Goal: Task Accomplishment & Management: Manage account settings

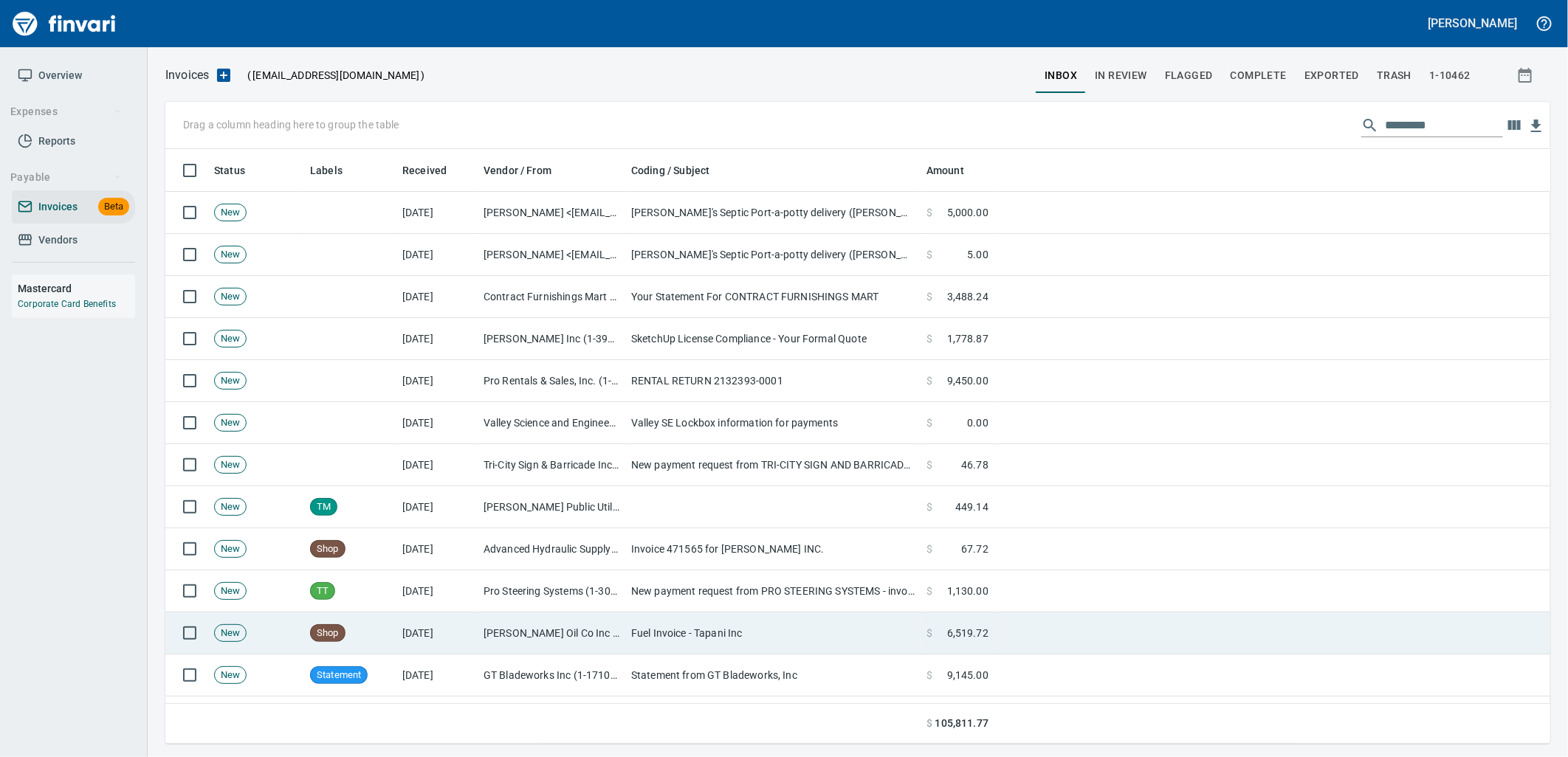
scroll to position [583, 1360]
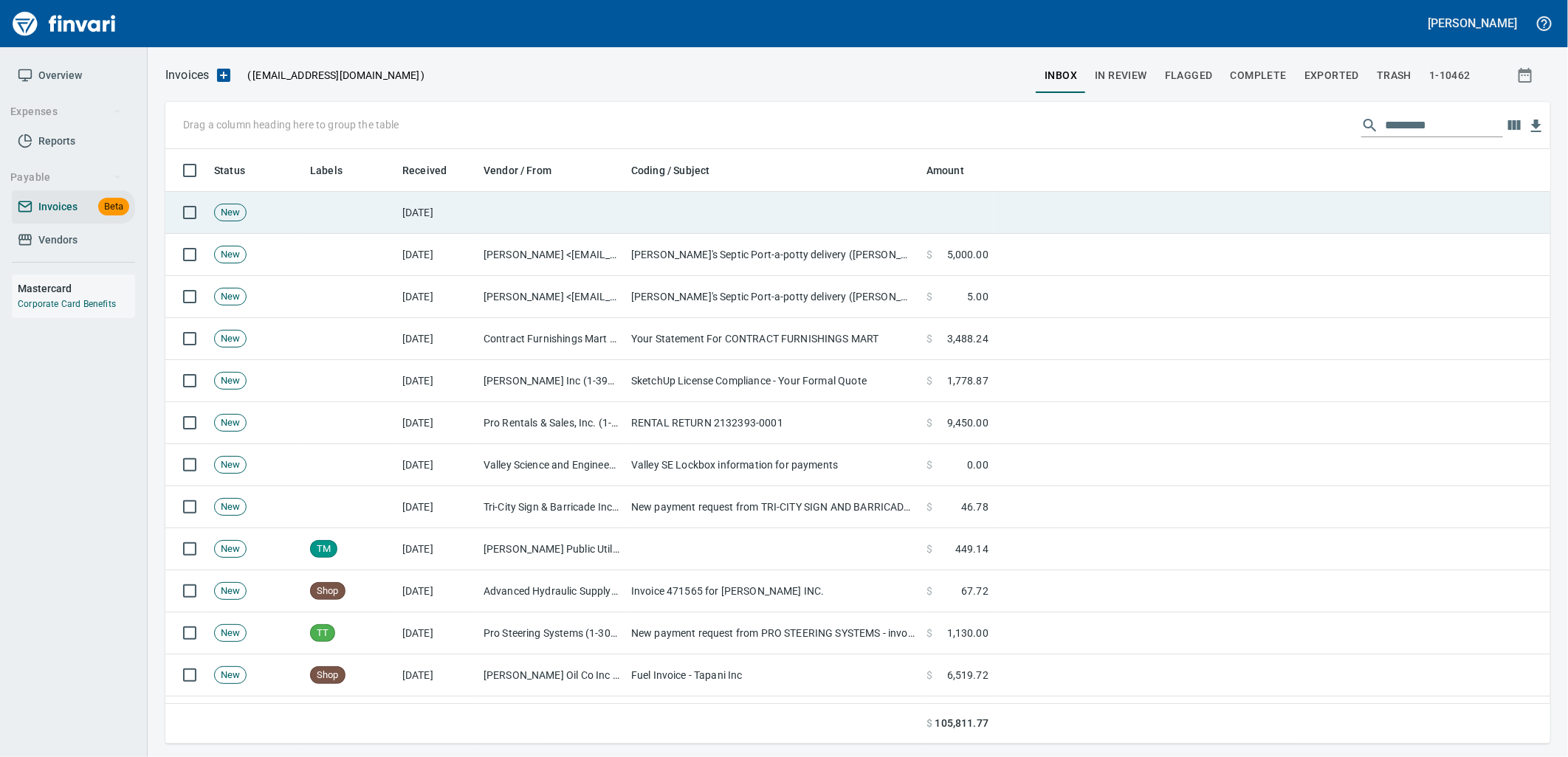
click at [596, 227] on td at bounding box center [552, 212] width 148 height 42
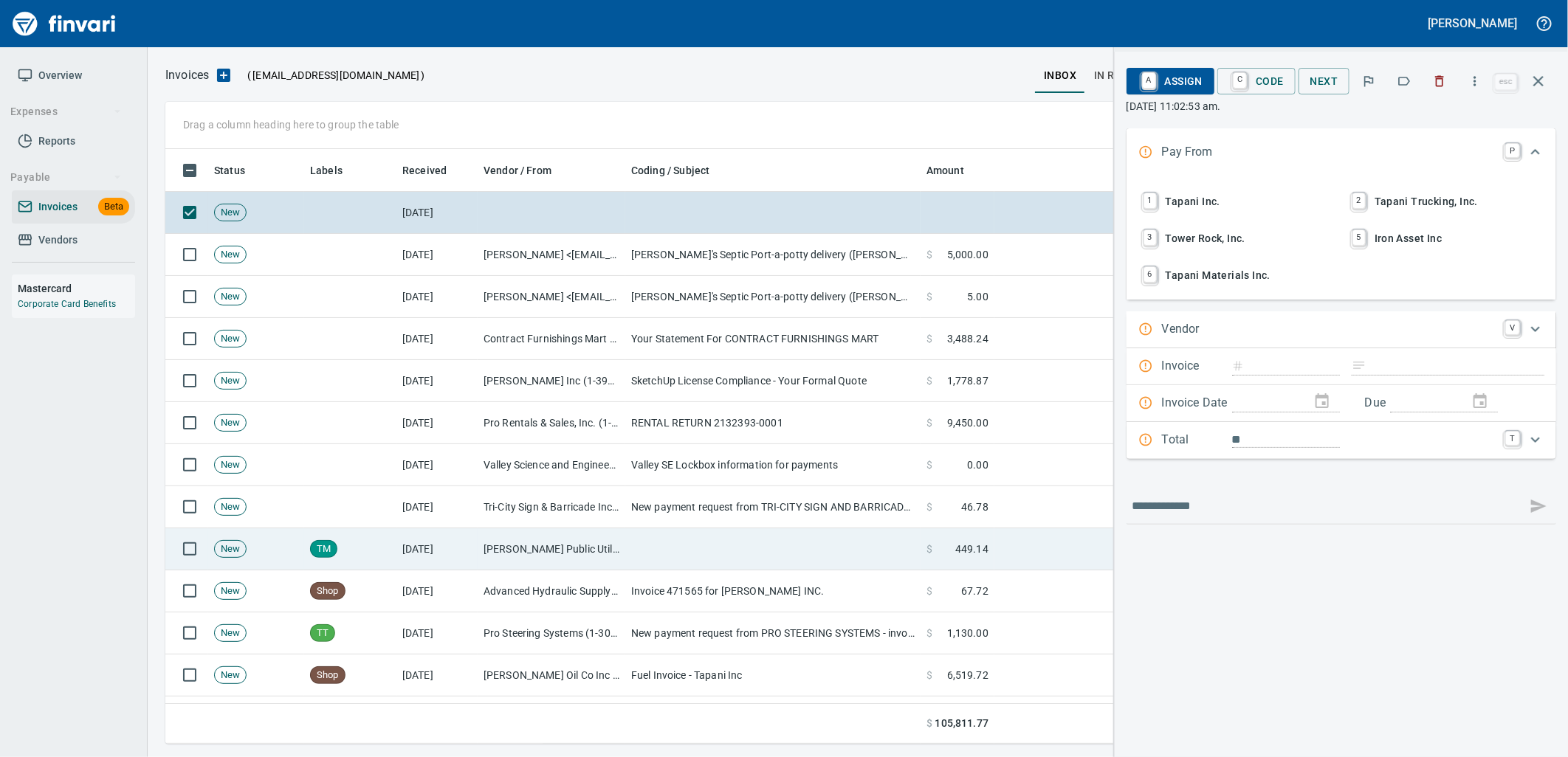
click at [579, 549] on td "[PERSON_NAME] Public Utilities (6-10204)" at bounding box center [552, 549] width 148 height 42
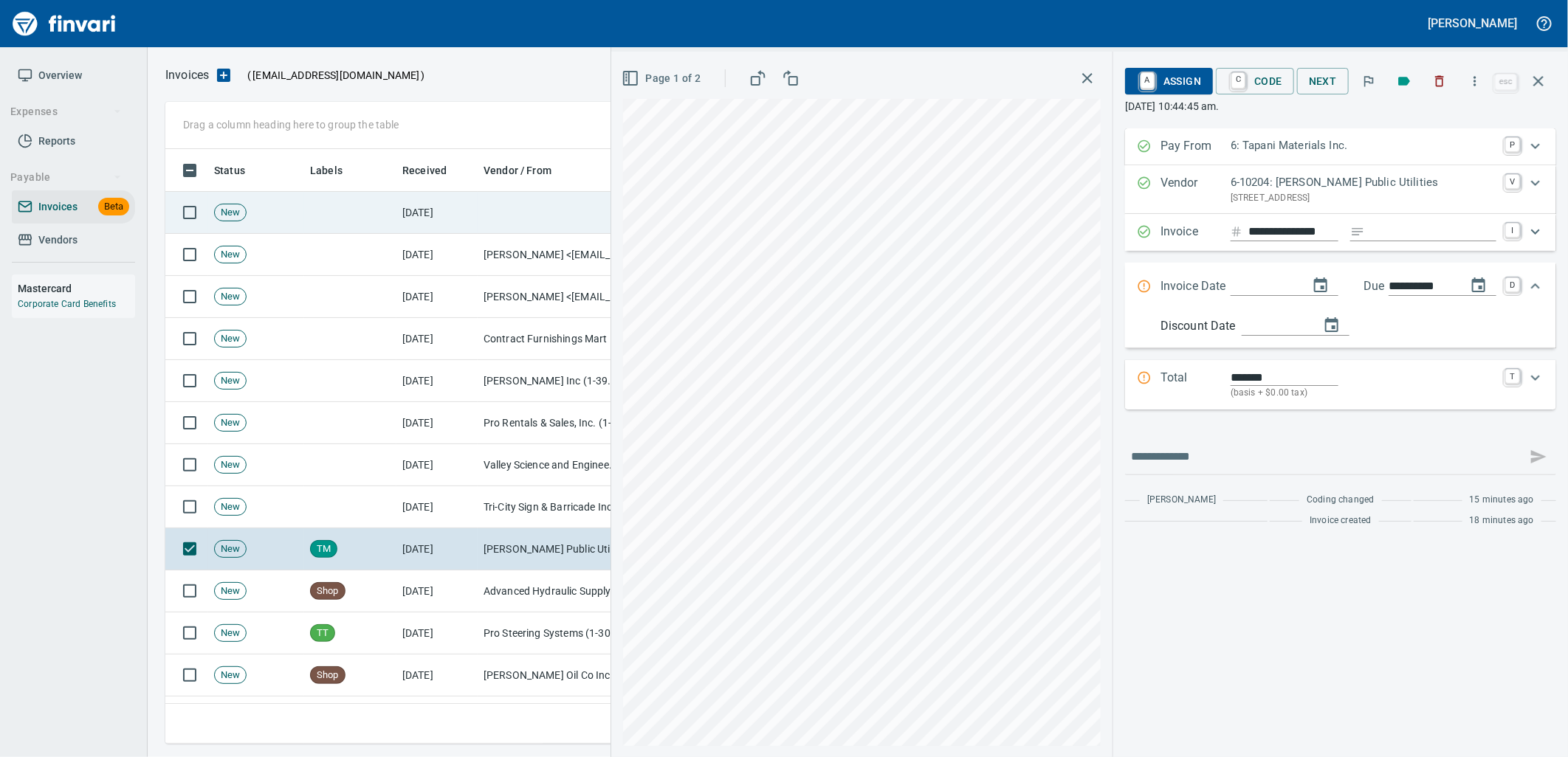
click at [470, 202] on td "[DATE]" at bounding box center [437, 212] width 81 height 42
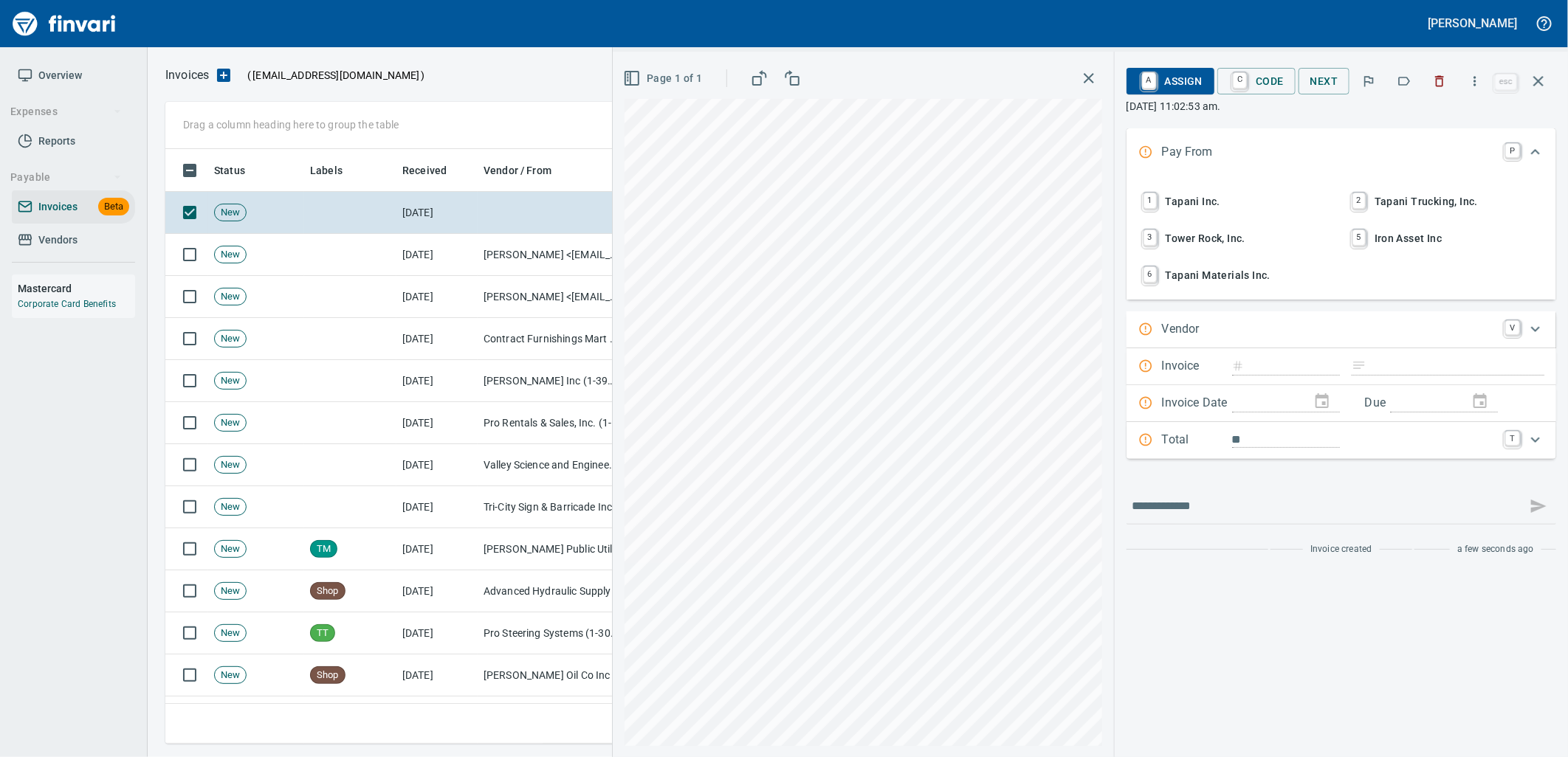
click at [1234, 269] on span "6 Tapani Materials Inc." at bounding box center [1237, 274] width 194 height 25
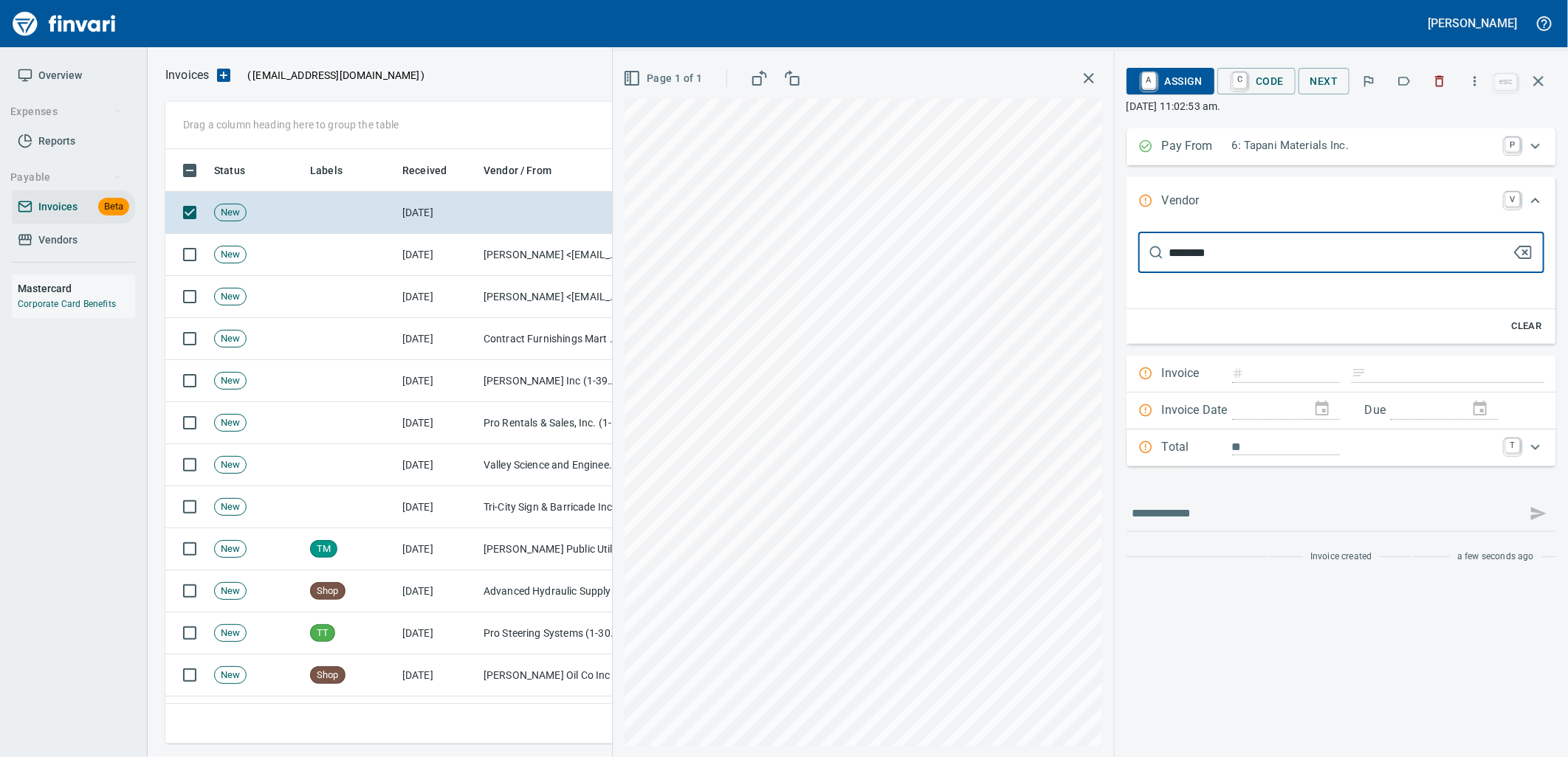
type input "*********"
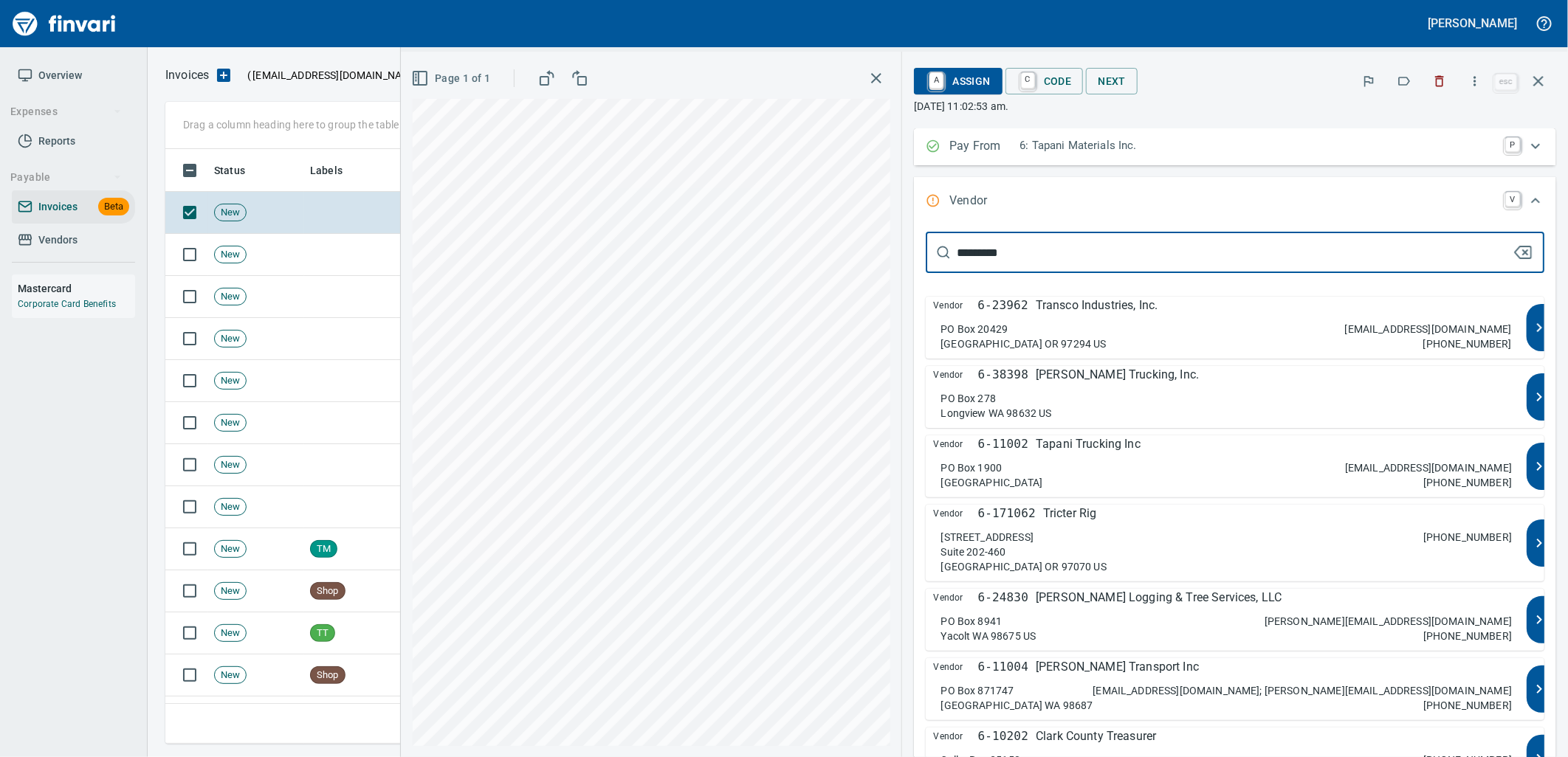
type input "*****"
type input "**********"
type input "*********"
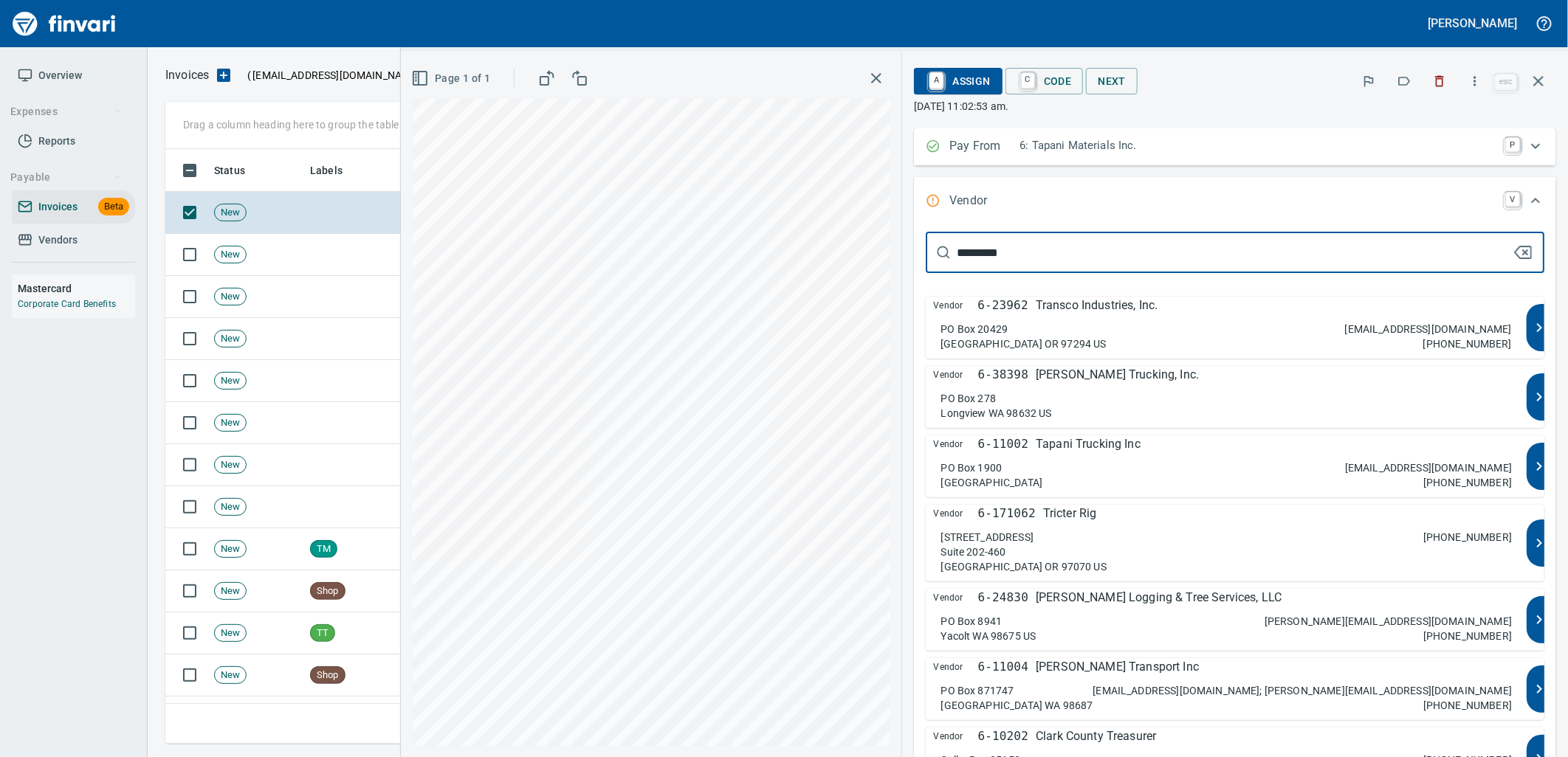
click at [1140, 452] on p "Tapani Trucking Inc" at bounding box center [1088, 444] width 105 height 18
type input "**********"
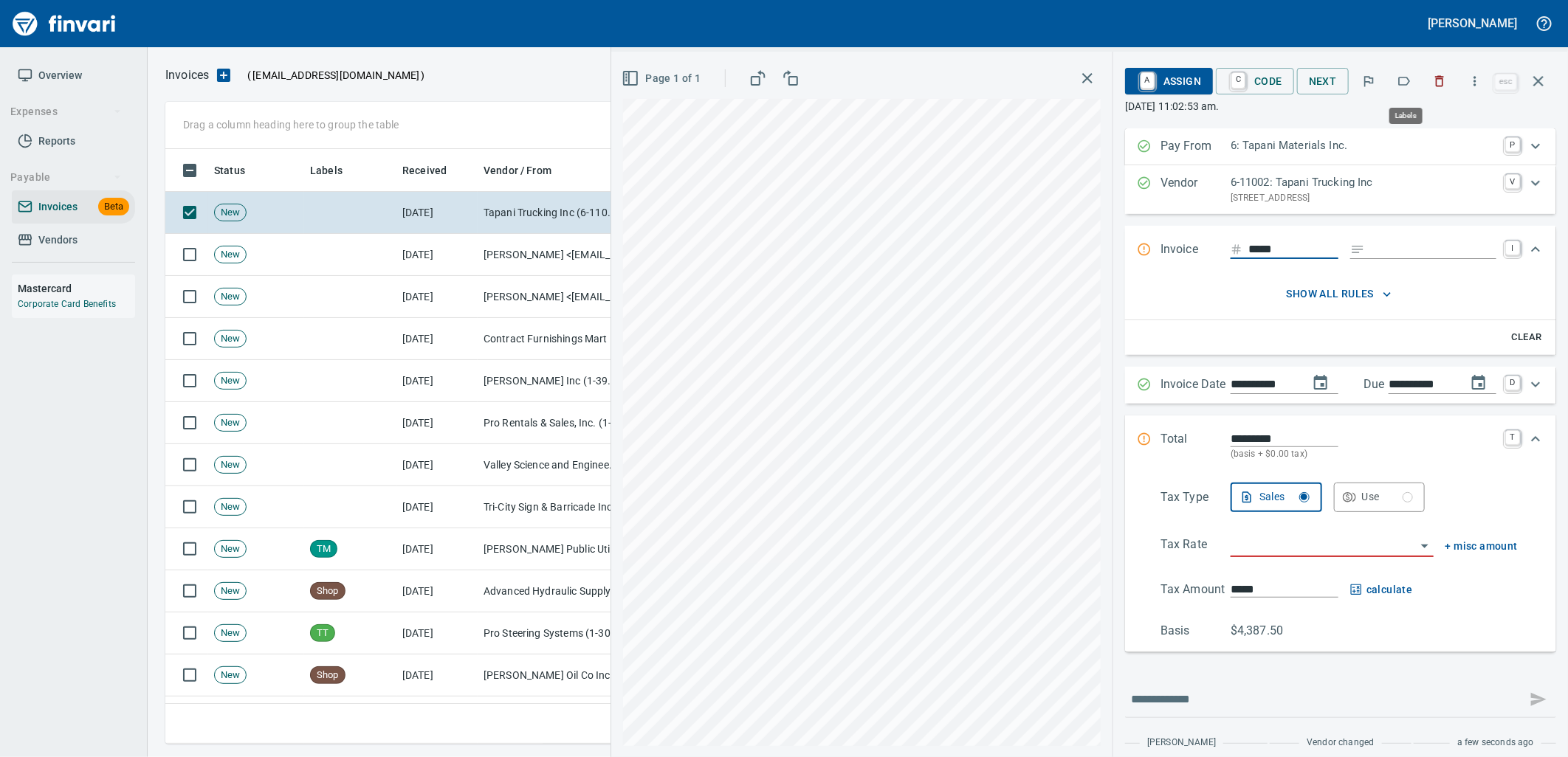
click at [1405, 79] on icon "button" at bounding box center [1404, 81] width 15 height 15
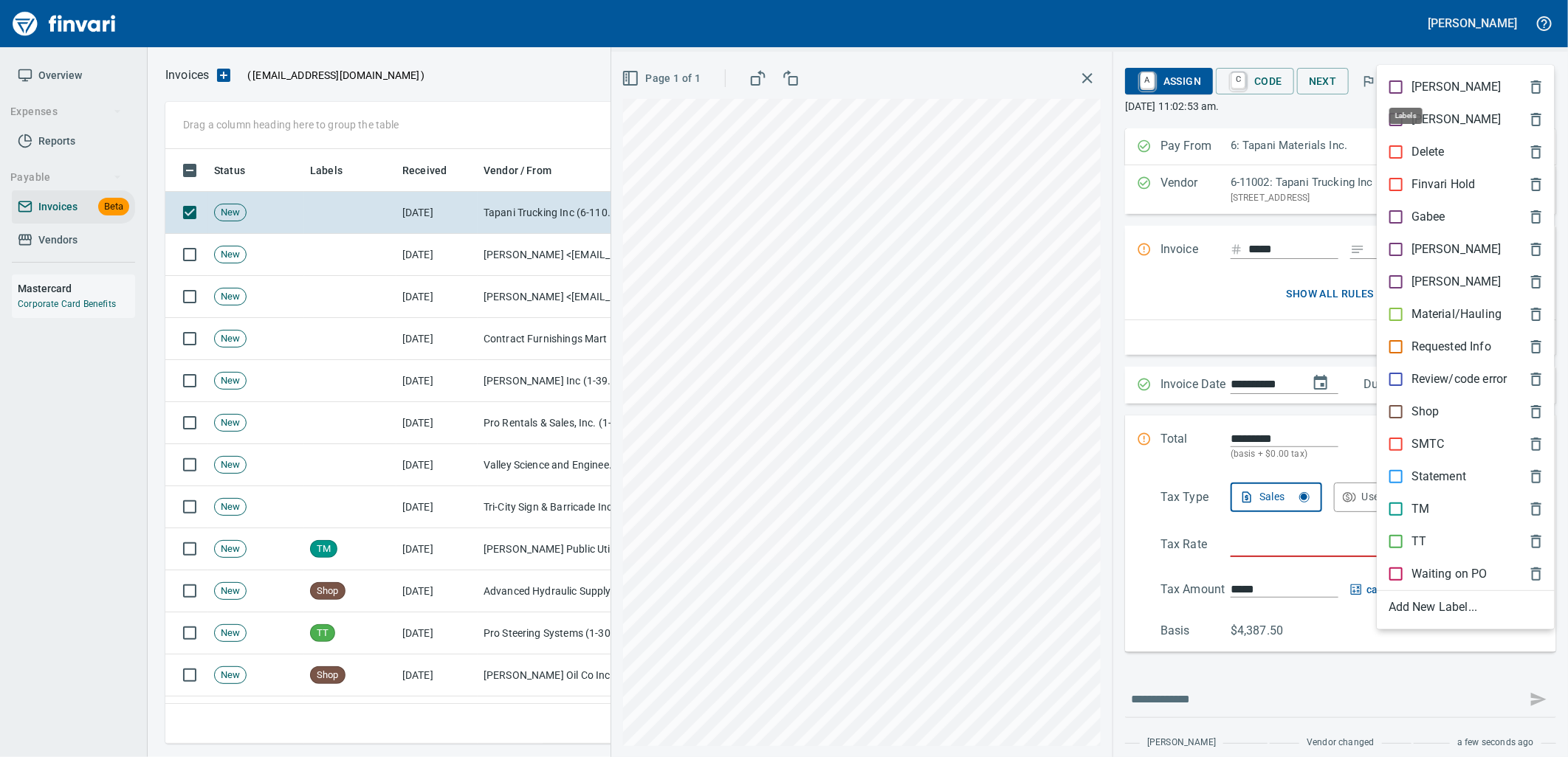
scroll to position [583, 1360]
click at [1414, 501] on p "TM" at bounding box center [1420, 509] width 18 height 18
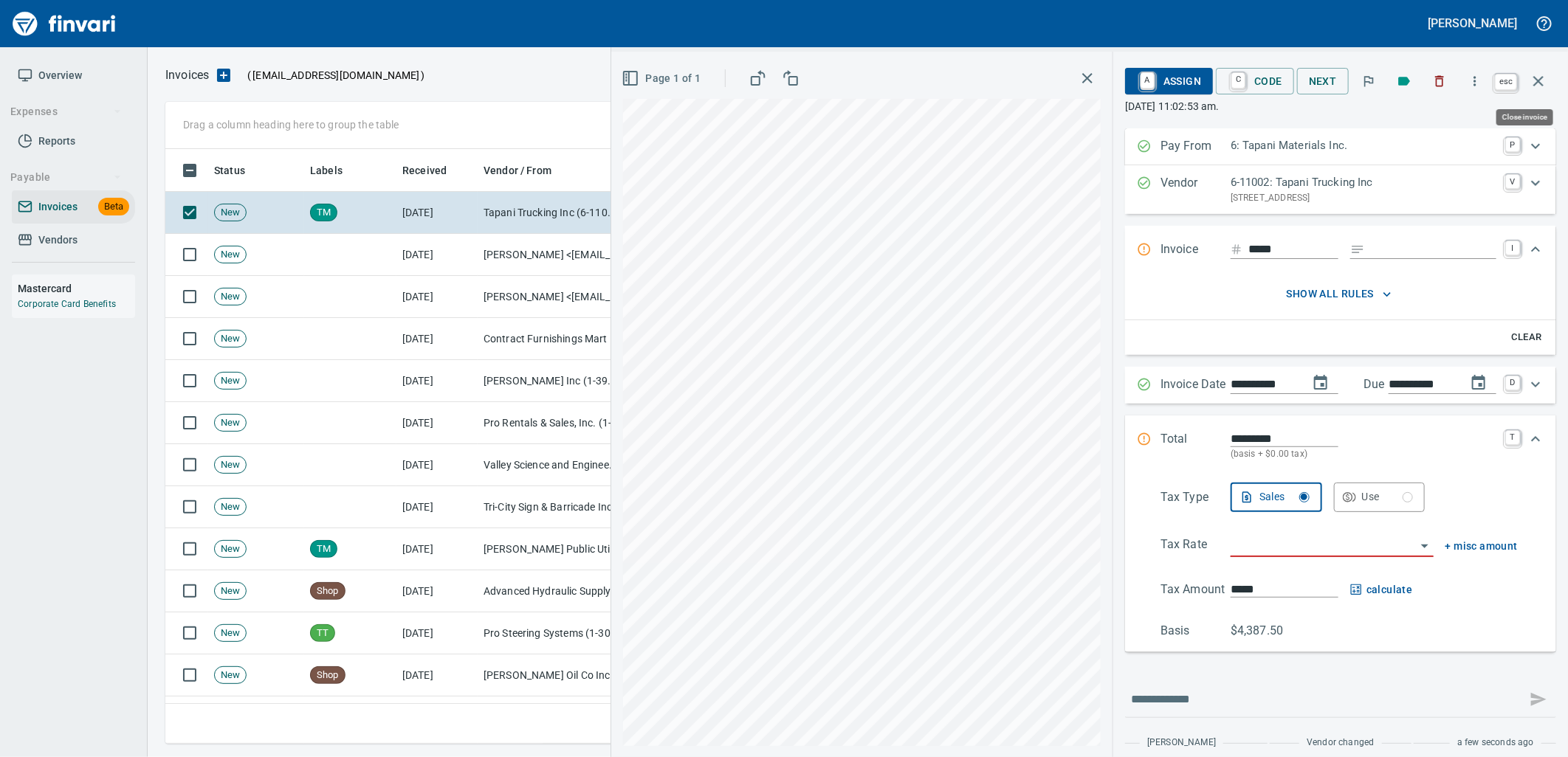
click at [1539, 76] on icon "button" at bounding box center [1538, 81] width 18 height 18
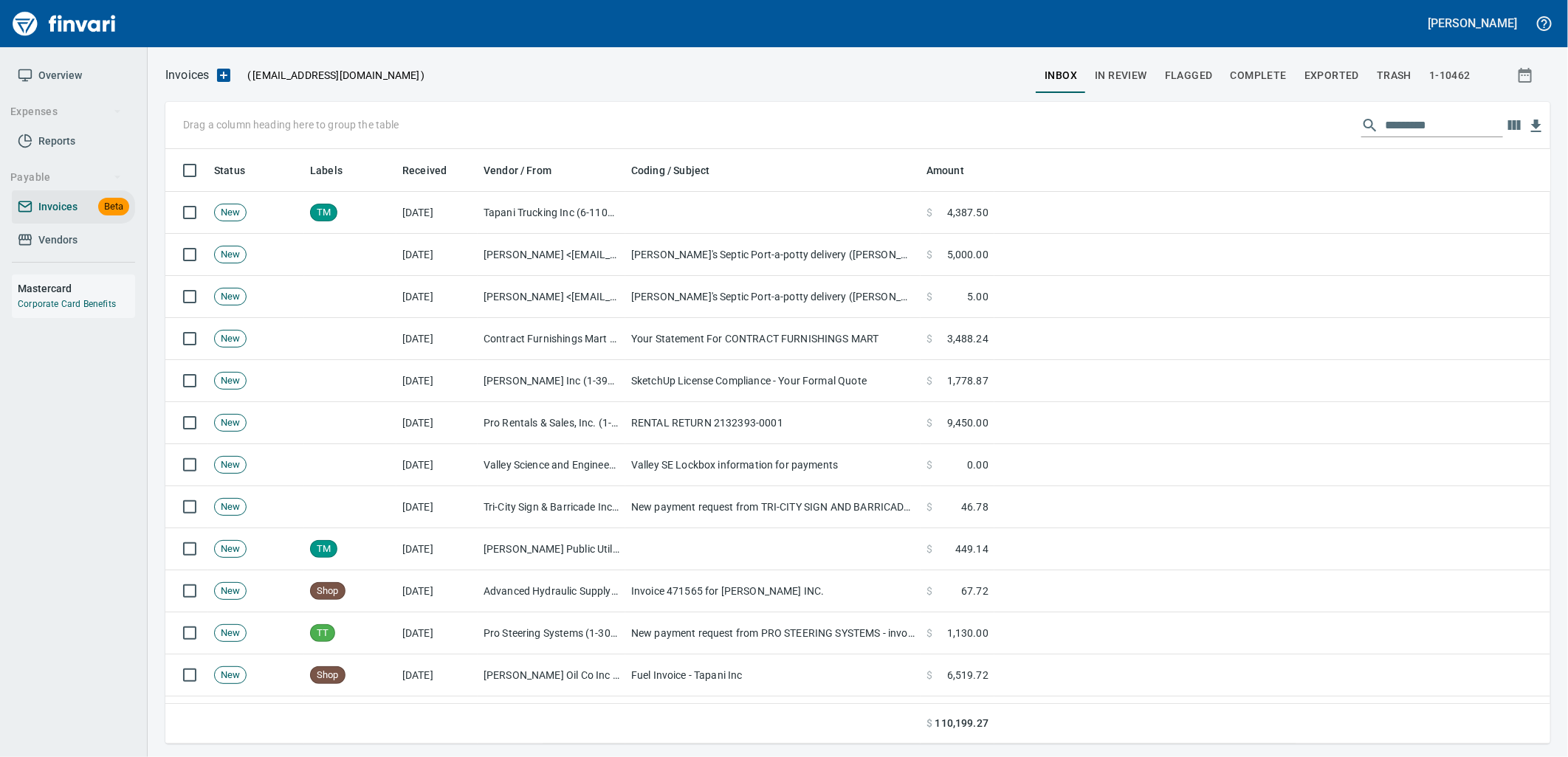
scroll to position [583, 1361]
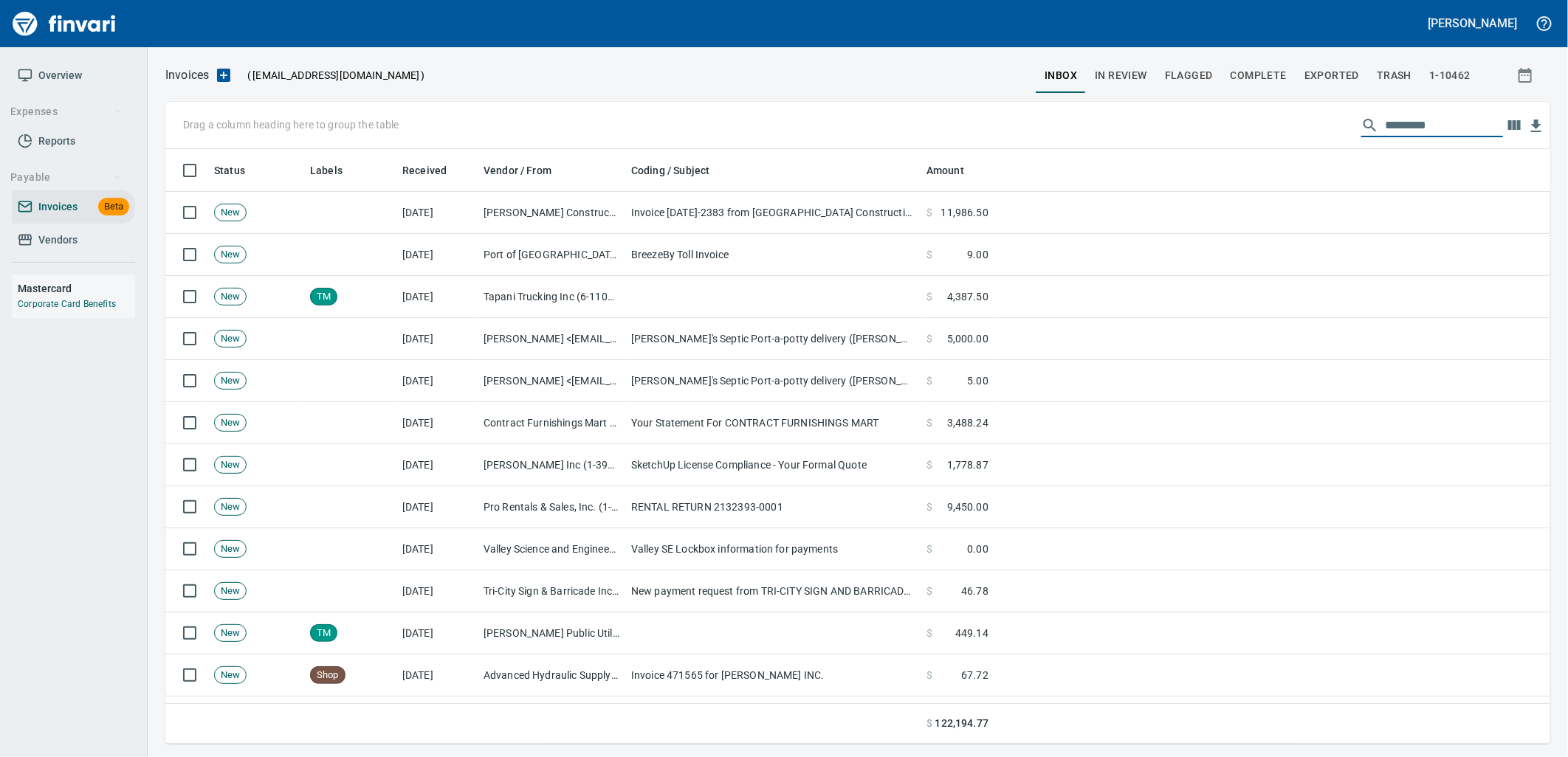
click at [1411, 131] on input "text" at bounding box center [1443, 125] width 118 height 23
click at [1398, 132] on input "text" at bounding box center [1443, 125] width 118 height 23
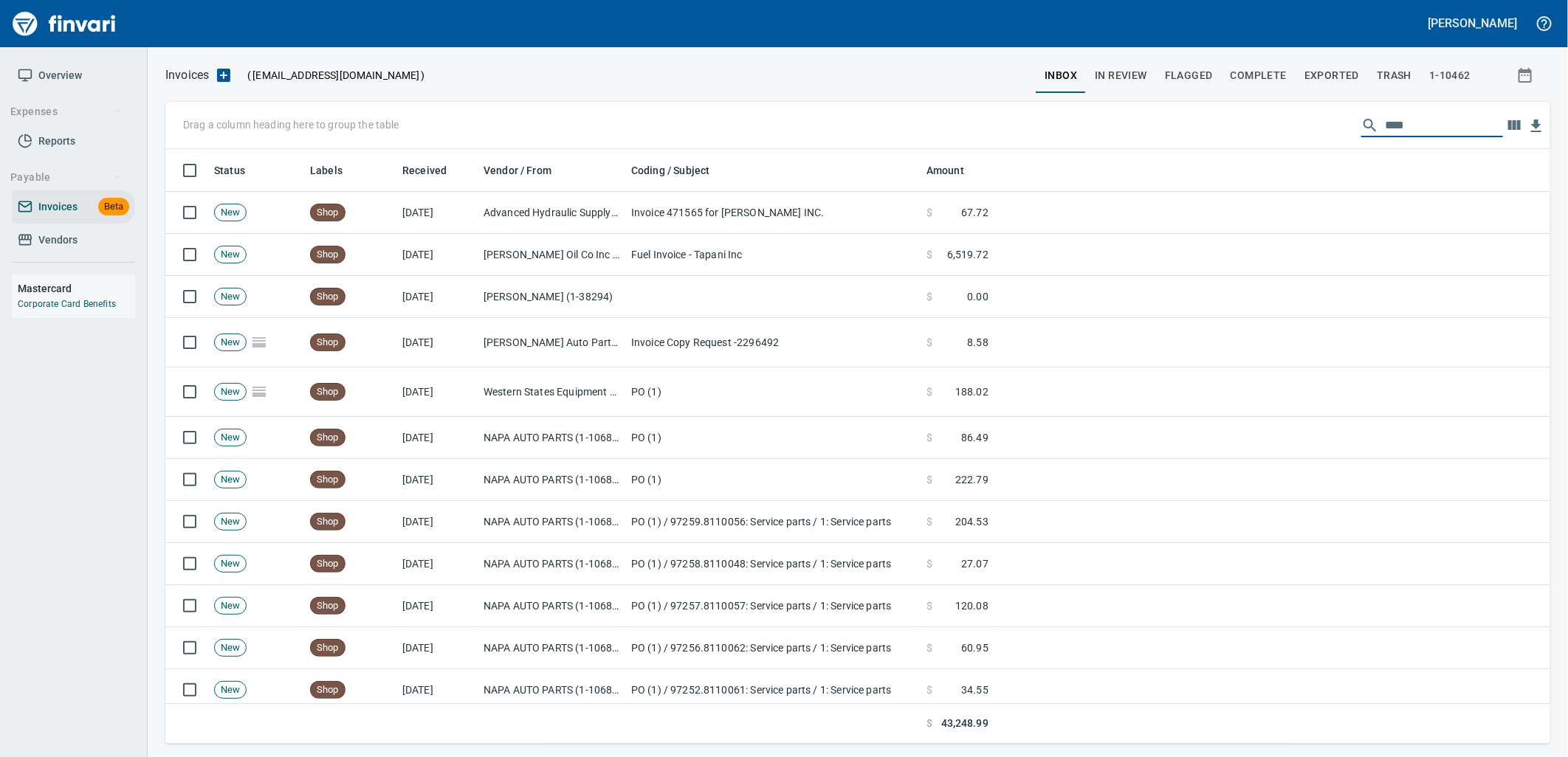
type input "****"
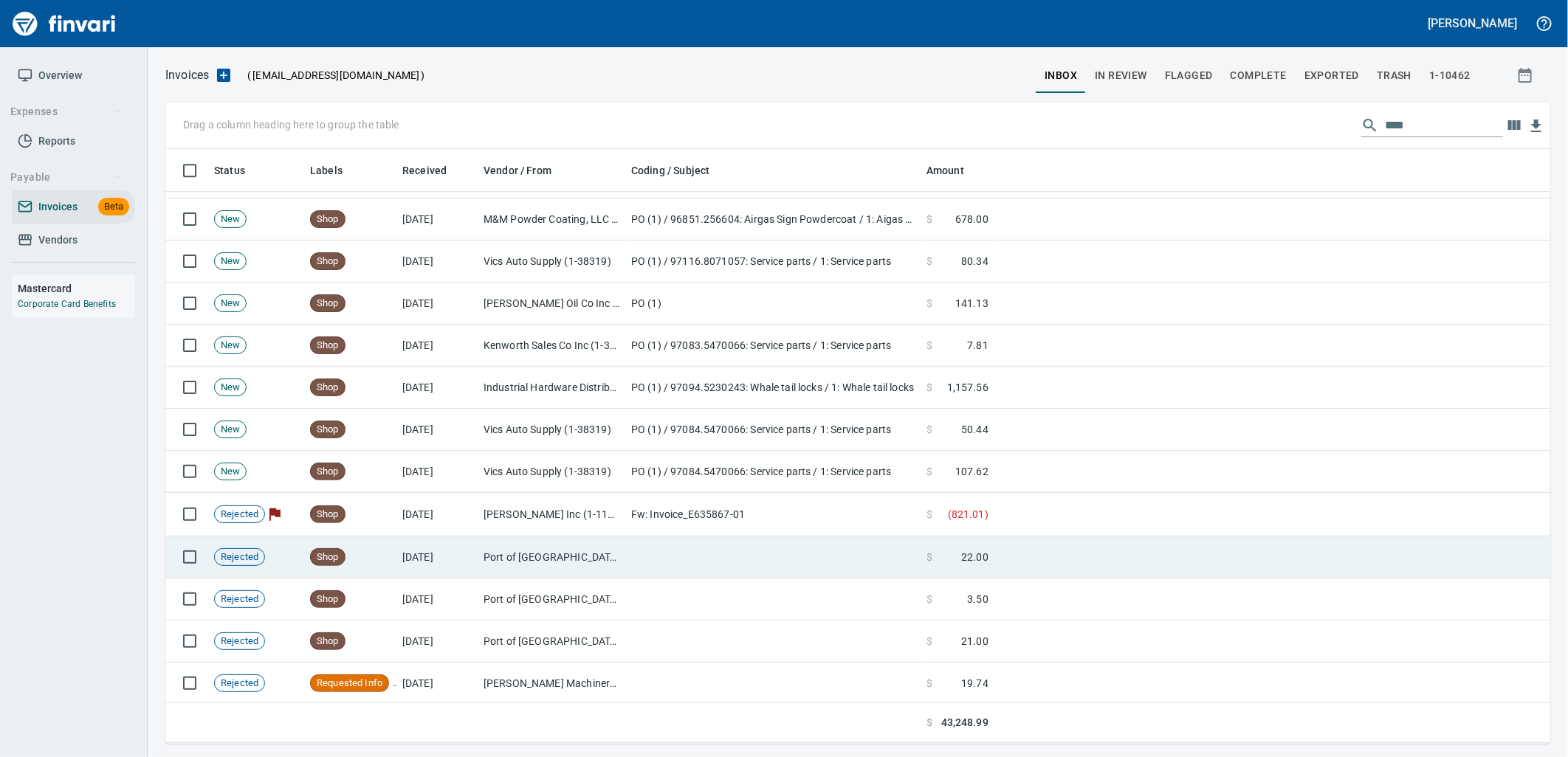
scroll to position [2812, 0]
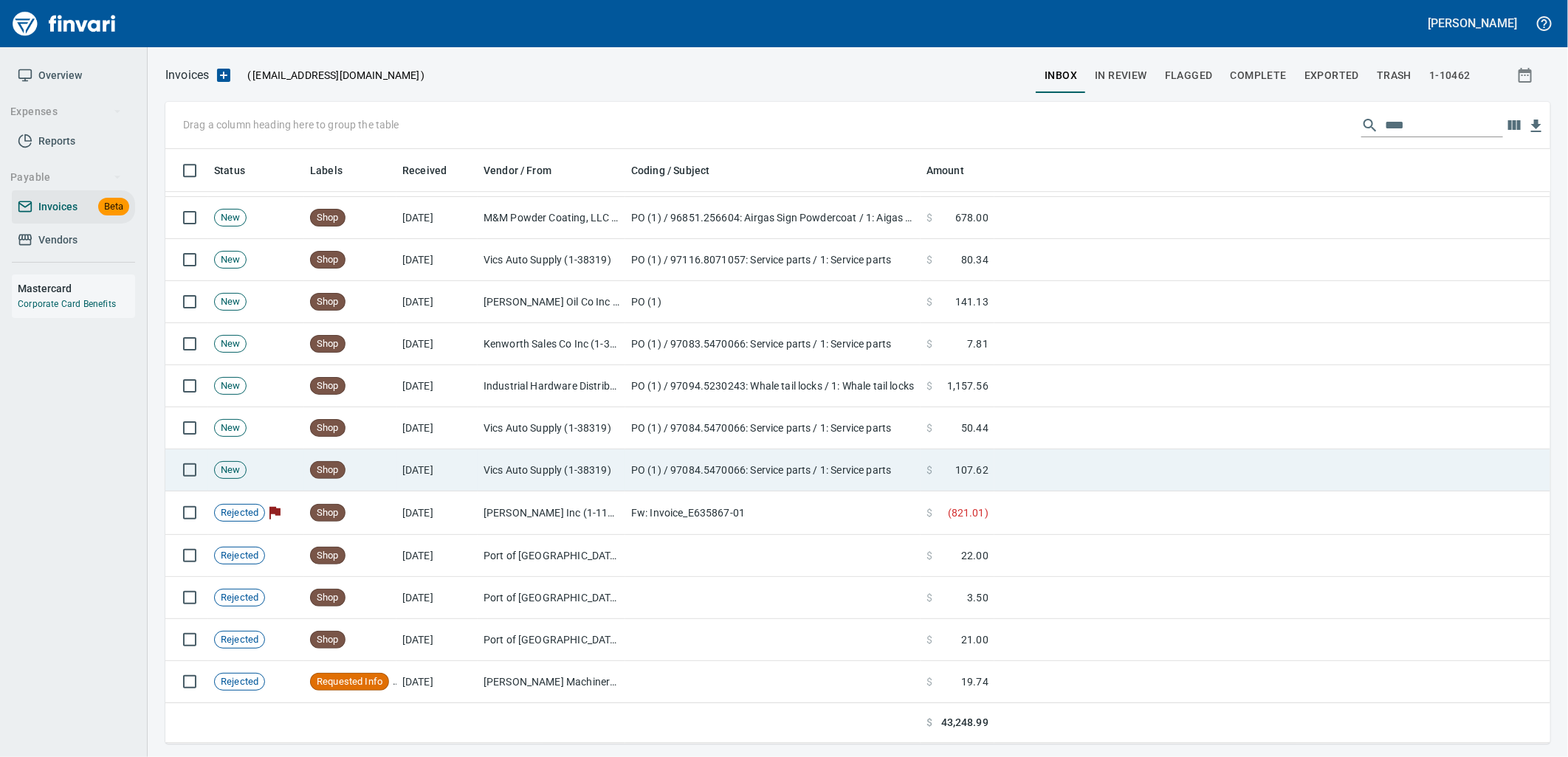
click at [679, 481] on td "PO (1) / 97084.5470066: Service parts / 1: Service parts" at bounding box center [772, 470] width 295 height 42
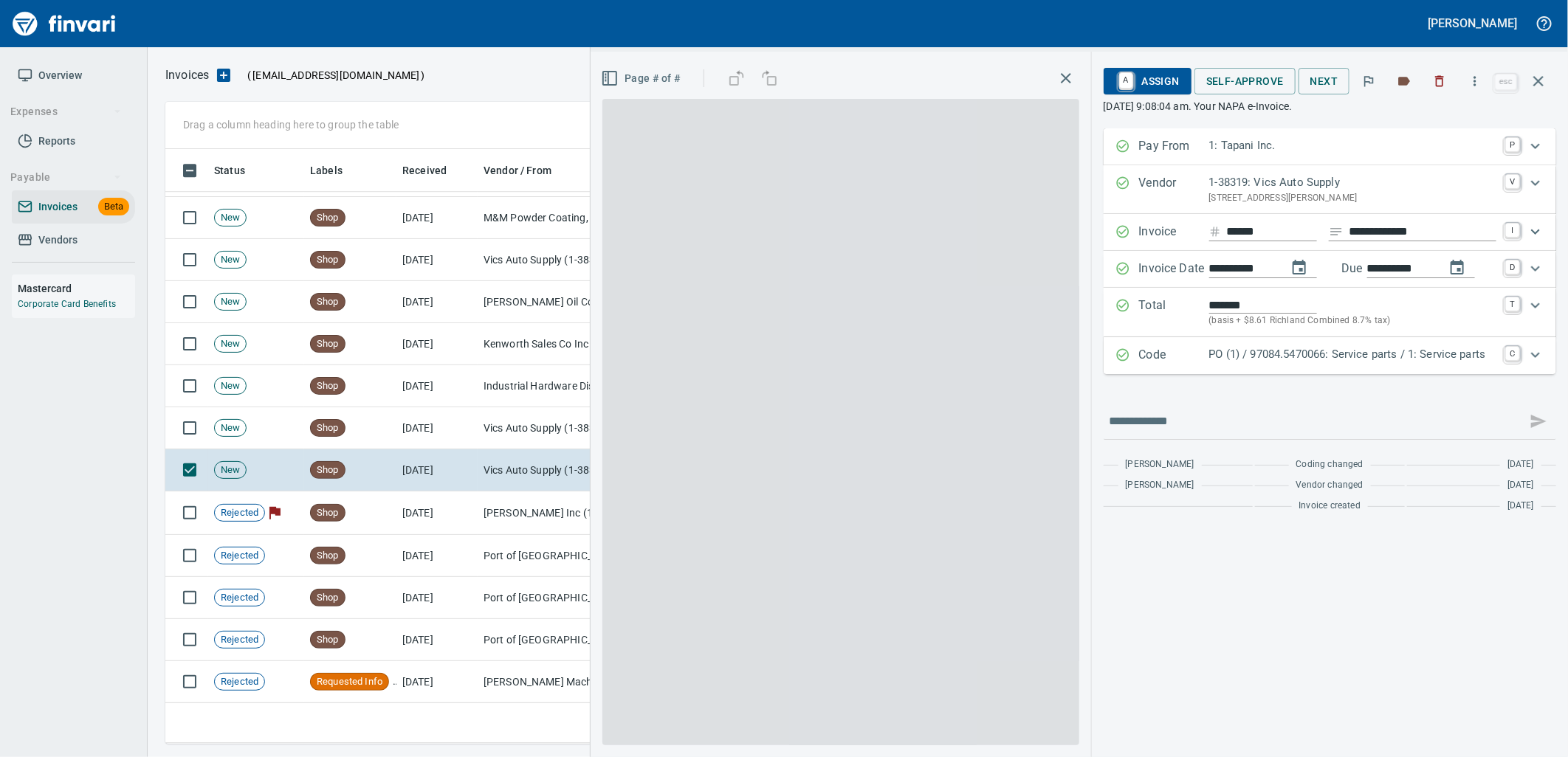
scroll to position [583, 1360]
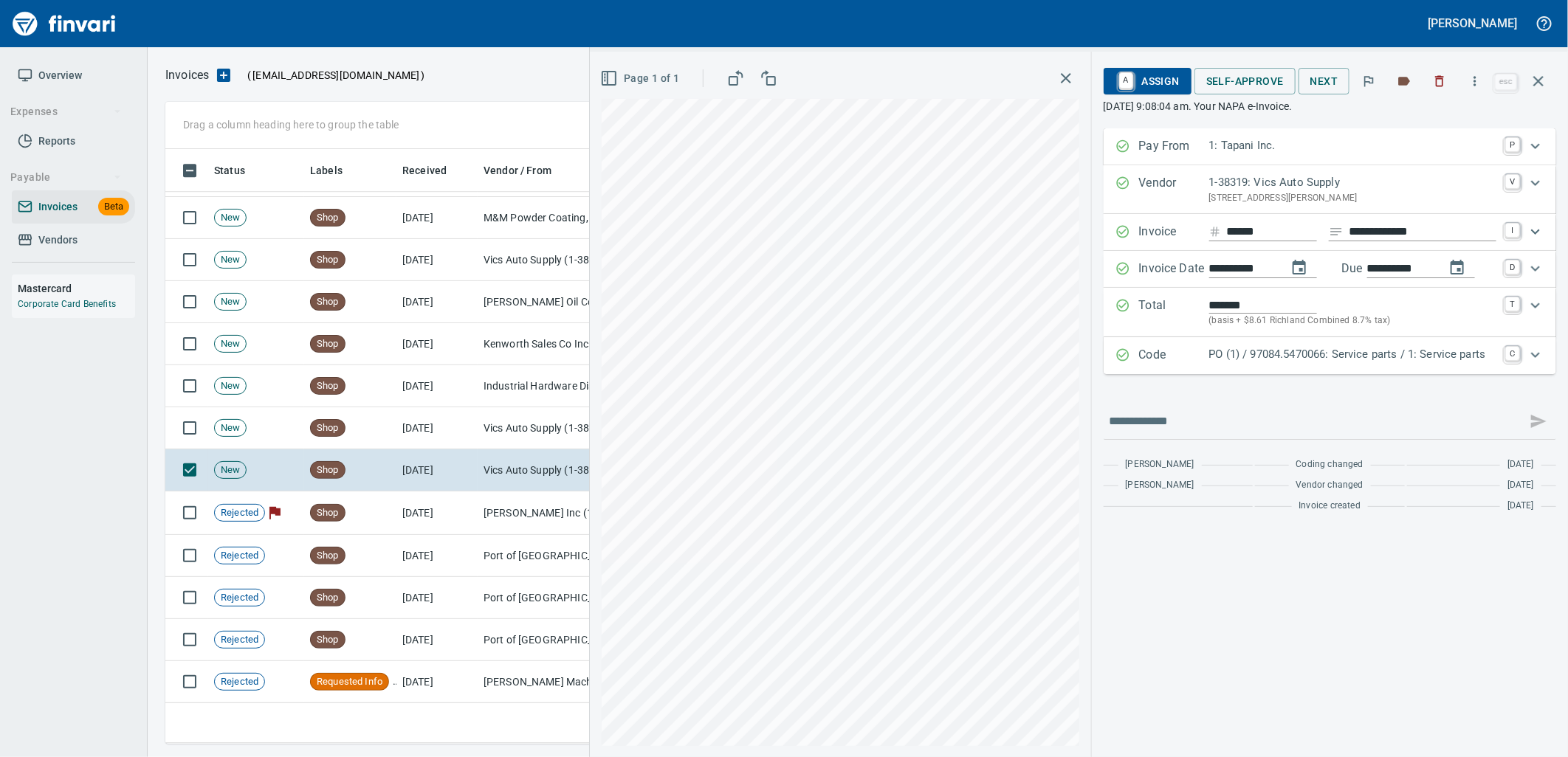
click at [1231, 352] on p "PO (1) / 97084.5470066: Service parts / 1: Service parts" at bounding box center [1353, 354] width 287 height 17
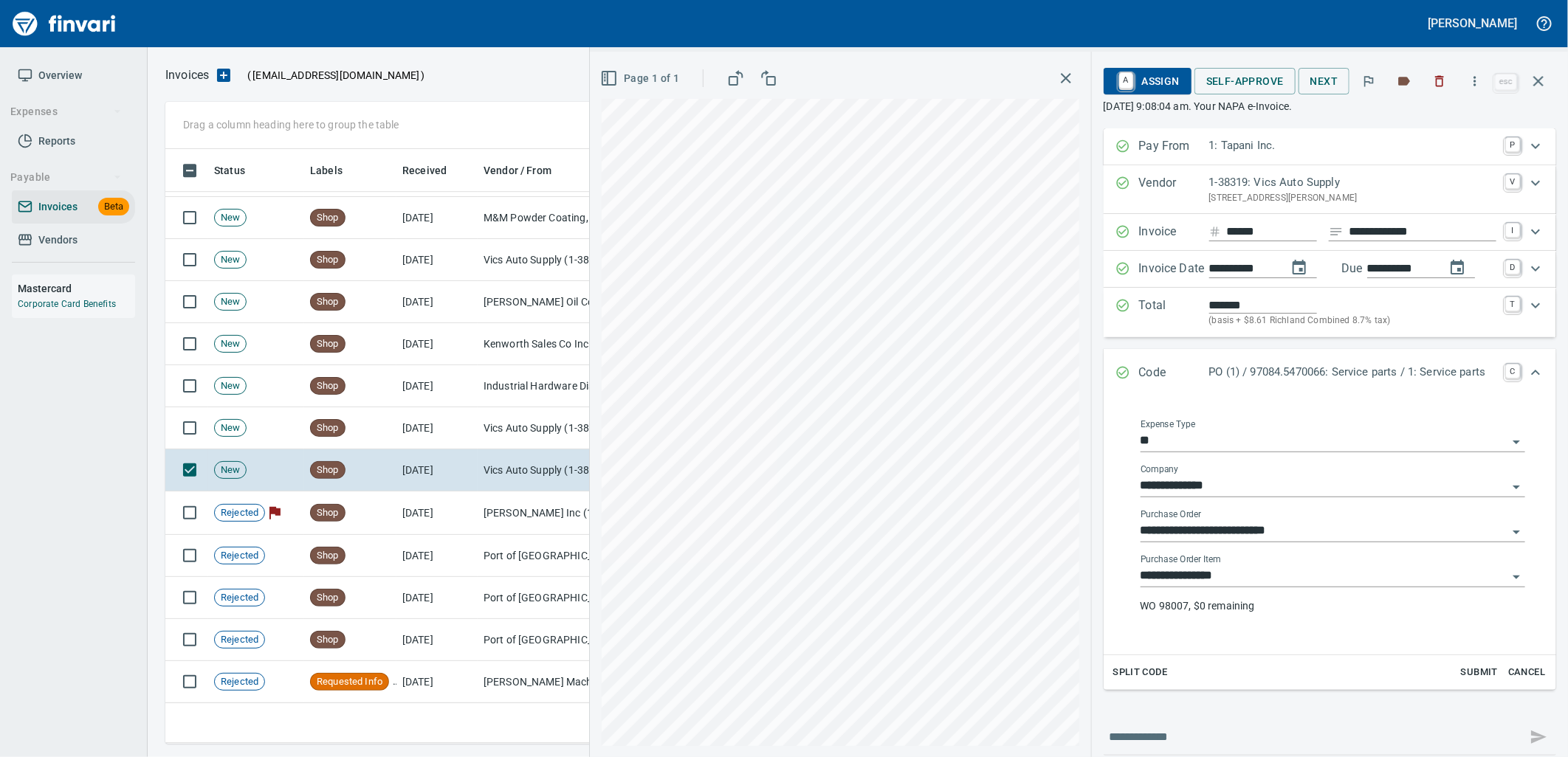
click at [1234, 583] on input "**********" at bounding box center [1324, 576] width 367 height 21
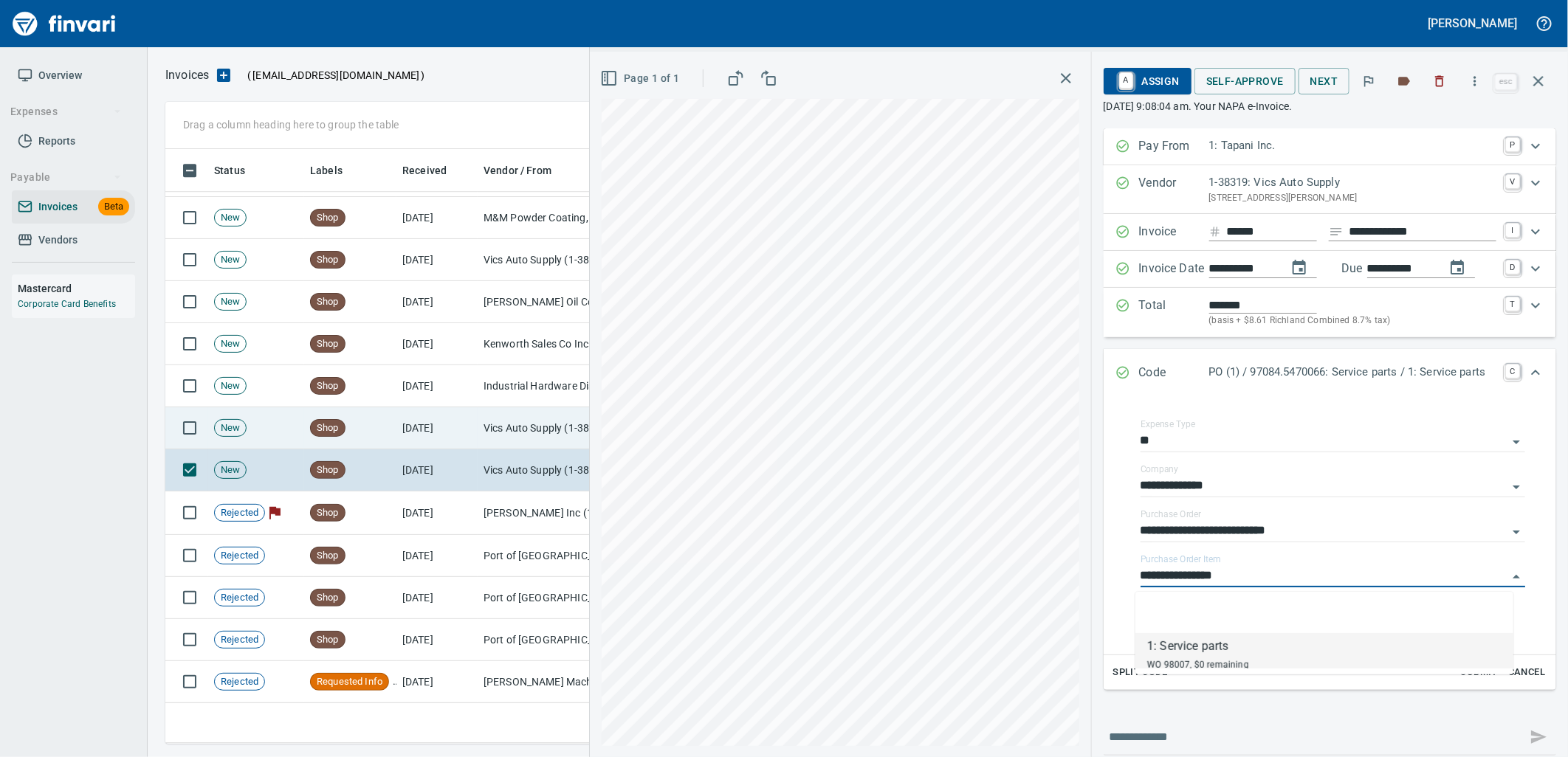
click at [455, 438] on td "9/24/2025" at bounding box center [437, 428] width 81 height 42
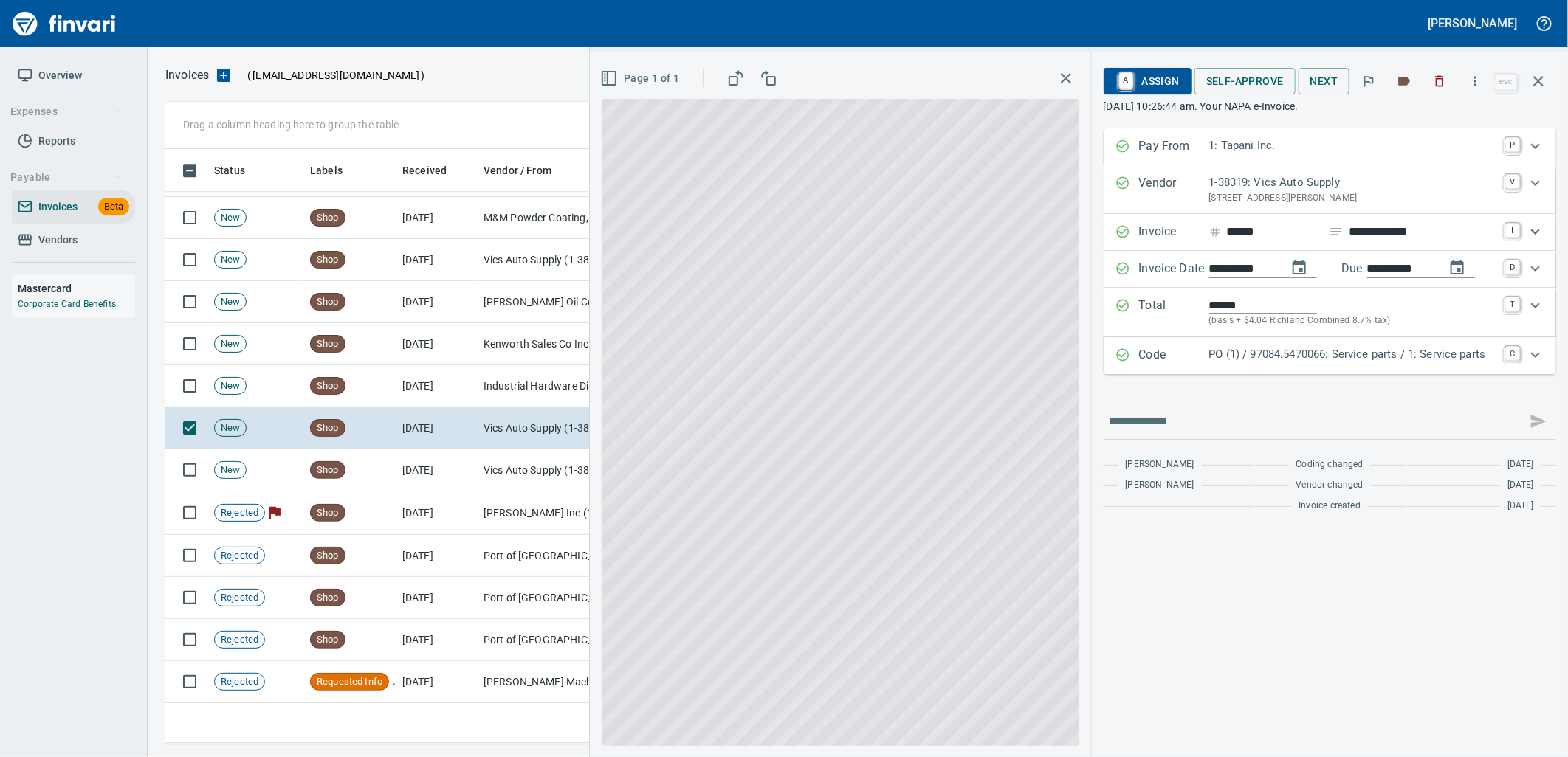
click at [1269, 348] on p "PO (1) / 97084.5470066: Service parts / 1: Service parts" at bounding box center [1353, 354] width 287 height 17
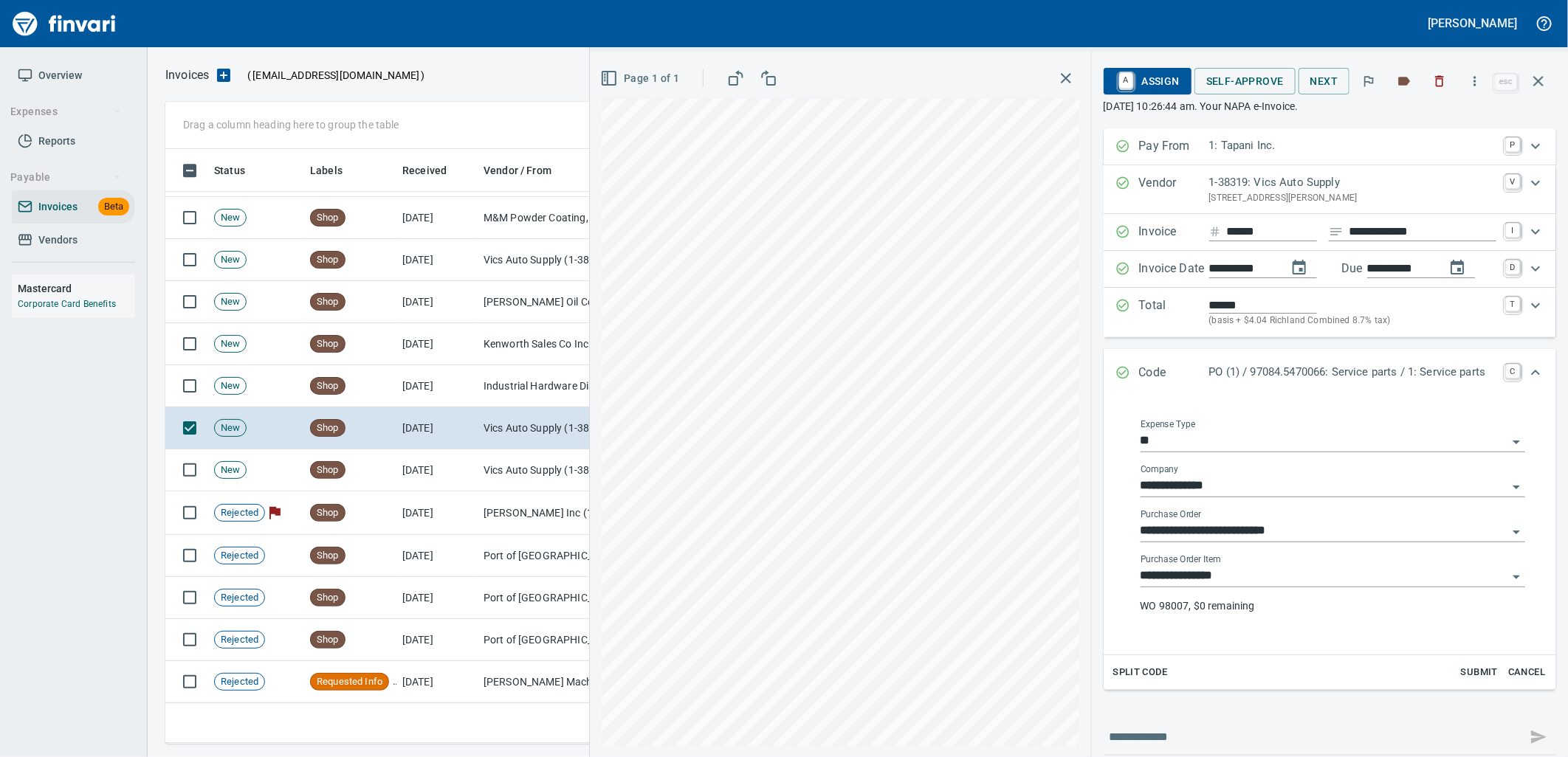
click at [1243, 578] on input "**********" at bounding box center [1324, 576] width 367 height 21
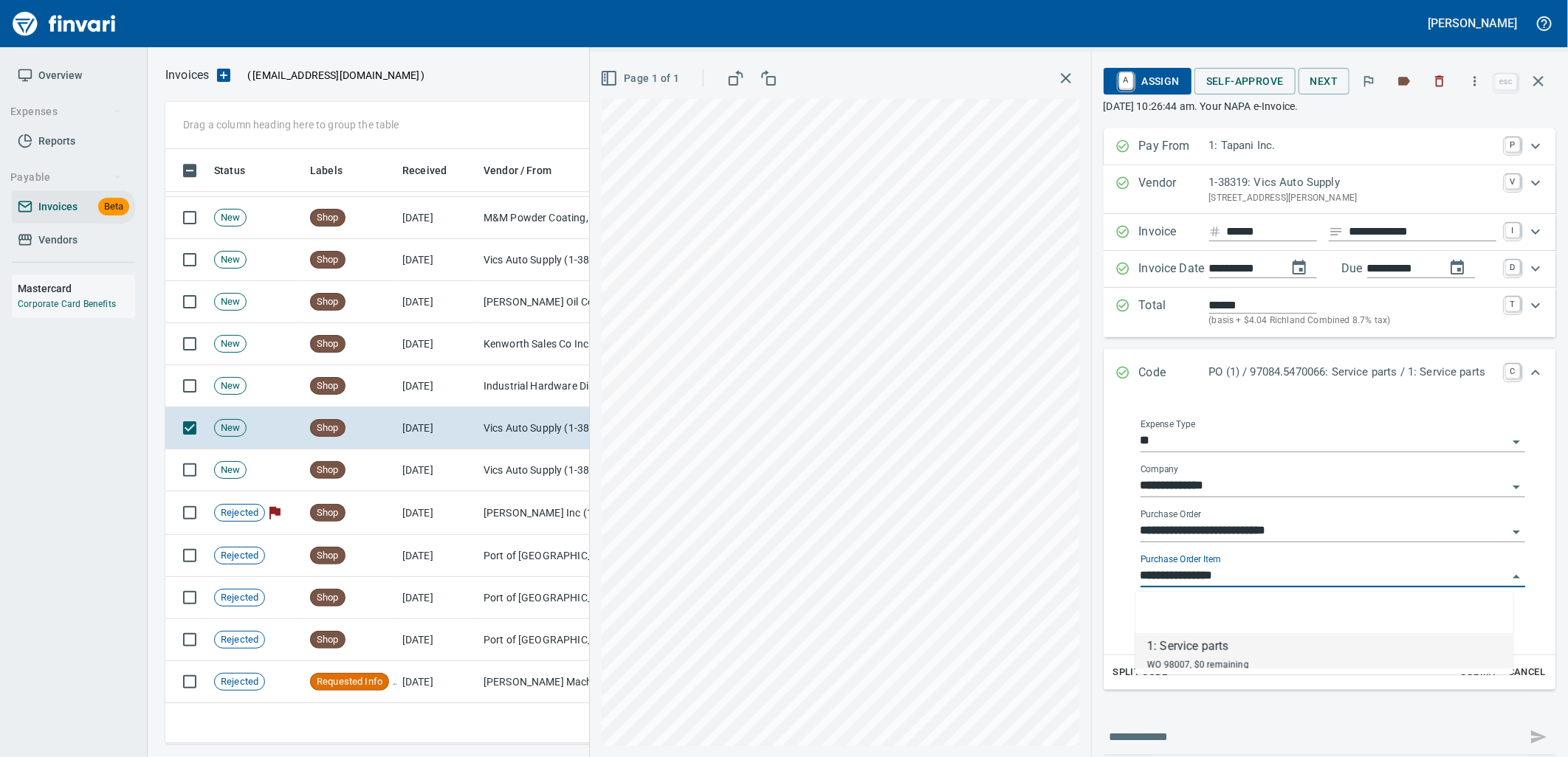
scroll to position [583, 1360]
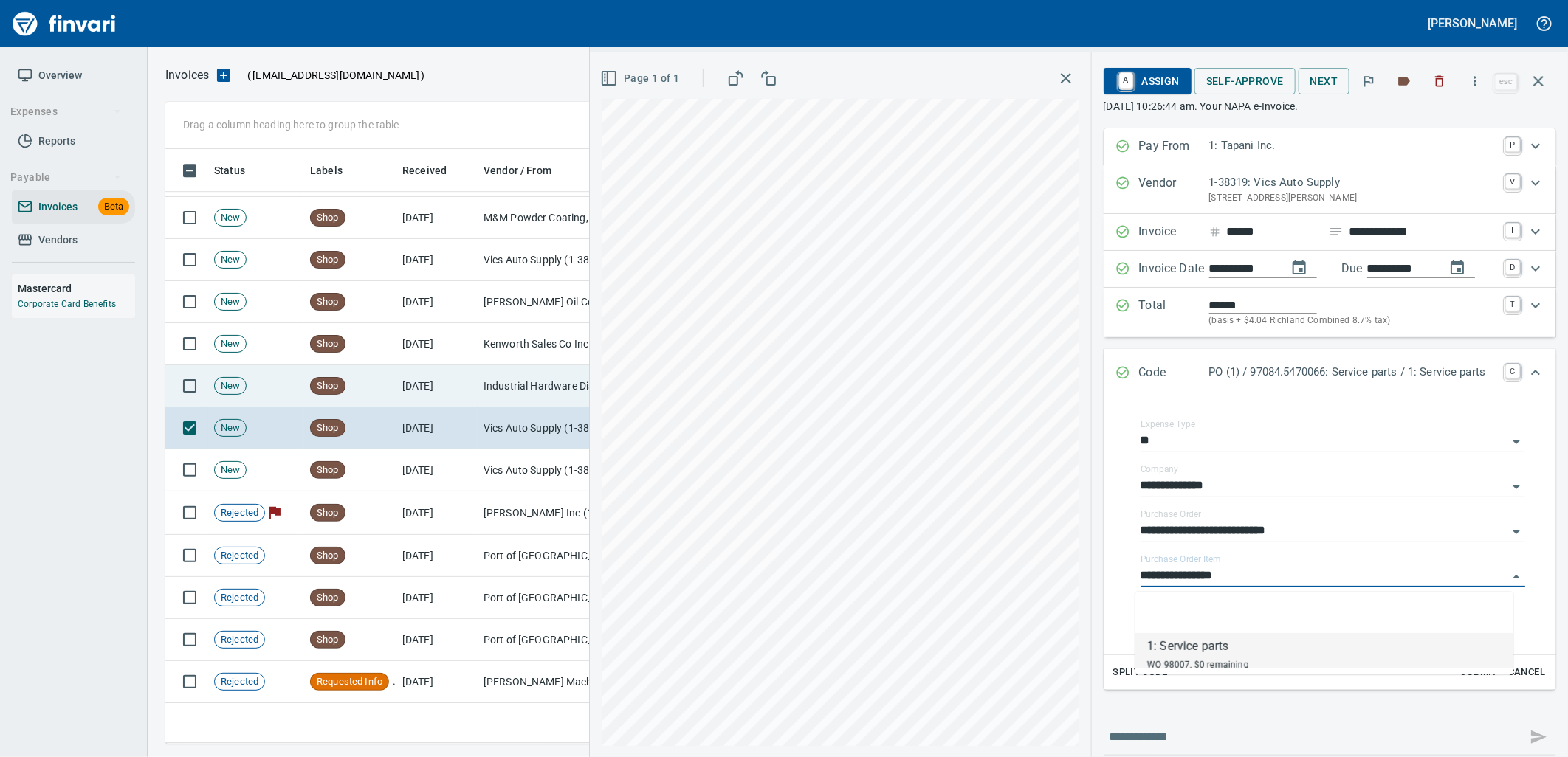
click at [425, 391] on td "9/24/2025" at bounding box center [437, 386] width 81 height 42
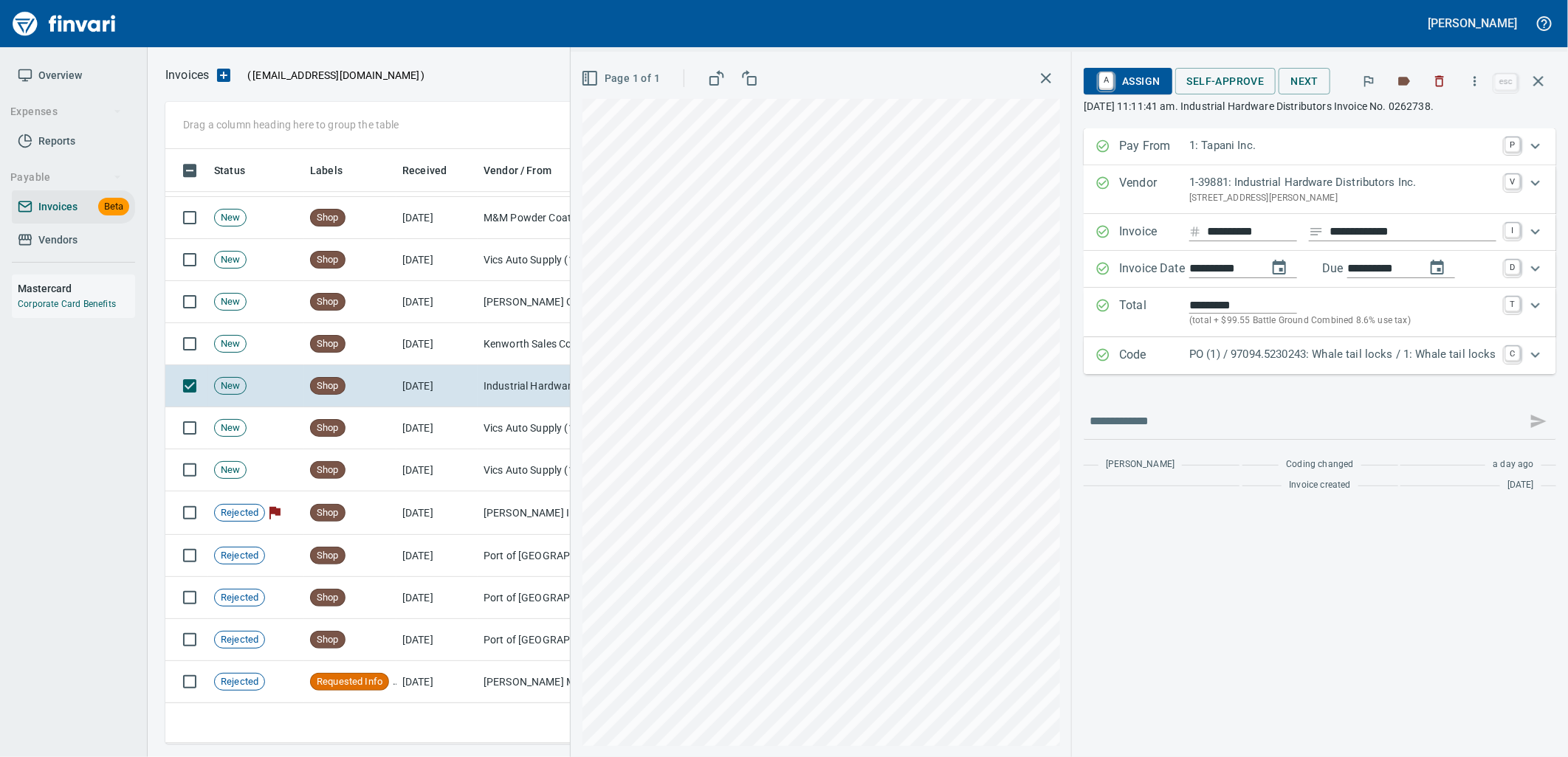
click at [1265, 352] on p "PO (1) / 97094.5230243: Whale tail locks / 1: Whale tail locks" at bounding box center [1343, 354] width 307 height 17
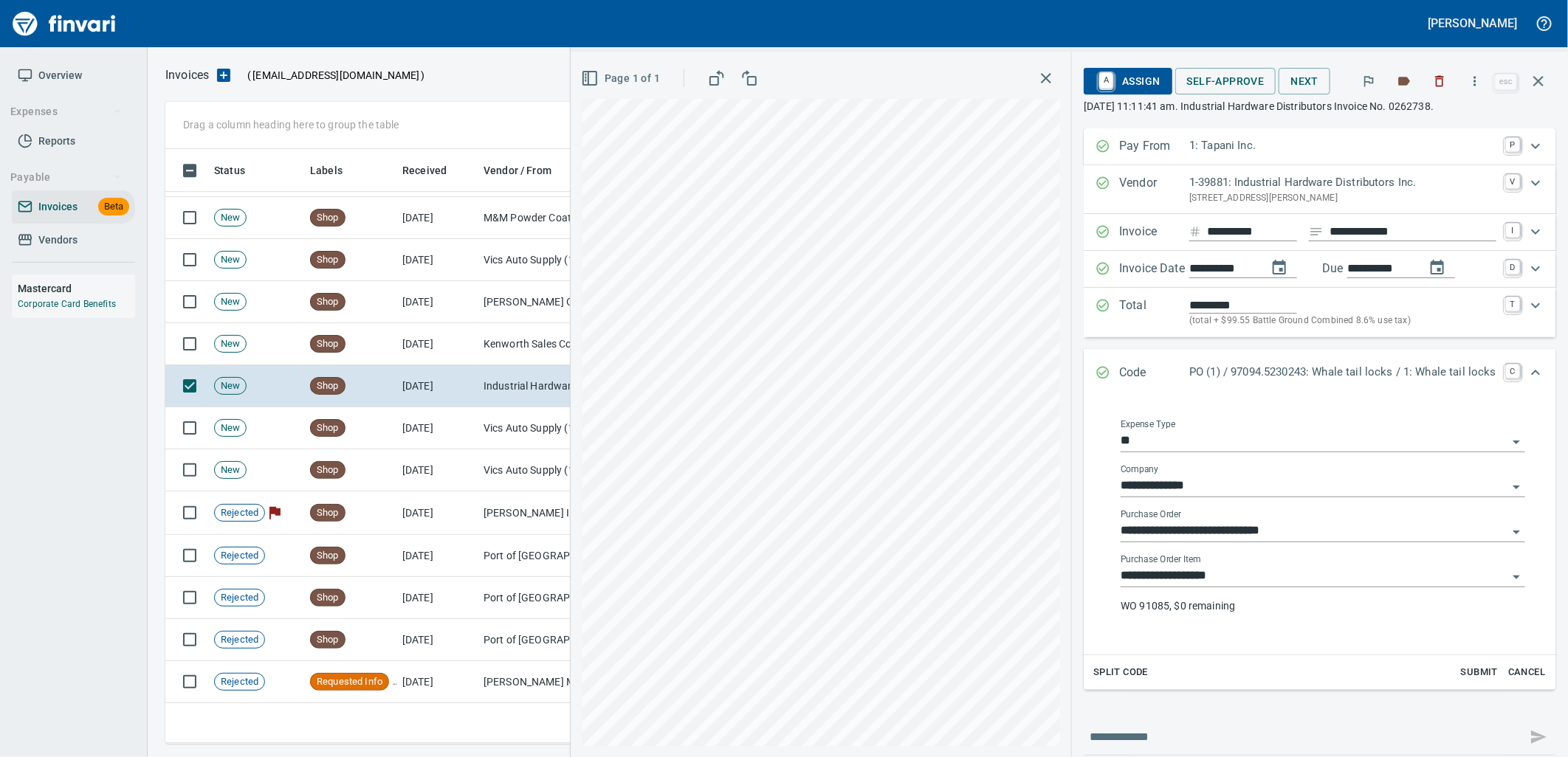
click at [1231, 580] on input "**********" at bounding box center [1313, 576] width 386 height 21
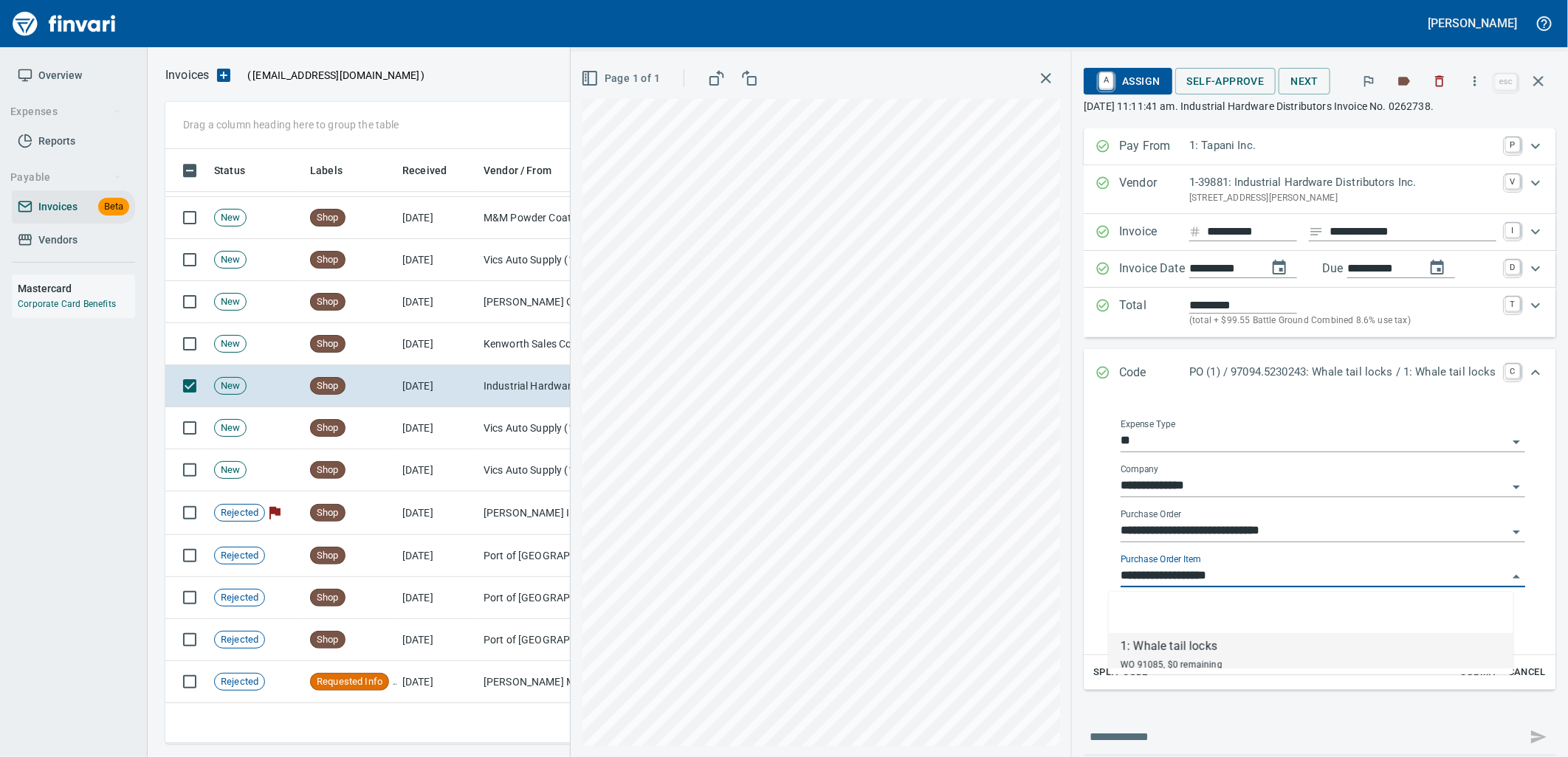
scroll to position [583, 1360]
click at [448, 341] on td "9/24/2025" at bounding box center [437, 344] width 81 height 42
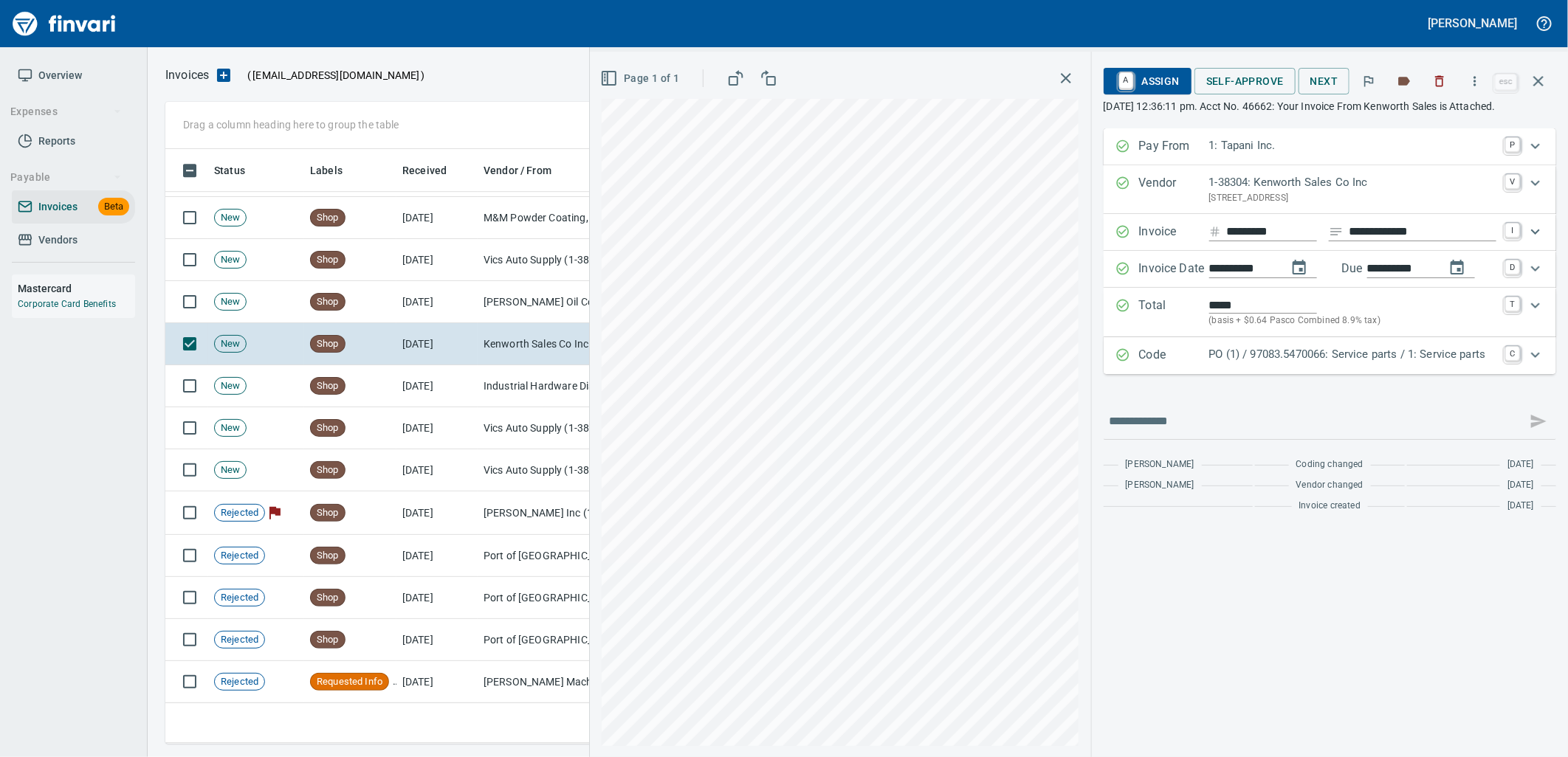
click at [1289, 363] on p "PO (1) / 97083.5470066: Service parts / 1: Service parts" at bounding box center [1353, 354] width 287 height 17
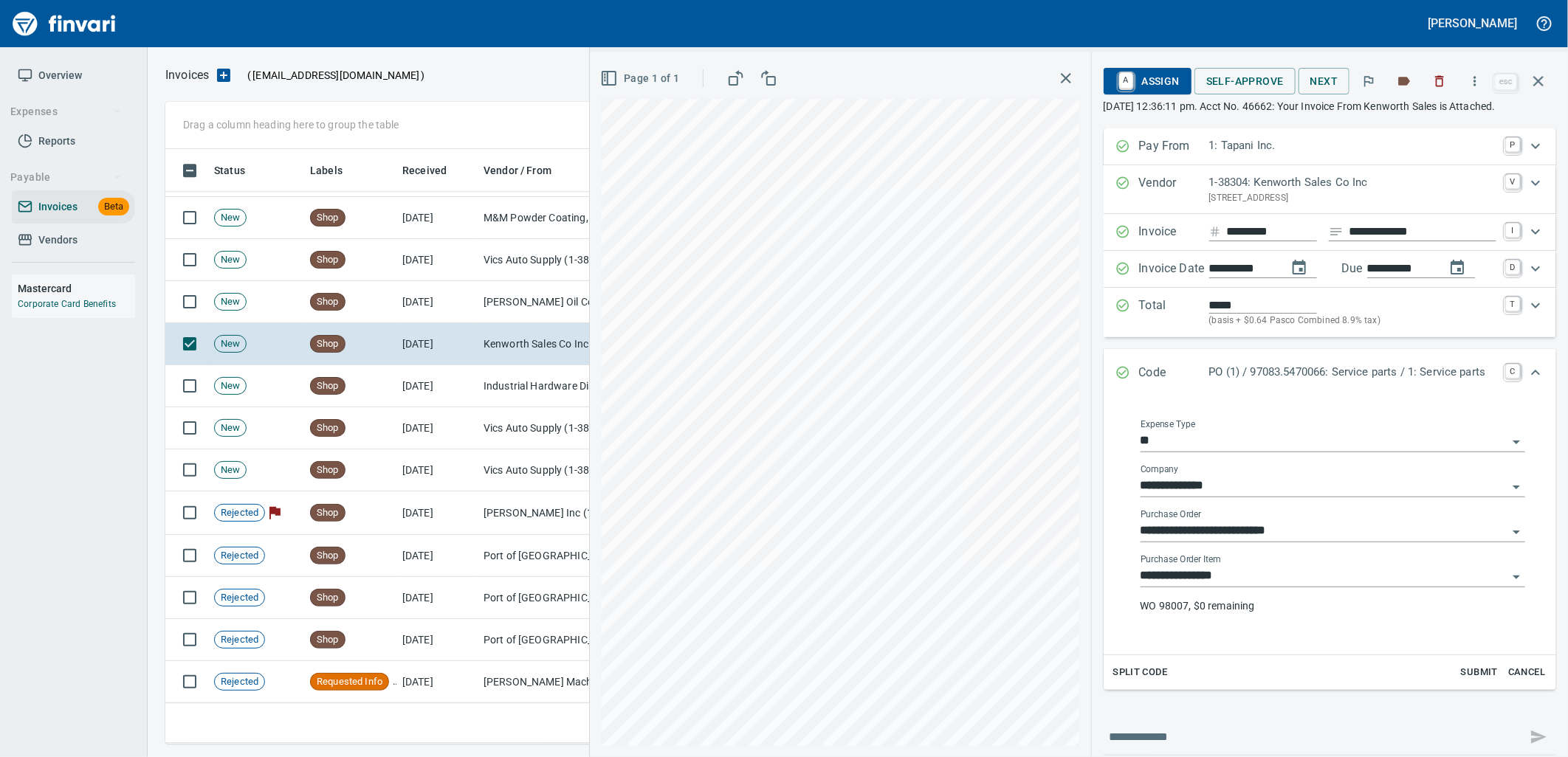
click at [1201, 587] on input "**********" at bounding box center [1324, 576] width 367 height 21
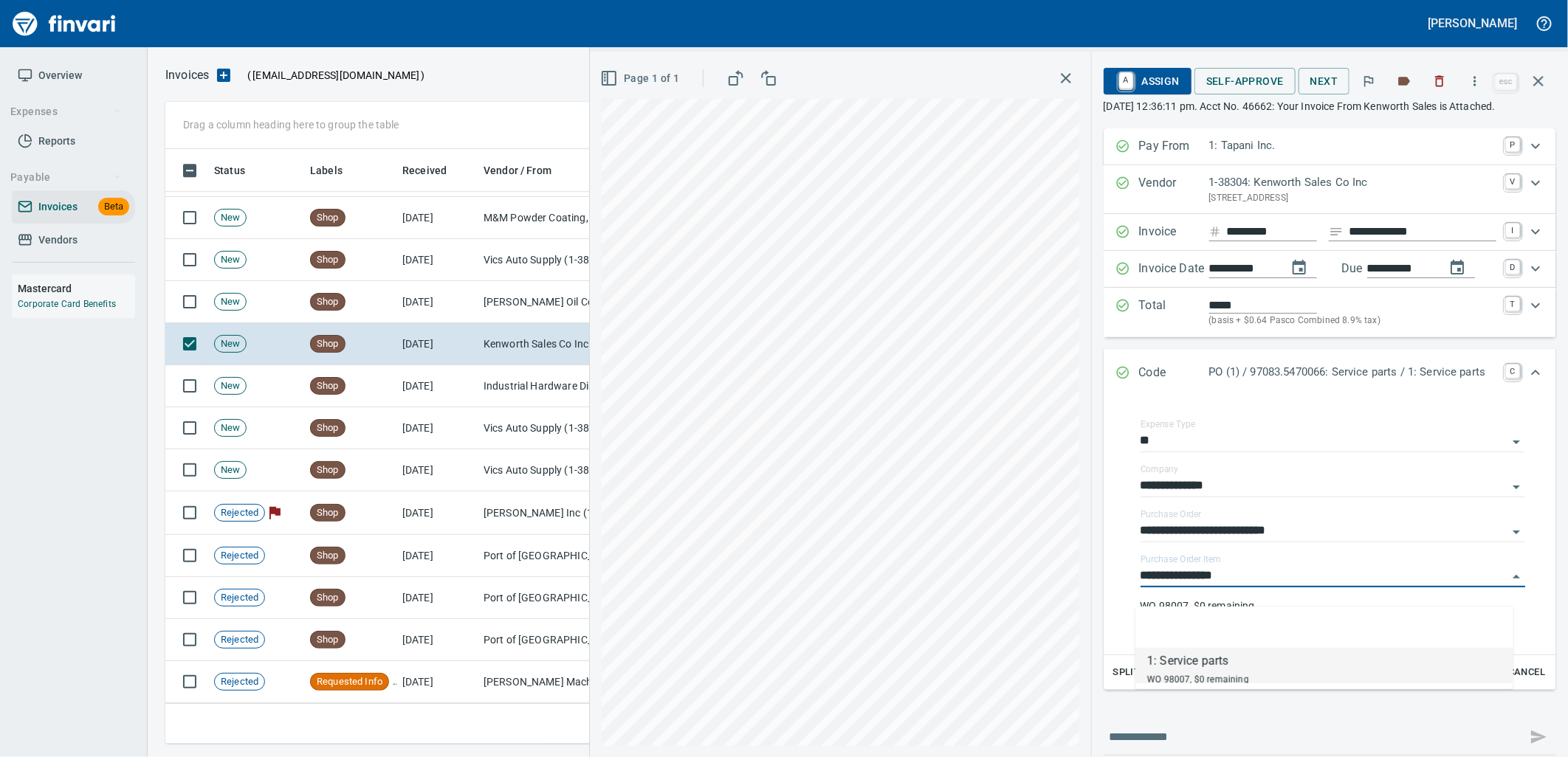
scroll to position [583, 1360]
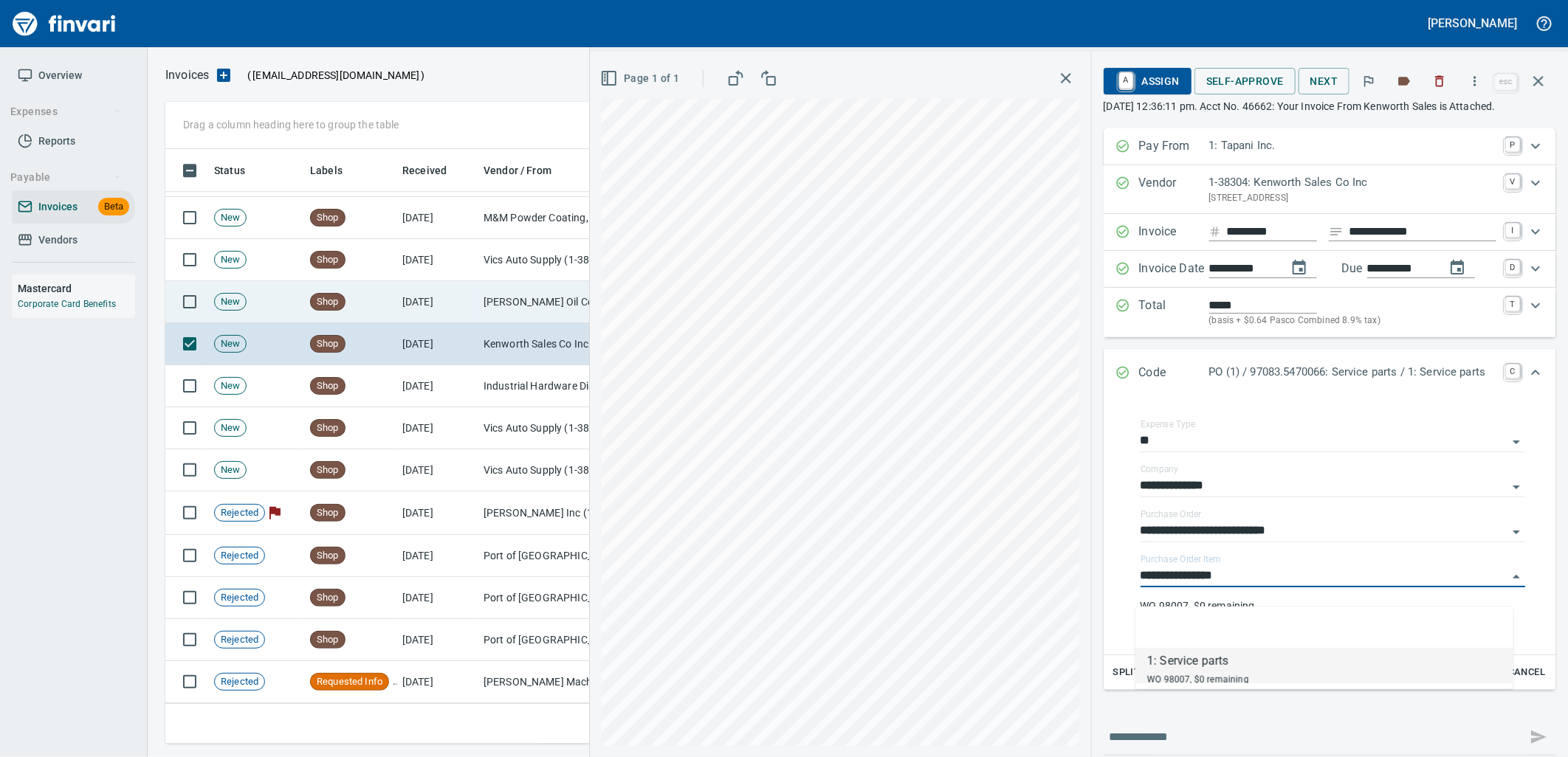
click at [492, 288] on td "[PERSON_NAME] Oil Co Inc (1-38025)" at bounding box center [552, 302] width 148 height 42
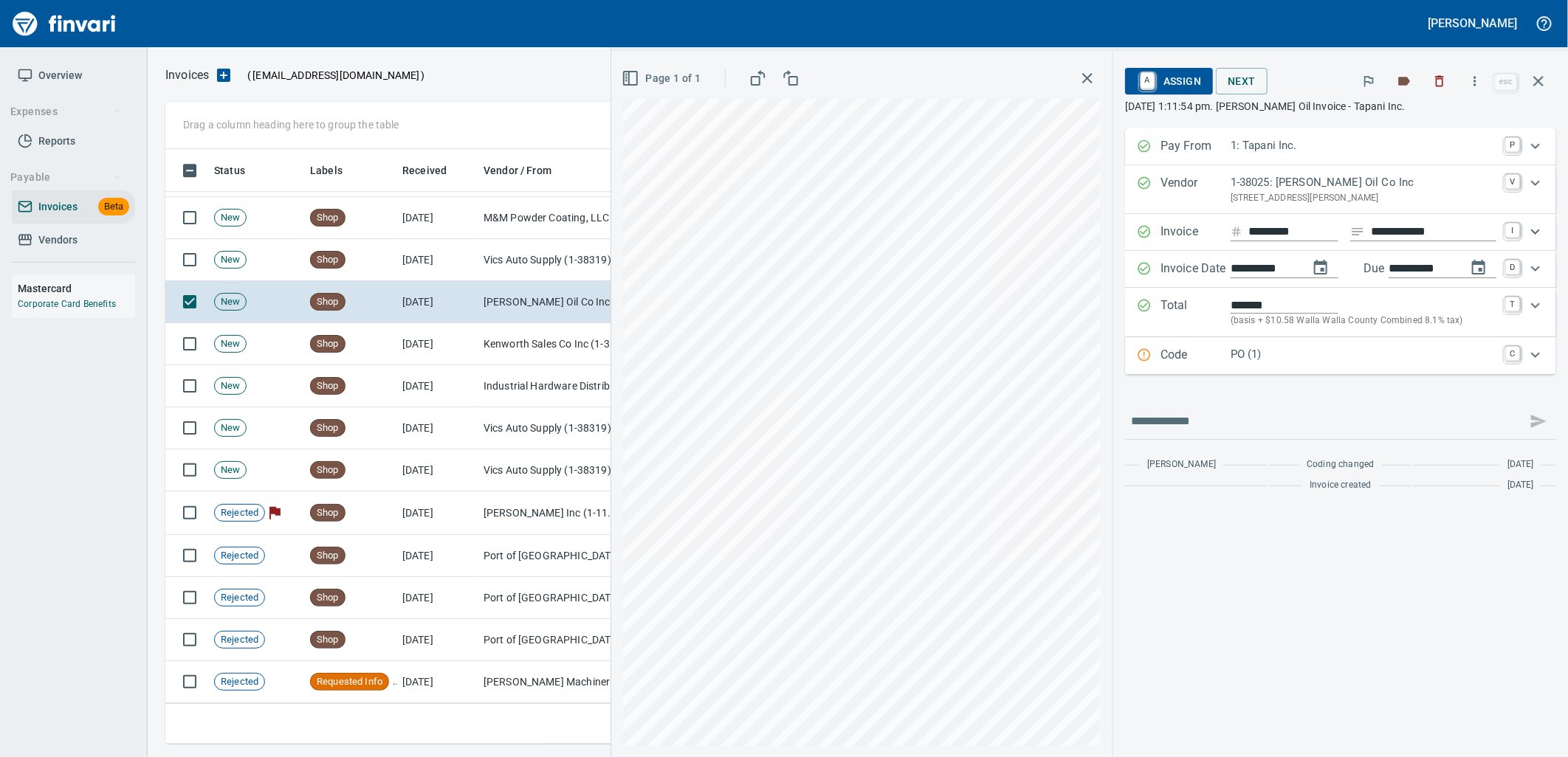
click at [1282, 356] on p "PO (1)" at bounding box center [1363, 354] width 266 height 17
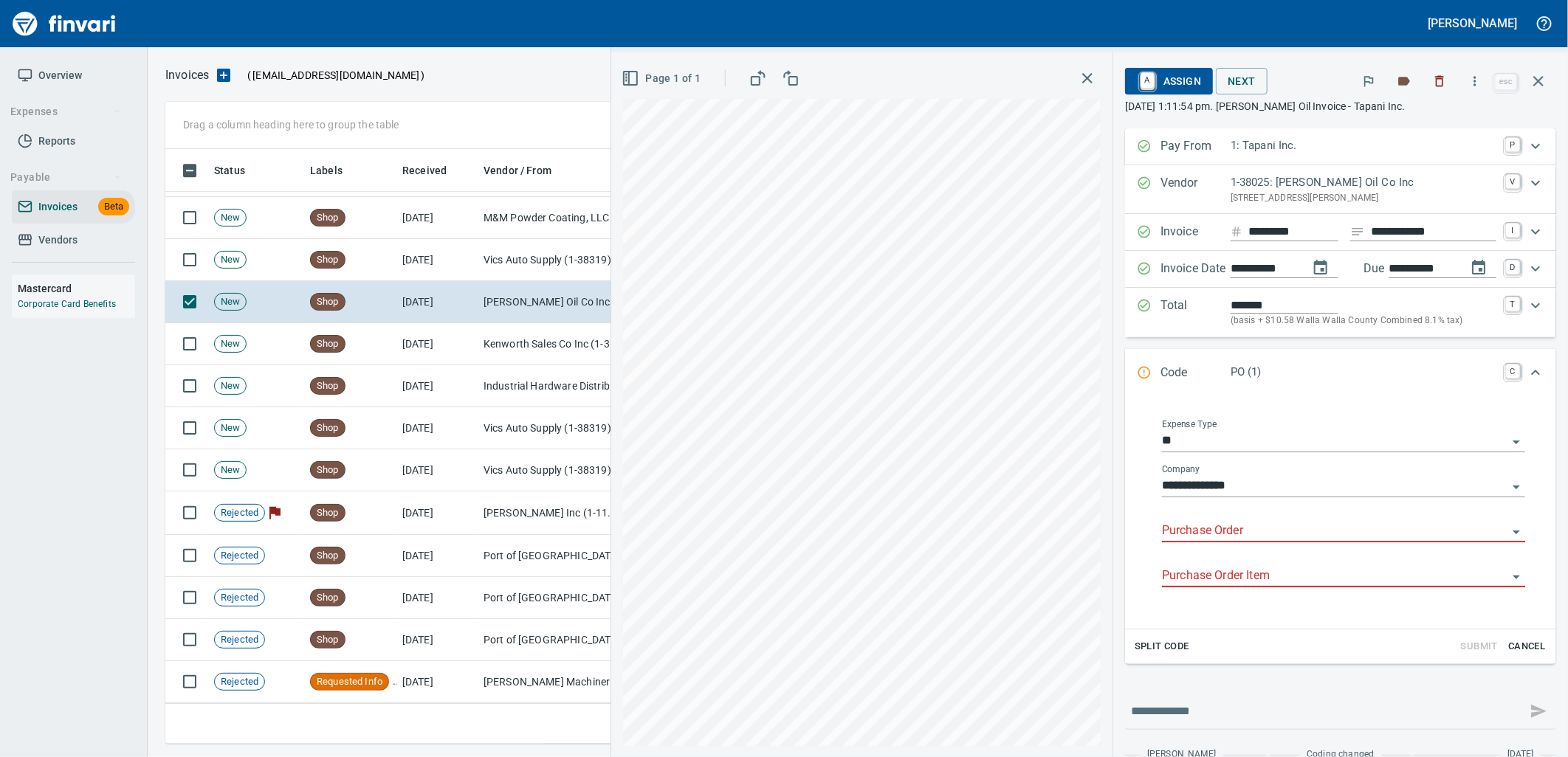
click at [1213, 534] on input "Purchase Order" at bounding box center [1334, 532] width 345 height 21
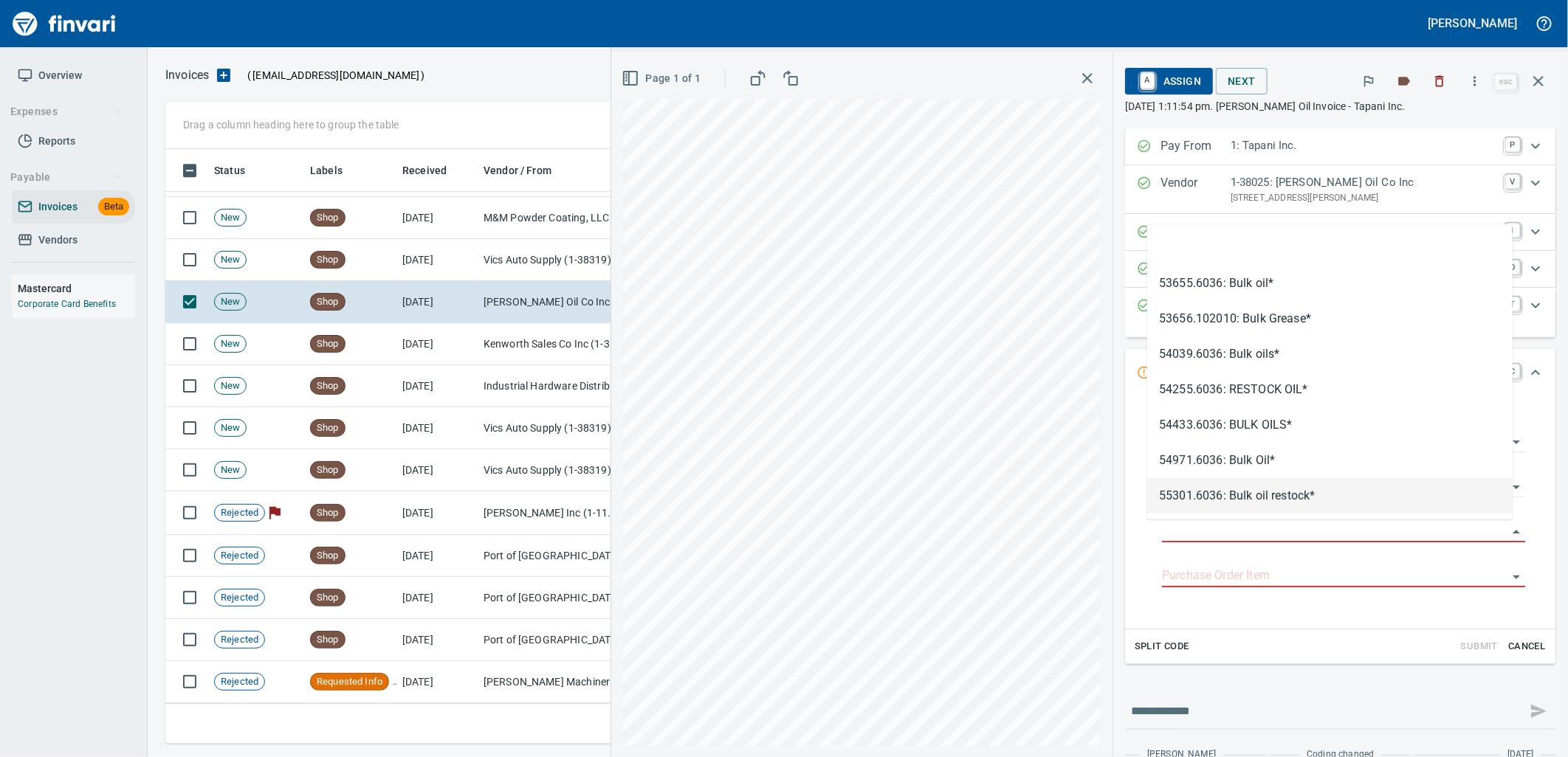
type input "**********"
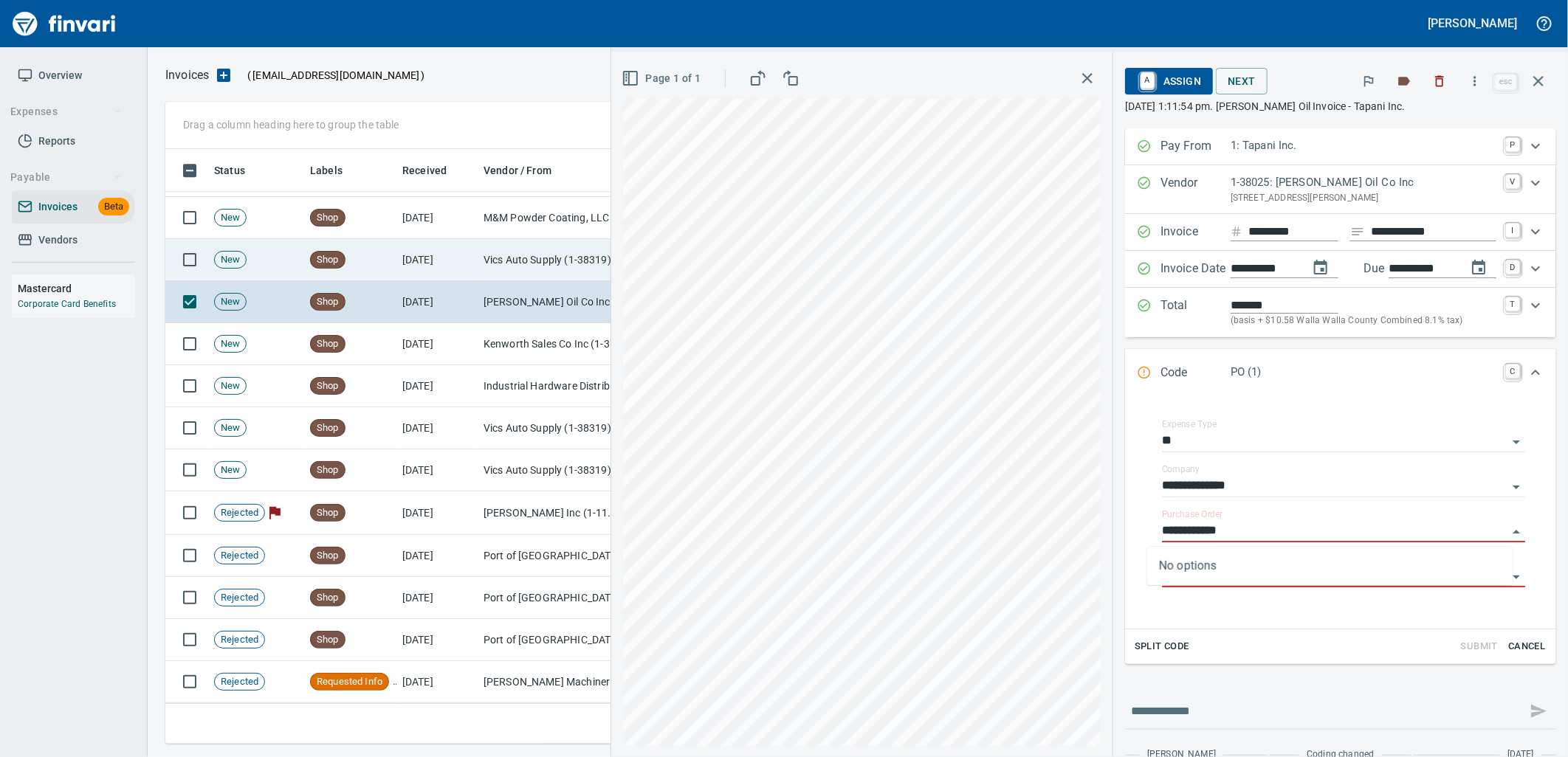
click at [516, 256] on td "Vics Auto Supply (1-38319)" at bounding box center [552, 260] width 148 height 42
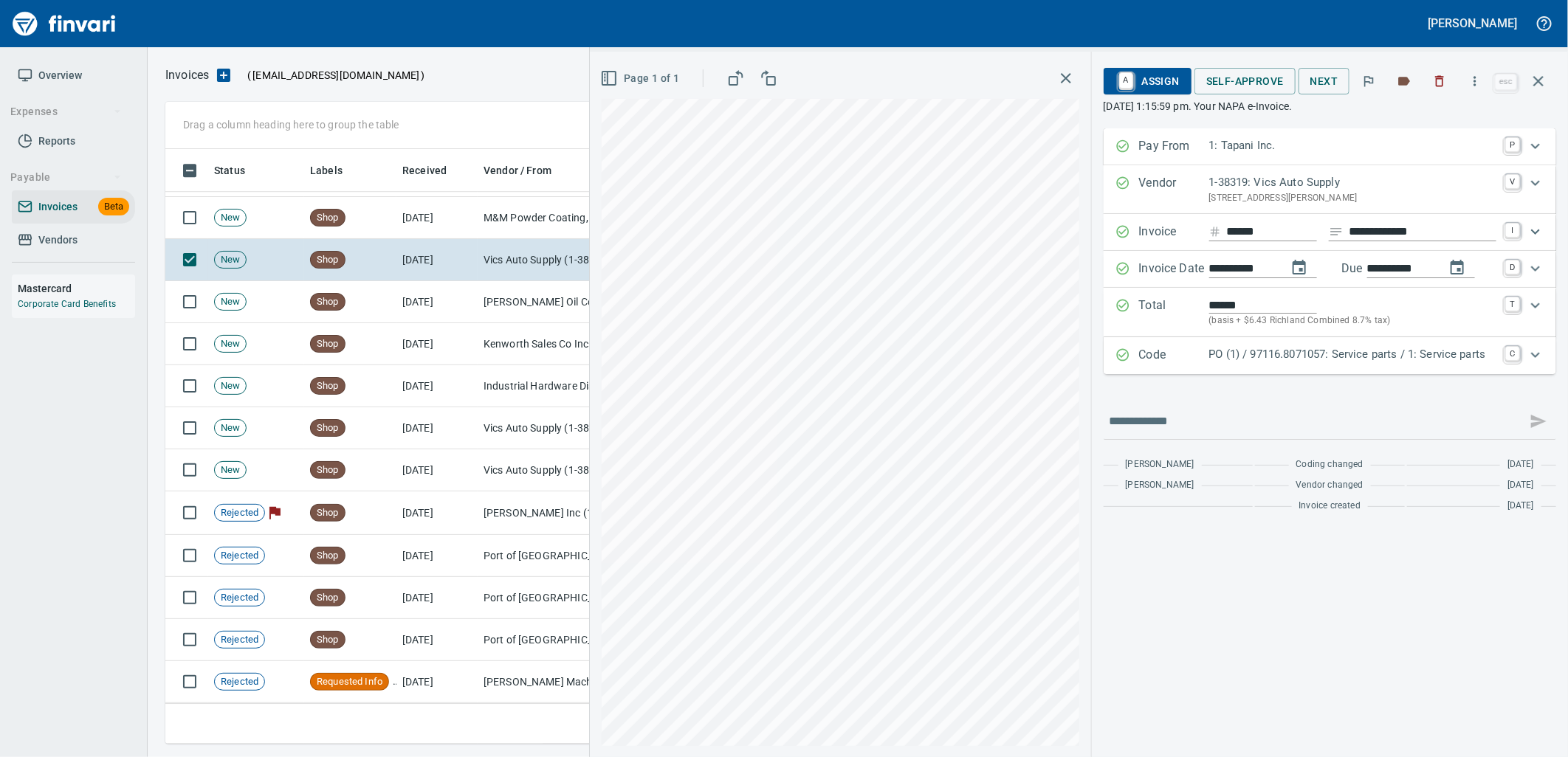
click at [1307, 349] on p "PO (1) / 97116.8071057: Service parts / 1: Service parts" at bounding box center [1353, 354] width 287 height 17
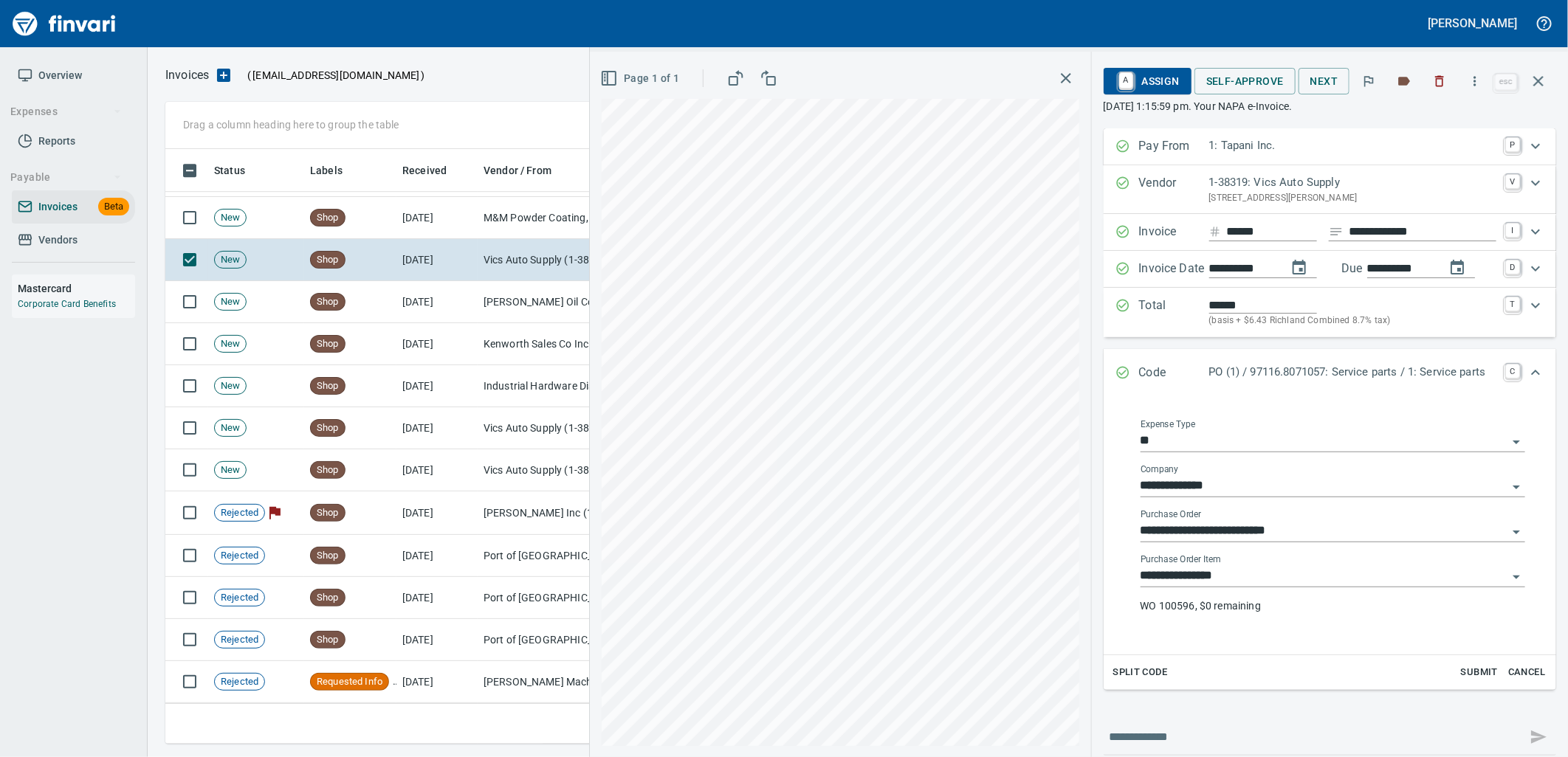
click at [1241, 582] on input "**********" at bounding box center [1324, 576] width 367 height 21
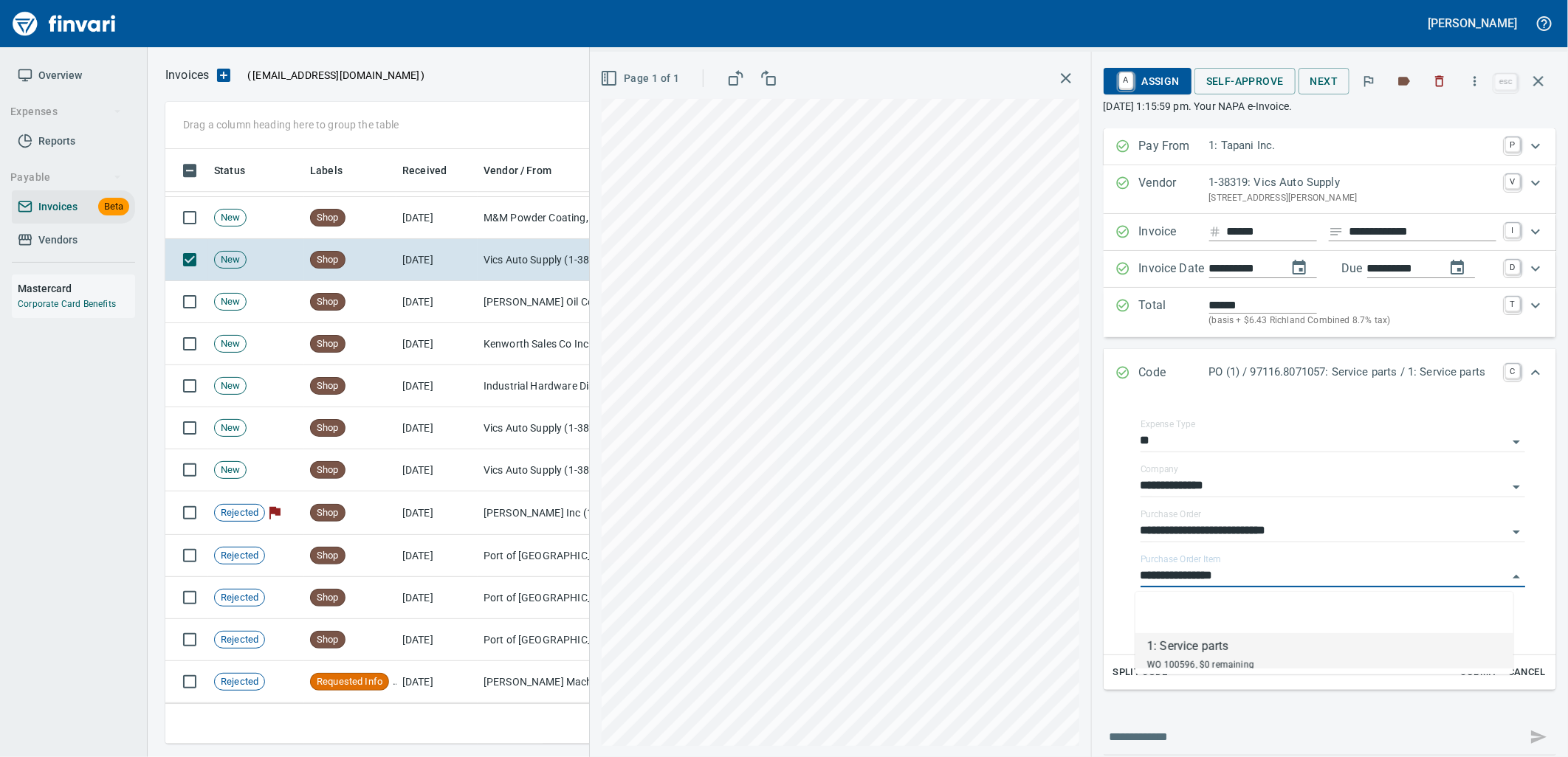
scroll to position [583, 1360]
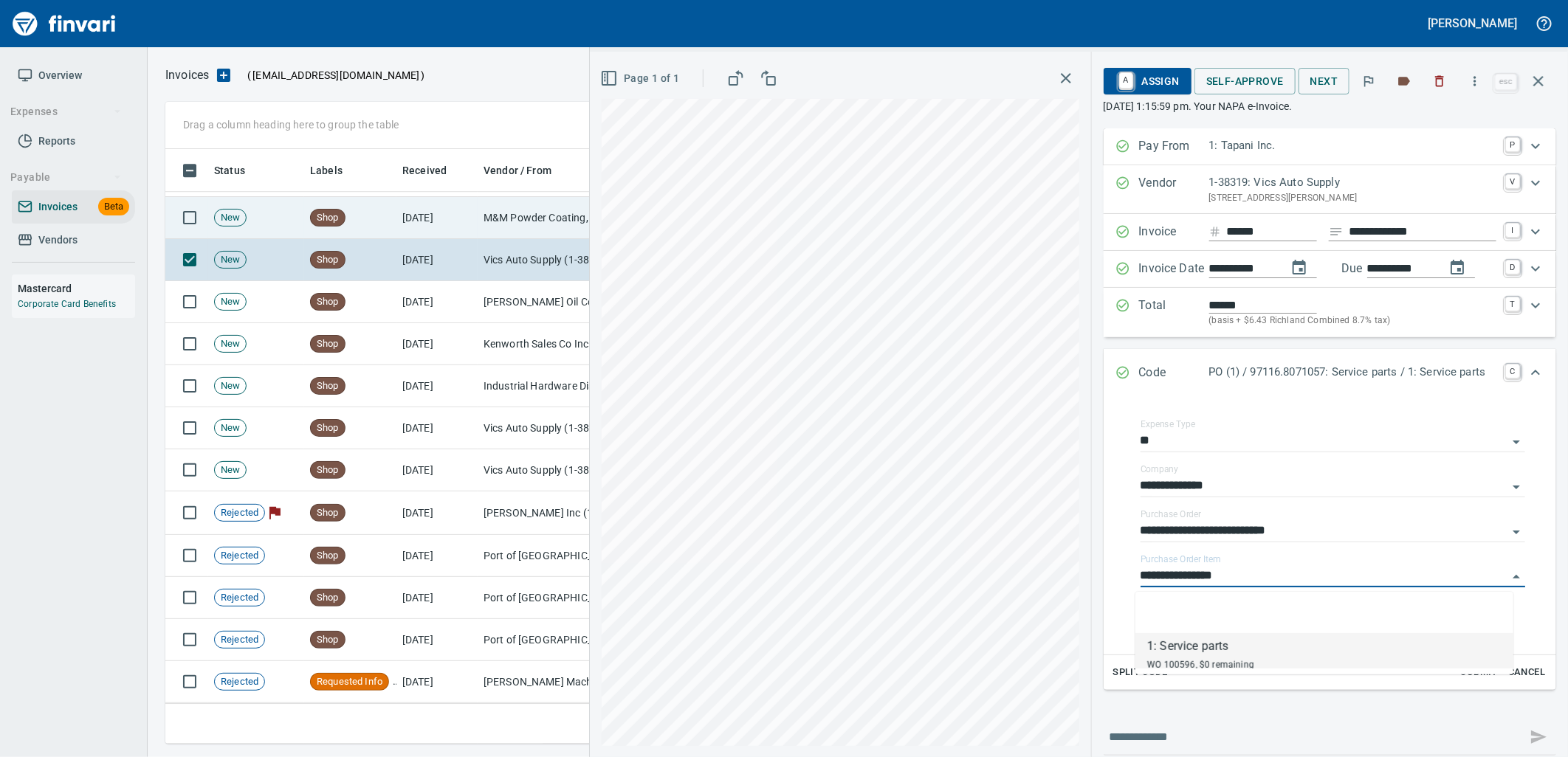
click at [460, 224] on td "9/24/2025" at bounding box center [437, 218] width 81 height 42
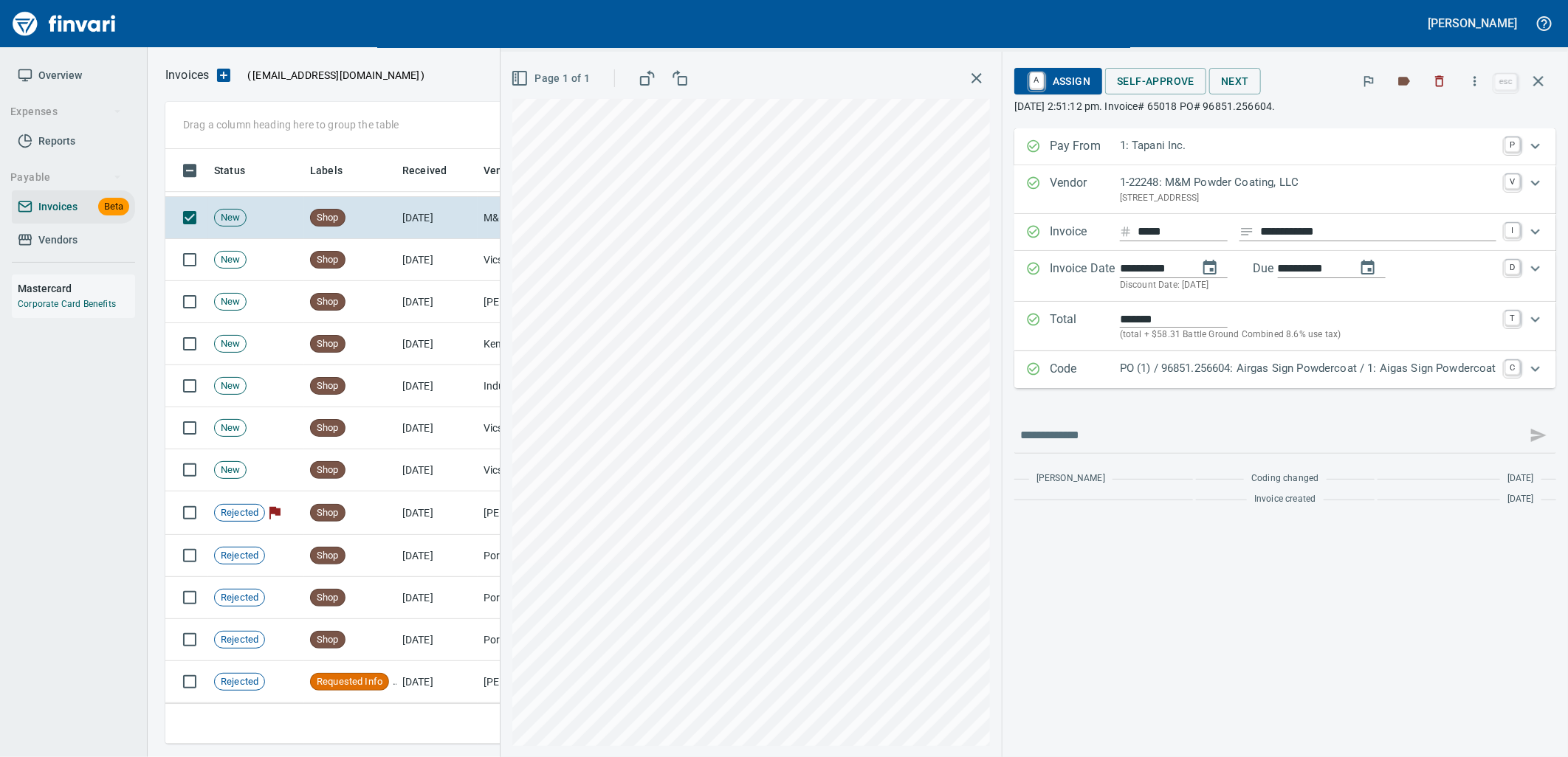
click at [1186, 366] on p "PO (1) / 96851.256604: Airgas Sign Powdercoat / 1: Aigas Sign Powdercoat" at bounding box center [1307, 369] width 376 height 17
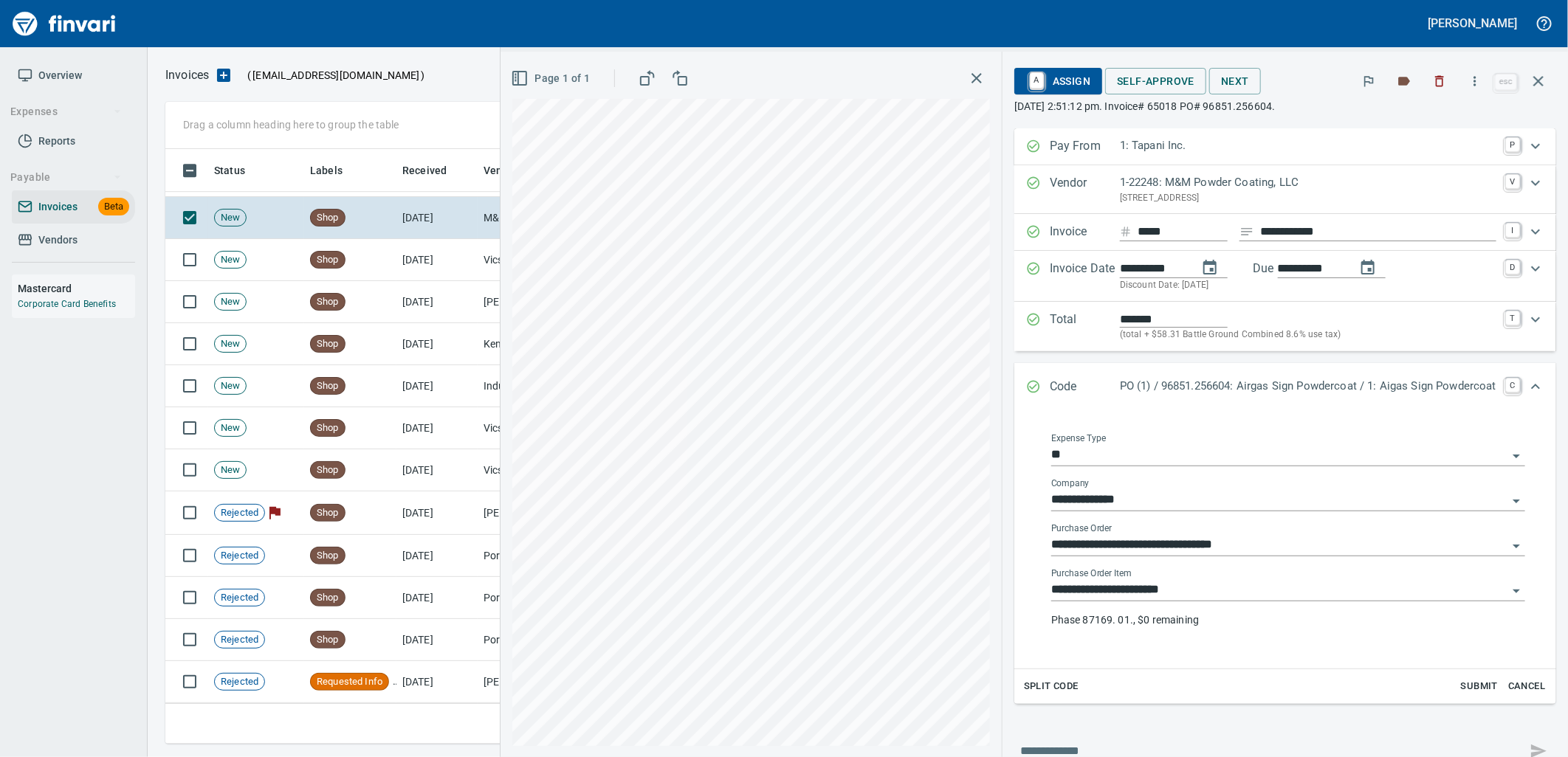
click at [1187, 594] on input "**********" at bounding box center [1279, 590] width 456 height 21
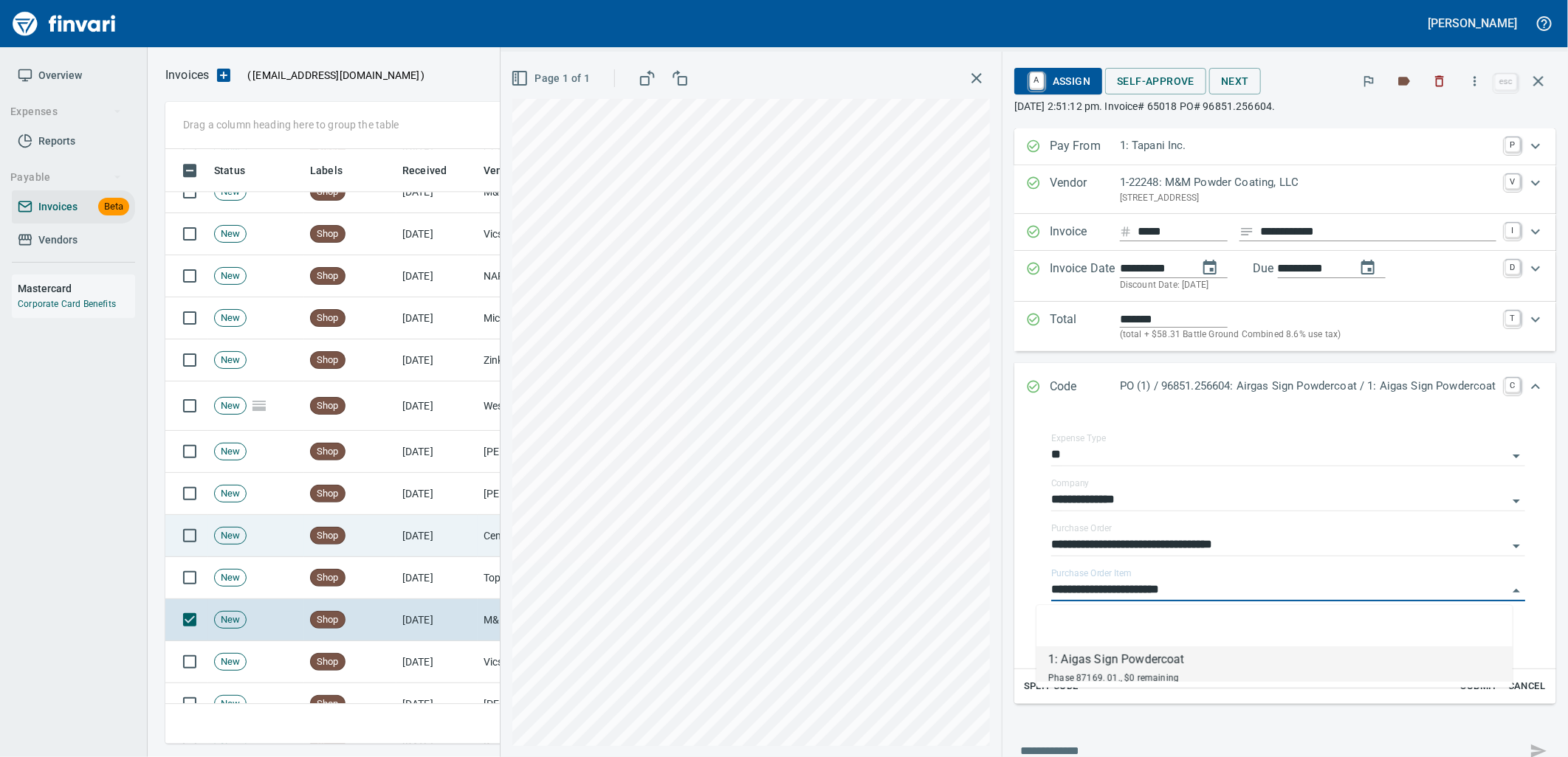
scroll to position [2379, 0]
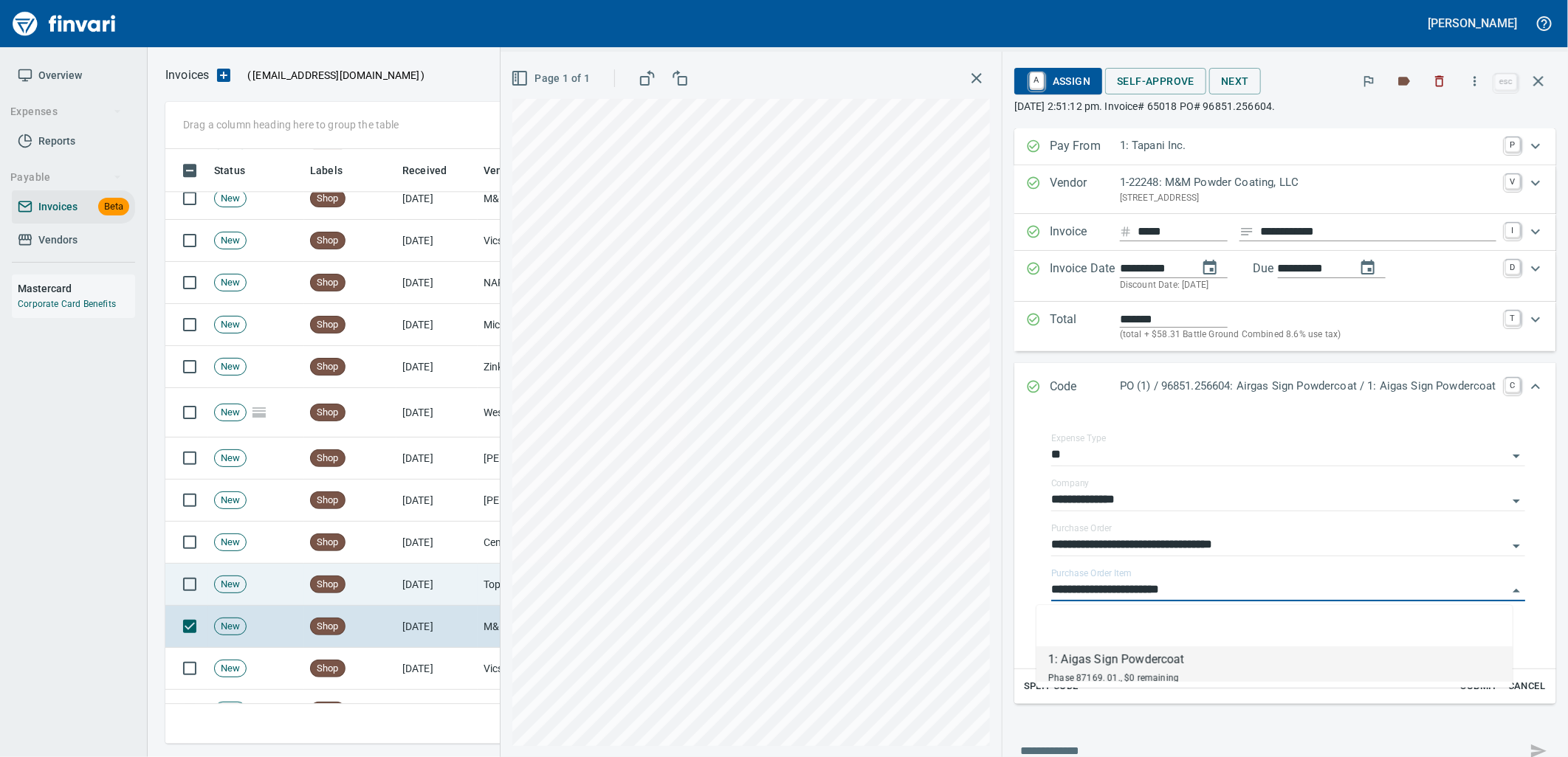
click at [389, 588] on td "Shop" at bounding box center [349, 584] width 92 height 42
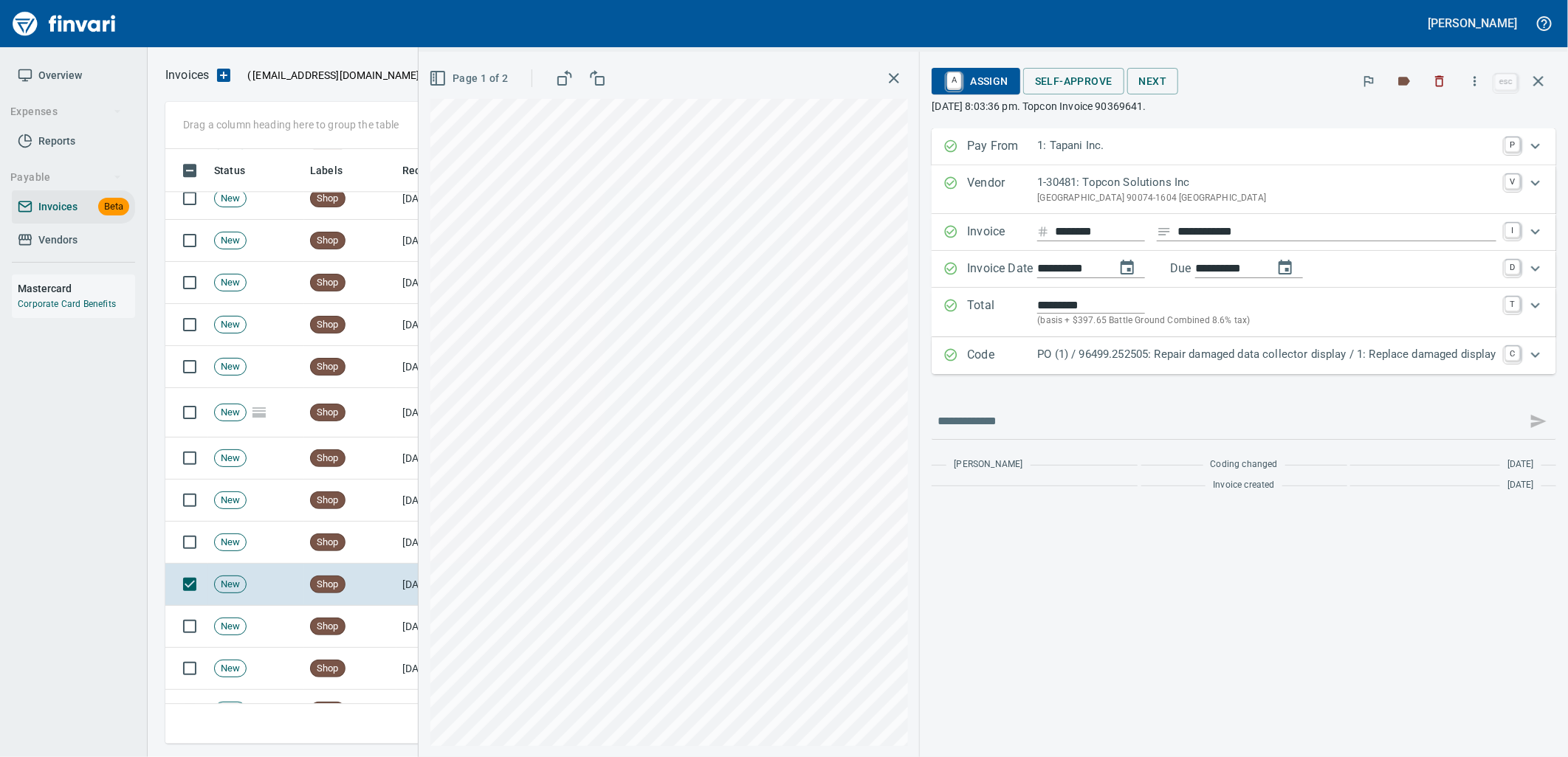
click at [1297, 356] on p "PO (1) / 96499.252505: Repair damaged data collector display / 1: Replace damag…" at bounding box center [1267, 354] width 460 height 17
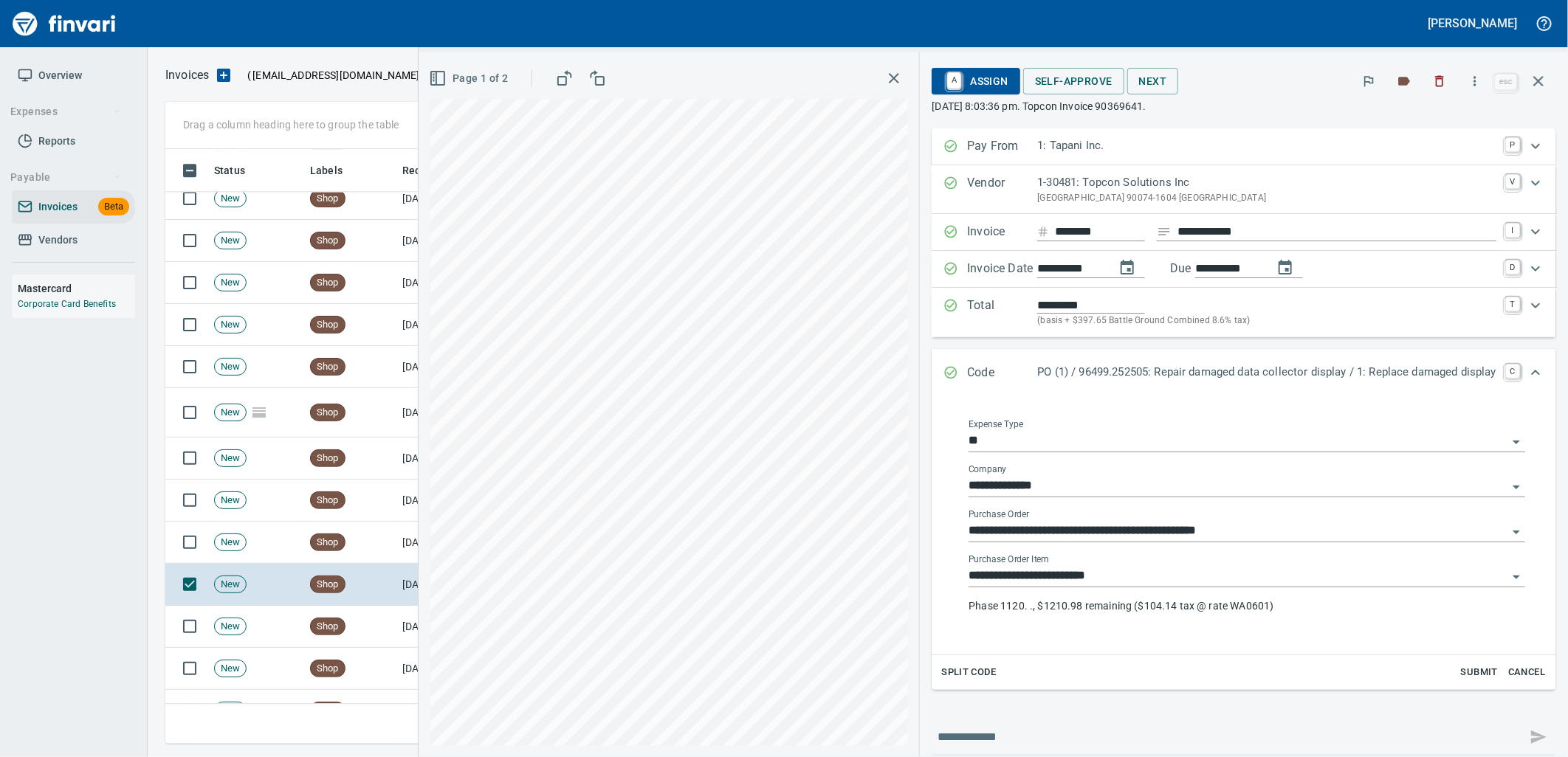
click at [1114, 584] on input "**********" at bounding box center [1238, 576] width 539 height 21
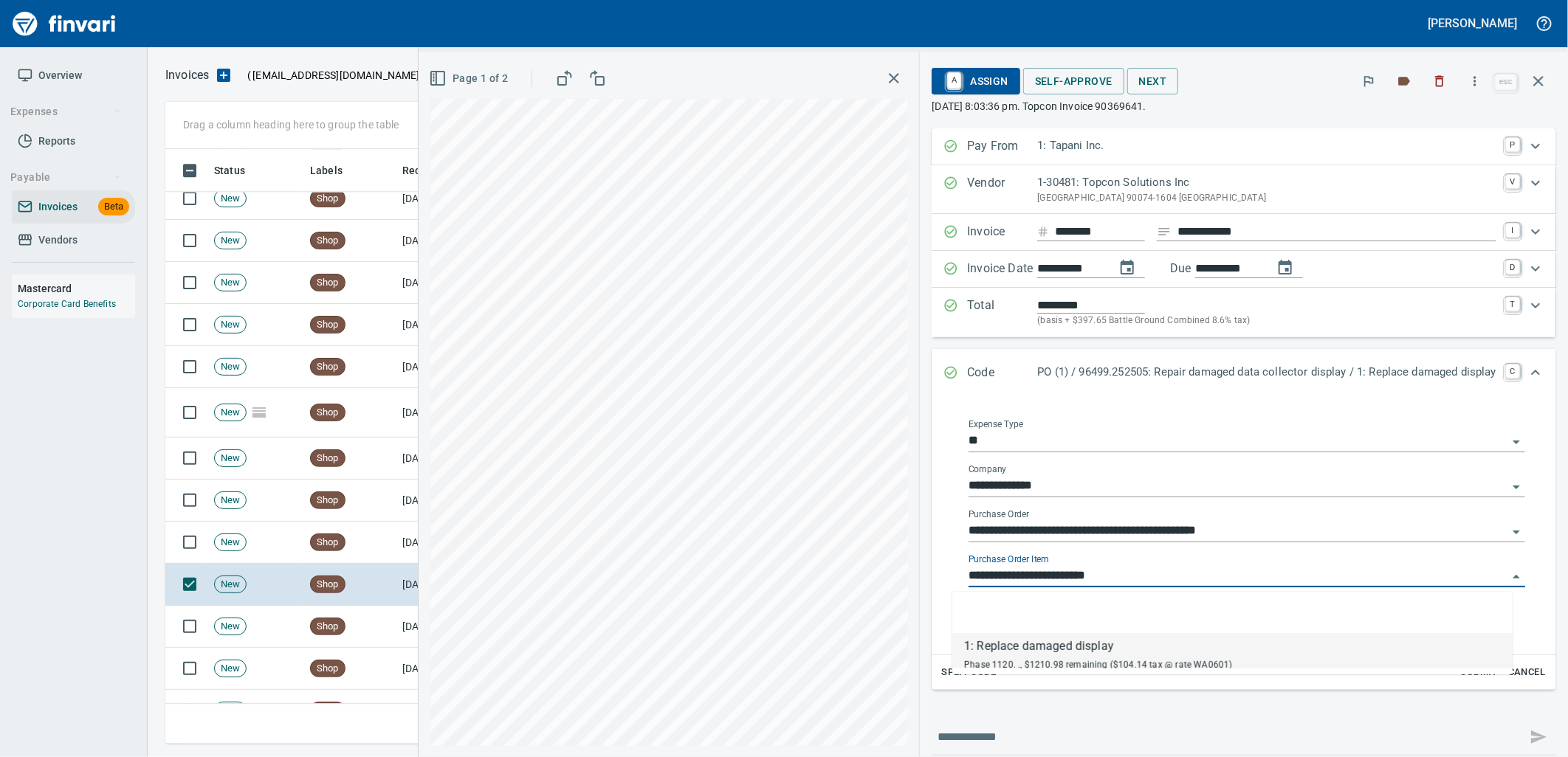
scroll to position [583, 1360]
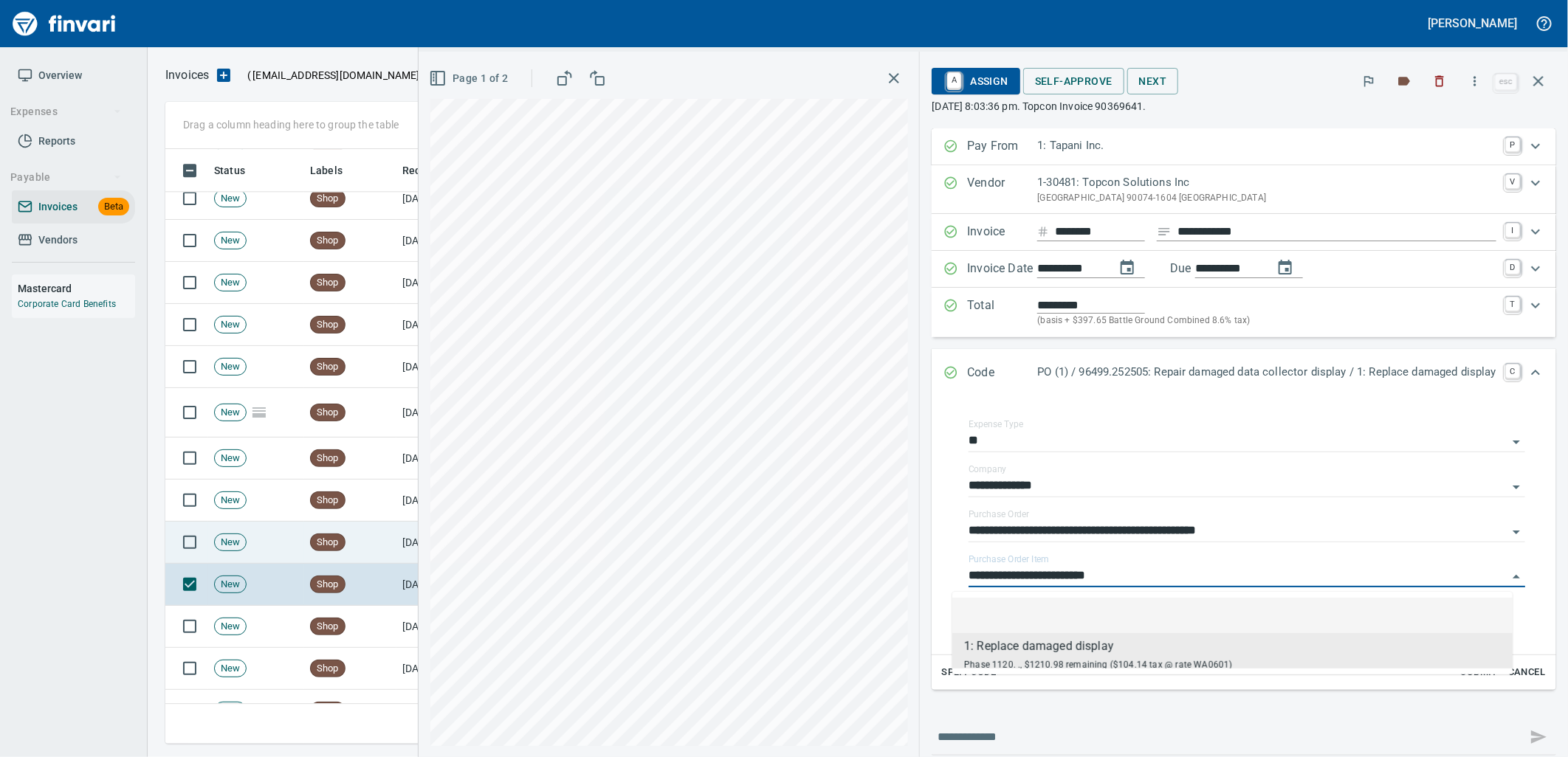
click at [351, 555] on td "Shop" at bounding box center [349, 542] width 92 height 42
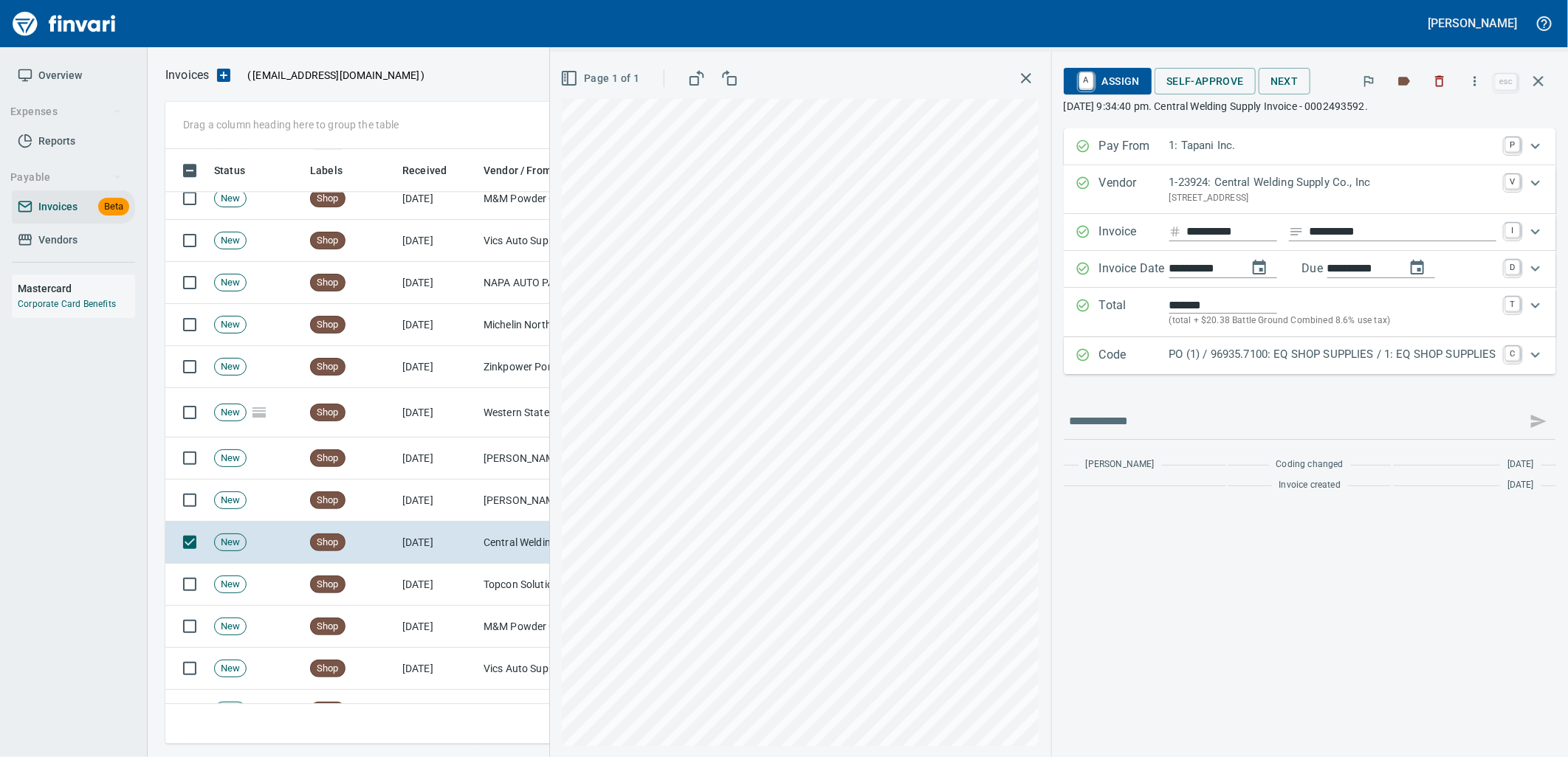
click at [1164, 354] on p "Code" at bounding box center [1133, 355] width 70 height 19
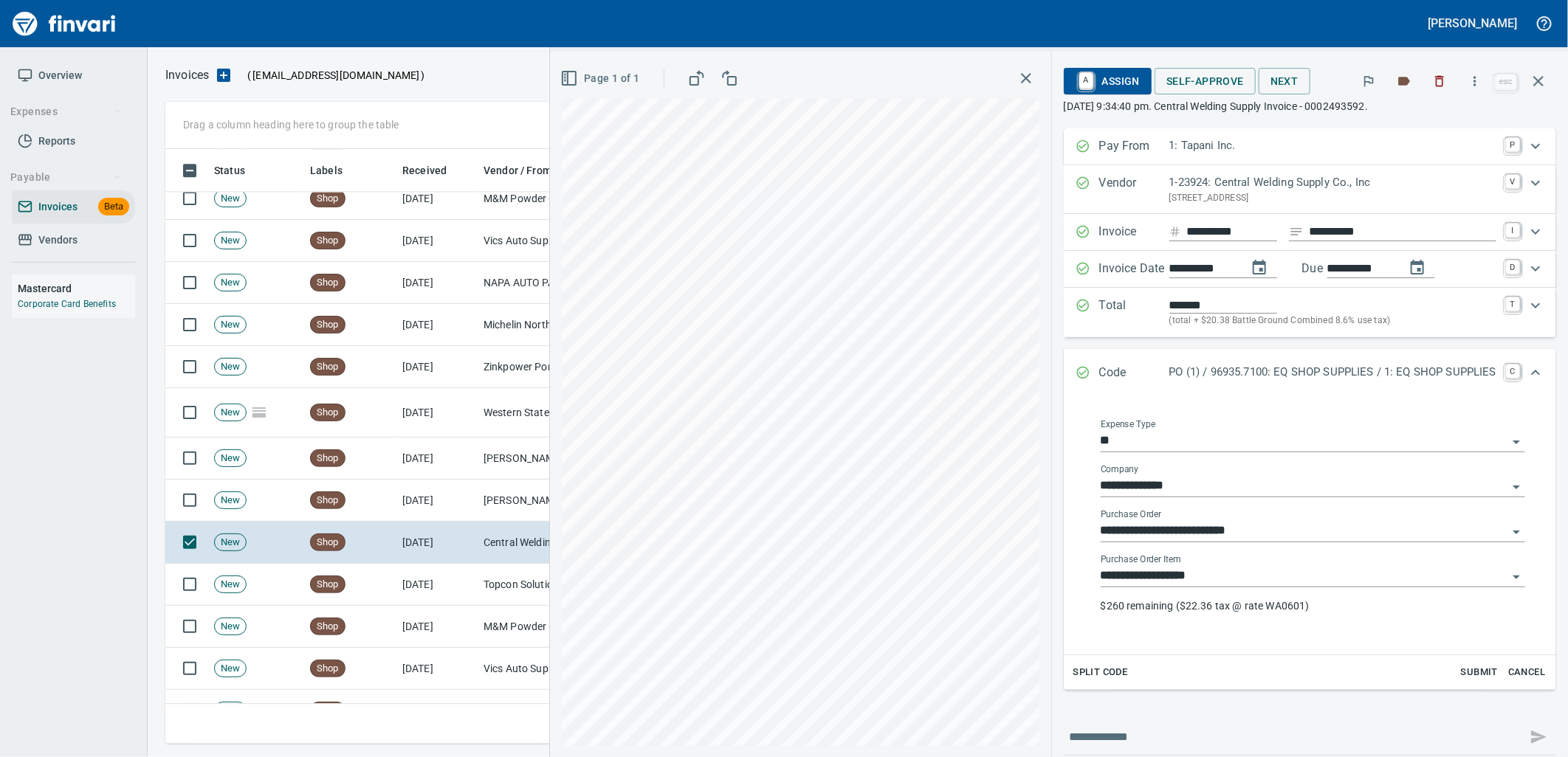
click at [1232, 583] on input "**********" at bounding box center [1304, 576] width 407 height 21
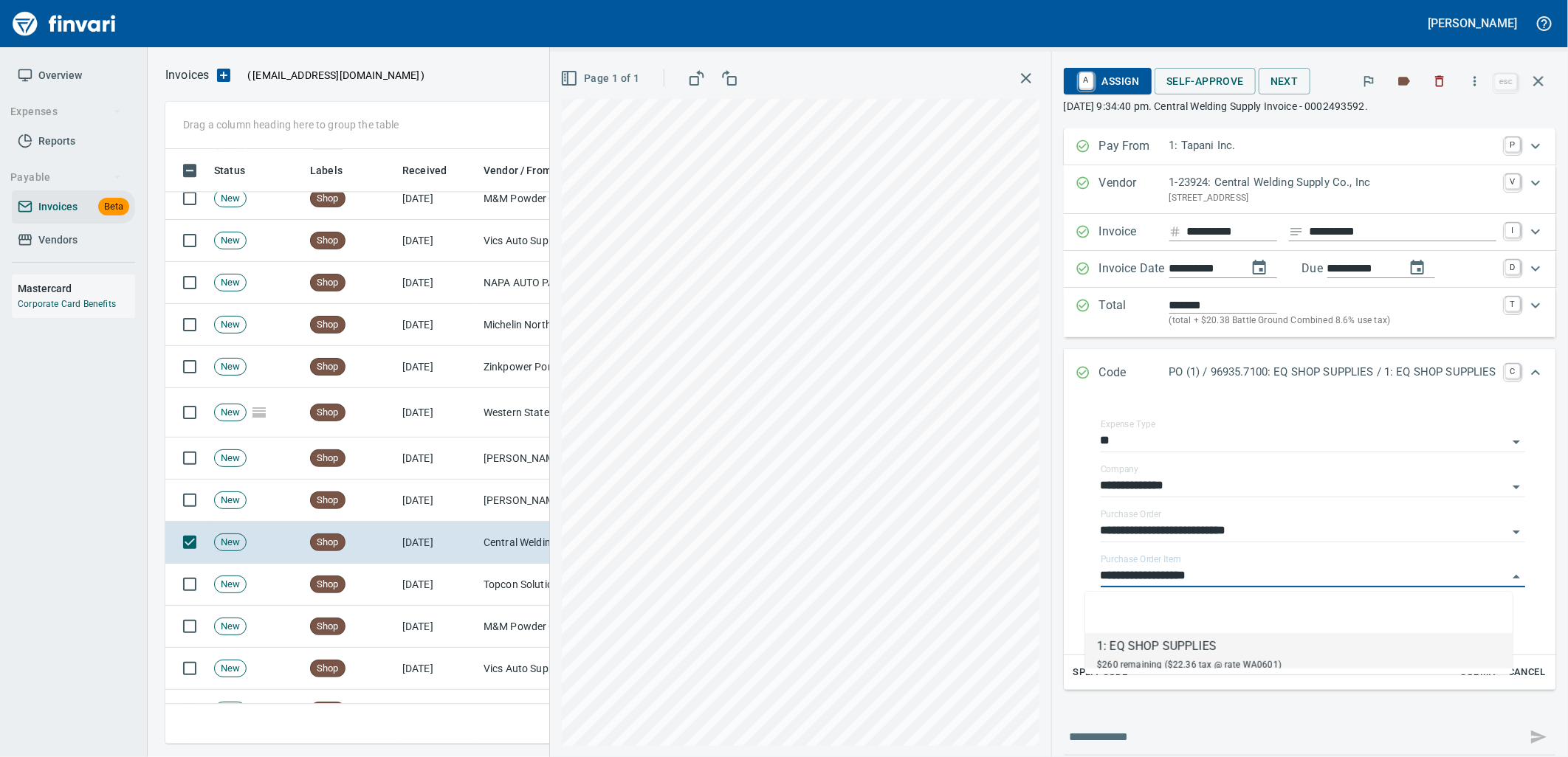
scroll to position [583, 1360]
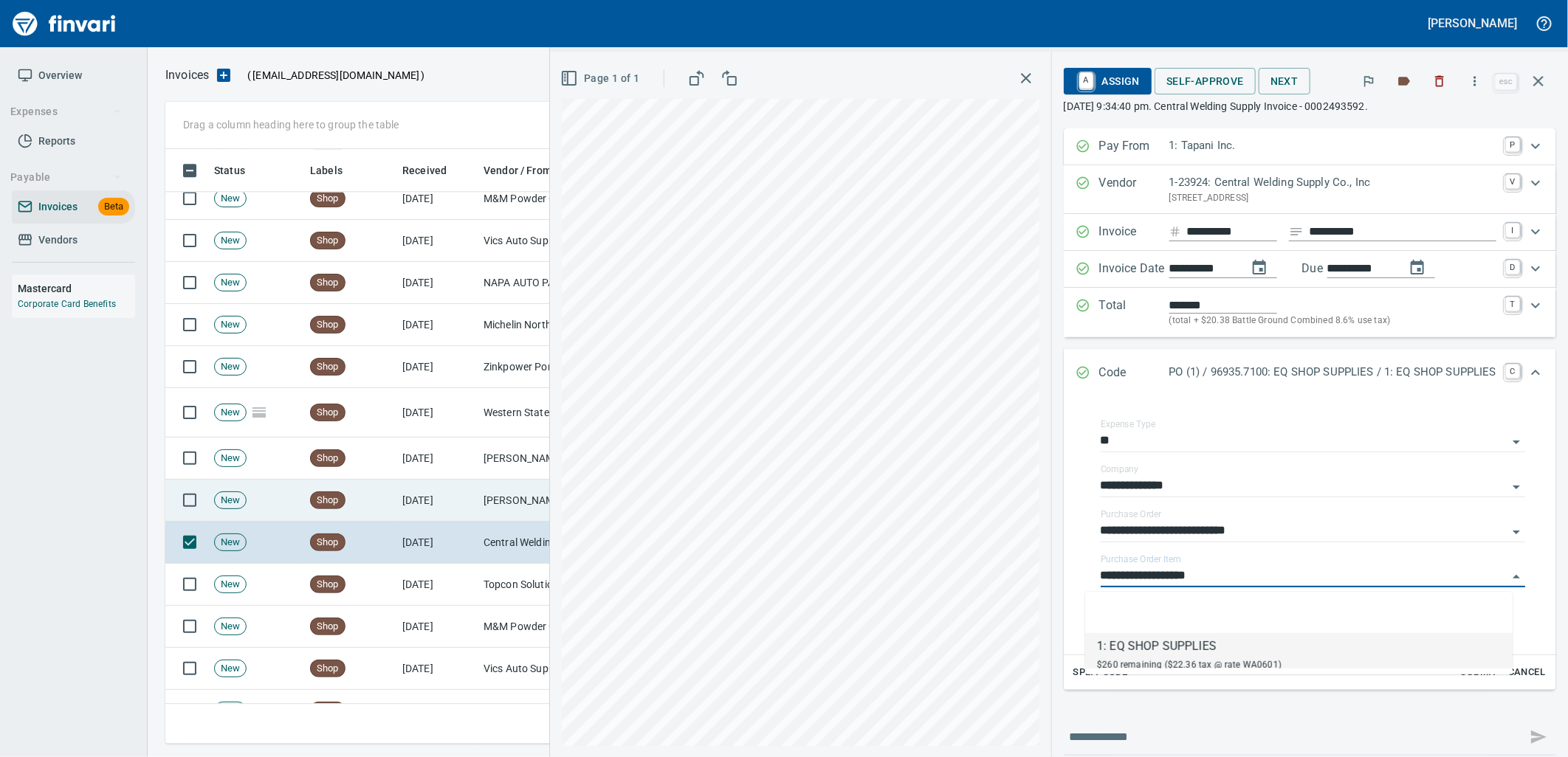
click at [497, 504] on td "Peterson Machinery Co (1-10794)" at bounding box center [552, 501] width 148 height 42
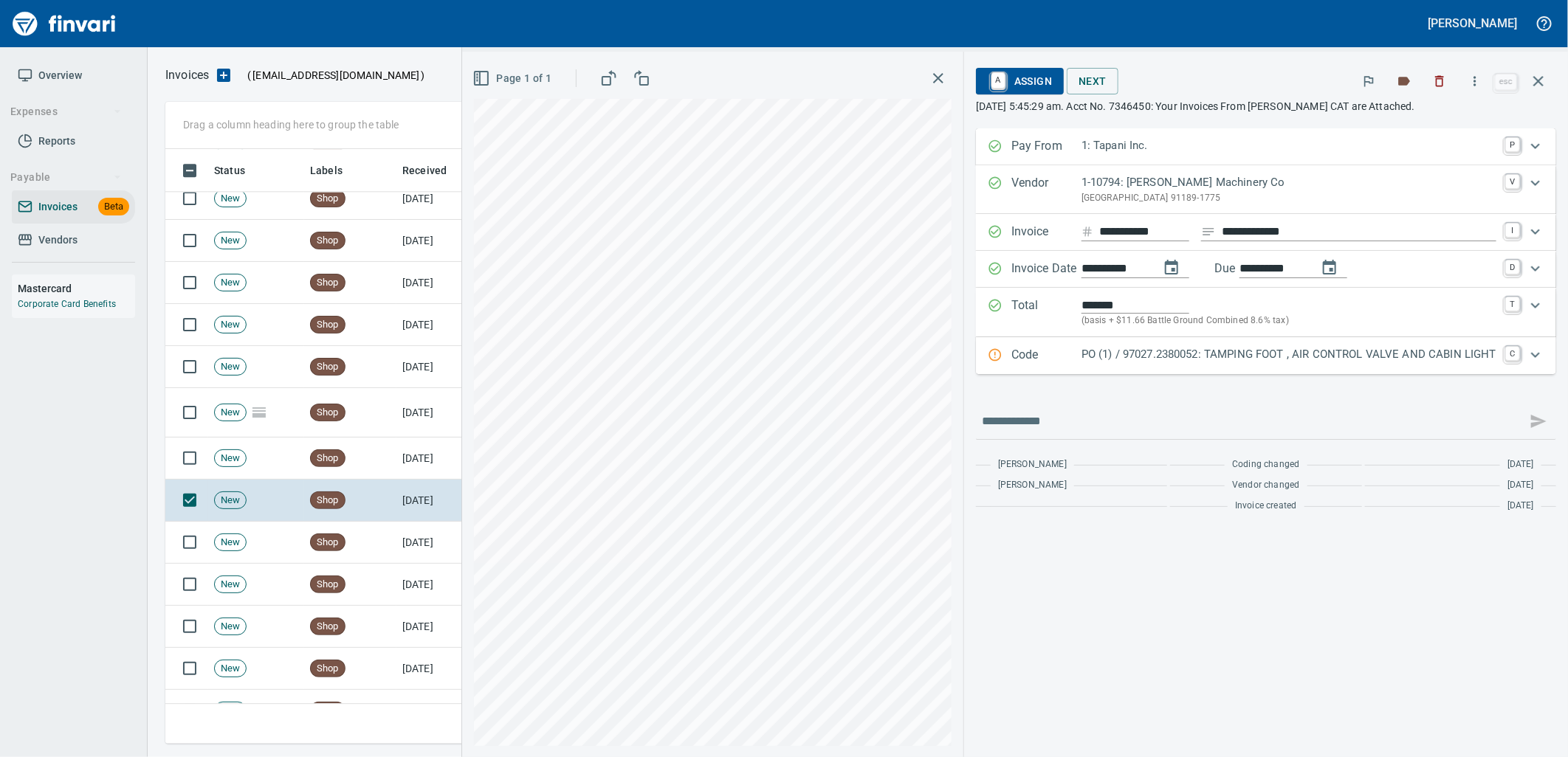
click at [1258, 348] on p "PO (1) / 97027.2380052: TAMPING FOOT , AIR CONTROL VALVE AND CABIN LIGHT" at bounding box center [1289, 354] width 415 height 17
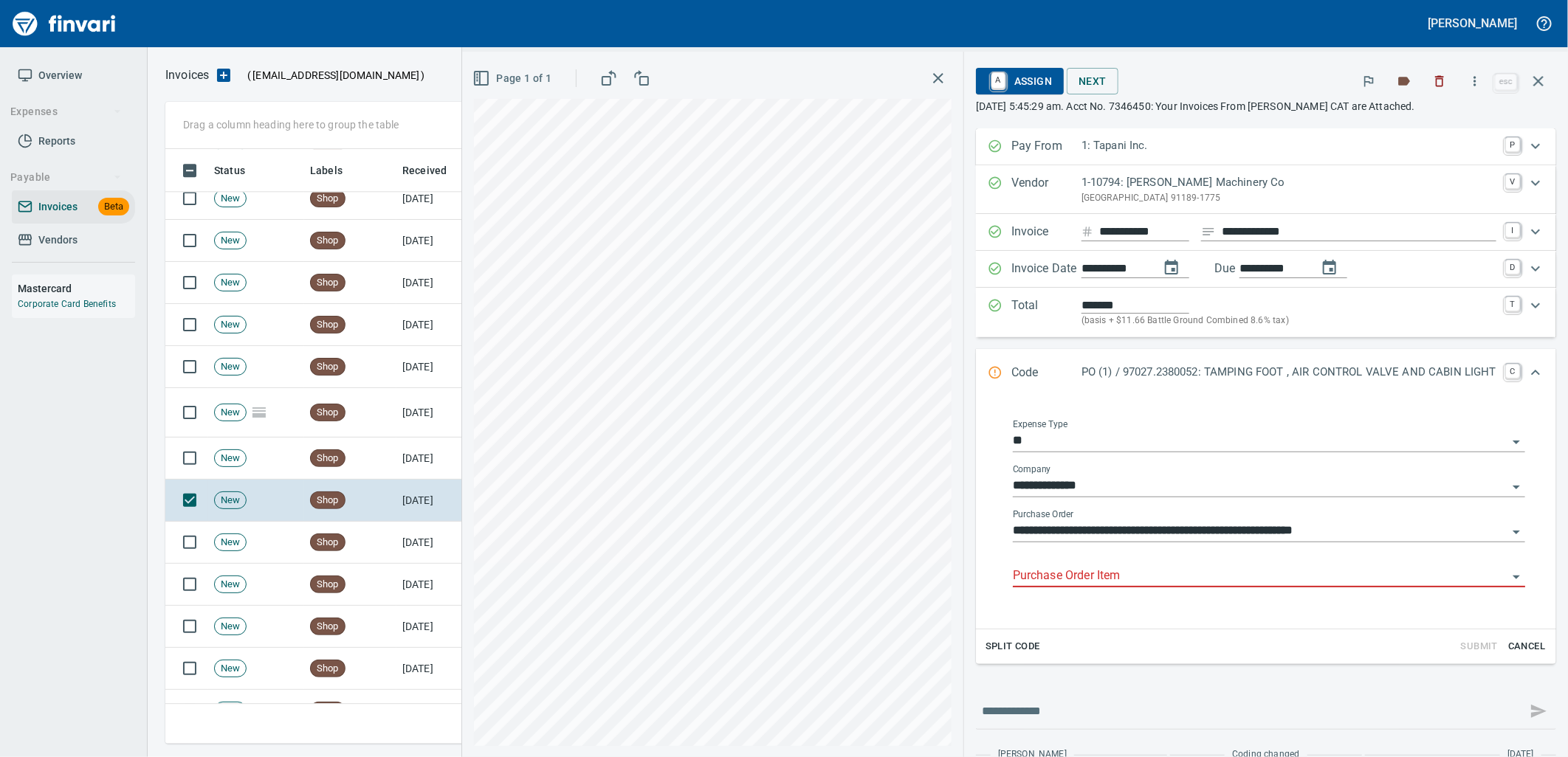
click at [1141, 591] on div "Purchase Order Item" at bounding box center [1269, 576] width 512 height 45
click at [1135, 579] on input "Purchase Order Item" at bounding box center [1260, 576] width 495 height 21
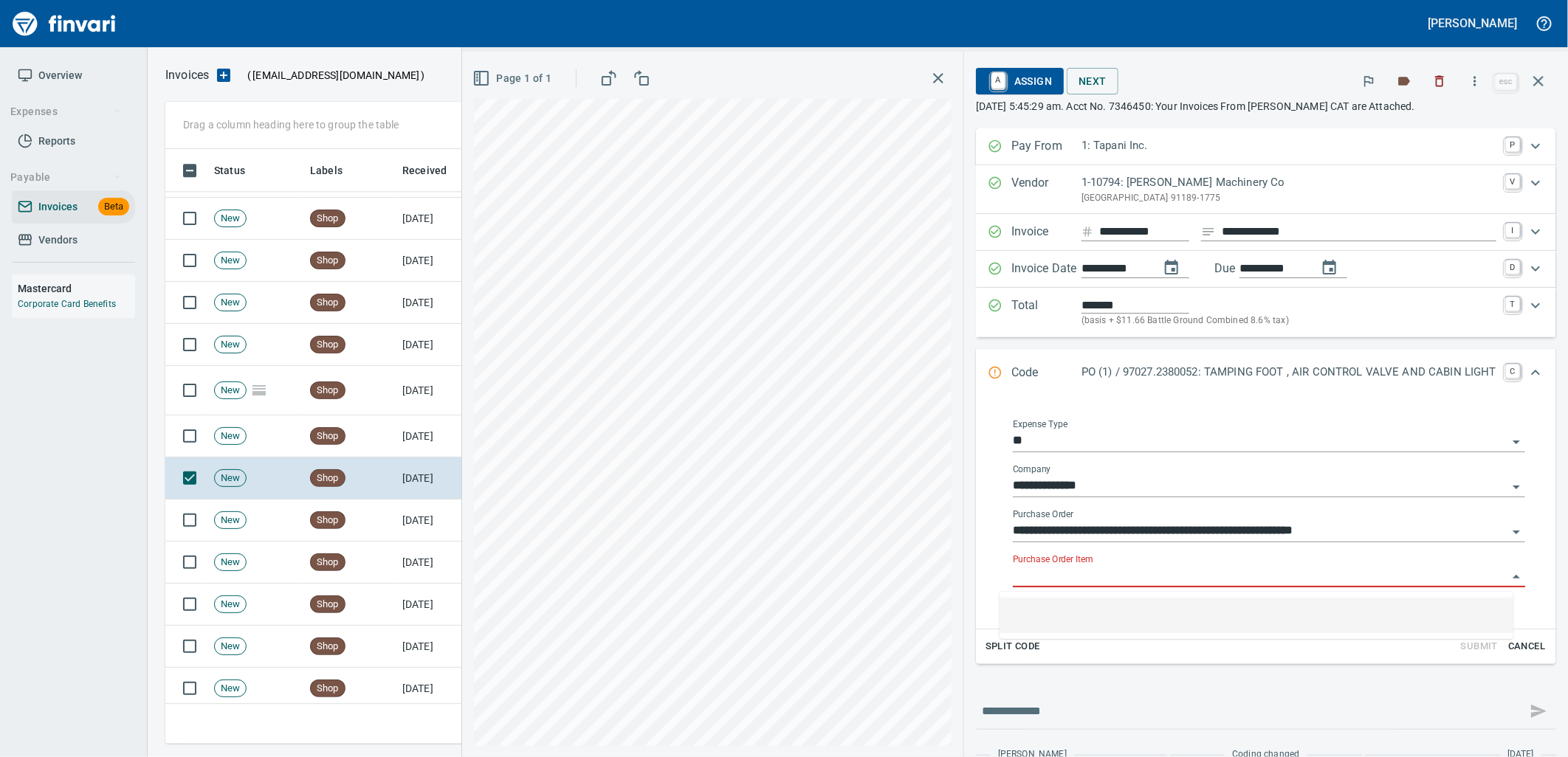
scroll to position [583, 1360]
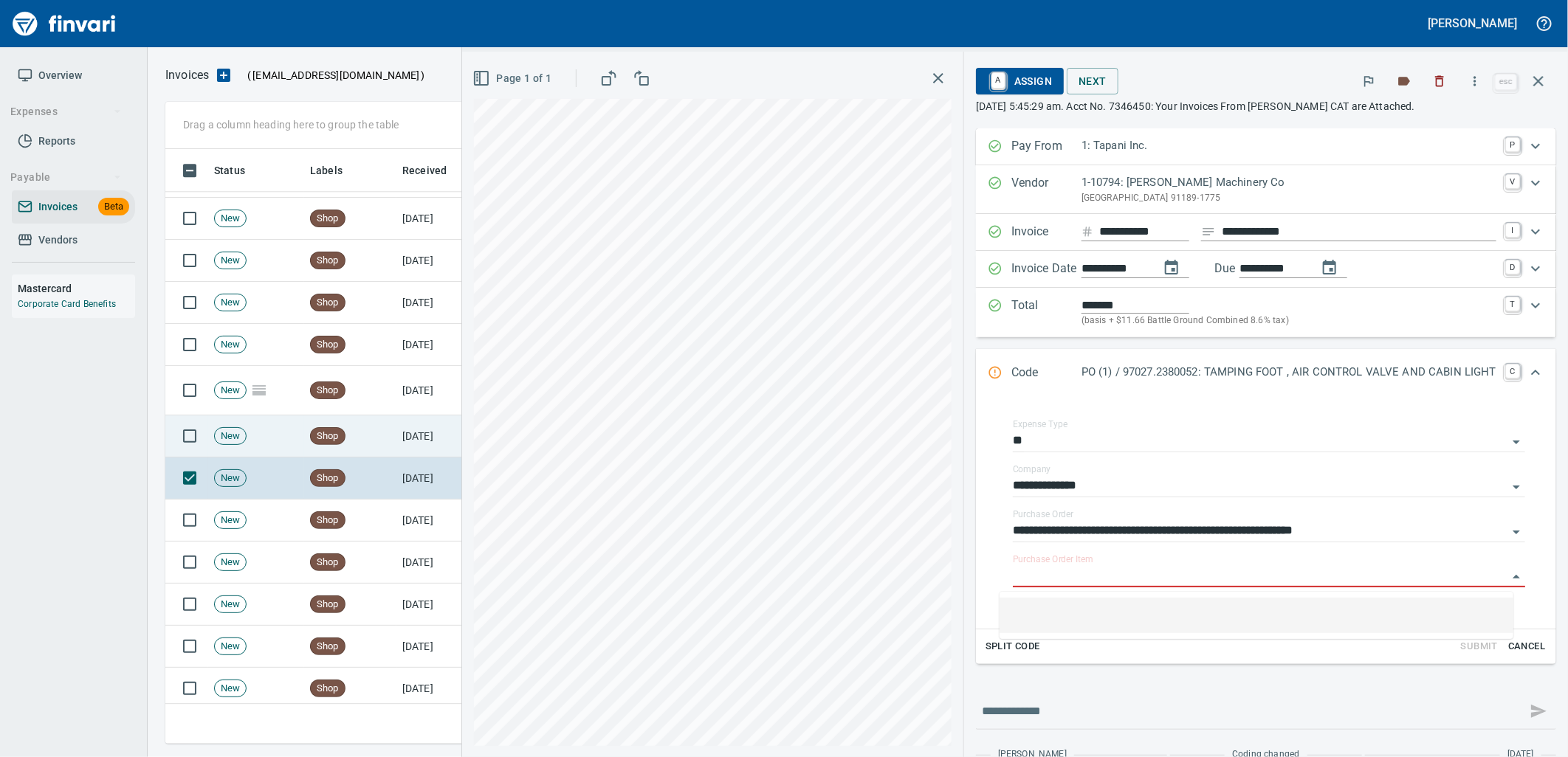
click at [417, 447] on td "[DATE]" at bounding box center [437, 436] width 81 height 42
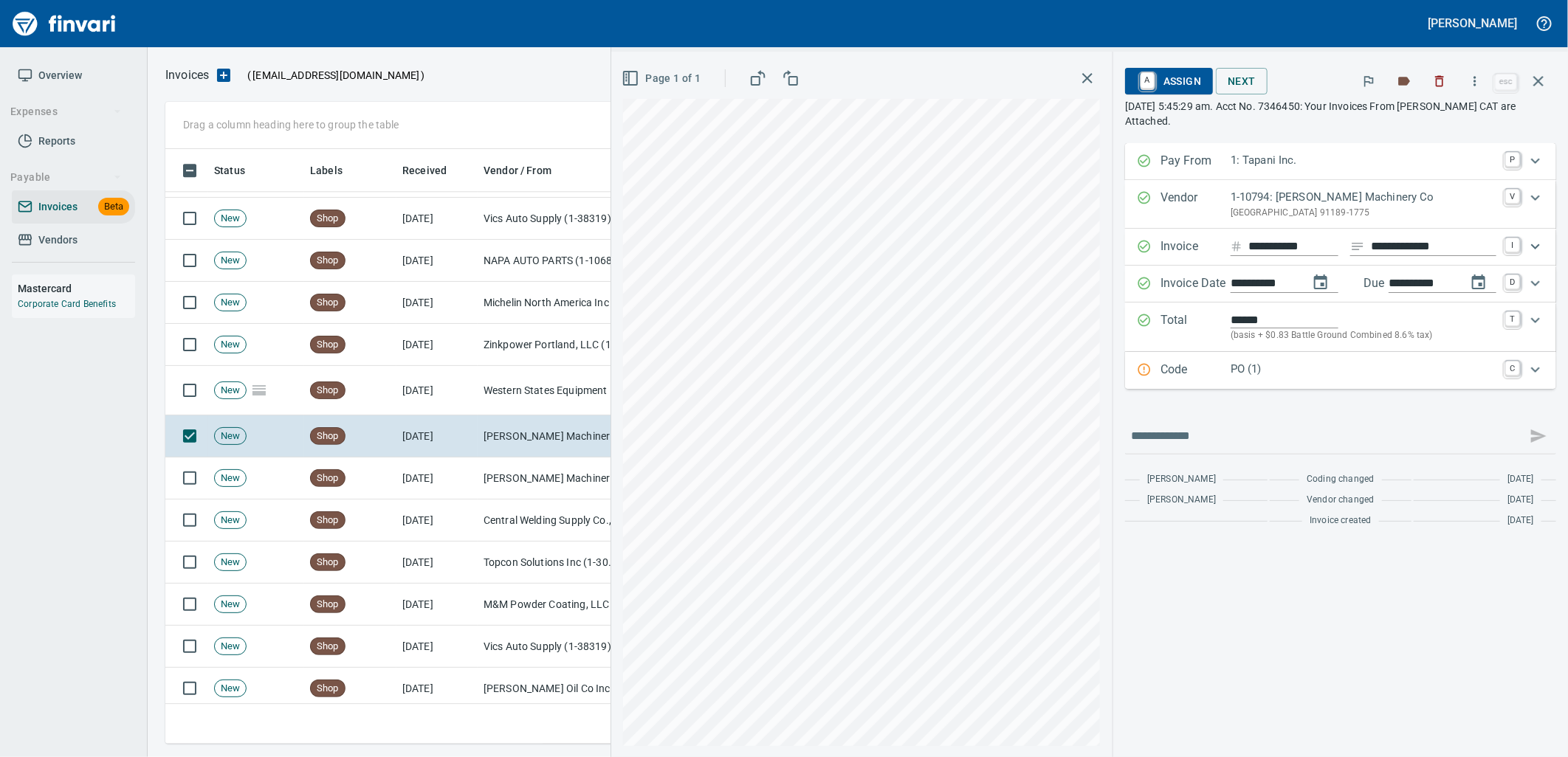
click at [1300, 385] on div "Code PO (1) C" at bounding box center [1340, 370] width 431 height 37
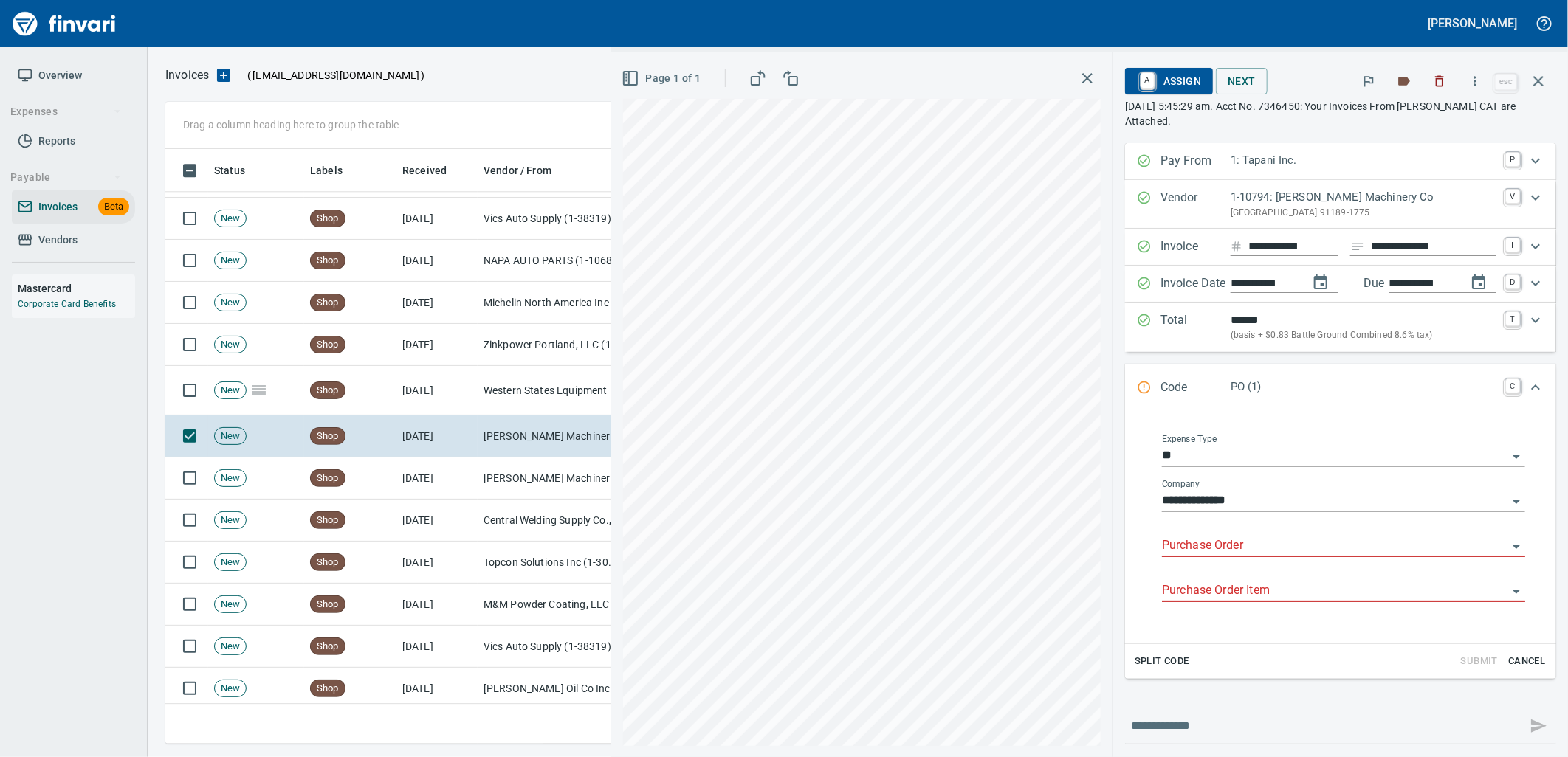
click at [1208, 551] on input "Purchase Order" at bounding box center [1334, 546] width 345 height 21
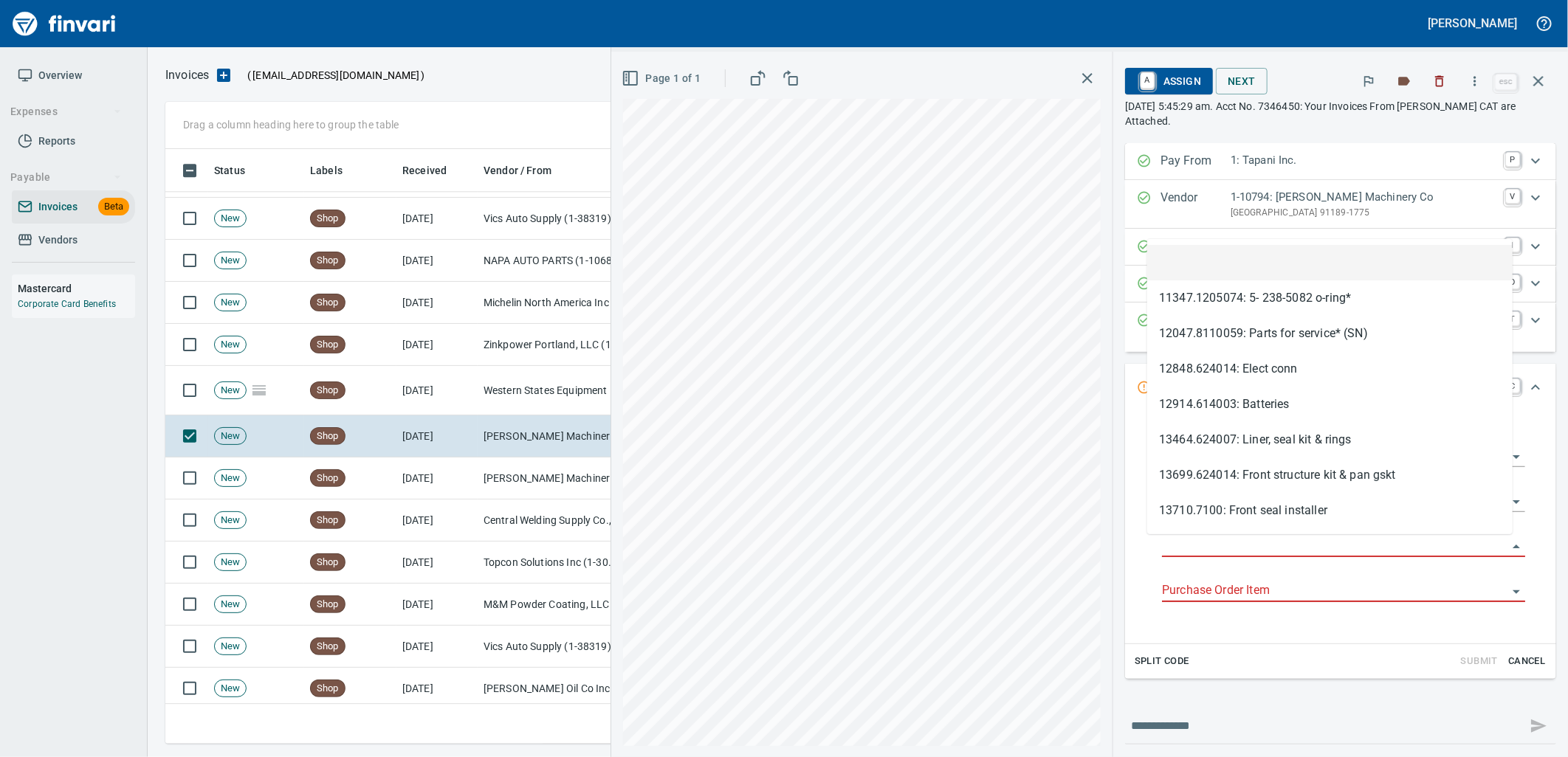
scroll to position [583, 1360]
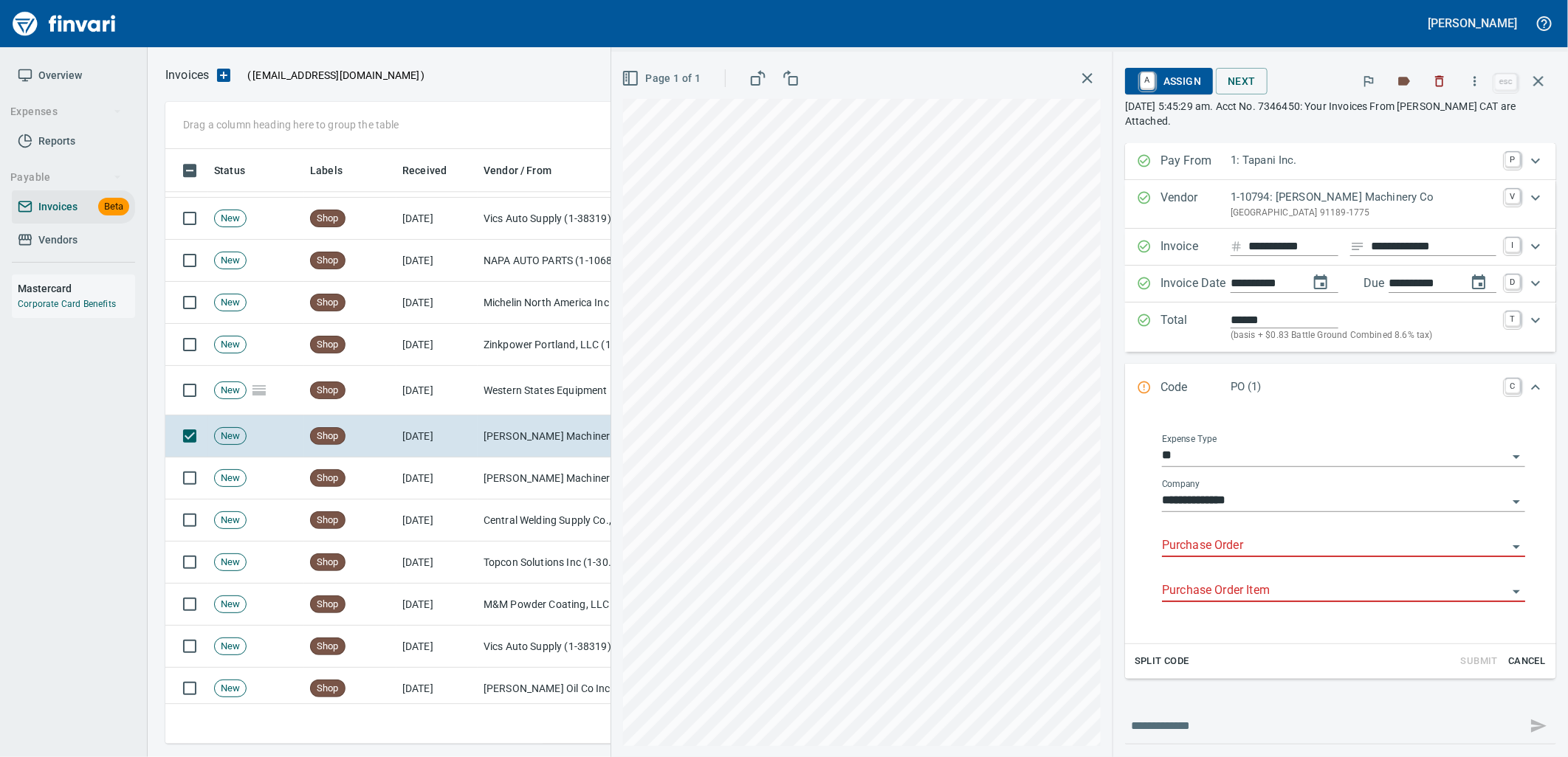
type input "**********"
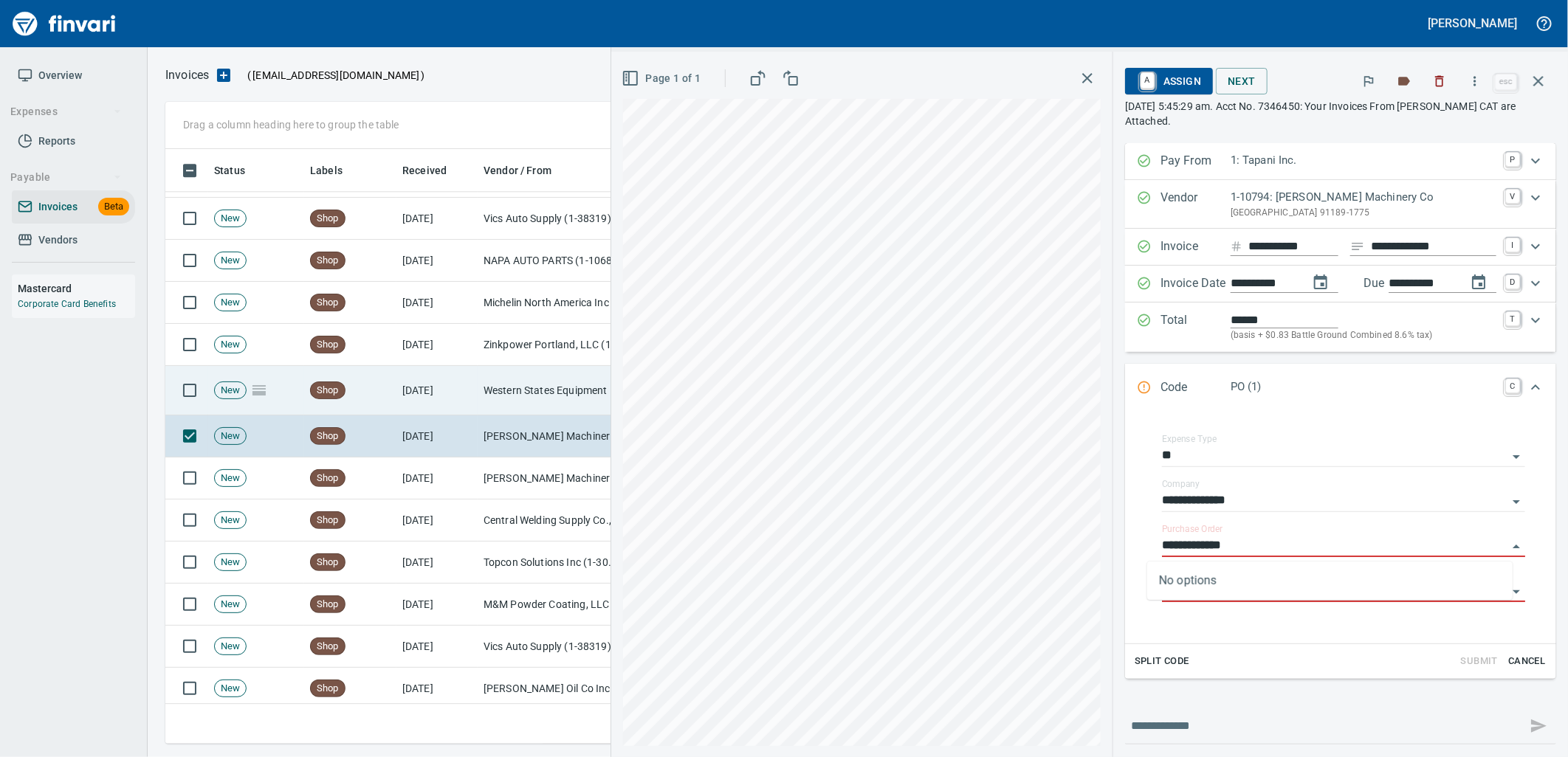
click at [537, 396] on td "Western States Equipment Co. (1-11113)" at bounding box center [552, 390] width 148 height 49
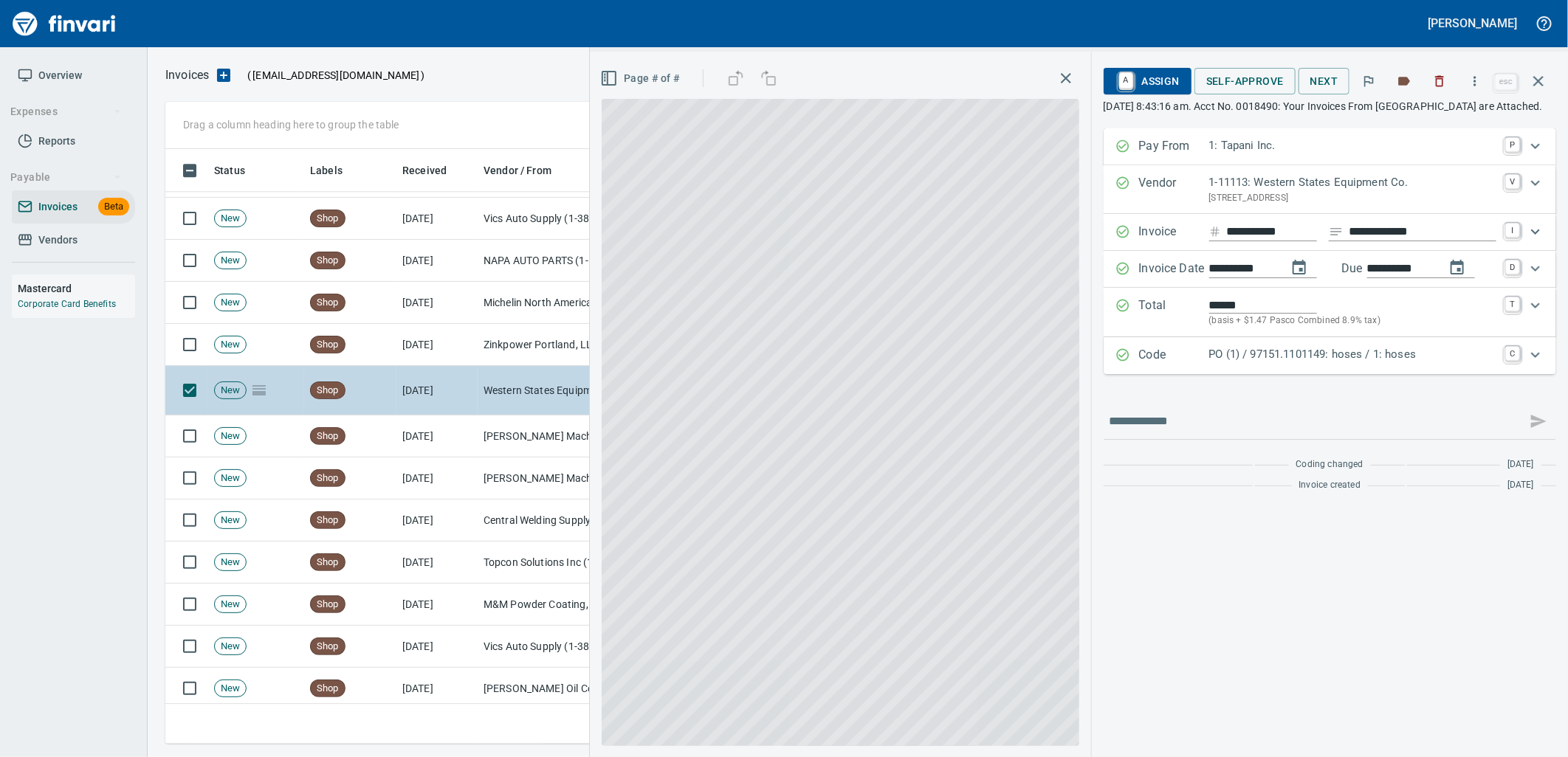
scroll to position [583, 1360]
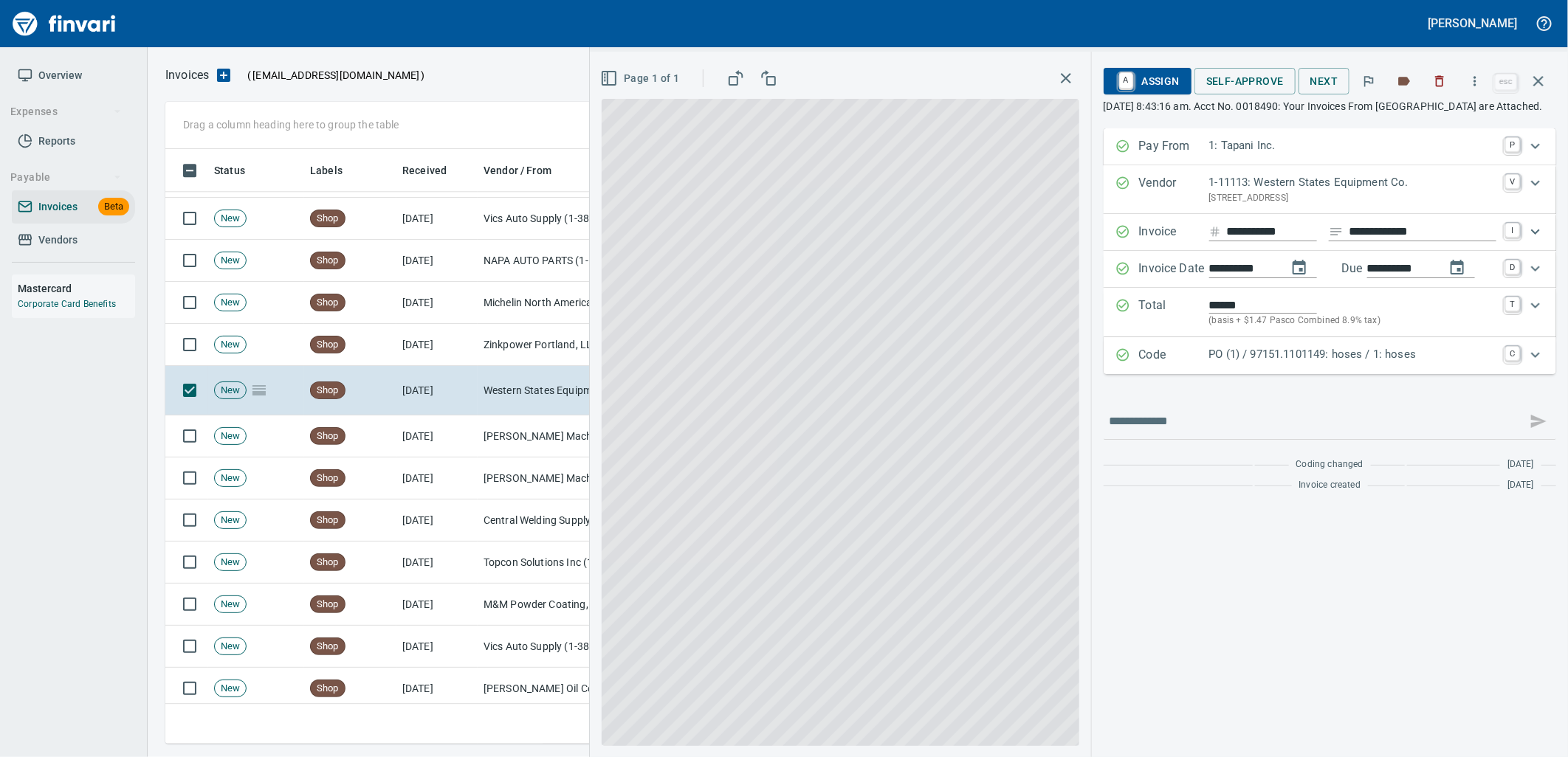
click at [1293, 363] on p "PO (1) / 97151.1101149: hoses / 1: hoses" at bounding box center [1353, 354] width 287 height 17
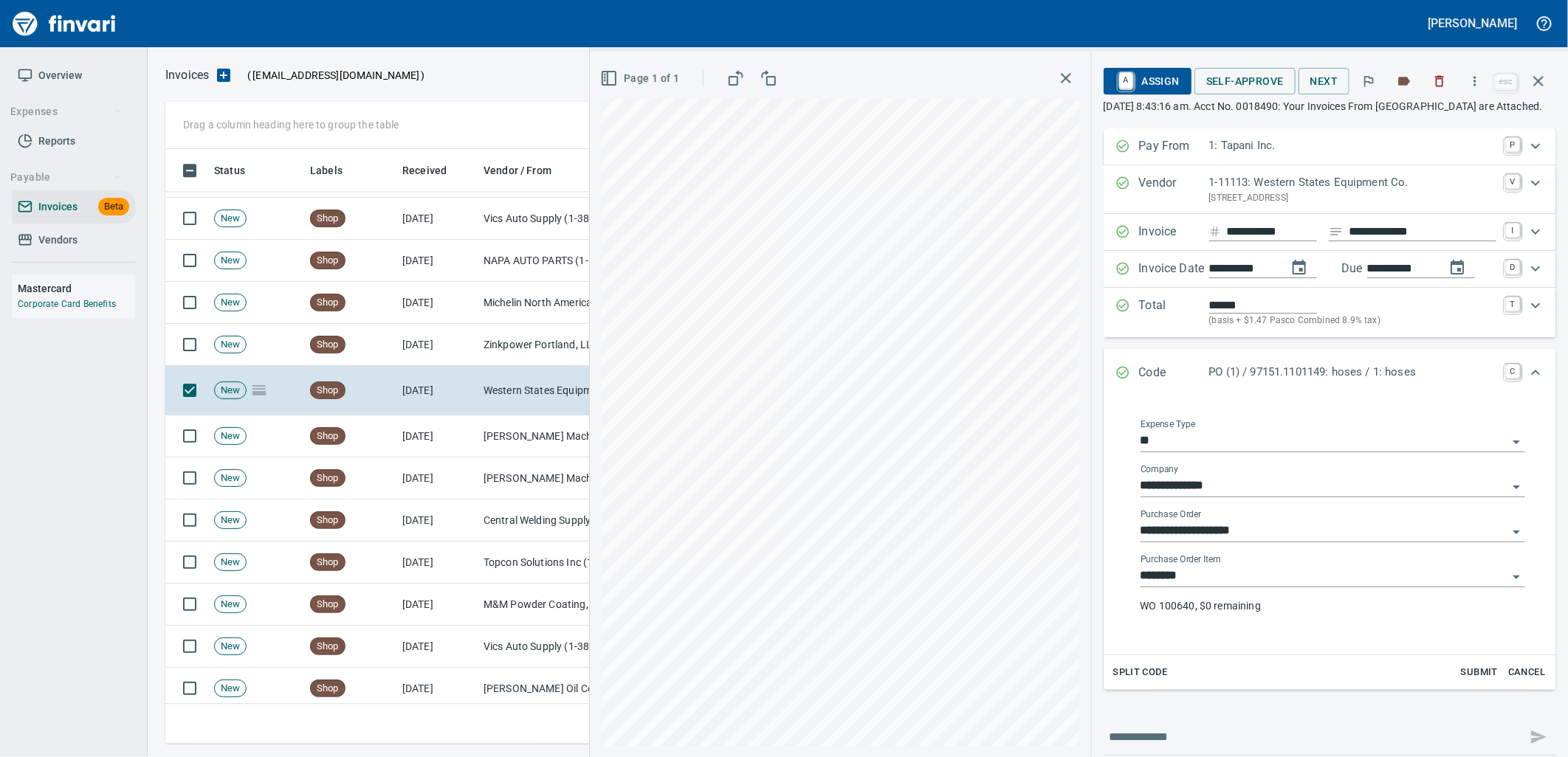
click at [1233, 585] on input "********" at bounding box center [1324, 576] width 367 height 21
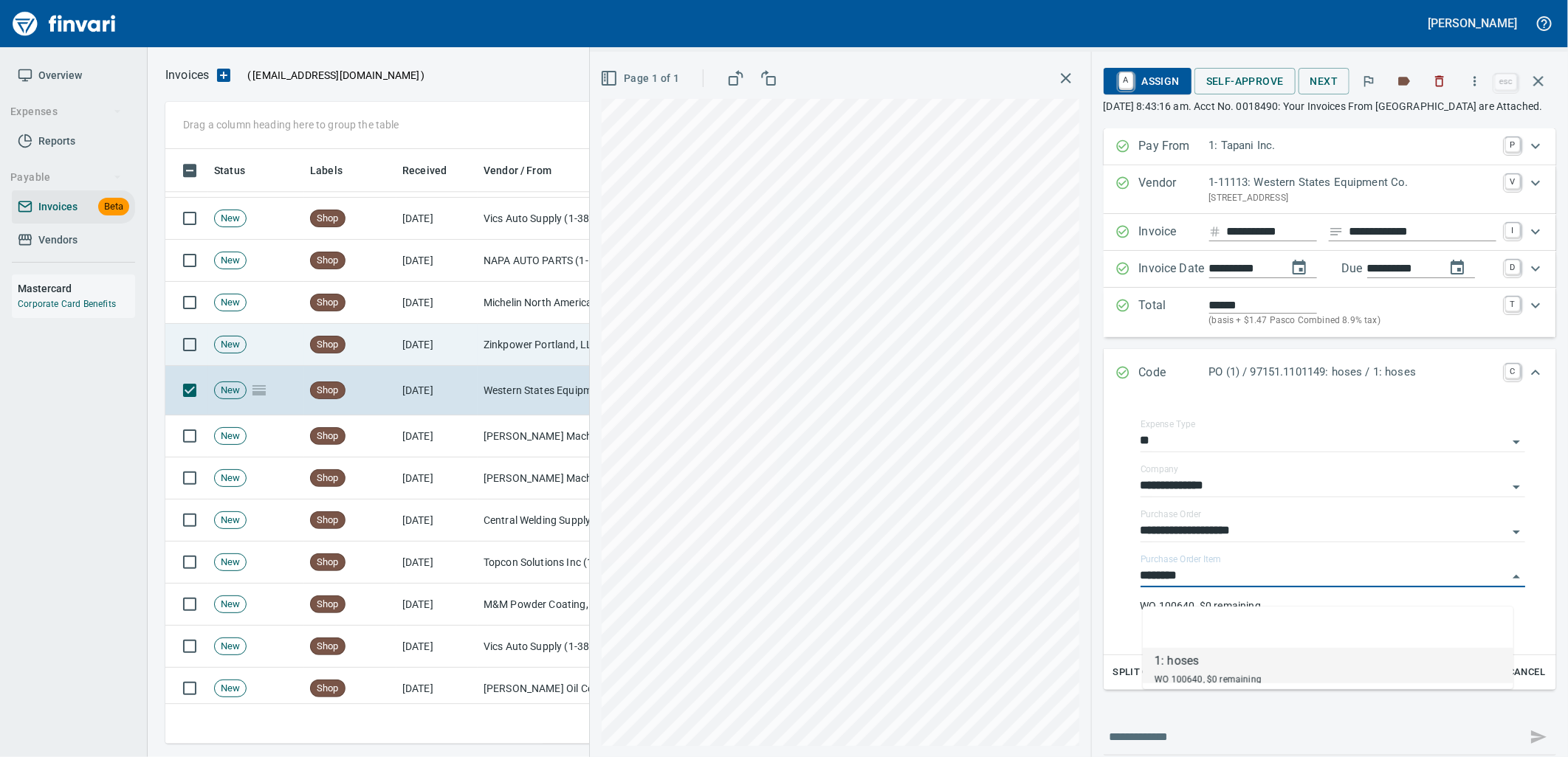
click at [553, 355] on td "Zinkpower Portland, LLC (1-10397)" at bounding box center [552, 345] width 148 height 42
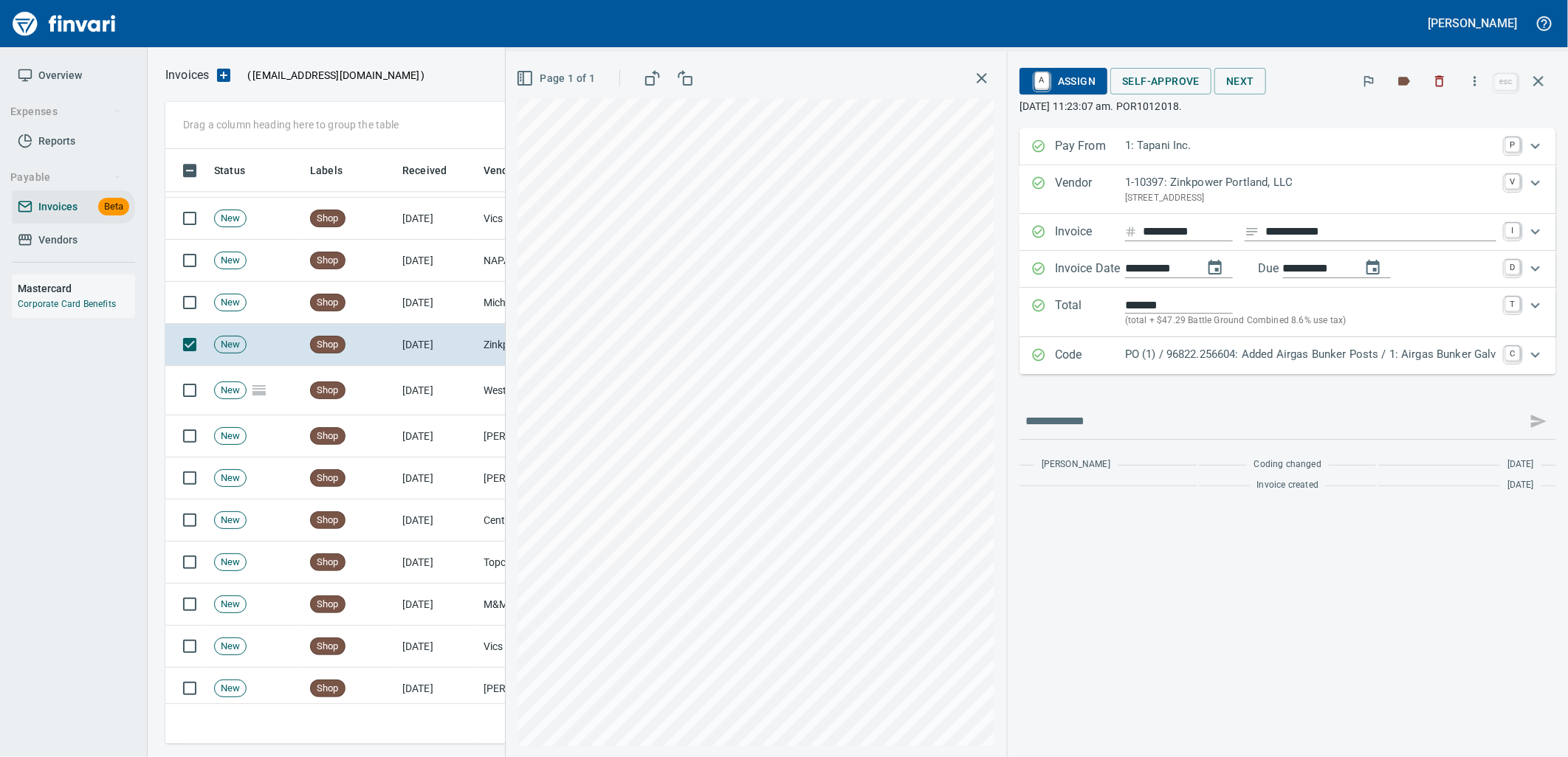
click at [1279, 355] on p "PO (1) / 96822.256604: Added Airgas Bunker Posts / 1: Airgas Bunker Galv" at bounding box center [1310, 354] width 371 height 17
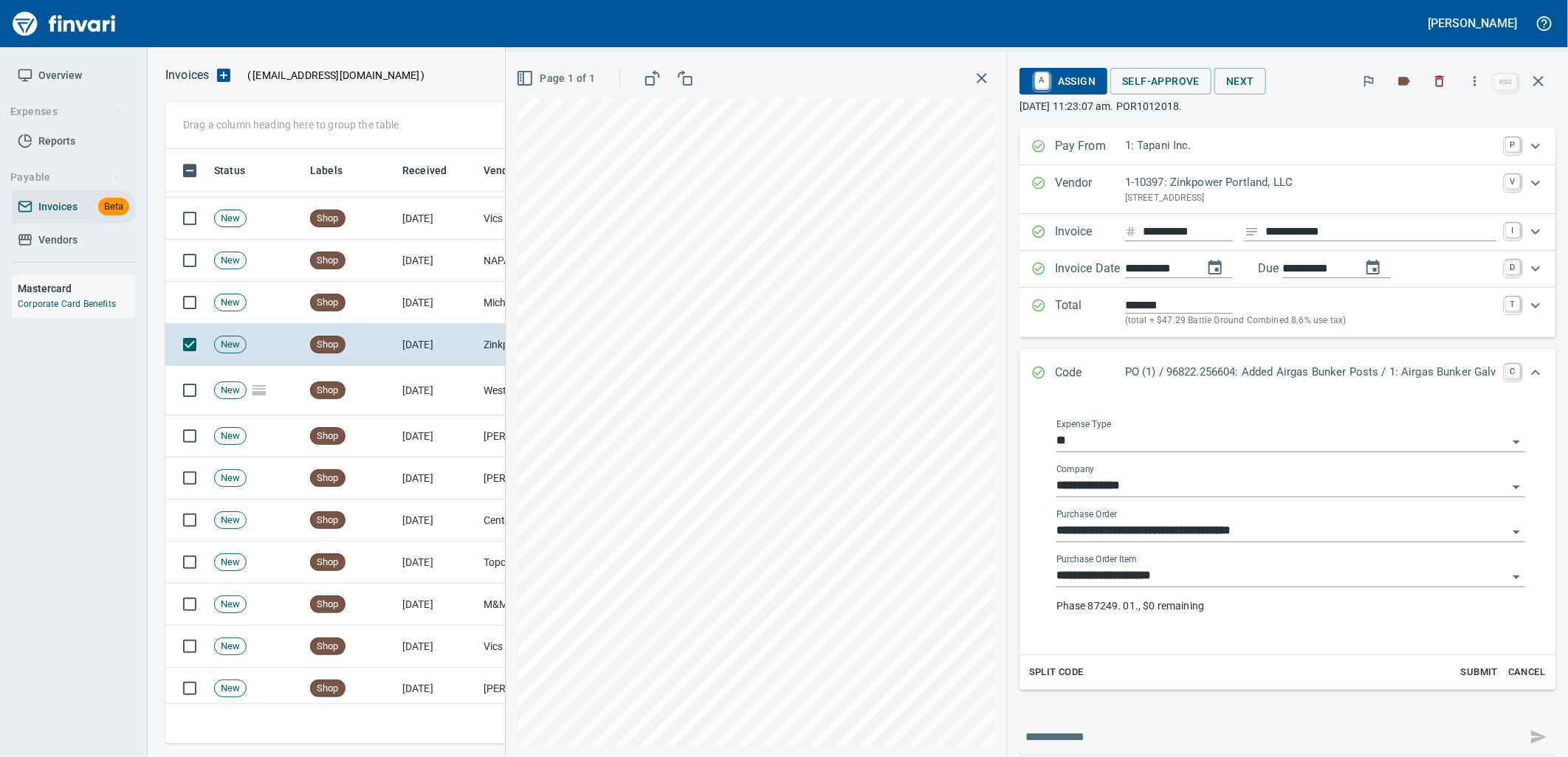
click at [1194, 579] on input "**********" at bounding box center [1281, 576] width 451 height 21
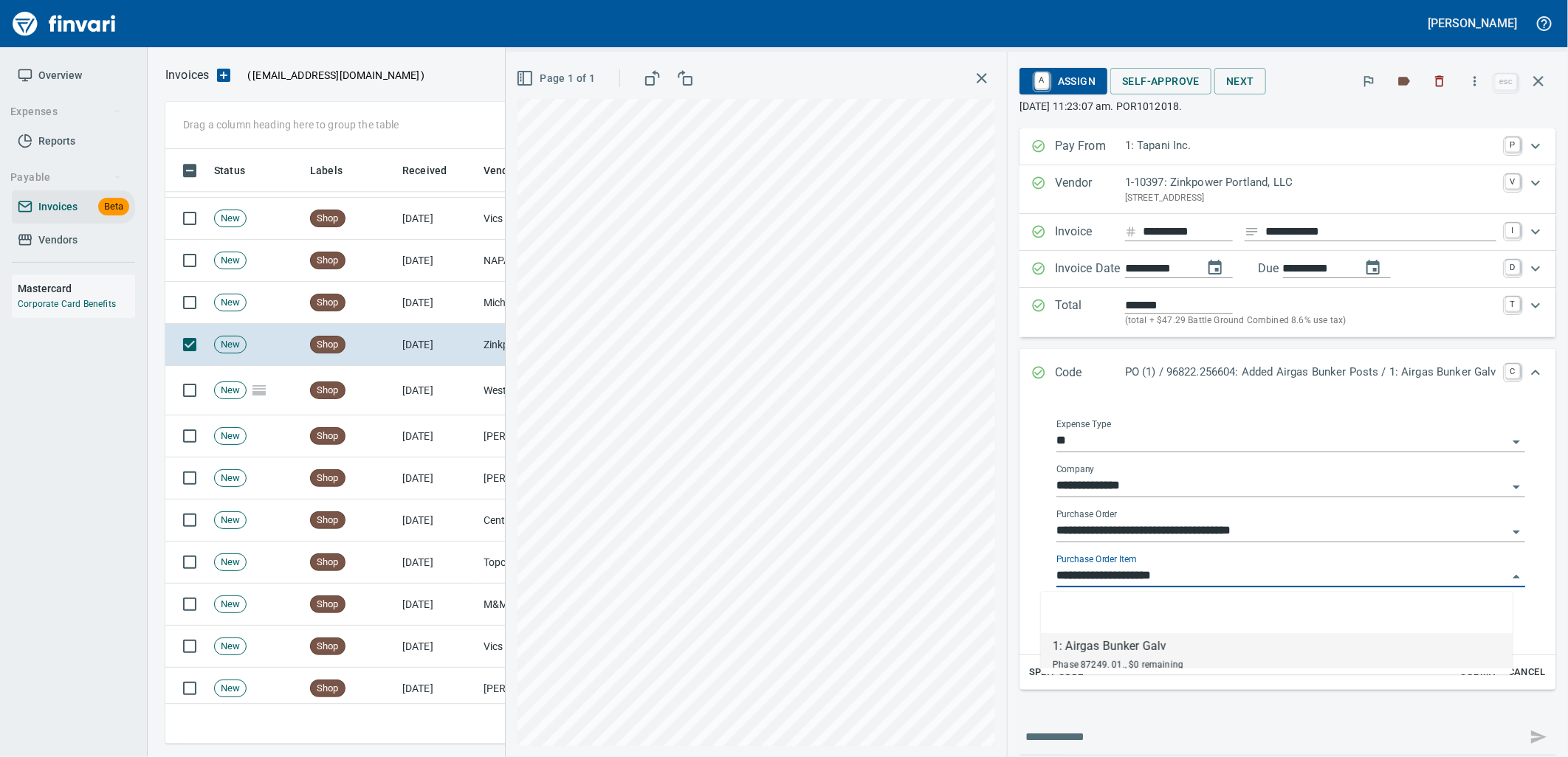
scroll to position [583, 1360]
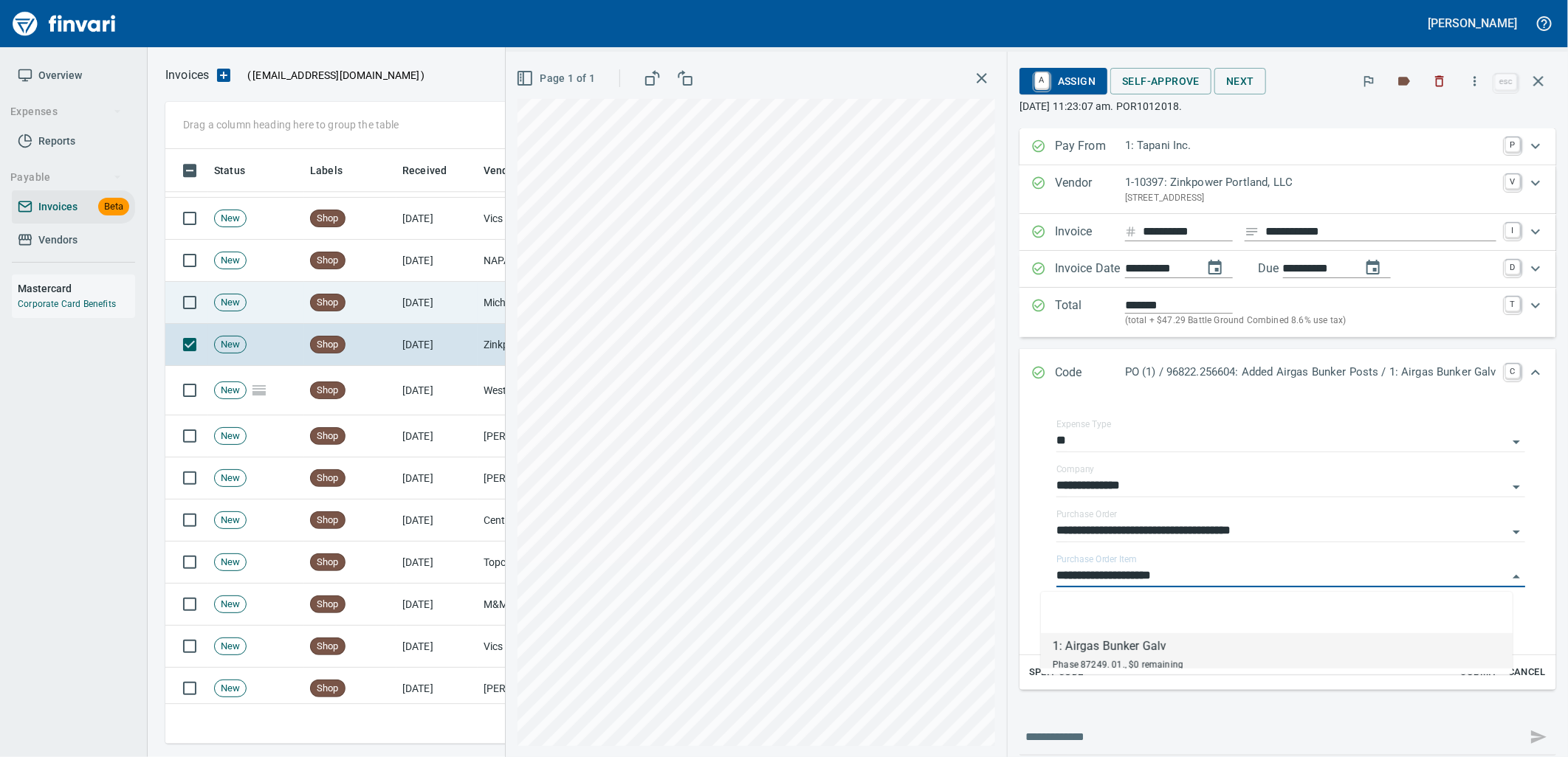
click at [421, 296] on td "[DATE]" at bounding box center [437, 303] width 81 height 42
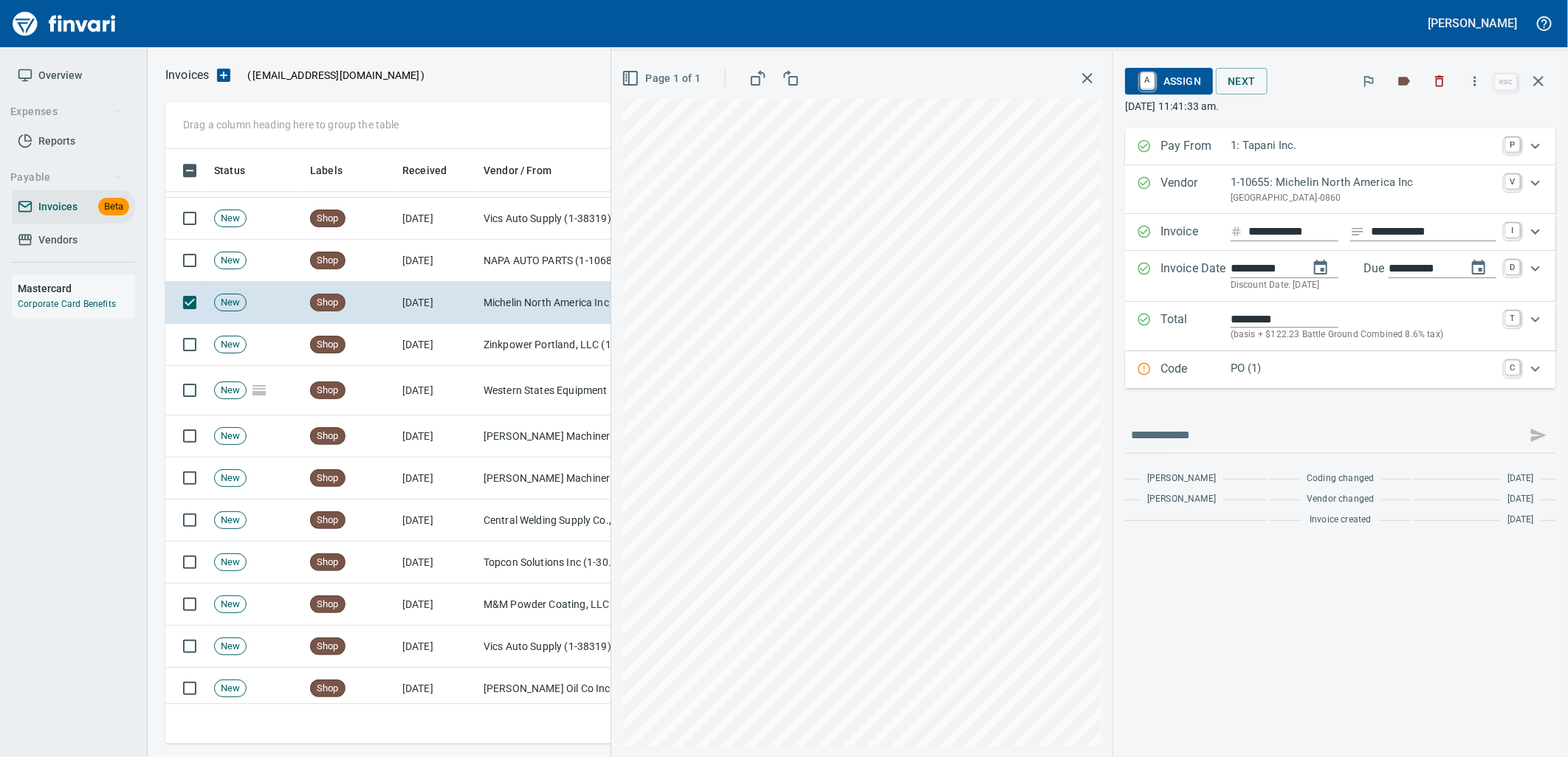
click at [1213, 371] on p "Code" at bounding box center [1195, 370] width 70 height 19
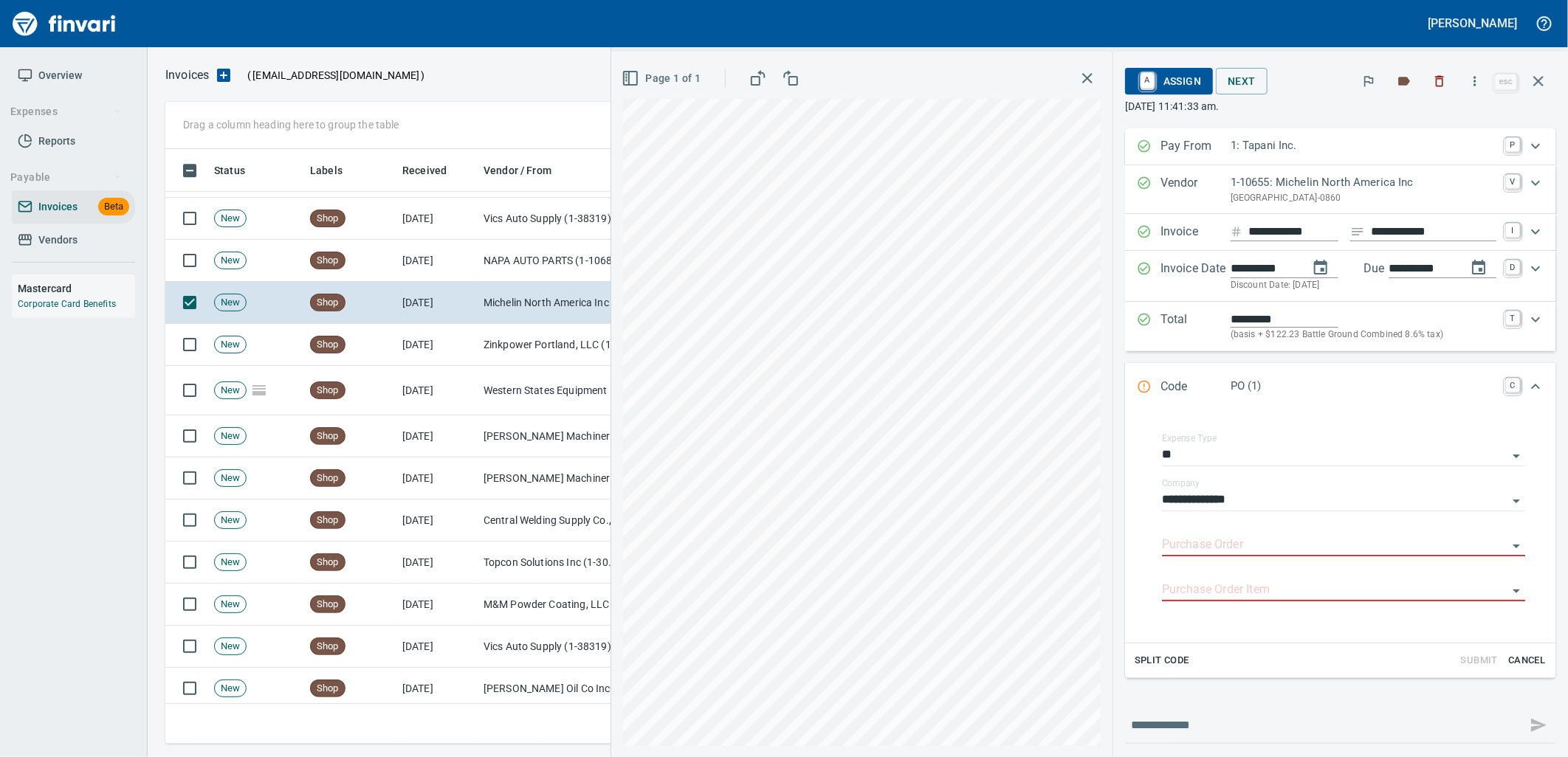
click at [1220, 544] on input "Purchase Order" at bounding box center [1334, 545] width 345 height 21
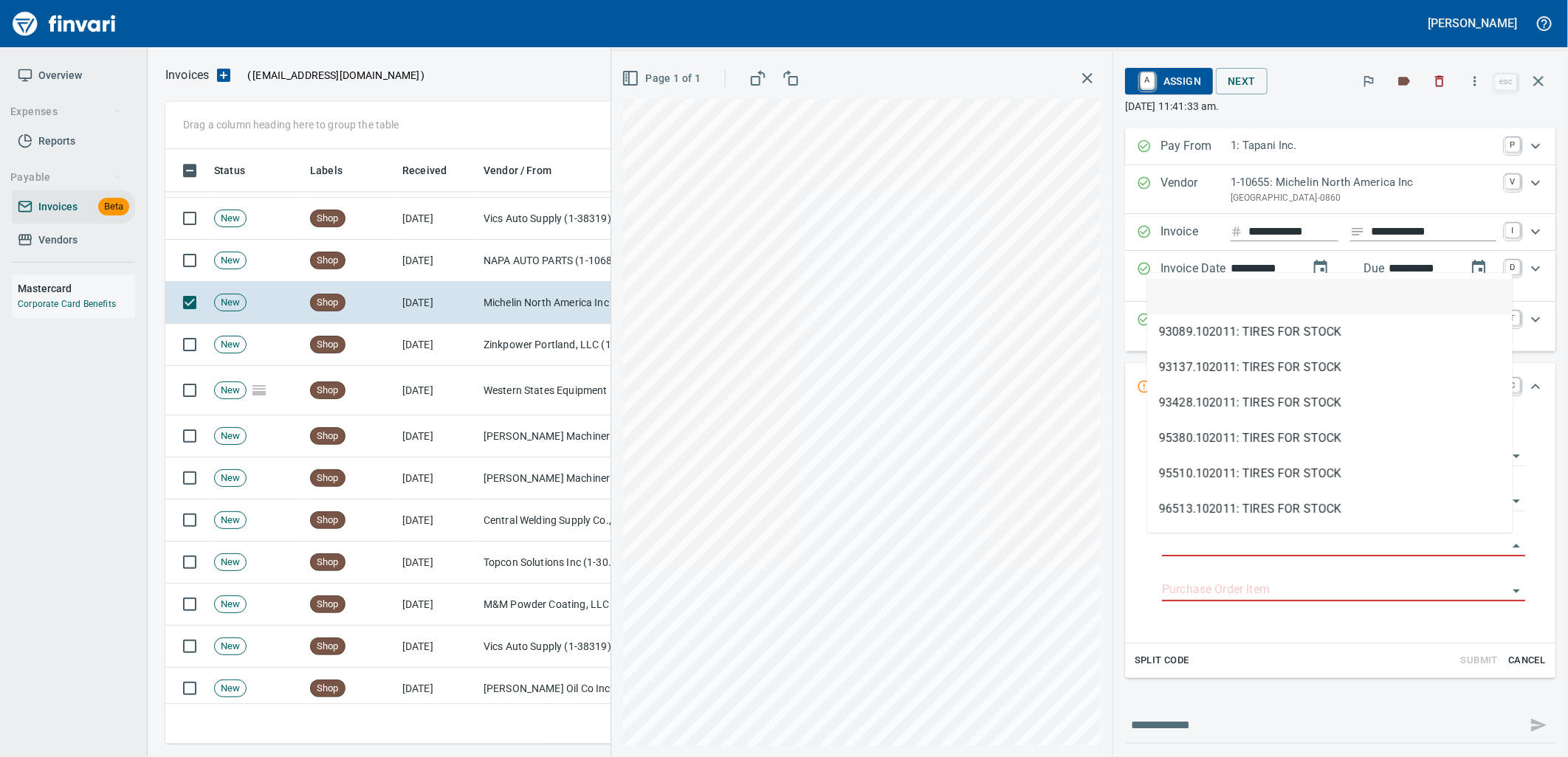
scroll to position [583, 1360]
type input "**********"
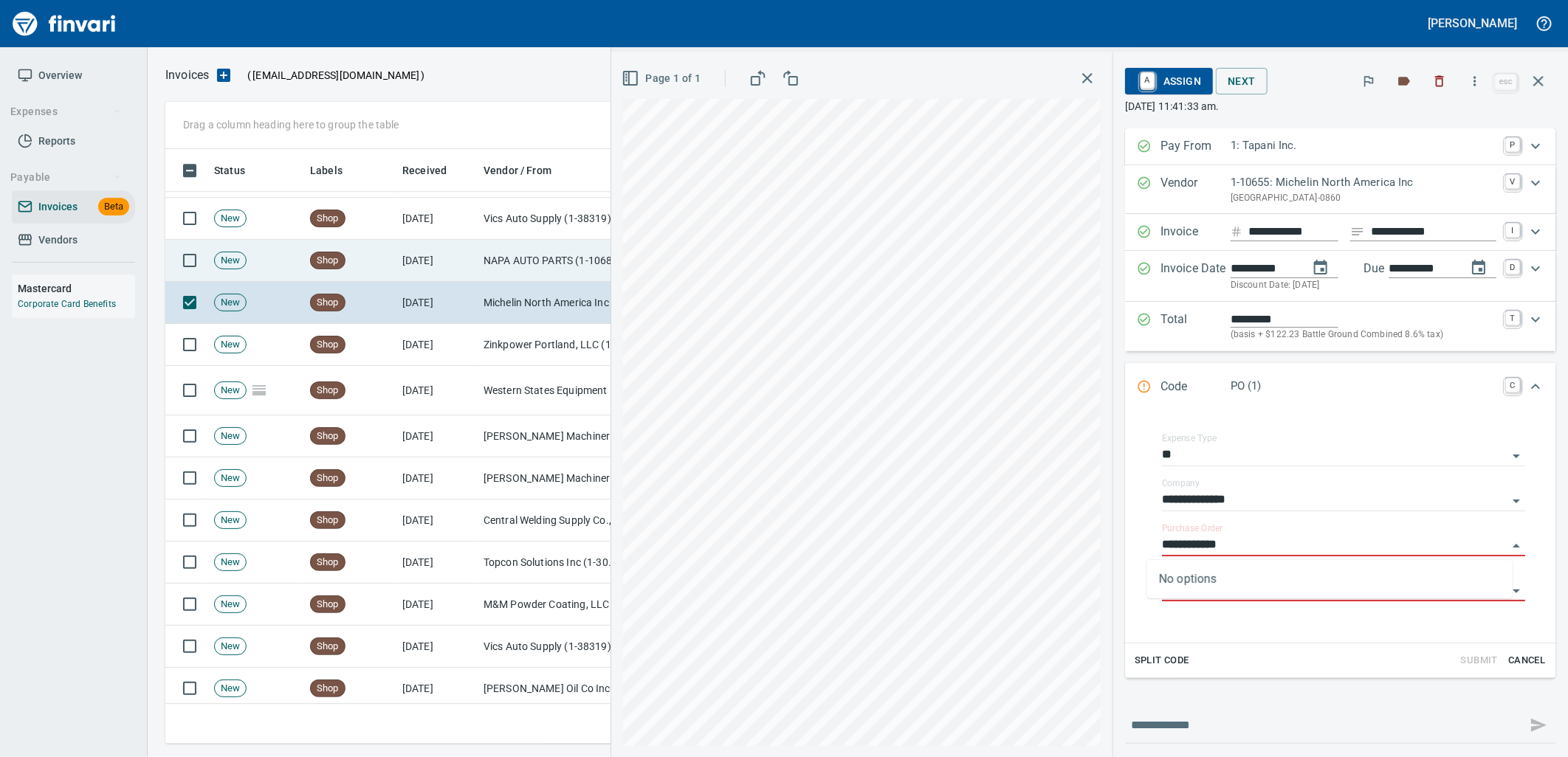
click at [463, 253] on td "[DATE]" at bounding box center [437, 261] width 81 height 42
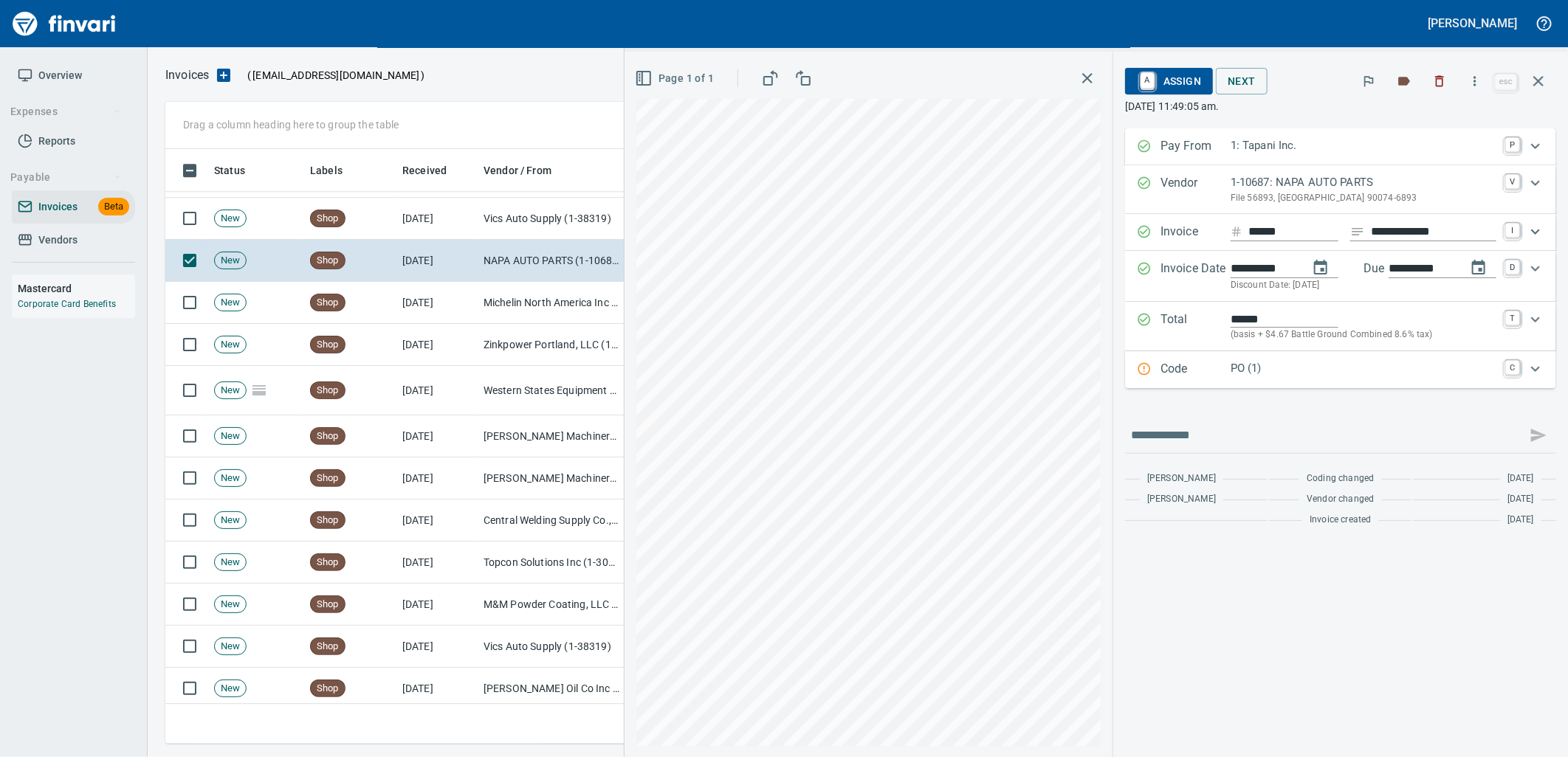
click at [1236, 367] on p "PO (1)" at bounding box center [1363, 369] width 266 height 17
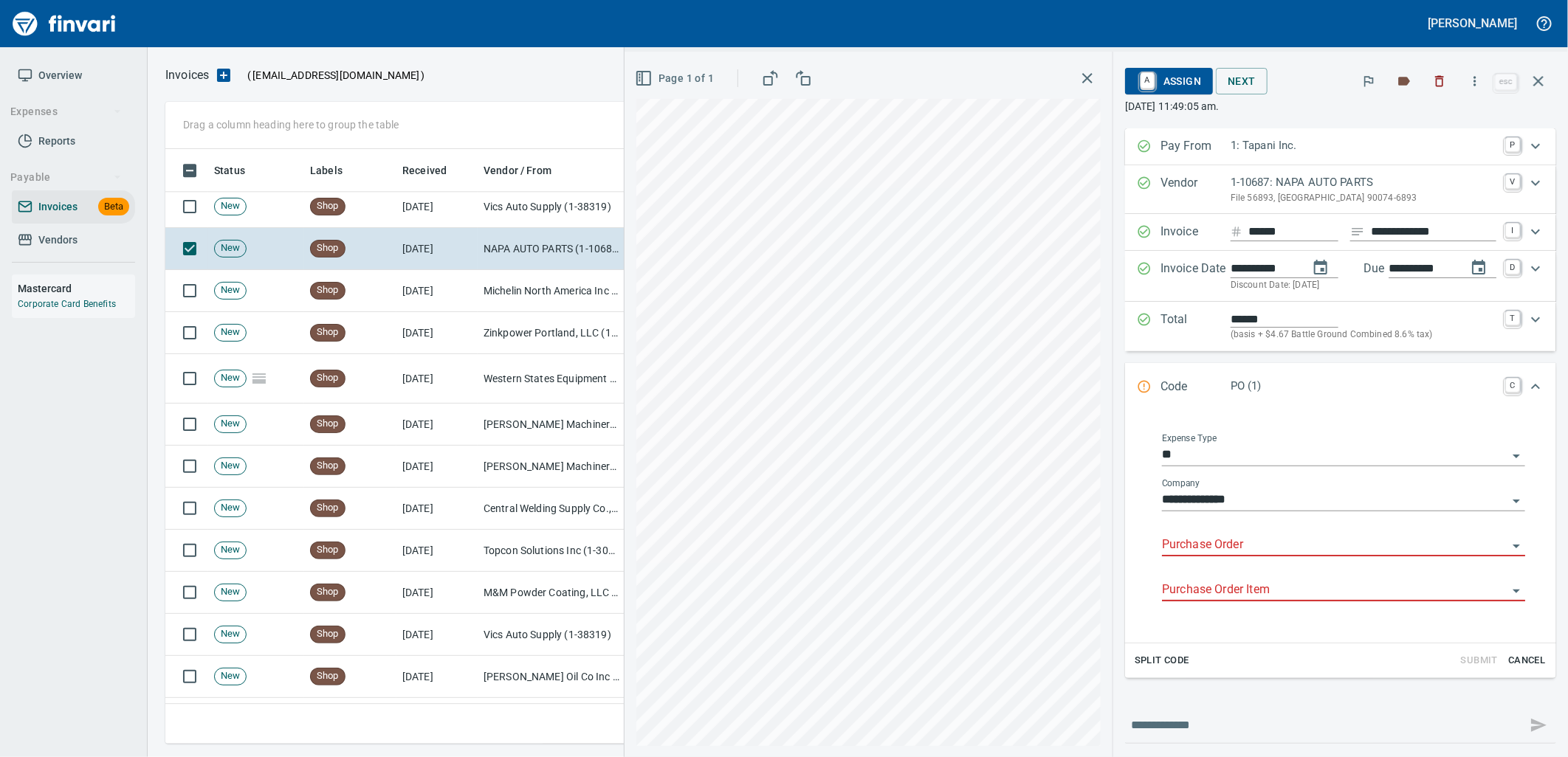
click at [1205, 540] on input "Purchase Order" at bounding box center [1334, 545] width 345 height 21
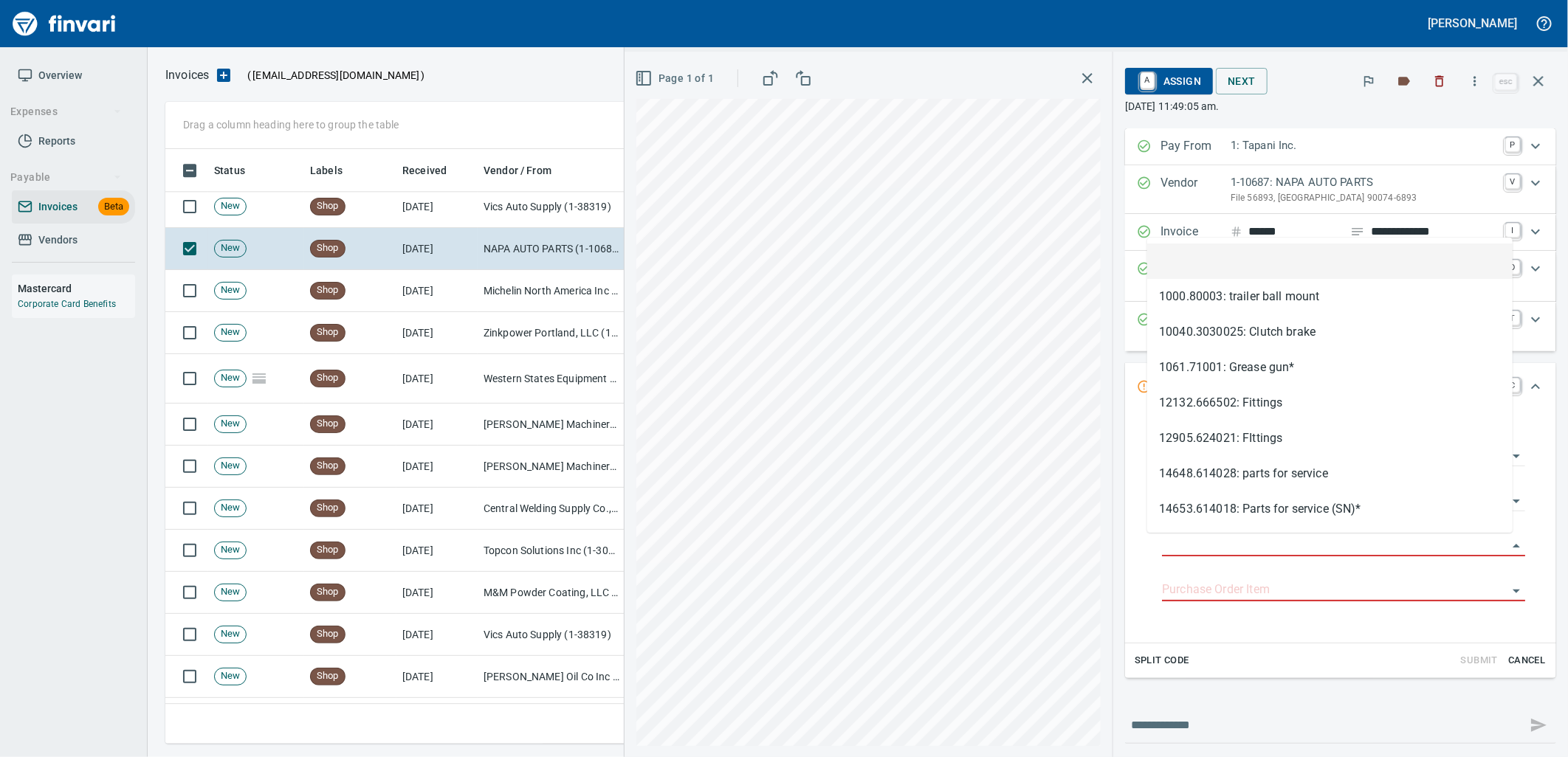
type input "**********"
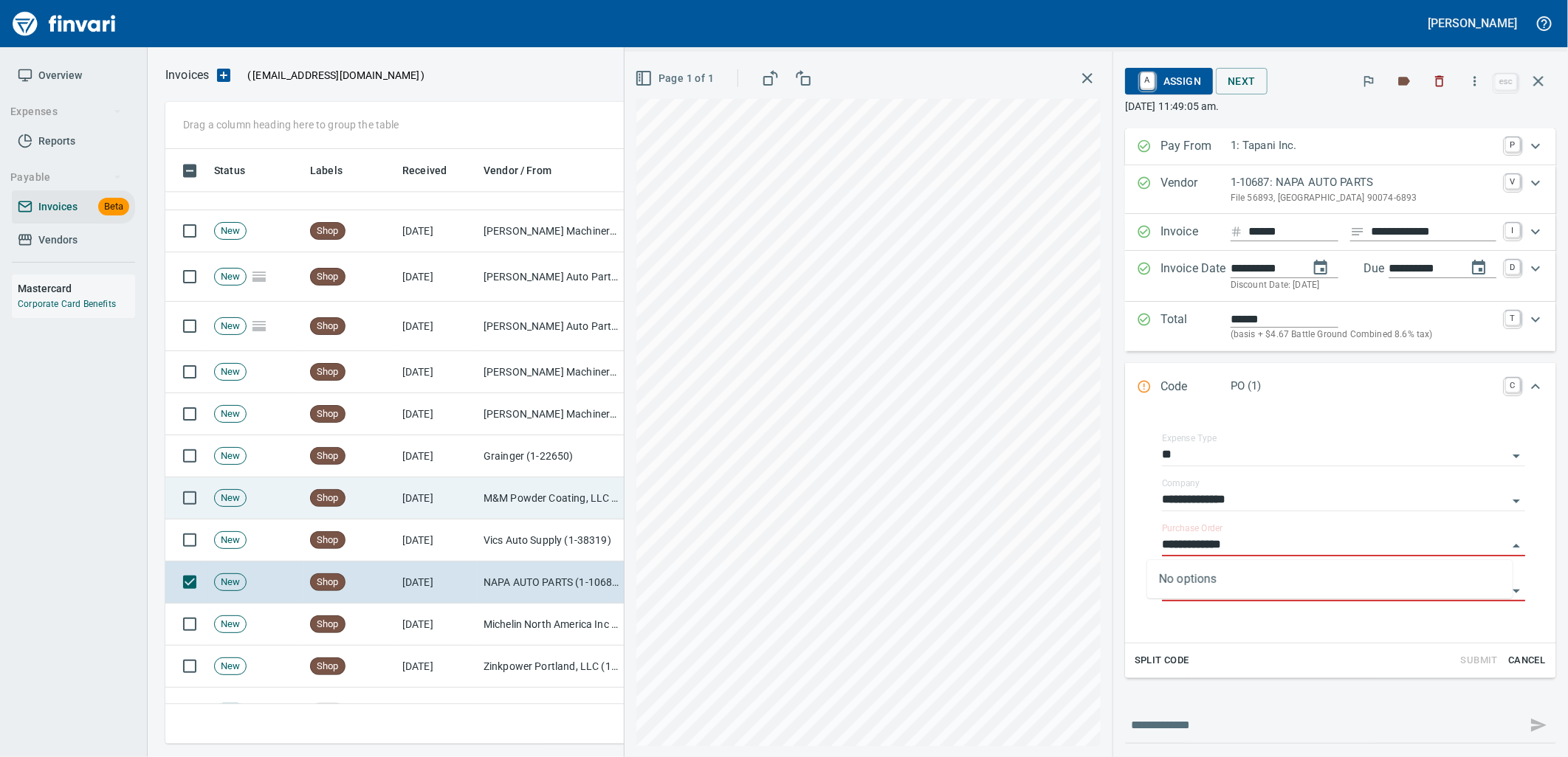
scroll to position [2052, 0]
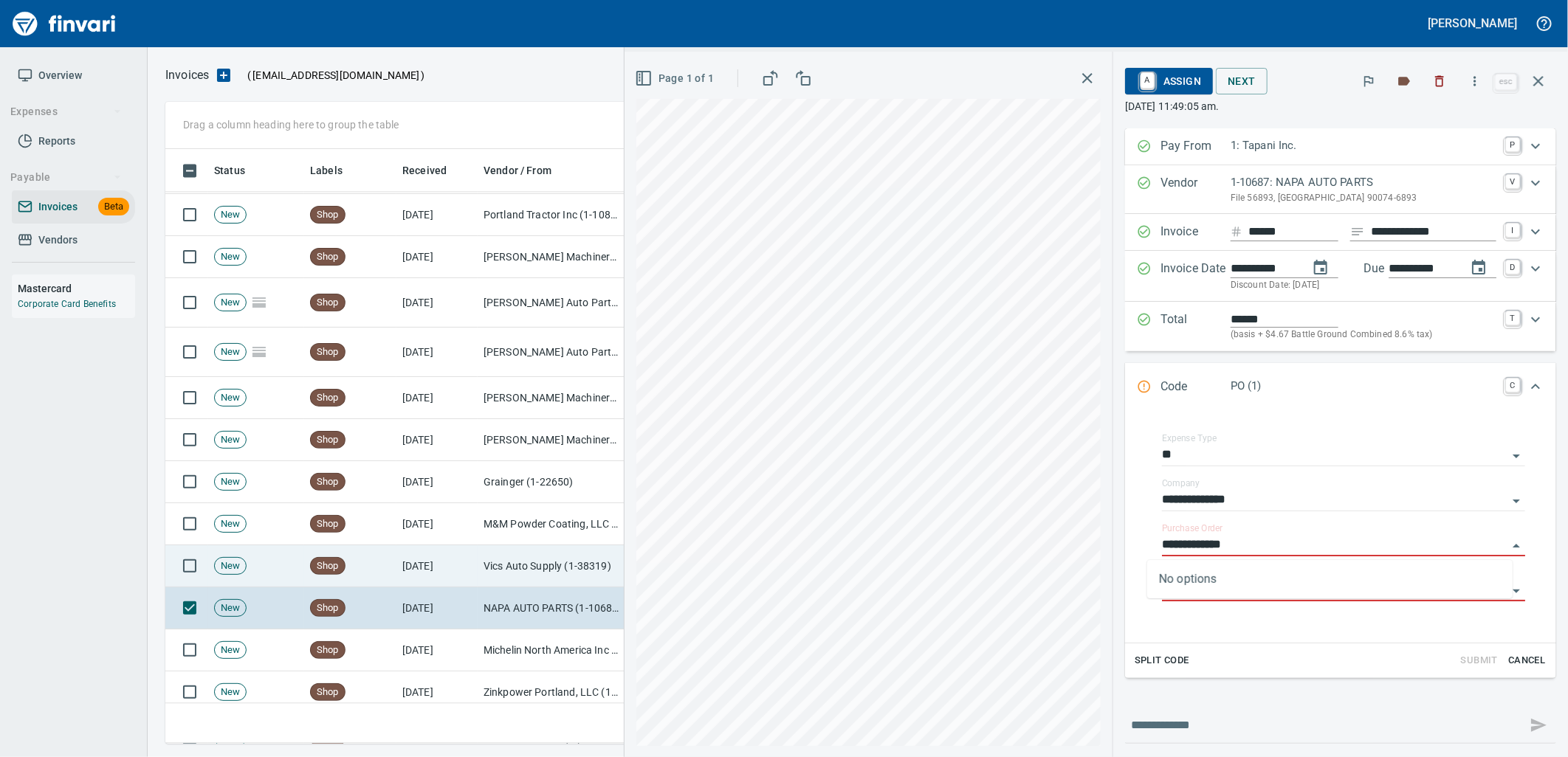
click at [518, 556] on td "Vics Auto Supply (1-38319)" at bounding box center [552, 566] width 148 height 42
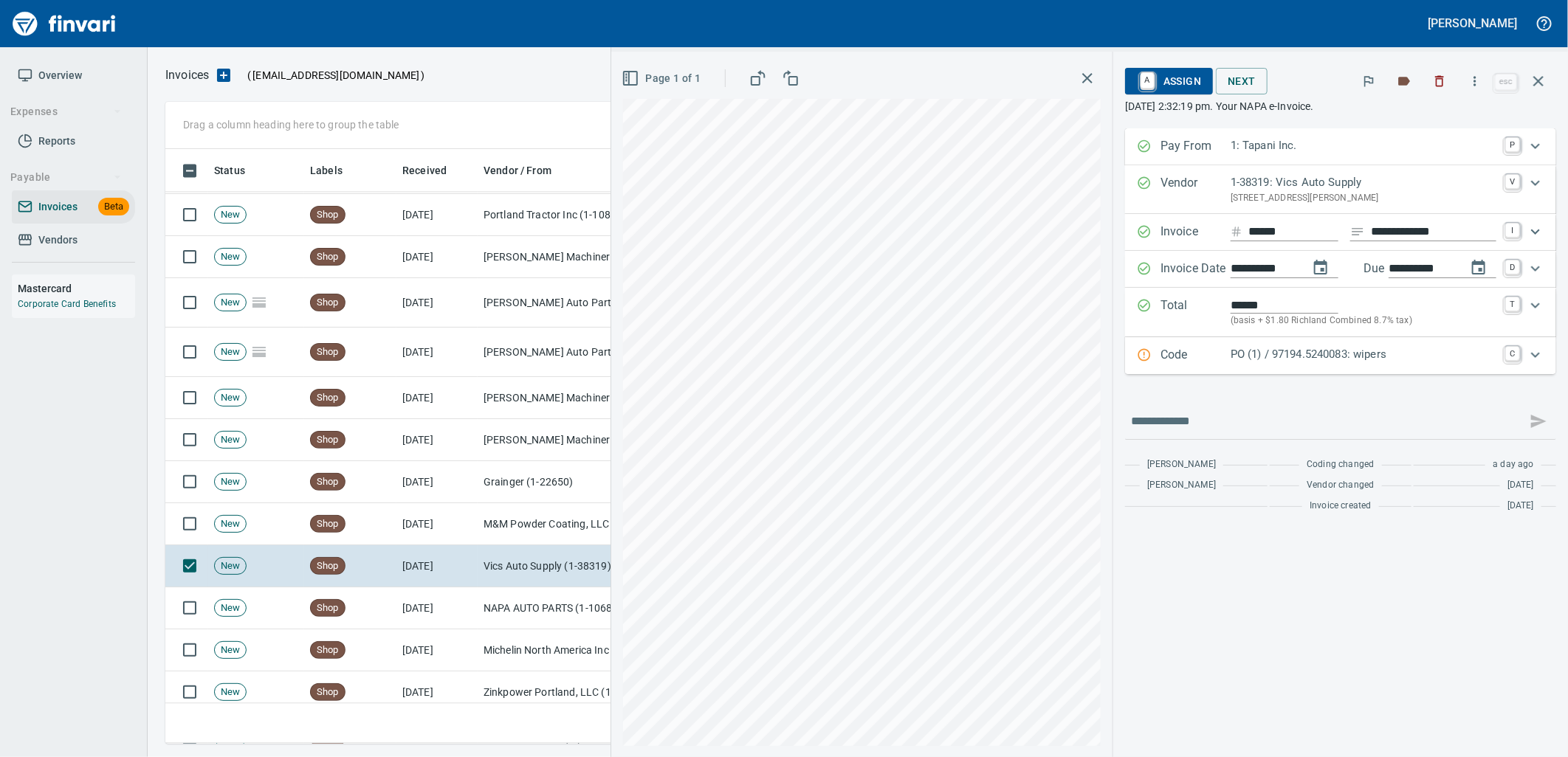
click at [1347, 366] on div "PO (1) / 97194.5240083: wipers" at bounding box center [1363, 355] width 266 height 19
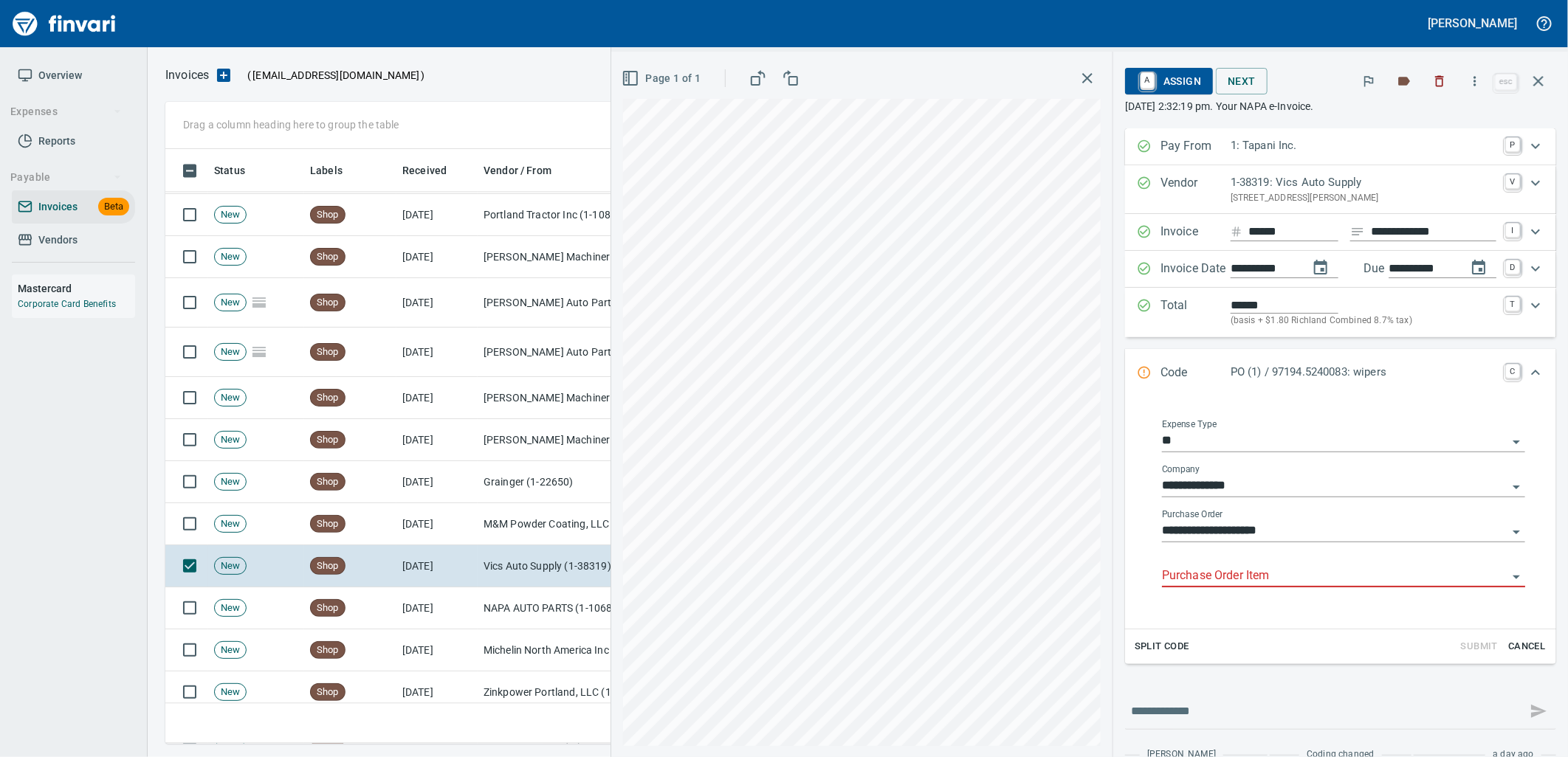
click at [1233, 573] on input "Purchase Order Item" at bounding box center [1334, 576] width 345 height 21
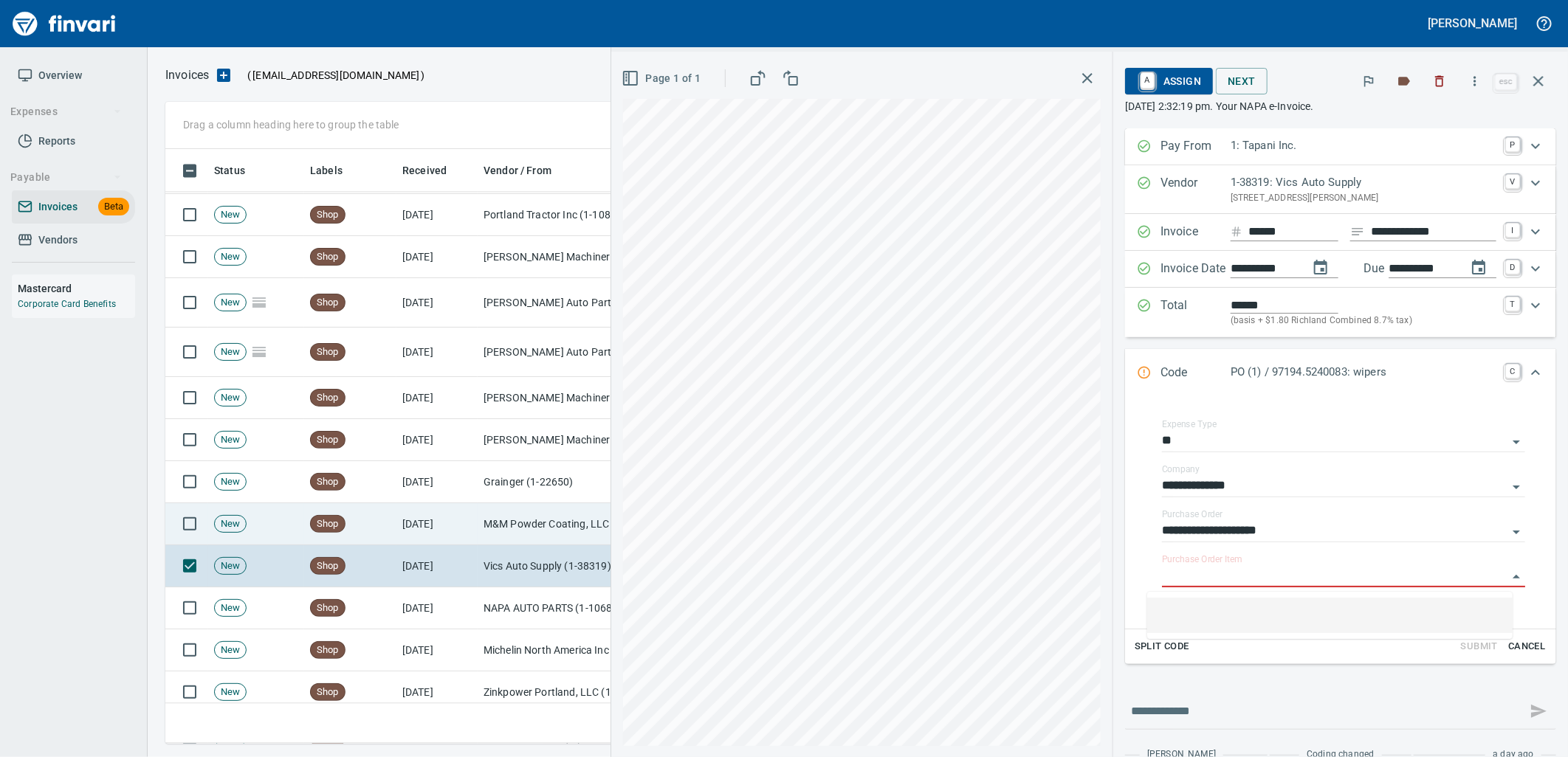
click at [545, 524] on td "M&M Powder Coating, LLC (1-22248)" at bounding box center [552, 524] width 148 height 42
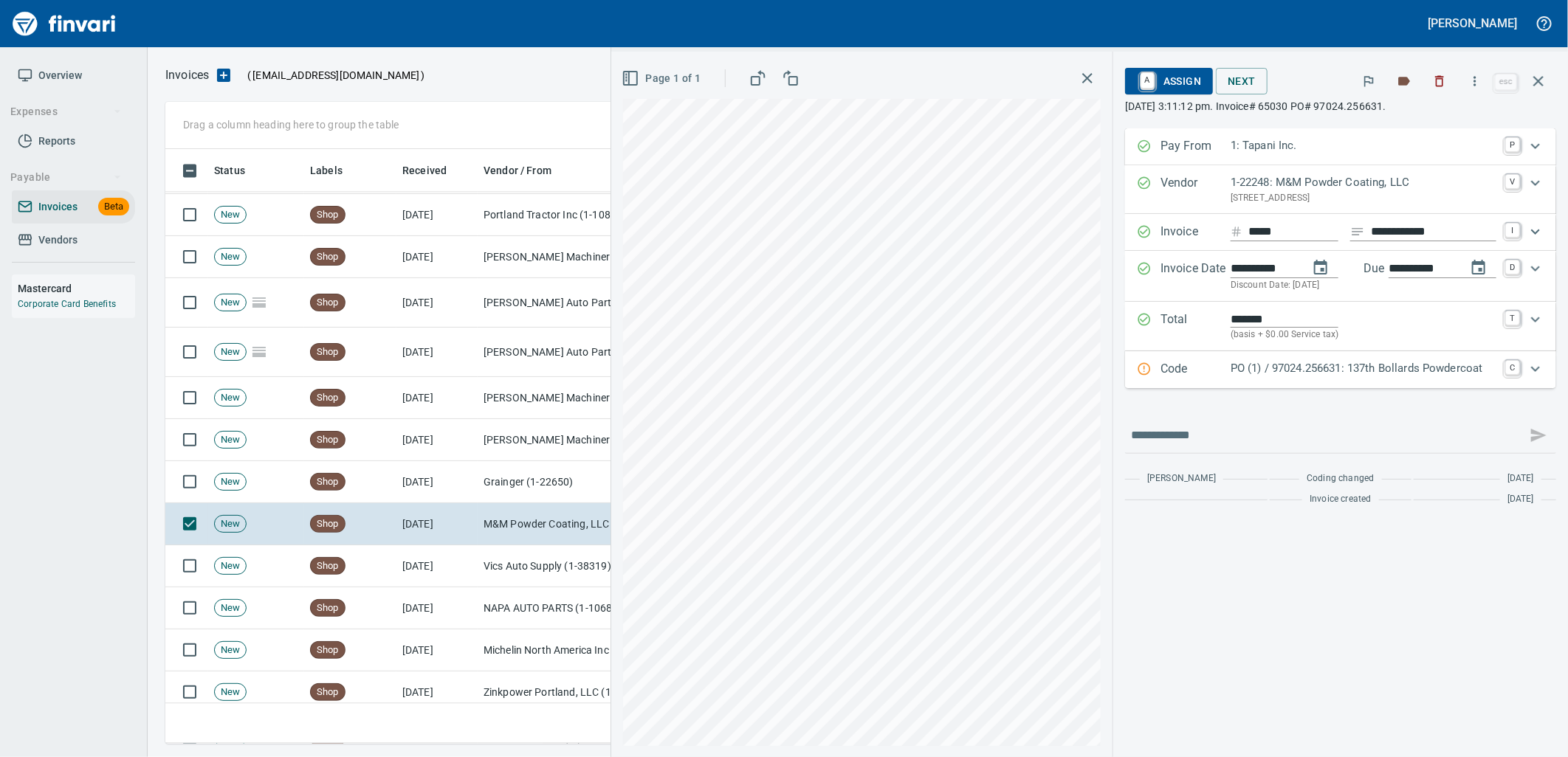
click at [1303, 372] on p "PO (1) / 97024.256631: 137th Bollards Powdercoat" at bounding box center [1363, 369] width 266 height 17
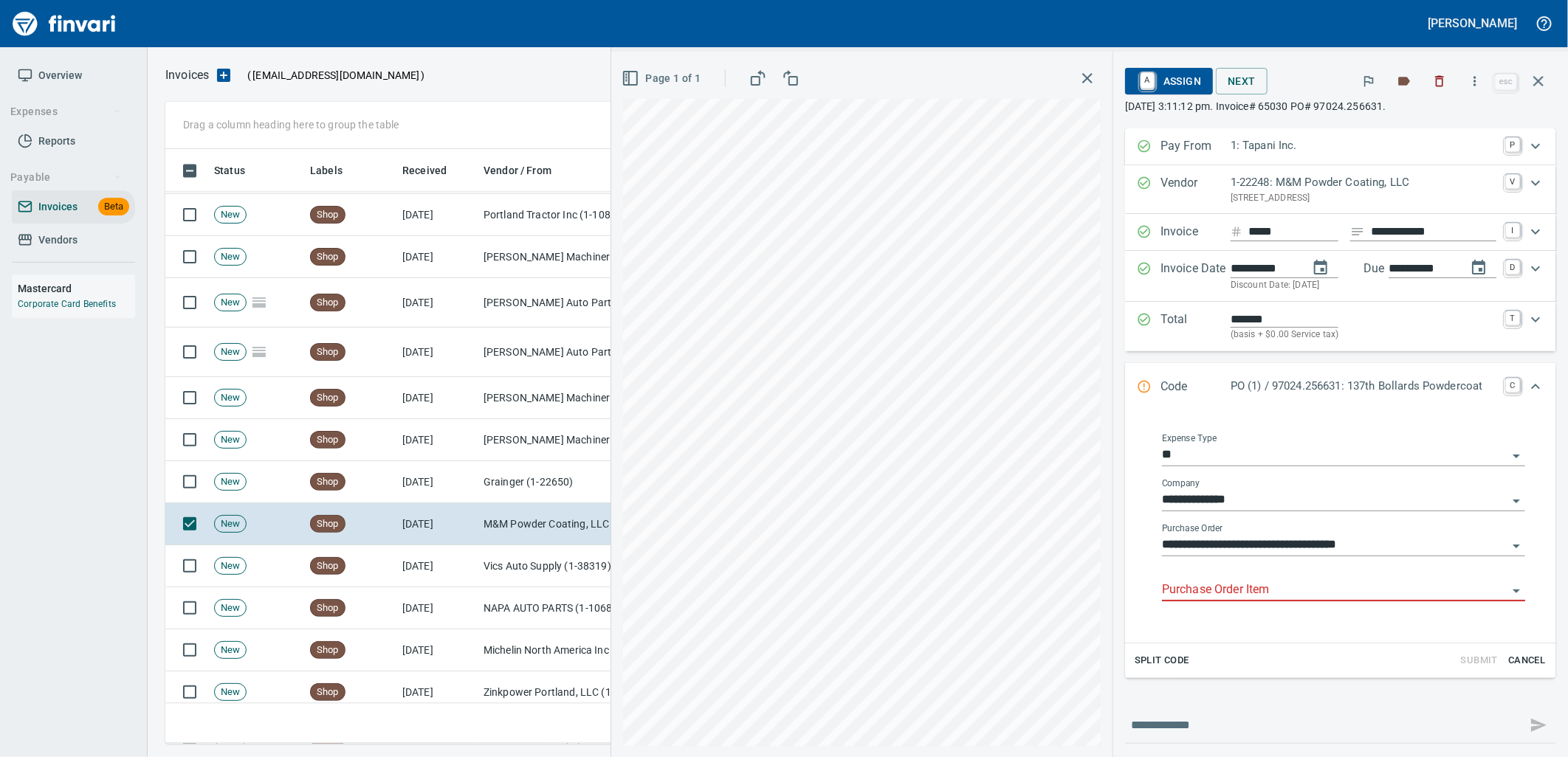
click at [1216, 593] on input "Purchase Order Item" at bounding box center [1334, 590] width 345 height 21
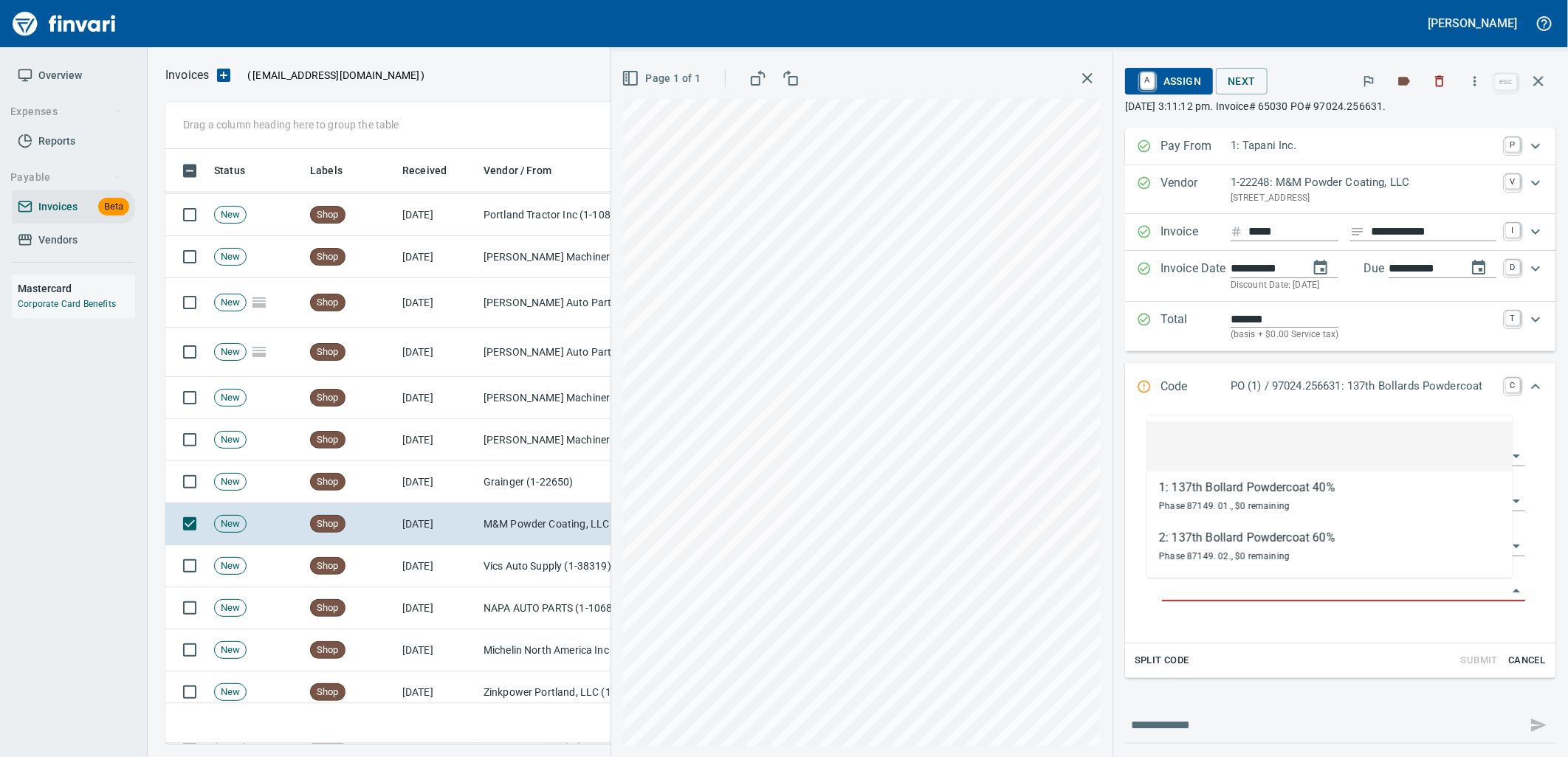
scroll to position [583, 1360]
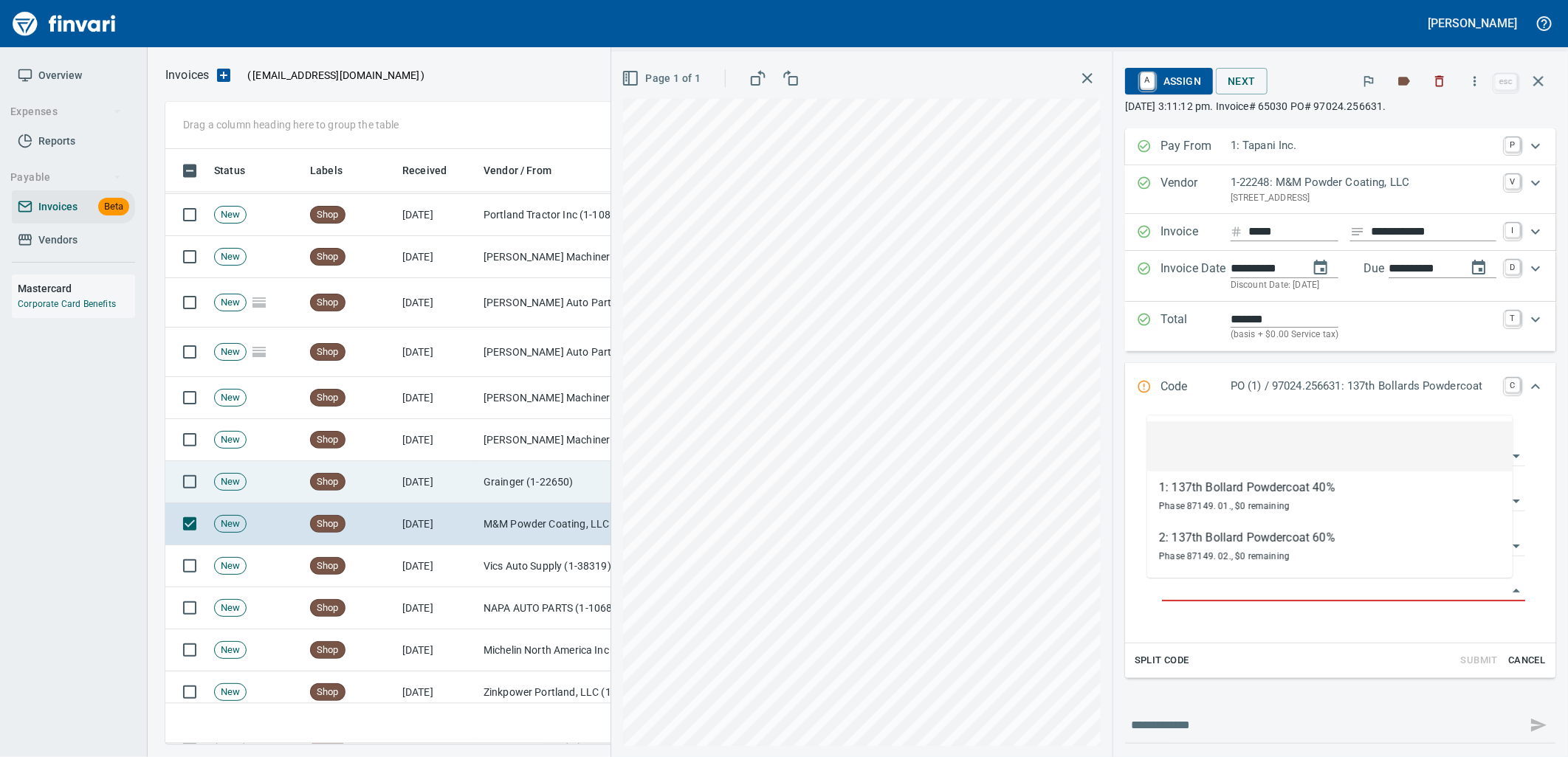
click at [490, 480] on td "Grainger (1-22650)" at bounding box center [552, 482] width 148 height 42
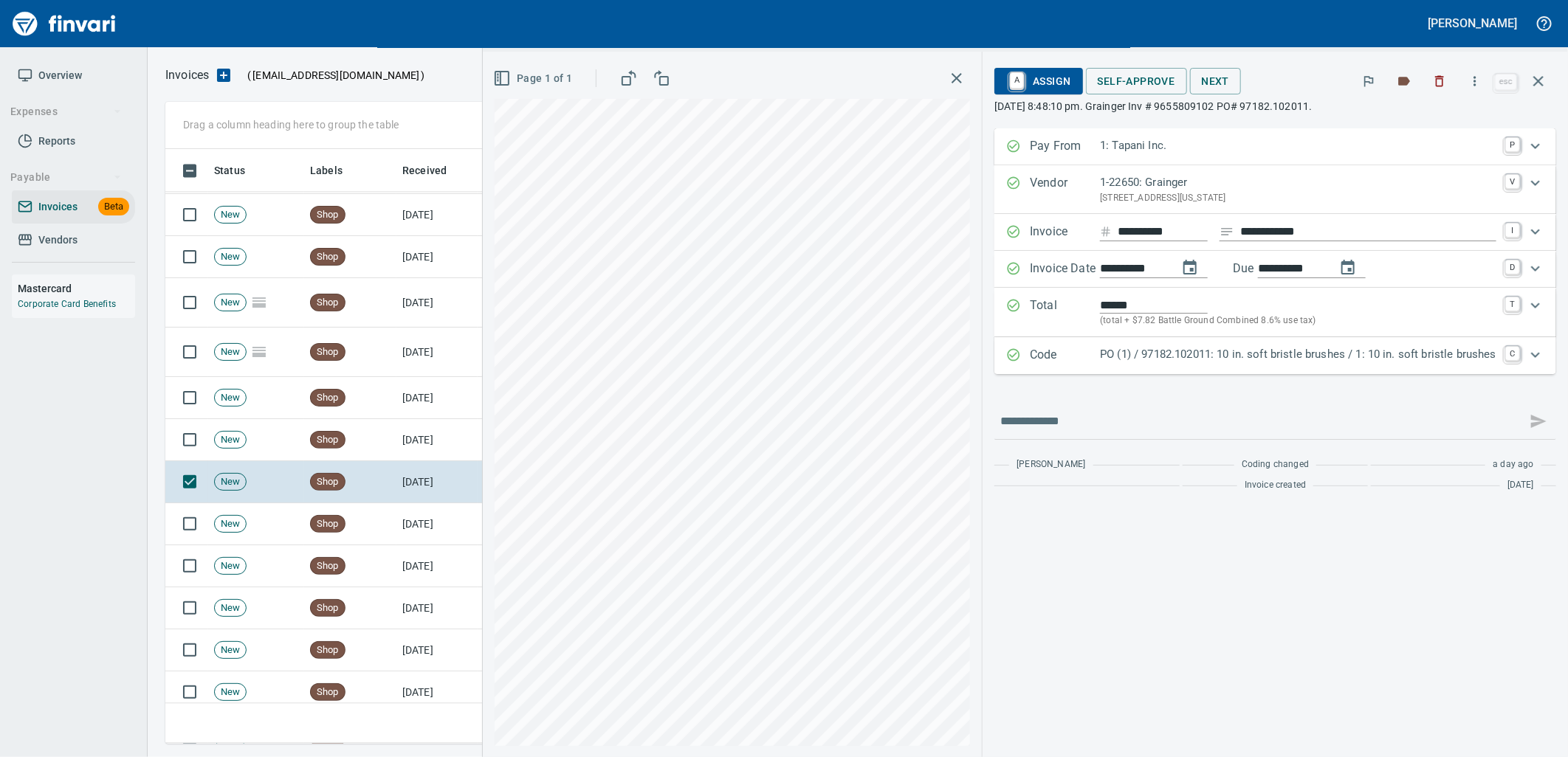
click at [1275, 360] on p "PO (1) / 97182.102011: 10 in. soft bristle brushes / 1: 10 in. soft bristle bru…" at bounding box center [1298, 354] width 397 height 17
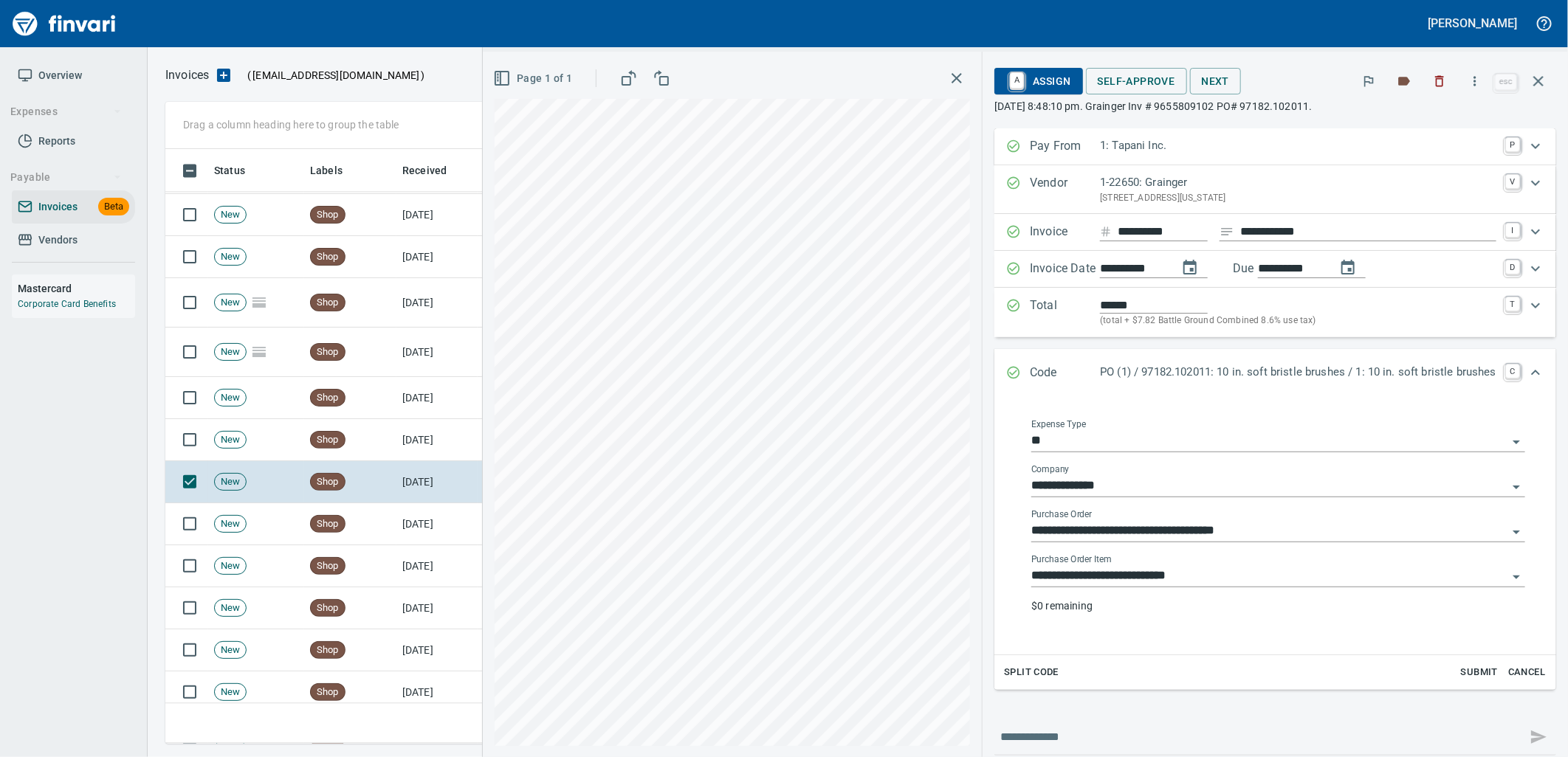
click at [1186, 575] on input "**********" at bounding box center [1269, 576] width 476 height 21
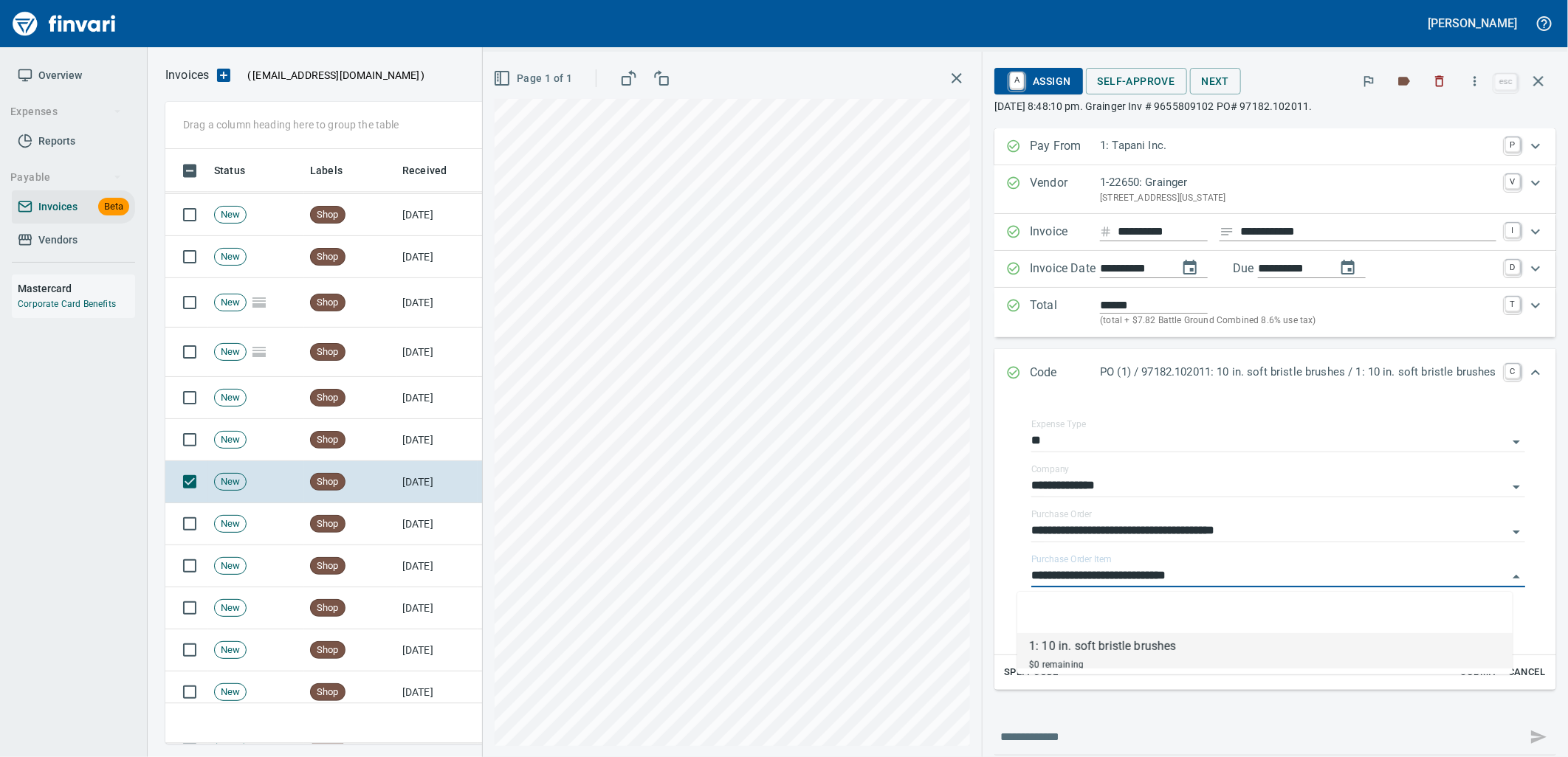
scroll to position [583, 1360]
click at [407, 435] on td "[DATE]" at bounding box center [437, 440] width 81 height 42
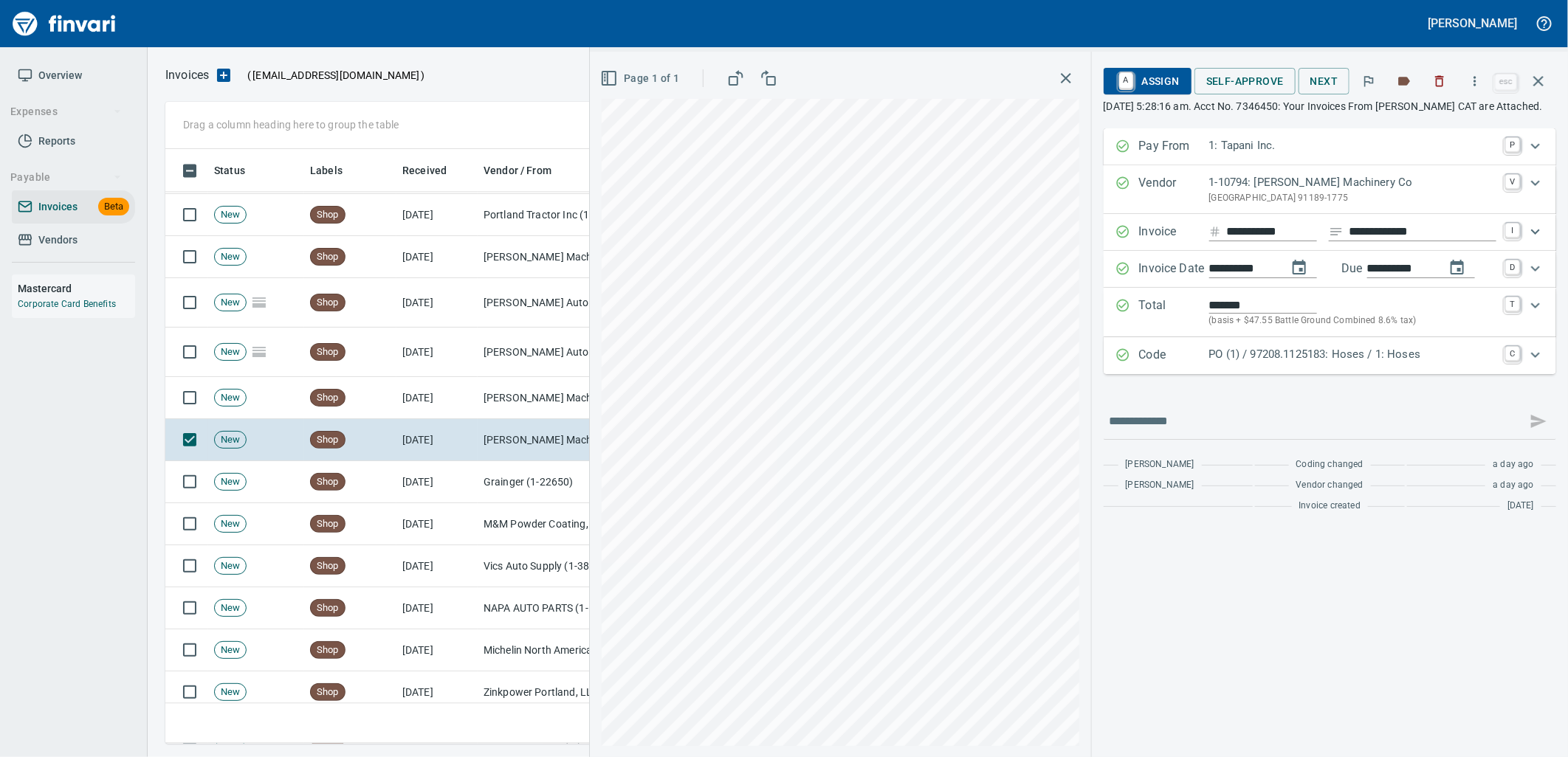
click at [1309, 374] on div "Code PO (1) / 97208.1125183: Hoses / 1: Hoses C" at bounding box center [1330, 355] width 453 height 37
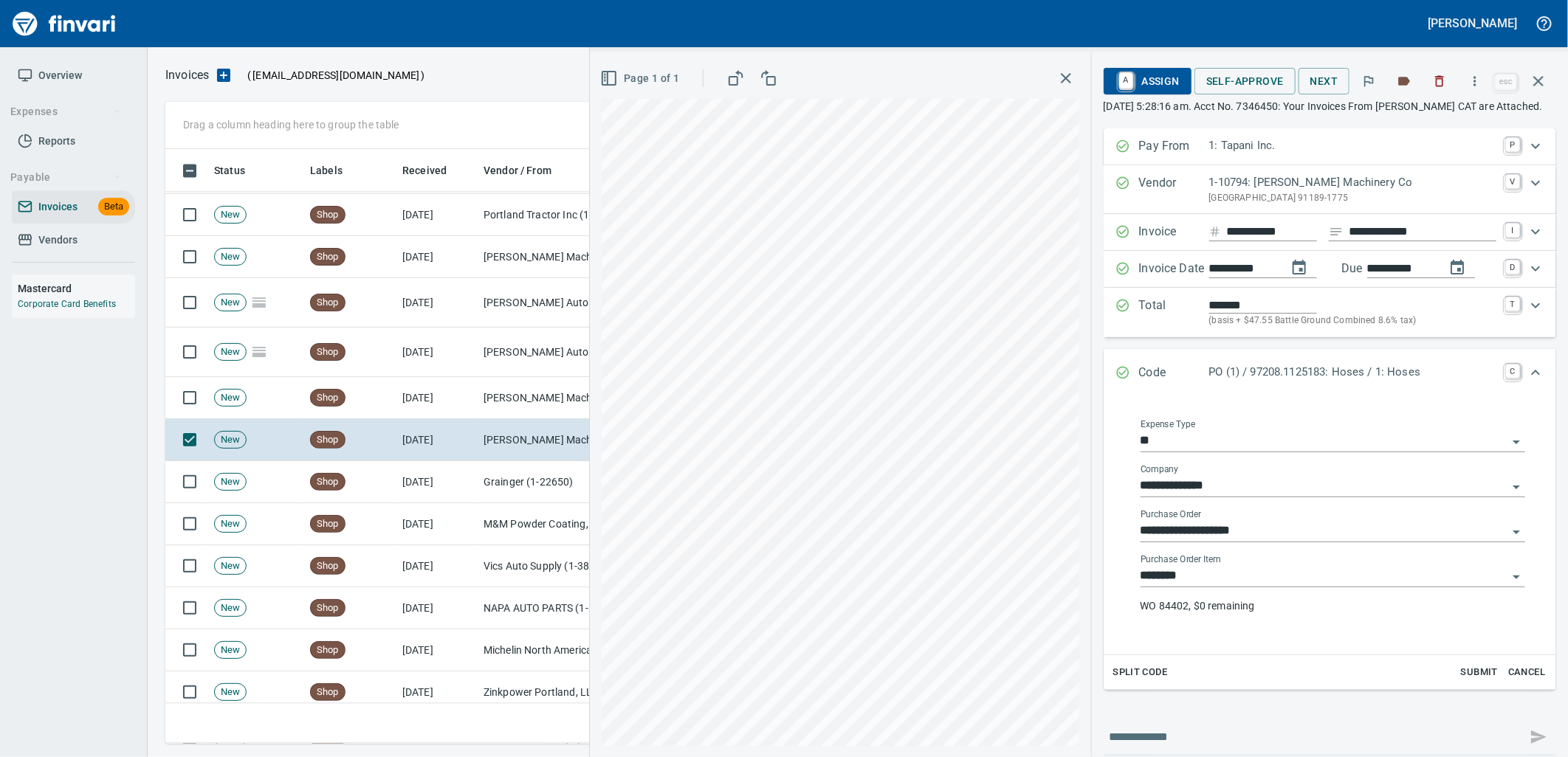
click at [1267, 587] on input "********" at bounding box center [1324, 576] width 367 height 21
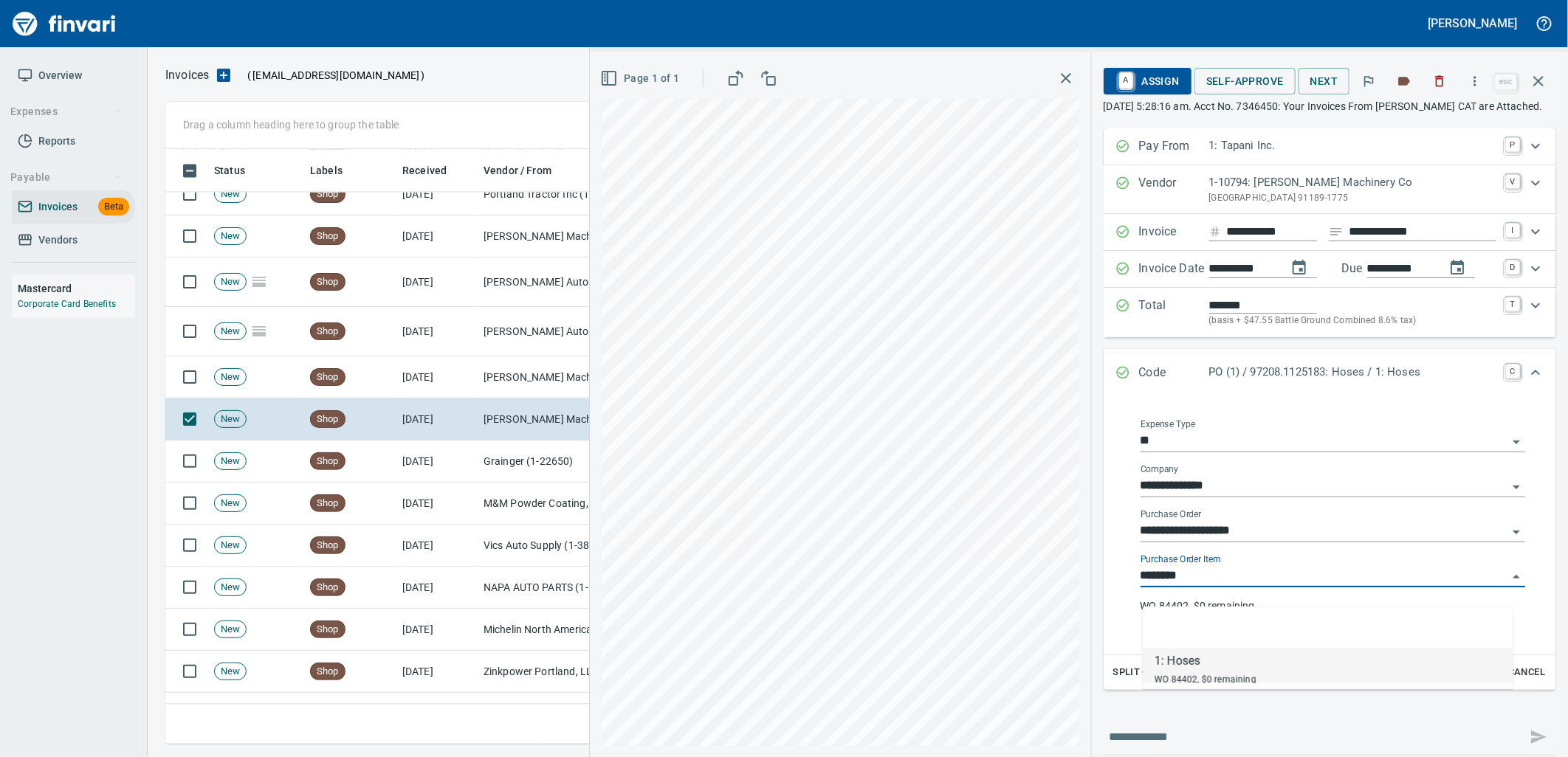
scroll to position [583, 1360]
click at [1251, 587] on input "********" at bounding box center [1324, 576] width 367 height 21
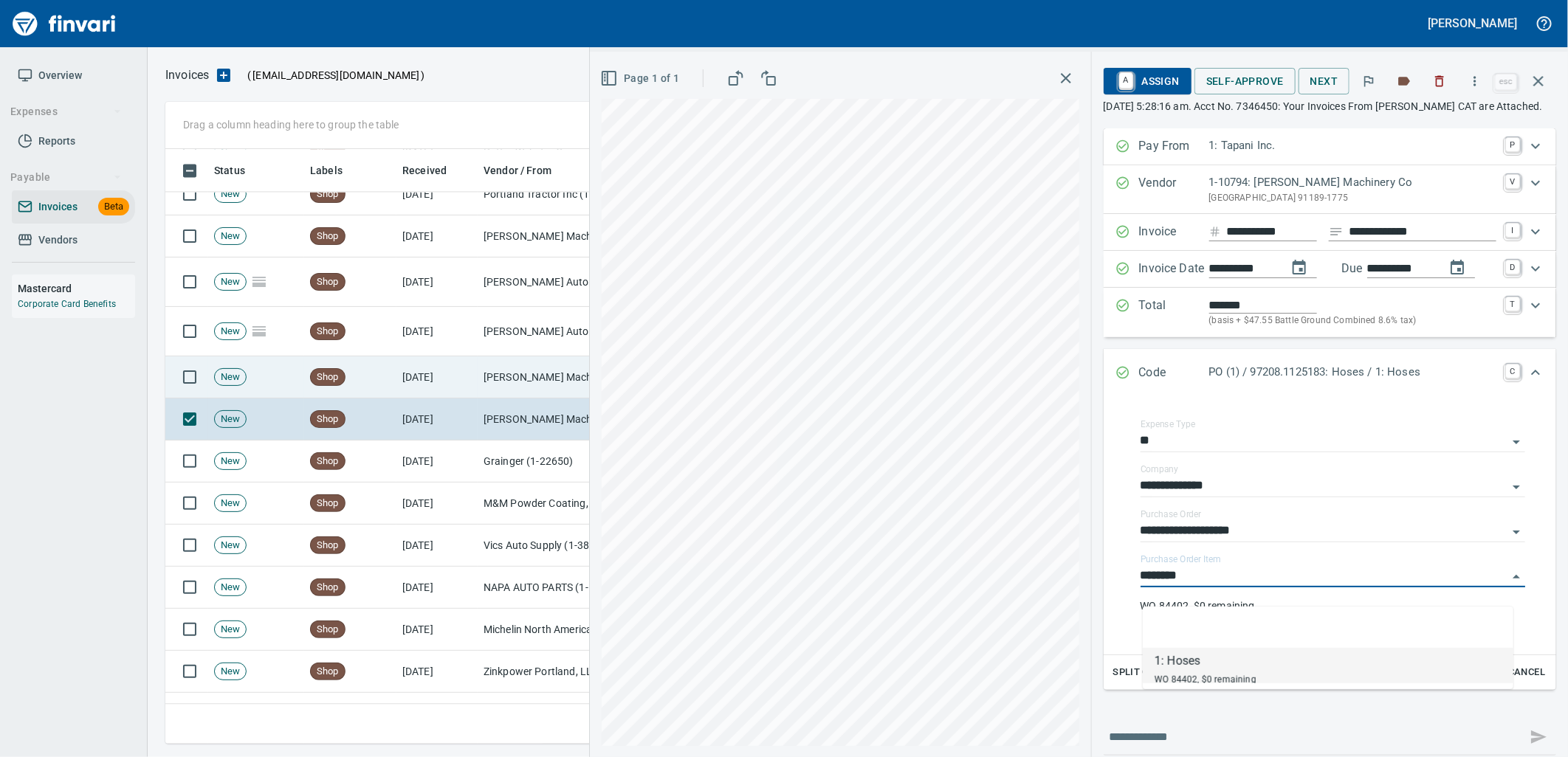
click at [532, 372] on td "Peterson Machinery Co (1-10794)" at bounding box center [552, 377] width 148 height 42
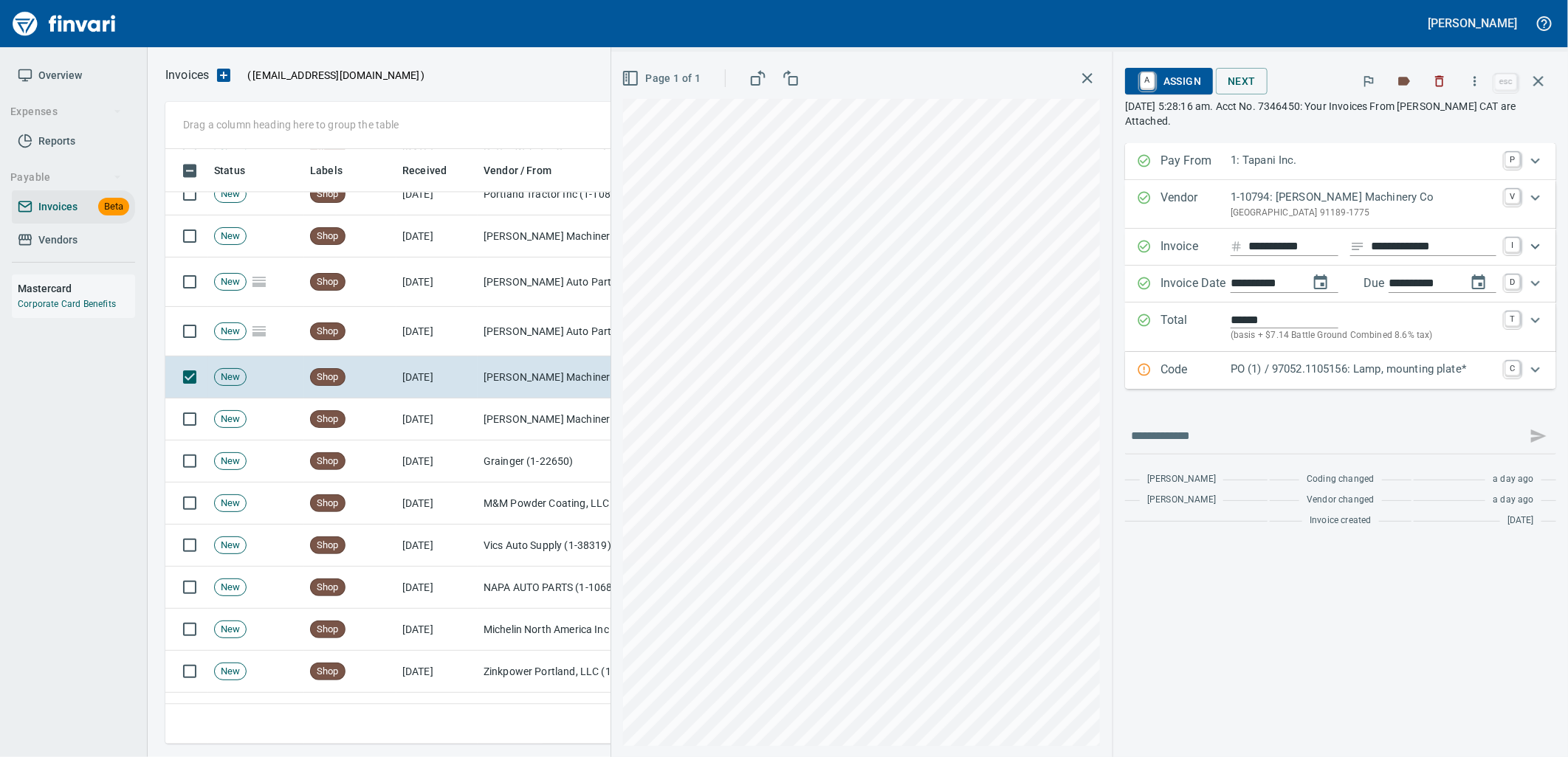
click at [1284, 360] on div "Code PO (1) / 97052.1105156: Lamp, mounting plate* C" at bounding box center [1340, 370] width 431 height 37
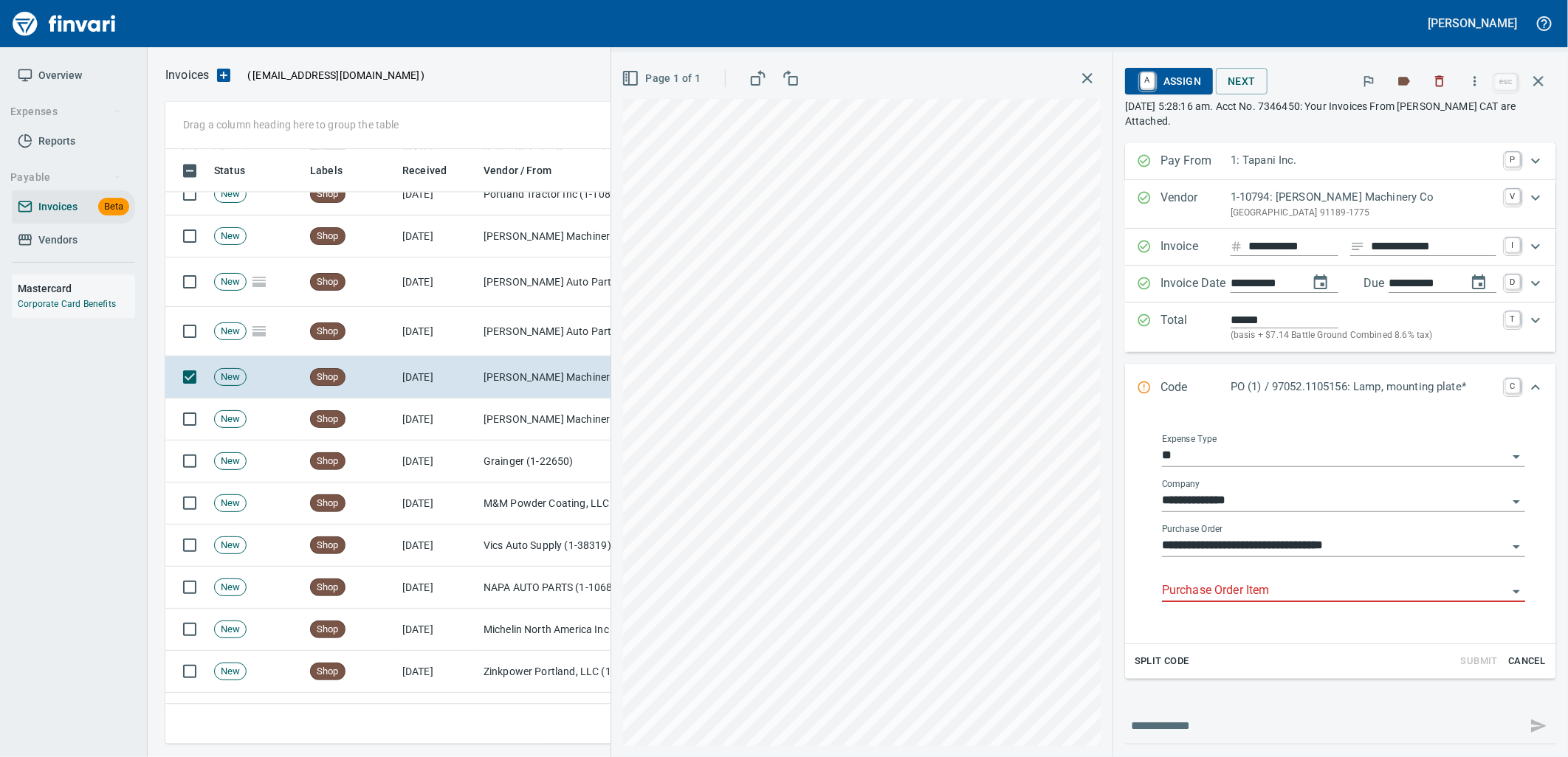
click at [1241, 584] on input "Purchase Order Item" at bounding box center [1334, 591] width 345 height 21
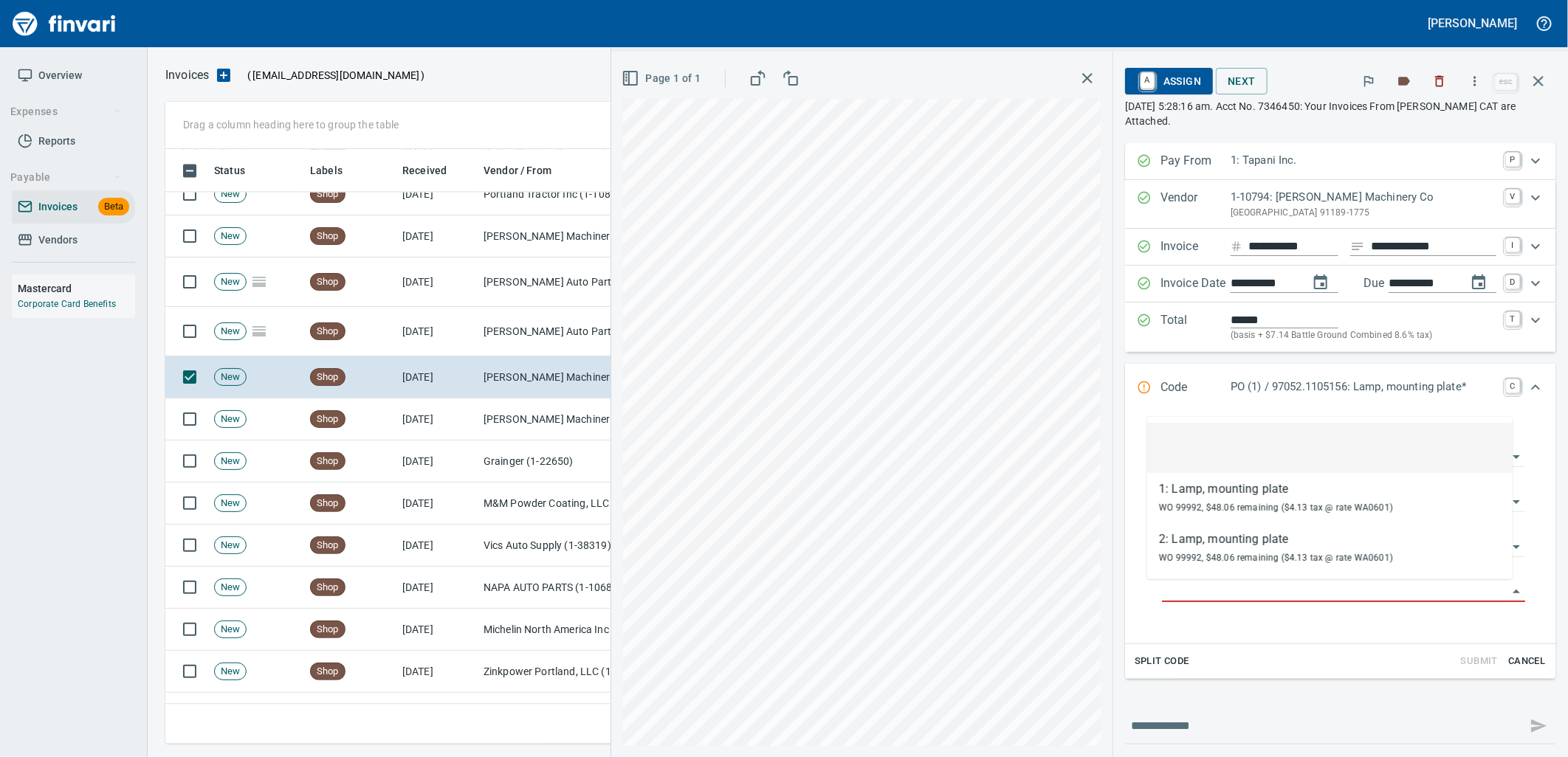
scroll to position [583, 1360]
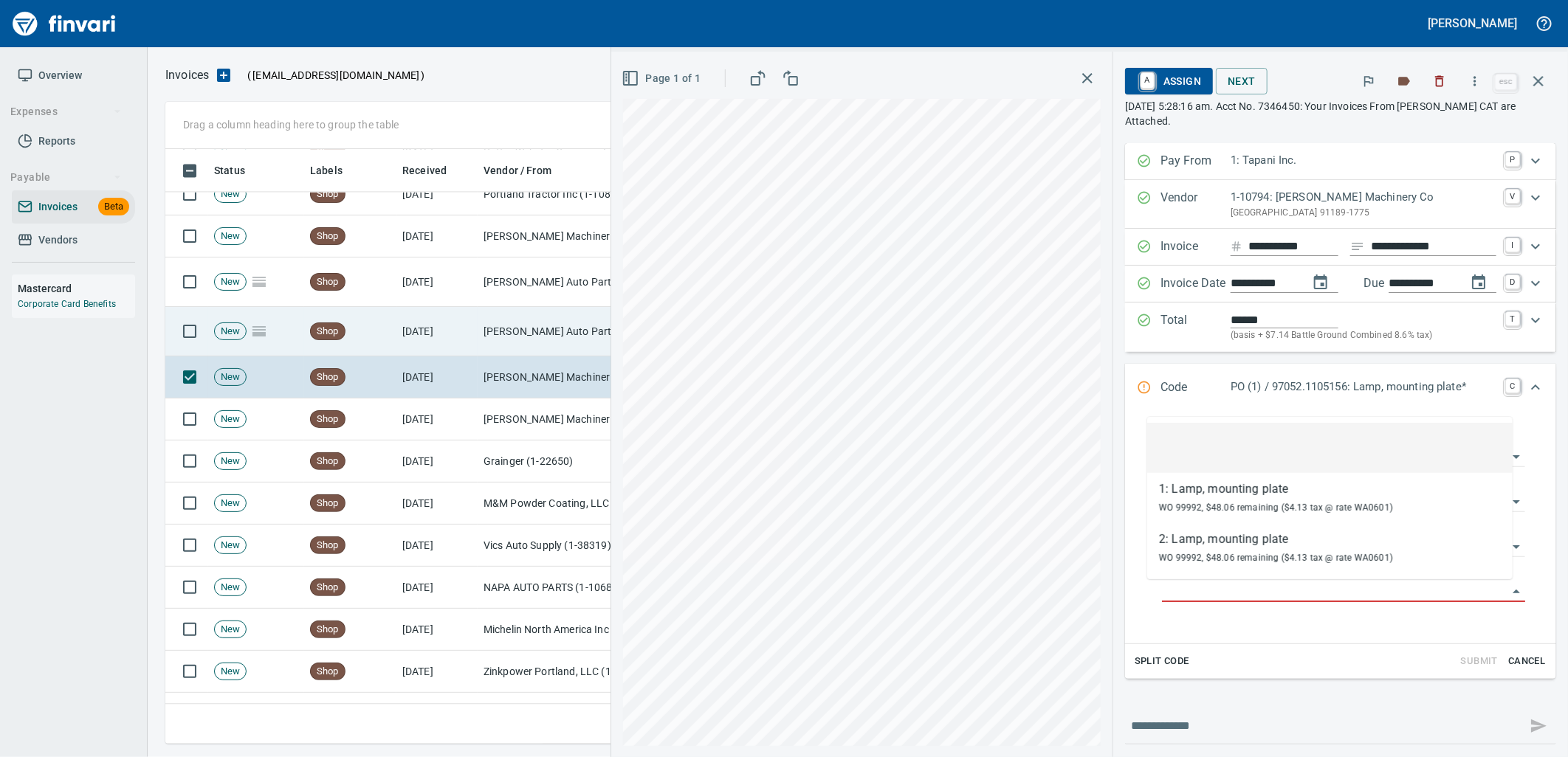
click at [439, 326] on td "[DATE]" at bounding box center [437, 331] width 81 height 49
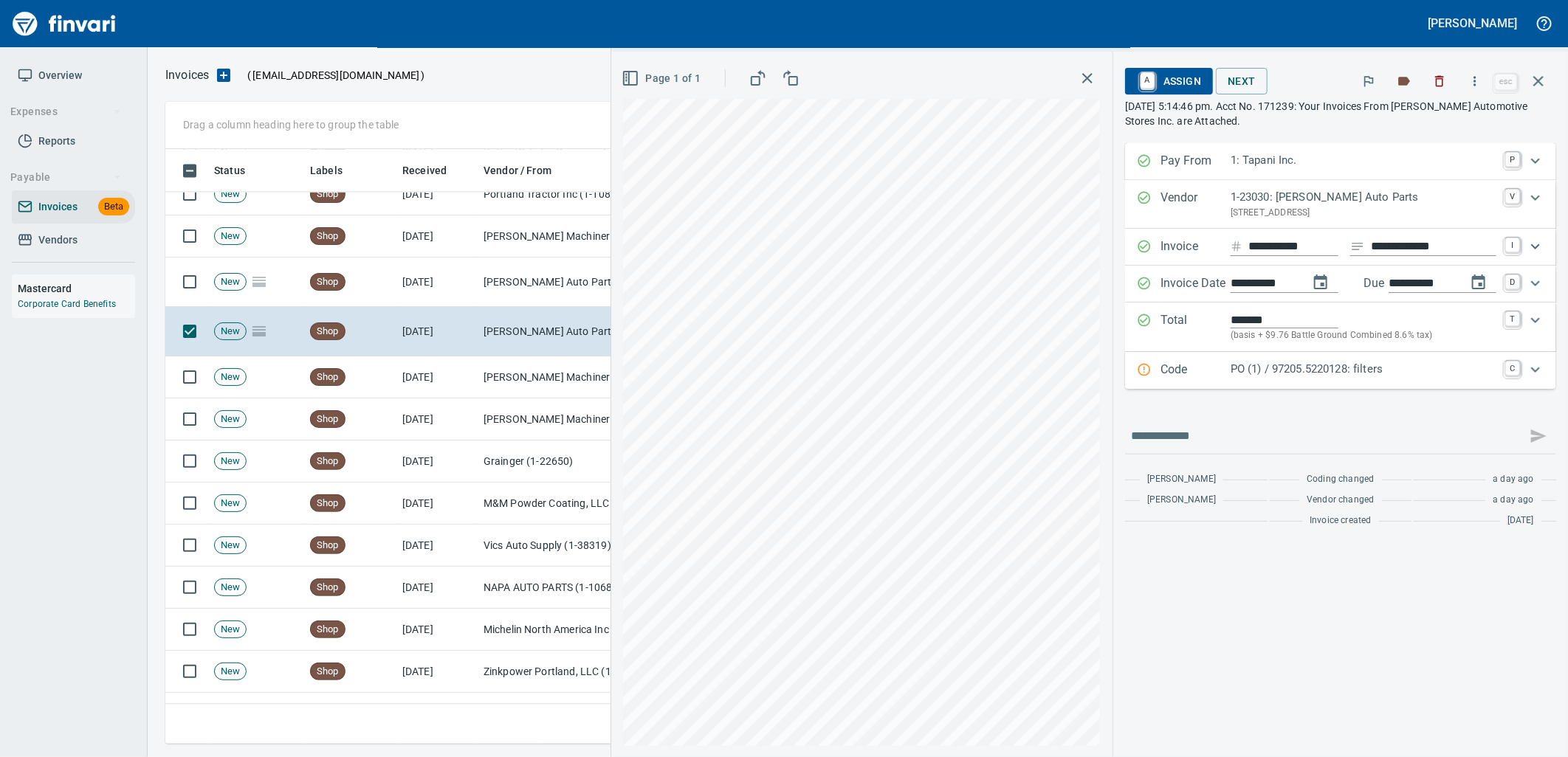
click at [1342, 366] on p "PO (1) / 97205.5220128: filters" at bounding box center [1363, 369] width 266 height 17
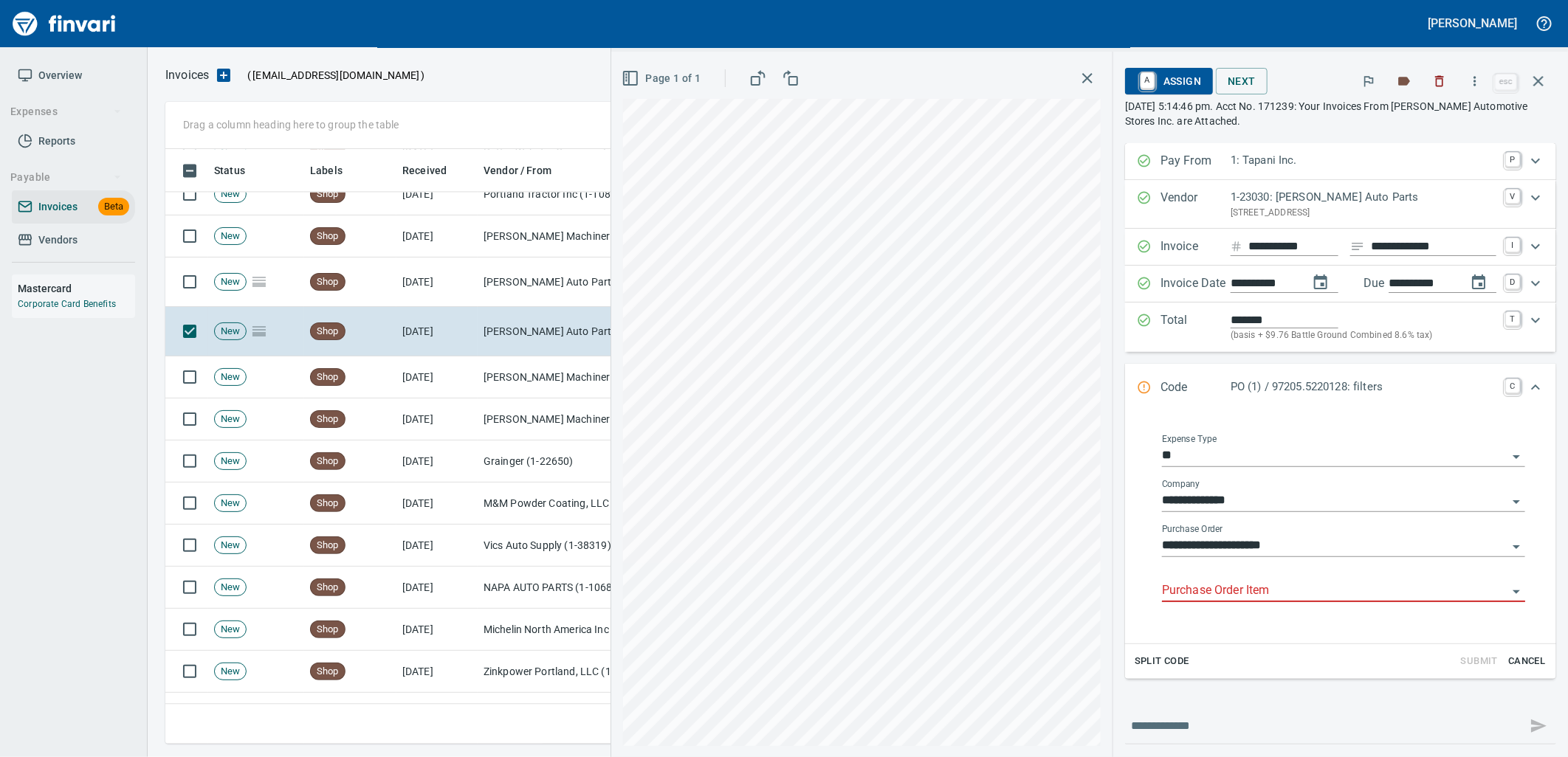
click at [1240, 585] on input "Purchase Order Item" at bounding box center [1334, 591] width 345 height 21
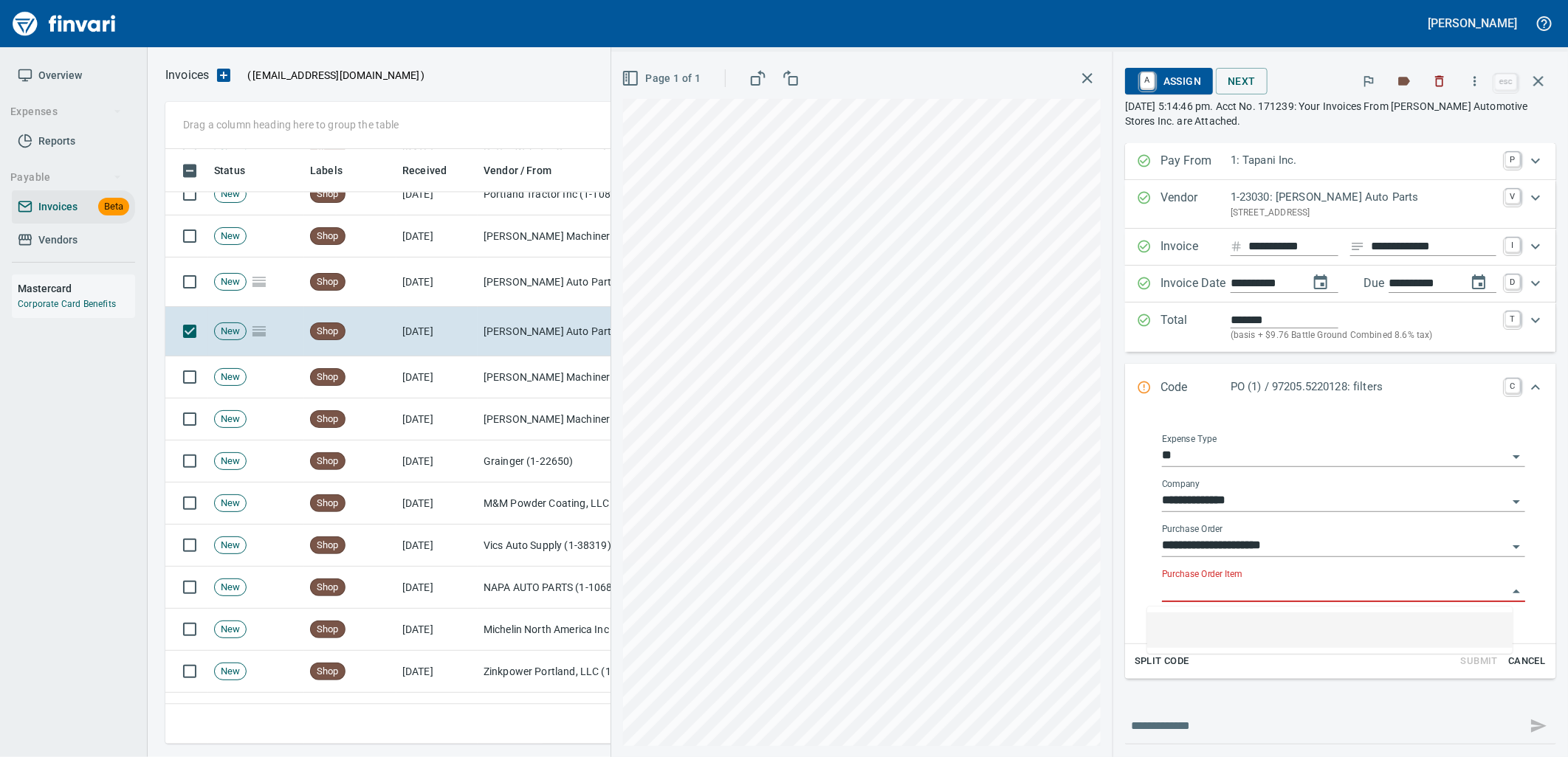
scroll to position [583, 1360]
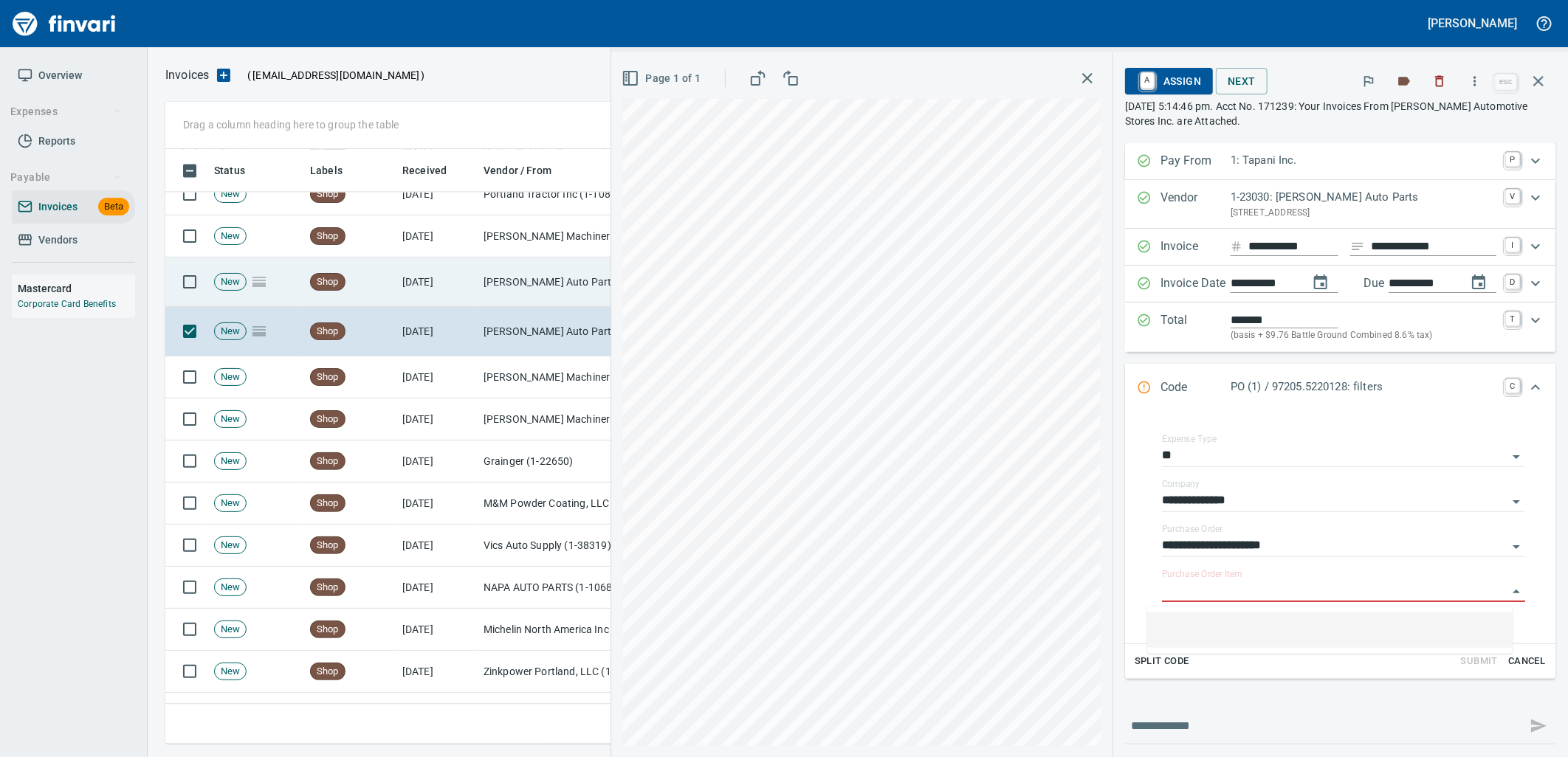
click at [507, 283] on td "[PERSON_NAME] Auto Parts (1-23030)" at bounding box center [552, 281] width 148 height 49
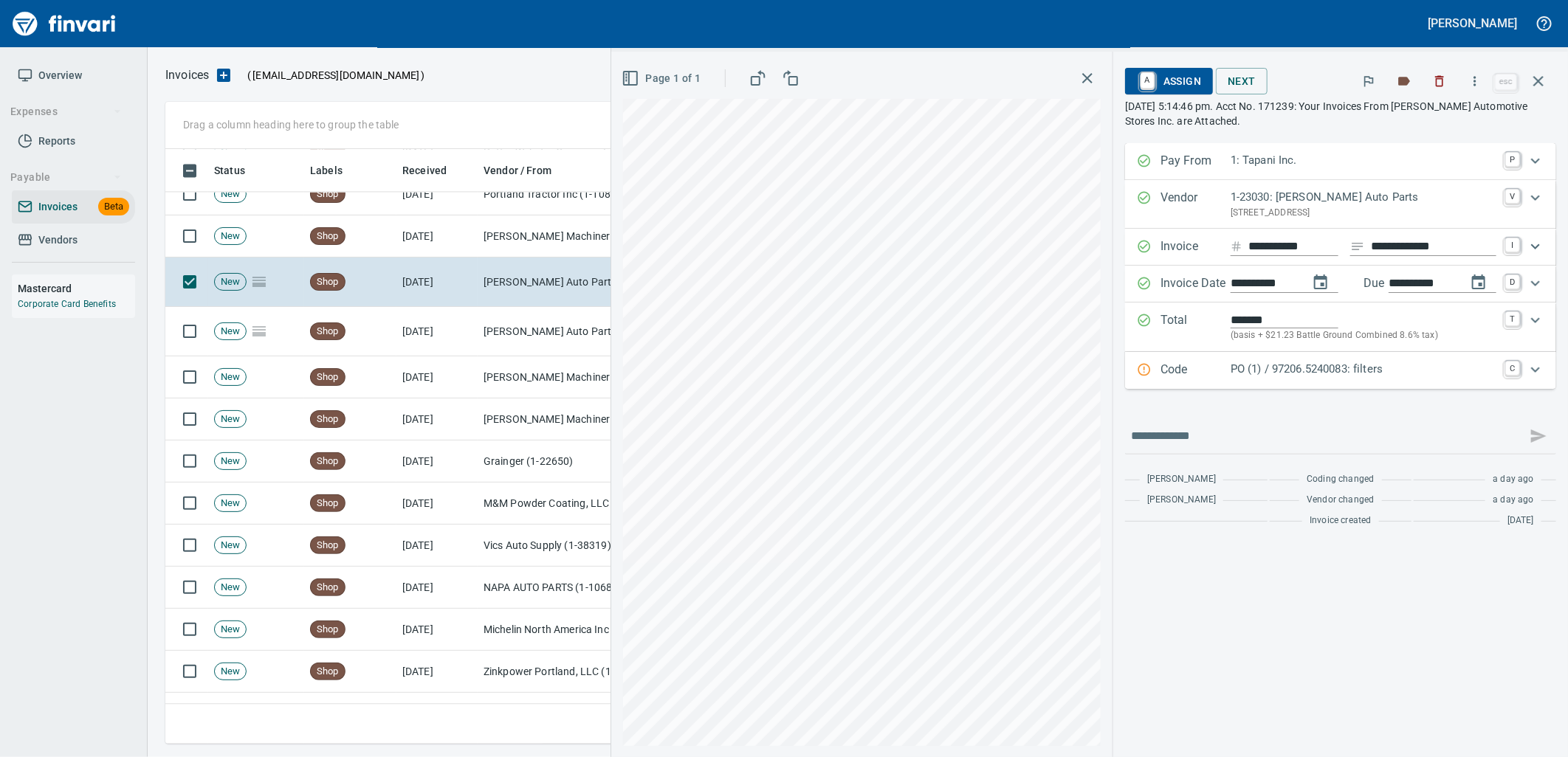
click at [1335, 372] on p "PO (1) / 97206.5240083: filters" at bounding box center [1363, 369] width 266 height 17
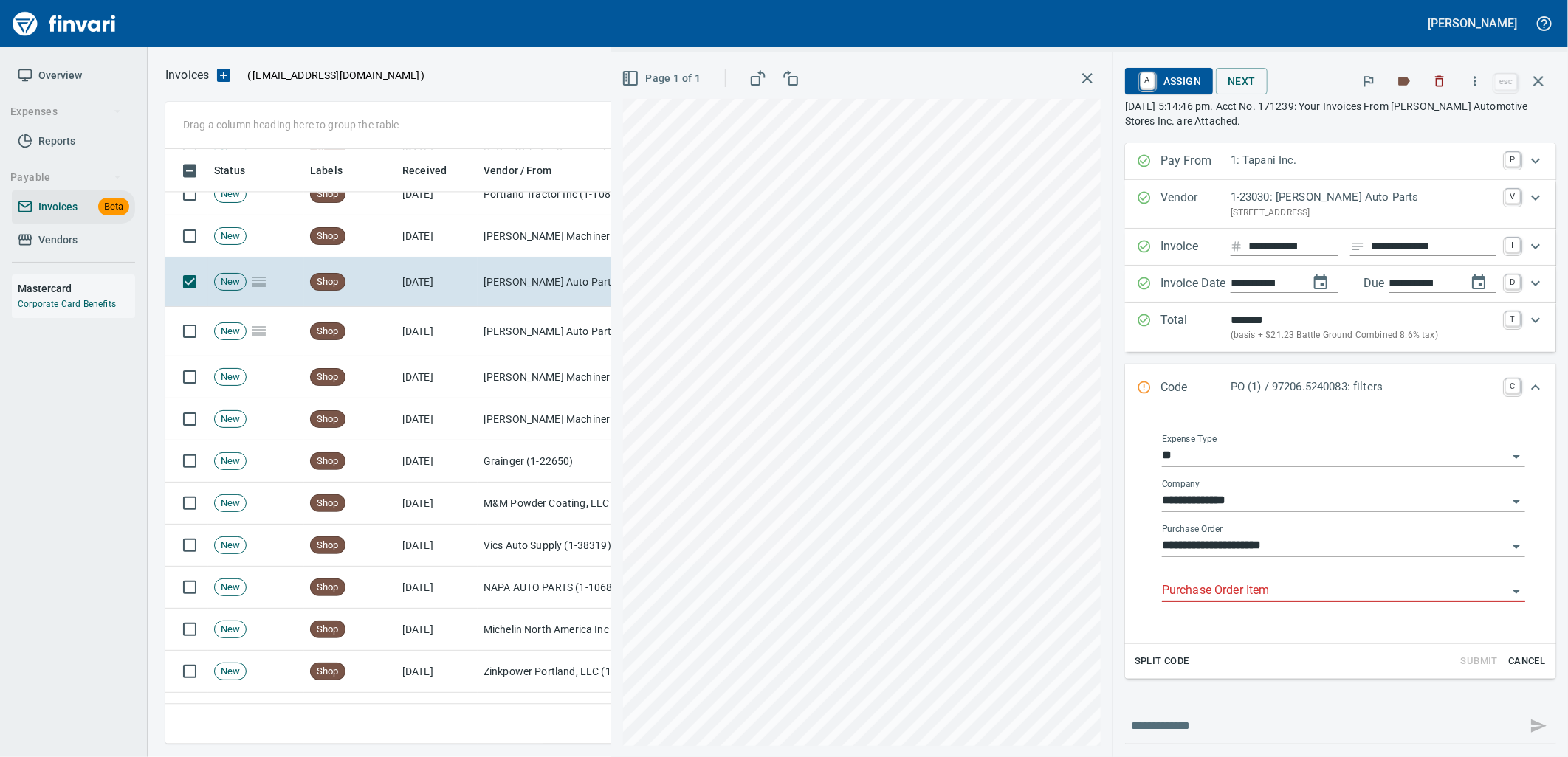
click at [1248, 594] on input "Purchase Order Item" at bounding box center [1334, 591] width 345 height 21
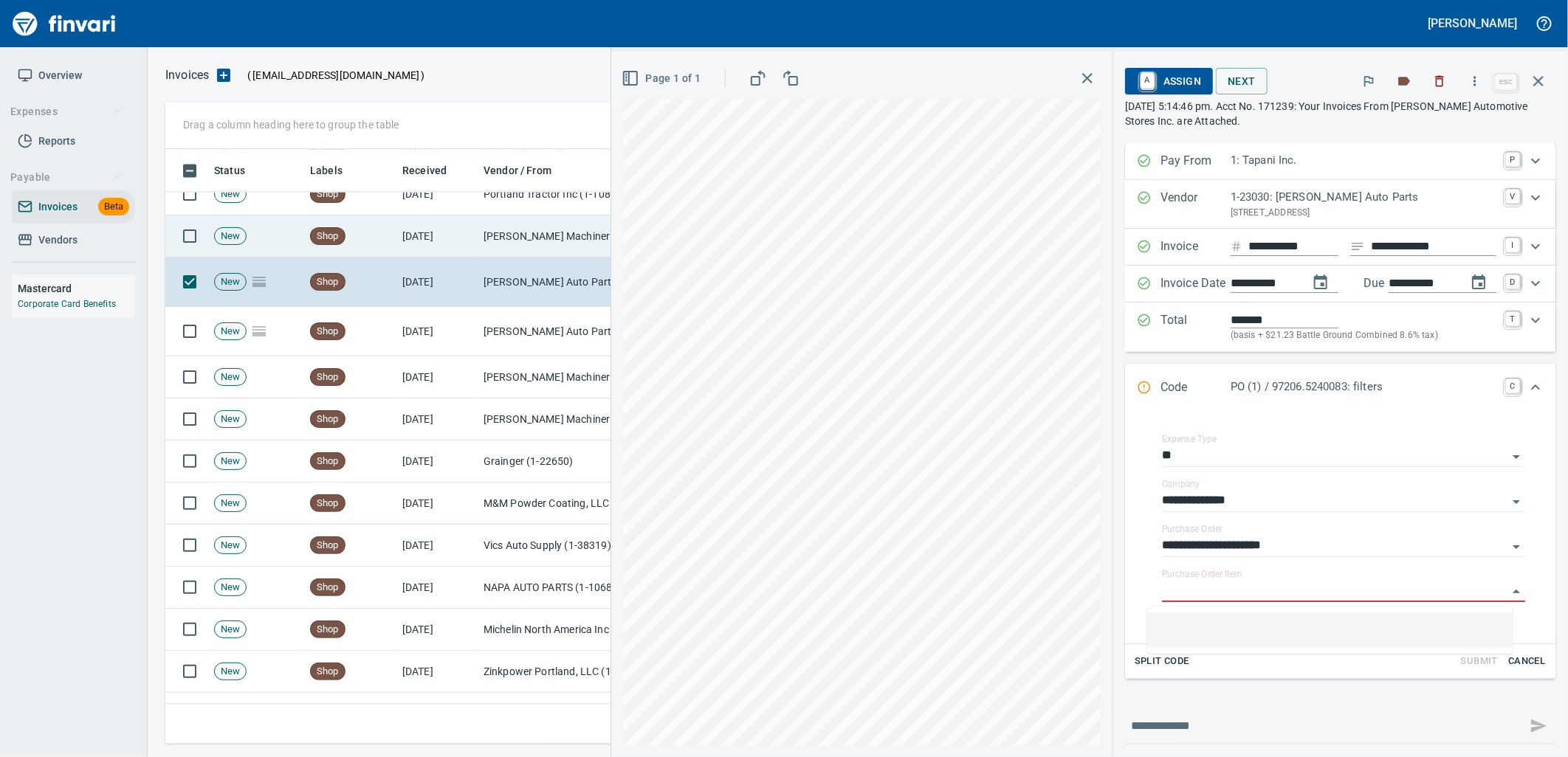
click at [462, 229] on td "[DATE]" at bounding box center [437, 236] width 81 height 42
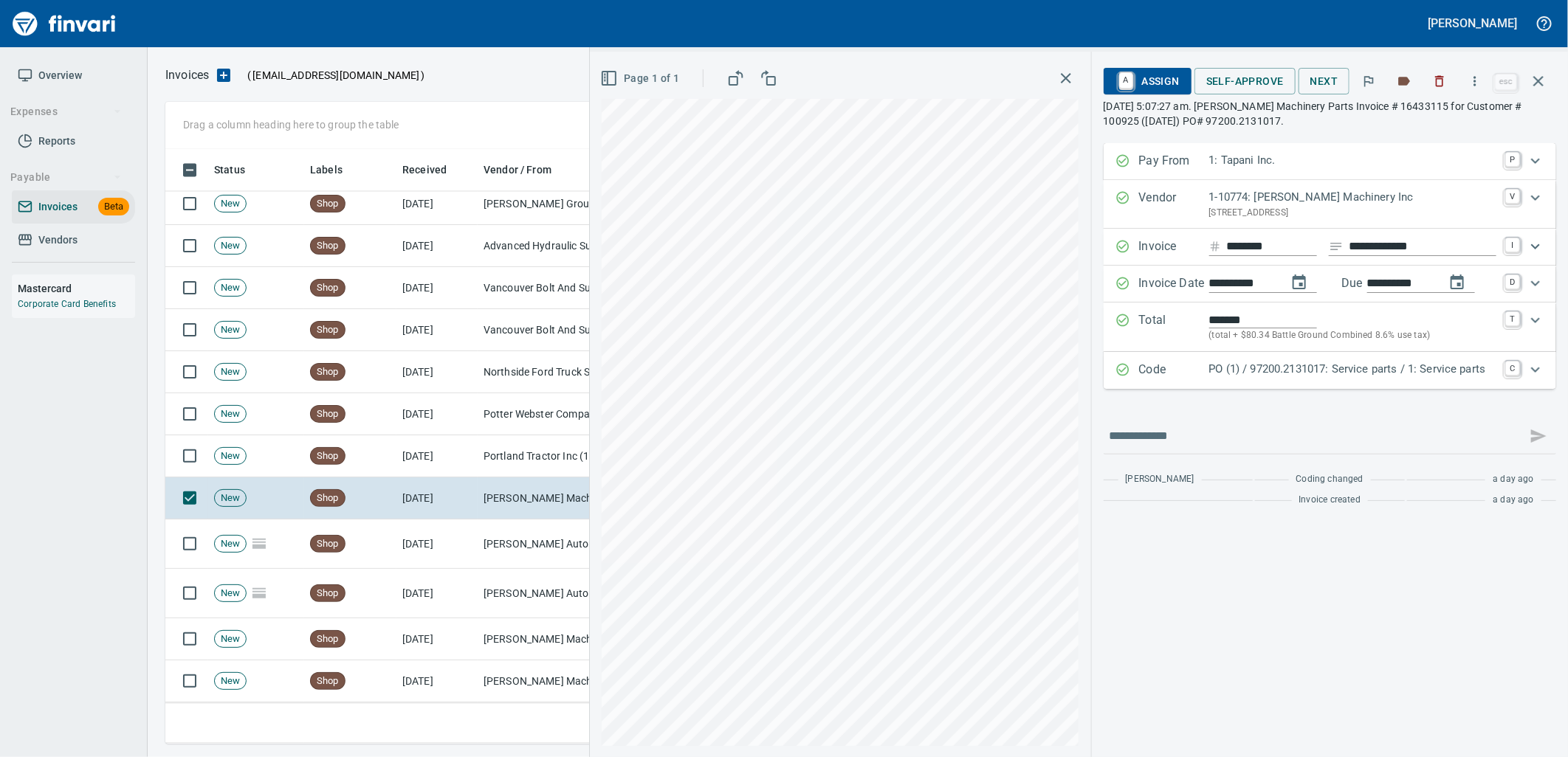
scroll to position [1806, 0]
click at [1263, 369] on p "PO (1) / 97200.2131017: Service parts / 1: Service parts" at bounding box center [1353, 369] width 287 height 17
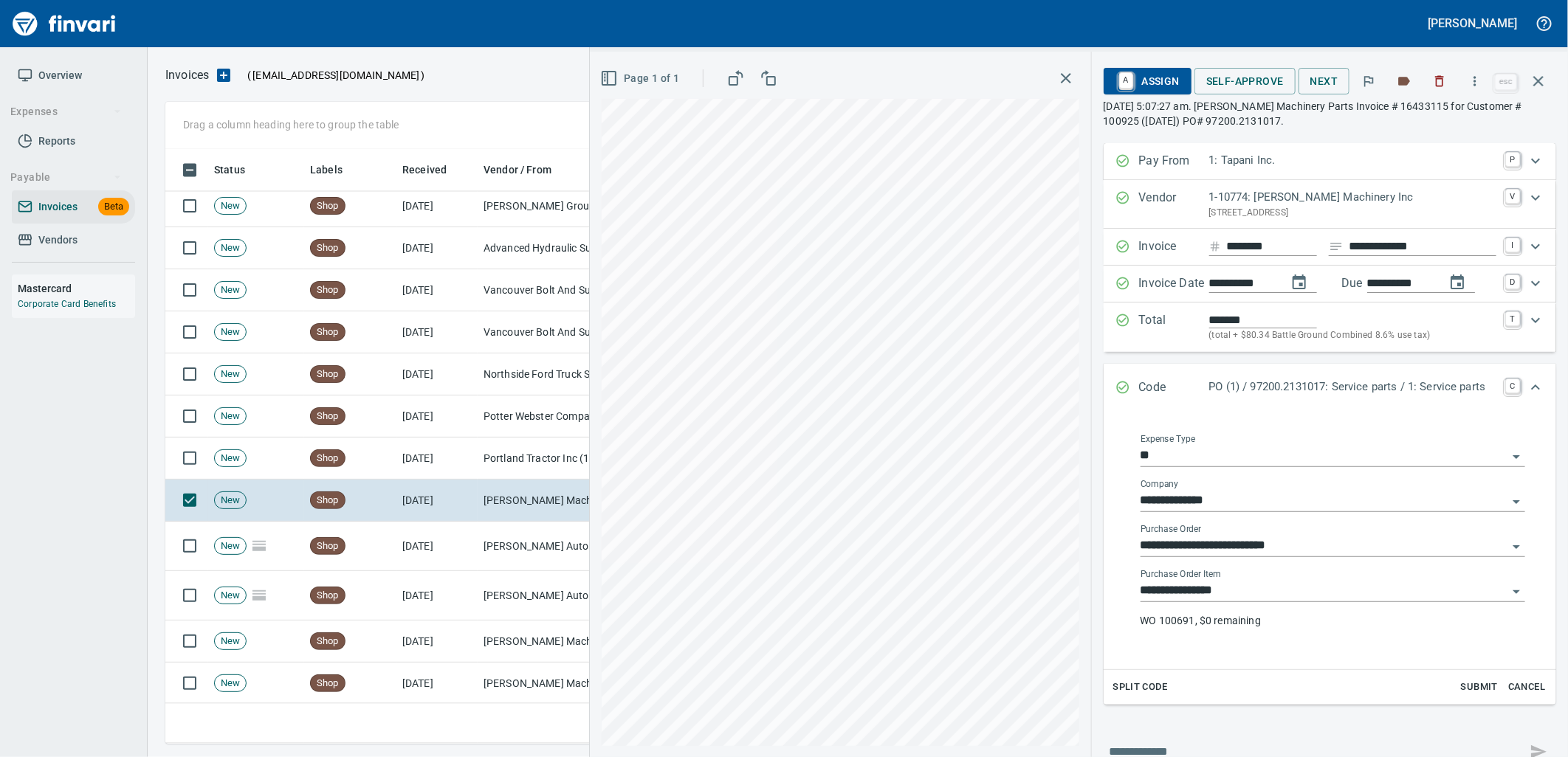
click at [1237, 592] on input "**********" at bounding box center [1324, 591] width 367 height 21
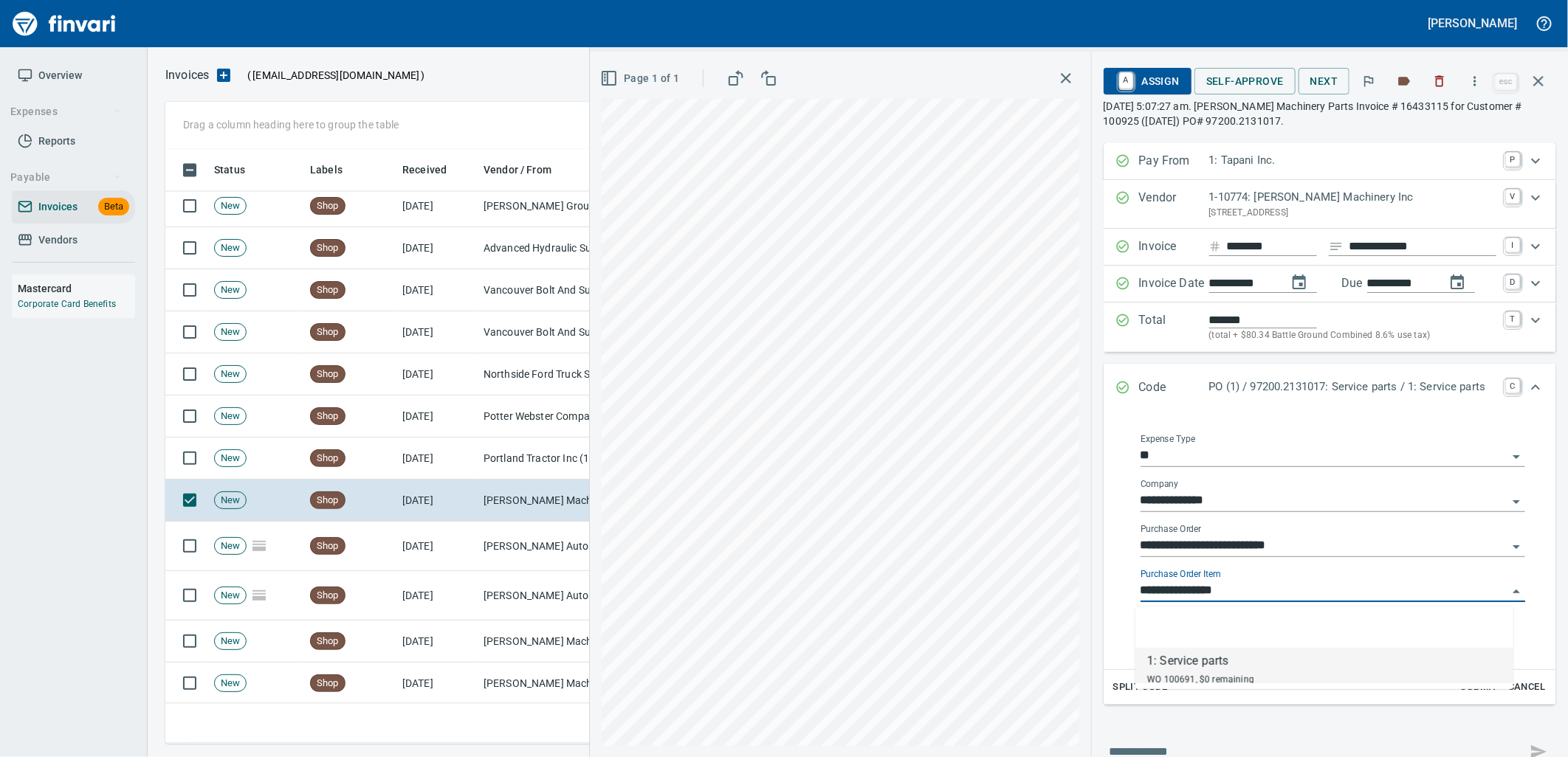
scroll to position [583, 1360]
click at [540, 463] on td "Portland Tractor Inc (1-10815)" at bounding box center [552, 459] width 148 height 42
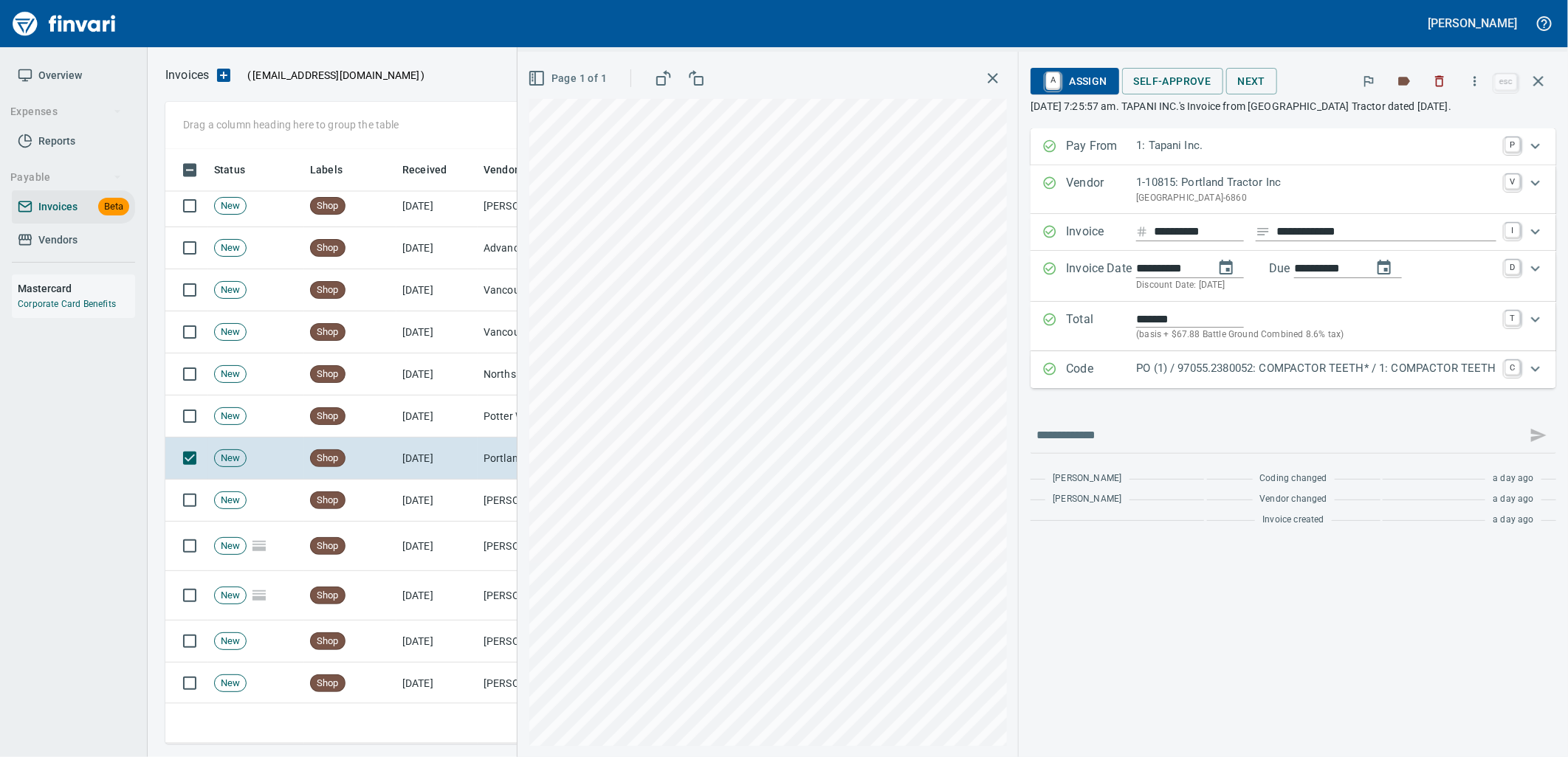
click at [1327, 366] on p "PO (1) / 97055.2380052: COMPACTOR TEETH* / 1: COMPACTOR TEETH" at bounding box center [1316, 369] width 361 height 17
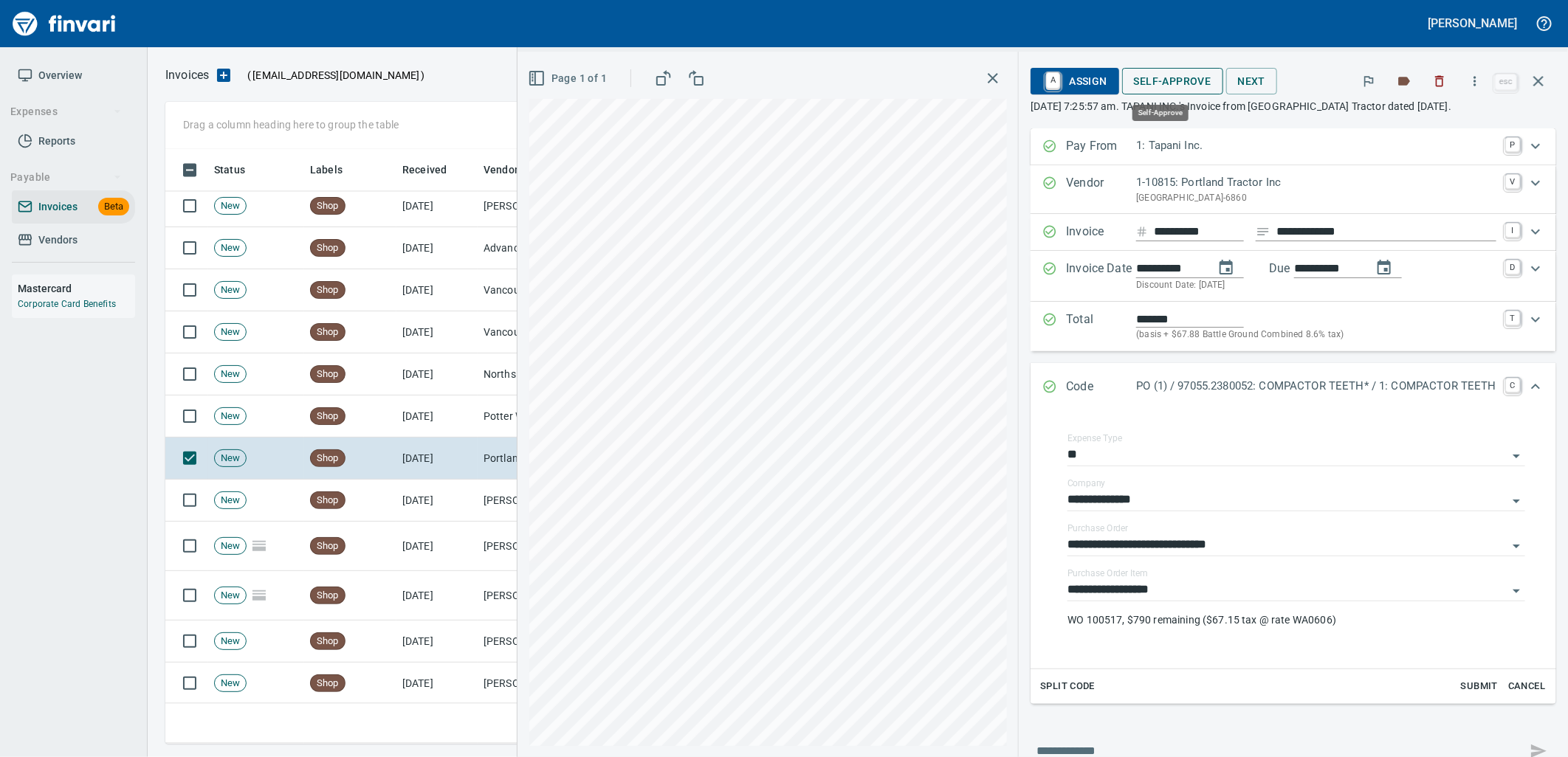
click at [1154, 72] on span "Self-Approve" at bounding box center [1172, 81] width 77 height 18
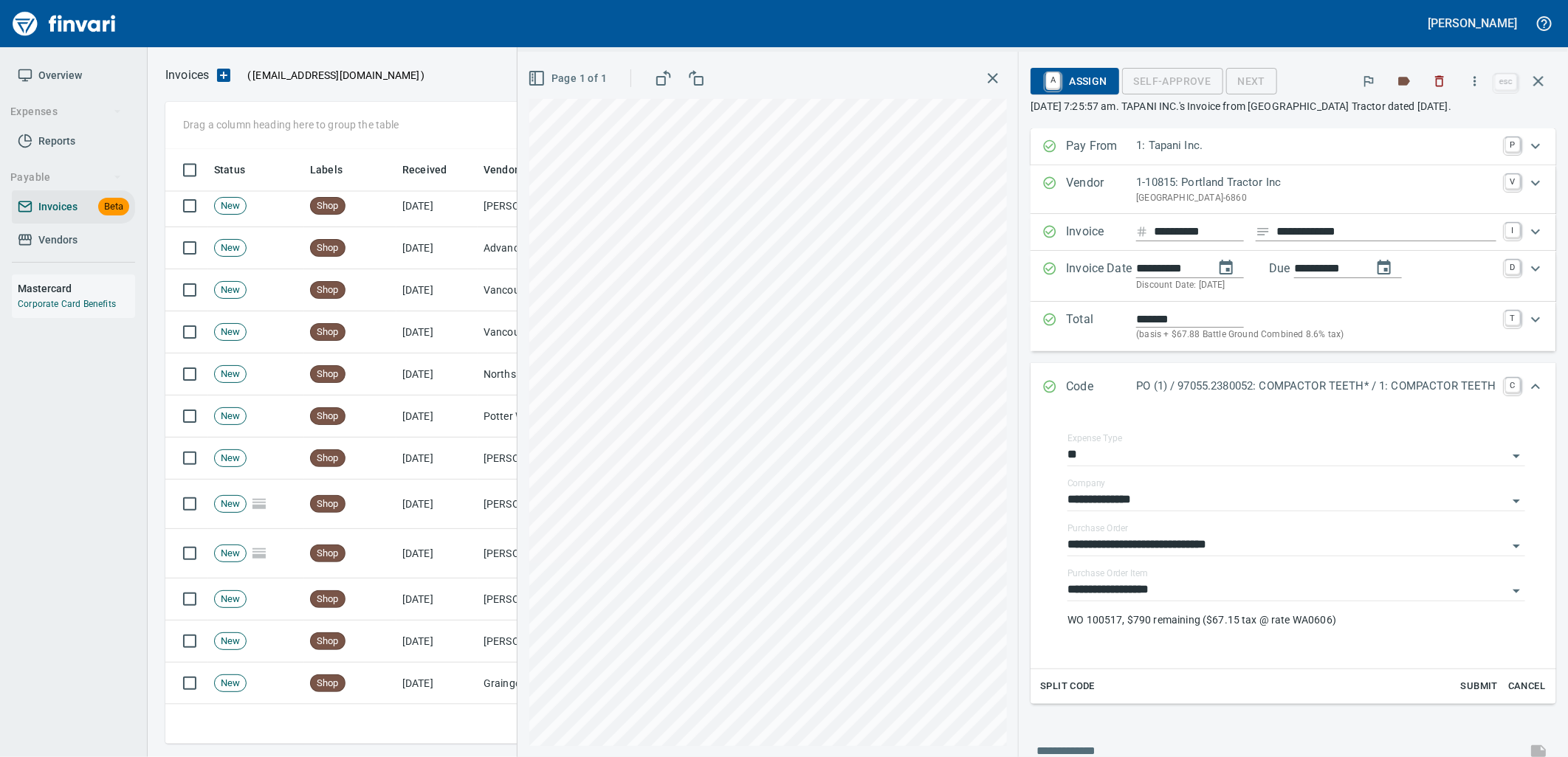
scroll to position [583, 1360]
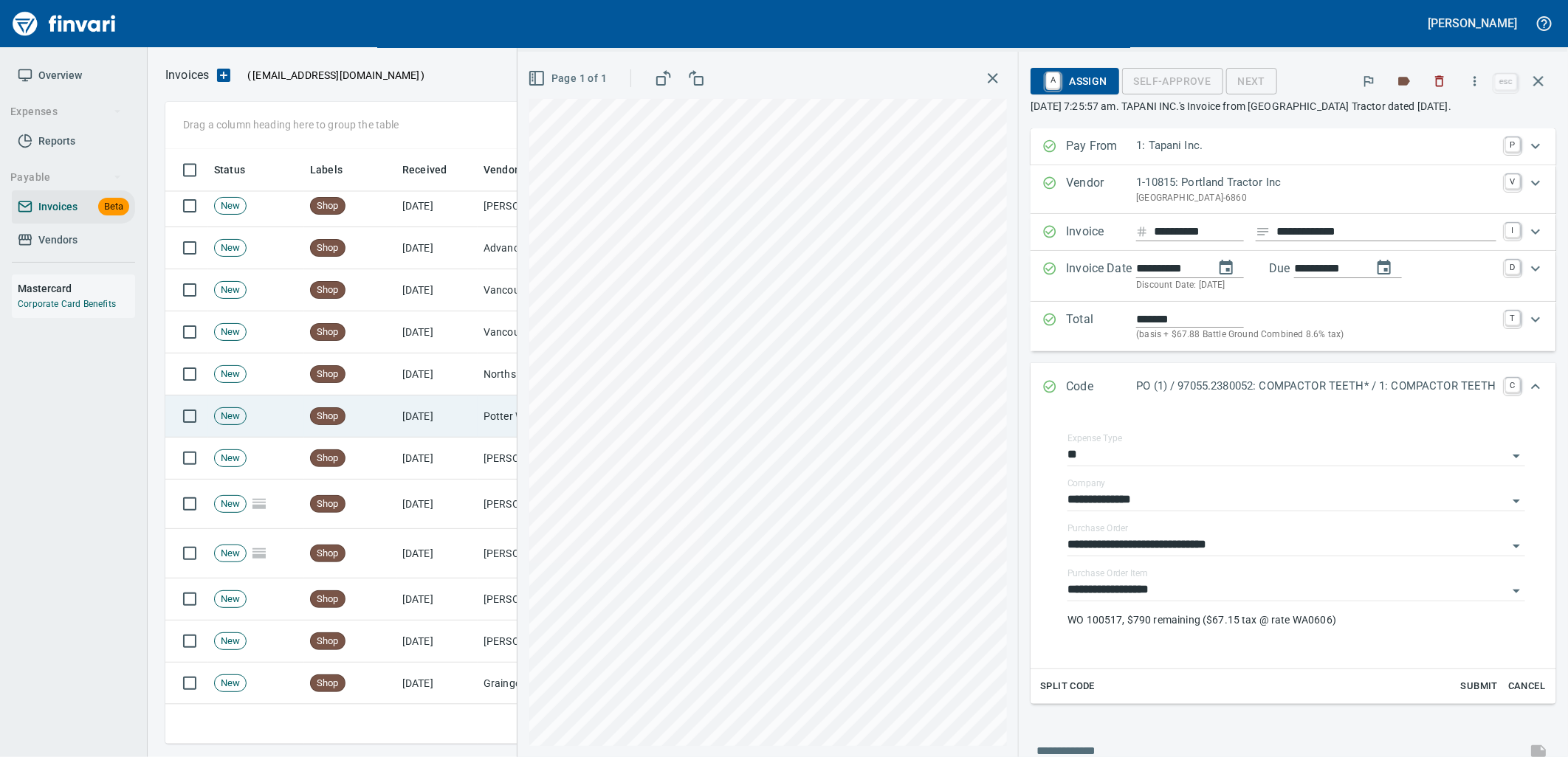
click at [369, 411] on td "Shop" at bounding box center [349, 416] width 92 height 42
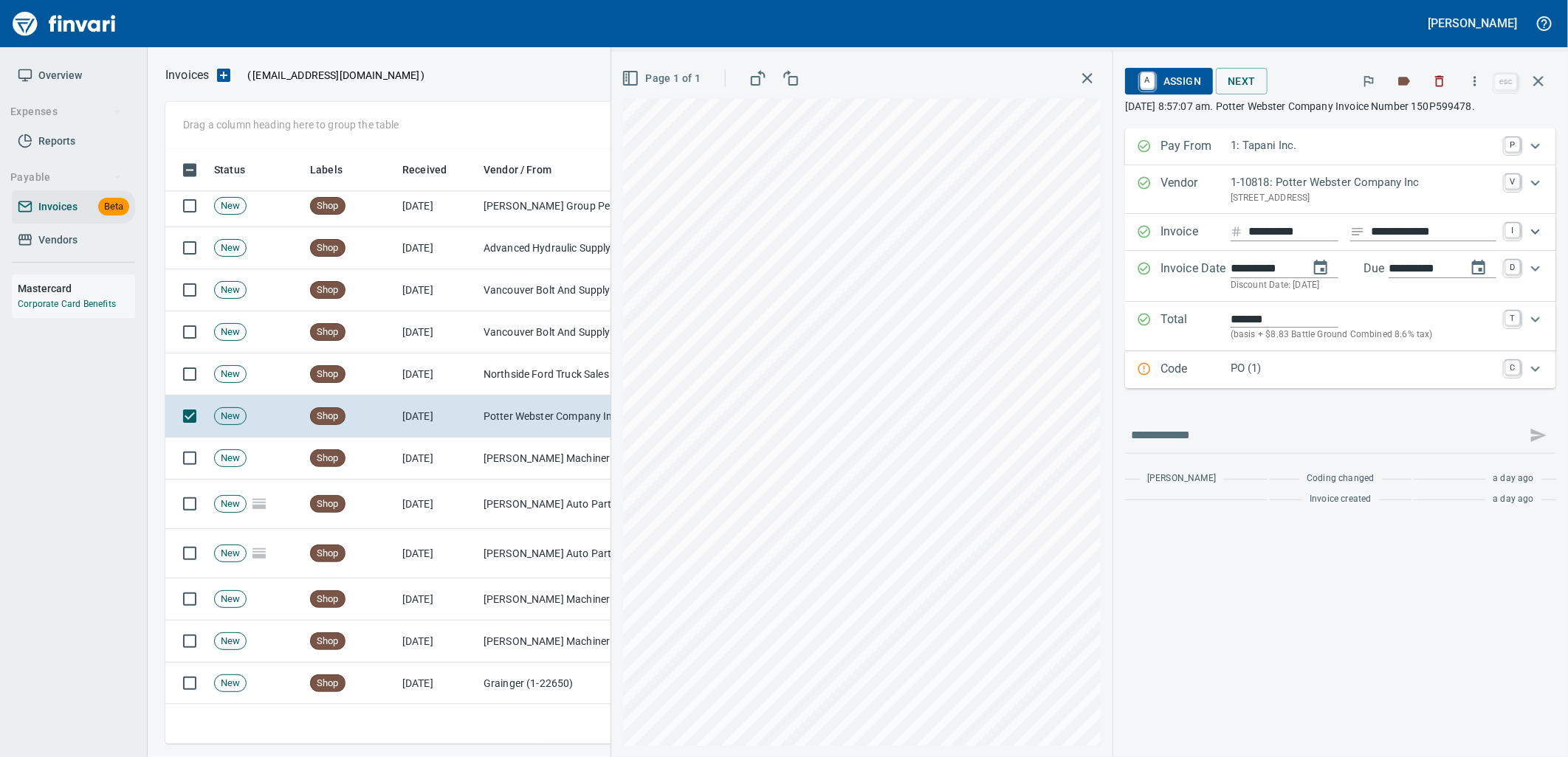
click at [1216, 372] on p "Code" at bounding box center [1195, 370] width 70 height 19
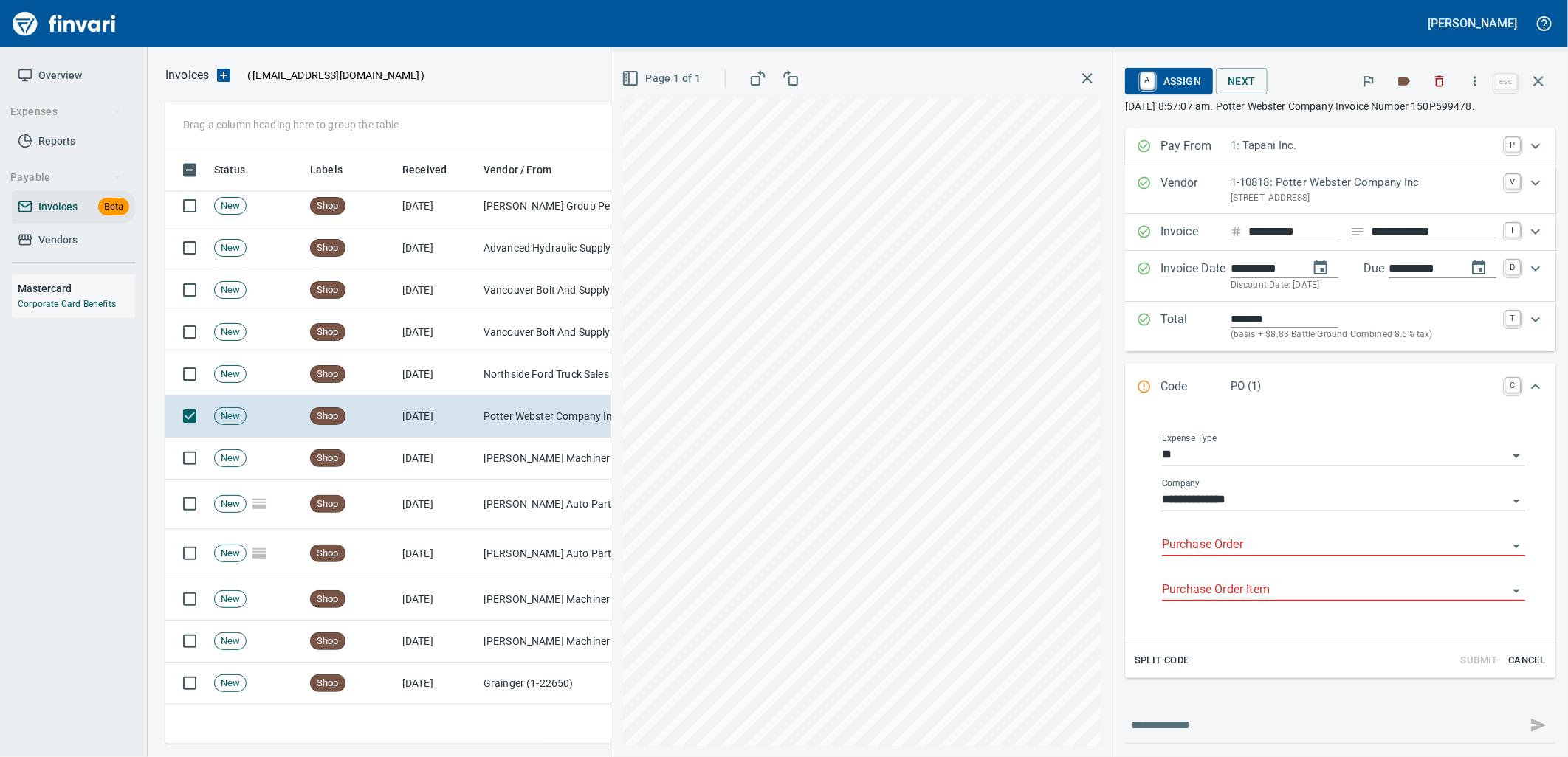
click at [1197, 542] on input "Purchase Order" at bounding box center [1334, 545] width 345 height 21
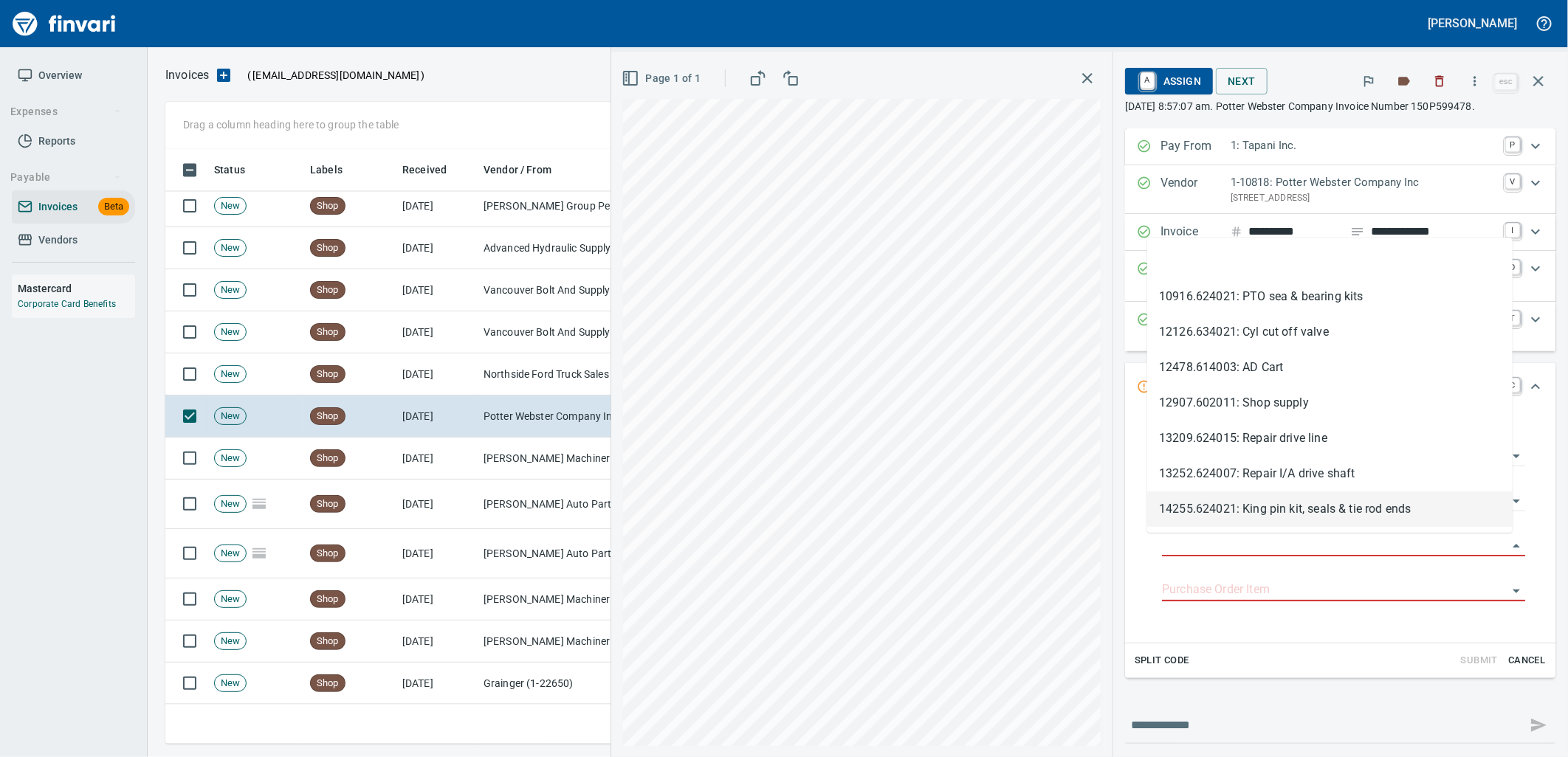
scroll to position [583, 1360]
type input "**********"
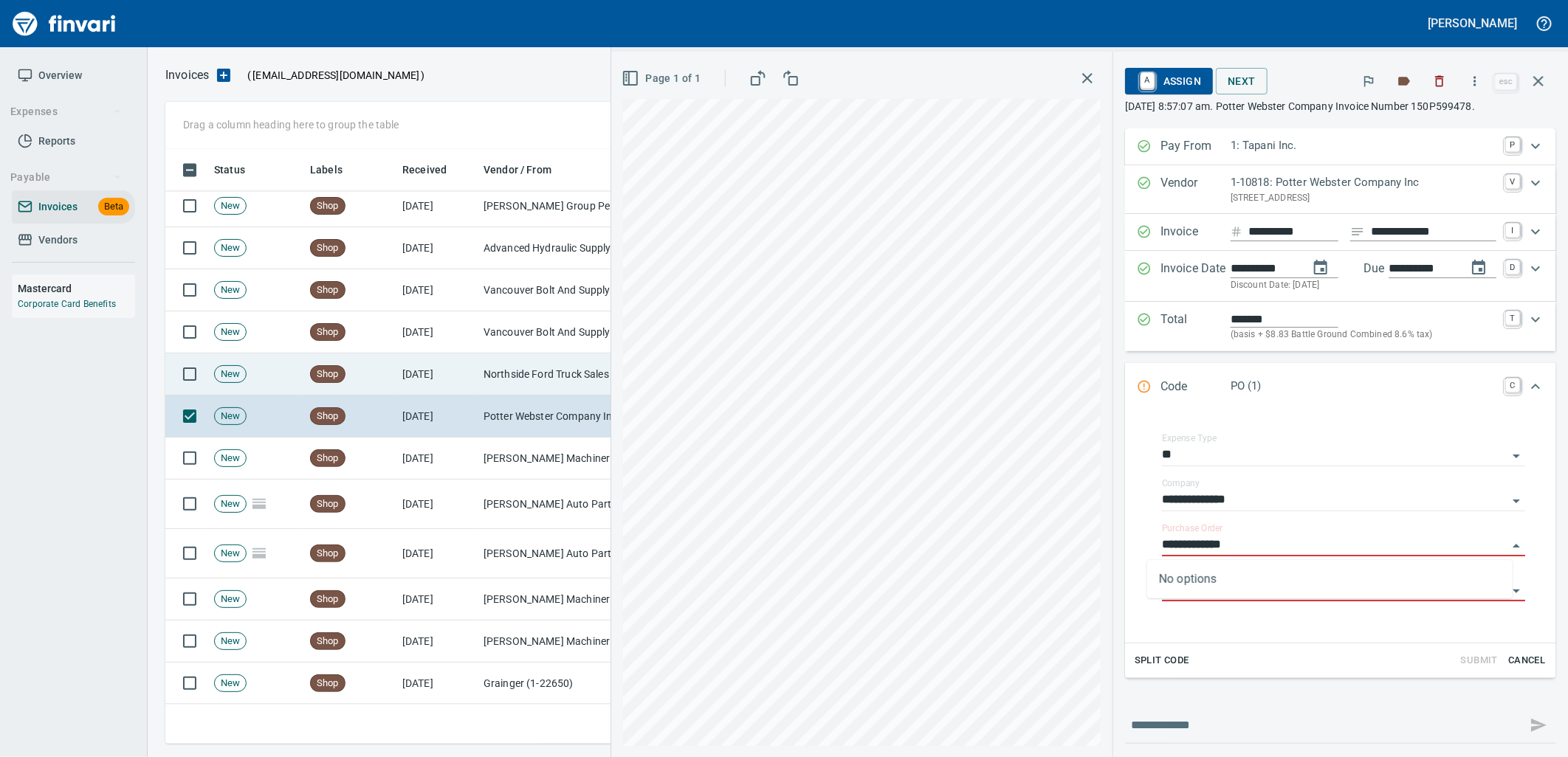
click at [474, 389] on td "[DATE]" at bounding box center [437, 374] width 81 height 42
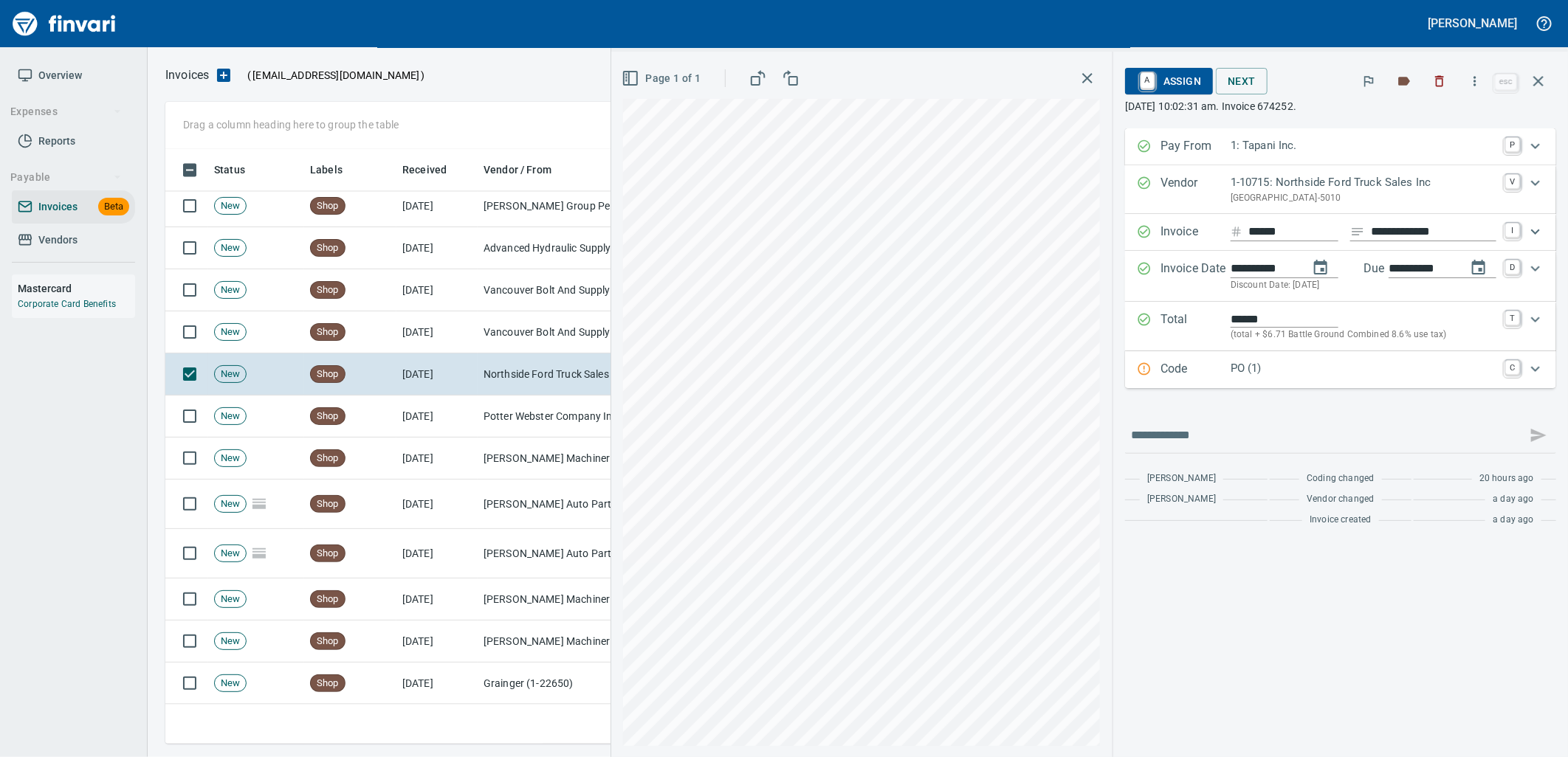
click at [1303, 370] on p "PO (1)" at bounding box center [1363, 369] width 266 height 17
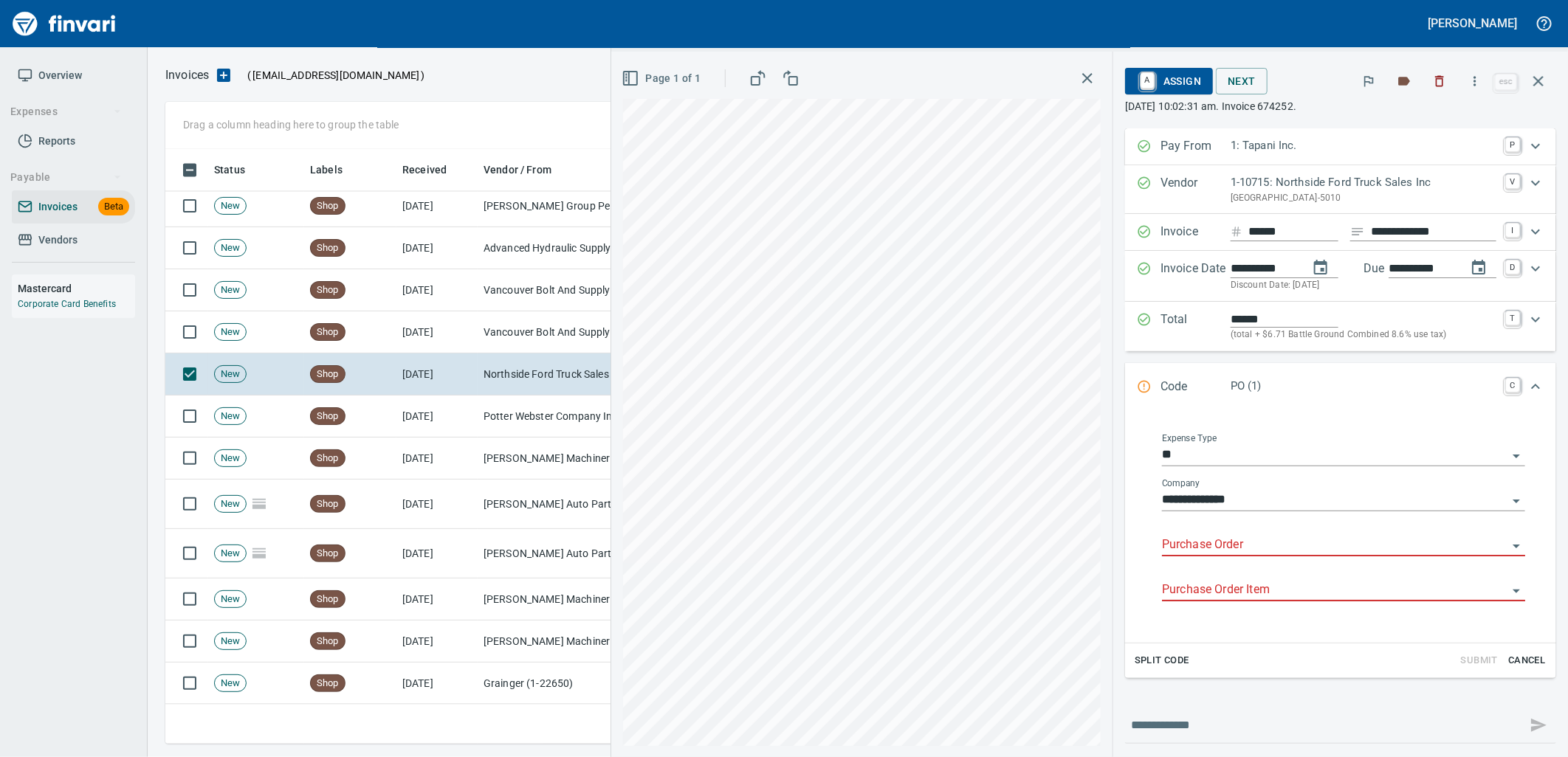
click at [1238, 549] on input "Purchase Order" at bounding box center [1334, 545] width 345 height 21
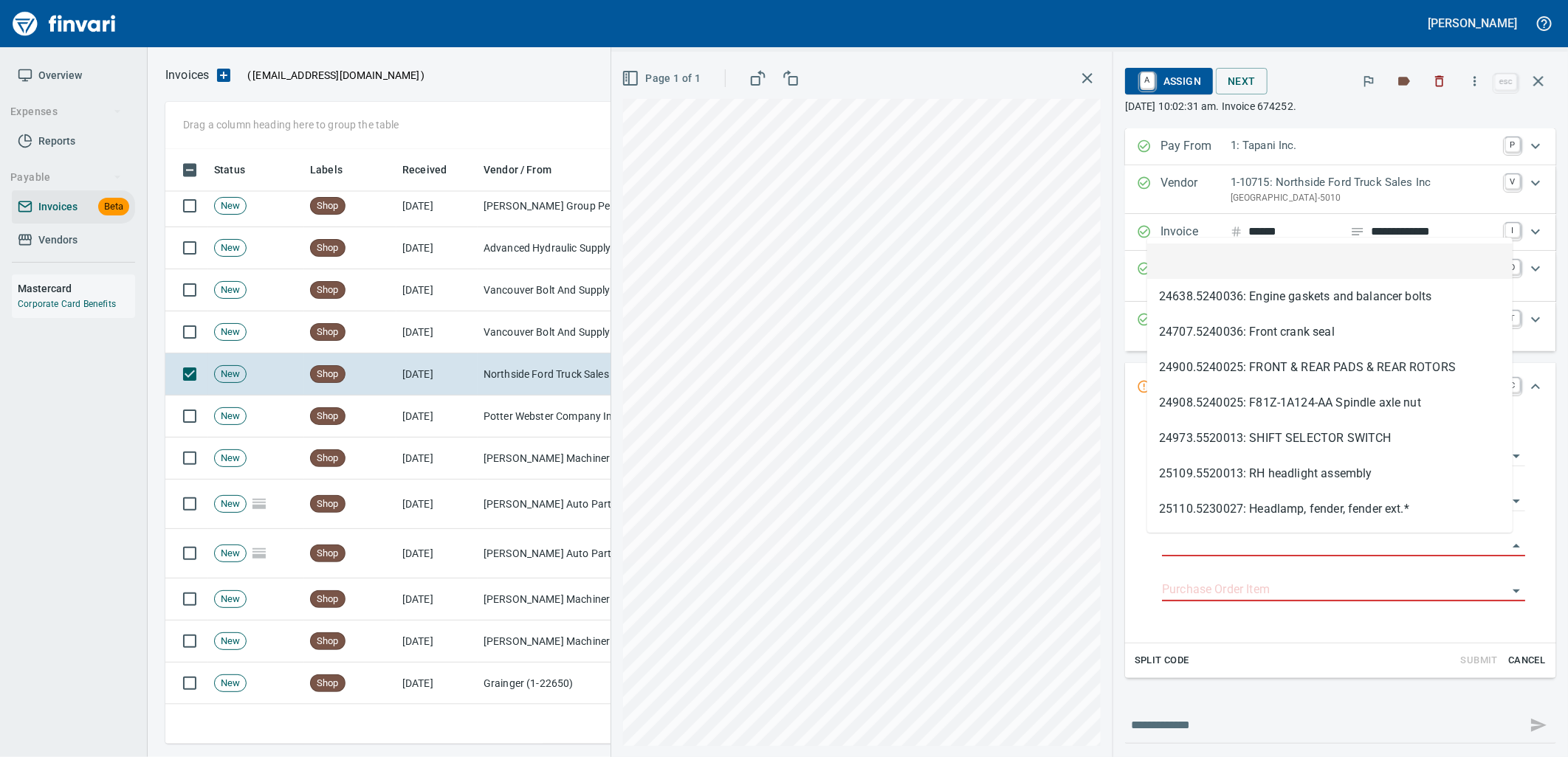
scroll to position [583, 1360]
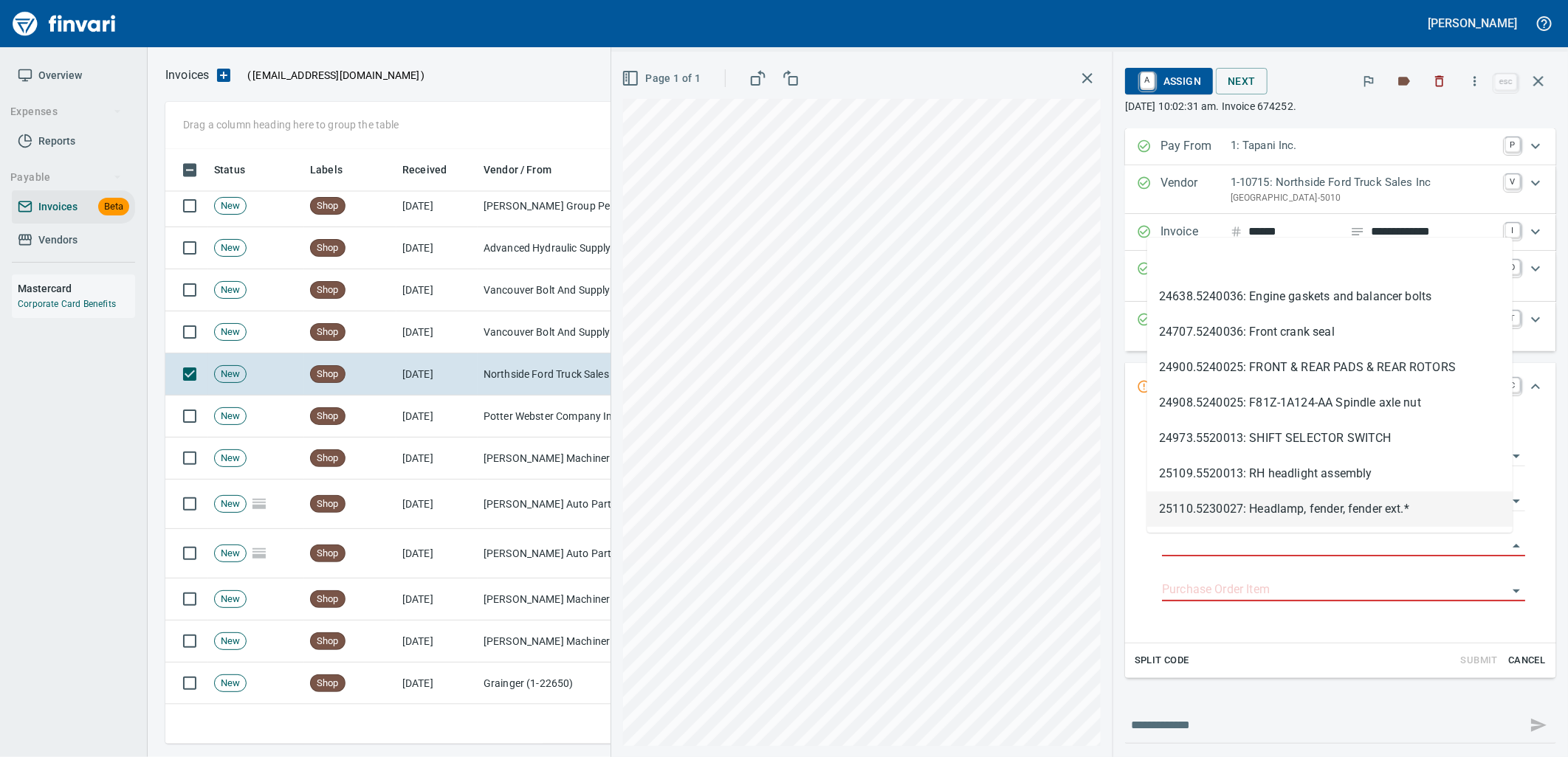
type input "**********"
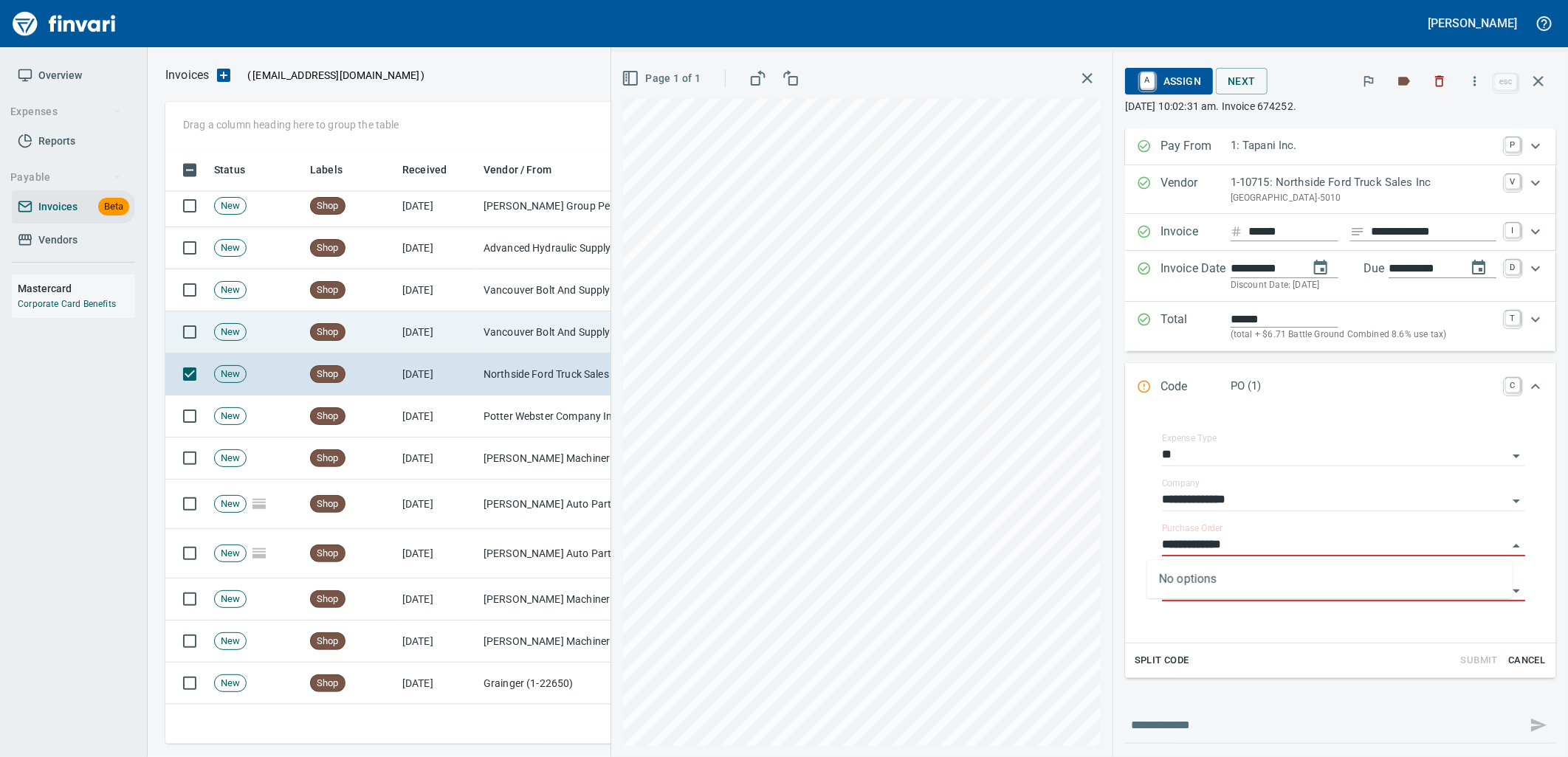
click at [478, 326] on td "Vancouver Bolt And Supply Inc (1-11067)" at bounding box center [552, 332] width 148 height 42
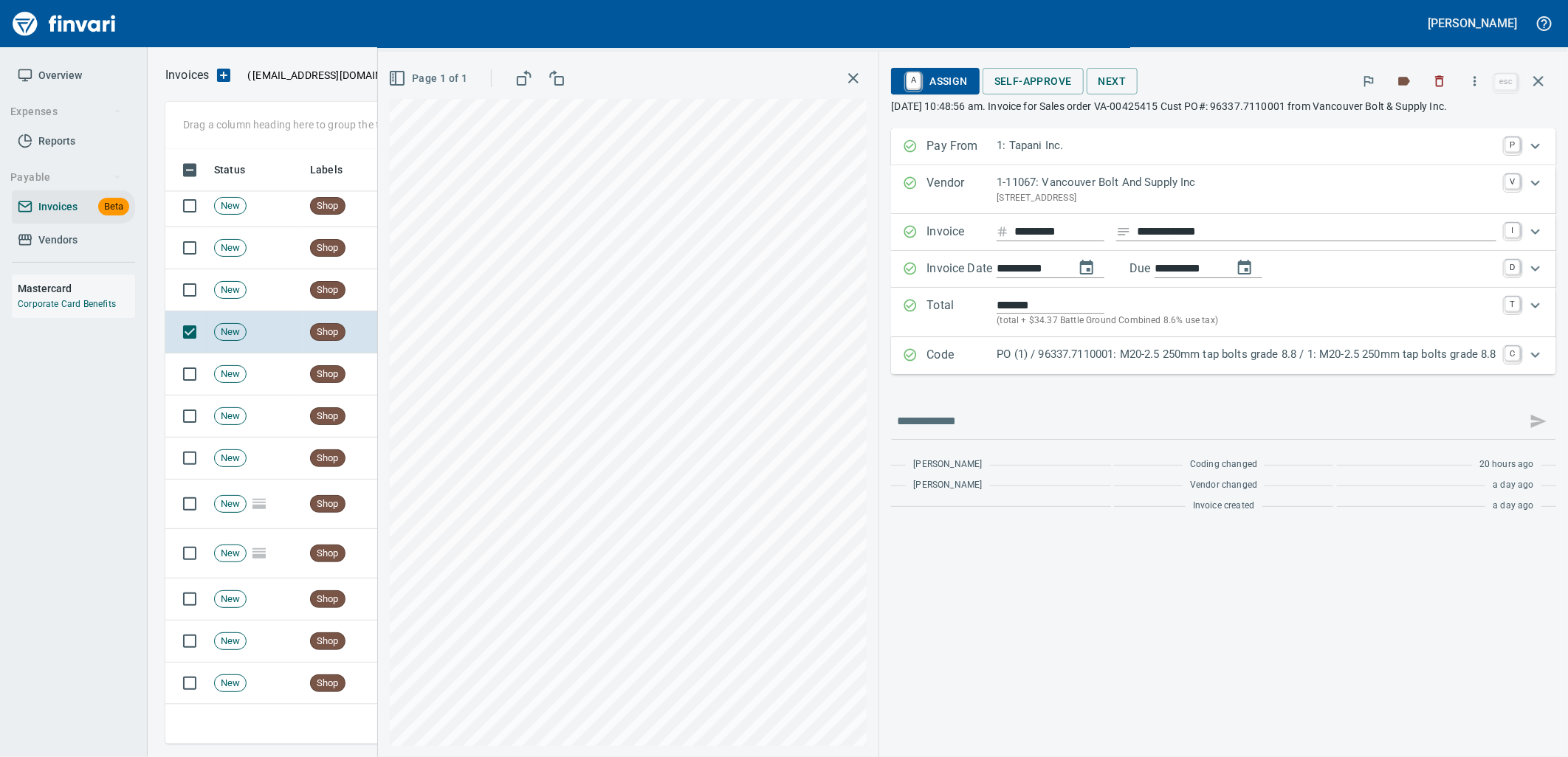
click at [1337, 350] on p "PO (1) / 96337.7110001: M20-2.5 250mm tap bolts grade 8.8 / 1: M20-2.5 250mm ta…" at bounding box center [1246, 354] width 500 height 17
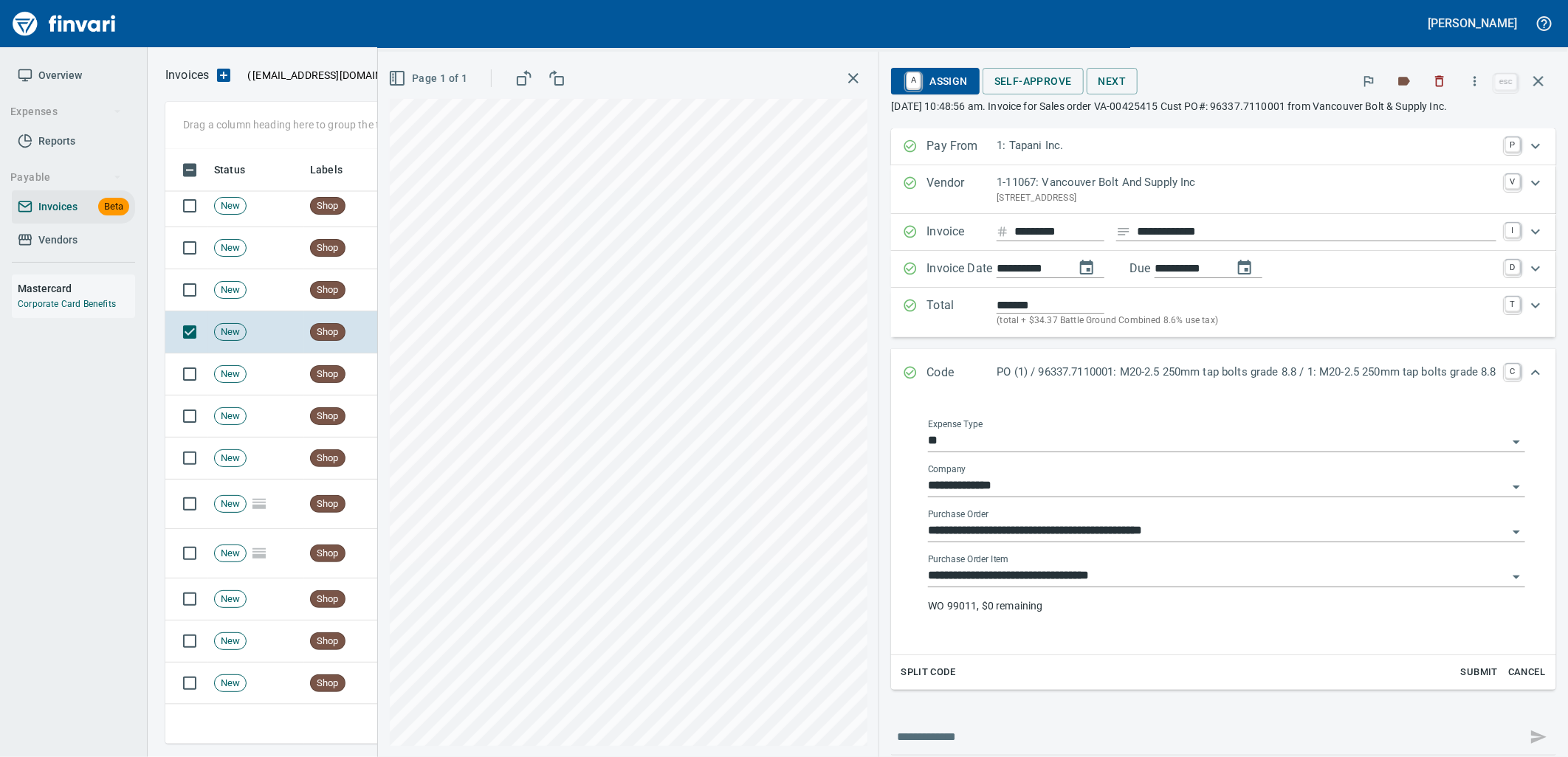
click at [1139, 572] on input "**********" at bounding box center [1217, 576] width 579 height 21
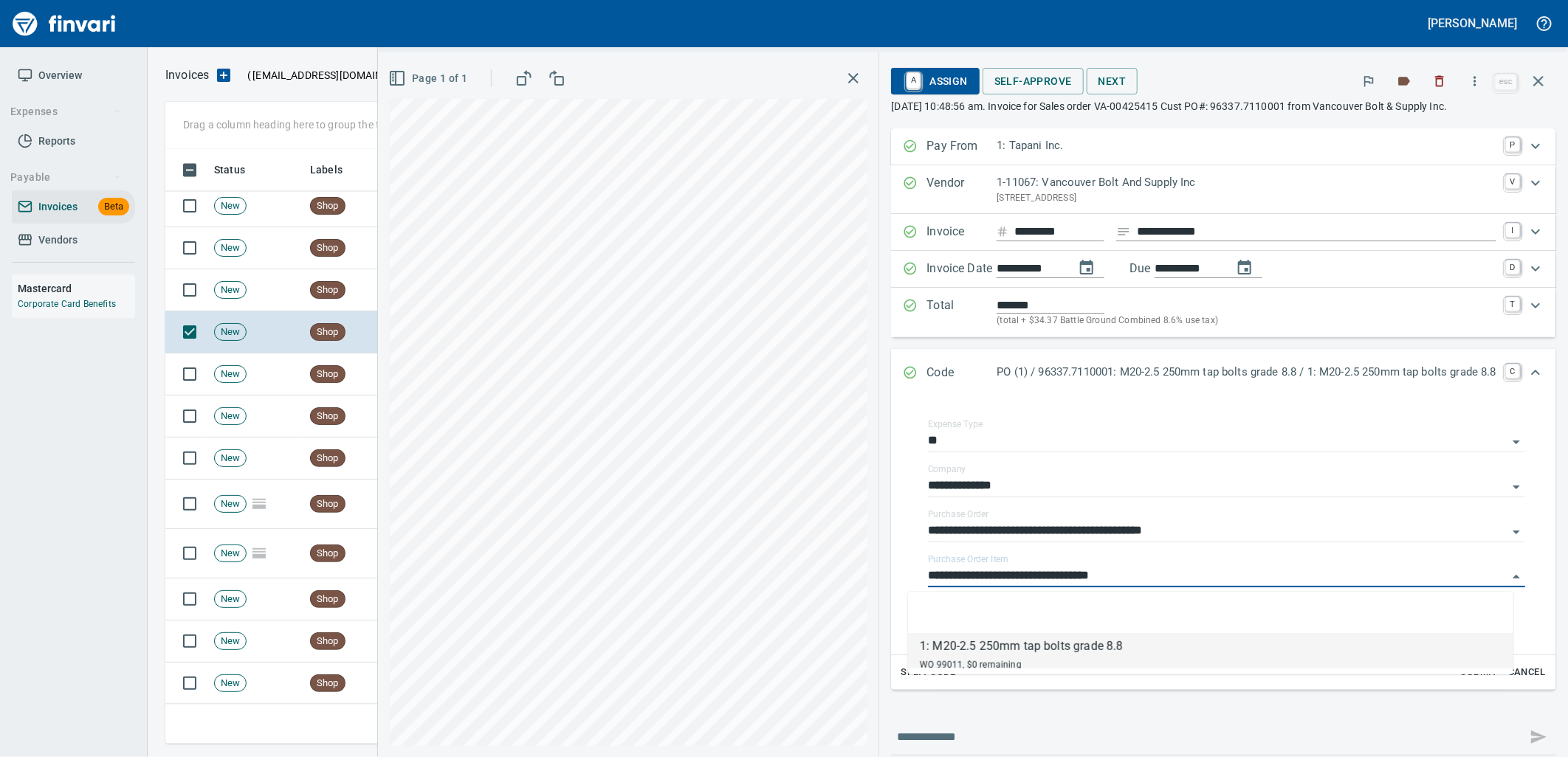
scroll to position [583, 1360]
click at [256, 292] on td "New" at bounding box center [256, 290] width 96 height 42
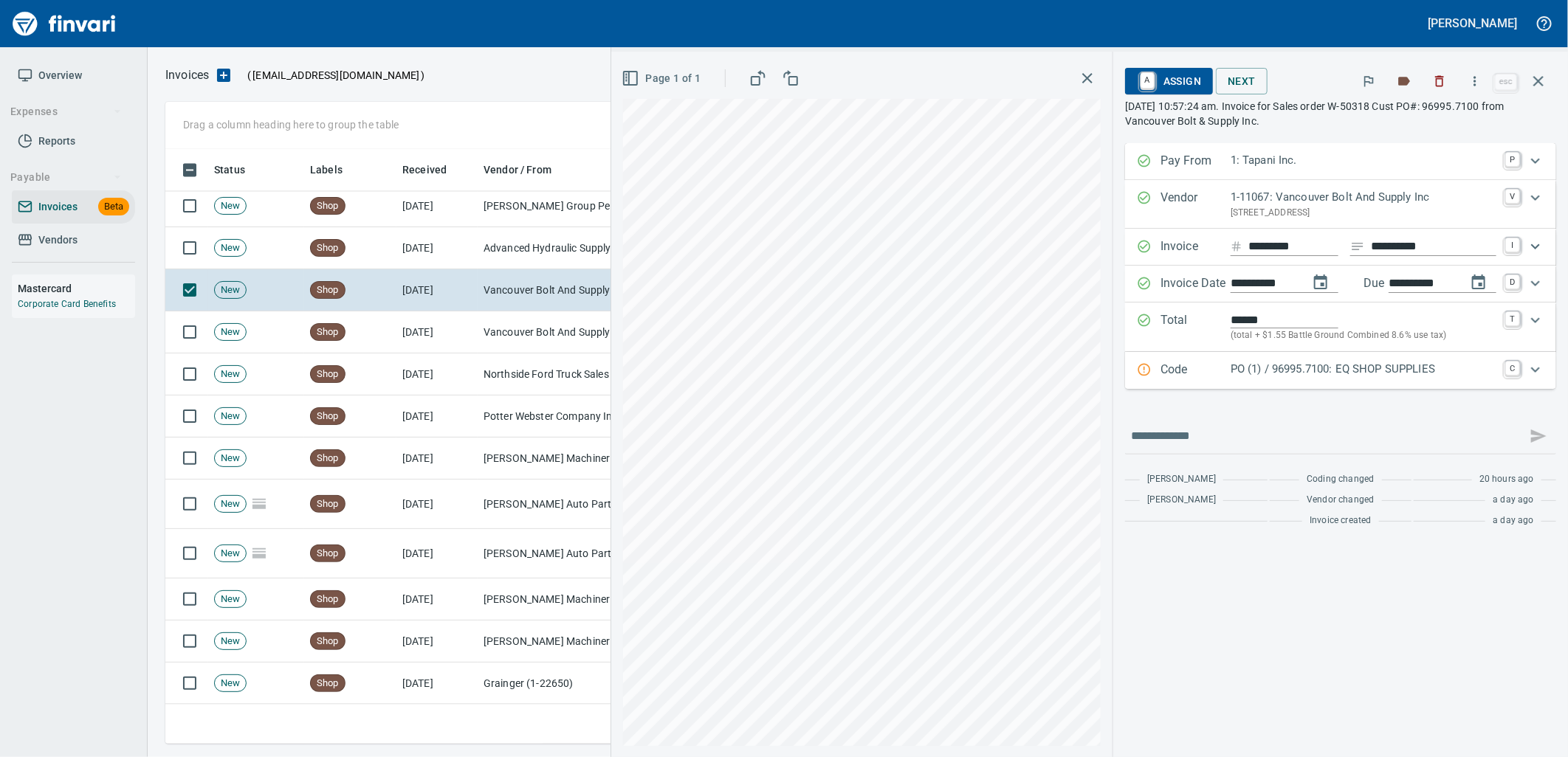
click at [1271, 372] on p "PO (1) / 96995.7100: EQ SHOP SUPPLIES" at bounding box center [1363, 369] width 266 height 17
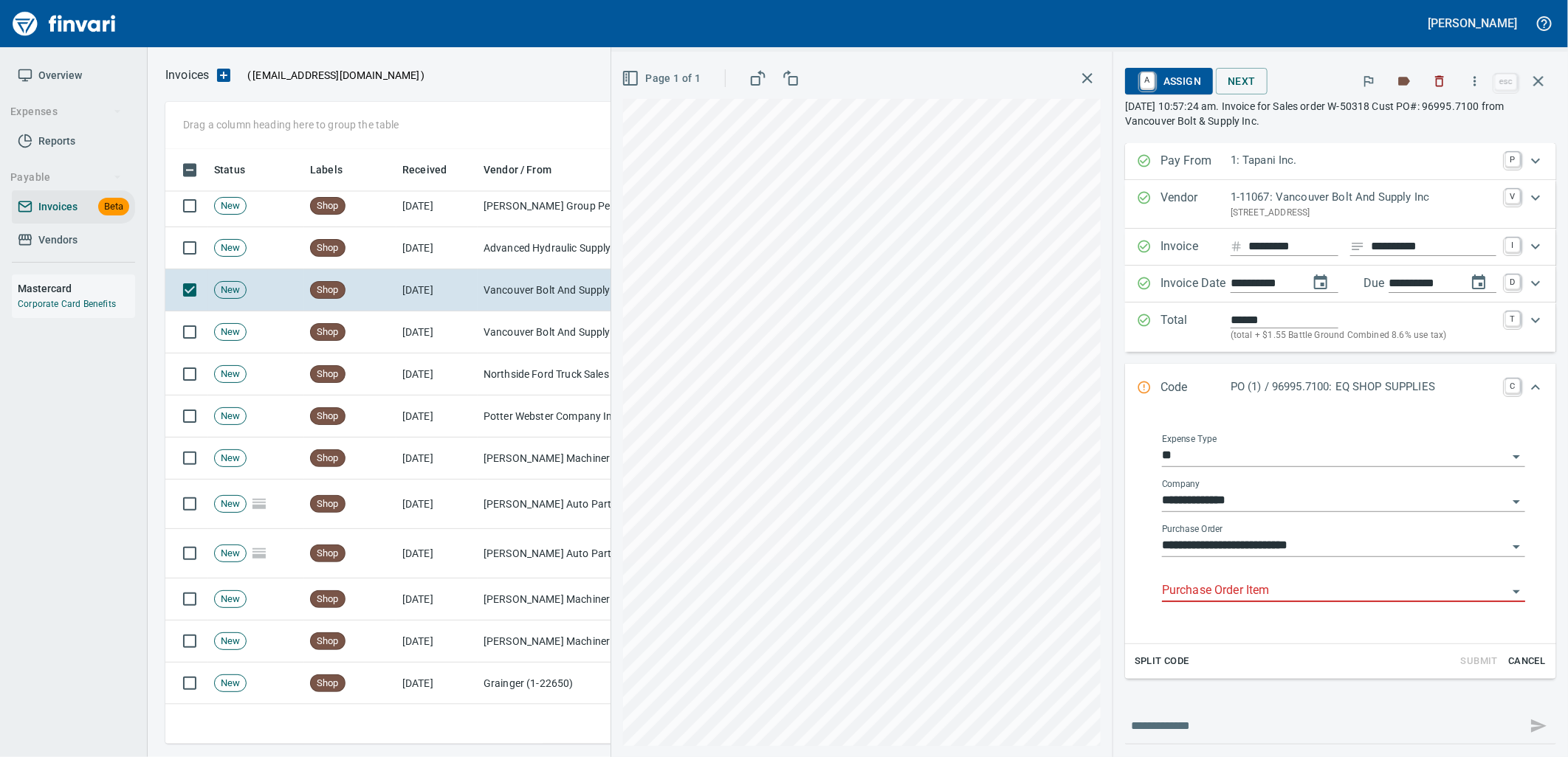
click at [1249, 598] on input "Purchase Order Item" at bounding box center [1334, 591] width 345 height 21
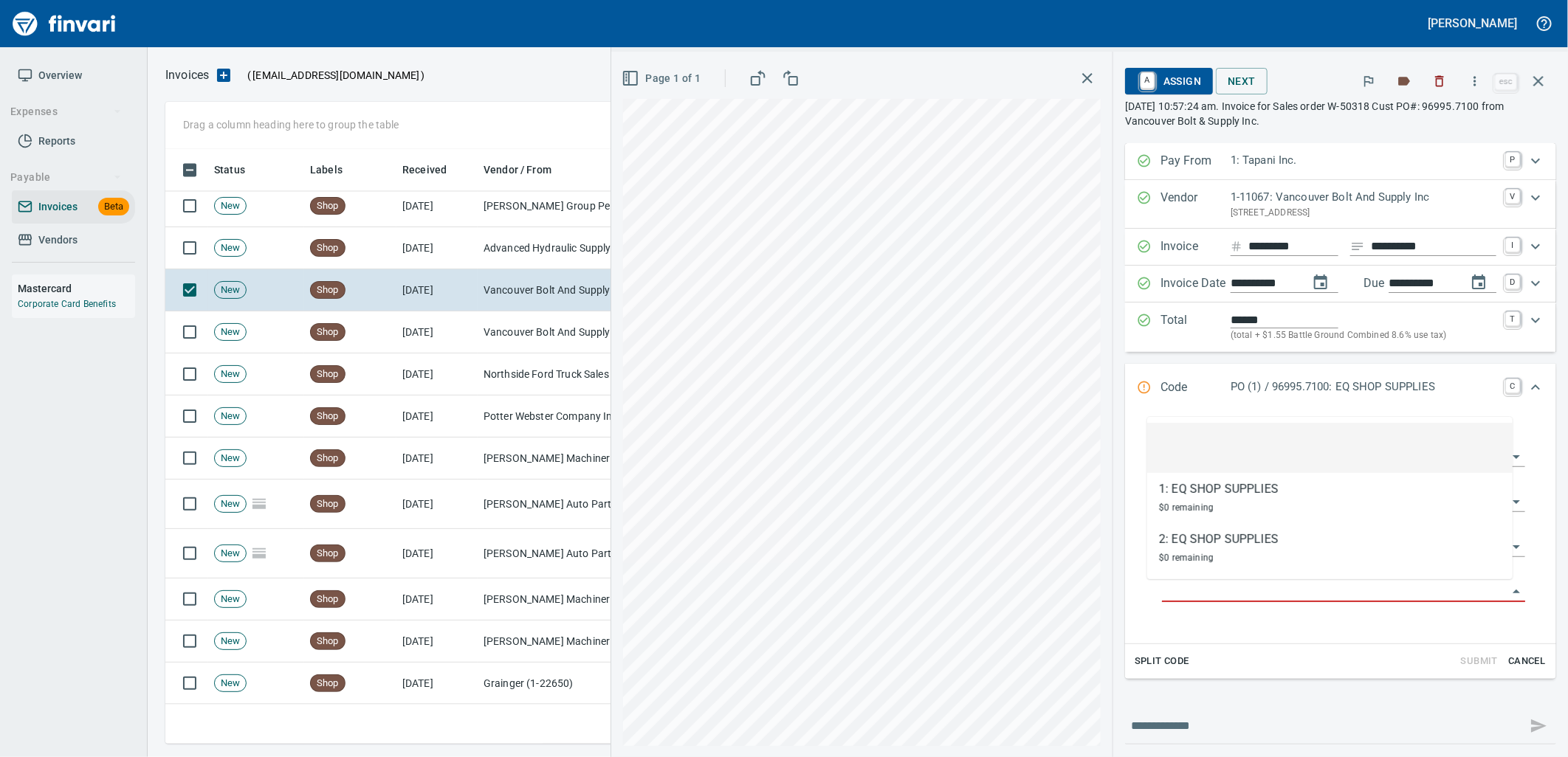
scroll to position [583, 1360]
click at [511, 256] on td "Advanced Hydraulic Supply Co. LLC (1-10020)" at bounding box center [552, 248] width 148 height 42
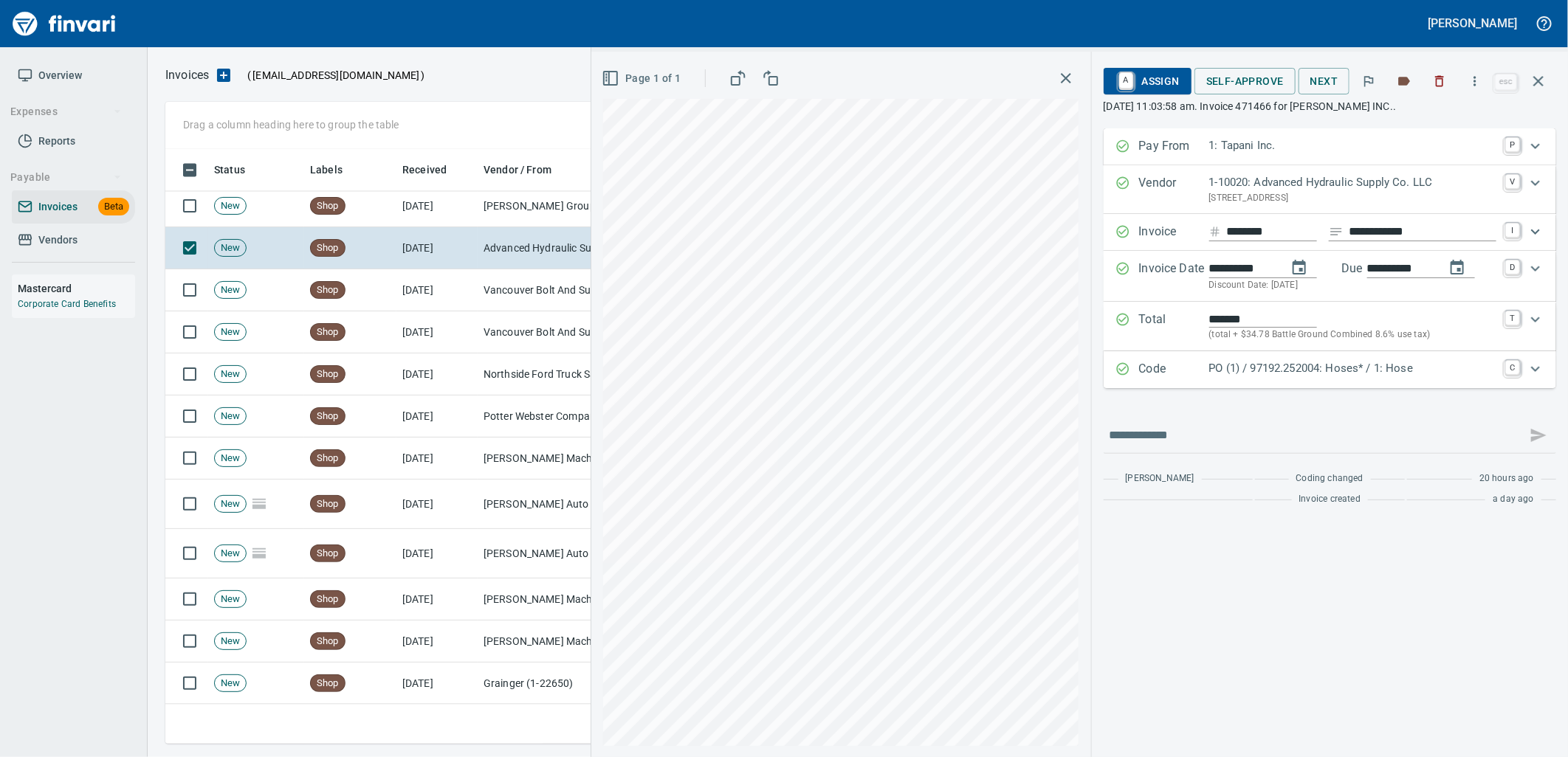
click at [1459, 366] on p "PO (1) / 97192.252004: Hoses* / 1: Hose" at bounding box center [1353, 369] width 287 height 17
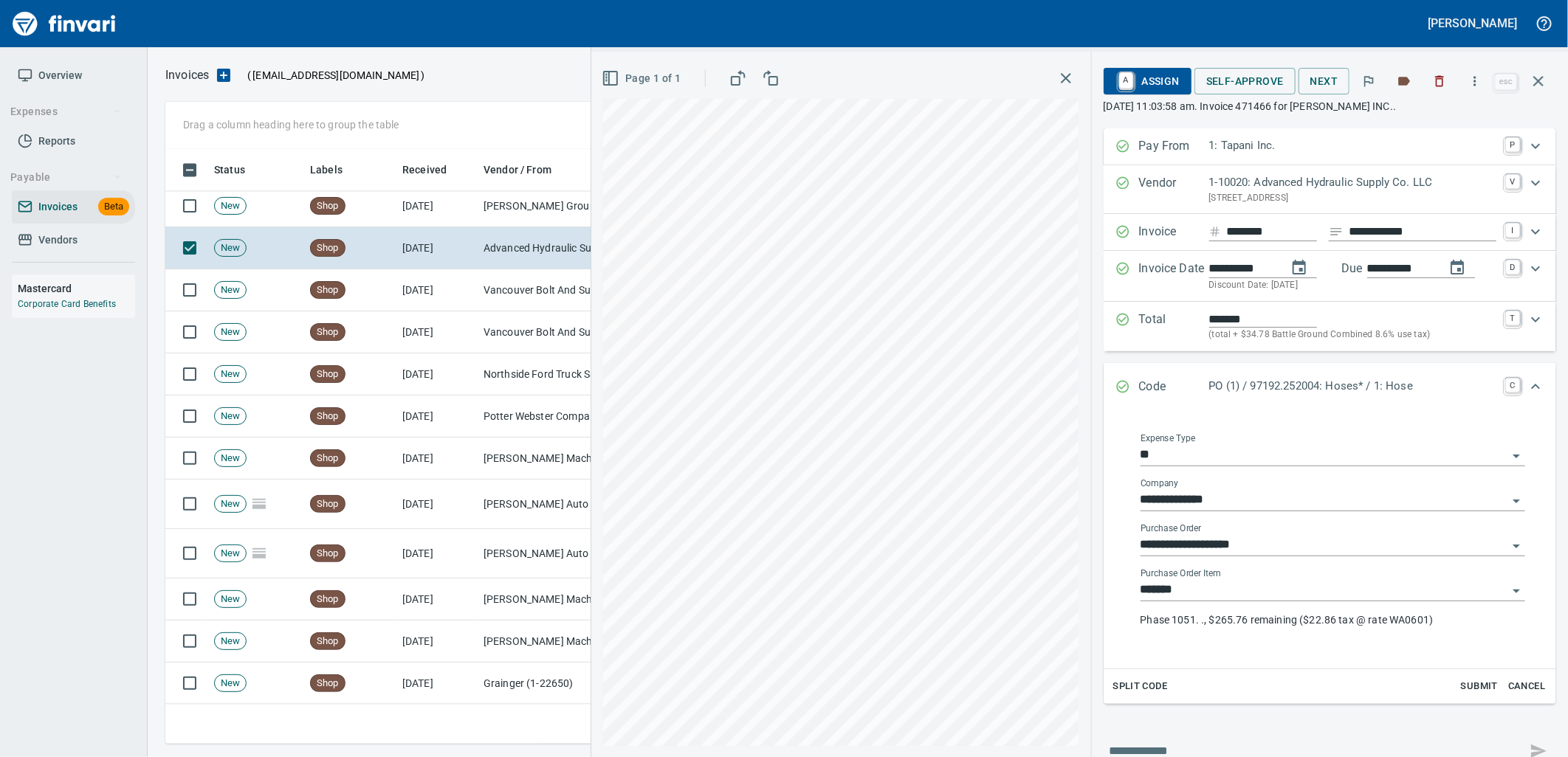
click at [1212, 599] on input "*******" at bounding box center [1324, 590] width 367 height 21
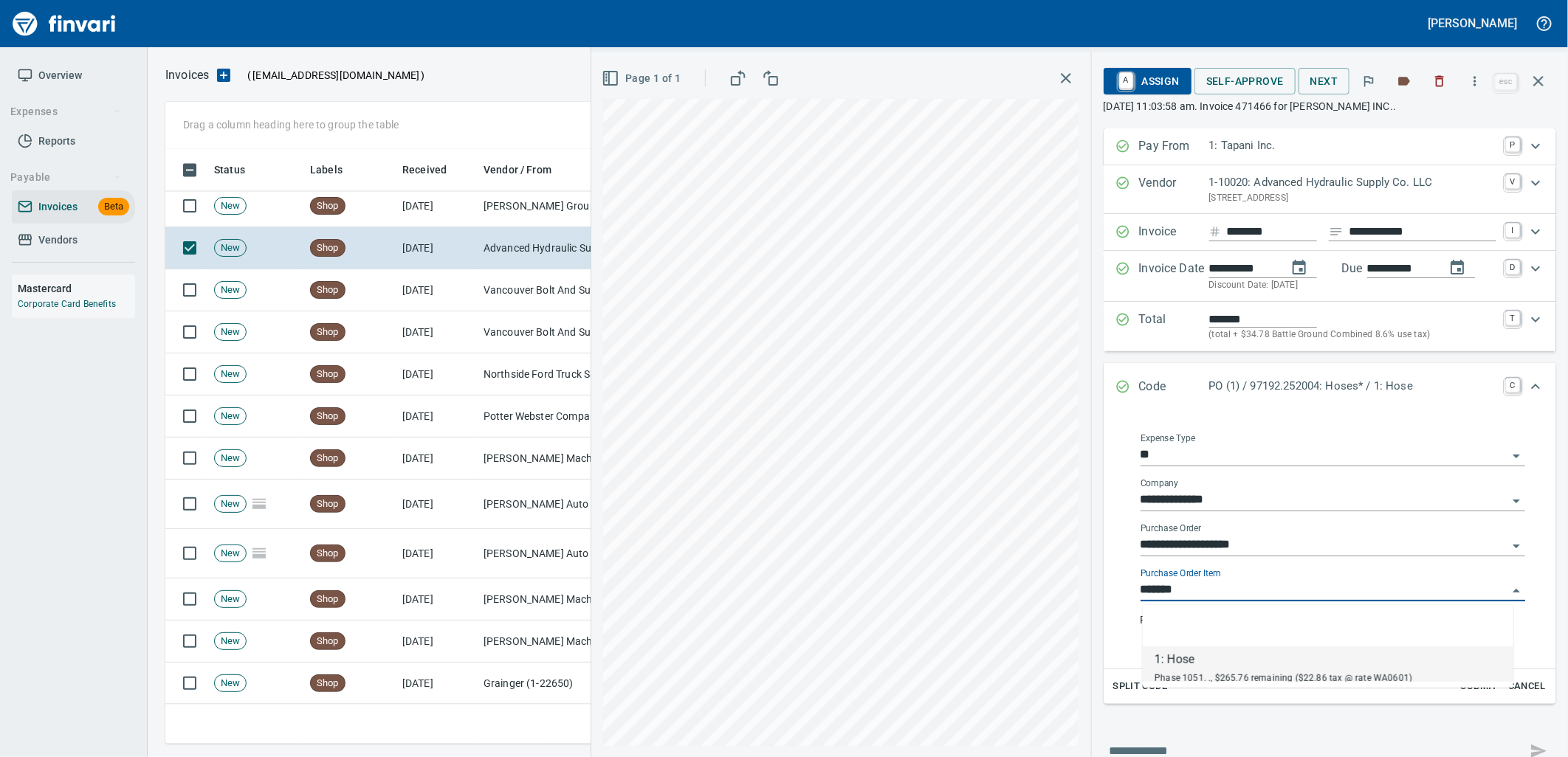
scroll to position [583, 1360]
click at [520, 217] on td "Jackson Group Peterbilt(IBS) (1-38196)" at bounding box center [552, 206] width 148 height 42
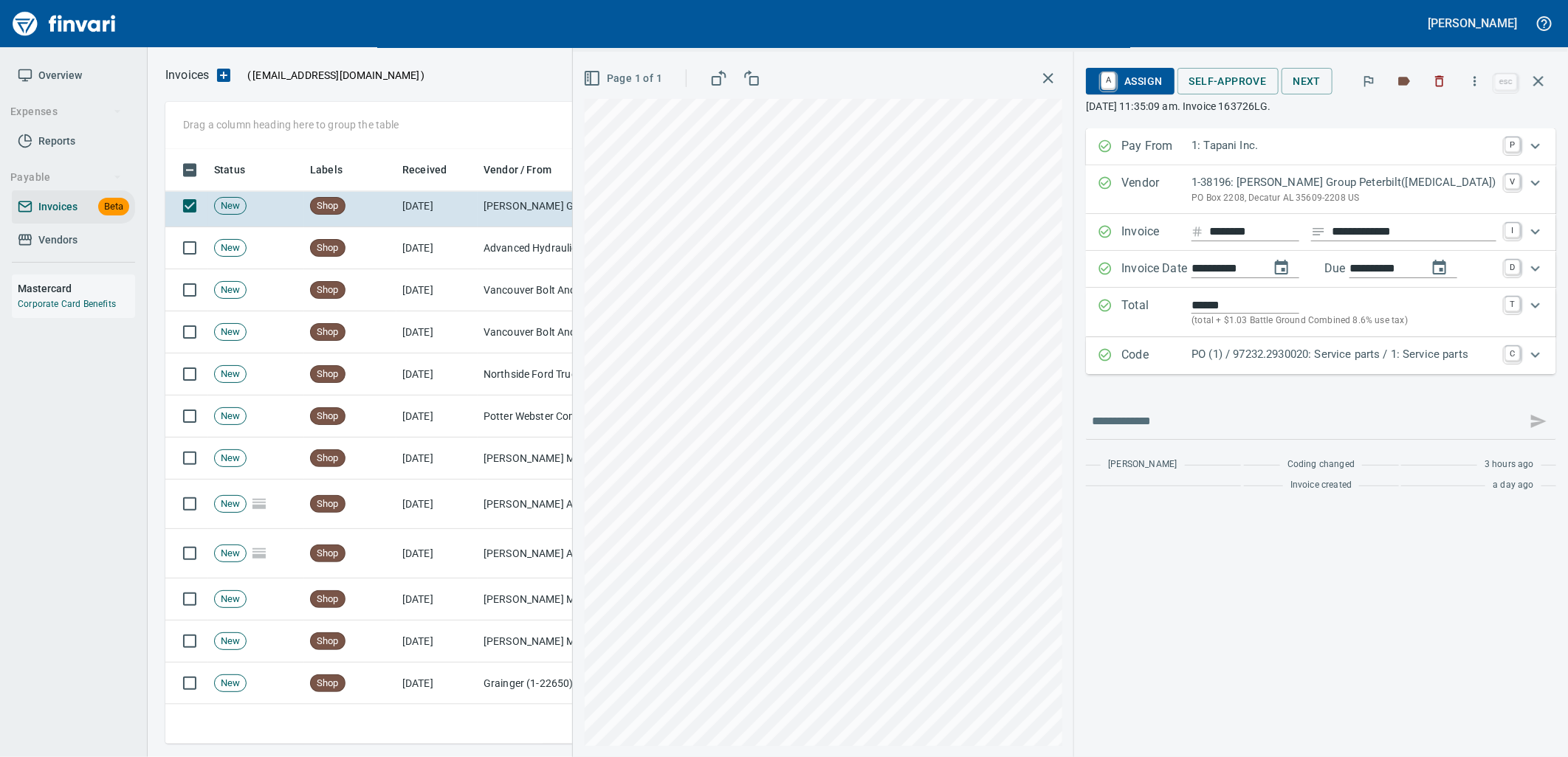
click at [1315, 365] on div "PO (1) / 97232.2930020: Service parts / 1: Service parts" at bounding box center [1343, 355] width 305 height 19
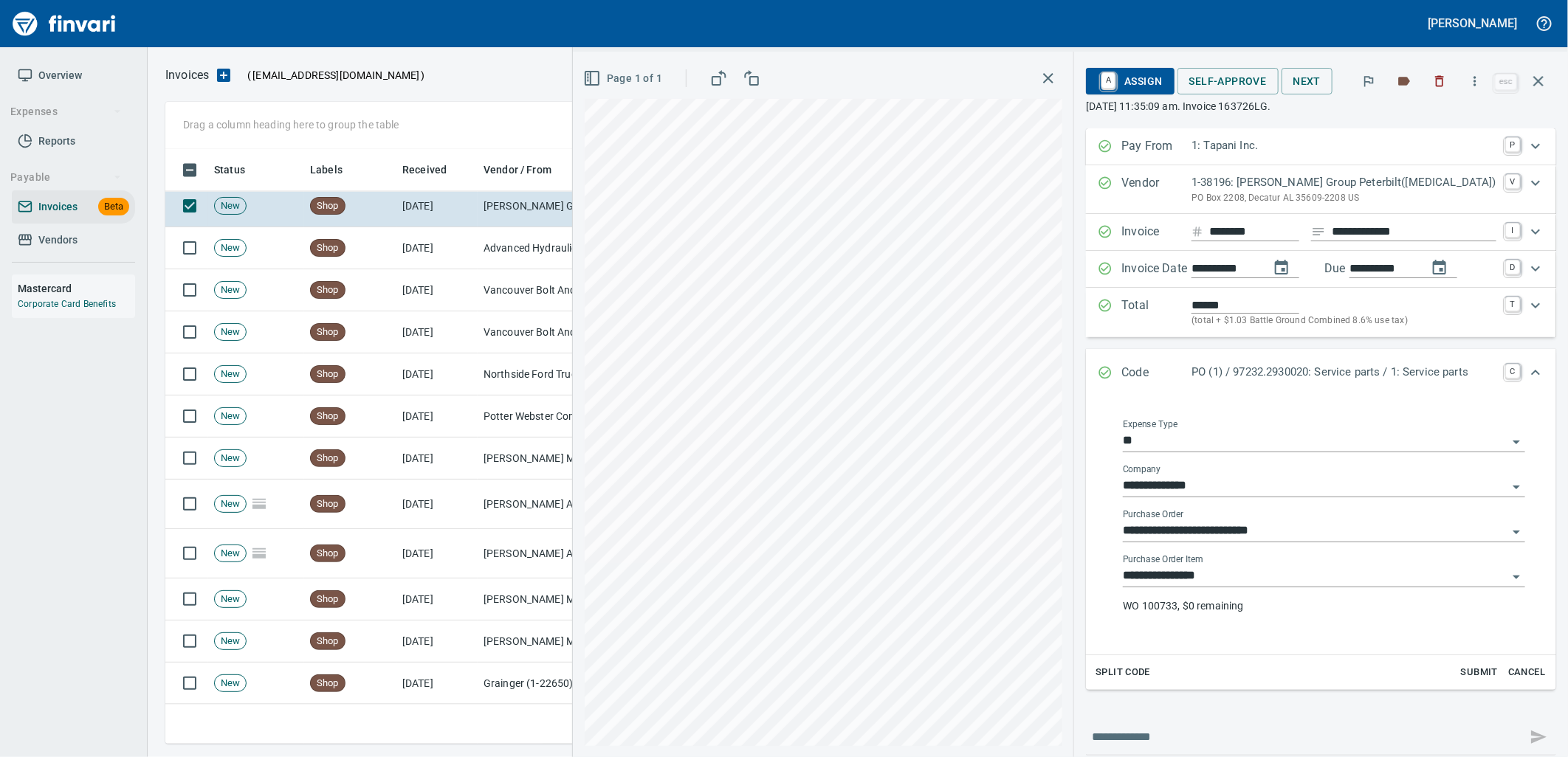
click at [1241, 577] on input "**********" at bounding box center [1315, 576] width 385 height 21
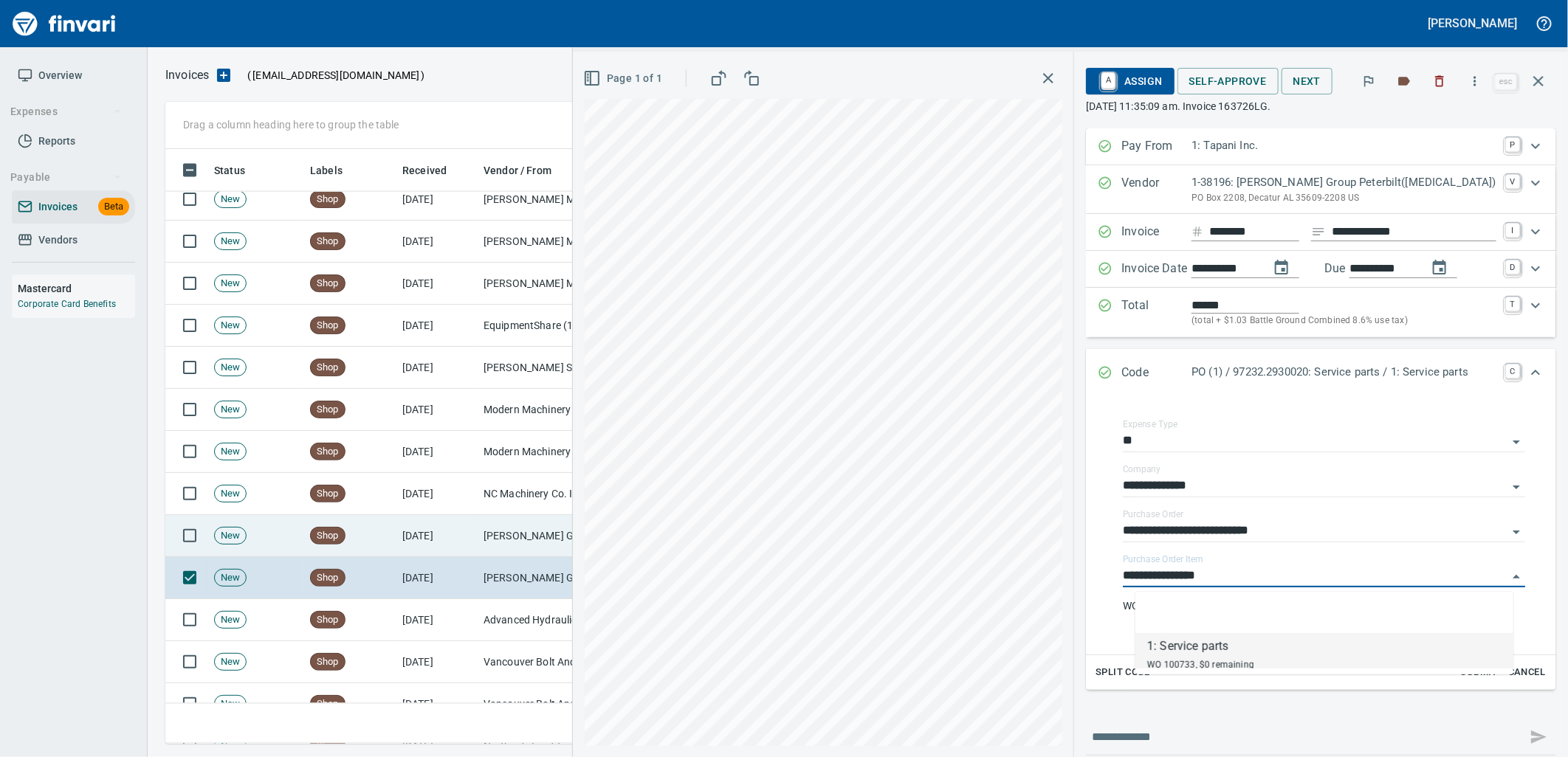
scroll to position [1396, 0]
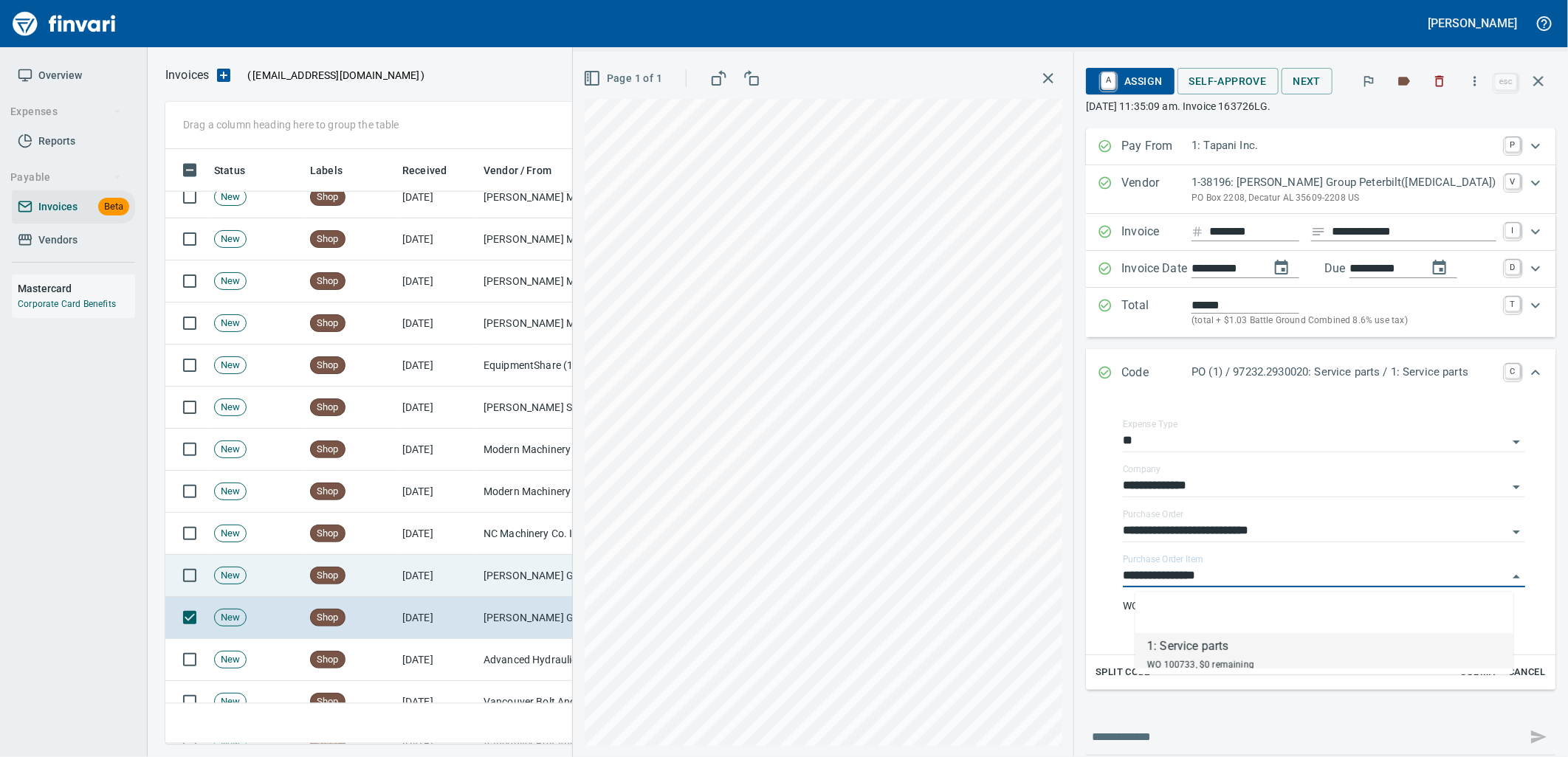
click at [411, 583] on td "[DATE]" at bounding box center [437, 575] width 81 height 42
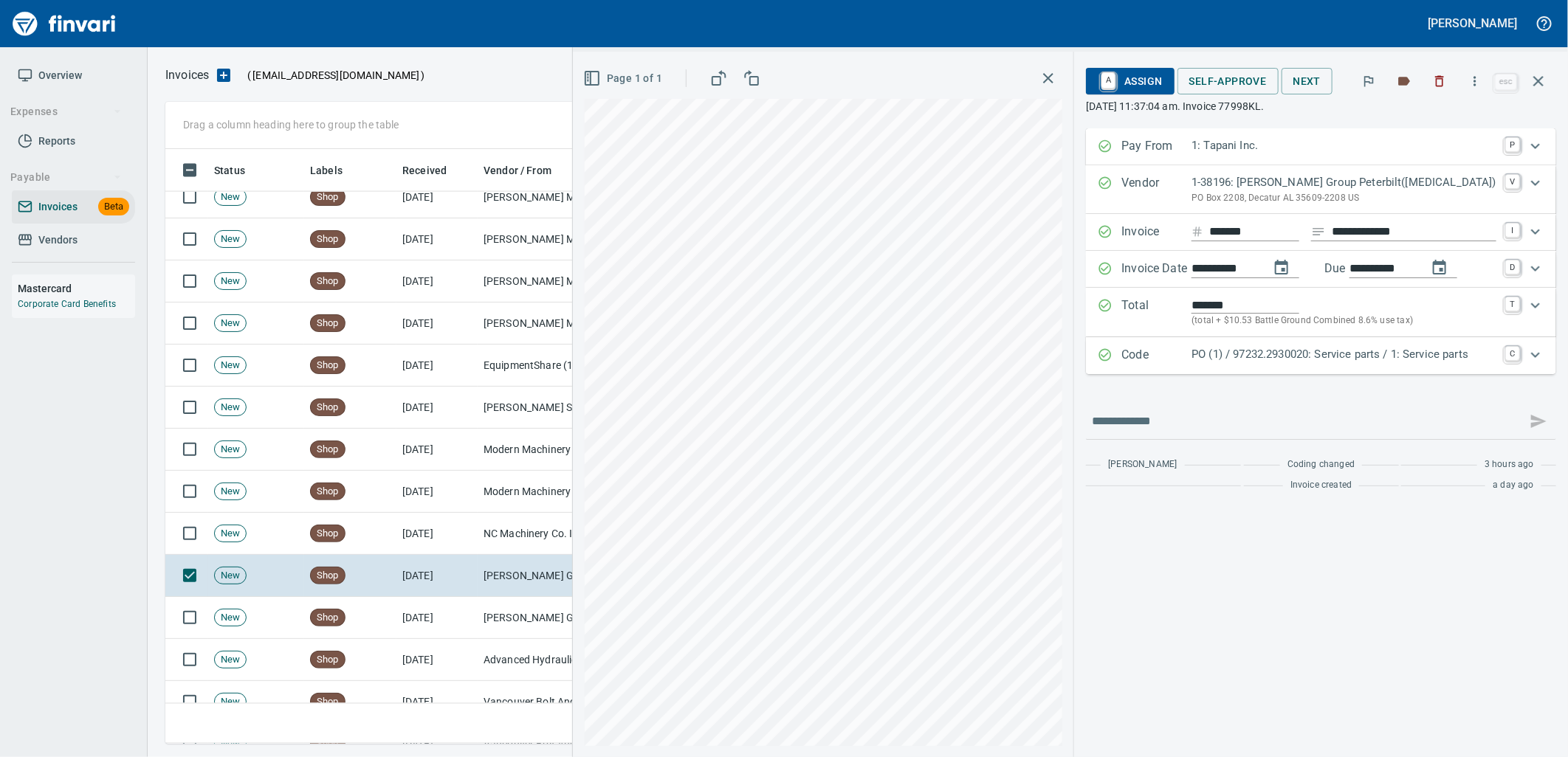
click at [1354, 366] on div "PO (1) / 97232.2930020: Service parts / 1: Service parts" at bounding box center [1343, 355] width 305 height 19
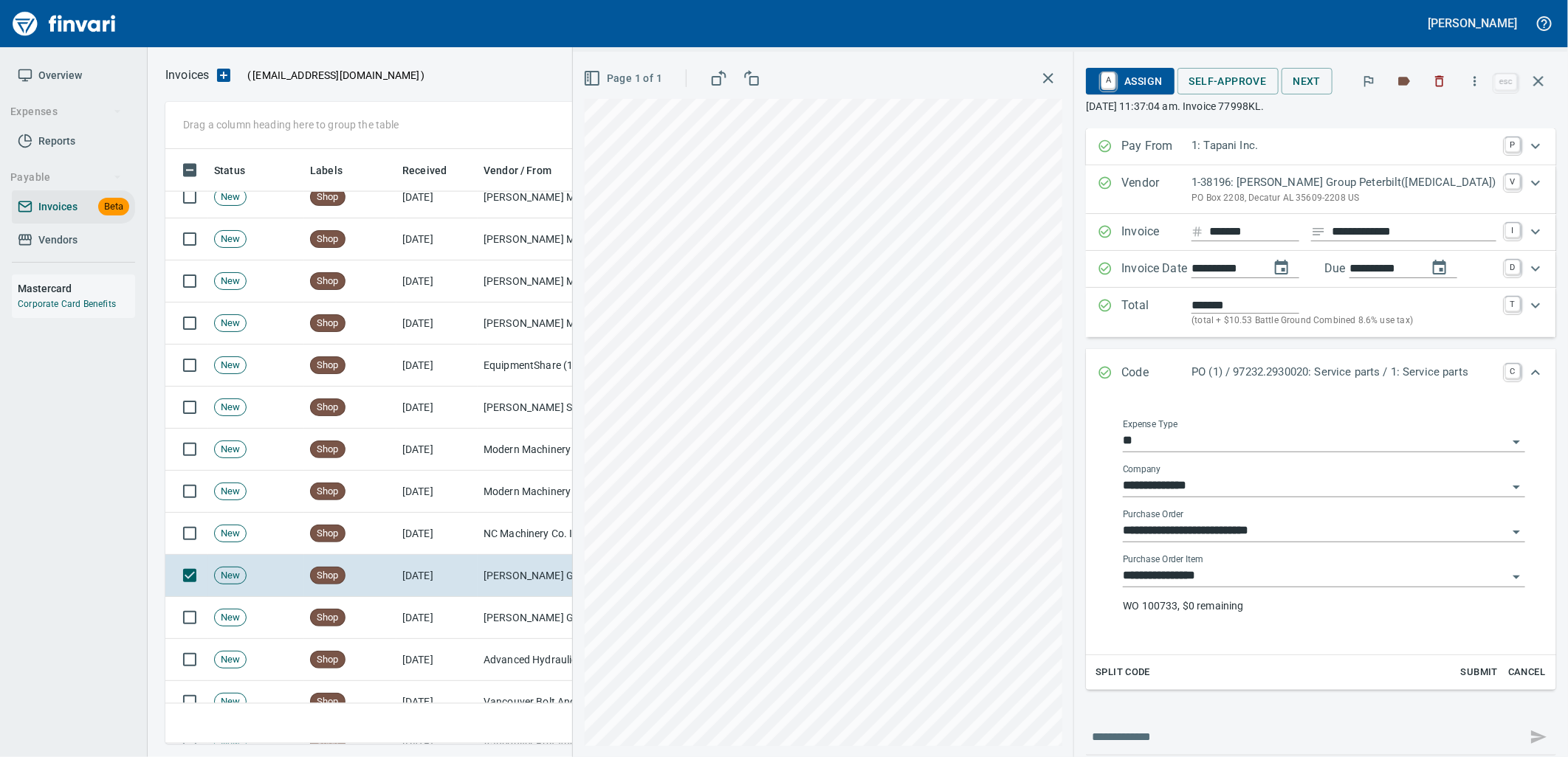
click at [1256, 578] on input "**********" at bounding box center [1315, 576] width 385 height 21
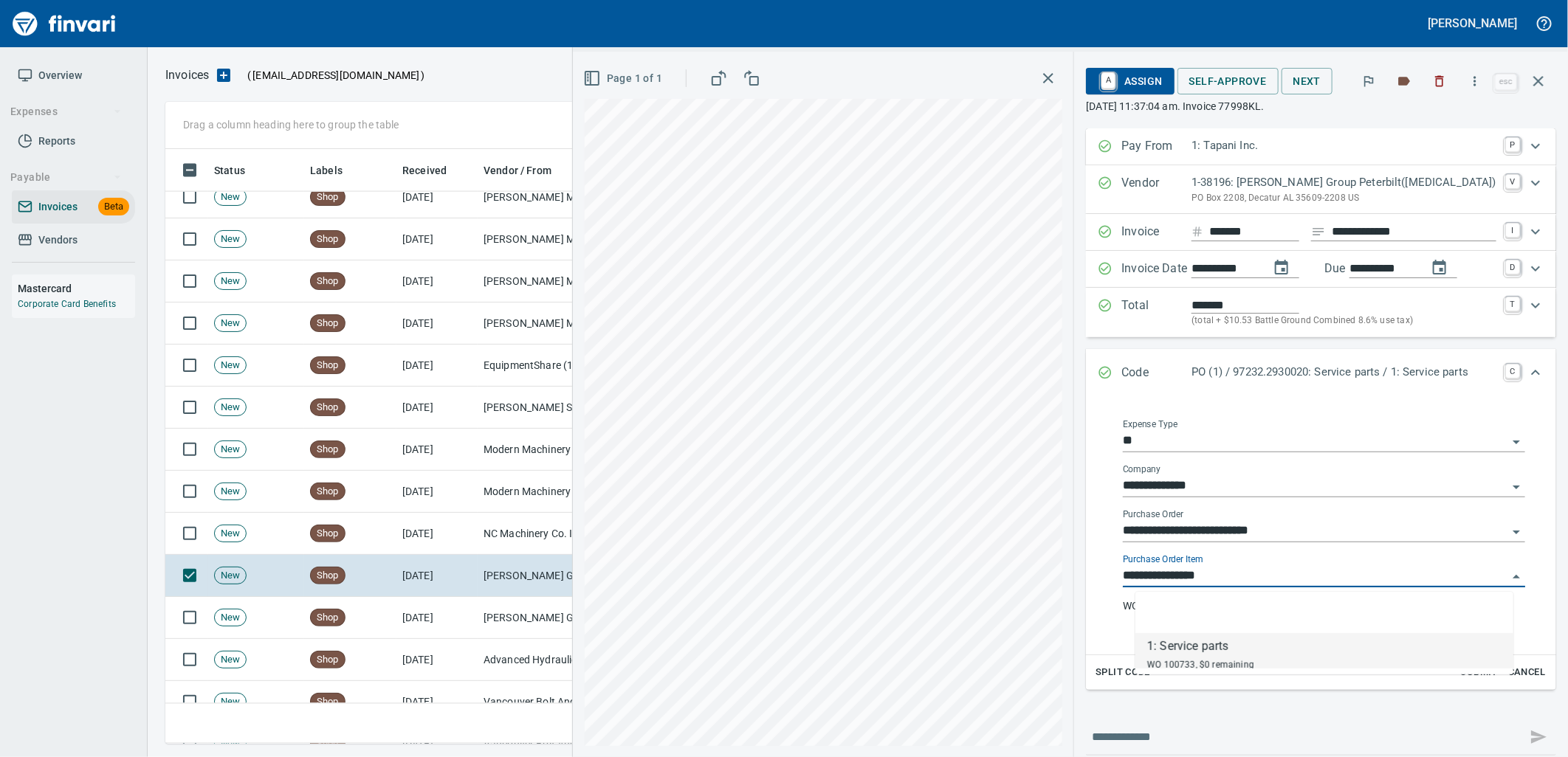
scroll to position [583, 1360]
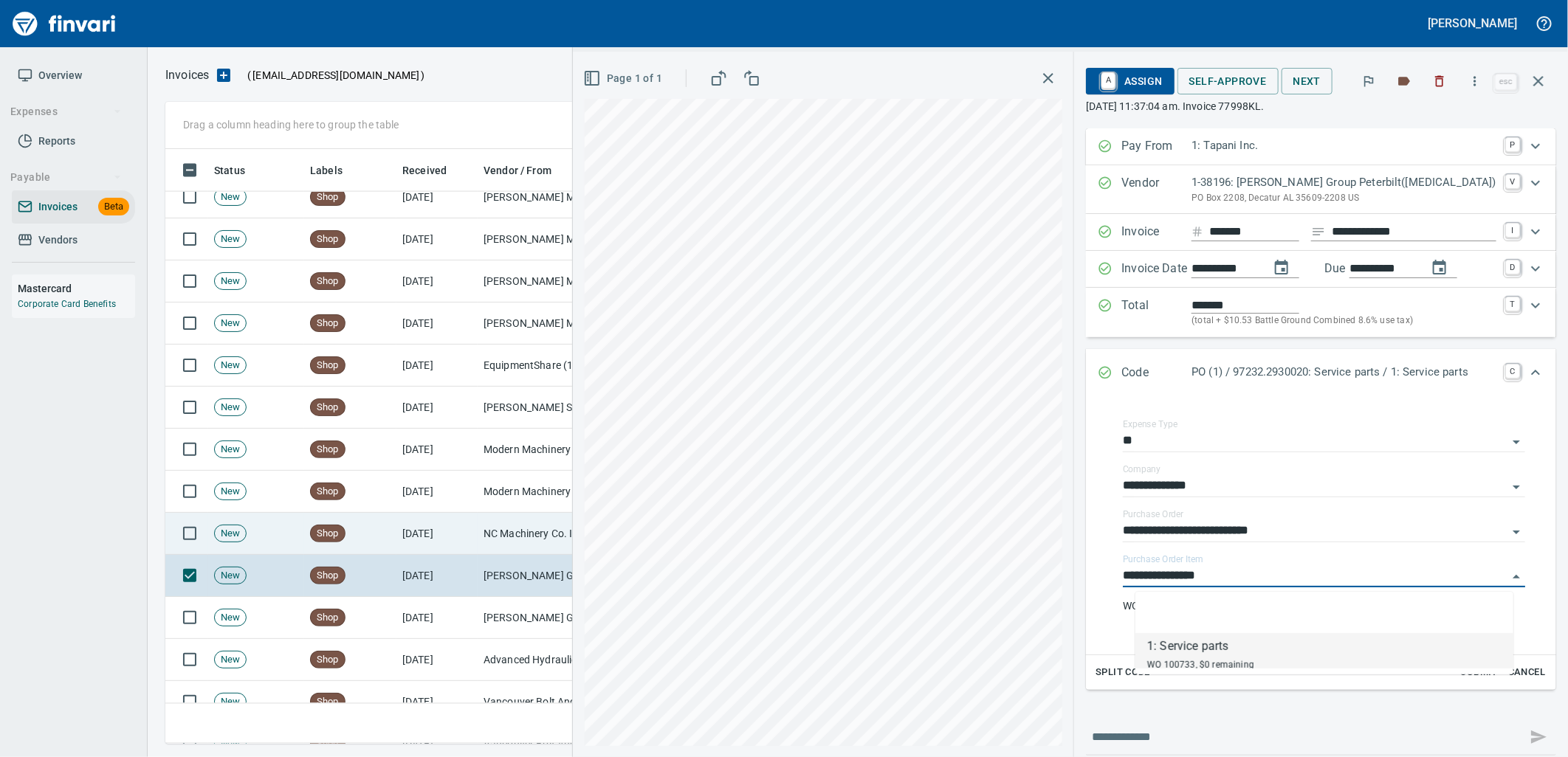
click at [462, 543] on td "[DATE]" at bounding box center [437, 533] width 81 height 42
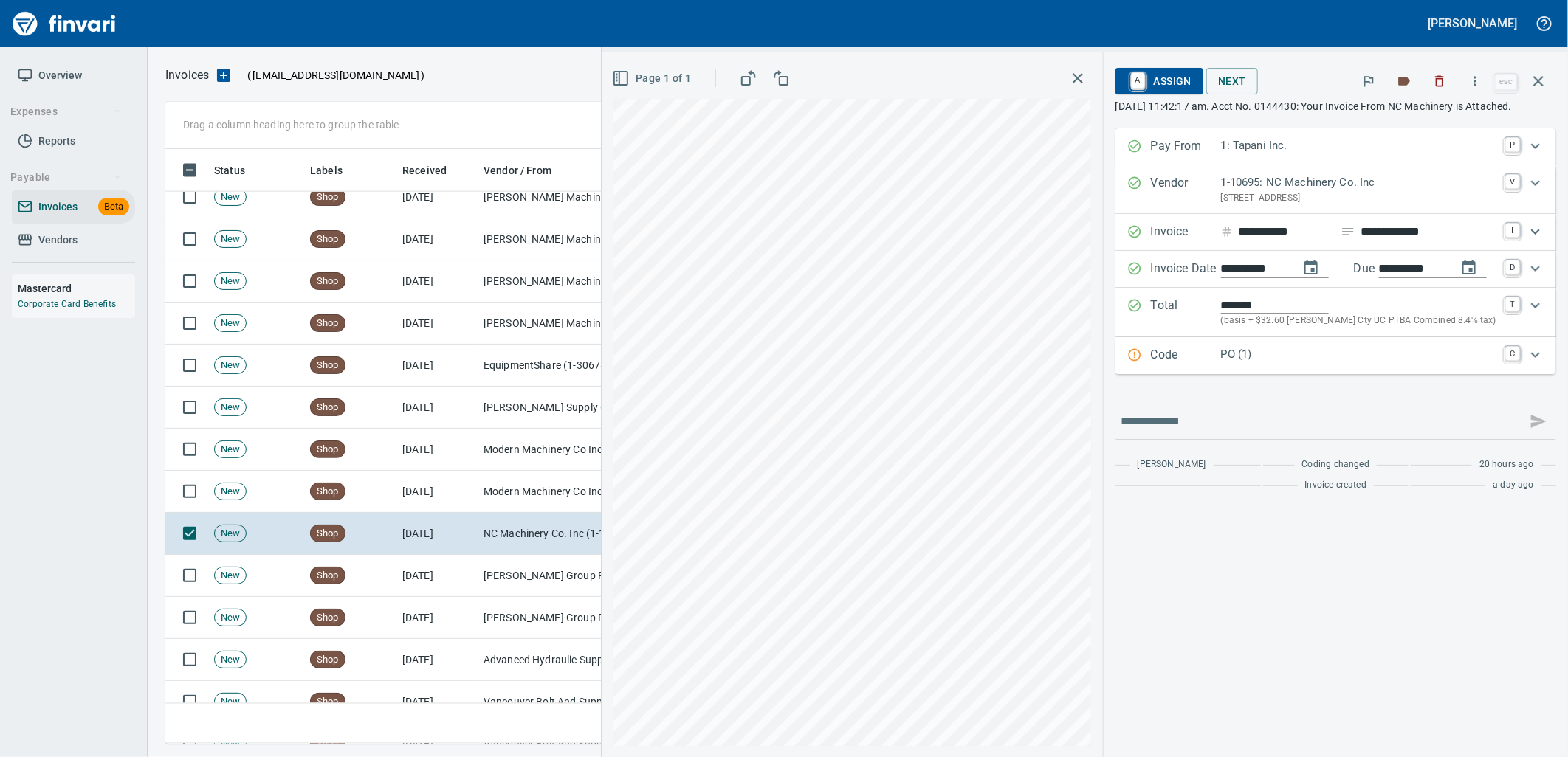
click at [1242, 366] on div "PO (1)" at bounding box center [1359, 355] width 275 height 19
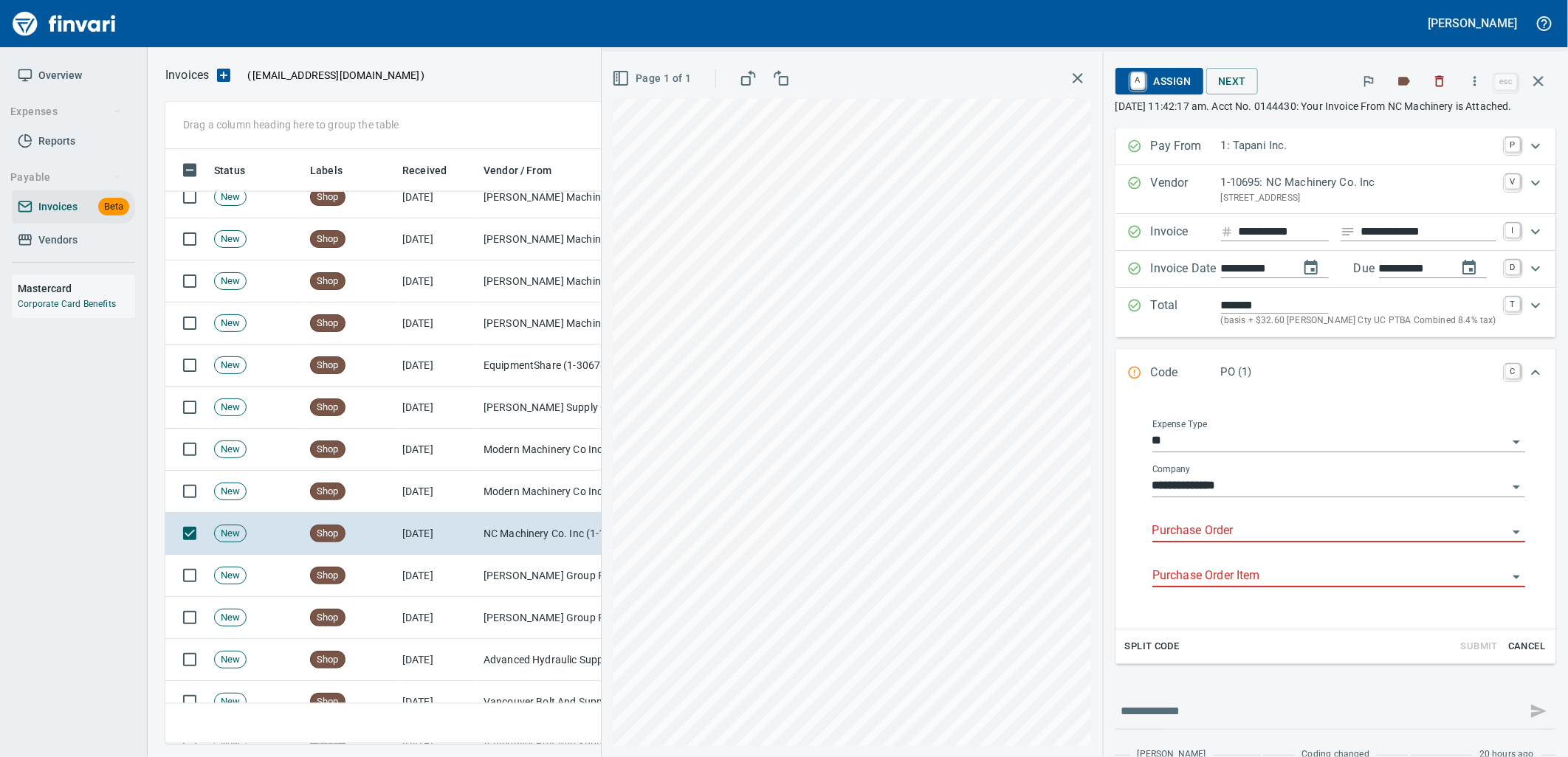
click at [1224, 539] on input "Purchase Order" at bounding box center [1330, 532] width 355 height 21
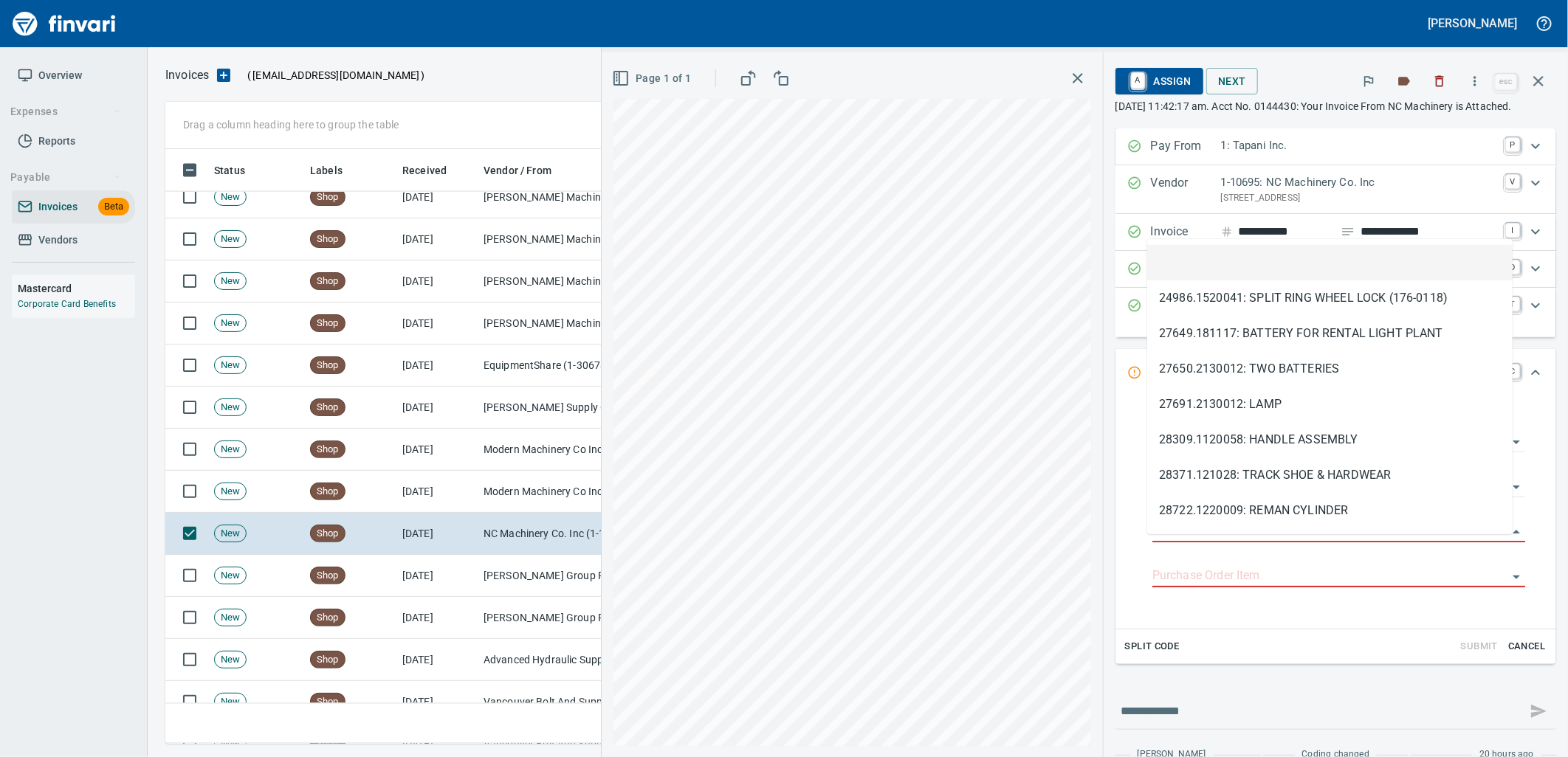
scroll to position [583, 1360]
type input "**********"
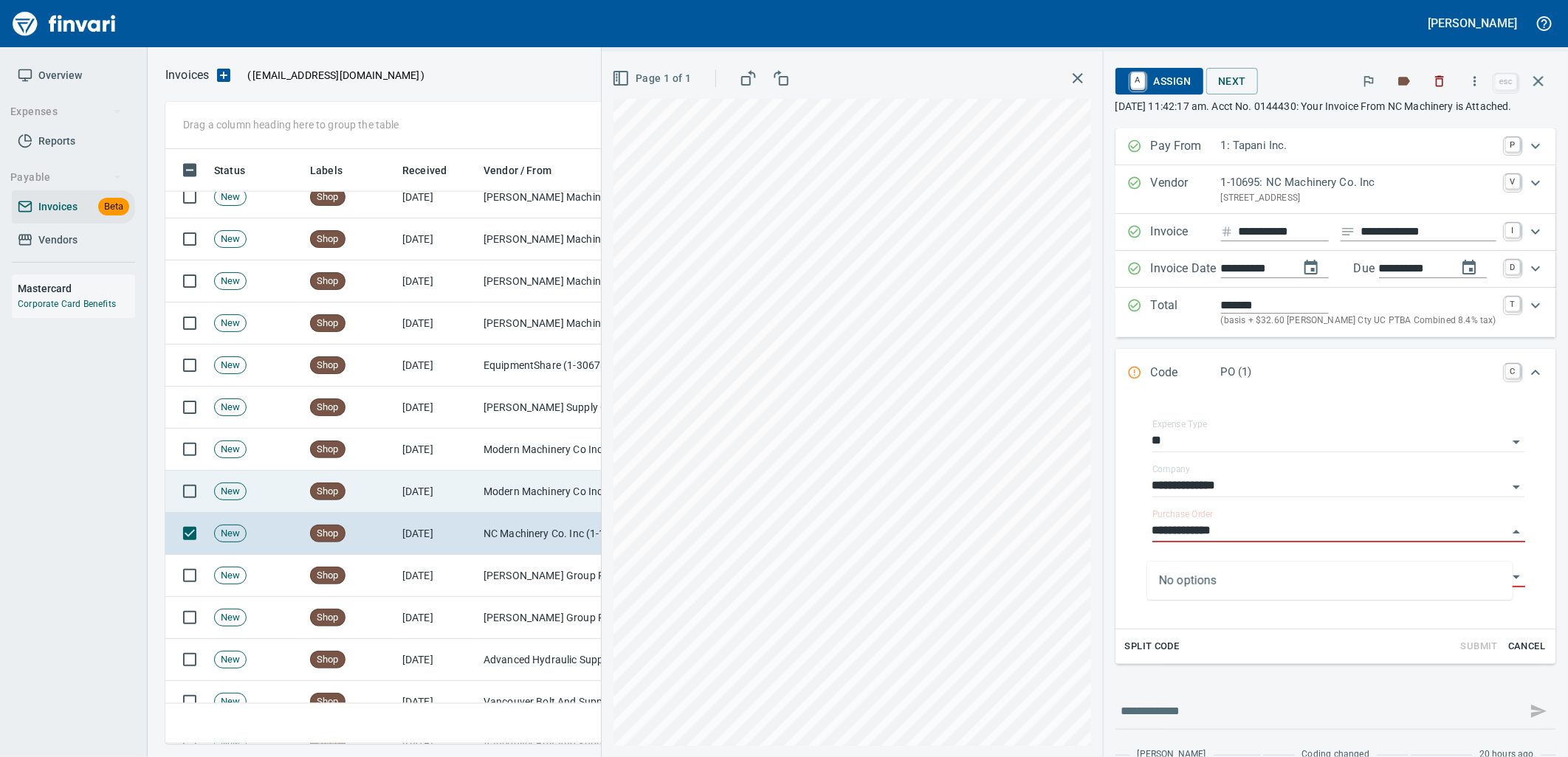
click at [495, 490] on td "Modern Machinery Co Inc (1-10672)" at bounding box center [552, 491] width 148 height 42
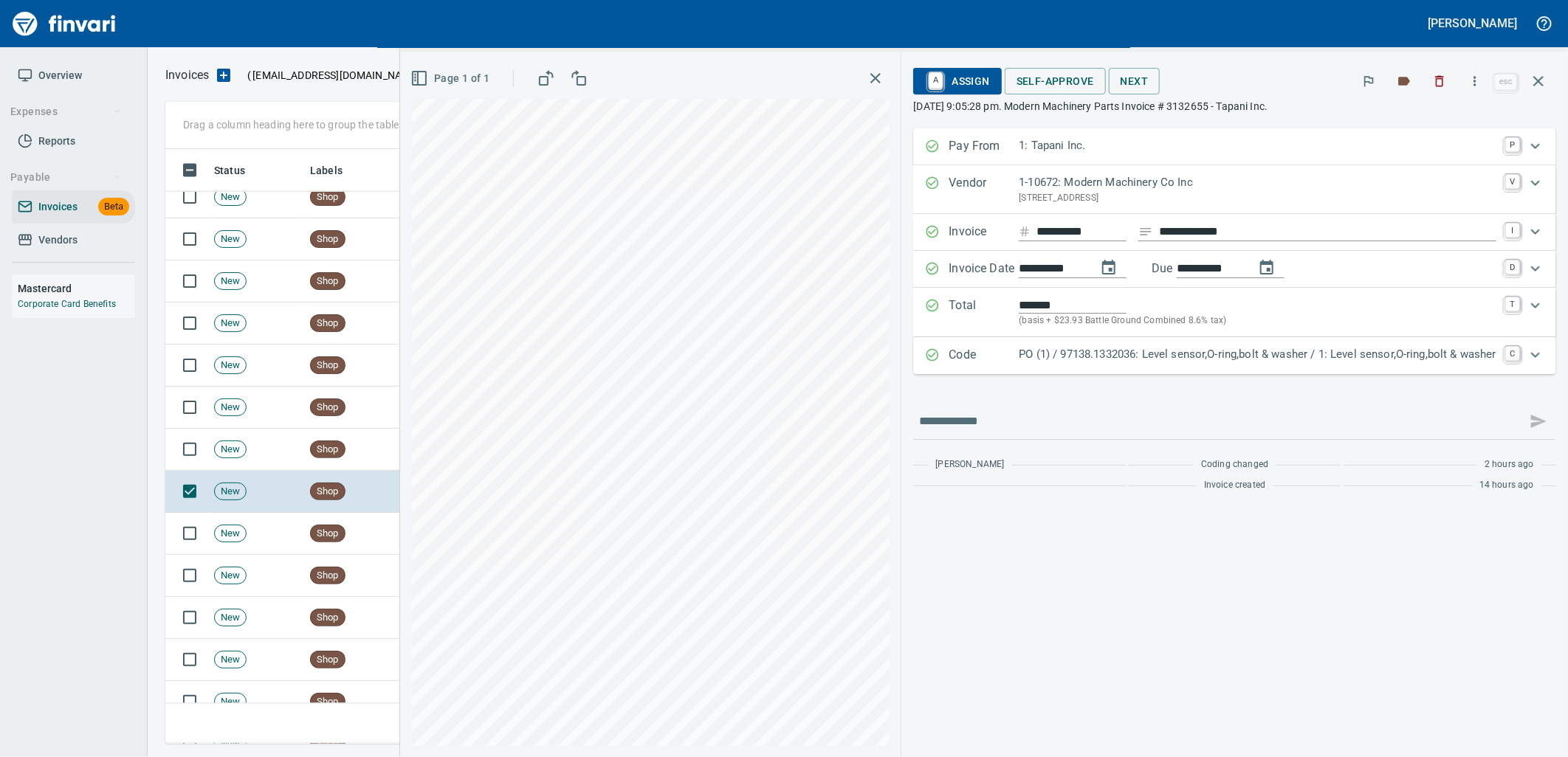
click at [1244, 344] on div "Code PO (1) / 97138.1332036: Level sensor,O-ring,bolt & washer / 1: Level senso…" at bounding box center [1234, 355] width 643 height 37
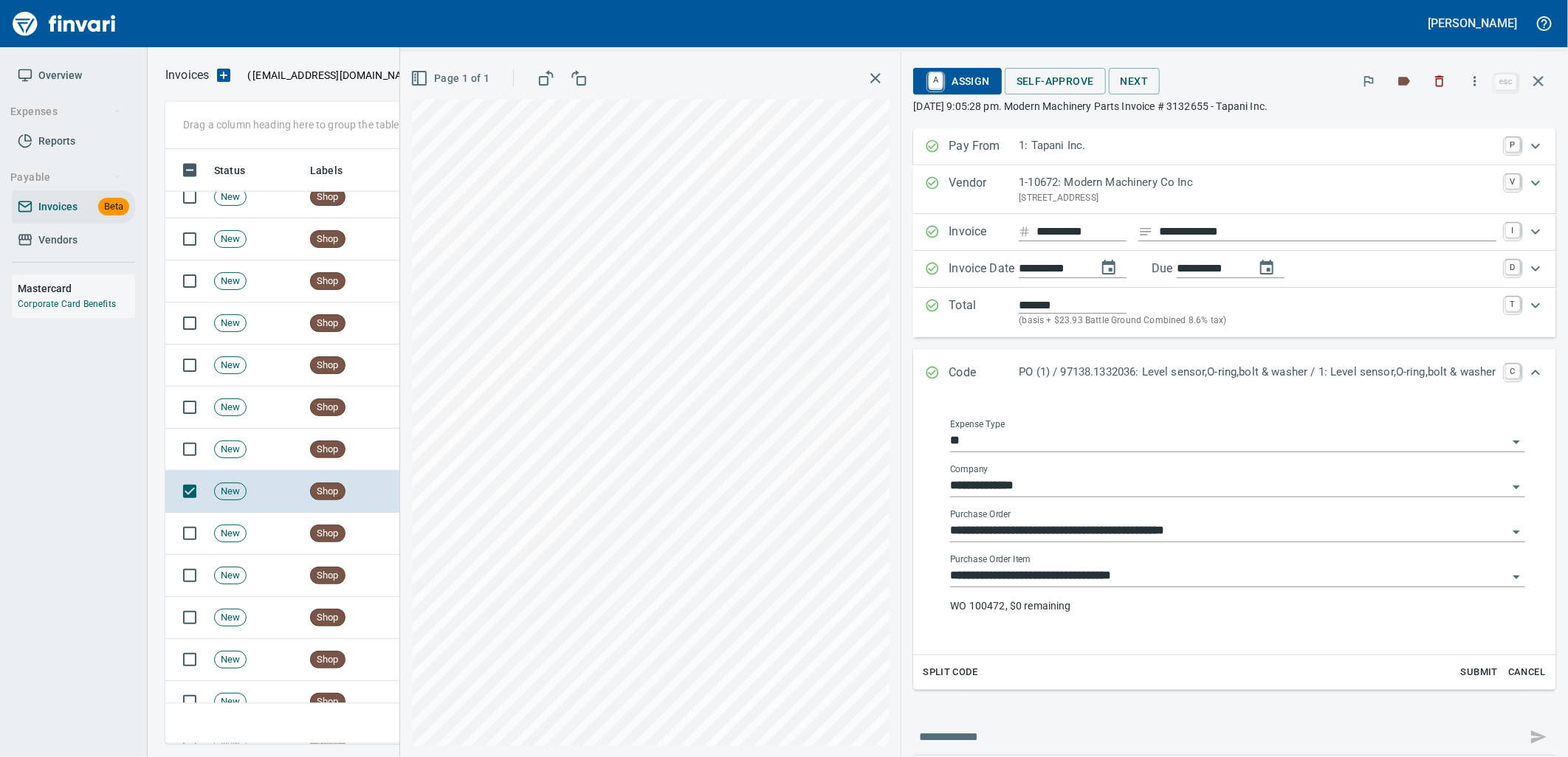
click at [1133, 569] on input "**********" at bounding box center [1229, 576] width 558 height 21
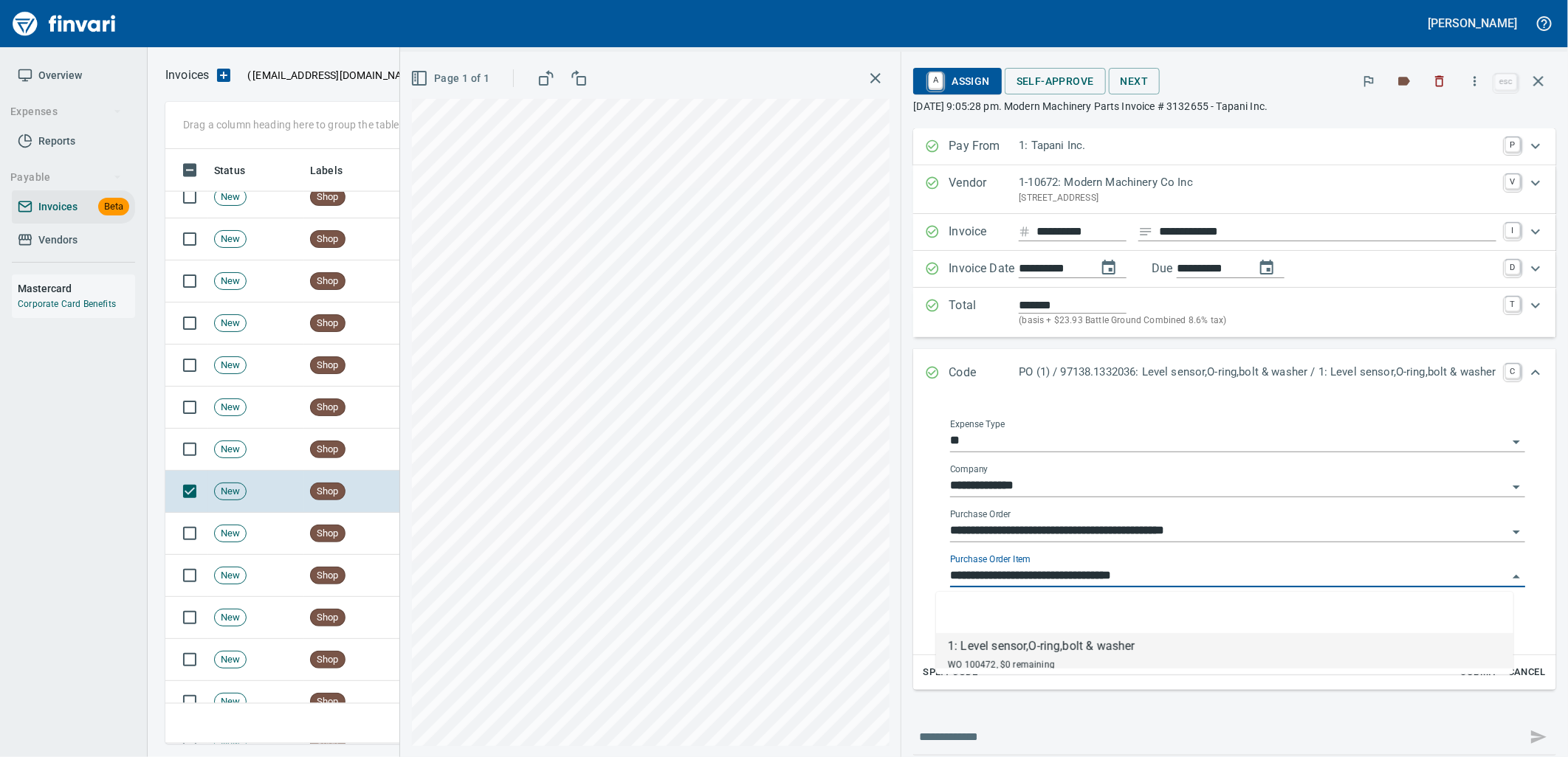
scroll to position [583, 1360]
click at [359, 446] on td "Shop" at bounding box center [349, 449] width 92 height 42
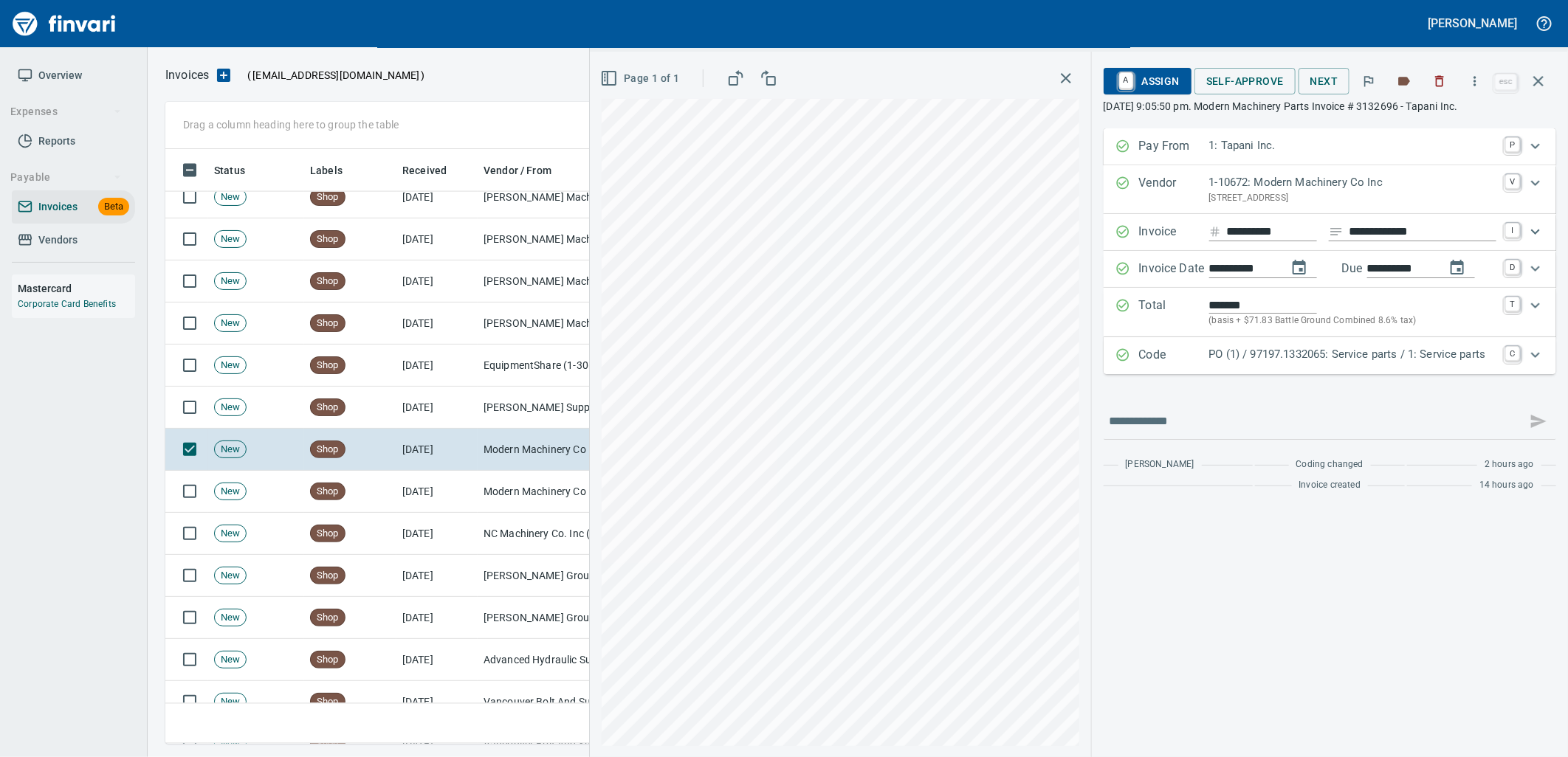
click at [1259, 364] on div "PO (1) / 97197.1332065: Service parts / 1: Service parts" at bounding box center [1353, 355] width 287 height 19
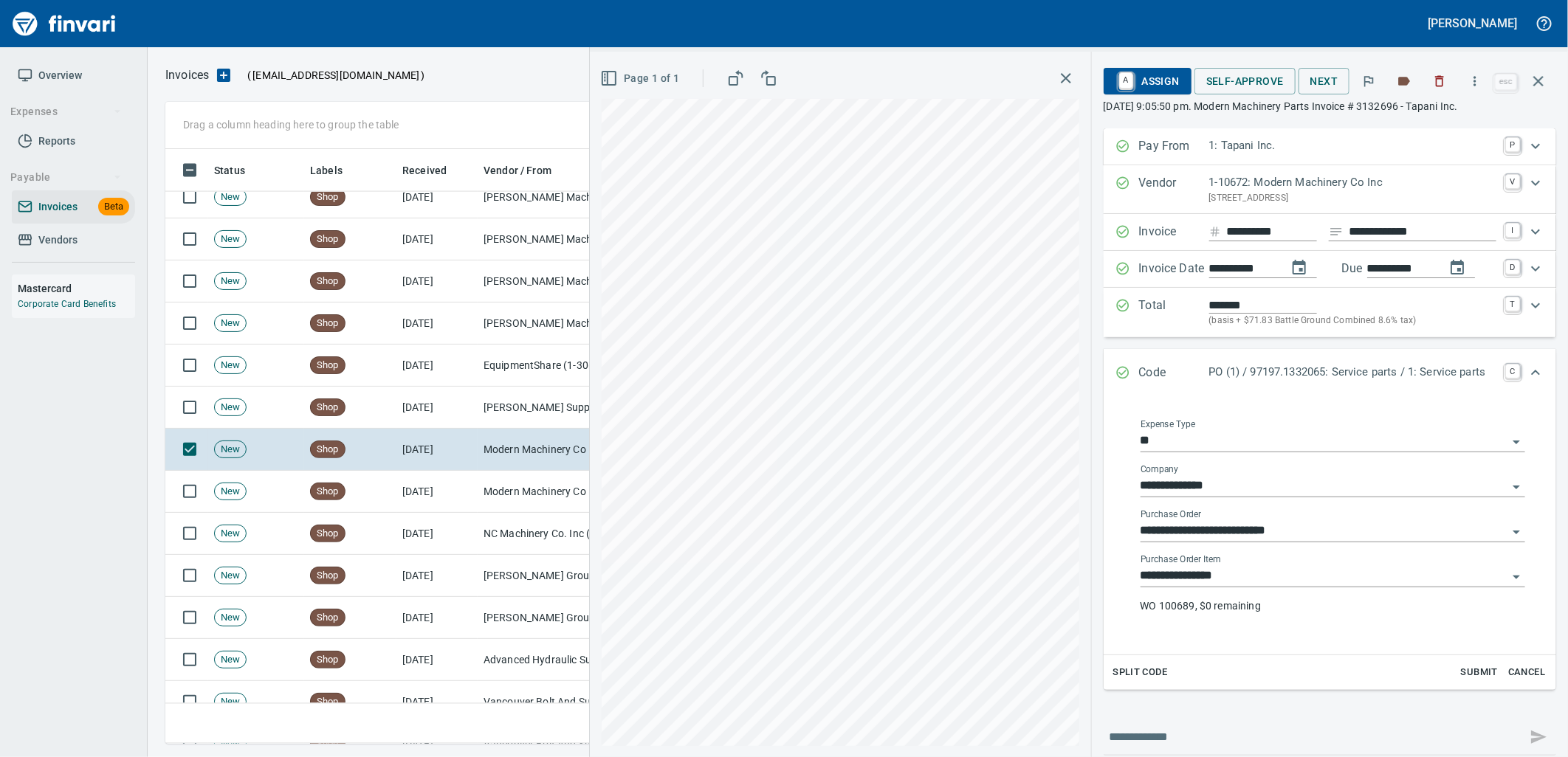
click at [1223, 587] on input "**********" at bounding box center [1324, 576] width 367 height 21
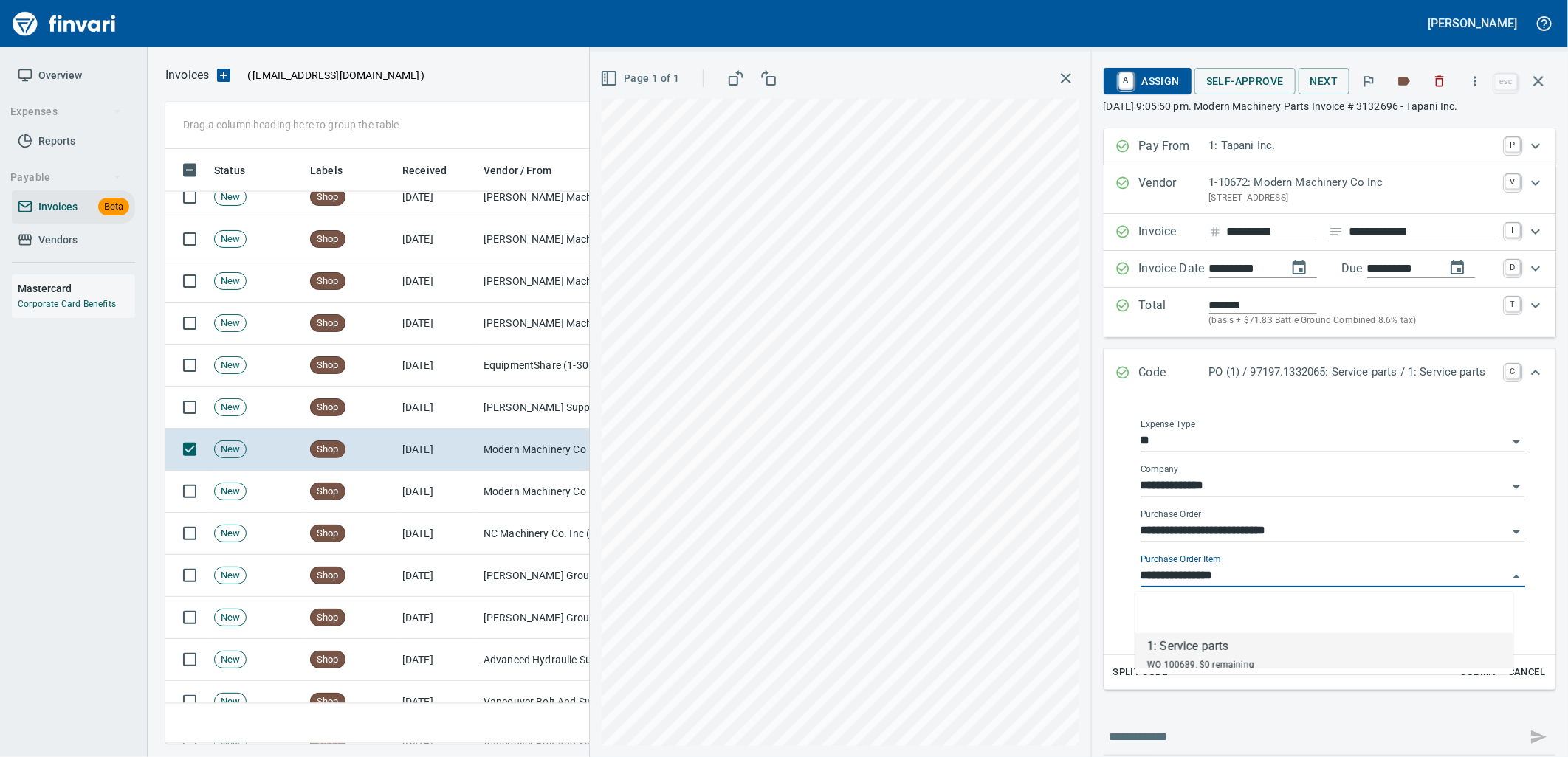
scroll to position [583, 1360]
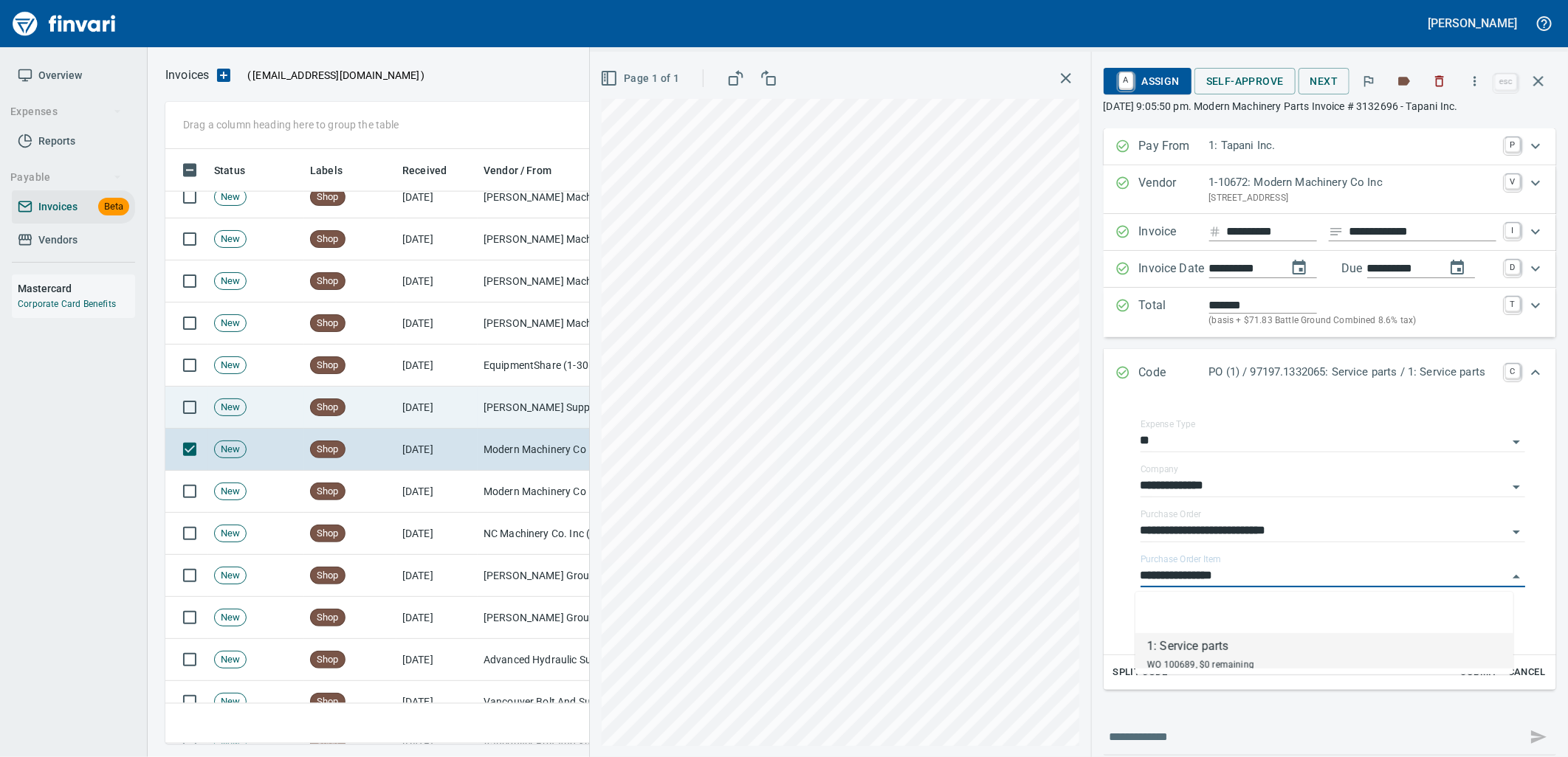
click at [510, 394] on td "McMaster-Carr Supply Company (1-10645)" at bounding box center [552, 407] width 148 height 42
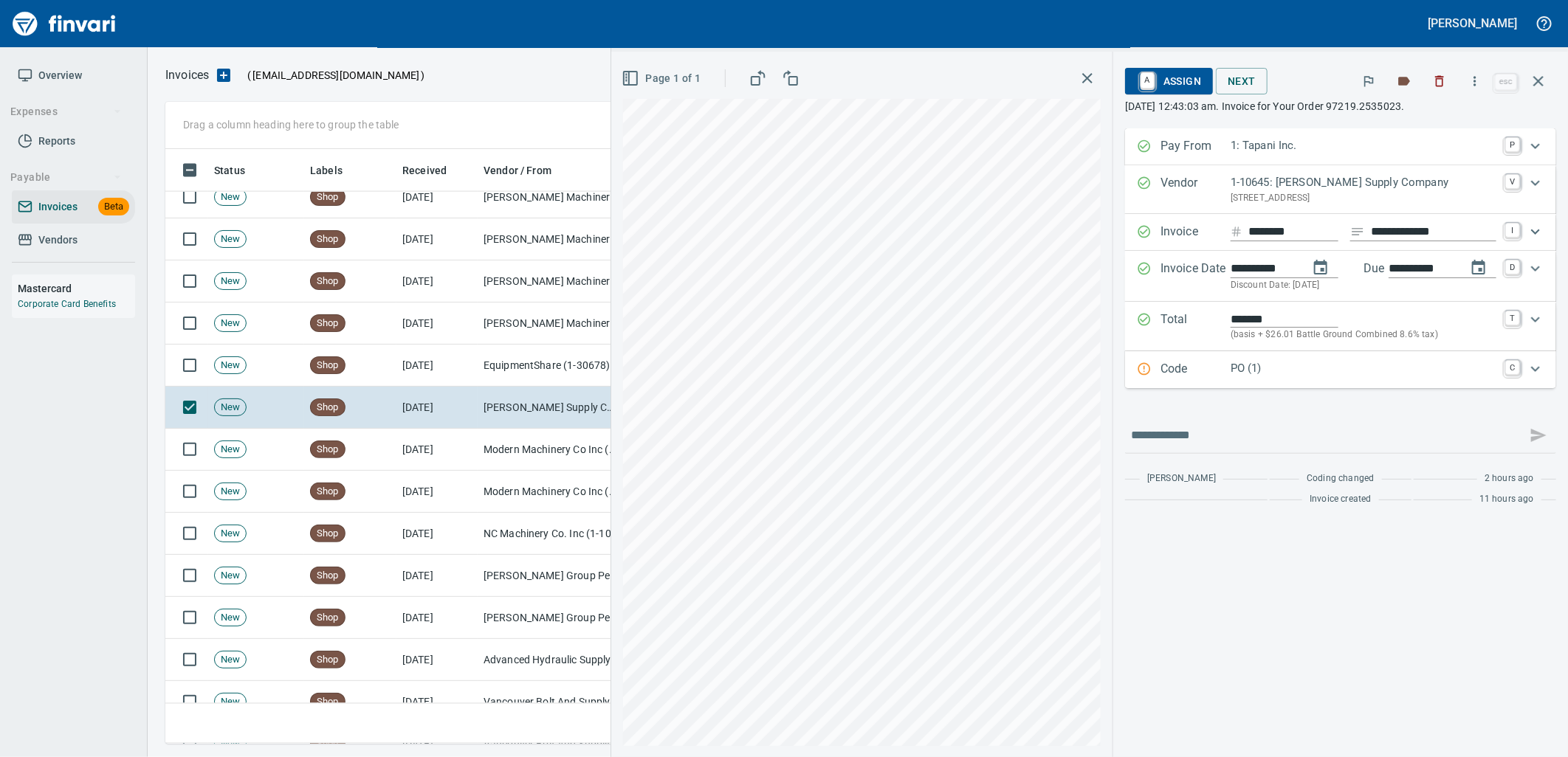
click at [1290, 377] on p "PO (1)" at bounding box center [1363, 369] width 266 height 17
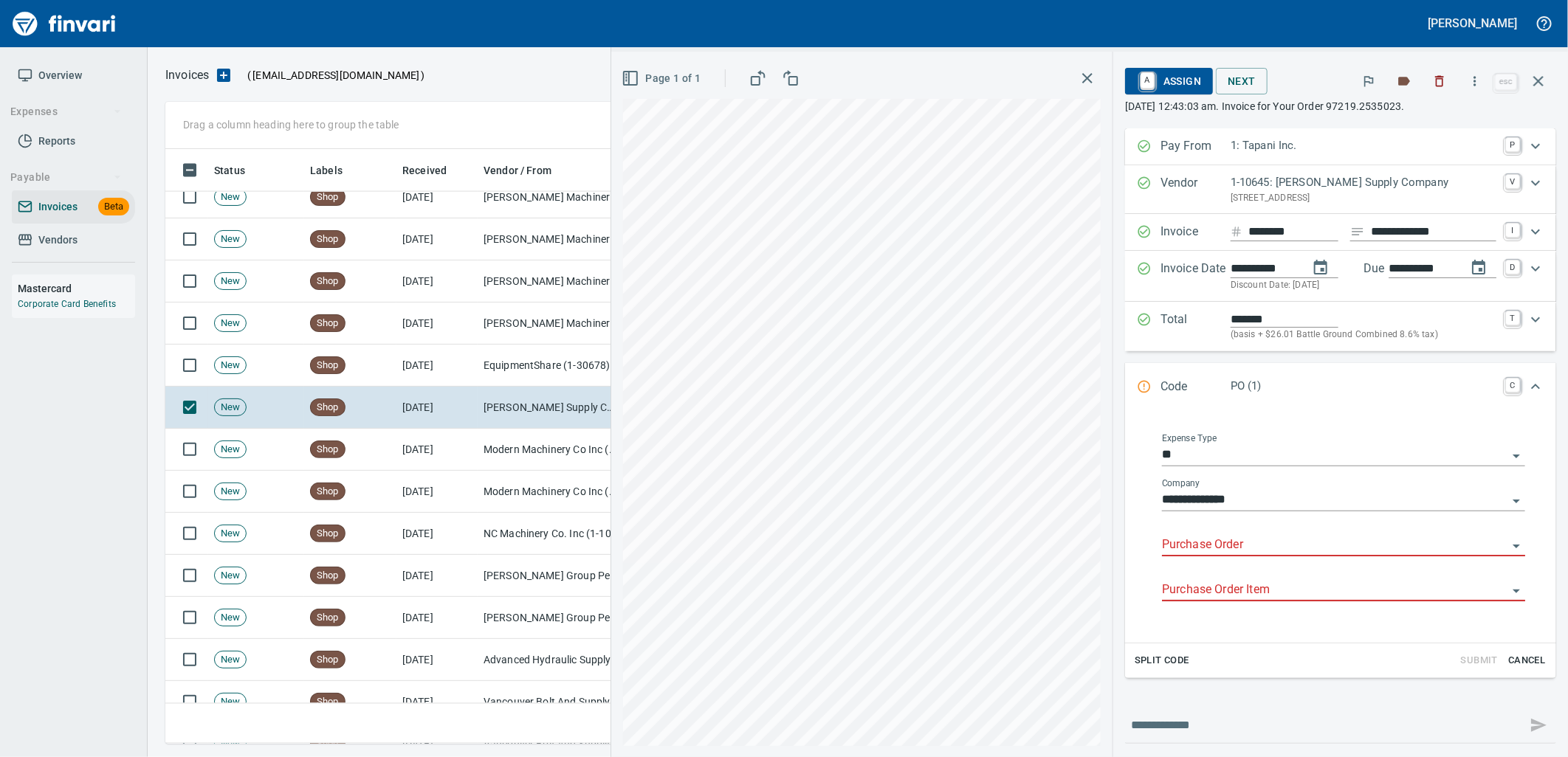
click at [1229, 545] on input "Purchase Order" at bounding box center [1334, 545] width 345 height 21
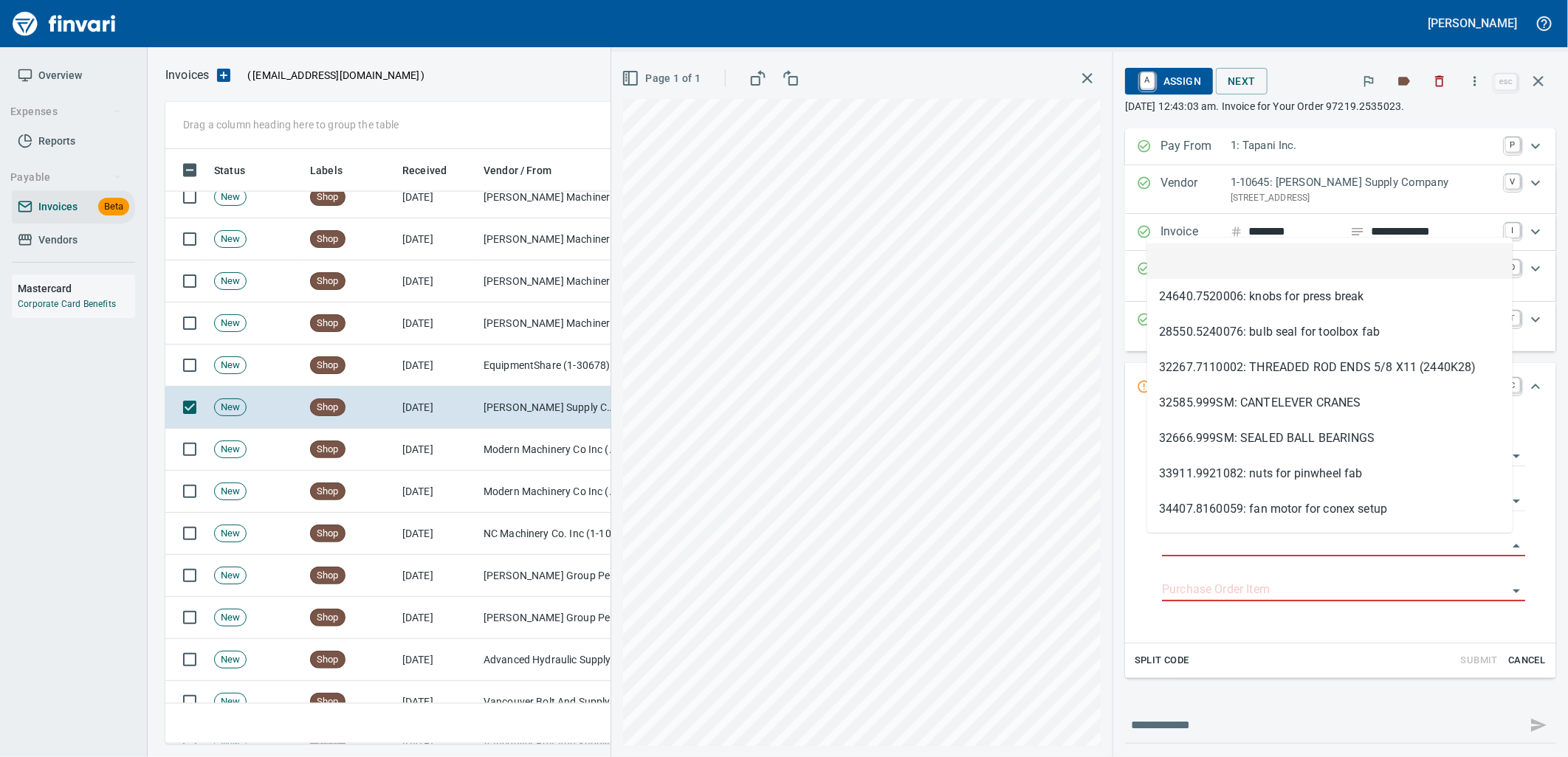
scroll to position [583, 1360]
type input "**********"
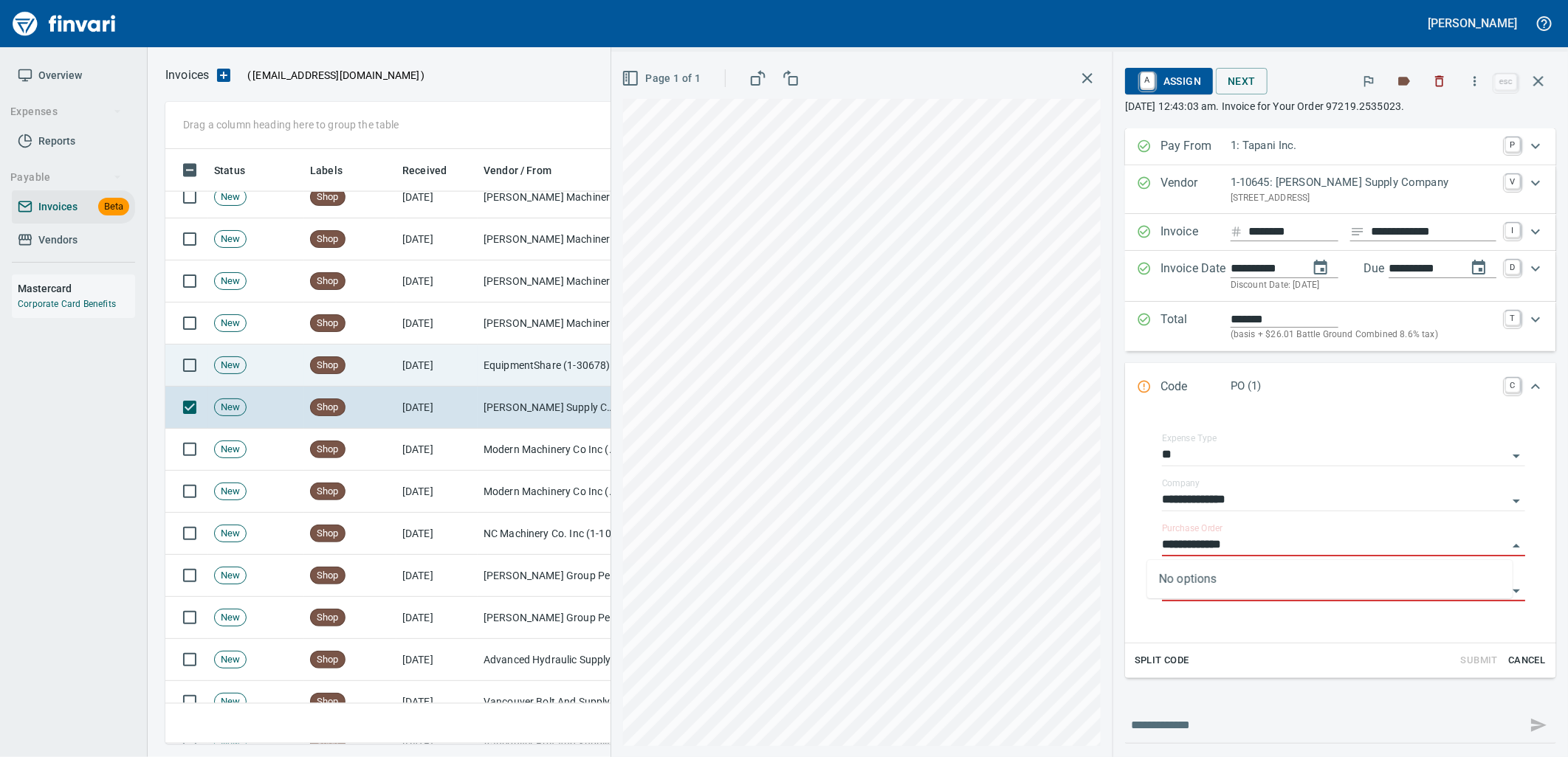
click at [542, 374] on td "EquipmentShare (1-30678)" at bounding box center [552, 366] width 148 height 42
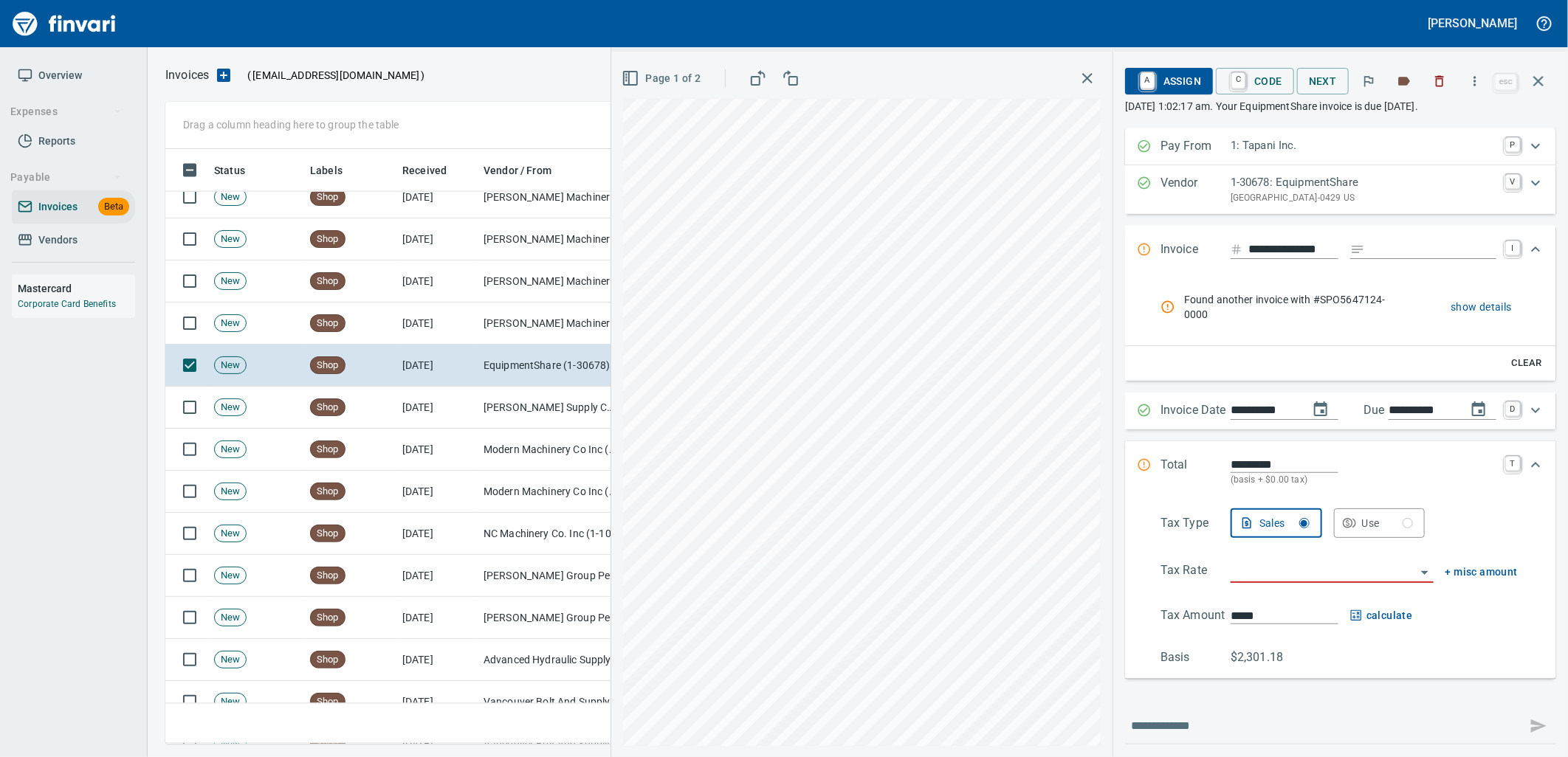
scroll to position [583, 1360]
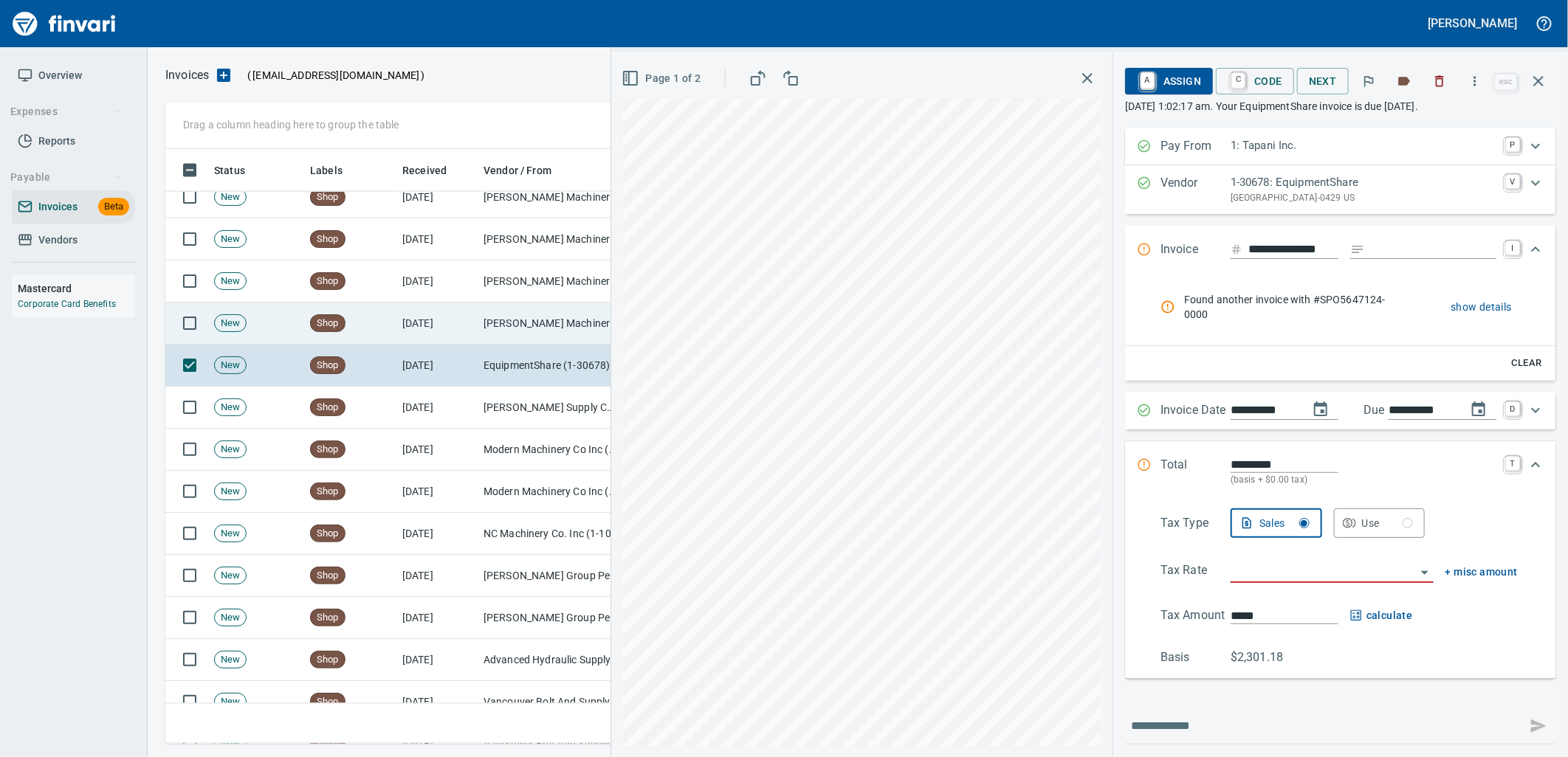
drag, startPoint x: 407, startPoint y: 333, endPoint x: 428, endPoint y: 343, distance: 23.3
click at [407, 333] on td "[DATE]" at bounding box center [437, 323] width 81 height 42
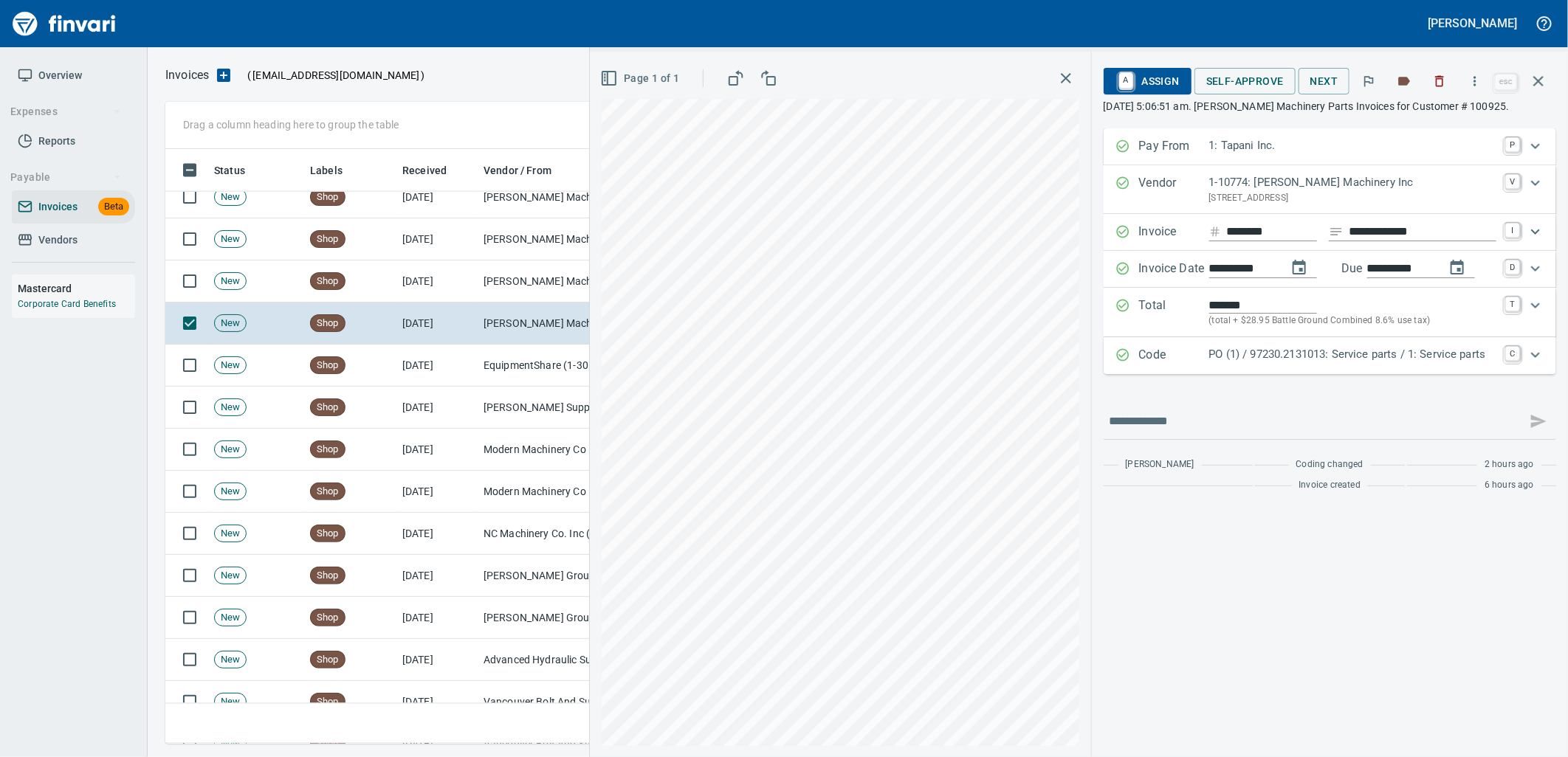
click at [1354, 359] on p "PO (1) / 97230.2131013: Service parts / 1: Service parts" at bounding box center [1353, 354] width 287 height 17
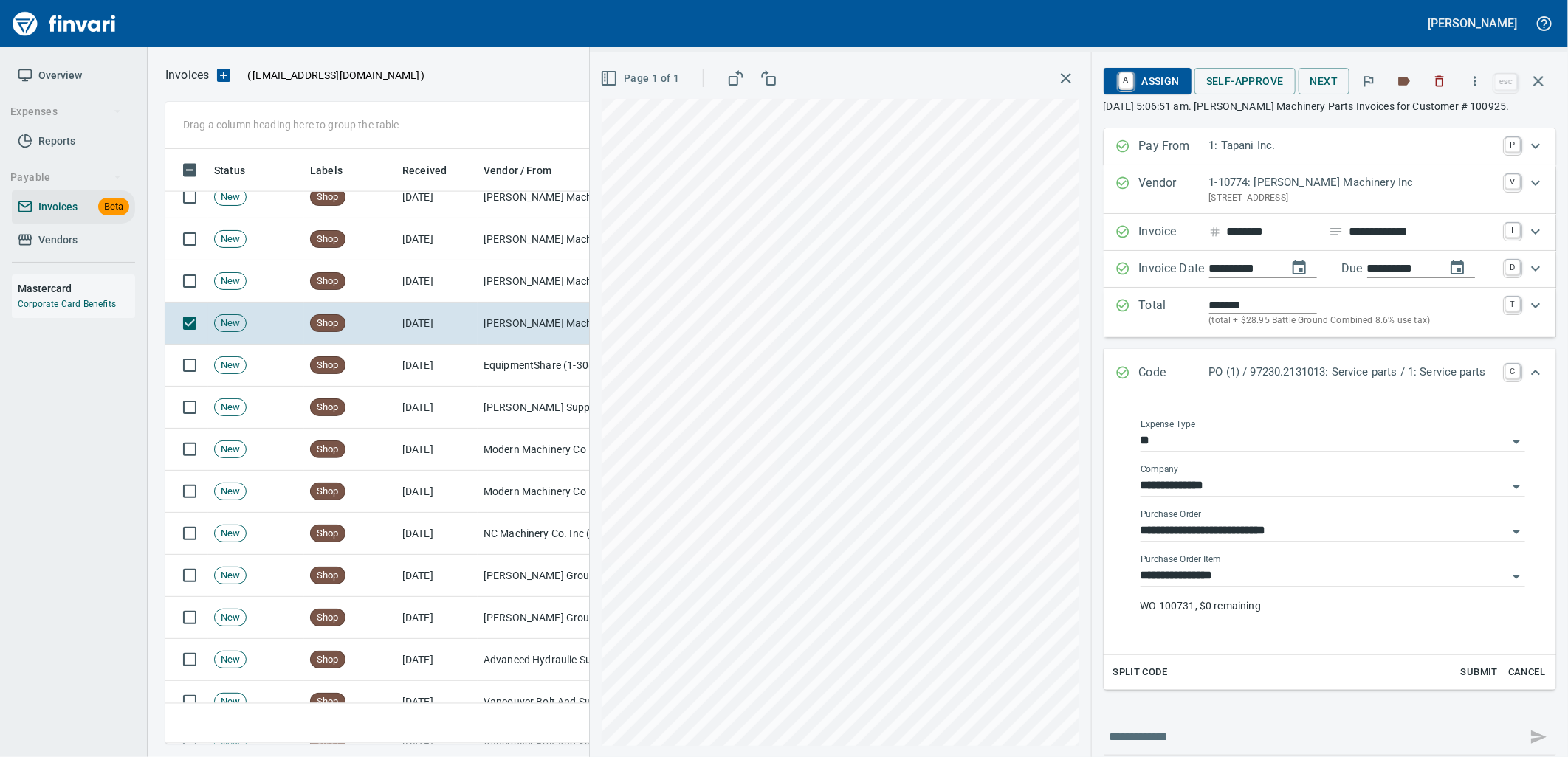
click at [1264, 569] on input "**********" at bounding box center [1324, 576] width 367 height 21
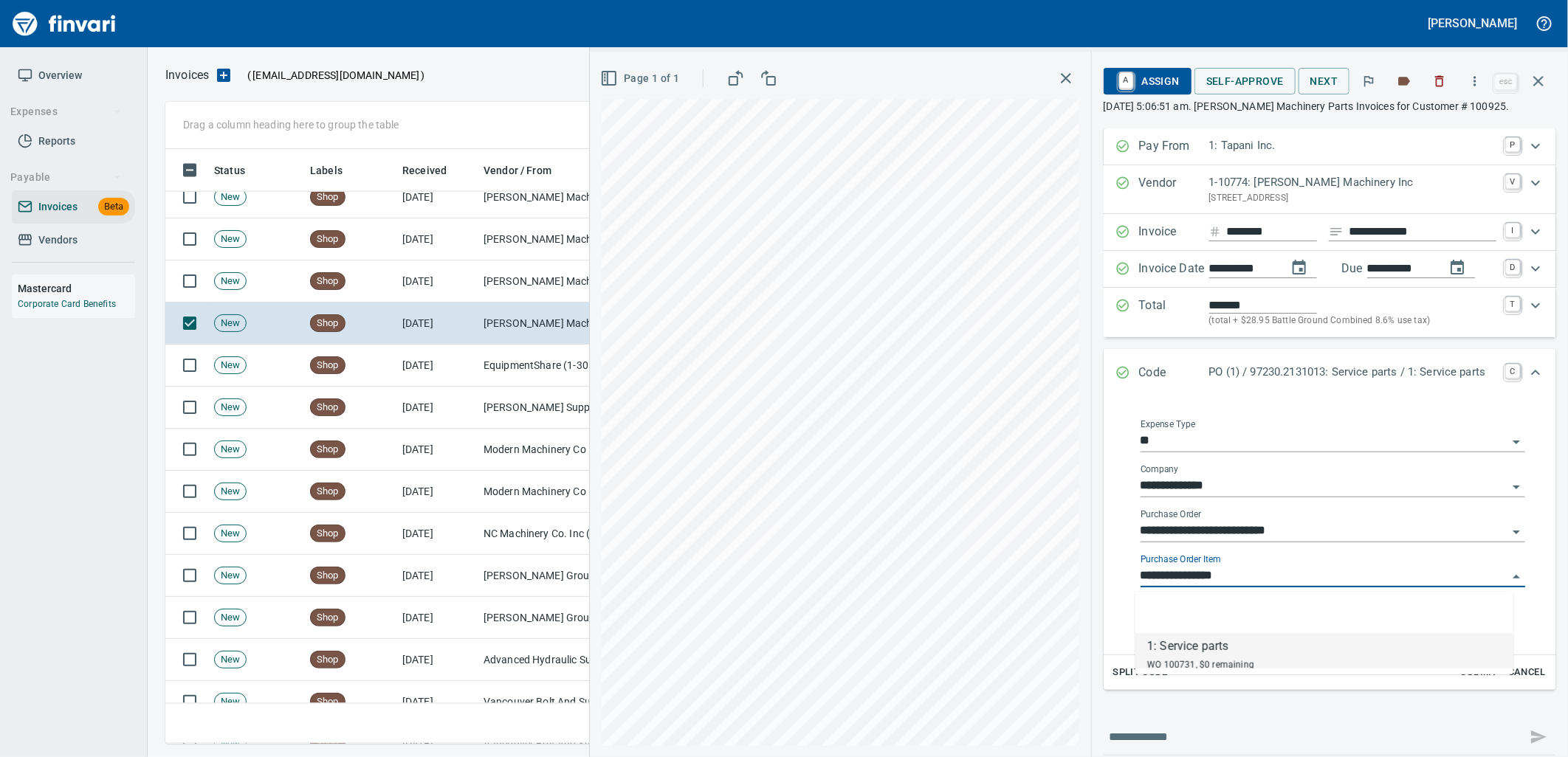
scroll to position [583, 1360]
click at [539, 289] on td "Pape Machinery Inc (1-10774)" at bounding box center [552, 281] width 148 height 42
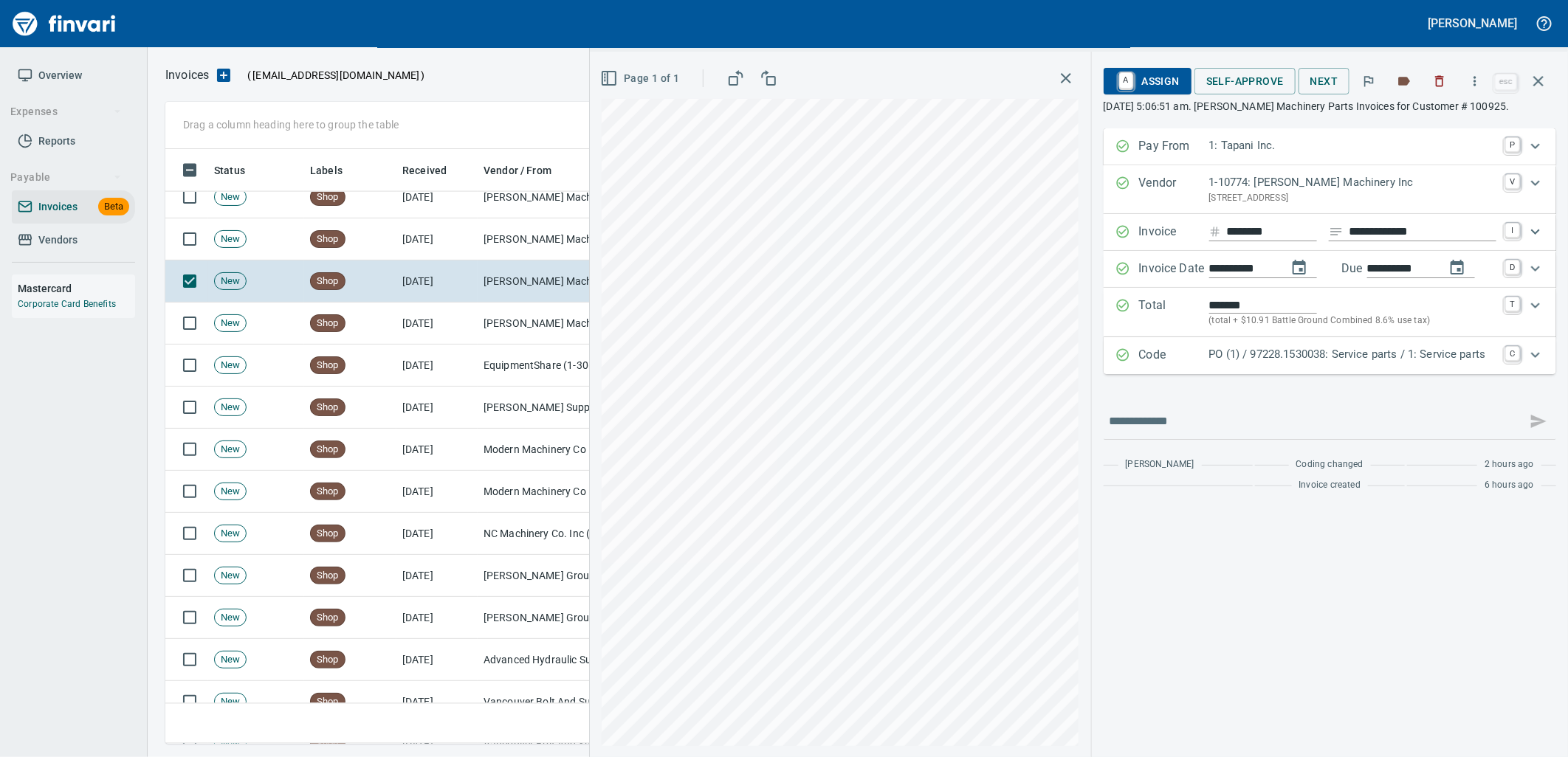
click at [1314, 359] on p "PO (1) / 97228.1530038: Service parts / 1: Service parts" at bounding box center [1353, 354] width 287 height 17
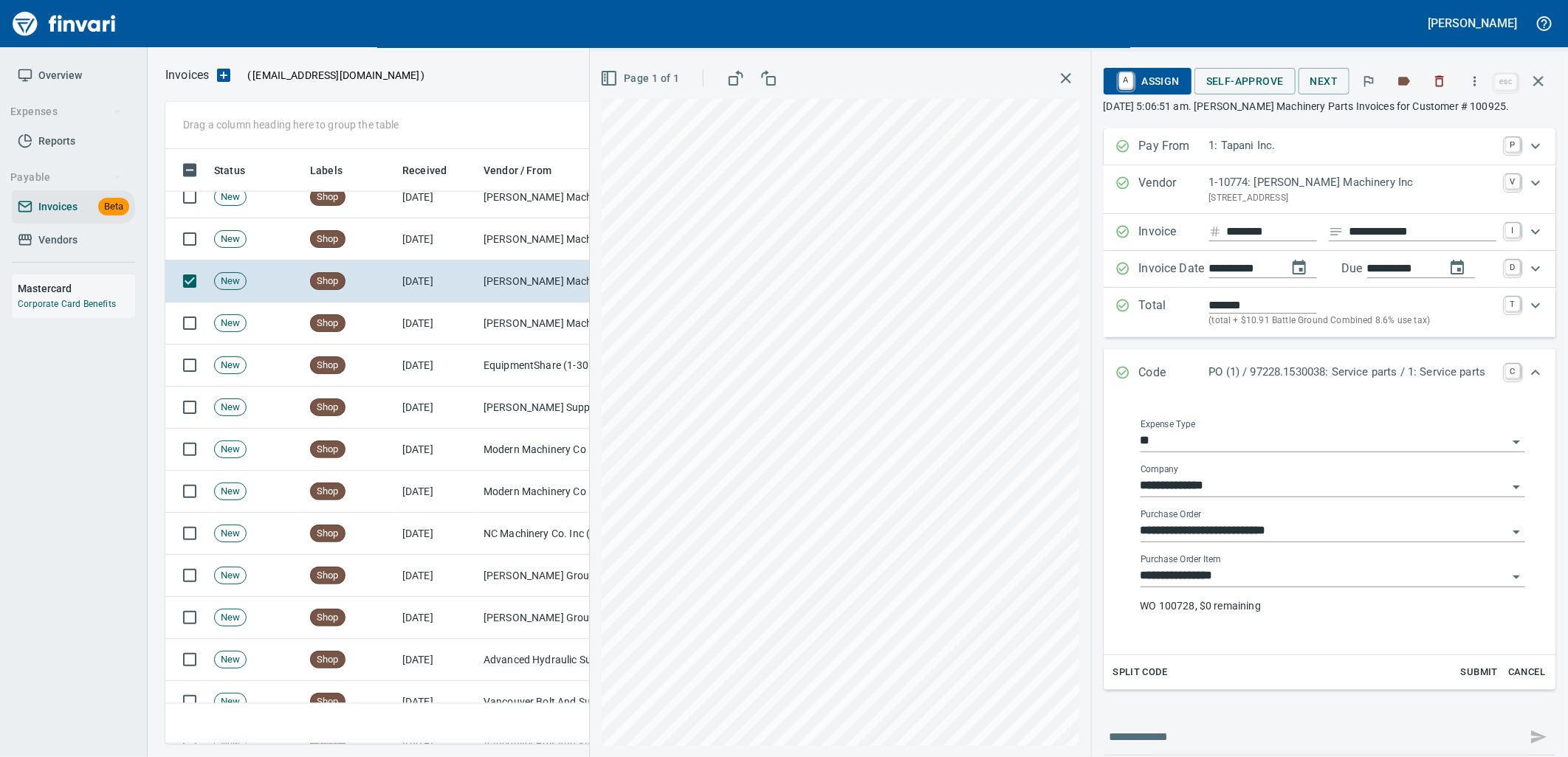
click at [1274, 578] on input "**********" at bounding box center [1324, 576] width 367 height 21
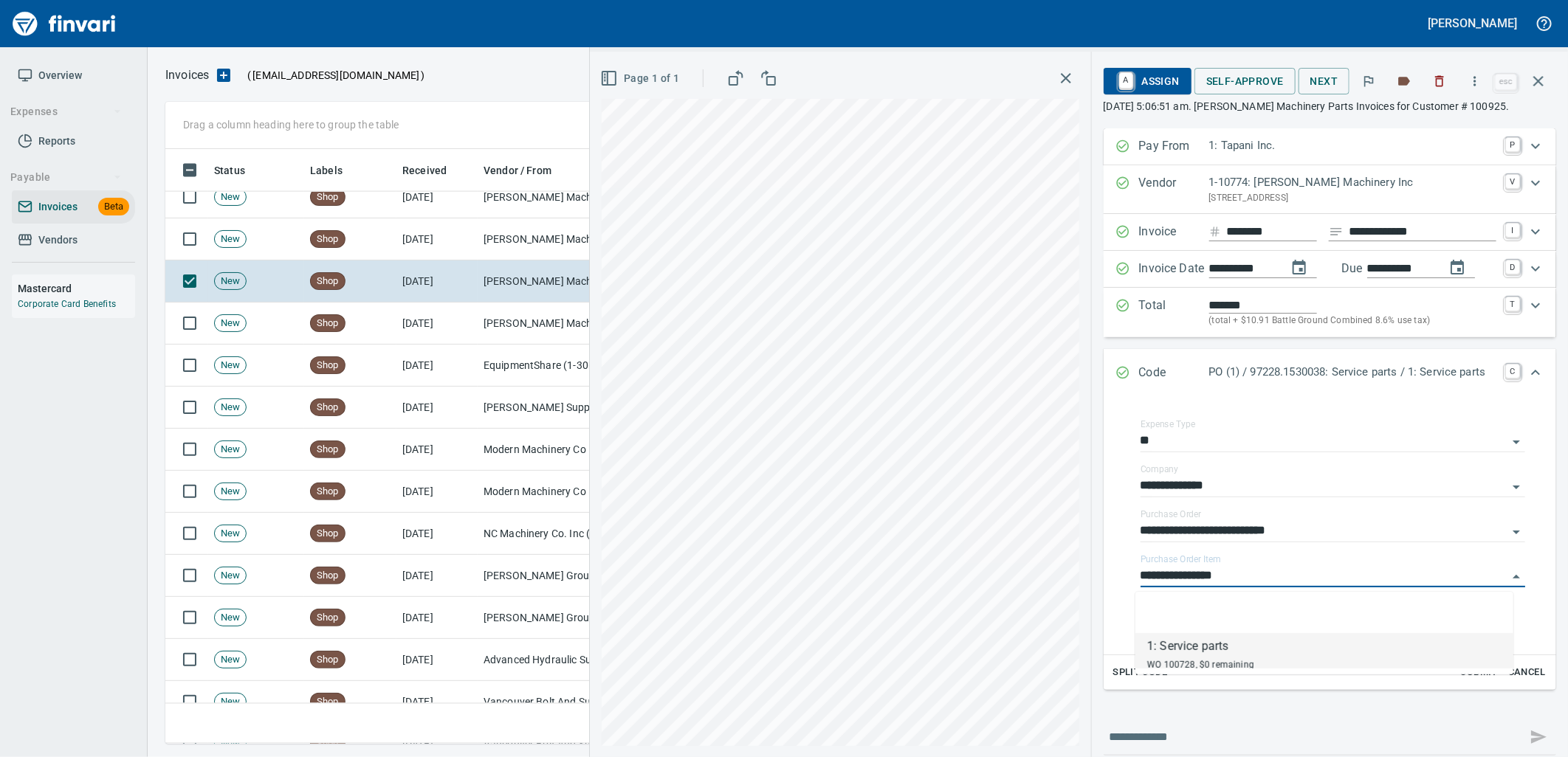
scroll to position [583, 1360]
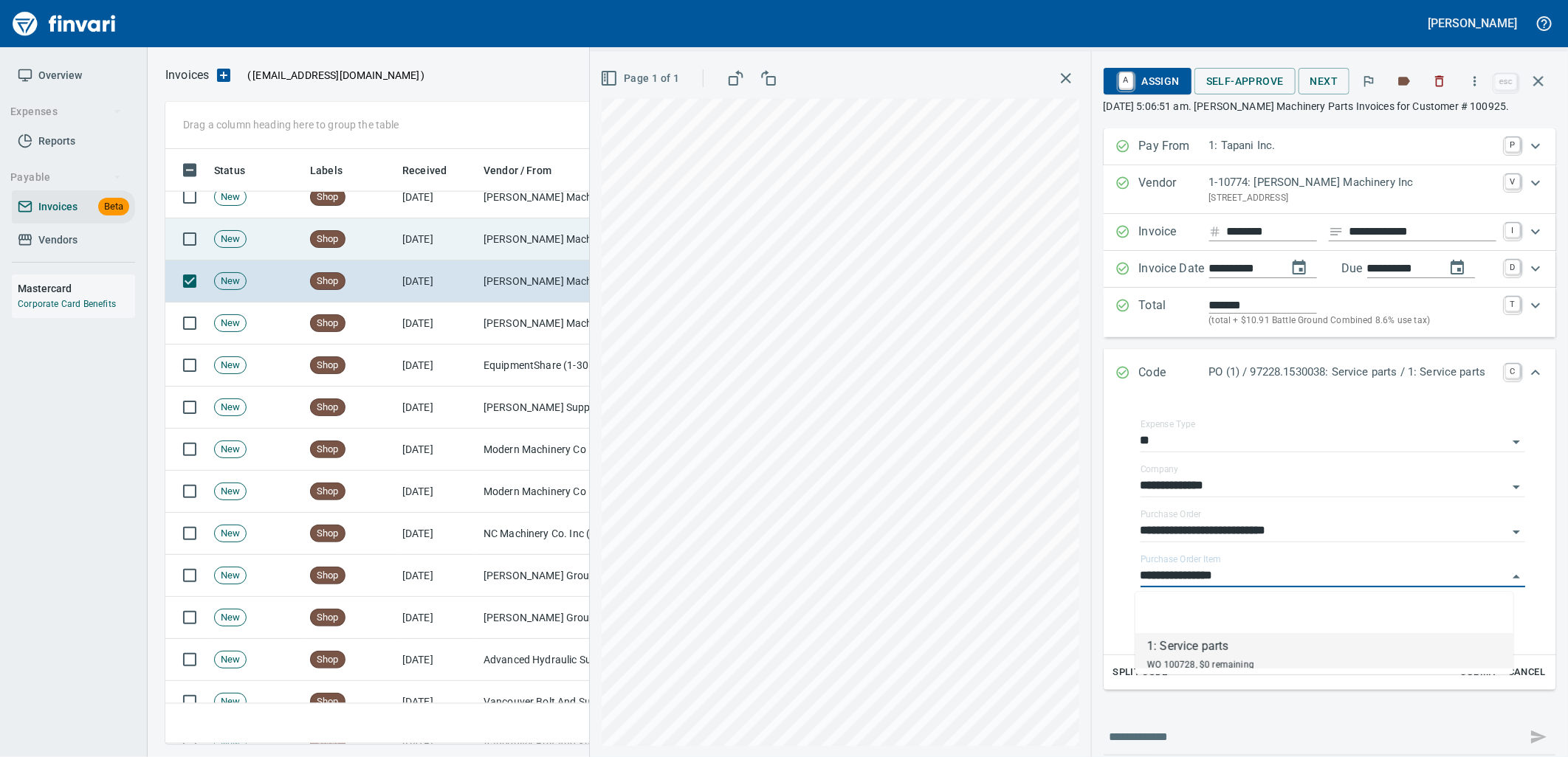
click at [549, 251] on td "Pape Machinery Inc (1-10774)" at bounding box center [552, 239] width 148 height 42
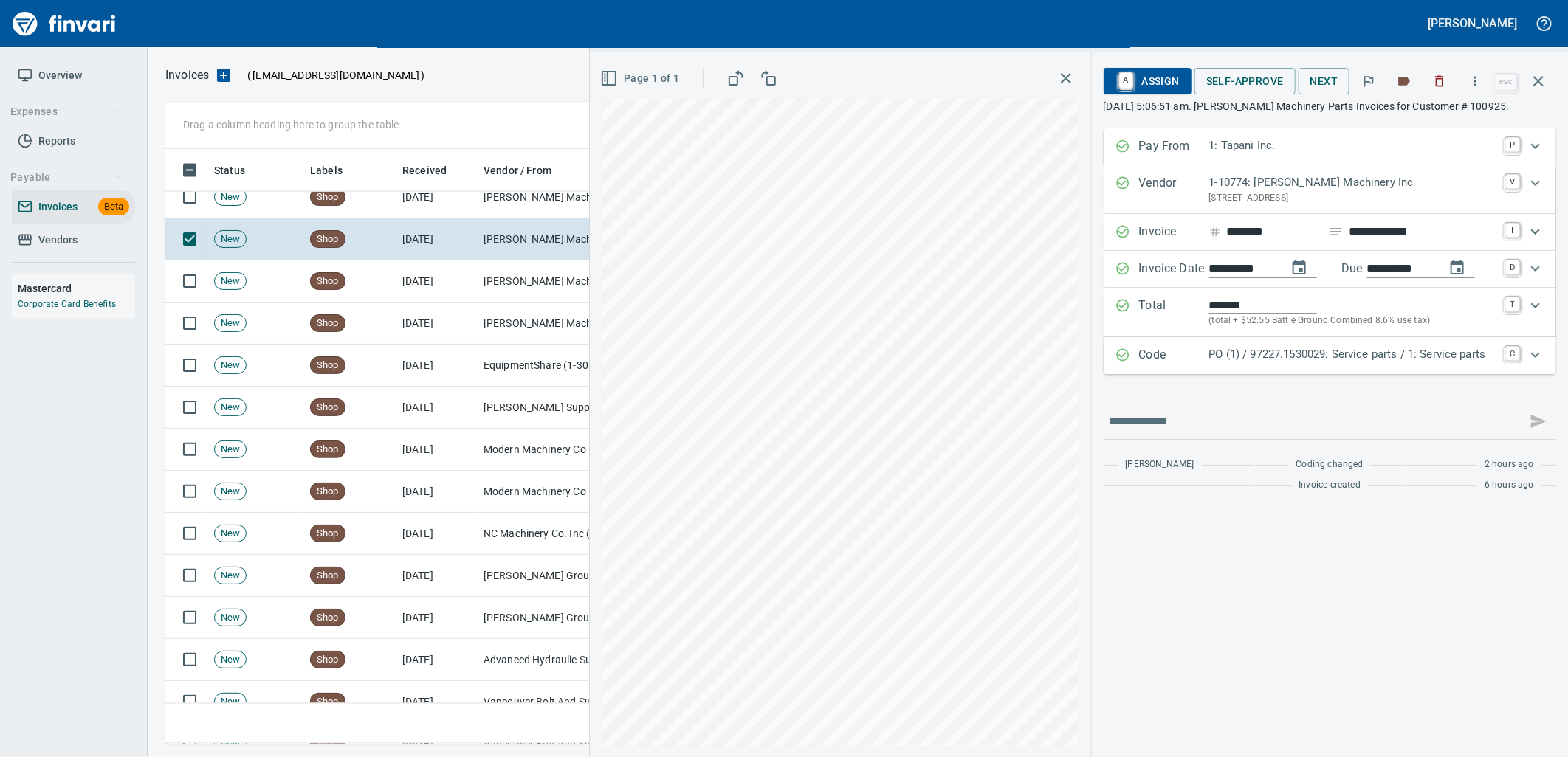
click at [1293, 352] on p "PO (1) / 97227.1530029: Service parts / 1: Service parts" at bounding box center [1353, 354] width 287 height 17
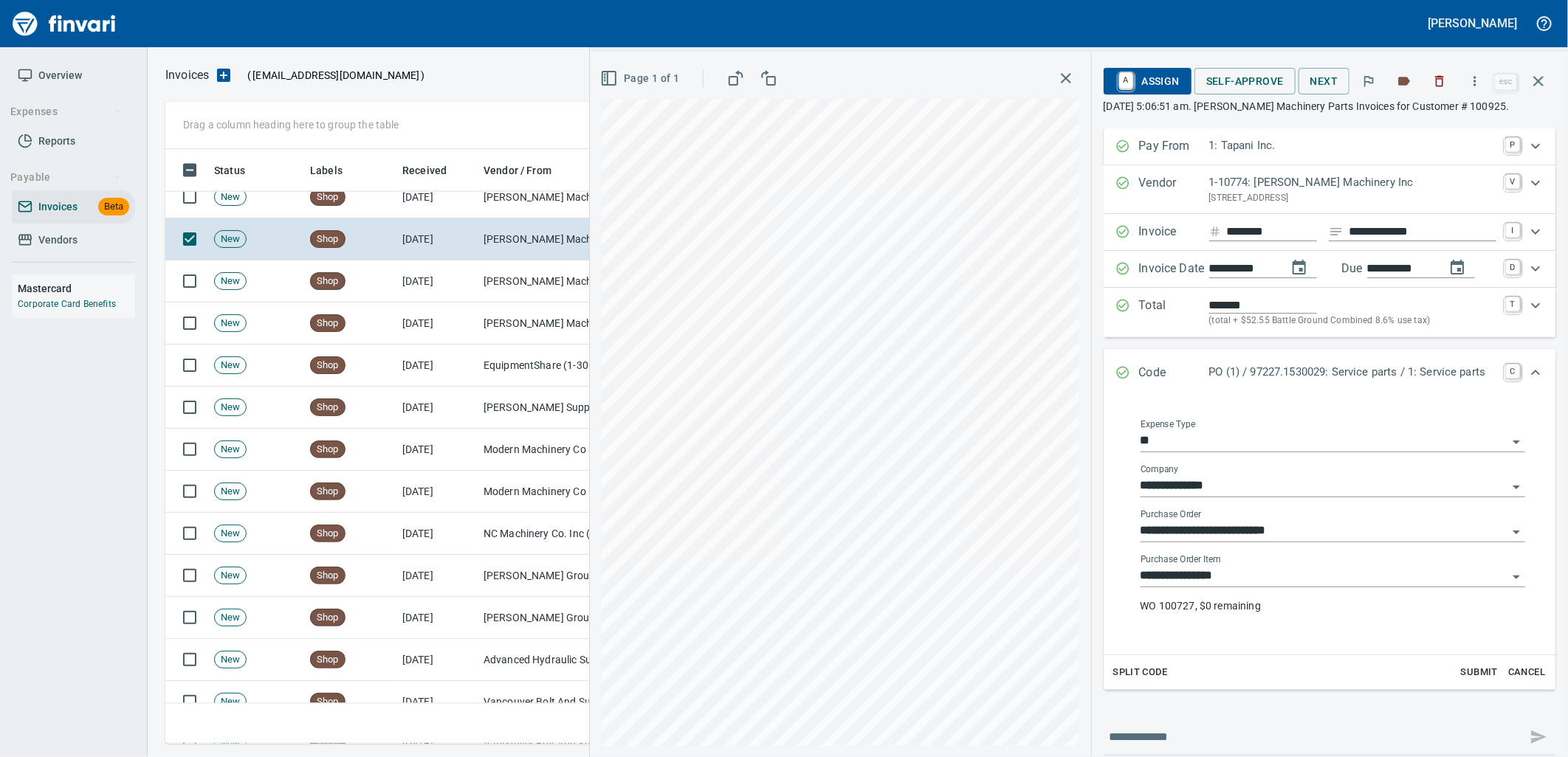
click at [1232, 576] on input "**********" at bounding box center [1324, 576] width 367 height 21
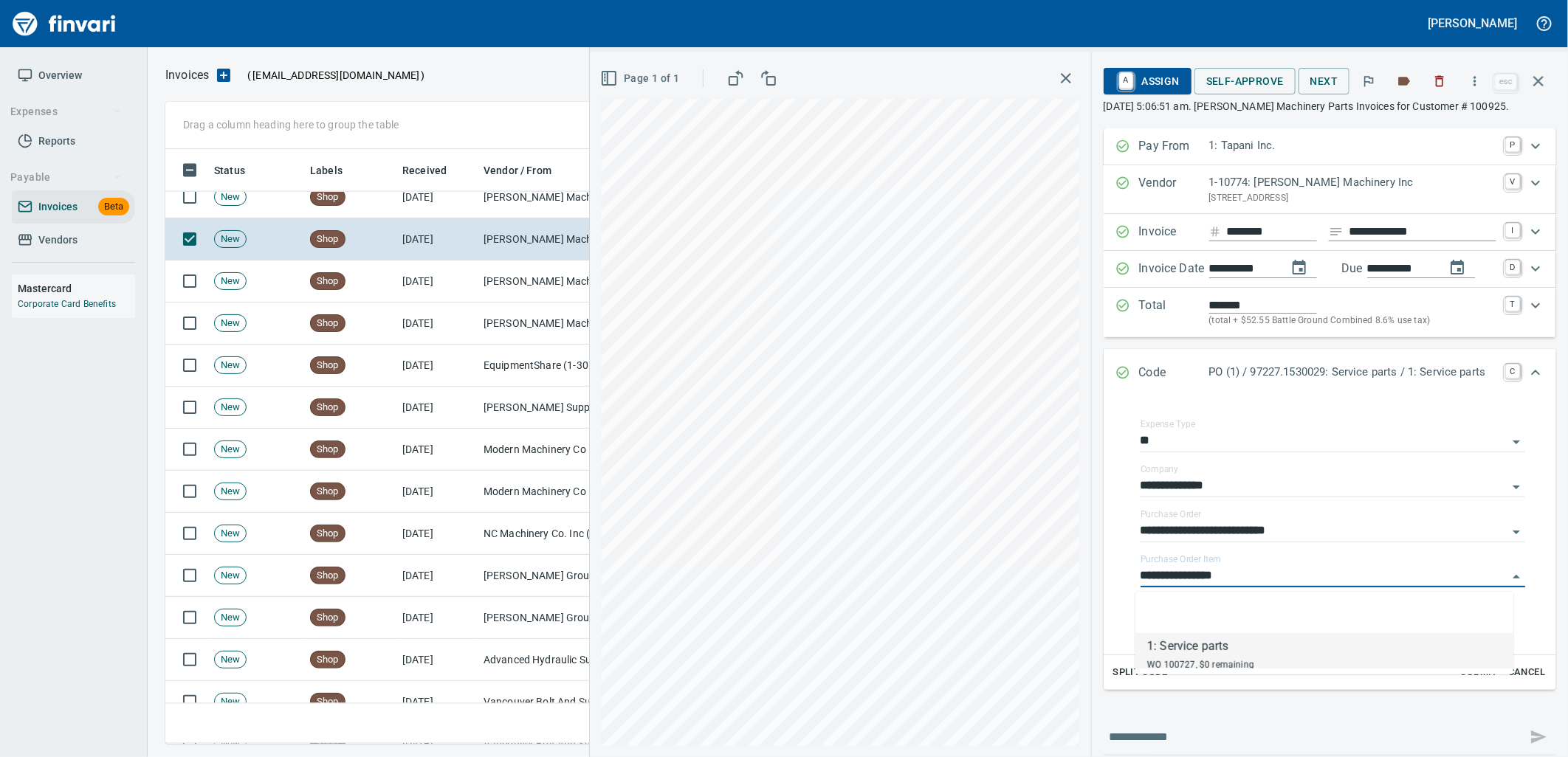
scroll to position [583, 1360]
click at [476, 207] on td "[DATE]" at bounding box center [437, 197] width 81 height 42
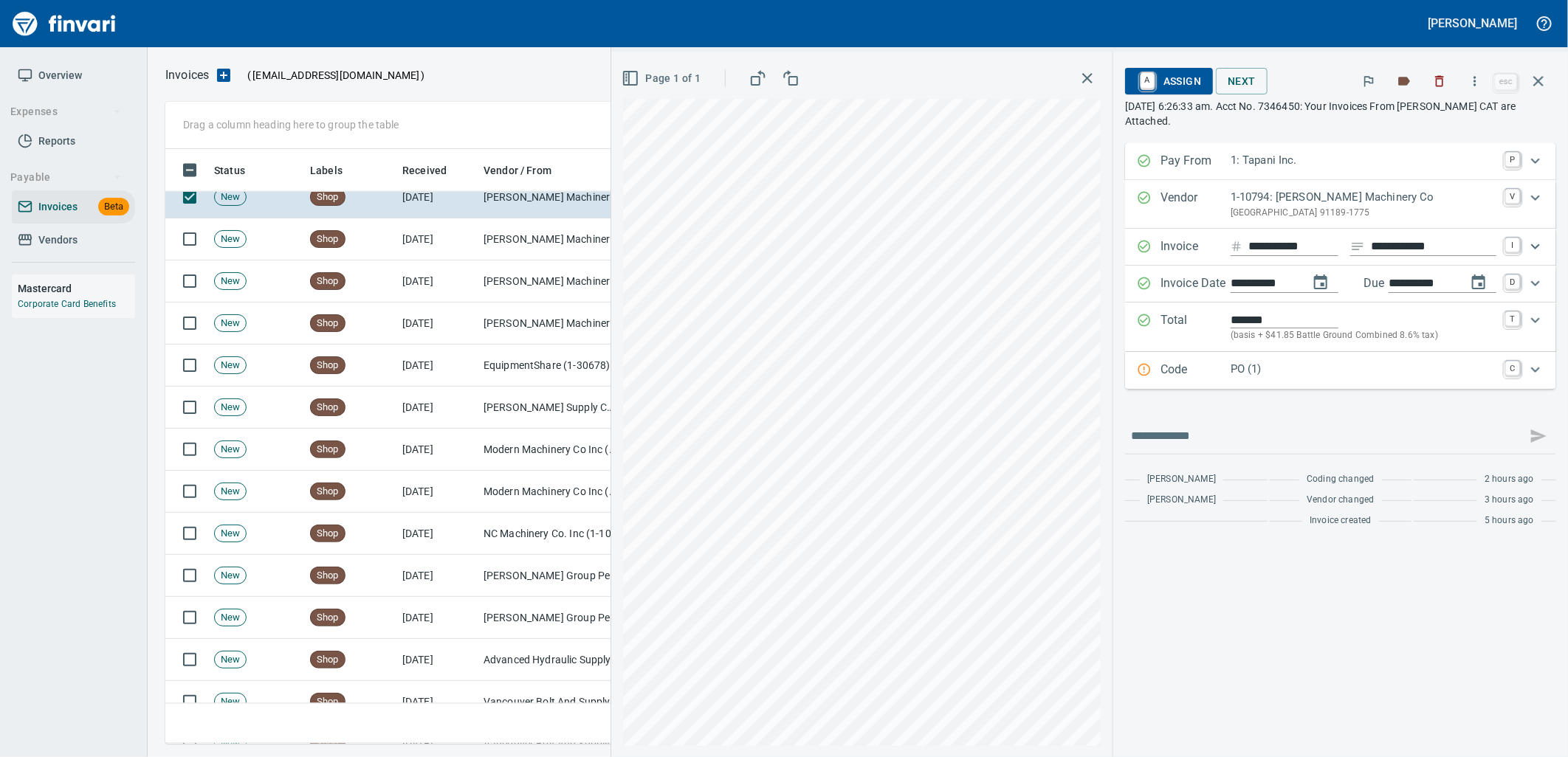
click at [1293, 385] on div "Code PO (1) C" at bounding box center [1340, 370] width 431 height 37
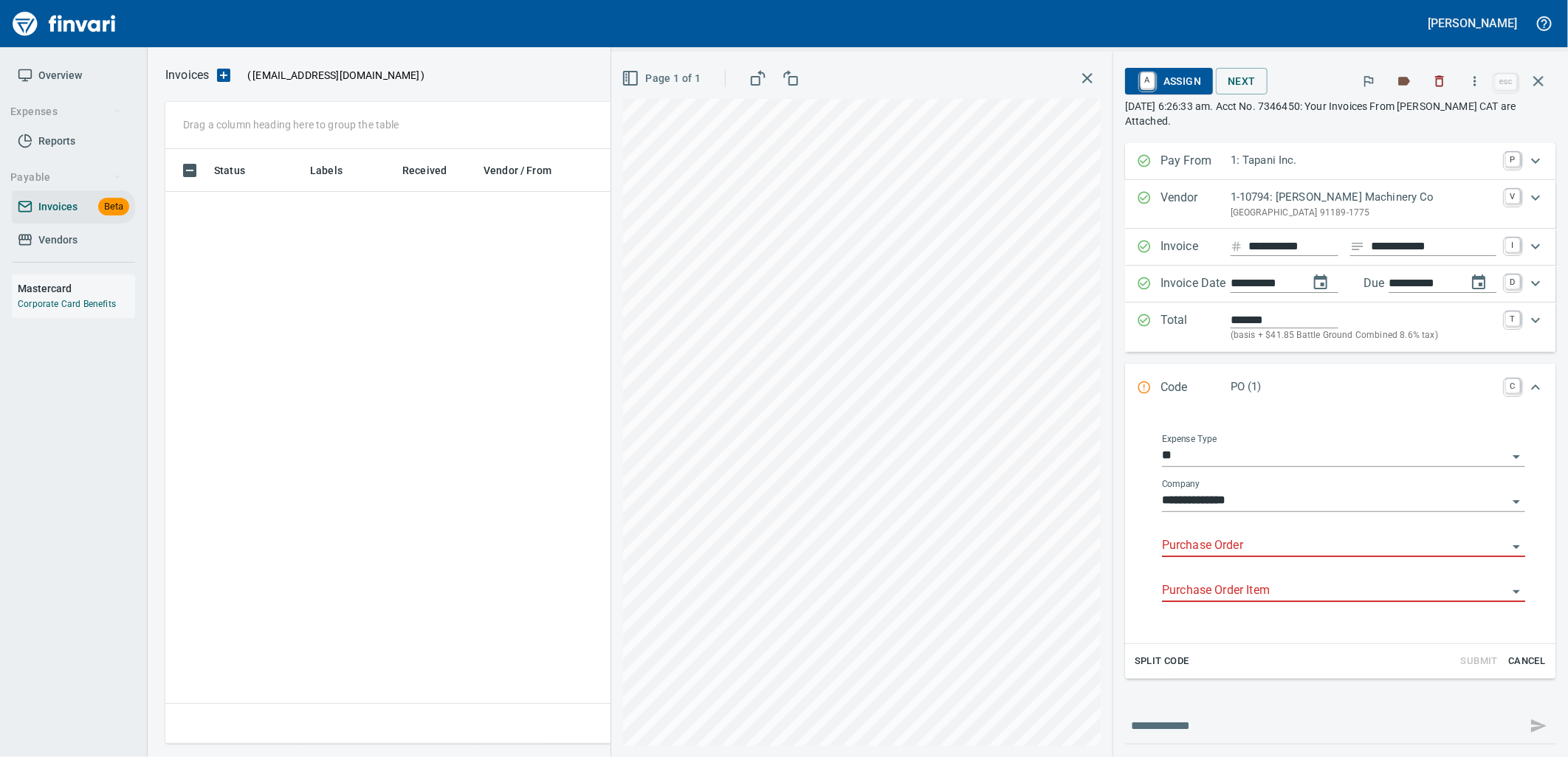
scroll to position [2, 2]
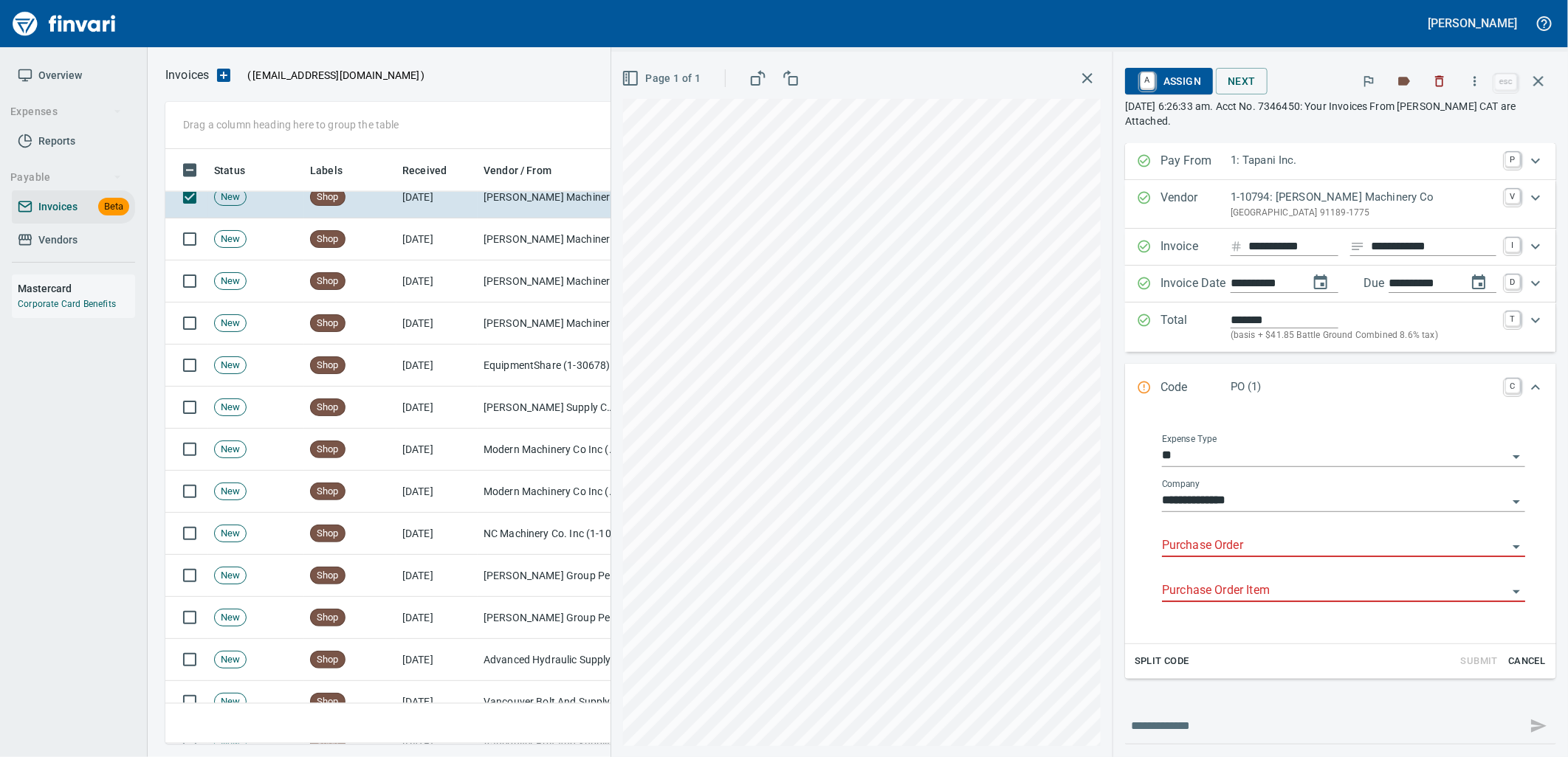
click at [1237, 547] on input "Purchase Order" at bounding box center [1334, 546] width 345 height 21
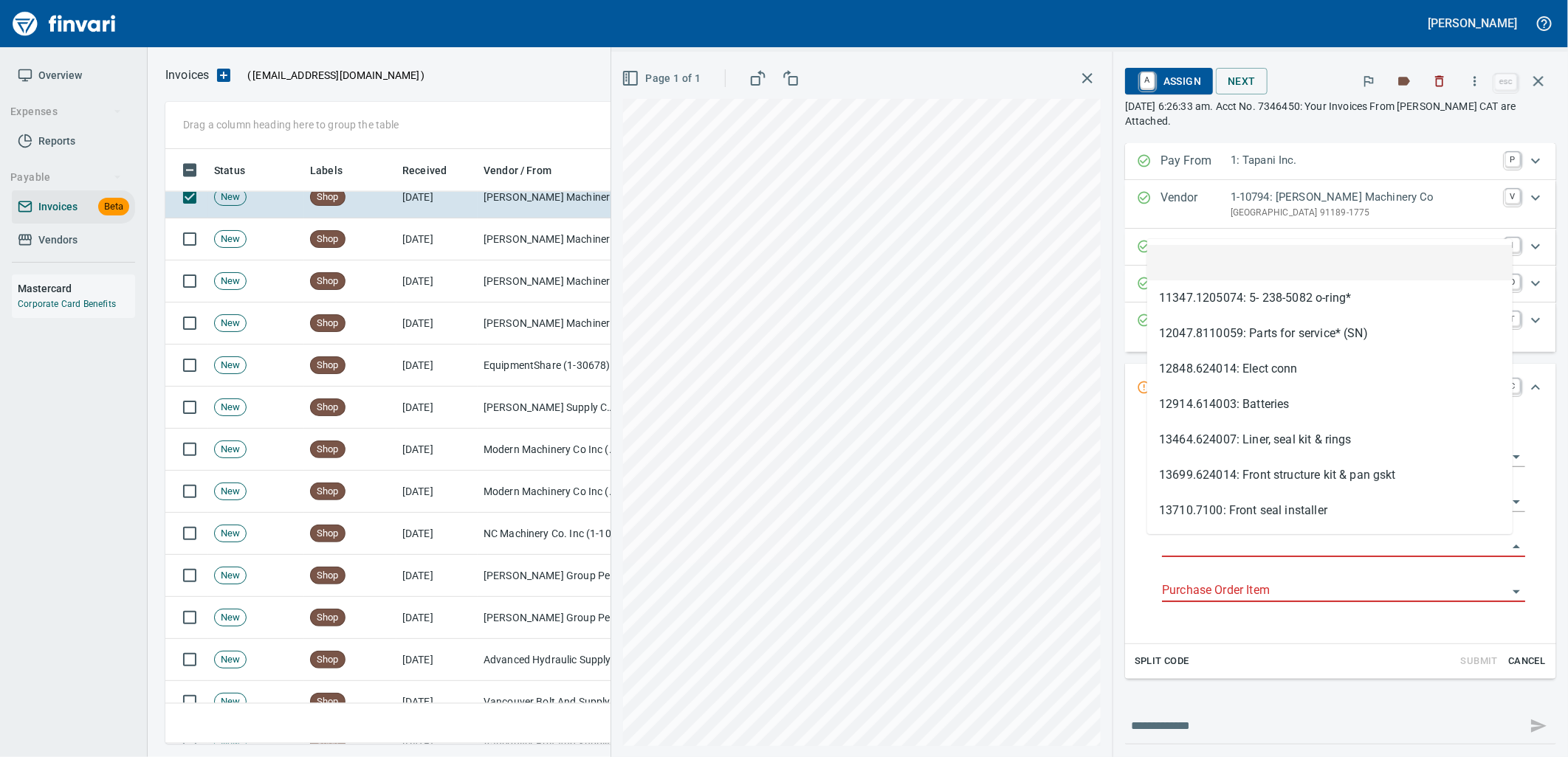
scroll to position [583, 1360]
type input "**********"
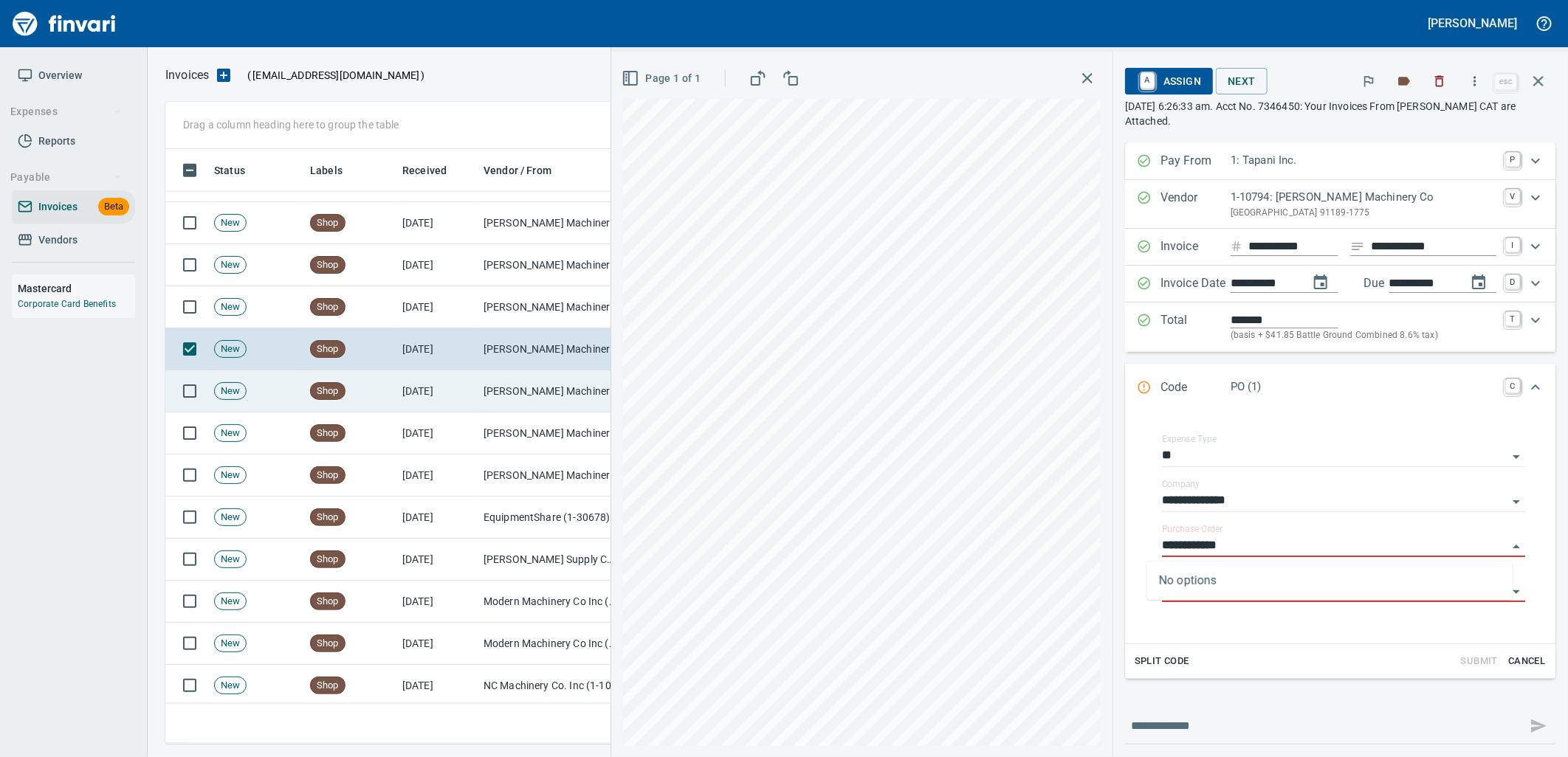
scroll to position [1232, 0]
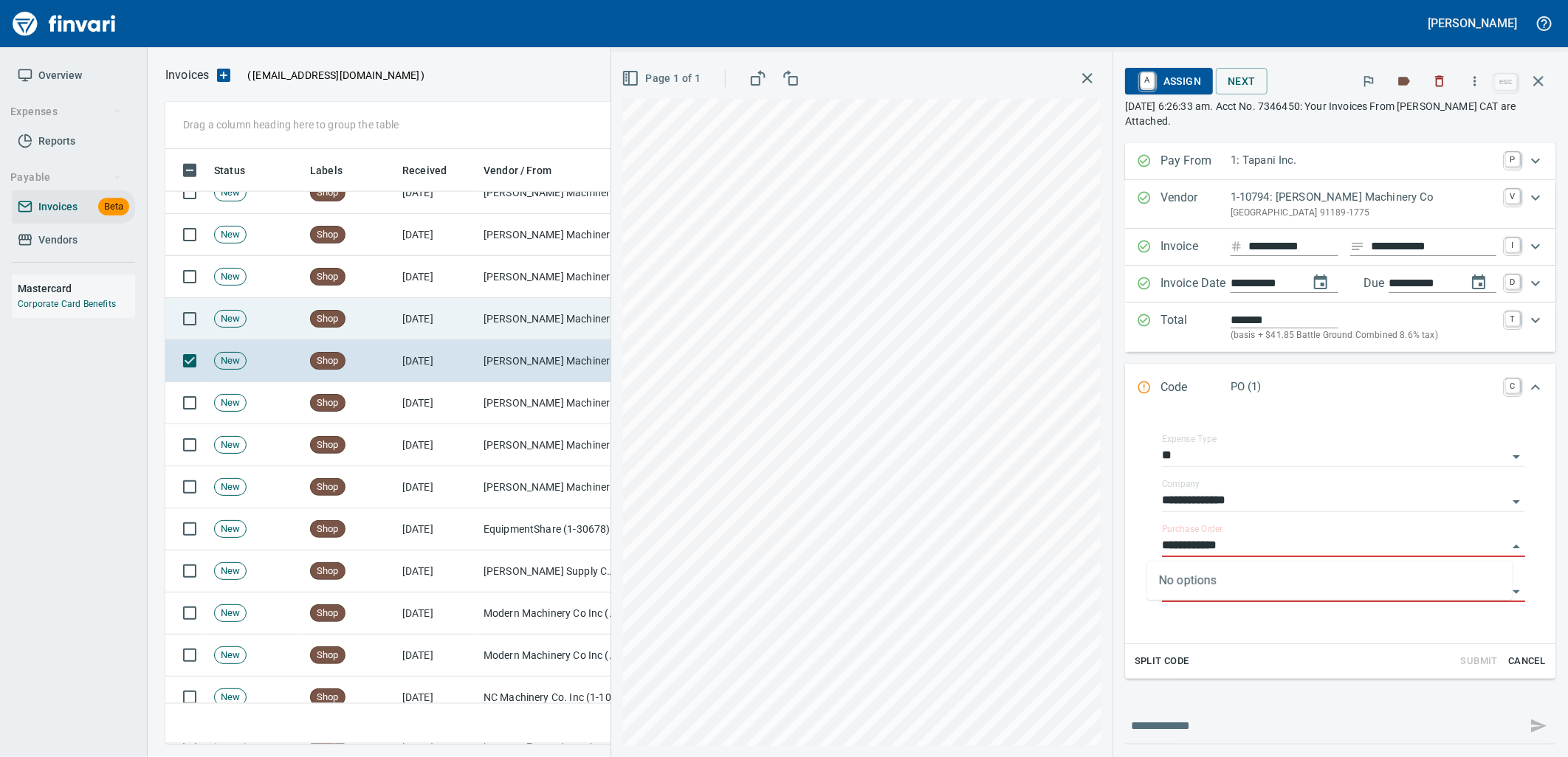
click at [513, 328] on td "[PERSON_NAME] Machinery Co (1-10794)" at bounding box center [552, 319] width 148 height 42
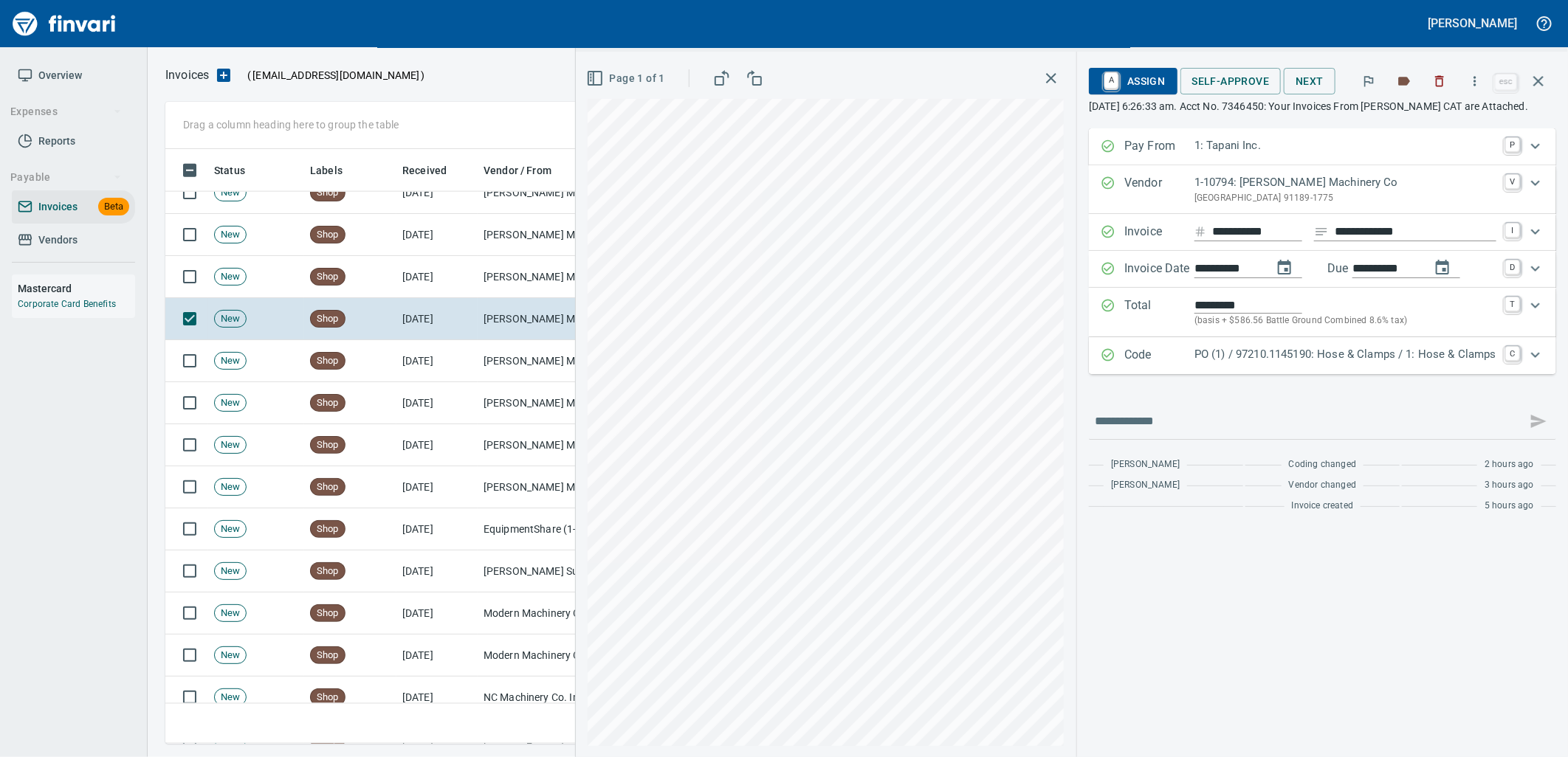
click at [1362, 363] on p "PO (1) / 97210.1145190: Hose & Clamps / 1: Hose & Clamps" at bounding box center [1345, 354] width 302 height 17
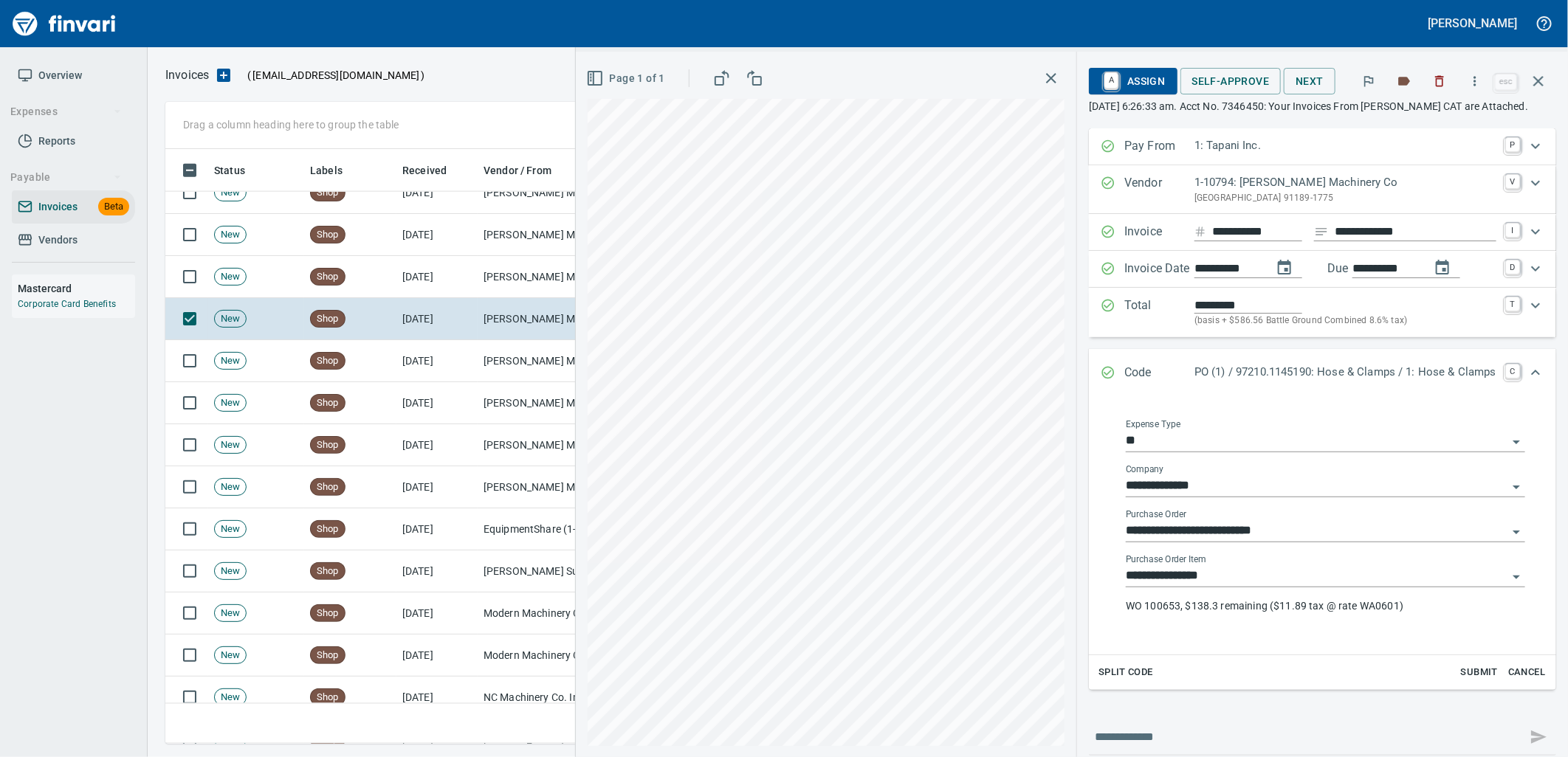
click at [1256, 579] on input "**********" at bounding box center [1316, 576] width 381 height 21
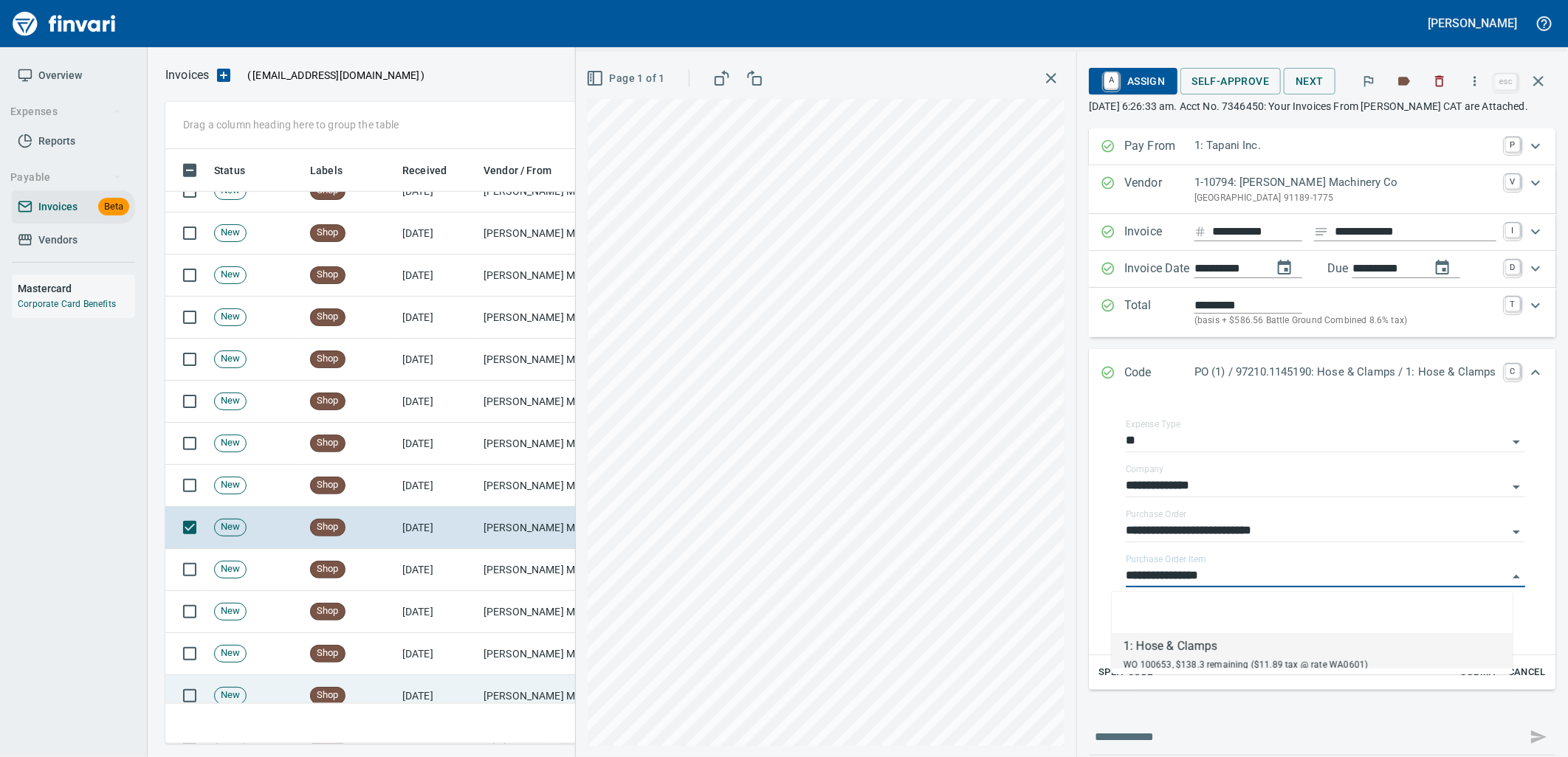
scroll to position [986, 0]
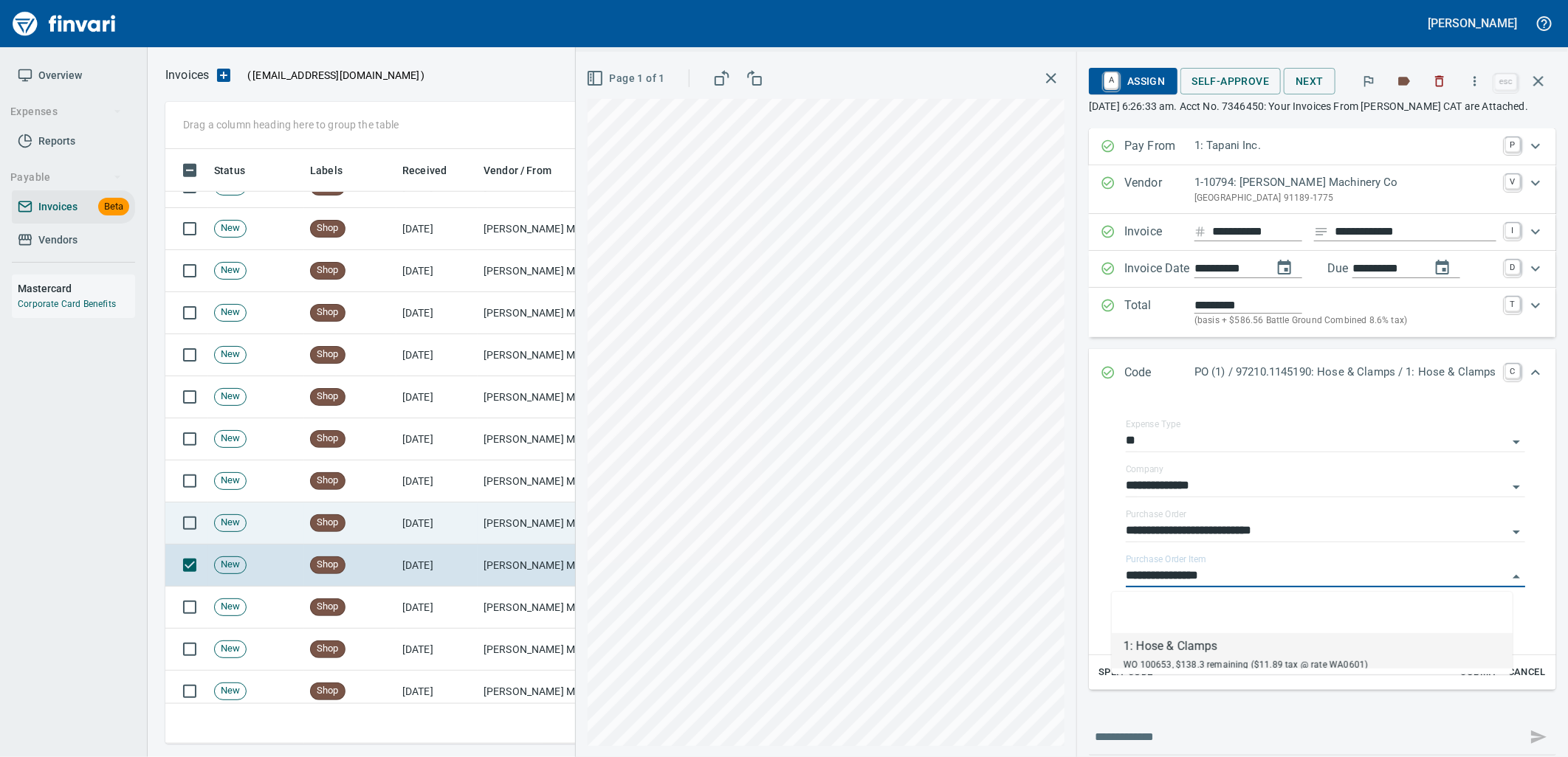
click at [503, 517] on td "[PERSON_NAME] Machinery Co (1-10794)" at bounding box center [552, 523] width 148 height 42
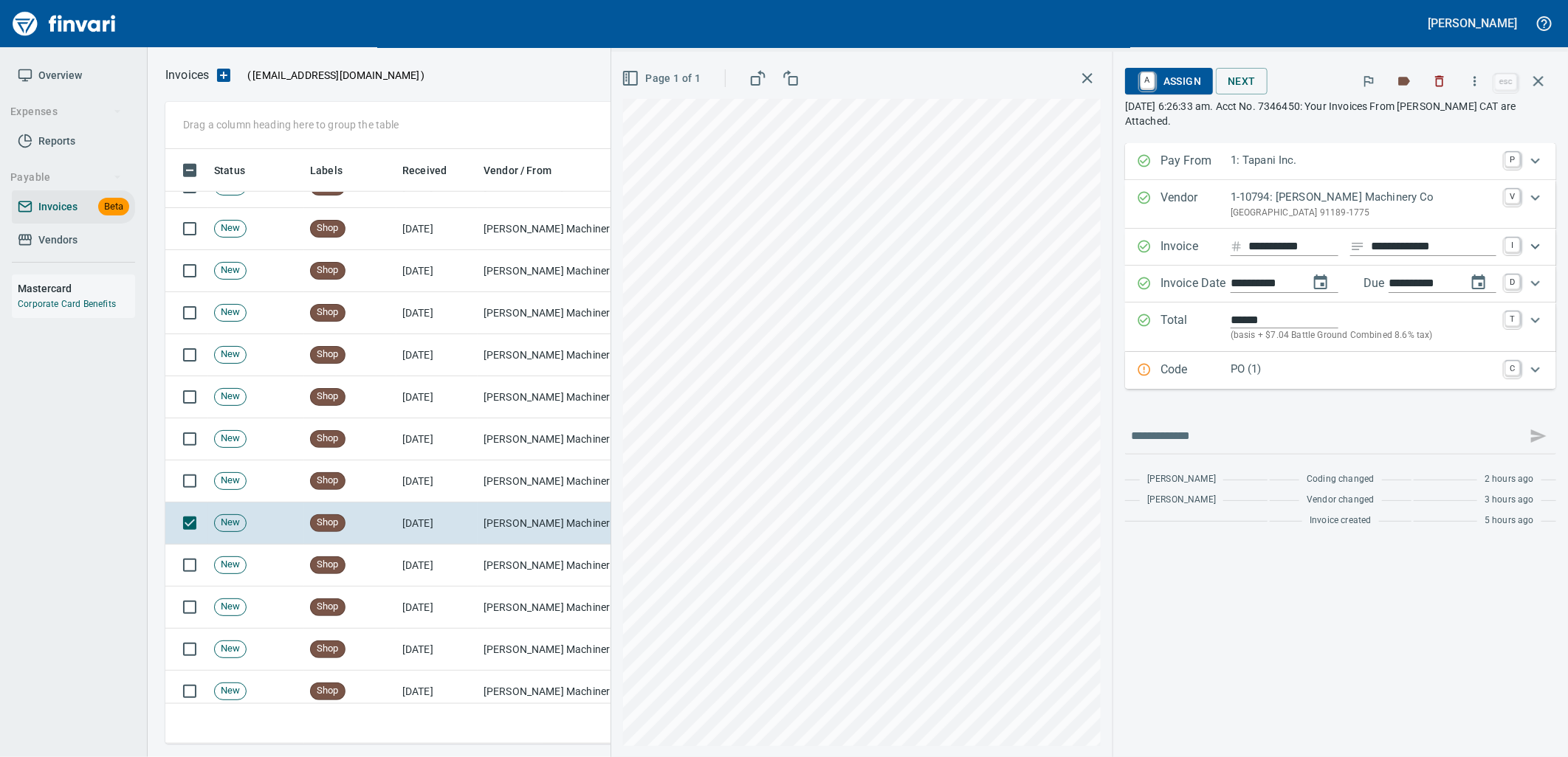
click at [1299, 369] on p "PO (1)" at bounding box center [1363, 369] width 266 height 17
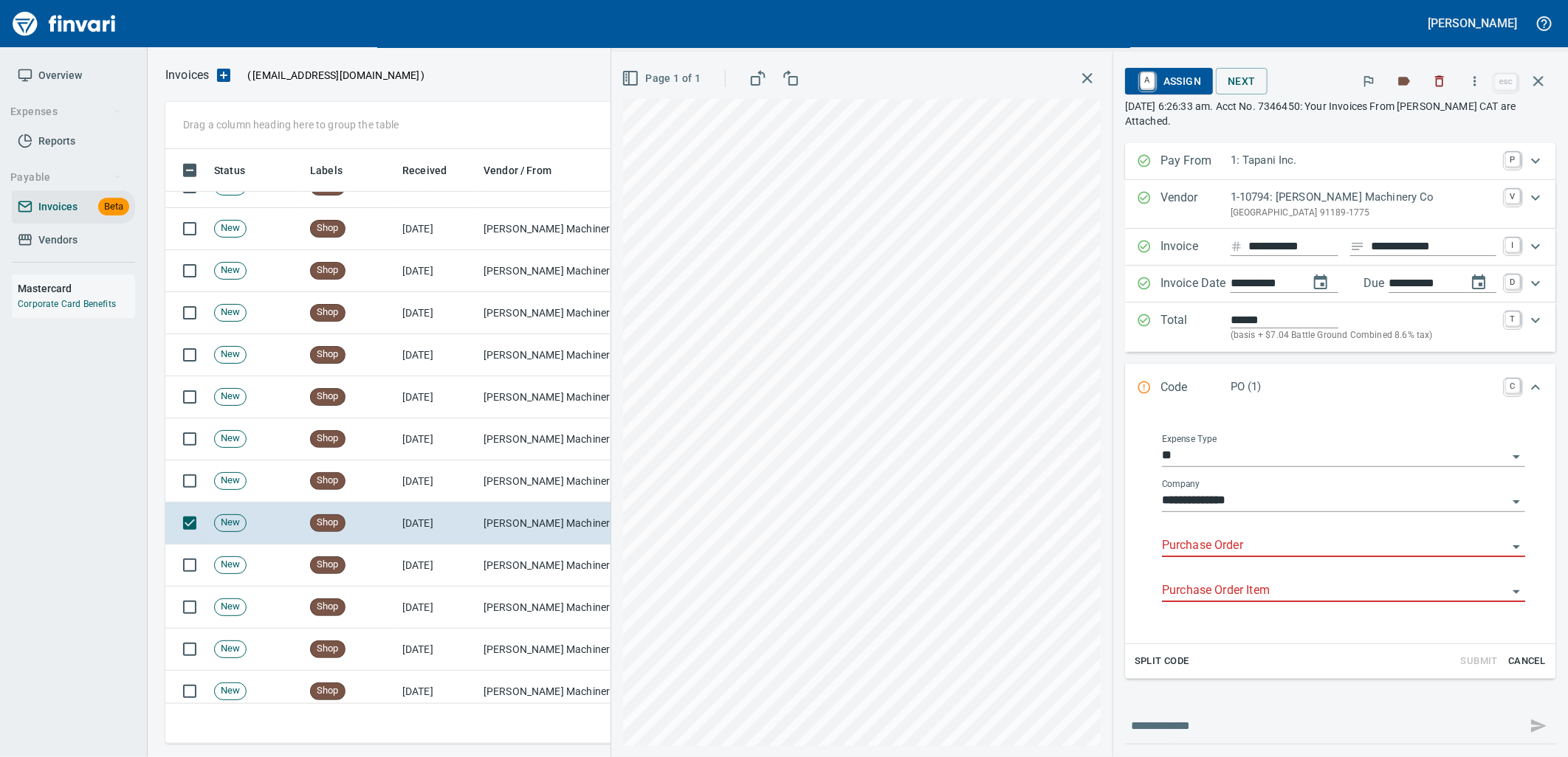
click at [1206, 542] on input "Purchase Order" at bounding box center [1334, 546] width 345 height 21
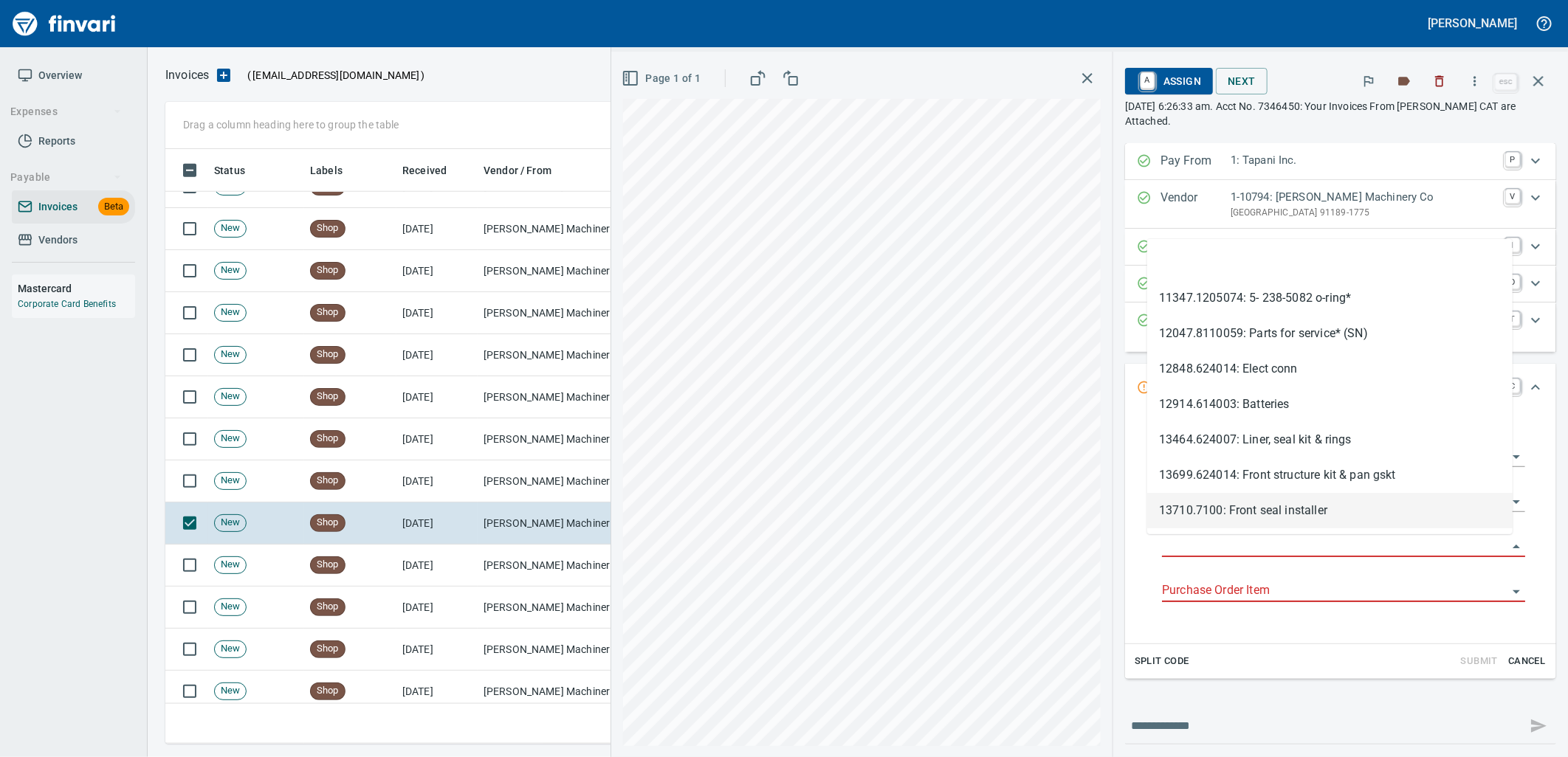
scroll to position [583, 1360]
type input "**********"
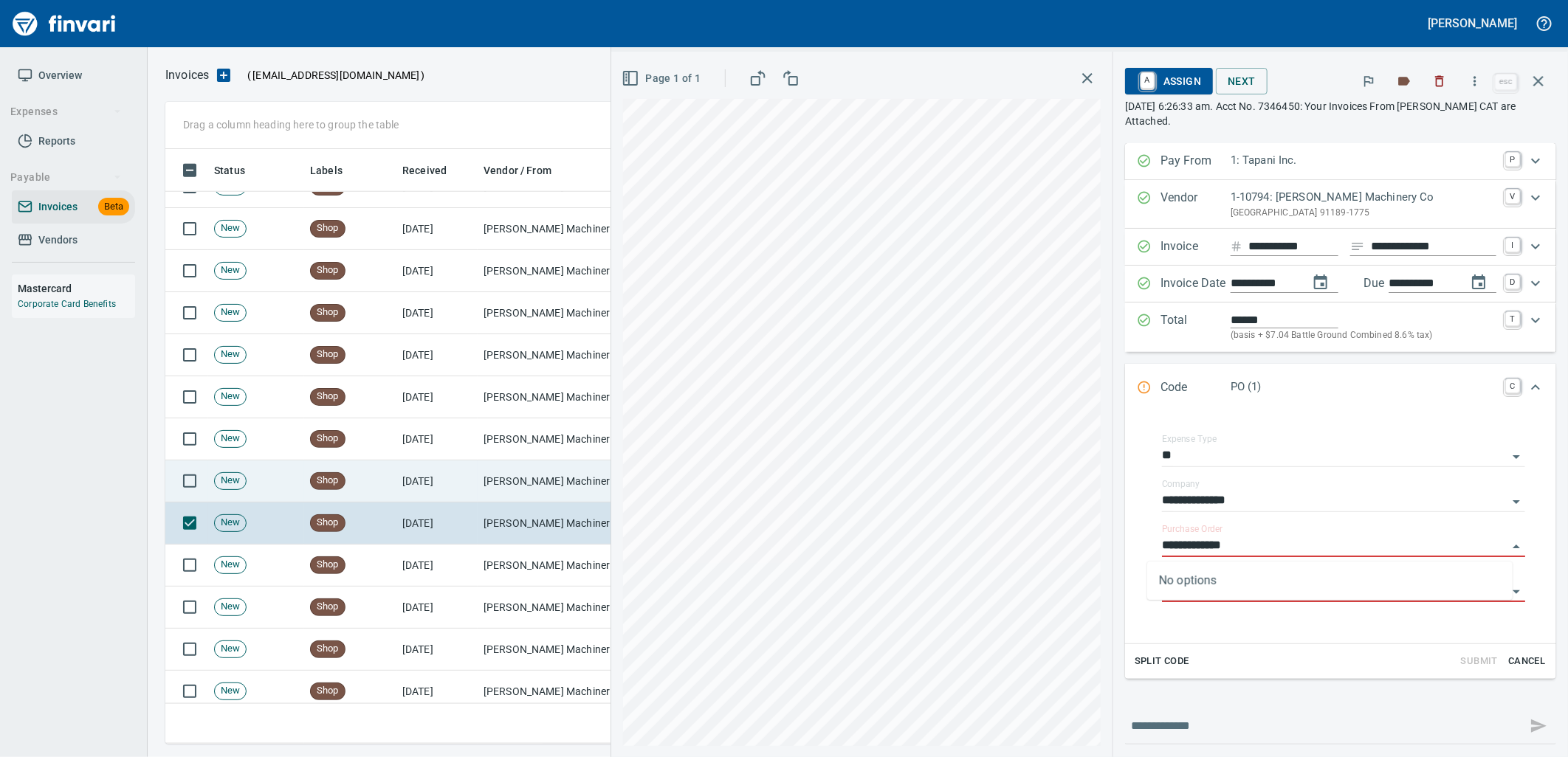
click at [535, 477] on td "Peterson Machinery Co (1-10794)" at bounding box center [552, 481] width 148 height 42
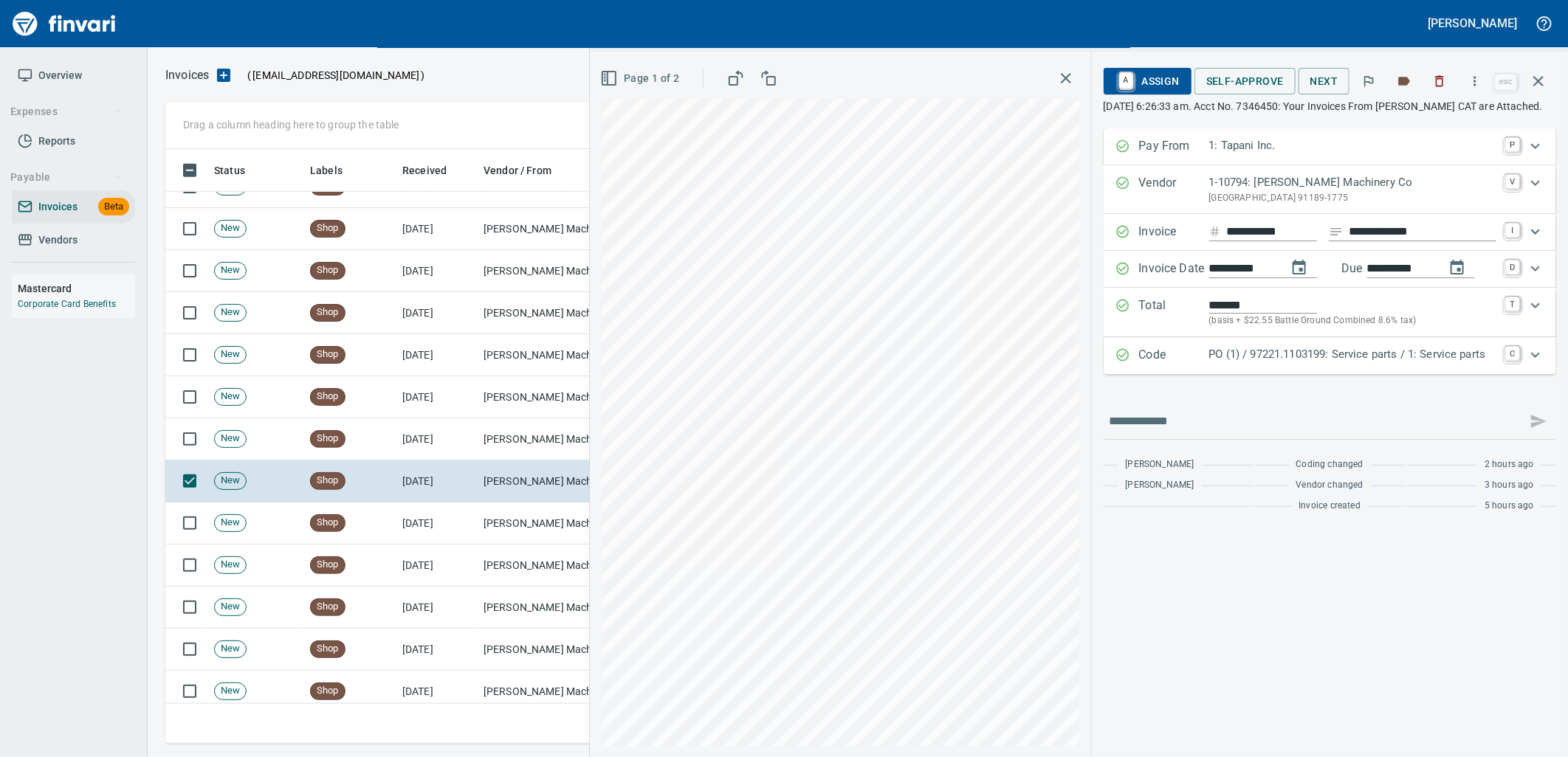
click at [1285, 363] on p "PO (1) / 97221.1103199: Service parts / 1: Service parts" at bounding box center [1353, 354] width 287 height 17
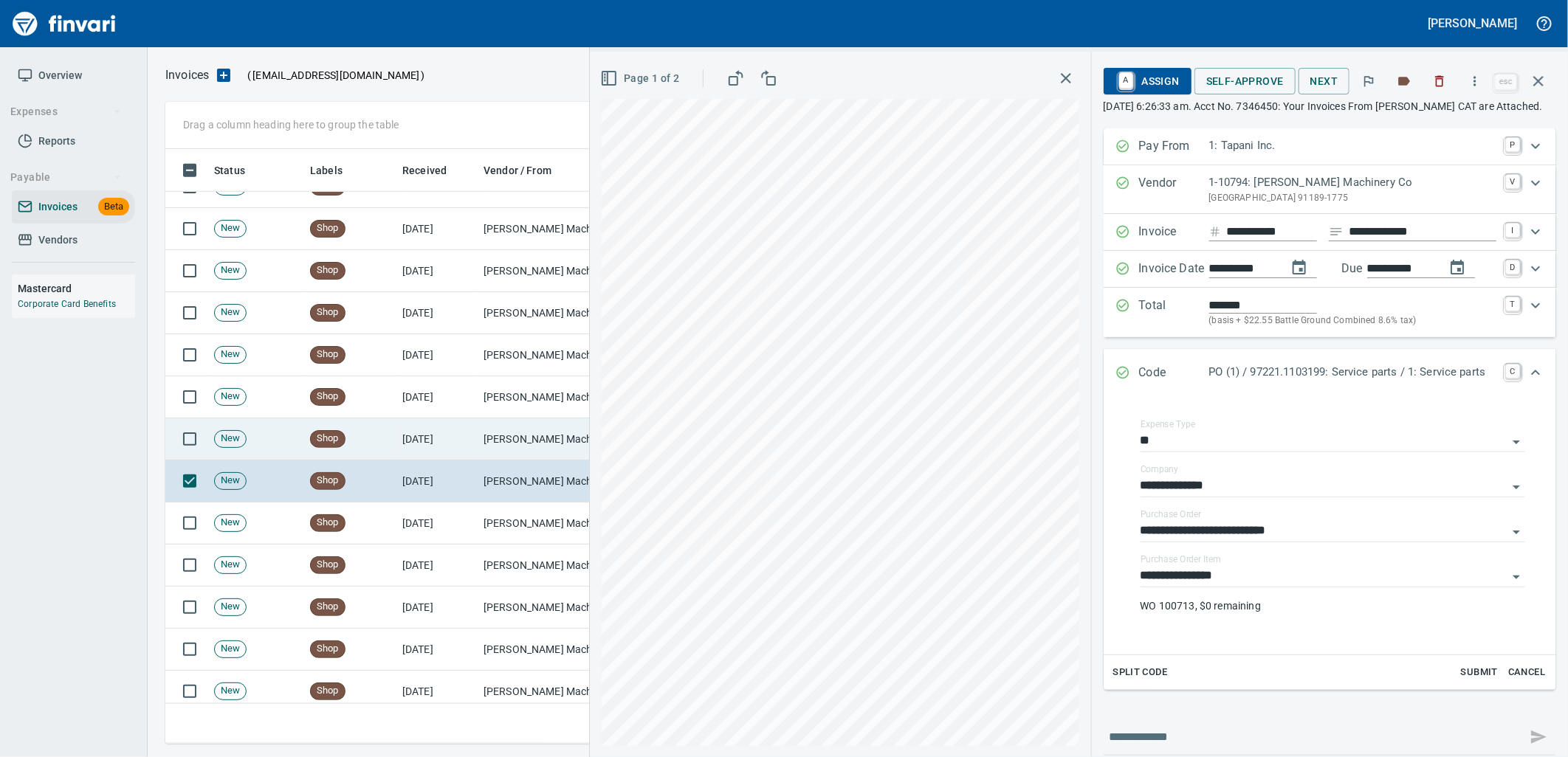
click at [522, 444] on td "Peterson Machinery Co (1-10794)" at bounding box center [552, 439] width 148 height 42
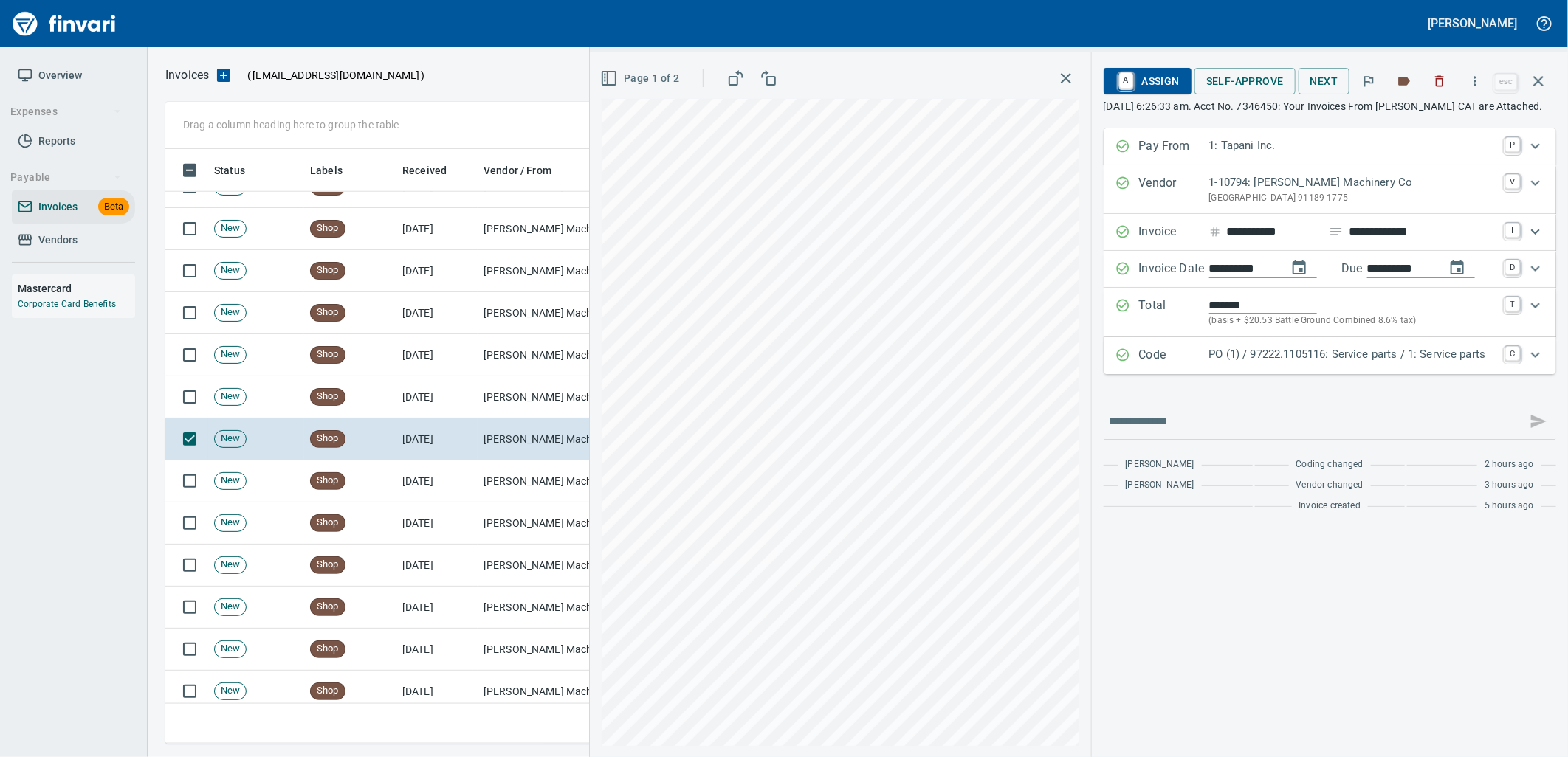
click at [1280, 374] on div "Code PO (1) / 97222.1105116: Service parts / 1: Service parts C" at bounding box center [1330, 355] width 453 height 37
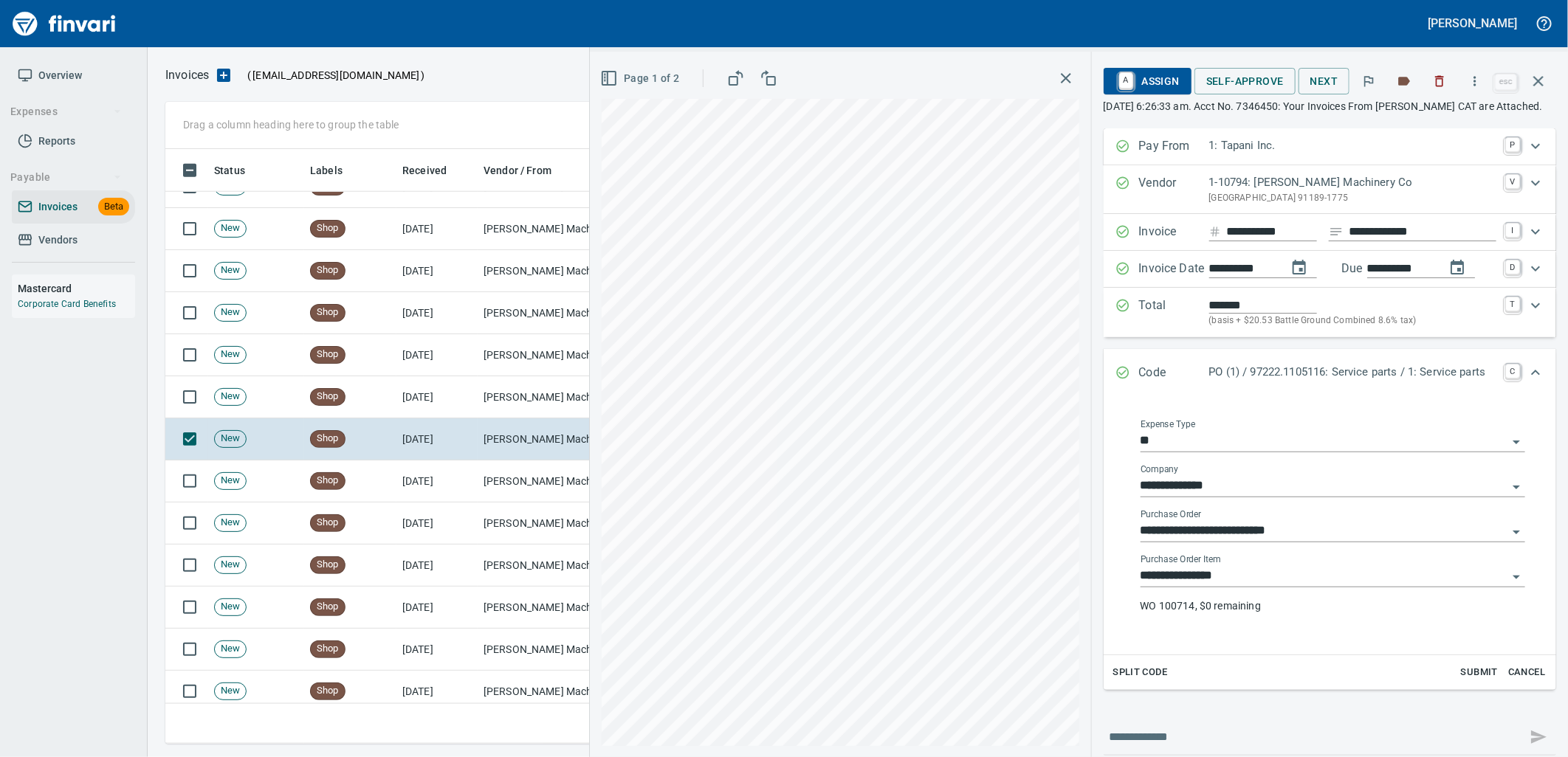
click at [1234, 587] on input "**********" at bounding box center [1324, 576] width 367 height 21
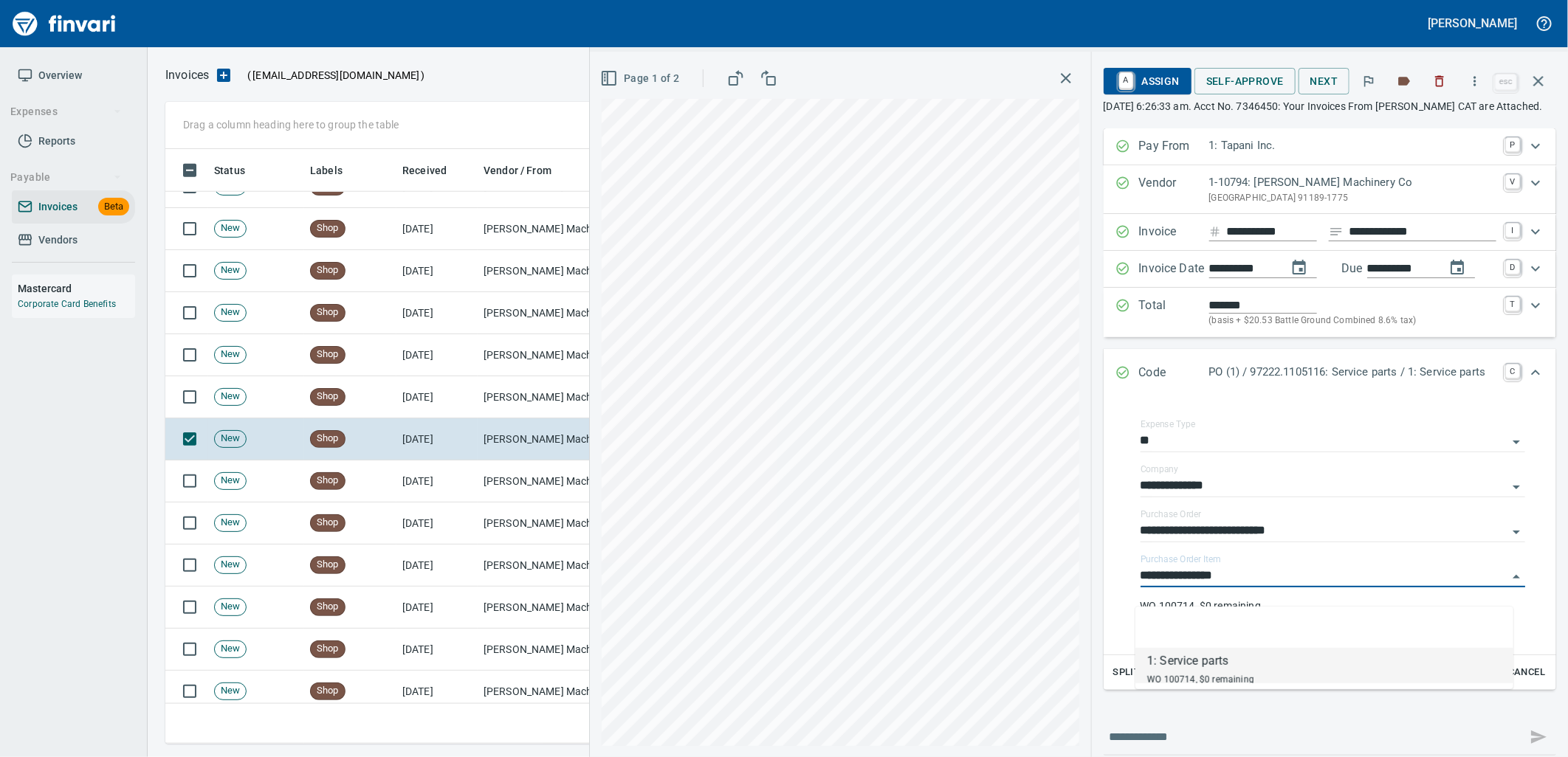
scroll to position [583, 1360]
click at [527, 404] on td "Peterson Machinery Co (1-10794)" at bounding box center [552, 397] width 148 height 42
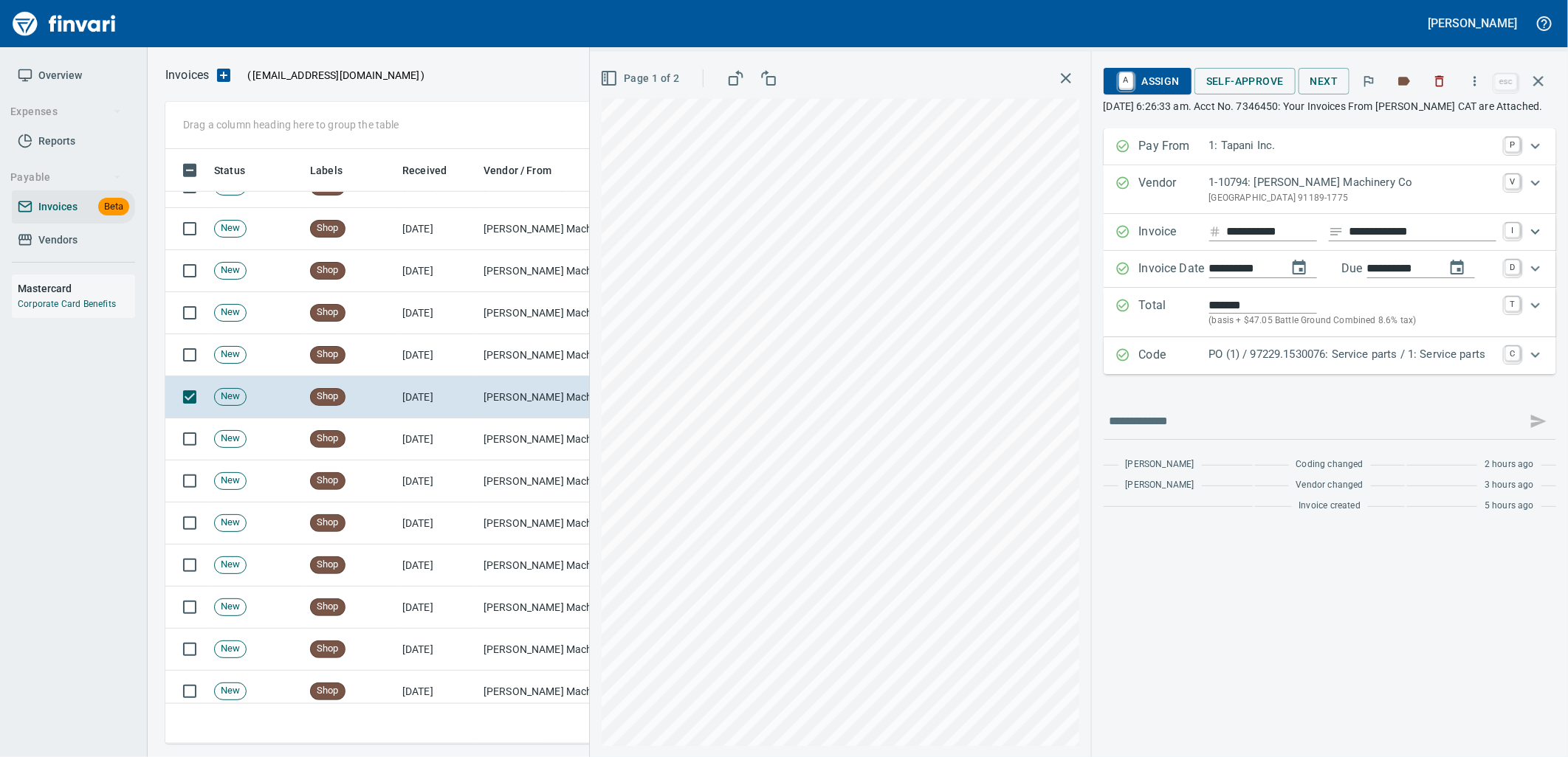
click at [1440, 363] on p "PO (1) / 97229.1530076: Service parts / 1: Service parts" at bounding box center [1353, 354] width 287 height 17
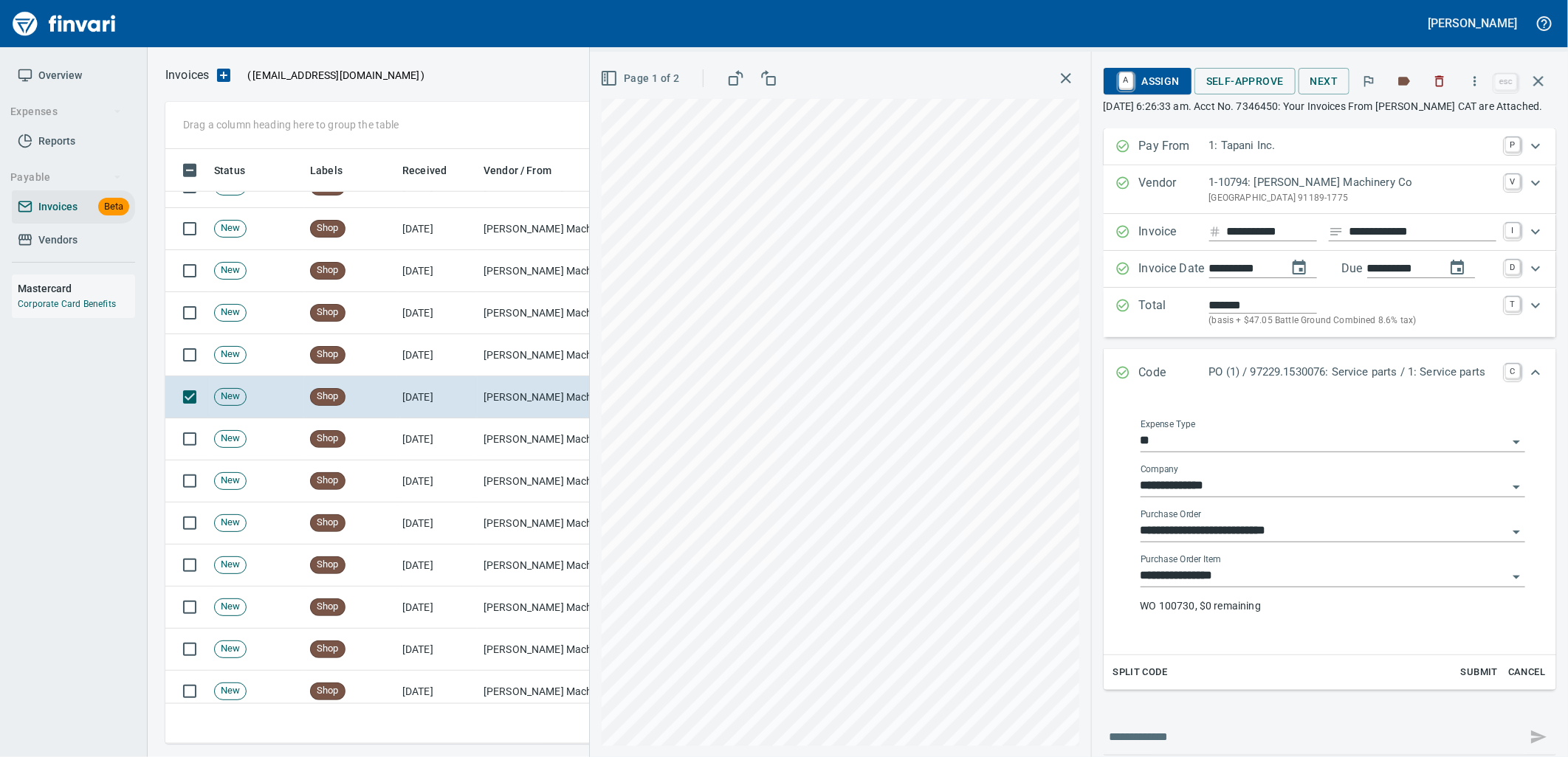
click at [1271, 587] on input "**********" at bounding box center [1324, 576] width 367 height 21
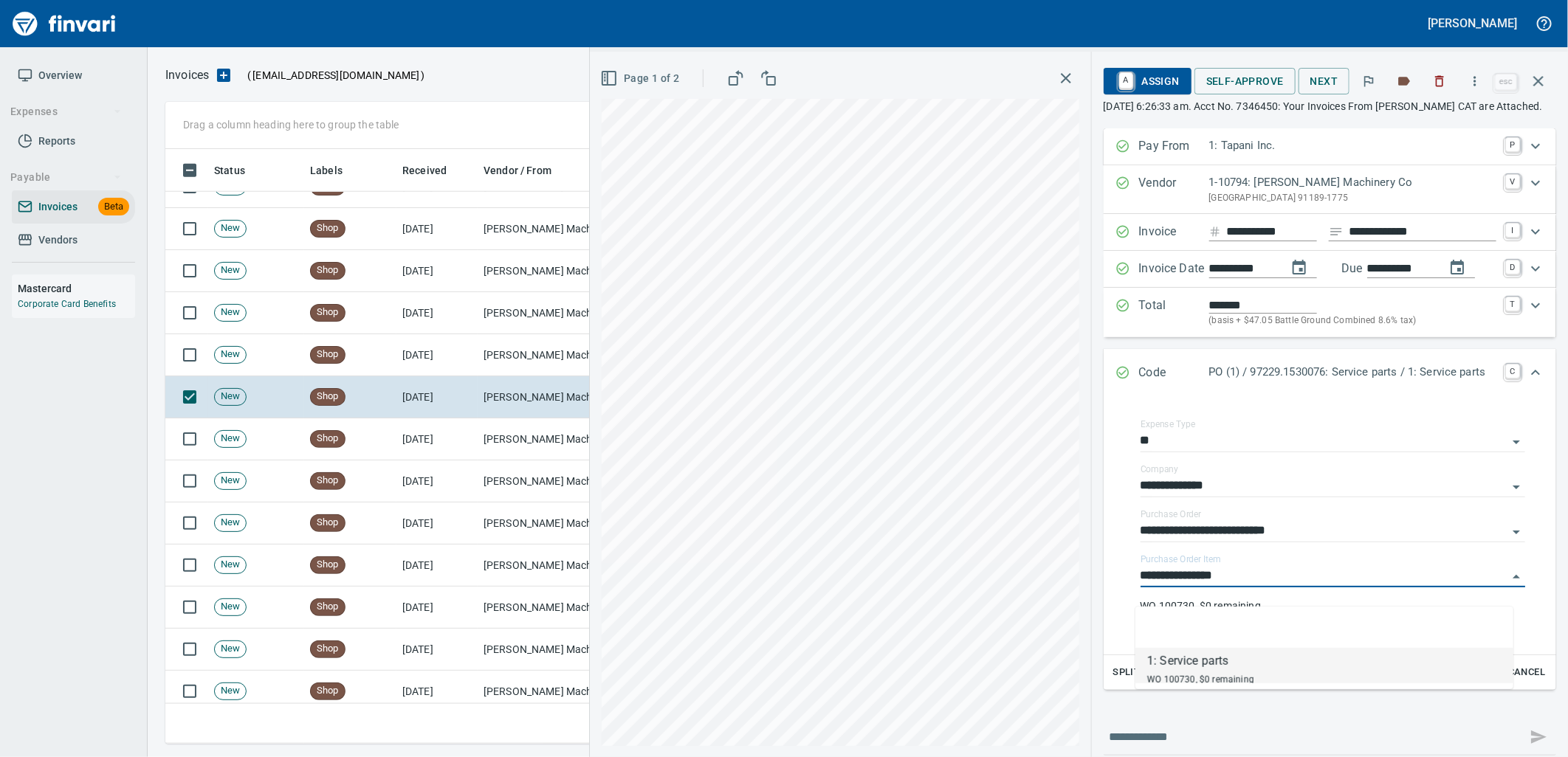
scroll to position [583, 1360]
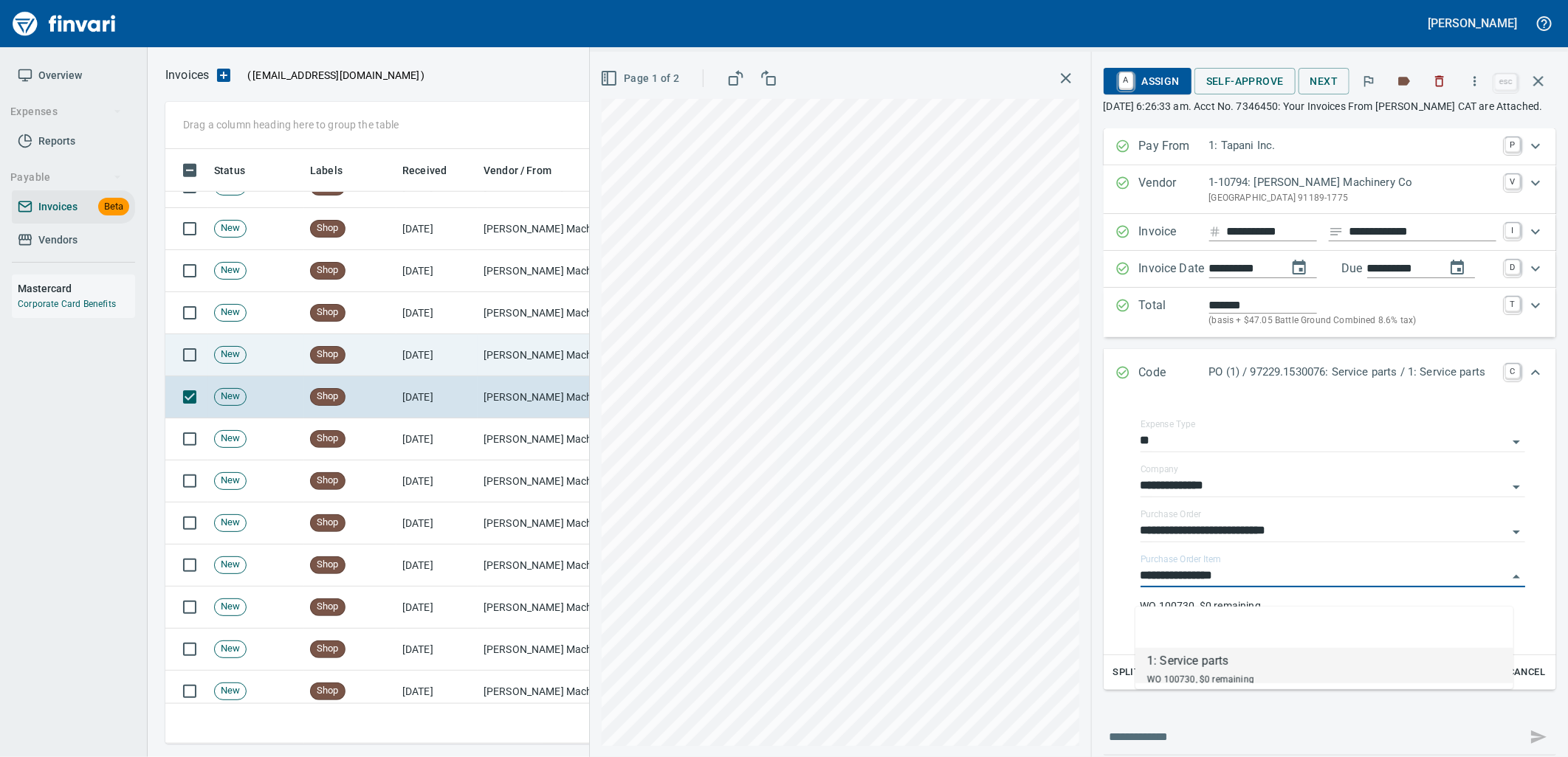
click at [540, 356] on td "Peterson Machinery Co (1-10794)" at bounding box center [552, 355] width 148 height 42
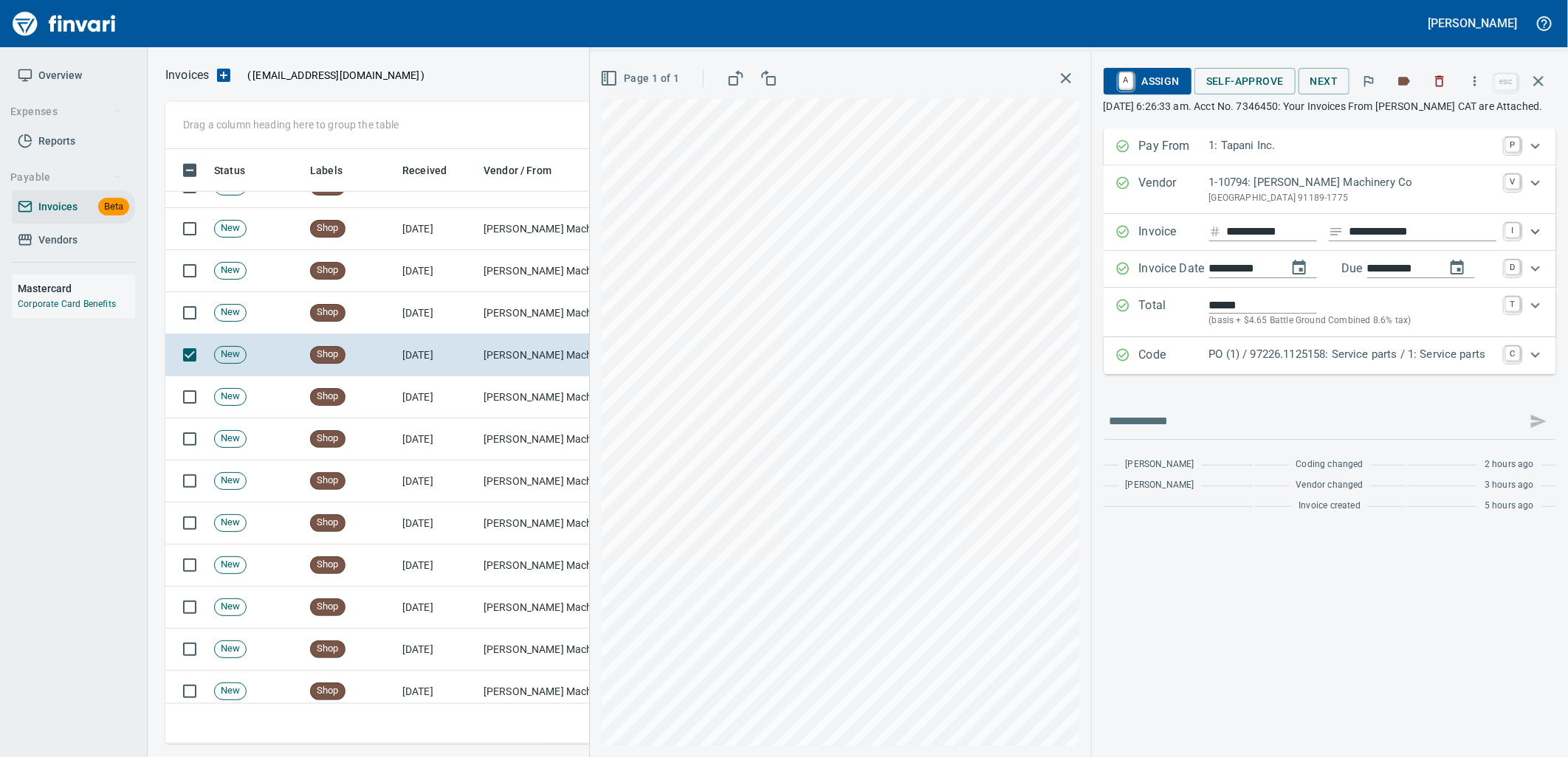
click at [1288, 363] on p "PO (1) / 97226.1125158: Service parts / 1: Service parts" at bounding box center [1353, 354] width 287 height 17
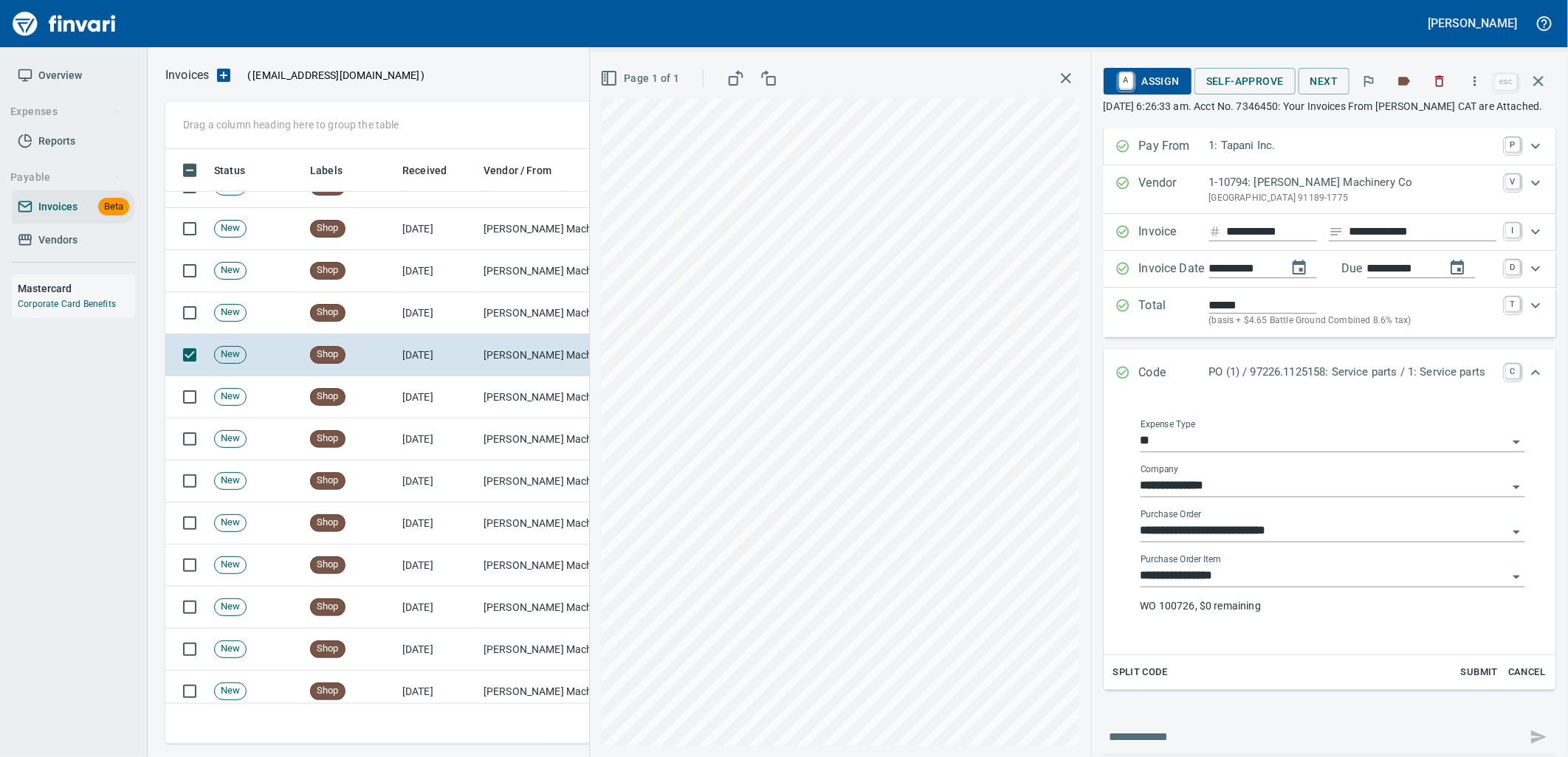
click at [1222, 587] on input "**********" at bounding box center [1324, 576] width 367 height 21
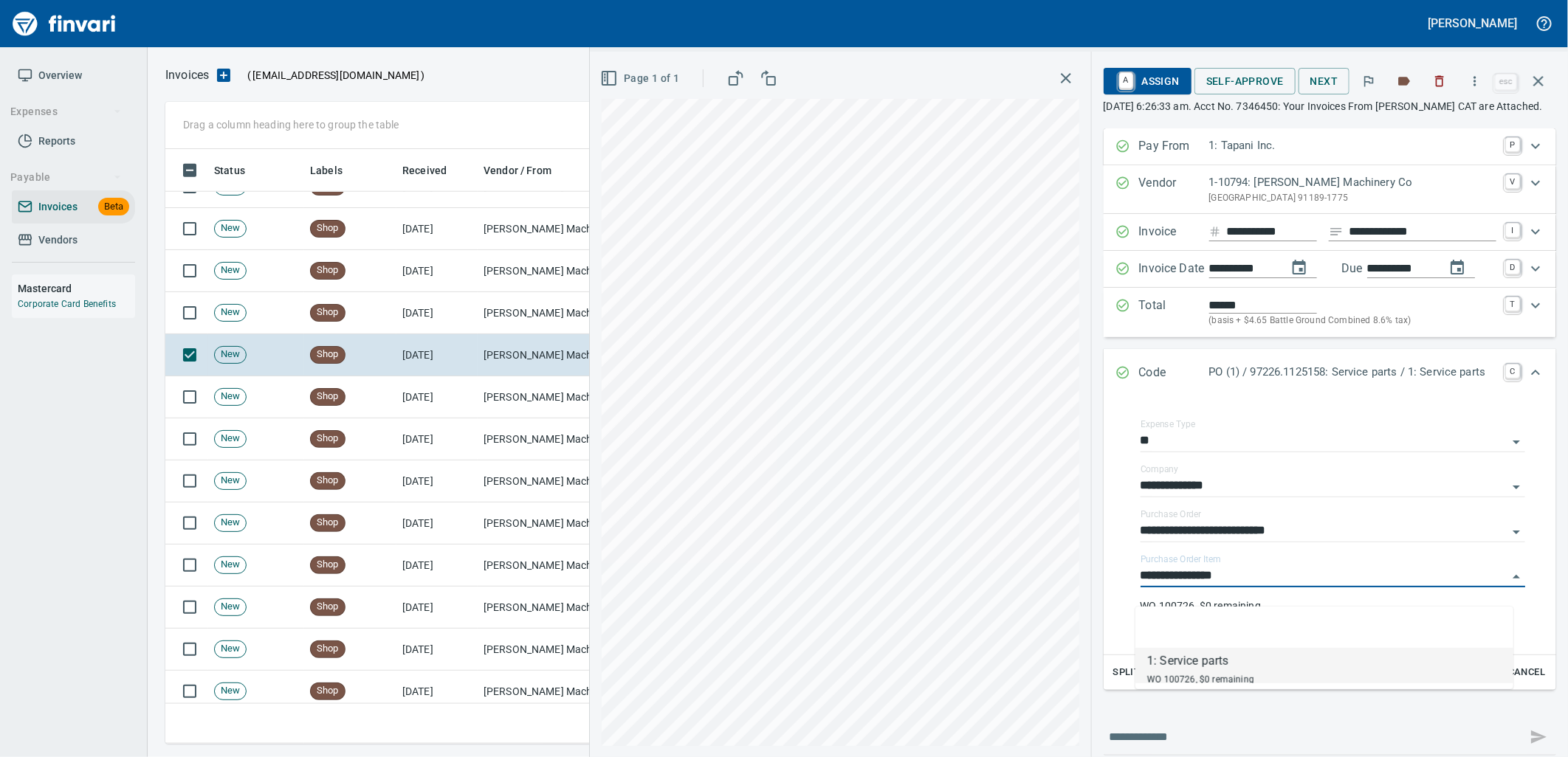
scroll to position [583, 1360]
click at [428, 319] on td "[DATE]" at bounding box center [437, 313] width 81 height 42
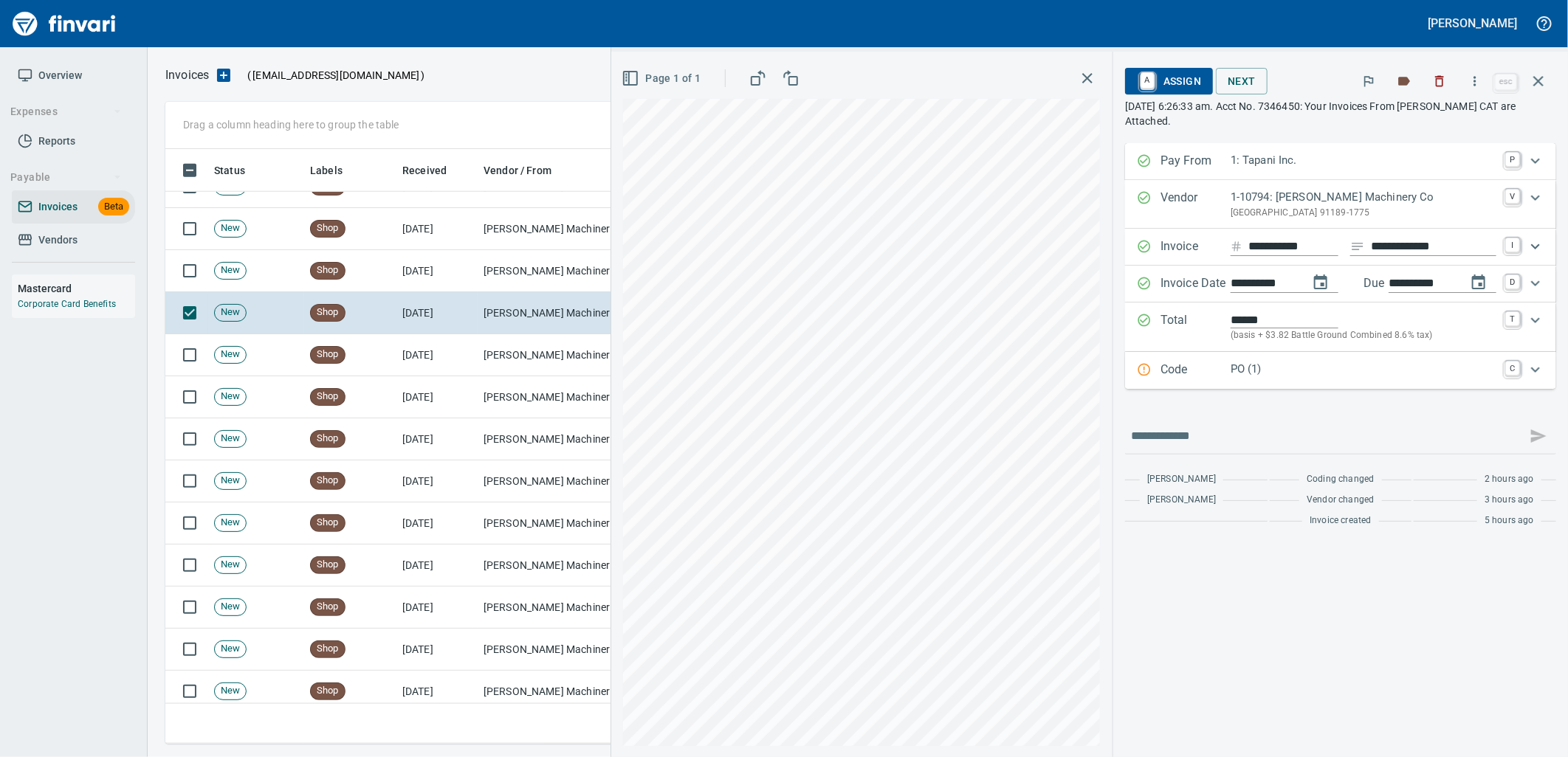
click at [1330, 375] on p "PO (1)" at bounding box center [1363, 369] width 266 height 17
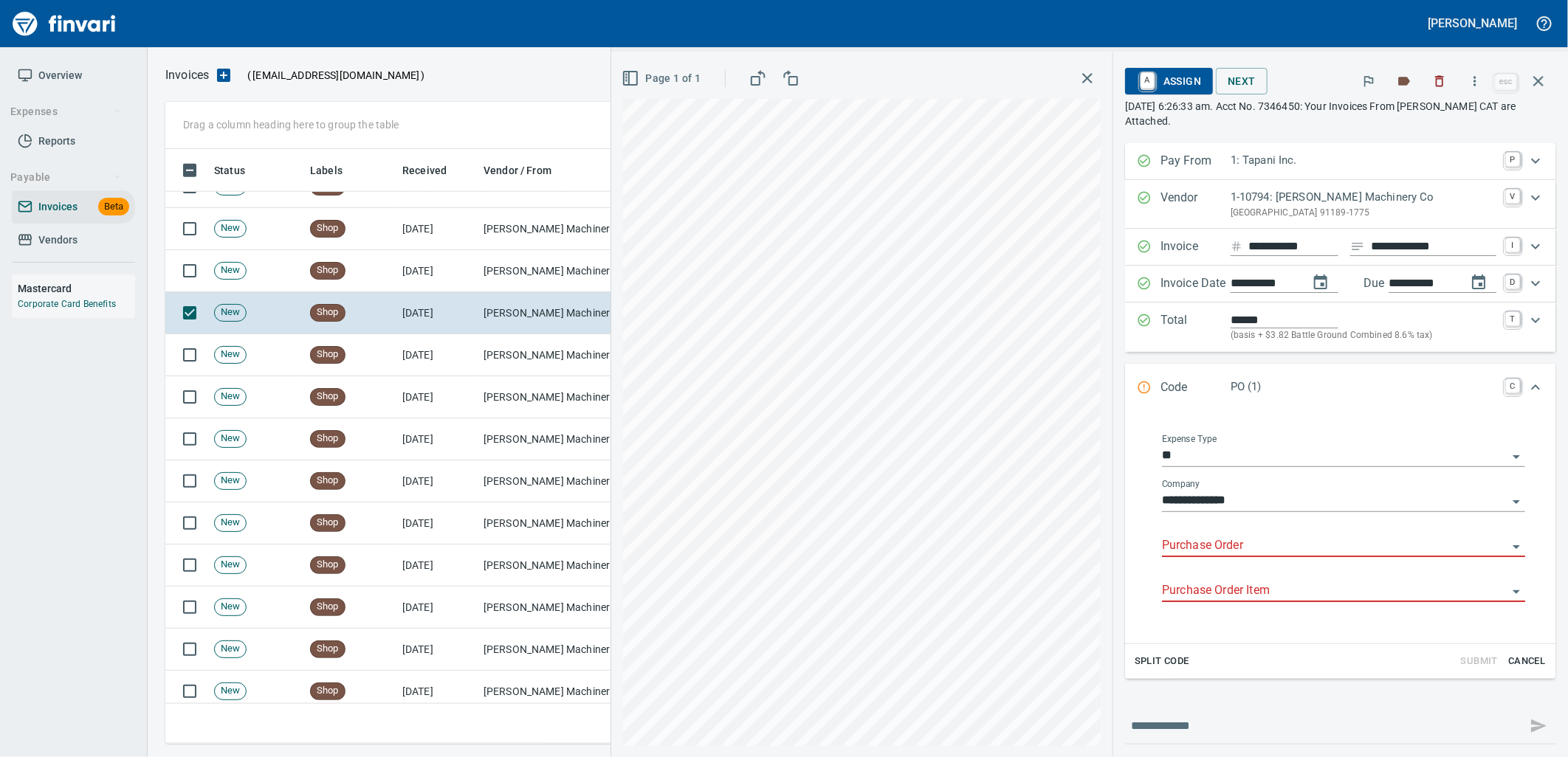
click at [1227, 539] on input "Purchase Order" at bounding box center [1334, 546] width 345 height 21
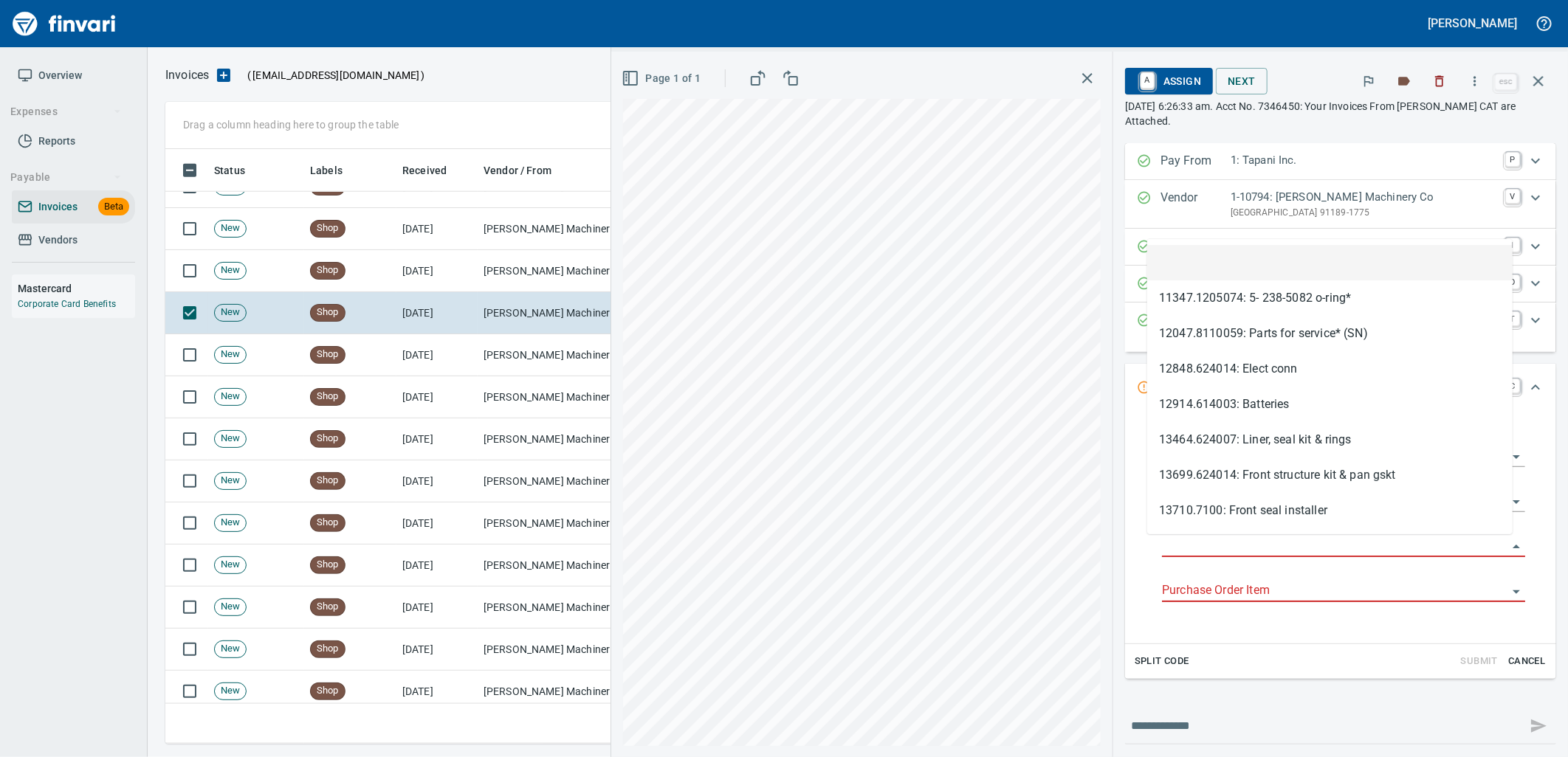
type input "**********"
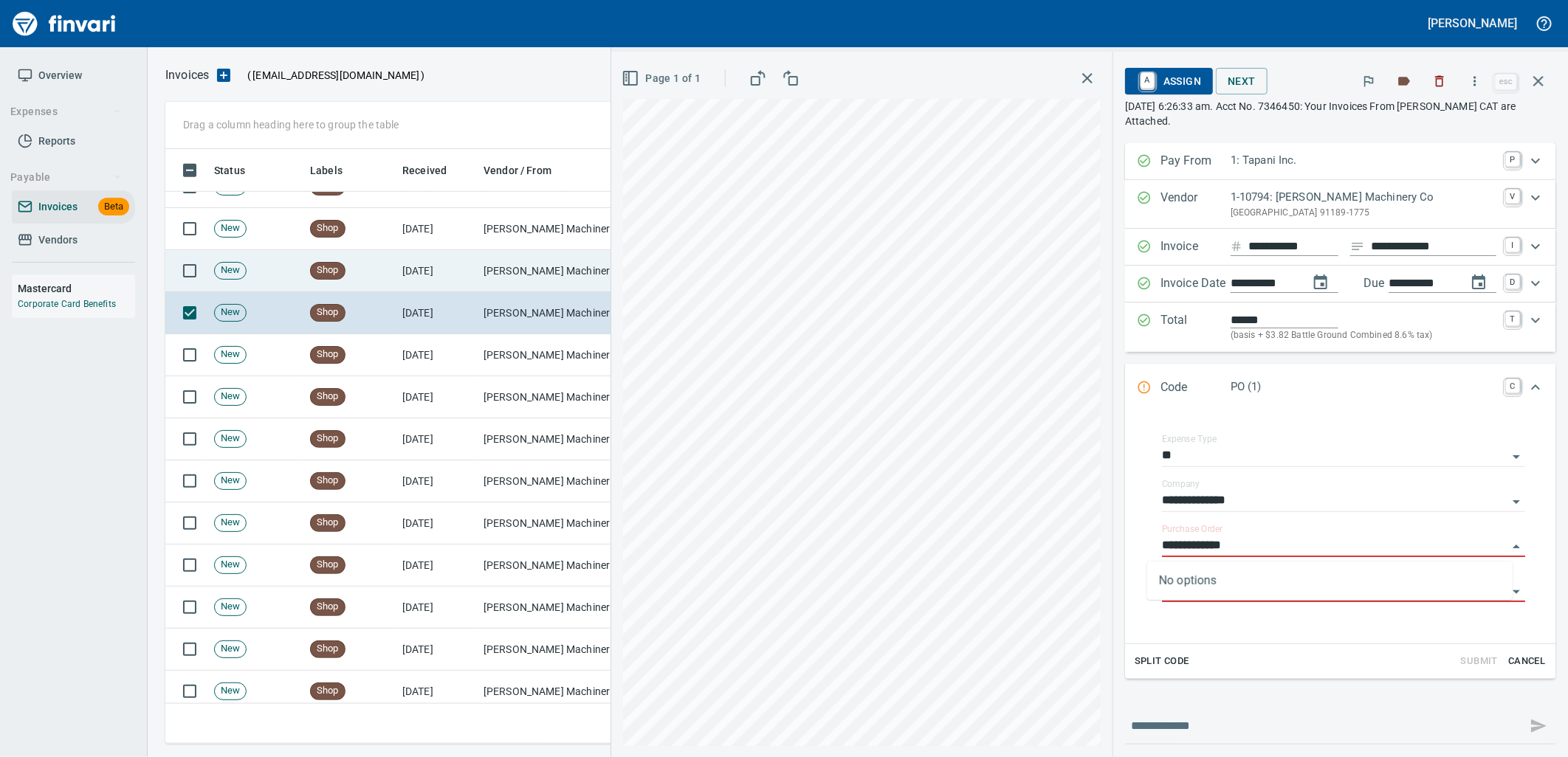
click at [498, 268] on td "Peterson Machinery Co (1-10794)" at bounding box center [552, 271] width 148 height 42
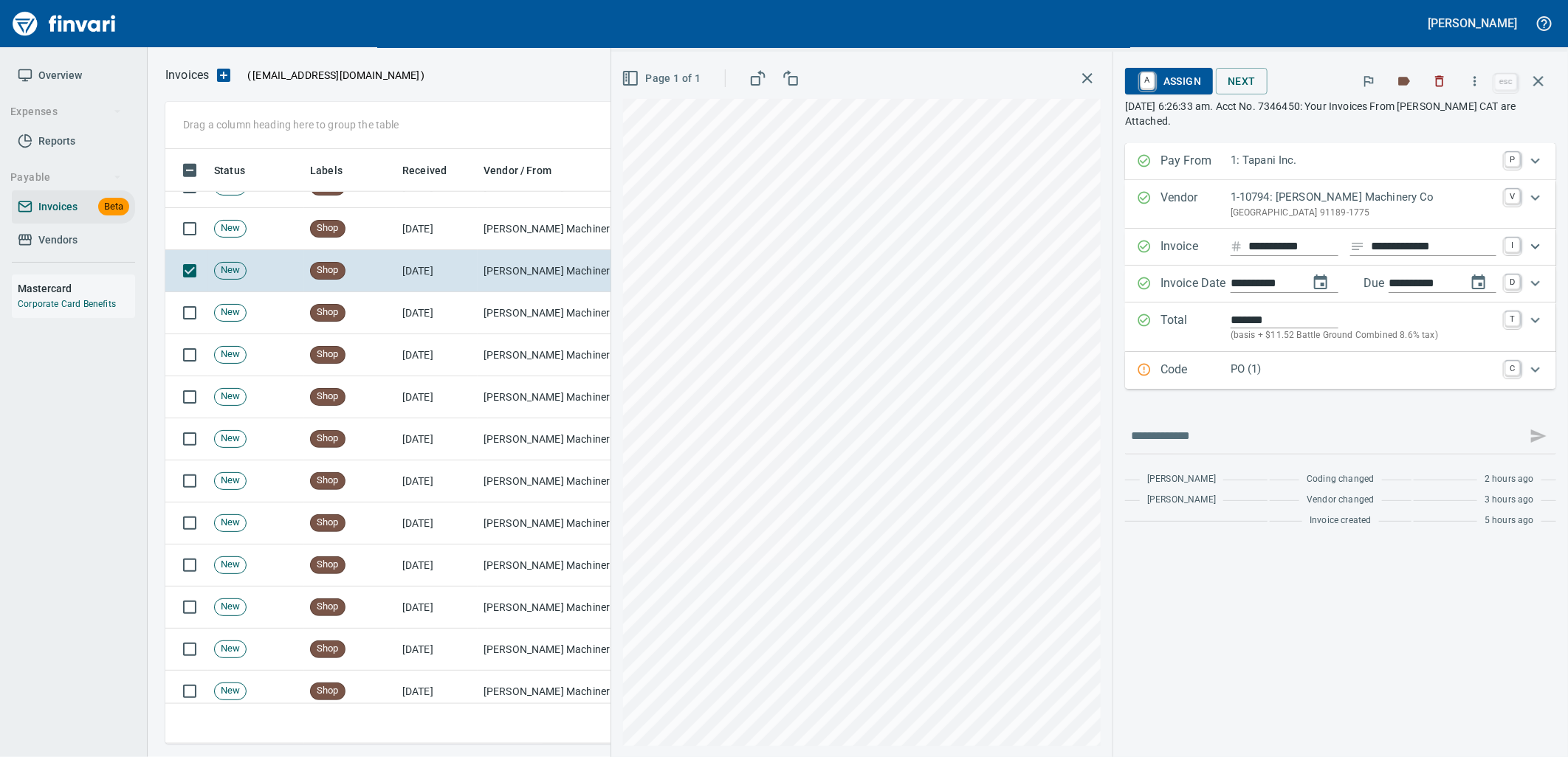
click at [1253, 369] on p "PO (1)" at bounding box center [1363, 369] width 266 height 17
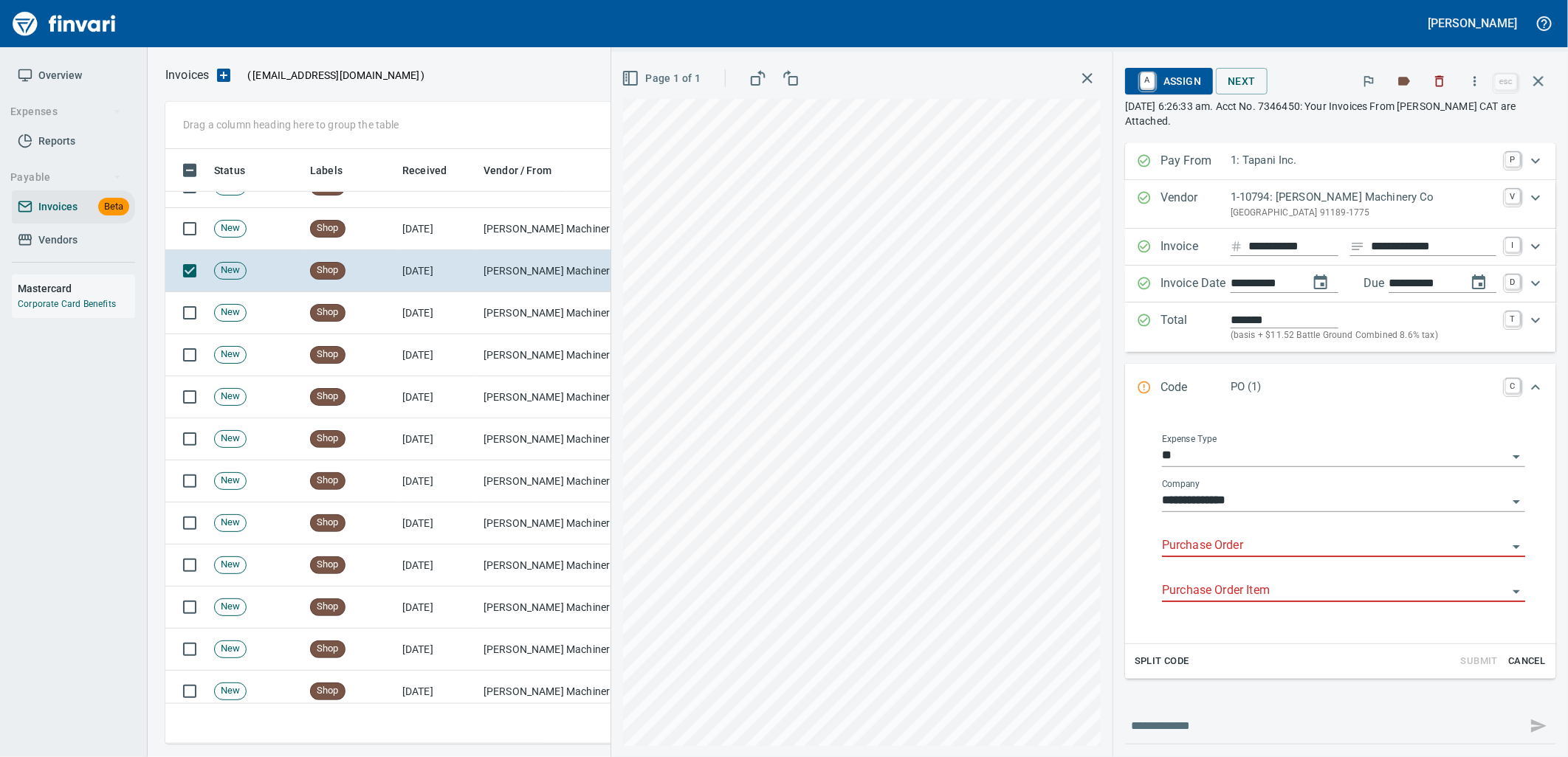
click at [1225, 539] on input "Purchase Order" at bounding box center [1334, 546] width 345 height 21
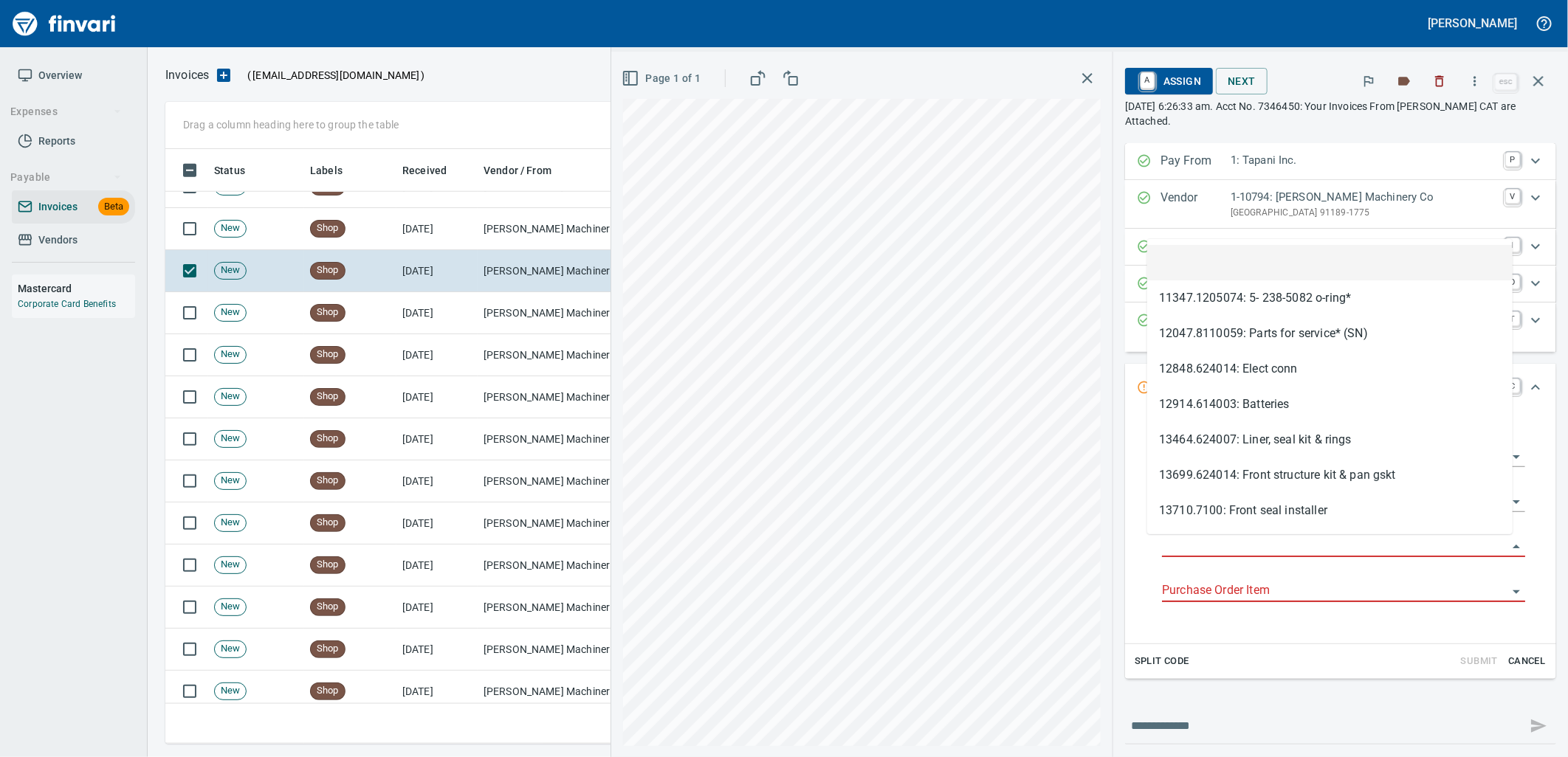
scroll to position [583, 1360]
type input "**********"
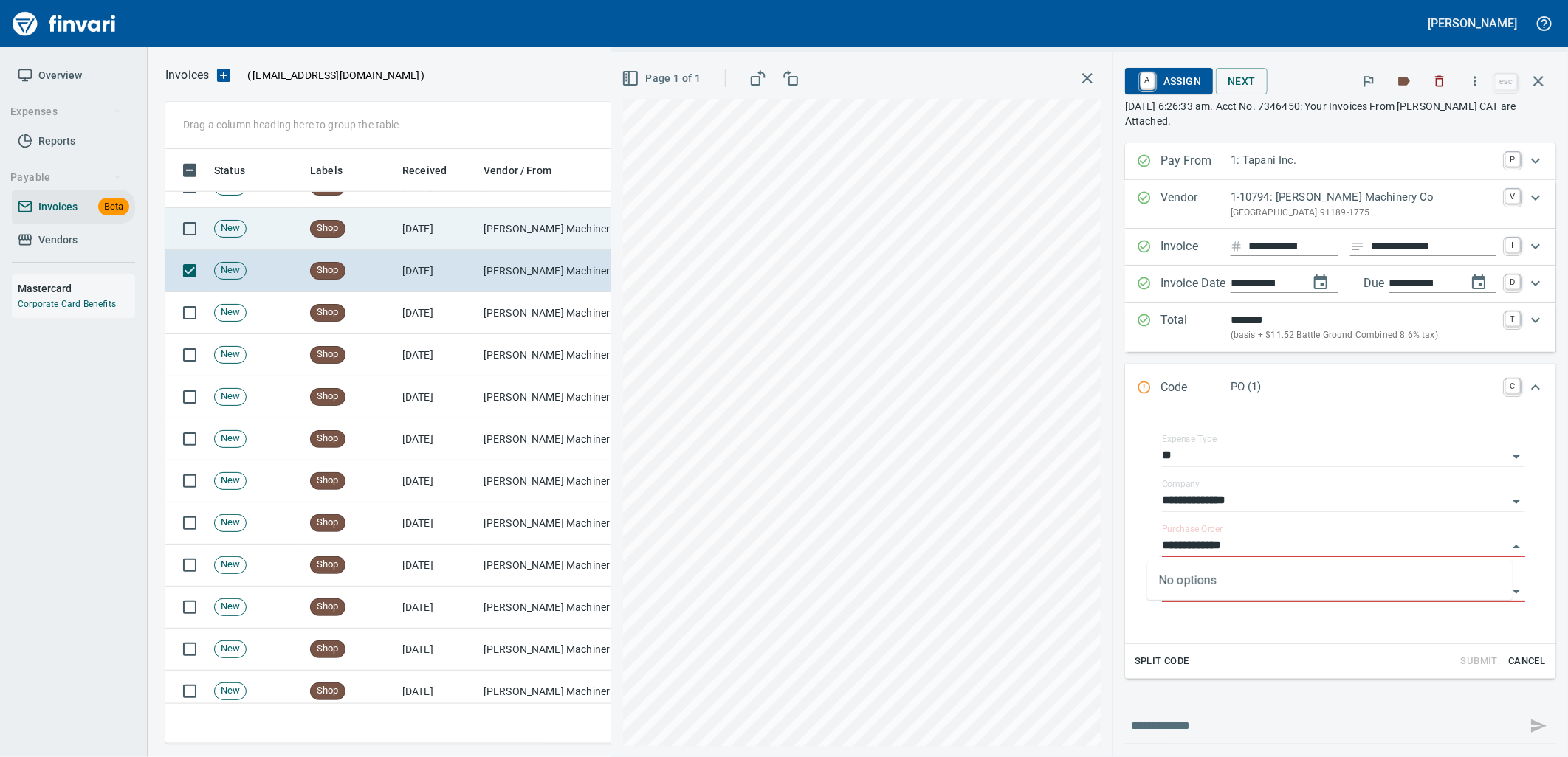
click at [417, 218] on td "[DATE]" at bounding box center [437, 229] width 81 height 42
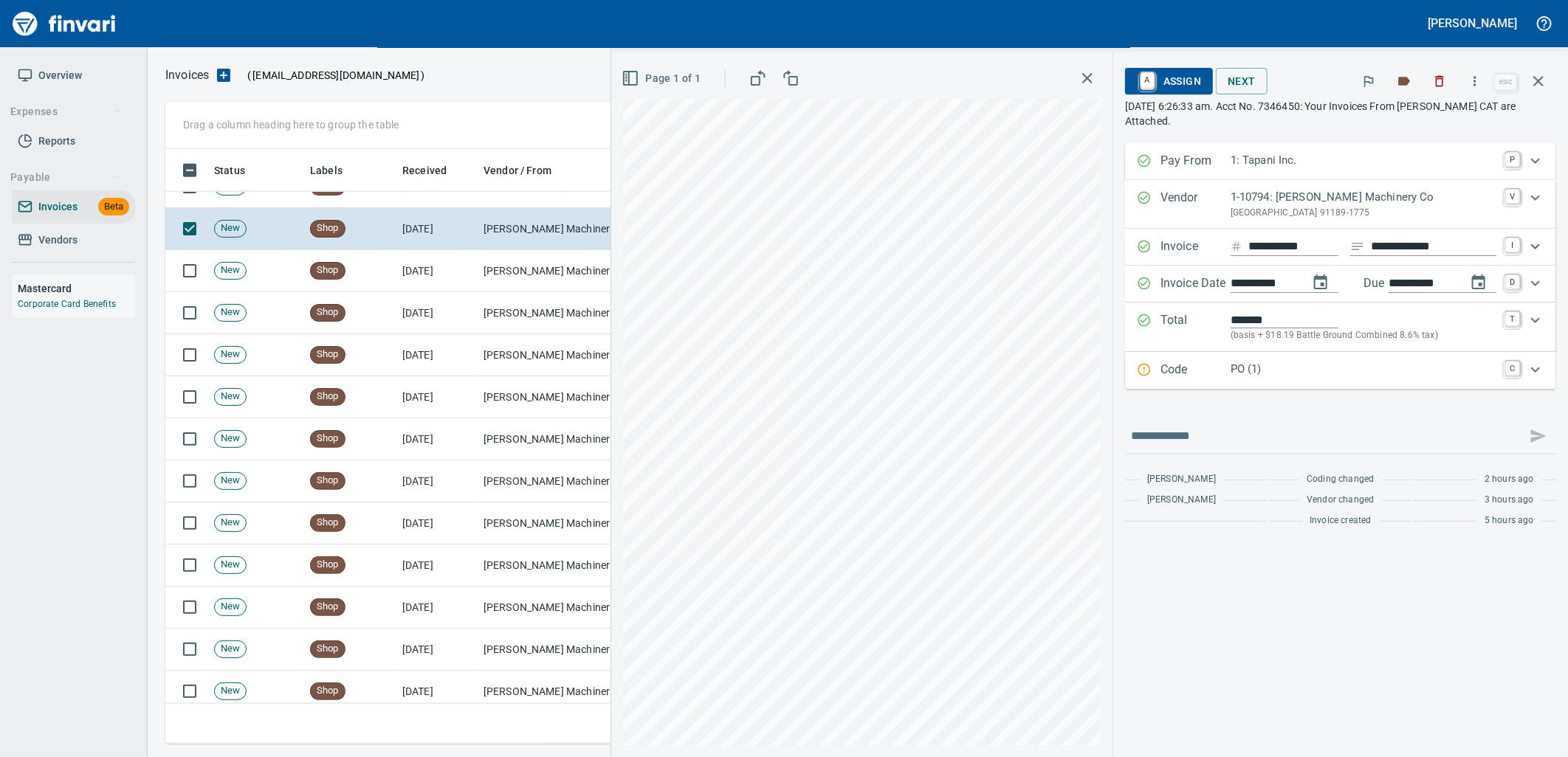
click at [1287, 377] on p "PO (1)" at bounding box center [1363, 369] width 266 height 17
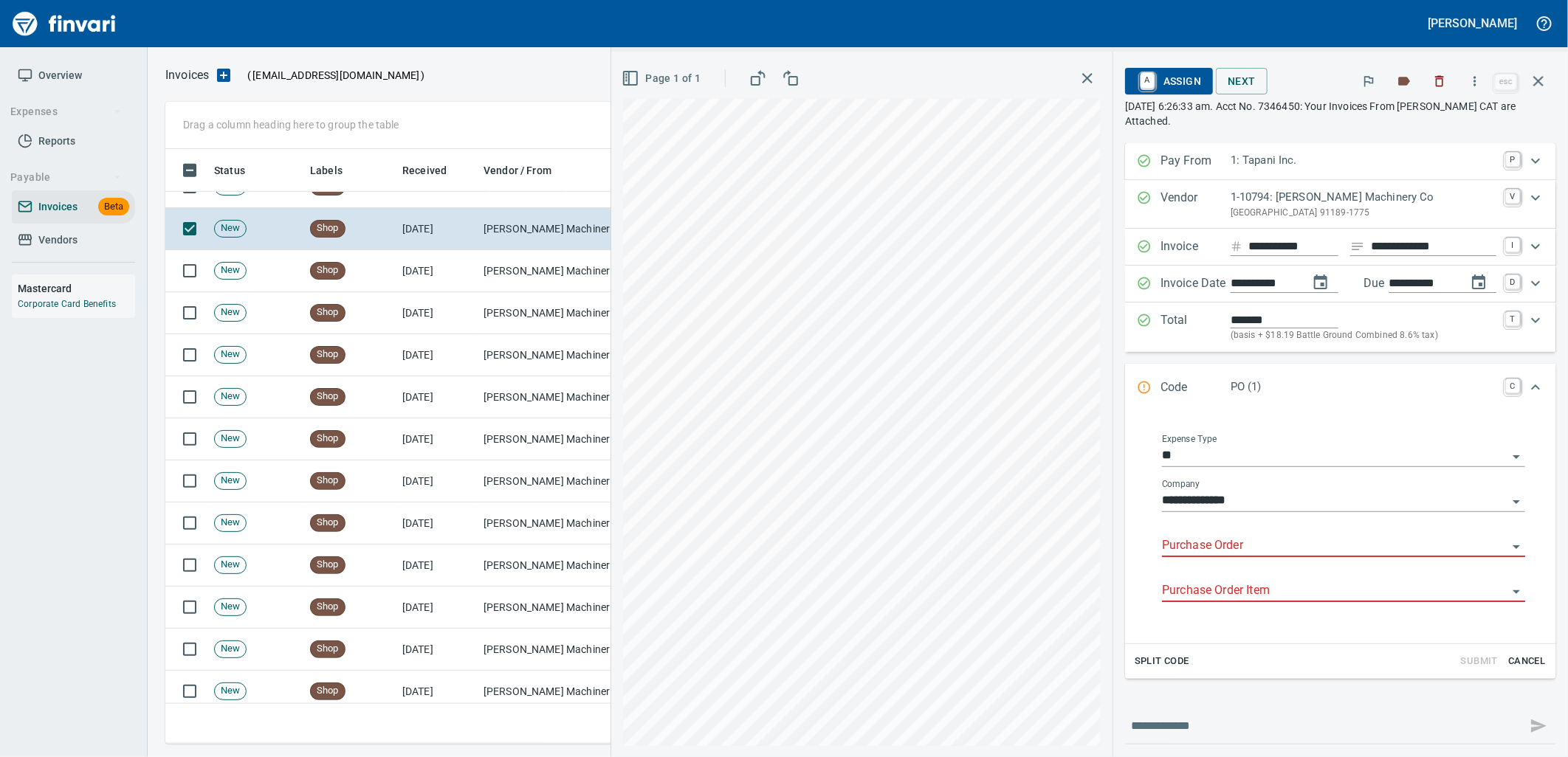
click at [1193, 552] on input "Purchase Order" at bounding box center [1334, 546] width 345 height 21
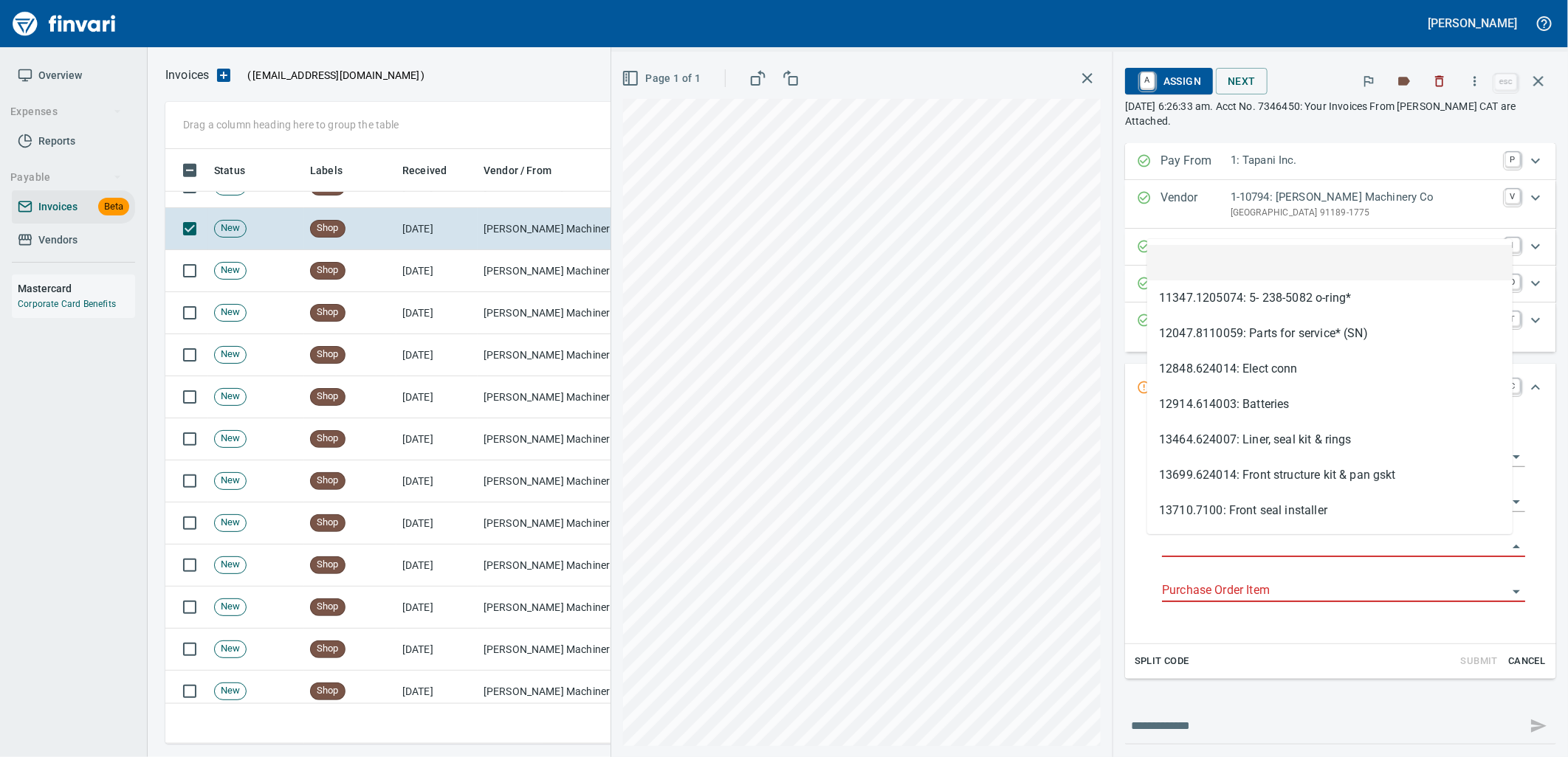
type input "**********"
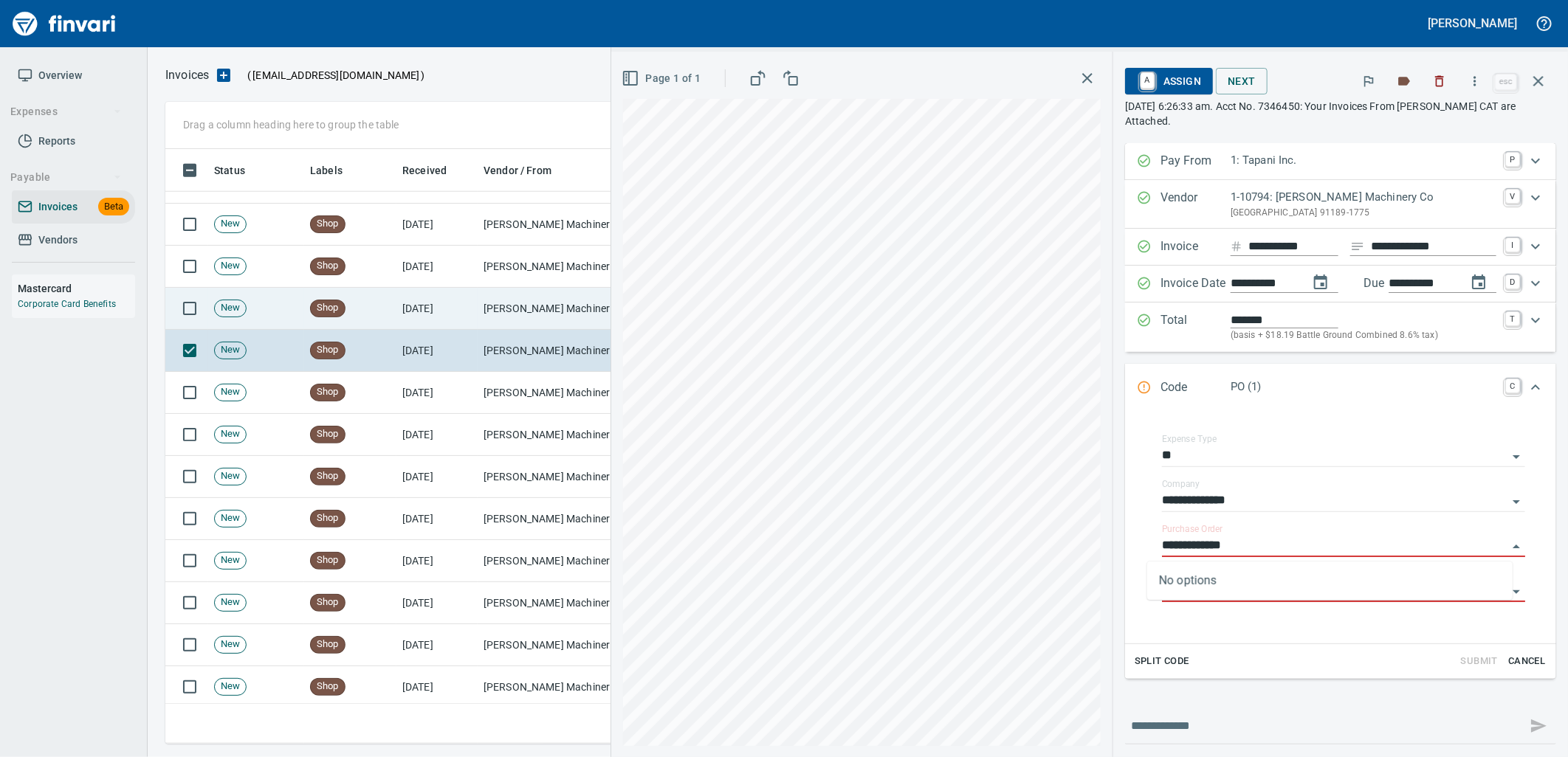
scroll to position [822, 0]
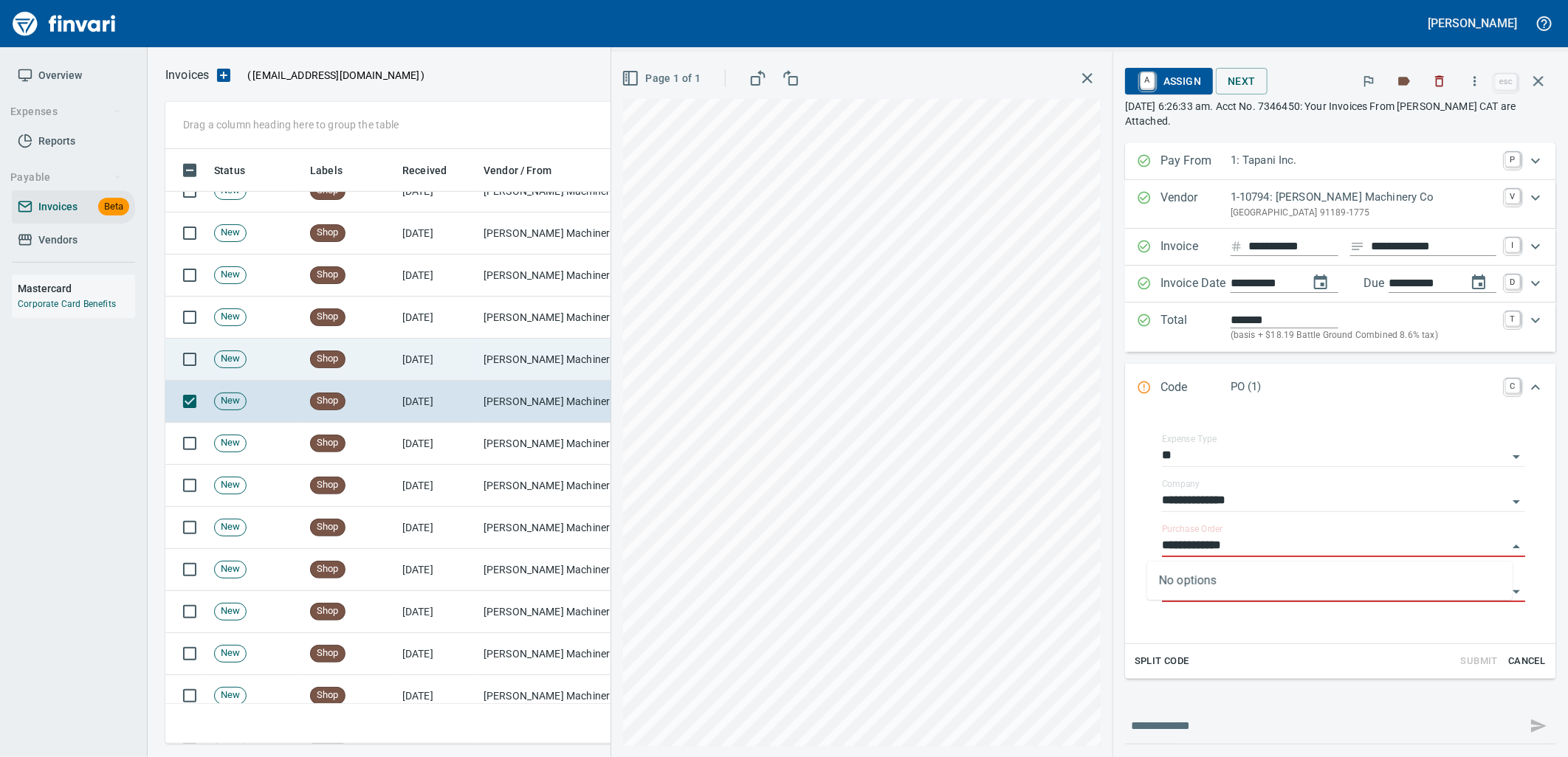
click at [498, 366] on td "Peterson Machinery Co (1-10794)" at bounding box center [552, 360] width 148 height 42
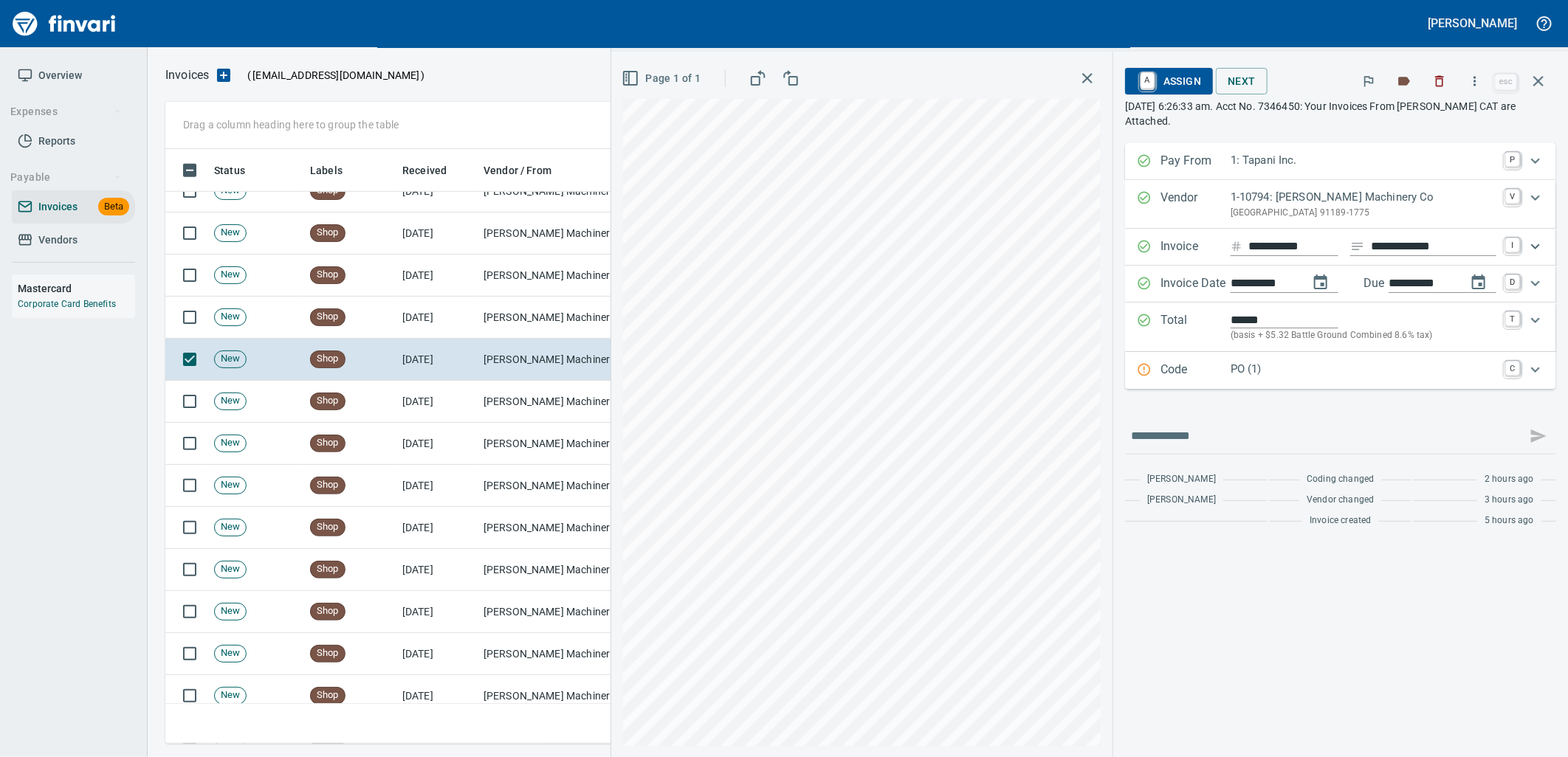
click at [1299, 379] on div "PO (1)" at bounding box center [1363, 370] width 266 height 19
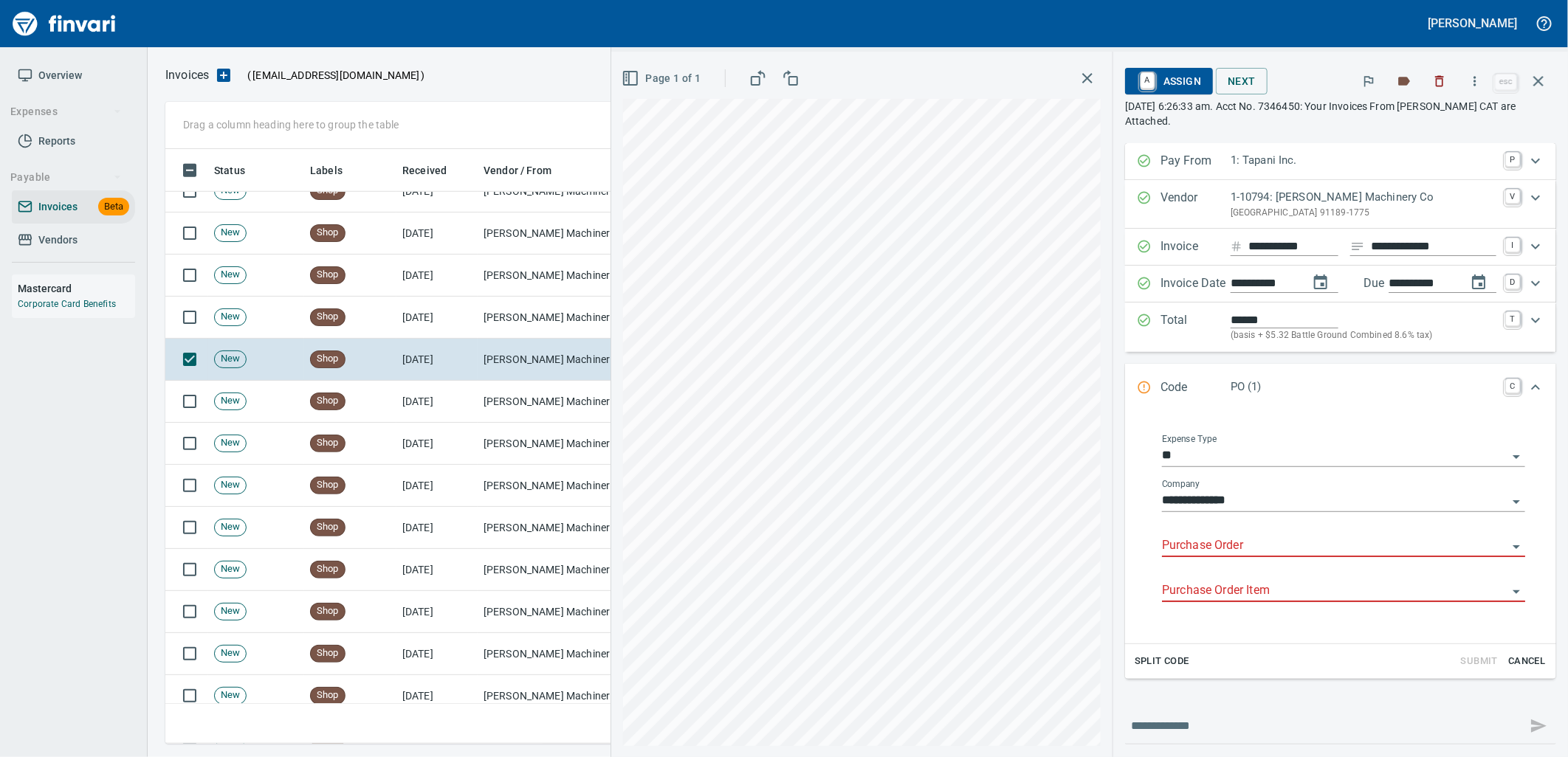
click at [1218, 549] on input "Purchase Order" at bounding box center [1334, 546] width 345 height 21
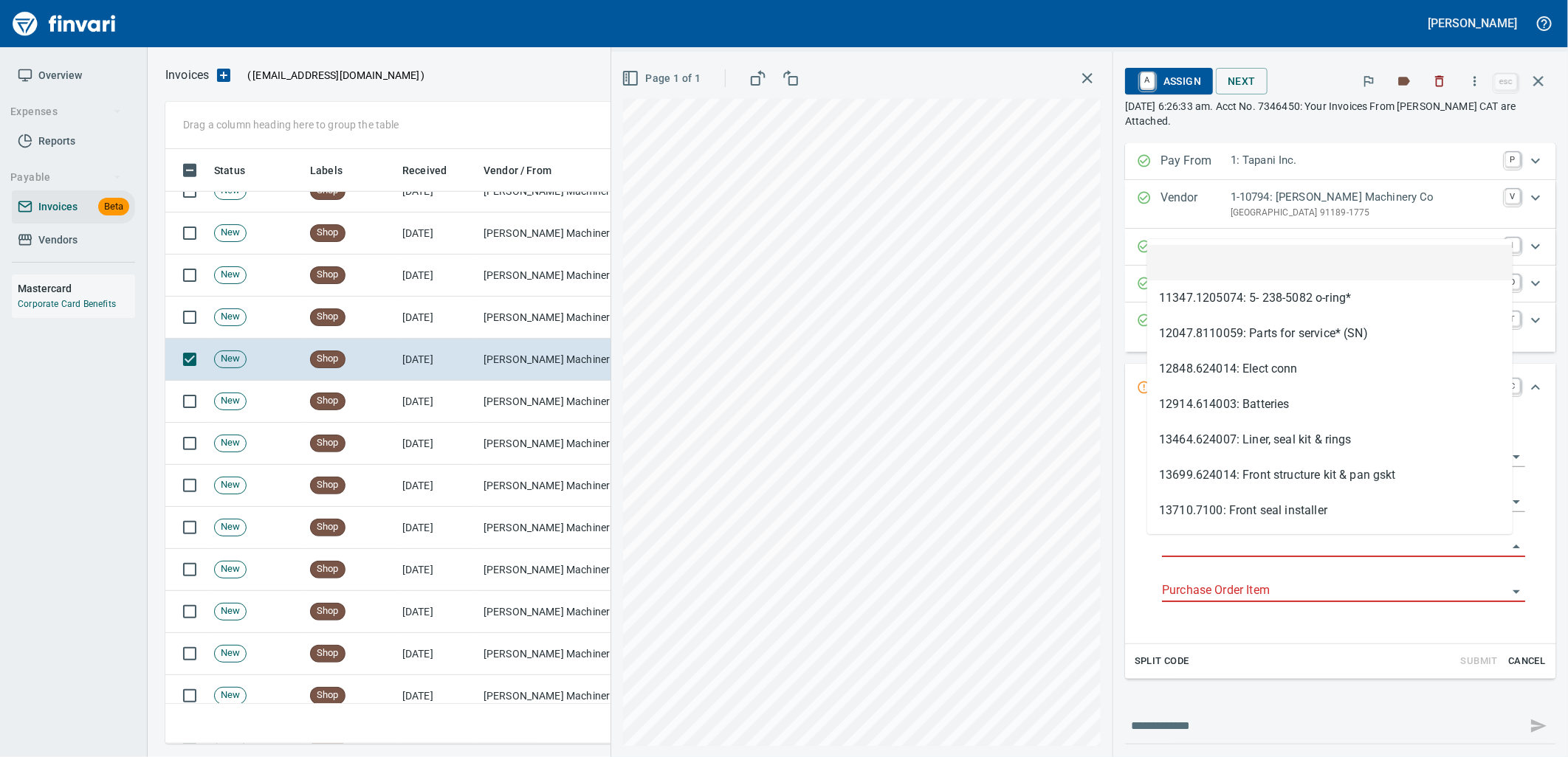
scroll to position [583, 1360]
type input "**********"
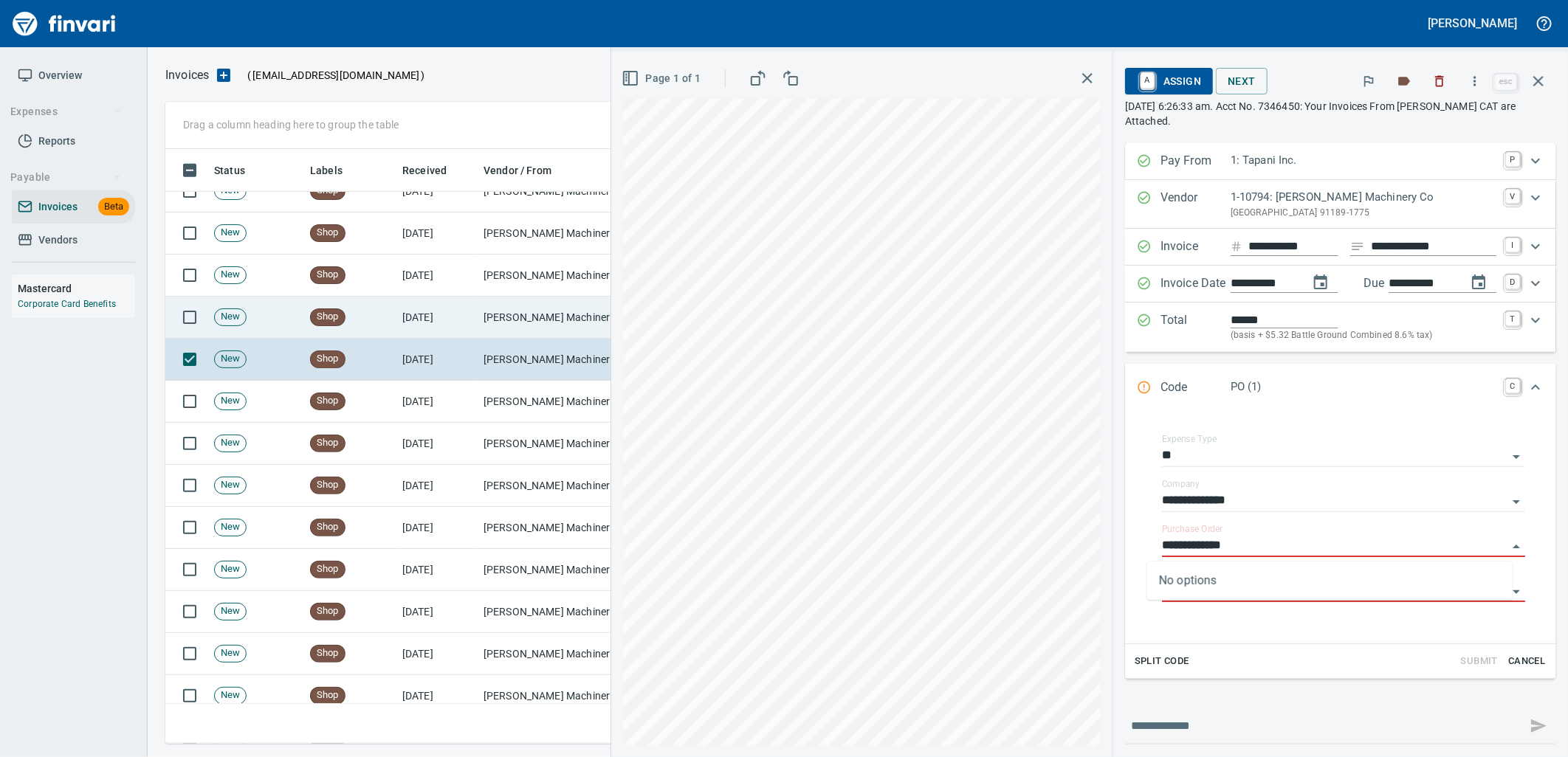
click at [509, 298] on td "Peterson Machinery Co (1-10794)" at bounding box center [552, 317] width 148 height 42
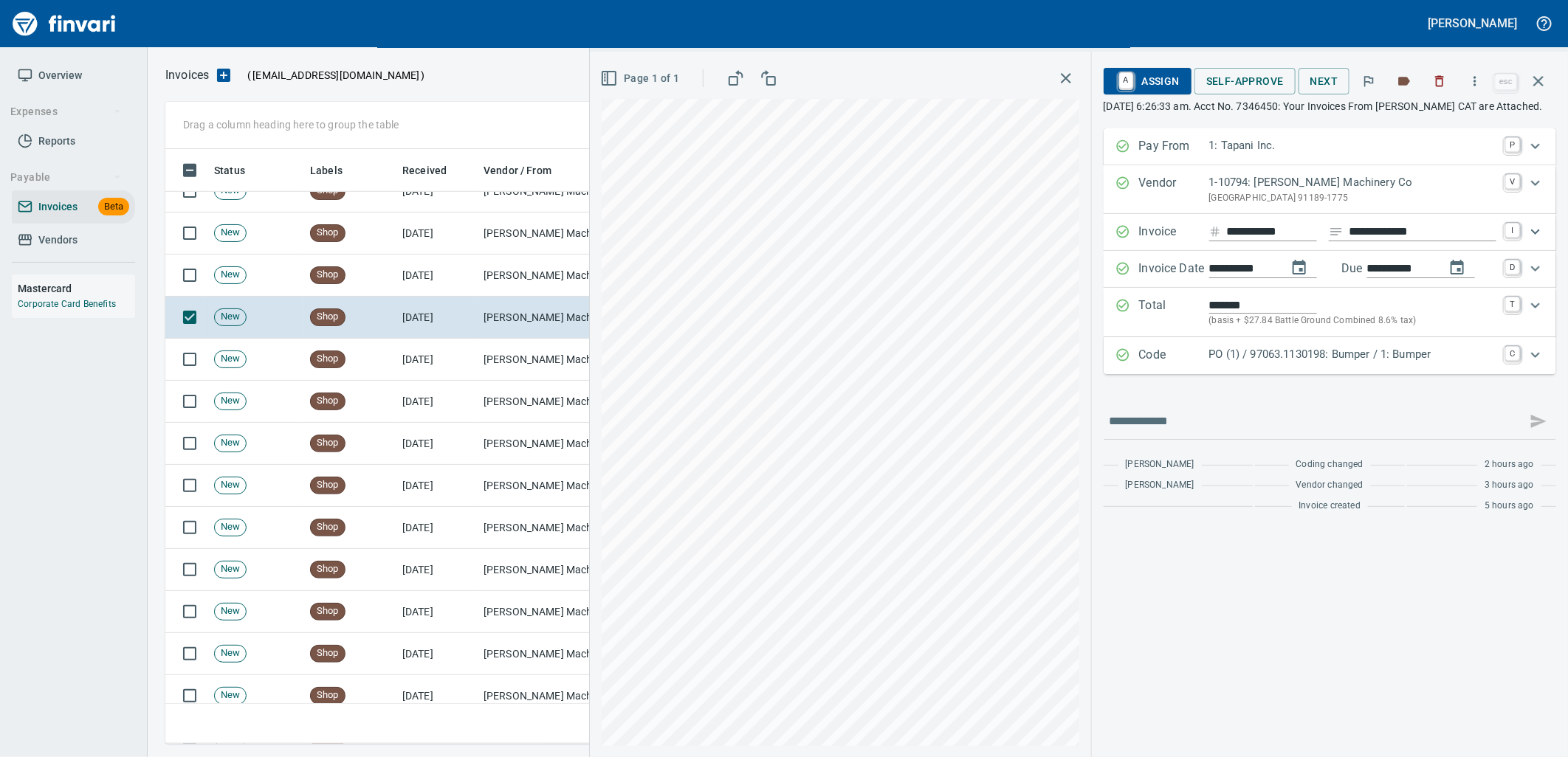
click at [1279, 363] on p "PO (1) / 97063.1130198: Bumper / 1: Bumper" at bounding box center [1353, 354] width 287 height 17
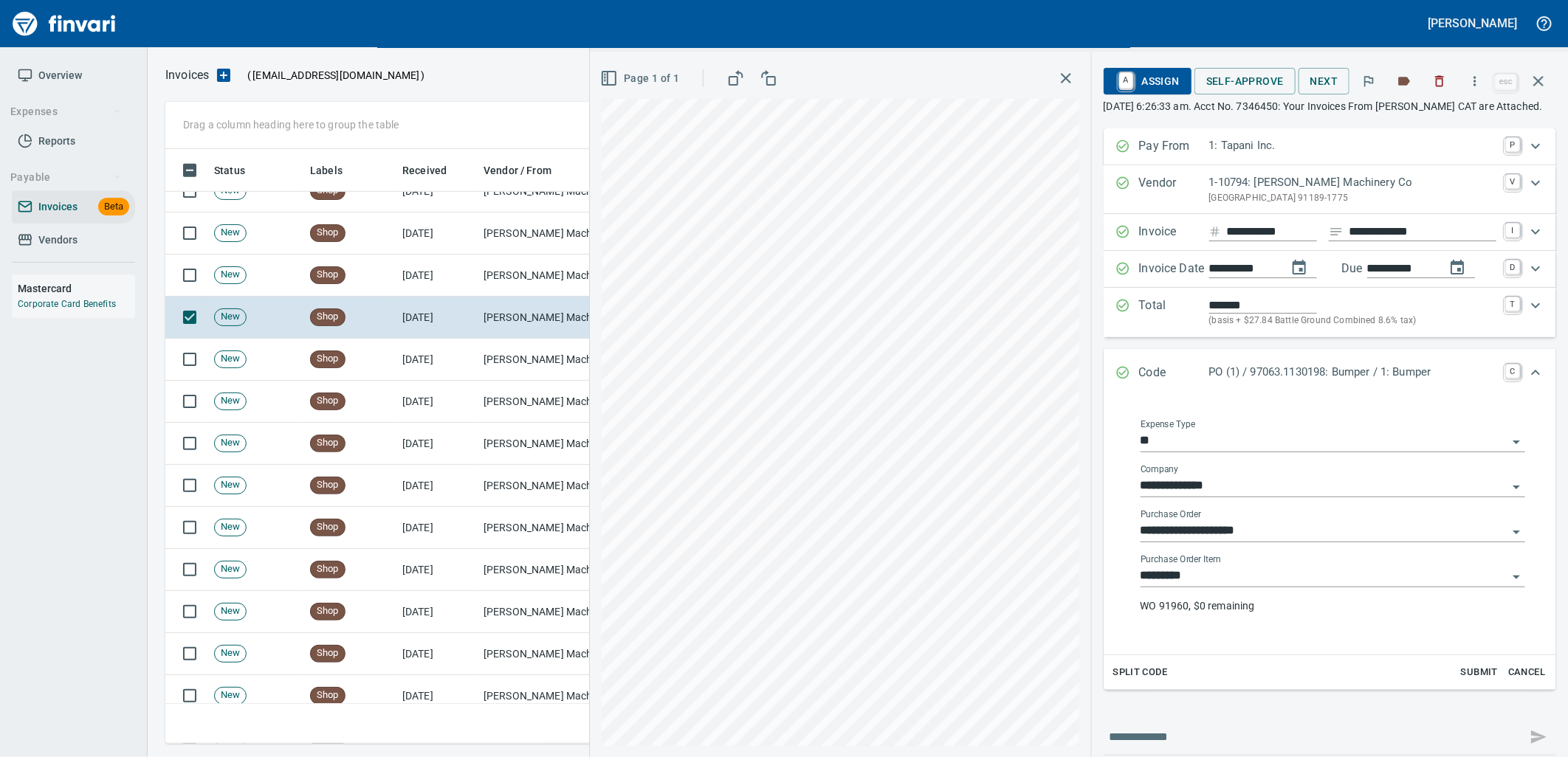
click at [1238, 587] on input "*********" at bounding box center [1324, 576] width 367 height 21
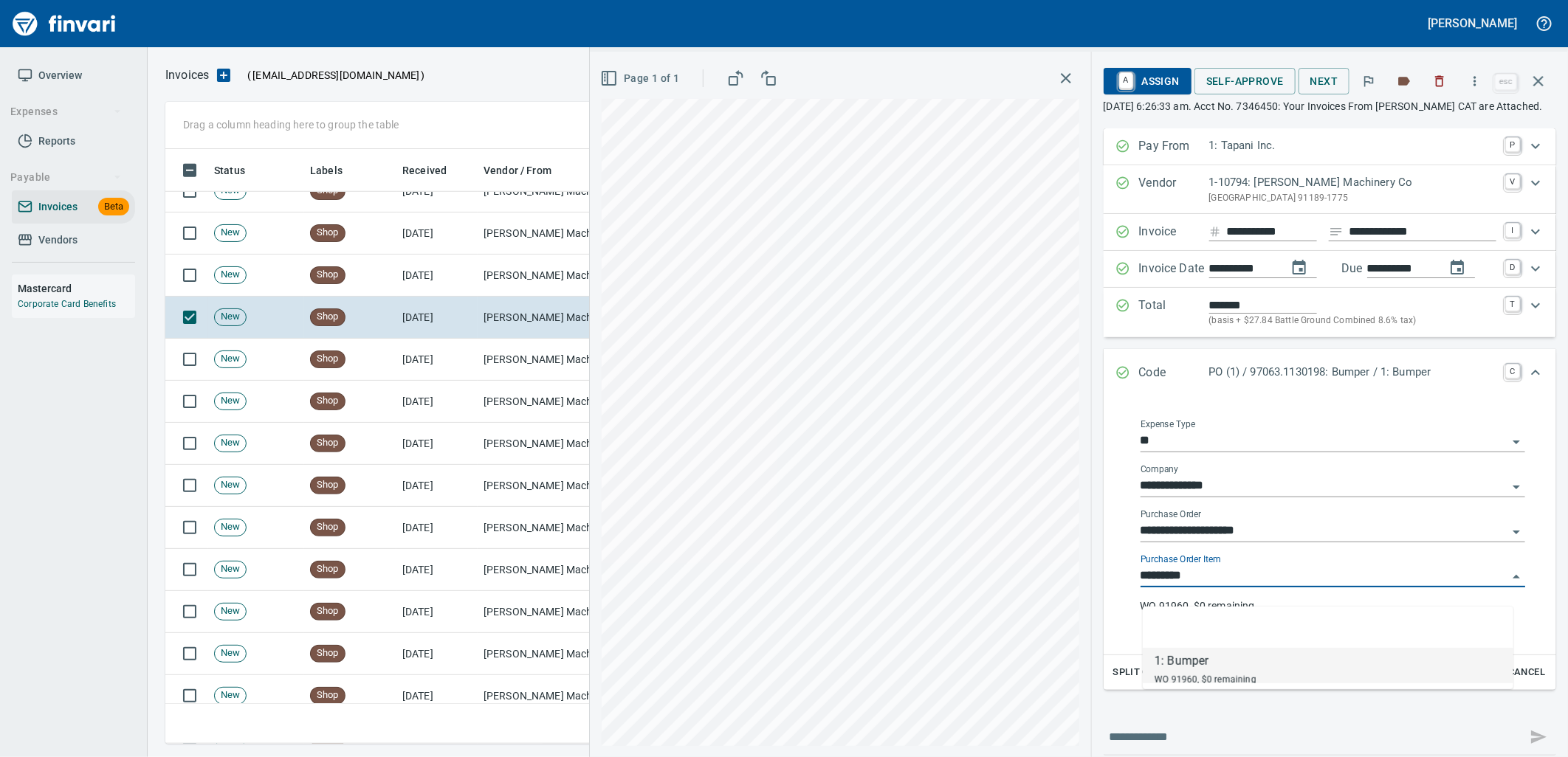
scroll to position [583, 1360]
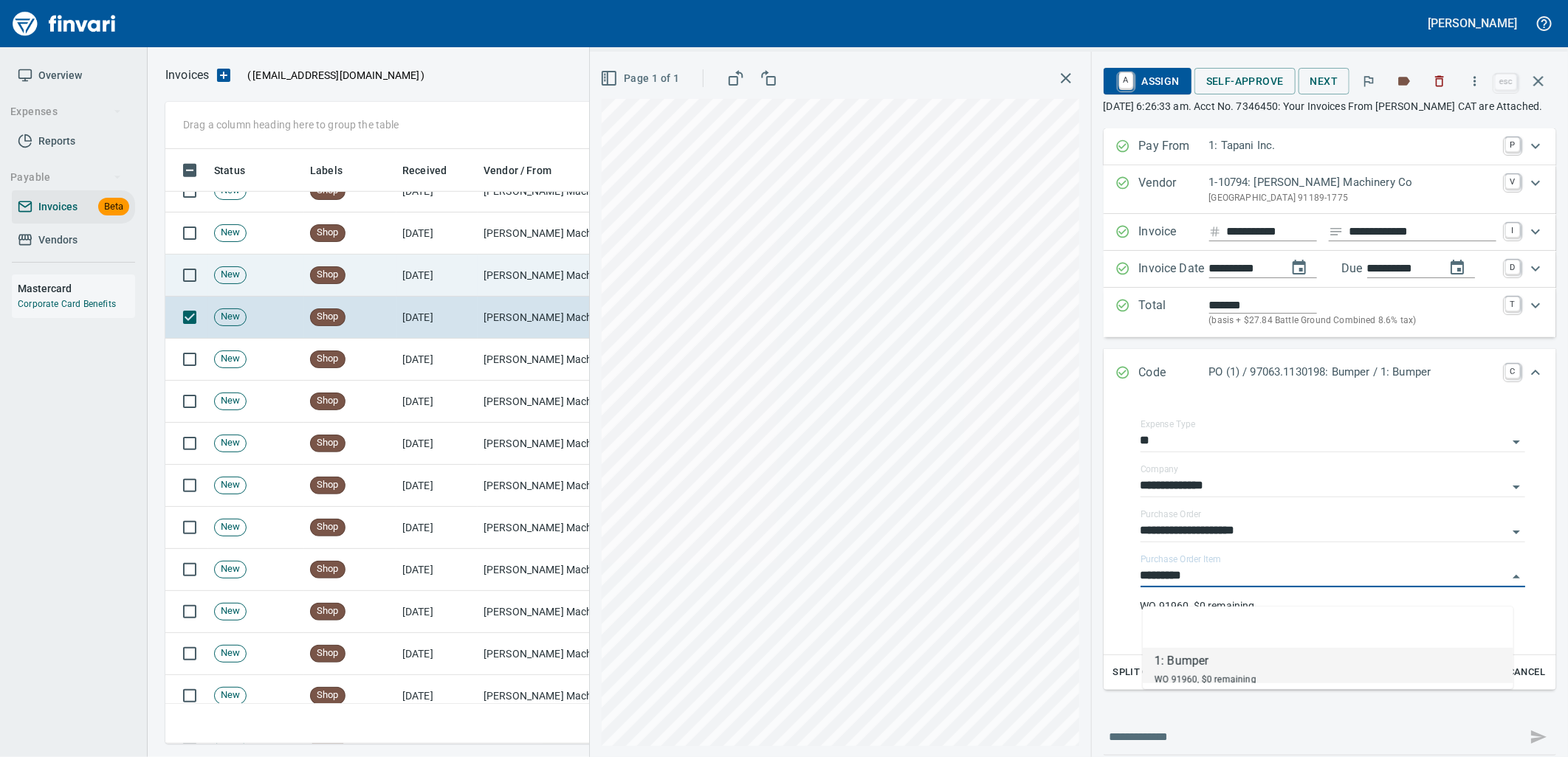
click at [518, 283] on td "Peterson Machinery Co (1-10794)" at bounding box center [552, 275] width 148 height 42
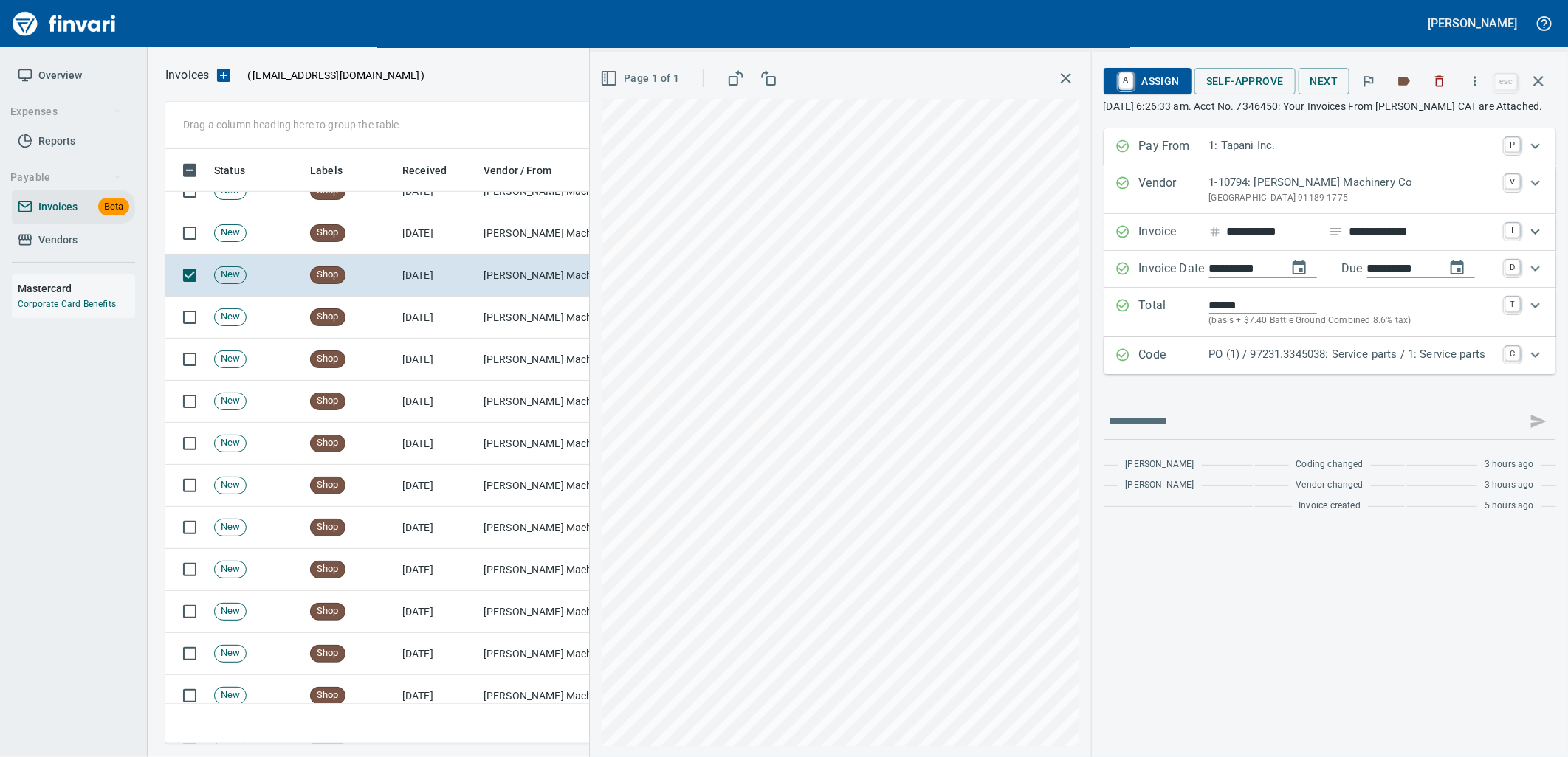
click at [1238, 363] on p "PO (1) / 97231.3345038: Service parts / 1: Service parts" at bounding box center [1353, 354] width 287 height 17
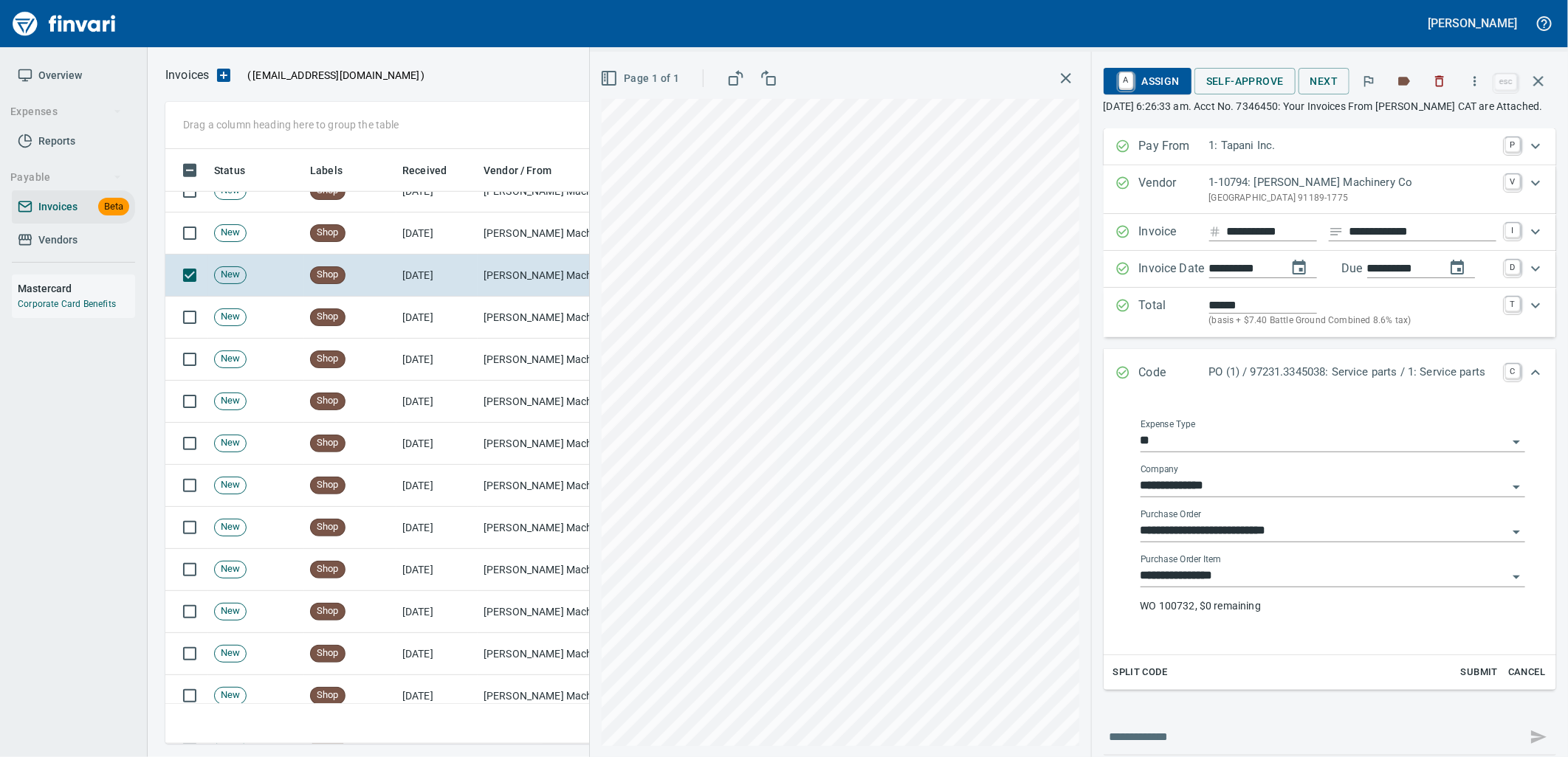
click at [1233, 587] on input "**********" at bounding box center [1324, 576] width 367 height 21
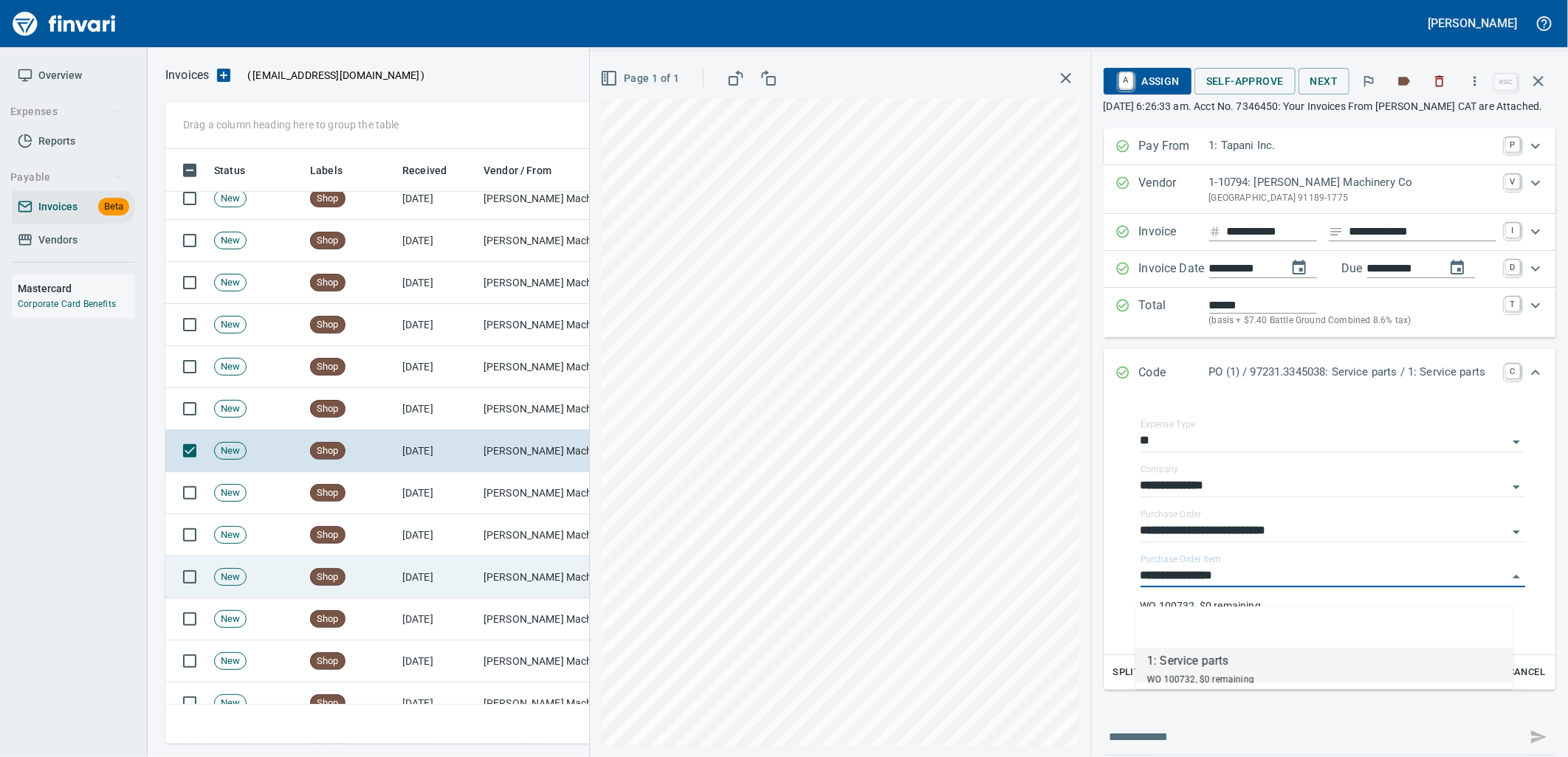
scroll to position [576, 0]
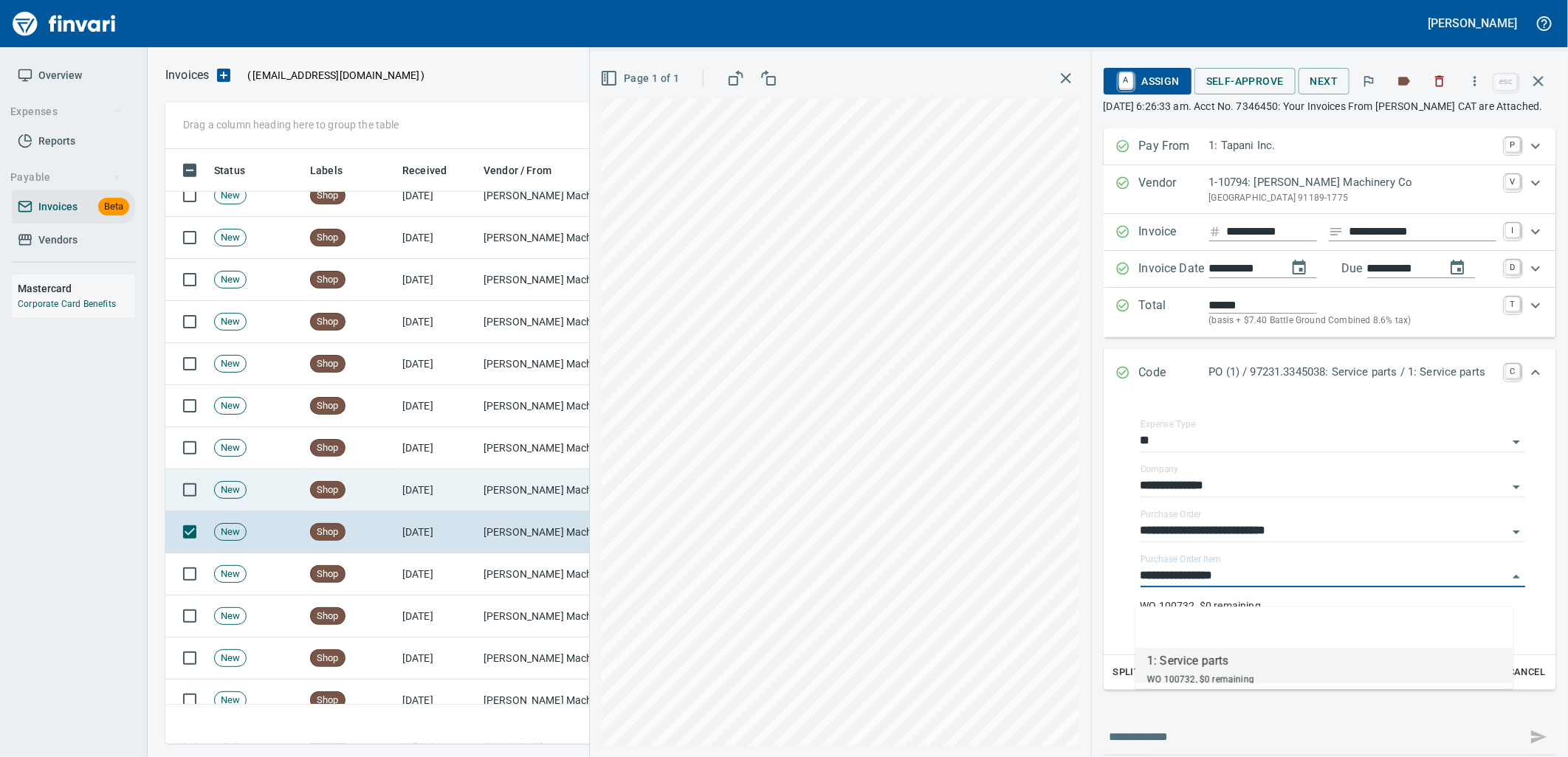
click at [366, 503] on td "Shop" at bounding box center [349, 490] width 92 height 42
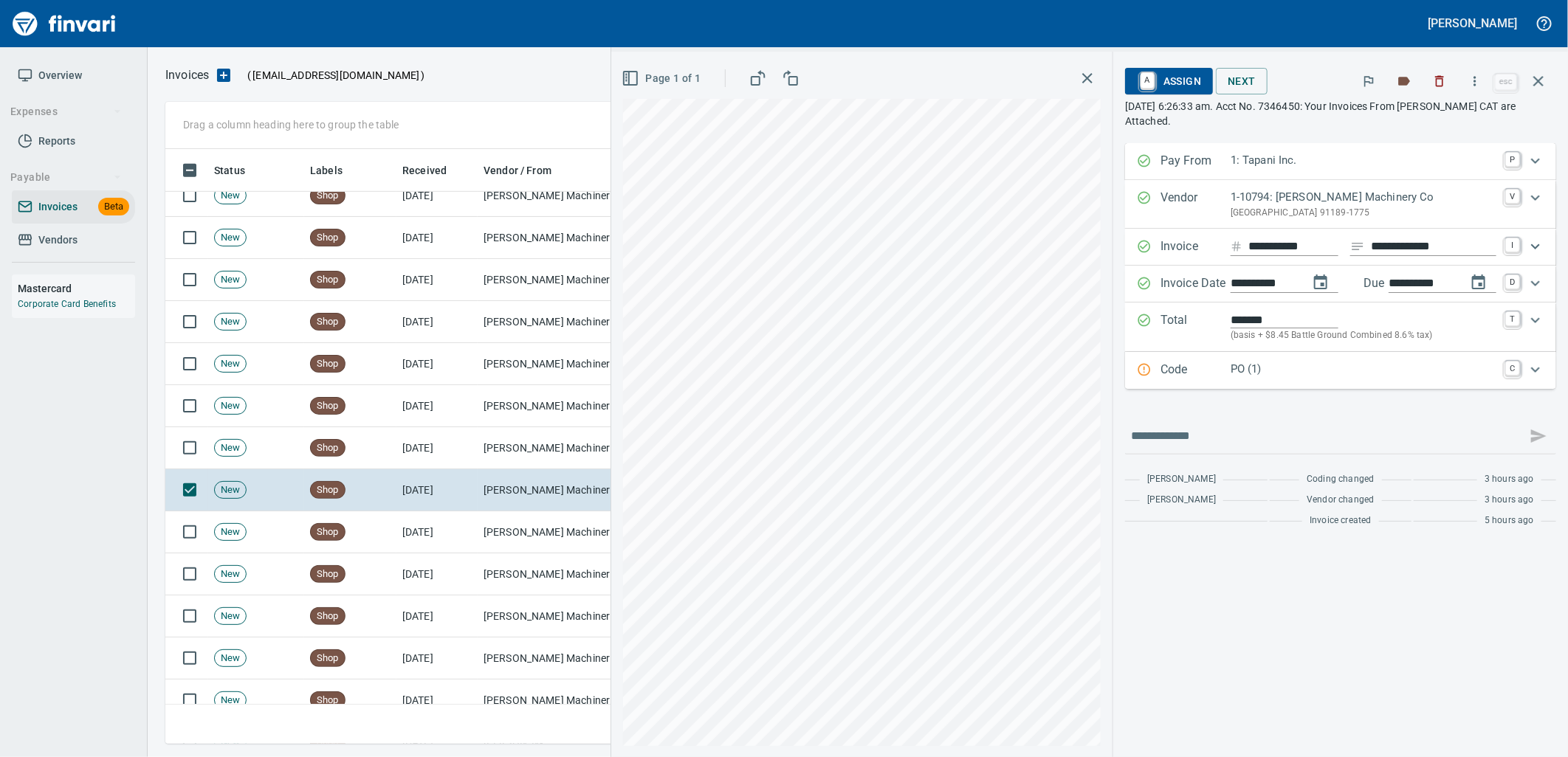
click at [1302, 364] on p "PO (1)" at bounding box center [1363, 369] width 266 height 17
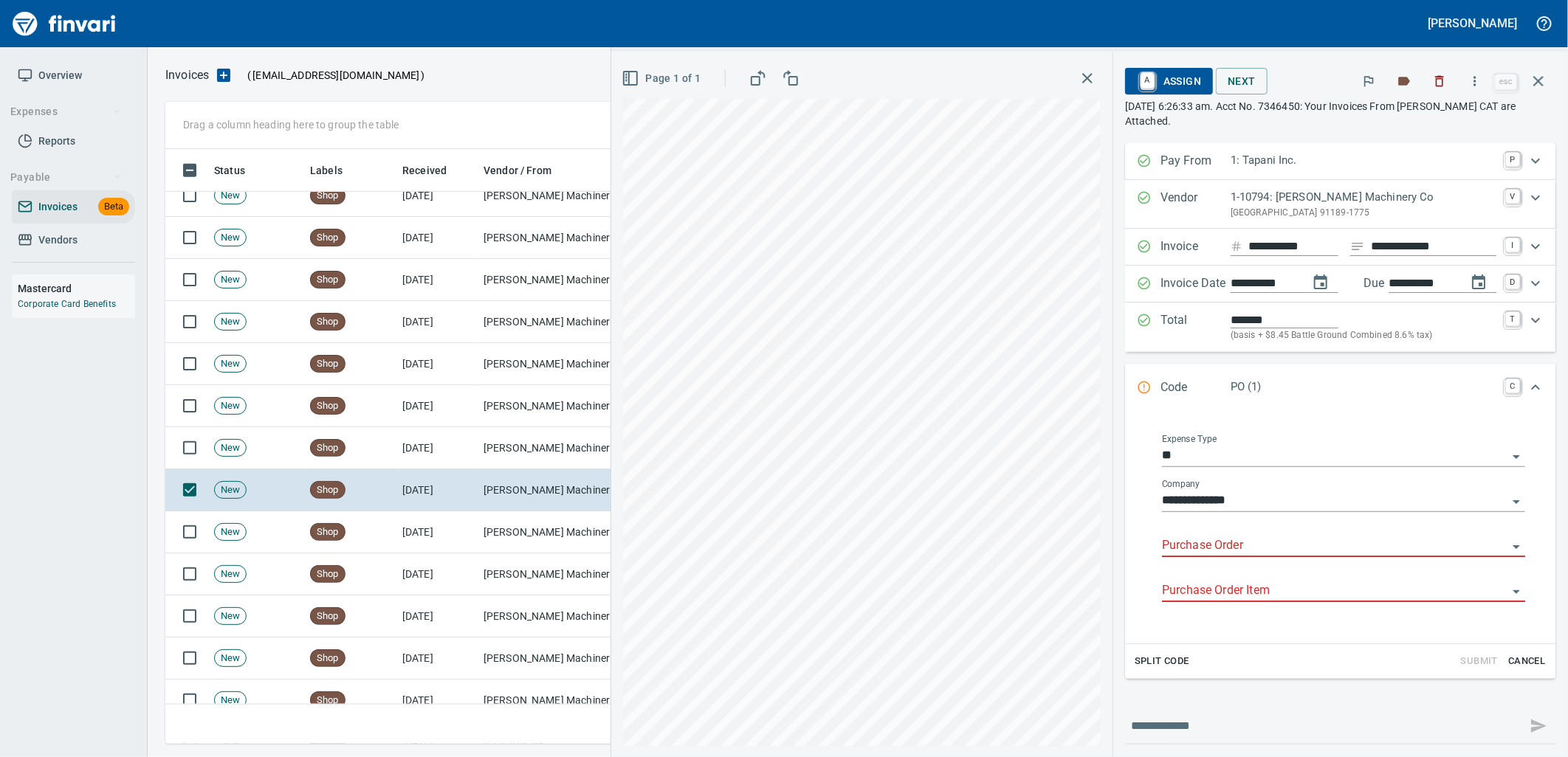
click at [1196, 555] on input "Purchase Order" at bounding box center [1334, 546] width 345 height 21
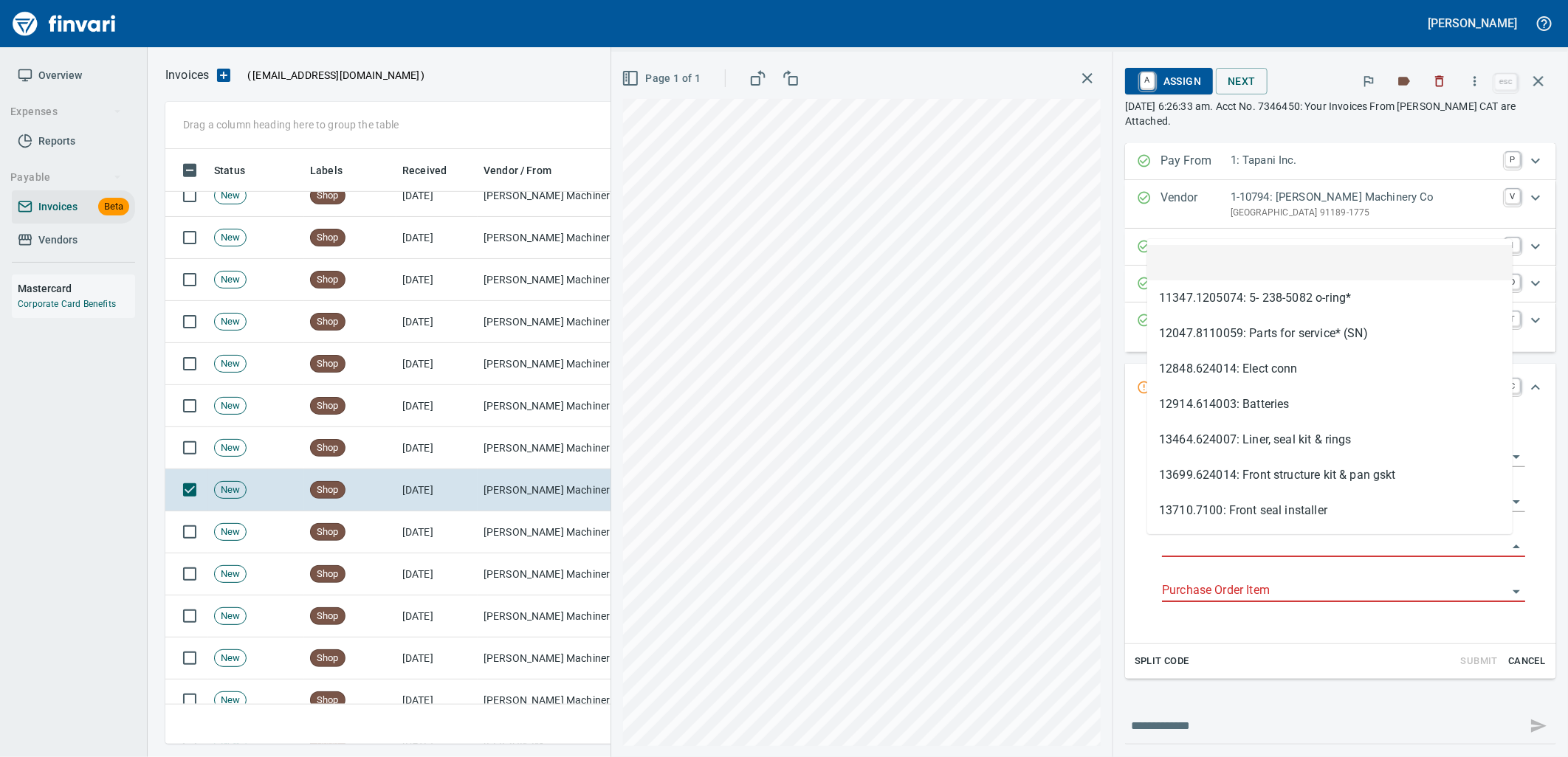
type input "**********"
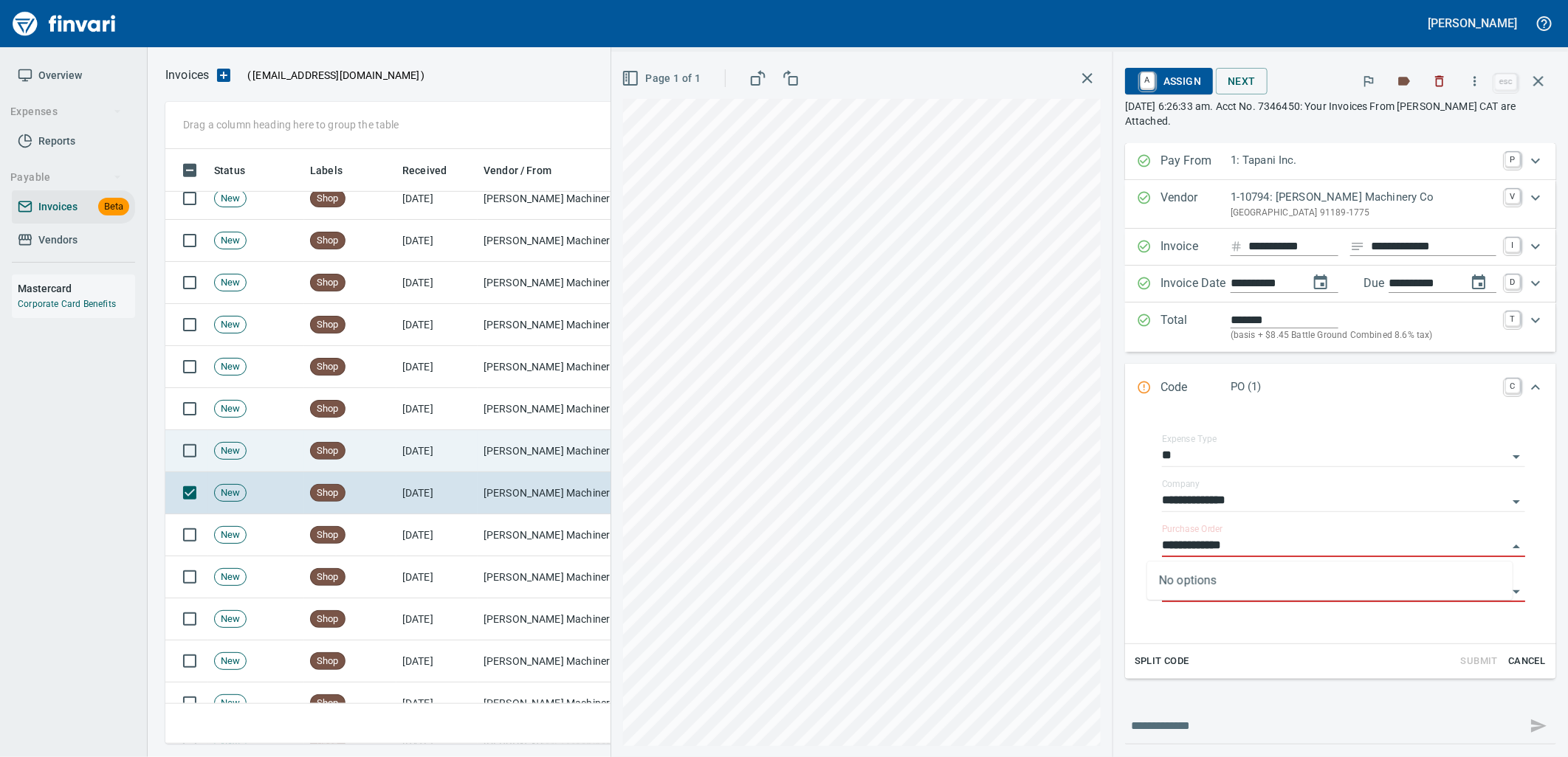
scroll to position [583, 1360]
click at [537, 448] on td "Peterson Machinery Co (1-10794)" at bounding box center [552, 451] width 148 height 42
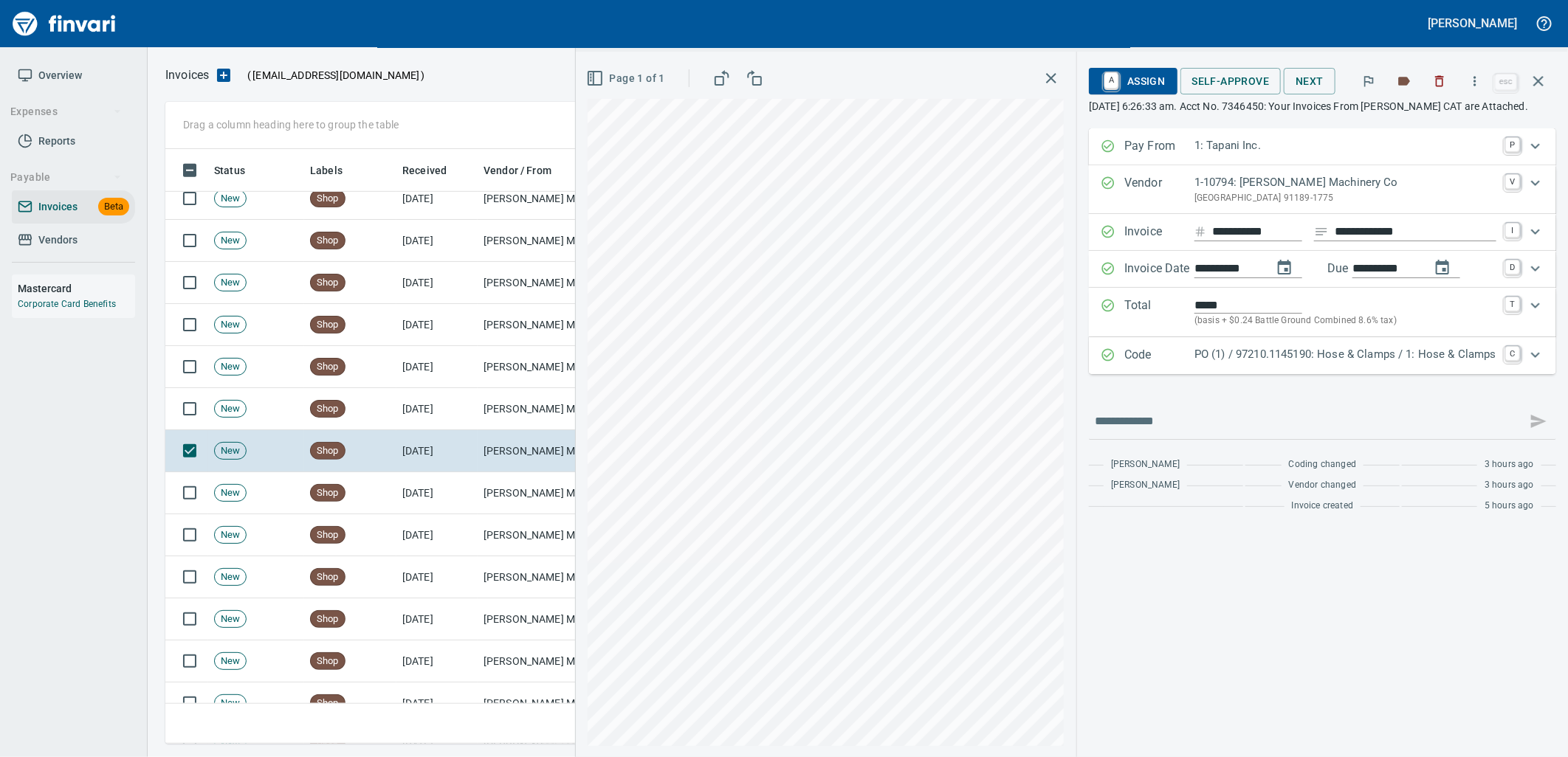
drag, startPoint x: 1268, startPoint y: 386, endPoint x: 1300, endPoint y: 513, distance: 131.0
click at [1268, 374] on div "Code PO (1) / 97210.1145190: Hose & Clamps / 1: Hose & Clamps C" at bounding box center [1322, 355] width 467 height 37
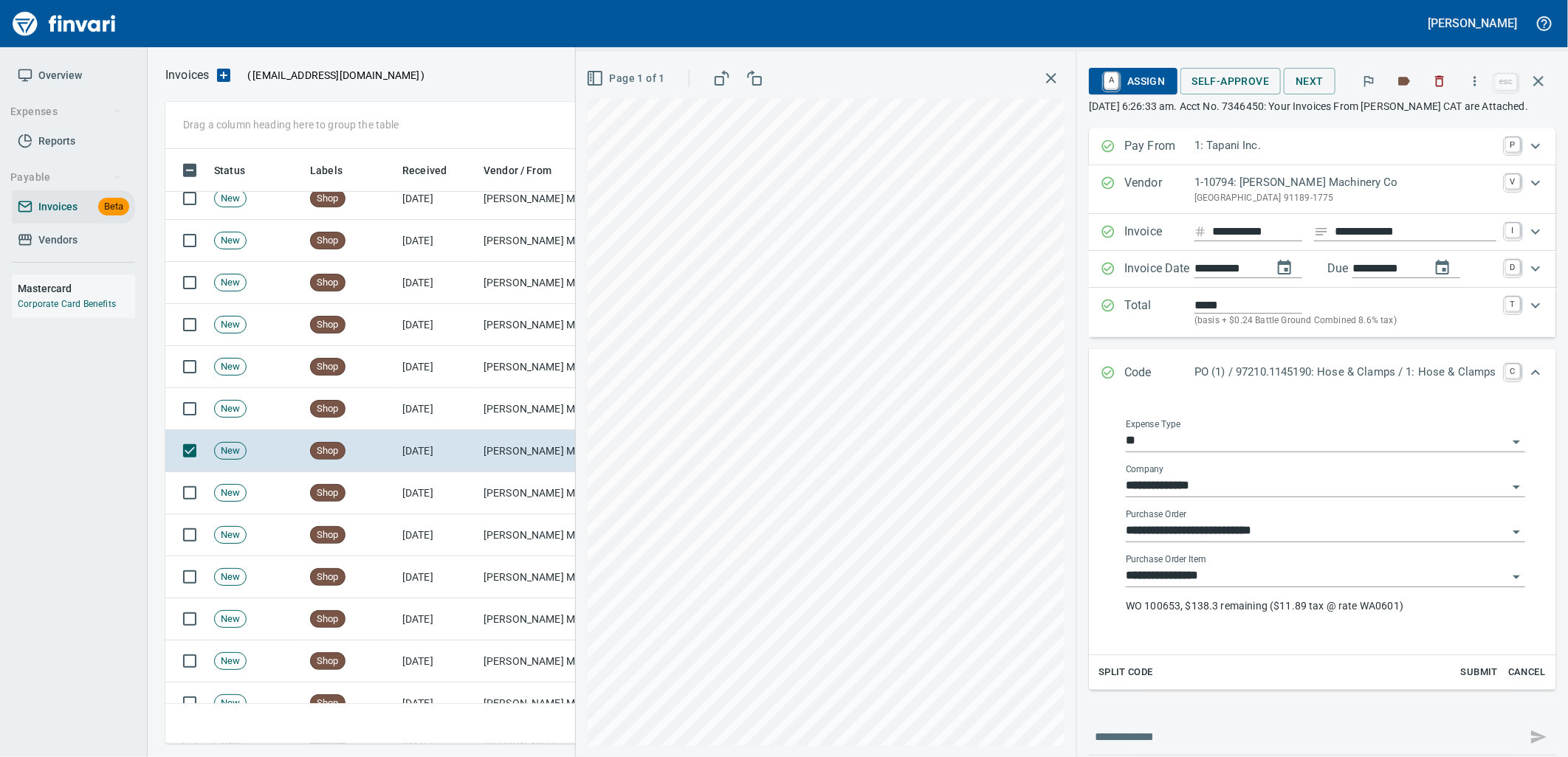
click at [1228, 583] on input "**********" at bounding box center [1316, 576] width 381 height 21
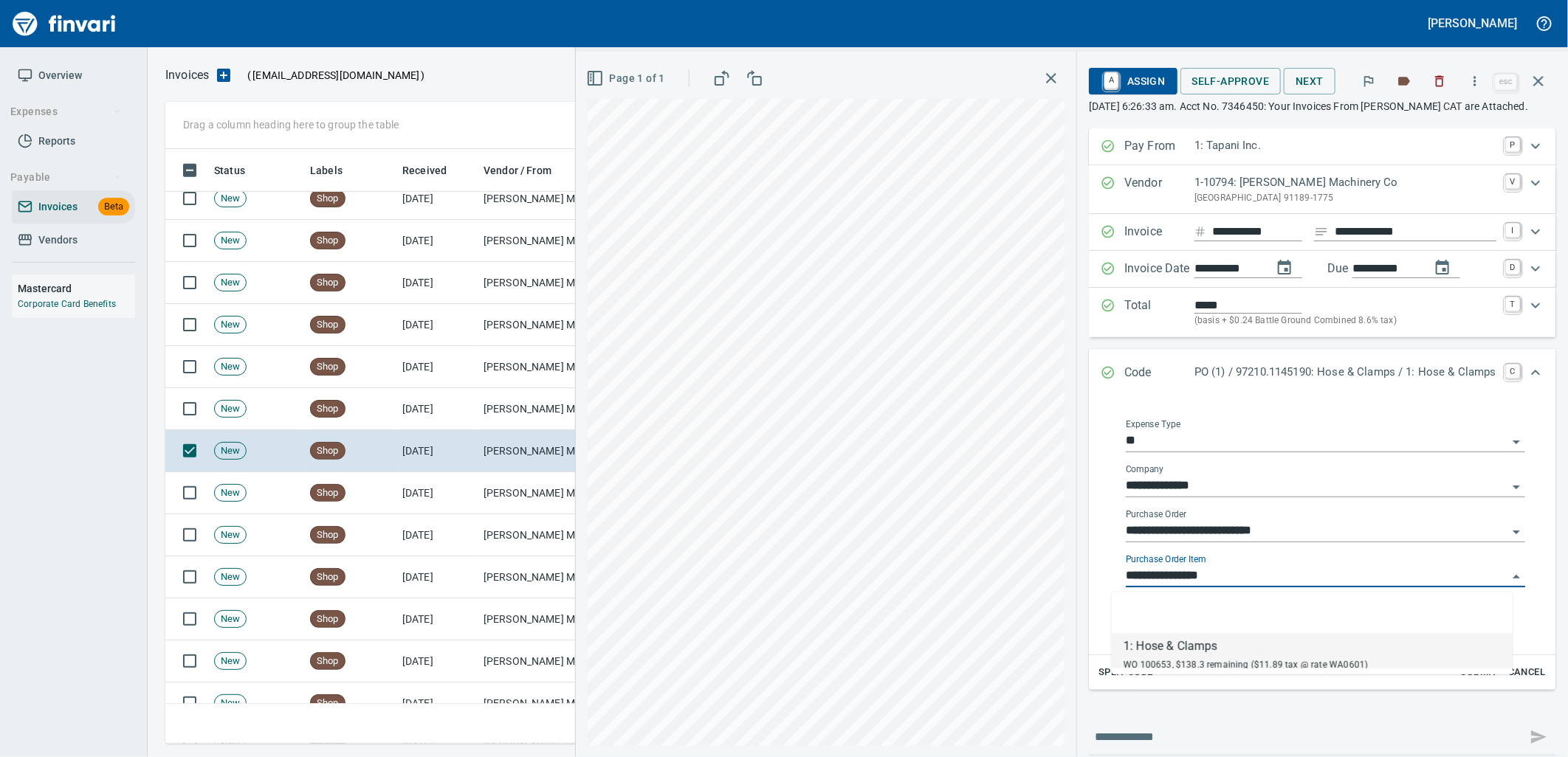
scroll to position [583, 1360]
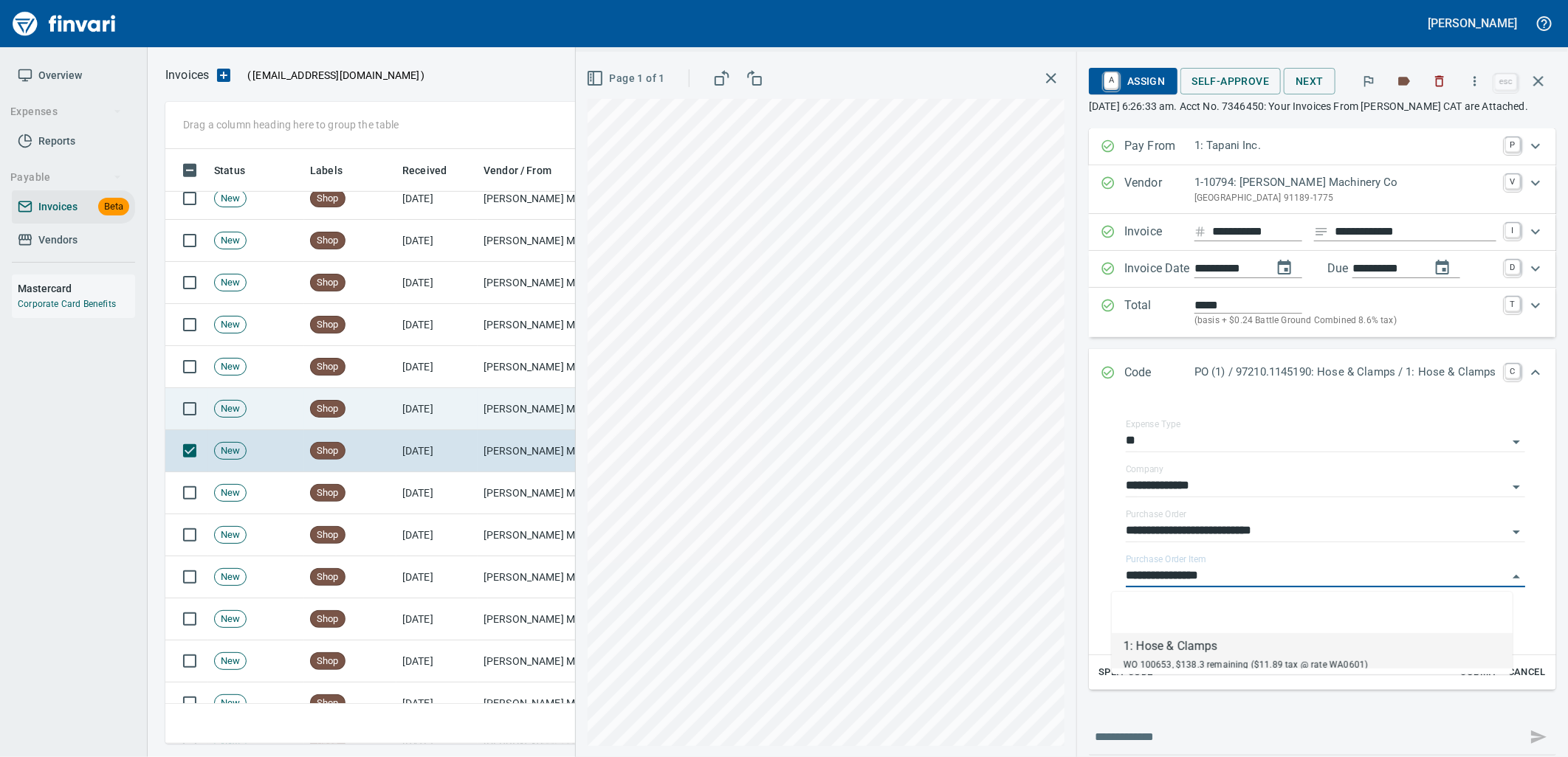
click at [480, 410] on td "Peterson Machinery Co (1-10794)" at bounding box center [552, 409] width 148 height 42
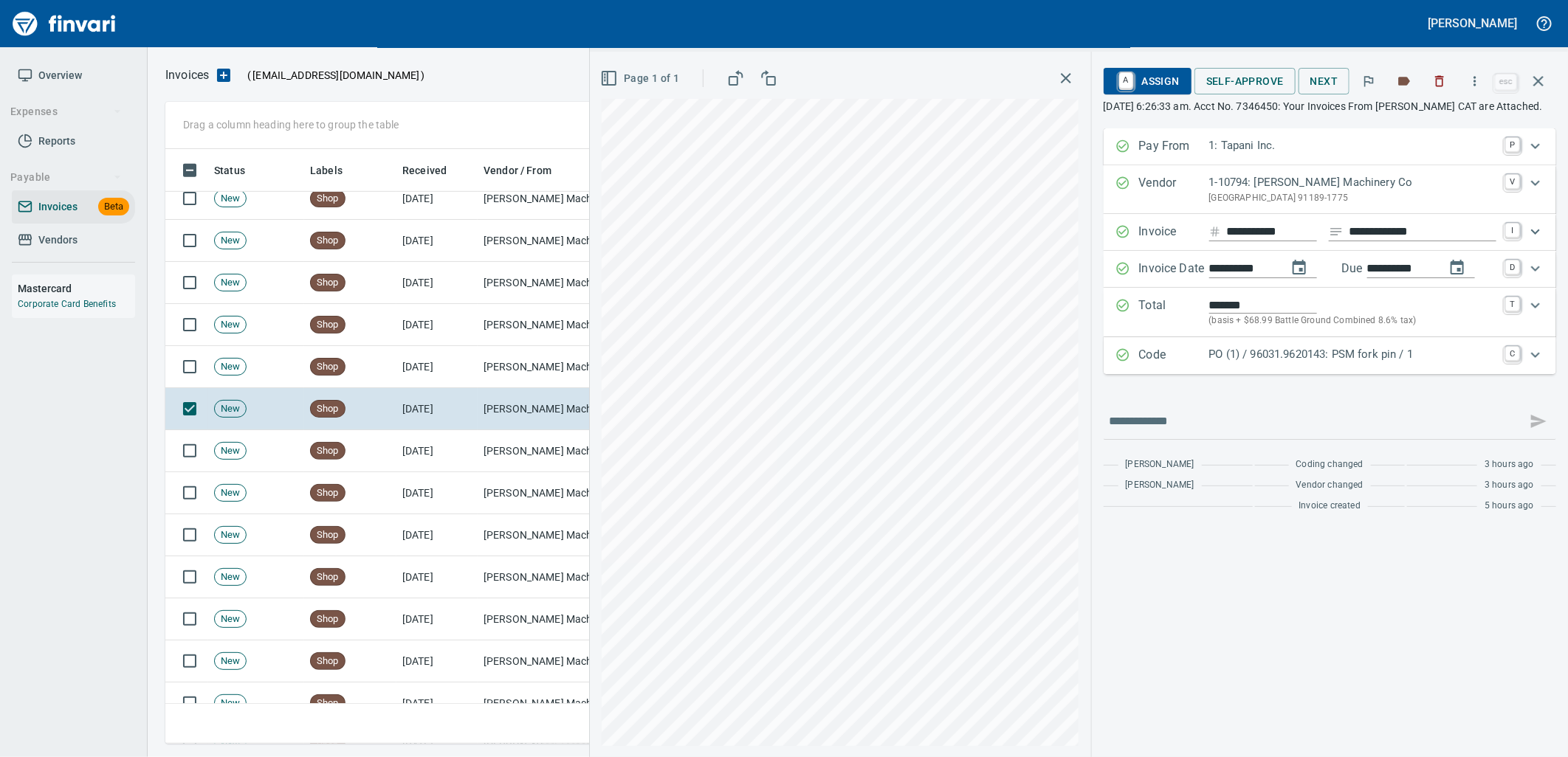
click at [1296, 363] on p "PO (1) / 96031.9620143: PSM fork pin / 1" at bounding box center [1353, 354] width 287 height 17
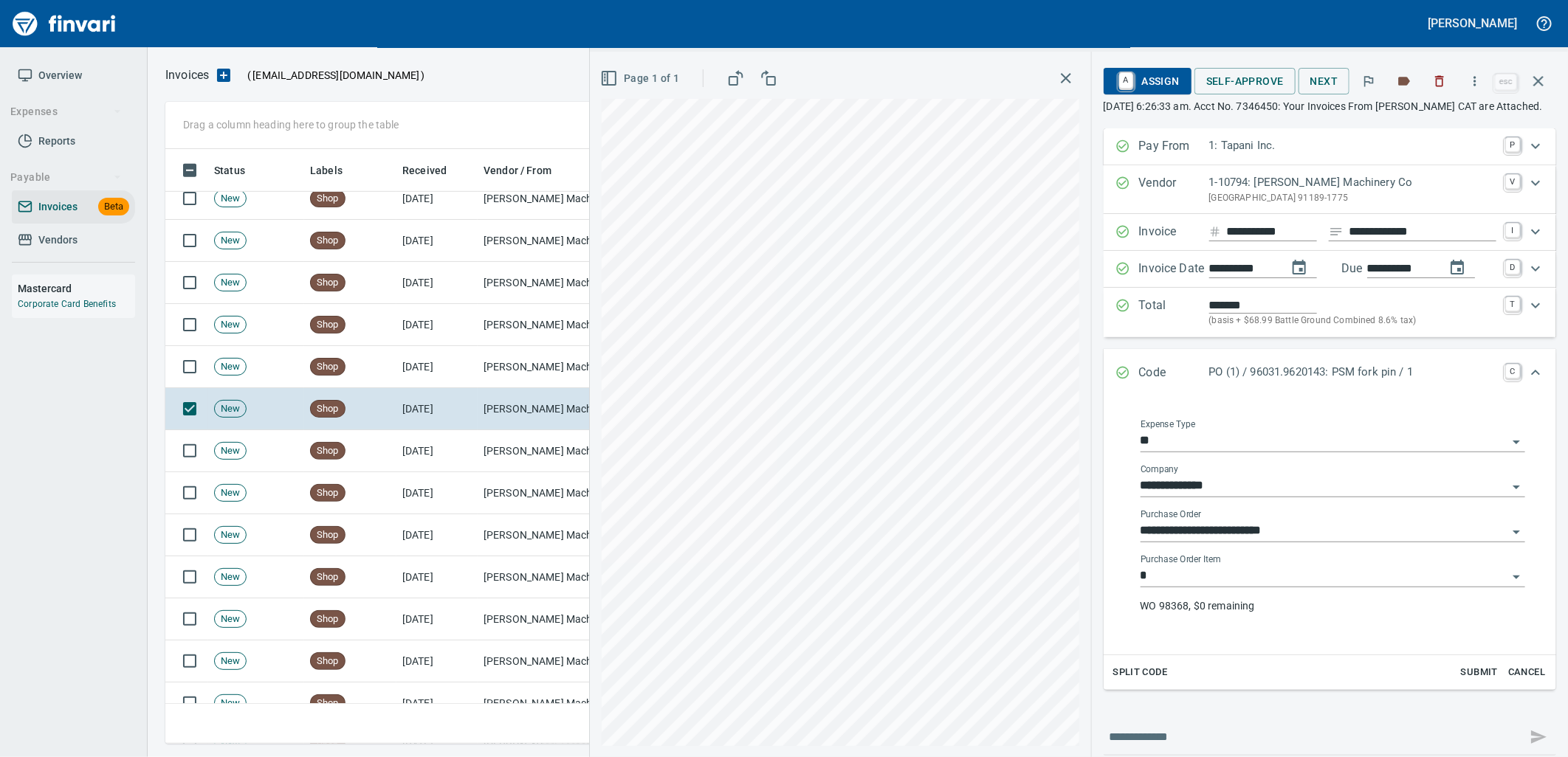
click at [1243, 586] on input "*" at bounding box center [1324, 576] width 367 height 21
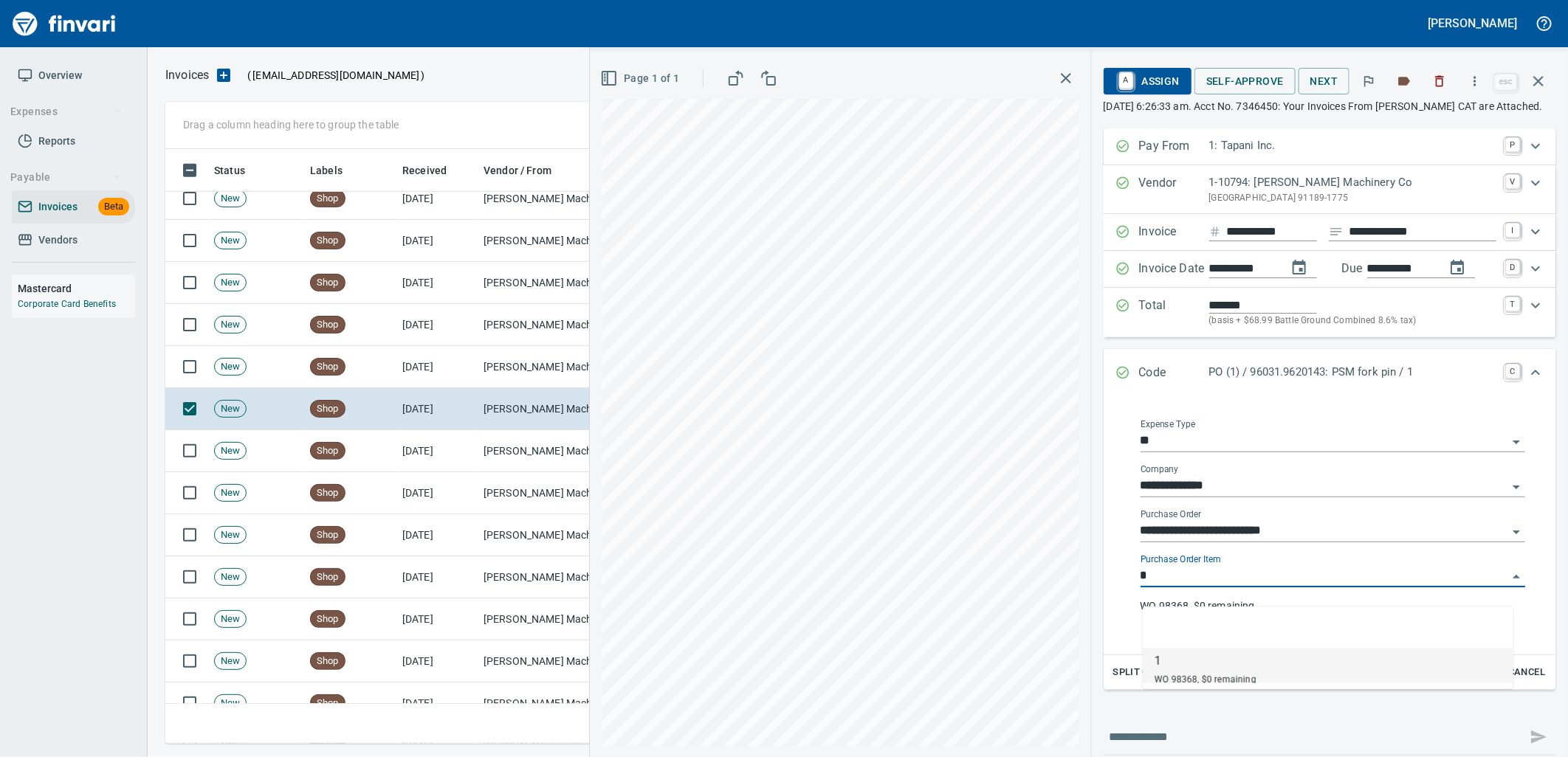
scroll to position [583, 1360]
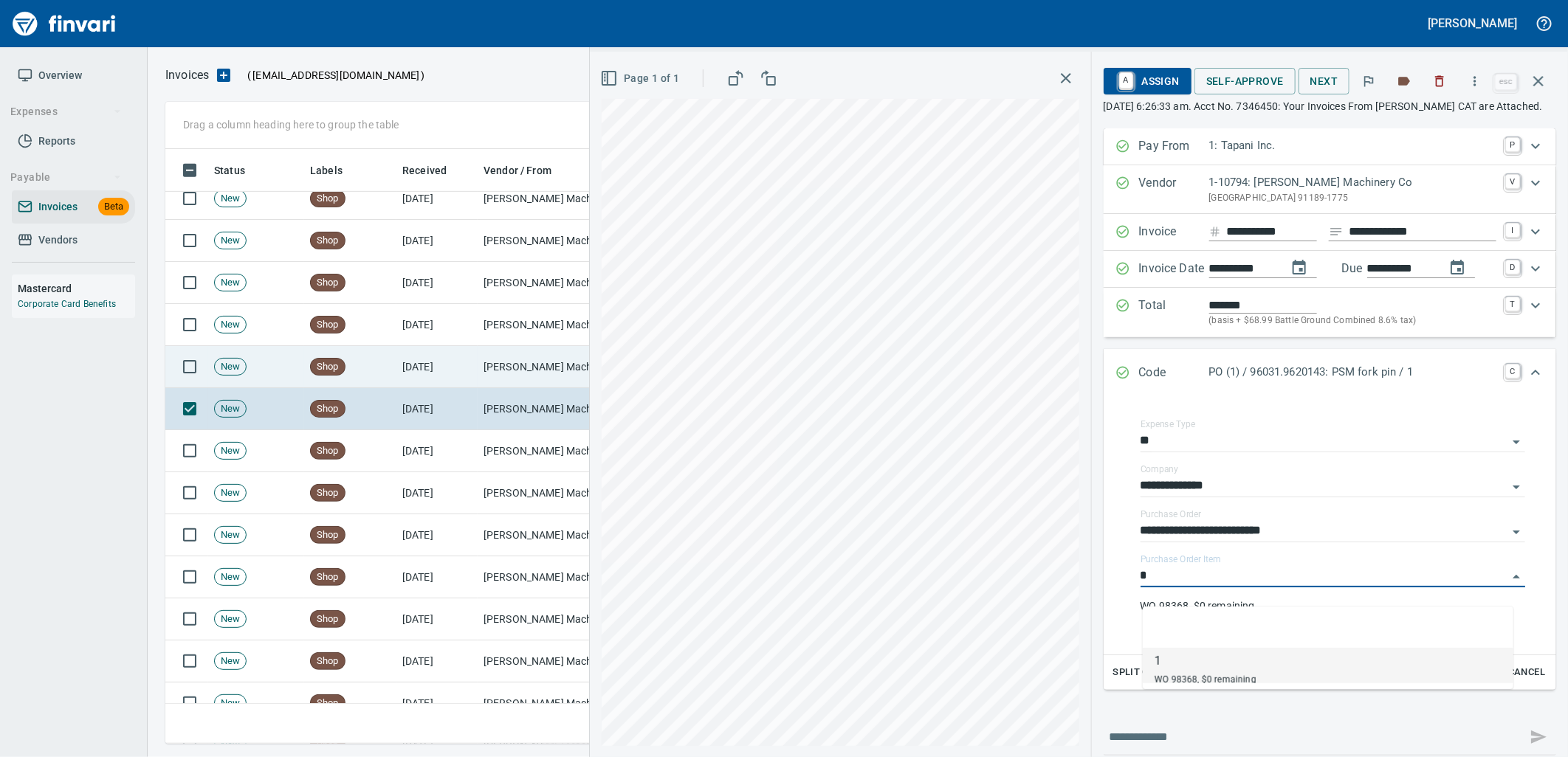
click at [438, 387] on td "[DATE]" at bounding box center [437, 366] width 81 height 42
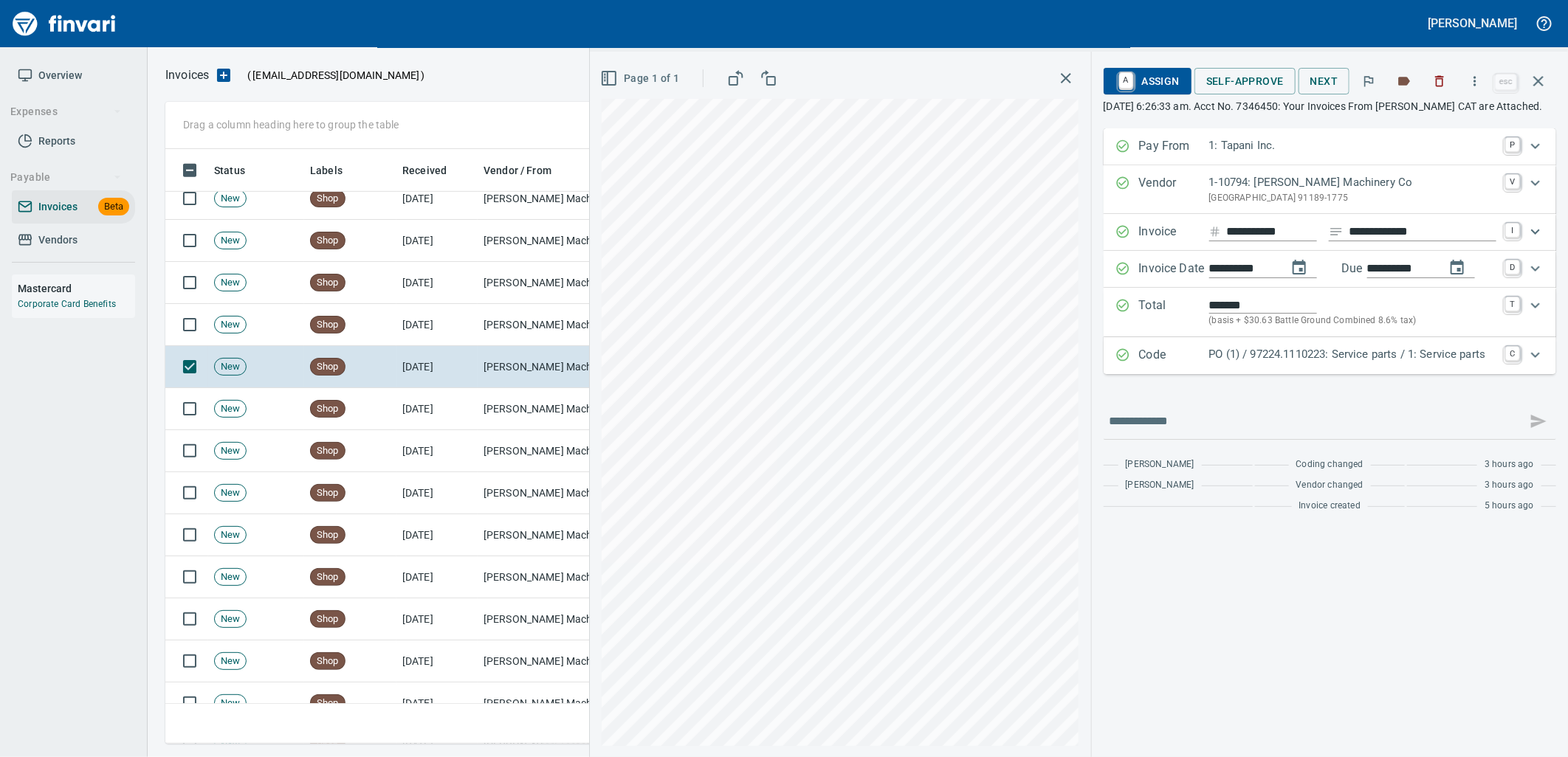
click at [1221, 363] on p "PO (1) / 97224.1110223: Service parts / 1: Service parts" at bounding box center [1353, 354] width 287 height 17
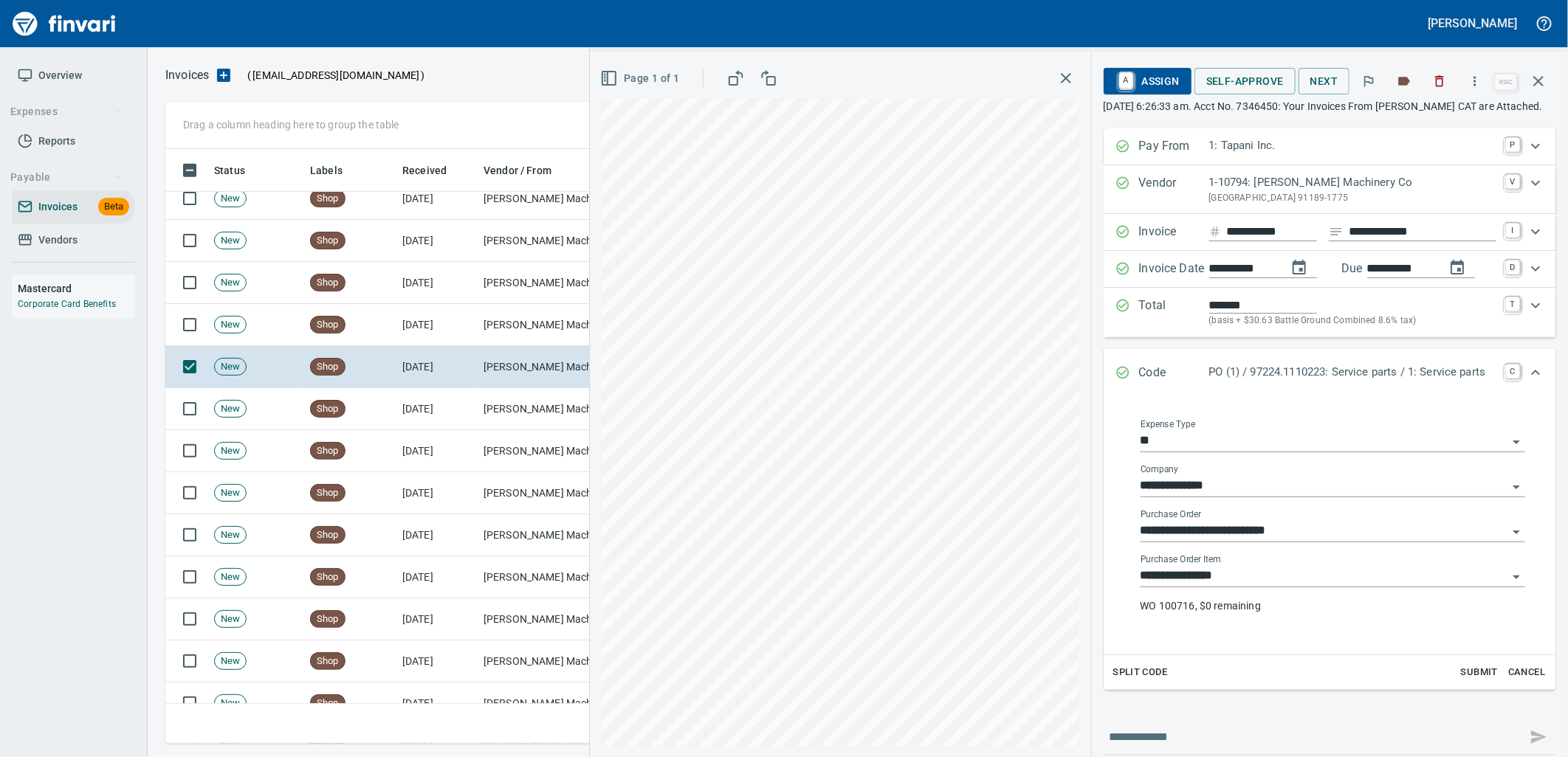
click at [1258, 587] on input "**********" at bounding box center [1324, 576] width 367 height 21
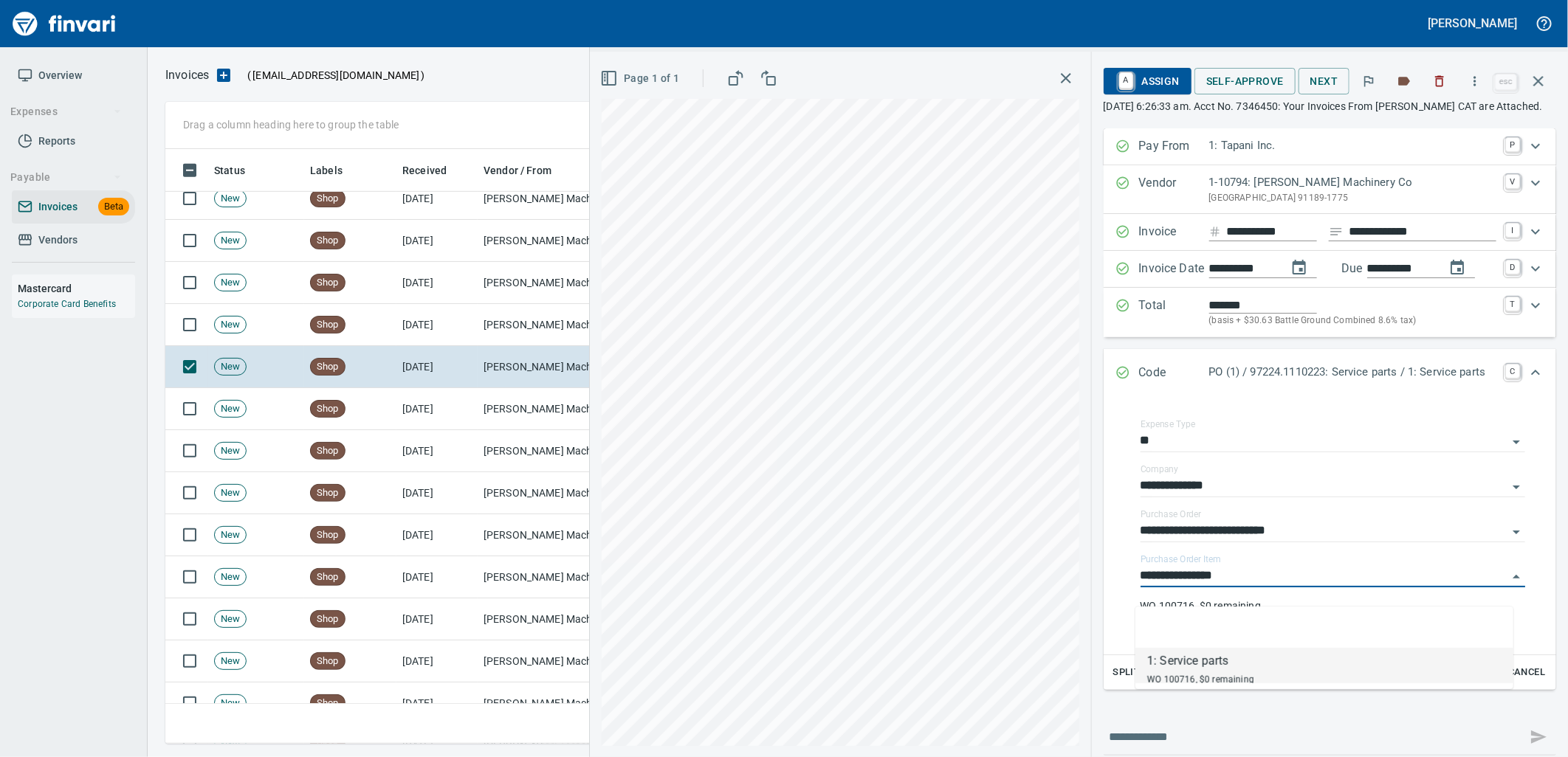
scroll to position [583, 1360]
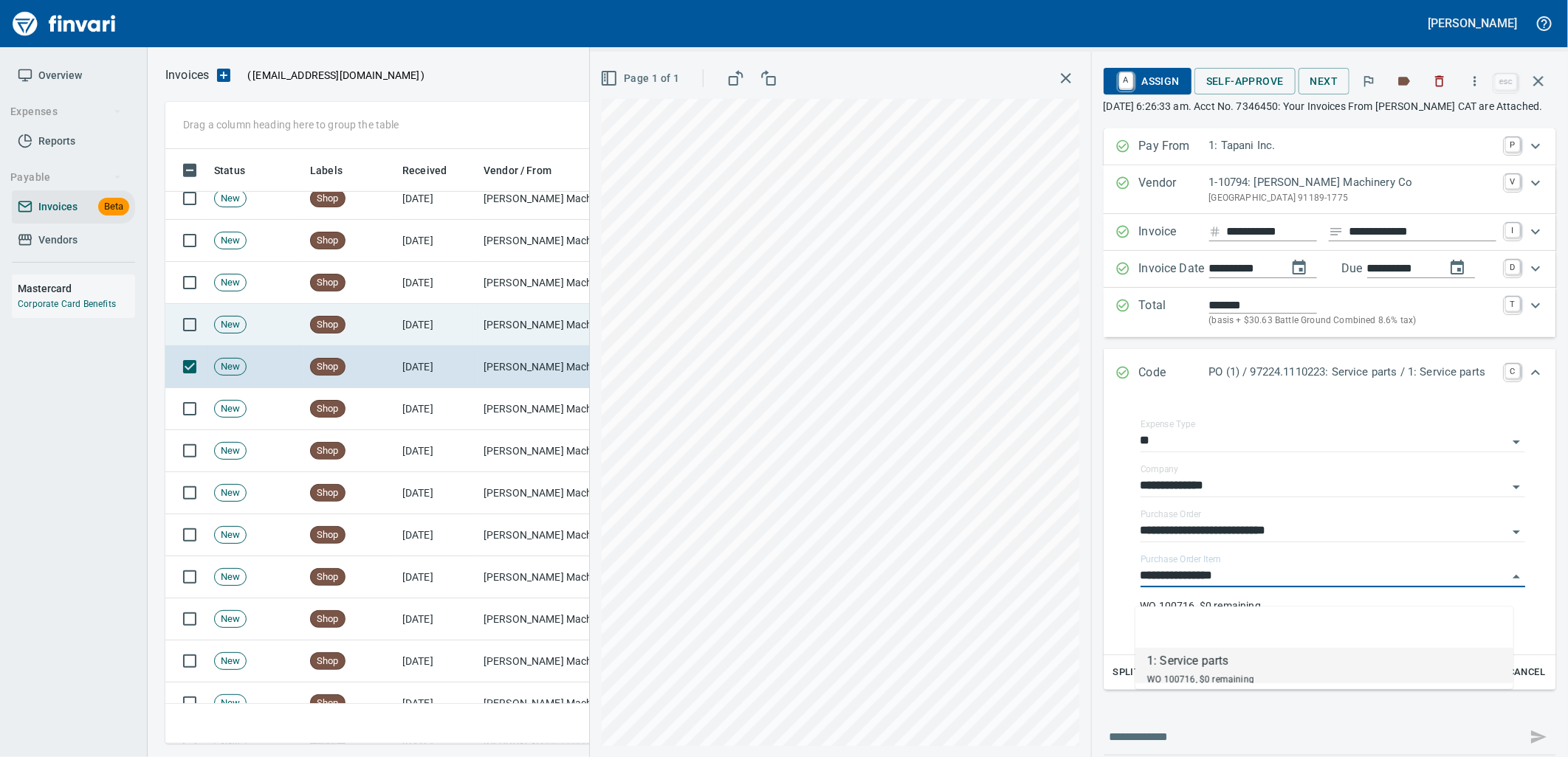
click at [528, 318] on td "Peterson Machinery Co (1-10794)" at bounding box center [552, 324] width 148 height 42
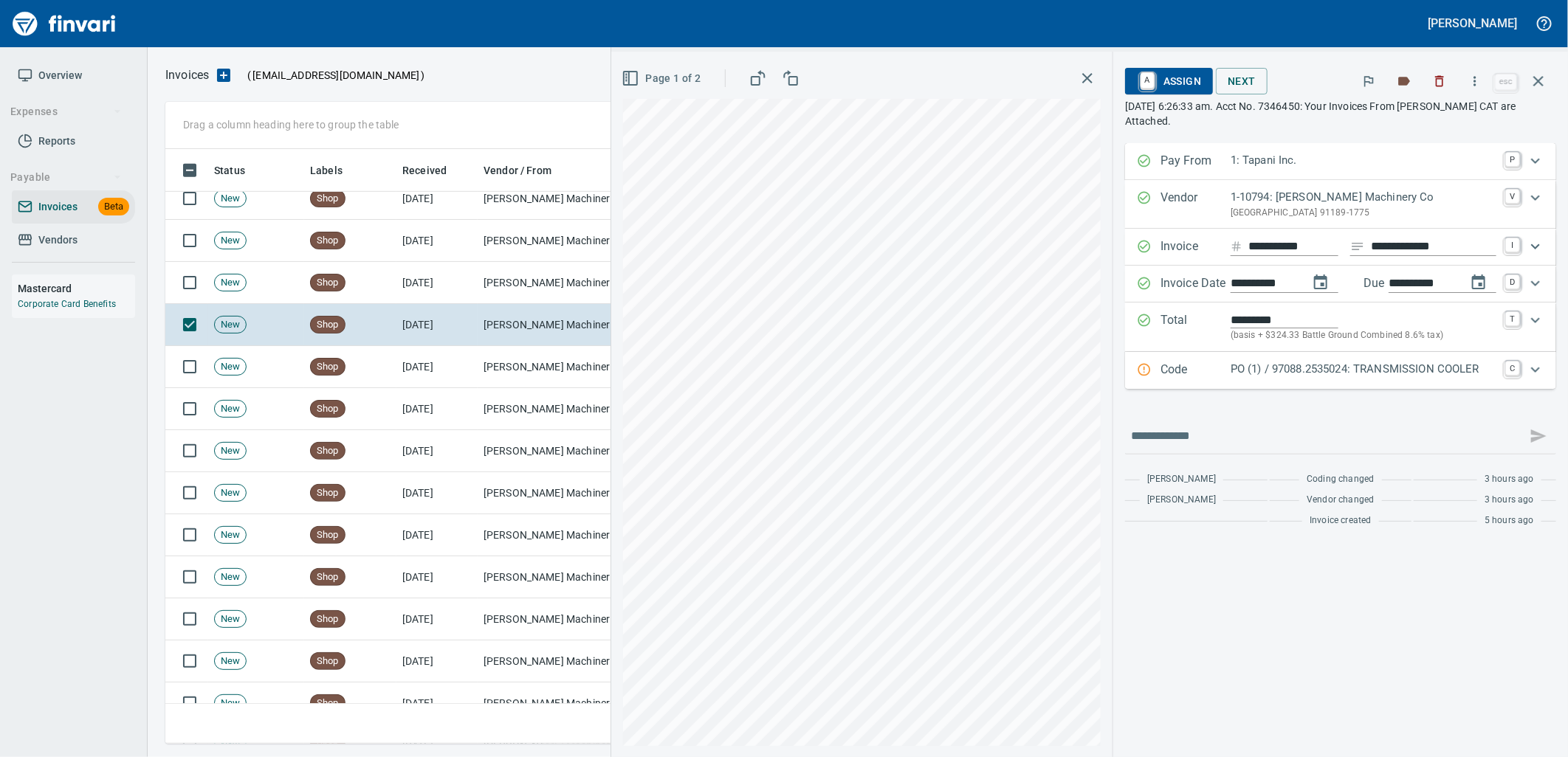
click at [1293, 388] on div "Code PO (1) / 97088.2535024: TRANSMISSION COOLER C" at bounding box center [1340, 370] width 431 height 37
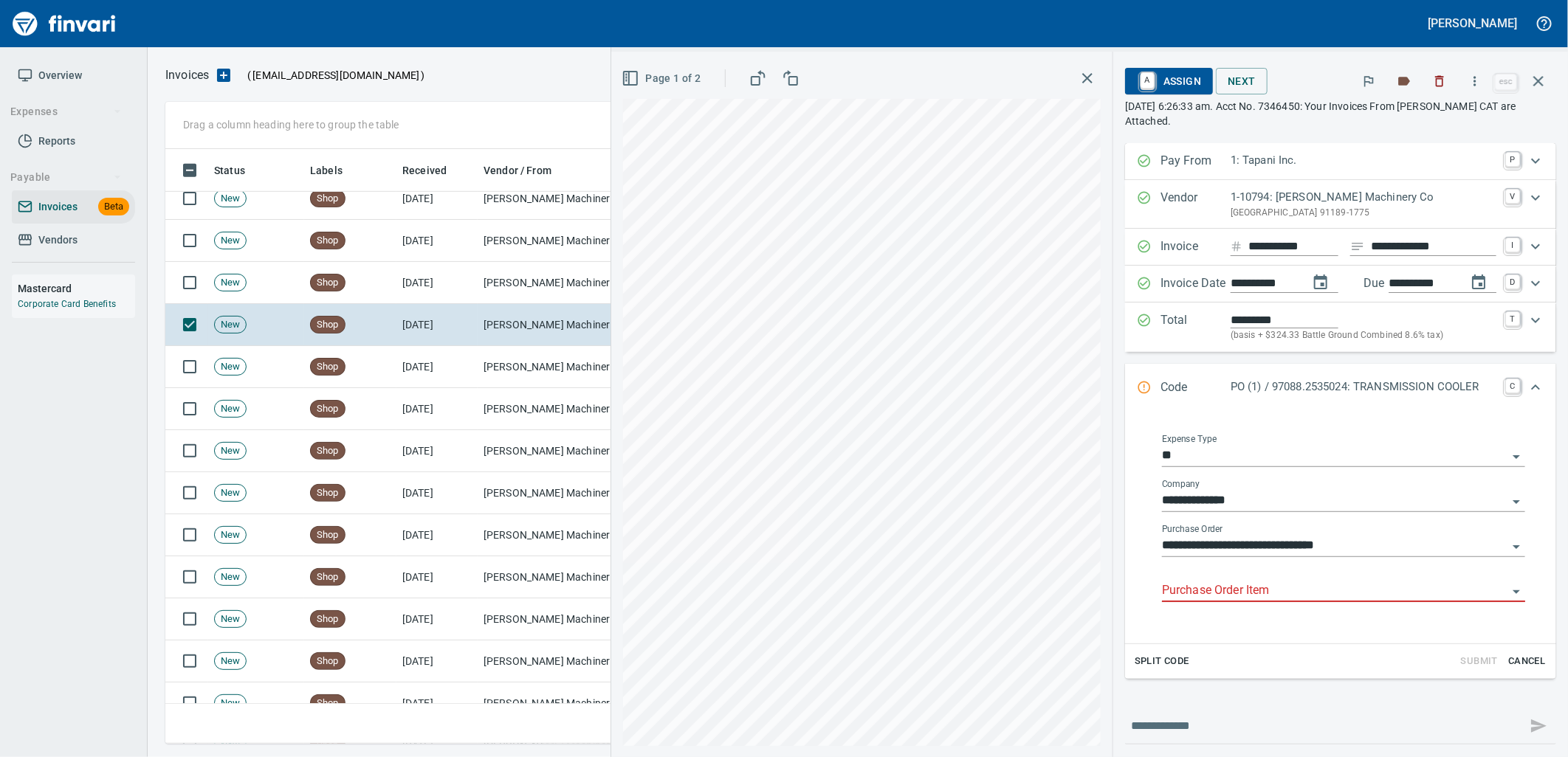
click at [1240, 588] on input "Purchase Order Item" at bounding box center [1334, 591] width 345 height 21
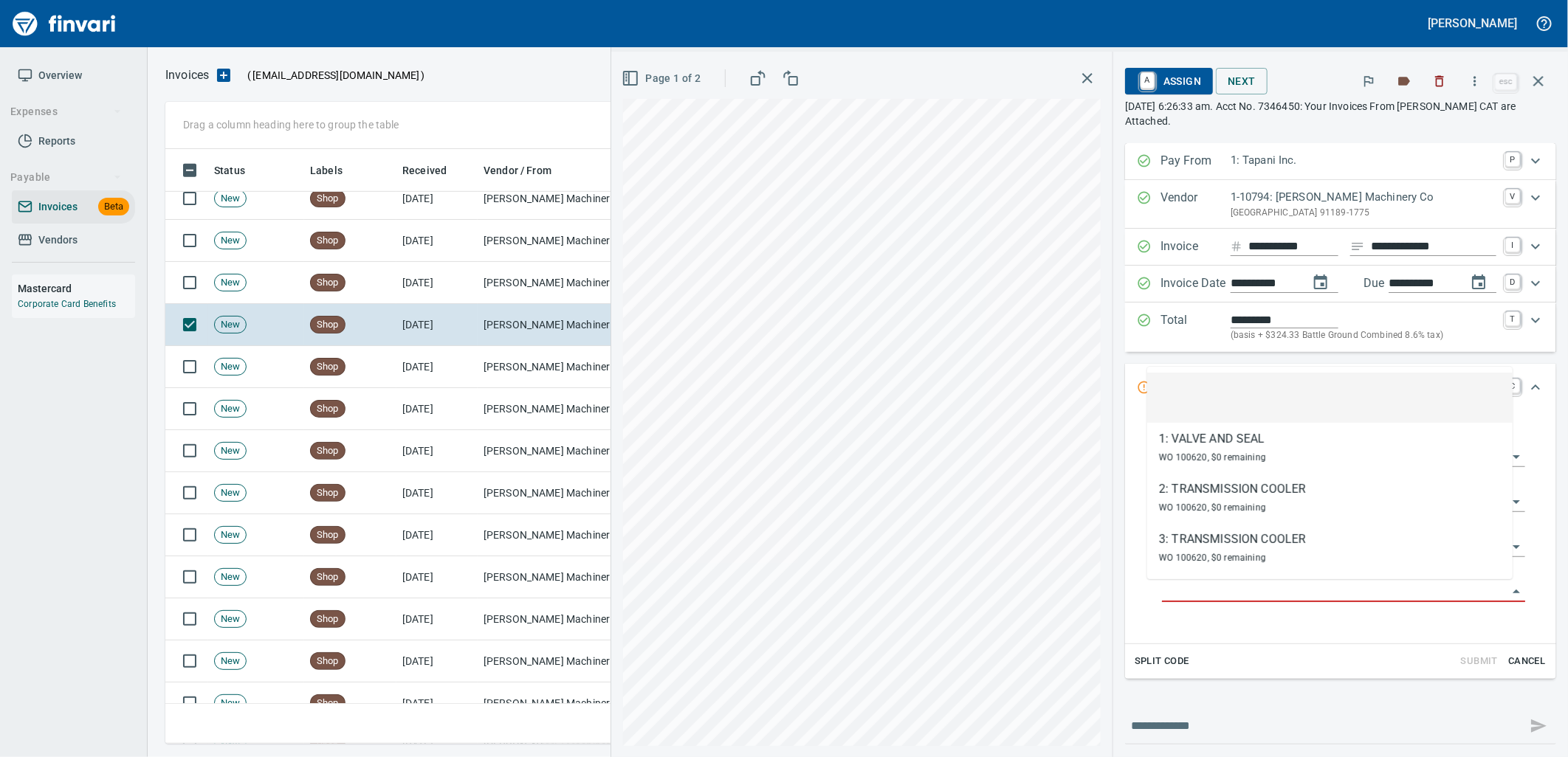
scroll to position [583, 1360]
click at [510, 298] on td "Peterson Machinery Co (1-10794)" at bounding box center [552, 282] width 148 height 42
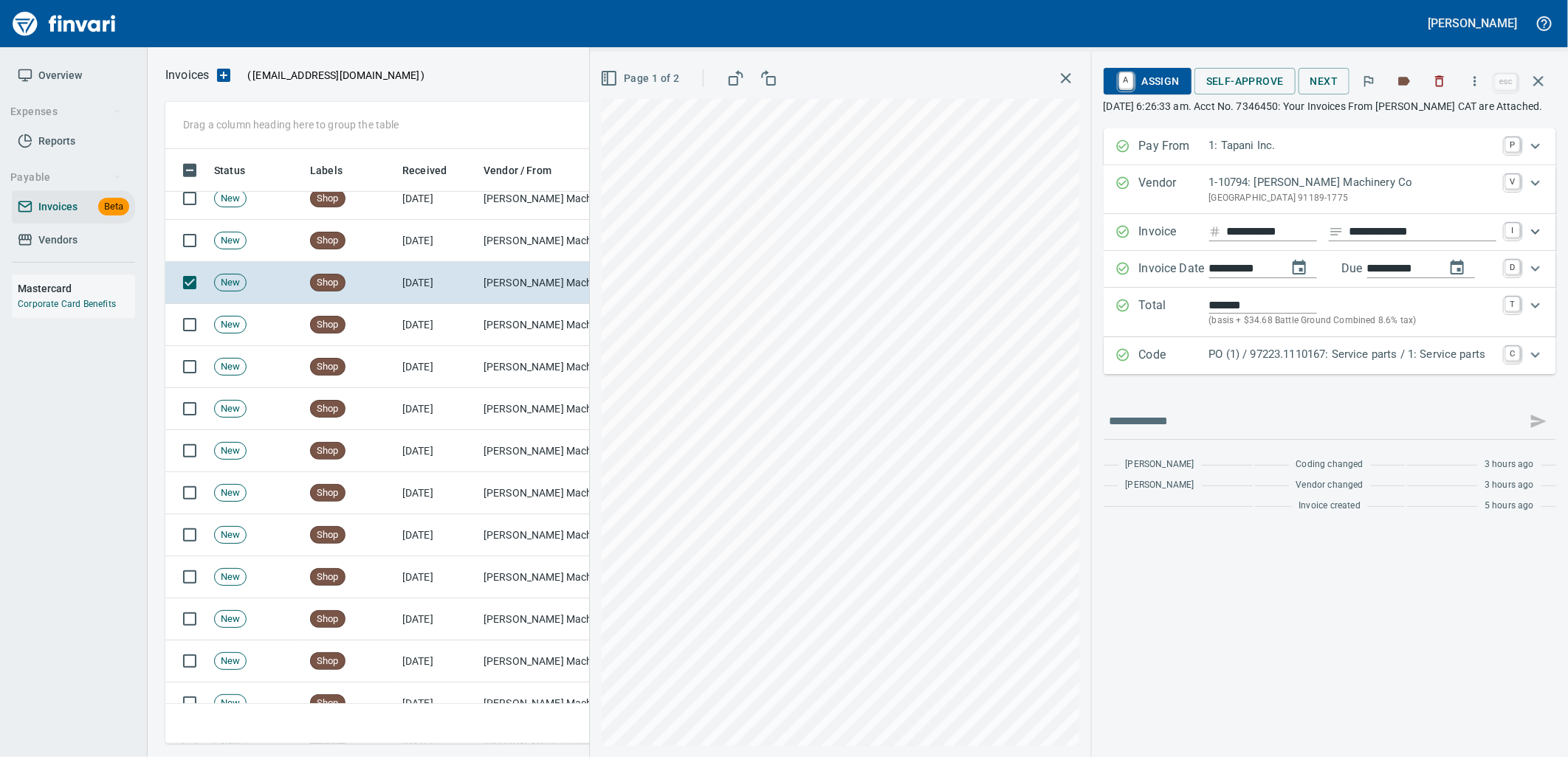
click at [1279, 363] on p "PO (1) / 97223.1110167: Service parts / 1: Service parts" at bounding box center [1353, 354] width 287 height 17
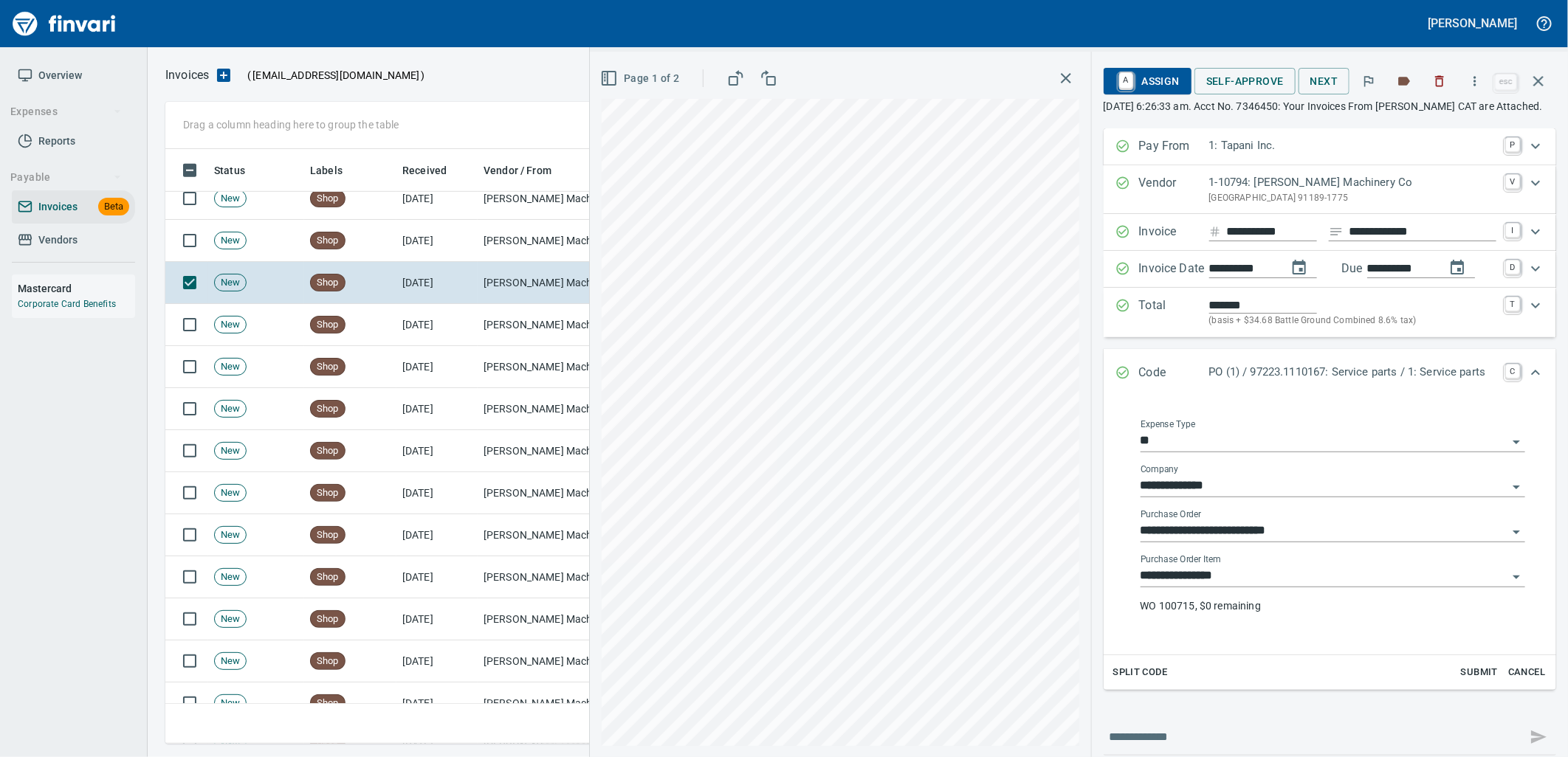
click at [1265, 587] on input "**********" at bounding box center [1324, 576] width 367 height 21
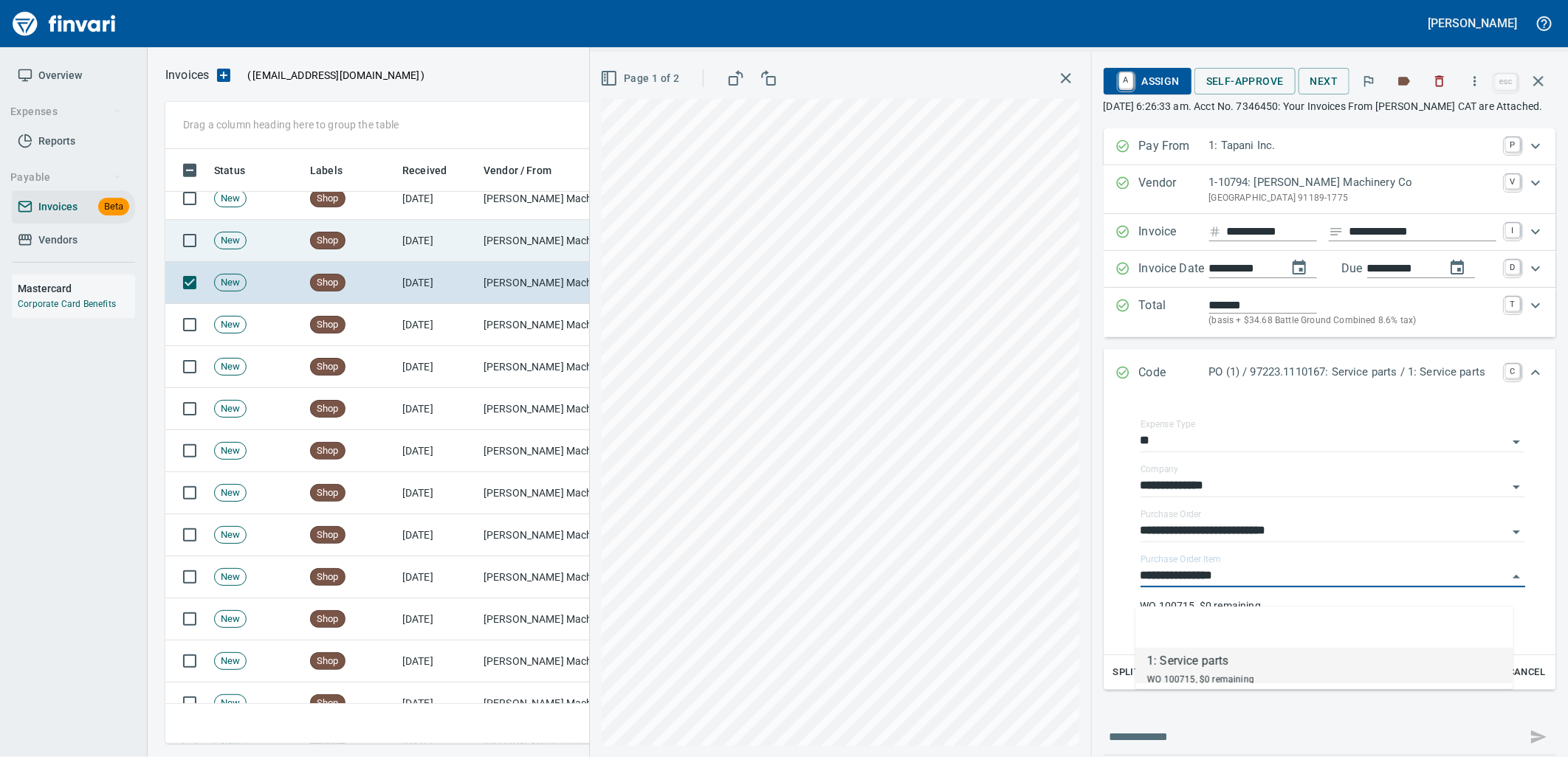
click at [526, 242] on td "Peterson Machinery Co (1-10794)" at bounding box center [552, 241] width 148 height 42
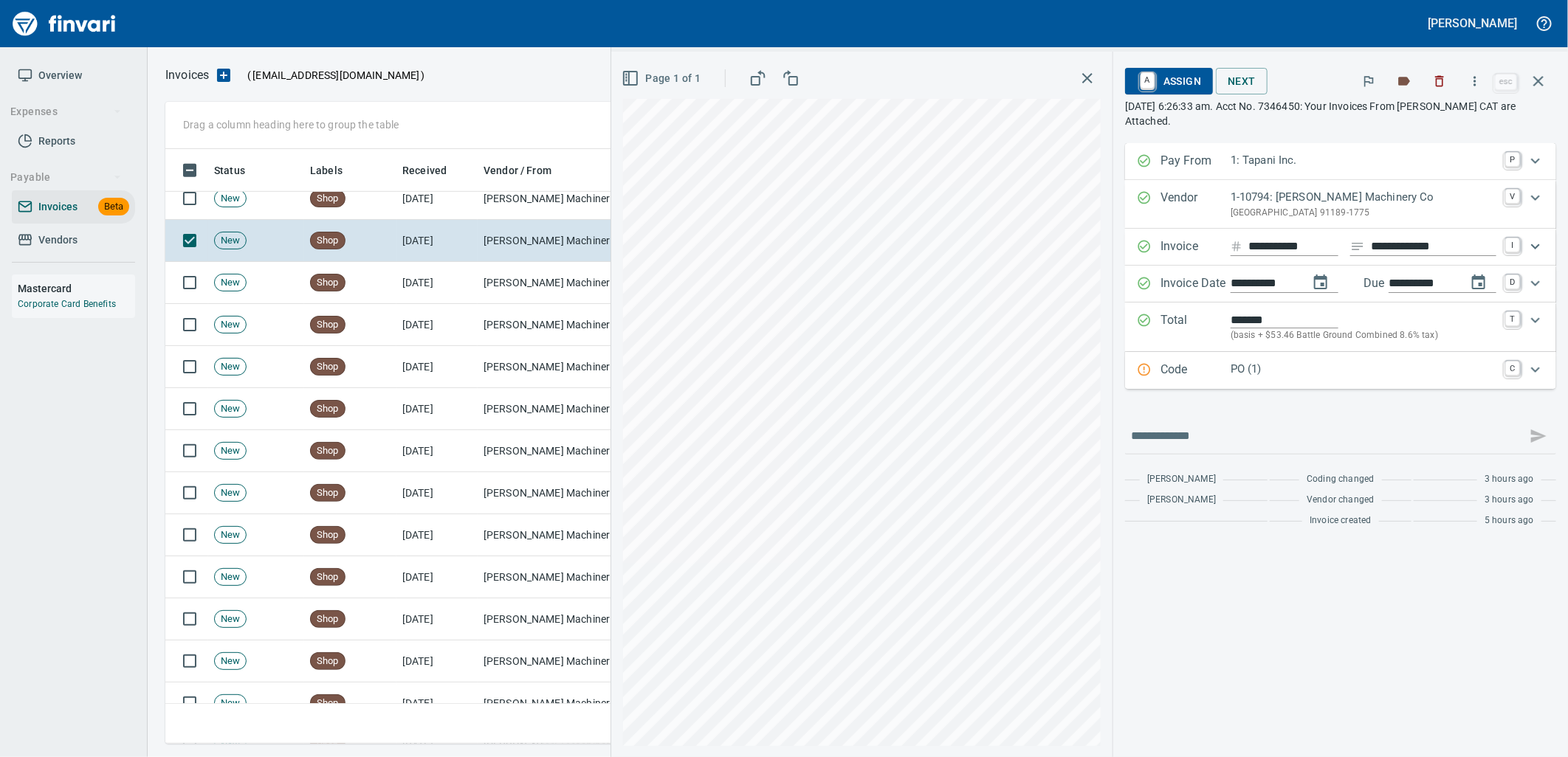
click at [1263, 366] on p "PO (1)" at bounding box center [1363, 369] width 266 height 17
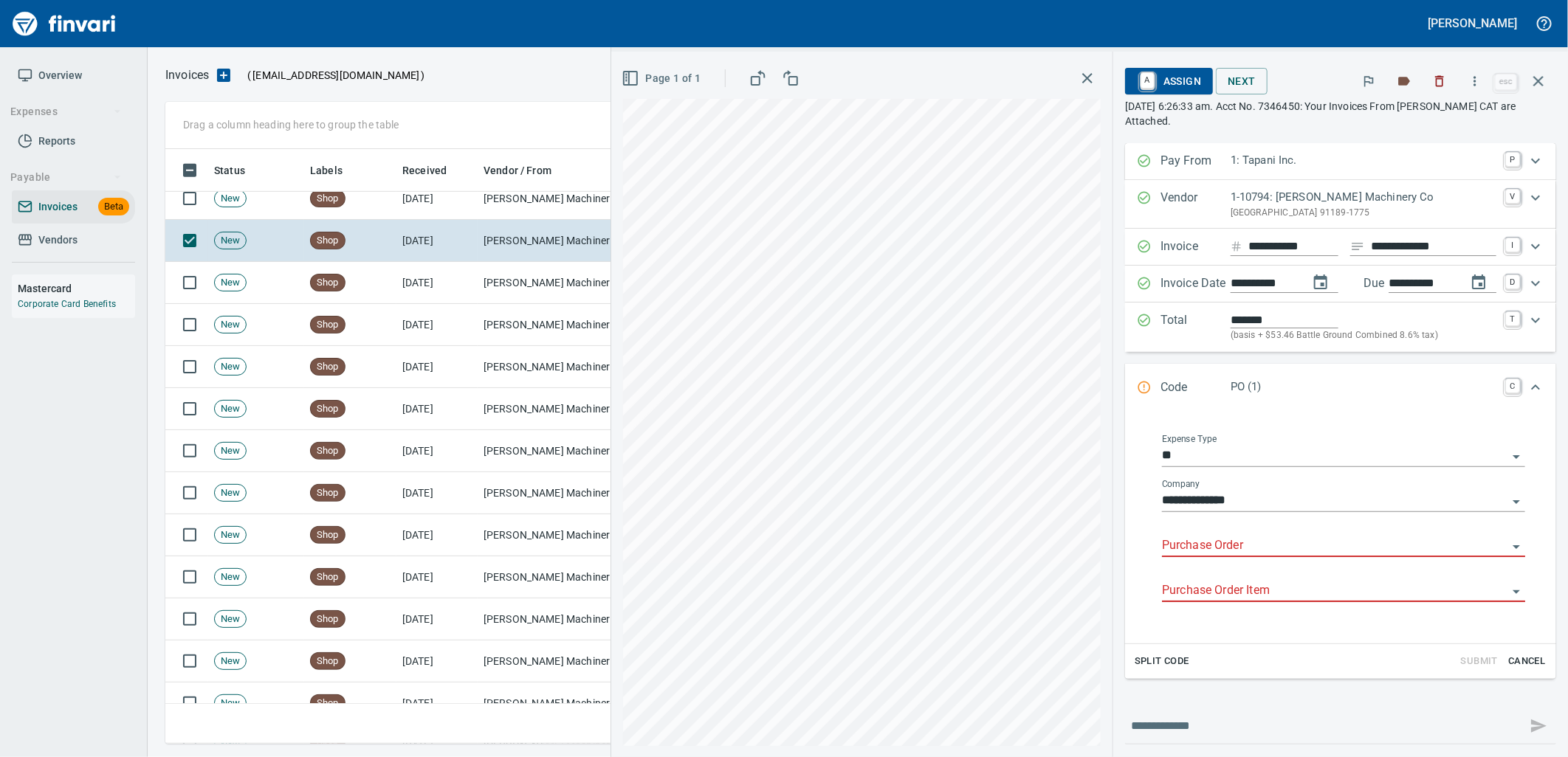
click at [1211, 539] on input "Purchase Order" at bounding box center [1334, 546] width 345 height 21
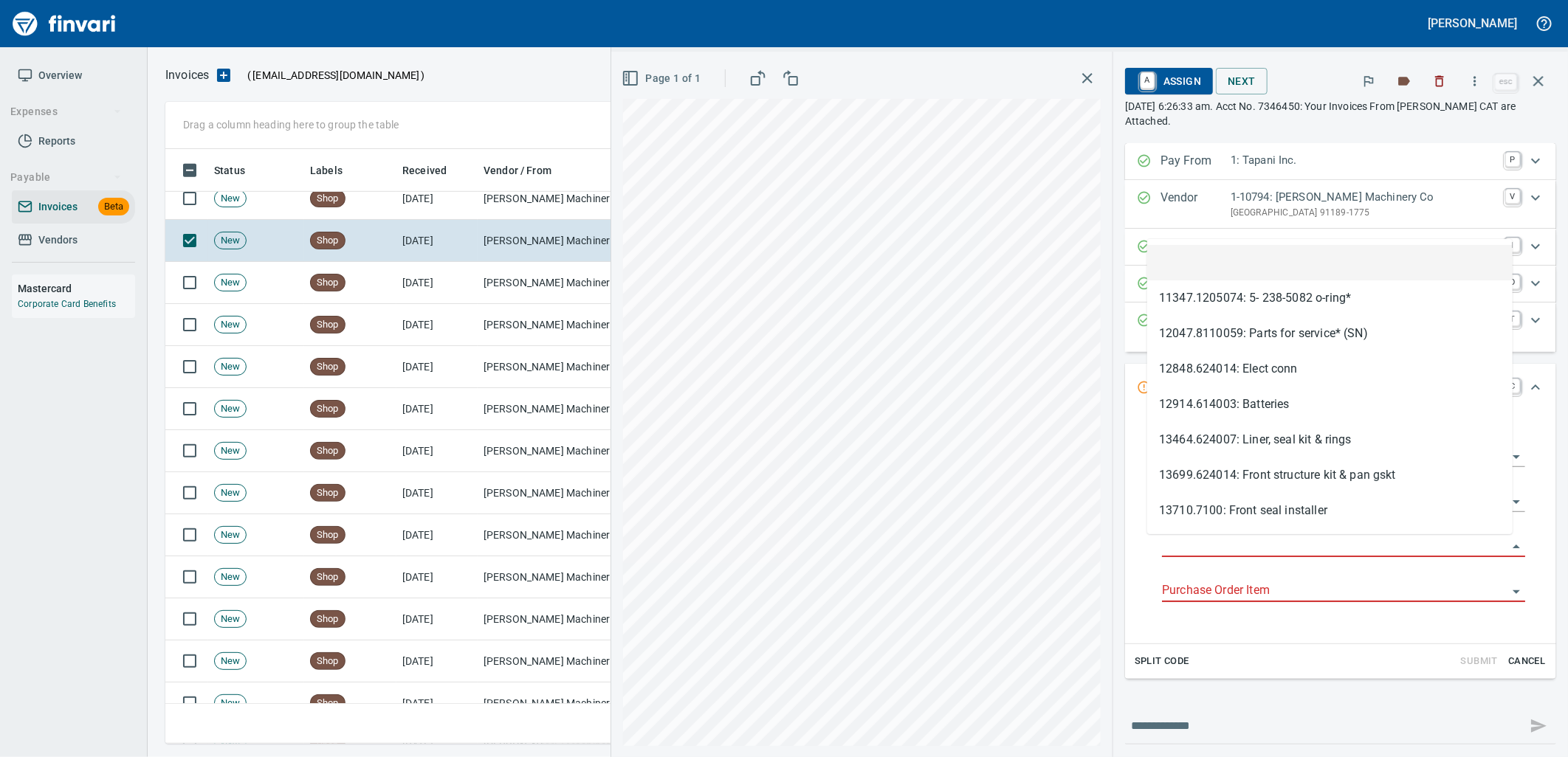
scroll to position [583, 1360]
type input "**********"
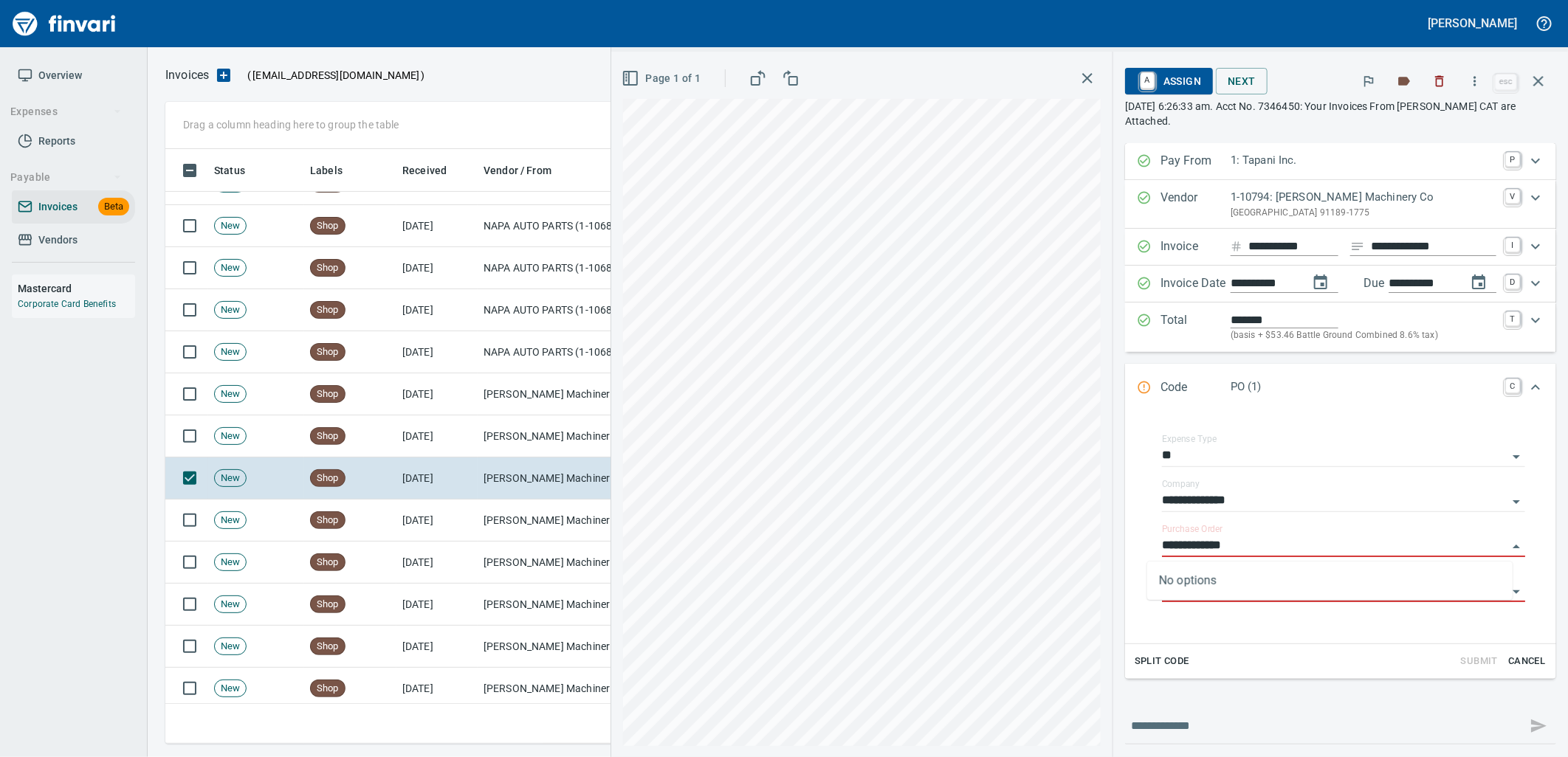
scroll to position [248, 0]
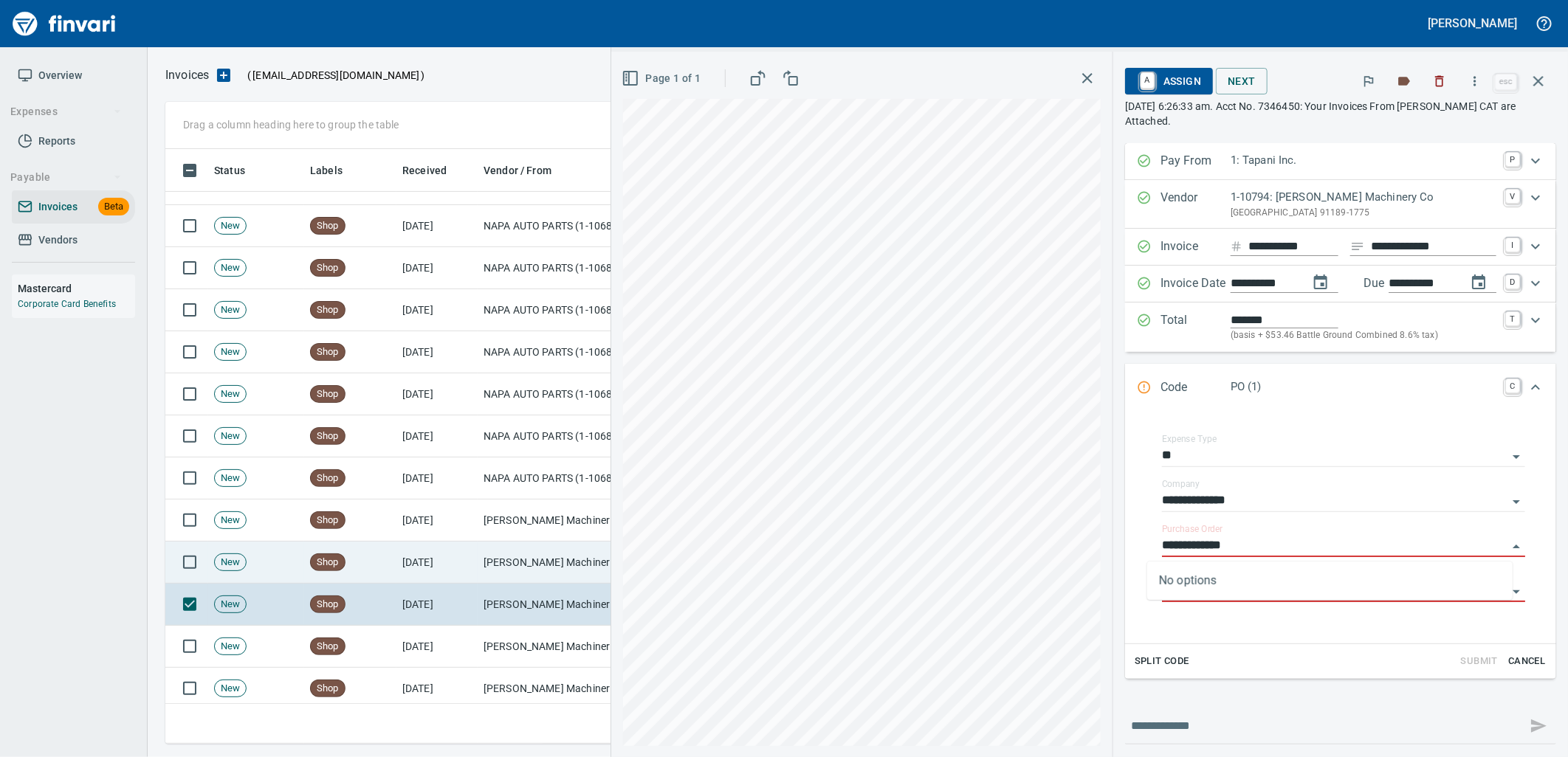
click at [542, 549] on td "Peterson Machinery Co (1-10794)" at bounding box center [552, 563] width 148 height 42
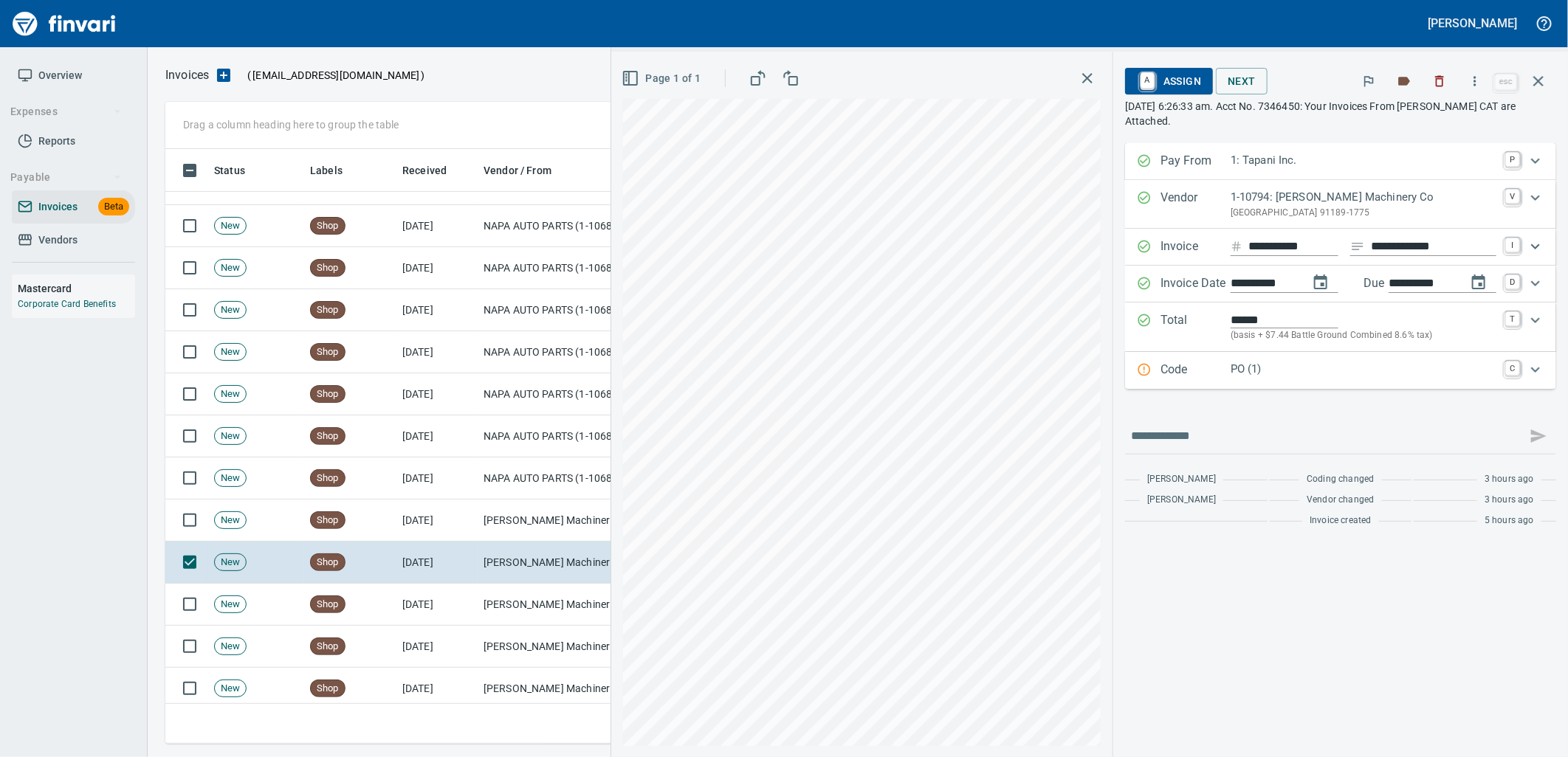
click at [1260, 371] on p "PO (1)" at bounding box center [1363, 369] width 266 height 17
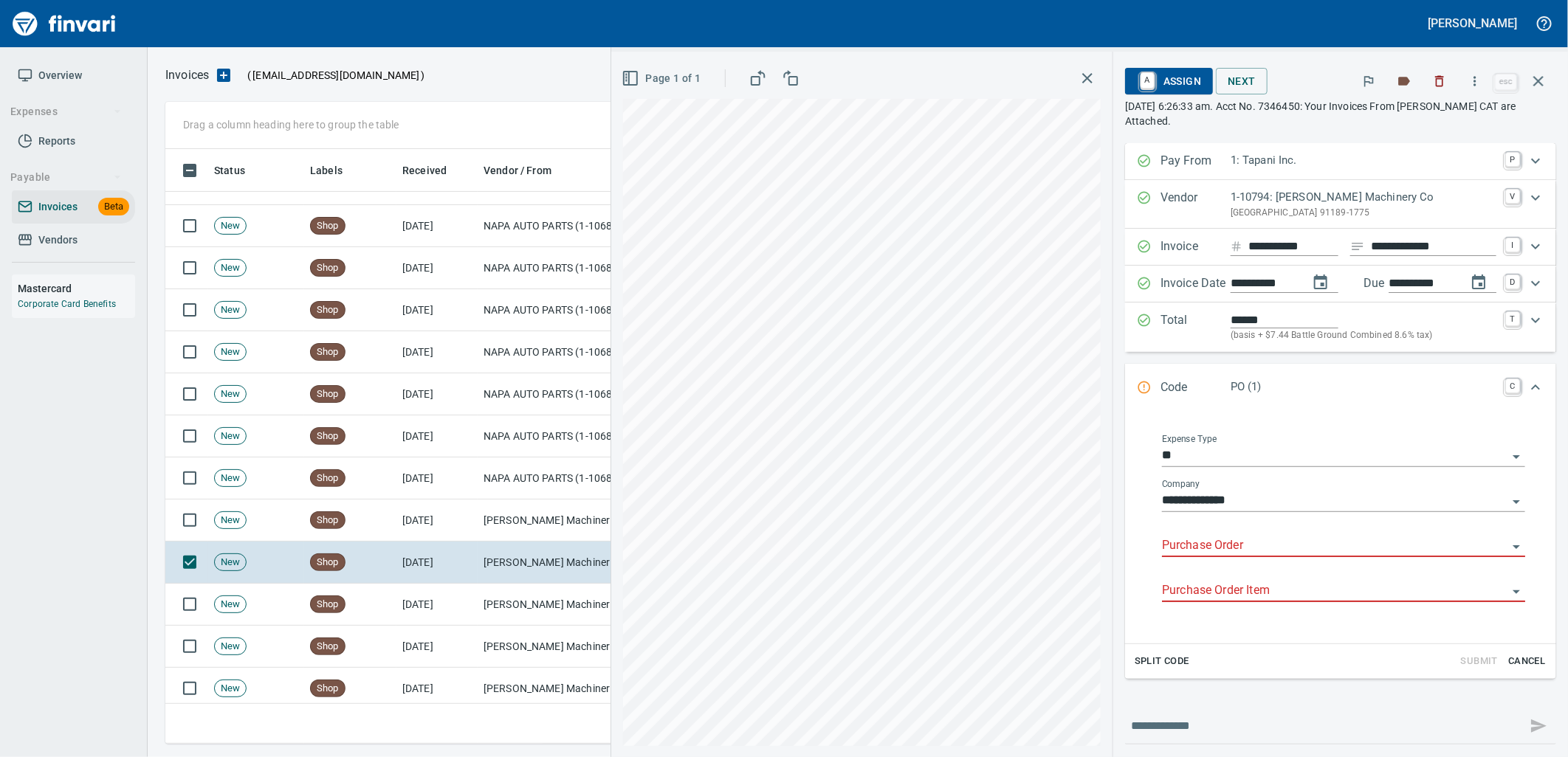
click at [1200, 540] on input "Purchase Order" at bounding box center [1334, 546] width 345 height 21
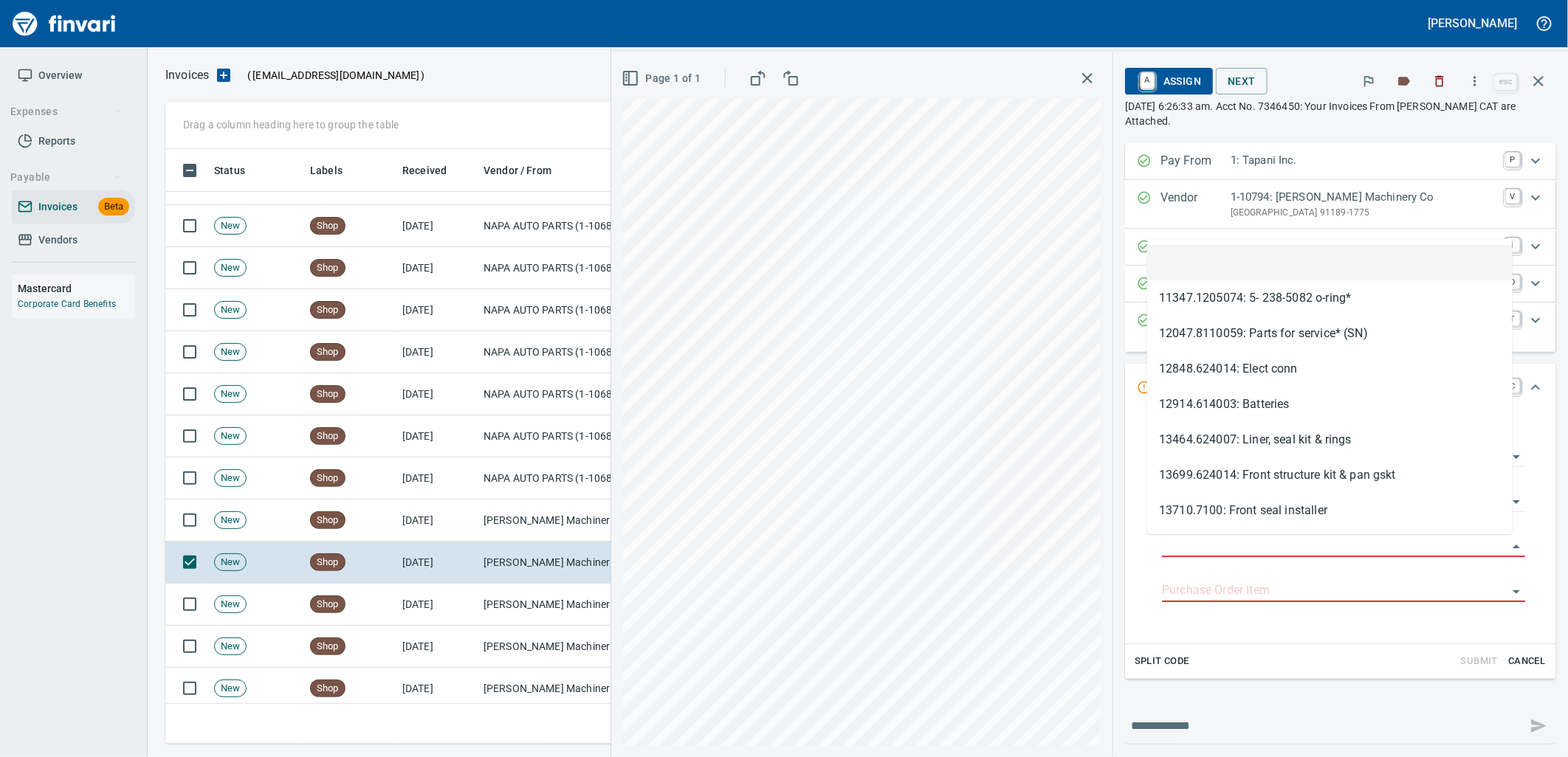
scroll to position [583, 1360]
type input "**********"
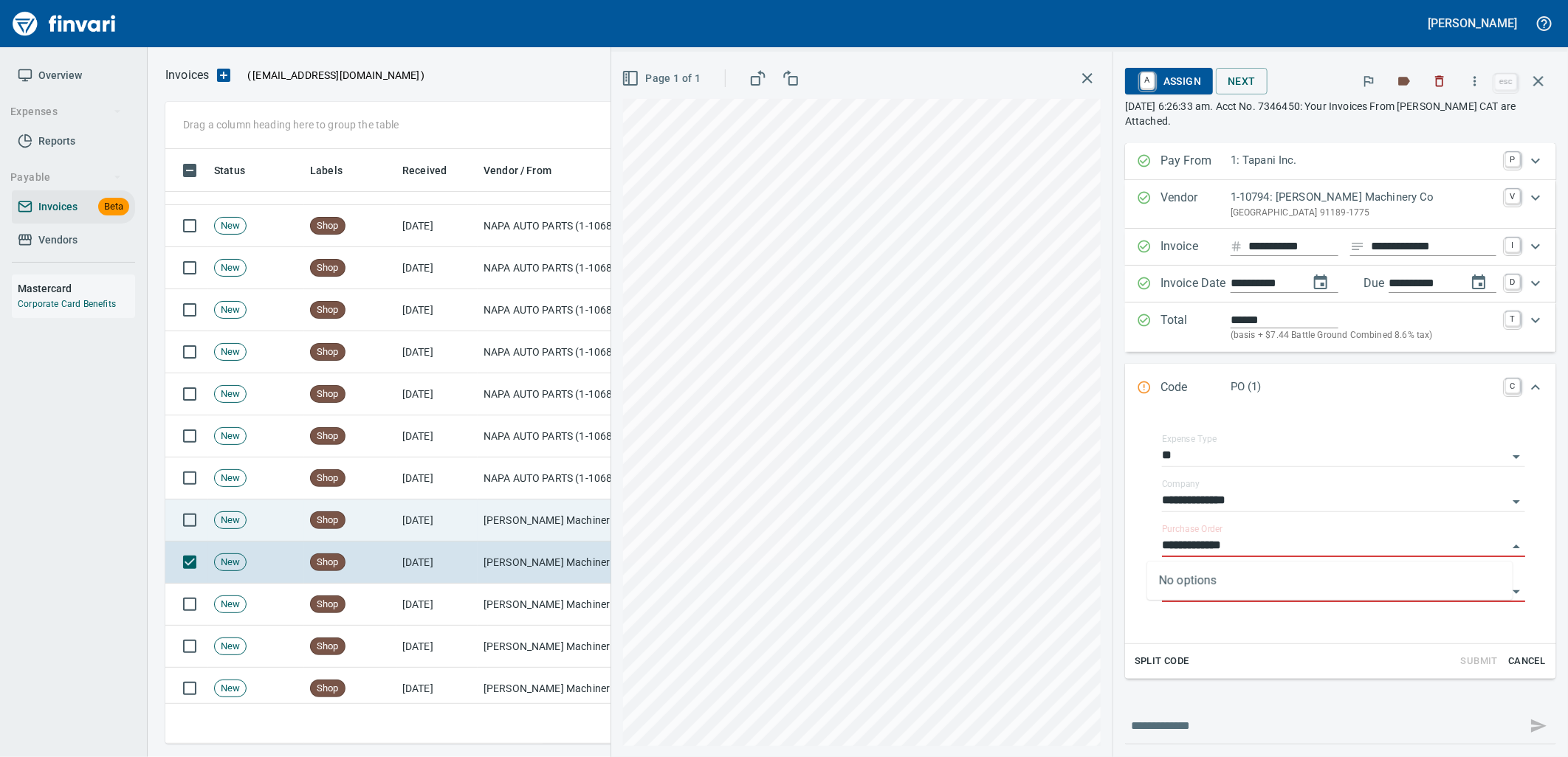
click at [540, 516] on td "Peterson Machinery Co (1-10794)" at bounding box center [552, 520] width 148 height 42
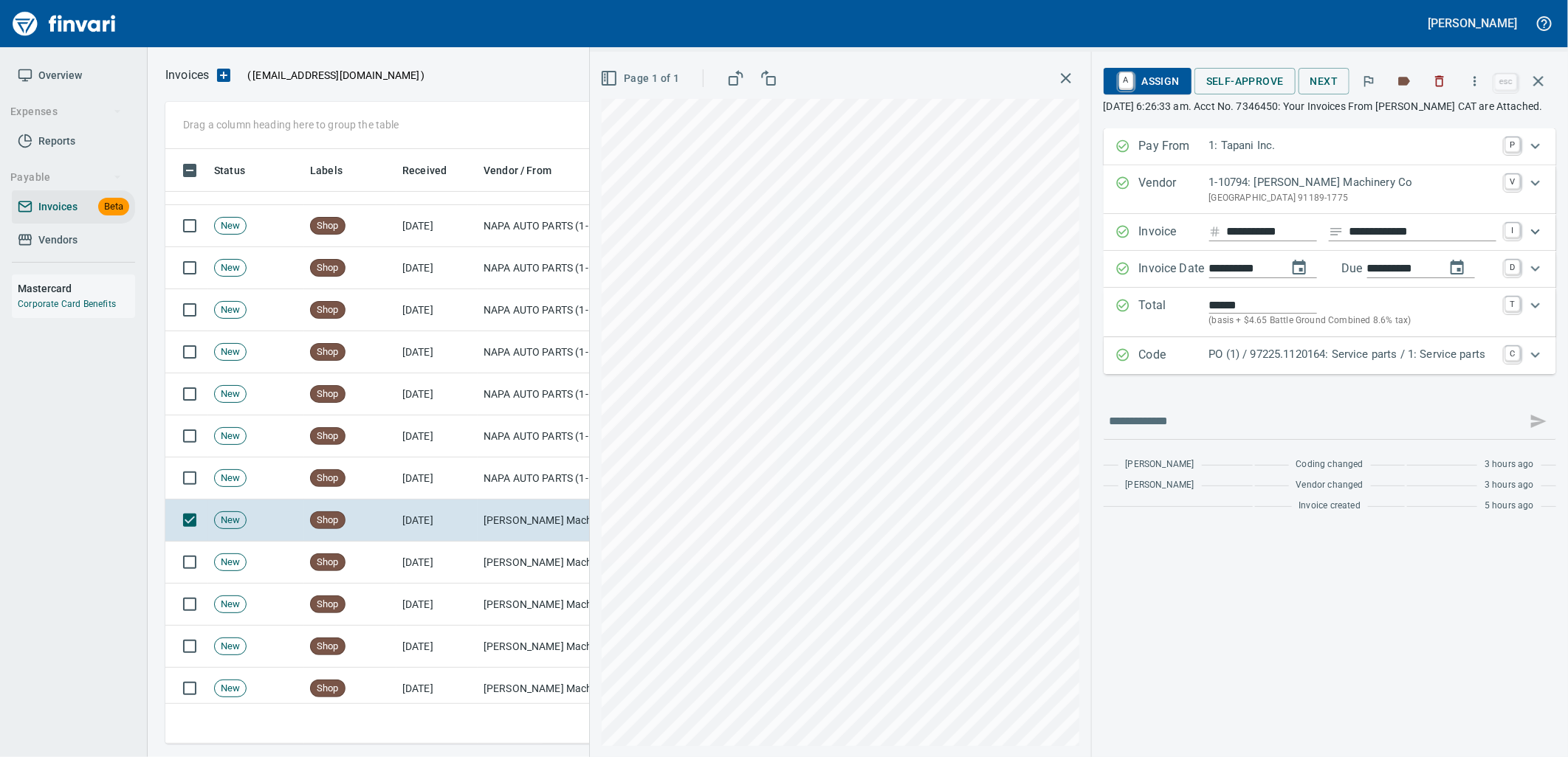
click at [1248, 366] on div "PO (1) / 97225.1120164: Service parts / 1: Service parts" at bounding box center [1353, 355] width 287 height 19
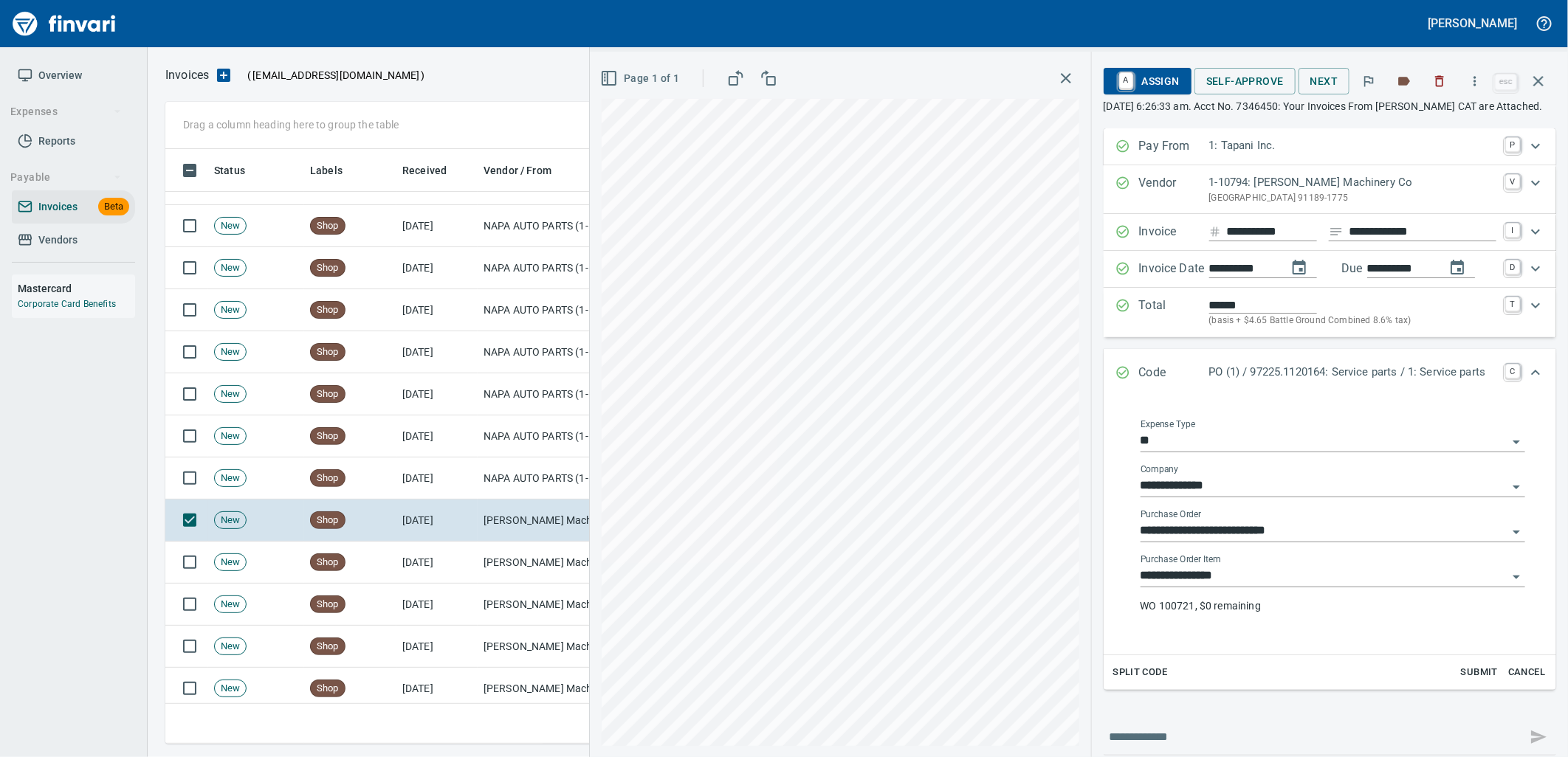
click at [1238, 587] on input "**********" at bounding box center [1324, 576] width 367 height 21
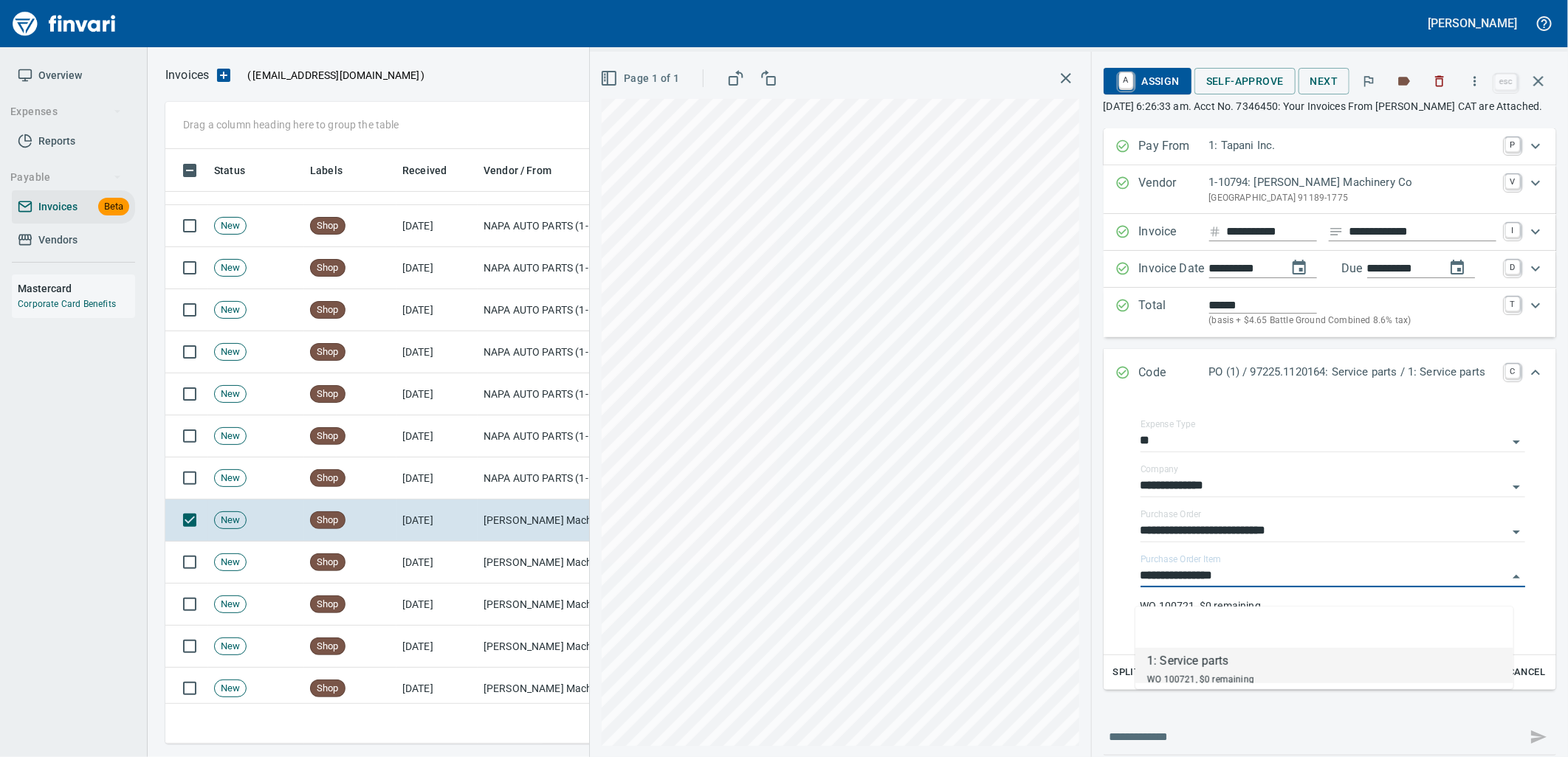
scroll to position [583, 1360]
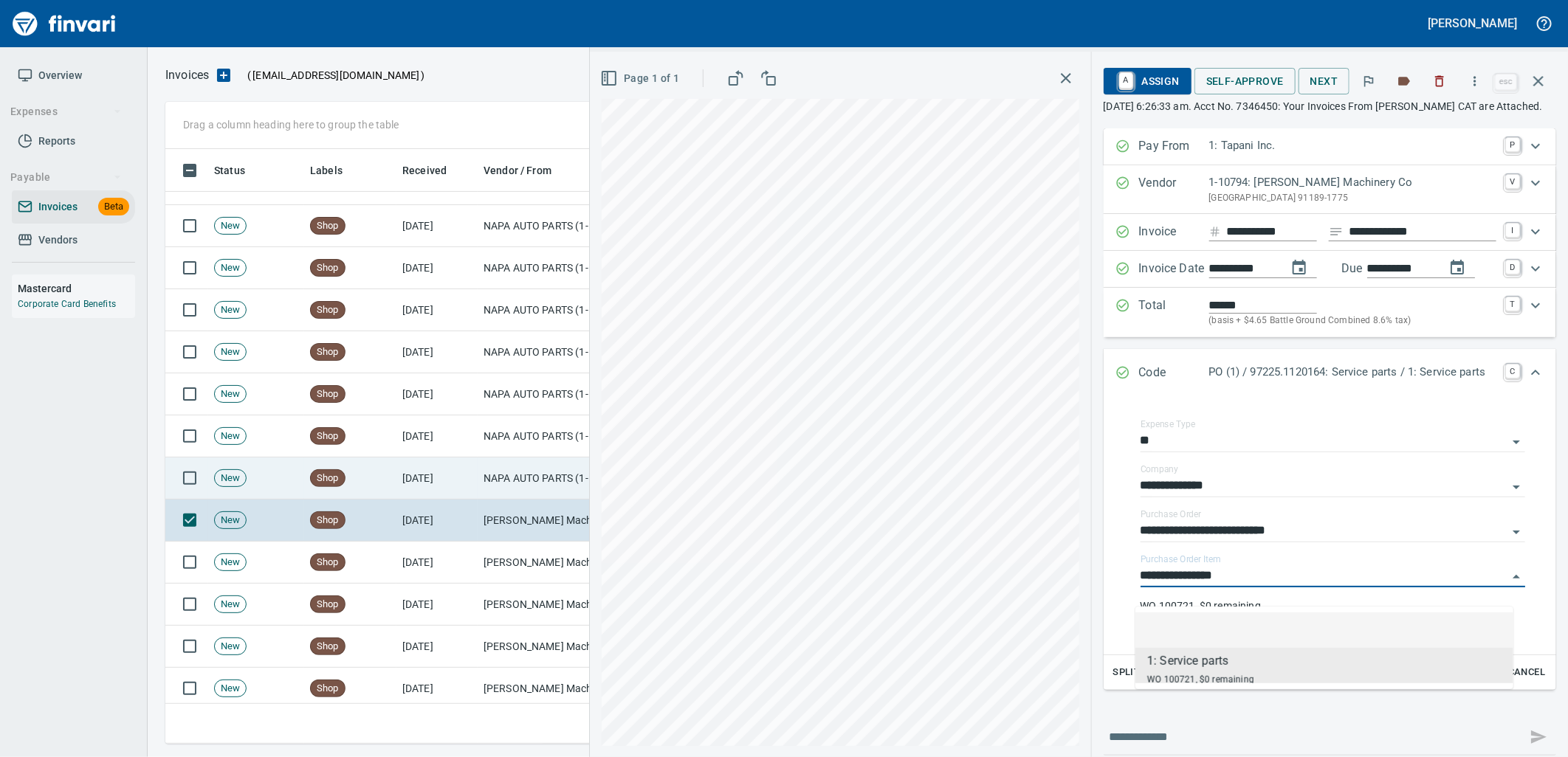
click at [528, 477] on td "NAPA AUTO PARTS (1-10687)" at bounding box center [552, 478] width 148 height 42
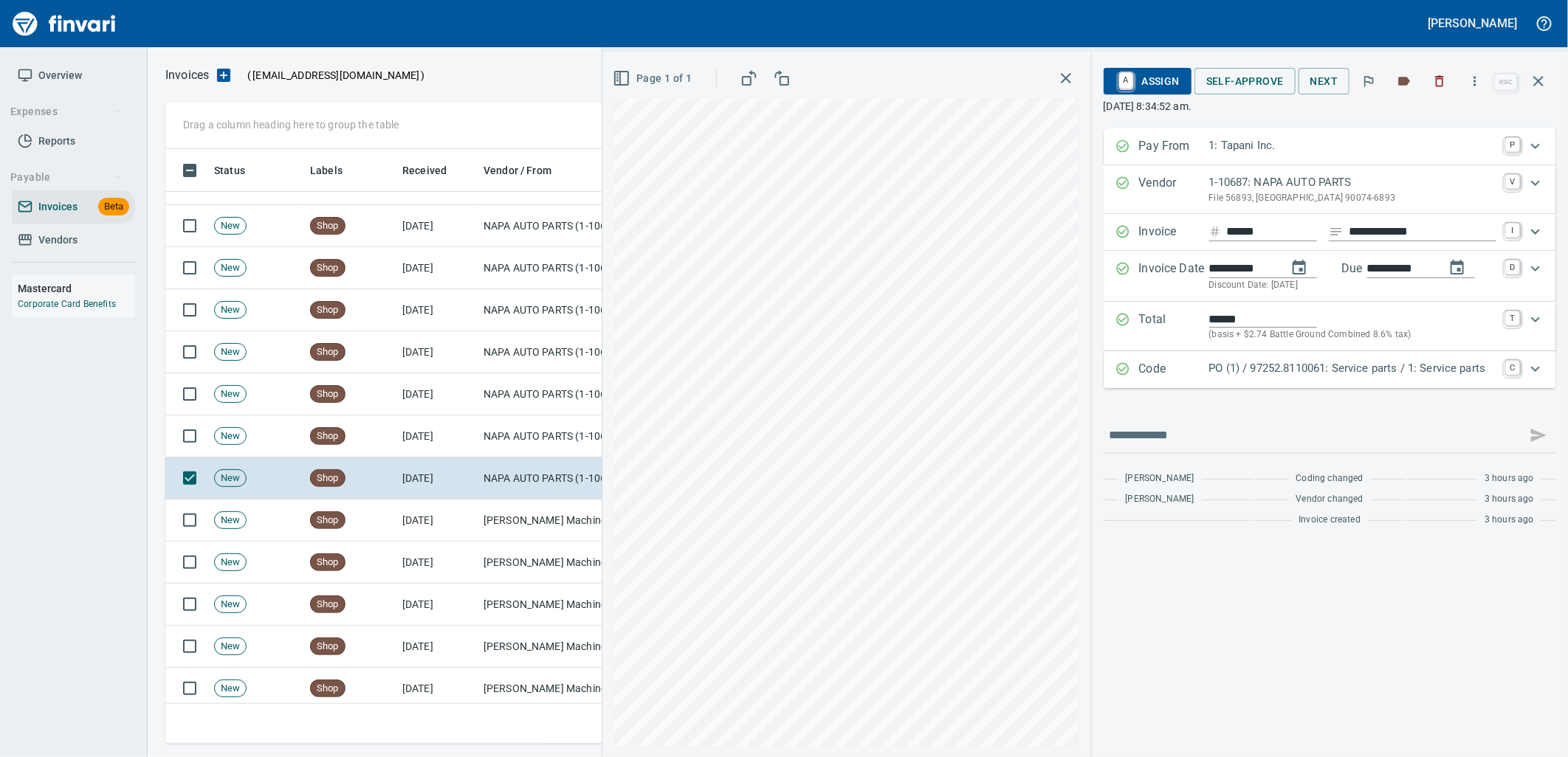
click at [1252, 384] on div "Code PO (1) / 97252.8110061: Service parts / 1: Service parts C" at bounding box center [1330, 369] width 453 height 37
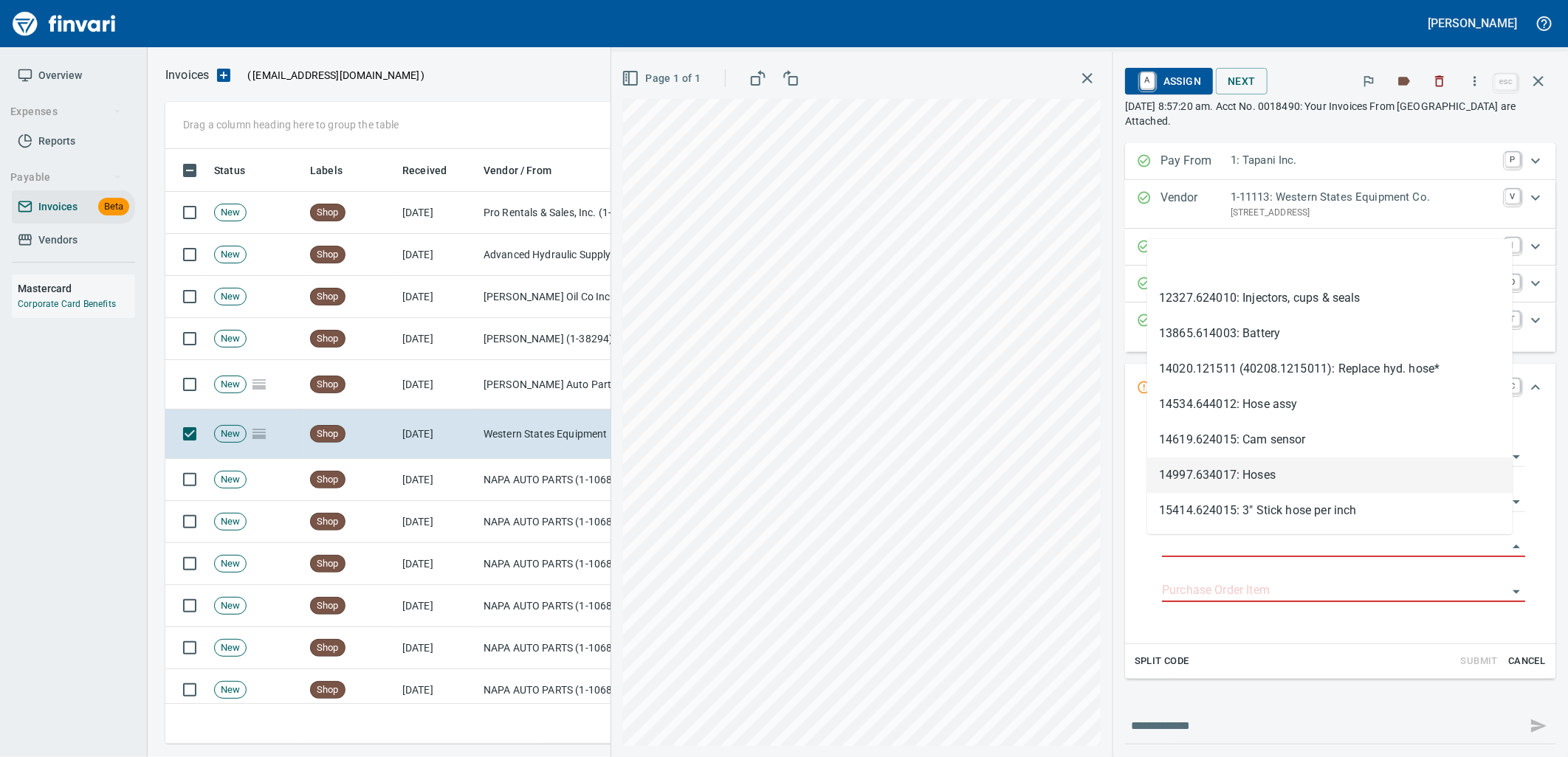
scroll to position [583, 1360]
type input "**********"
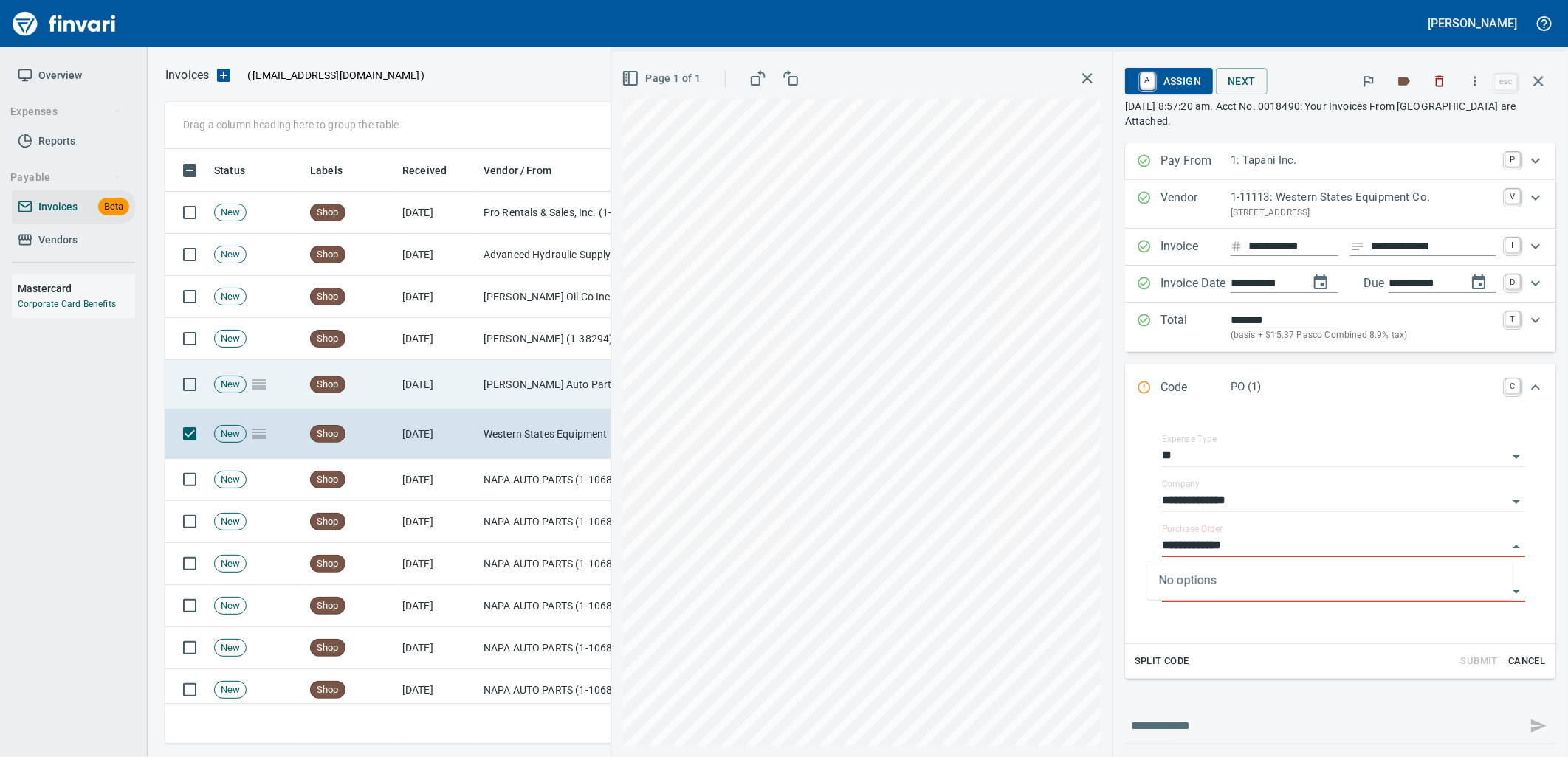
click at [429, 371] on td "[DATE]" at bounding box center [437, 385] width 81 height 49
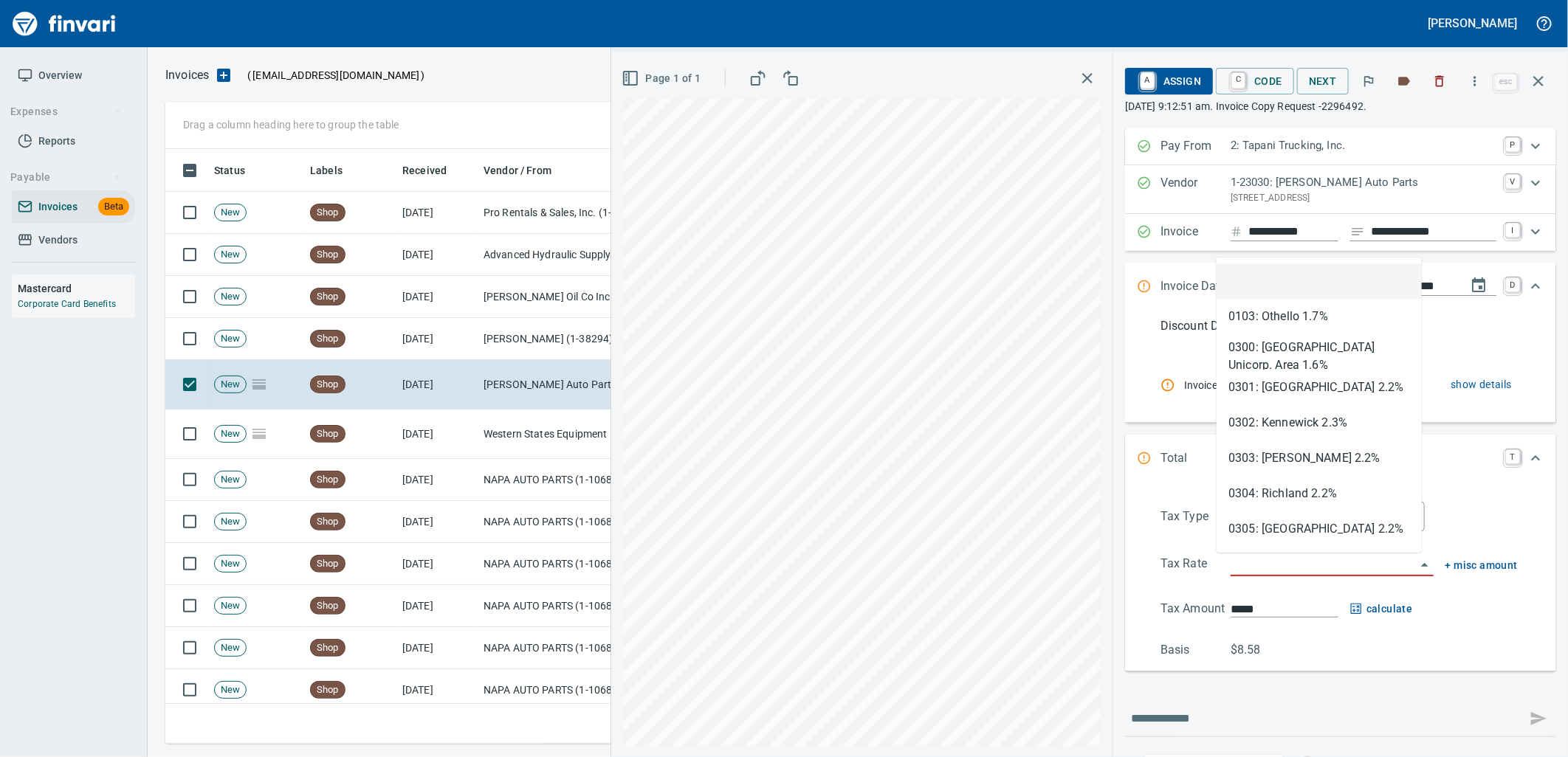
click at [1331, 573] on input "search" at bounding box center [1323, 565] width 185 height 21
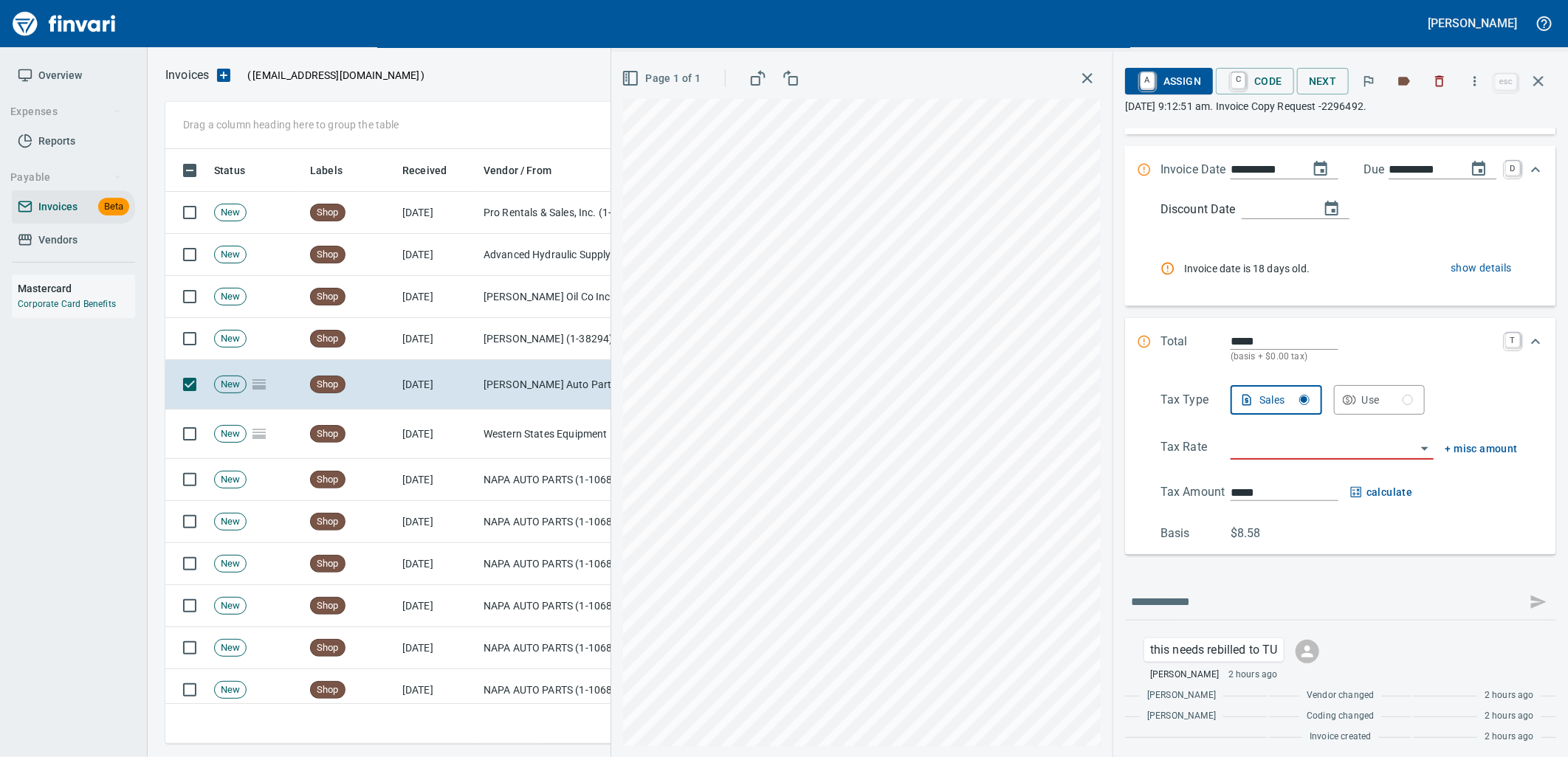
scroll to position [122, 0]
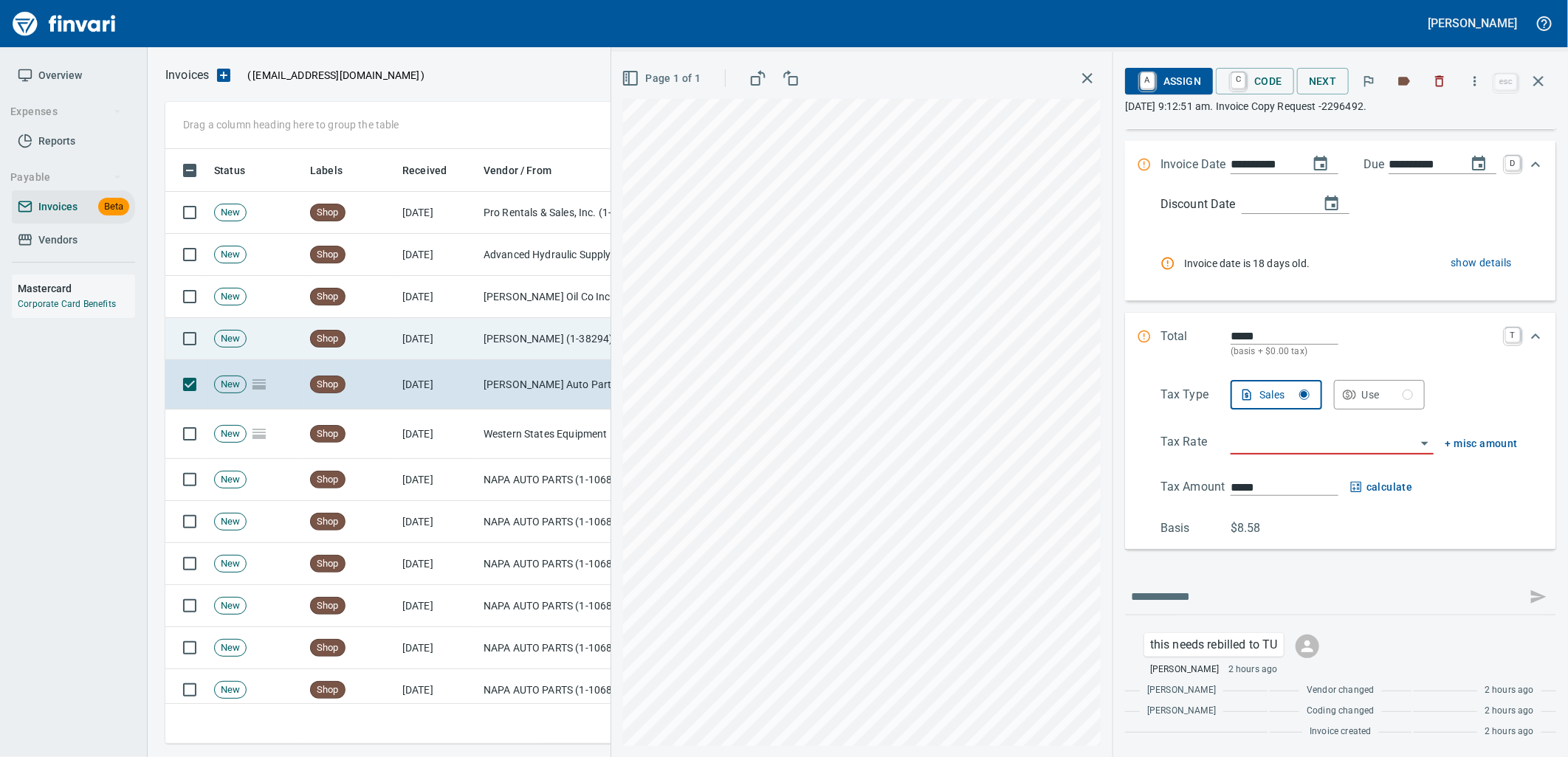
click at [402, 336] on td "[DATE]" at bounding box center [437, 339] width 81 height 42
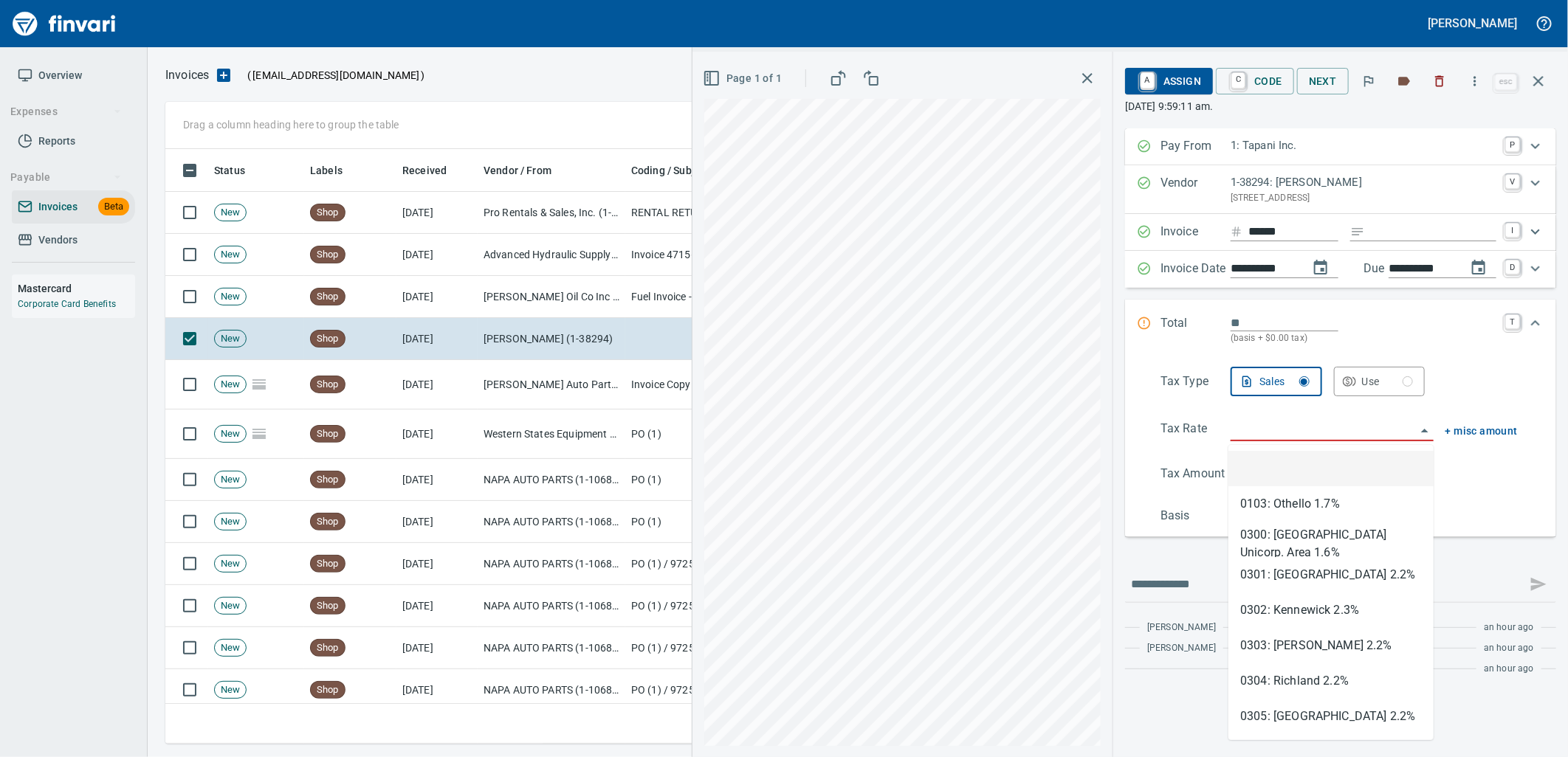
click at [1298, 435] on input "search" at bounding box center [1323, 430] width 185 height 21
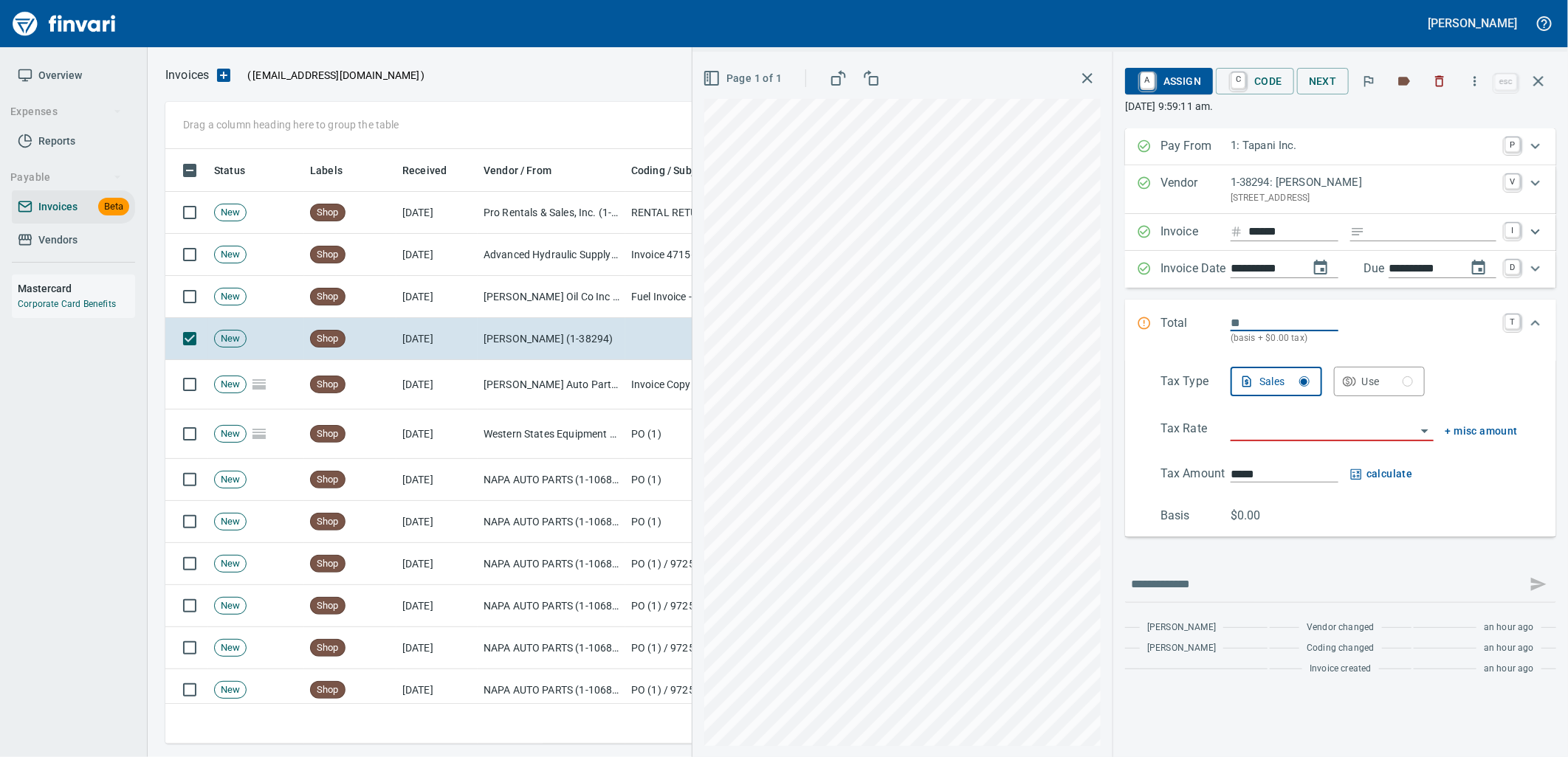
drag, startPoint x: 1265, startPoint y: 325, endPoint x: 1129, endPoint y: 330, distance: 136.1
click at [1140, 330] on div "Total (basis + $0.00 tax) T" at bounding box center [1327, 329] width 381 height 32
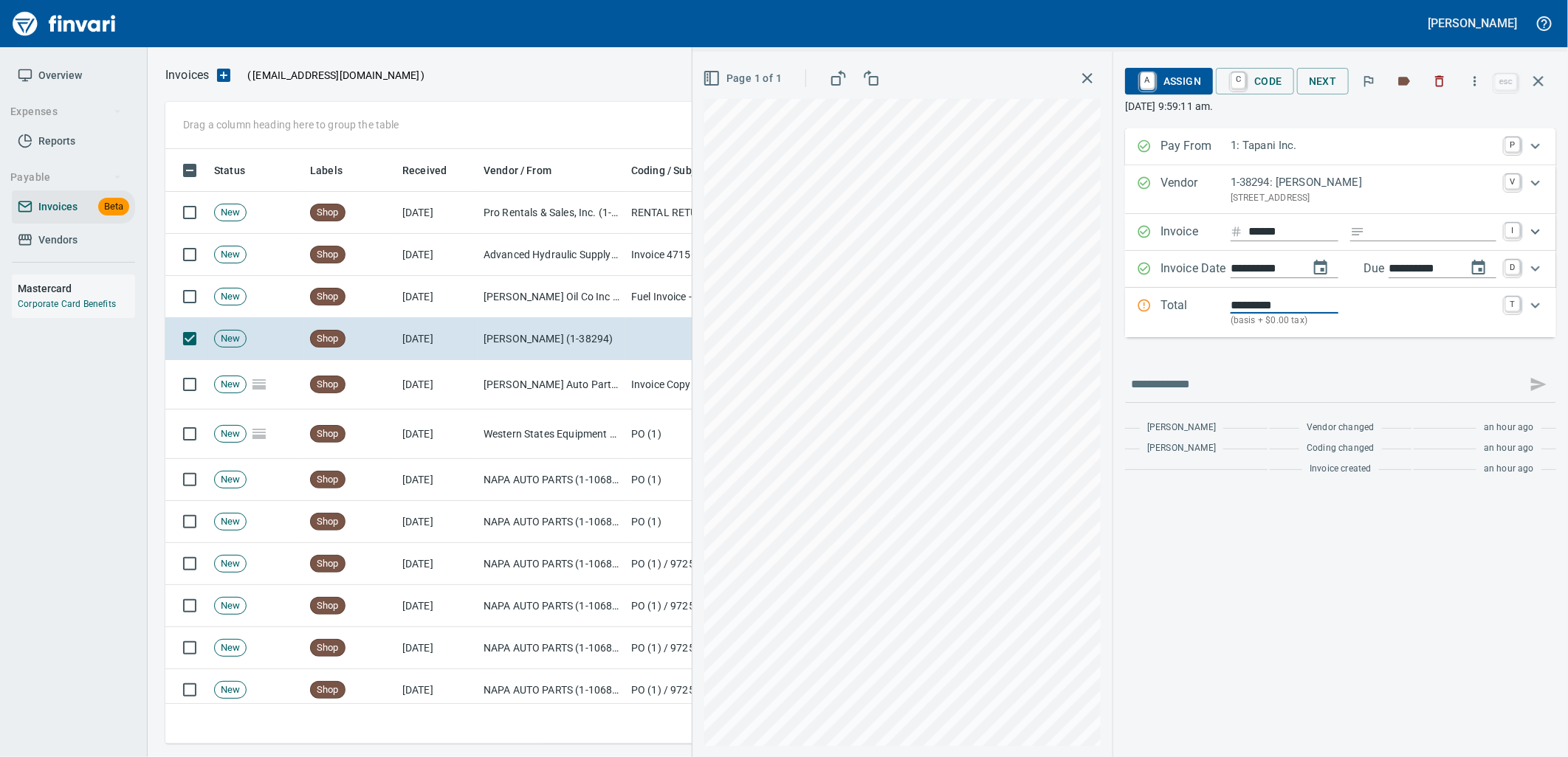
type input "*********"
click at [1364, 324] on p "(basis + $0.00 tax)" at bounding box center [1363, 321] width 266 height 15
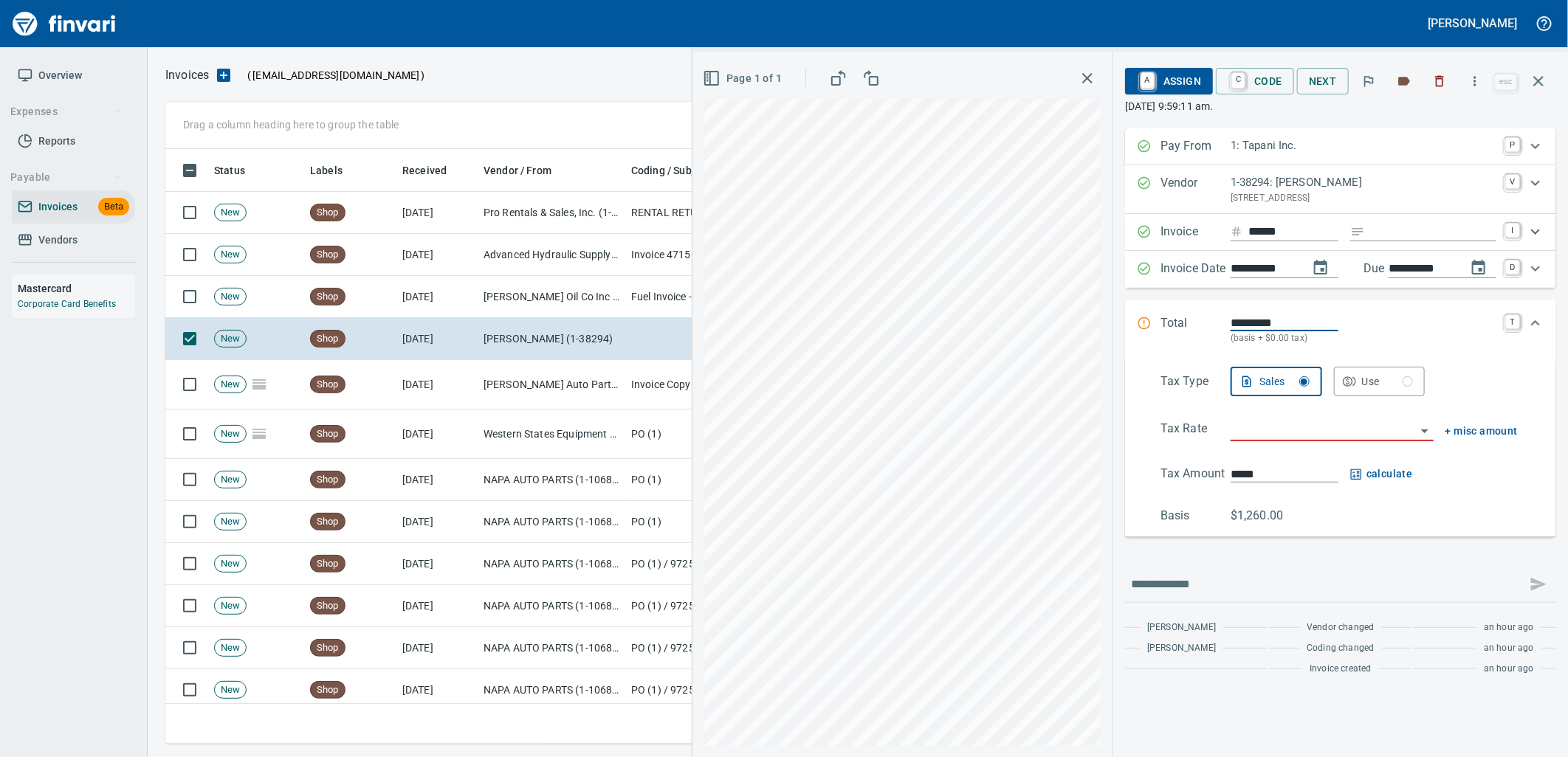
click at [1263, 429] on input "search" at bounding box center [1323, 430] width 185 height 21
click at [1279, 495] on li "SE: Service" at bounding box center [1330, 503] width 205 height 35
type input "**********"
click at [1162, 70] on span "A Assign" at bounding box center [1169, 81] width 65 height 25
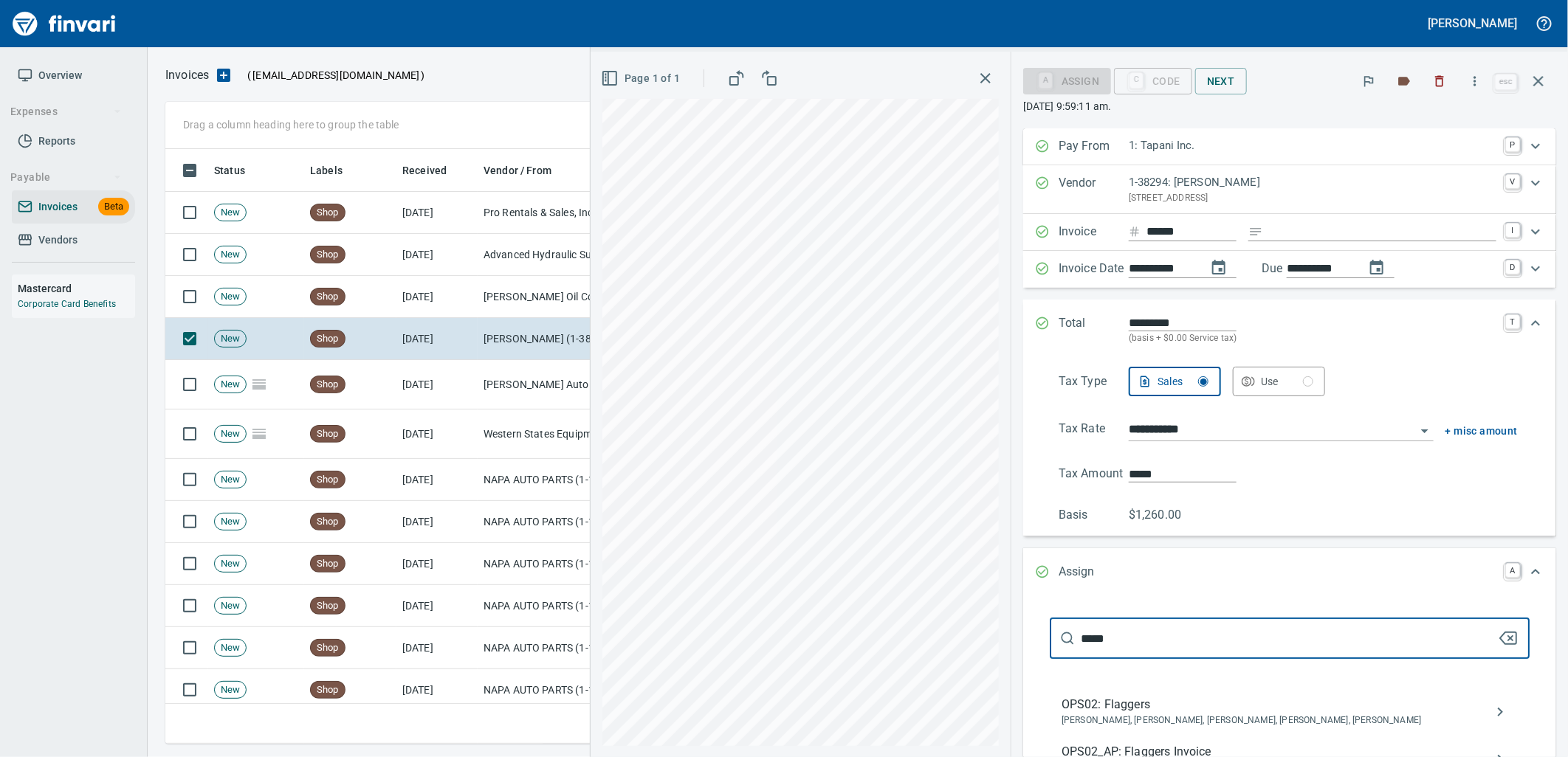
type input "*****"
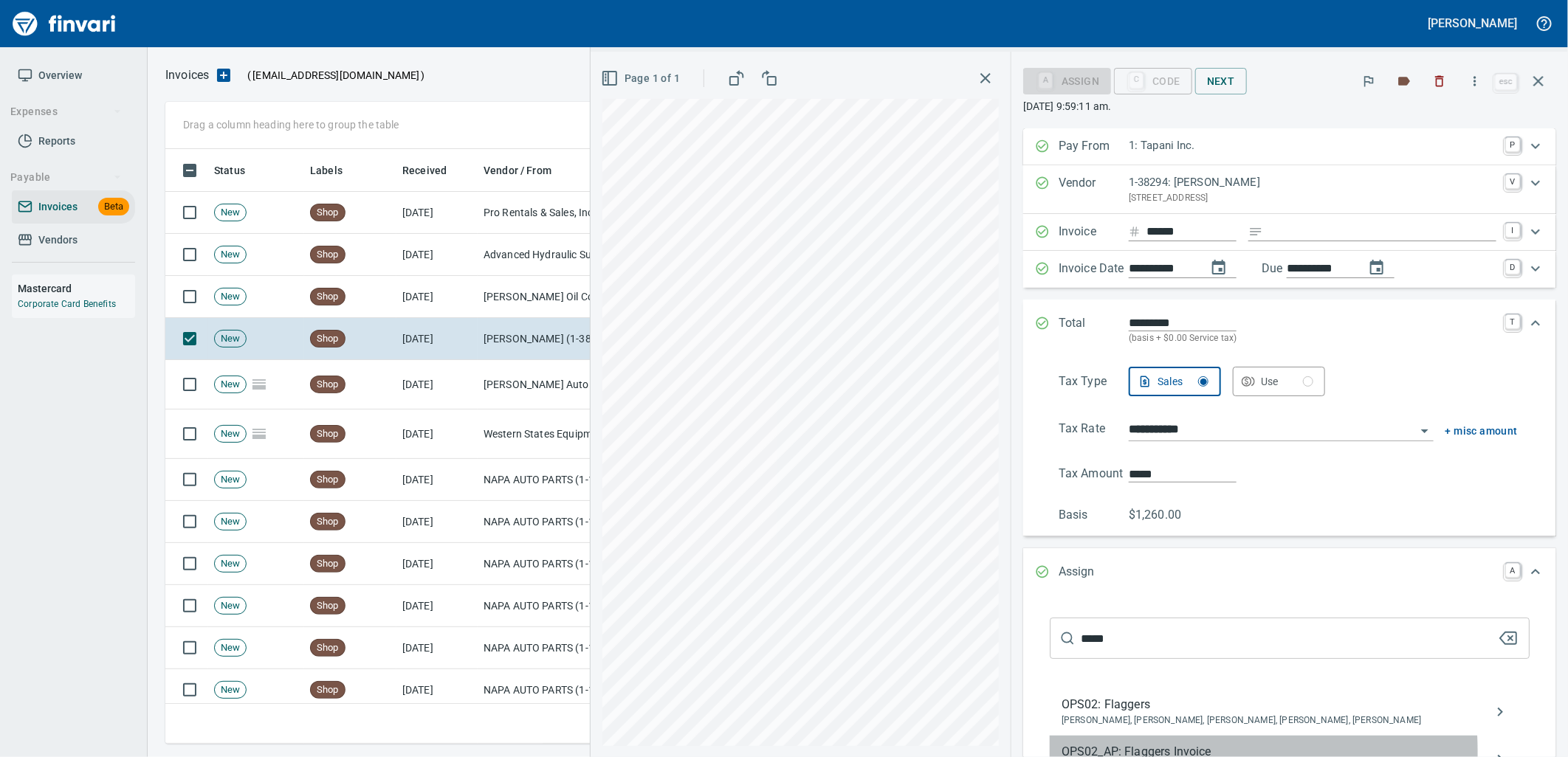
click at [1208, 753] on span "OPS02_AP: Flaggers Invoice" at bounding box center [1277, 752] width 433 height 18
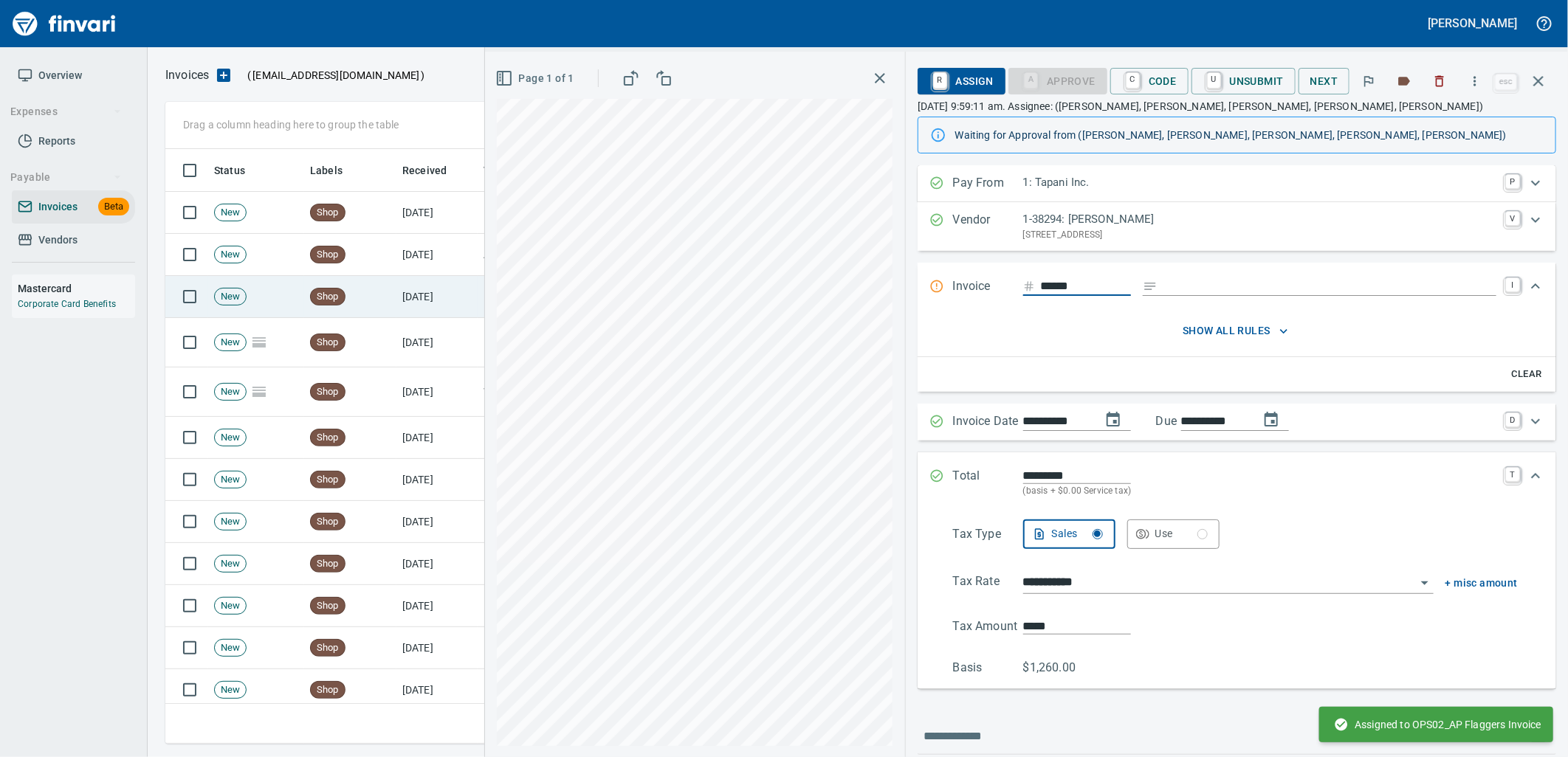
click at [380, 300] on td "Shop" at bounding box center [349, 297] width 92 height 42
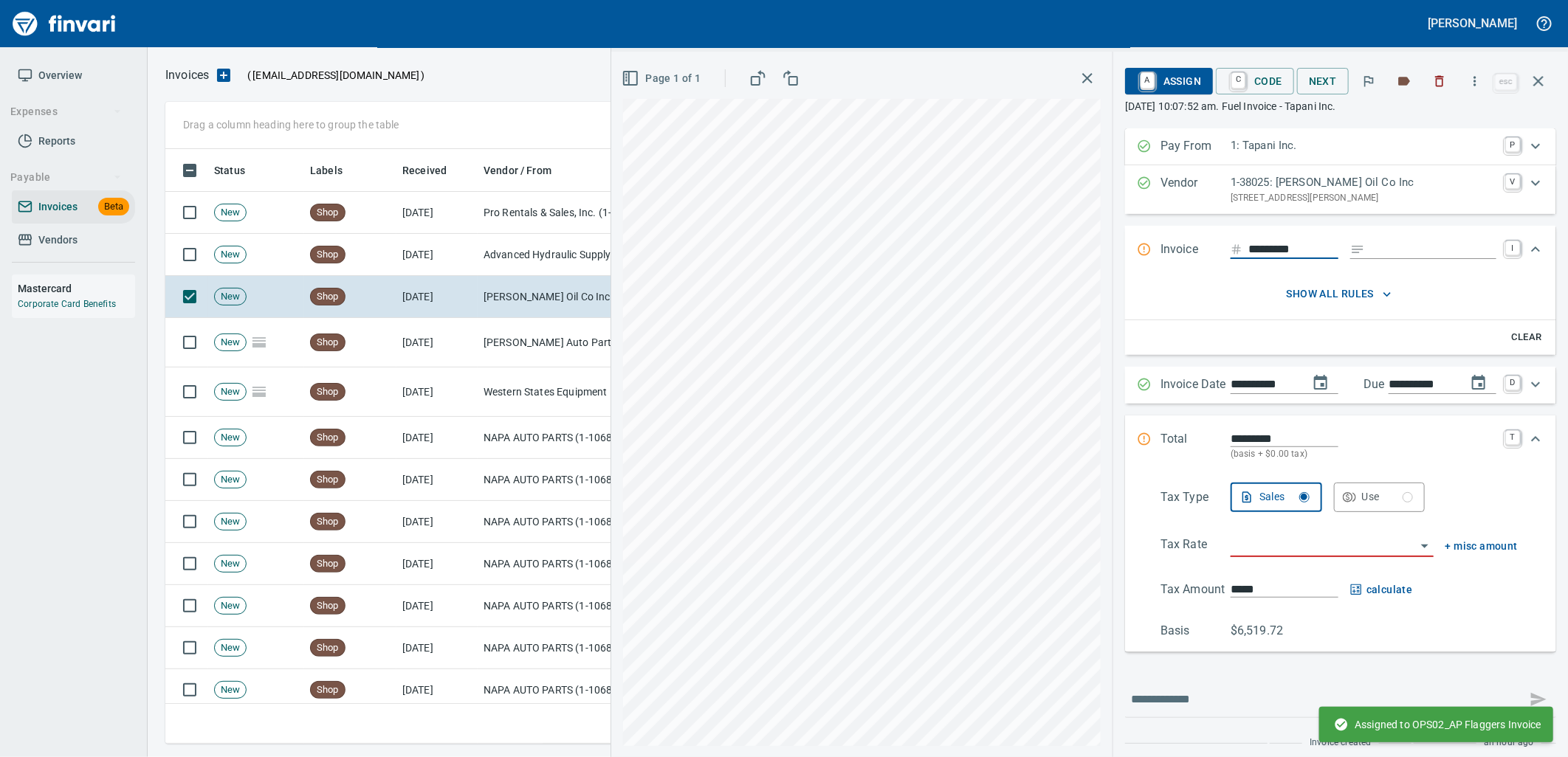
click at [1371, 242] on input "Expand" at bounding box center [1434, 249] width 126 height 18
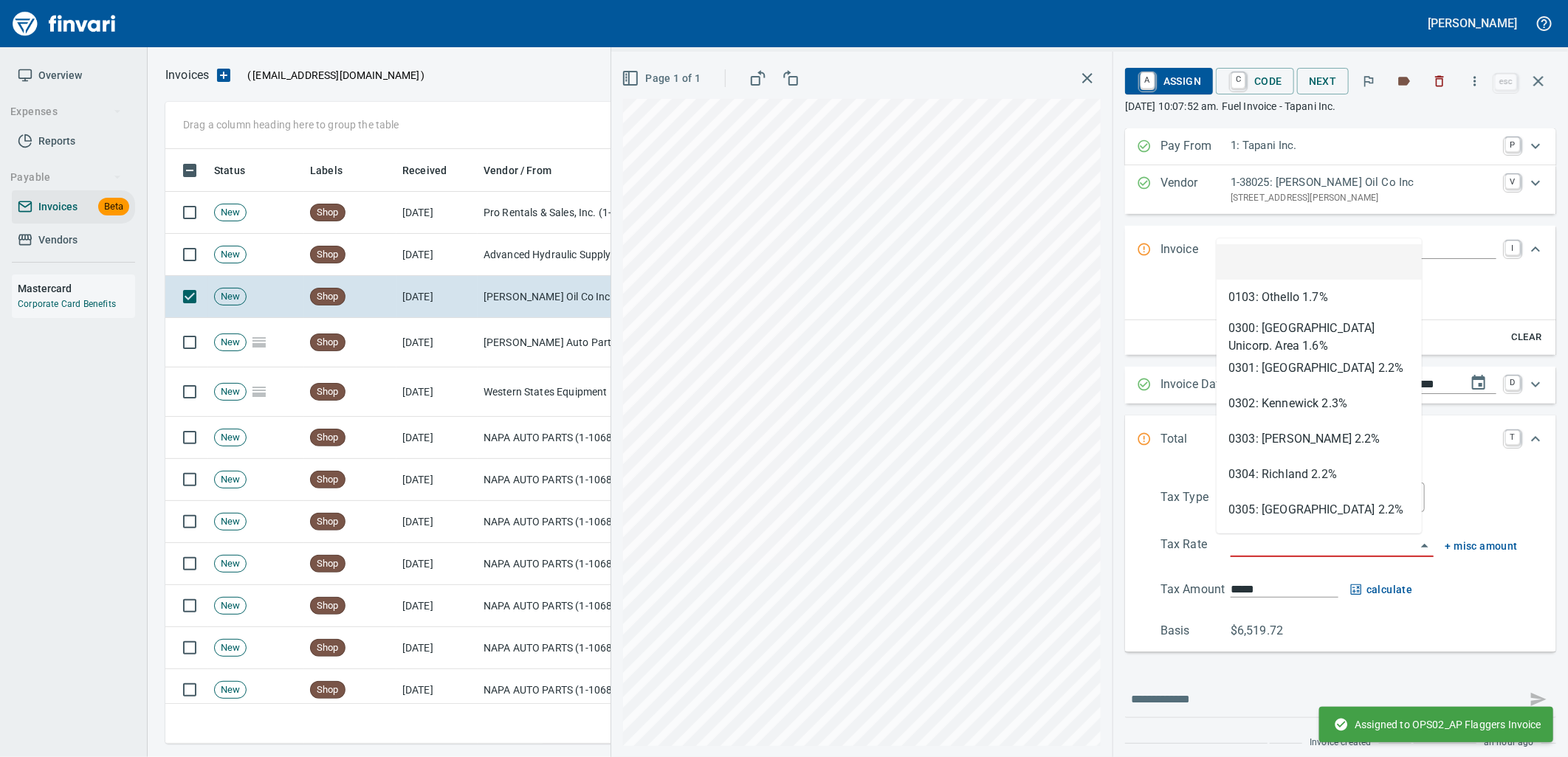
click at [1279, 542] on input "search" at bounding box center [1323, 546] width 185 height 21
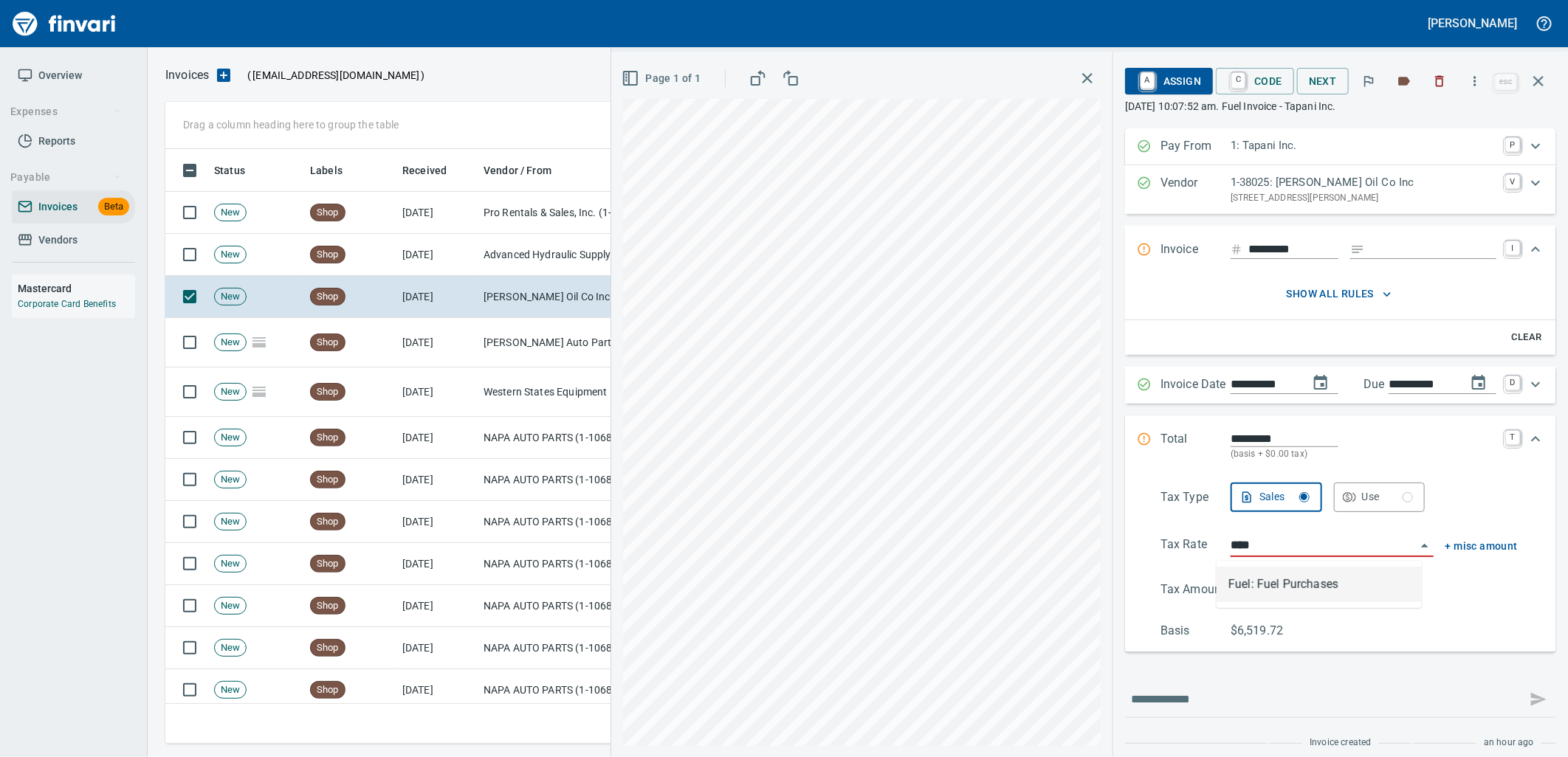
scroll to position [583, 1360]
type input "**********"
click at [1527, 256] on icon "Expand" at bounding box center [1535, 249] width 18 height 18
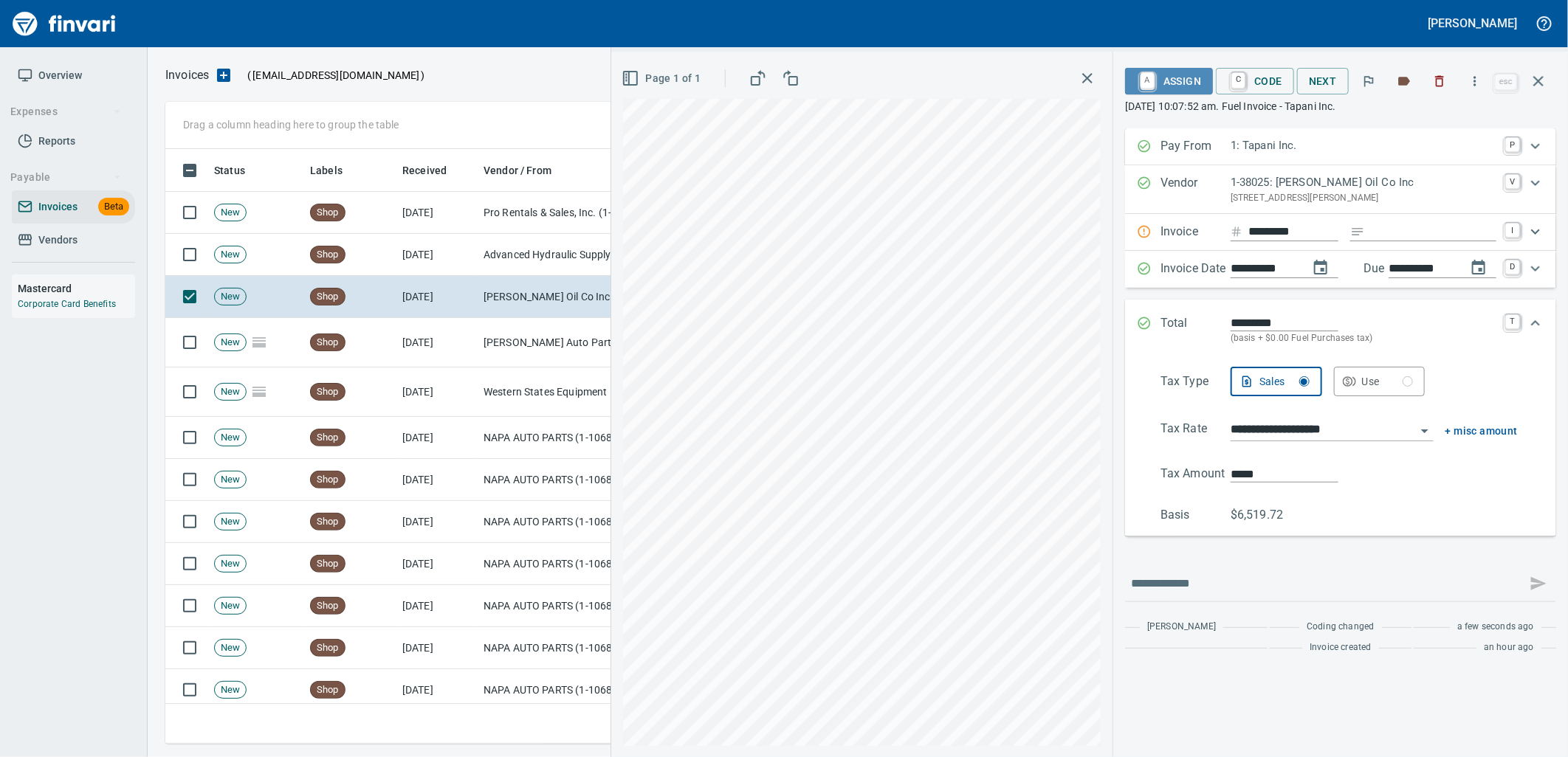
drag, startPoint x: 1192, startPoint y: 79, endPoint x: 1238, endPoint y: 120, distance: 61.6
click at [1191, 79] on span "A Assign" at bounding box center [1169, 81] width 65 height 25
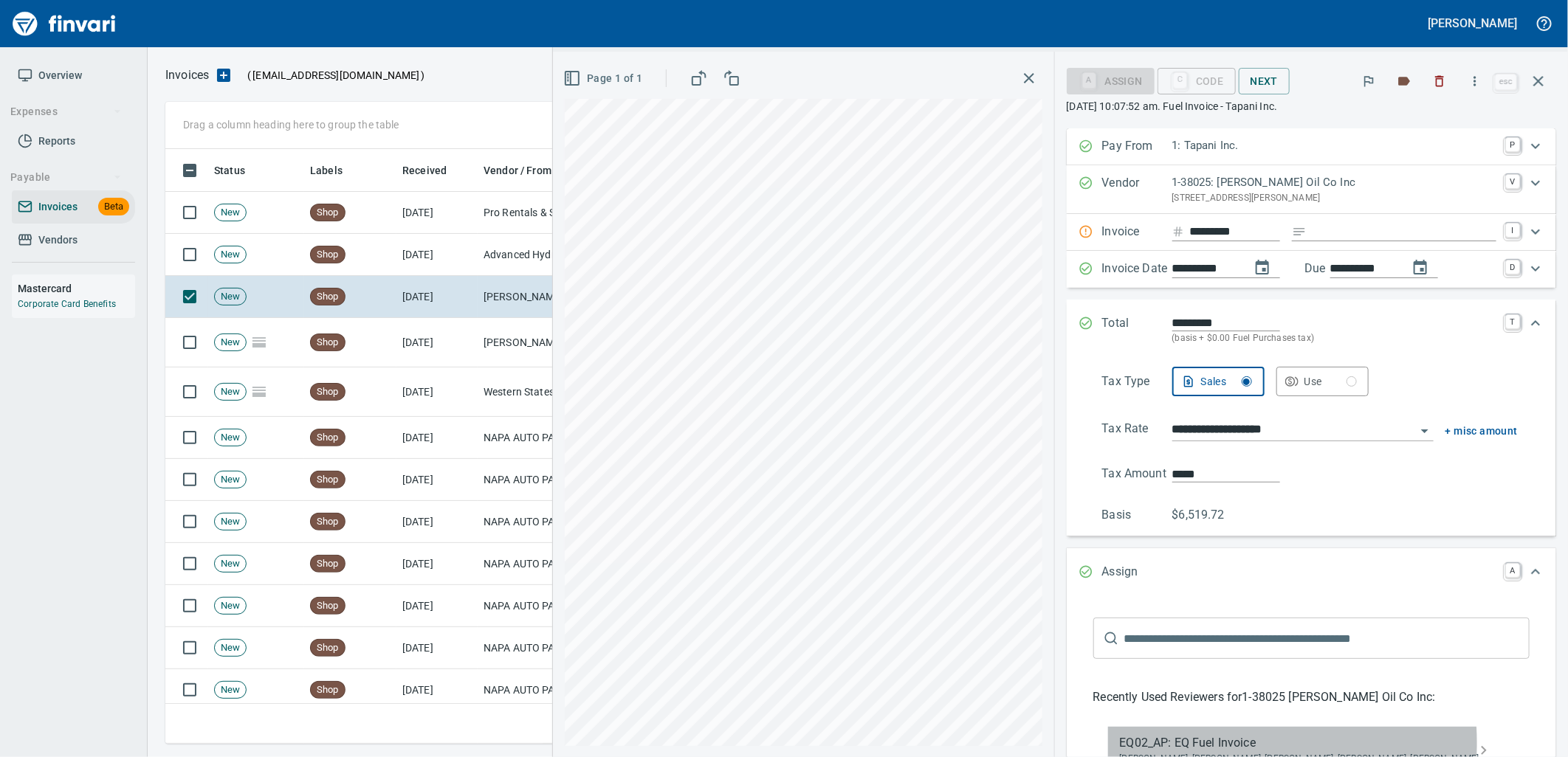
click at [1233, 744] on span "EQ02_AP: EQ Fuel Invoice" at bounding box center [1299, 742] width 360 height 18
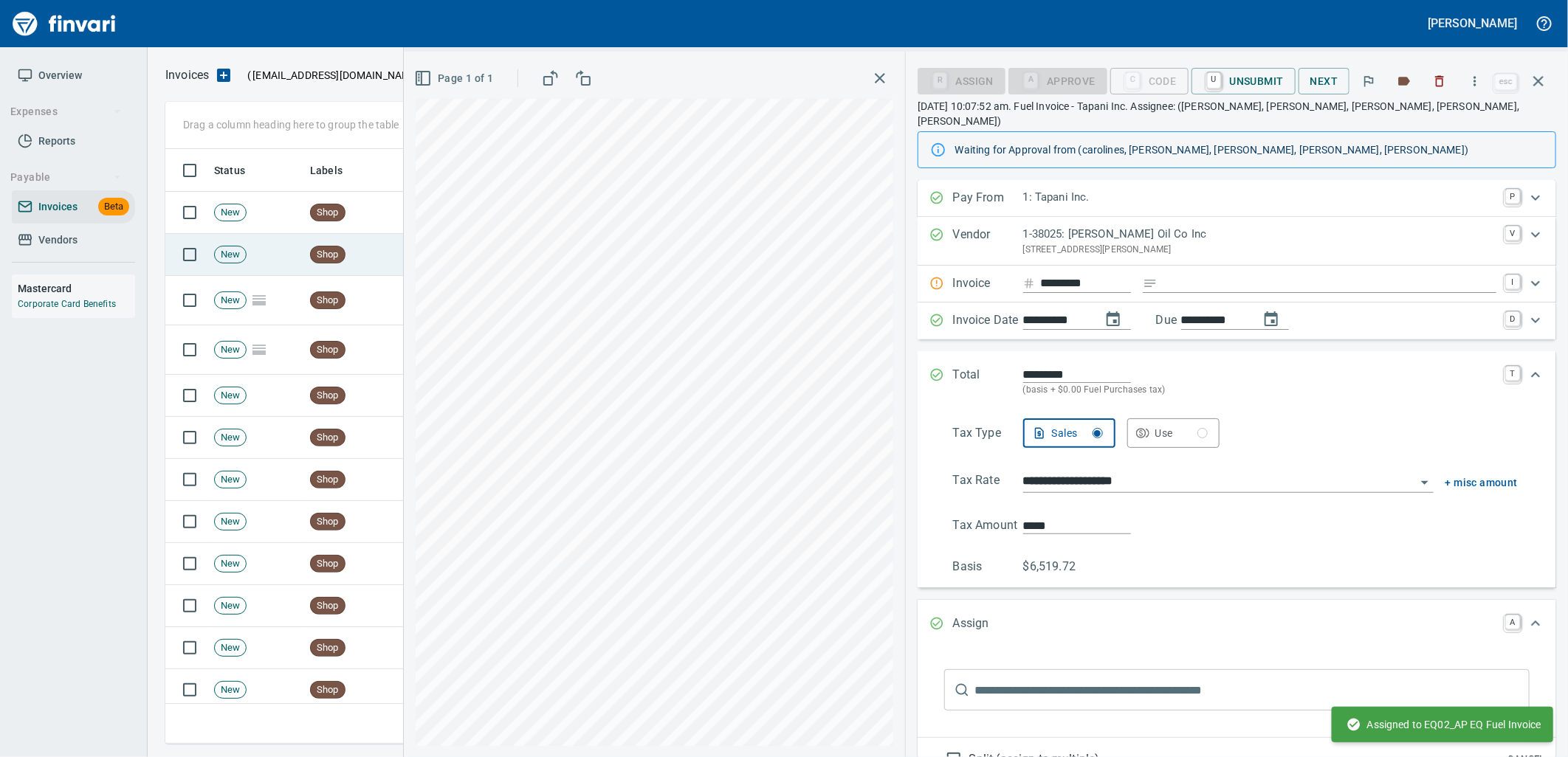
click at [353, 259] on td "Shop" at bounding box center [349, 255] width 92 height 42
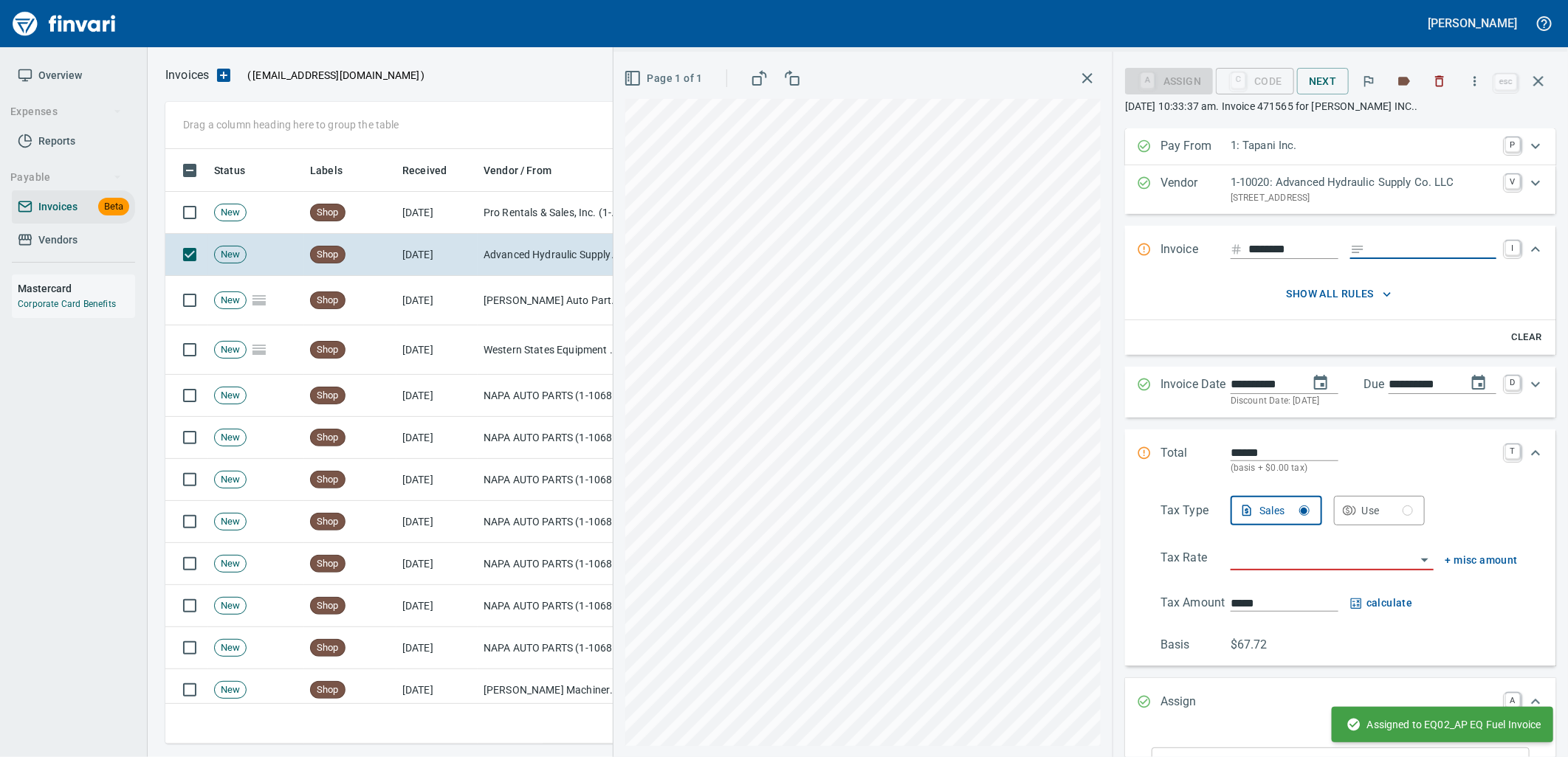
click at [1390, 255] on input "Expand" at bounding box center [1434, 249] width 126 height 18
type input "**********"
drag, startPoint x: 1363, startPoint y: 501, endPoint x: 1355, endPoint y: 551, distance: 50.6
click at [1362, 501] on button "Use" at bounding box center [1380, 510] width 91 height 29
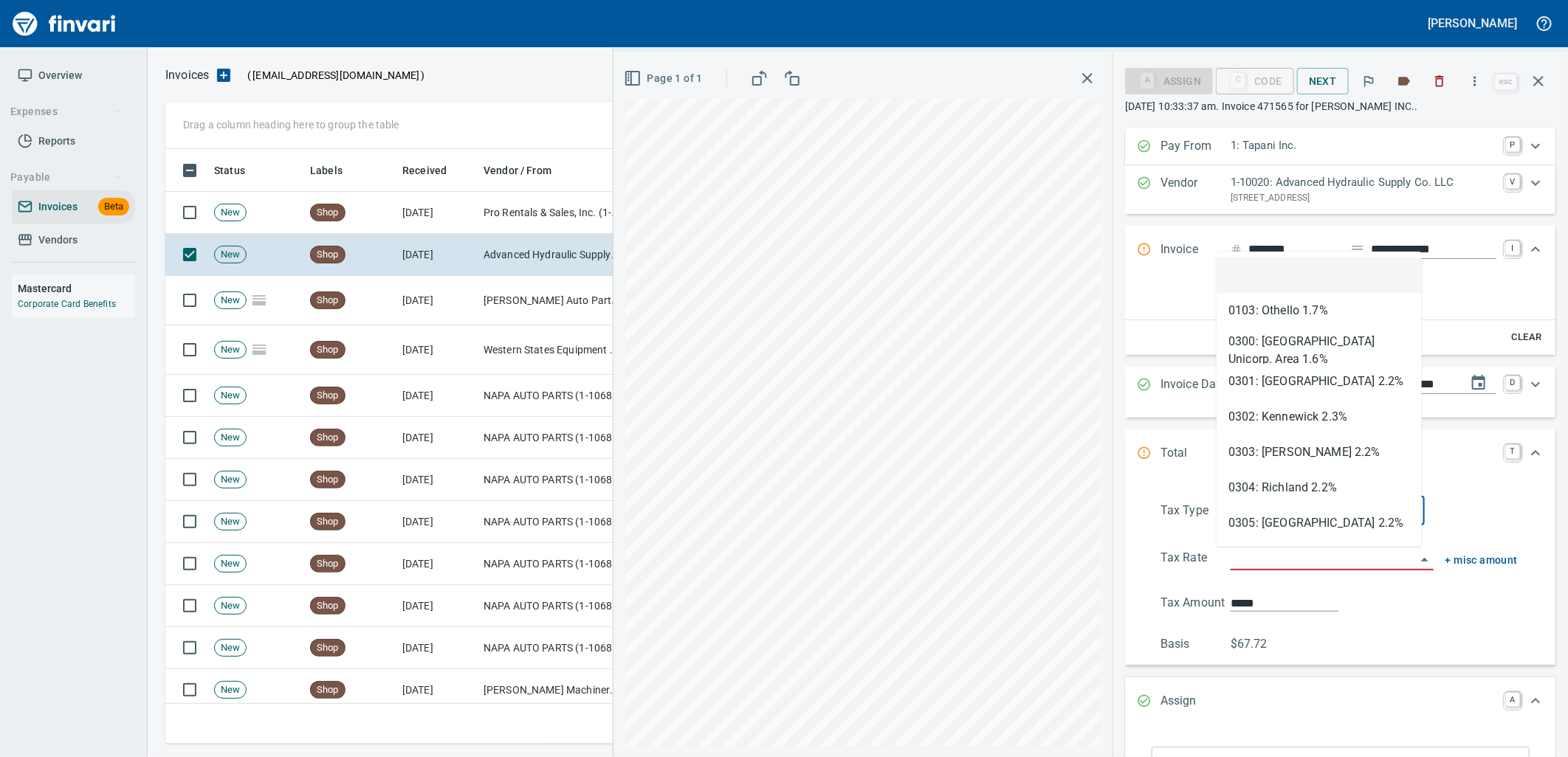
click at [1315, 557] on input "search" at bounding box center [1323, 559] width 185 height 21
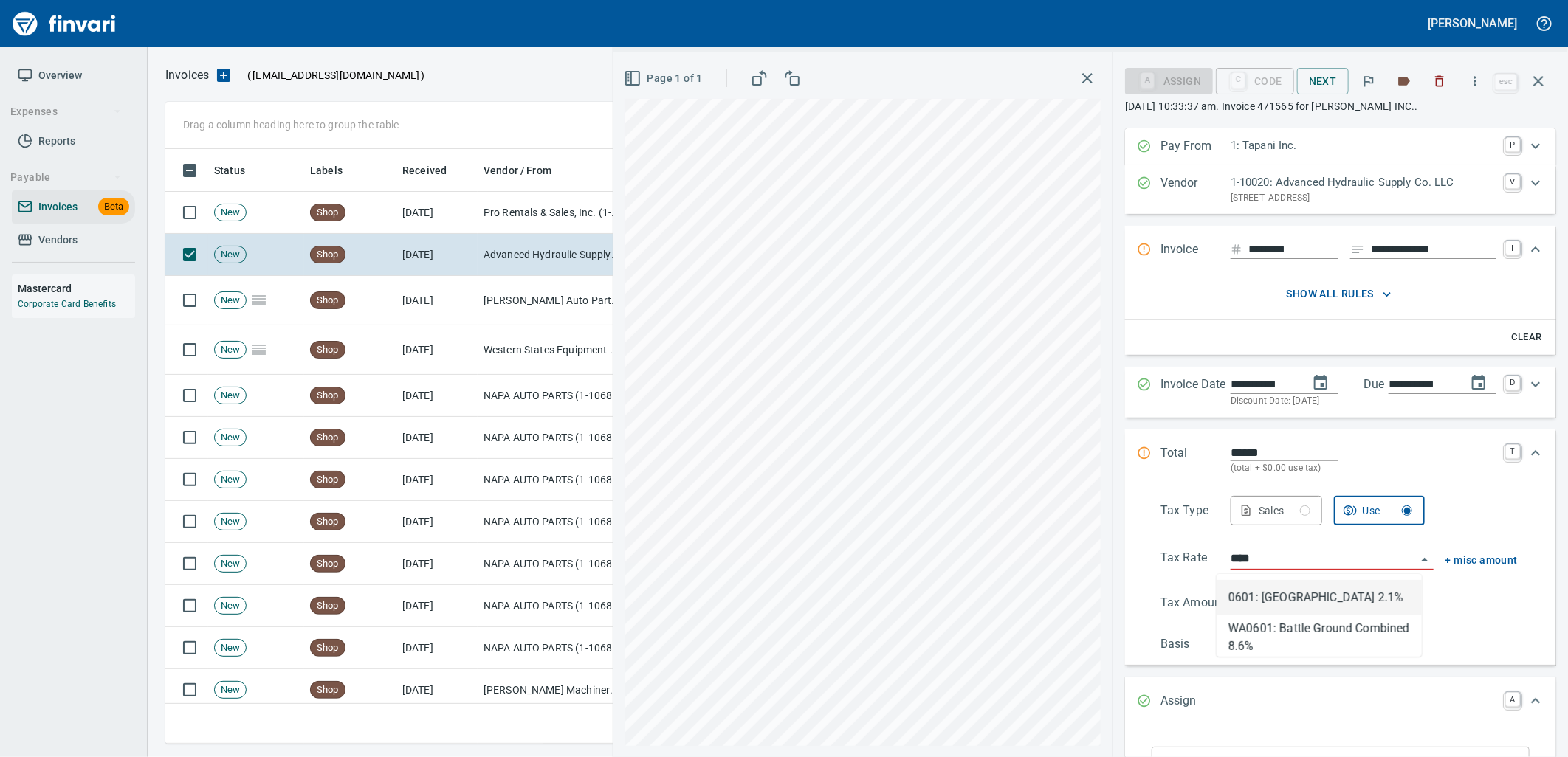
scroll to position [583, 1360]
type input "**********"
type input "*****"
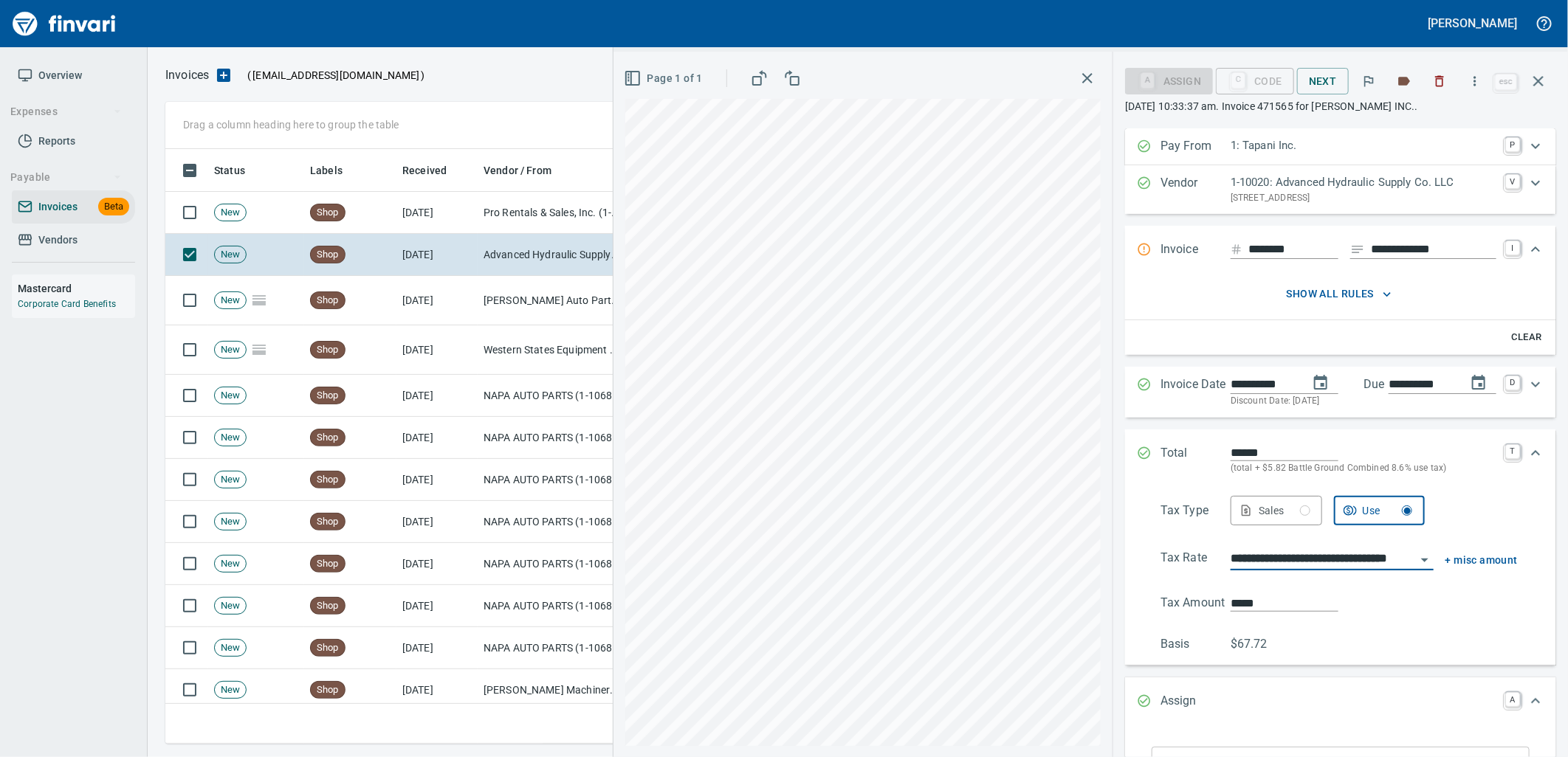
type input "**********"
click at [1527, 243] on icon "Expand" at bounding box center [1535, 249] width 18 height 18
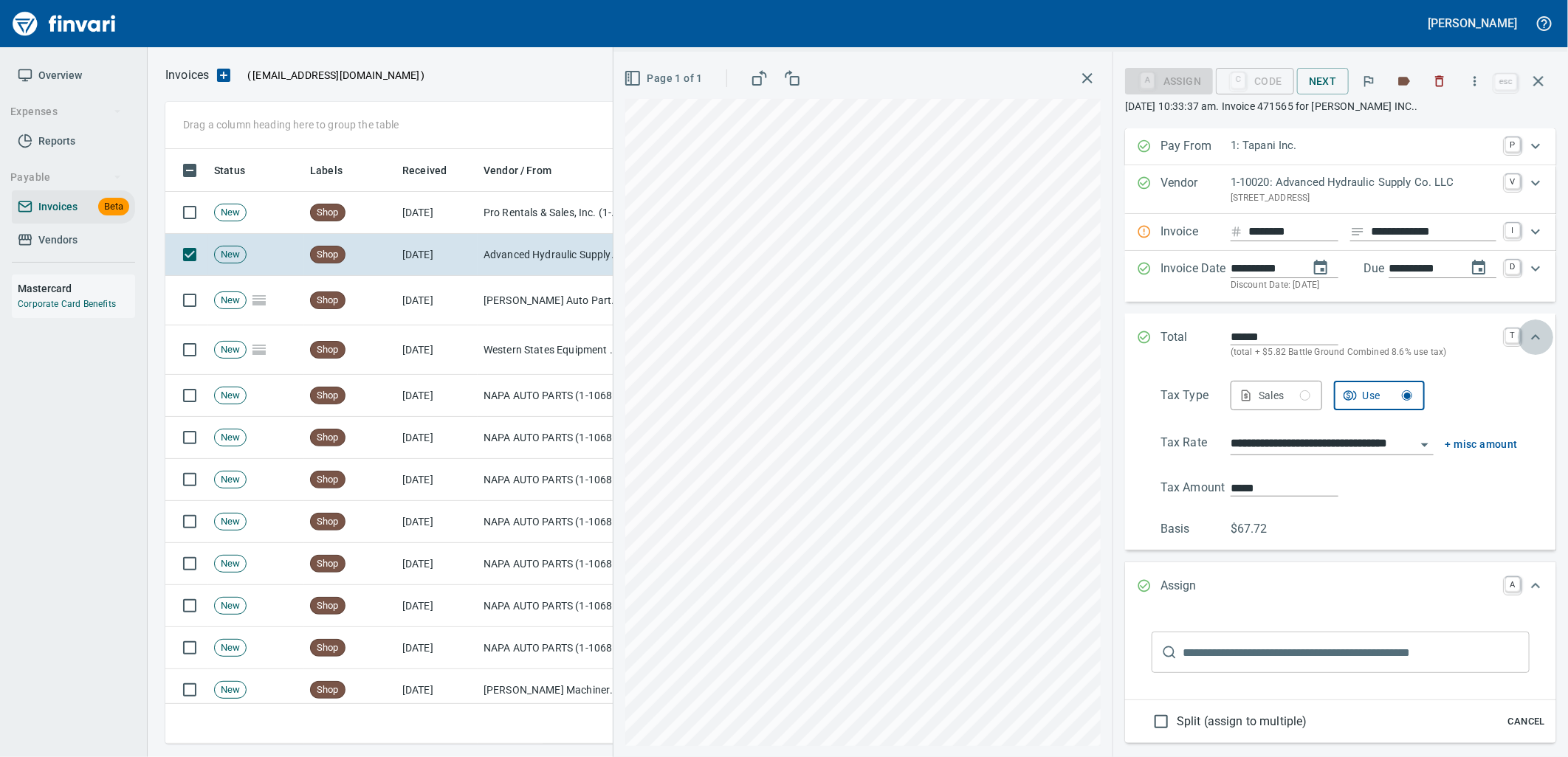
click at [1533, 335] on div "Expand" at bounding box center [1534, 336] width 35 height 35
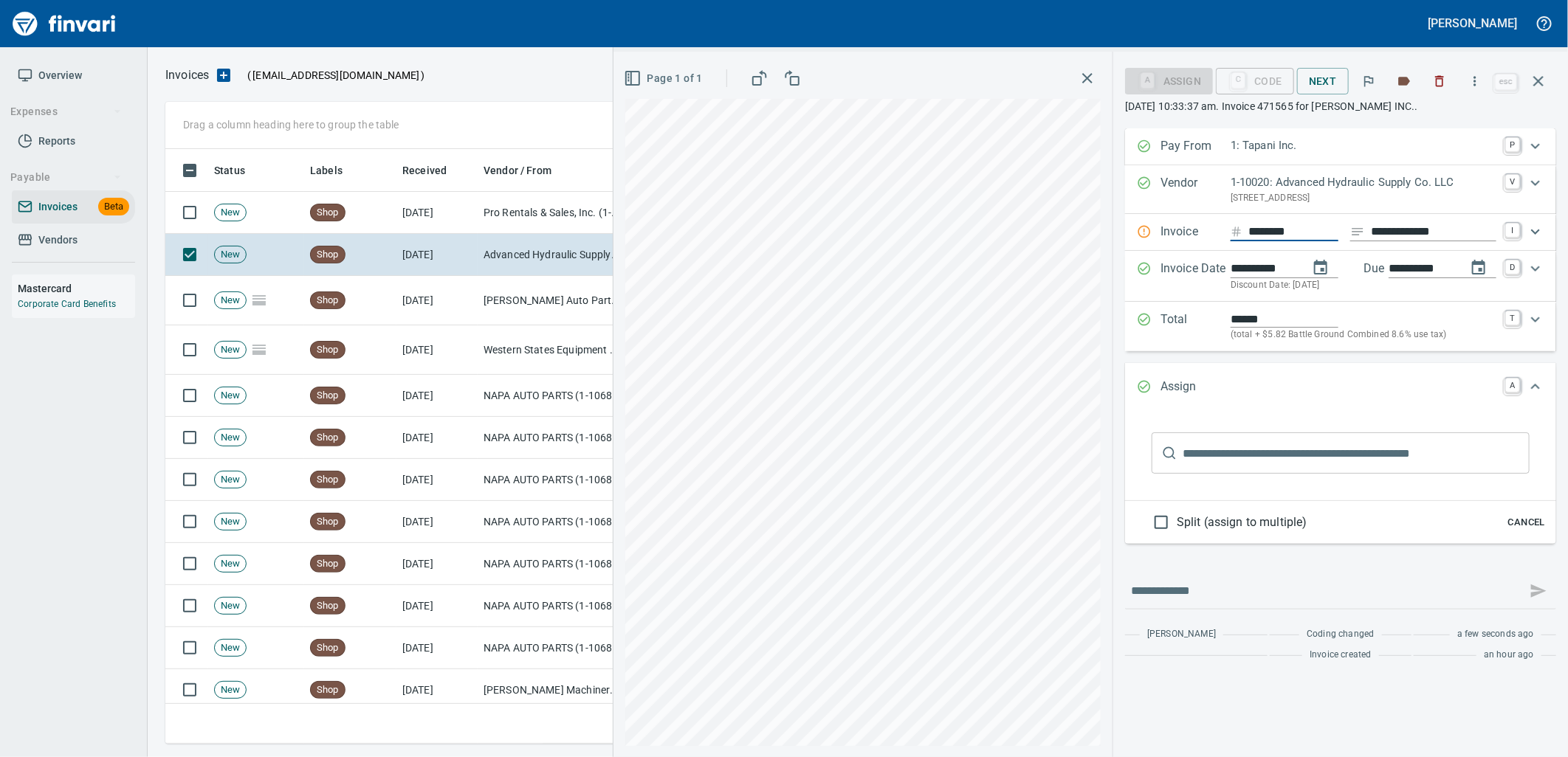
drag, startPoint x: 1309, startPoint y: 234, endPoint x: 1201, endPoint y: 231, distance: 108.0
click at [1201, 231] on div "**********" at bounding box center [1327, 232] width 381 height 19
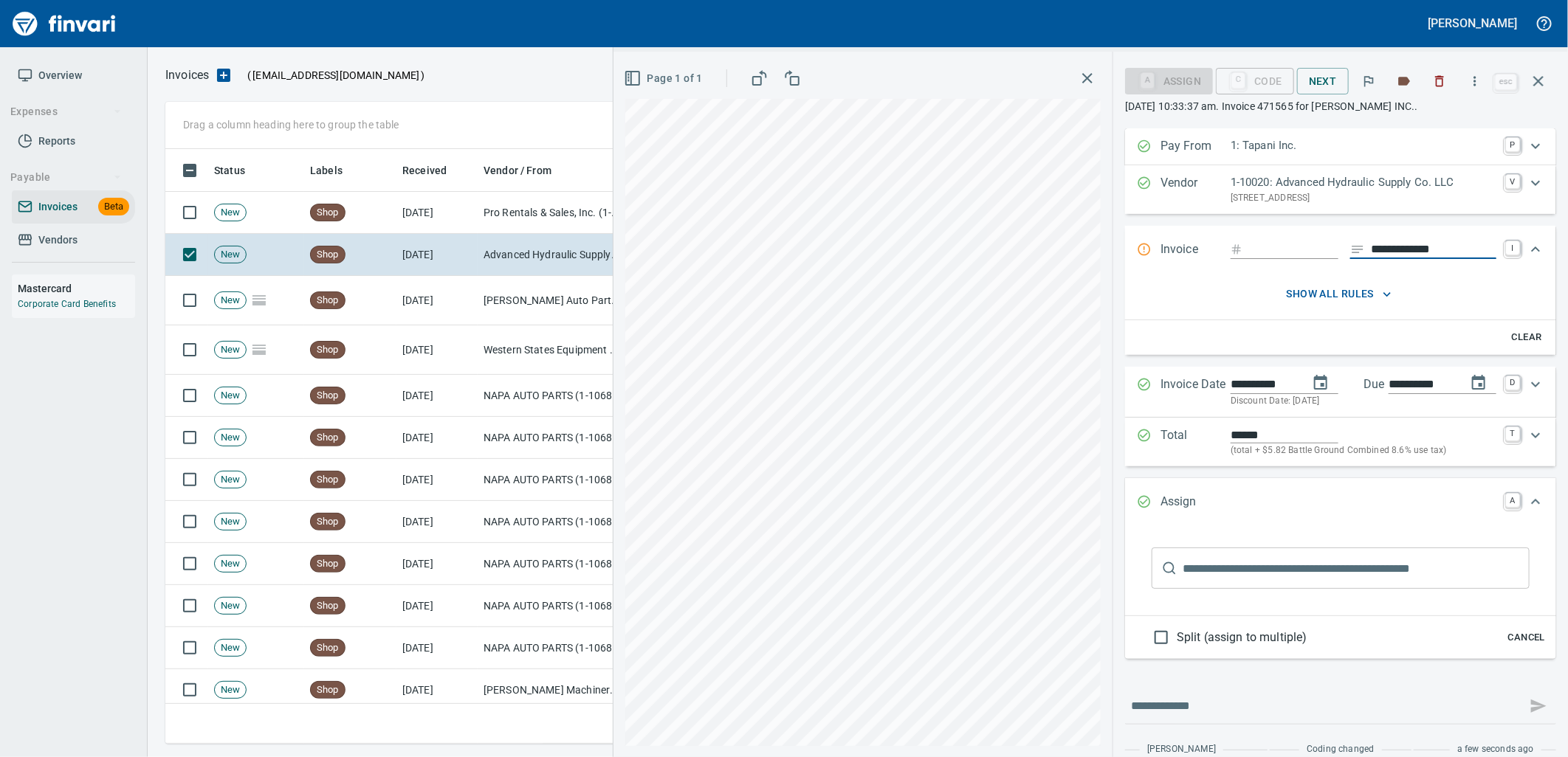
click at [1441, 249] on input "**********" at bounding box center [1434, 249] width 126 height 18
click at [1250, 256] on input "Expand" at bounding box center [1293, 249] width 90 height 18
type input "********"
click at [1533, 242] on div "Expand" at bounding box center [1534, 249] width 35 height 35
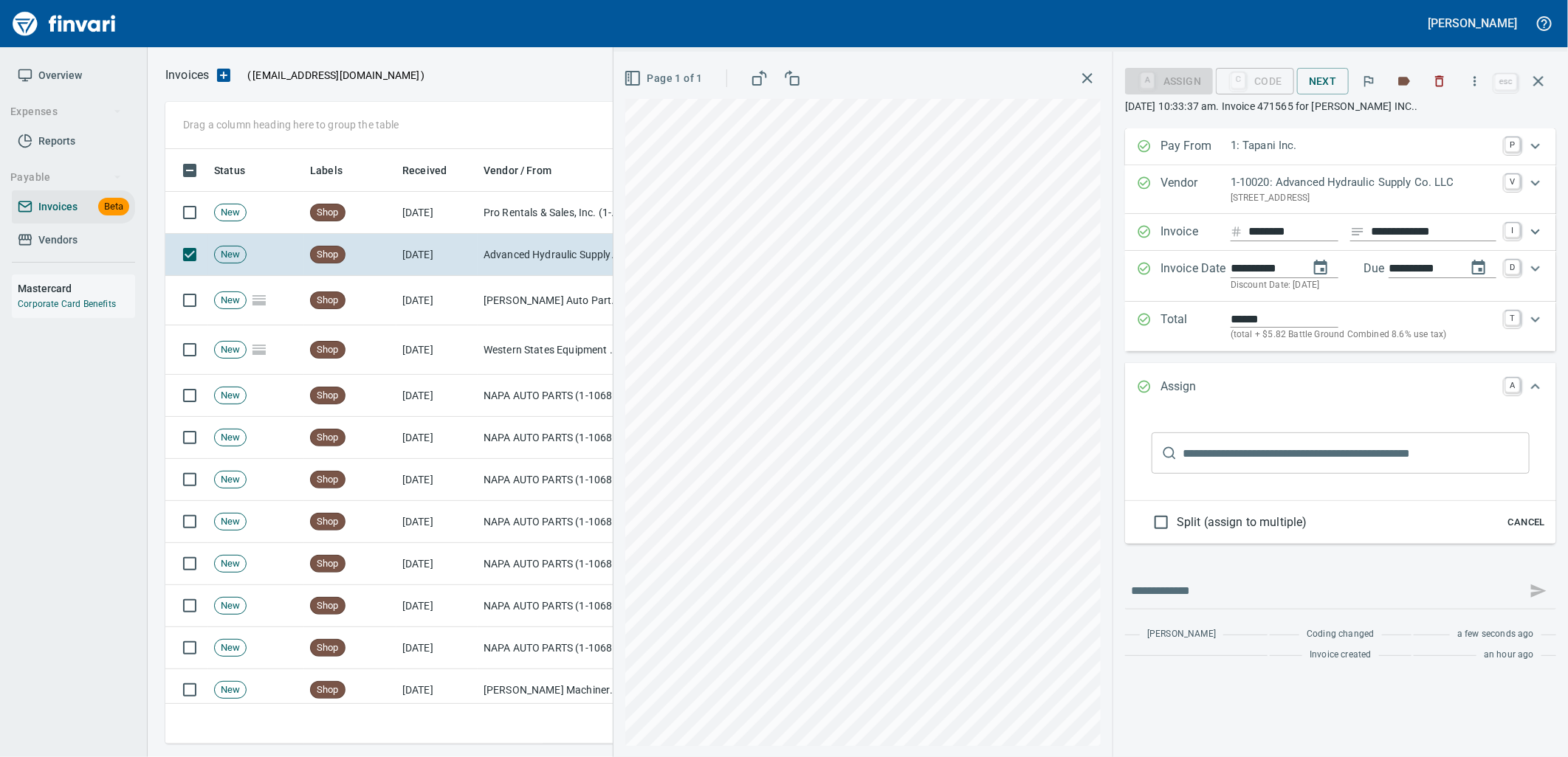
click at [1534, 520] on span "Cancel" at bounding box center [1527, 523] width 40 height 17
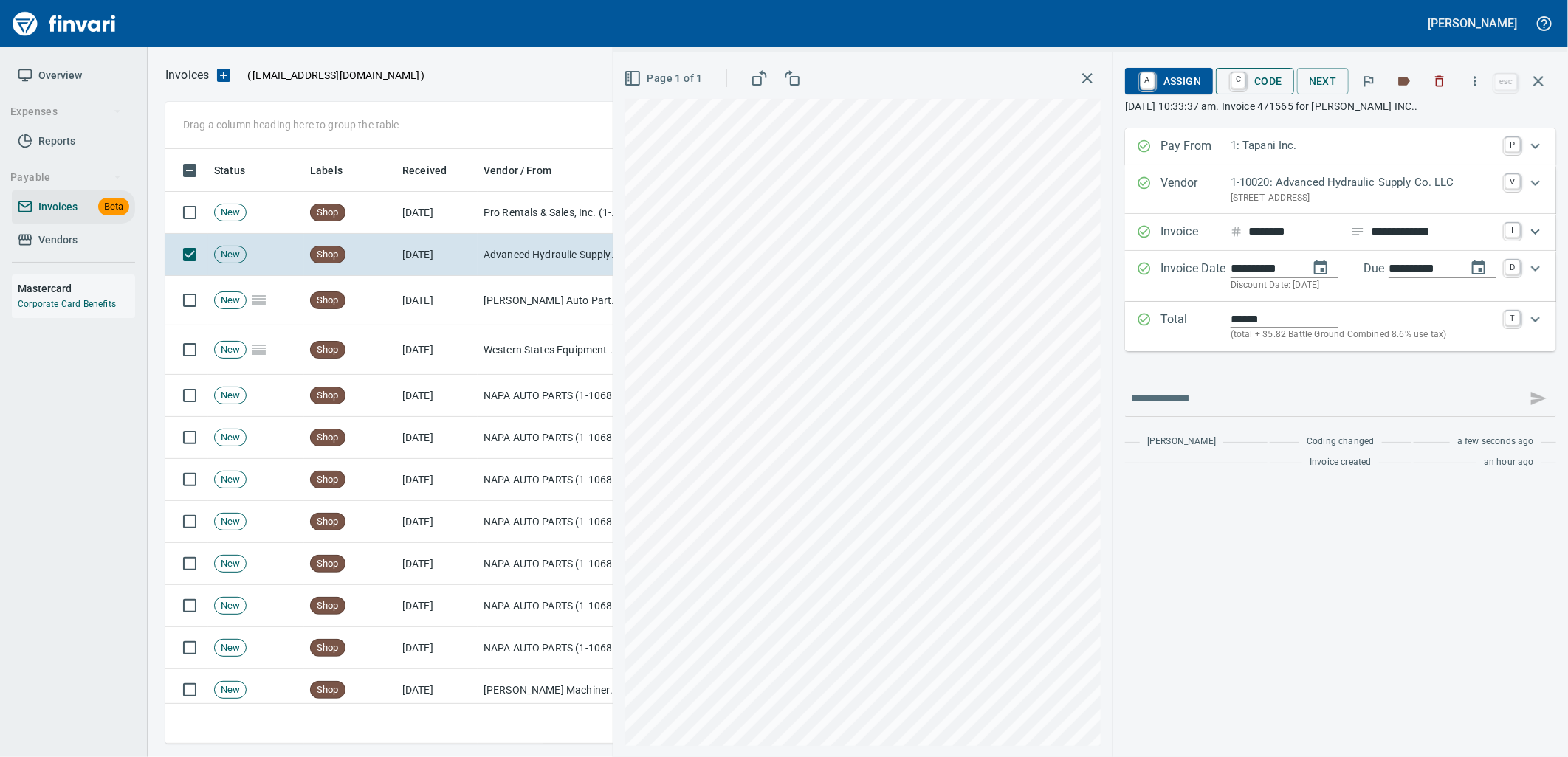
click at [1250, 84] on span "C Code" at bounding box center [1254, 81] width 54 height 25
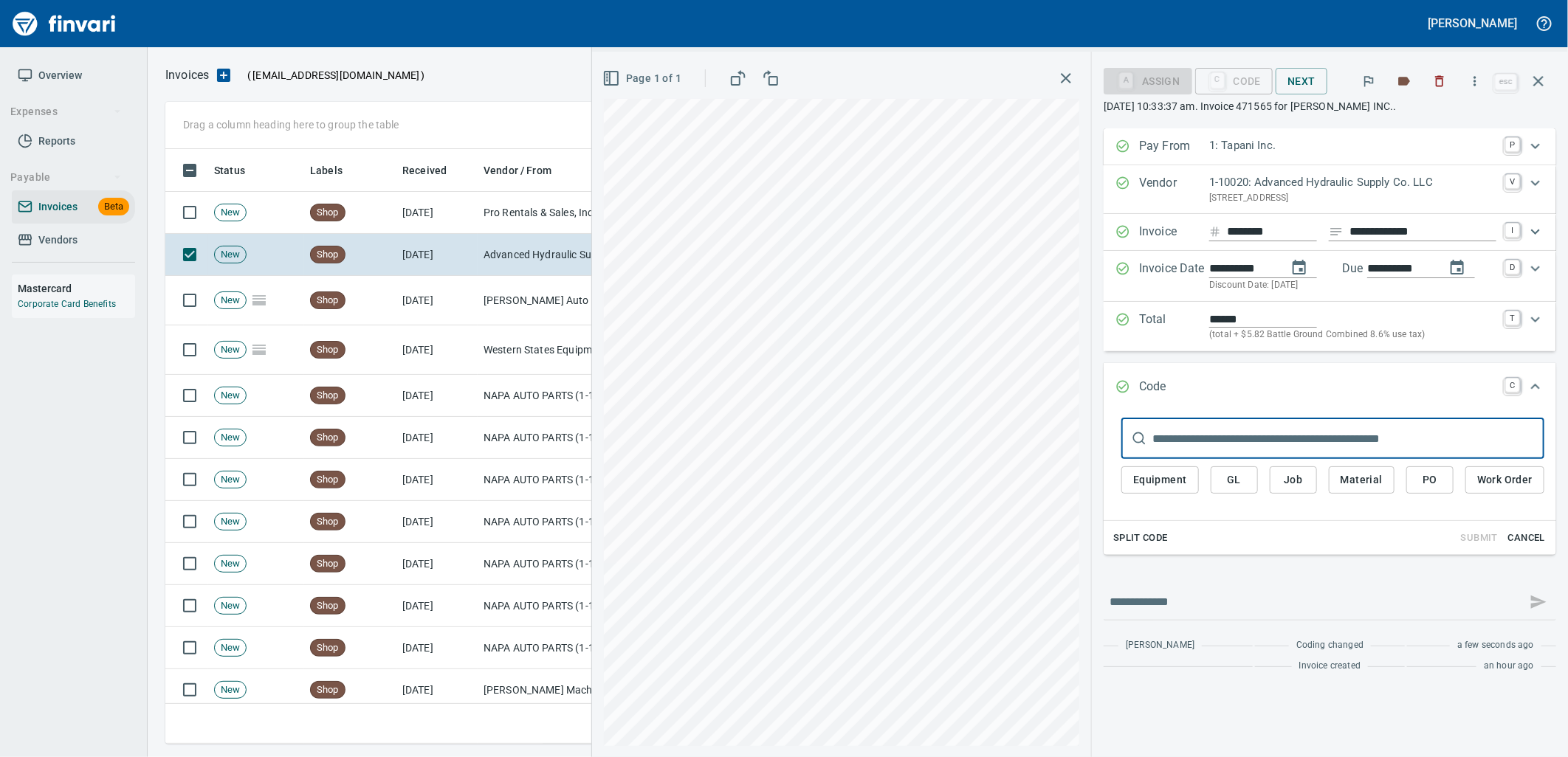
click at [1441, 483] on span "PO" at bounding box center [1429, 479] width 23 height 18
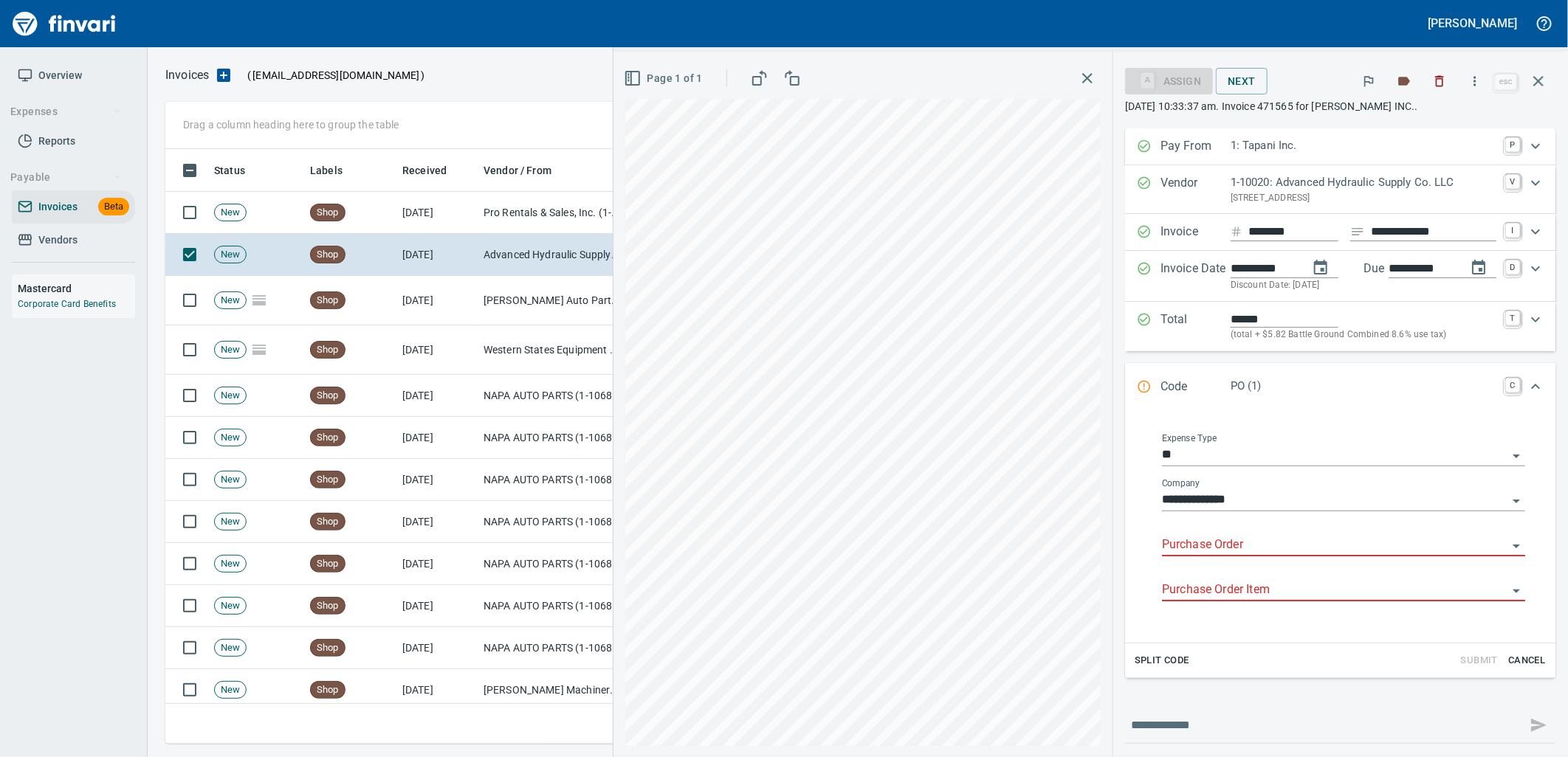
click at [1229, 543] on input "Purchase Order" at bounding box center [1334, 545] width 345 height 21
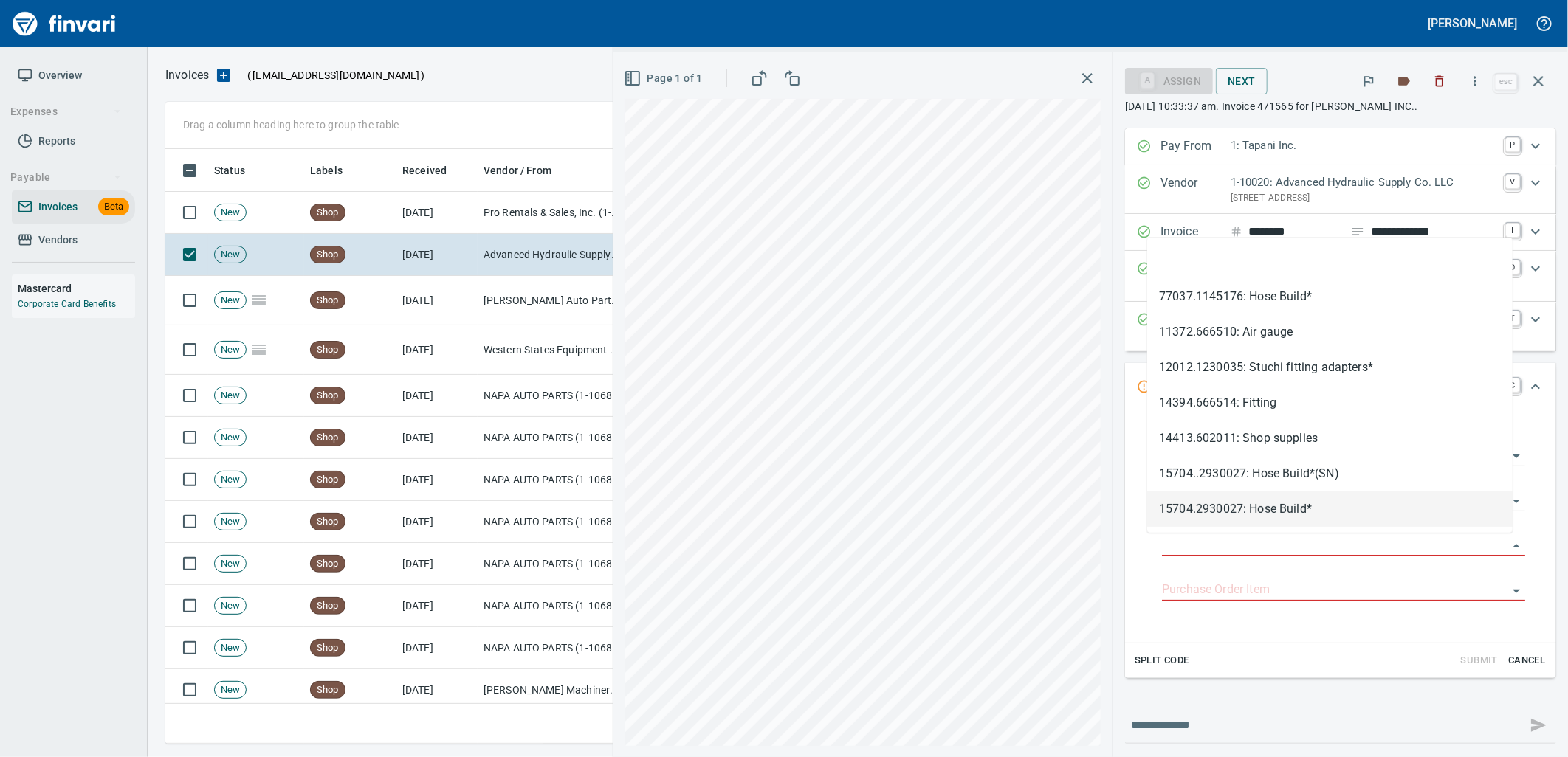
type input "**********"
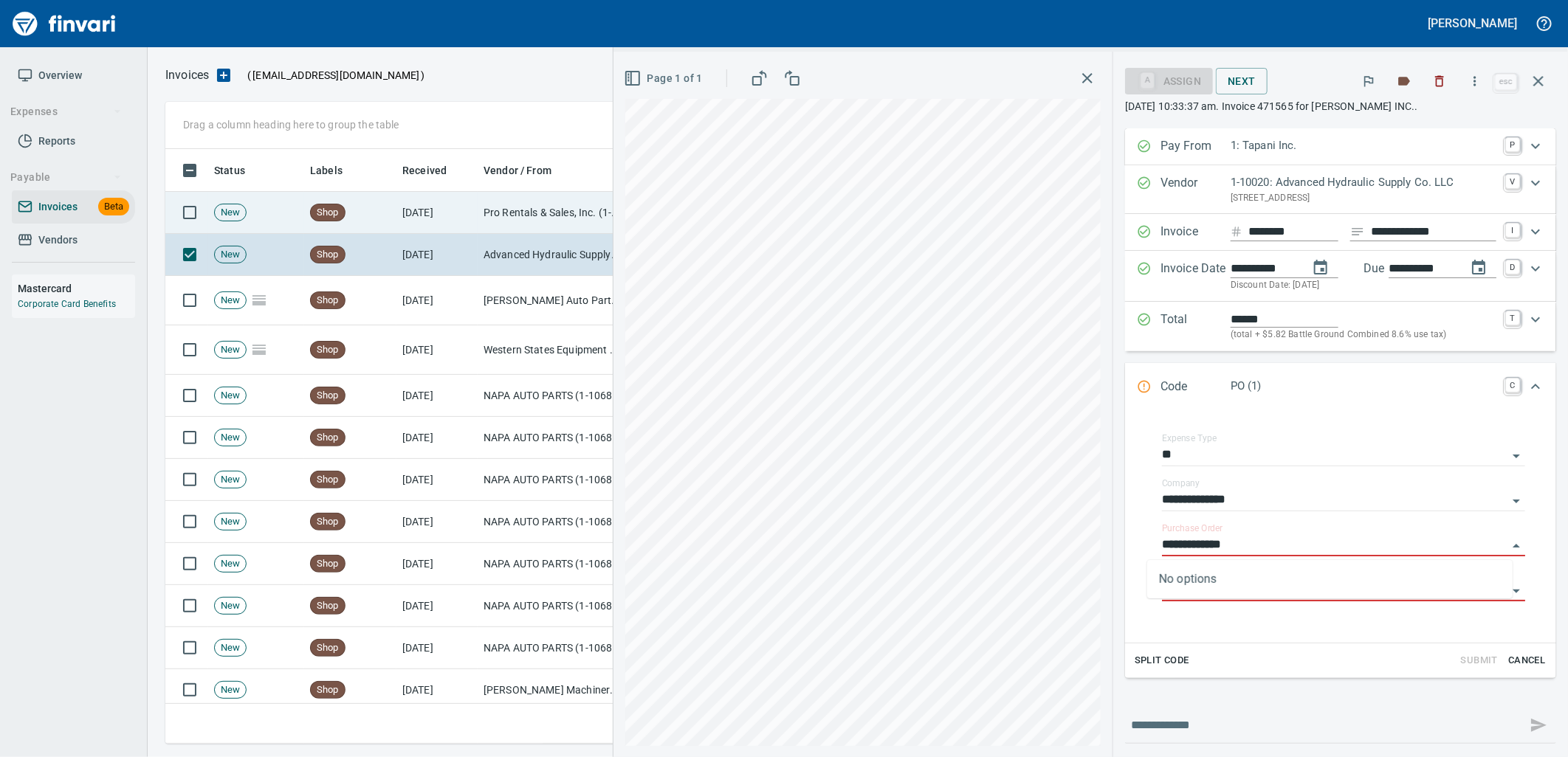
click at [515, 203] on td "Pro Rentals & Sales, Inc. (1-24405)" at bounding box center [552, 212] width 148 height 42
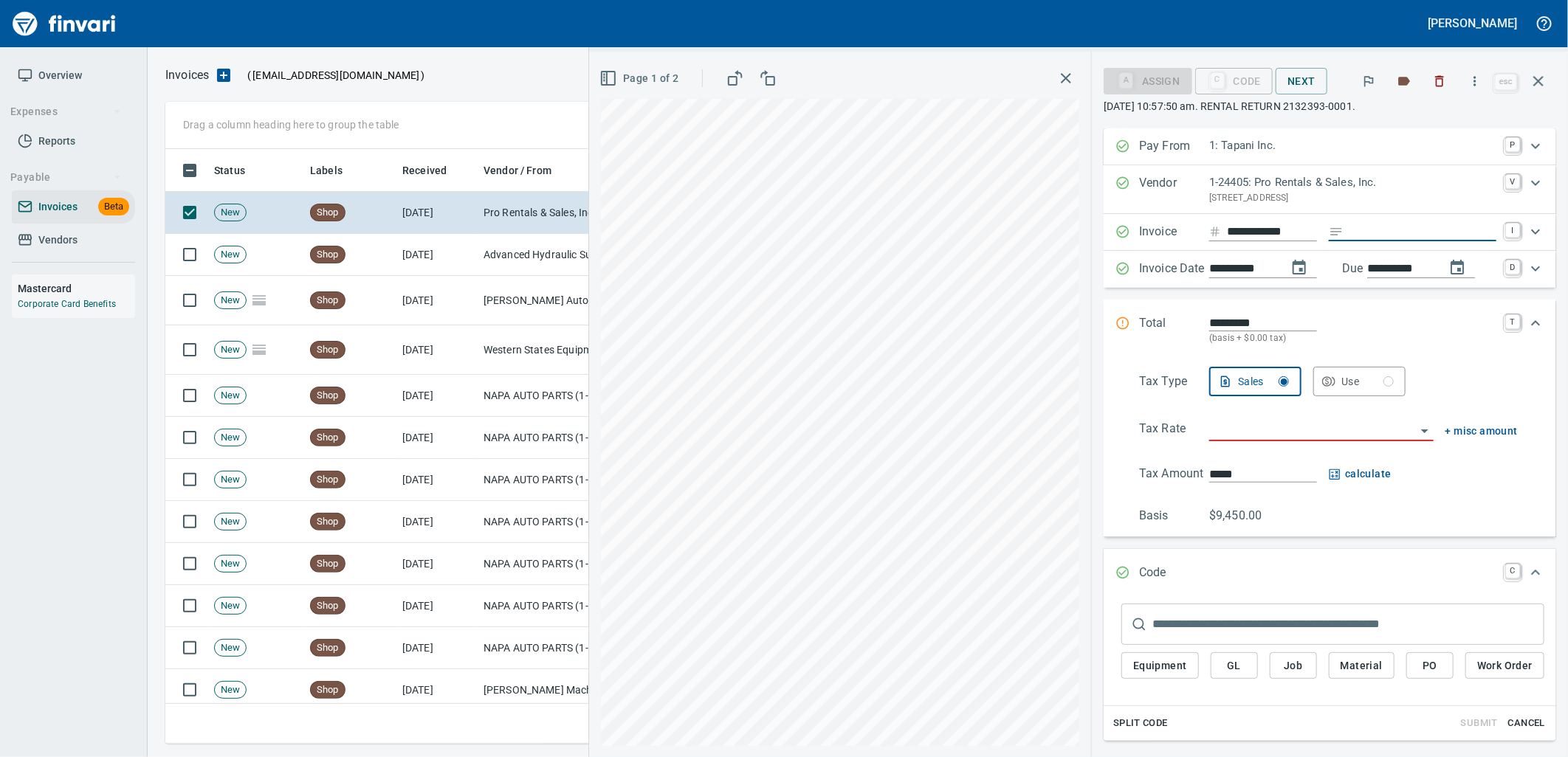
click at [1404, 223] on input "Expand" at bounding box center [1423, 231] width 147 height 18
type input "**********"
click at [1268, 448] on div "Tax Type Sales Use Tax Rate + misc amount Tax Amount ***** calculate Basis $9,4…" at bounding box center [1330, 446] width 429 height 158
click at [632, 80] on span "Page 1 of 2" at bounding box center [640, 78] width 76 height 18
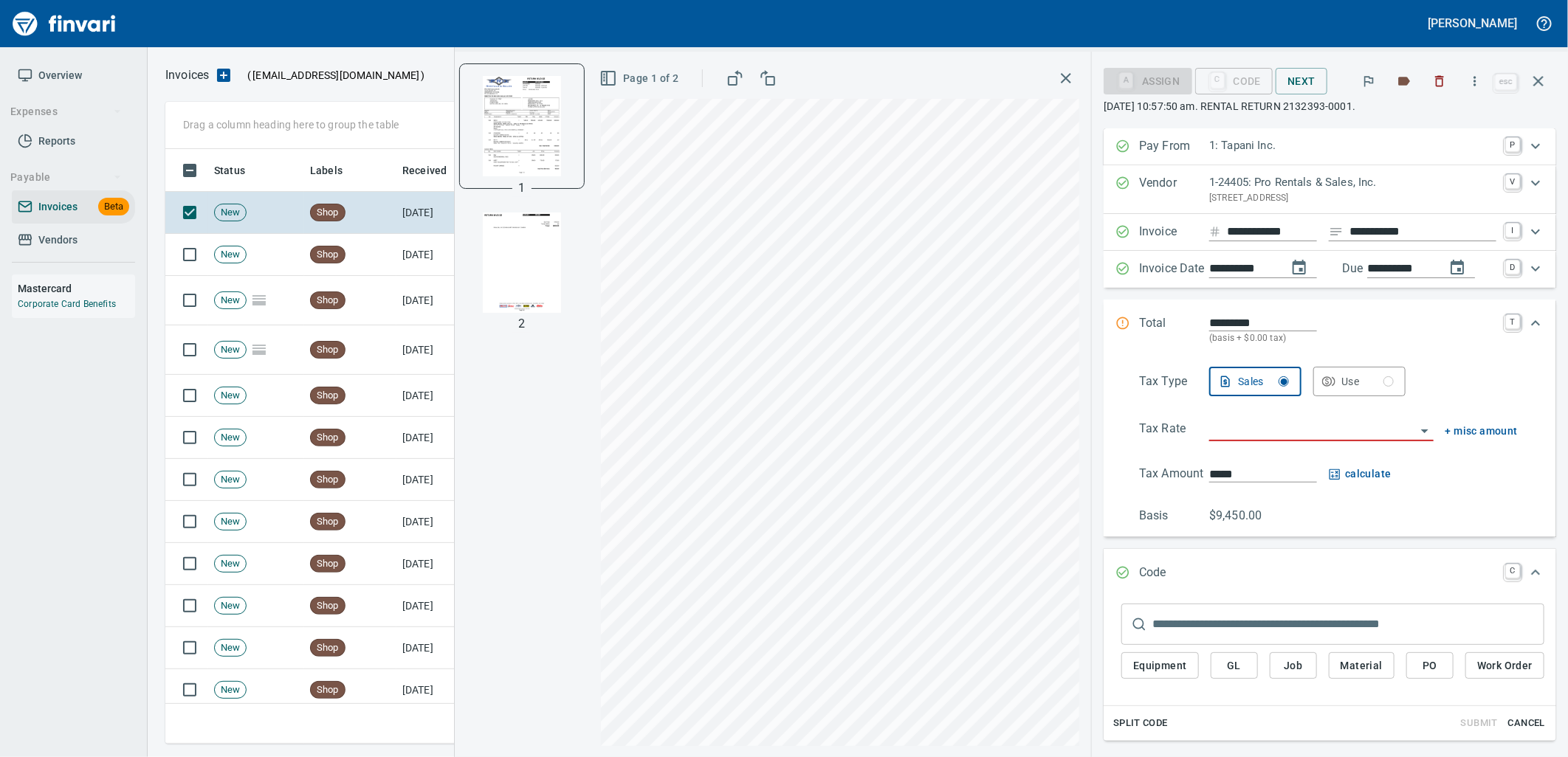
click at [511, 262] on img "button" at bounding box center [522, 262] width 101 height 101
click at [524, 130] on img "button" at bounding box center [522, 125] width 101 height 101
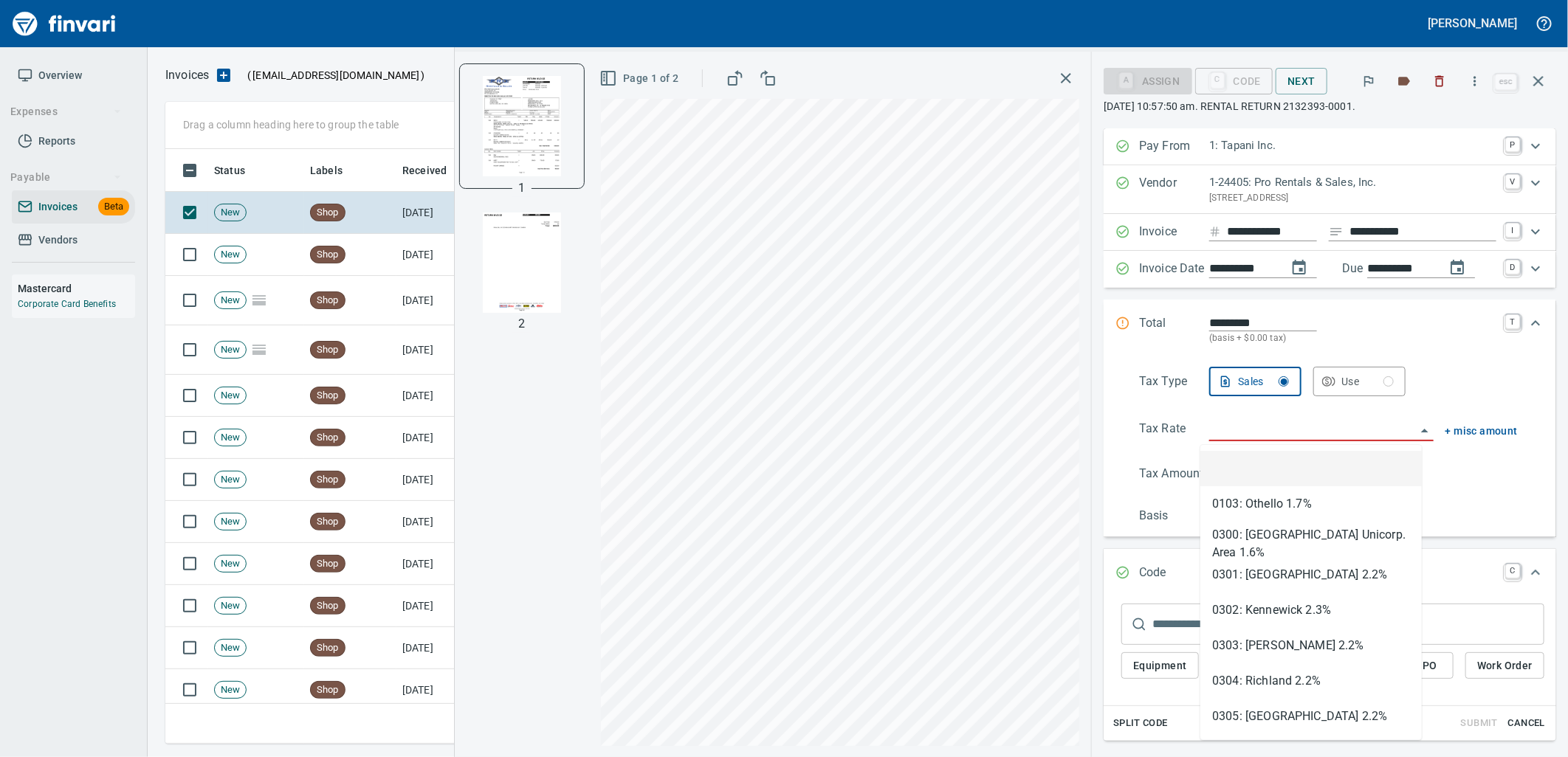
click at [1325, 430] on input "search" at bounding box center [1312, 430] width 207 height 21
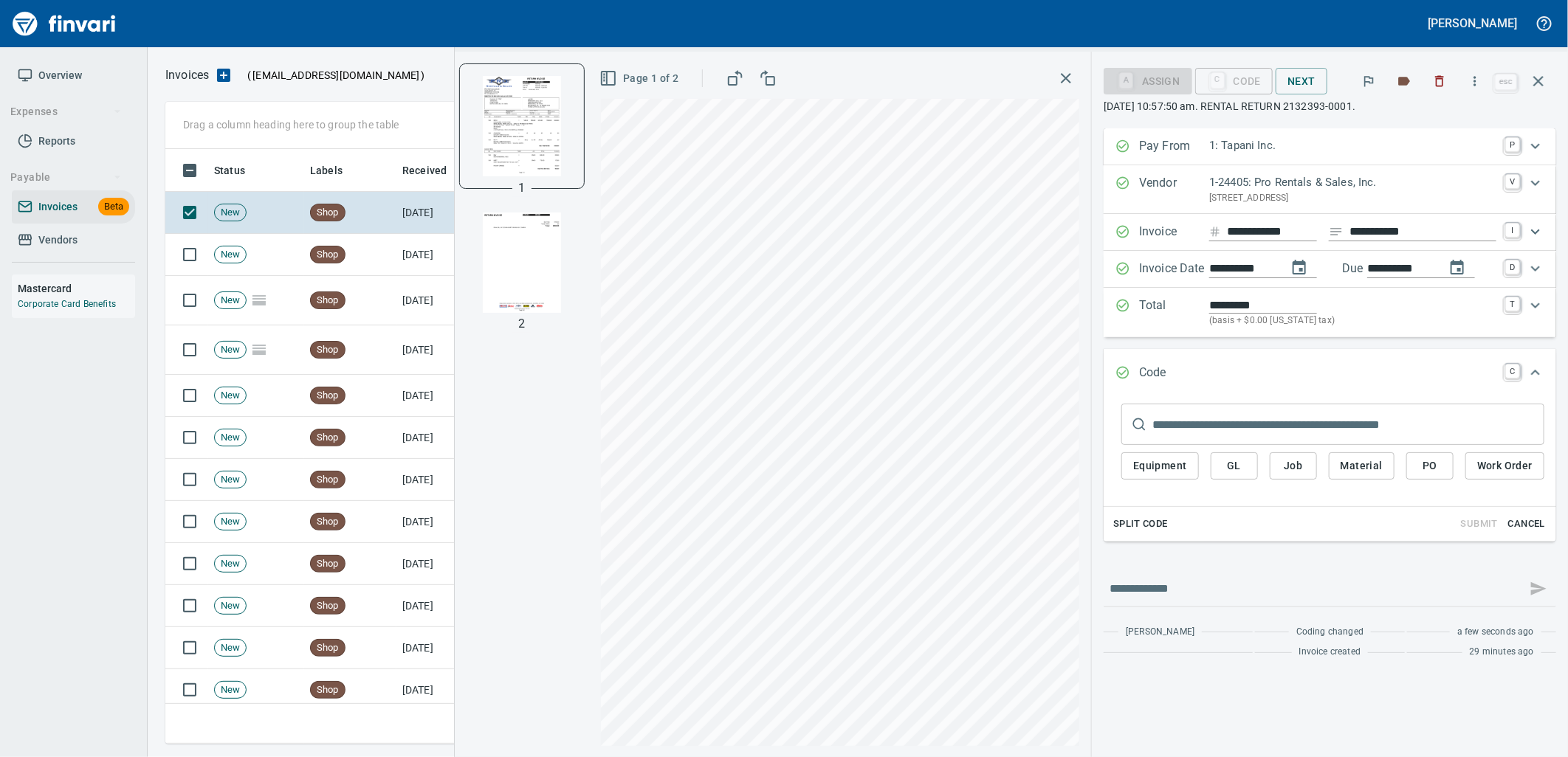
type input "**********"
click at [1539, 524] on span "Cancel" at bounding box center [1527, 525] width 40 height 17
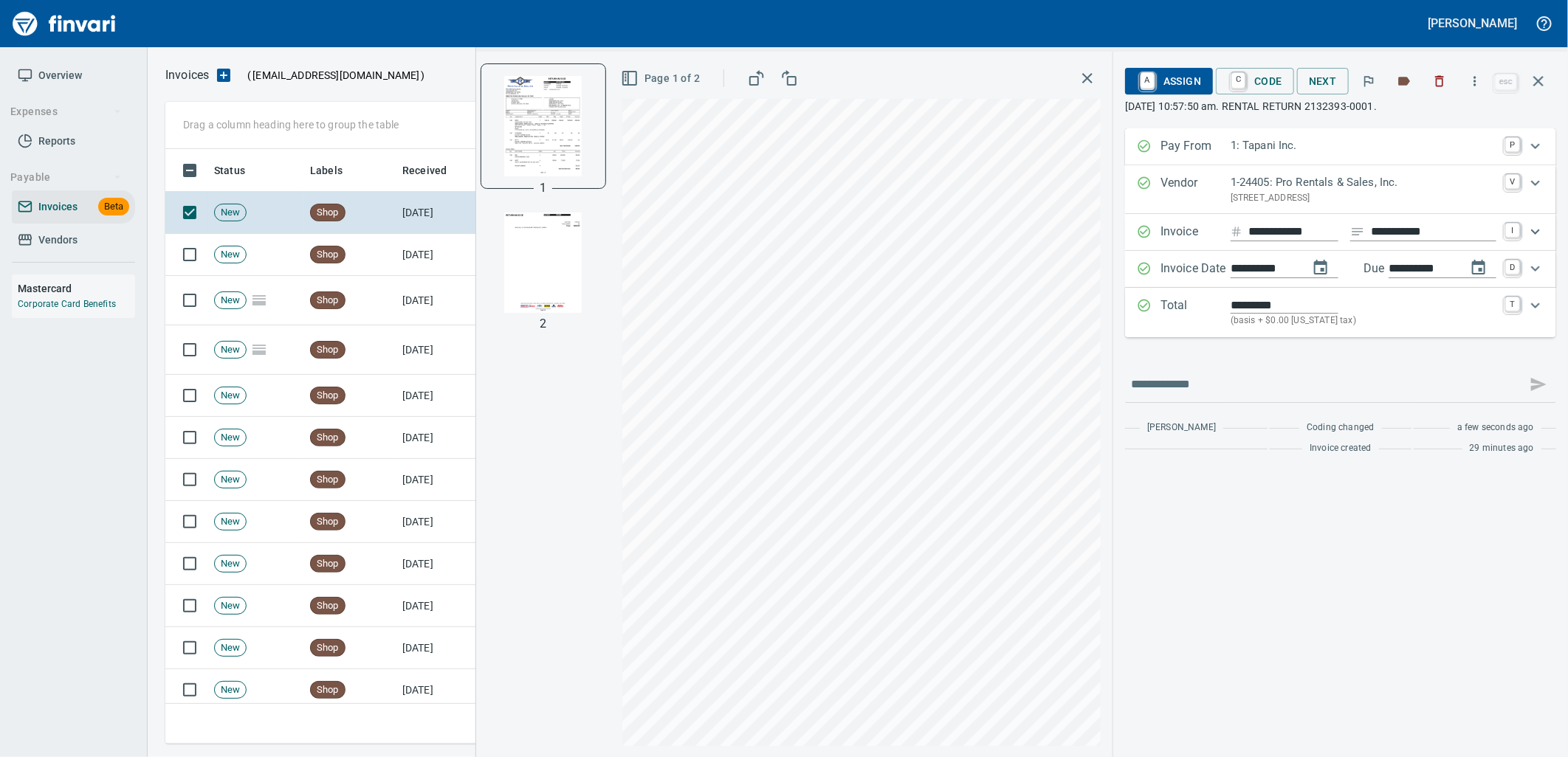
click at [1175, 92] on span "A Assign" at bounding box center [1169, 81] width 65 height 25
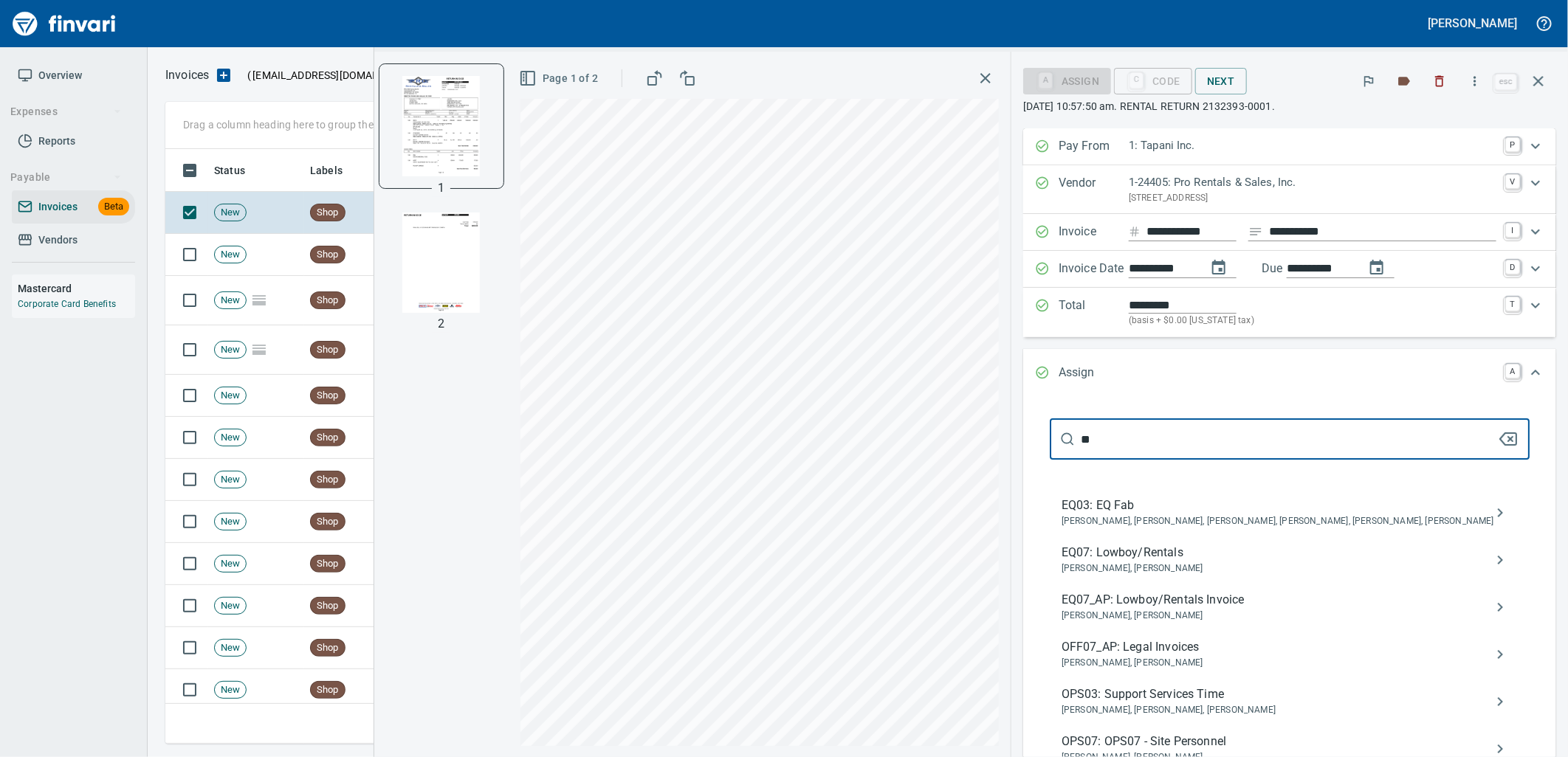
type input "**"
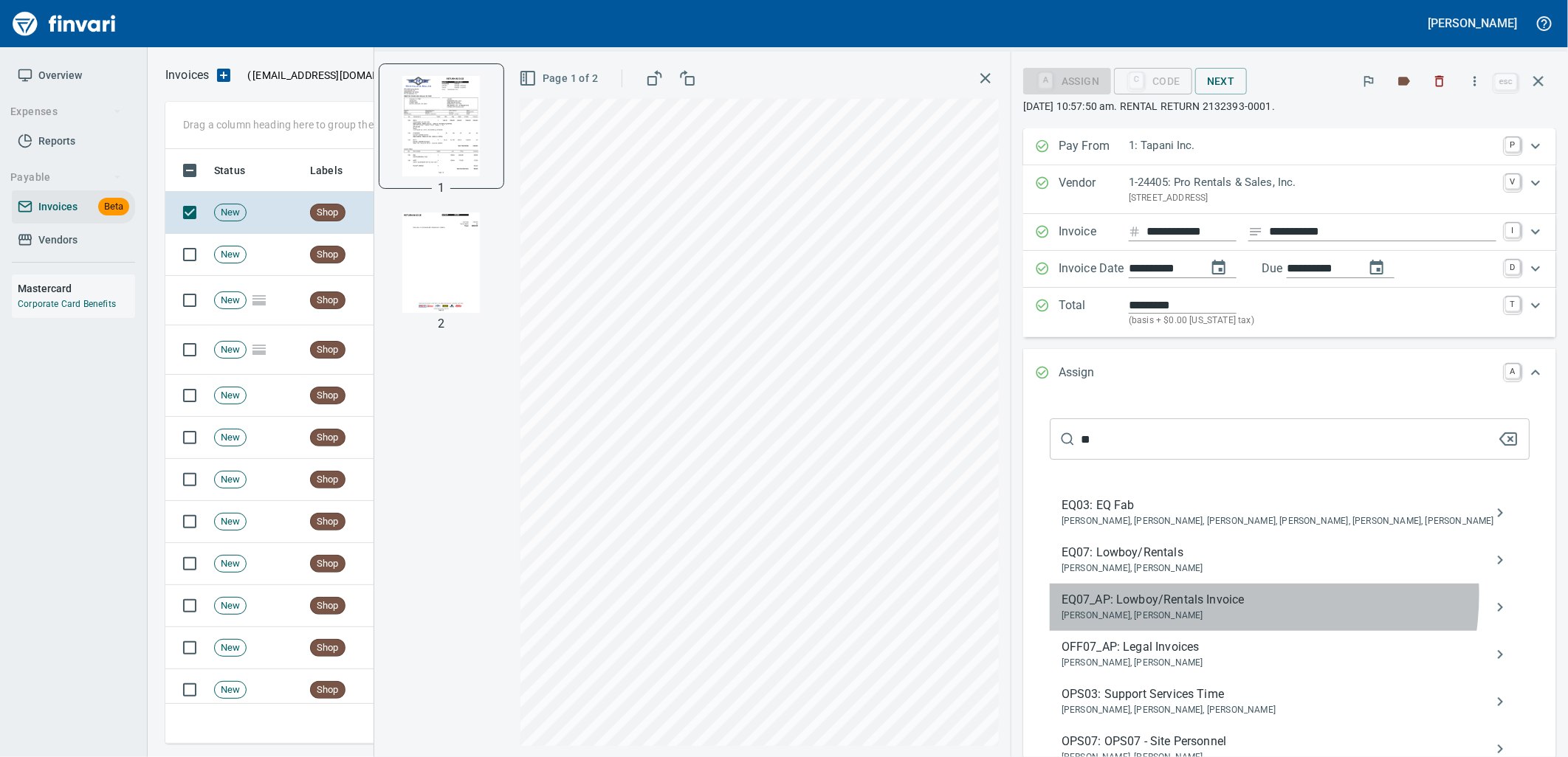
click at [1249, 595] on span "EQ07_AP: Lowboy/Rentals Invoice" at bounding box center [1277, 600] width 433 height 18
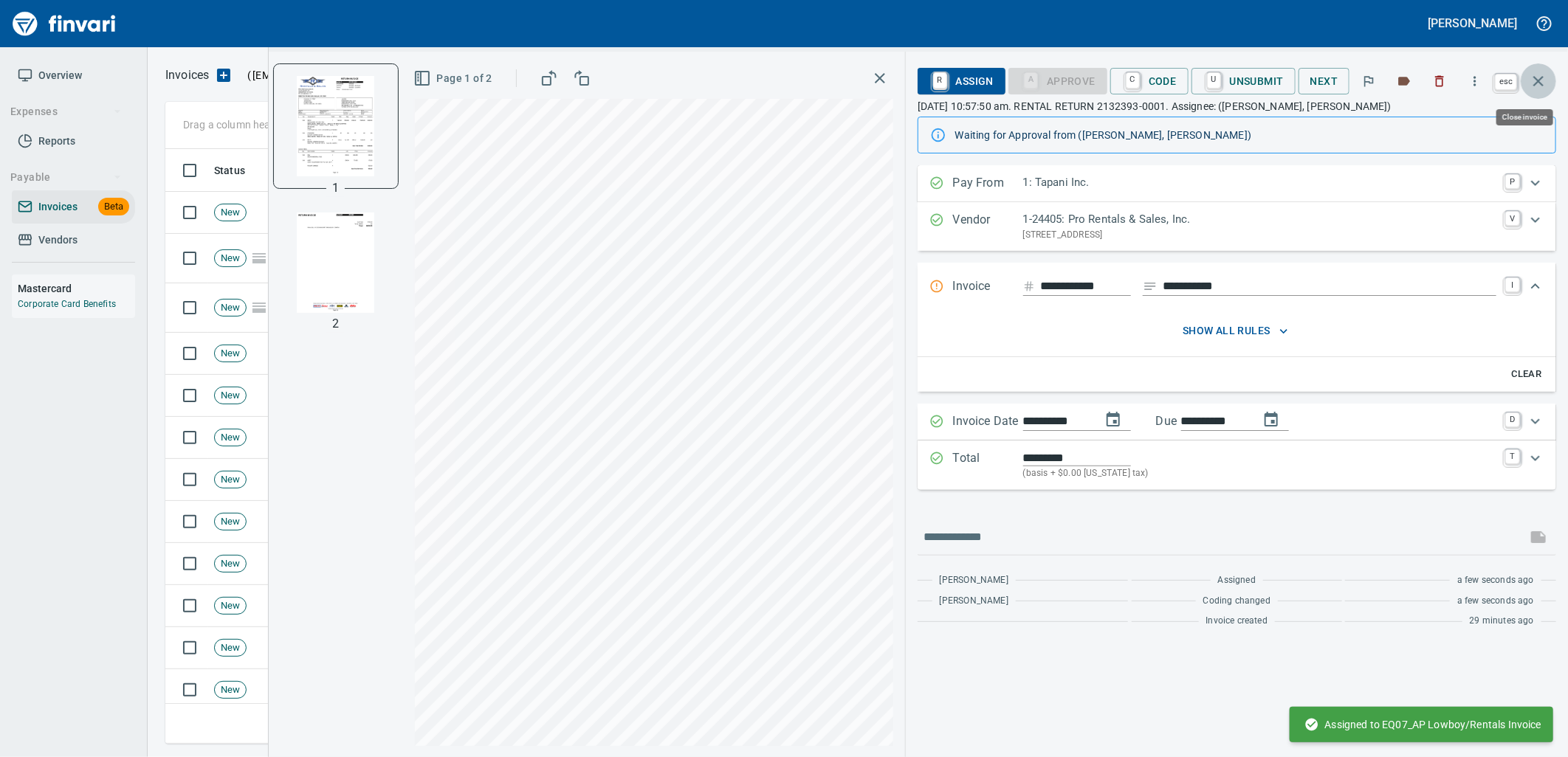
click at [1543, 75] on icon "button" at bounding box center [1538, 81] width 18 height 18
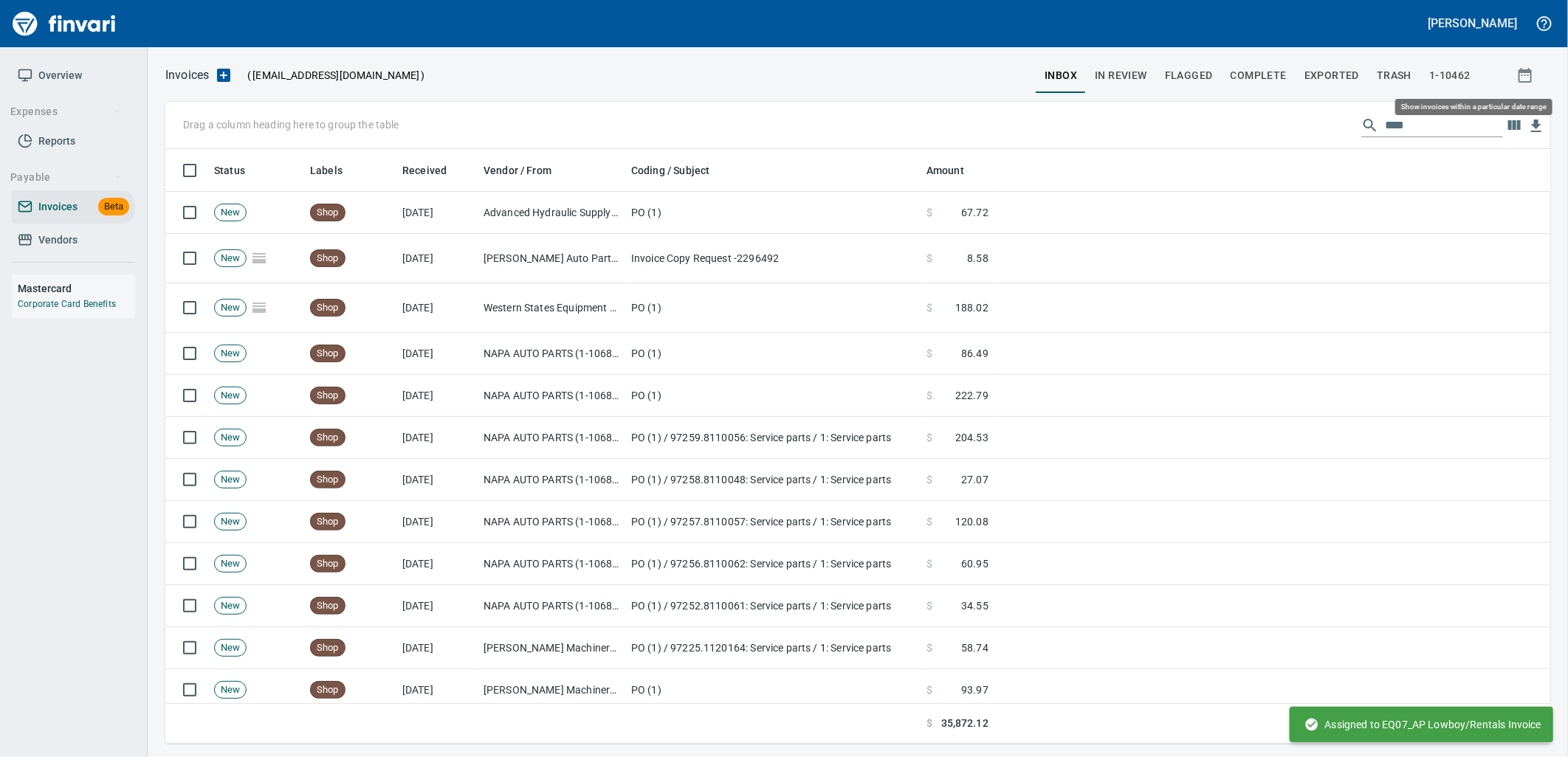
scroll to position [583, 1360]
drag, startPoint x: 1464, startPoint y: 120, endPoint x: 1262, endPoint y: 130, distance: 202.2
click at [1263, 130] on div "Drag a column heading here to group the table ****" at bounding box center [857, 125] width 1385 height 47
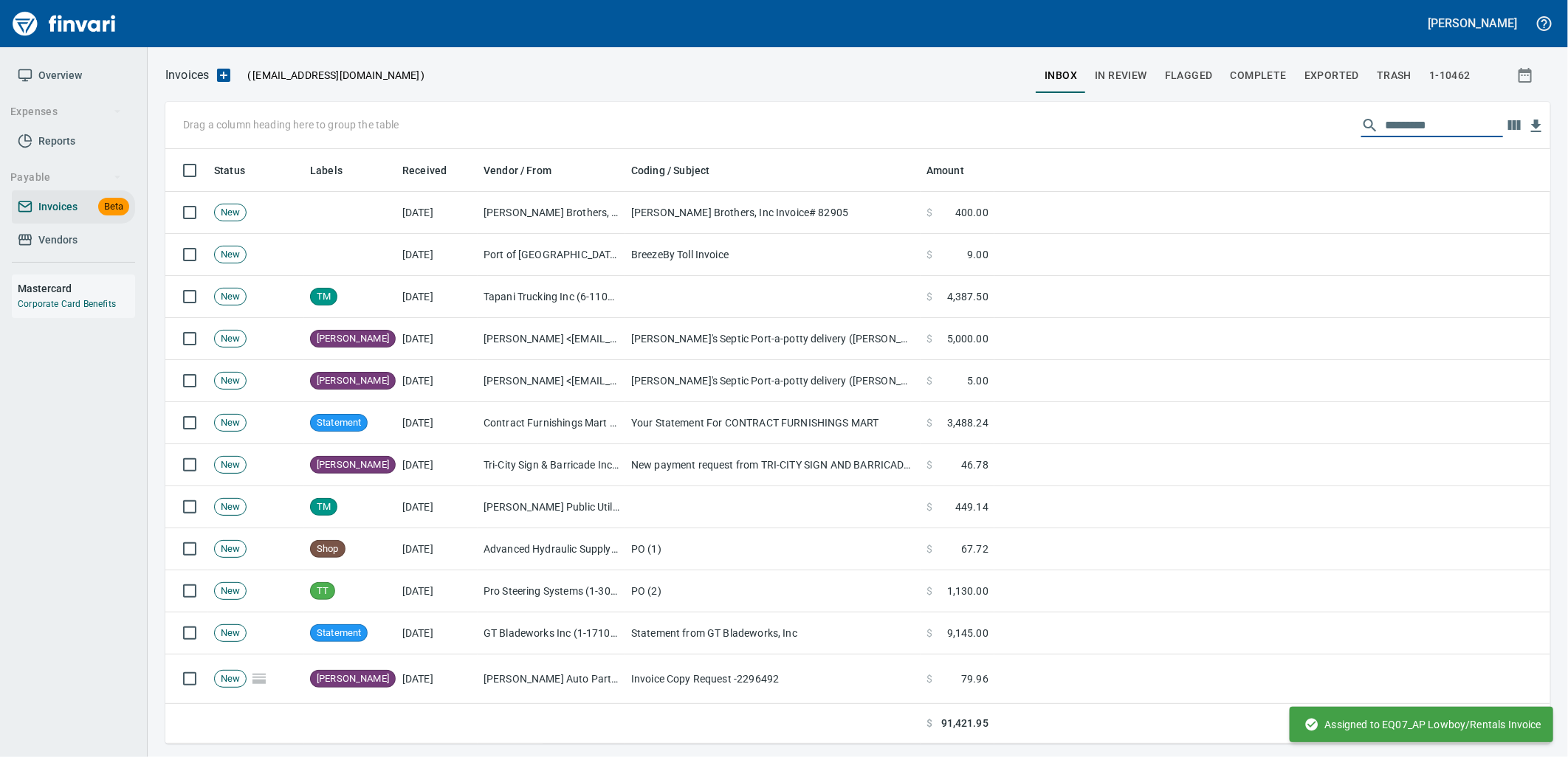
click at [49, 244] on span "Vendors" at bounding box center [58, 239] width 39 height 18
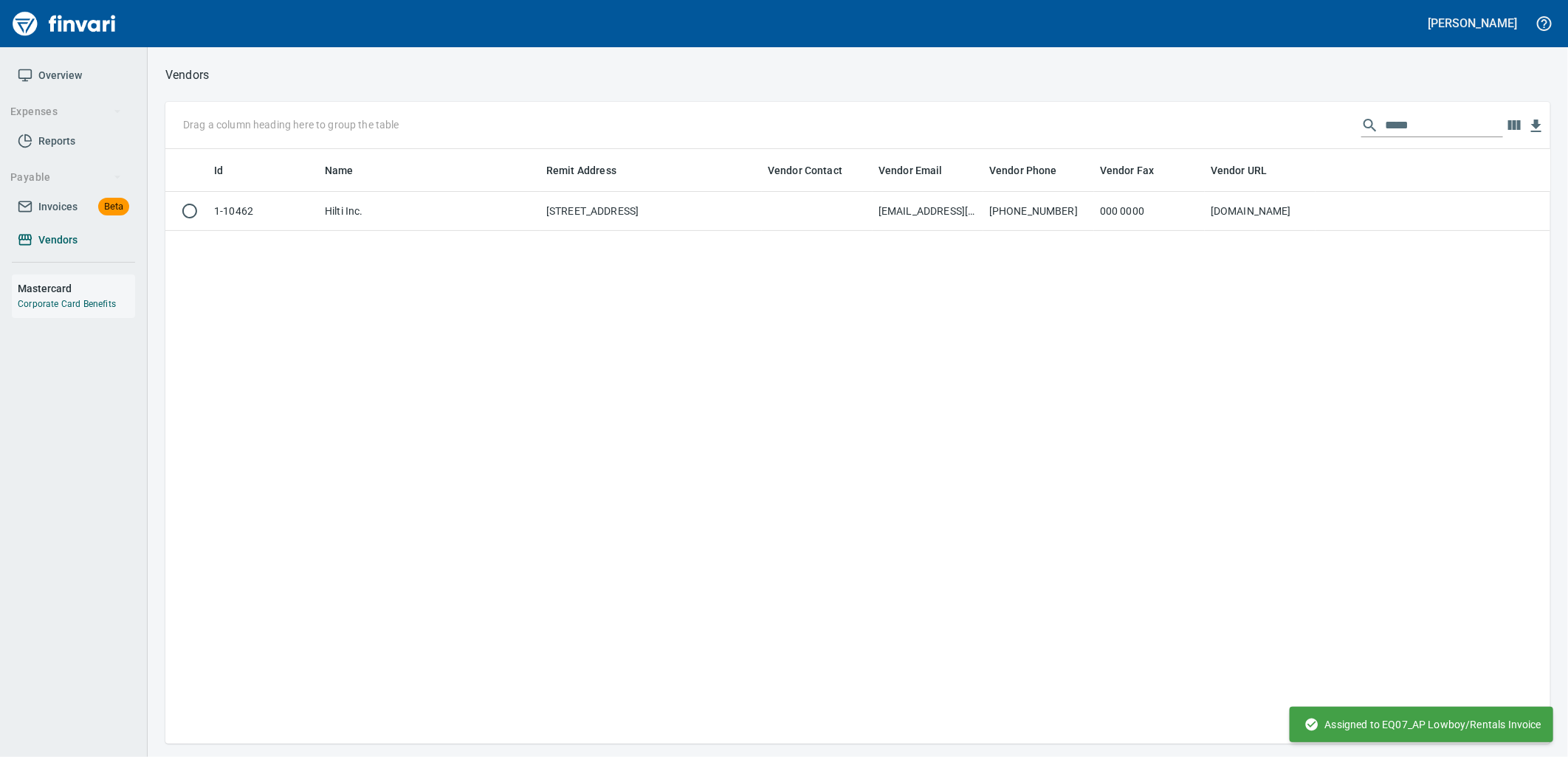
scroll to position [583, 1373]
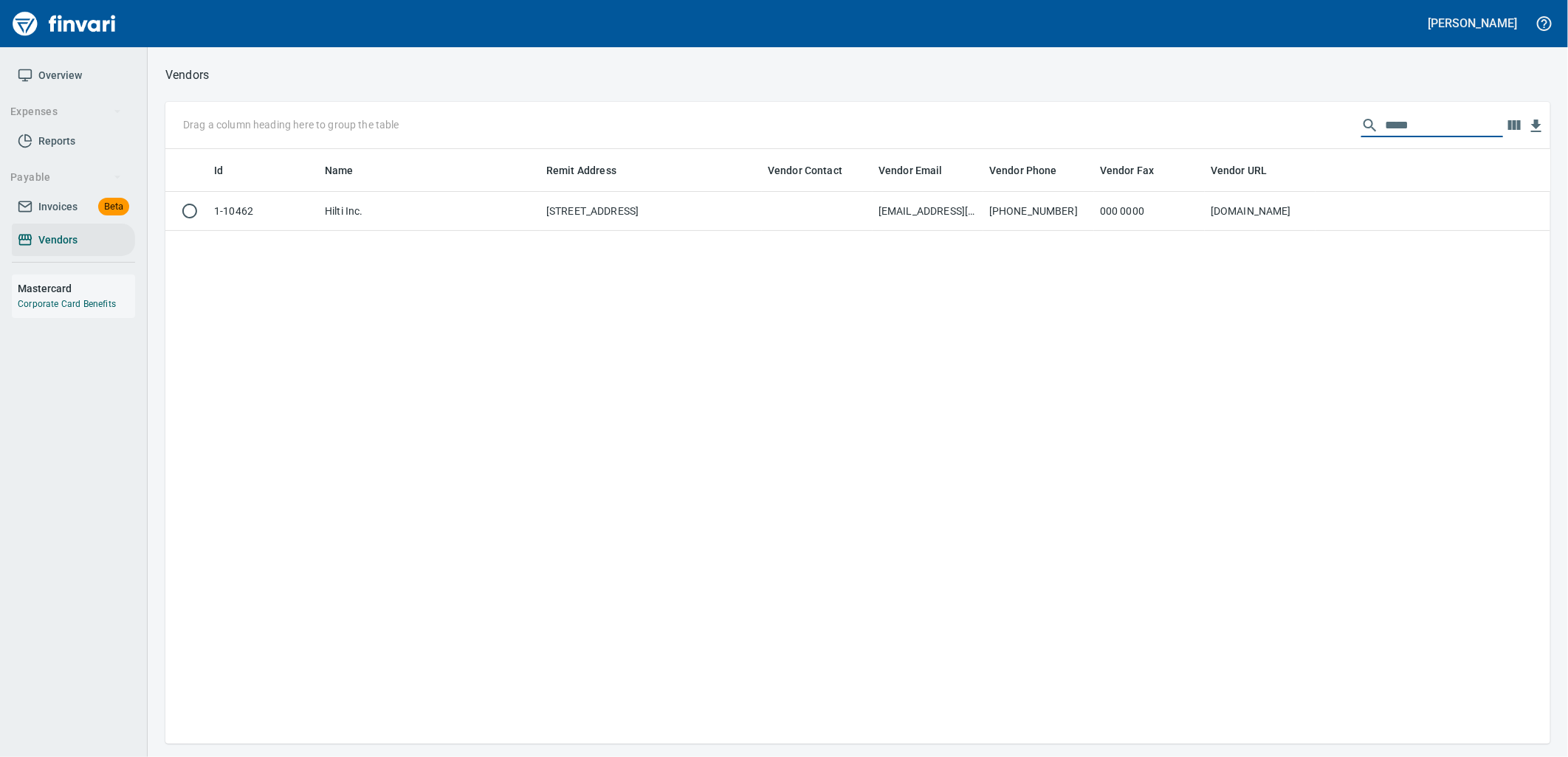
drag, startPoint x: 1404, startPoint y: 127, endPoint x: 1355, endPoint y: 123, distance: 49.2
click at [1361, 123] on div "*****" at bounding box center [1432, 125] width 142 height 23
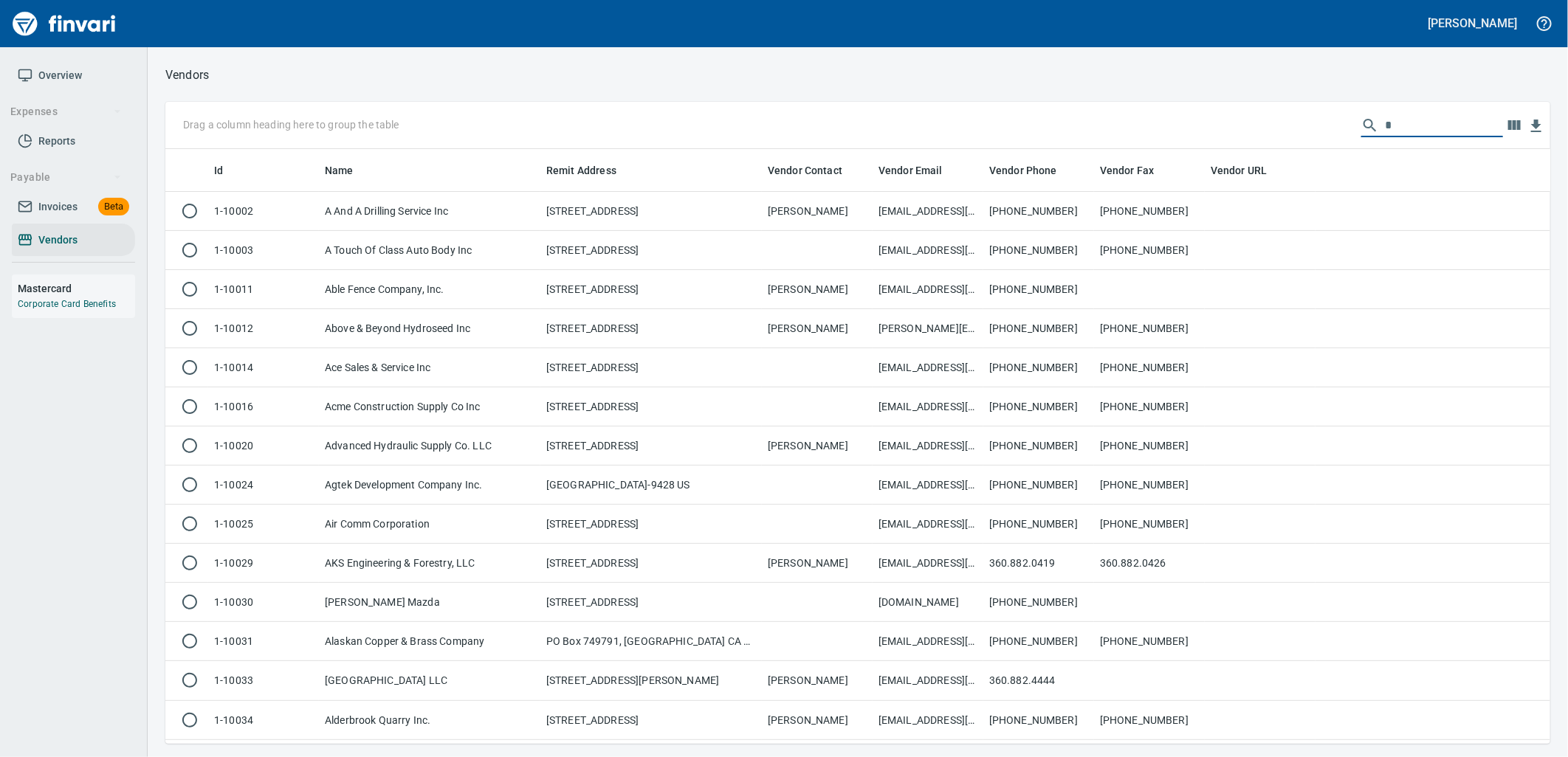
scroll to position [583, 1361]
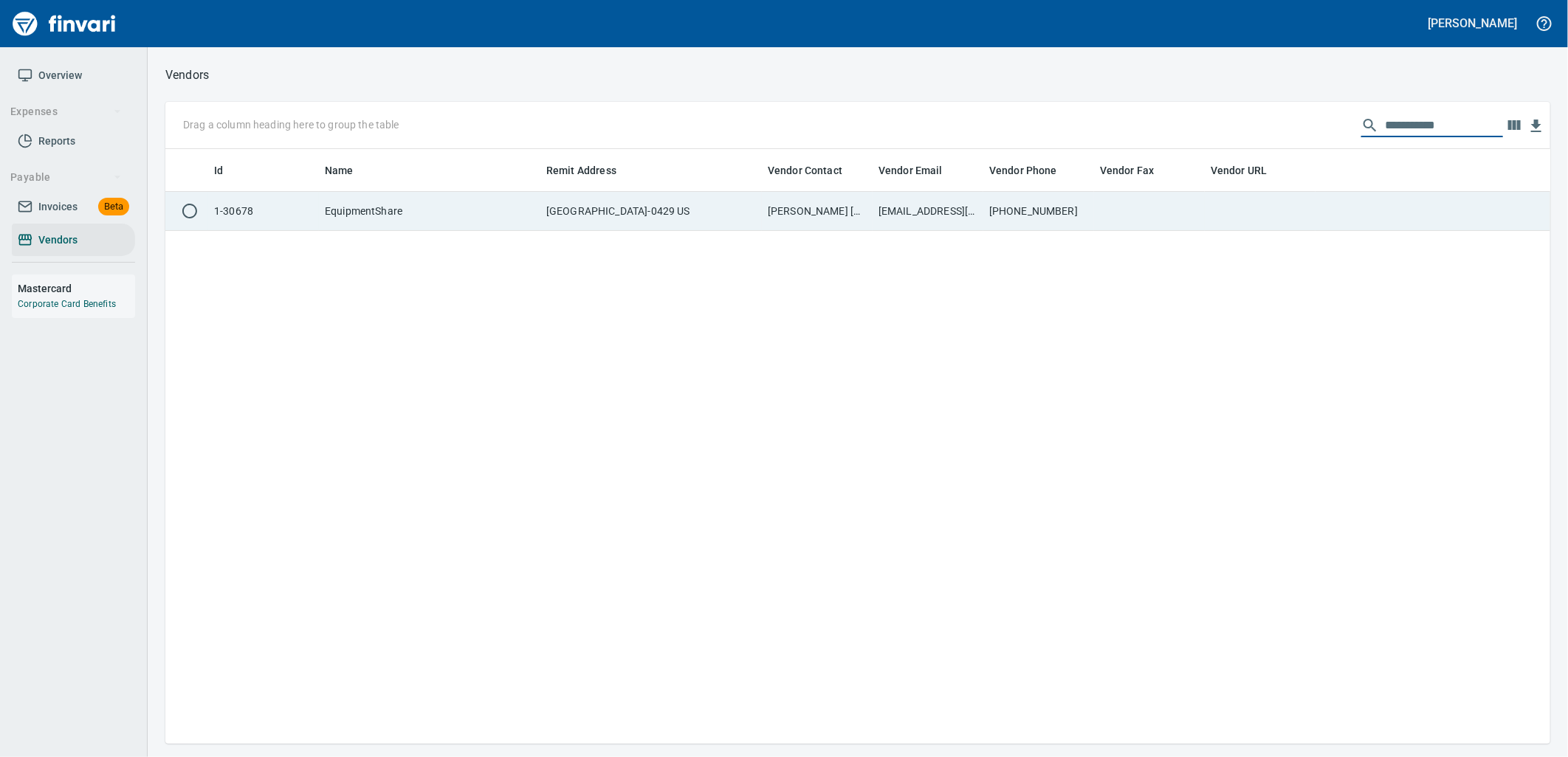
type input "**********"
click at [957, 220] on td "remit@equipmentshare.com" at bounding box center [928, 211] width 111 height 39
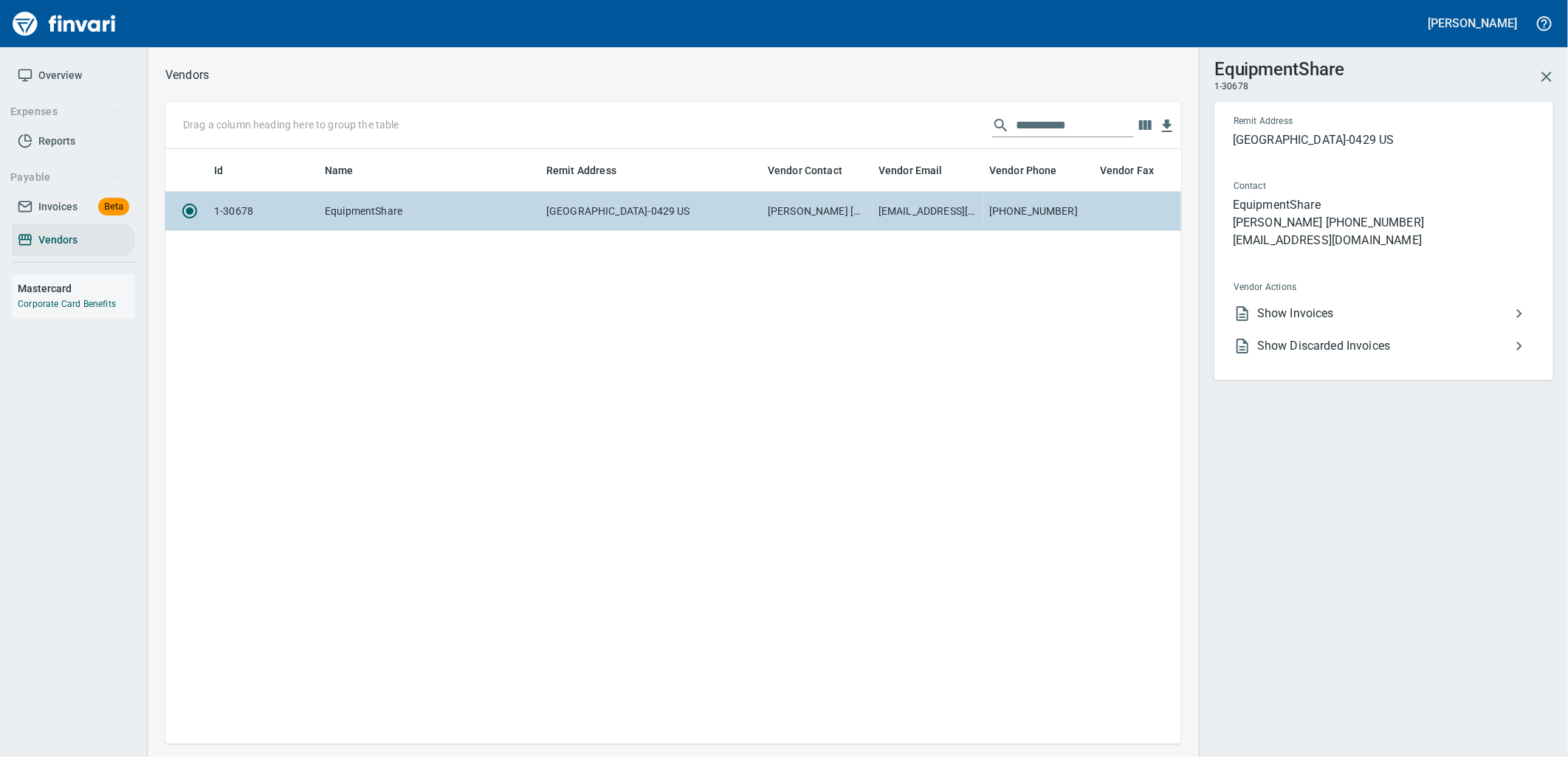
scroll to position [570, 1004]
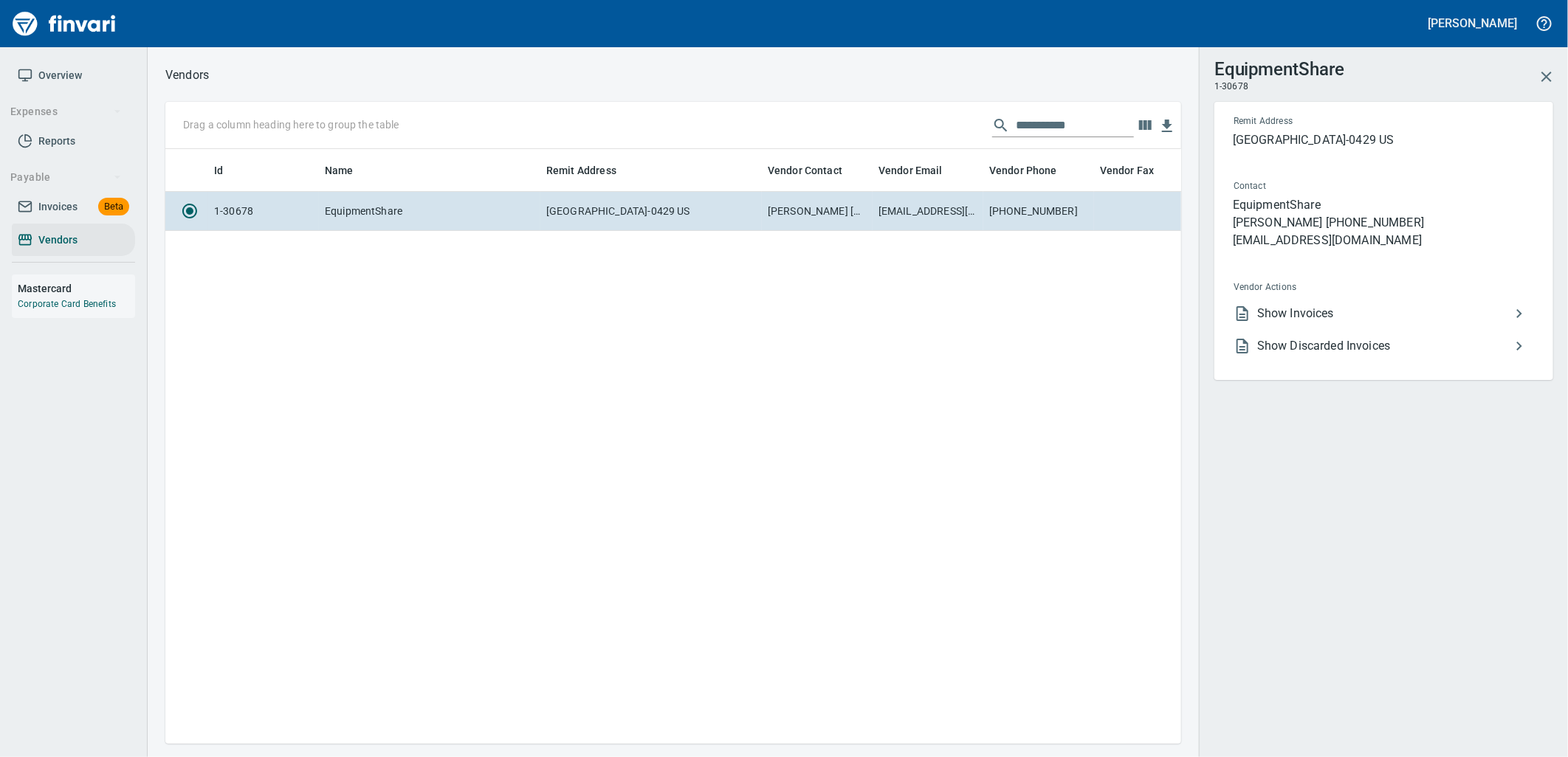
click at [1319, 312] on span "Show Invoices" at bounding box center [1384, 313] width 253 height 18
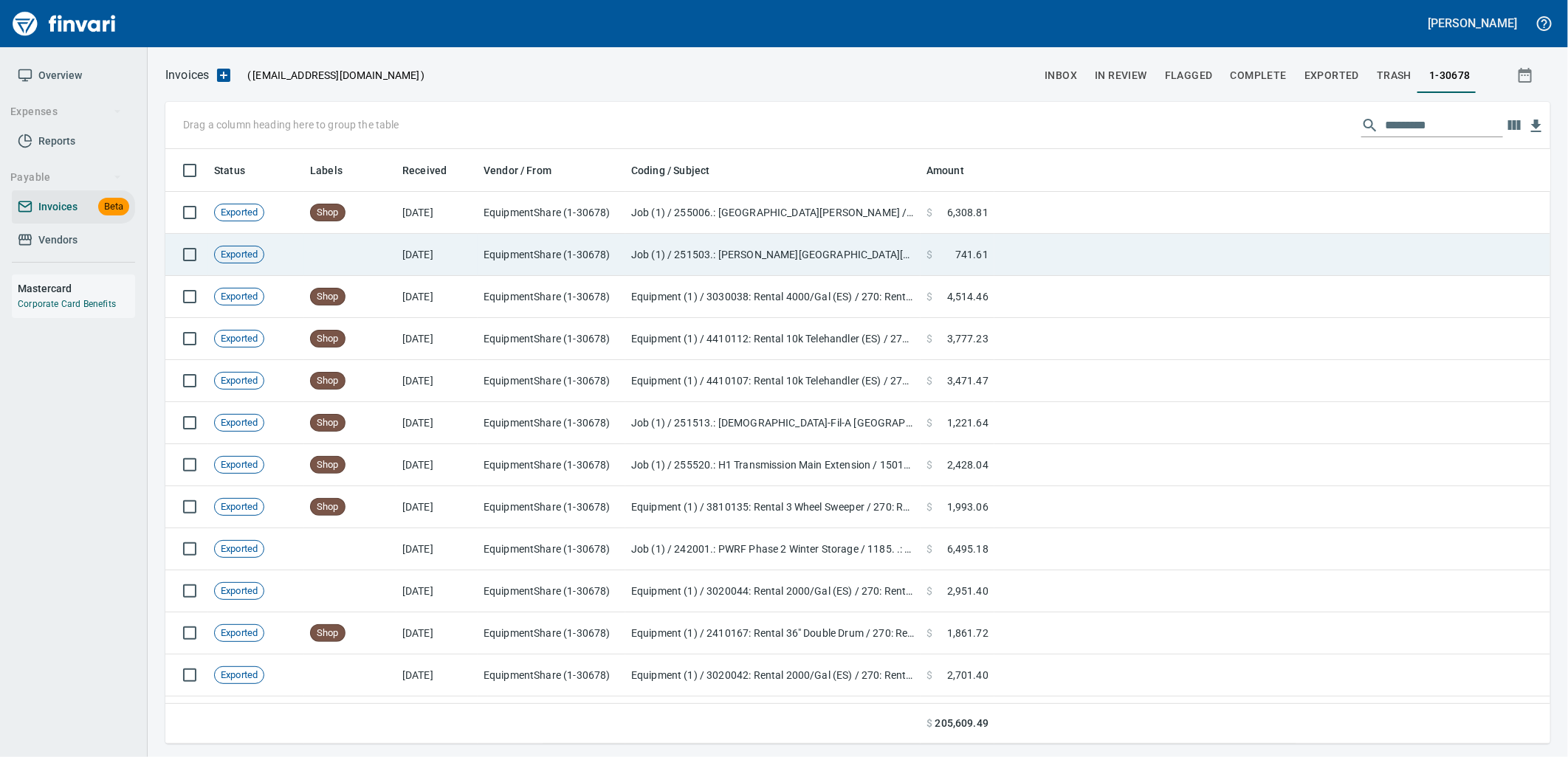
scroll to position [583, 1361]
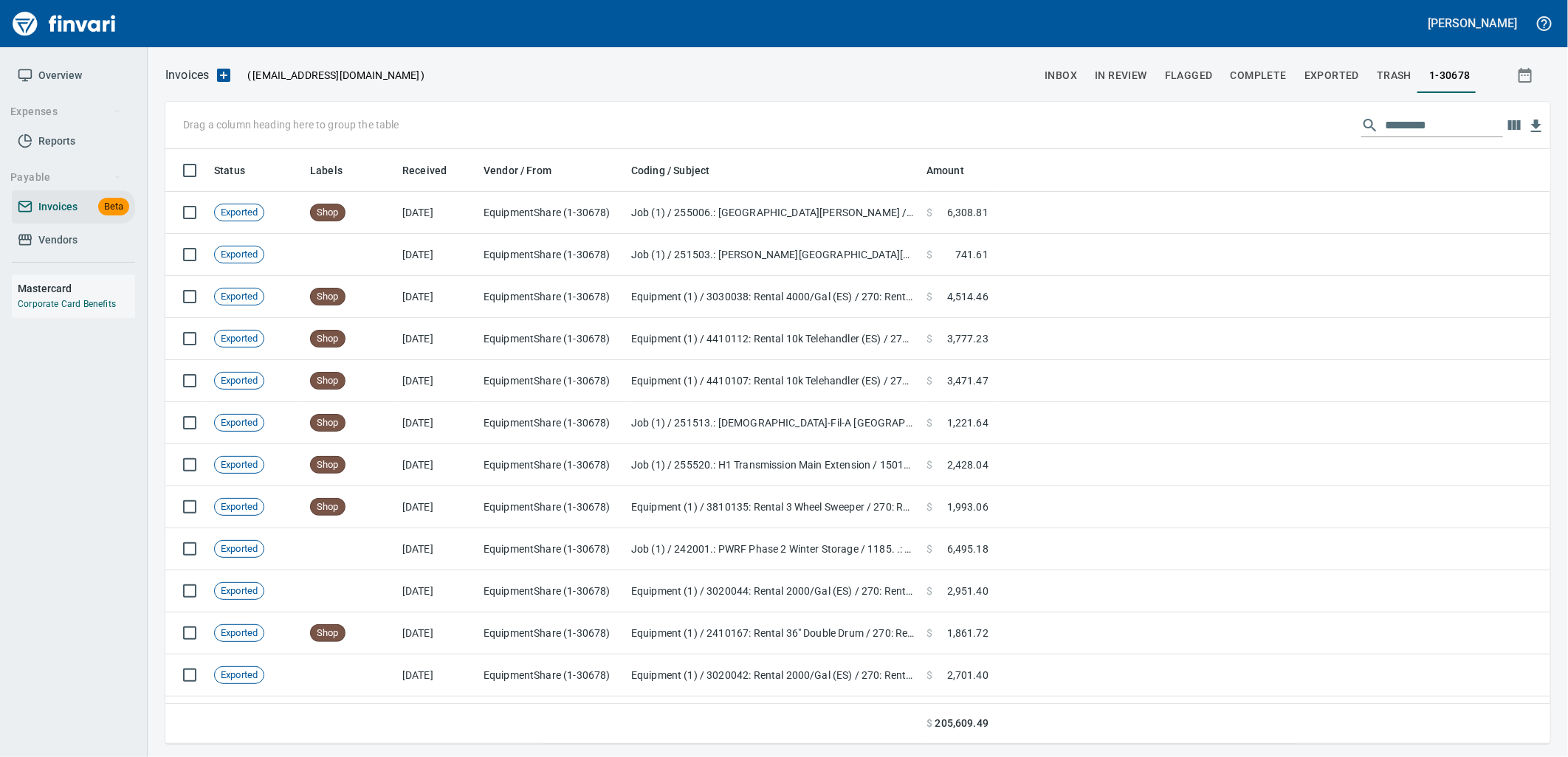
click at [1393, 118] on input "text" at bounding box center [1443, 125] width 118 height 23
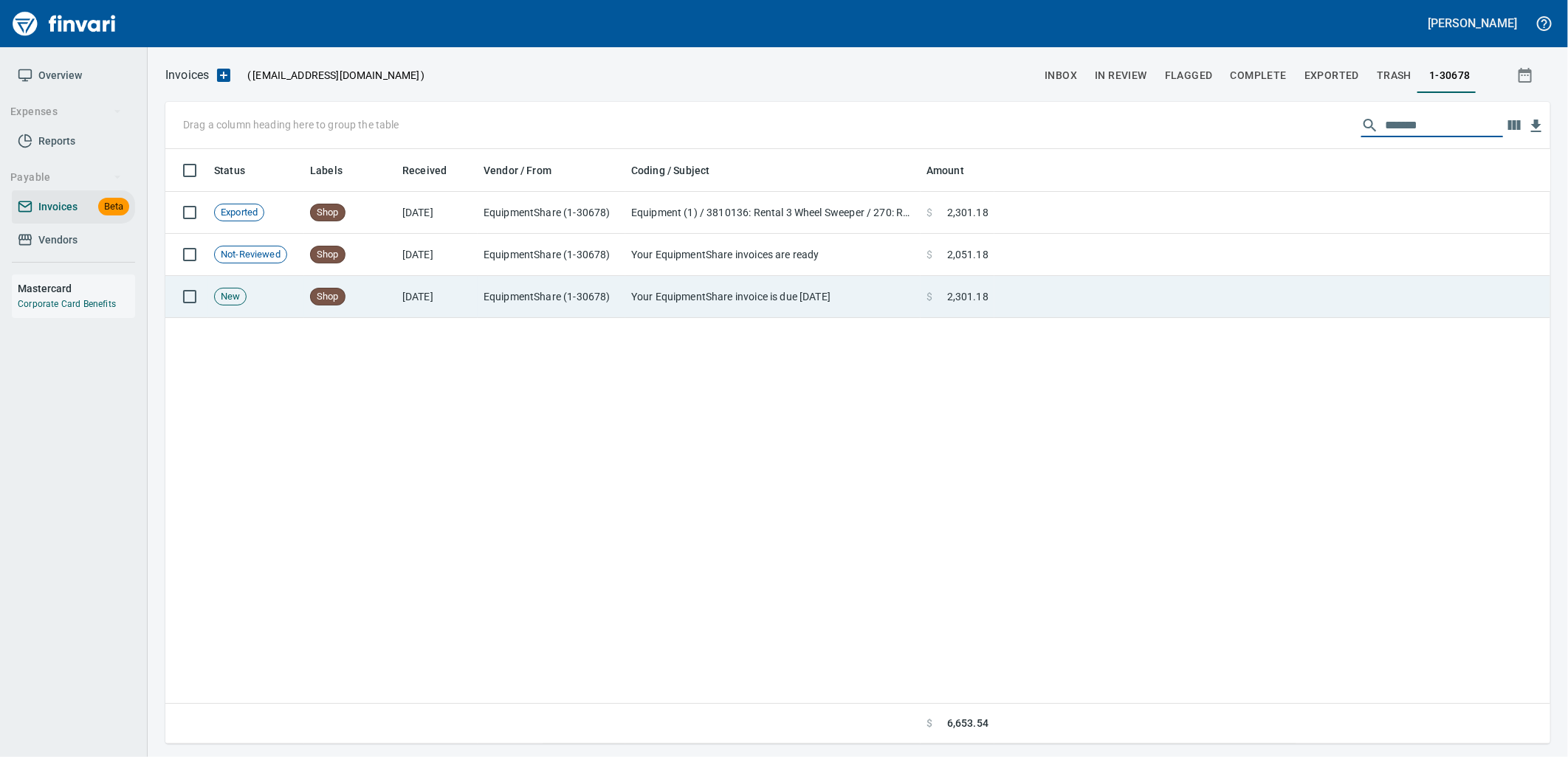
type input "*******"
click at [472, 310] on td "9/30/2025" at bounding box center [437, 297] width 81 height 42
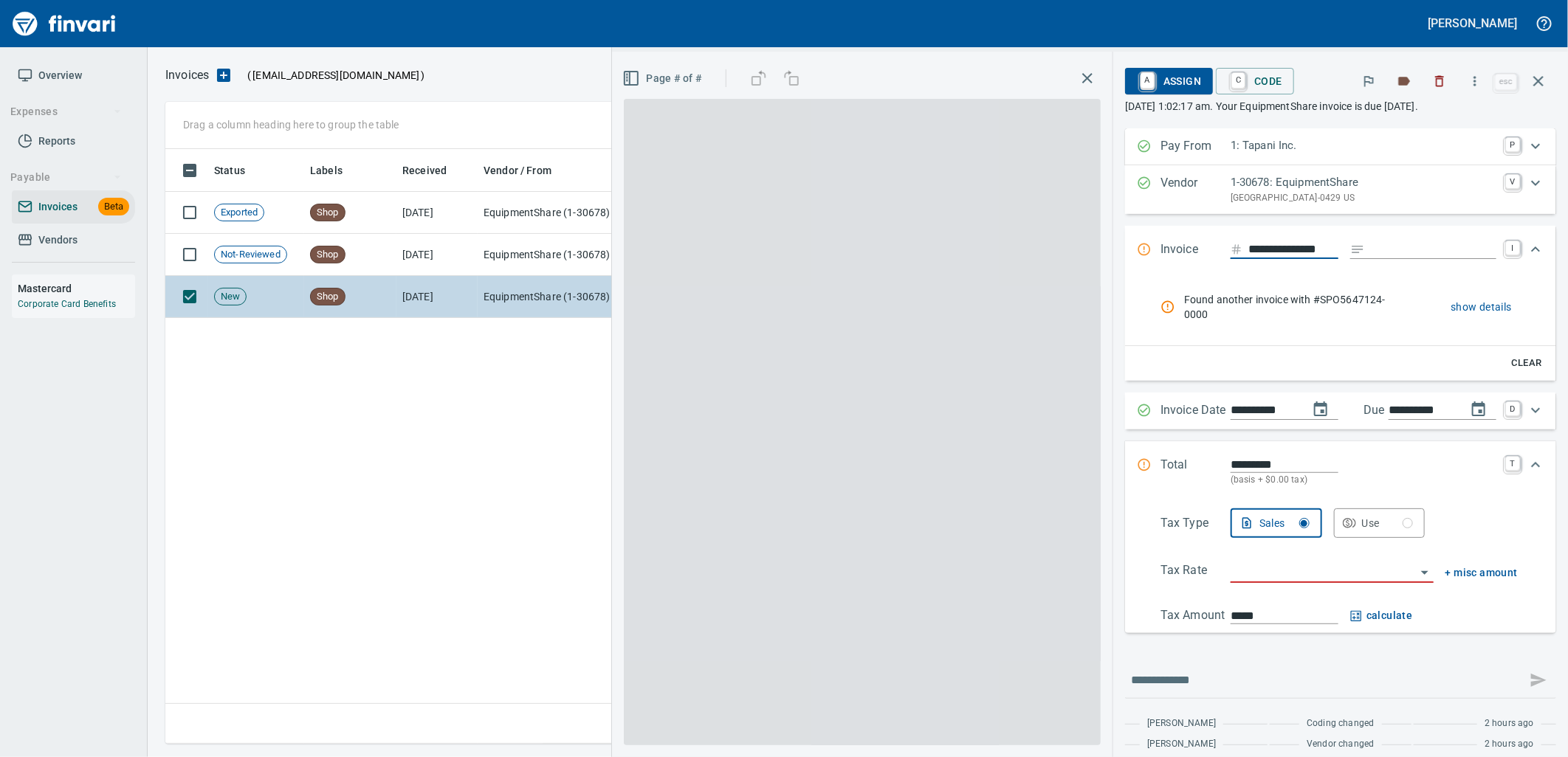
scroll to position [0, 10]
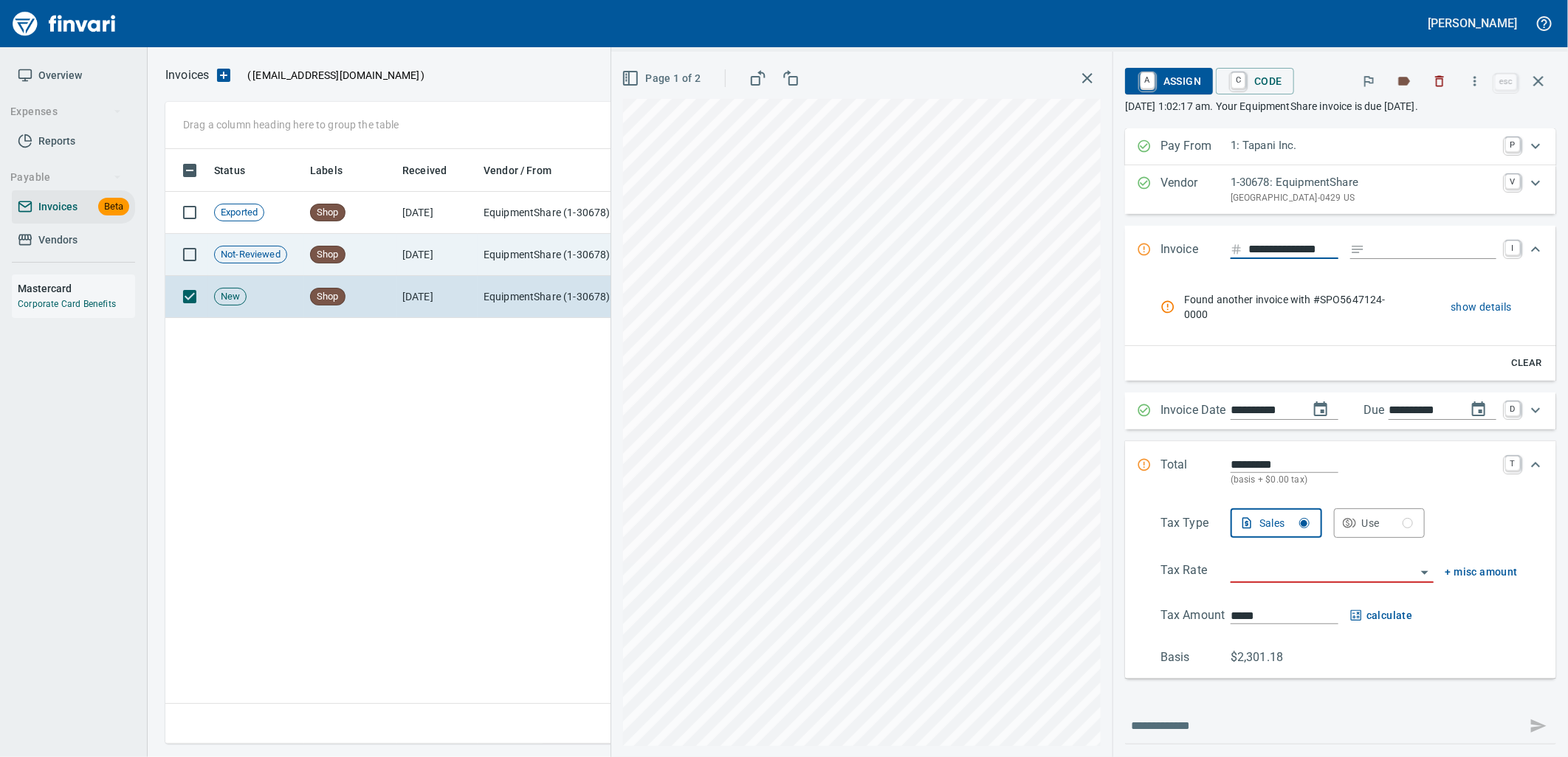
click at [389, 256] on td "Shop" at bounding box center [349, 255] width 92 height 42
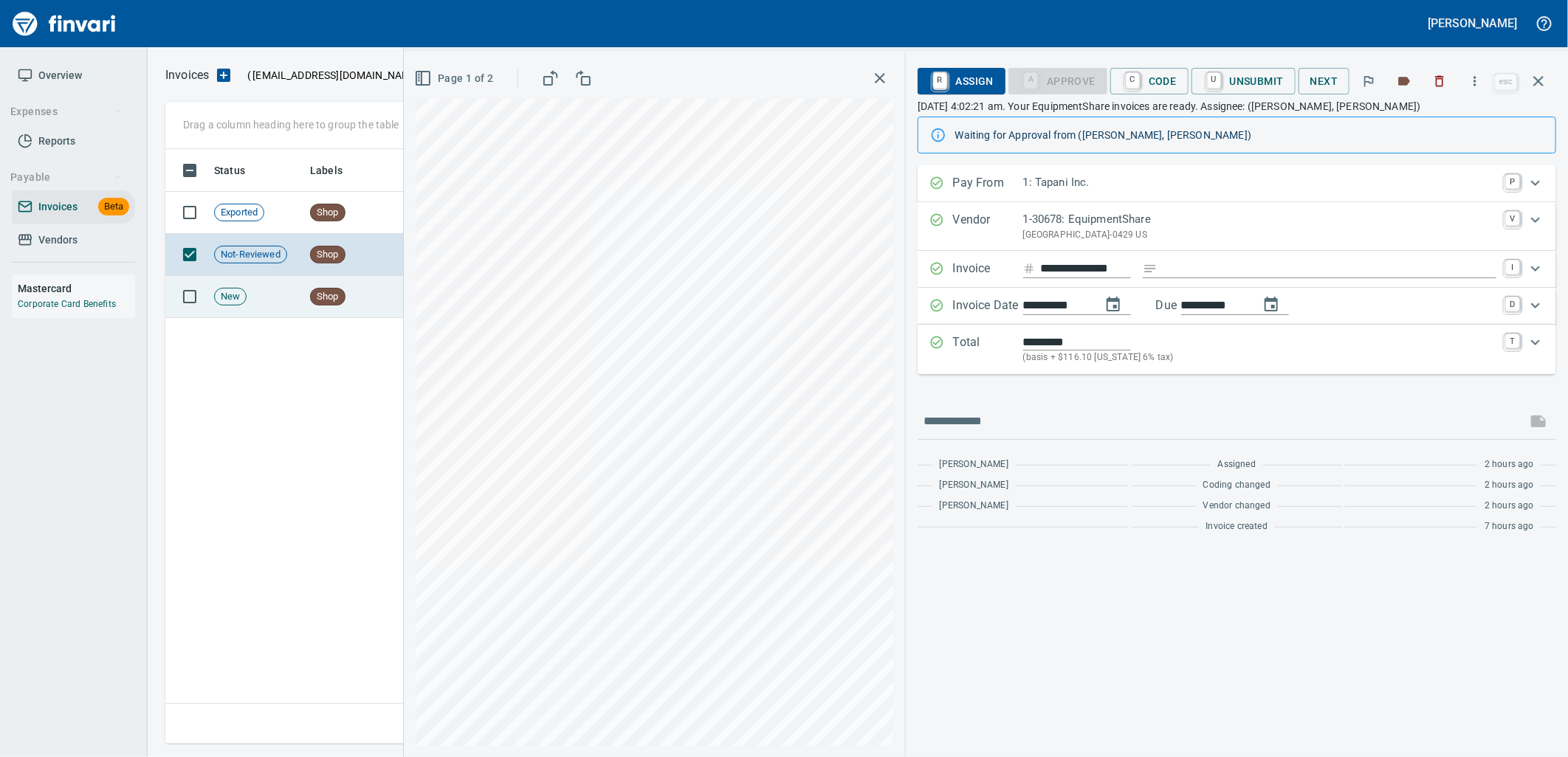
click at [315, 296] on span "Shop" at bounding box center [327, 297] width 34 height 14
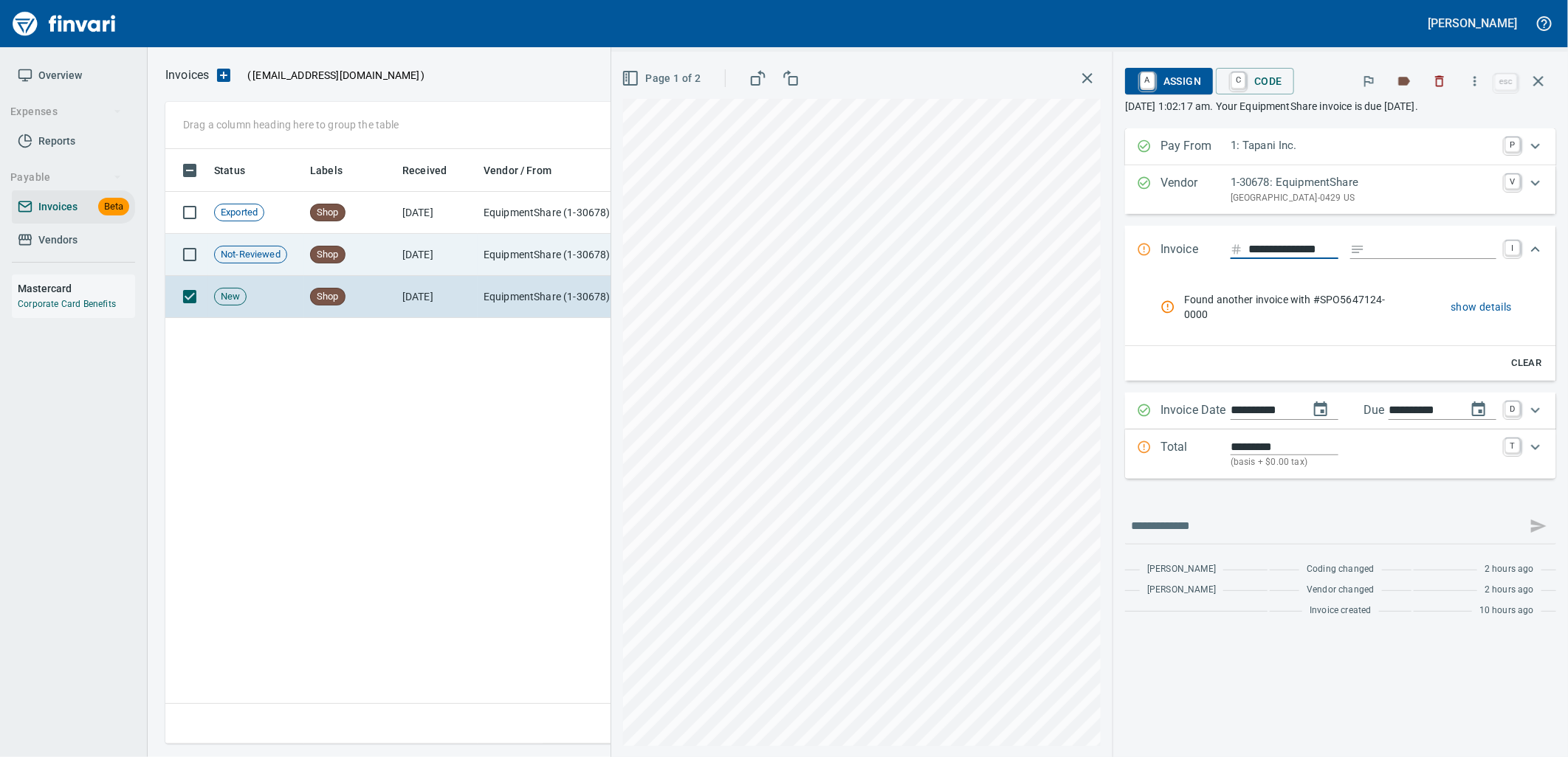
scroll to position [0, 10]
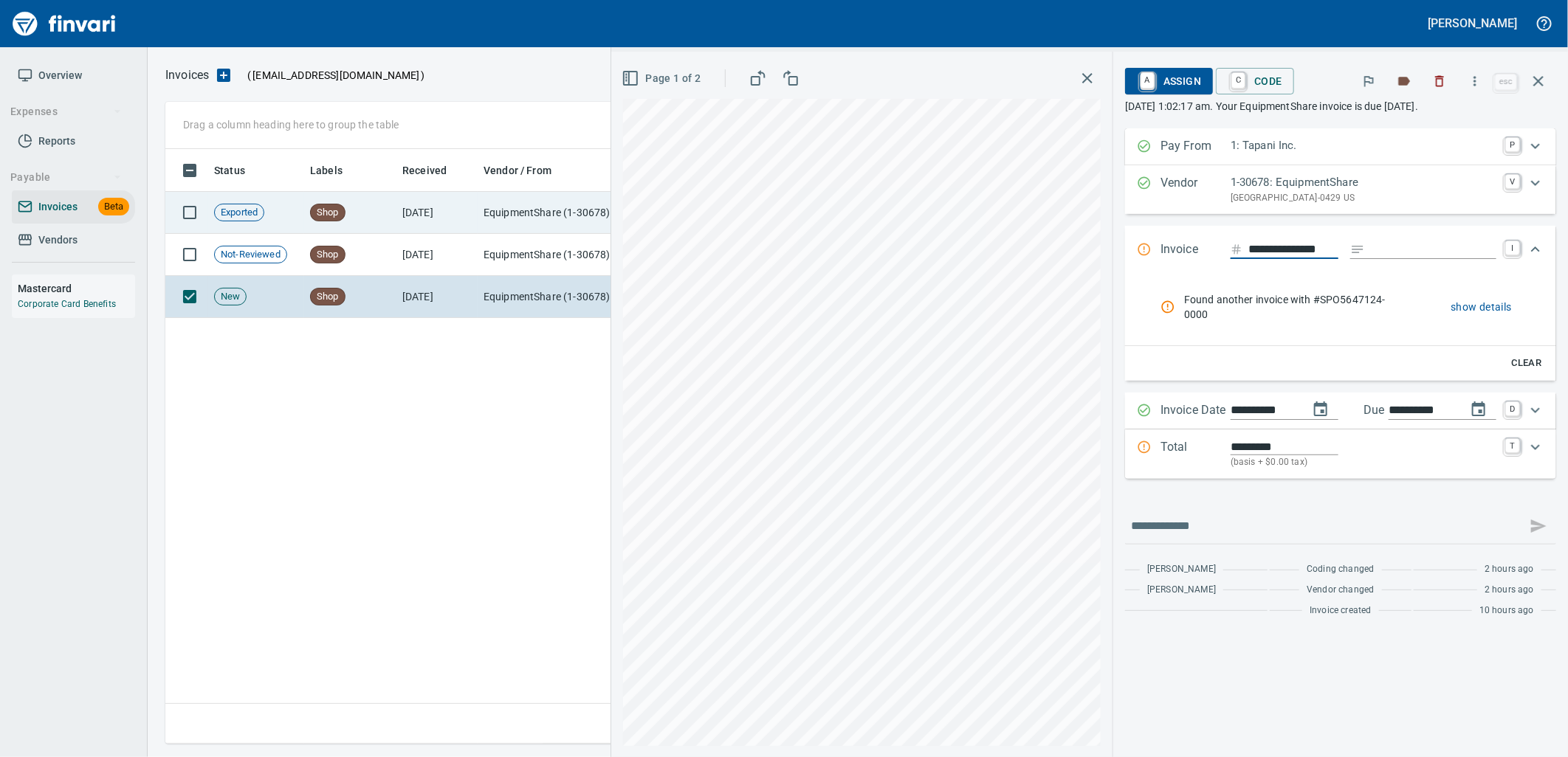
click at [355, 195] on td "Shop" at bounding box center [349, 212] width 92 height 42
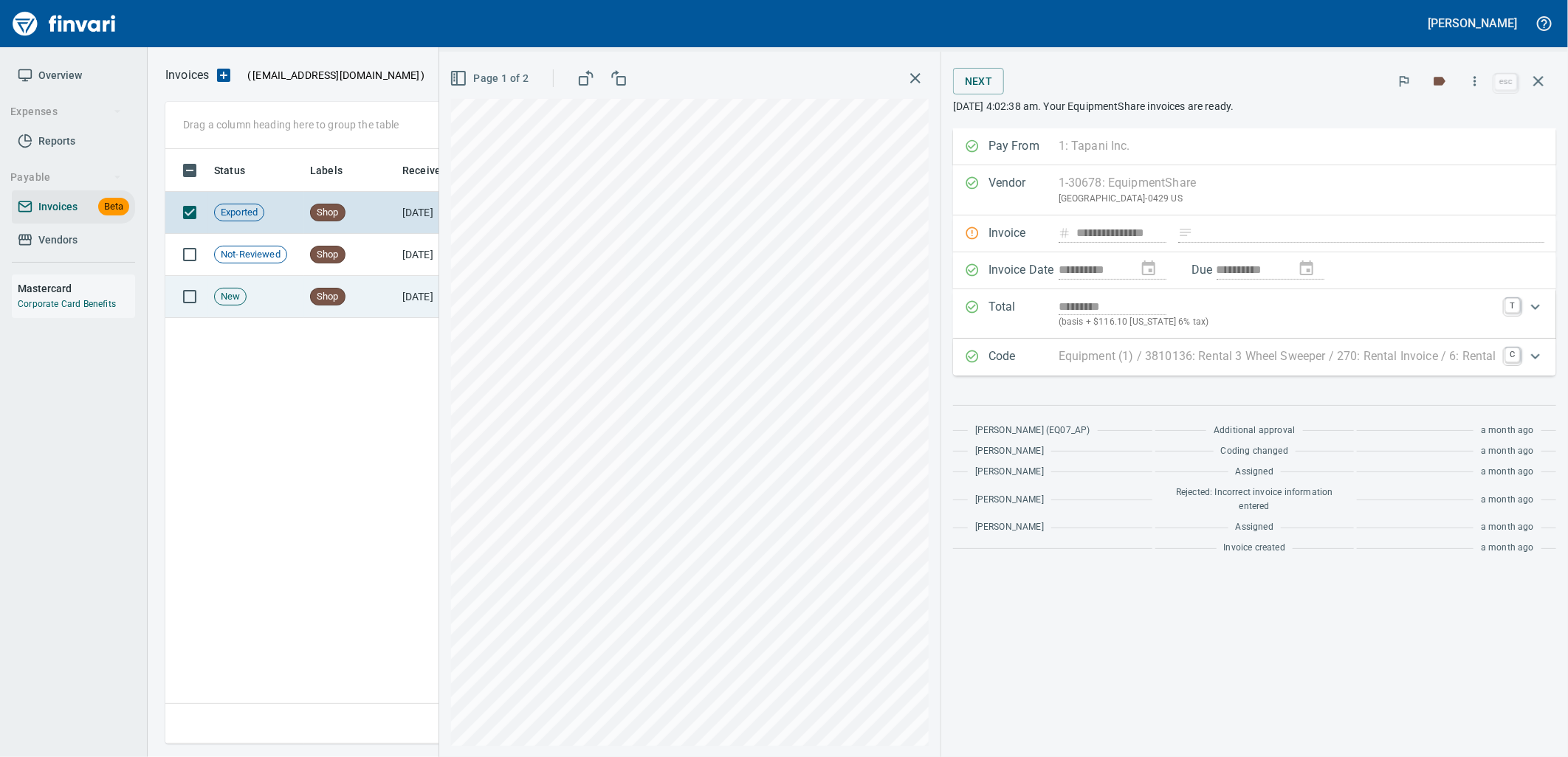
click at [322, 313] on td "Shop" at bounding box center [349, 297] width 92 height 42
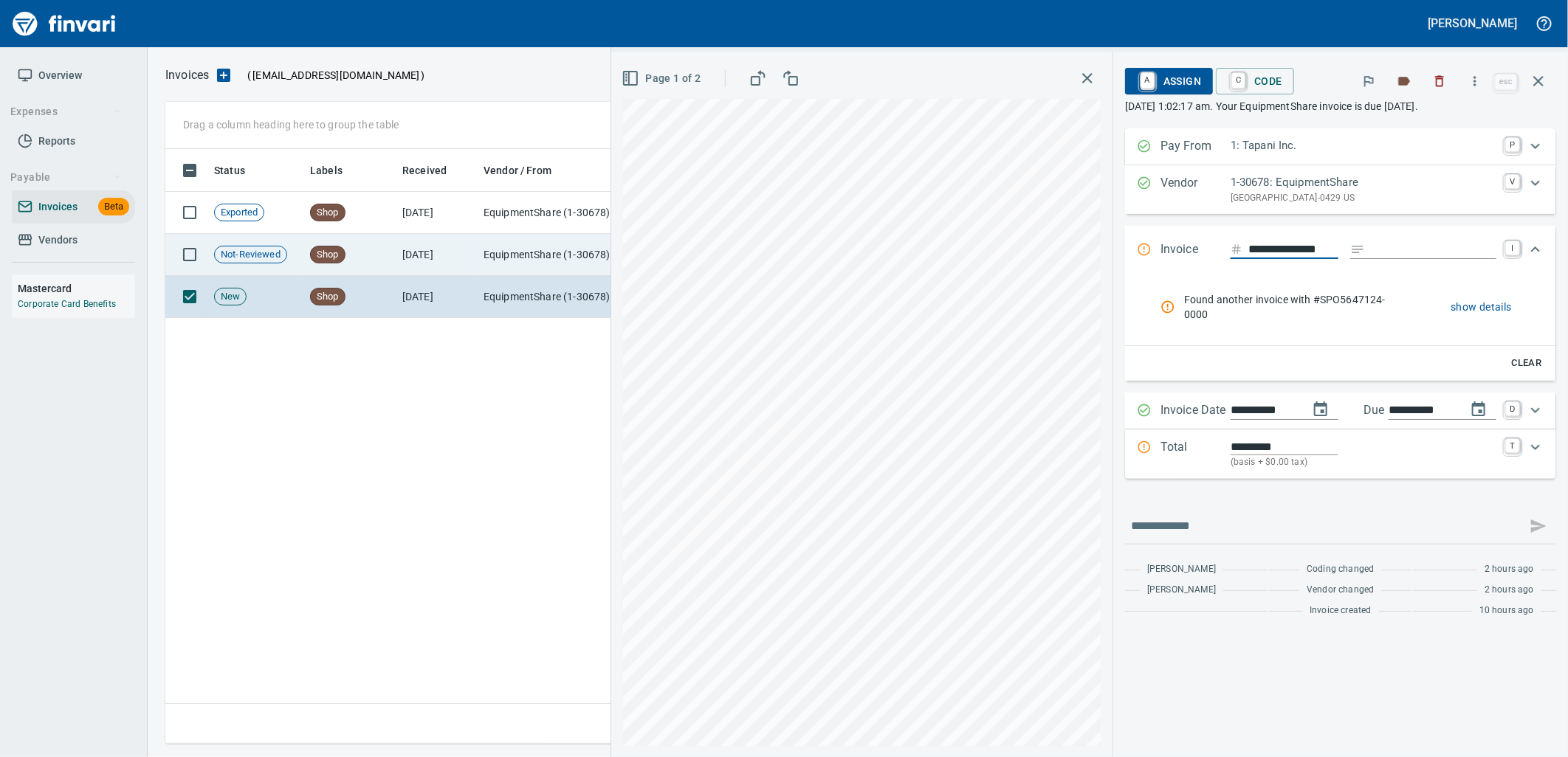
scroll to position [0, 10]
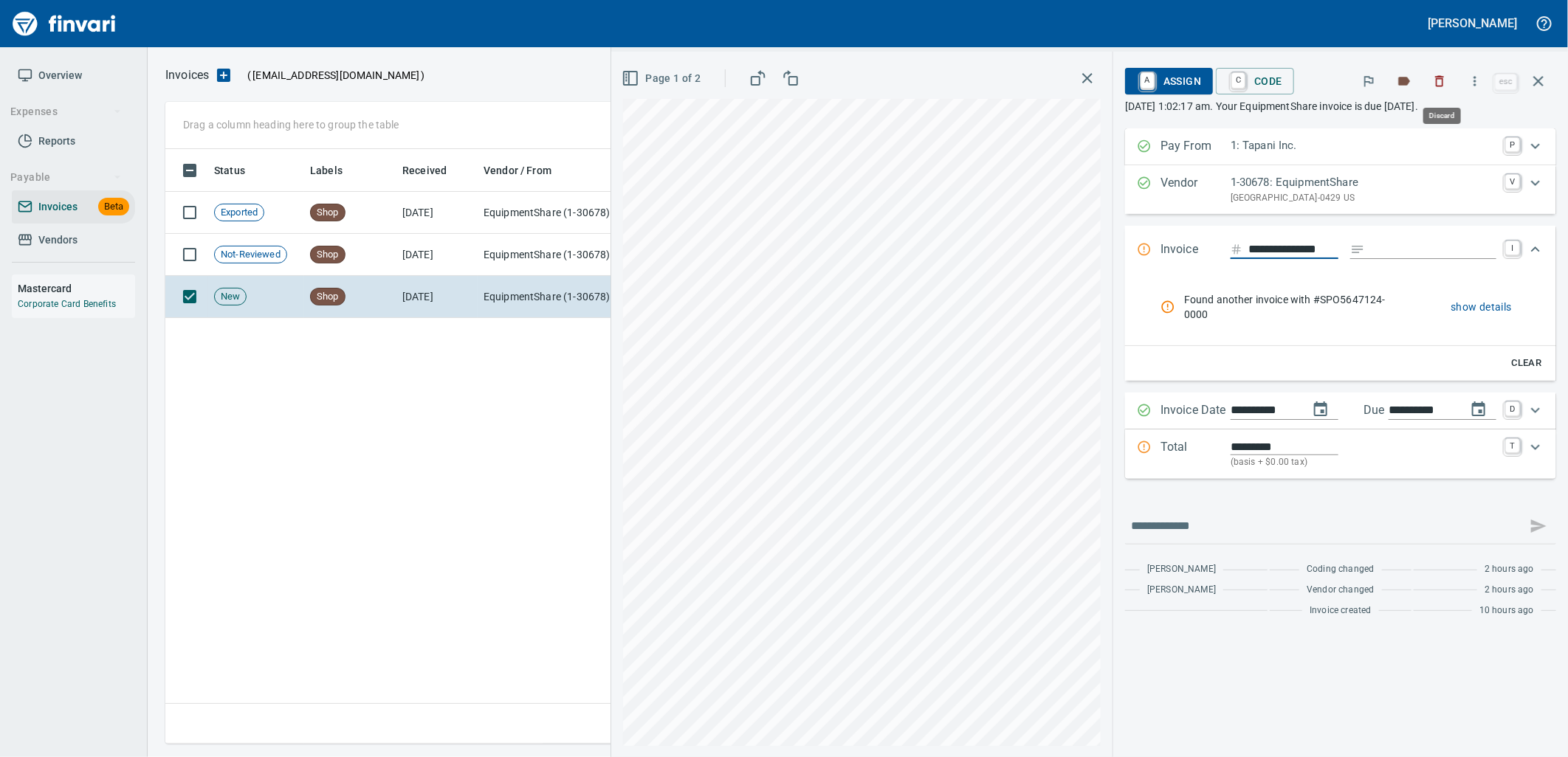
click at [1437, 77] on icon "button" at bounding box center [1439, 81] width 15 height 15
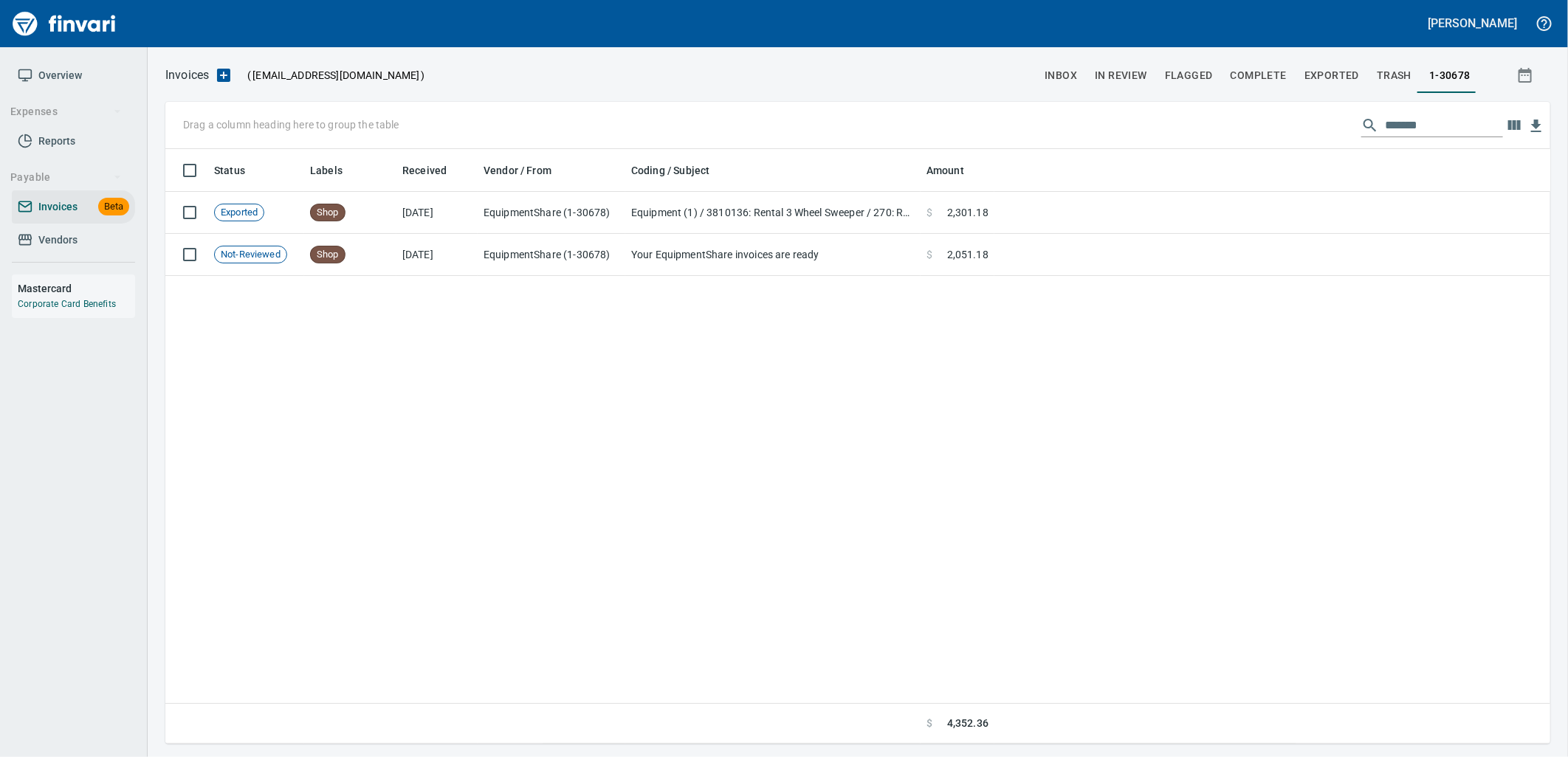
scroll to position [583, 1372]
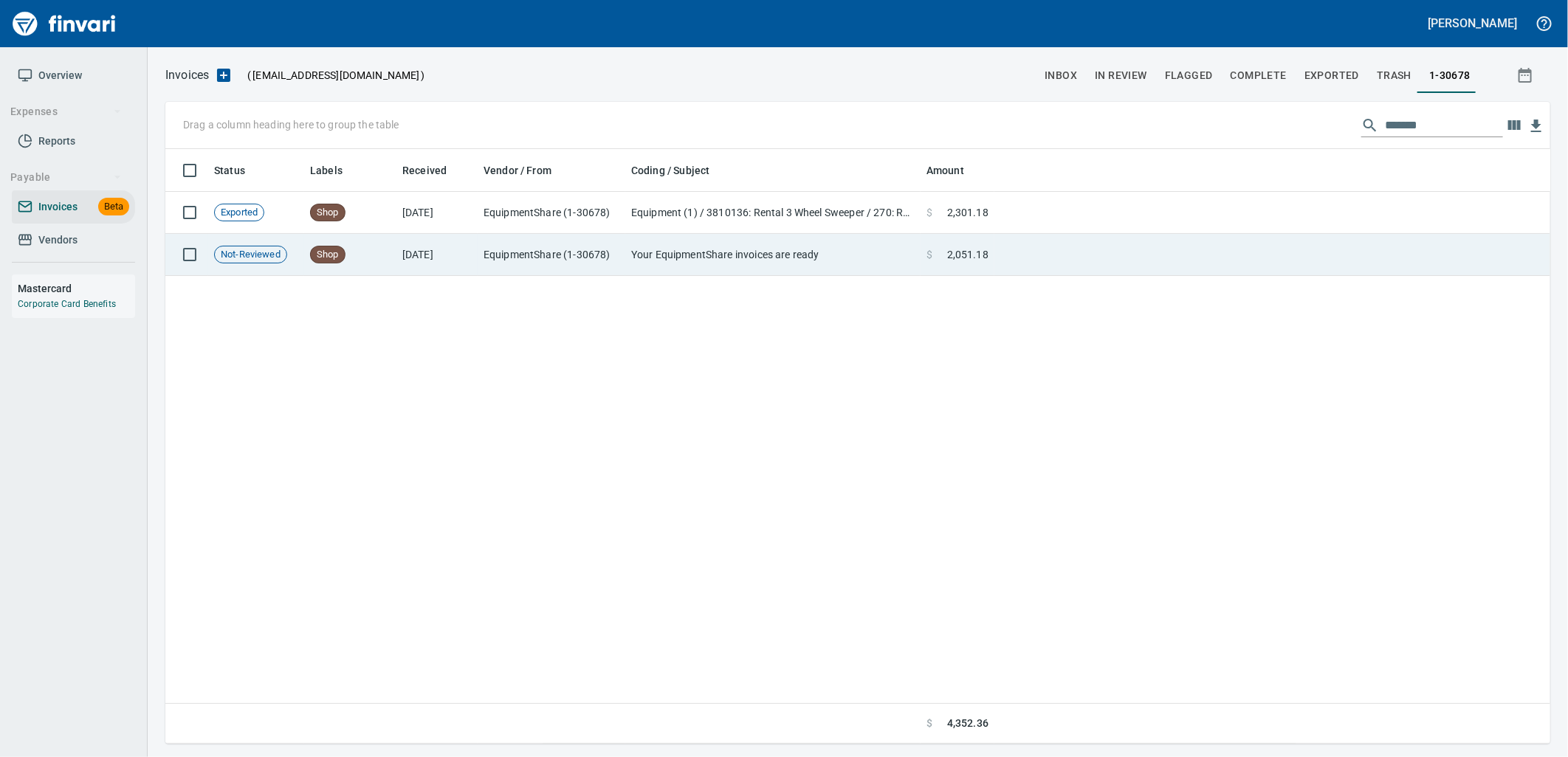
click at [1071, 263] on td at bounding box center [1272, 255] width 556 height 42
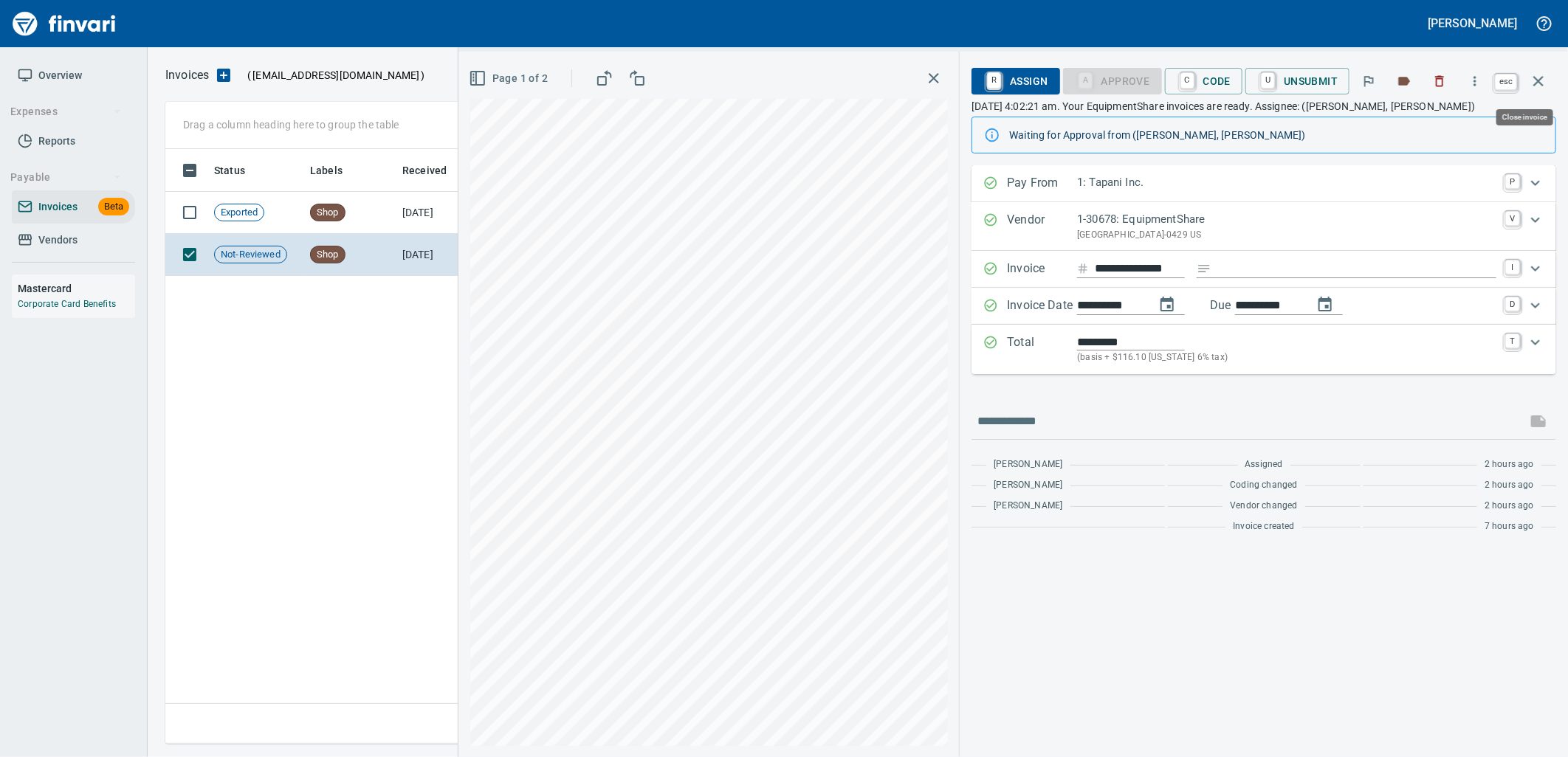
click at [1549, 80] on button "button" at bounding box center [1538, 81] width 35 height 35
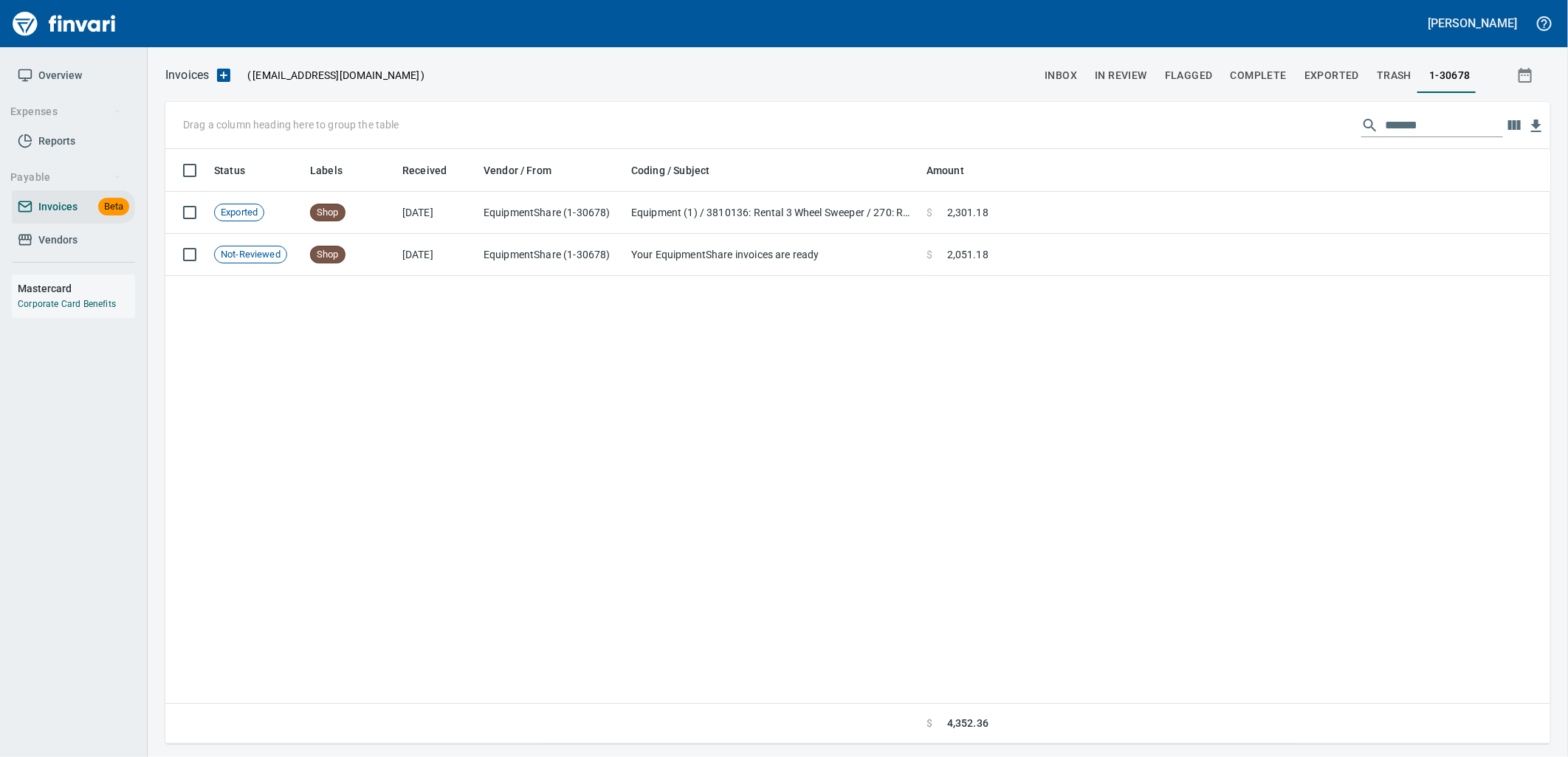
scroll to position [583, 1372]
click at [50, 208] on span "Invoices" at bounding box center [58, 206] width 39 height 18
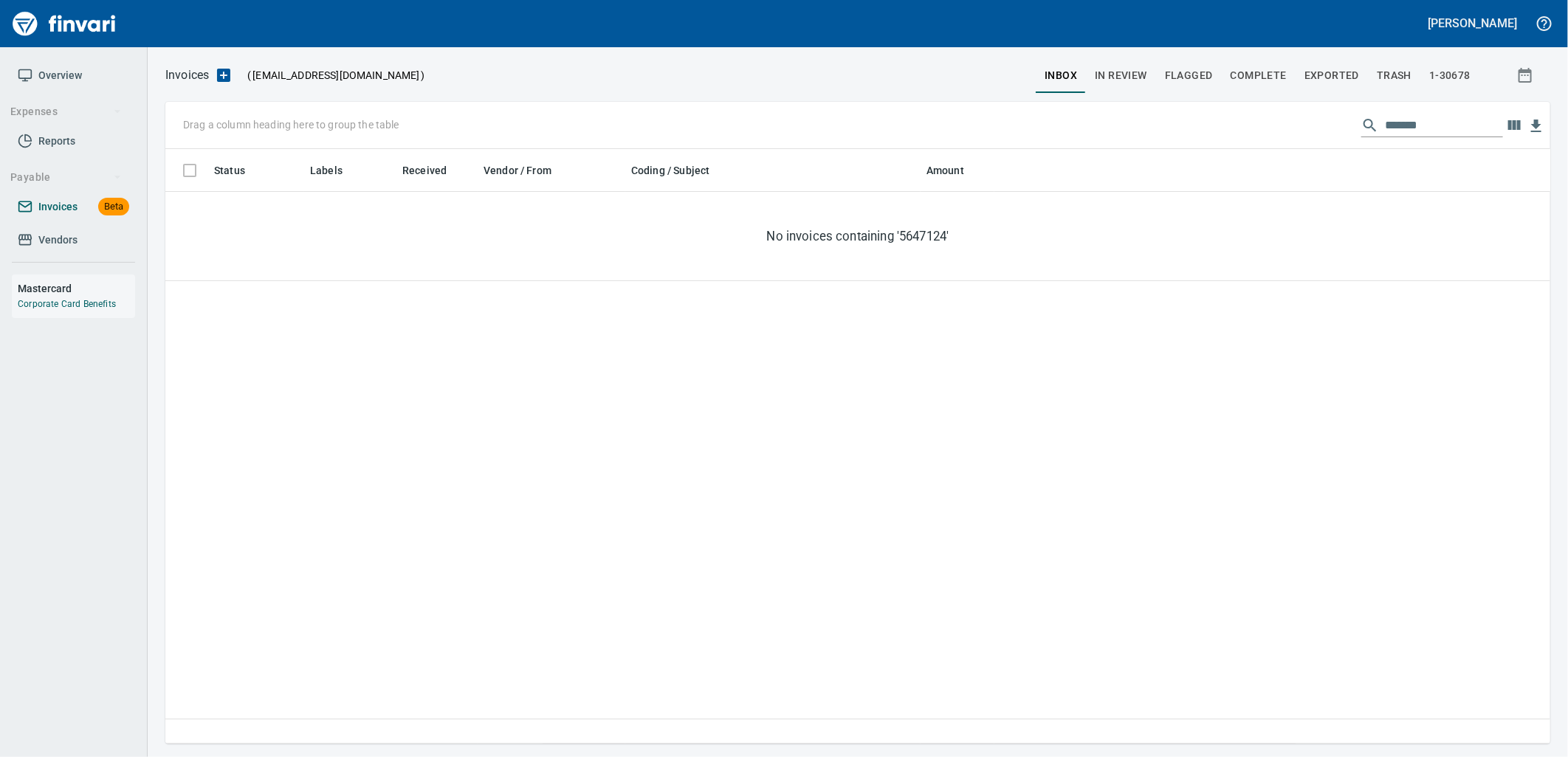
scroll to position [583, 1373]
drag, startPoint x: 1363, startPoint y: 123, endPoint x: 1317, endPoint y: 132, distance: 46.9
click at [1318, 132] on div "Drag a column heading here to group the table *******" at bounding box center [857, 125] width 1385 height 47
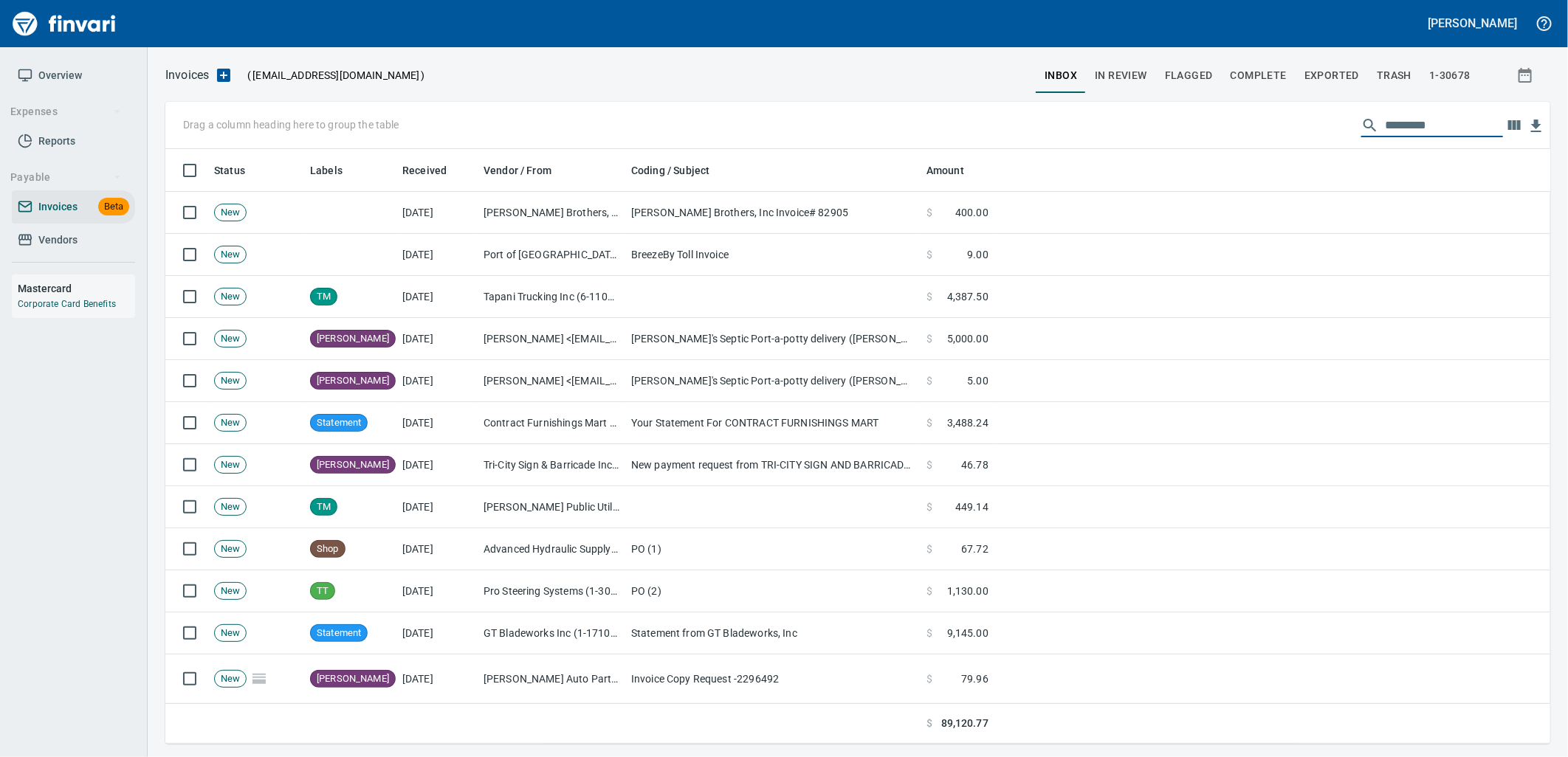
click at [1129, 78] on span "In Review" at bounding box center [1120, 75] width 52 height 18
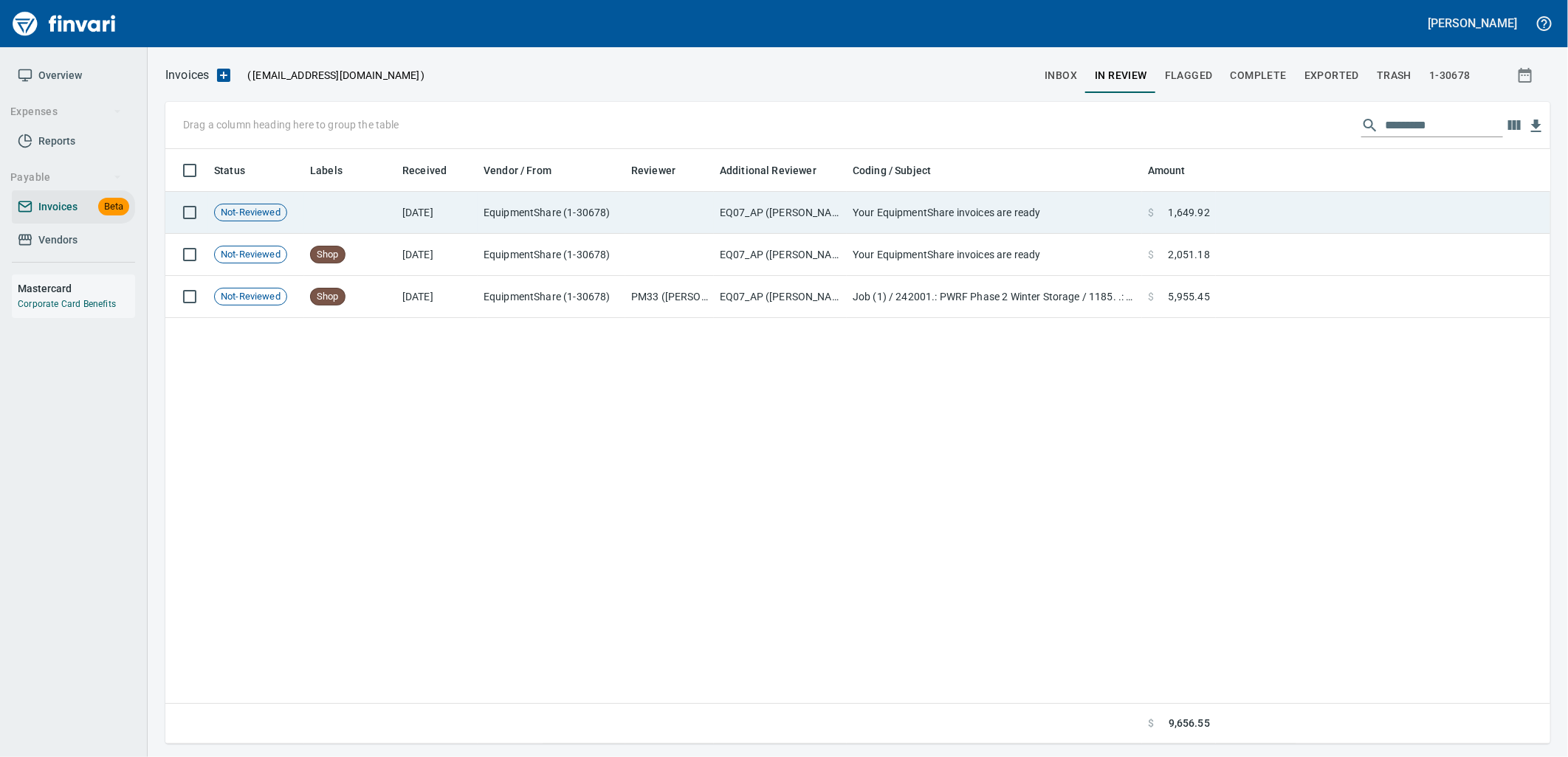
scroll to position [583, 1361]
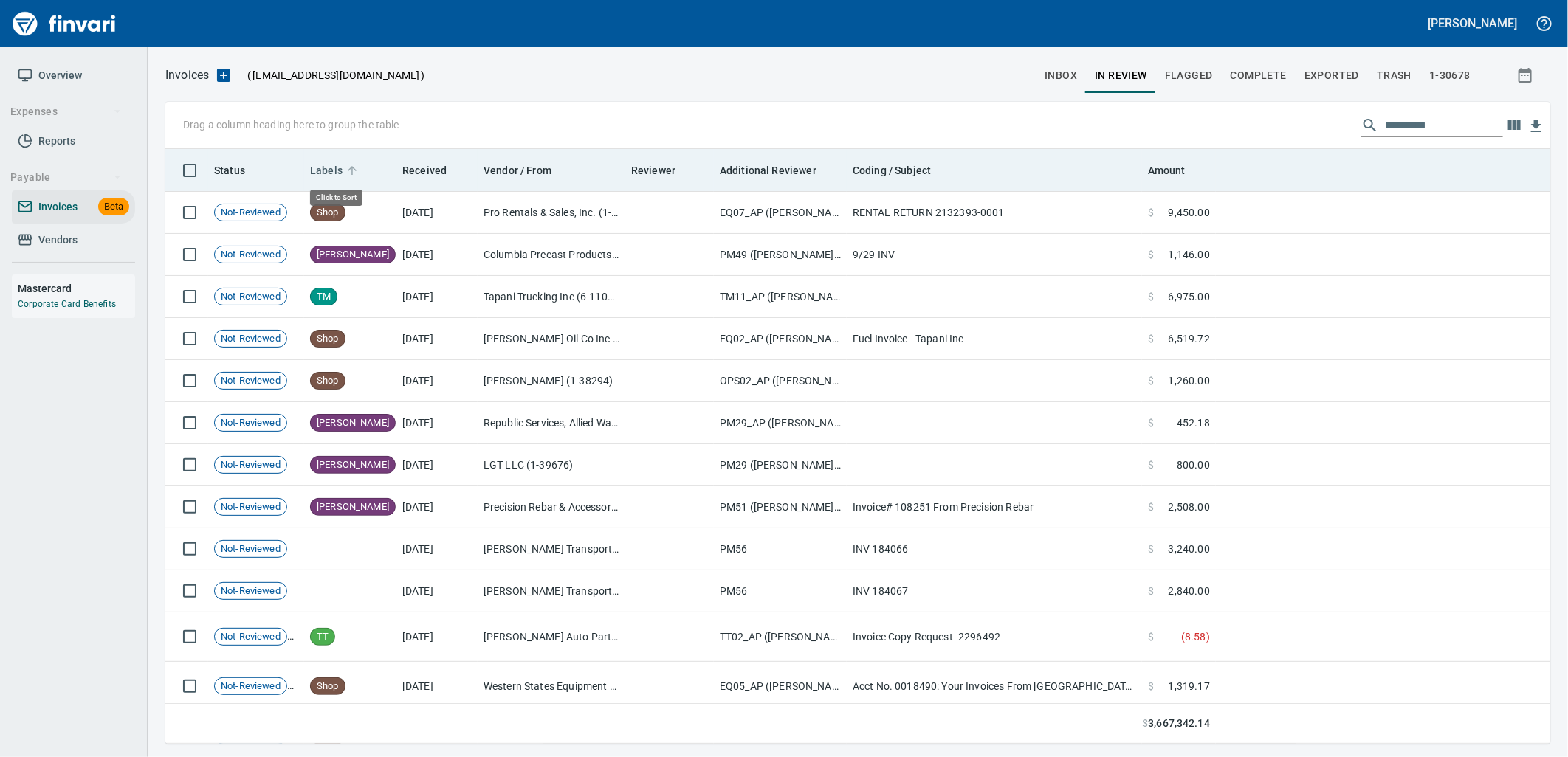
click at [328, 177] on span "Labels" at bounding box center [326, 170] width 33 height 18
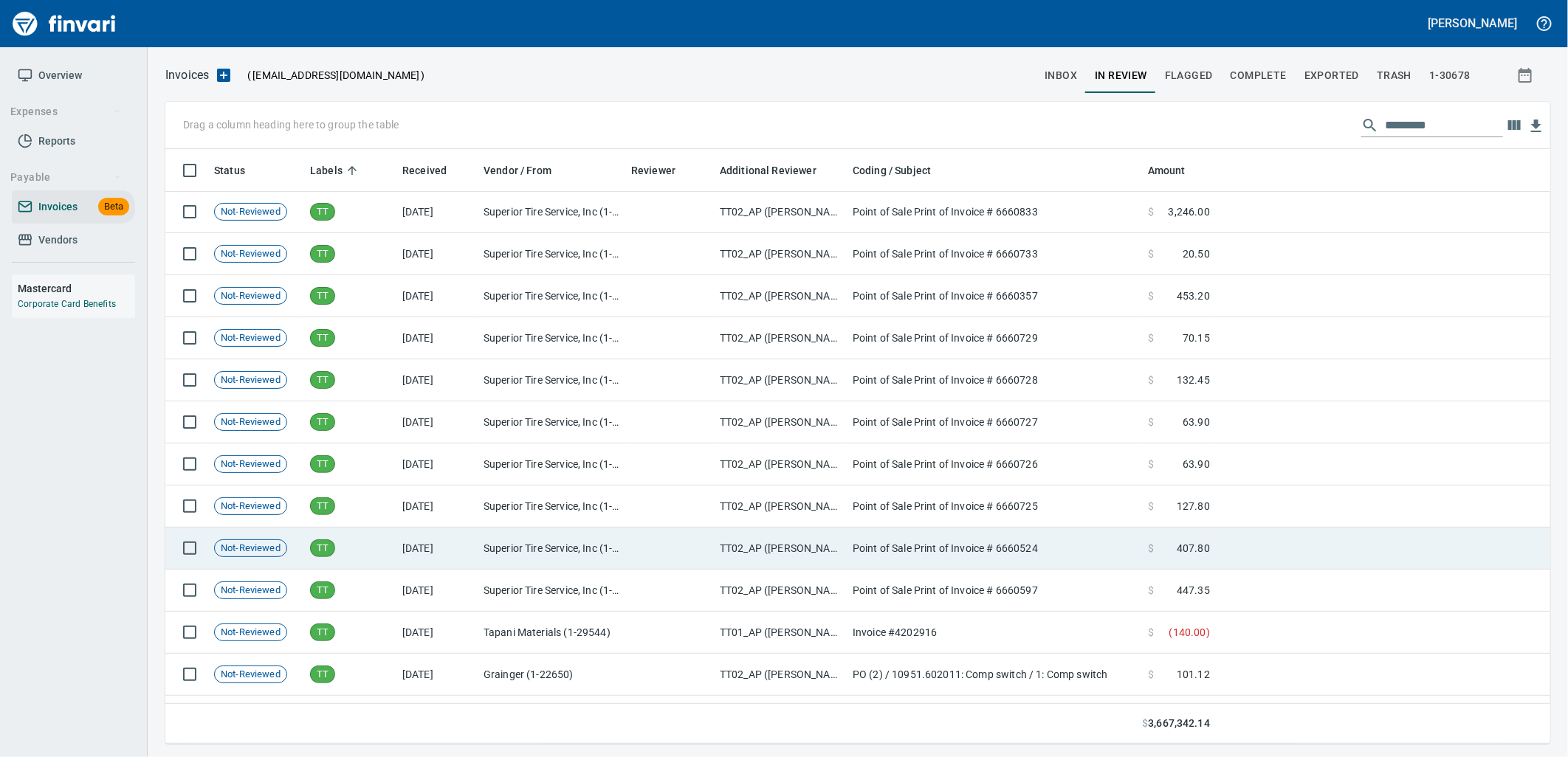
scroll to position [21439, 0]
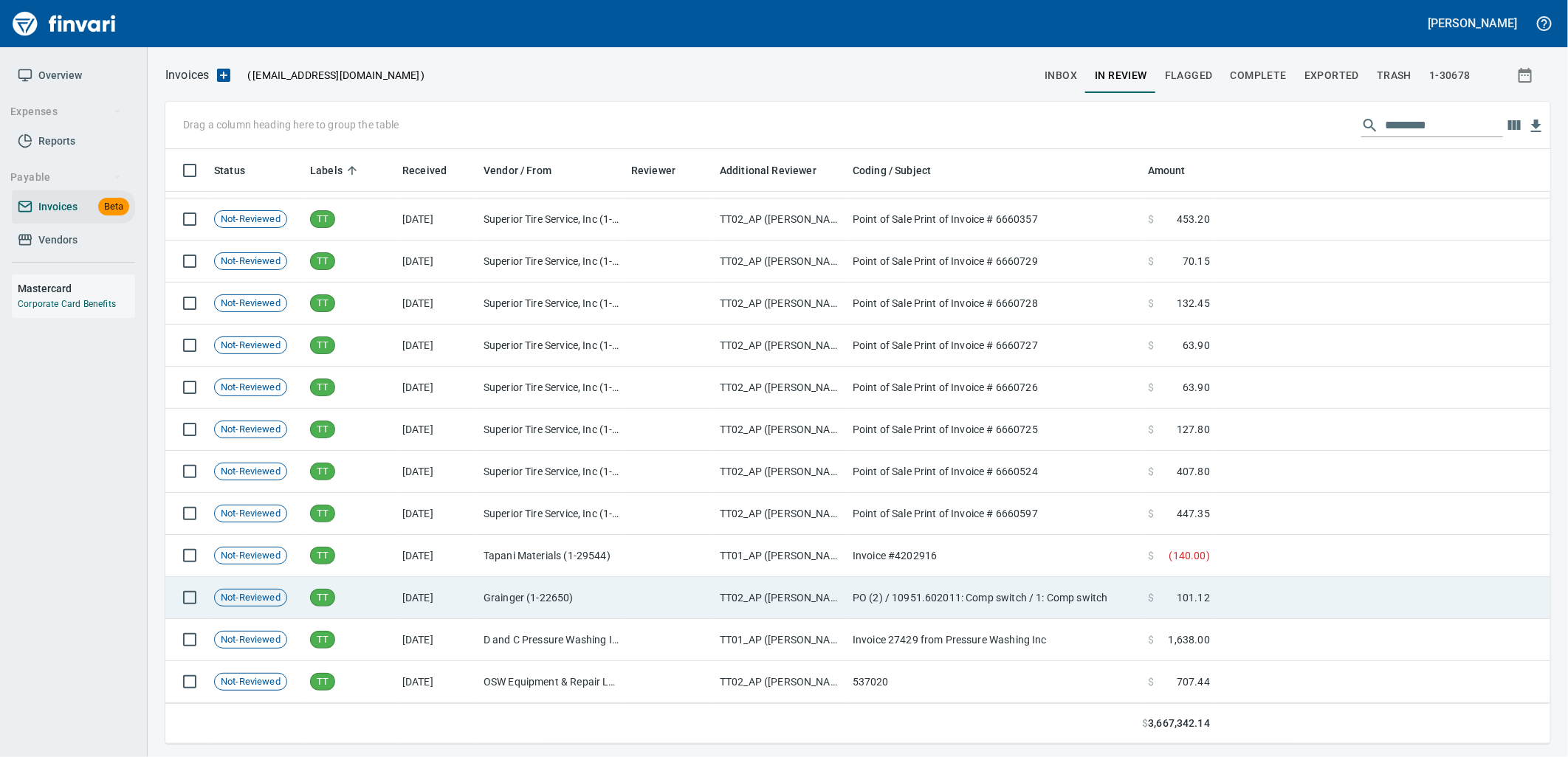
click at [351, 614] on td "TT" at bounding box center [349, 598] width 92 height 42
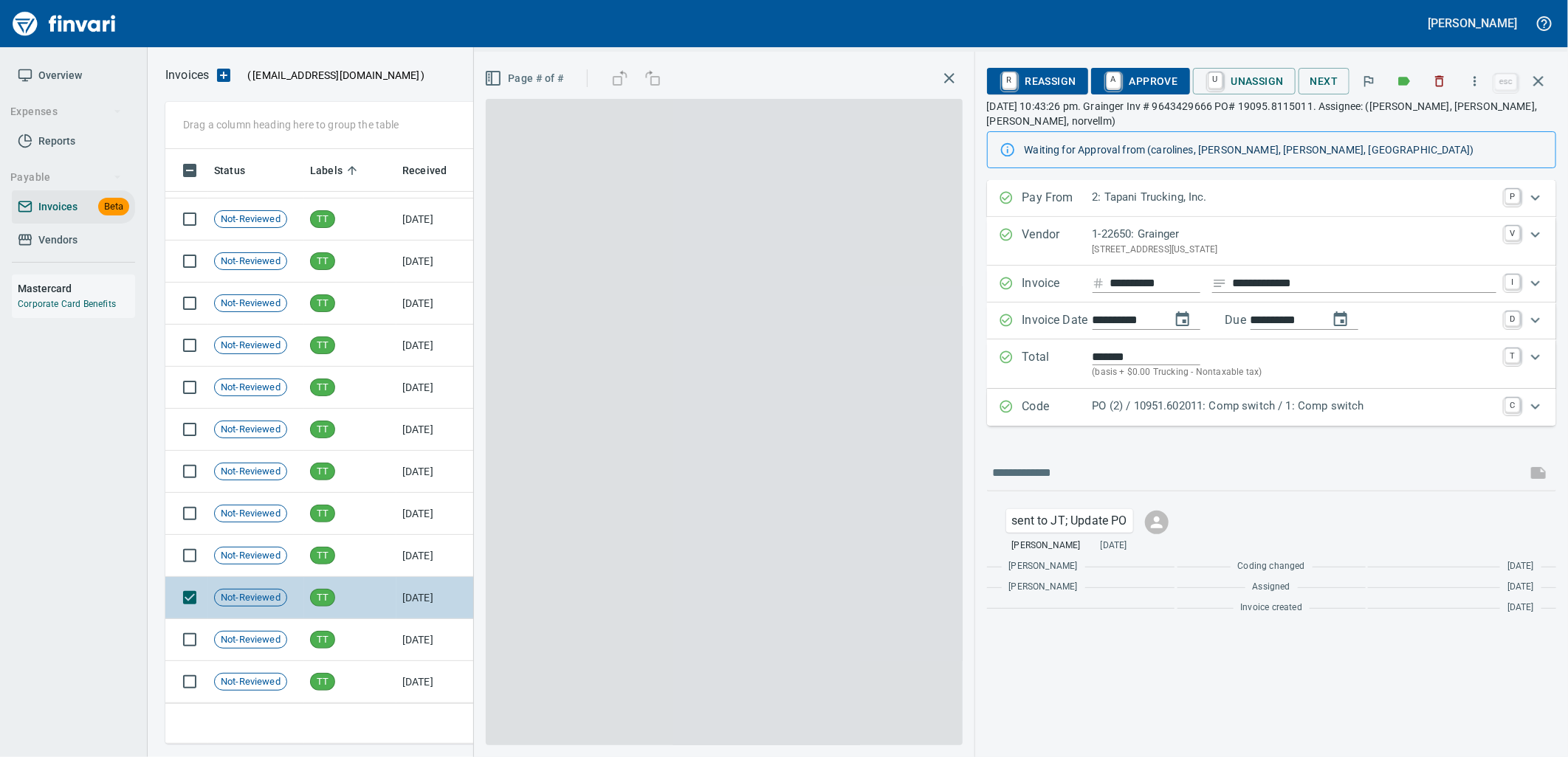
scroll to position [583, 1360]
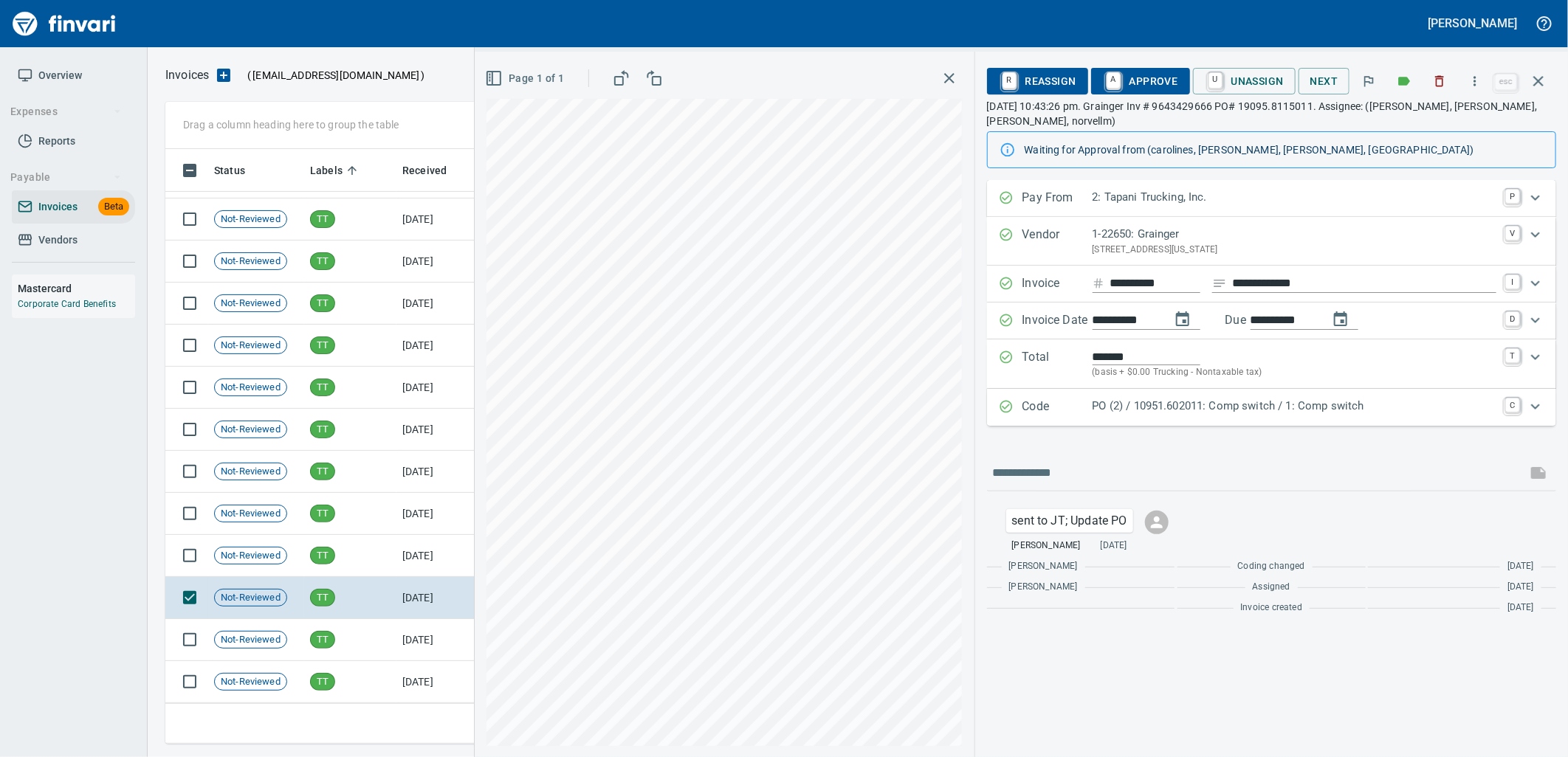
click at [1164, 409] on p "PO (2) / 10951.602011: Comp switch / 1: Comp switch" at bounding box center [1293, 406] width 404 height 17
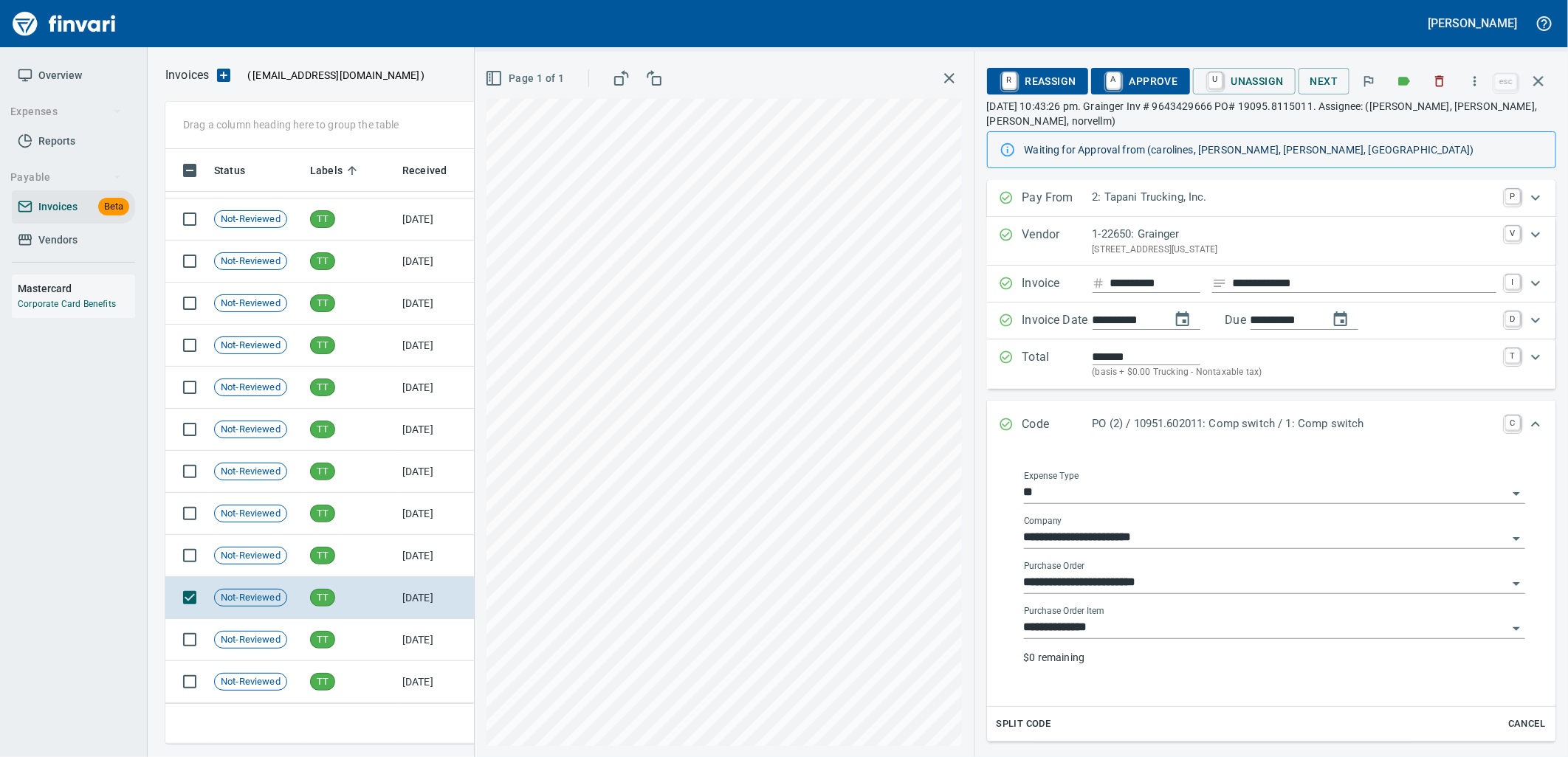
click at [1141, 624] on input "**********" at bounding box center [1266, 628] width 484 height 21
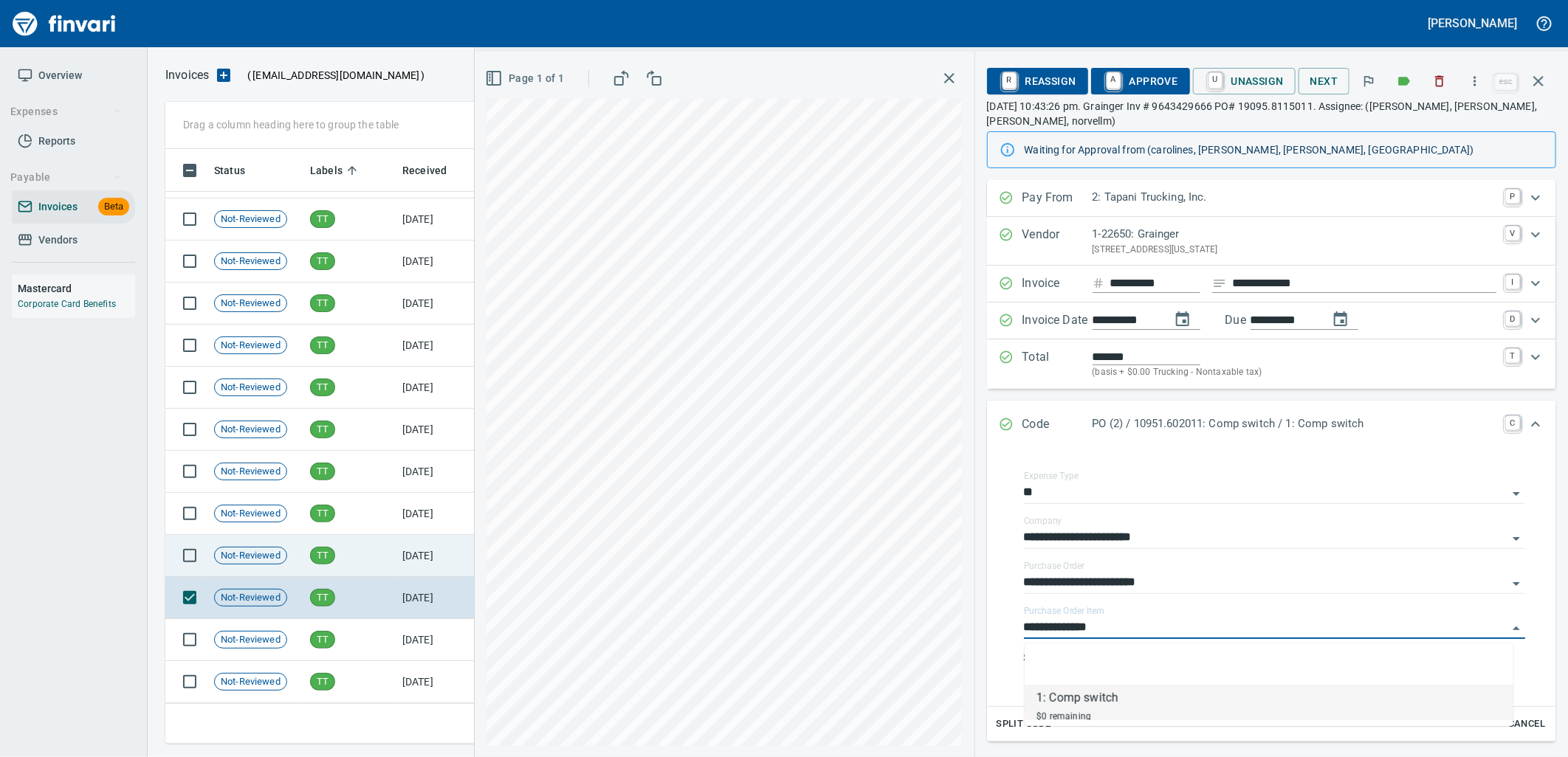
click at [451, 565] on td "9/17/2025" at bounding box center [437, 556] width 81 height 42
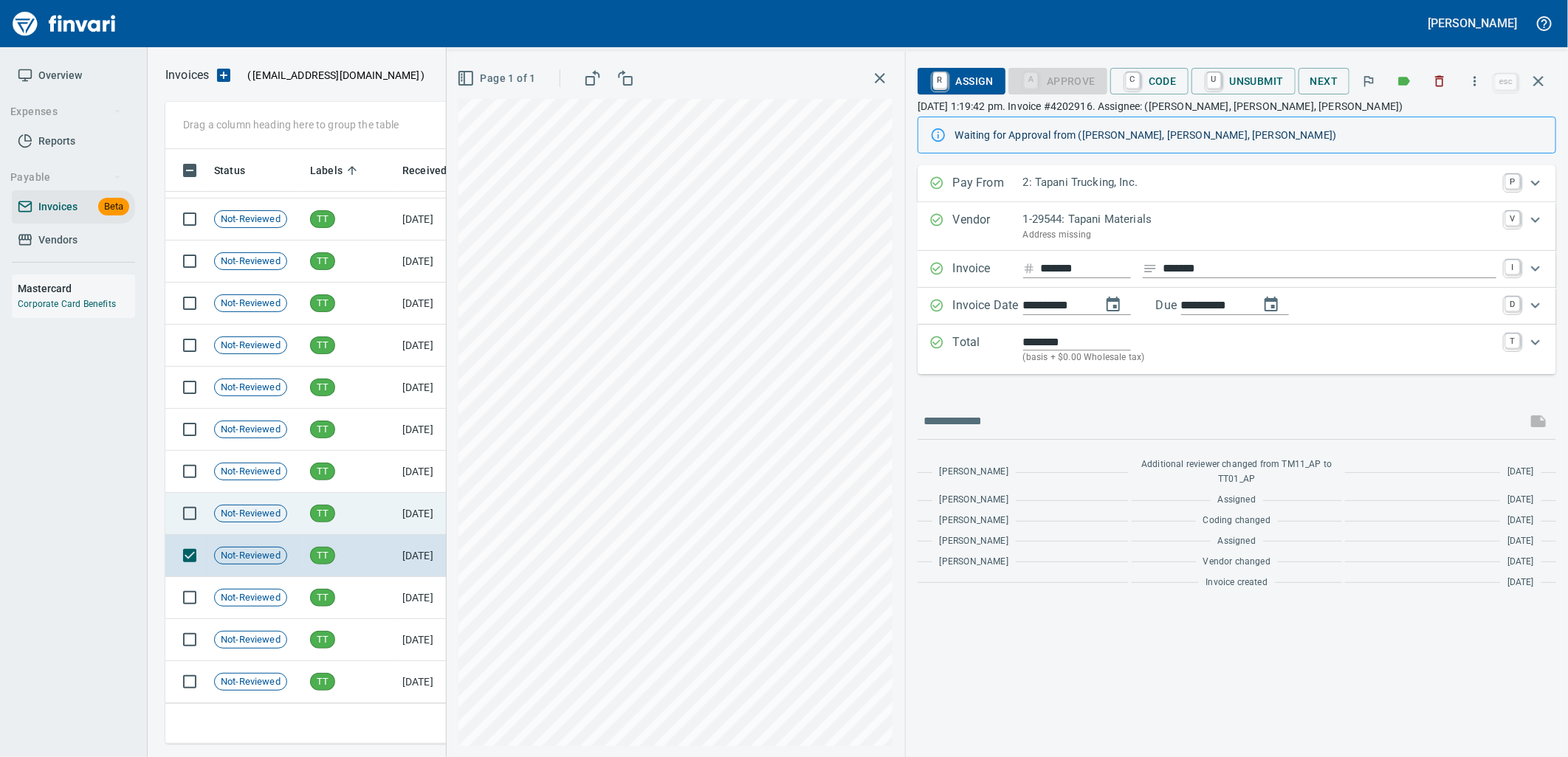
click at [362, 521] on td "TT" at bounding box center [349, 514] width 92 height 42
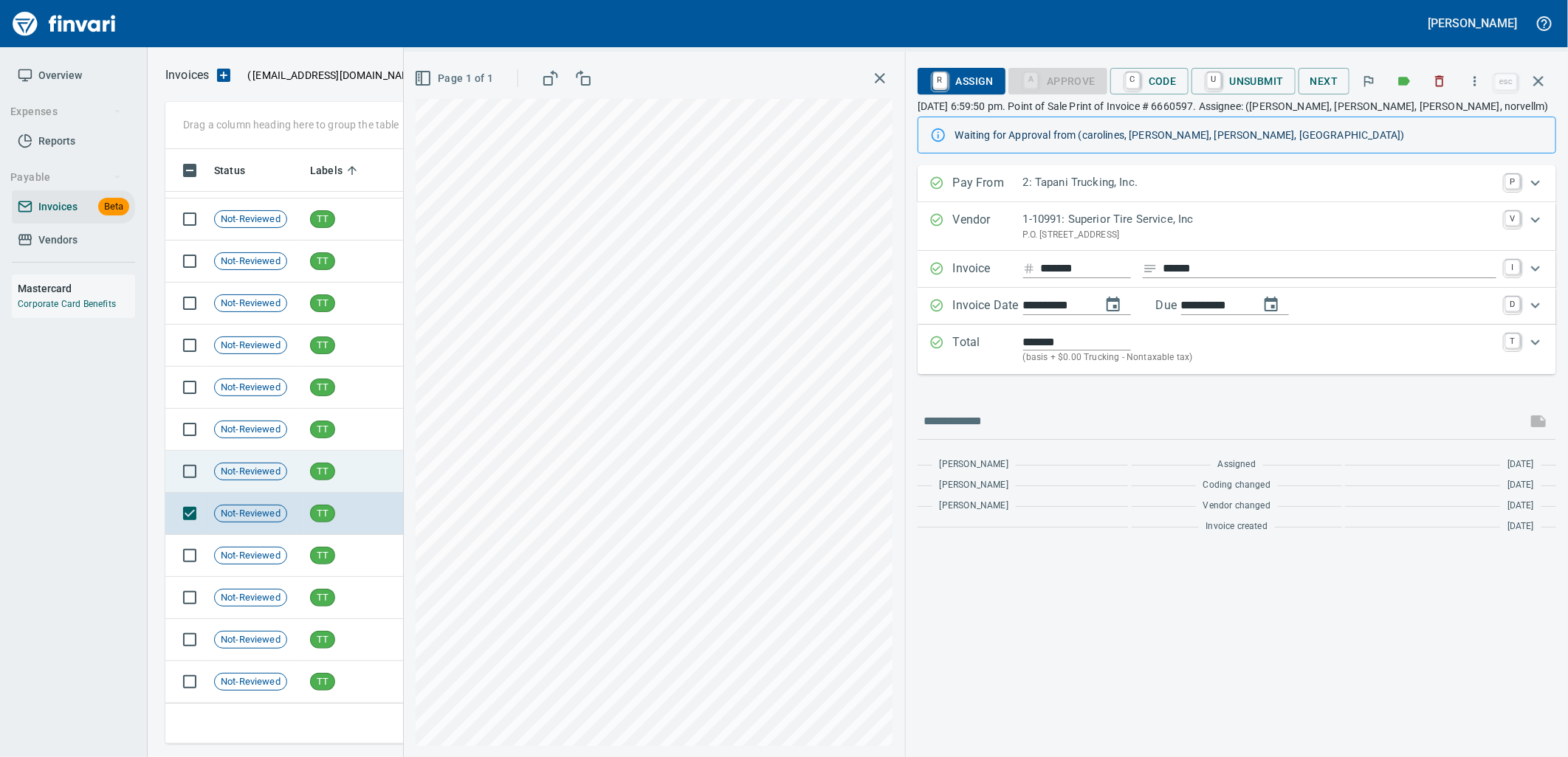
click at [362, 478] on td "TT" at bounding box center [349, 471] width 92 height 42
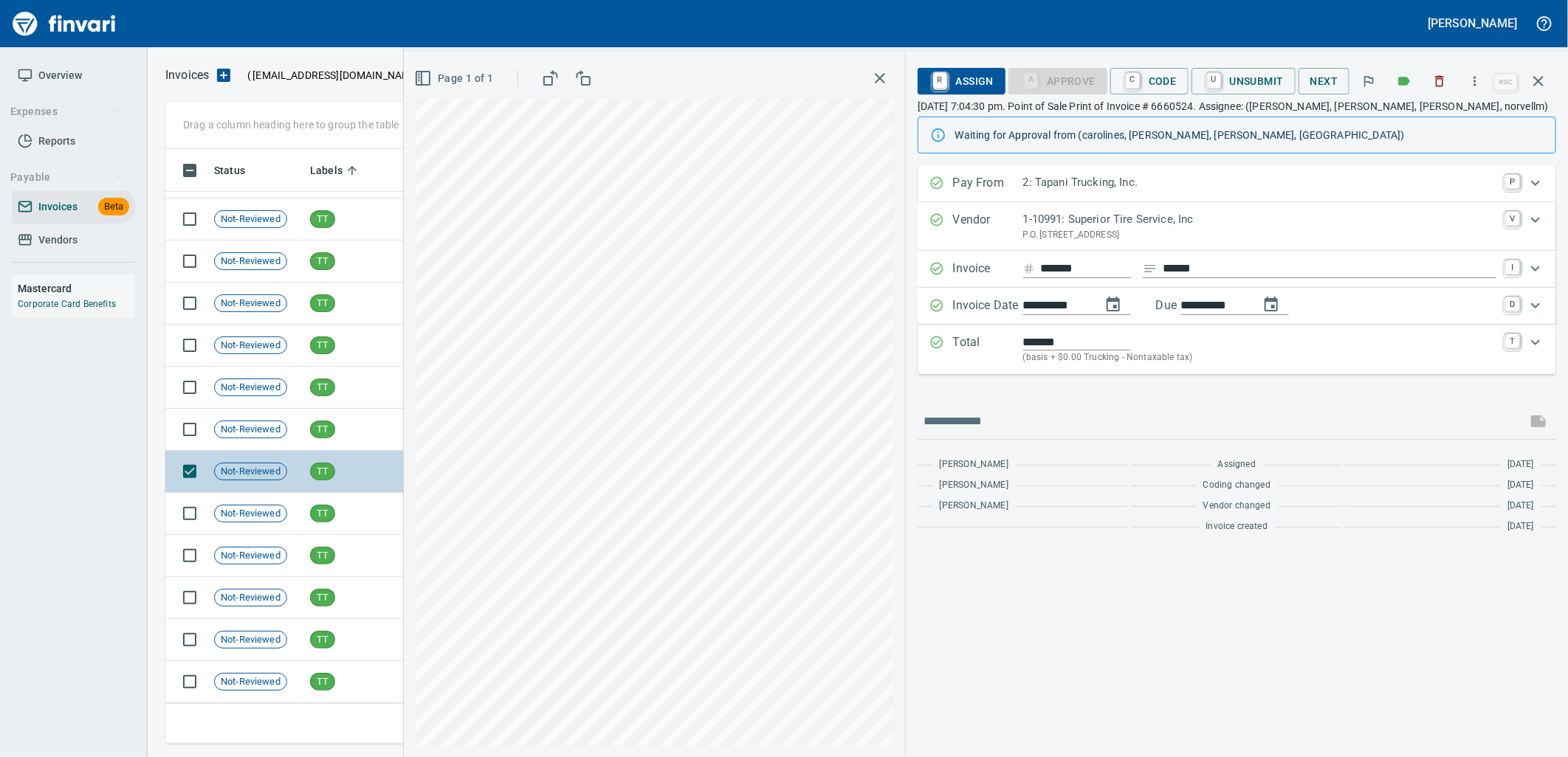
click at [361, 451] on td "TT" at bounding box center [349, 471] width 92 height 42
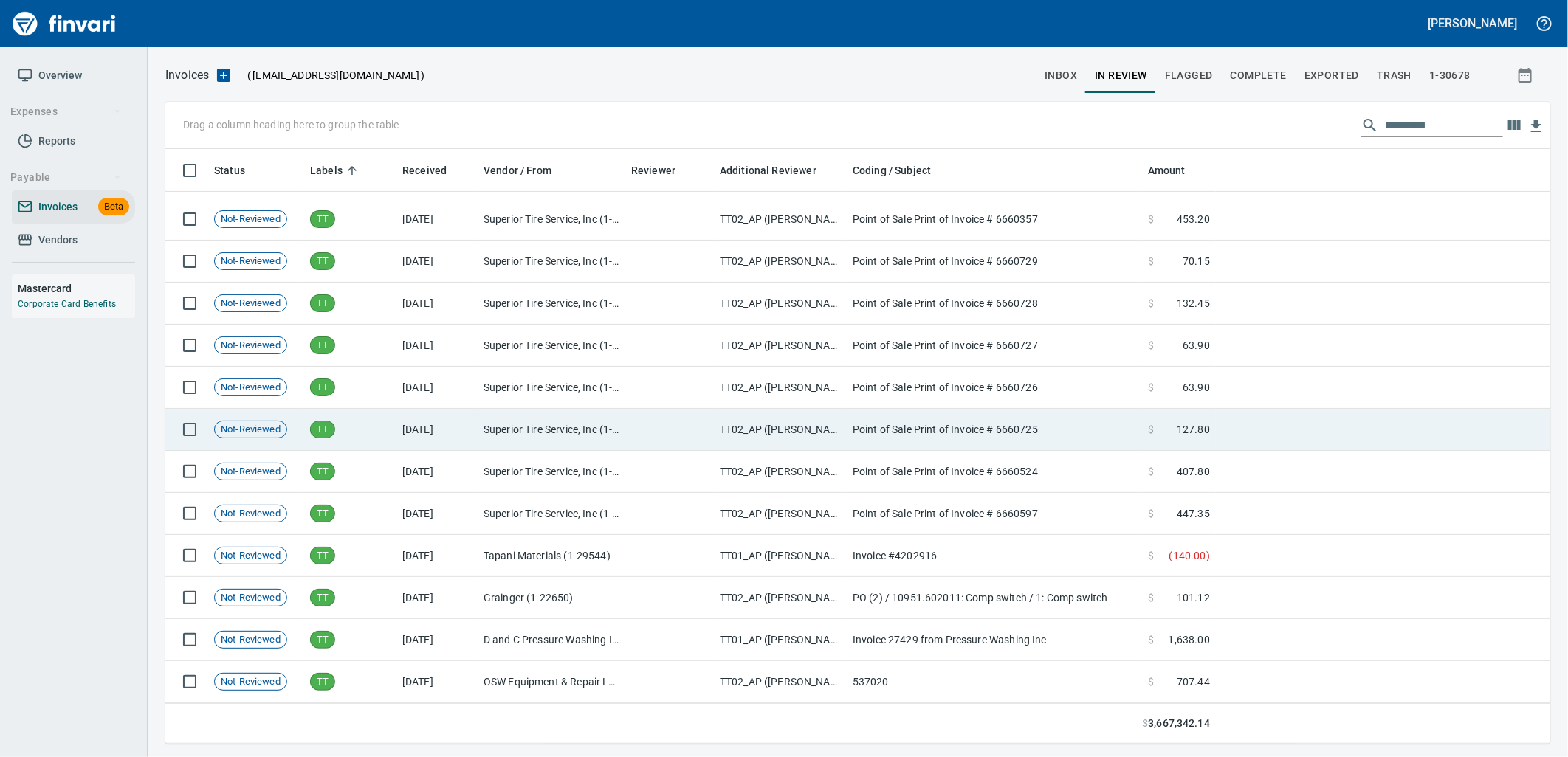
click at [358, 441] on td "TT" at bounding box center [349, 429] width 92 height 42
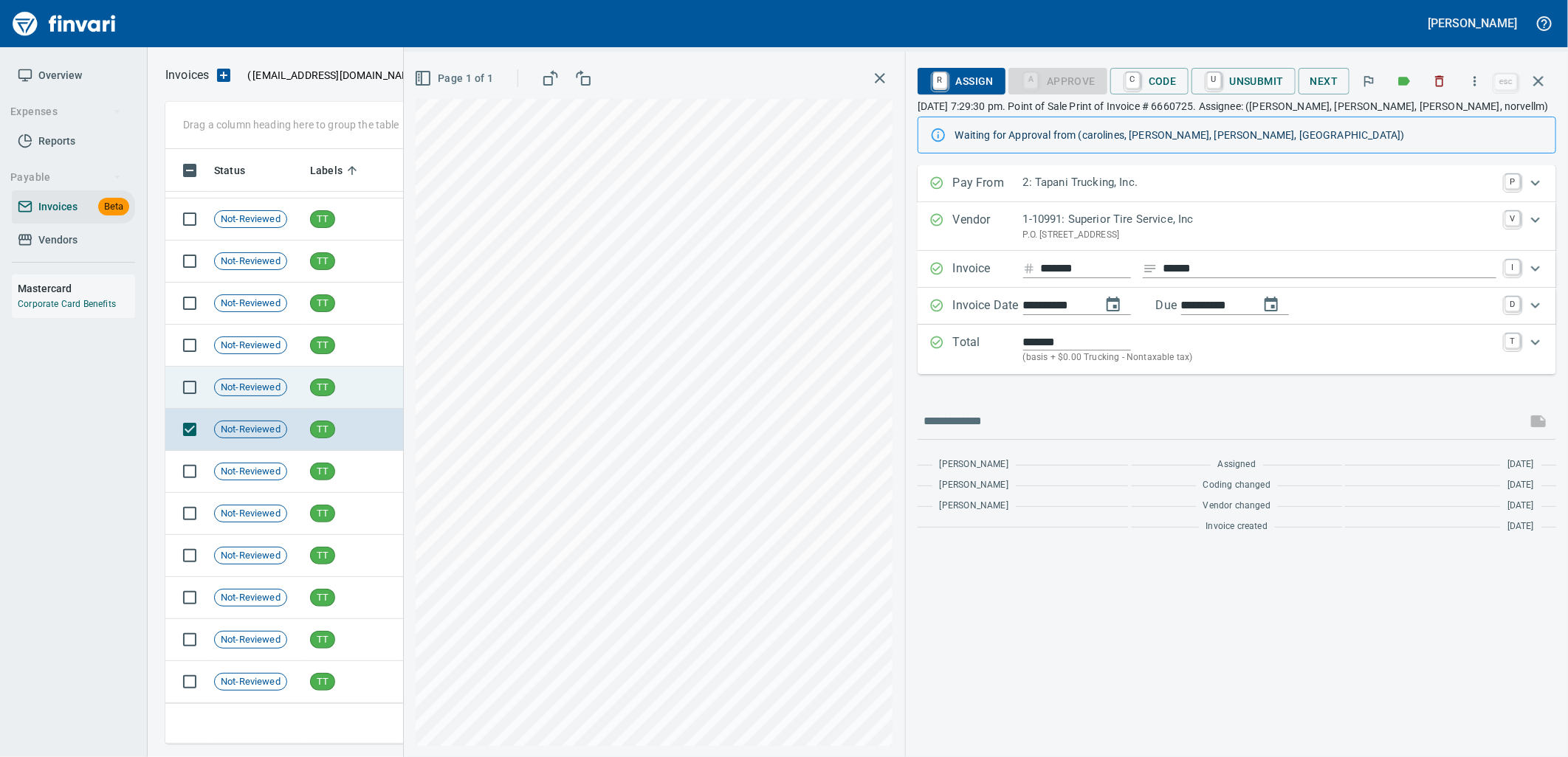
click at [351, 391] on td "TT" at bounding box center [349, 387] width 92 height 42
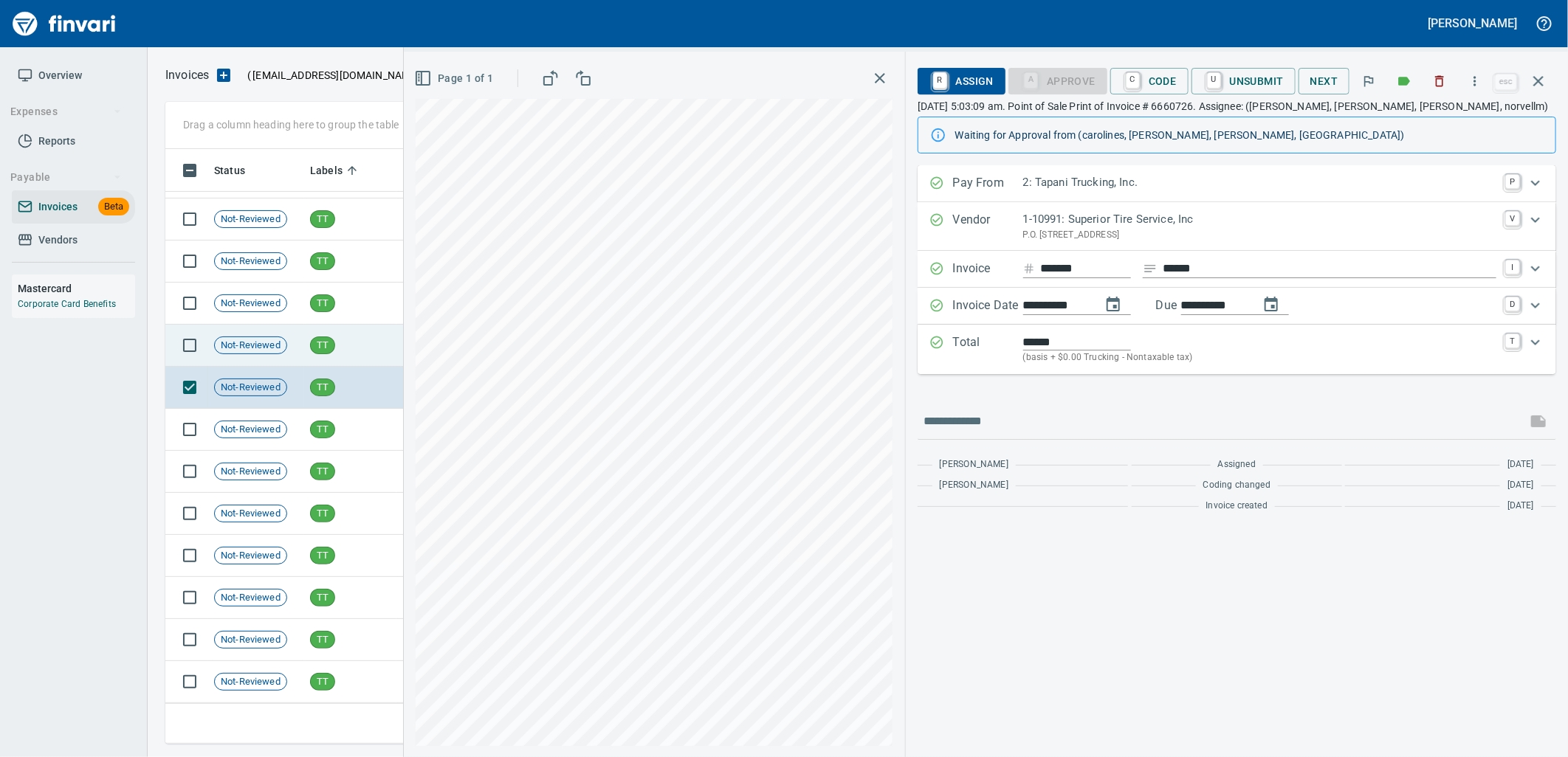
click at [350, 351] on td "TT" at bounding box center [349, 345] width 92 height 42
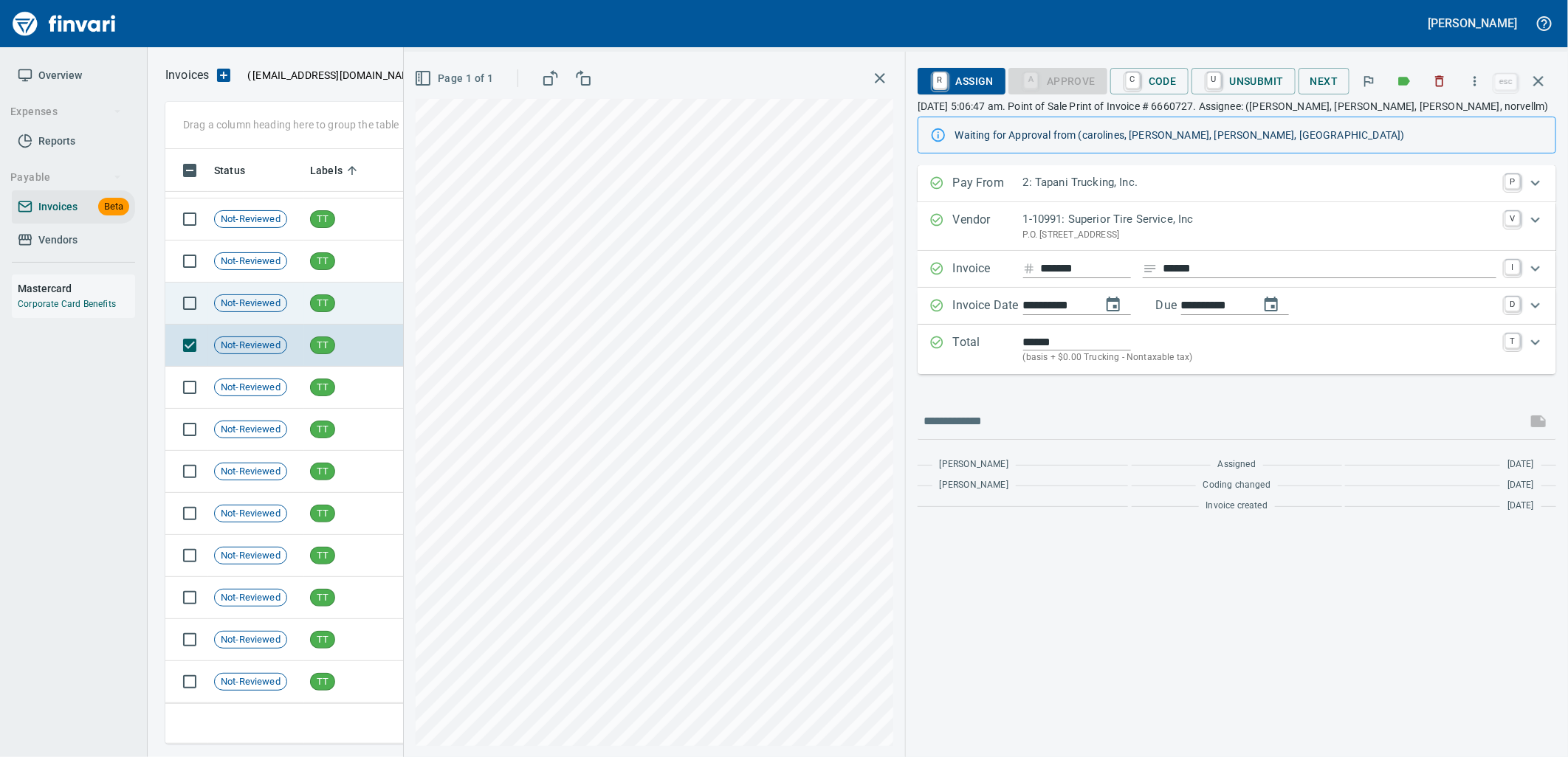
click at [349, 306] on td "TT" at bounding box center [349, 304] width 92 height 42
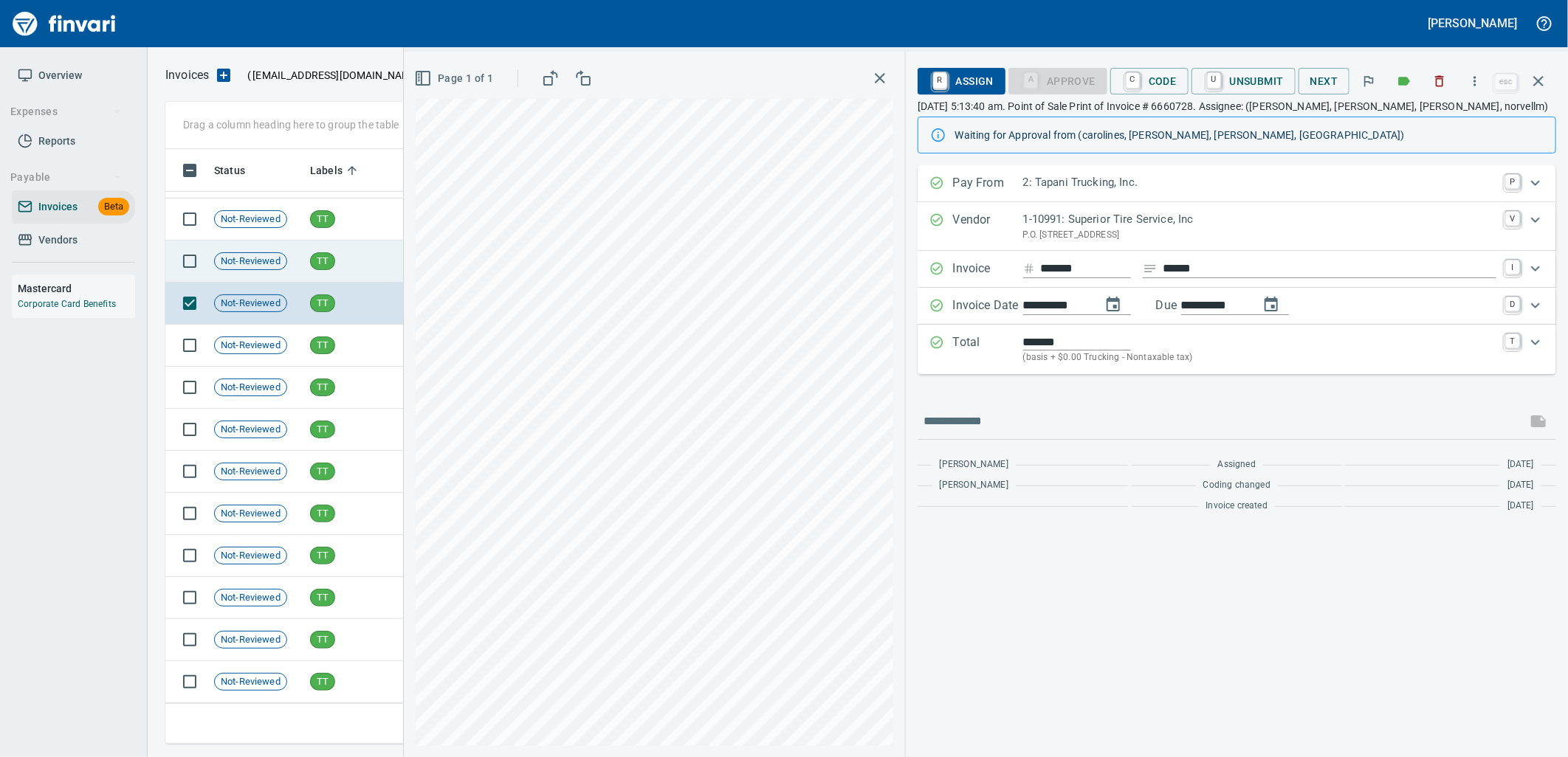
click at [345, 252] on td "TT" at bounding box center [349, 262] width 92 height 42
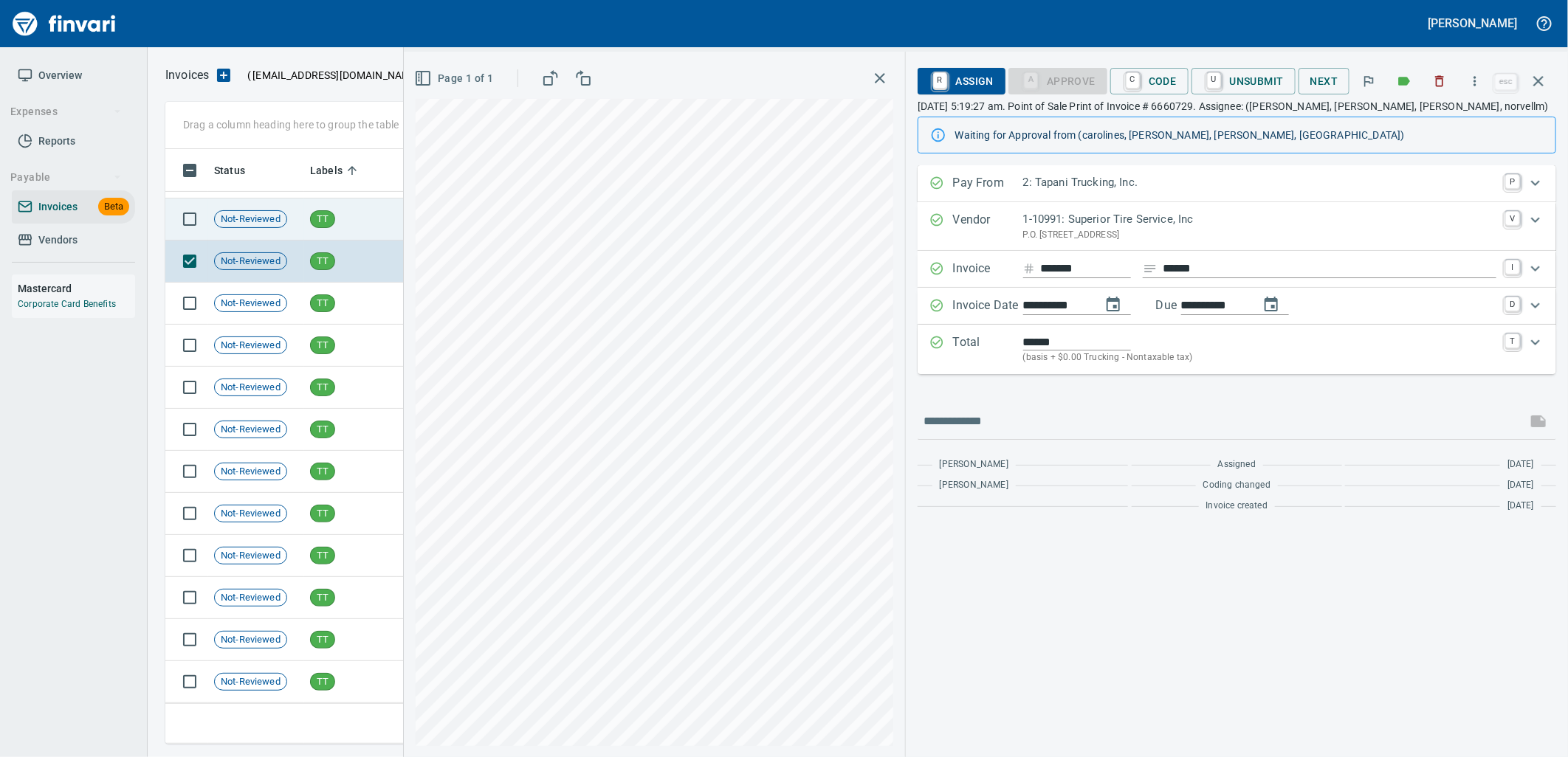
click at [342, 216] on td "TT" at bounding box center [349, 219] width 92 height 42
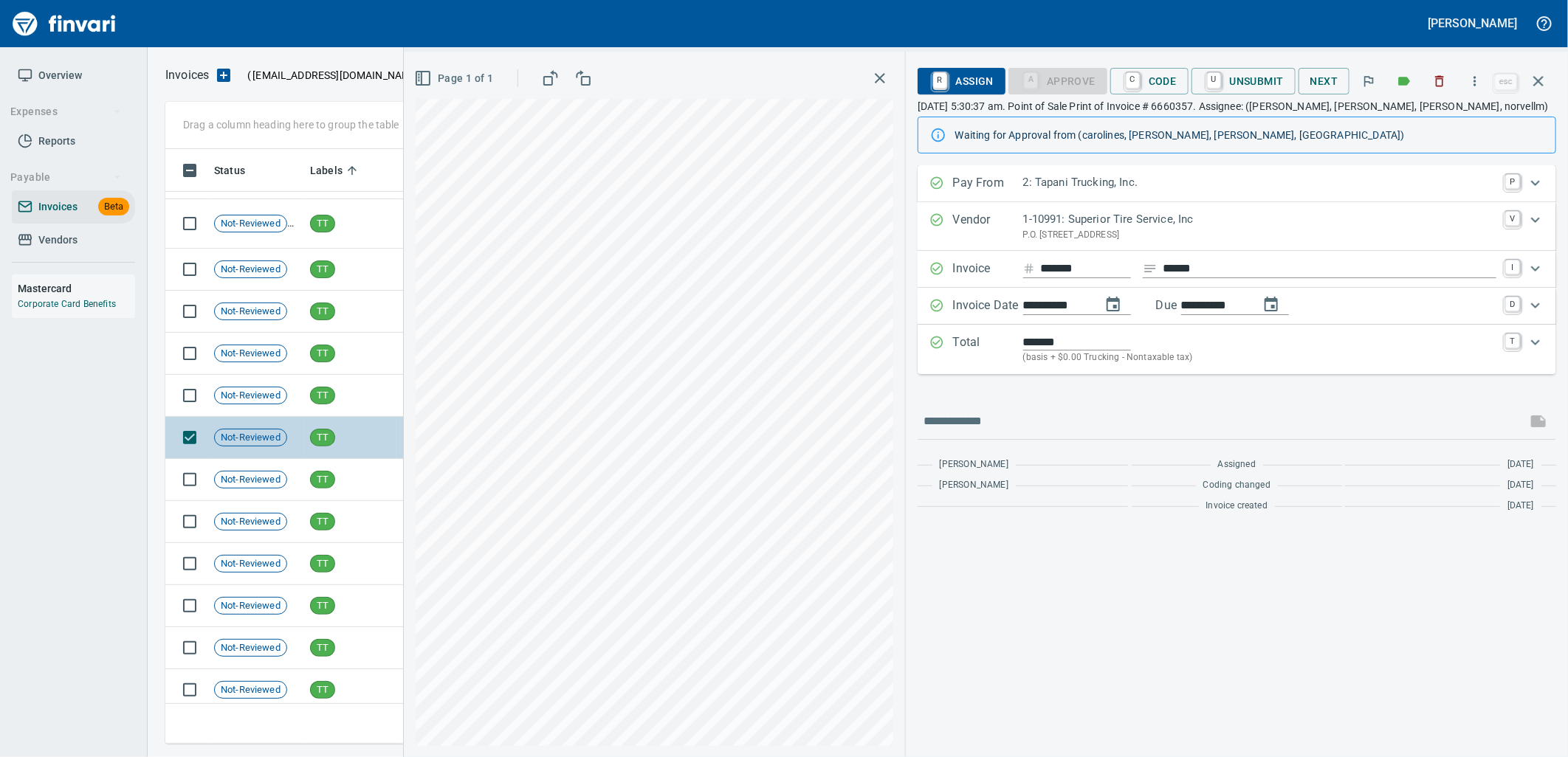
scroll to position [21193, 0]
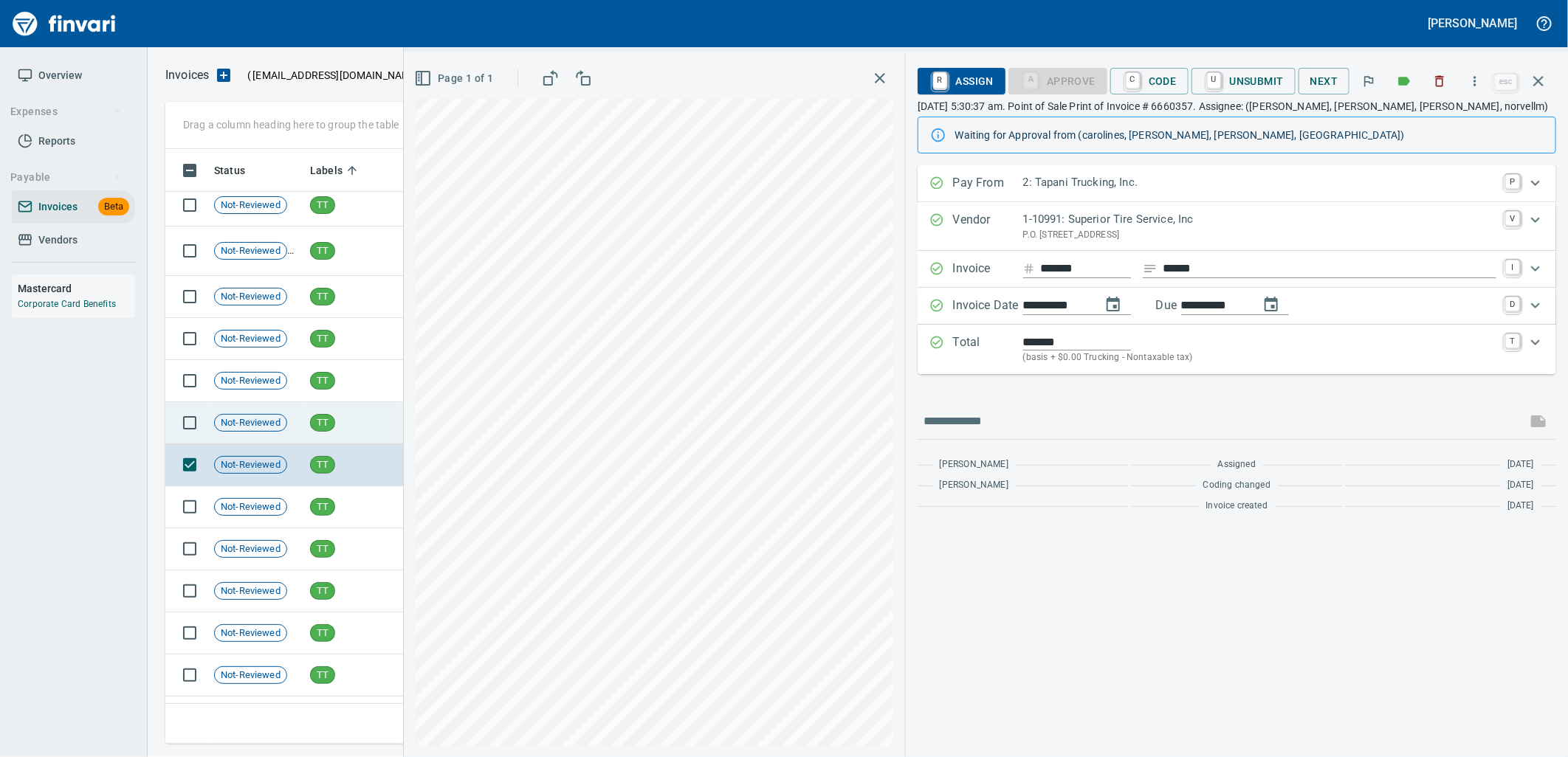
click at [352, 425] on td "TT" at bounding box center [349, 422] width 92 height 42
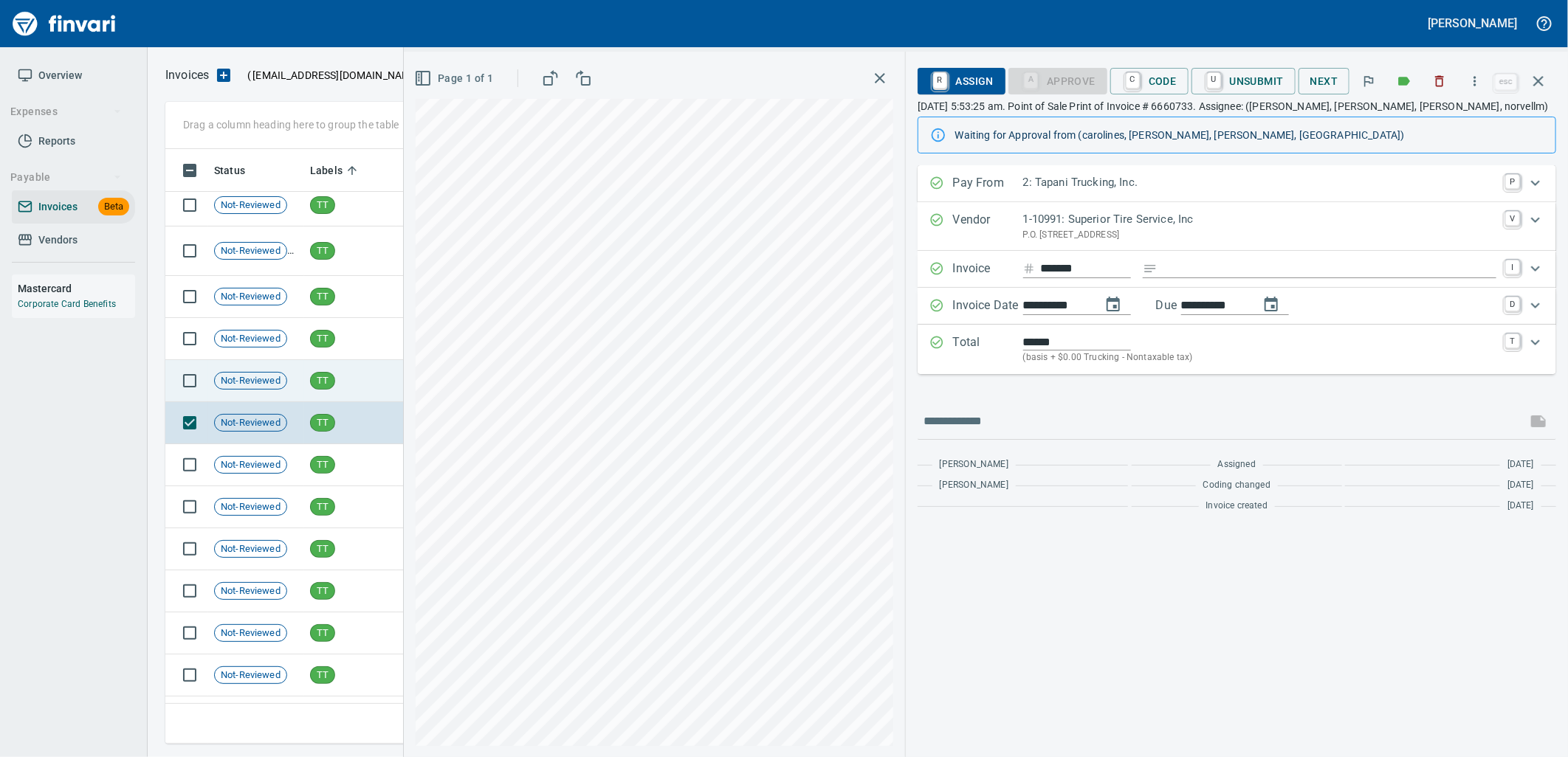
click at [353, 366] on td "TT" at bounding box center [349, 381] width 92 height 42
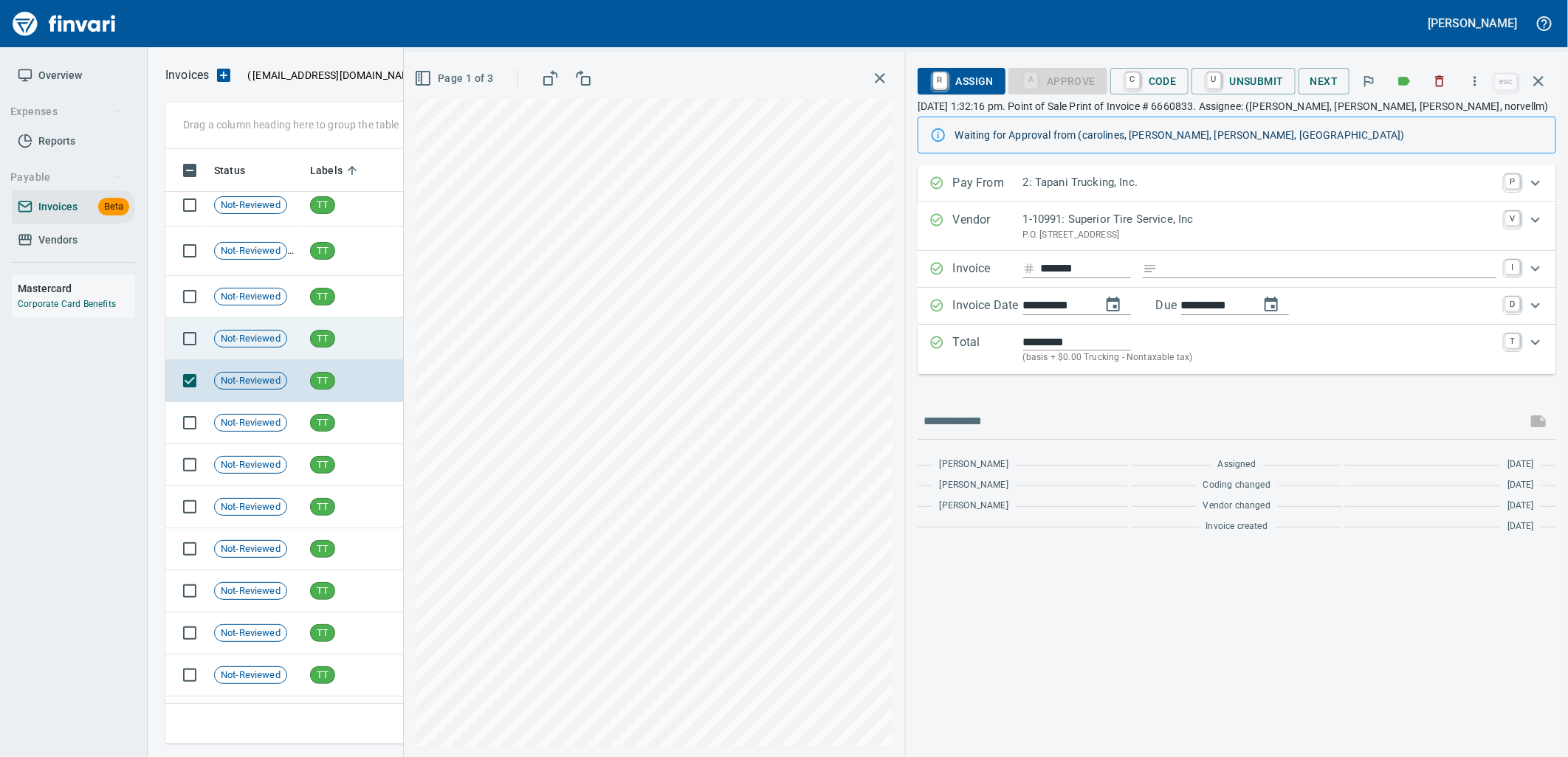
click at [353, 340] on td "TT" at bounding box center [349, 339] width 92 height 42
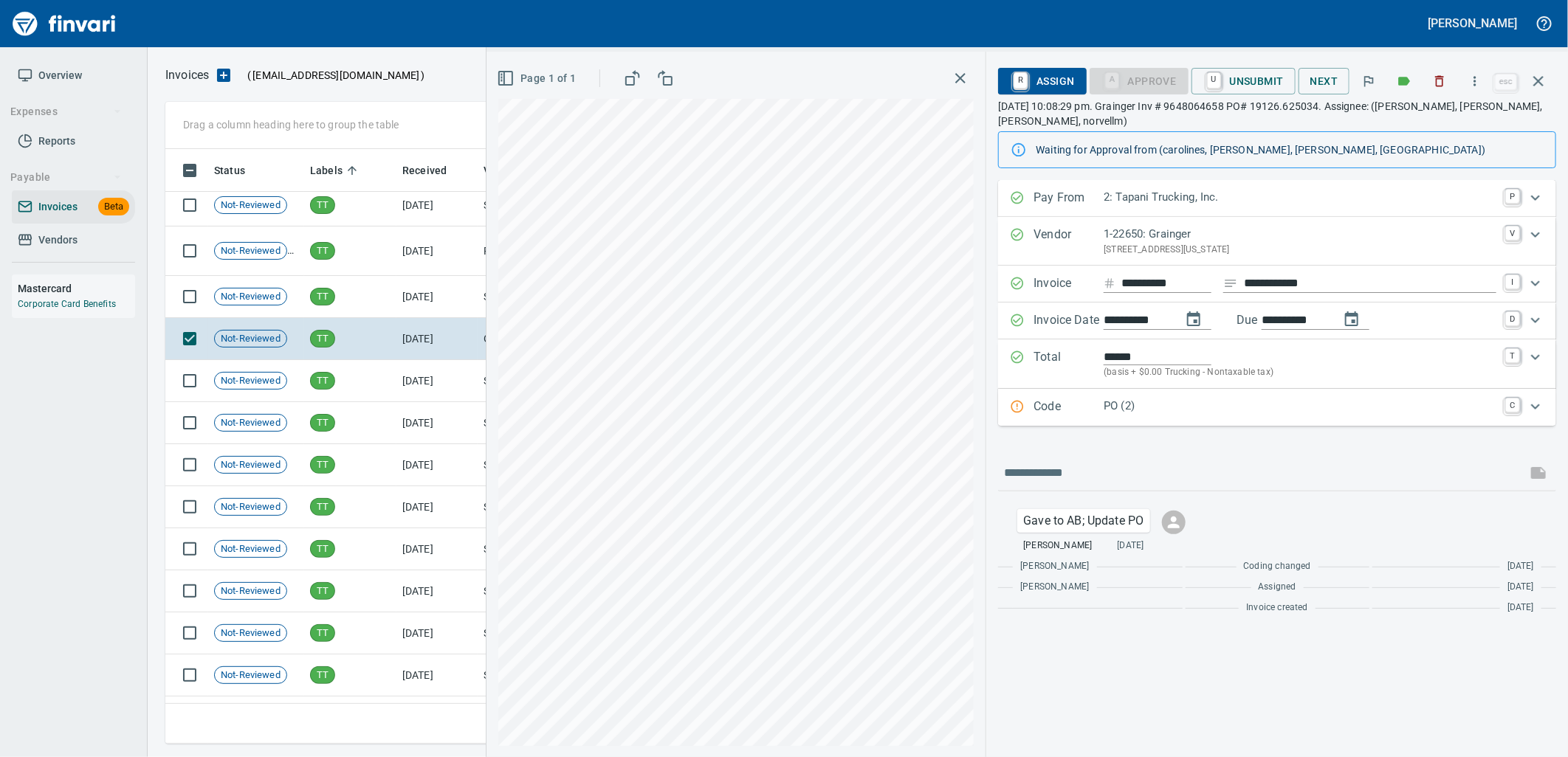
click at [1128, 415] on p "PO (2)" at bounding box center [1299, 406] width 392 height 17
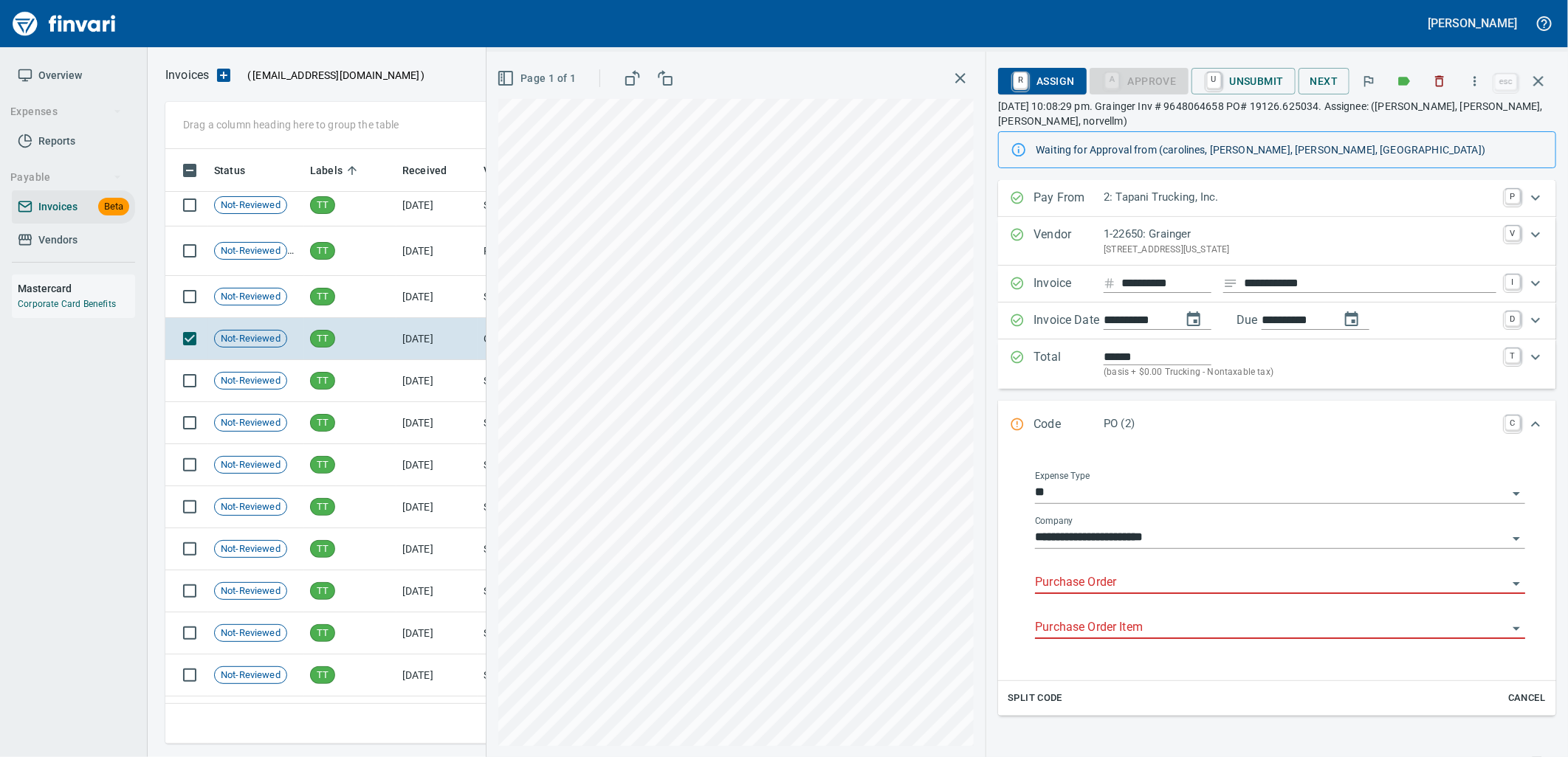
click at [1130, 581] on input "Purchase Order" at bounding box center [1271, 583] width 472 height 21
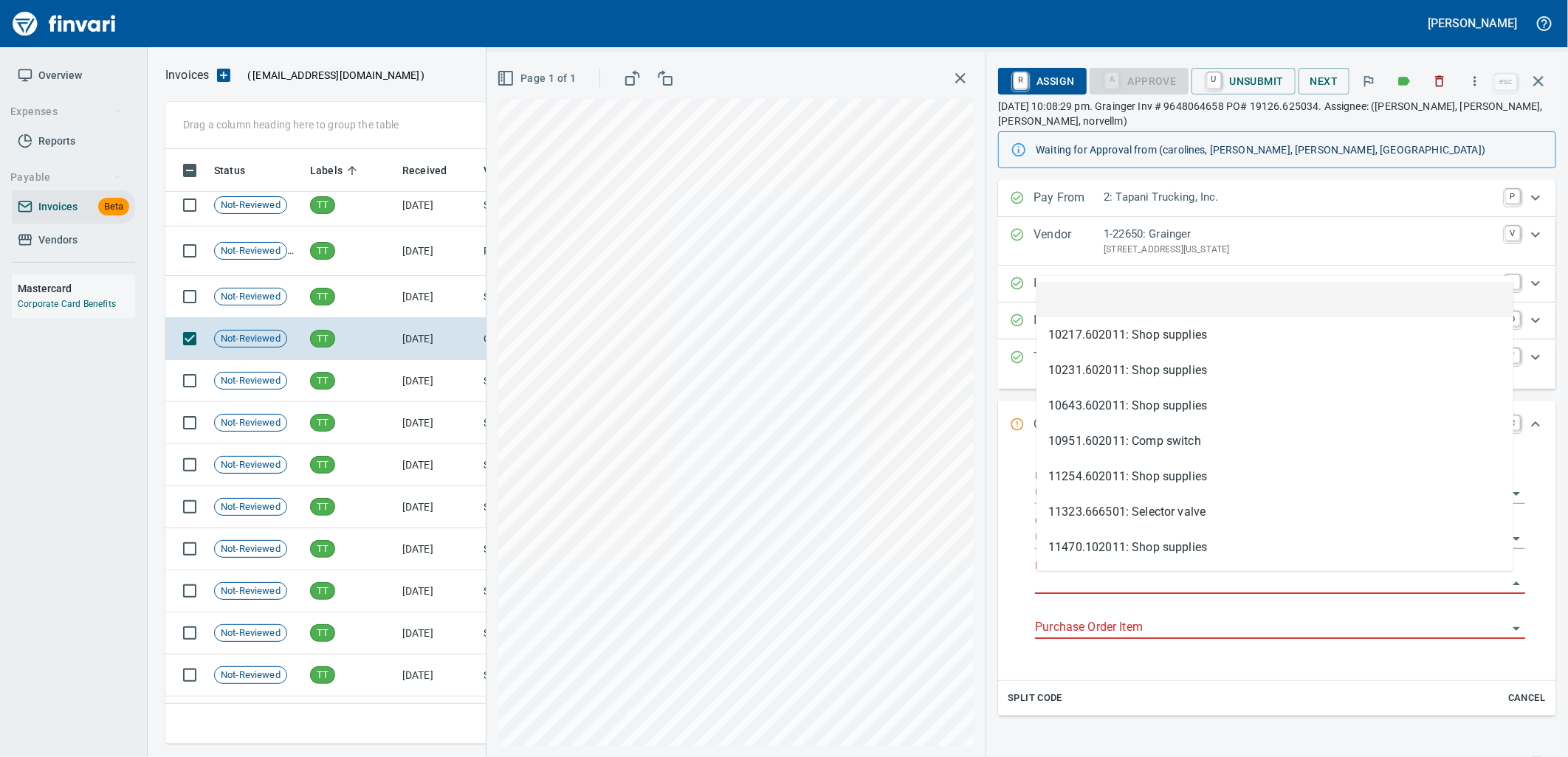
scroll to position [583, 1360]
type input "**********"
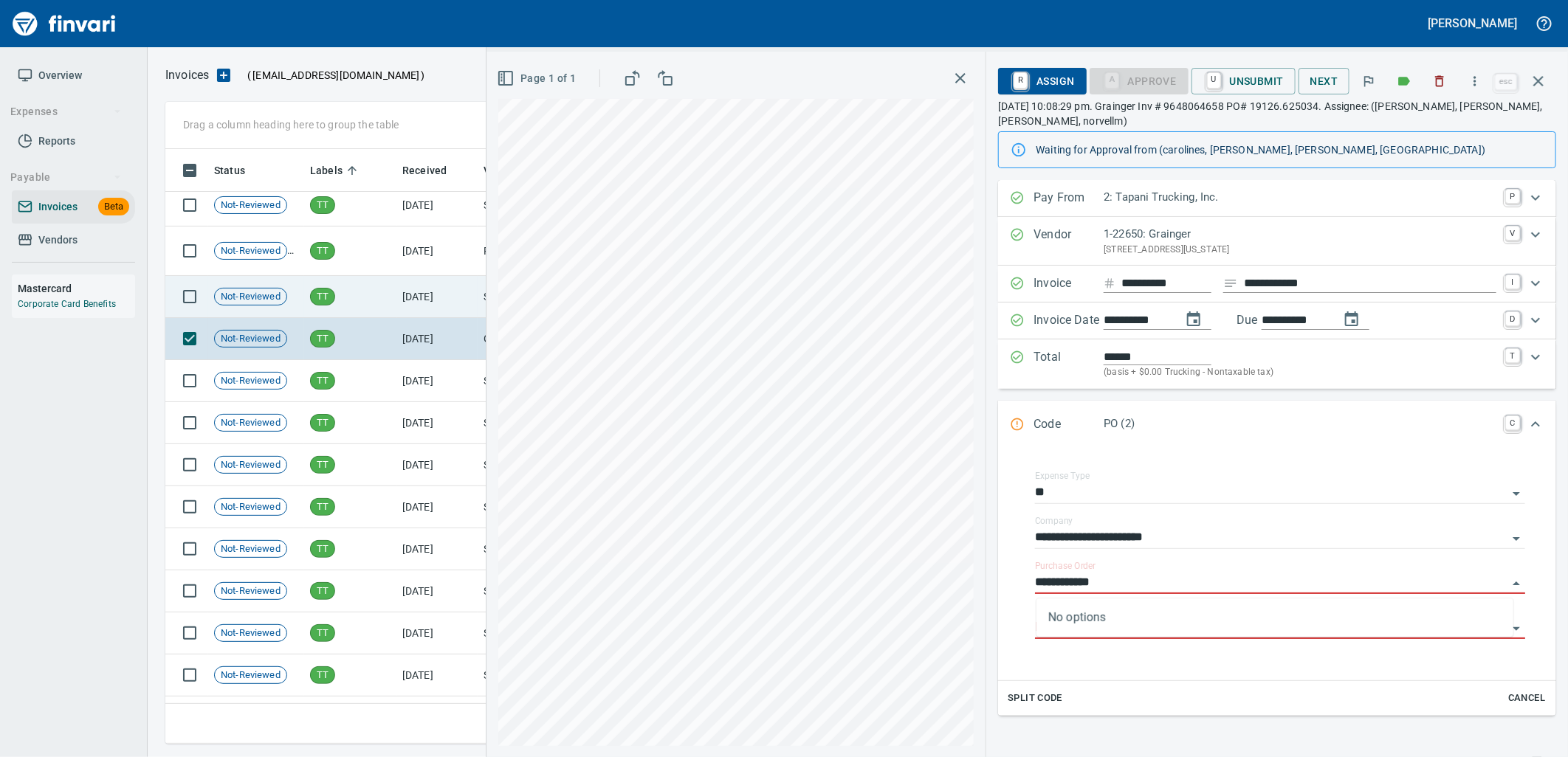
click at [429, 298] on td "9/23/2025" at bounding box center [437, 297] width 81 height 42
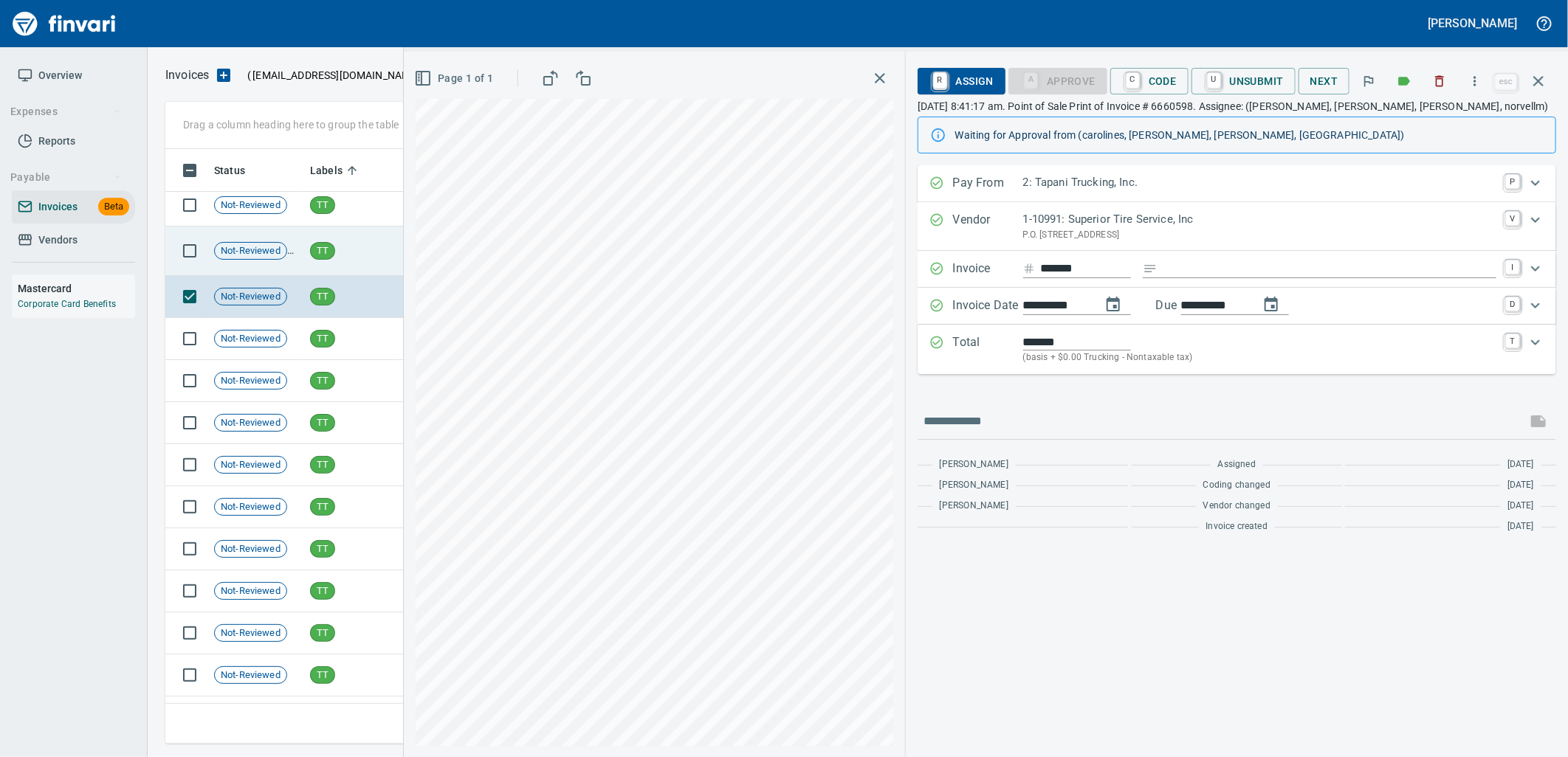
click at [379, 246] on td "TT" at bounding box center [349, 250] width 92 height 49
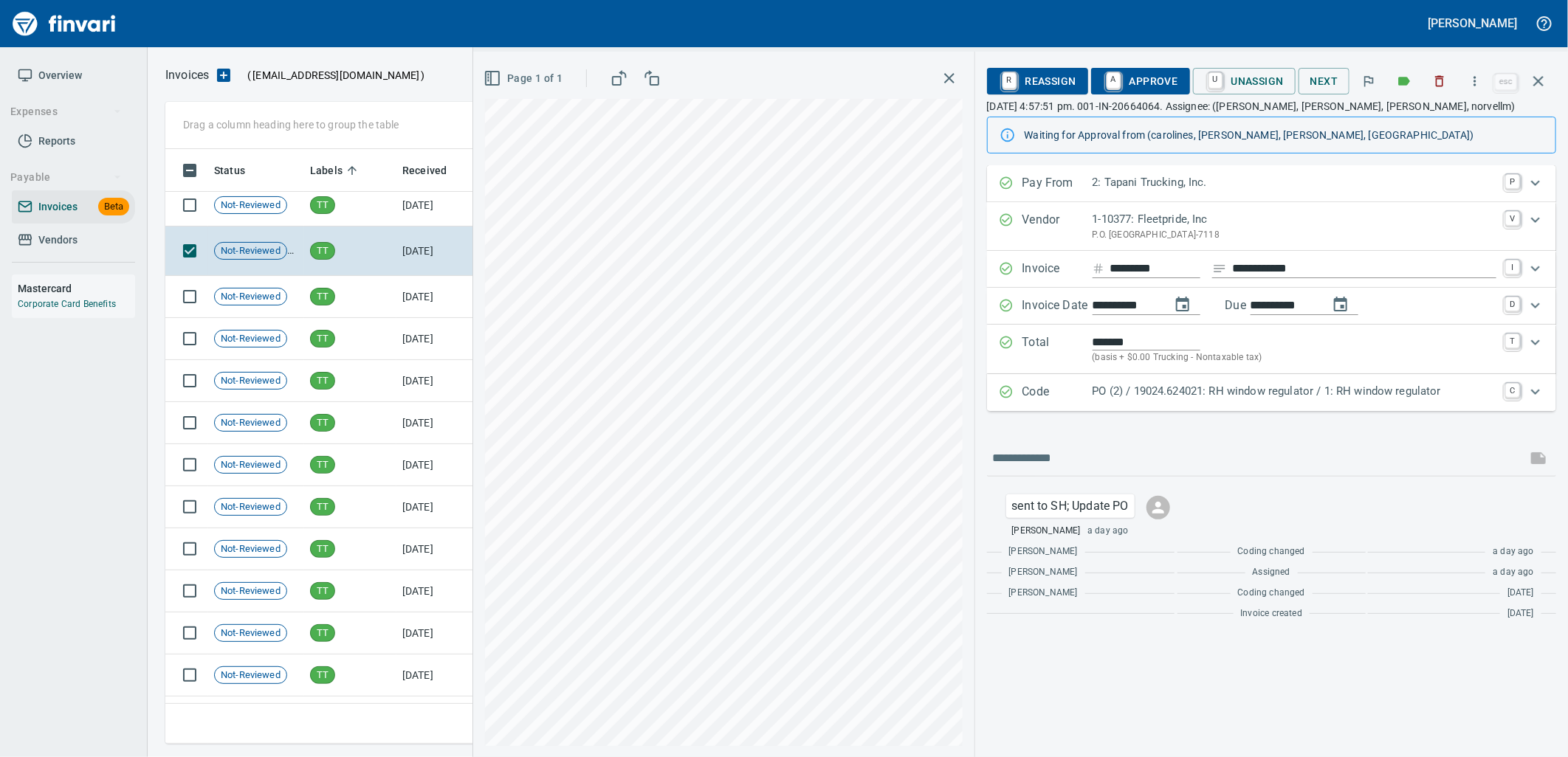
click at [1146, 388] on p "PO (2) / 19024.624021: RH window regulator / 1: RH window regulator" at bounding box center [1293, 391] width 404 height 17
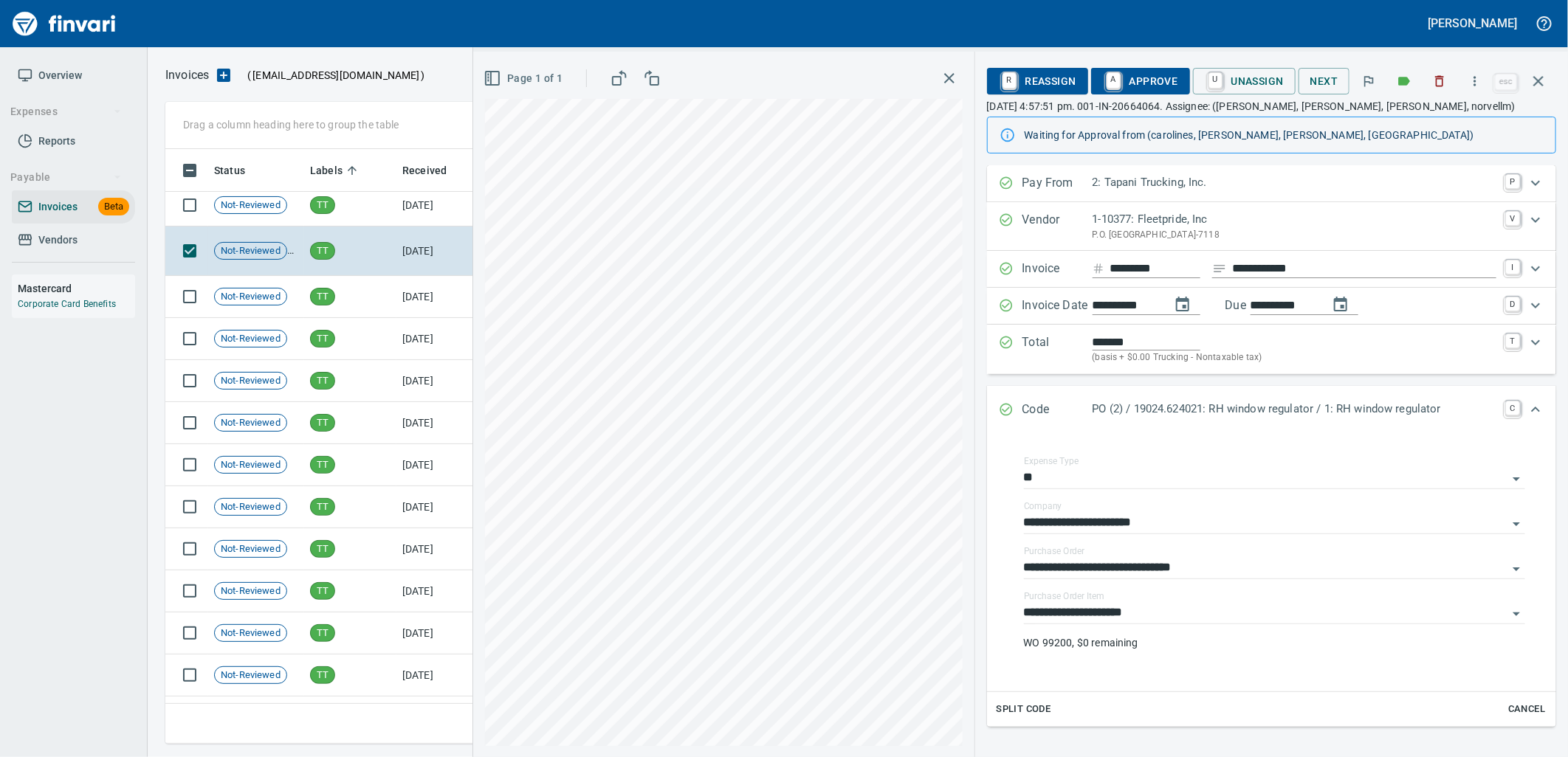
click at [1102, 348] on input "*******" at bounding box center [1145, 342] width 108 height 17
type input "********"
click at [1528, 408] on icon "Expand" at bounding box center [1535, 409] width 18 height 18
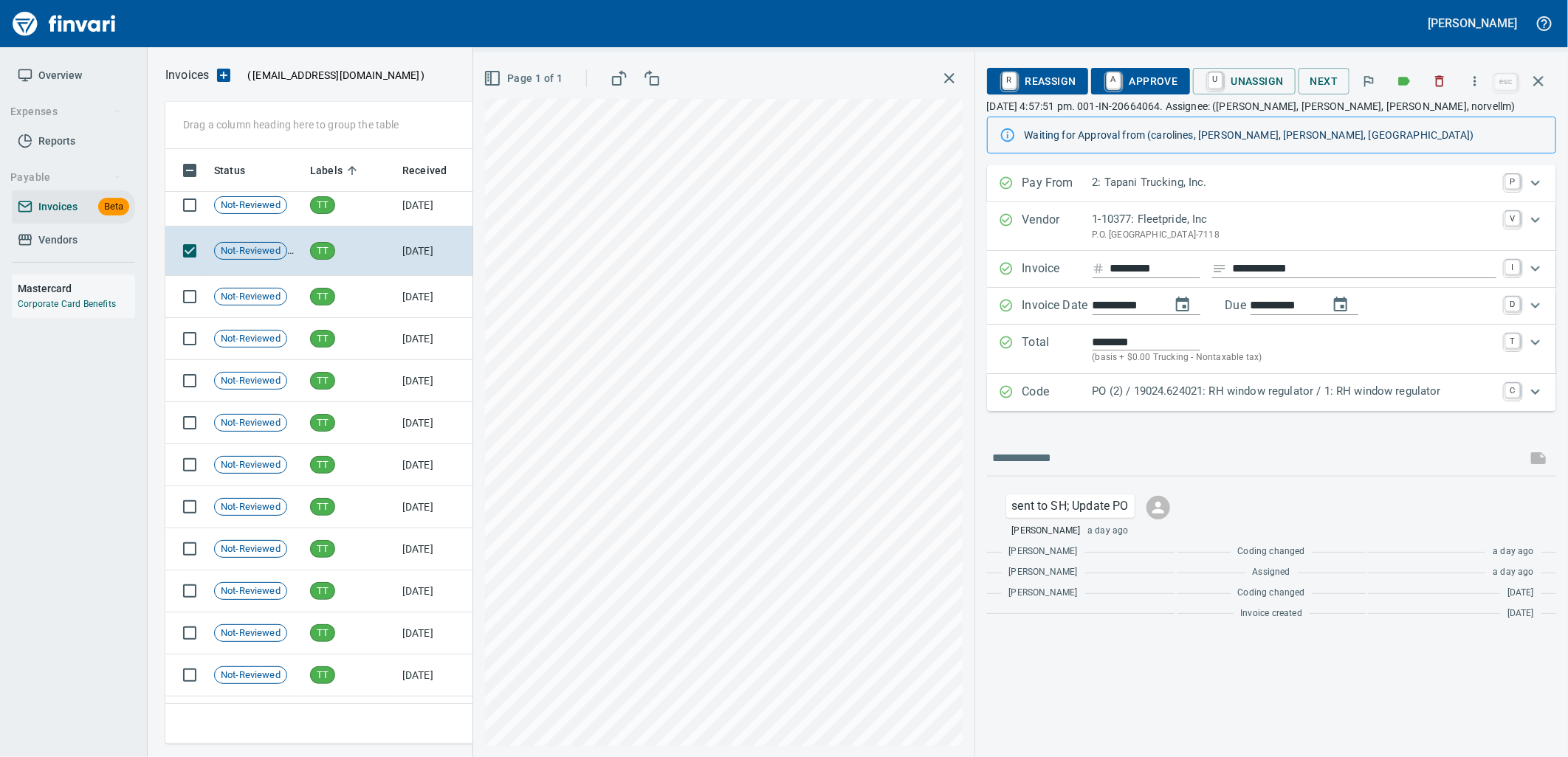
click at [1432, 362] on p "(basis + $0.00 Trucking - Nontaxable tax)" at bounding box center [1293, 357] width 404 height 15
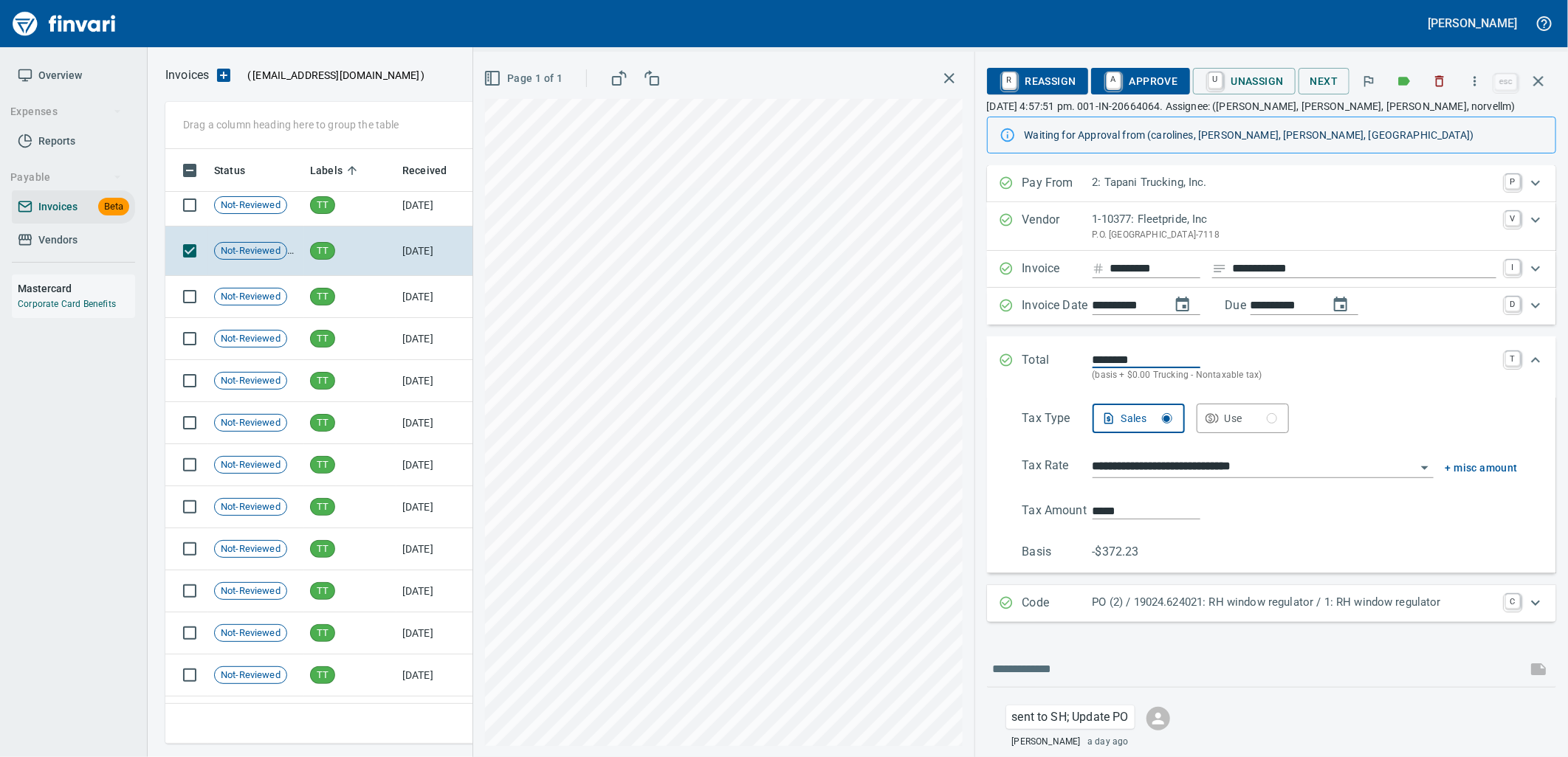
click at [1432, 362] on div "********" at bounding box center [1293, 360] width 404 height 17
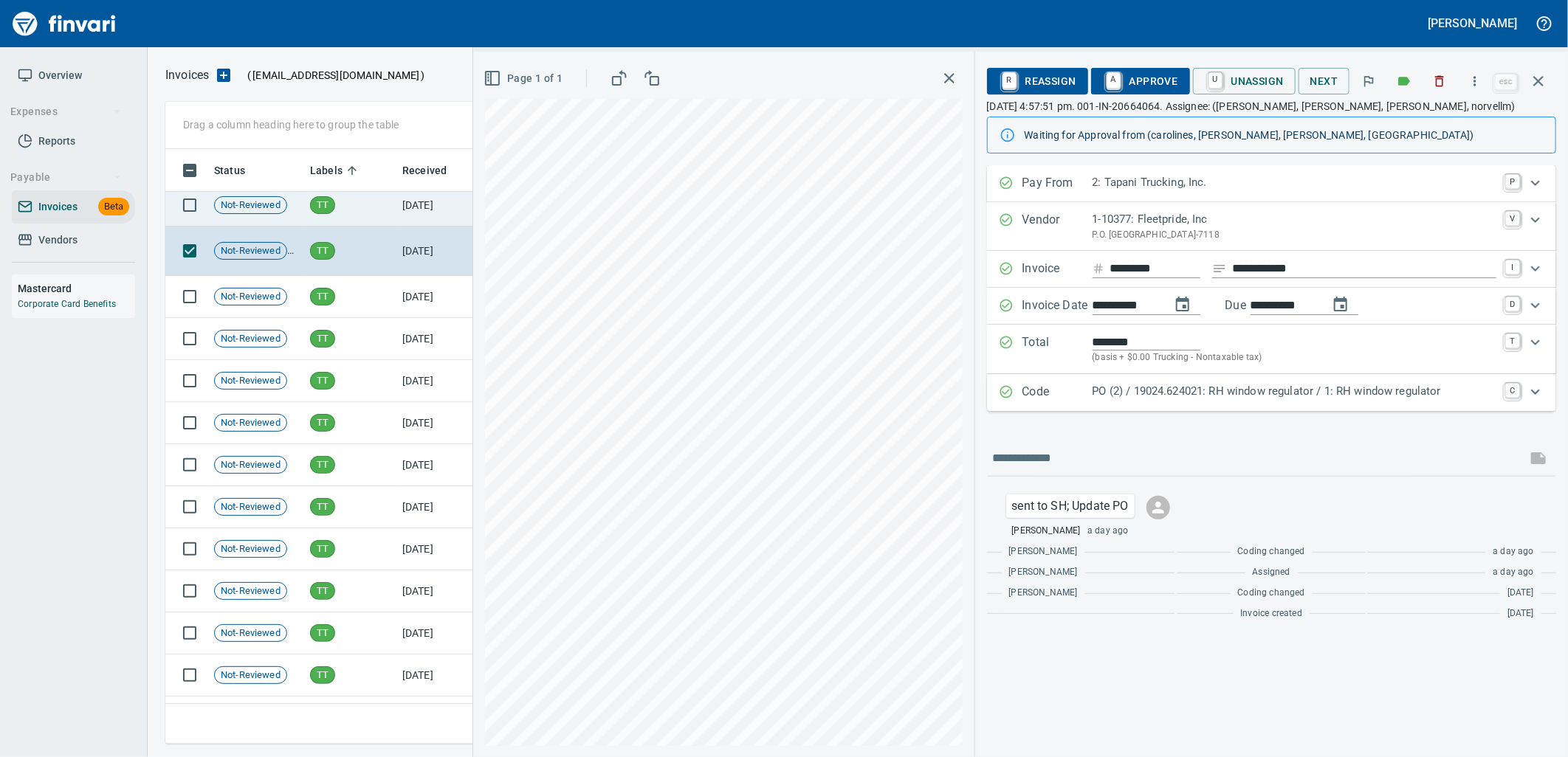
click at [366, 212] on td "TT" at bounding box center [349, 205] width 92 height 42
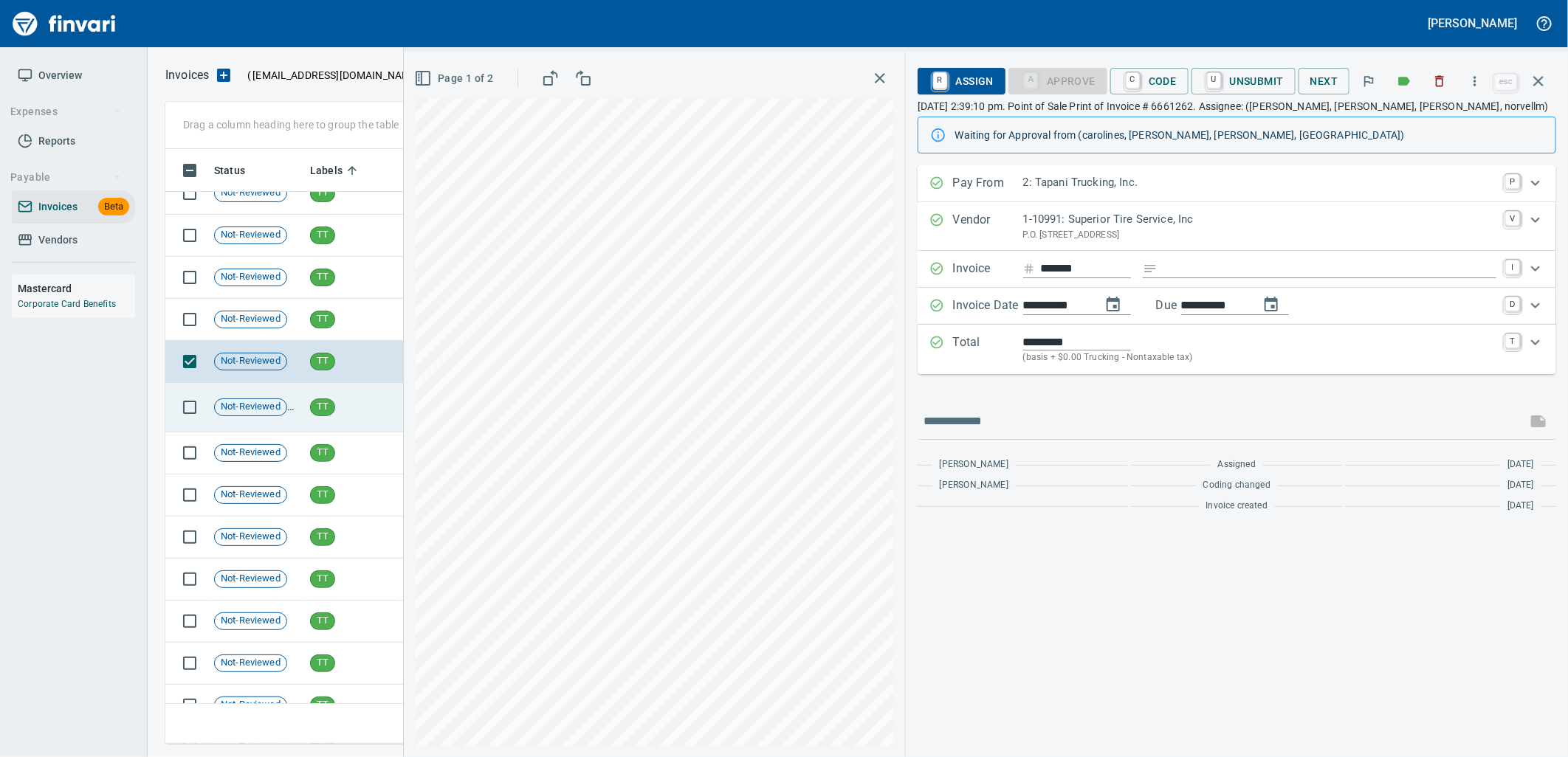
scroll to position [21030, 0]
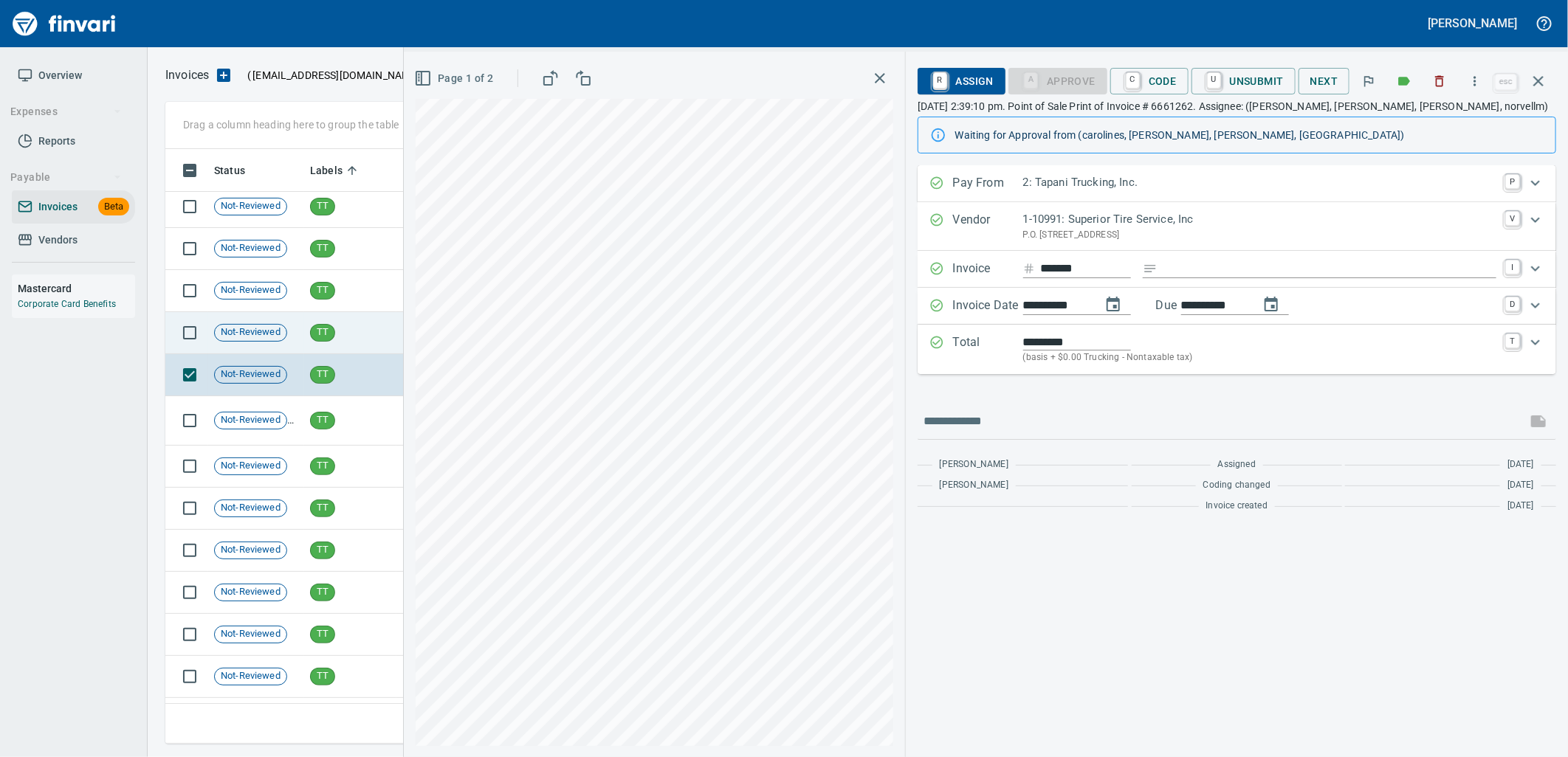
click at [321, 329] on span "TT" at bounding box center [322, 332] width 23 height 14
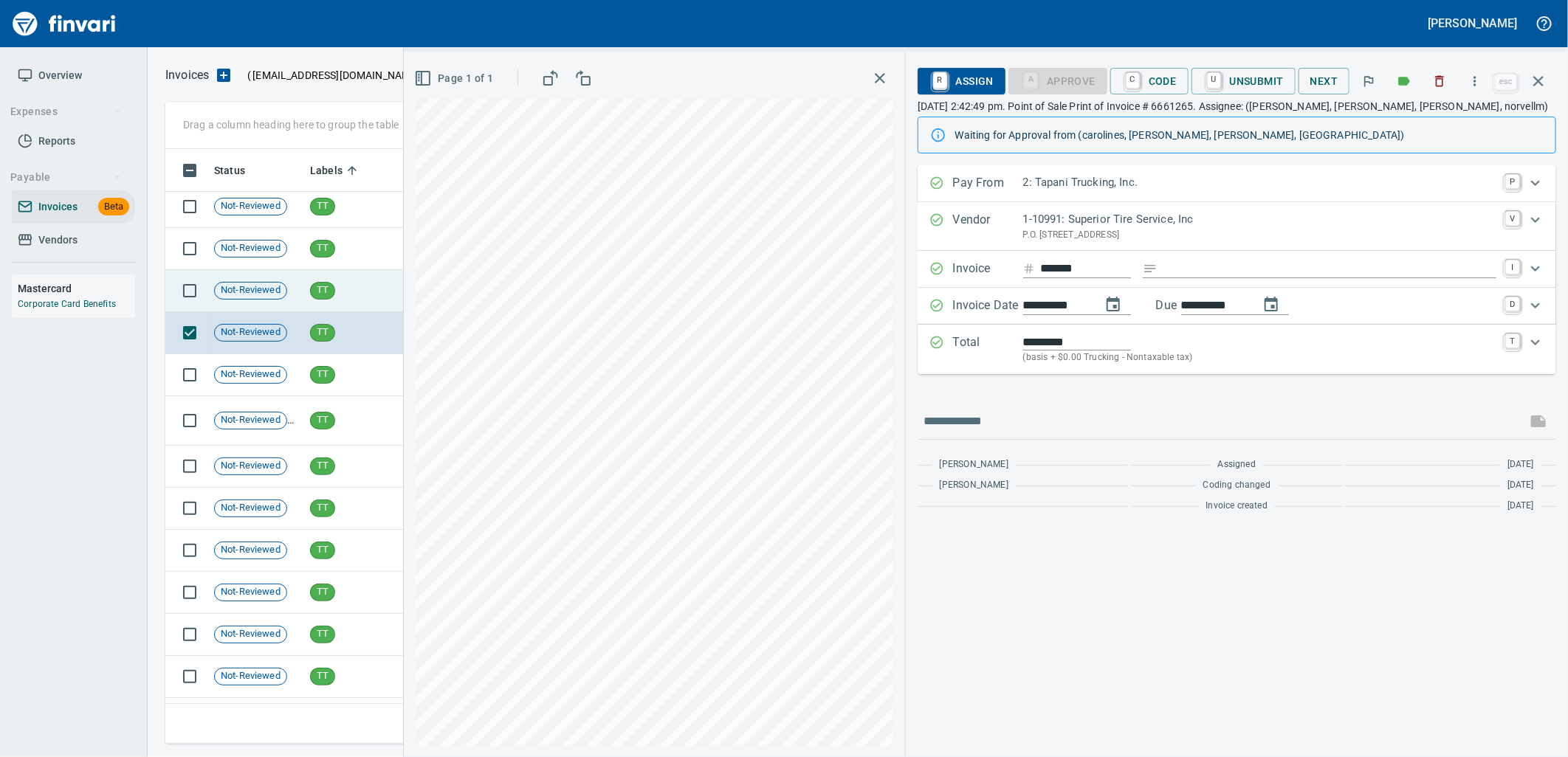
click at [323, 289] on span "TT" at bounding box center [322, 290] width 23 height 14
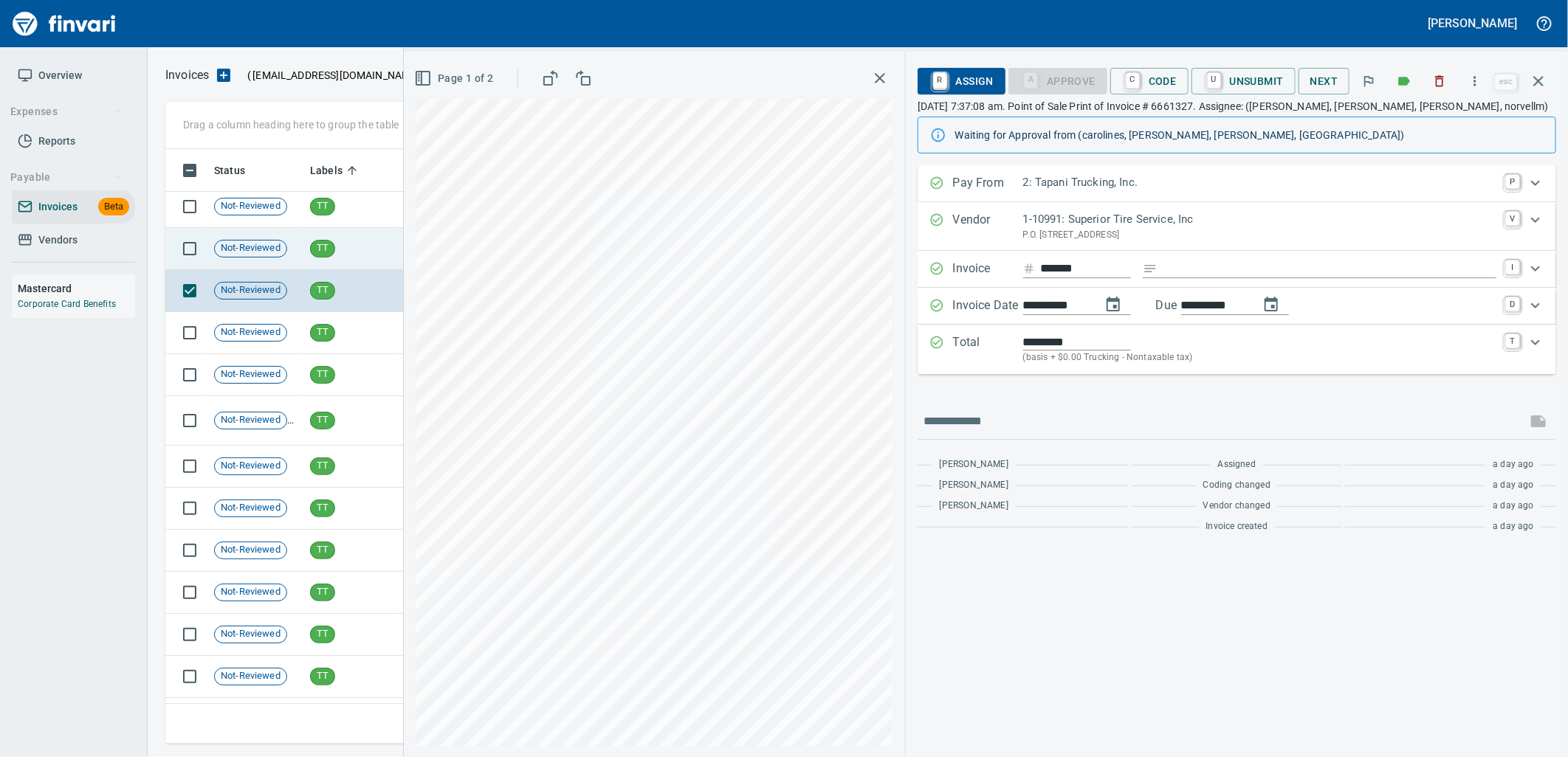
click at [322, 236] on td "TT" at bounding box center [349, 249] width 92 height 42
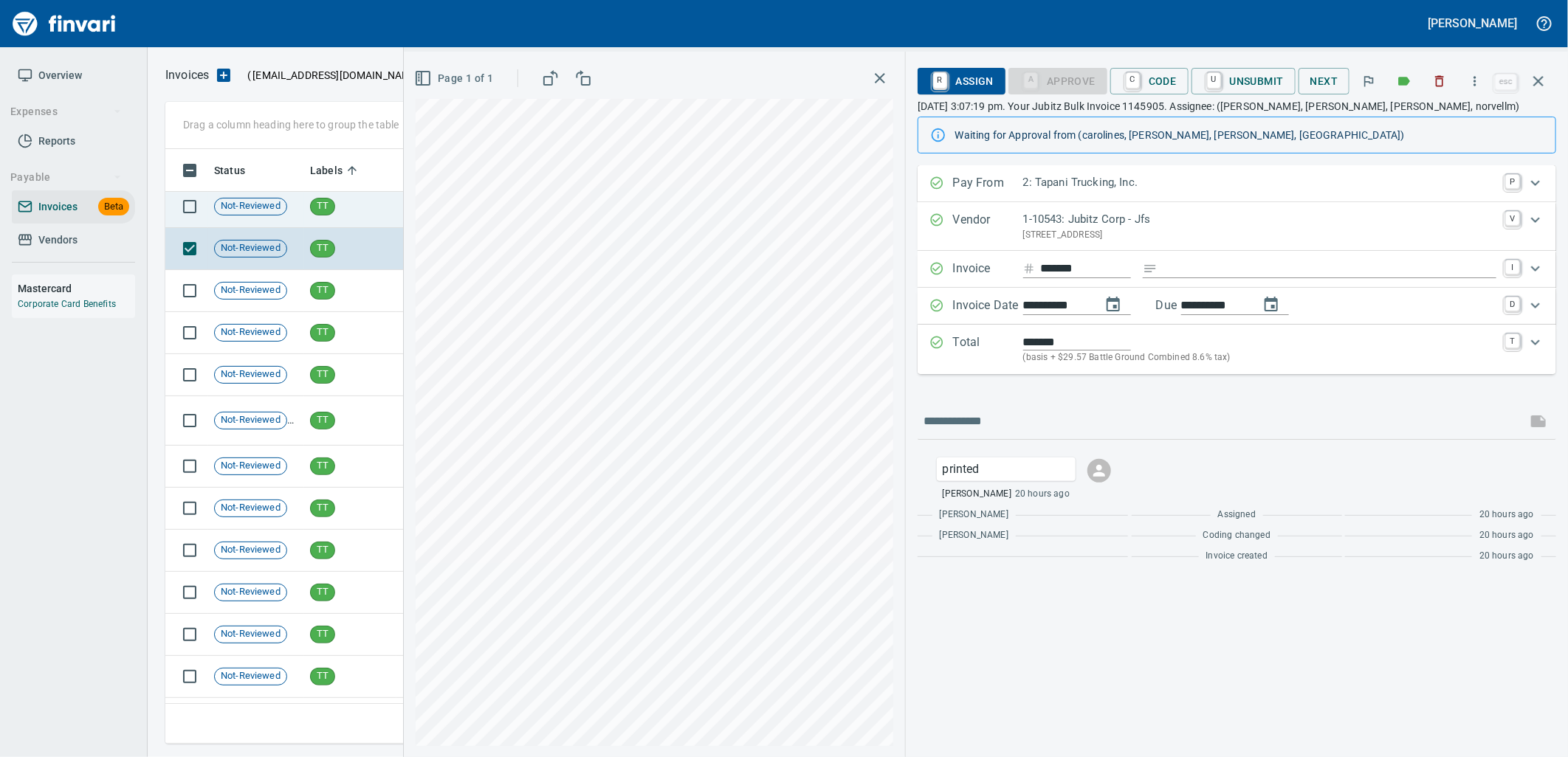
click at [319, 214] on div "TT" at bounding box center [322, 206] width 25 height 18
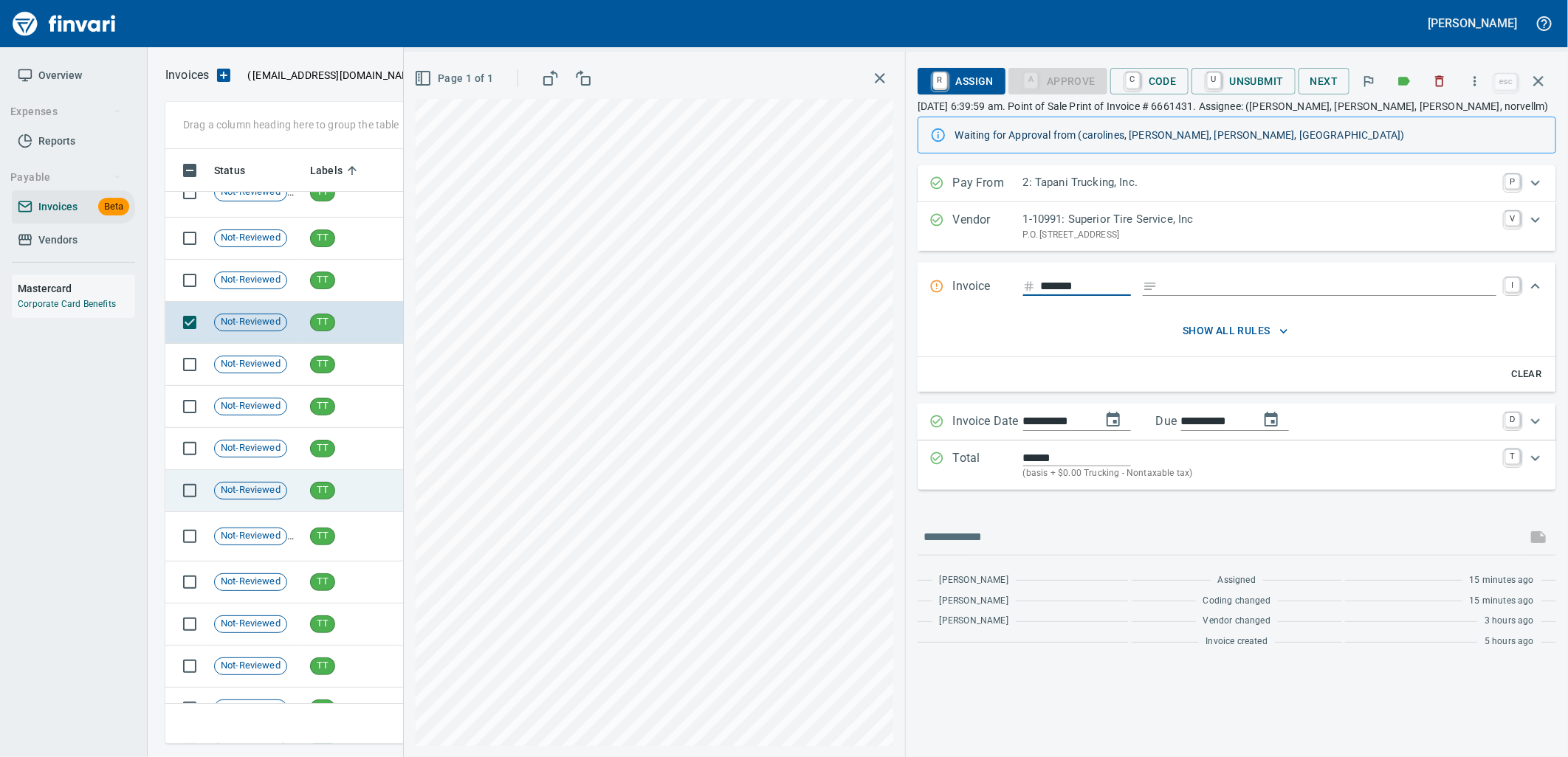
scroll to position [20867, 0]
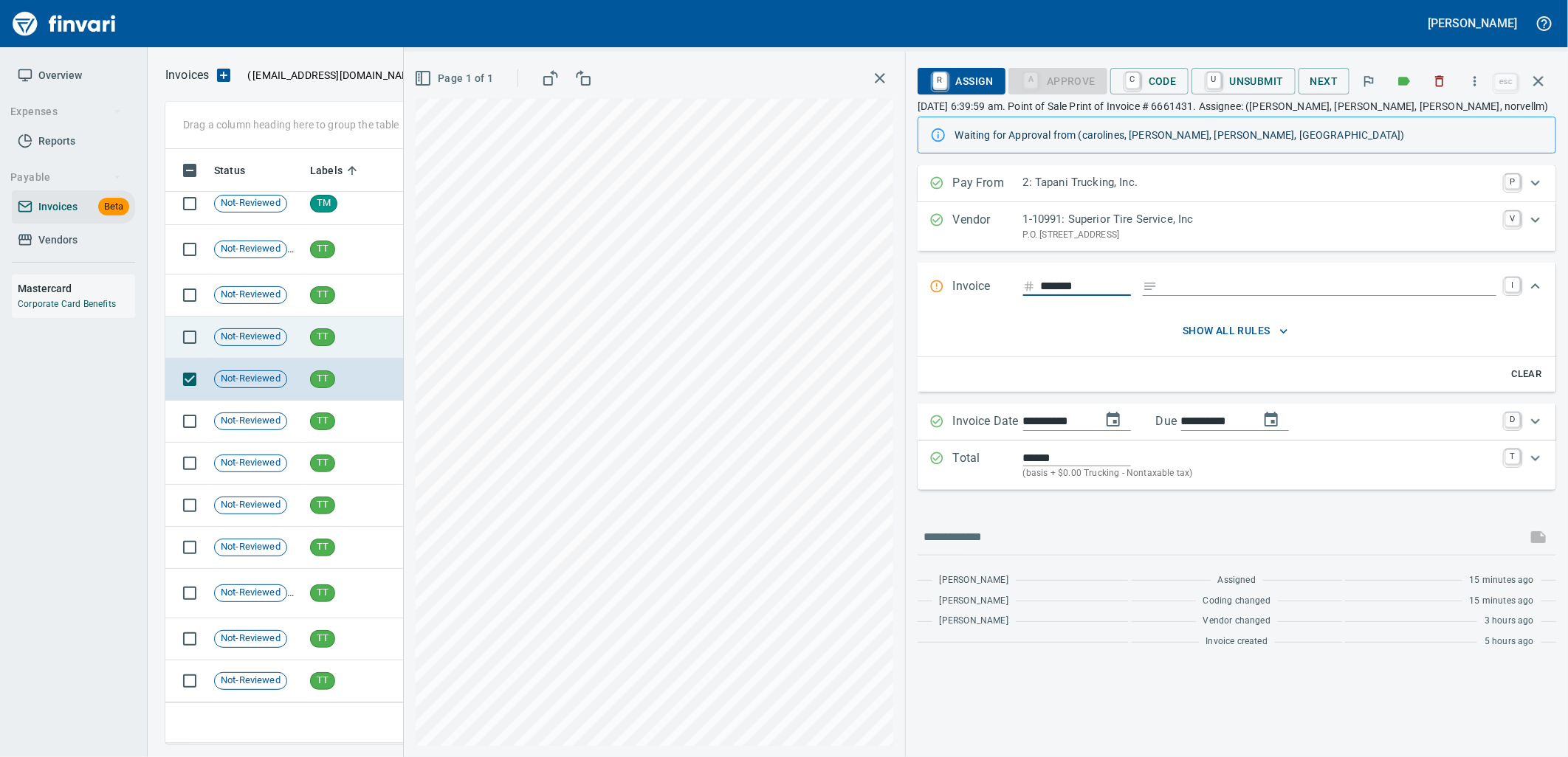
click at [330, 345] on td "TT" at bounding box center [349, 337] width 92 height 42
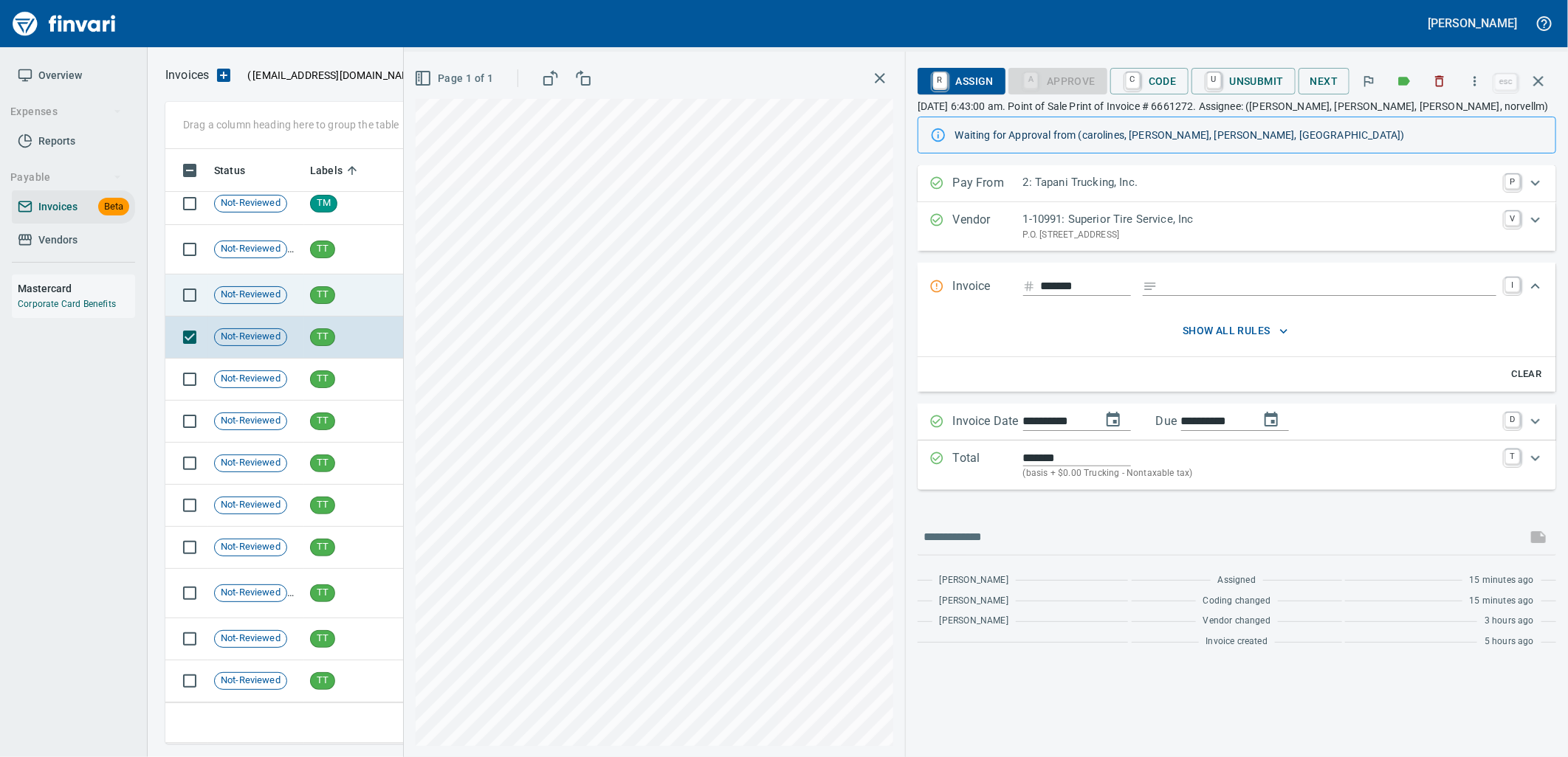
click at [314, 296] on span "TT" at bounding box center [322, 295] width 23 height 14
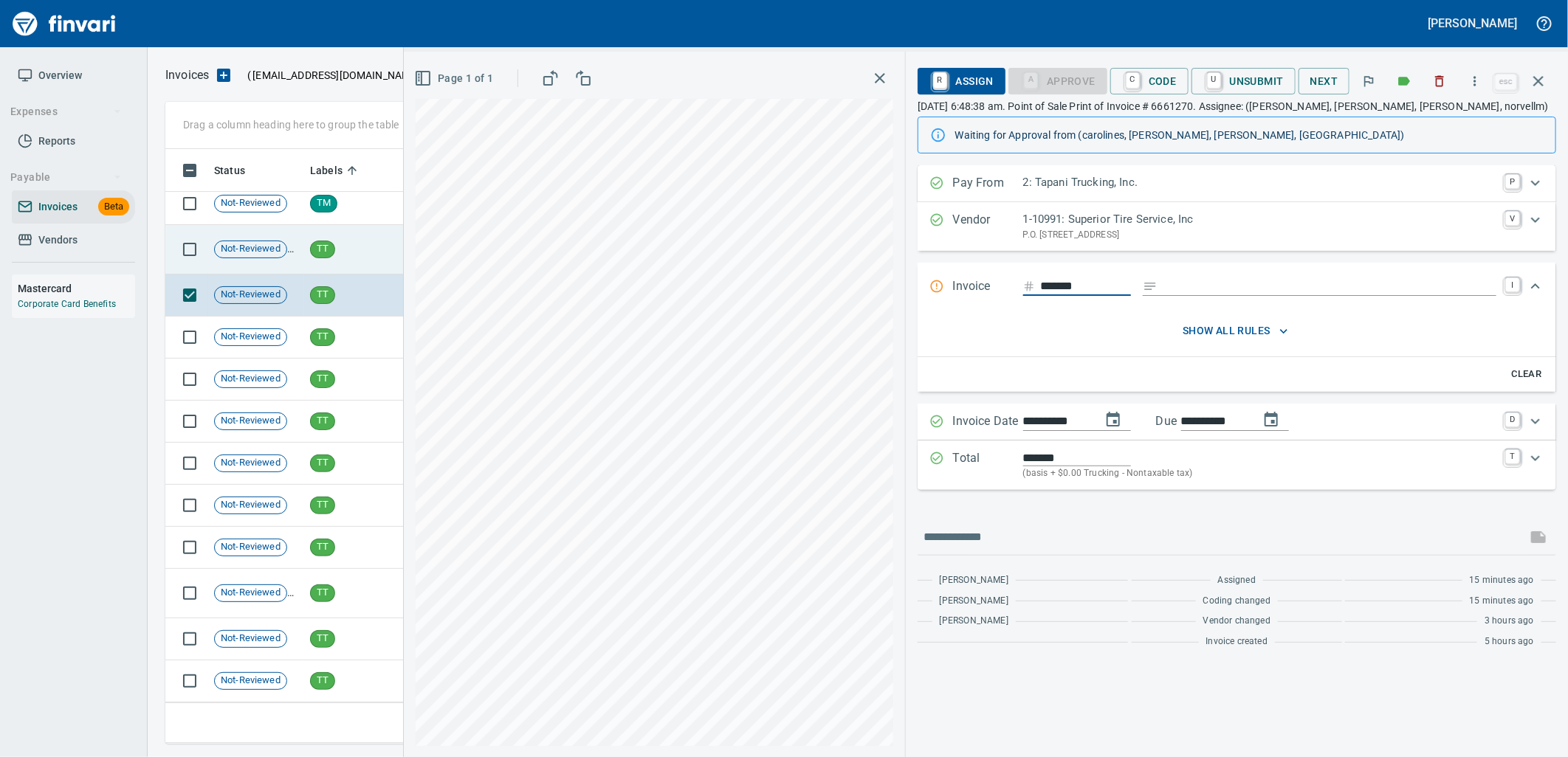
click at [318, 259] on td "TT" at bounding box center [349, 249] width 92 height 49
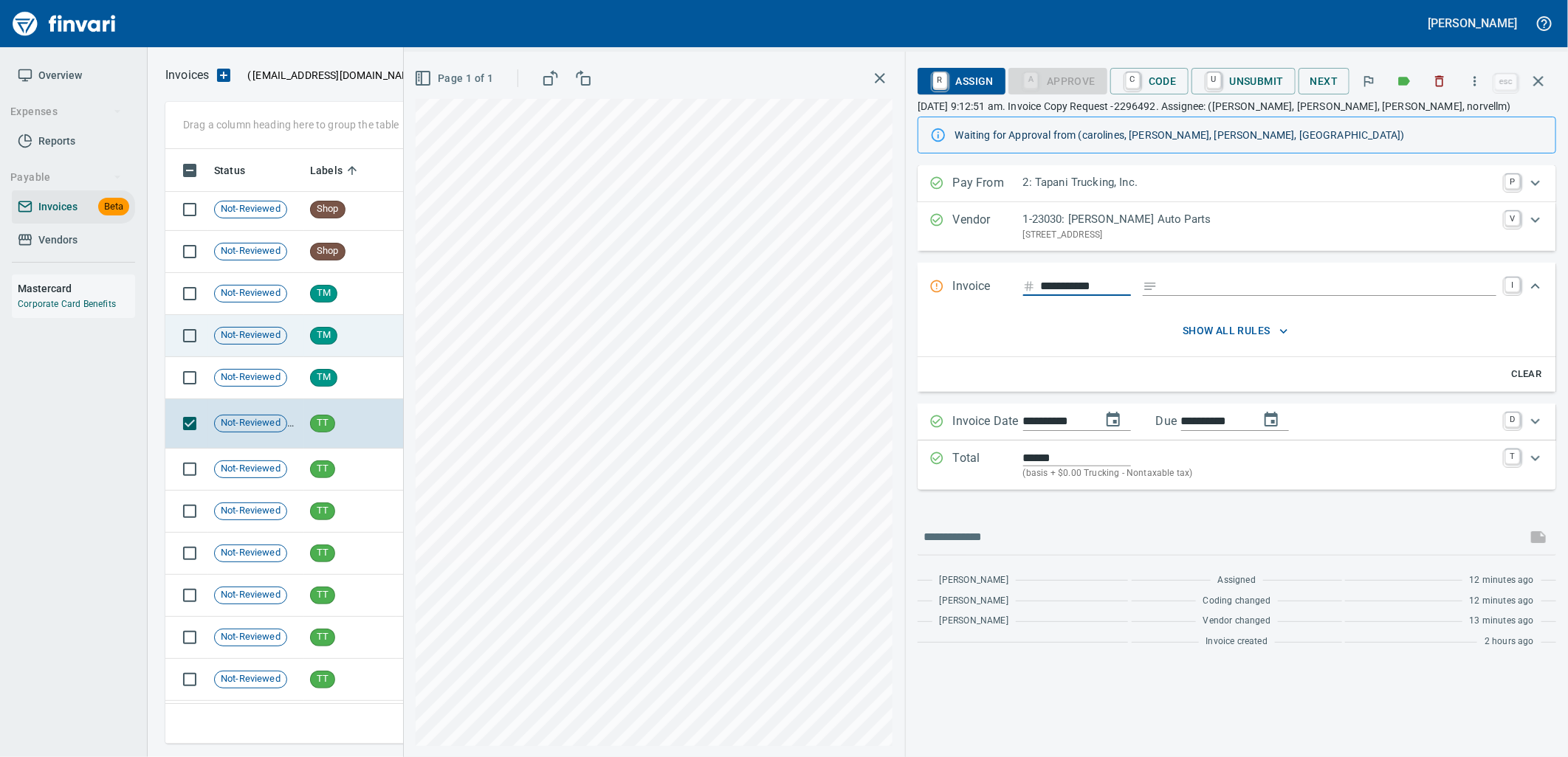
scroll to position [20701, 0]
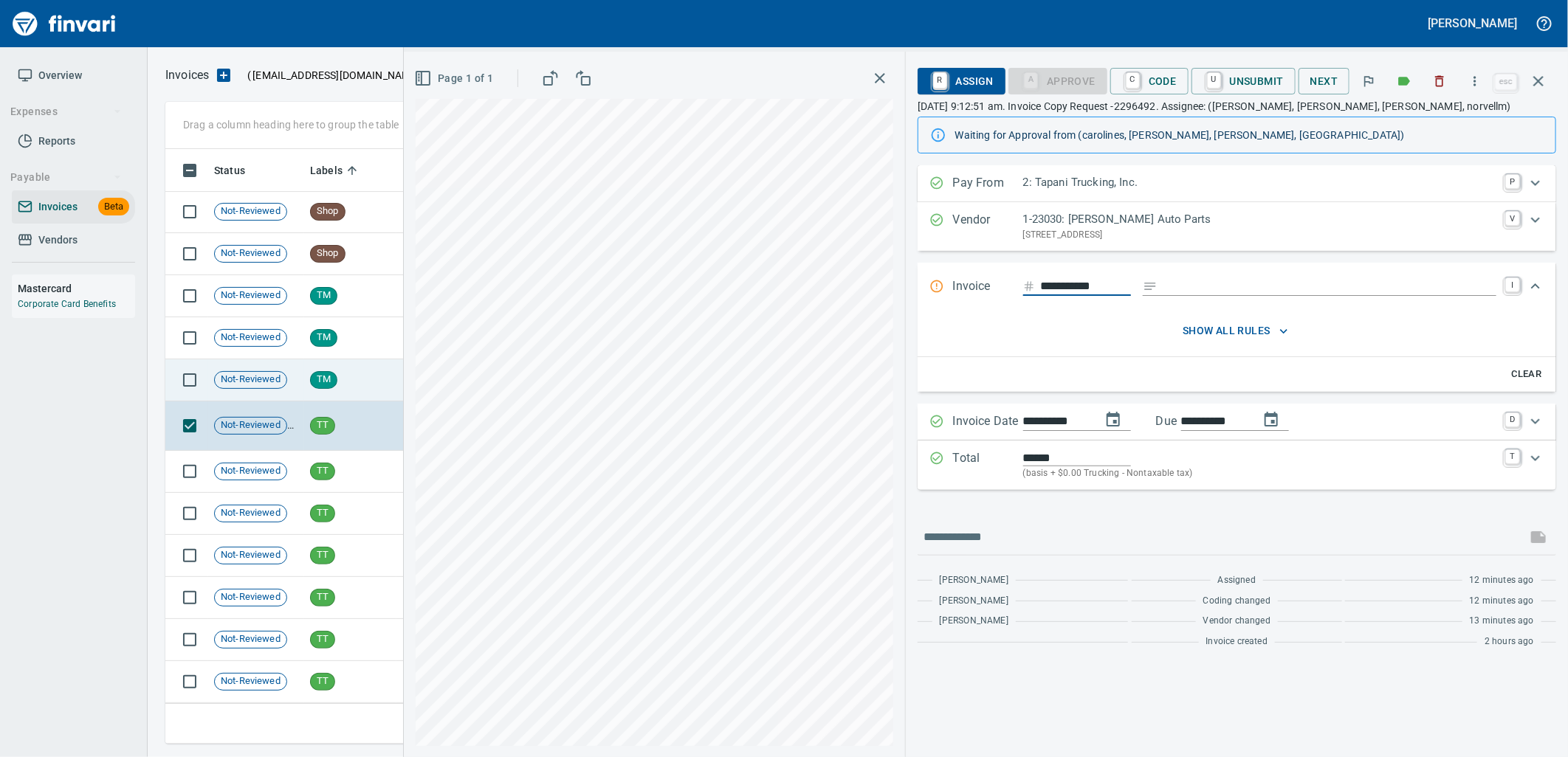
click at [330, 385] on span "TM" at bounding box center [324, 379] width 26 height 14
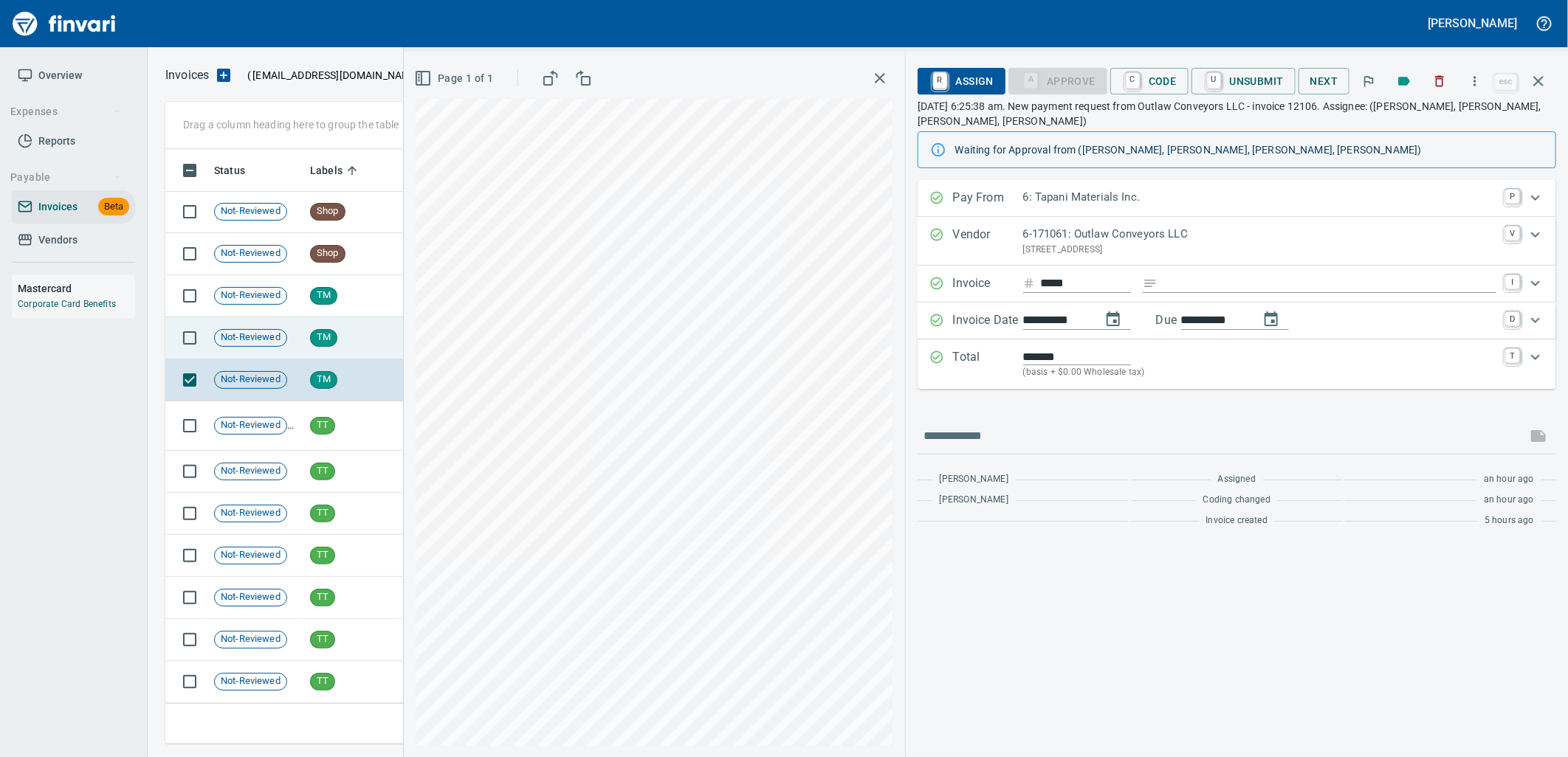
click at [330, 345] on div "TM" at bounding box center [324, 338] width 28 height 18
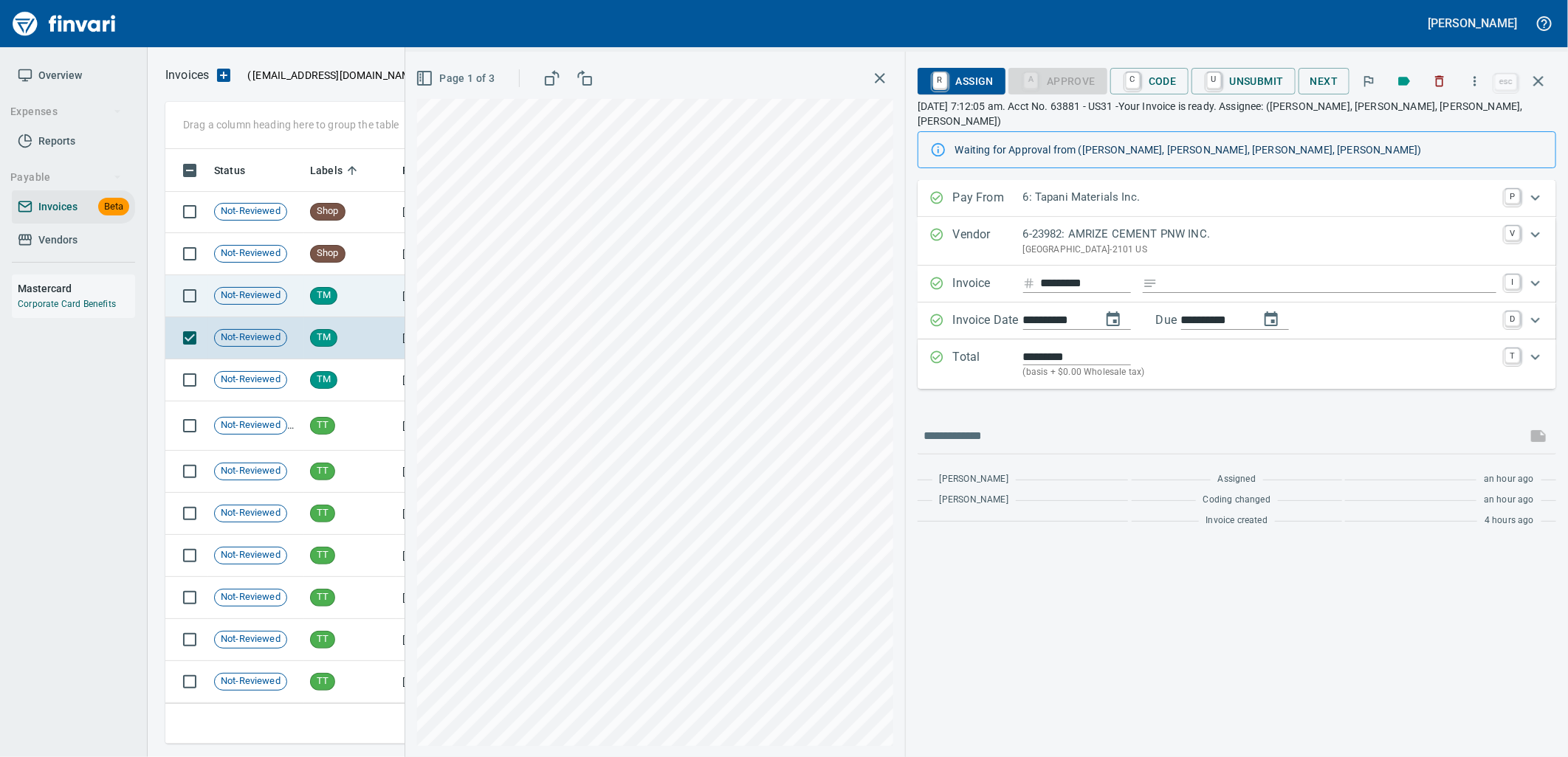
click at [319, 305] on td "TM" at bounding box center [349, 296] width 92 height 42
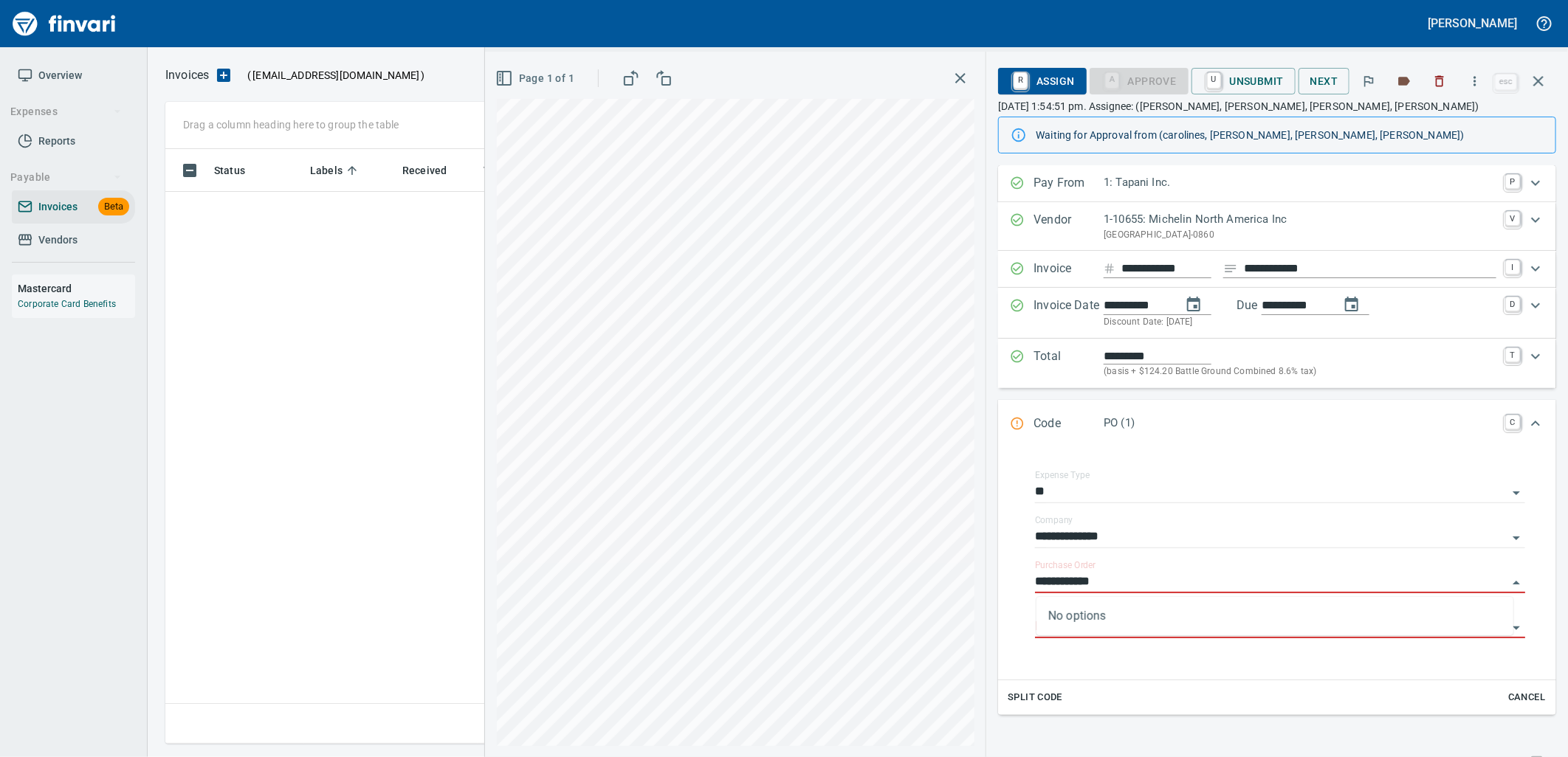
scroll to position [583, 1360]
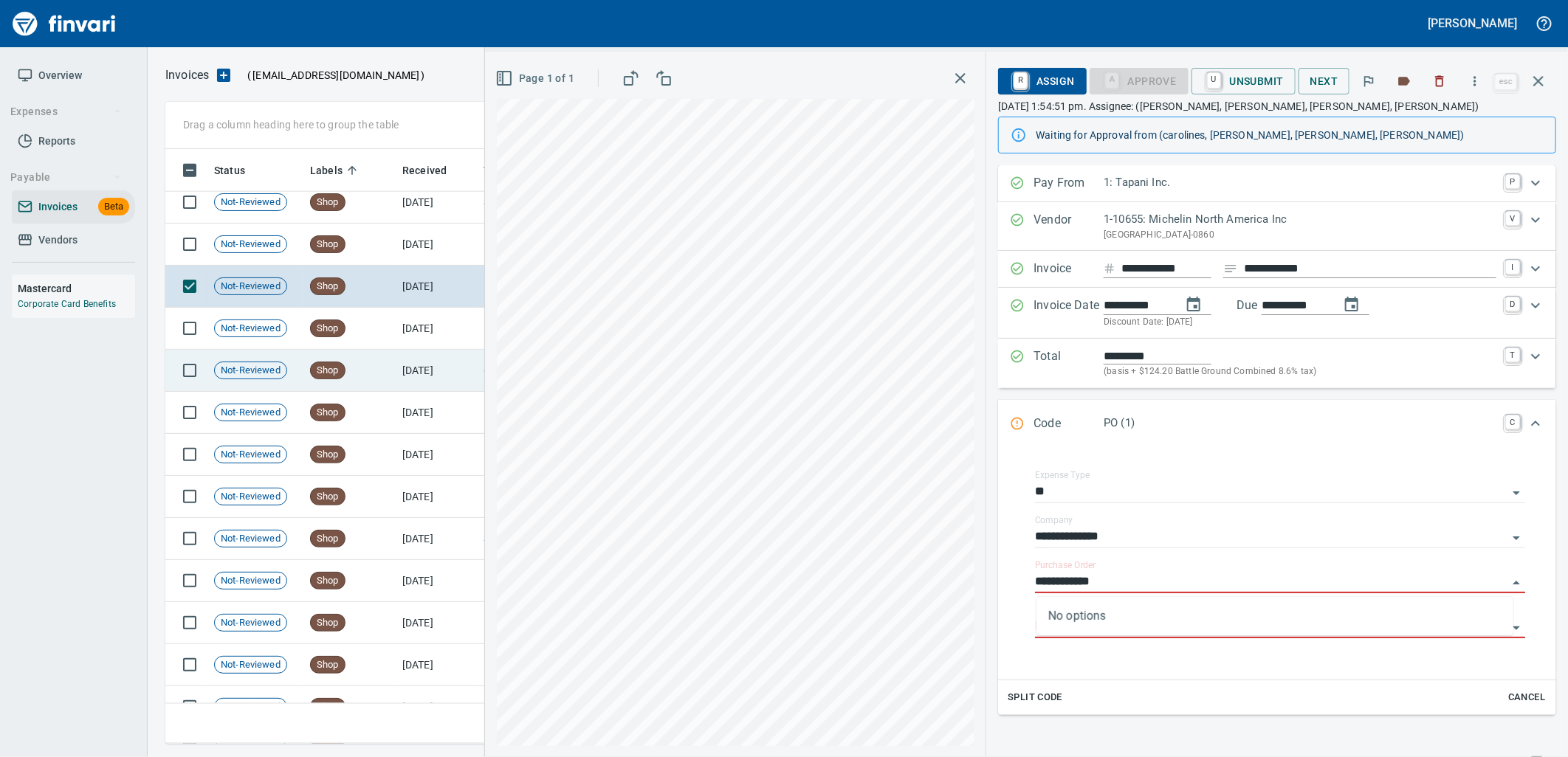
click at [352, 246] on td "Shop" at bounding box center [349, 244] width 92 height 42
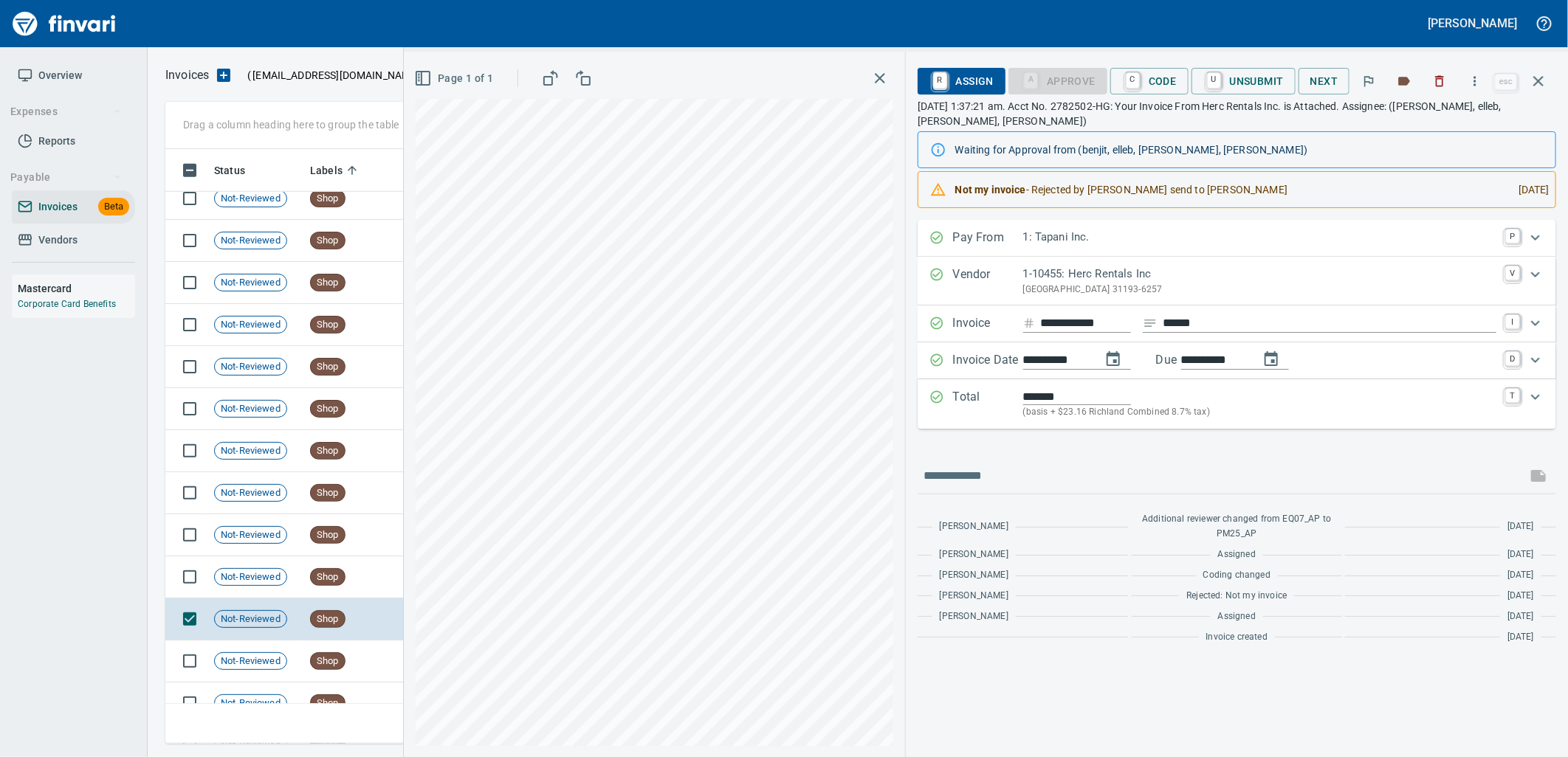
scroll to position [18488, 0]
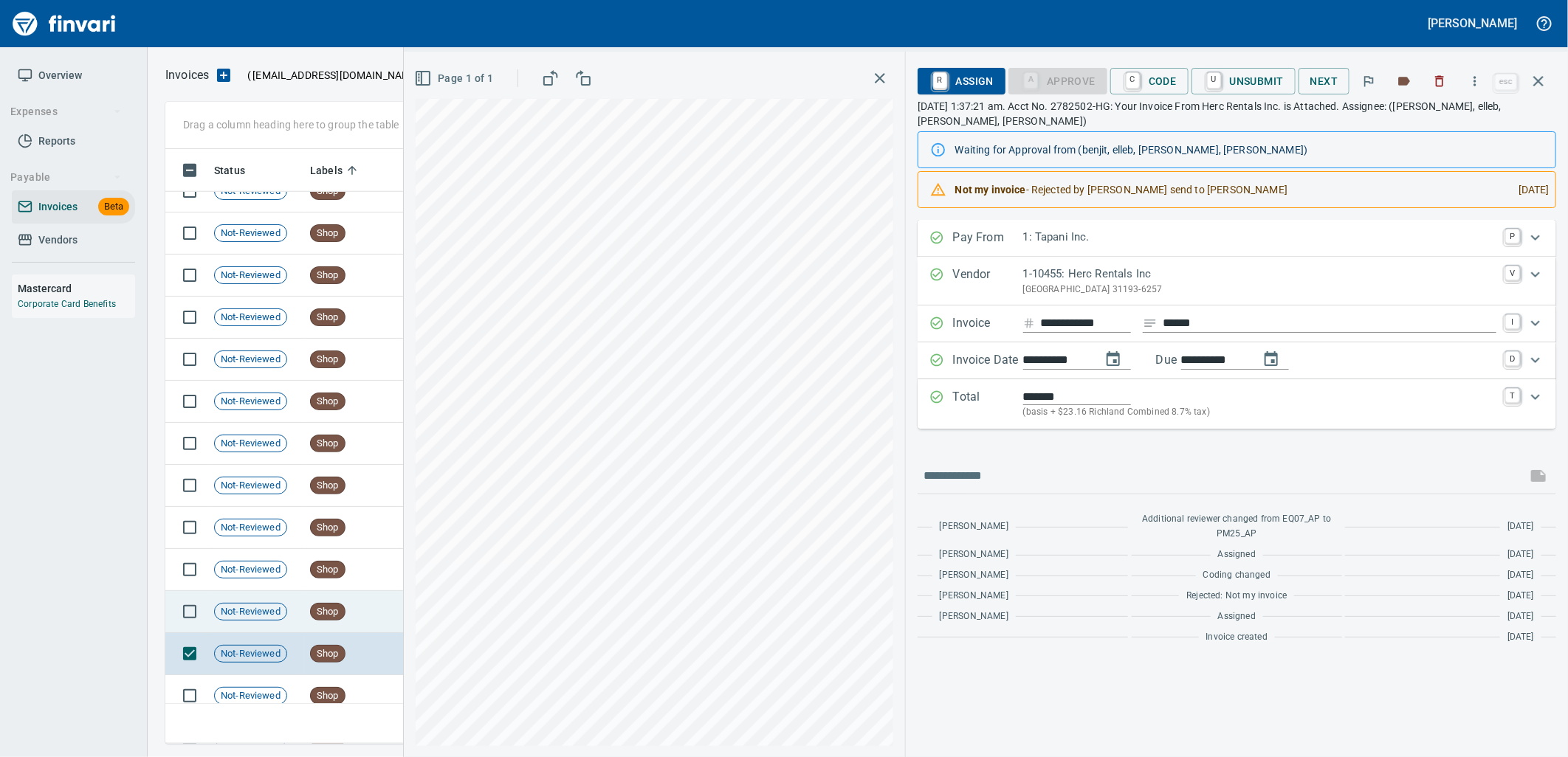
click at [374, 604] on td "Shop" at bounding box center [349, 612] width 92 height 42
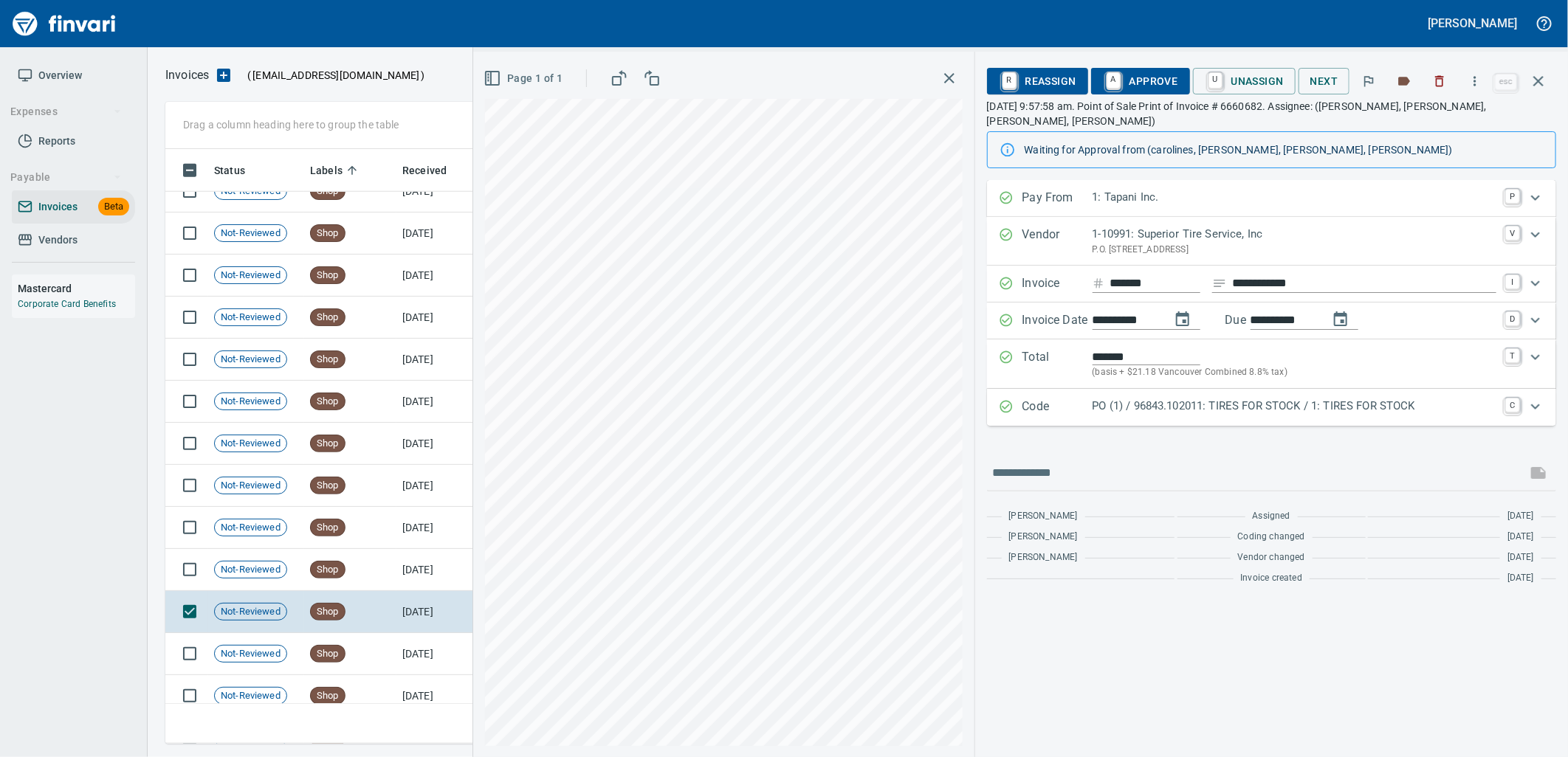
click at [1131, 397] on p "PO (1) / 96843.102011: TIRES FOR STOCK / 1: TIRES FOR STOCK" at bounding box center [1293, 406] width 404 height 17
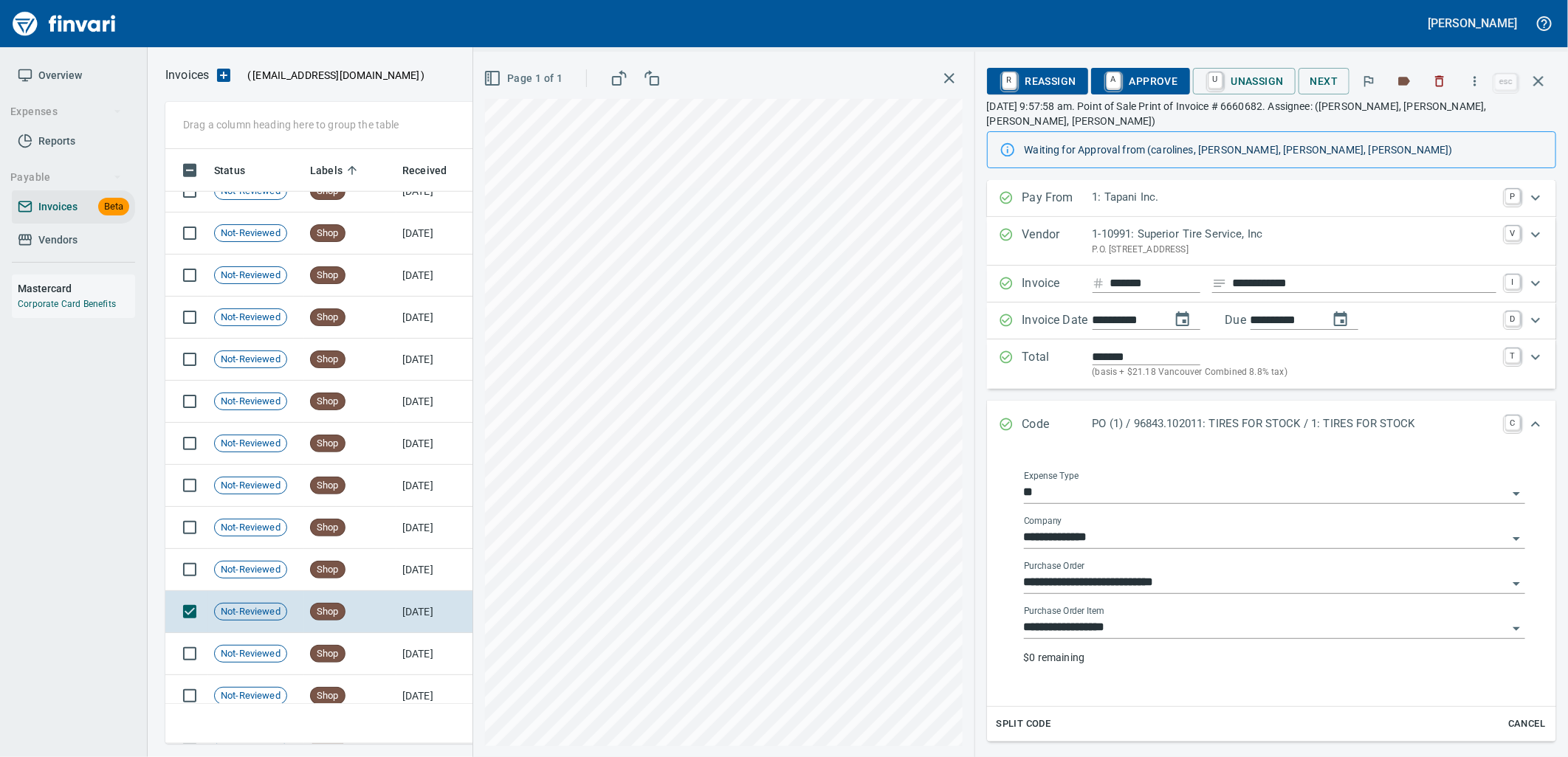
click at [1143, 618] on input "**********" at bounding box center [1266, 628] width 484 height 21
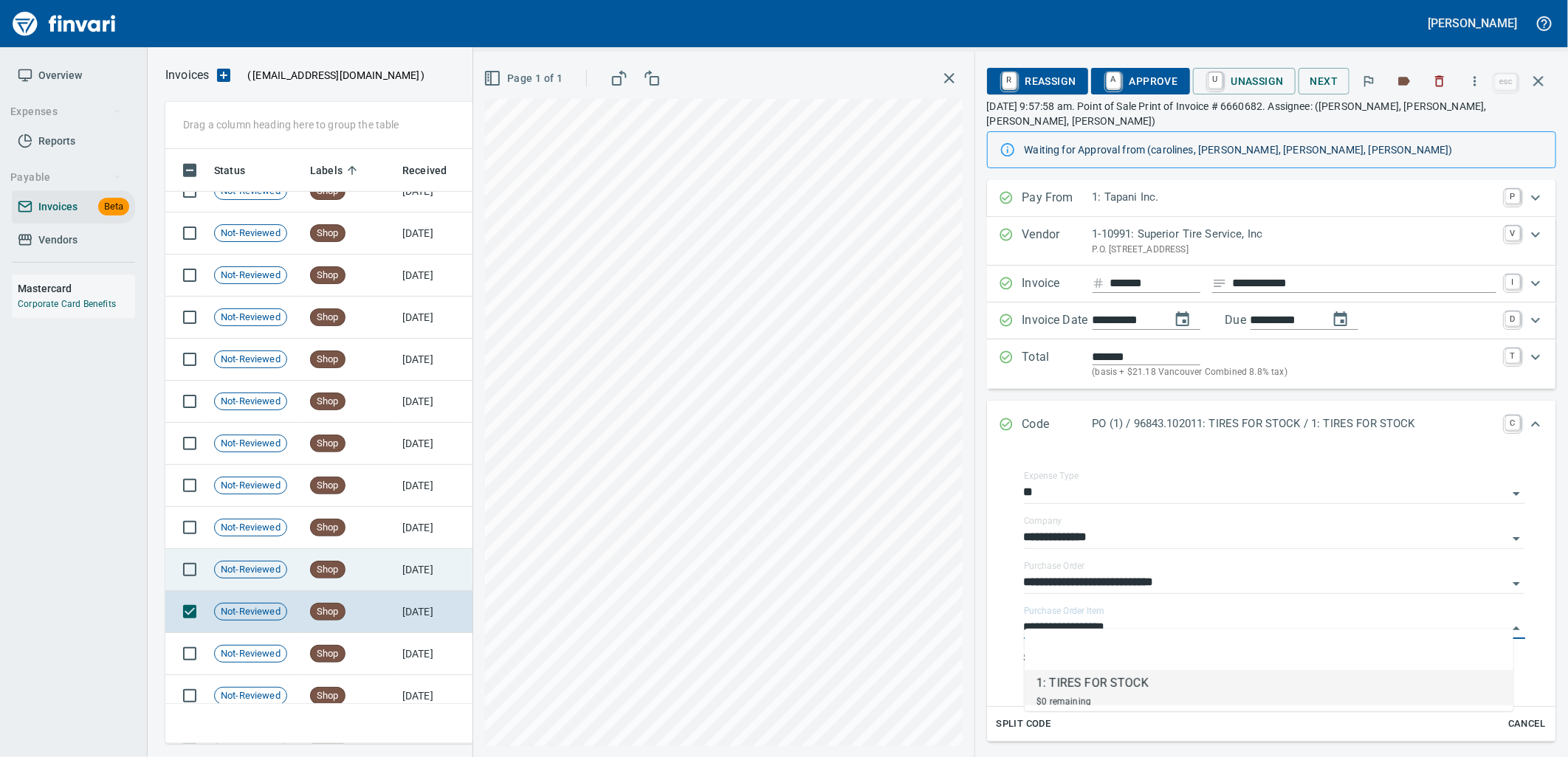
click at [338, 568] on span "Shop" at bounding box center [327, 569] width 34 height 14
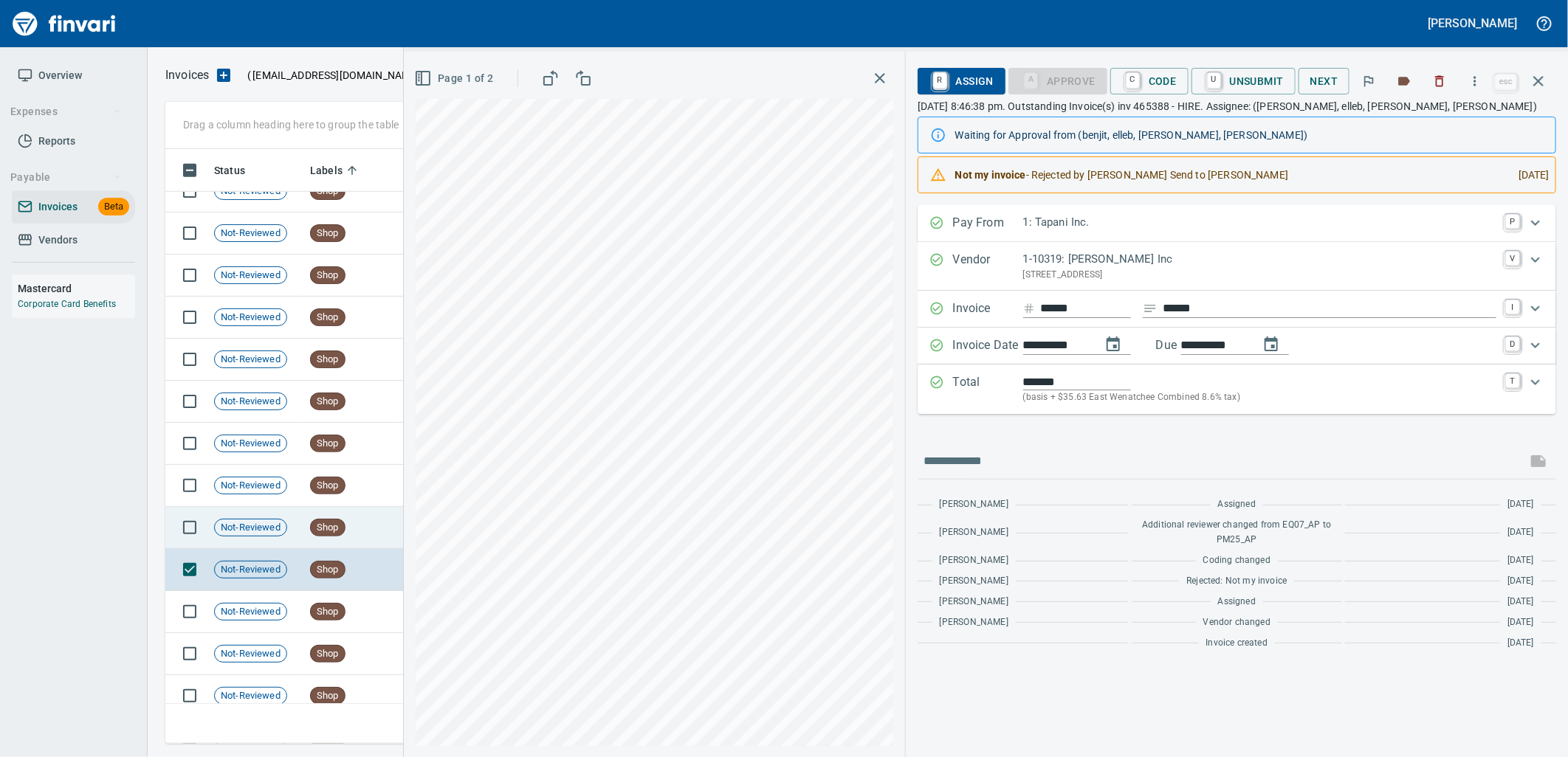
click at [319, 540] on td "Shop" at bounding box center [349, 527] width 92 height 42
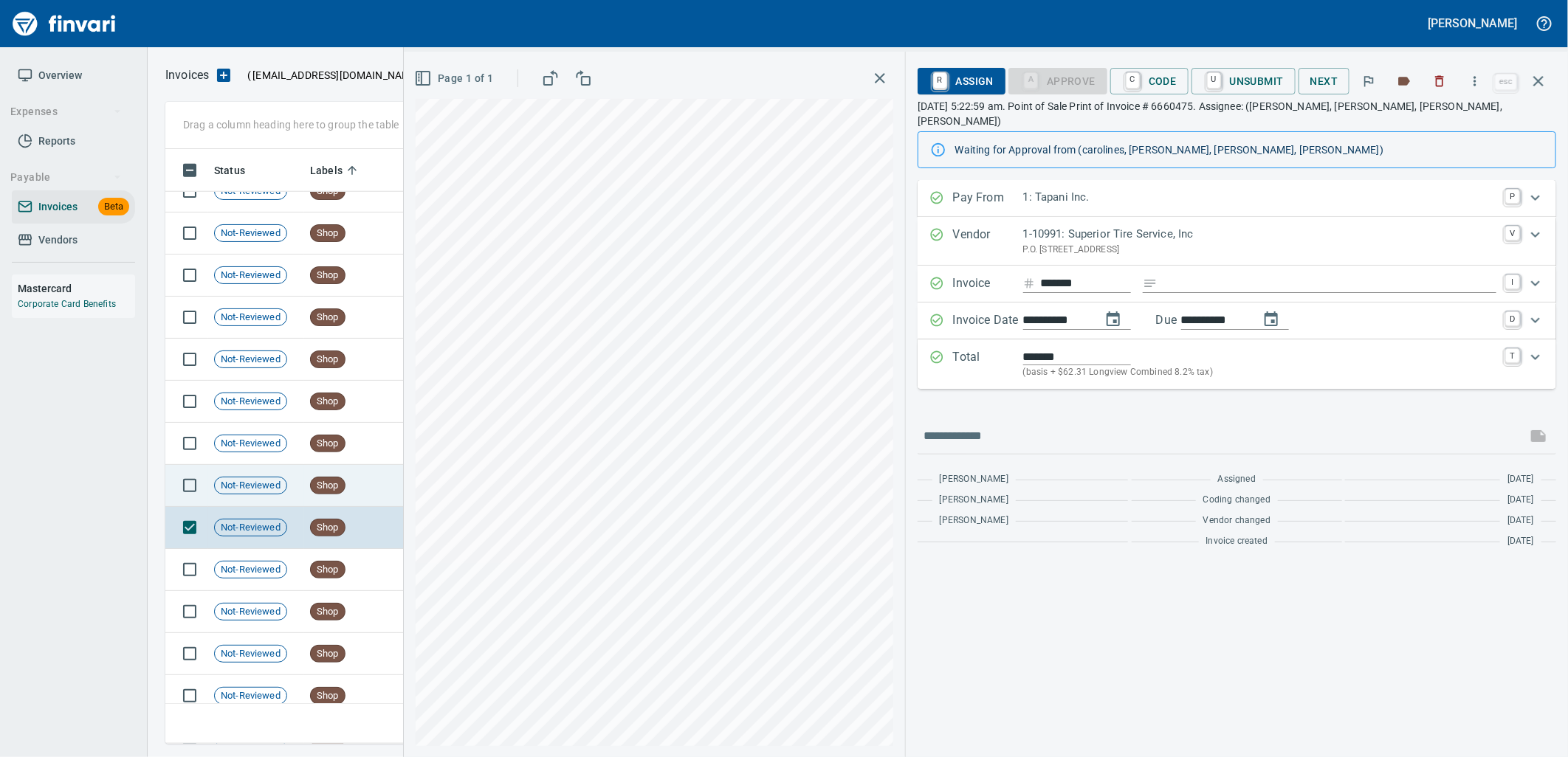
click at [349, 487] on td "Shop" at bounding box center [349, 485] width 92 height 42
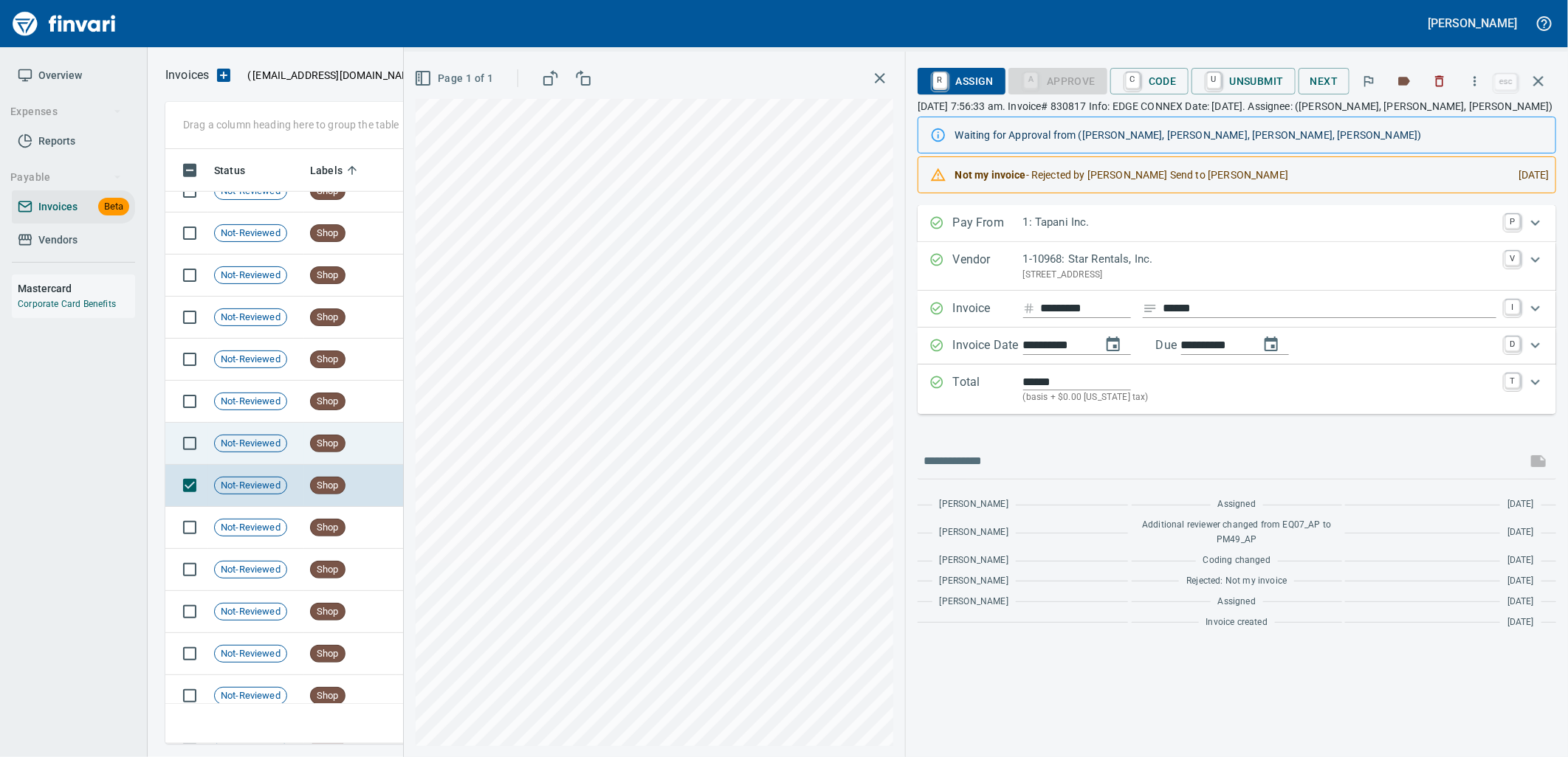
click at [362, 446] on td "Shop" at bounding box center [349, 443] width 92 height 42
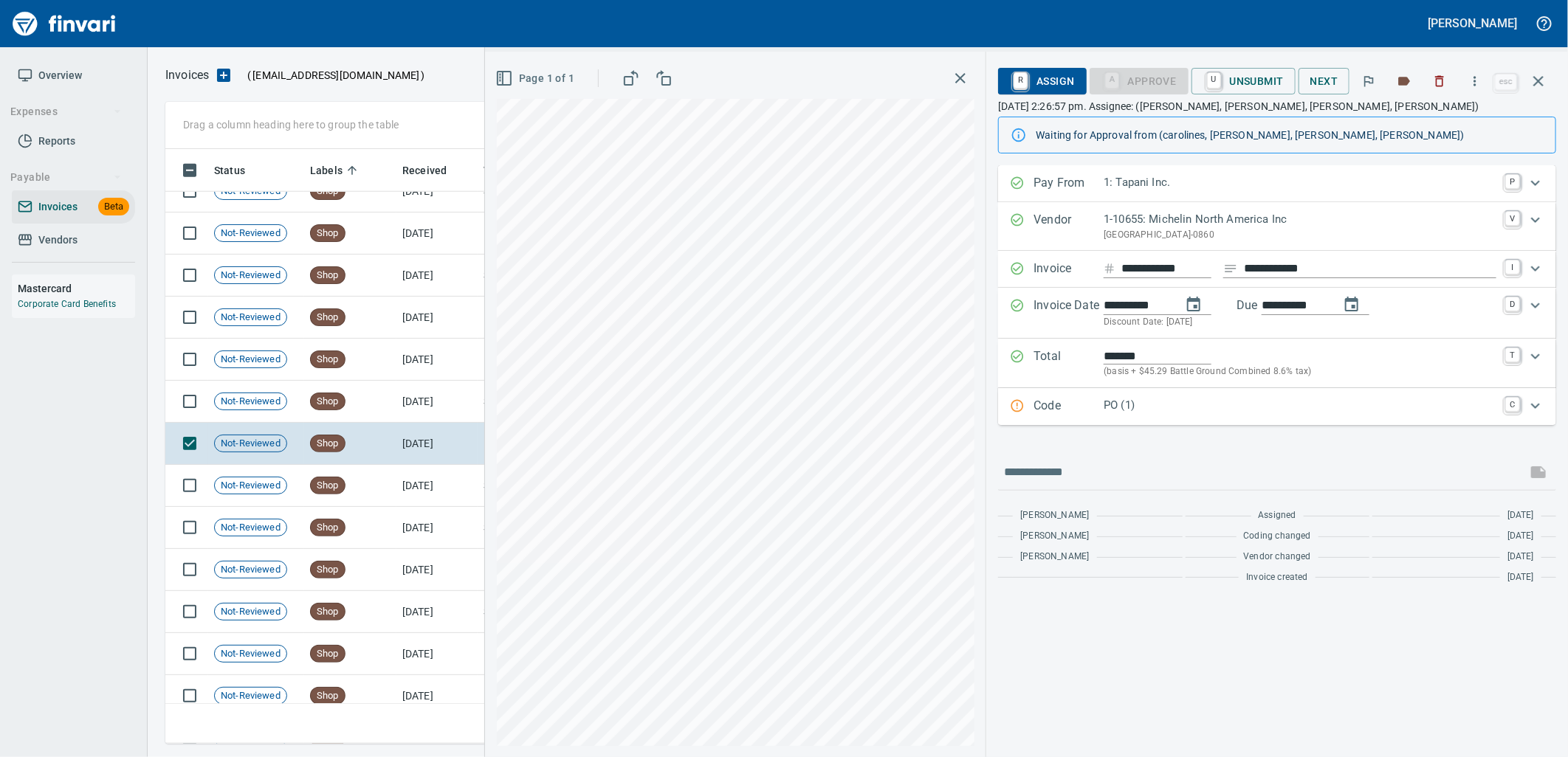
click at [1040, 413] on p "Code" at bounding box center [1068, 406] width 70 height 19
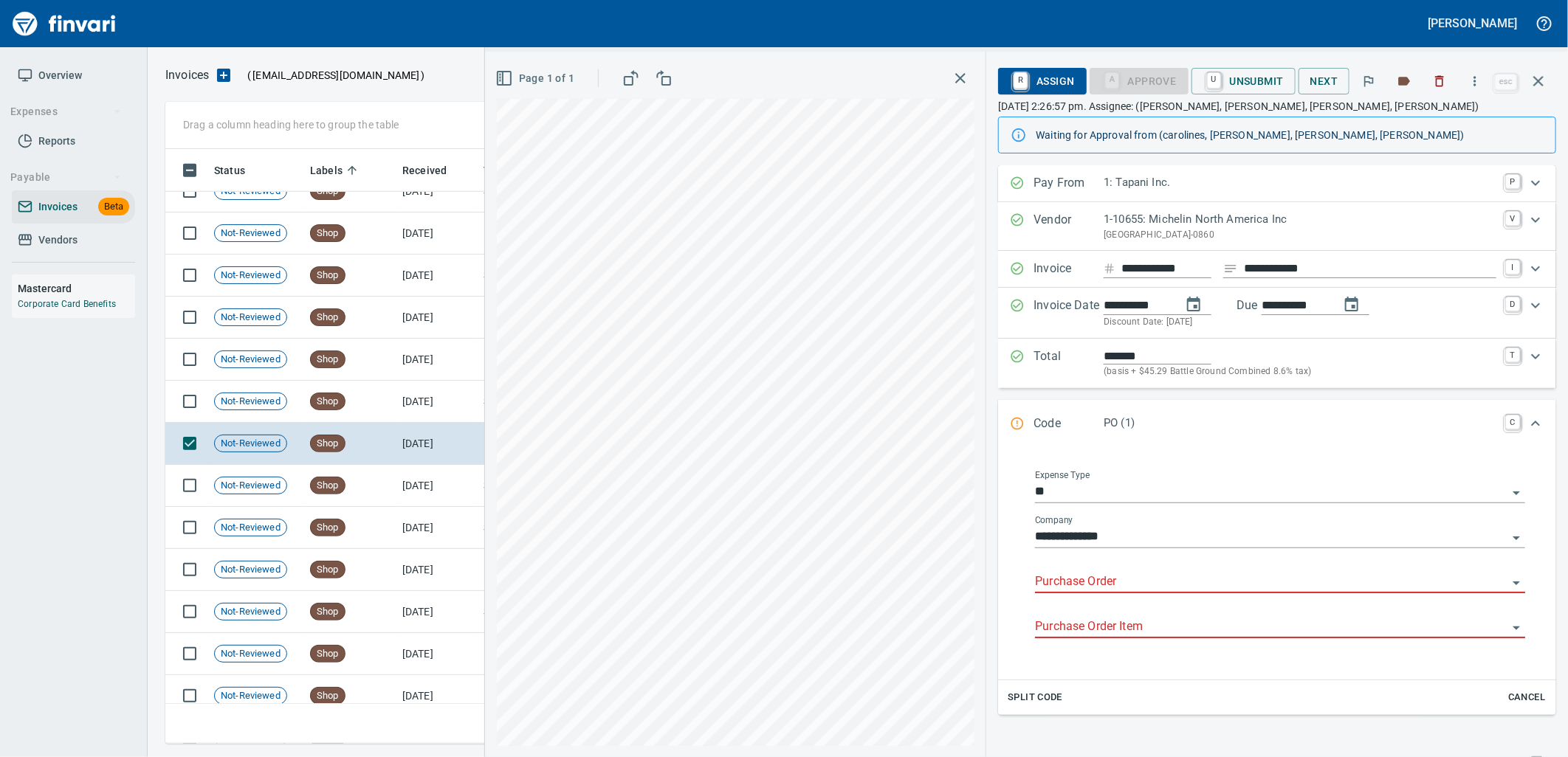
click at [1075, 588] on input "Purchase Order" at bounding box center [1271, 582] width 472 height 21
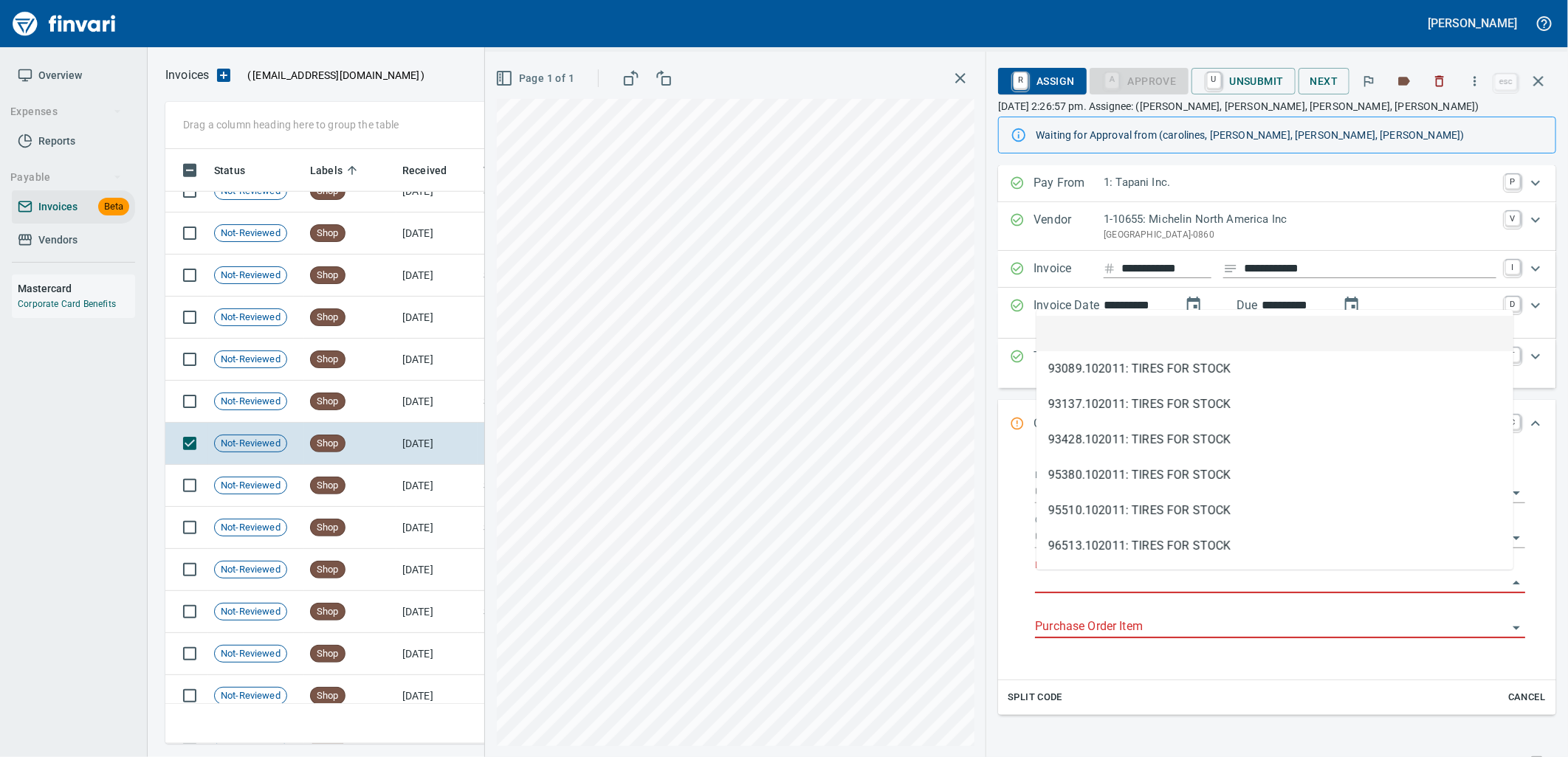
type input "**********"
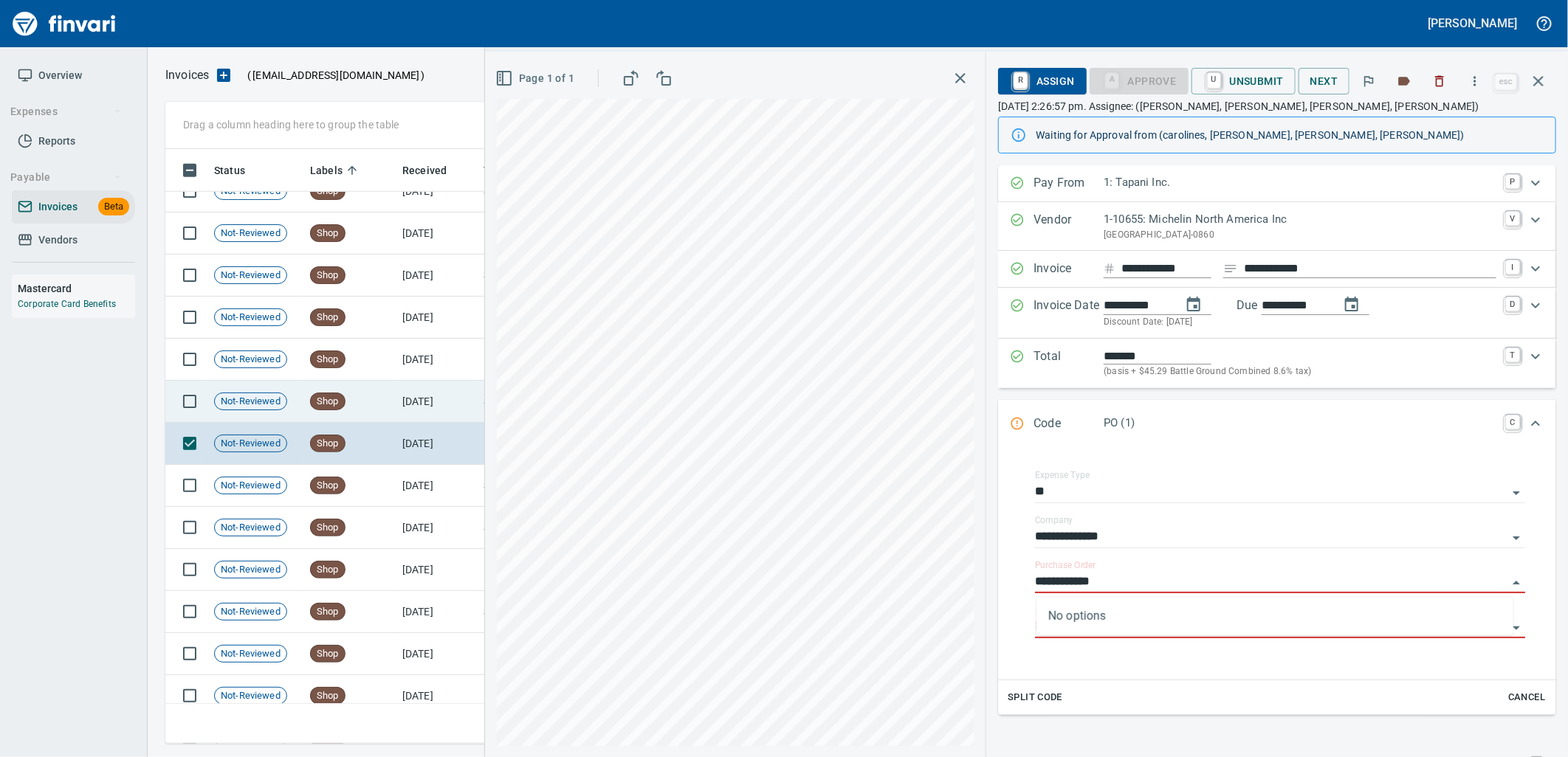
click at [388, 403] on td "Shop" at bounding box center [349, 402] width 92 height 42
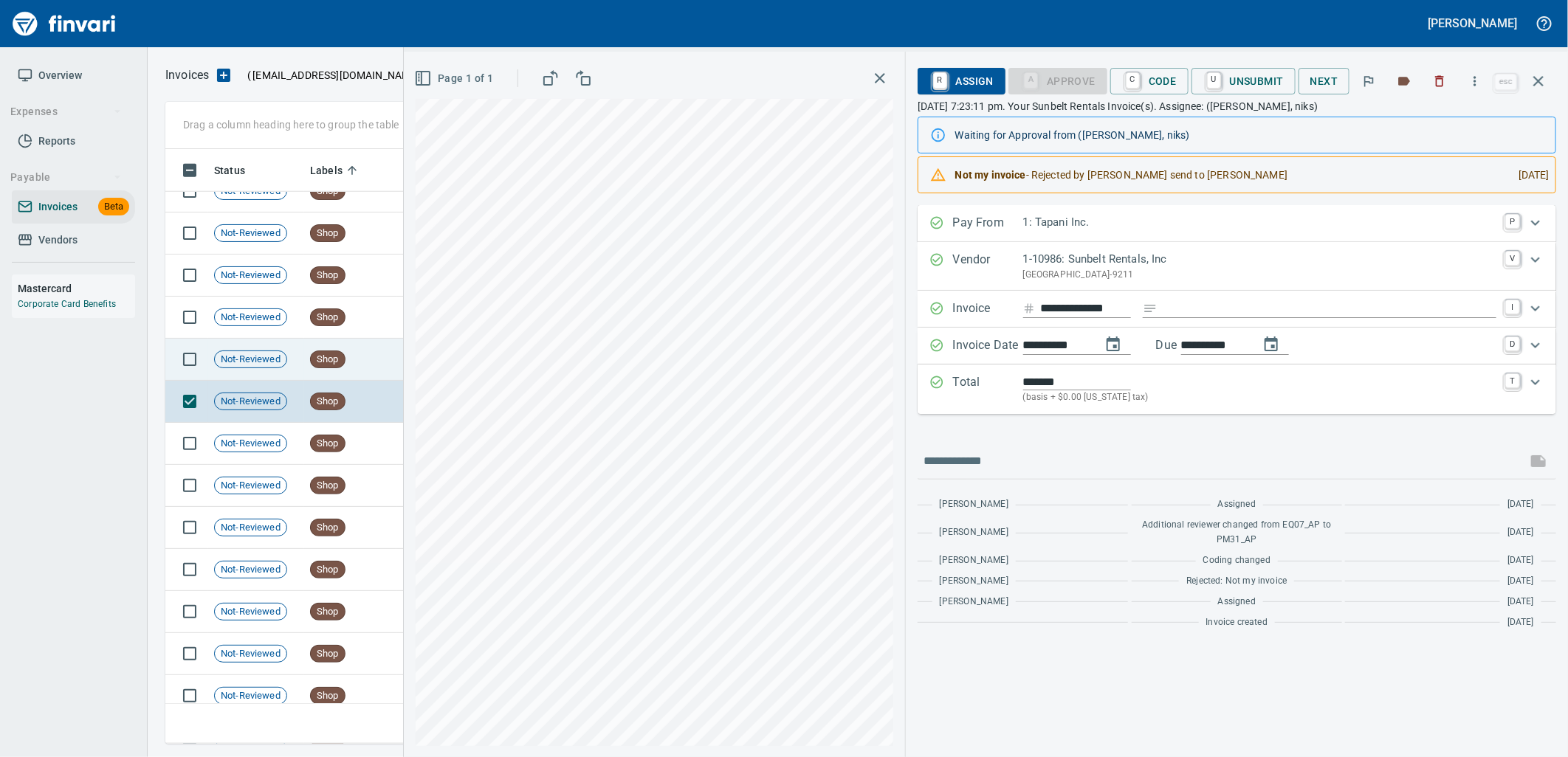
click at [380, 356] on td "Shop" at bounding box center [349, 360] width 92 height 42
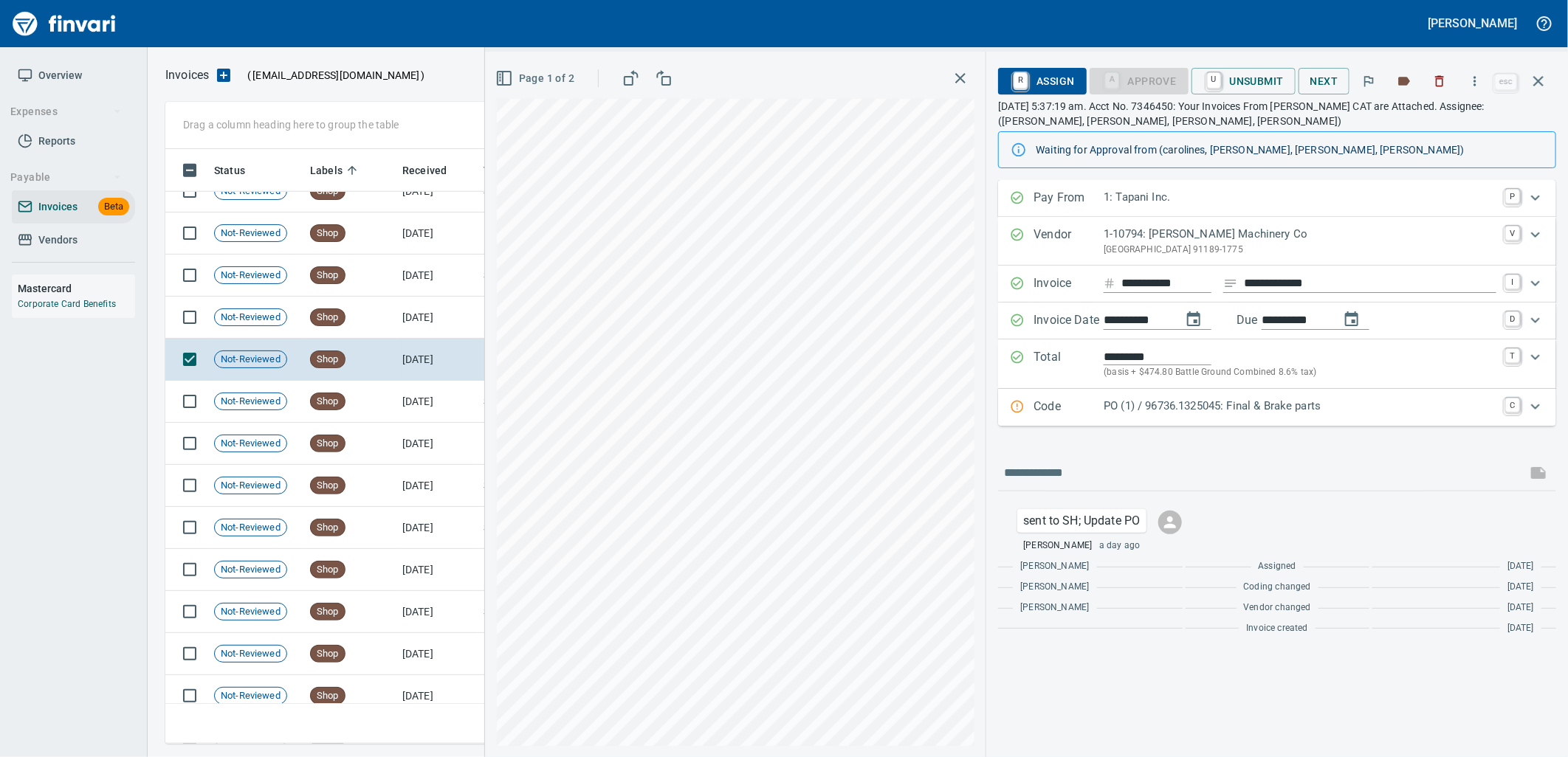
click at [1168, 417] on div "PO (1) / 96736.1325045: Final & Brake parts" at bounding box center [1299, 407] width 392 height 19
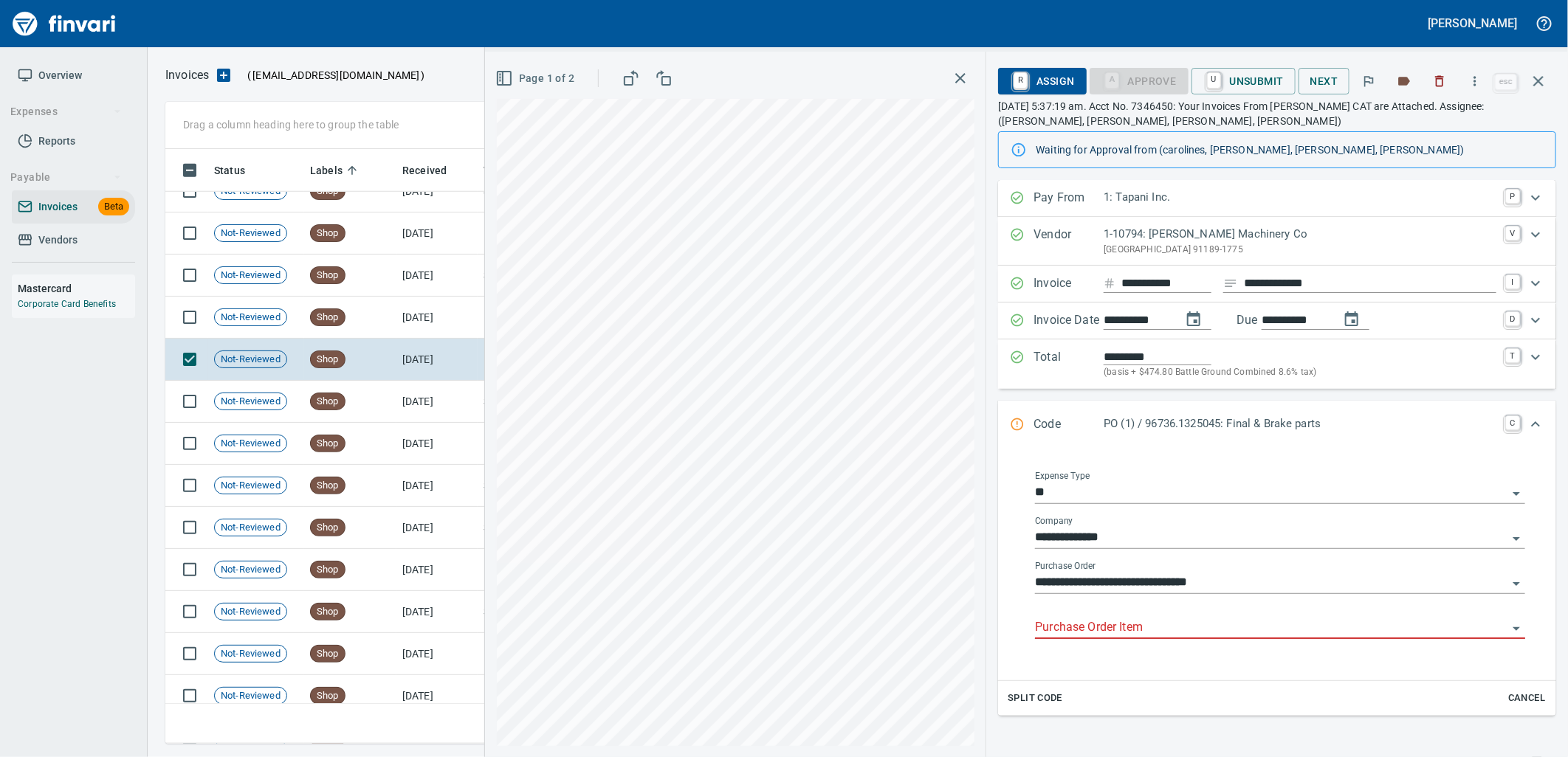
click at [1122, 625] on input "Purchase Order Item" at bounding box center [1271, 628] width 472 height 21
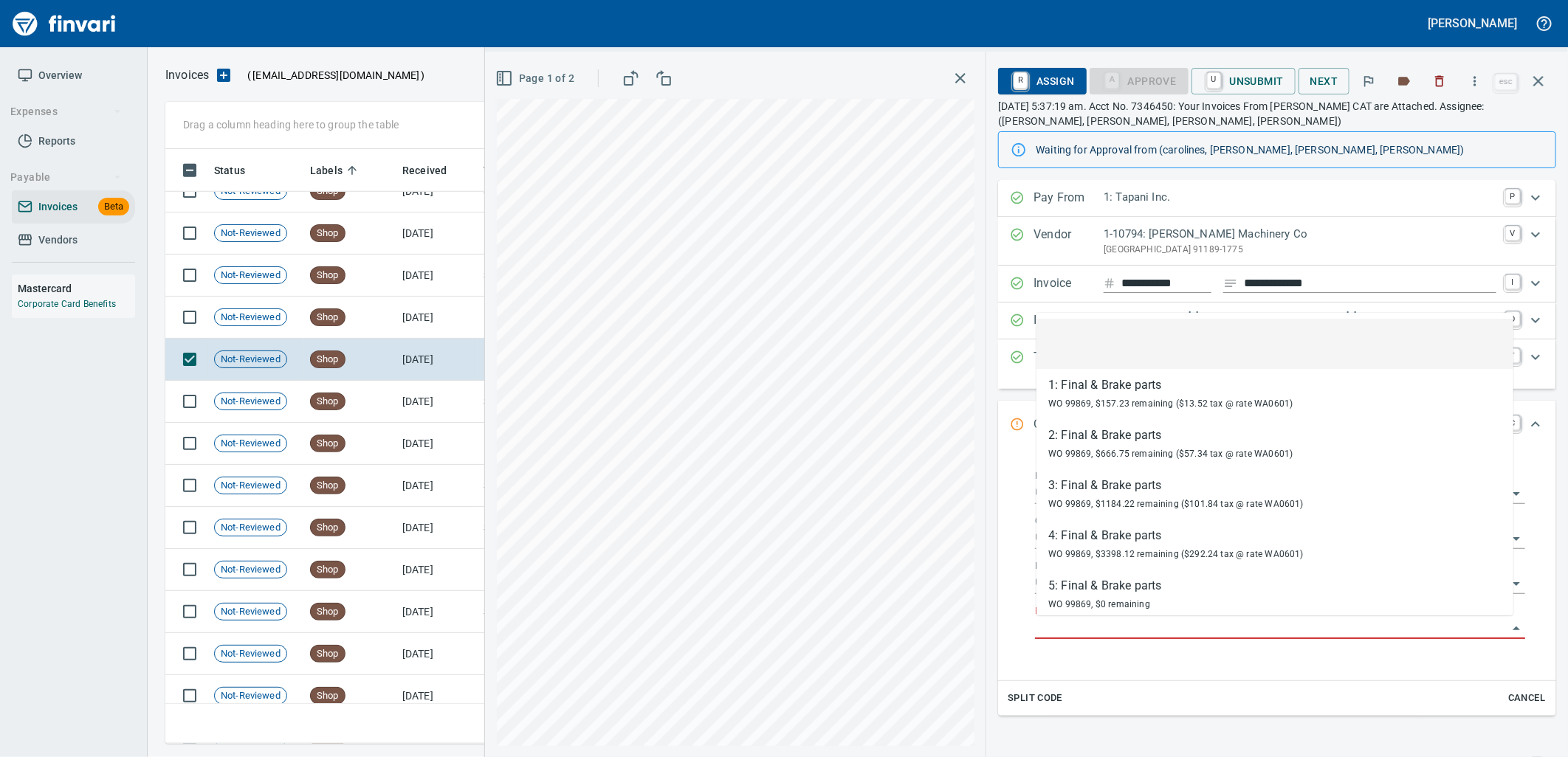
scroll to position [583, 1360]
click at [408, 307] on td "[DATE]" at bounding box center [437, 317] width 81 height 42
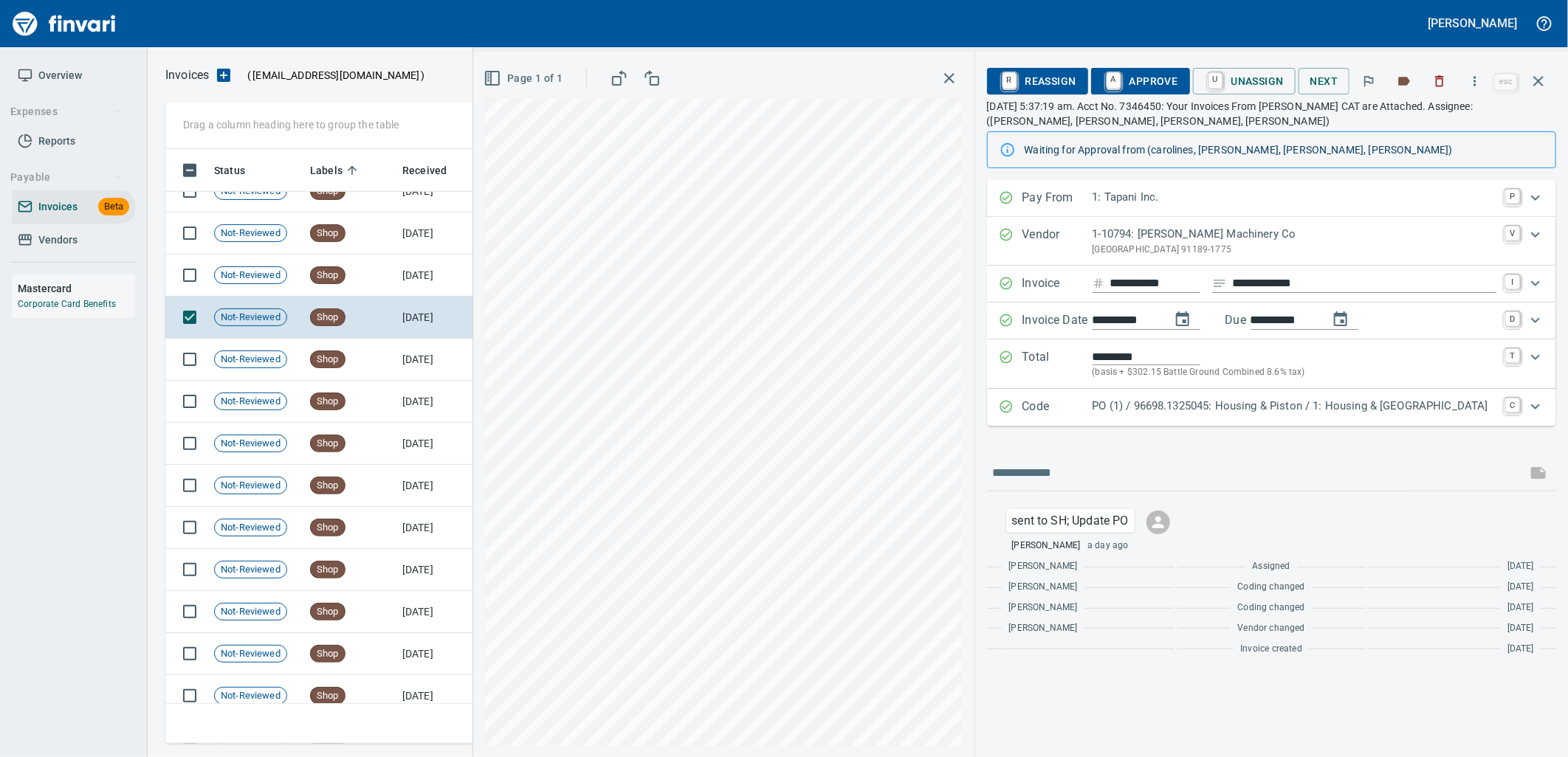
click at [1176, 413] on p "PO (1) / 96698.1325045: Housing & Piston / 1: Housing & Piston" at bounding box center [1293, 406] width 404 height 17
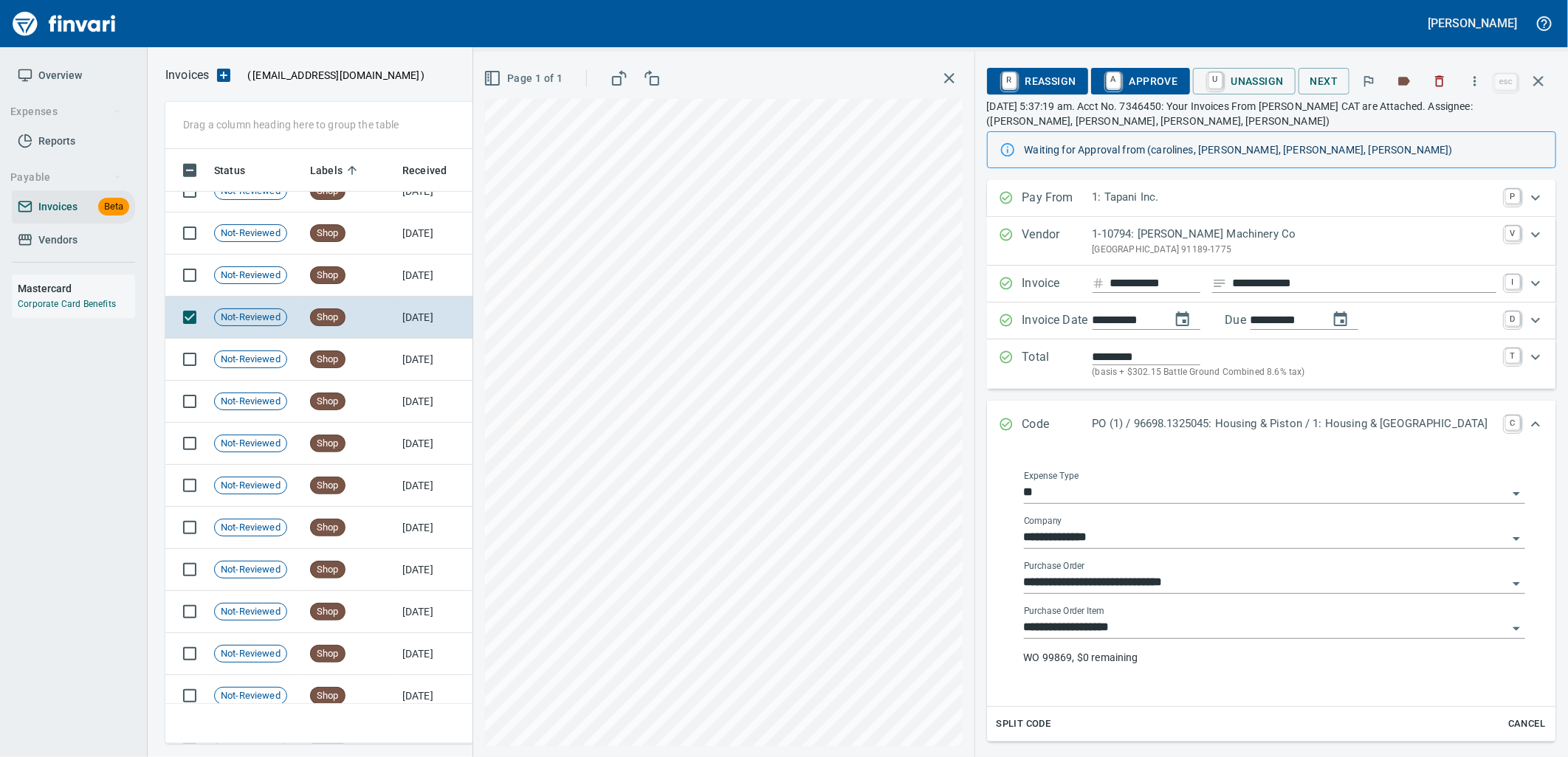
click at [1143, 629] on input "**********" at bounding box center [1266, 628] width 484 height 21
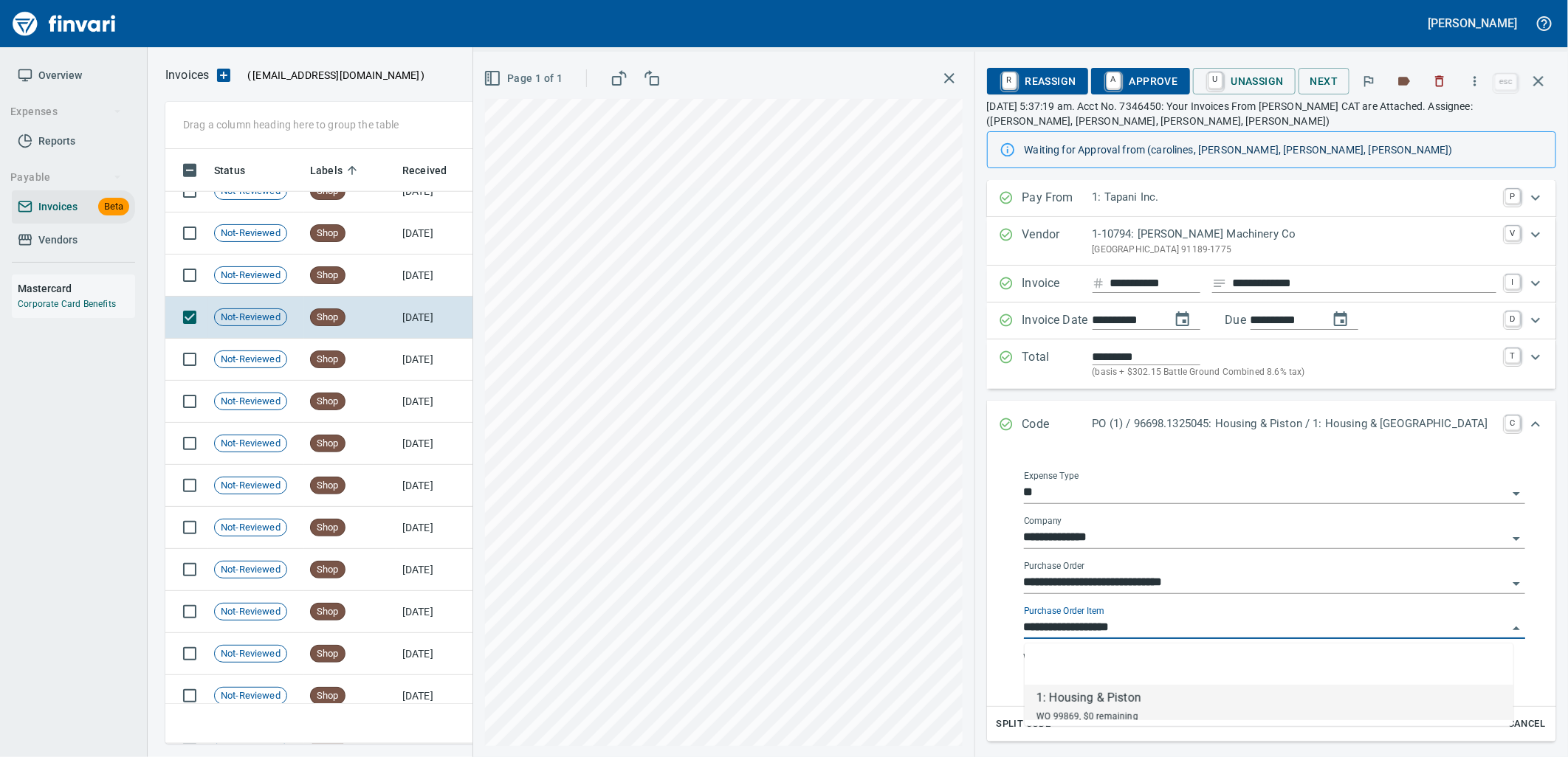
scroll to position [583, 1360]
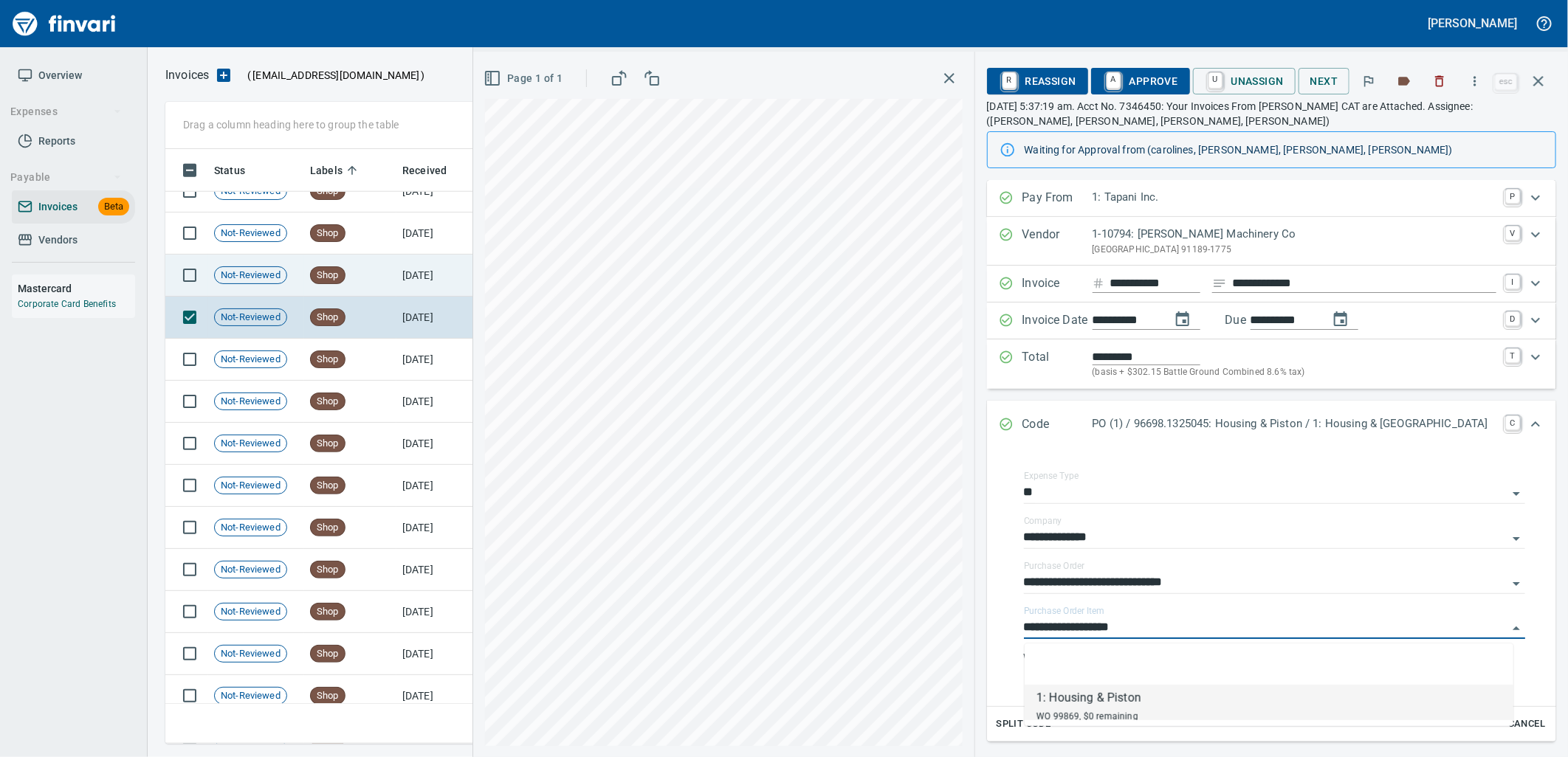
click at [344, 274] on span "Shop" at bounding box center [327, 275] width 34 height 14
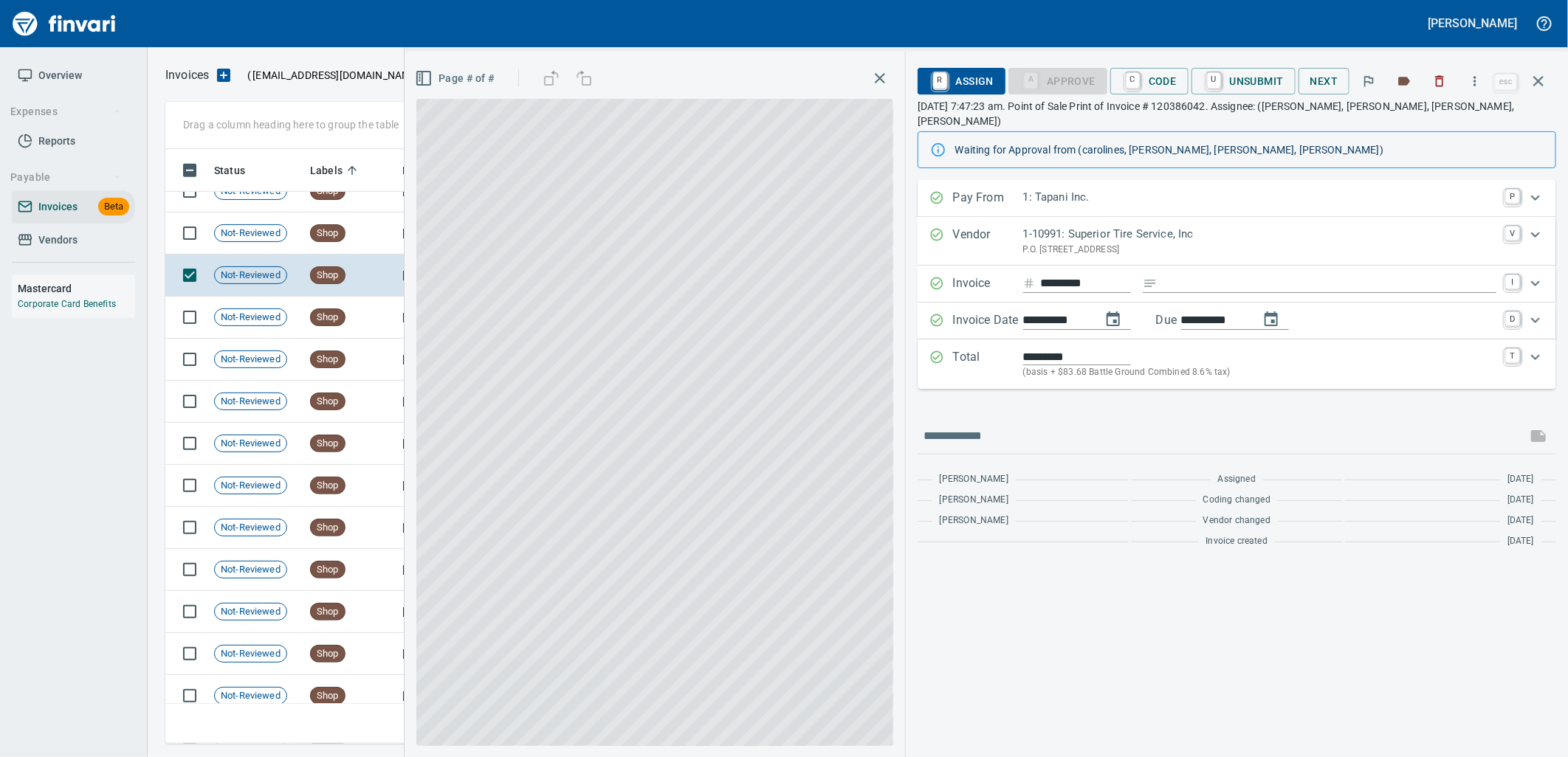
scroll to position [583, 1360]
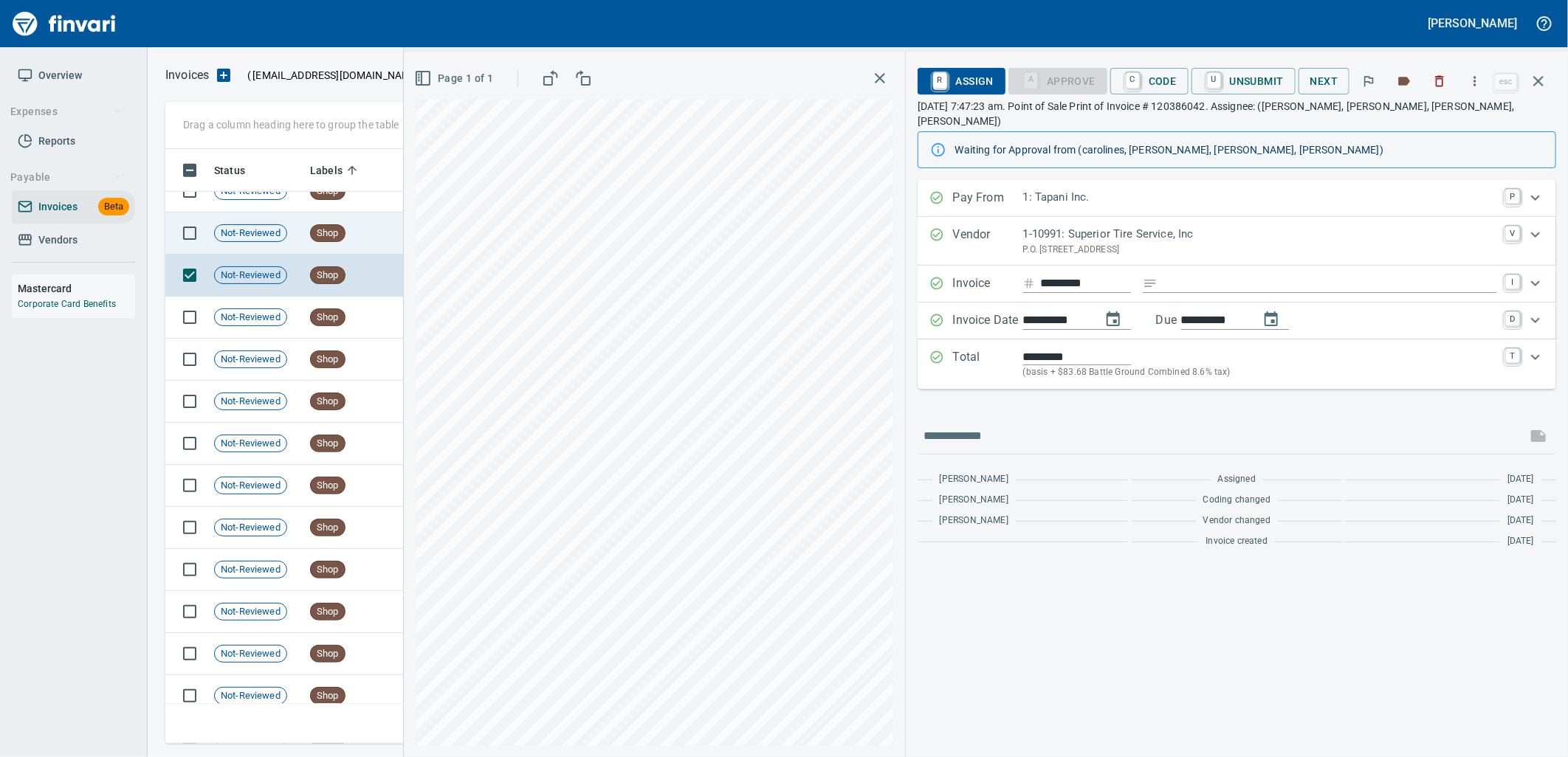
click at [371, 240] on td "Shop" at bounding box center [349, 233] width 92 height 42
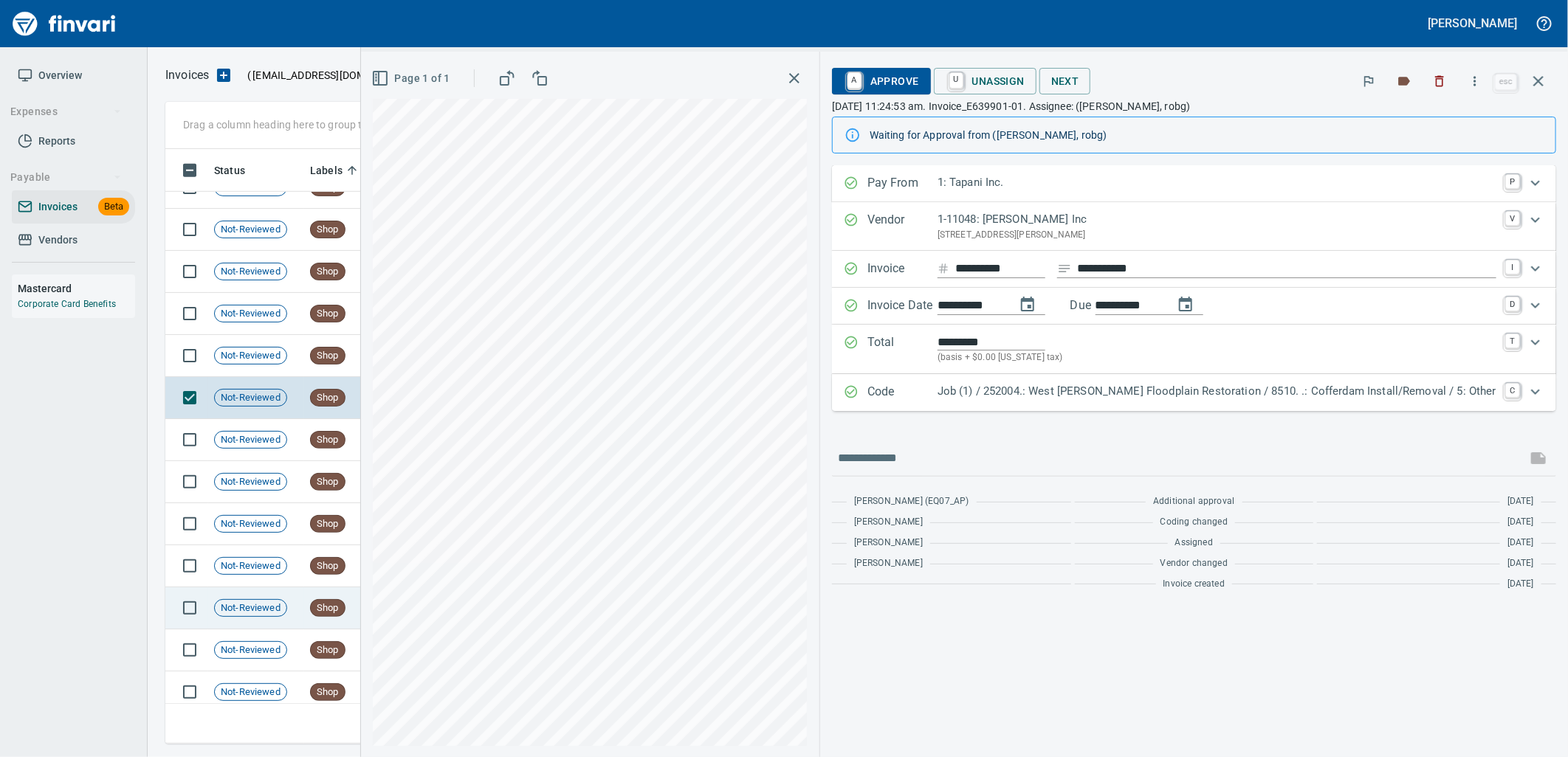
scroll to position [18242, 0]
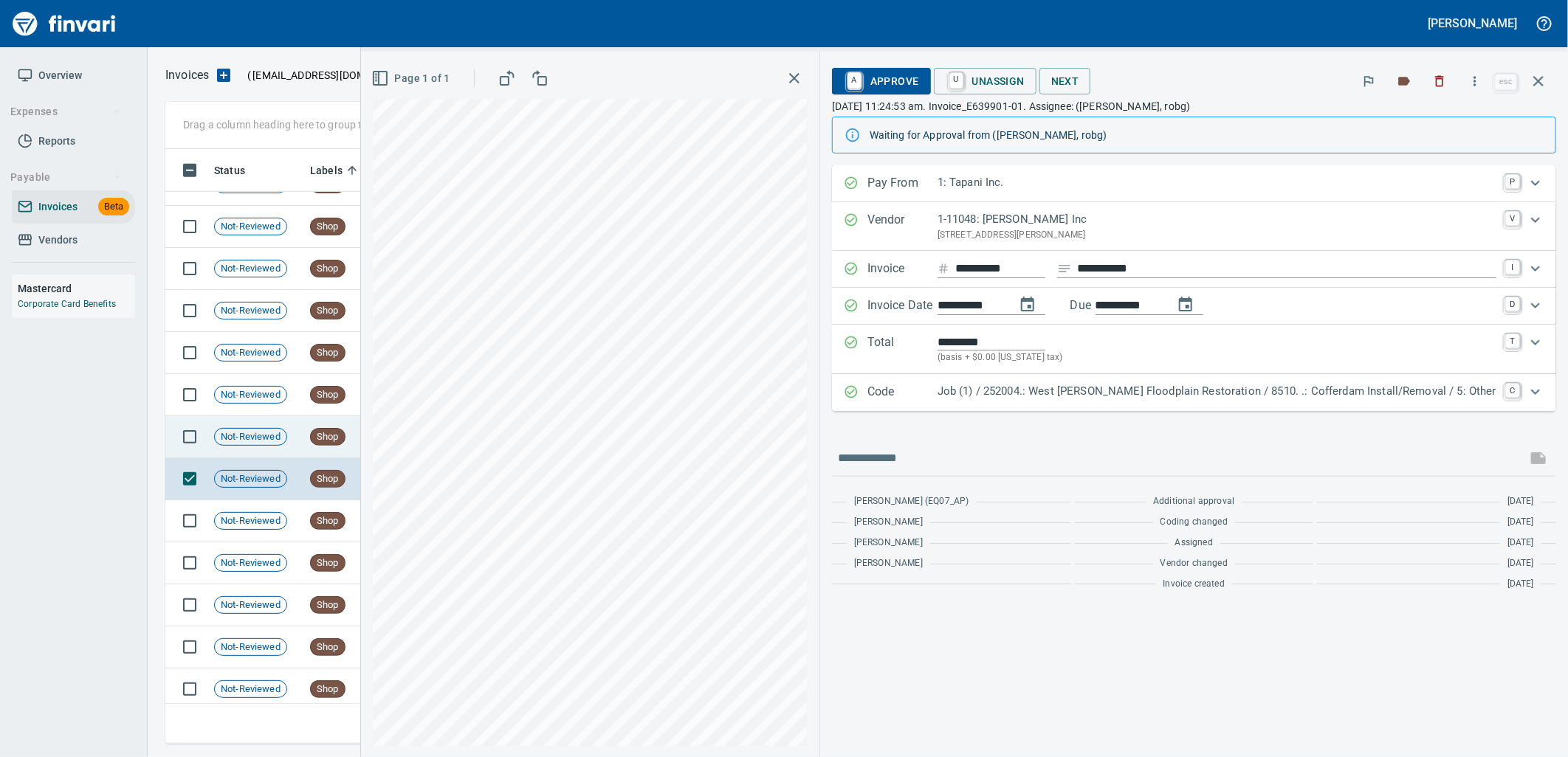
click at [355, 440] on td "Shop" at bounding box center [349, 437] width 92 height 42
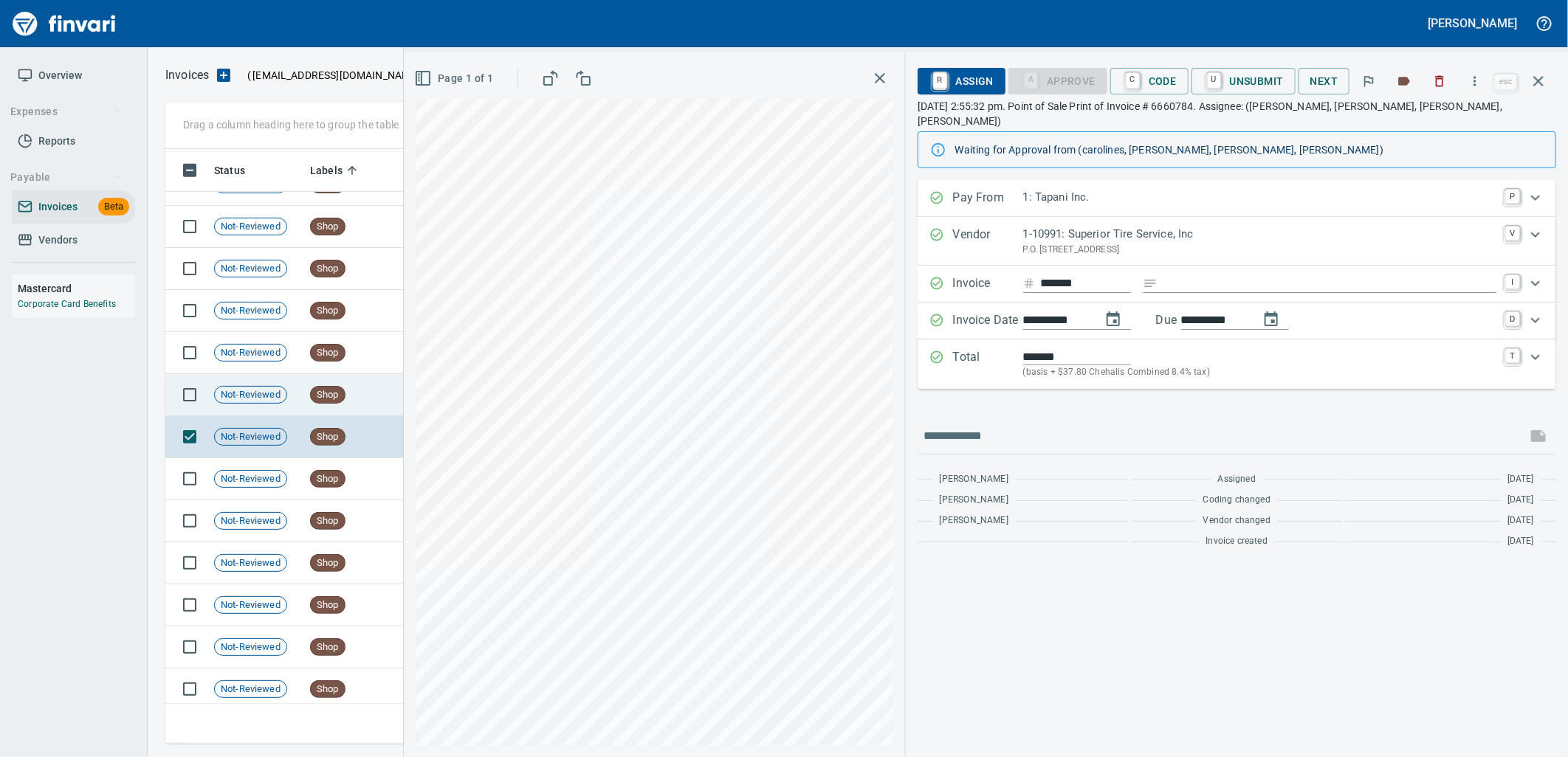
click at [353, 400] on td "Shop" at bounding box center [349, 395] width 92 height 42
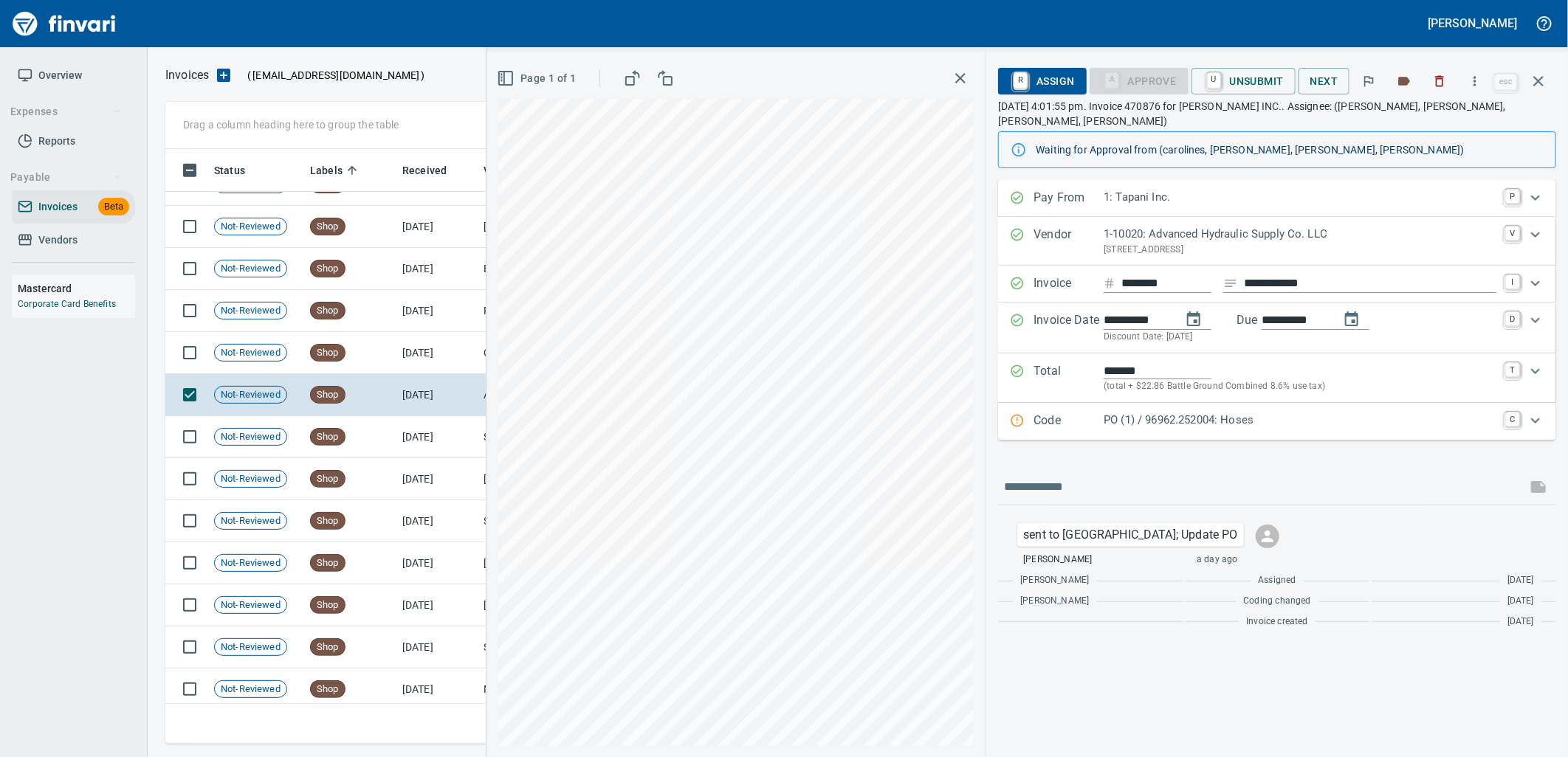
click at [1260, 417] on p "PO (1) / 96962.252004: Hoses" at bounding box center [1299, 421] width 392 height 17
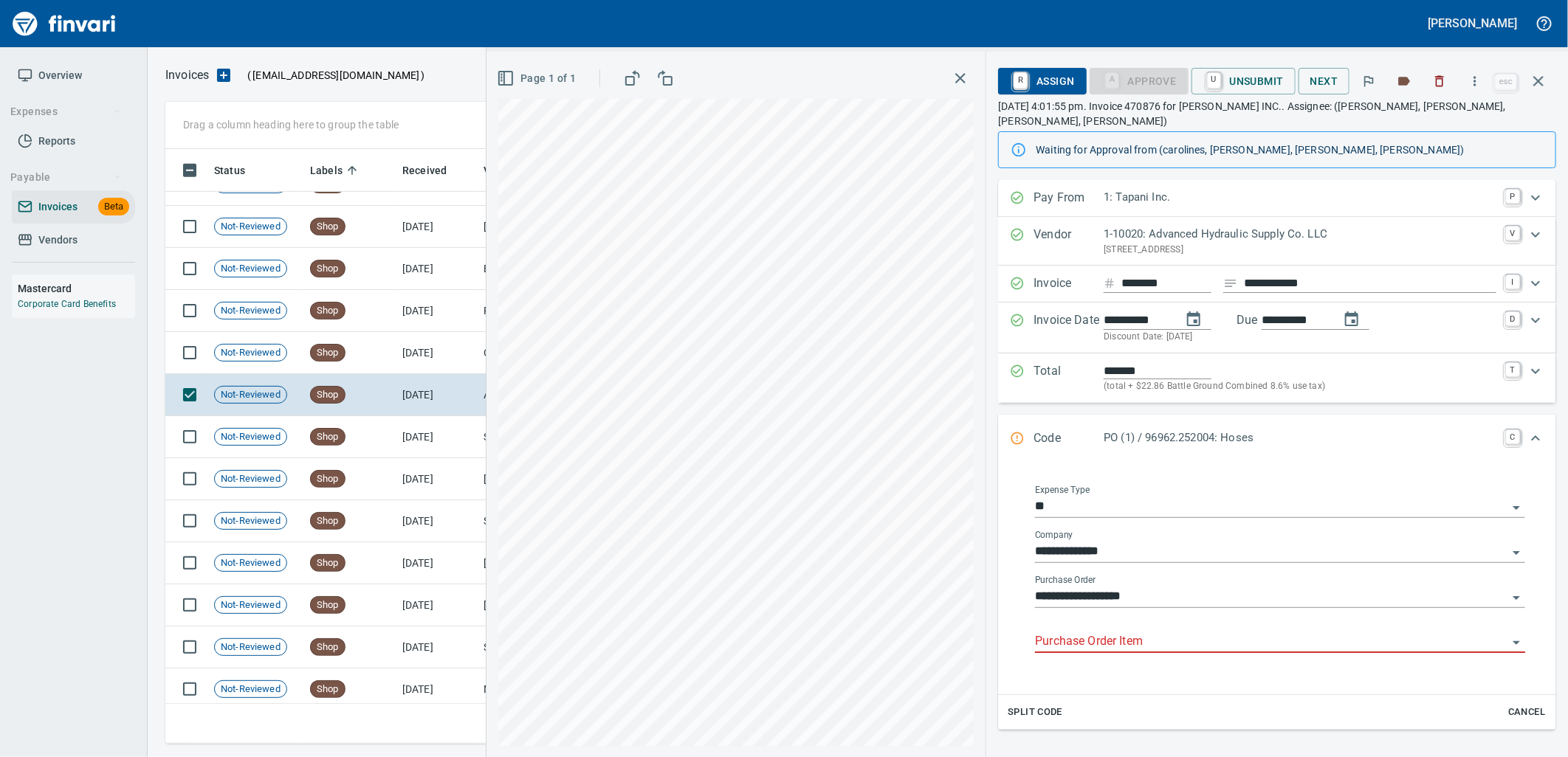
click at [1133, 639] on input "Purchase Order Item" at bounding box center [1271, 642] width 472 height 21
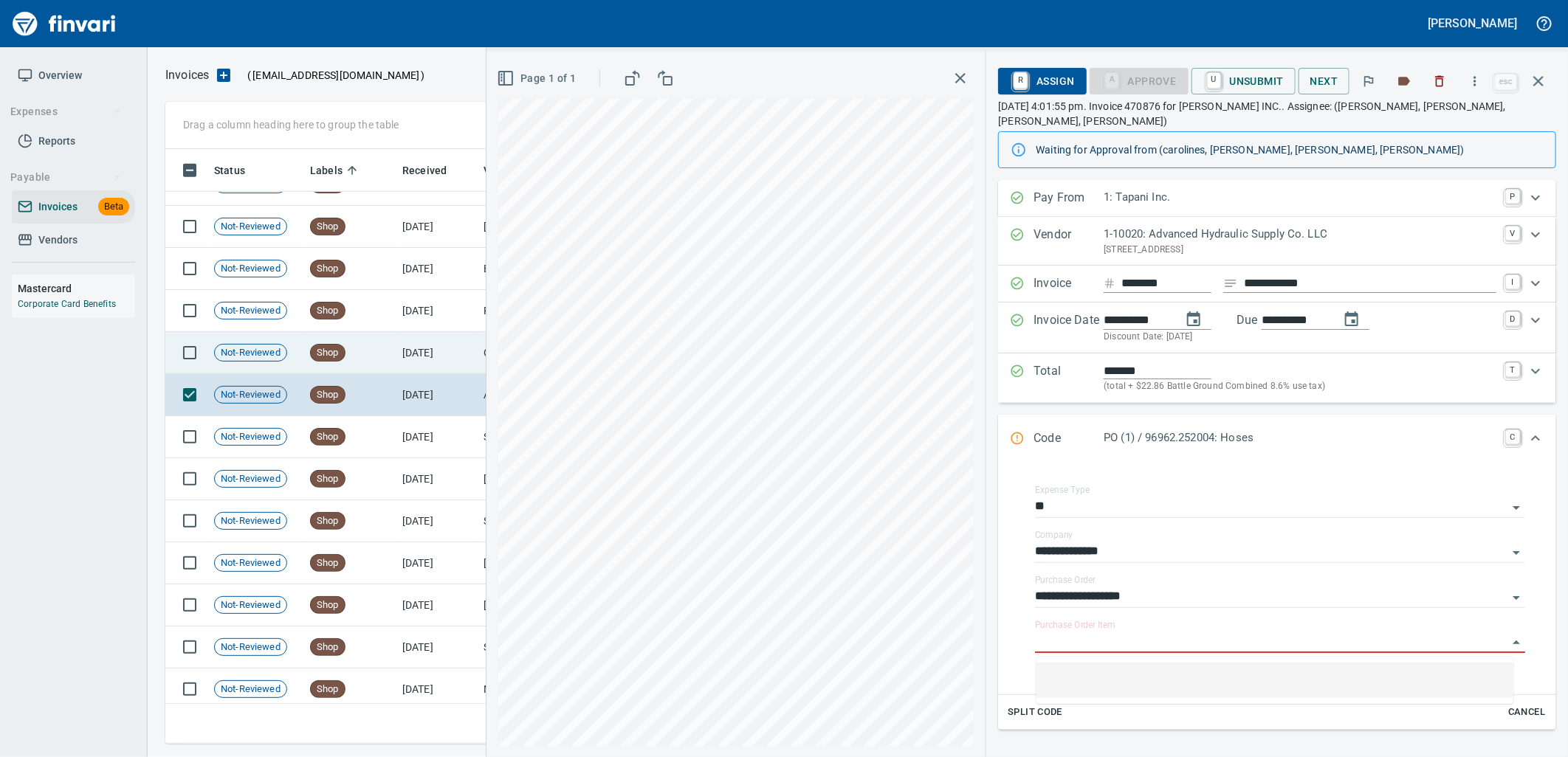
click at [423, 343] on td "[DATE]" at bounding box center [437, 353] width 81 height 42
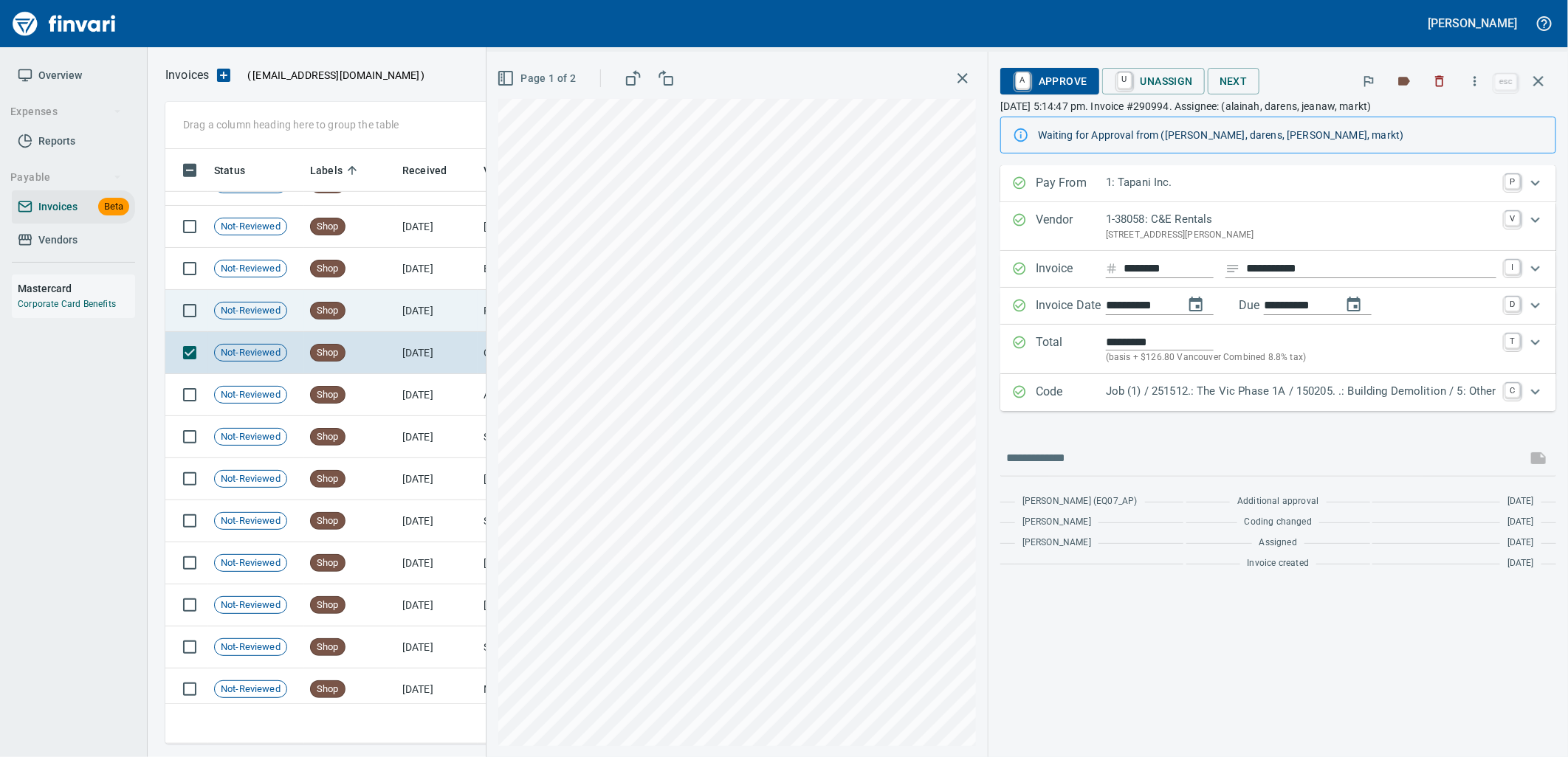
click at [448, 303] on td "[DATE]" at bounding box center [437, 311] width 81 height 42
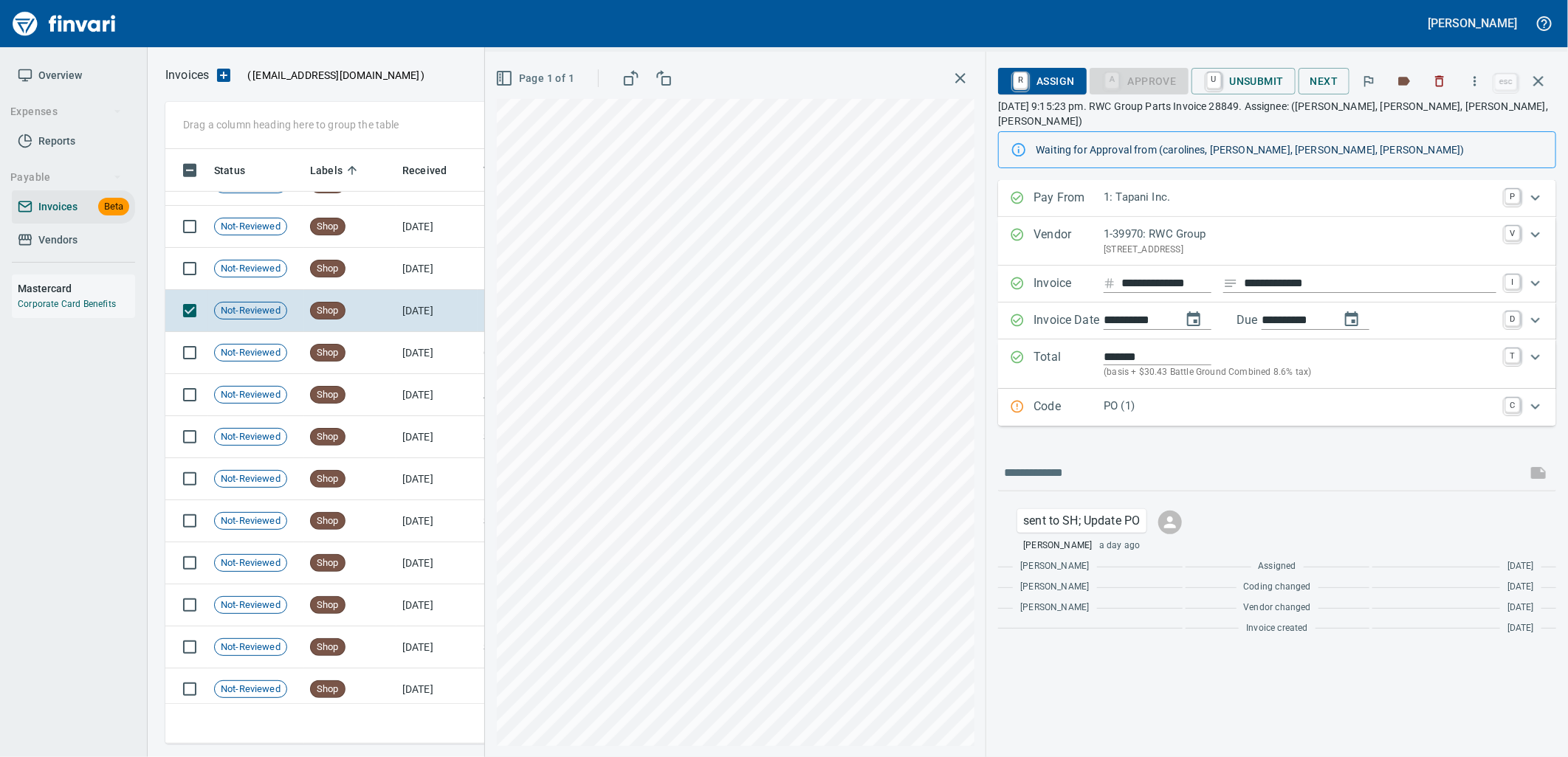
click at [1199, 397] on p "PO (1)" at bounding box center [1299, 406] width 392 height 17
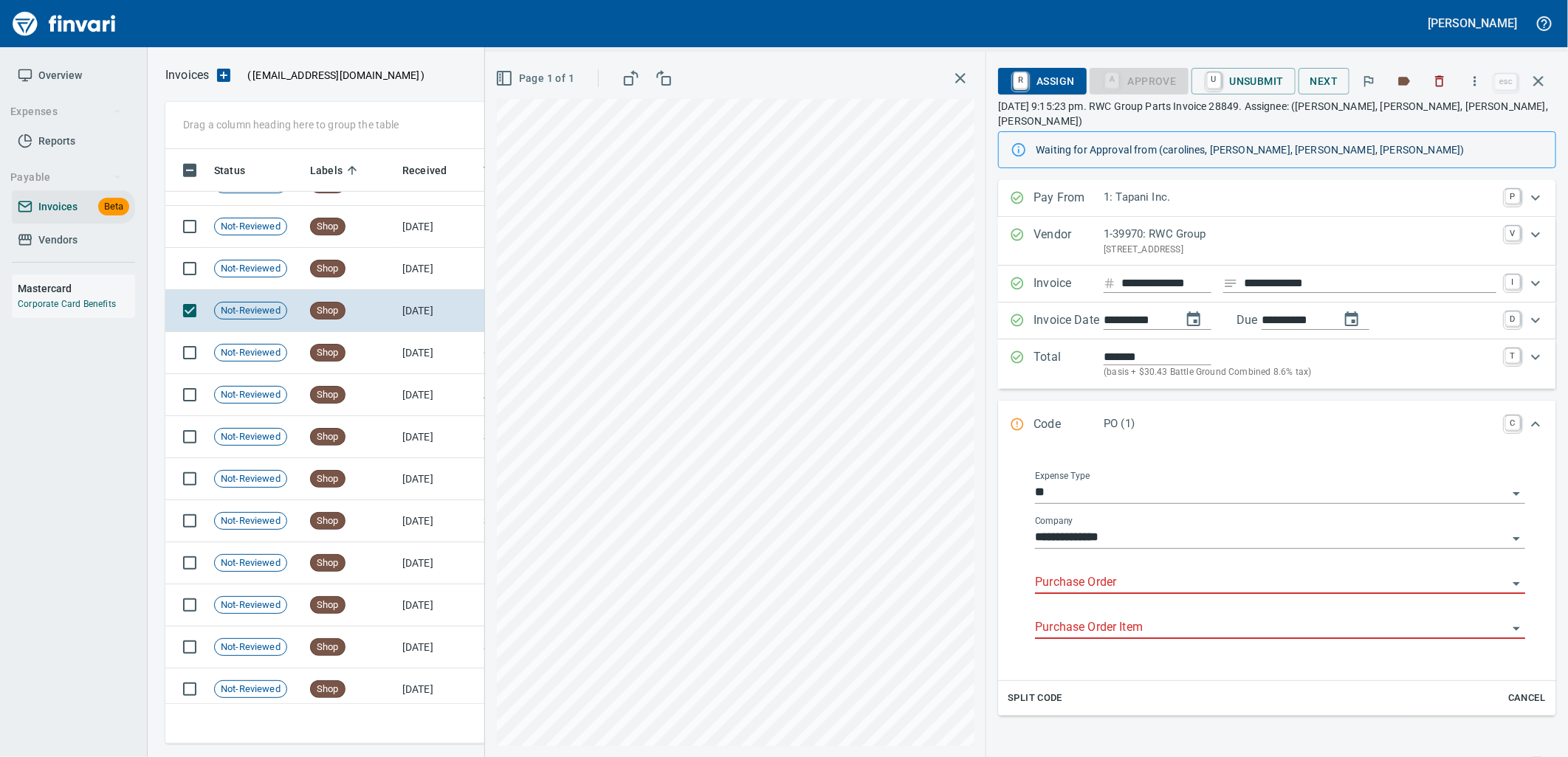
click at [1102, 573] on input "Purchase Order" at bounding box center [1271, 583] width 472 height 21
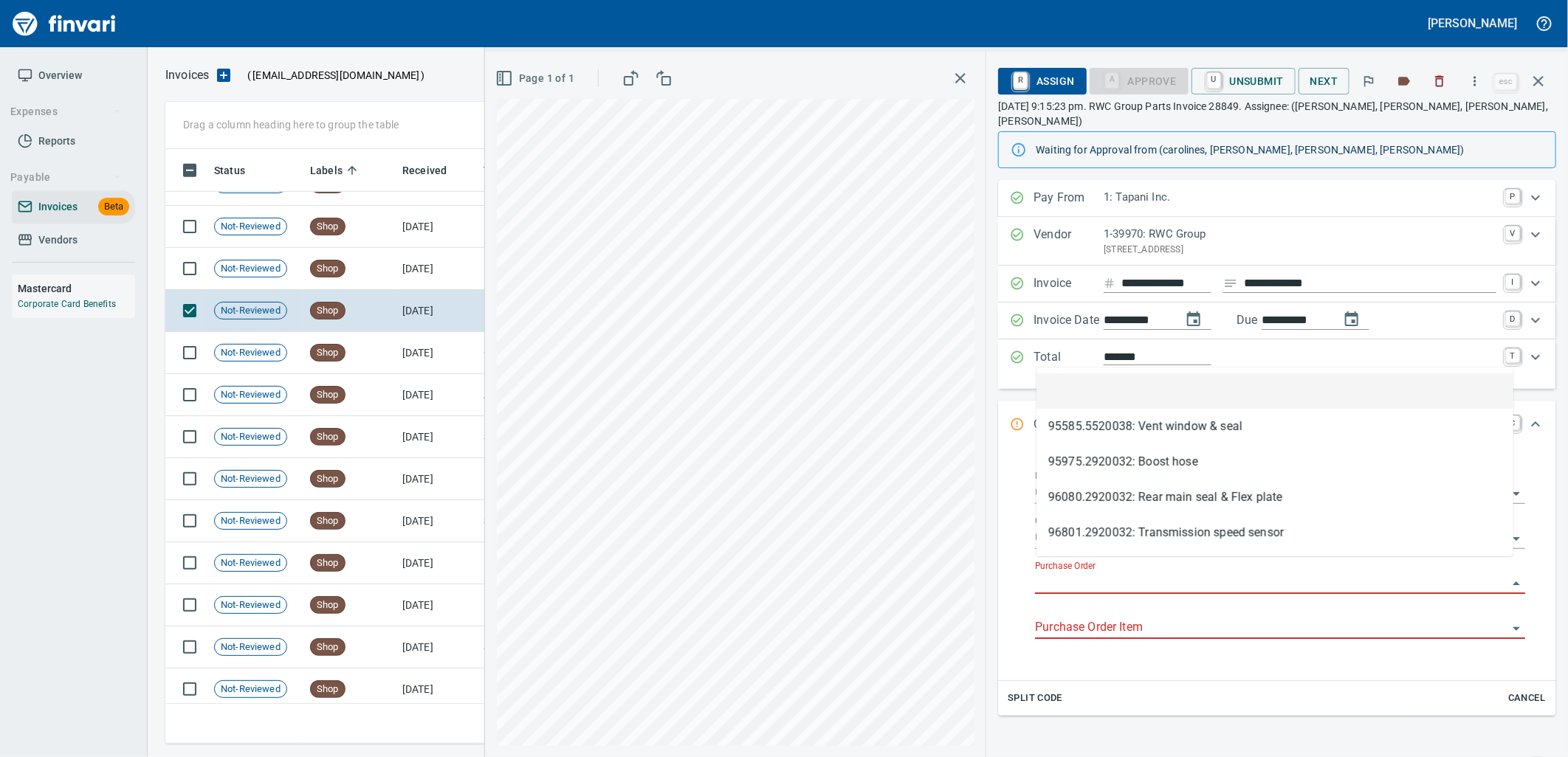
type input "**********"
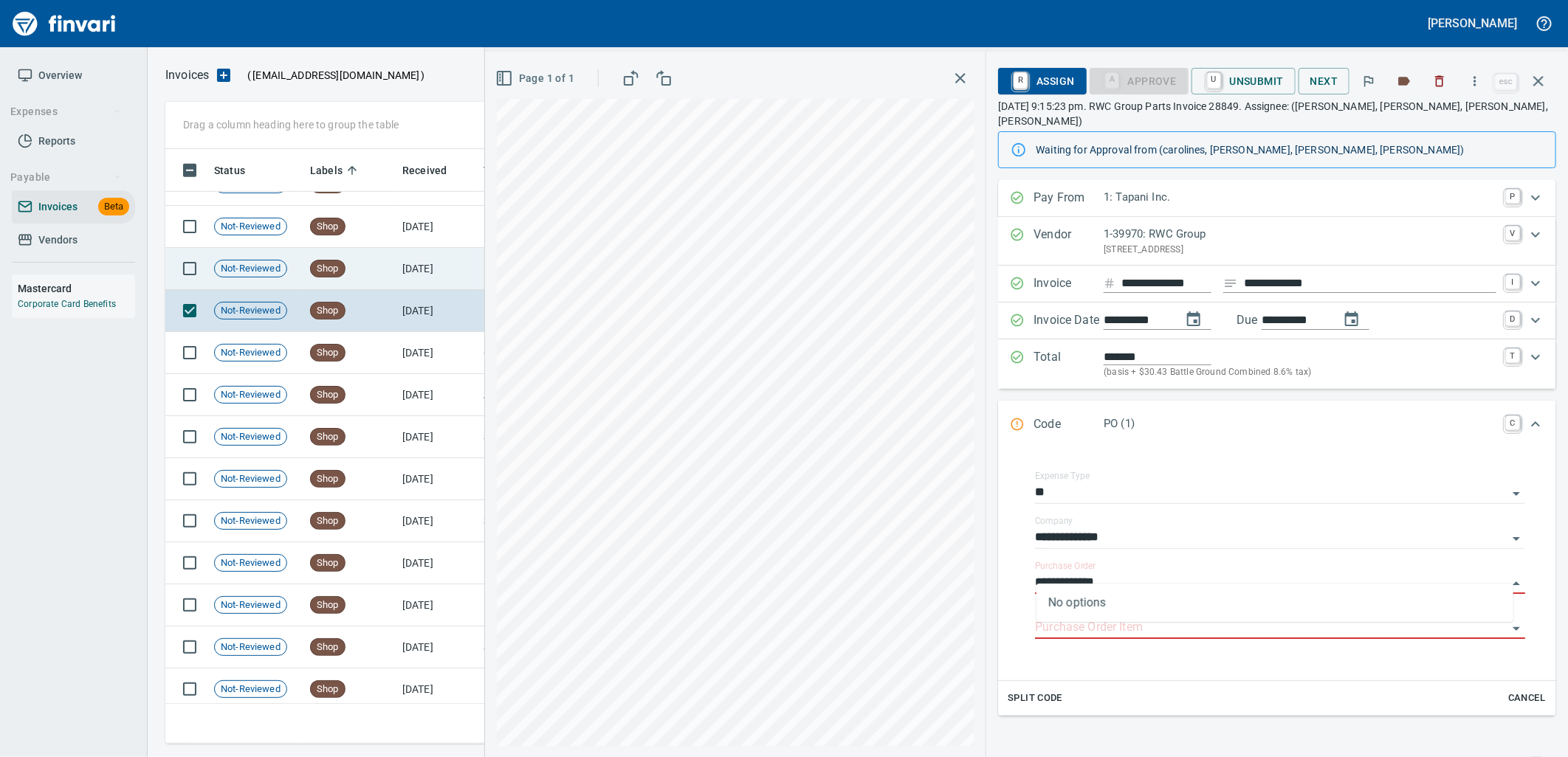
click at [423, 278] on td "9/20/2025" at bounding box center [437, 268] width 81 height 42
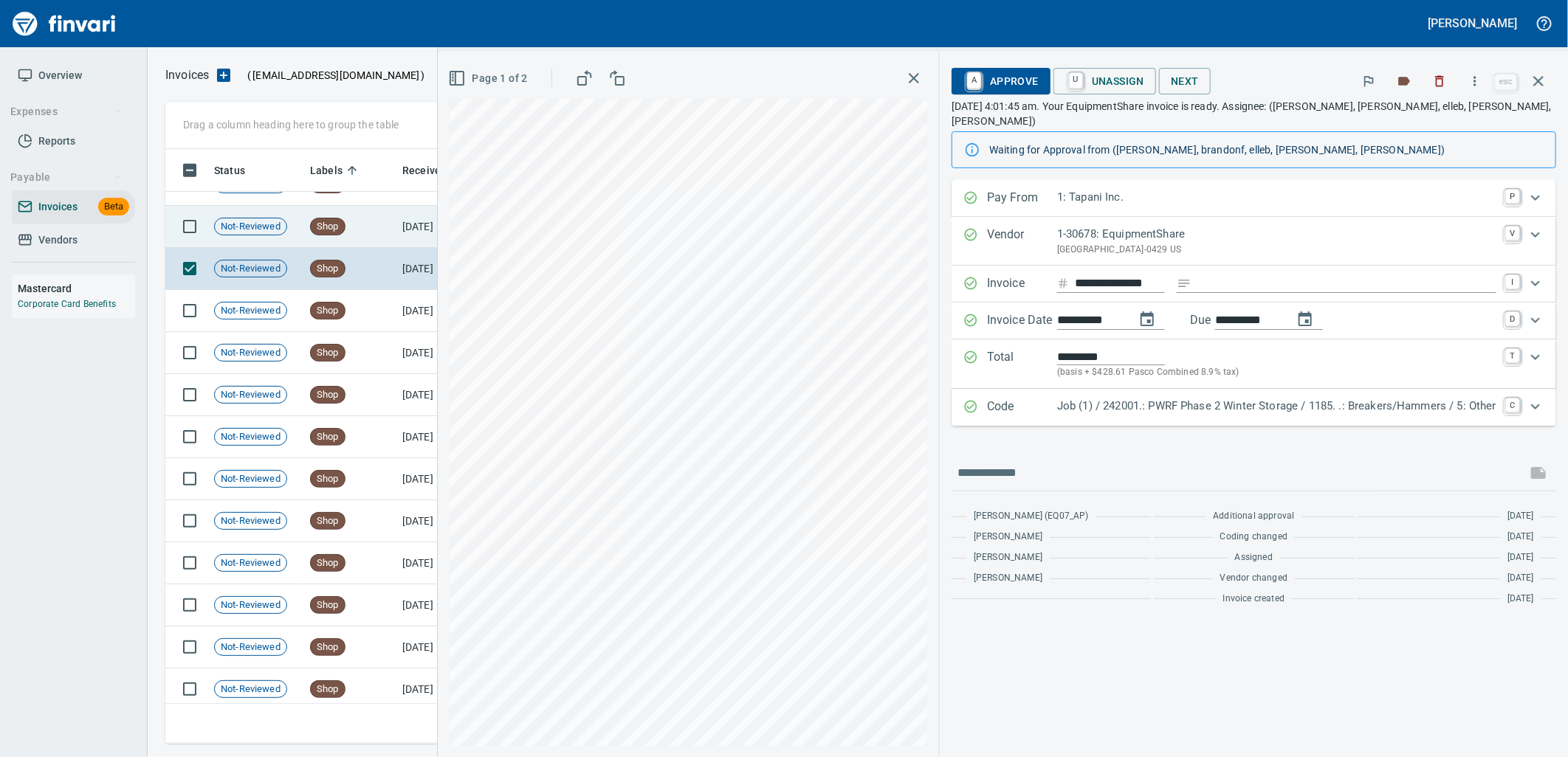
click at [366, 231] on td "Shop" at bounding box center [349, 226] width 92 height 42
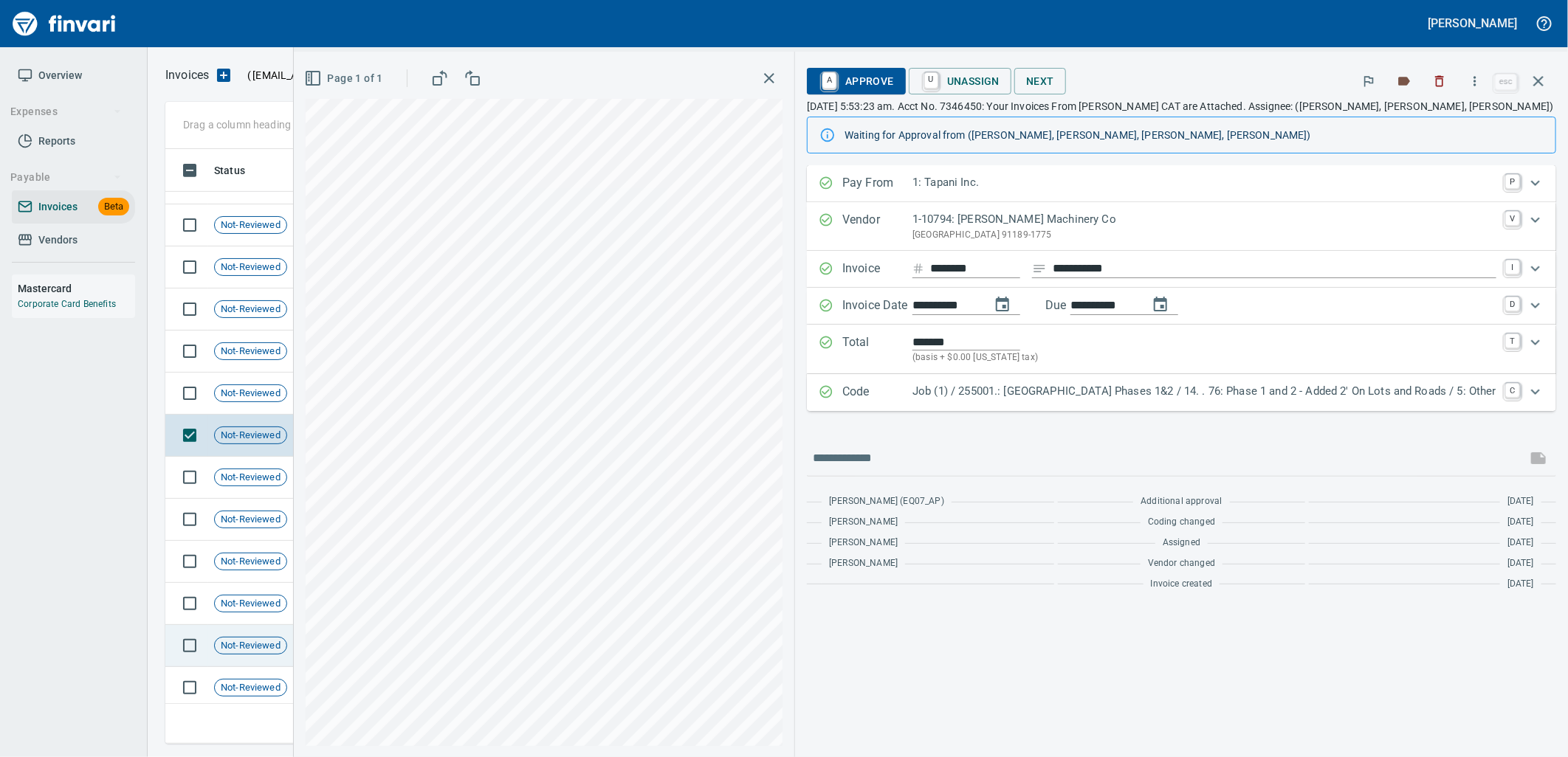
scroll to position [17997, 0]
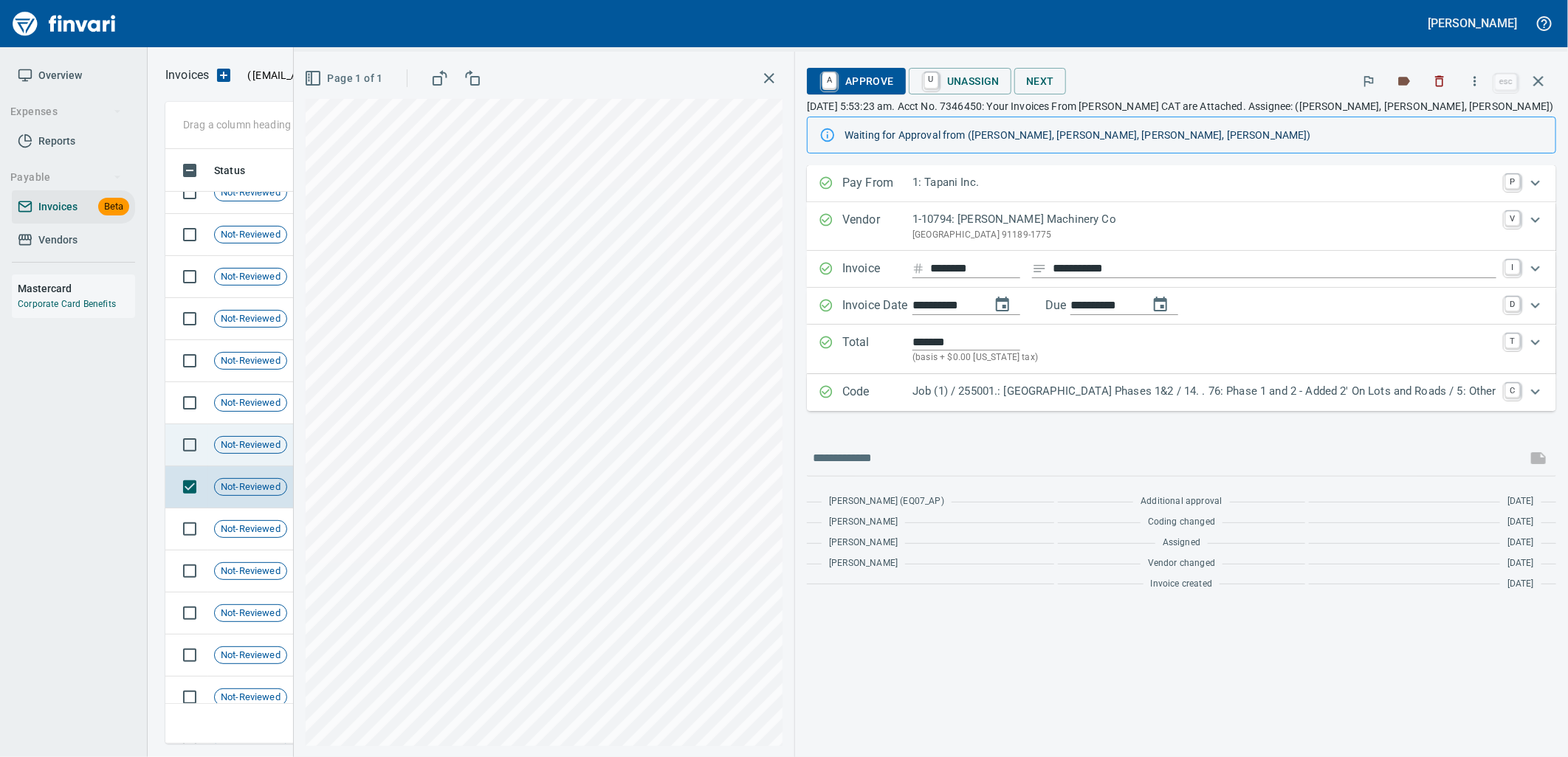
click at [231, 446] on span "Not-Reviewed" at bounding box center [250, 445] width 71 height 14
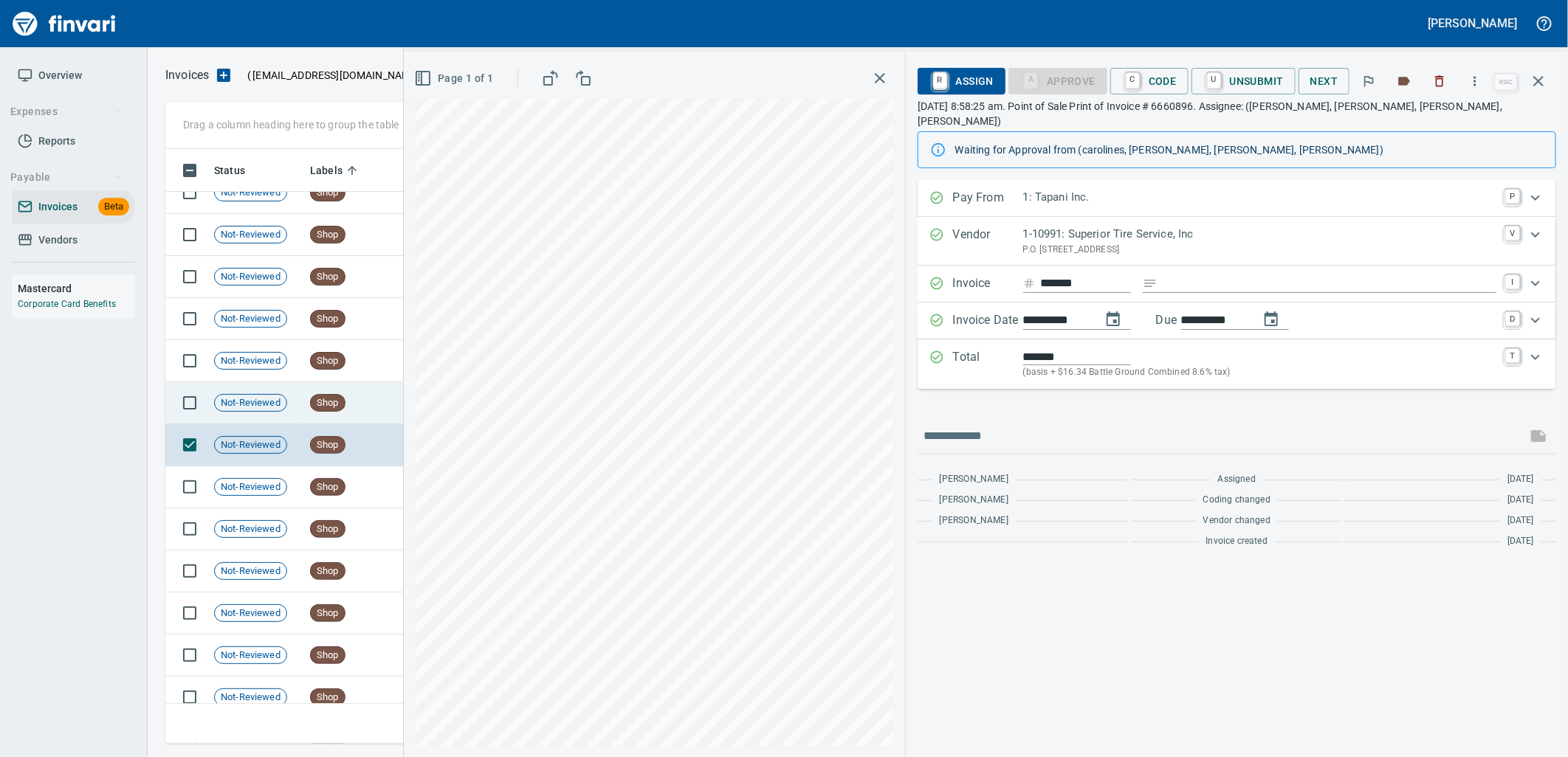
click at [258, 390] on td "Not-Reviewed" at bounding box center [256, 403] width 96 height 42
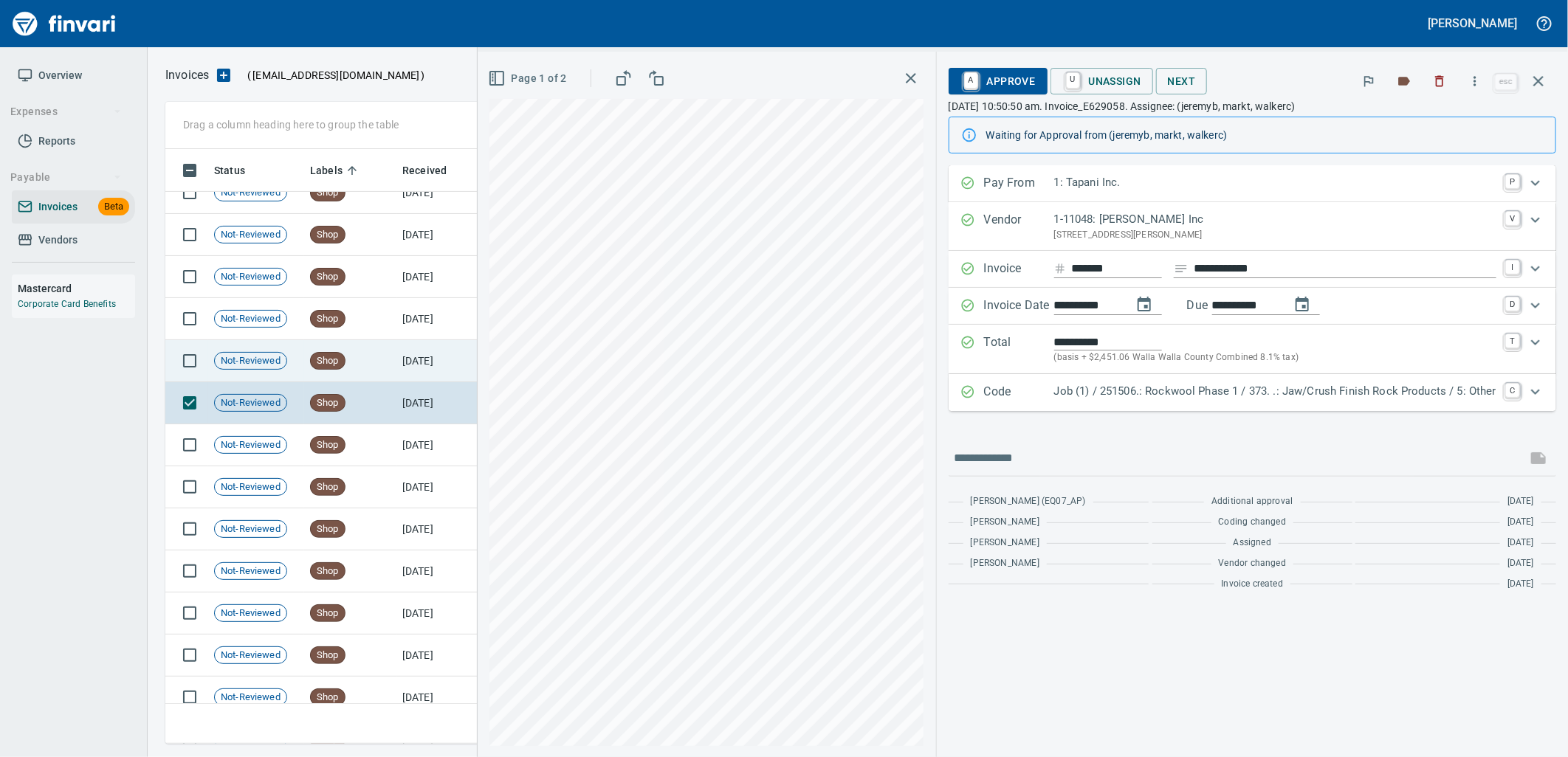
click at [263, 357] on span "Not-Reviewed" at bounding box center [250, 361] width 71 height 14
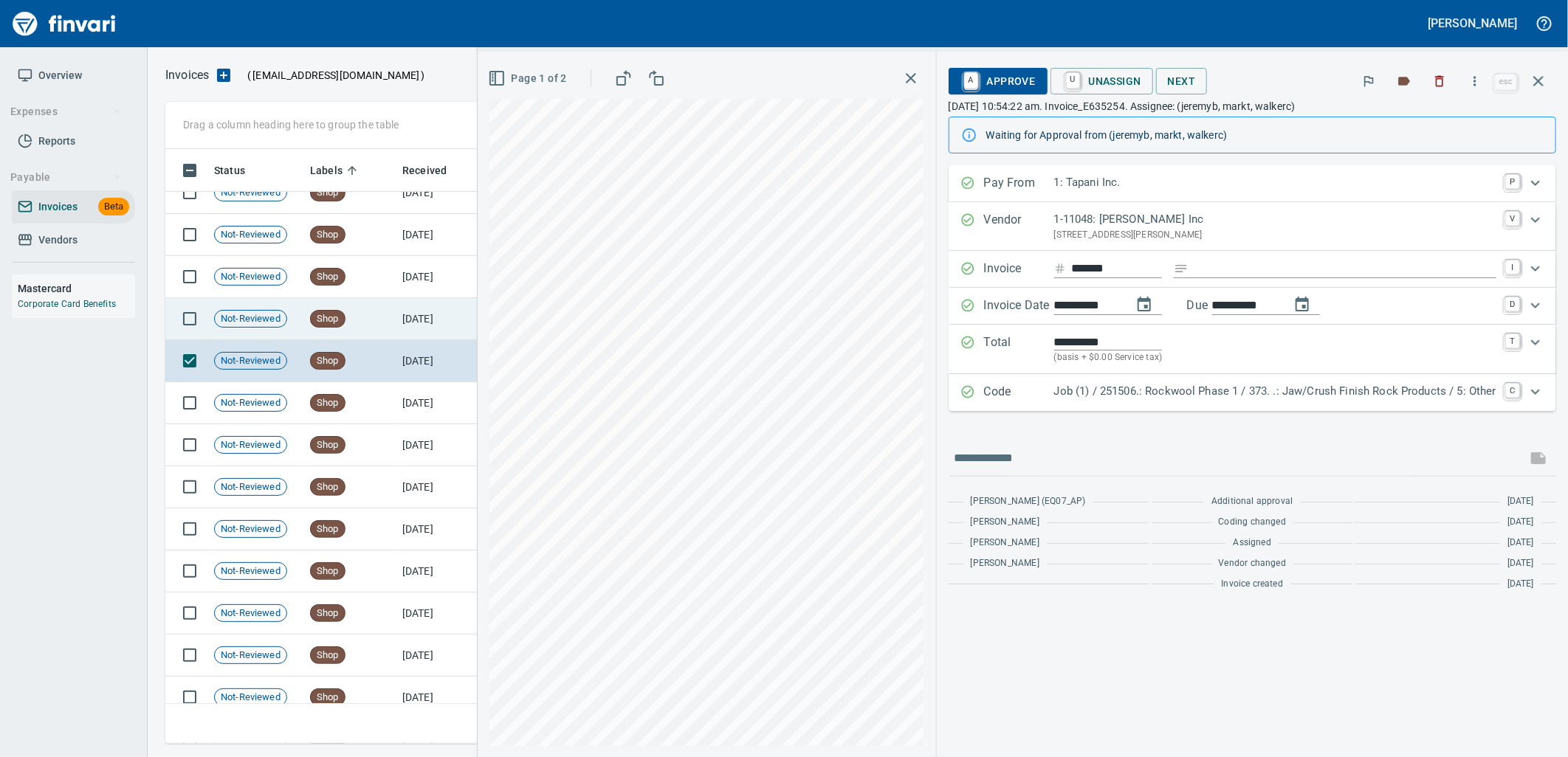
click at [443, 298] on td "9/22/2025" at bounding box center [437, 319] width 81 height 42
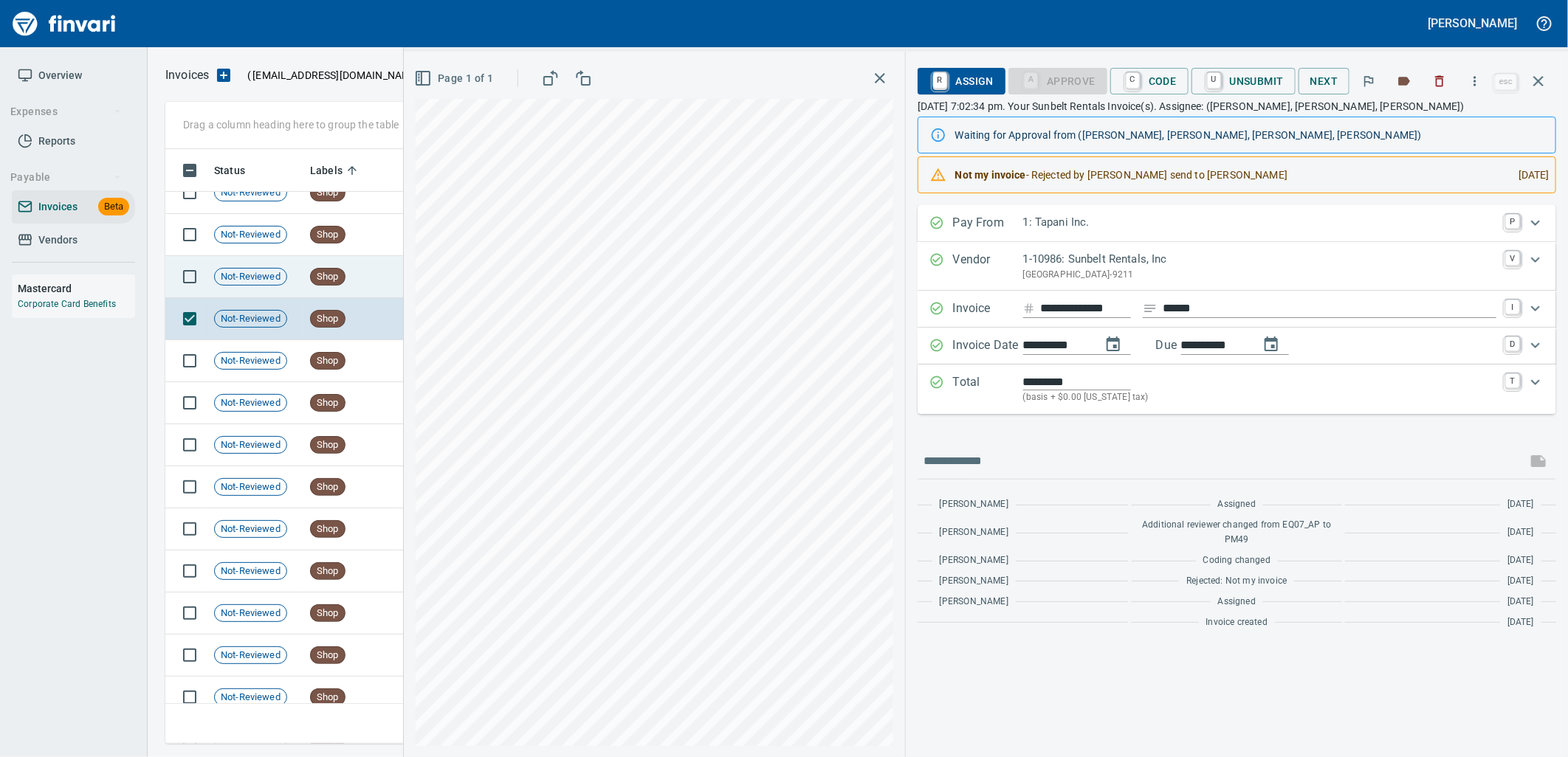
click at [336, 266] on td "Shop" at bounding box center [349, 277] width 92 height 42
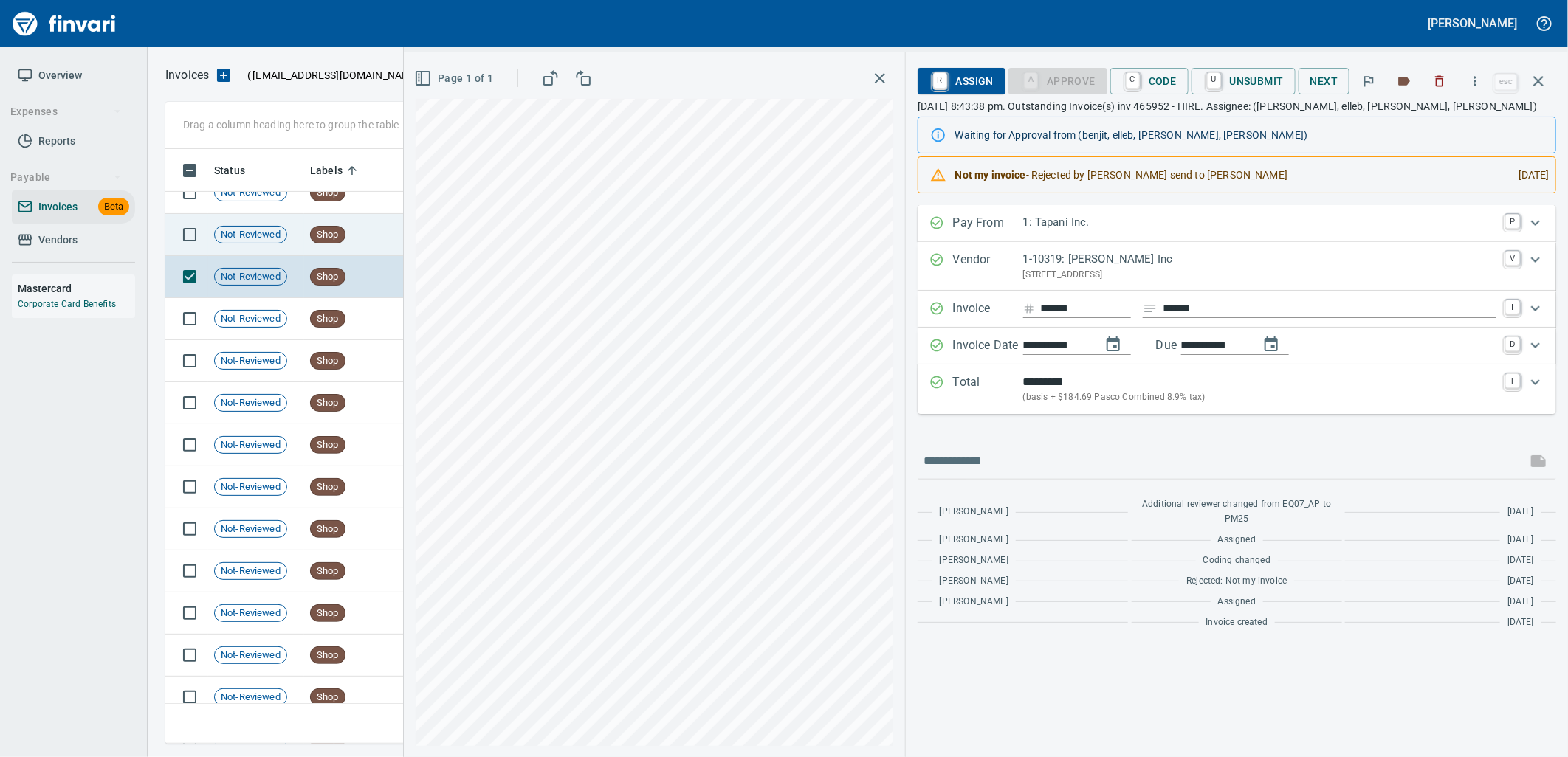
click at [335, 240] on span "Shop" at bounding box center [327, 235] width 34 height 14
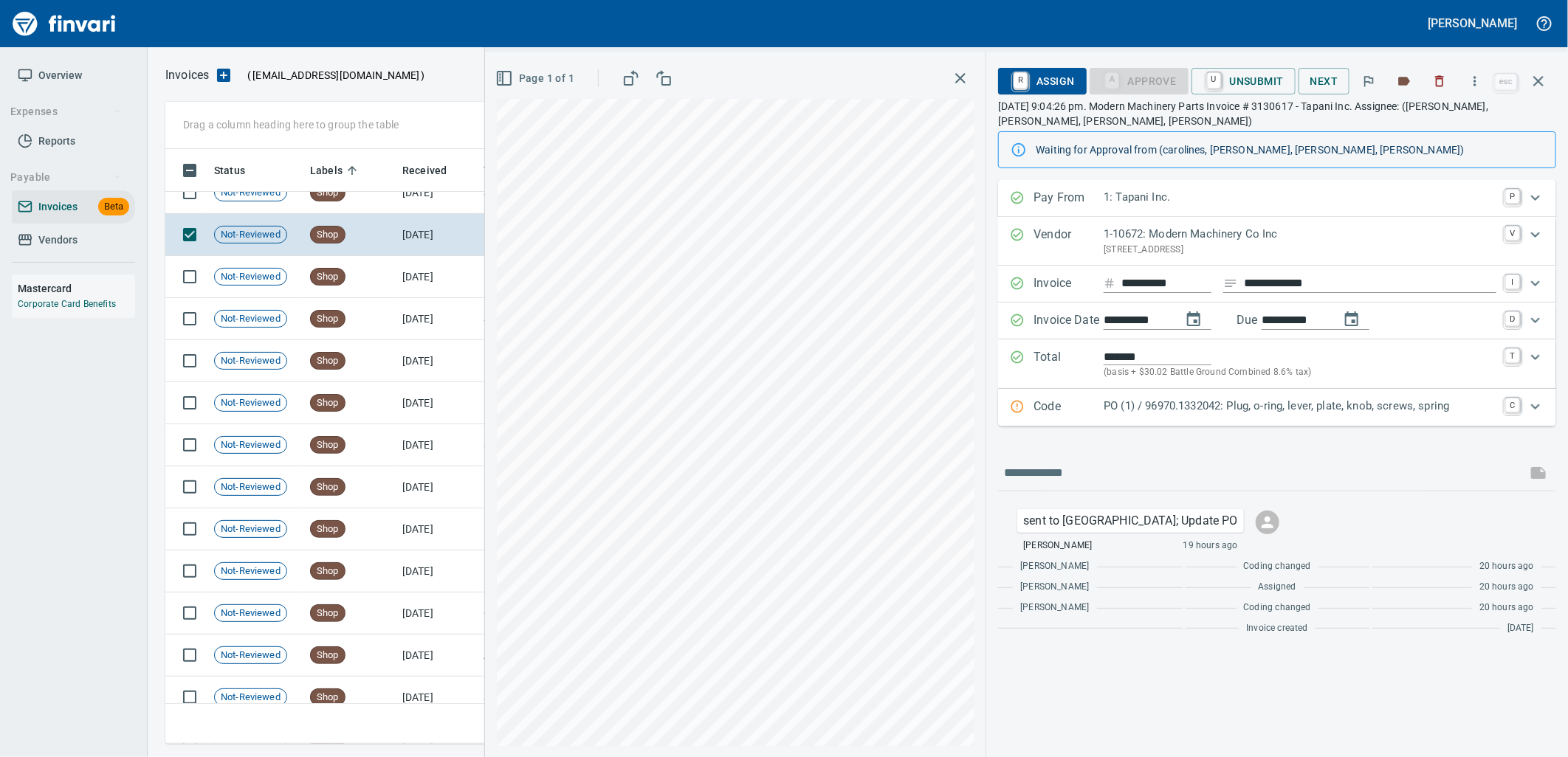
click at [1188, 415] on div "PO (1) / 96970.1332042: Plug, o-ring, lever, plate, knob, screws, spring" at bounding box center [1299, 407] width 392 height 19
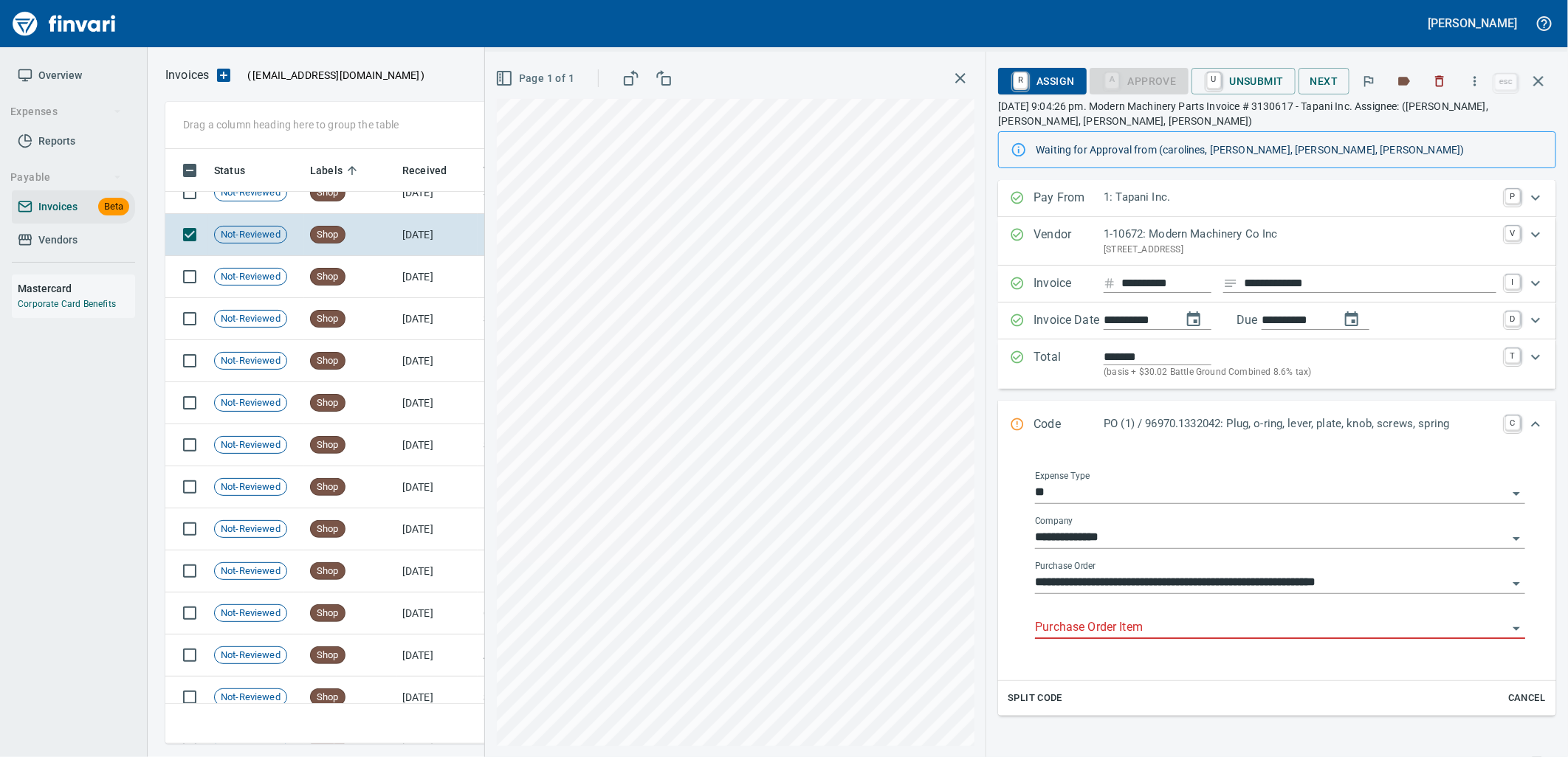
click at [1123, 629] on input "Purchase Order Item" at bounding box center [1271, 628] width 472 height 21
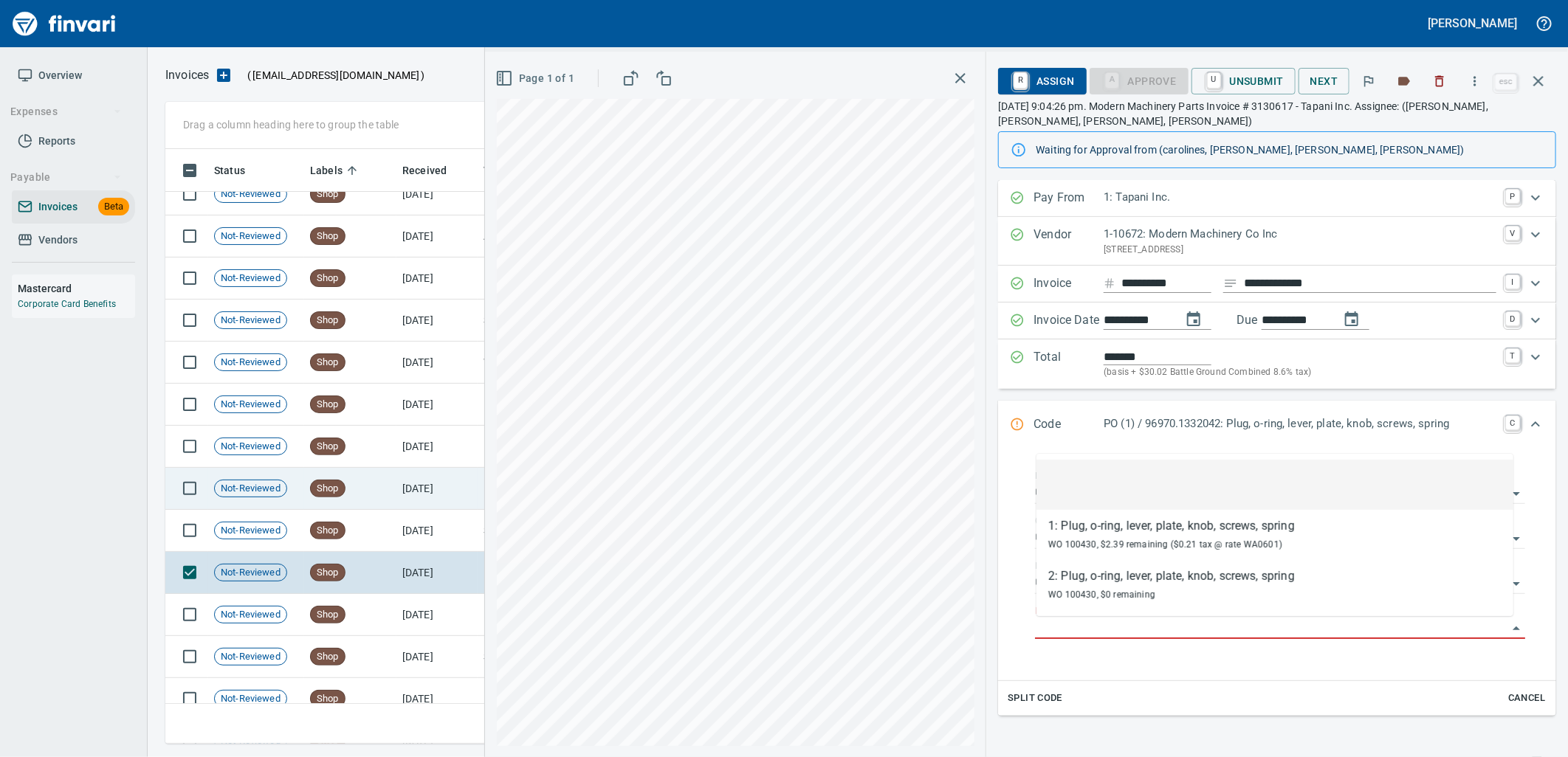
scroll to position [17668, 0]
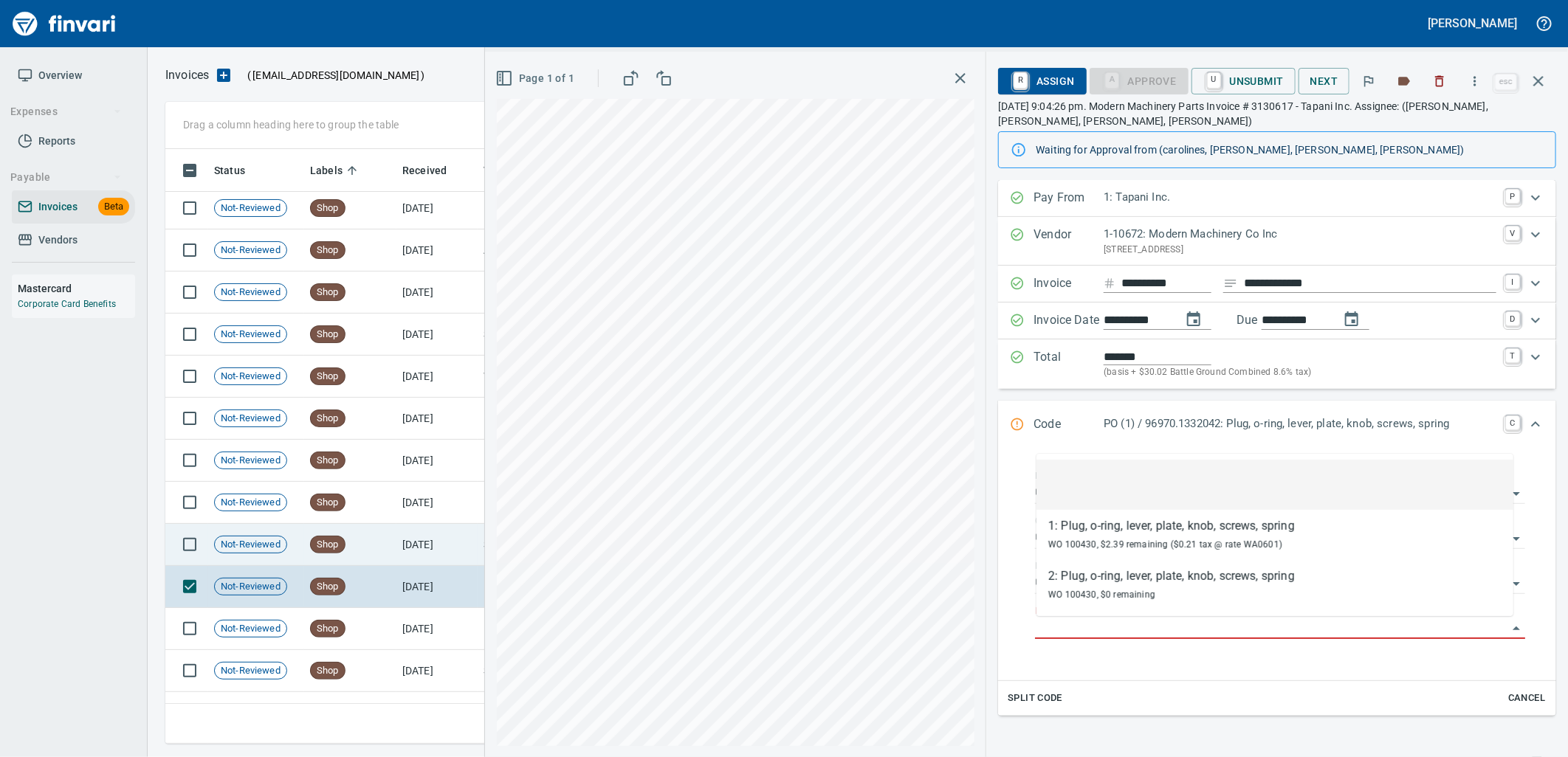
click at [392, 543] on td "Shop" at bounding box center [349, 545] width 92 height 42
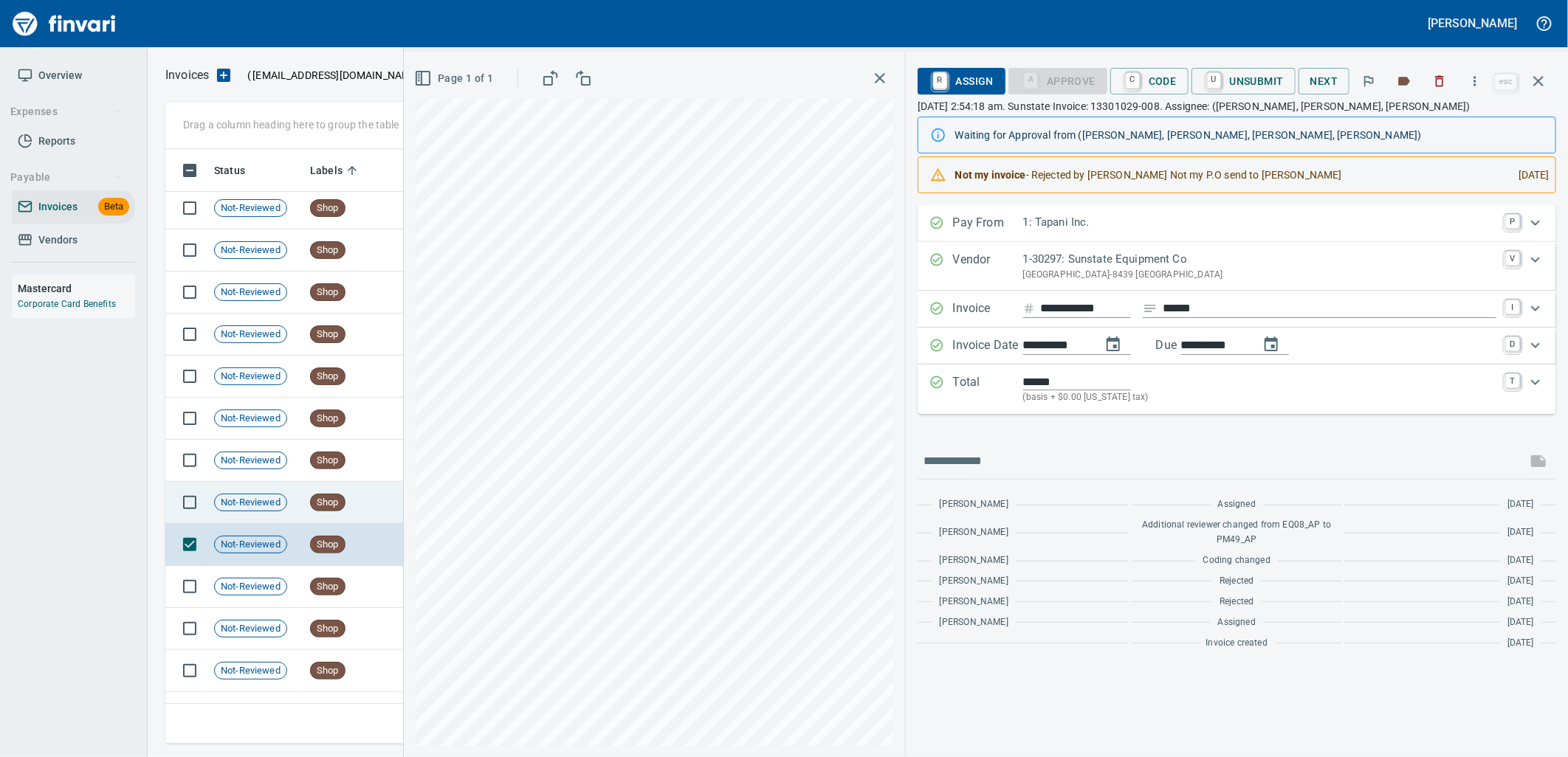
click at [355, 502] on td "Shop" at bounding box center [349, 502] width 92 height 42
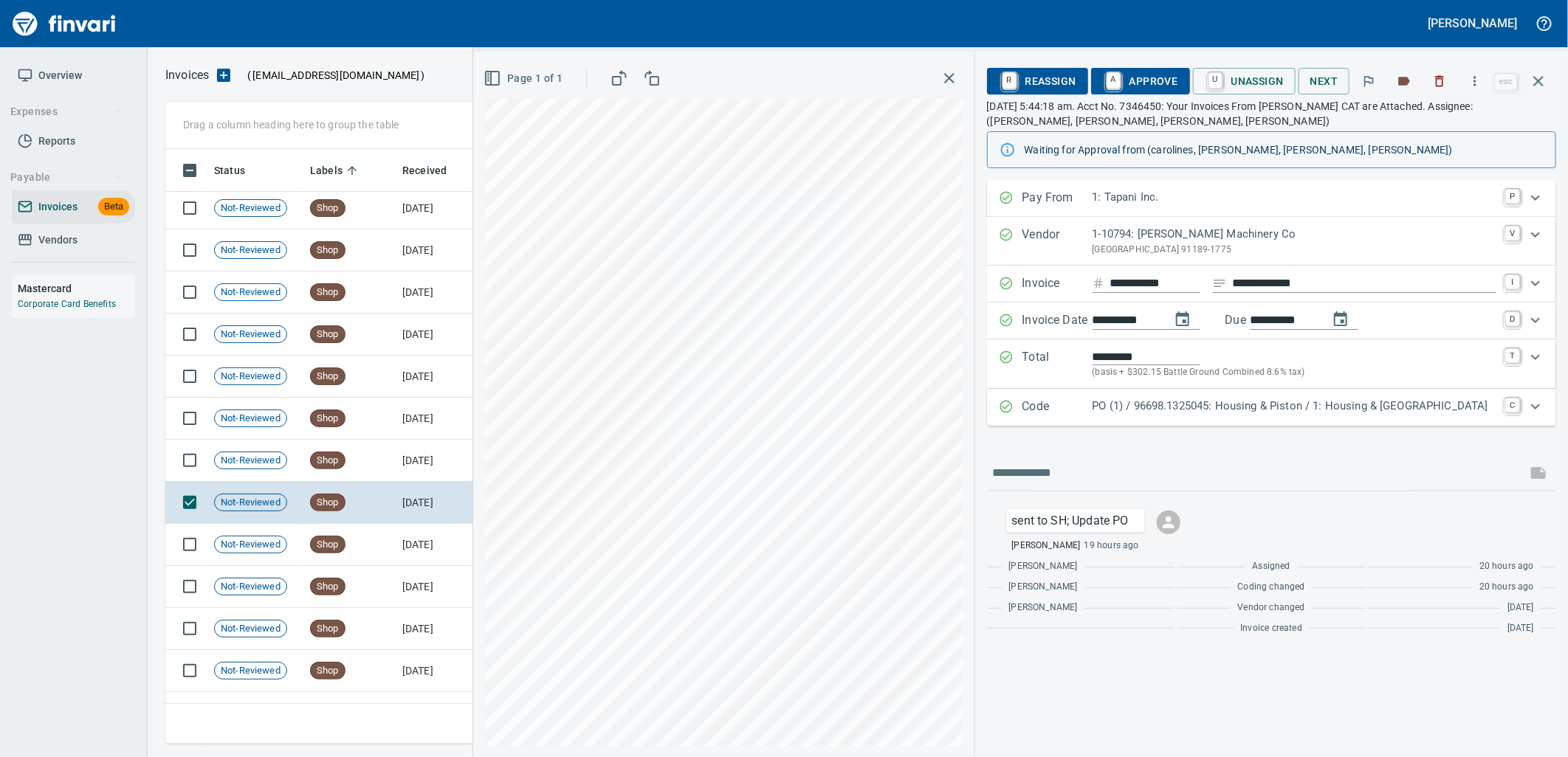
click at [1189, 404] on p "PO (1) / 96698.1325045: Housing & Piston / 1: Housing & Piston" at bounding box center [1293, 406] width 404 height 17
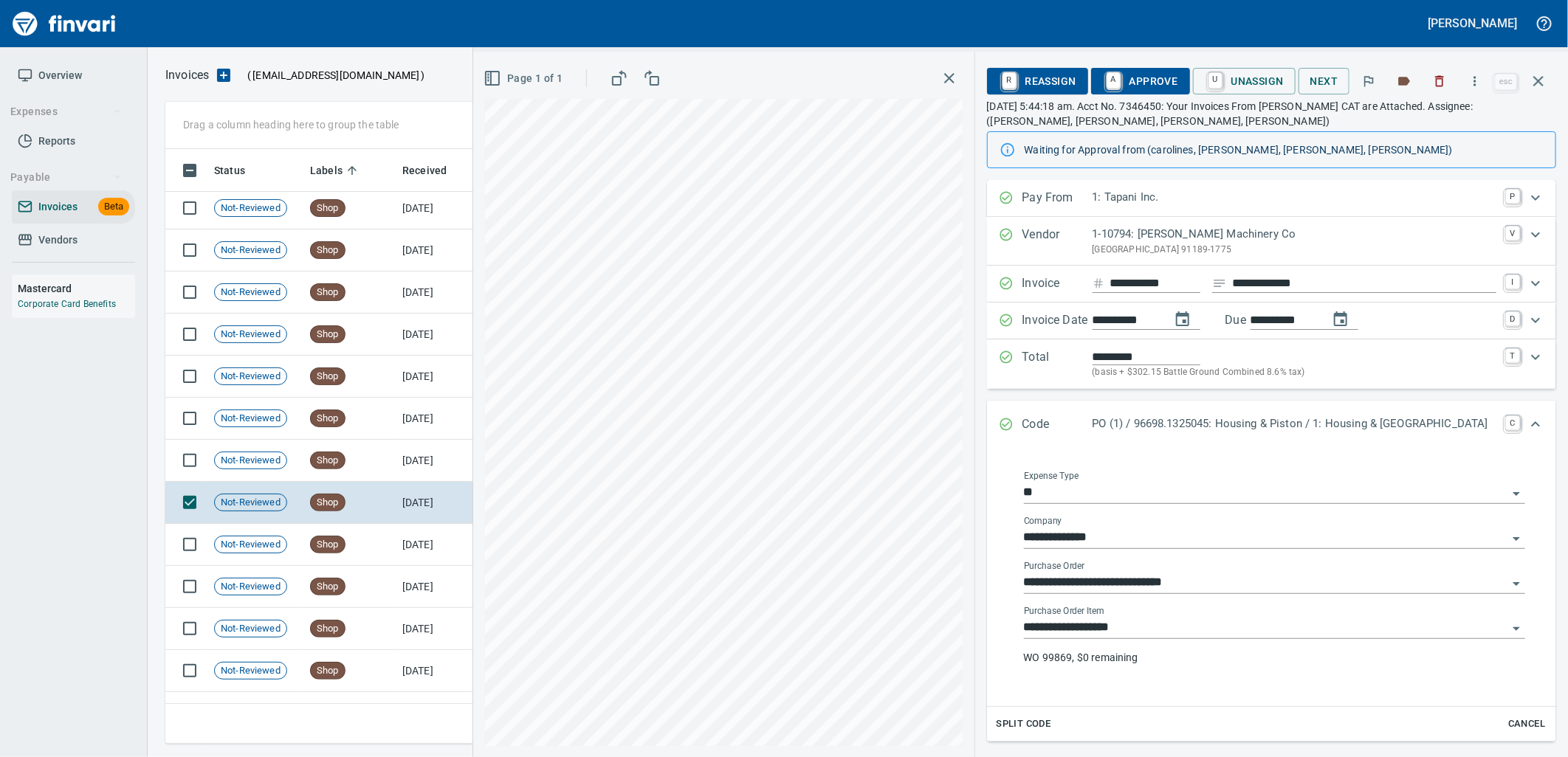
click at [1128, 629] on input "**********" at bounding box center [1266, 628] width 484 height 21
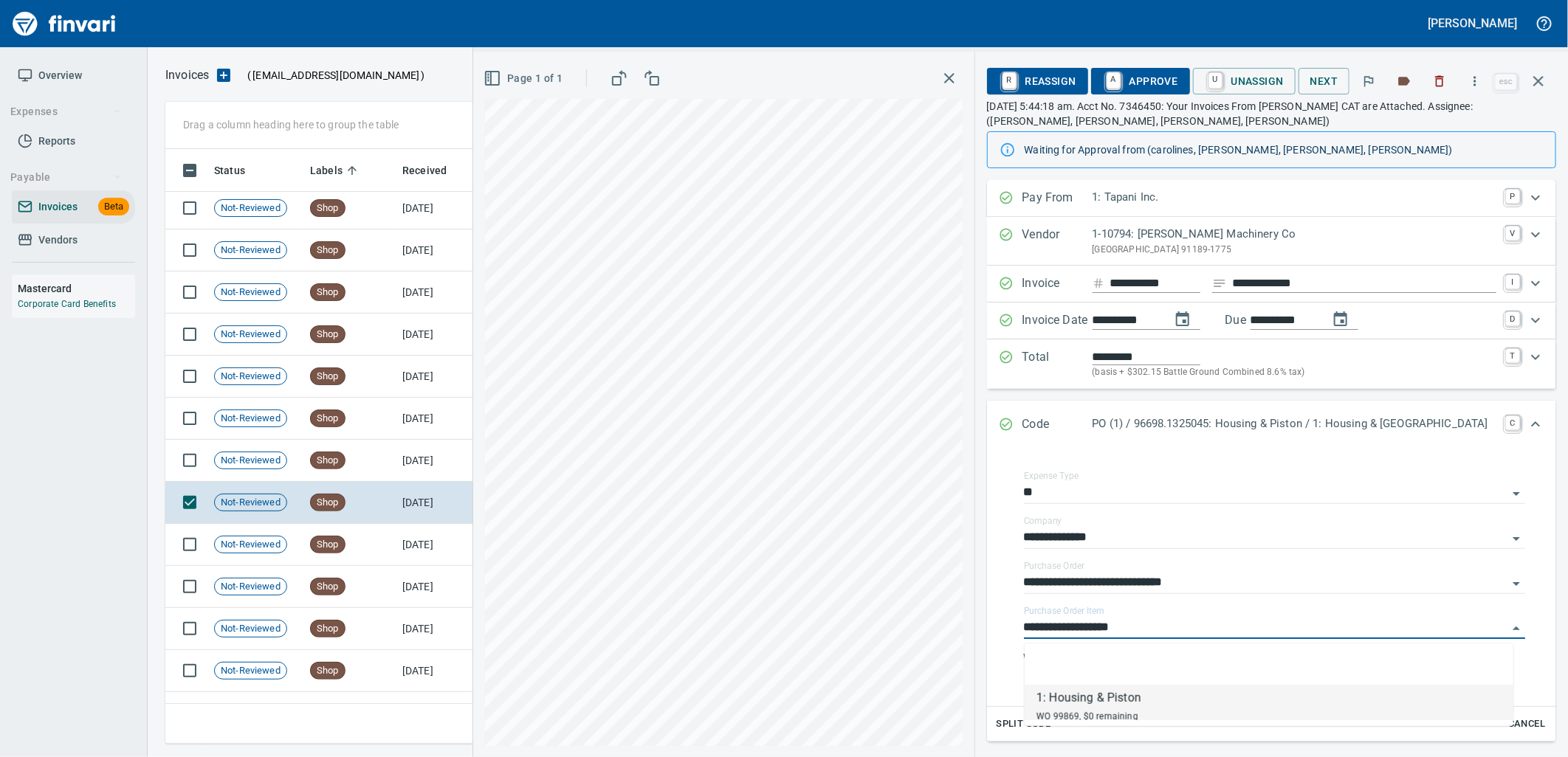
scroll to position [583, 1360]
click at [436, 453] on td "9/23/2025" at bounding box center [437, 460] width 81 height 42
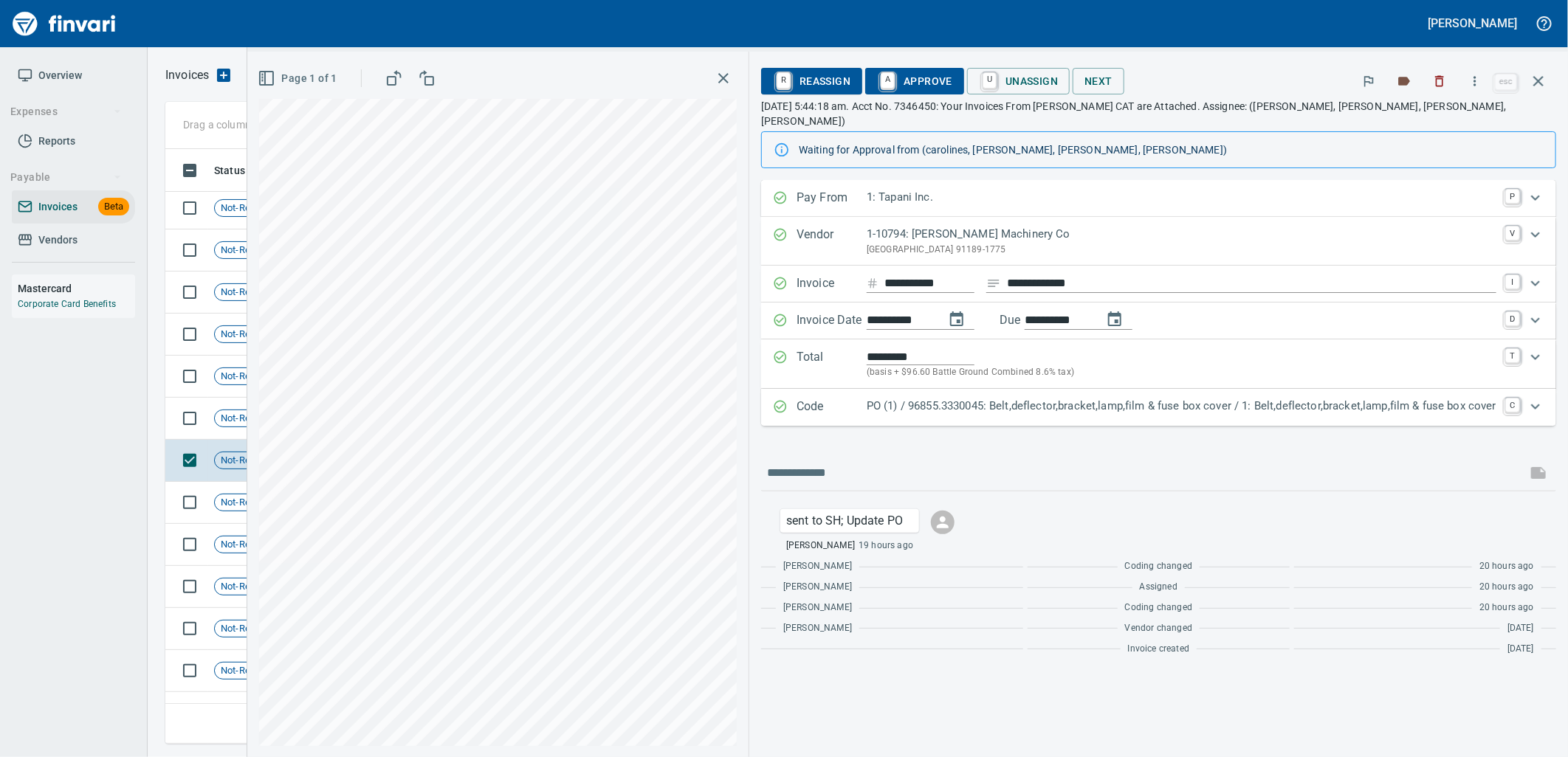
click at [1076, 397] on p "PO (1) / 96855.3330045: Belt,deflector,bracket,lamp,film & fuse box cover / 1: …" at bounding box center [1182, 406] width 630 height 17
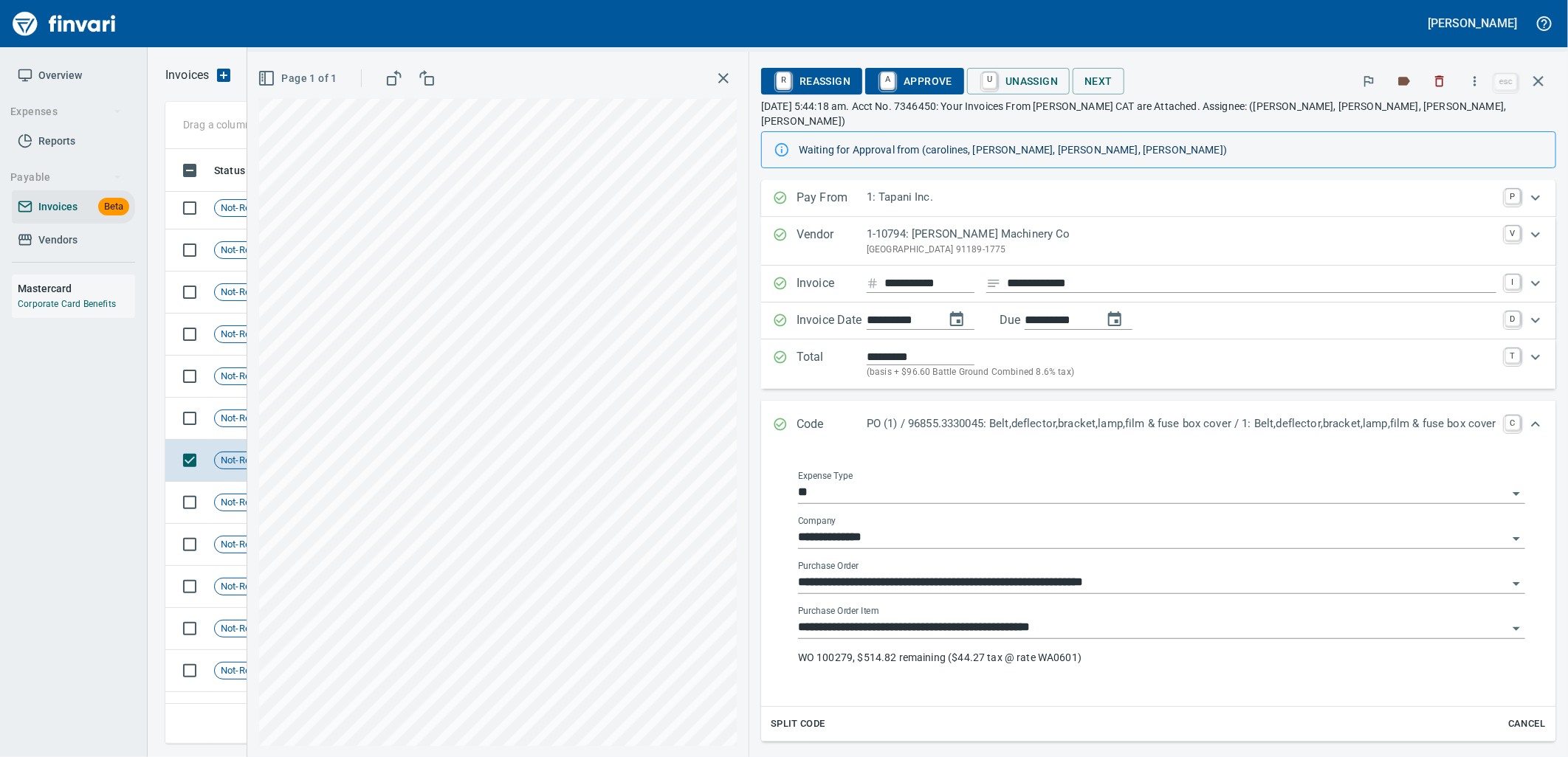
click at [1078, 618] on input "**********" at bounding box center [1152, 628] width 709 height 21
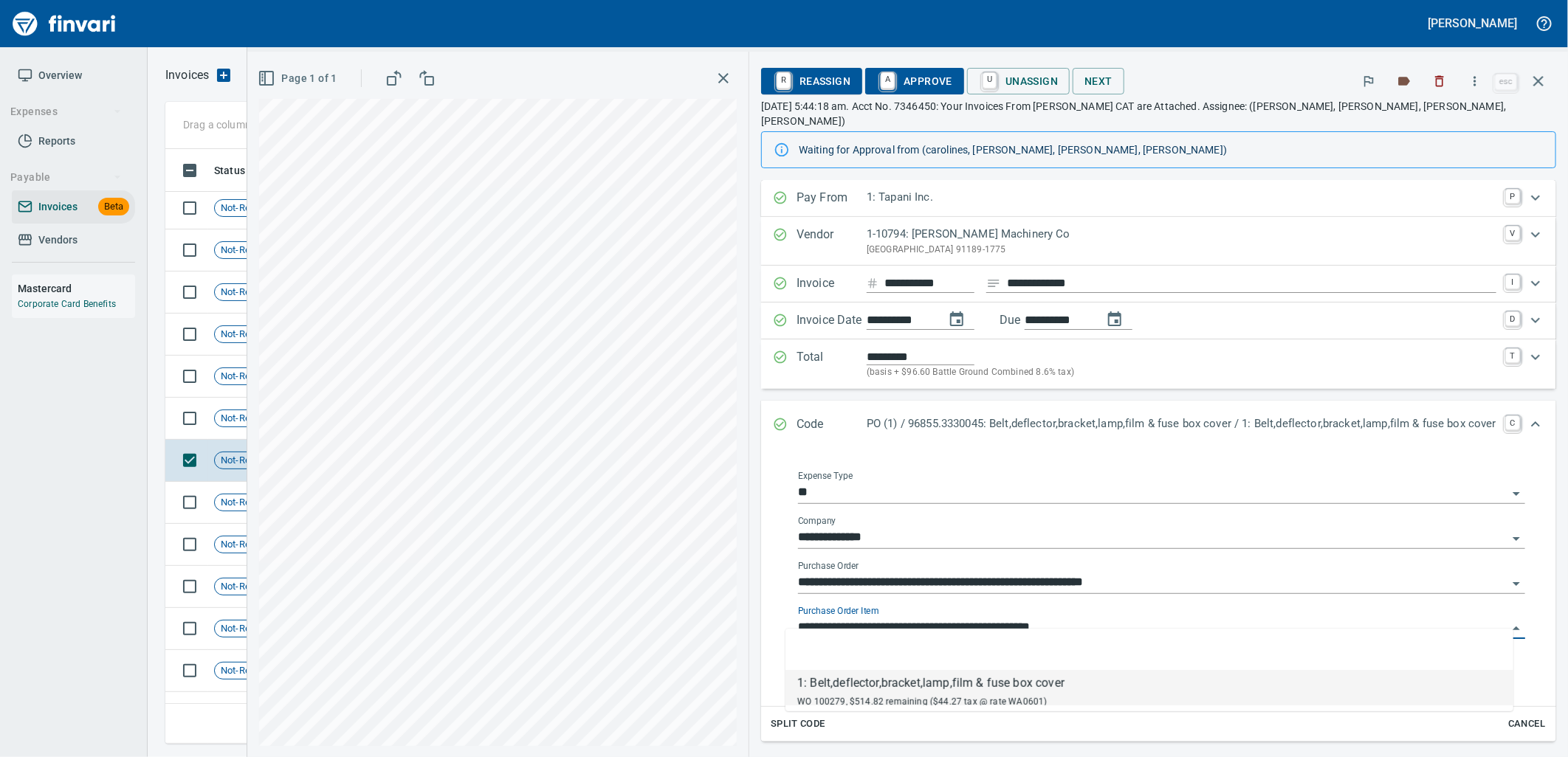
scroll to position [583, 1360]
click at [231, 415] on span "Not-Reviewed" at bounding box center [250, 419] width 71 height 14
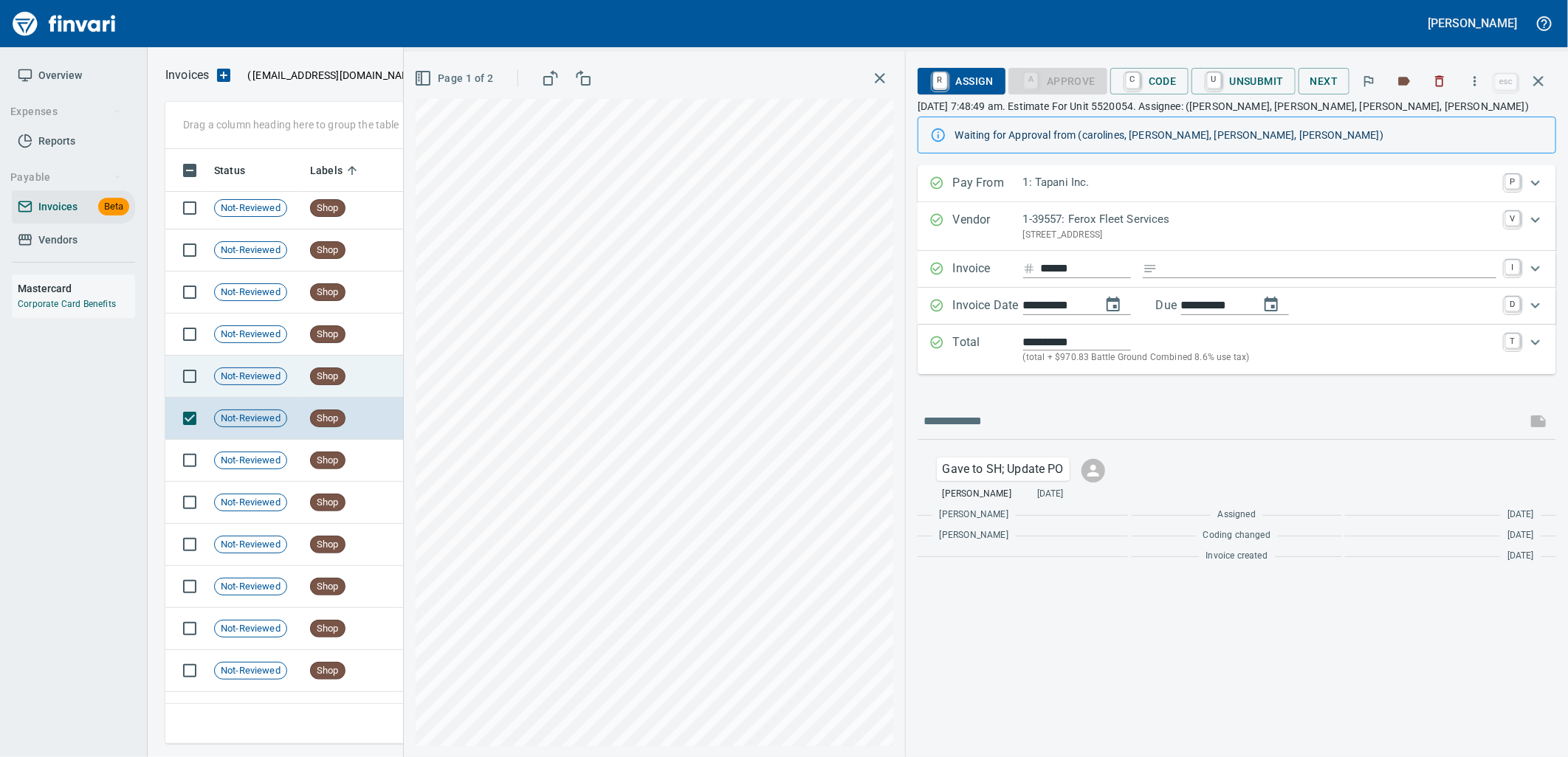
click at [240, 375] on span "Not-Reviewed" at bounding box center [250, 377] width 71 height 14
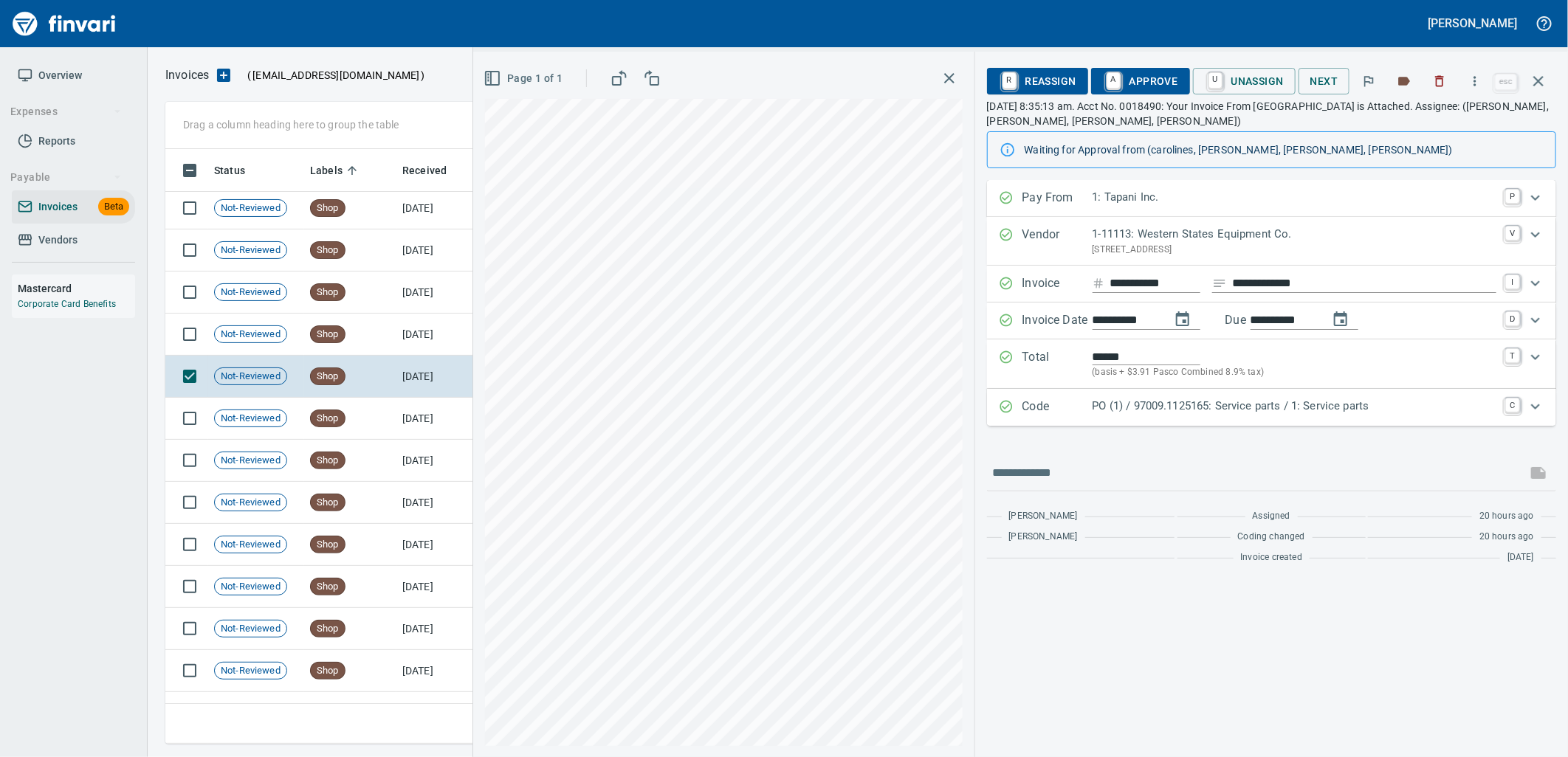
click at [1155, 403] on p "PO (1) / 97009.1125165: Service parts / 1: Service parts" at bounding box center [1293, 406] width 404 height 17
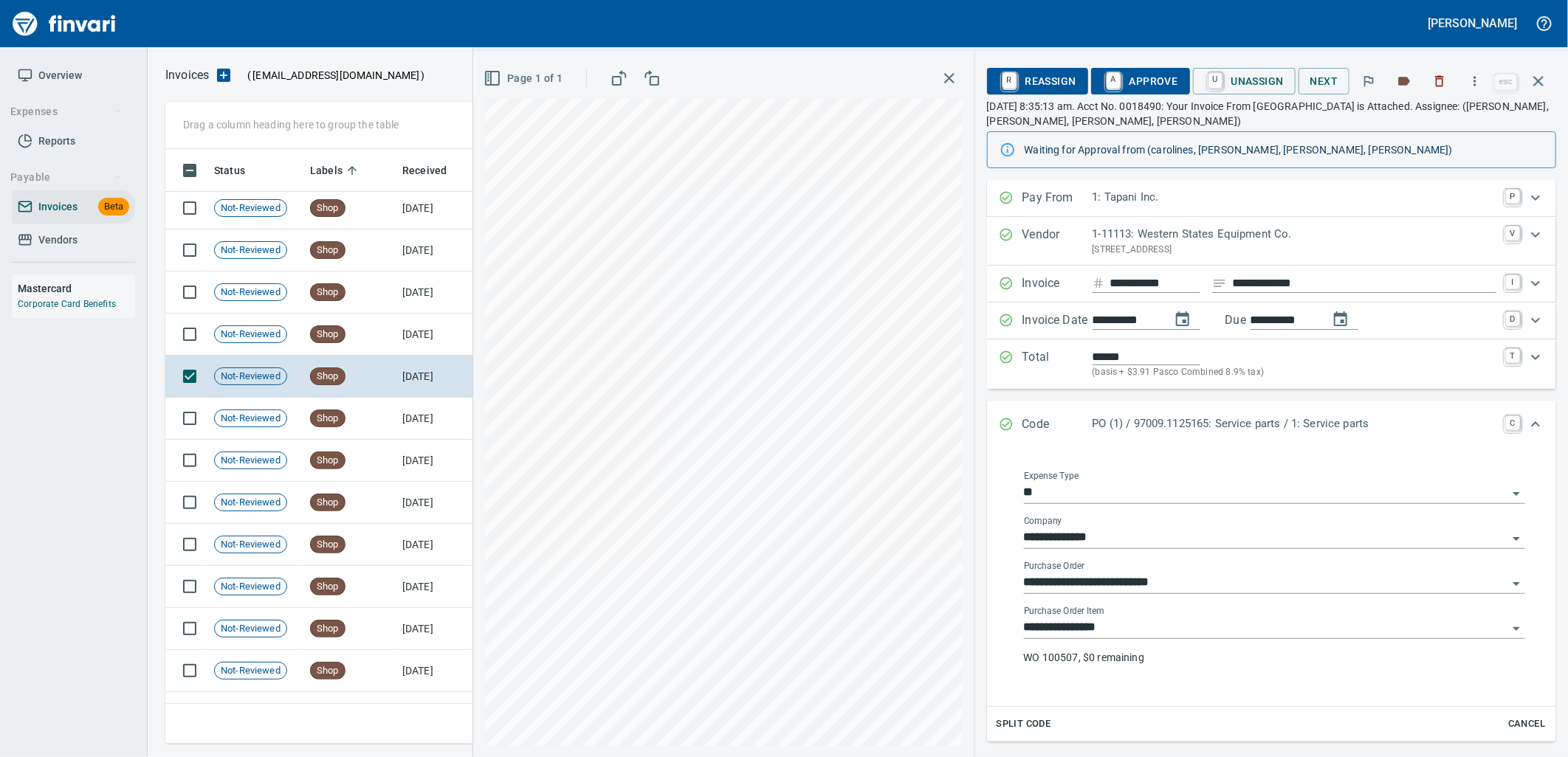
click at [1126, 636] on input "**********" at bounding box center [1266, 628] width 484 height 21
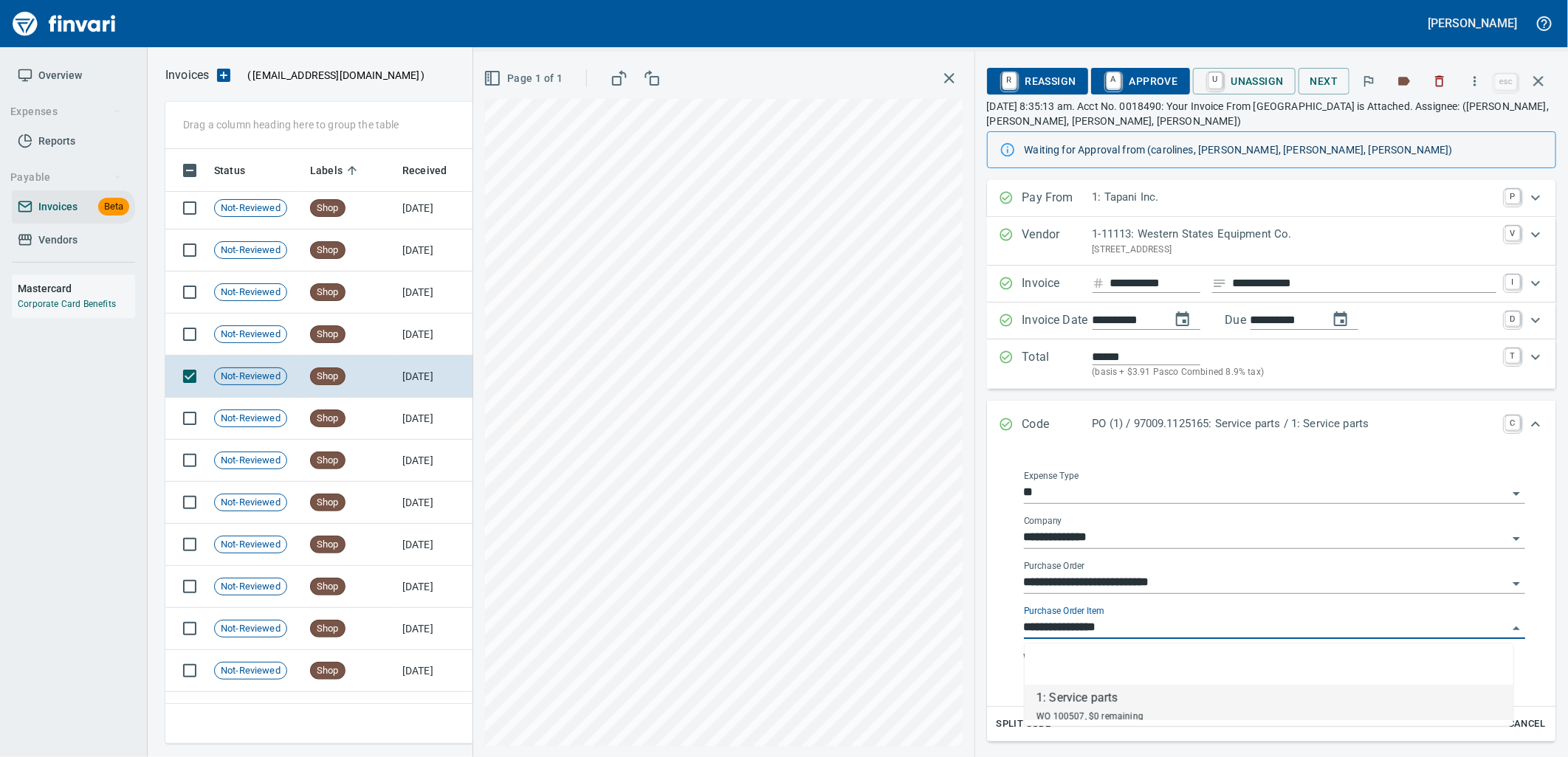
scroll to position [583, 1360]
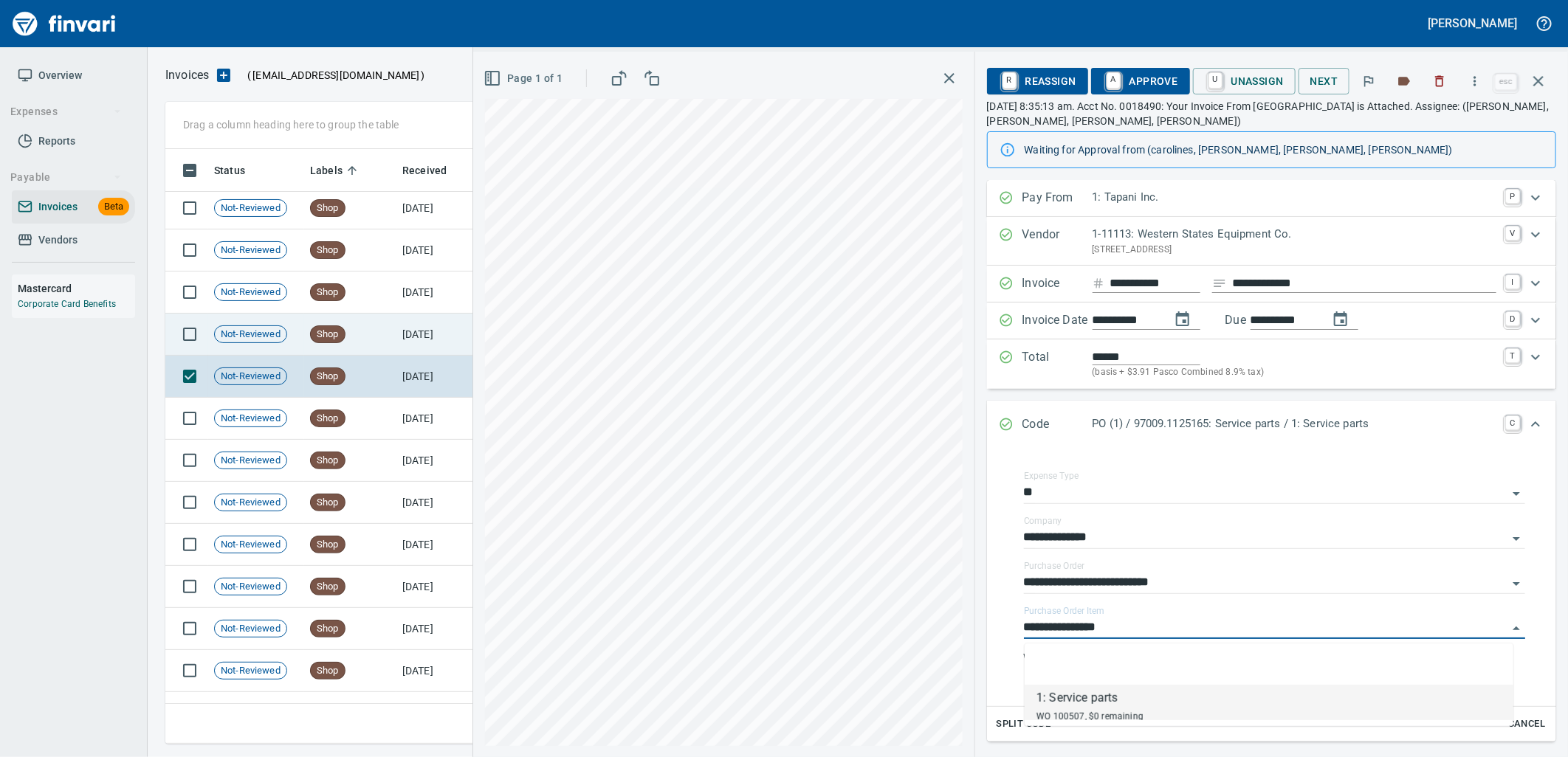
click at [444, 349] on td "9/23/2025" at bounding box center [437, 335] width 81 height 42
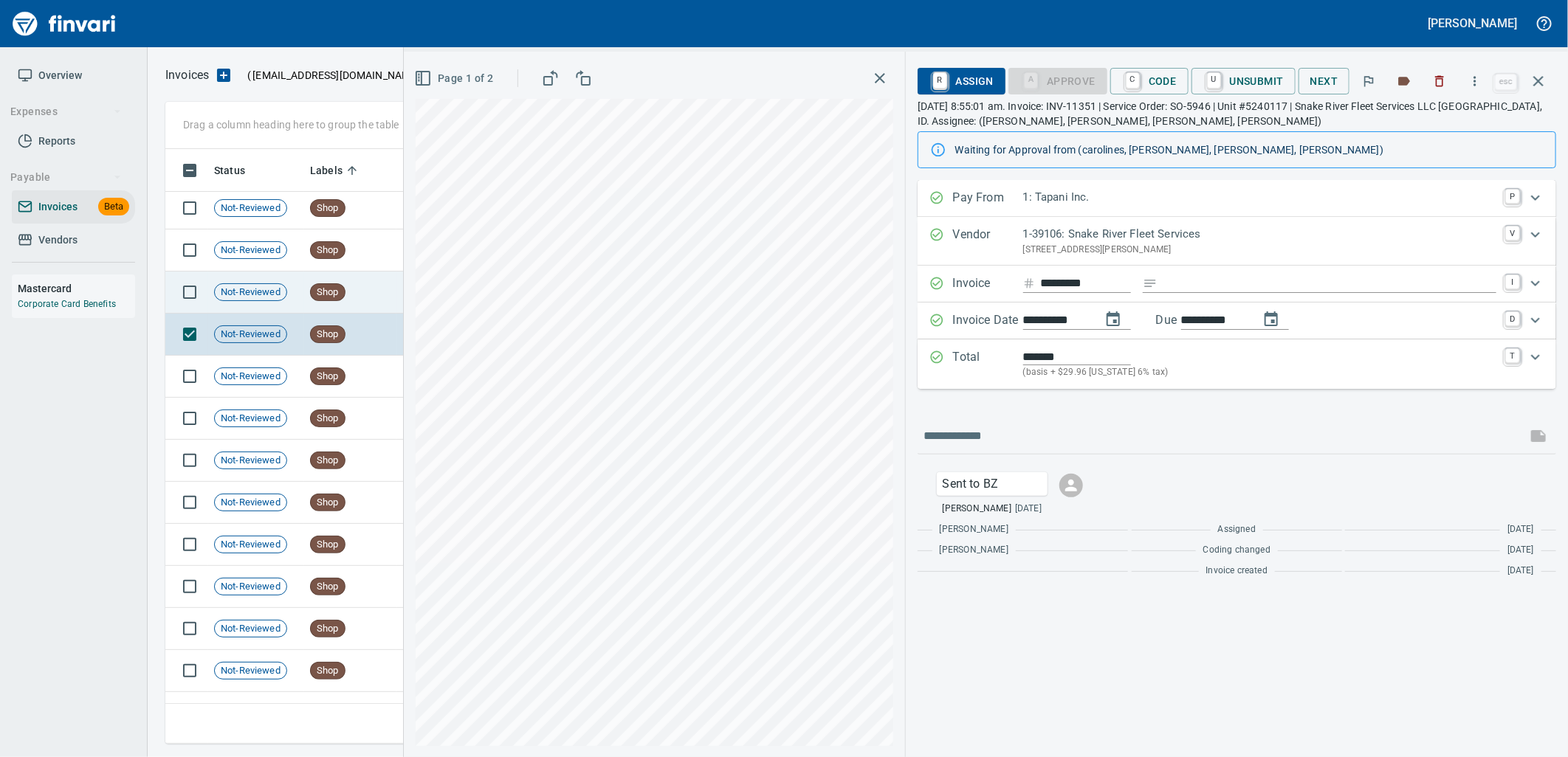
click at [375, 303] on td "Shop" at bounding box center [349, 292] width 92 height 42
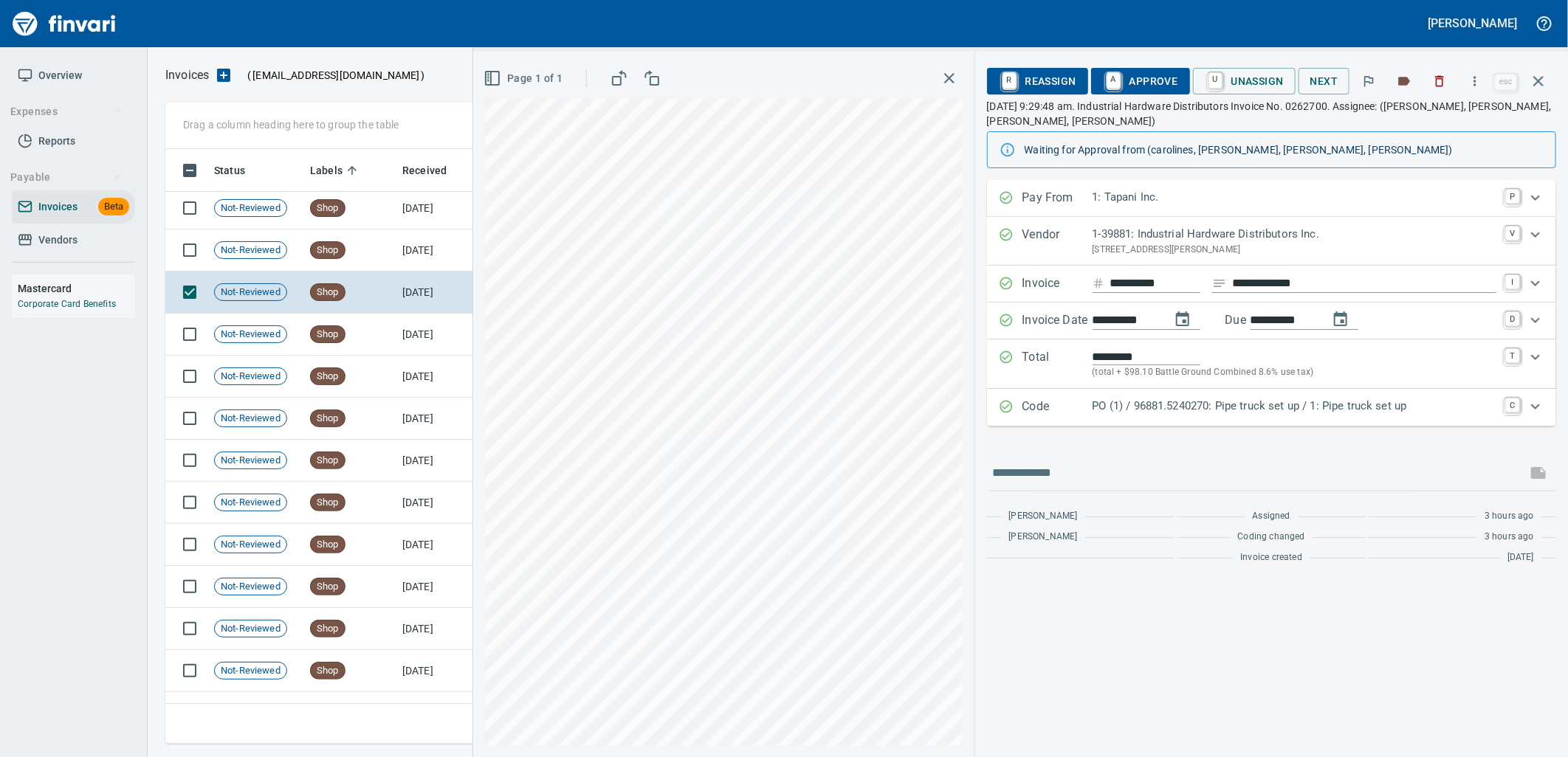
click at [1129, 407] on p "PO (1) / 96881.5240270: Pipe truck set up / 1: Pipe truck set up" at bounding box center [1293, 406] width 404 height 17
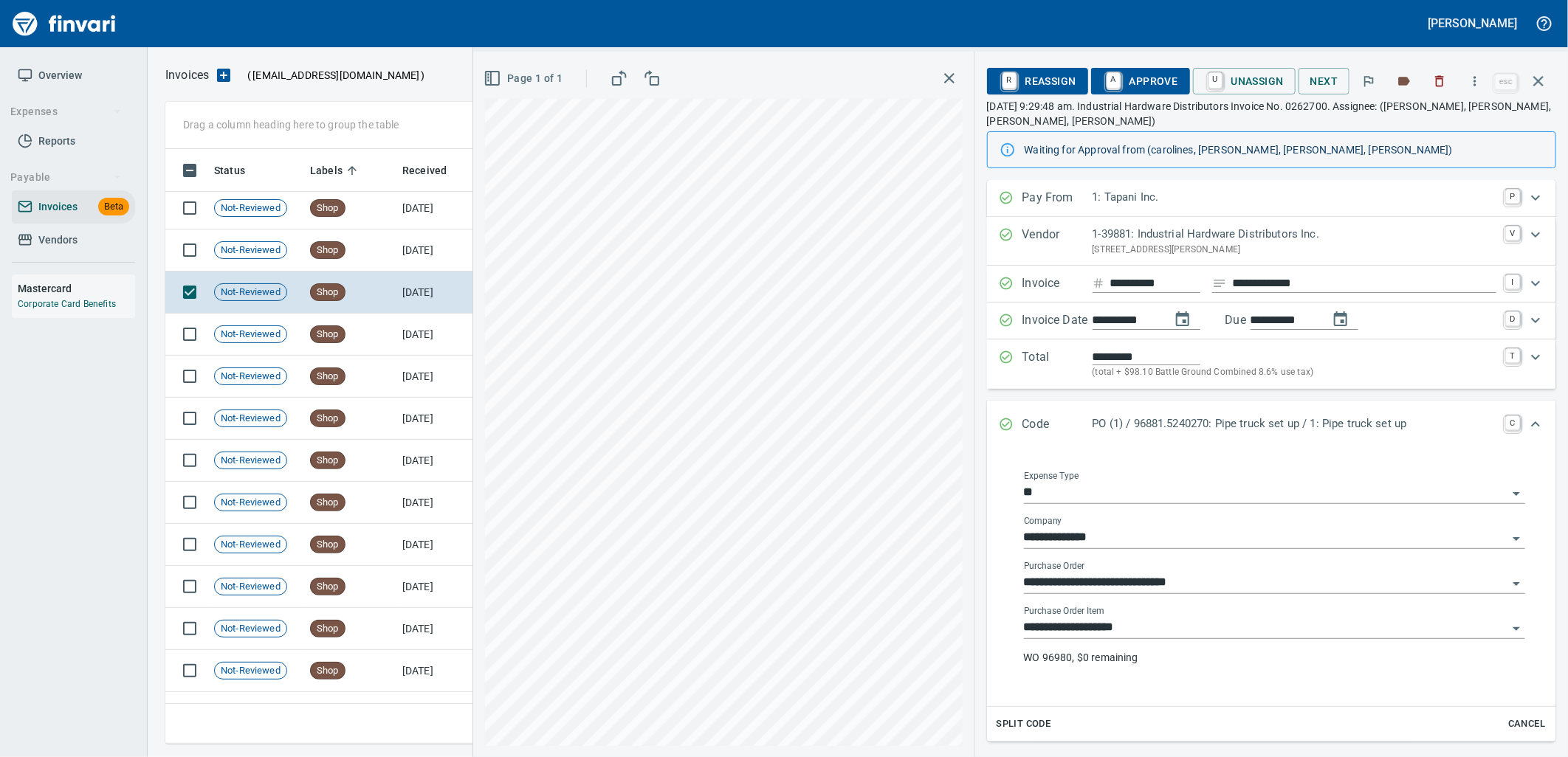
click at [1146, 621] on input "**********" at bounding box center [1266, 628] width 484 height 21
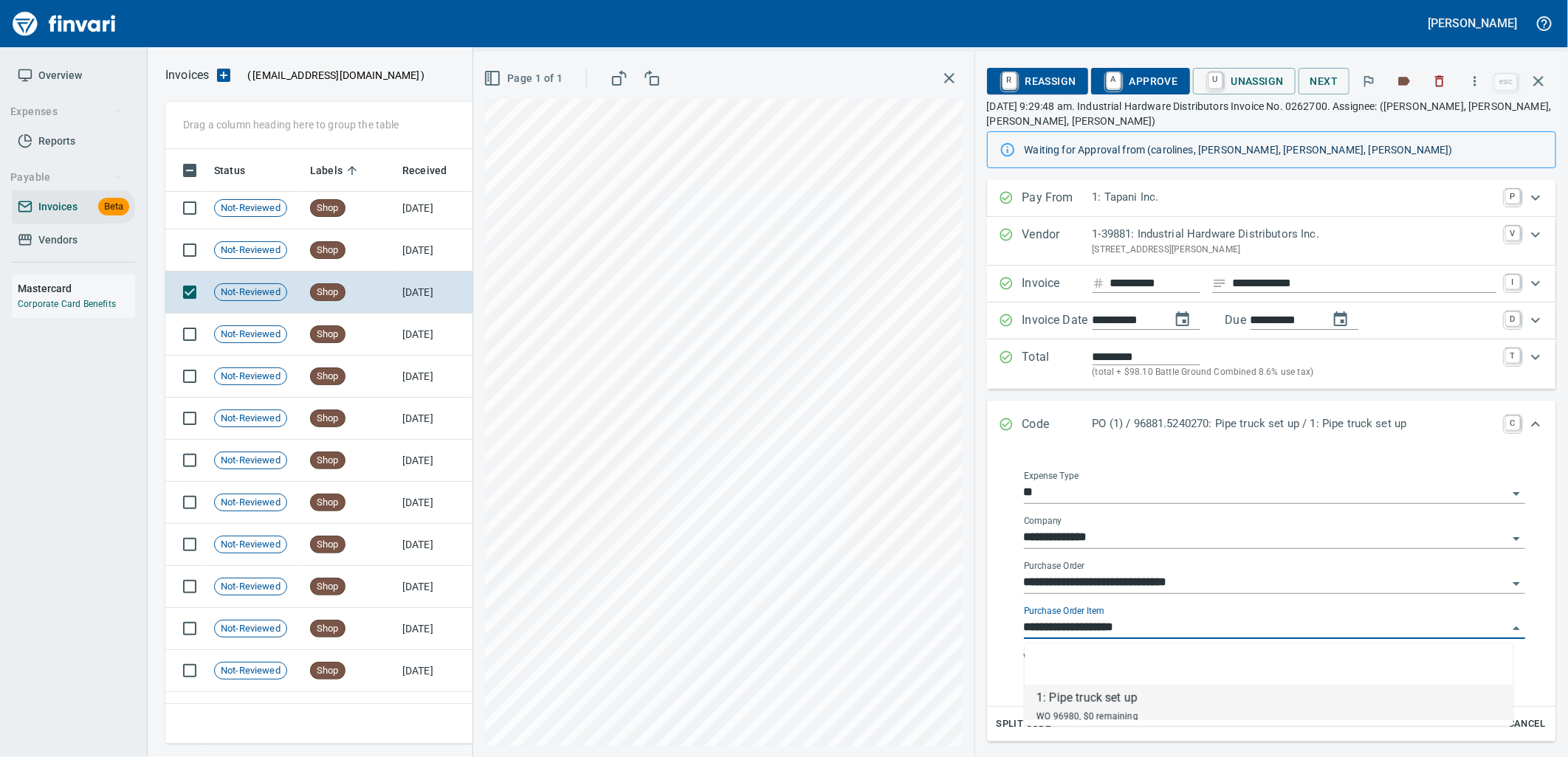
scroll to position [583, 1360]
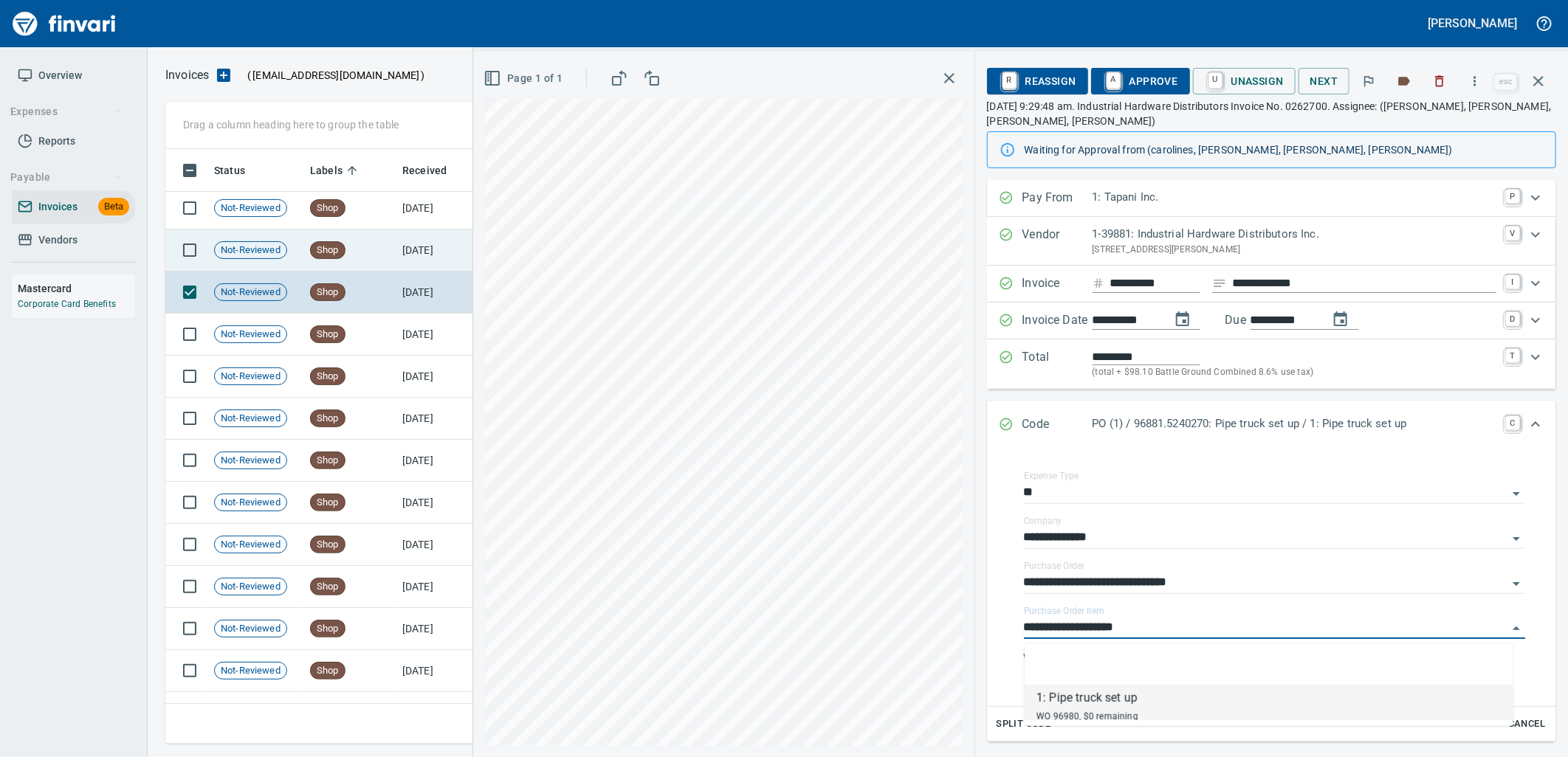
click at [438, 256] on td "9/23/2025" at bounding box center [437, 250] width 81 height 42
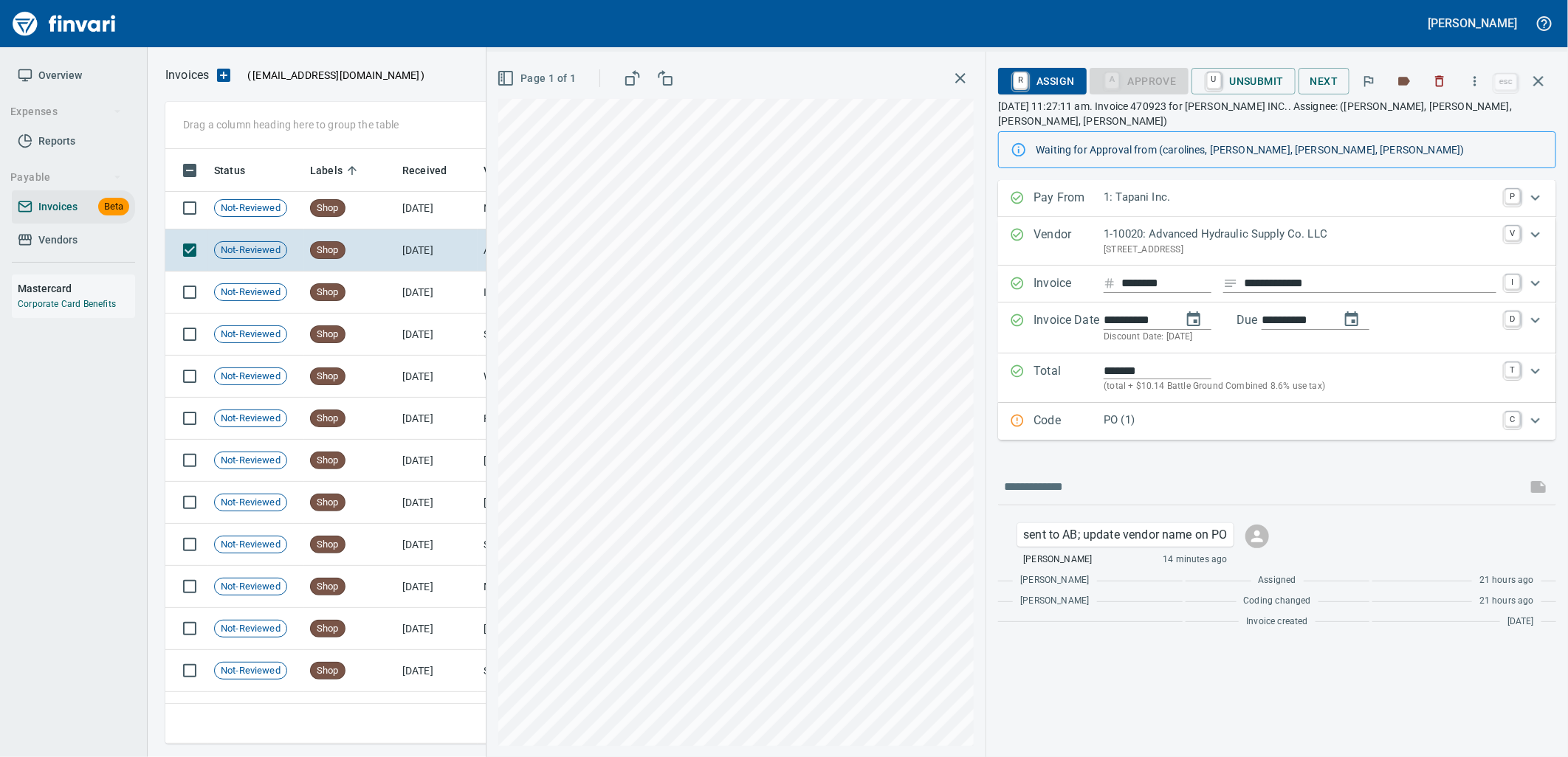
click at [1235, 435] on div "Code PO (1) C" at bounding box center [1277, 421] width 558 height 37
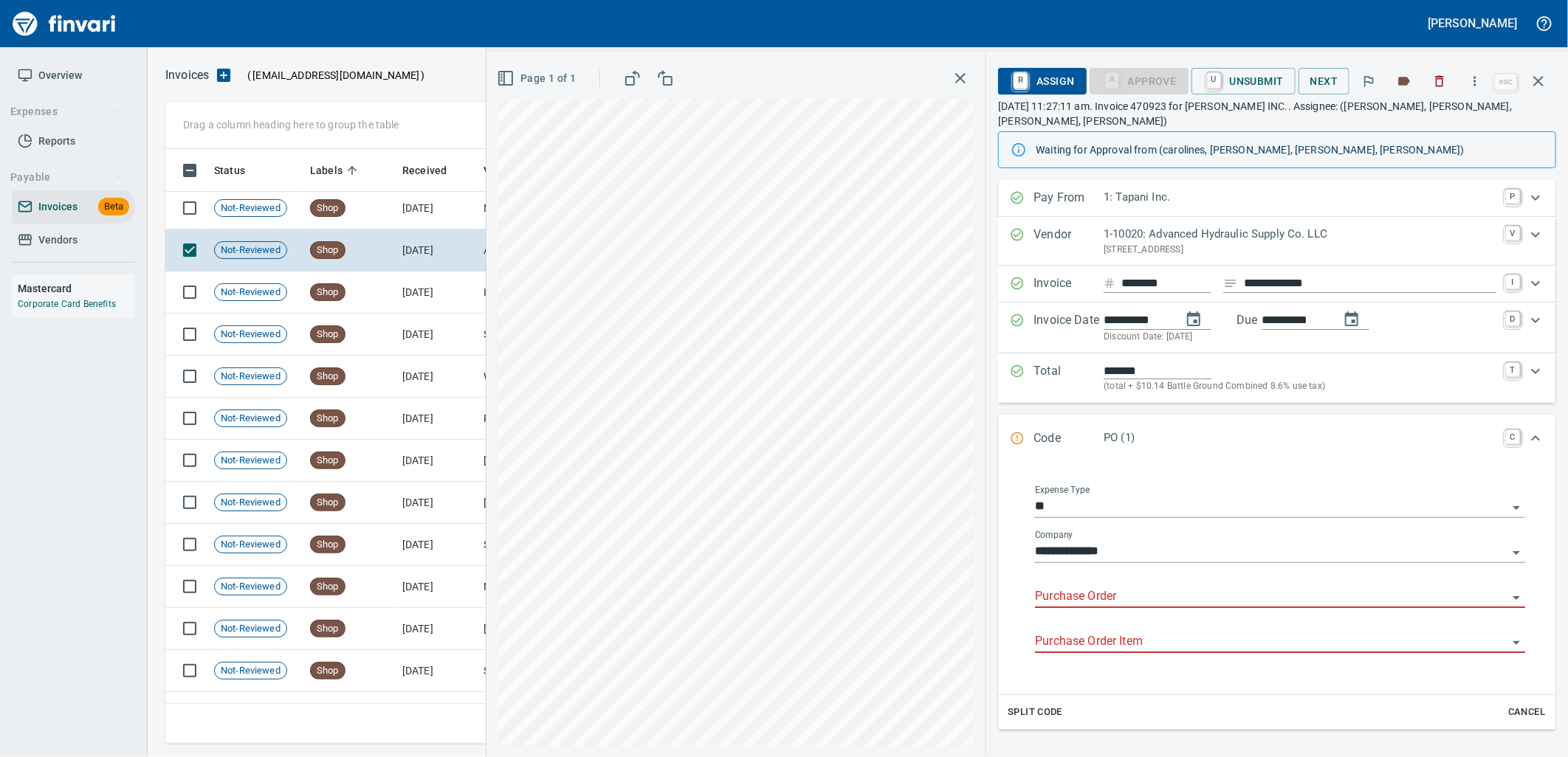
click at [1157, 594] on input "Purchase Order" at bounding box center [1271, 597] width 472 height 21
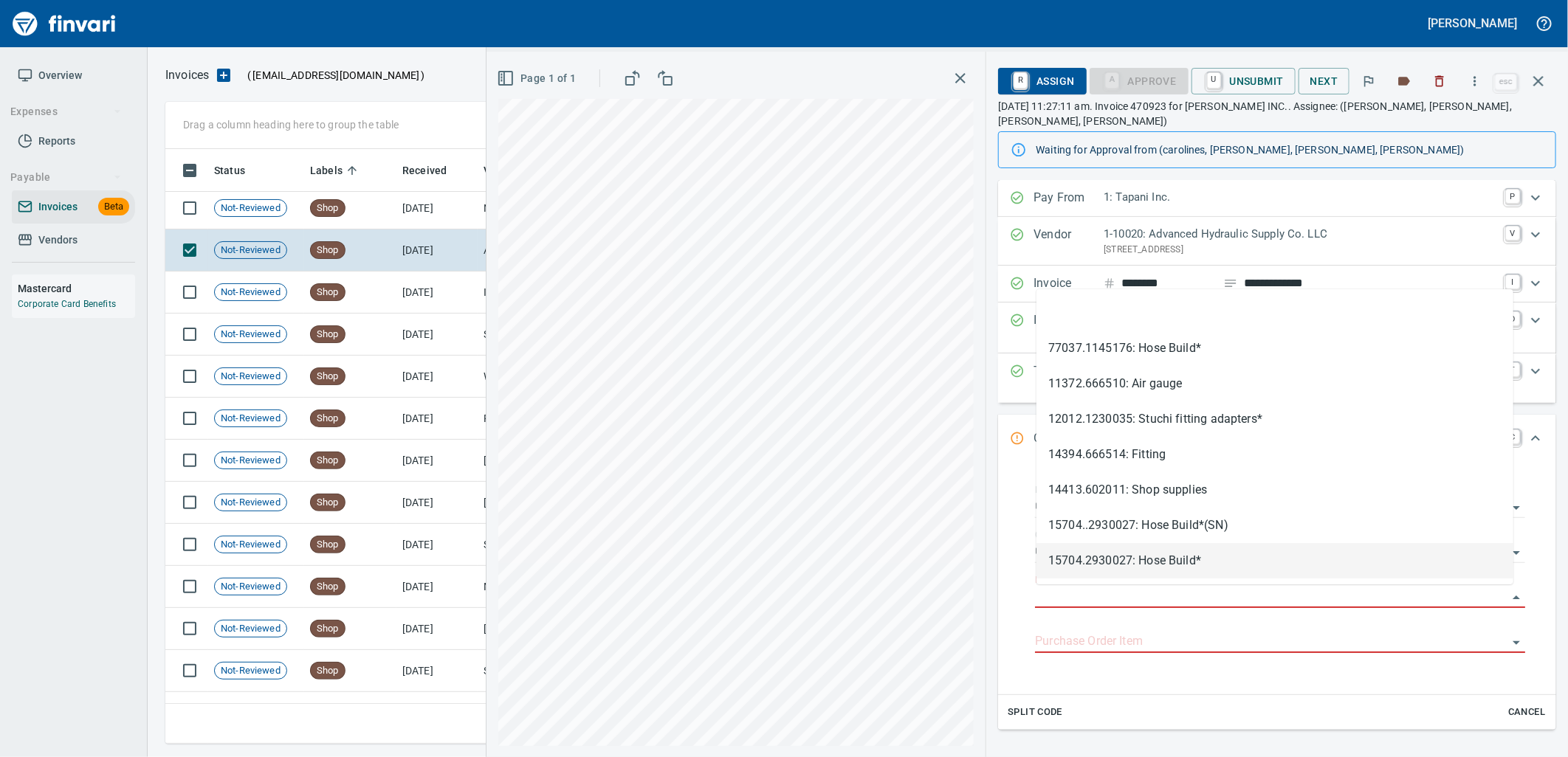
scroll to position [583, 1360]
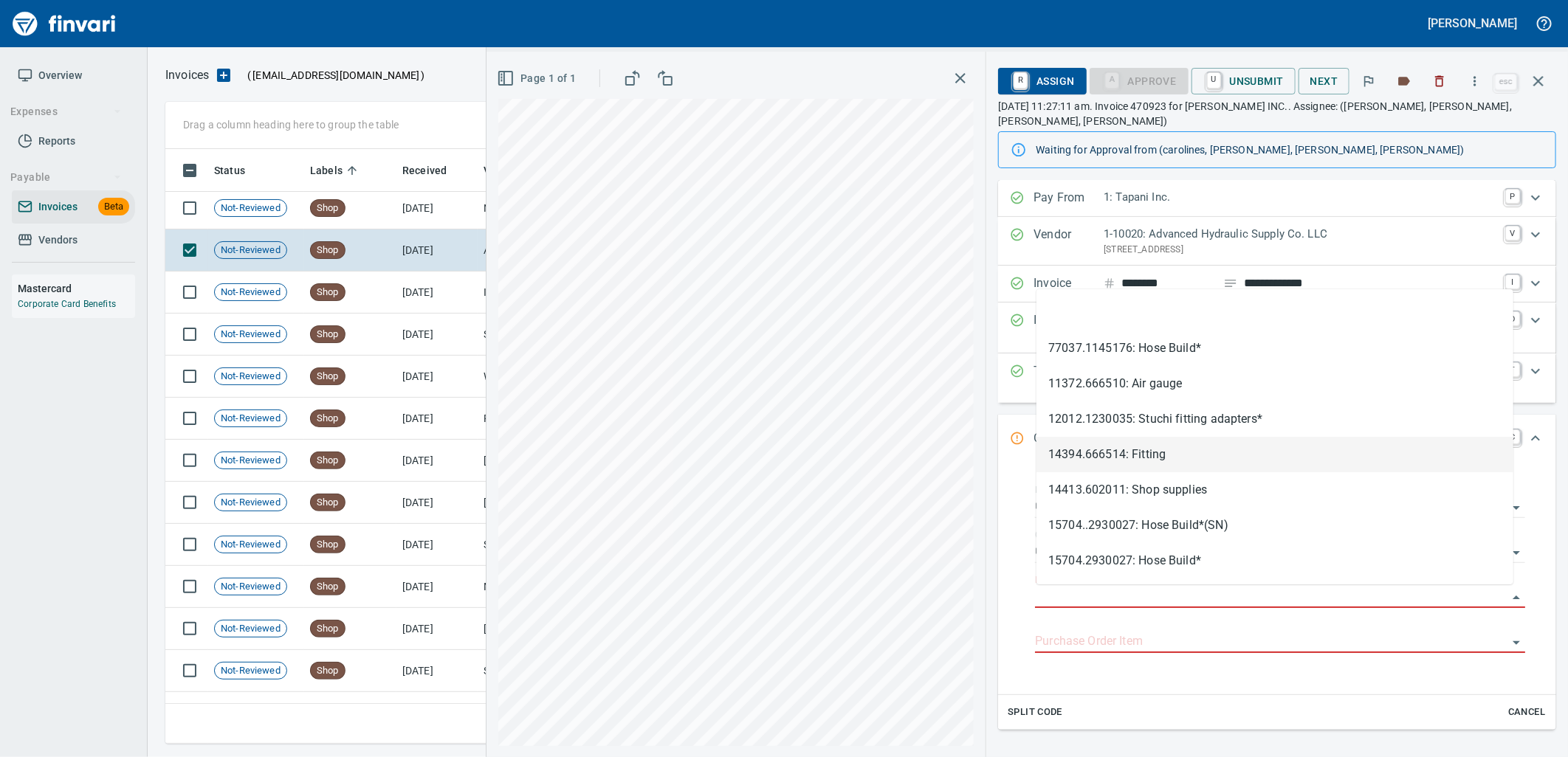
type input "**********"
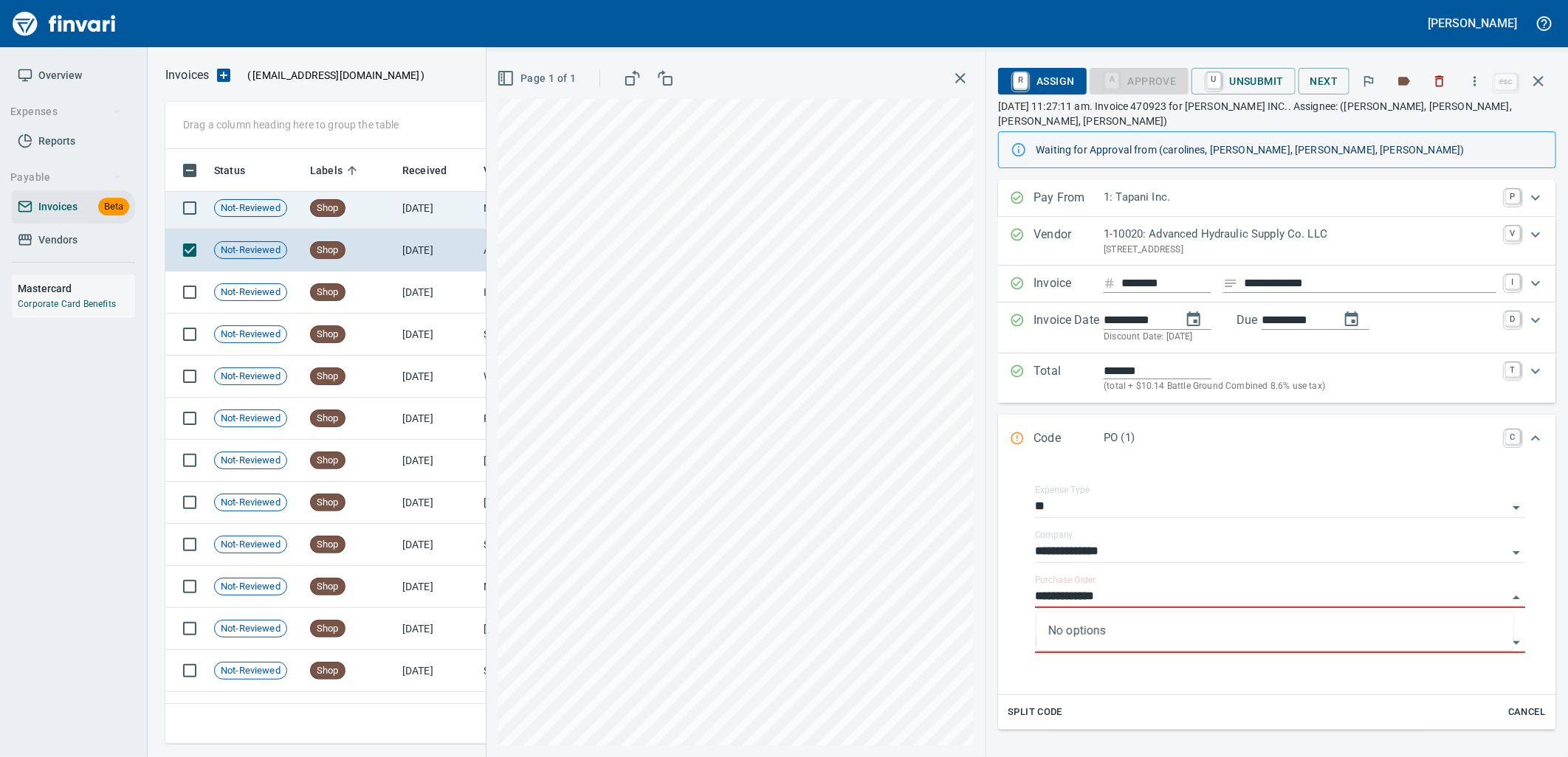
click at [351, 215] on td "Shop" at bounding box center [349, 208] width 92 height 42
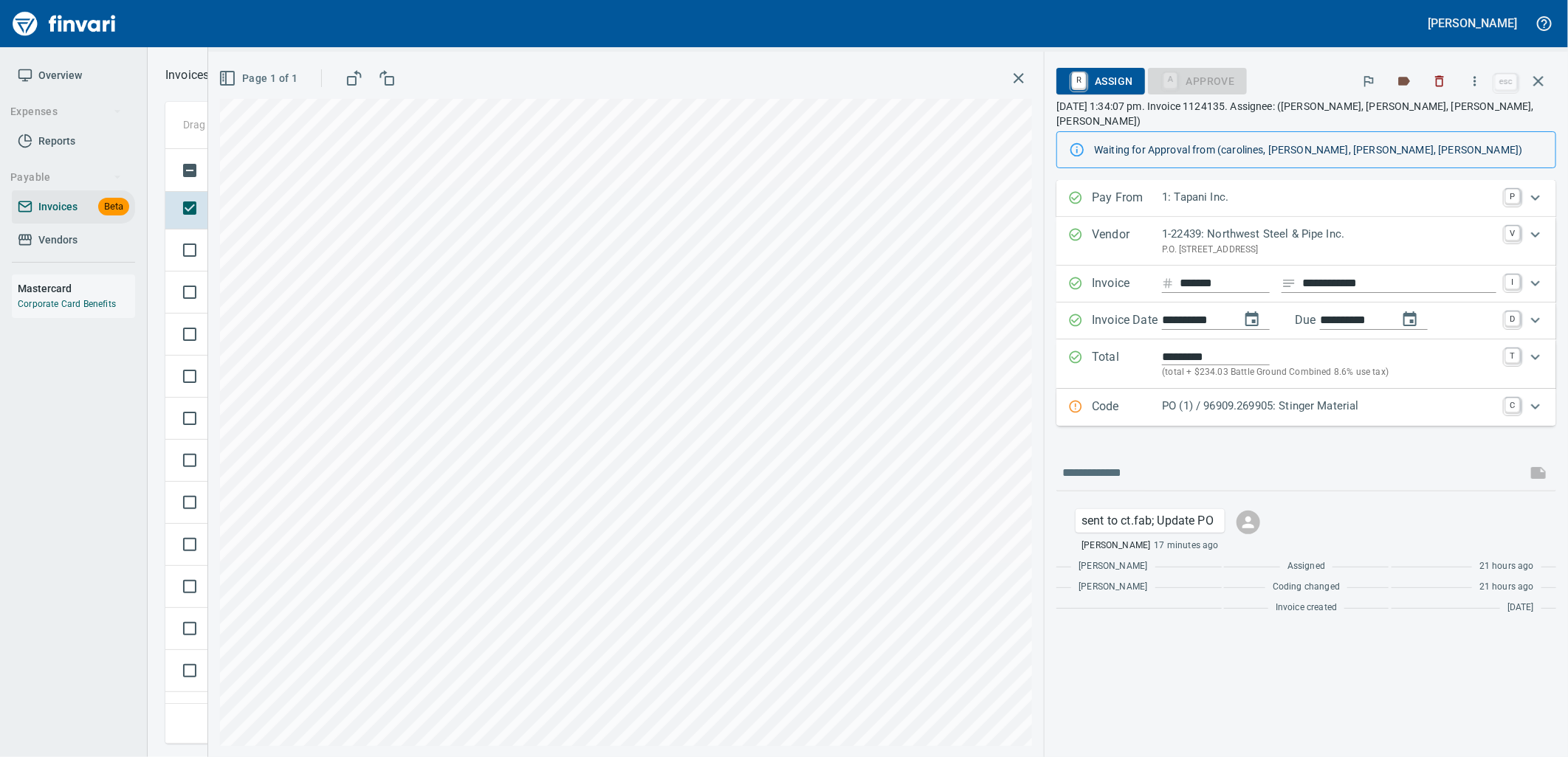
click at [1270, 404] on div "Code PO (1) / 96909.269905: Stinger Material C" at bounding box center [1306, 407] width 500 height 37
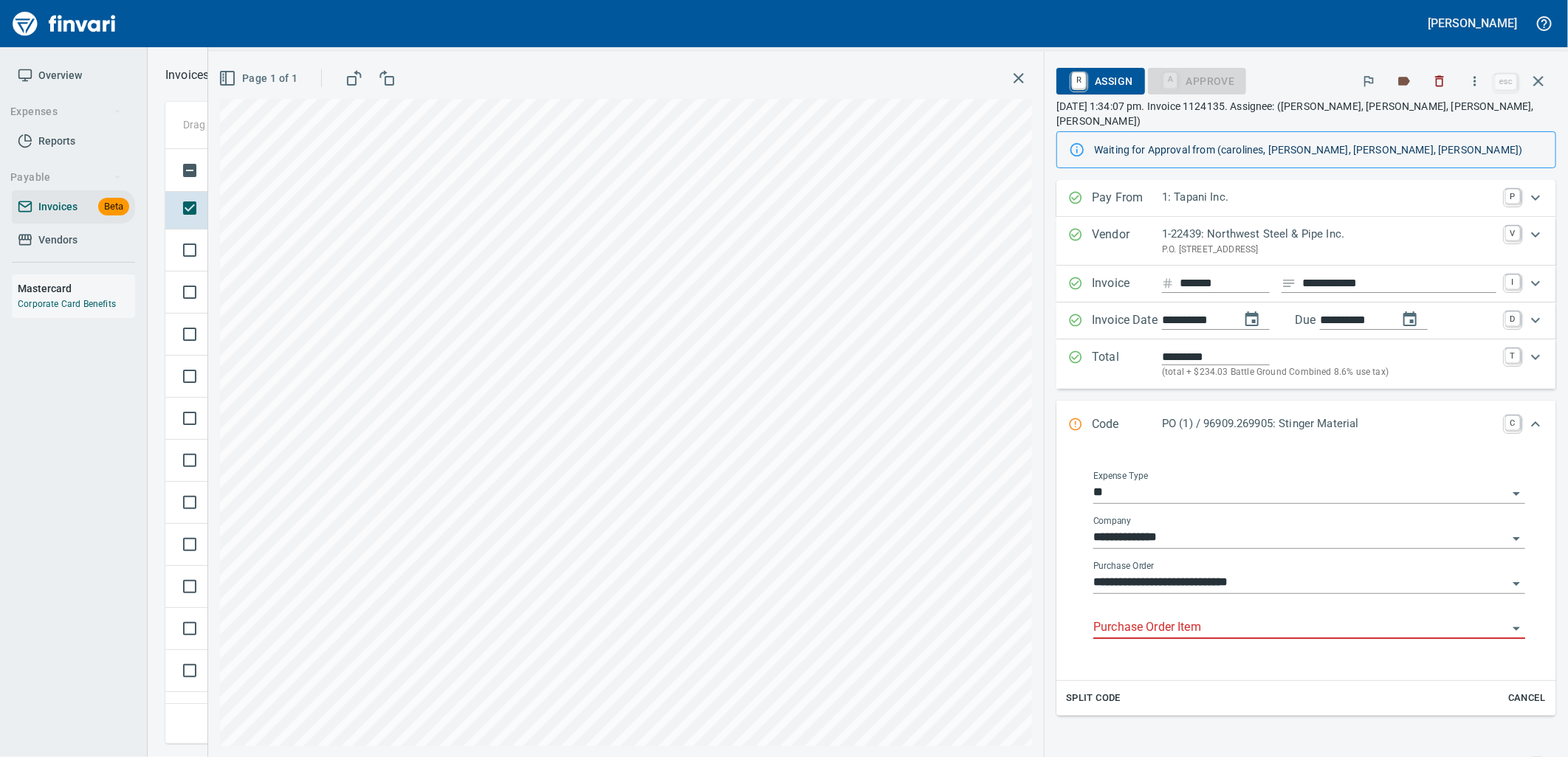
click at [1217, 618] on input "Purchase Order Item" at bounding box center [1299, 628] width 414 height 21
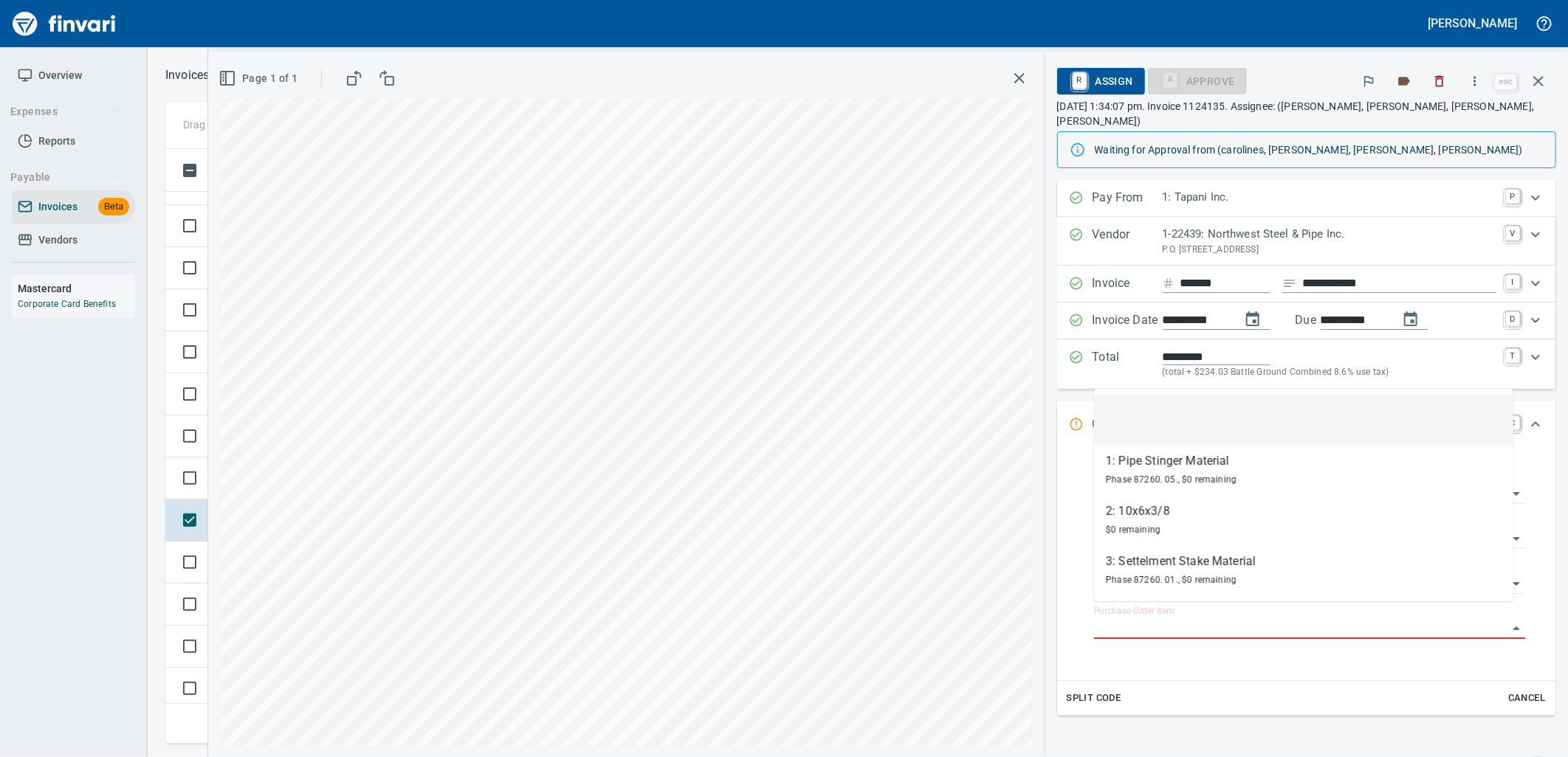
scroll to position [583, 1360]
click at [205, 493] on td at bounding box center [187, 478] width 43 height 42
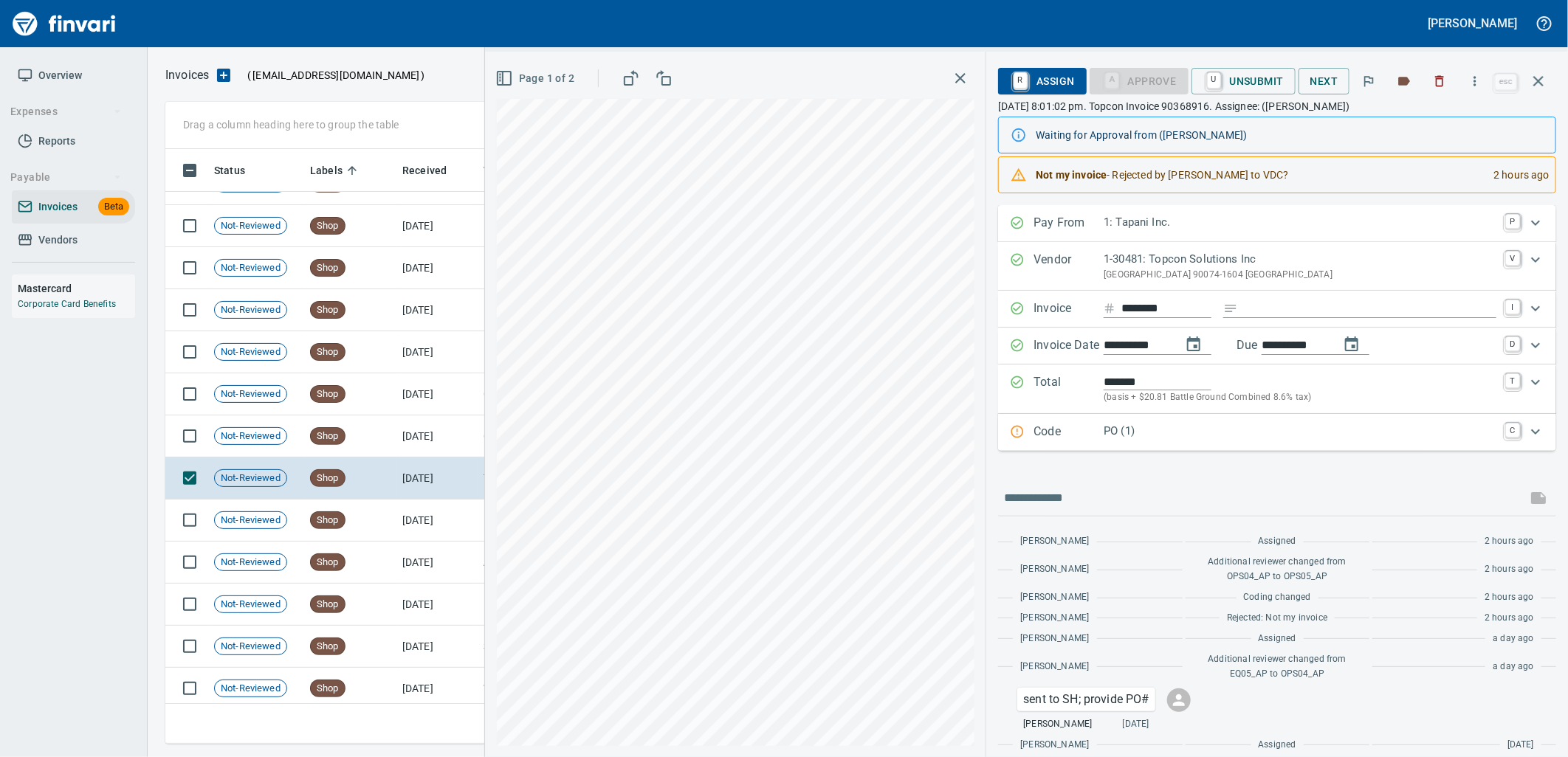
click at [1171, 434] on p "PO (1)" at bounding box center [1299, 431] width 392 height 17
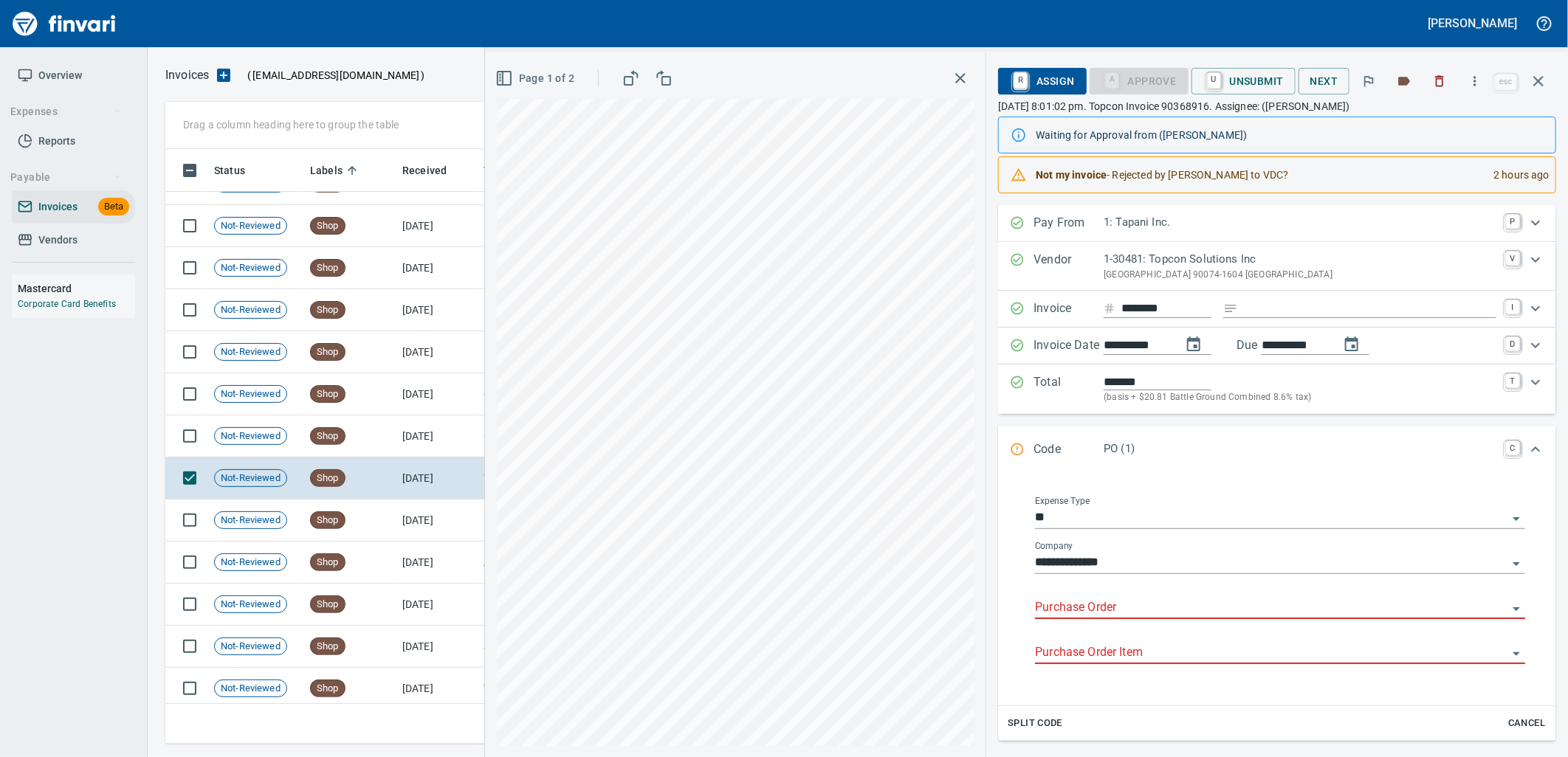
click at [1120, 616] on input "Purchase Order" at bounding box center [1271, 608] width 472 height 21
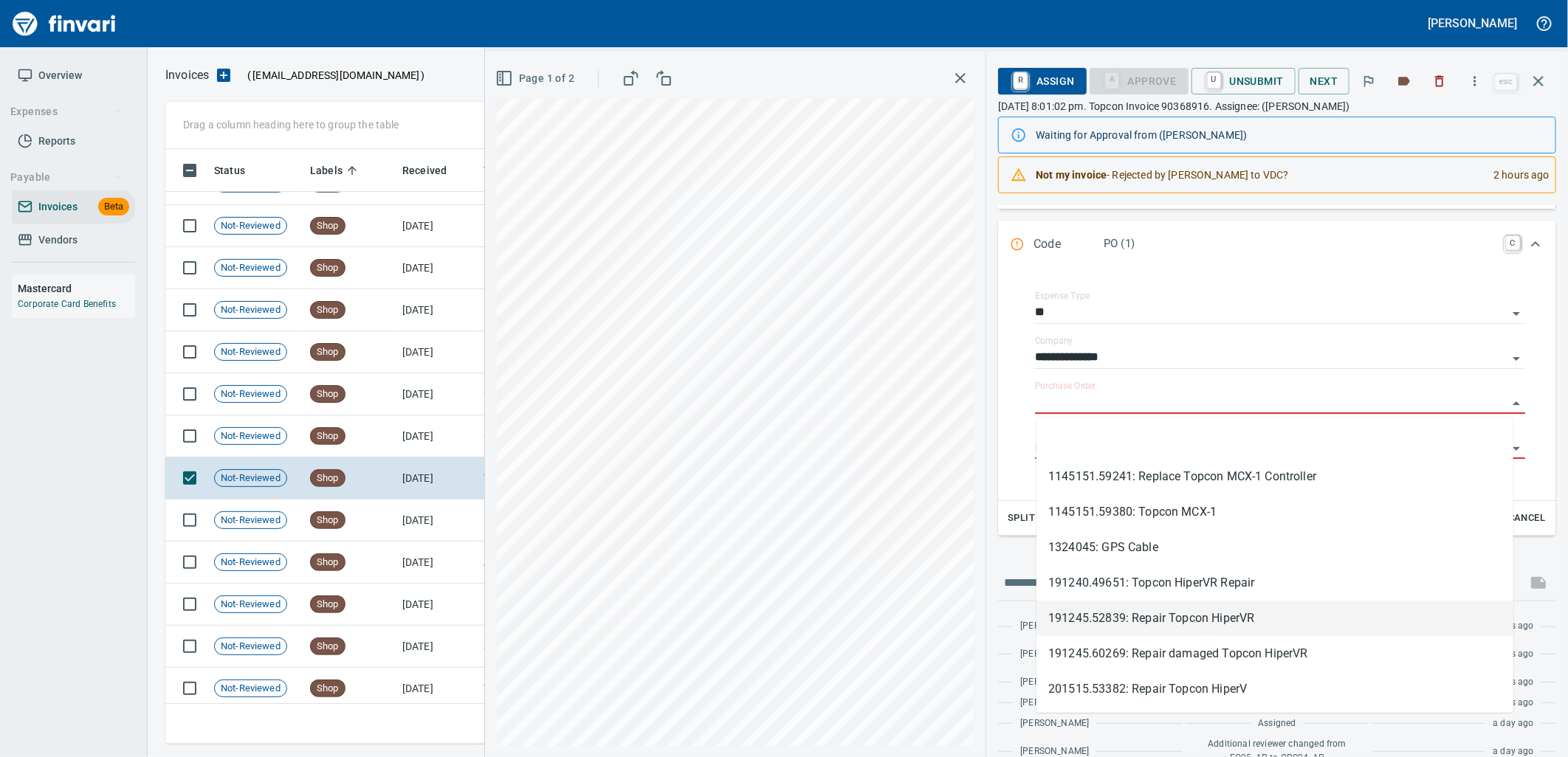
scroll to position [200, 0]
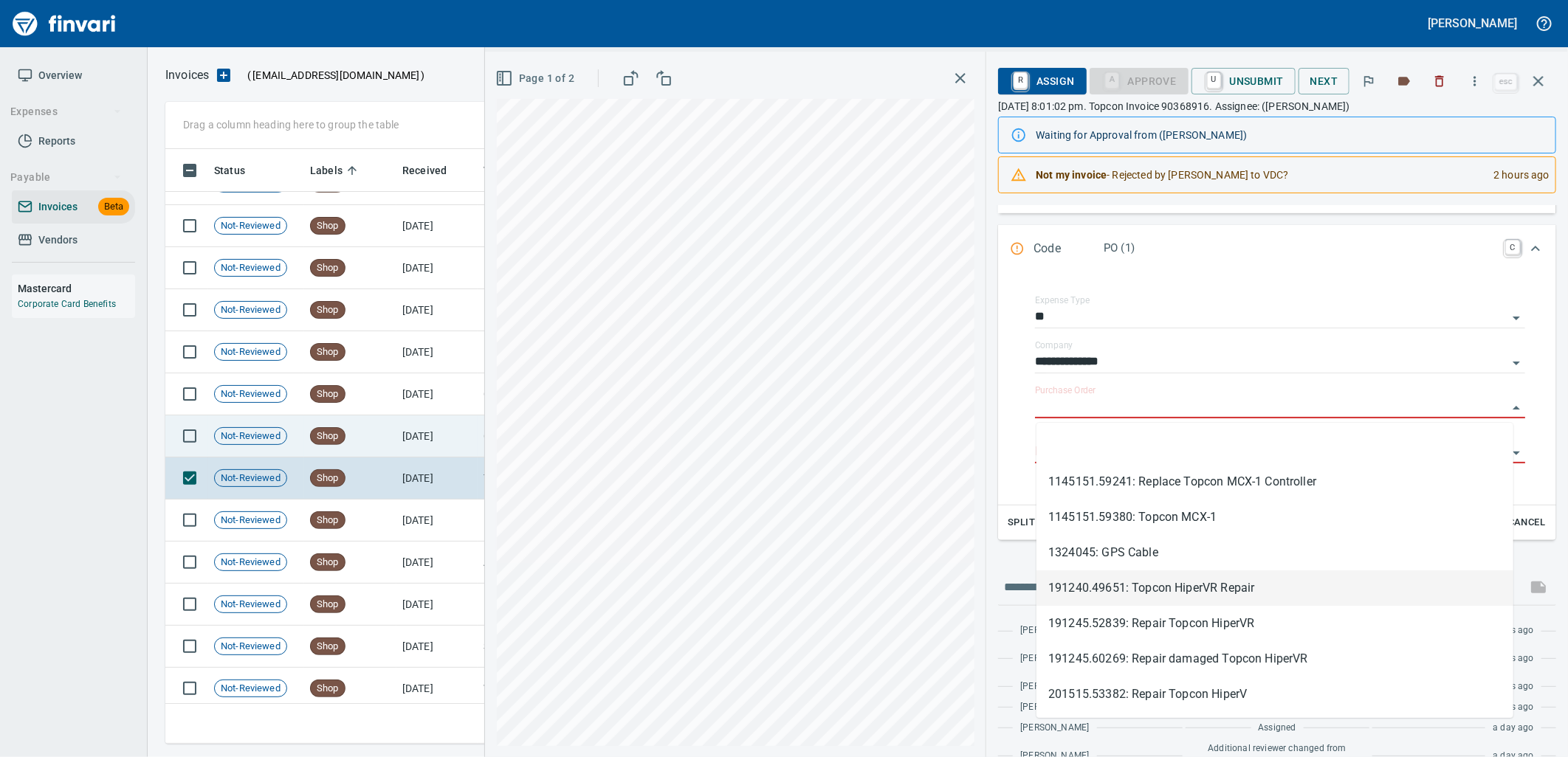
click at [357, 433] on td "Shop" at bounding box center [349, 436] width 92 height 42
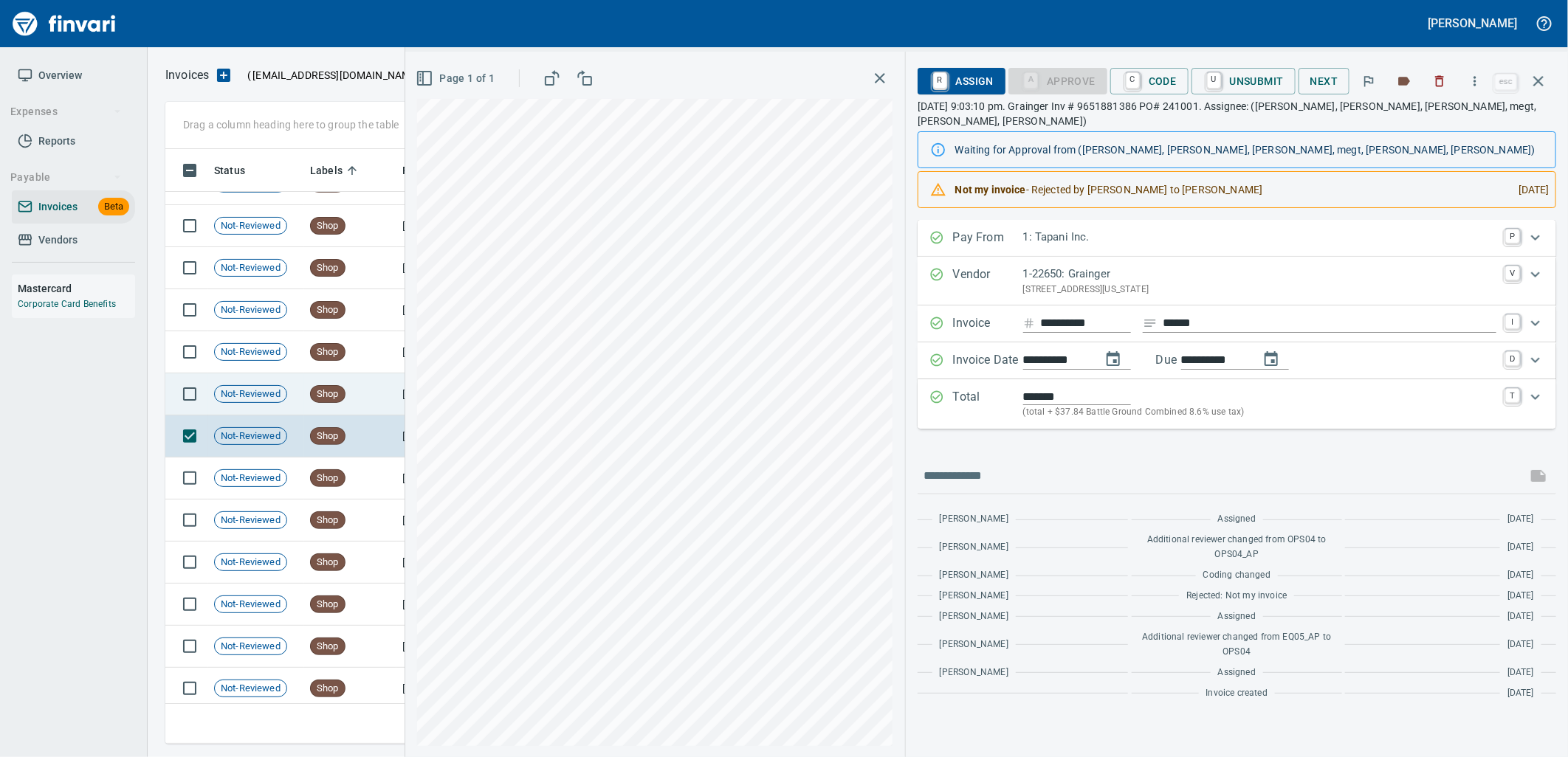
click at [375, 399] on td "Shop" at bounding box center [349, 394] width 92 height 42
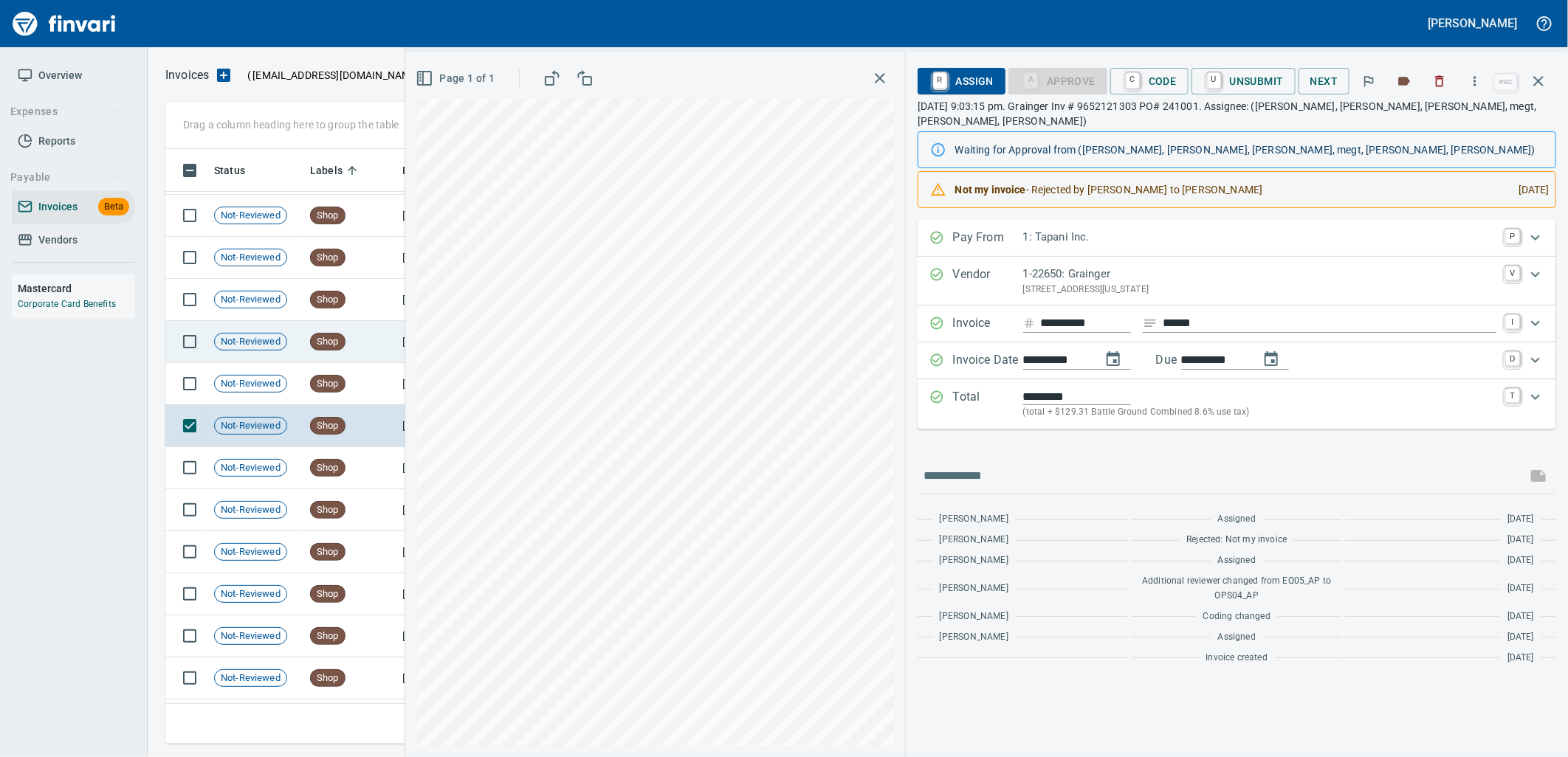
click at [361, 350] on td "Shop" at bounding box center [349, 342] width 92 height 42
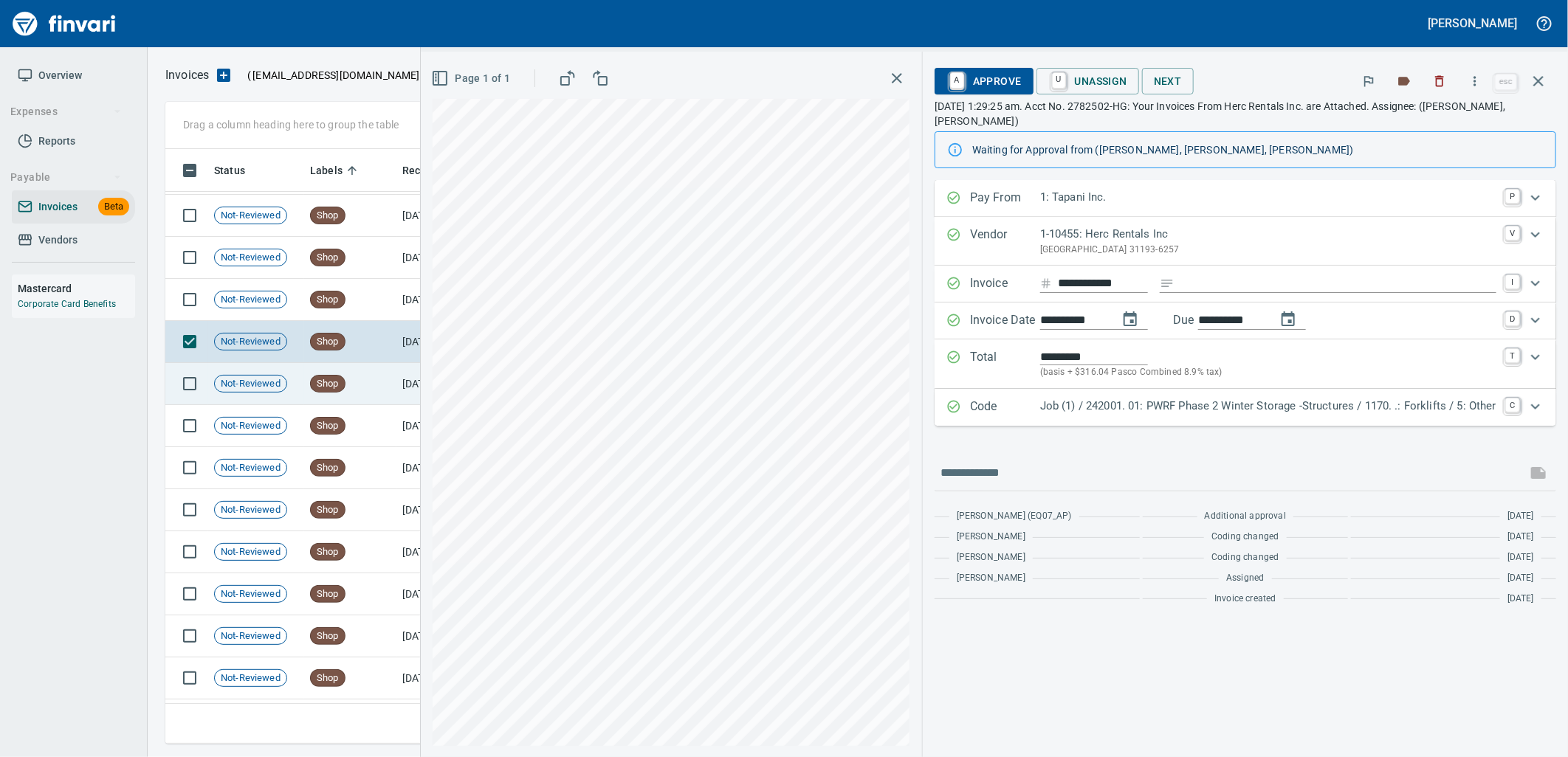
click at [355, 373] on td "Shop" at bounding box center [349, 384] width 92 height 42
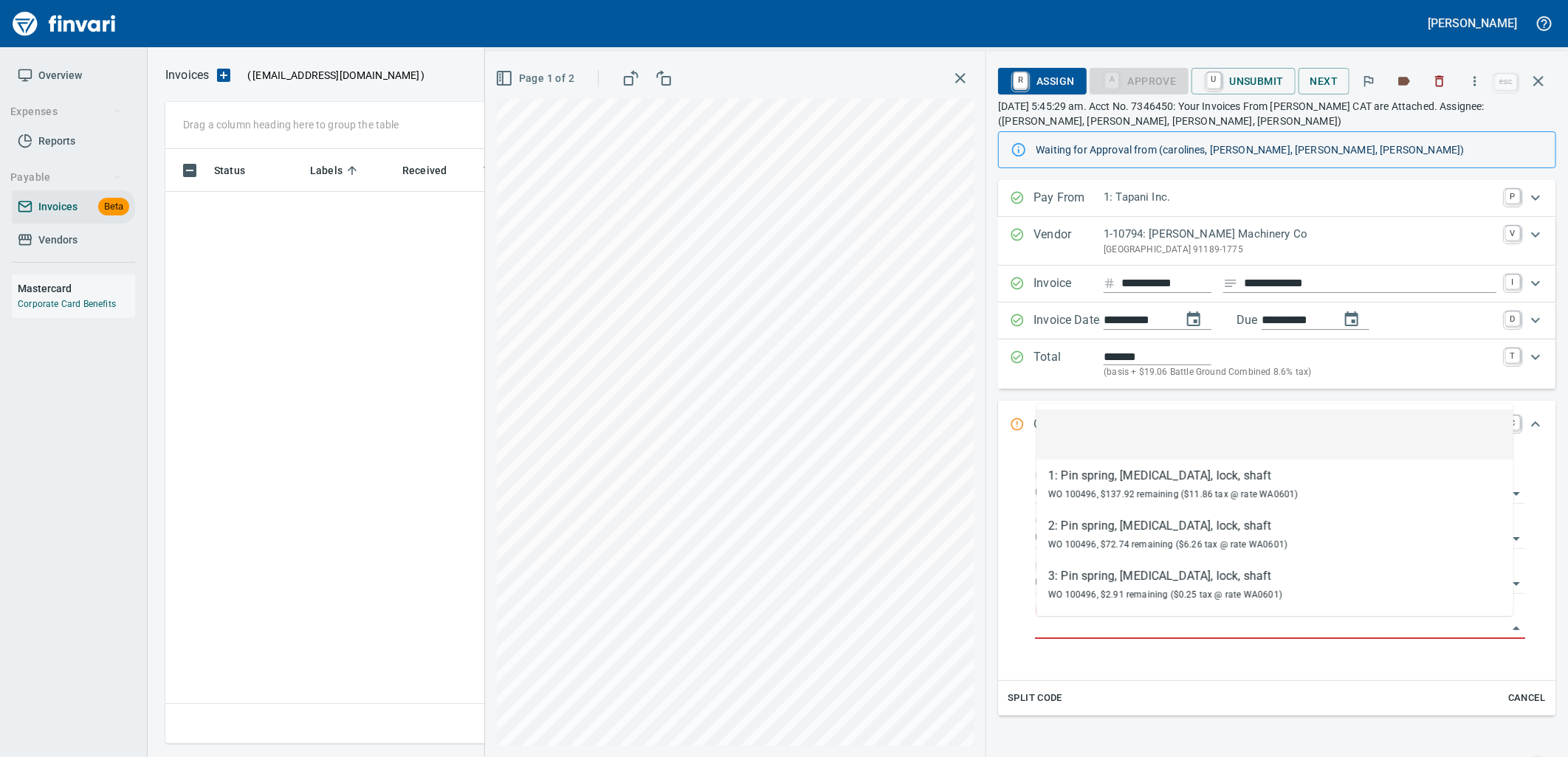
scroll to position [583, 1360]
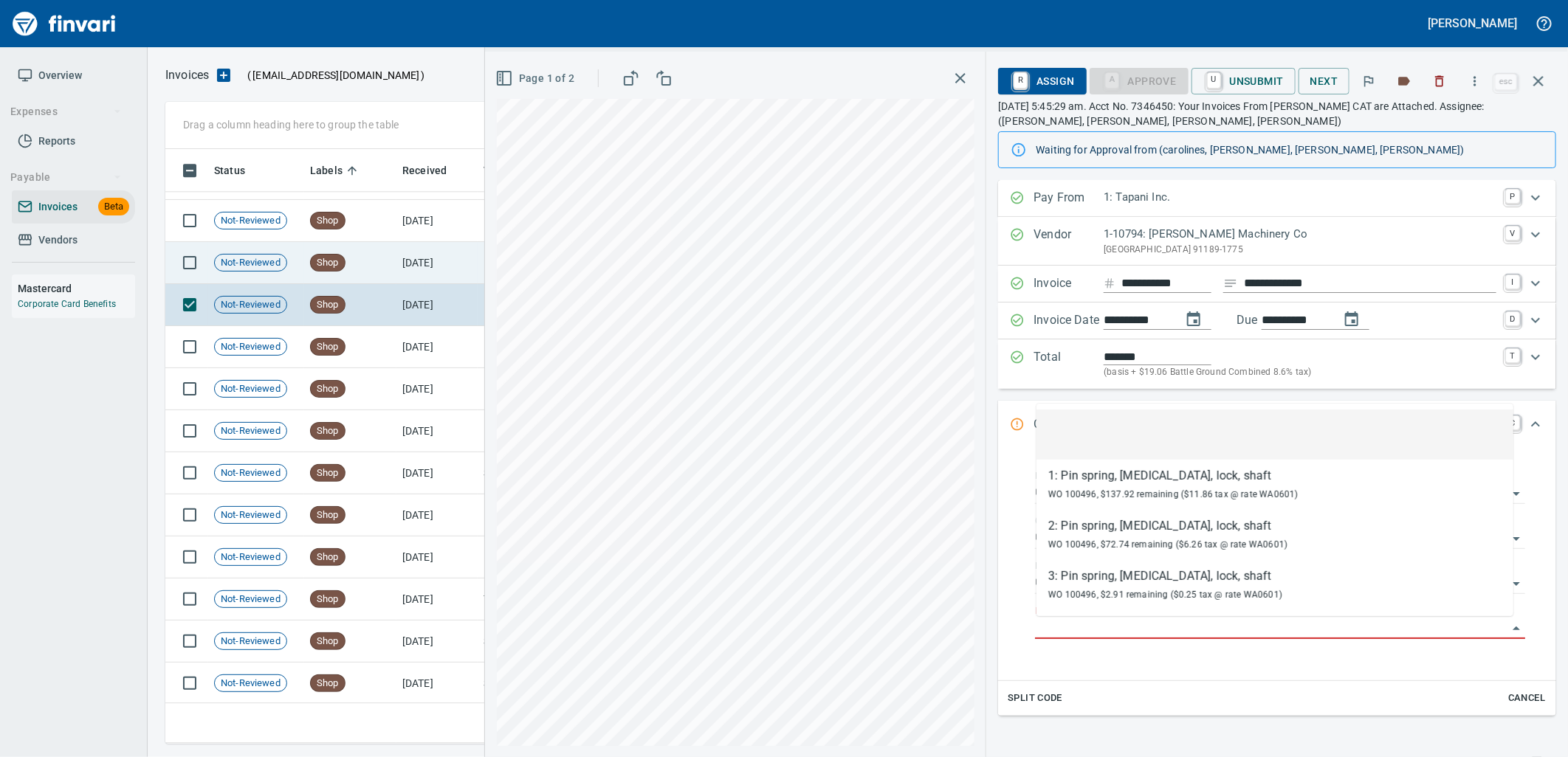
click at [340, 258] on span "Shop" at bounding box center [327, 263] width 34 height 14
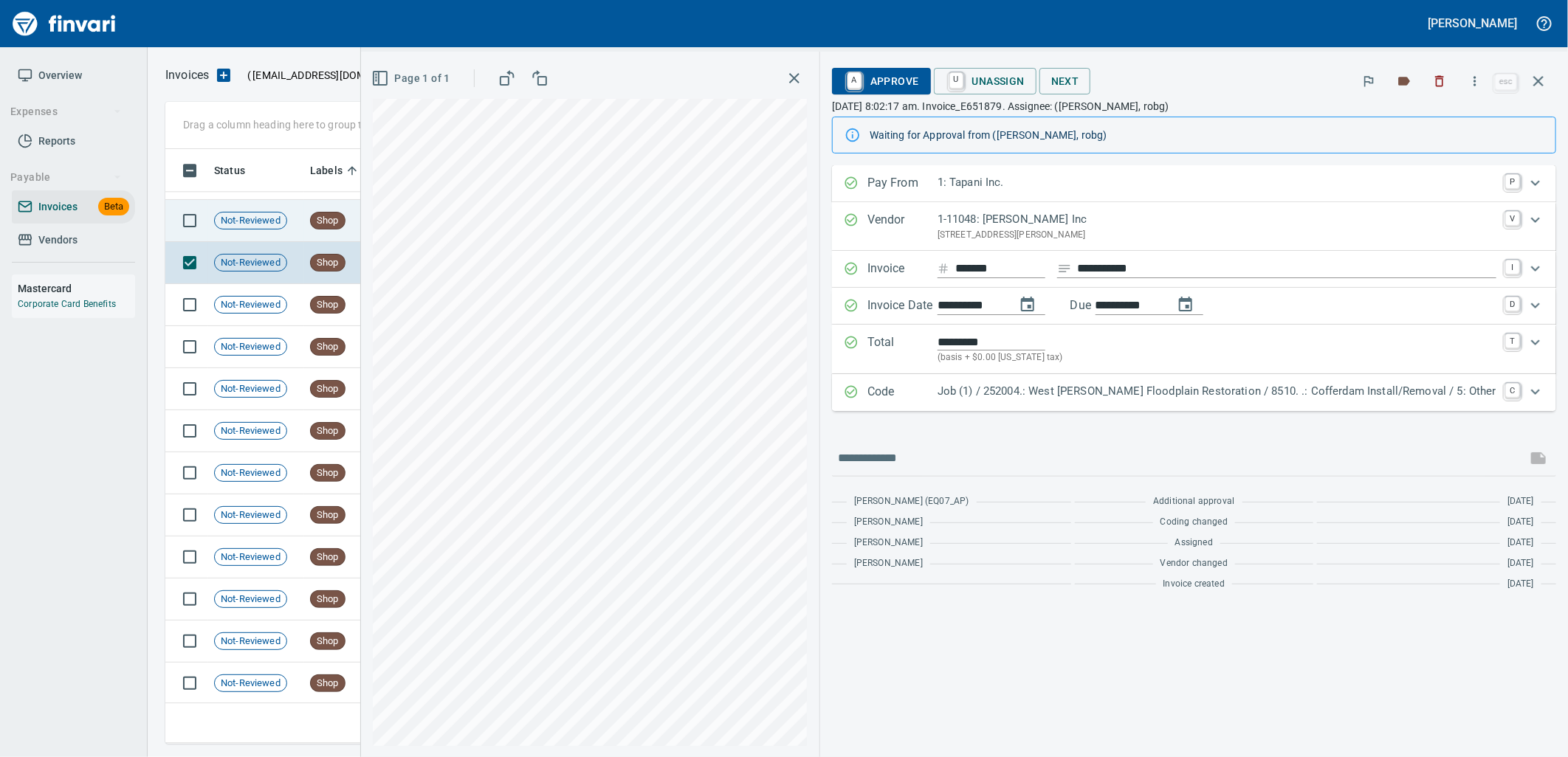
click at [375, 238] on td "Shop" at bounding box center [349, 220] width 92 height 42
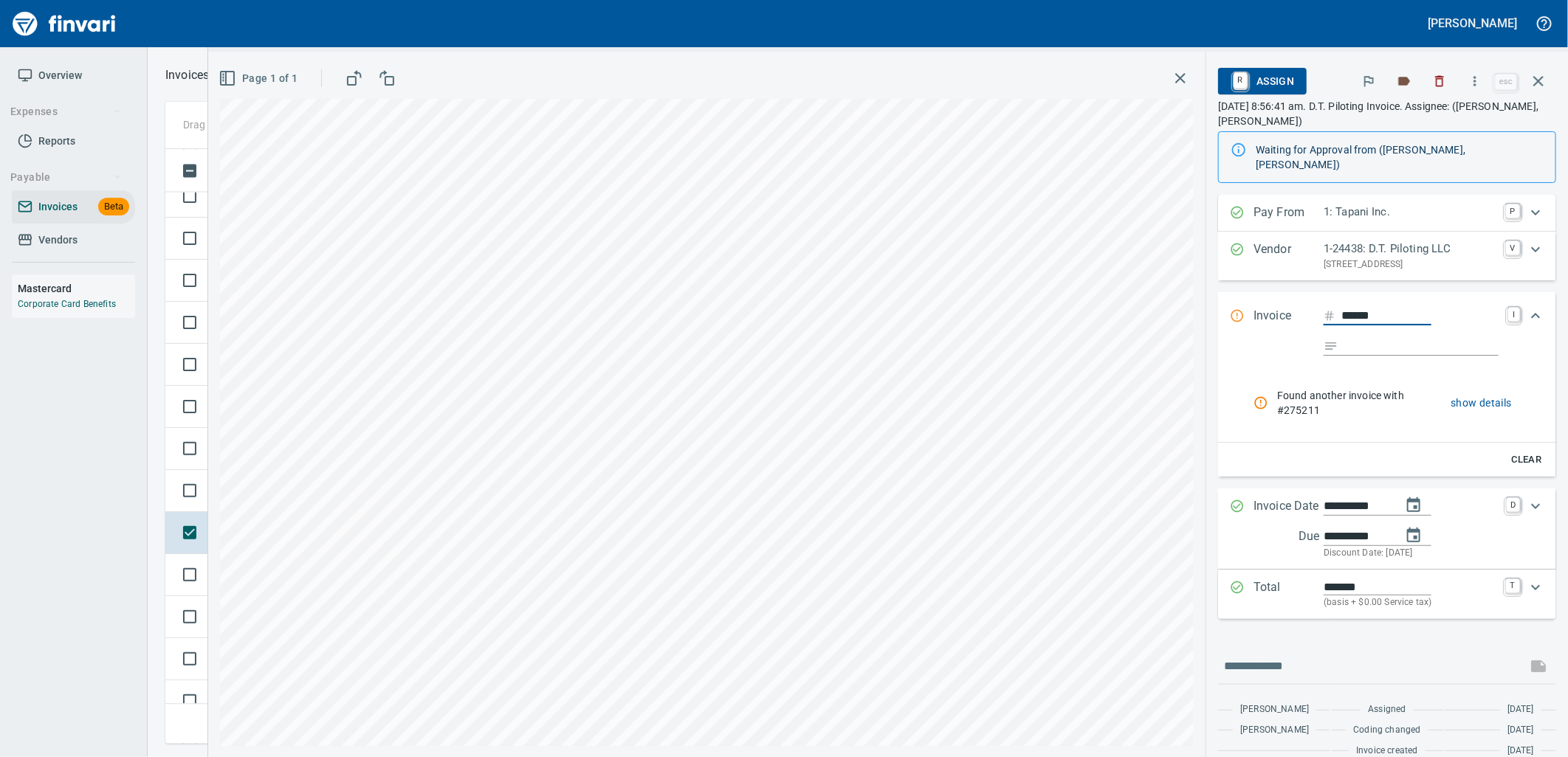
scroll to position [16110, 0]
click at [197, 539] on td at bounding box center [187, 521] width 43 height 42
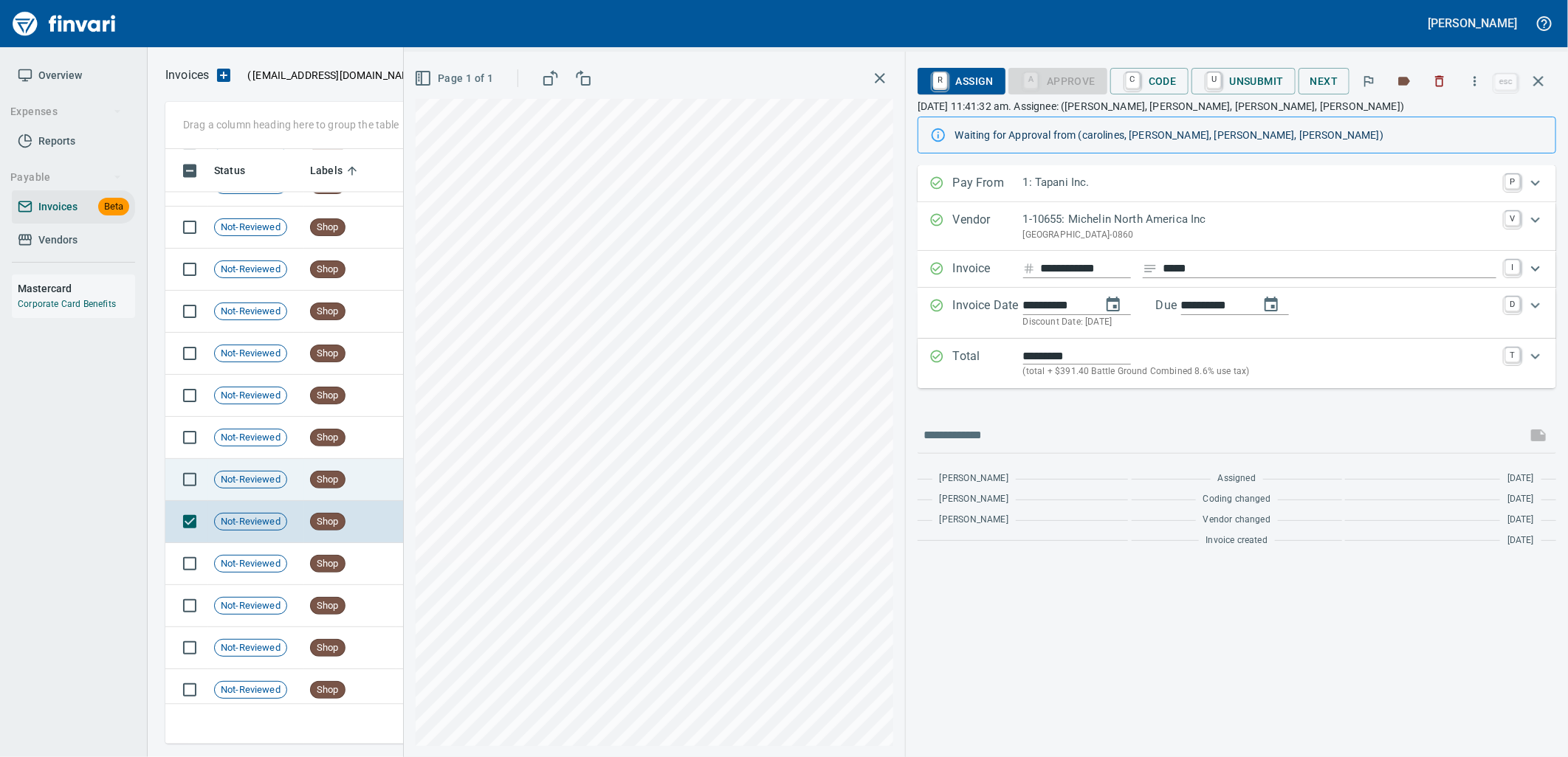
click at [307, 483] on td "Shop" at bounding box center [349, 480] width 92 height 42
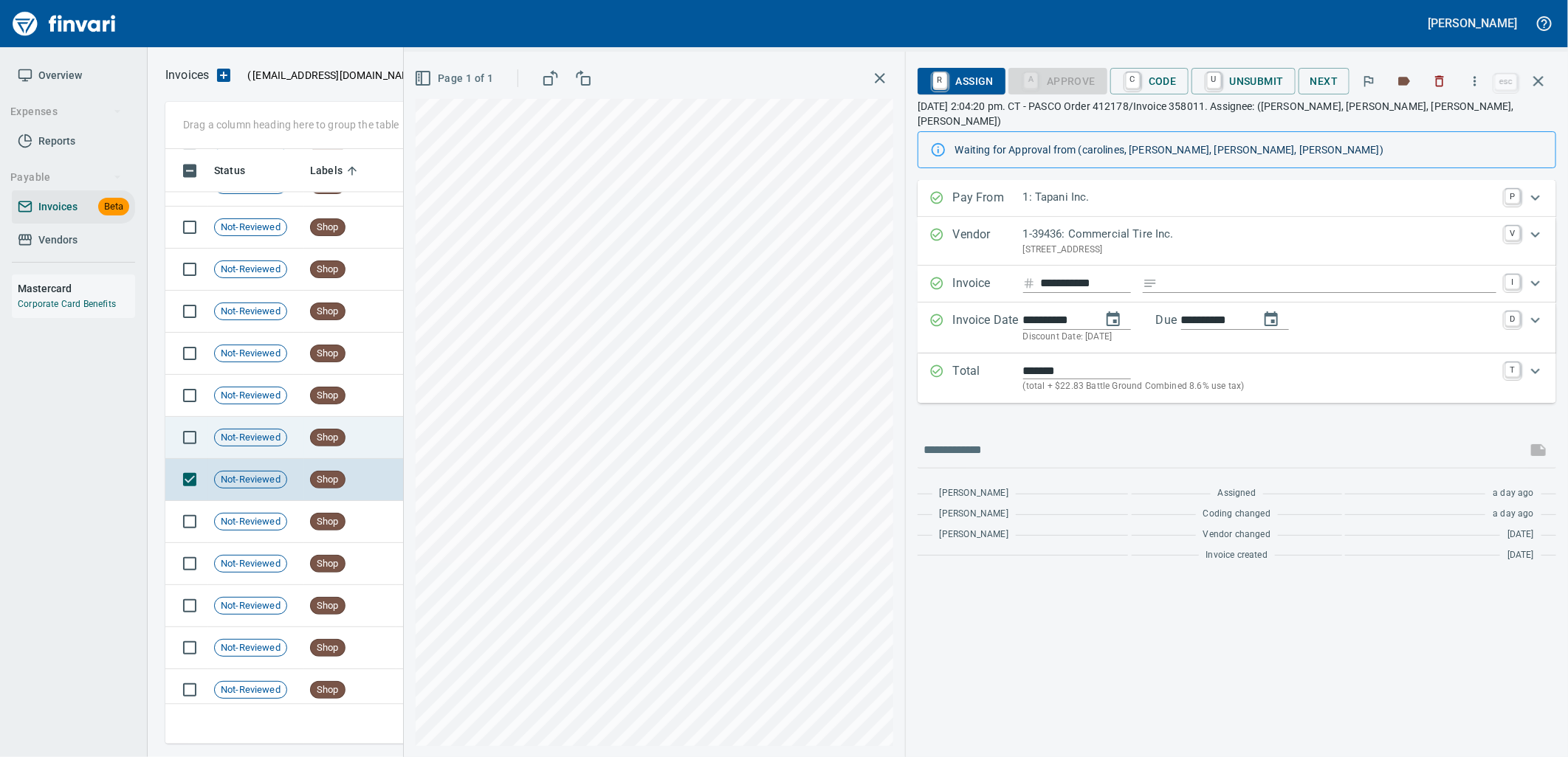
click at [299, 454] on td "Not-Reviewed" at bounding box center [256, 438] width 96 height 42
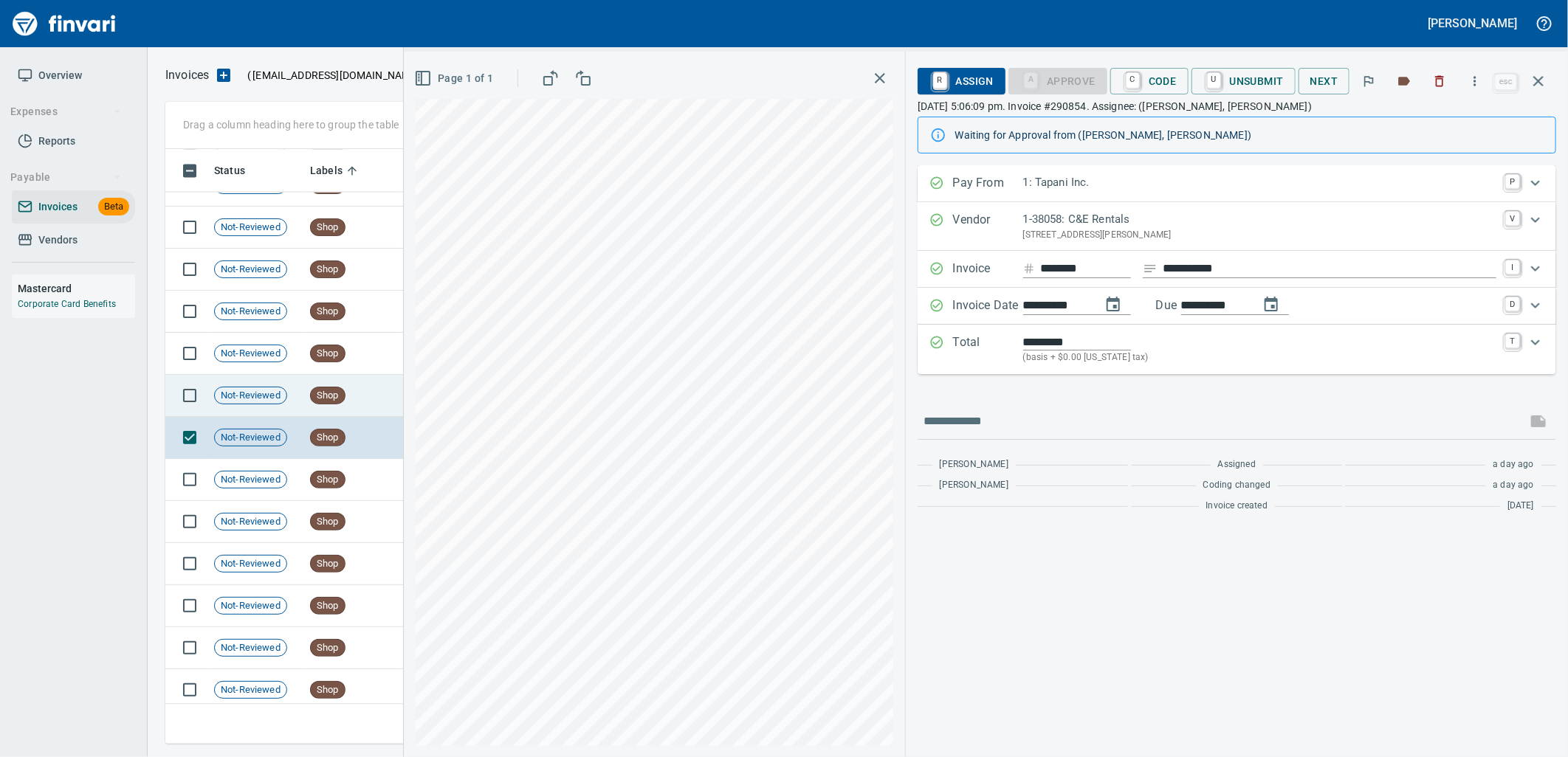
click at [298, 406] on td "Not-Reviewed" at bounding box center [256, 396] width 96 height 42
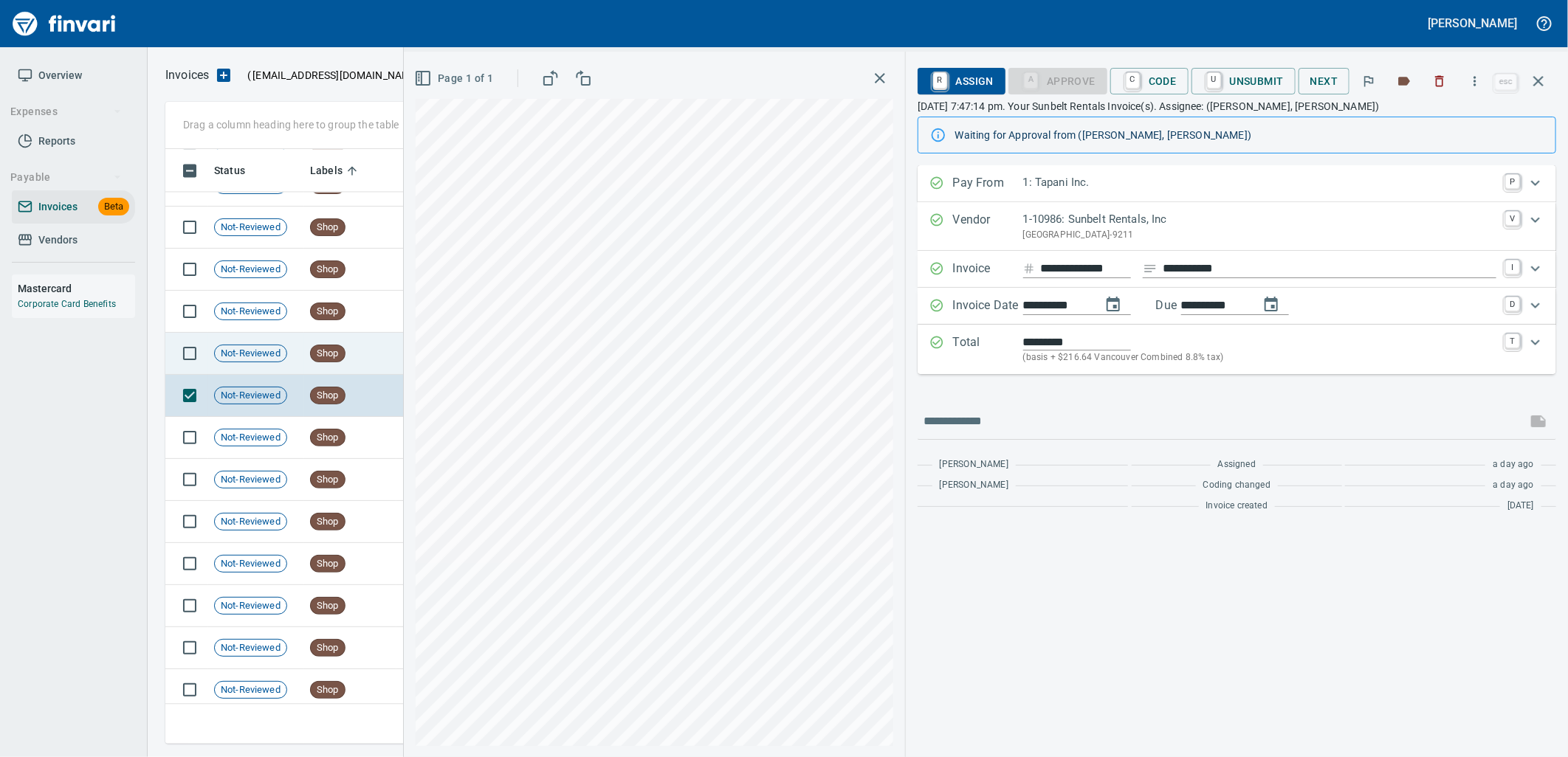
click at [303, 365] on td "Not-Reviewed" at bounding box center [256, 354] width 96 height 42
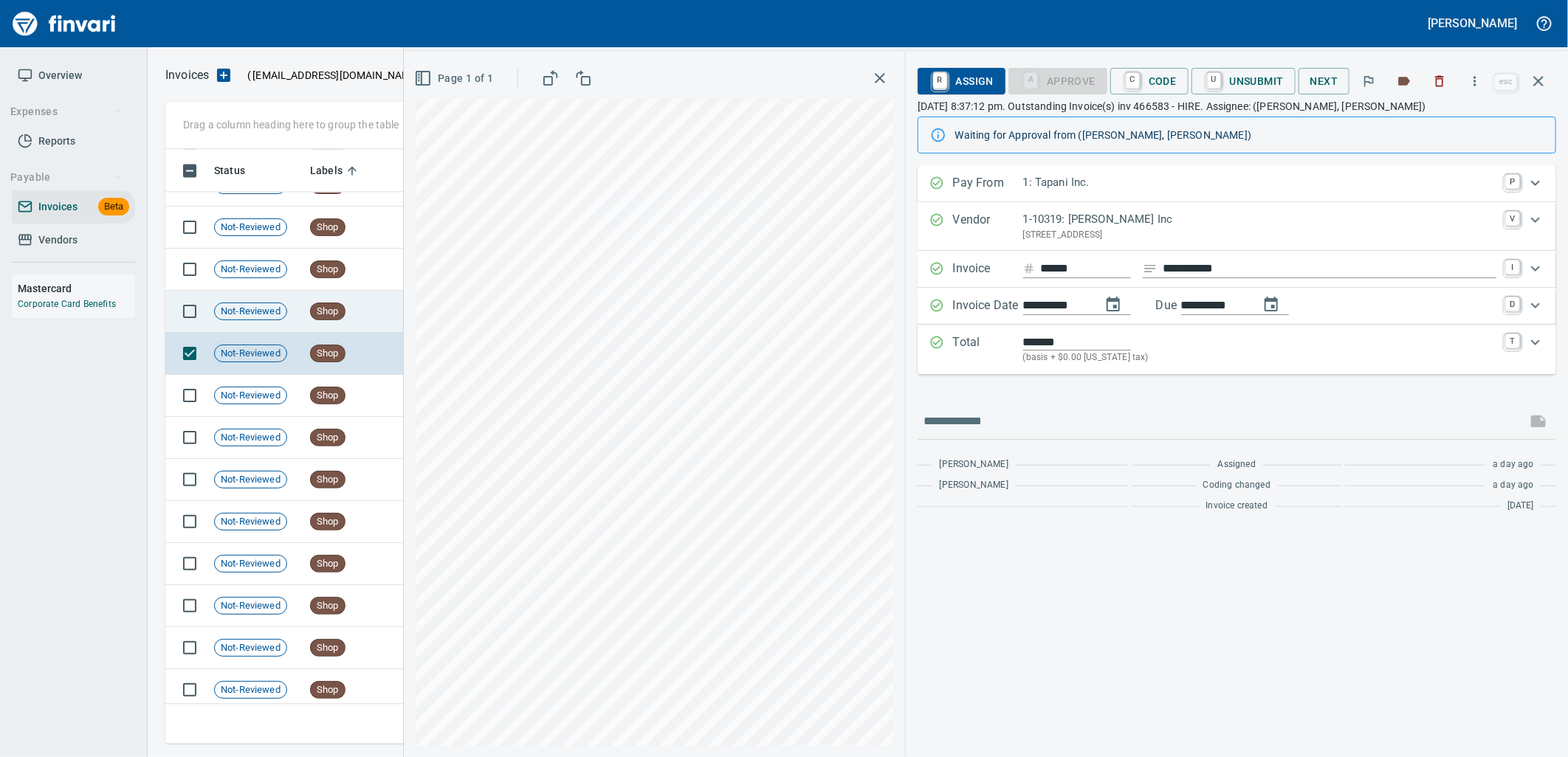
click at [330, 313] on span "Shop" at bounding box center [327, 311] width 34 height 14
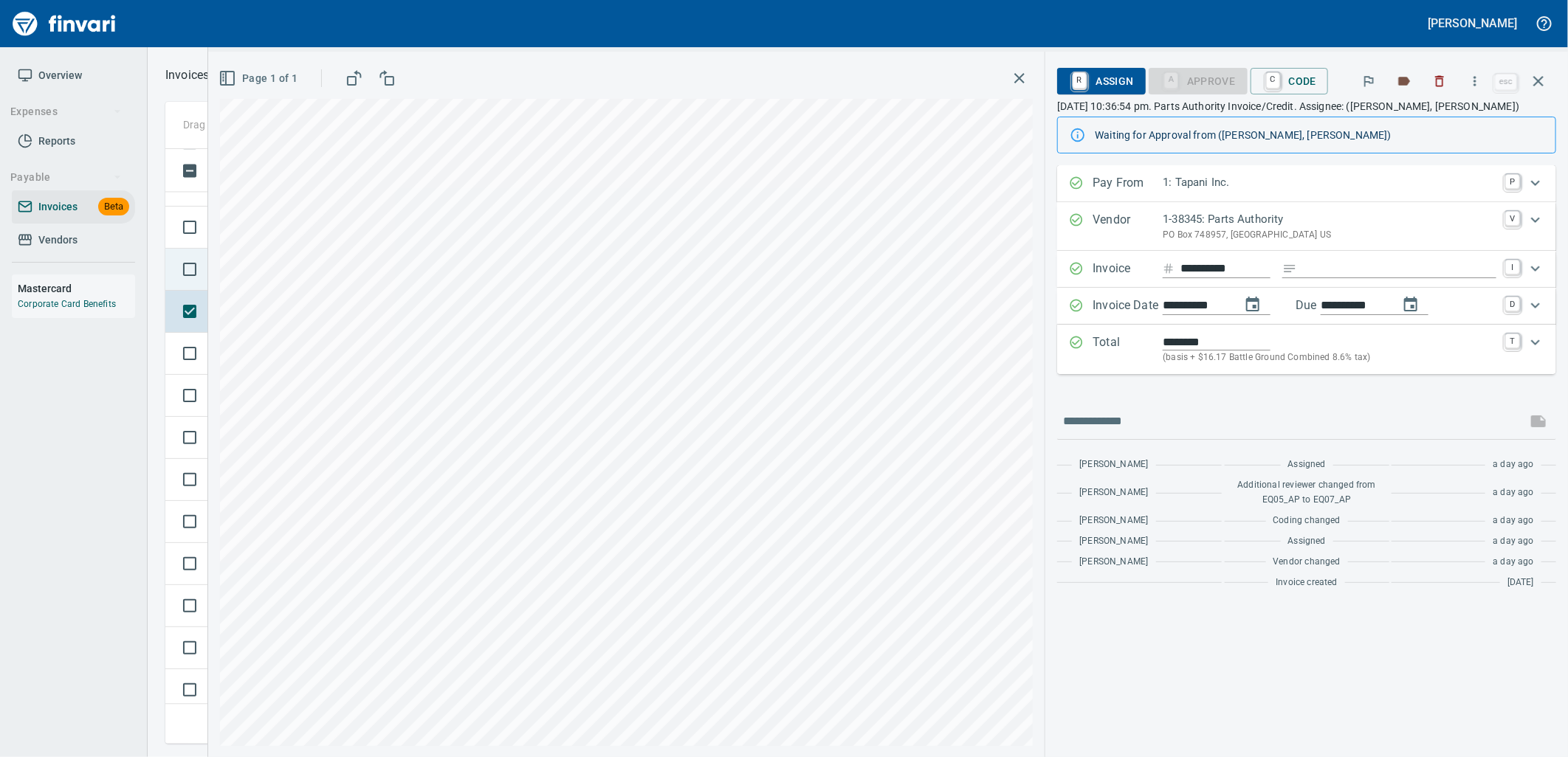
click at [205, 286] on td at bounding box center [187, 269] width 43 height 42
click at [200, 328] on td at bounding box center [187, 312] width 43 height 42
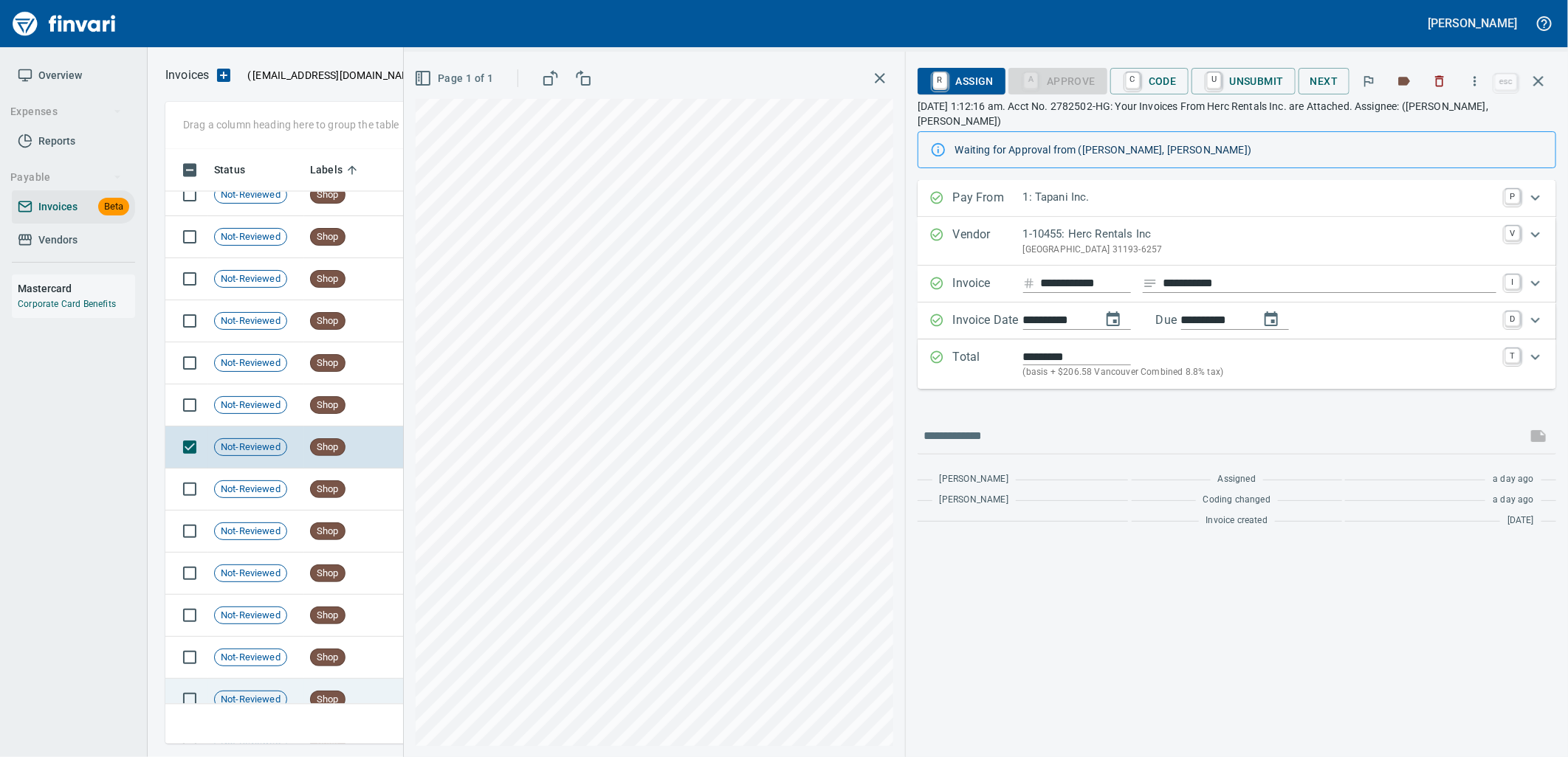
scroll to position [15865, 0]
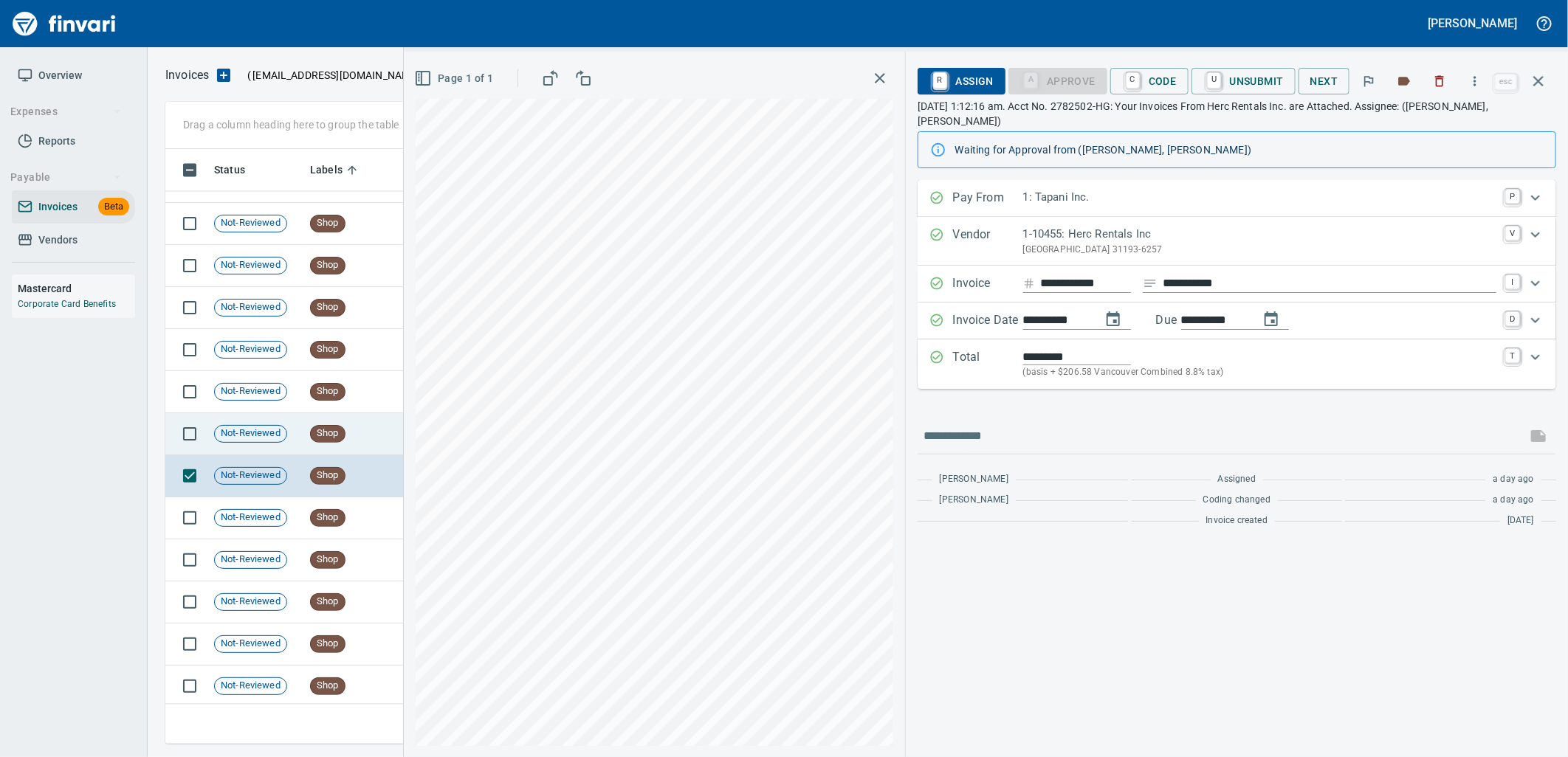
click at [313, 436] on span "Shop" at bounding box center [327, 434] width 34 height 14
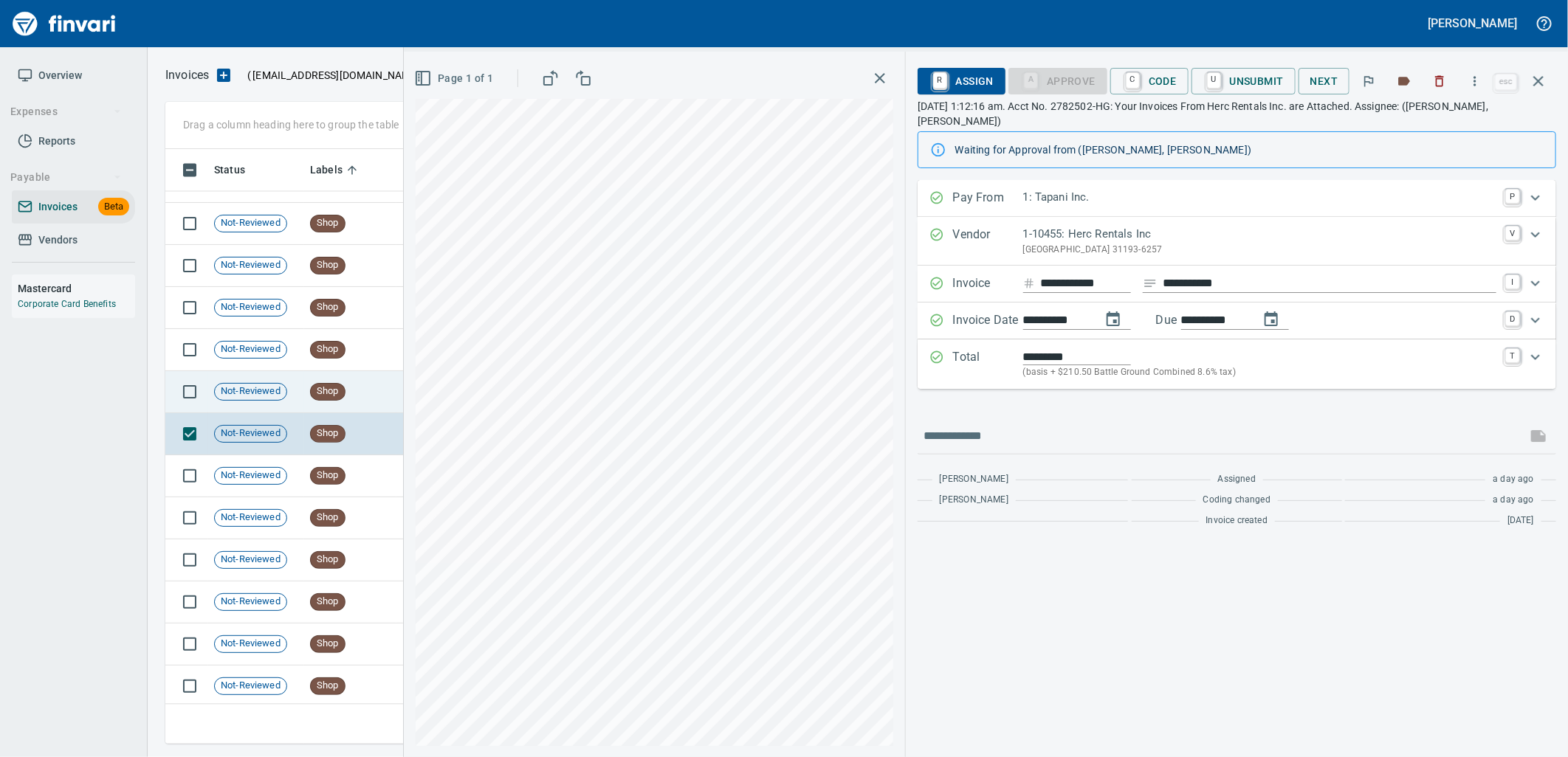
click at [314, 397] on span "Shop" at bounding box center [327, 391] width 34 height 14
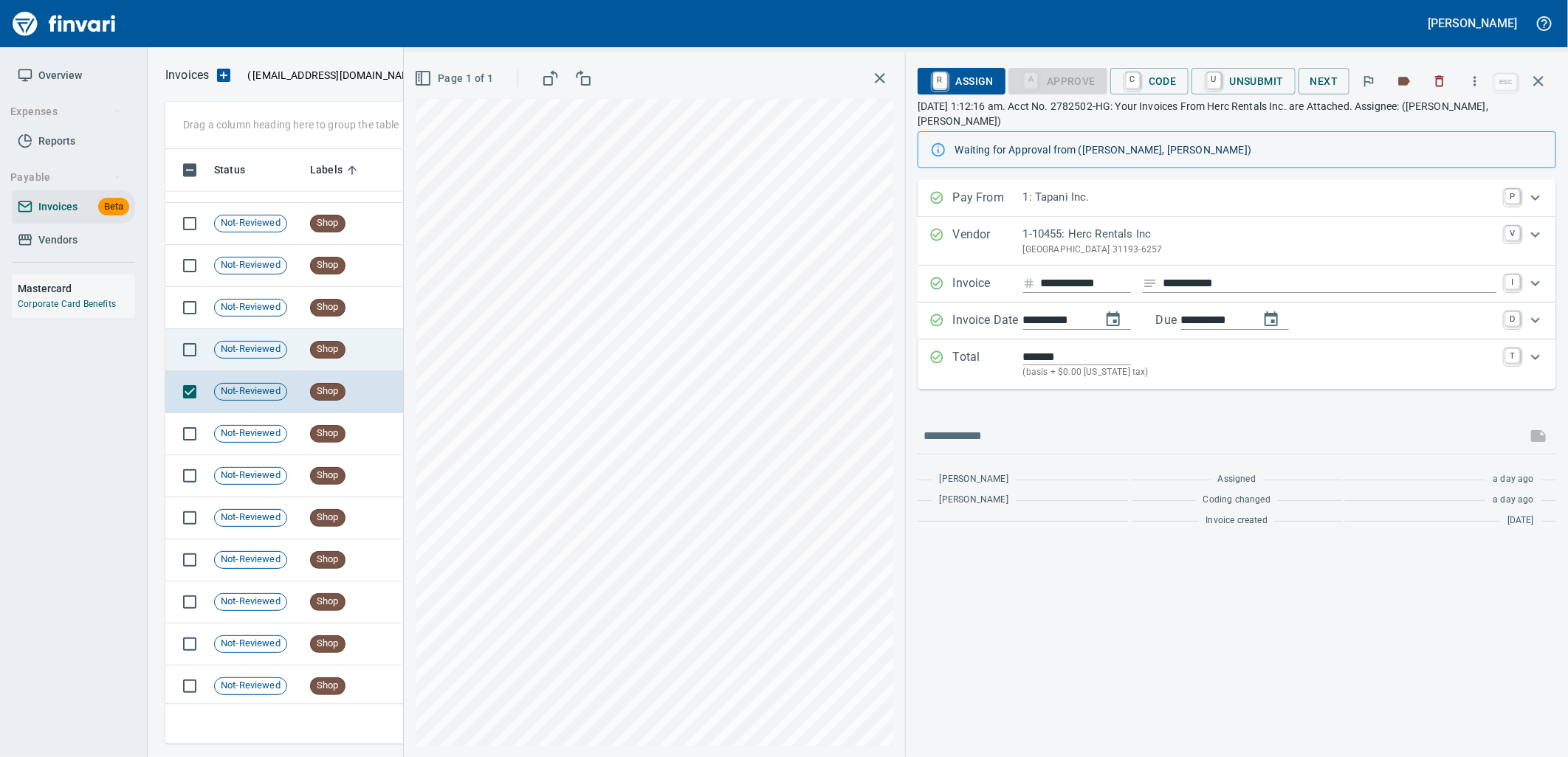
click at [319, 355] on span "Shop" at bounding box center [327, 349] width 34 height 14
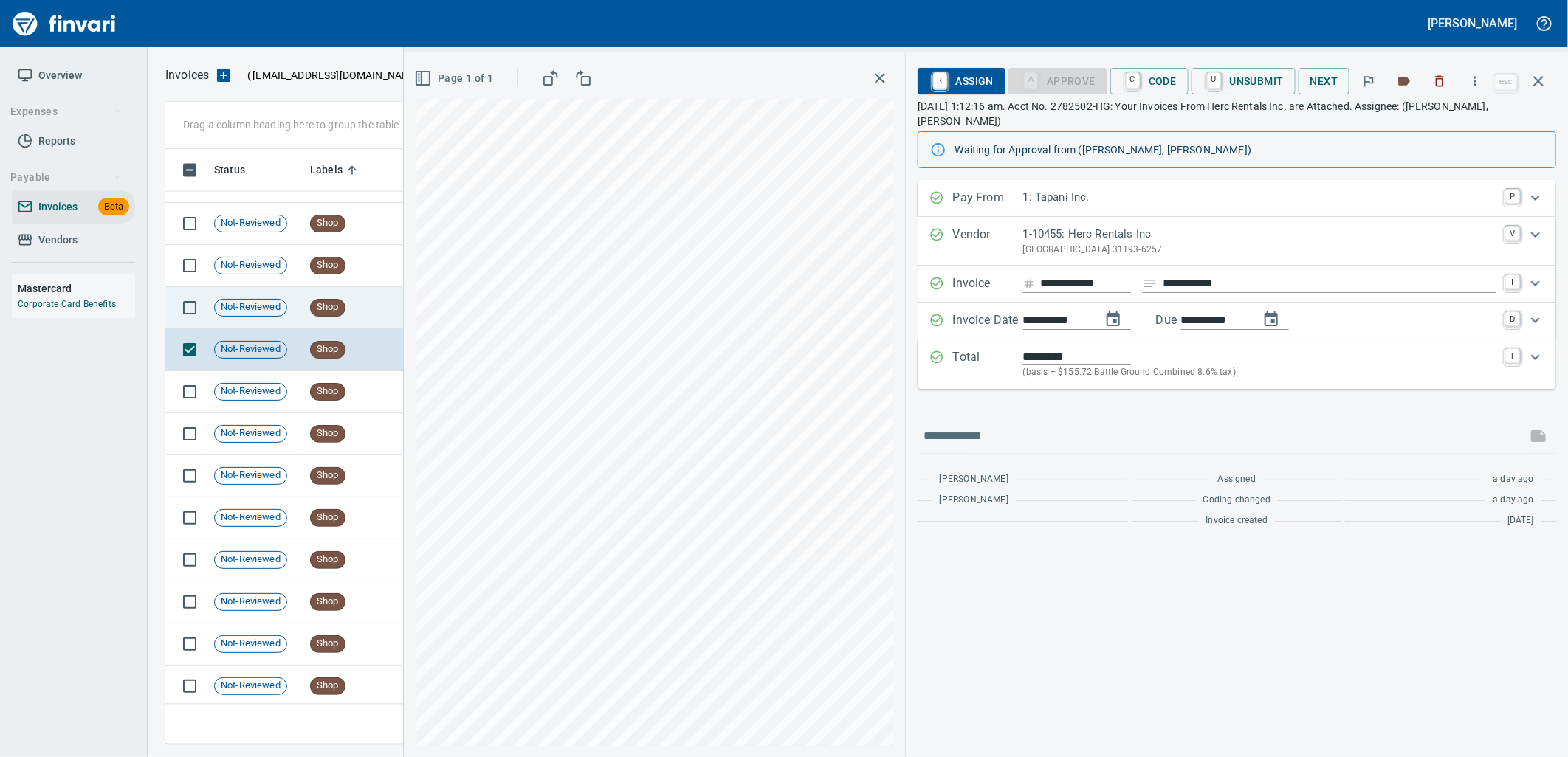
click at [330, 311] on span "Shop" at bounding box center [327, 307] width 34 height 14
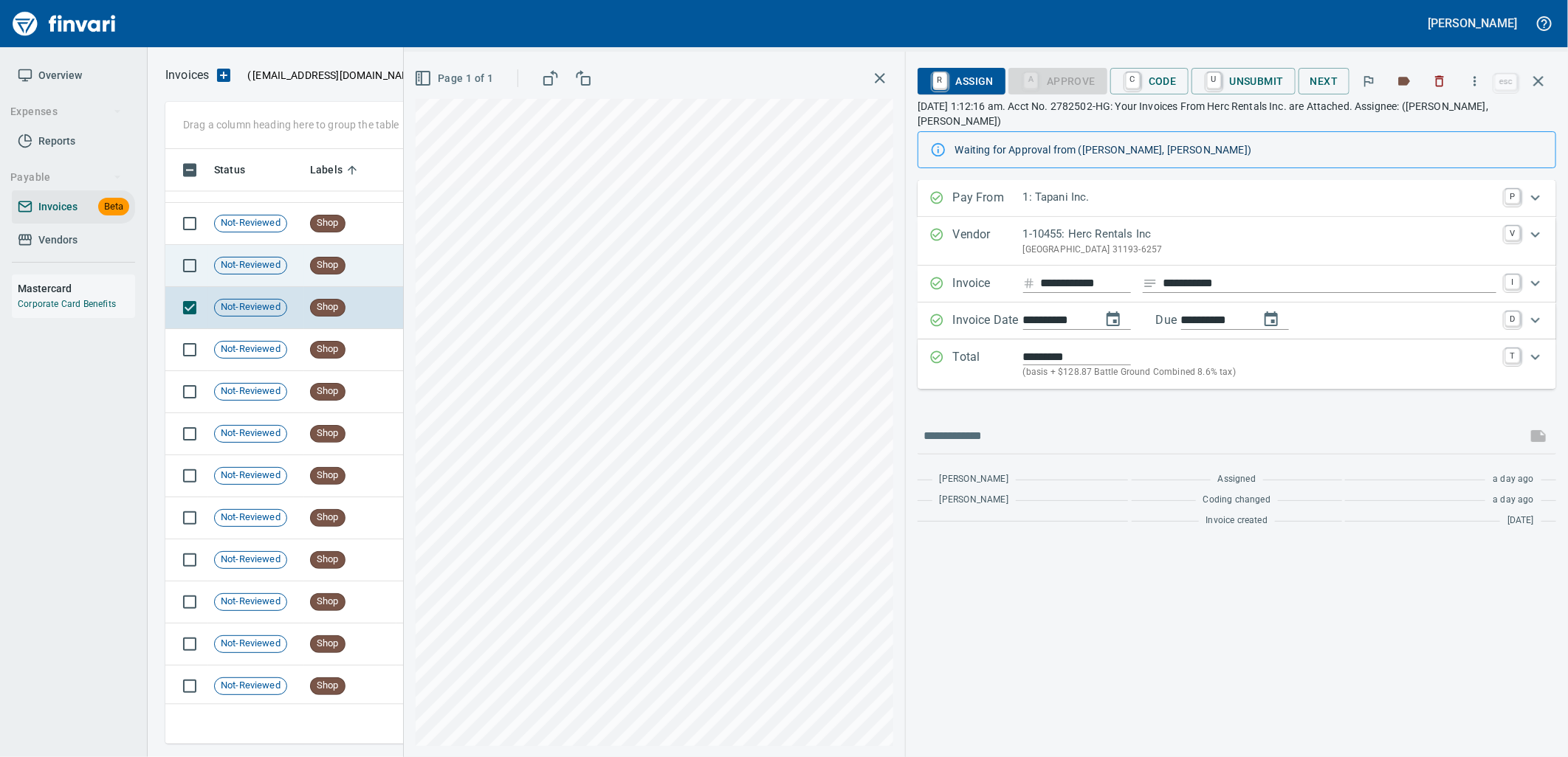
click at [325, 274] on td "Shop" at bounding box center [349, 266] width 92 height 42
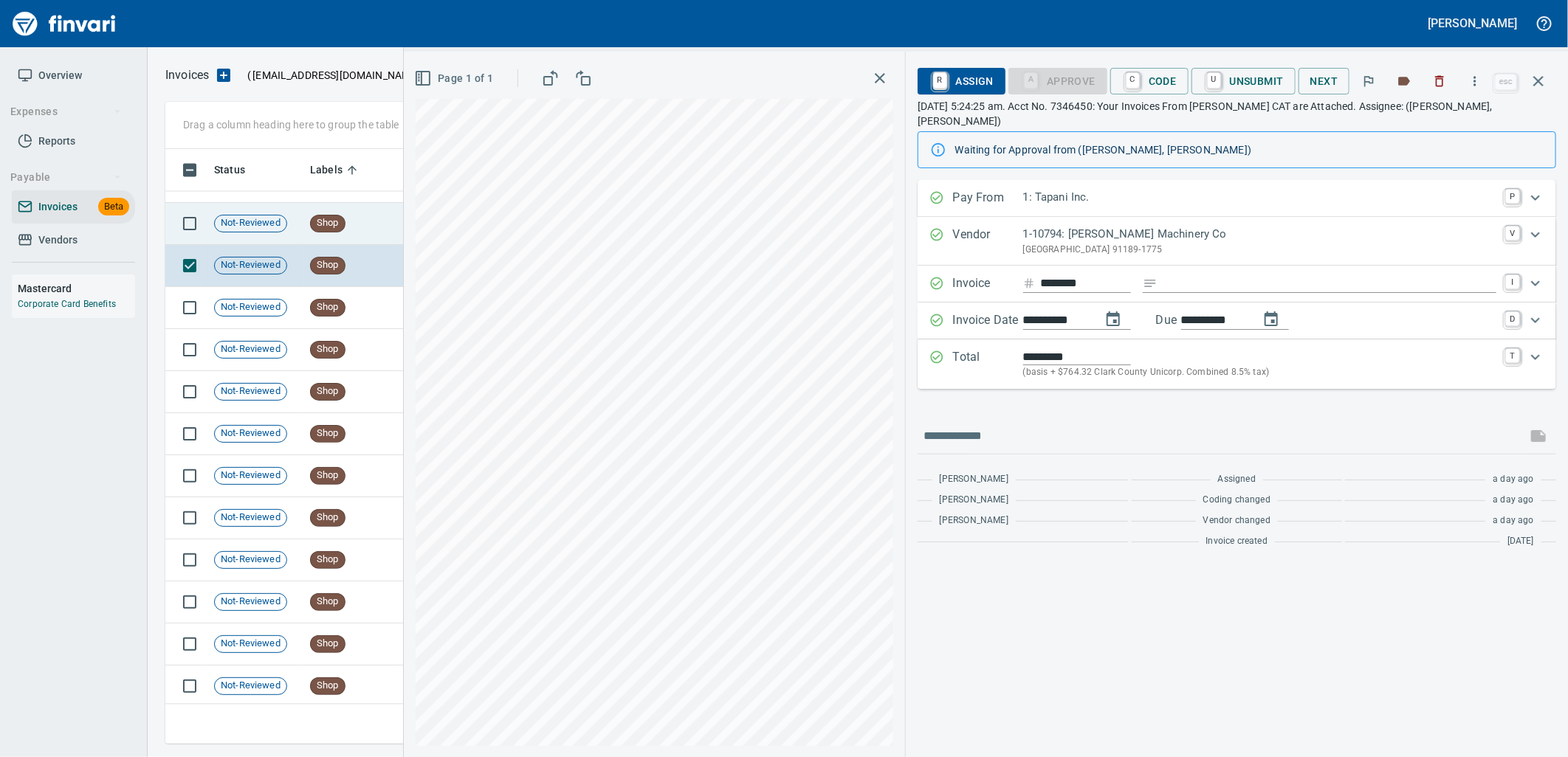
click at [348, 232] on td "Shop" at bounding box center [349, 224] width 92 height 42
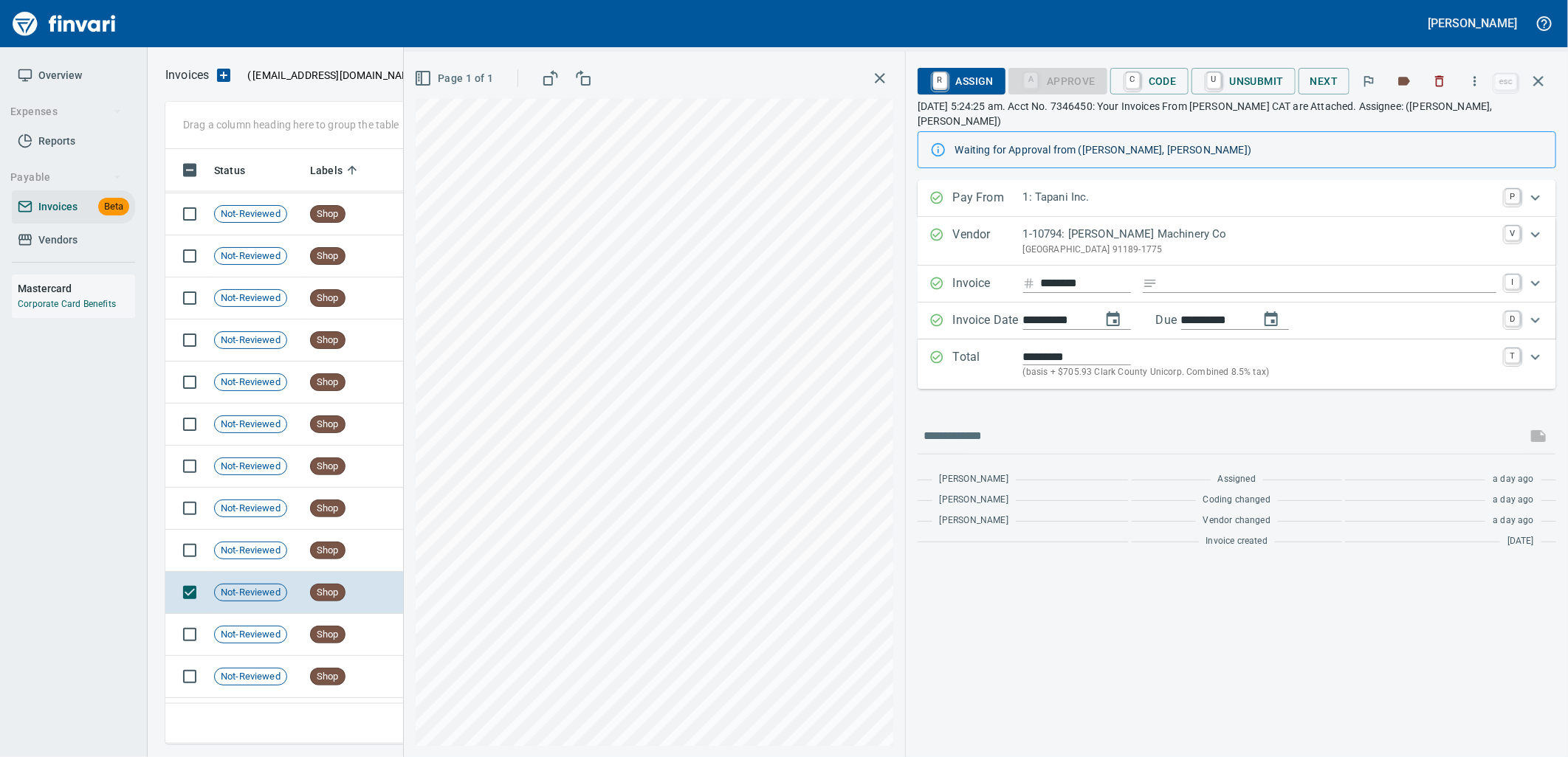
scroll to position [15455, 0]
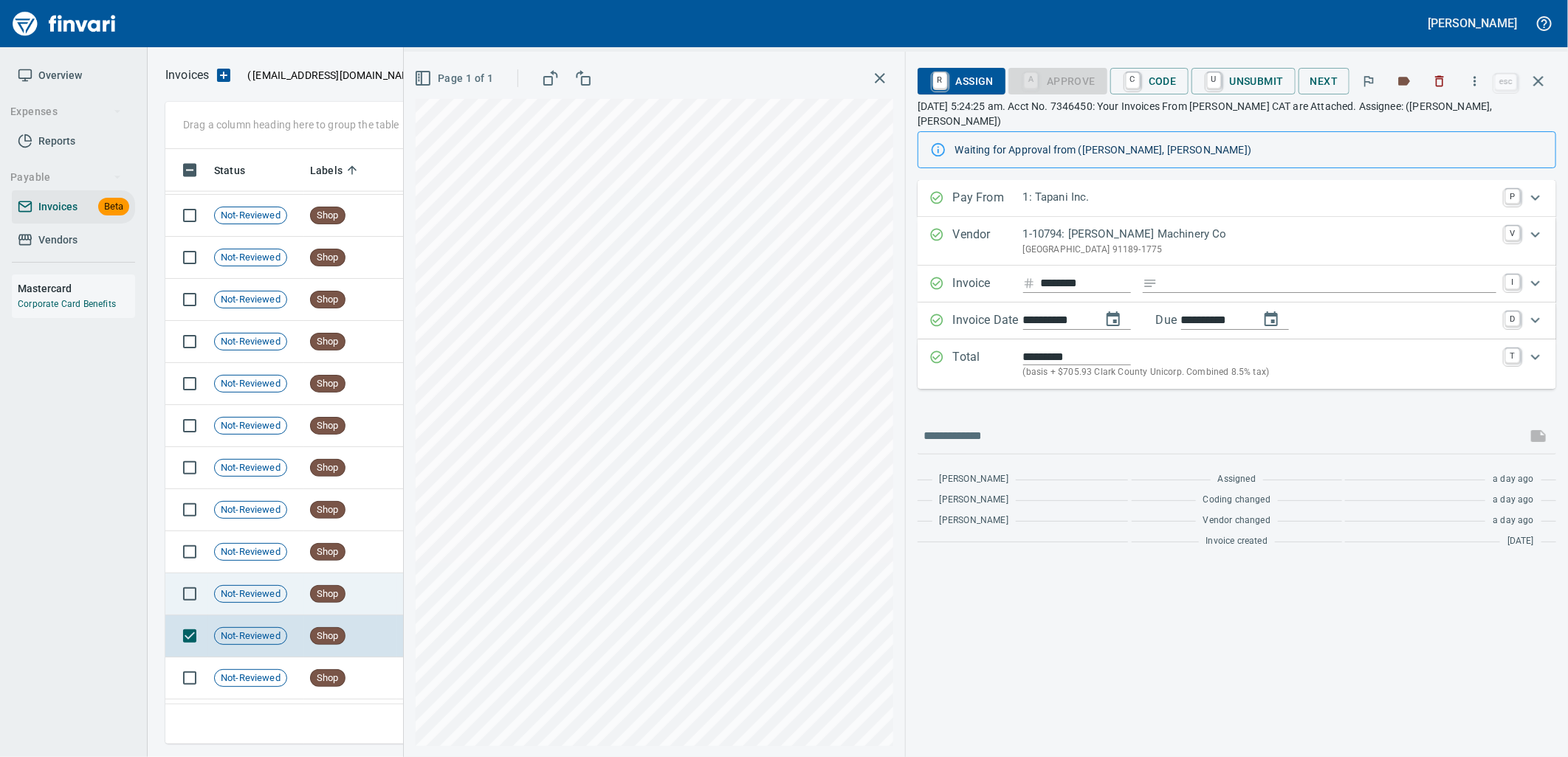
click at [330, 590] on span "Shop" at bounding box center [327, 594] width 34 height 14
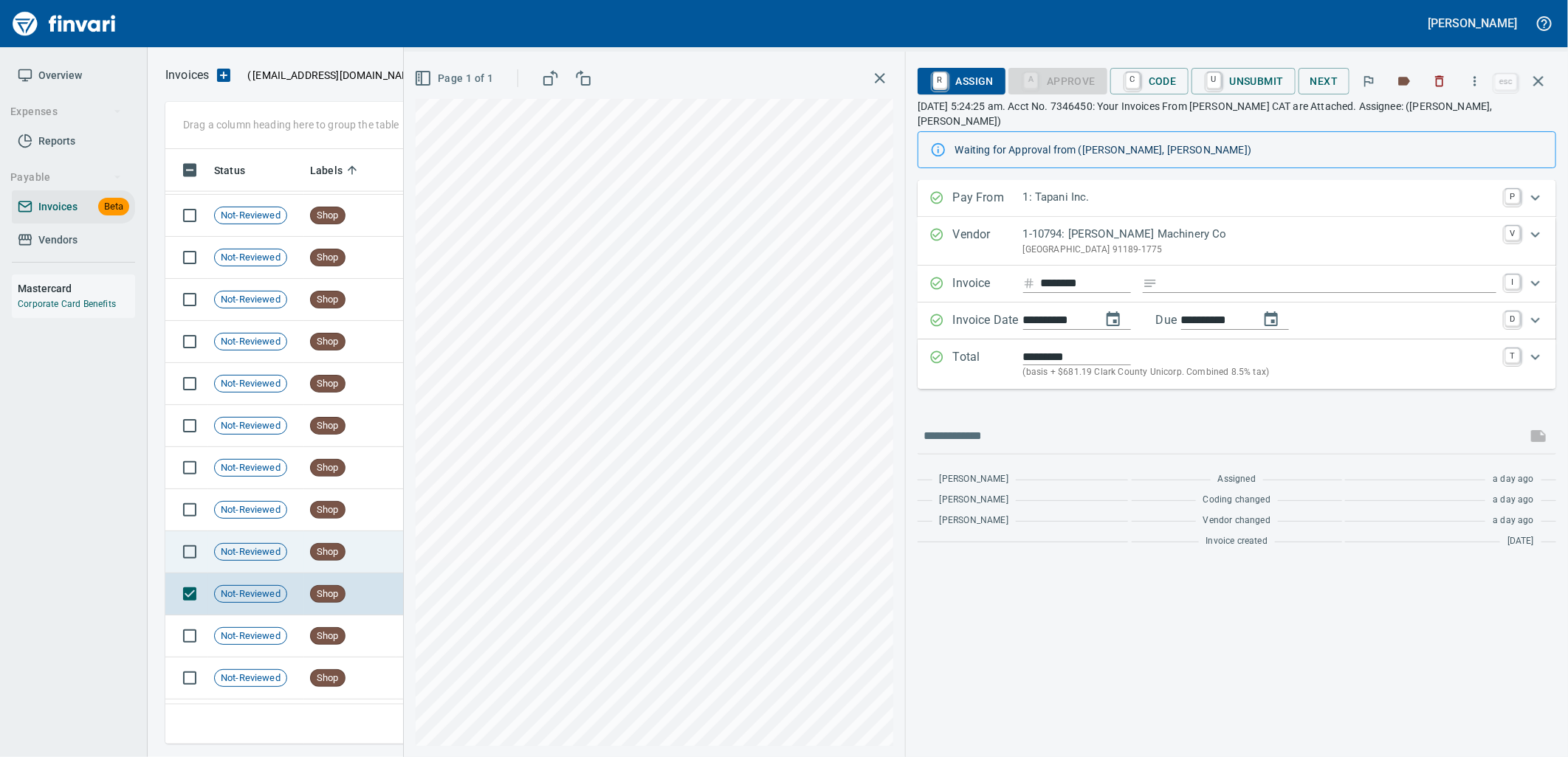
click at [321, 557] on span "Shop" at bounding box center [327, 552] width 34 height 14
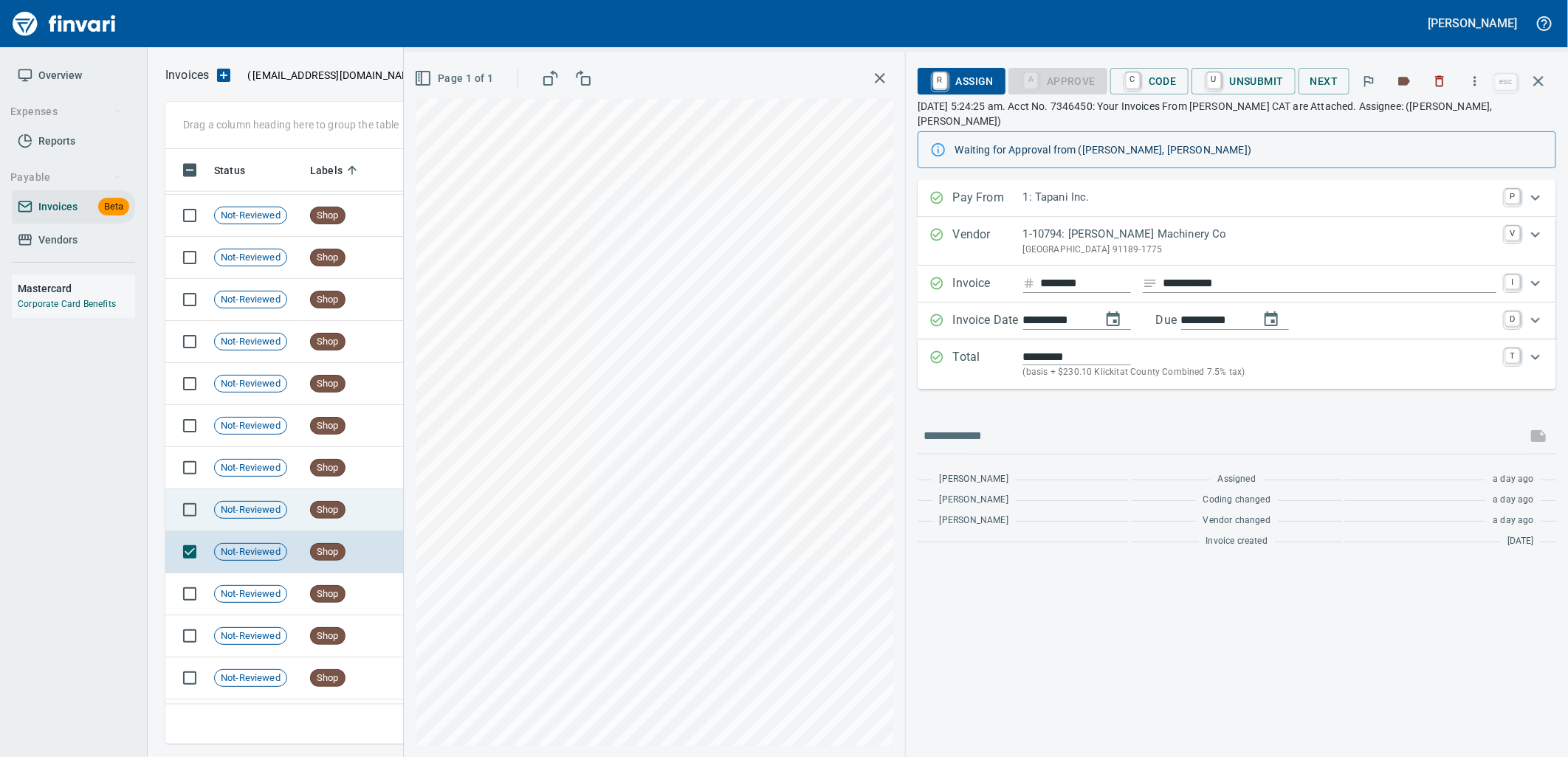
click at [338, 507] on span "Shop" at bounding box center [327, 510] width 34 height 14
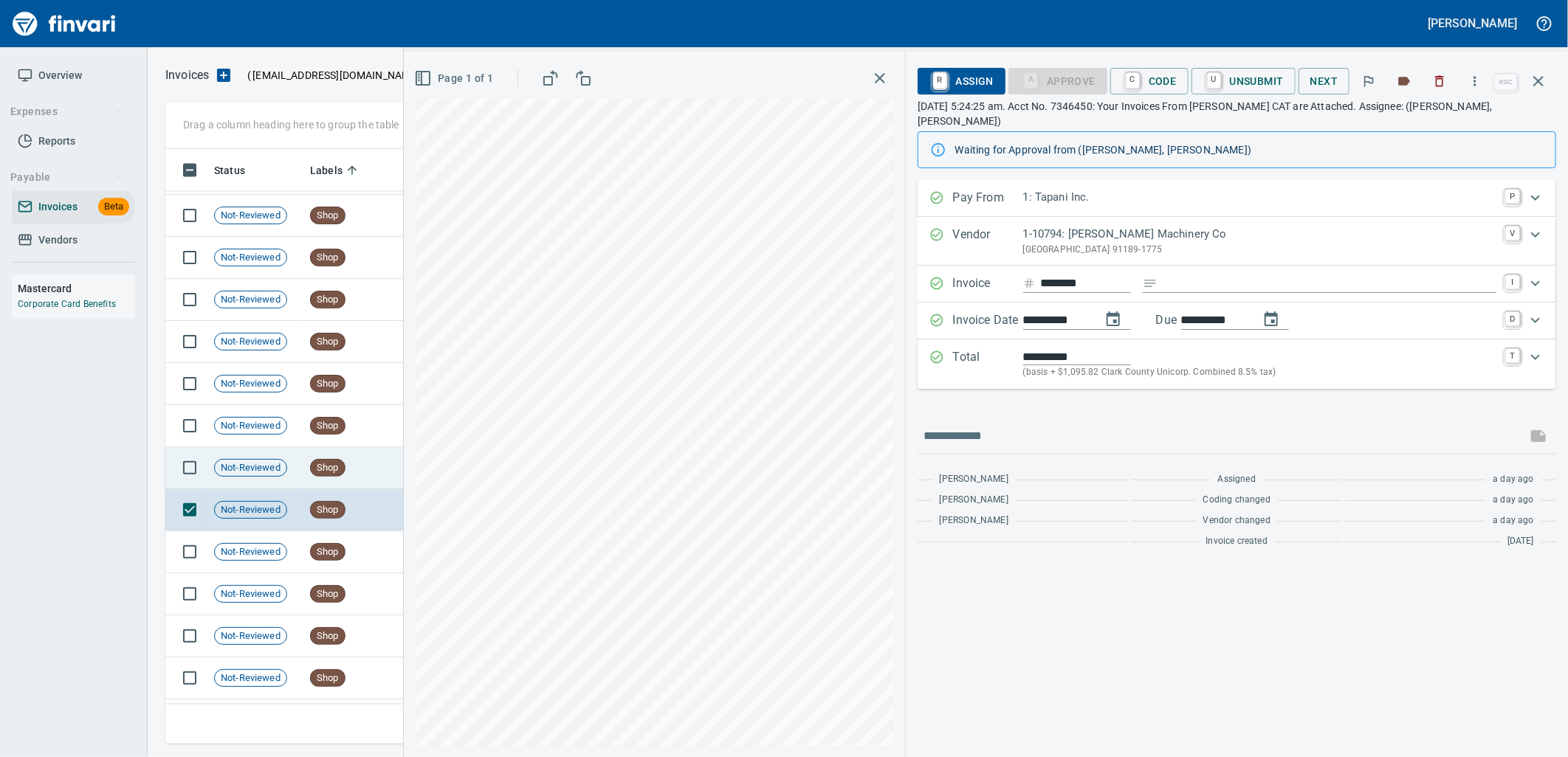
click at [343, 464] on span "Shop" at bounding box center [327, 468] width 34 height 14
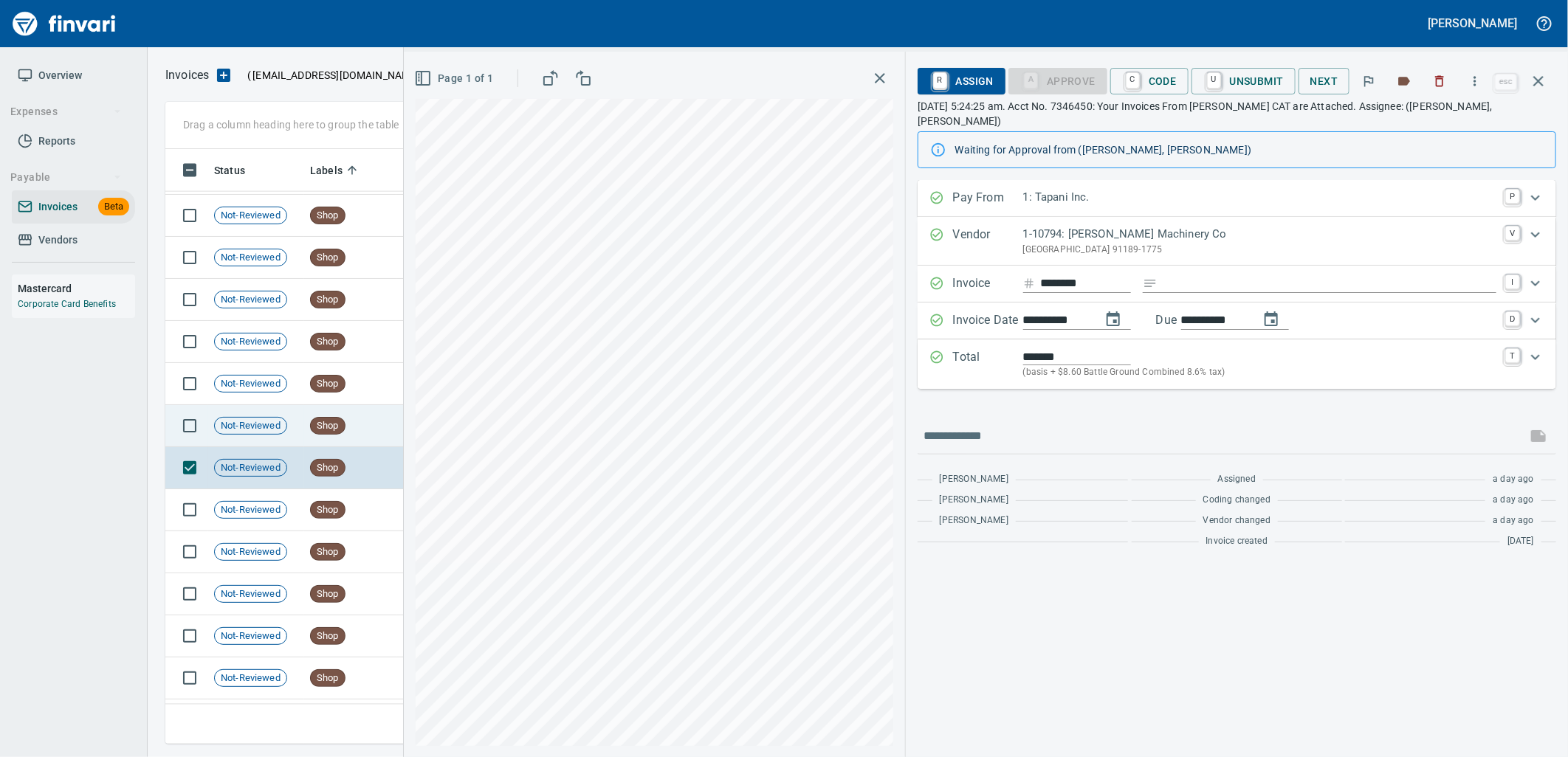
click at [340, 423] on span "Shop" at bounding box center [327, 426] width 34 height 14
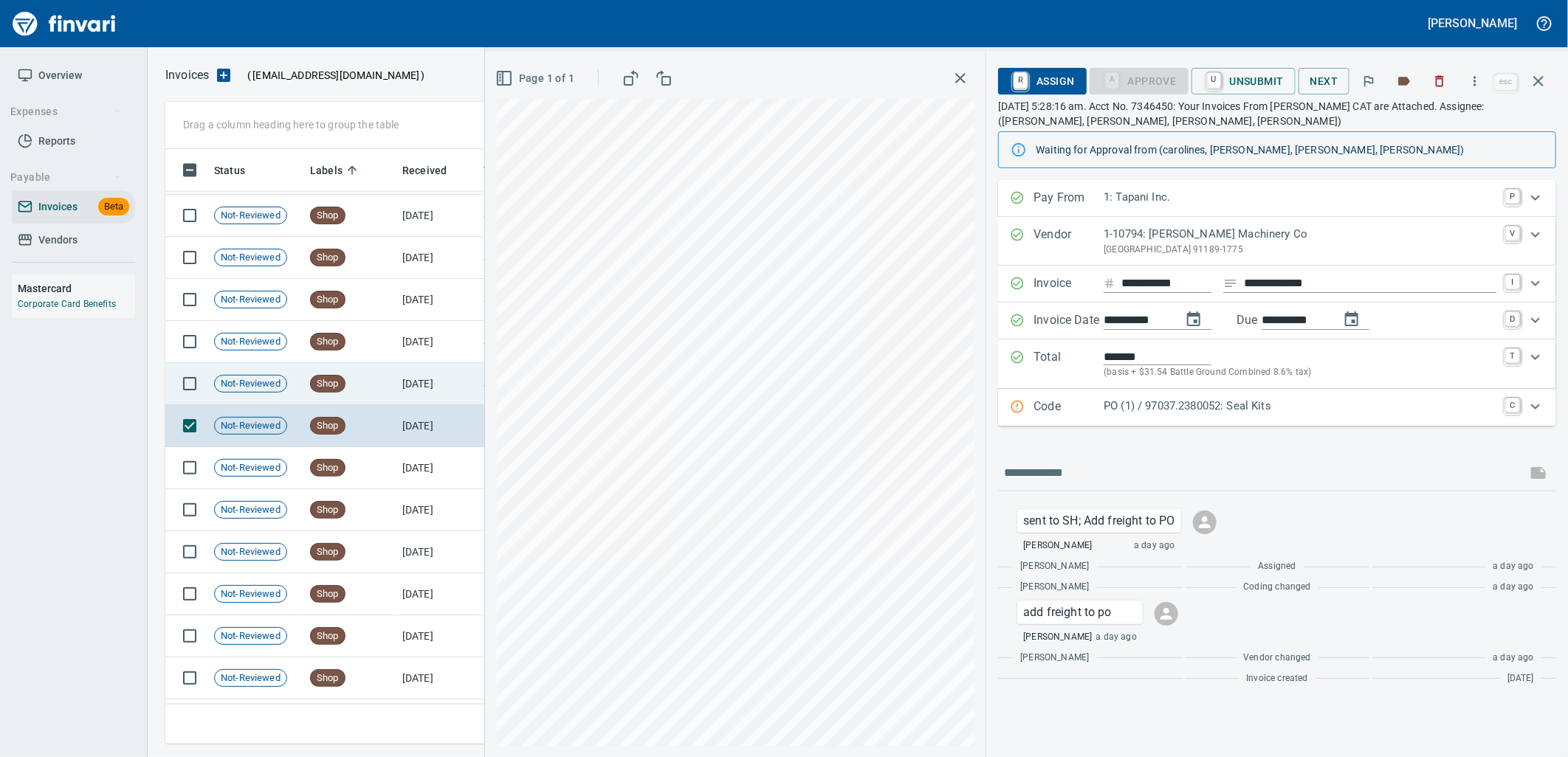
click at [336, 377] on span "Shop" at bounding box center [327, 384] width 34 height 14
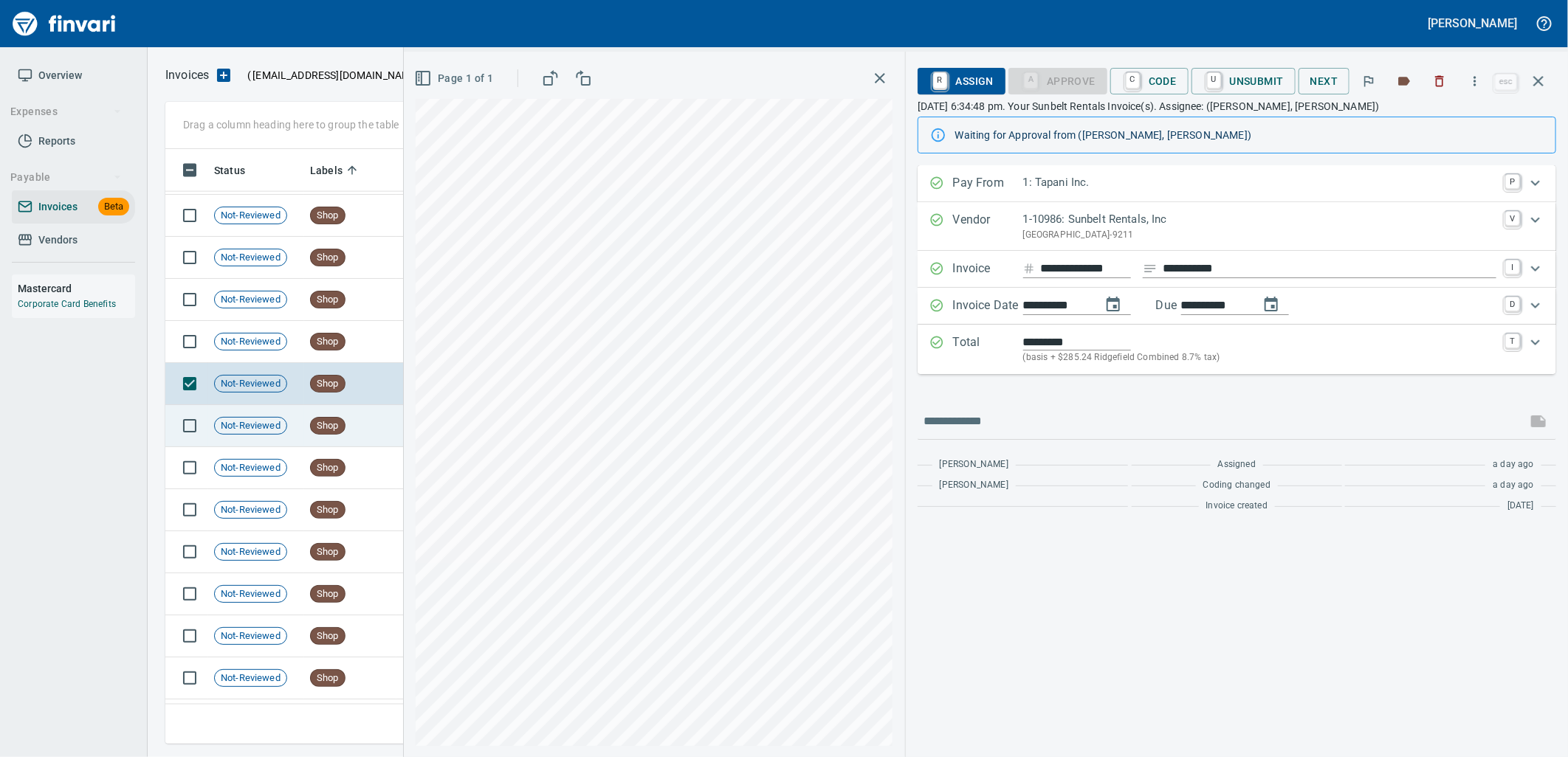
click at [332, 406] on td "Shop" at bounding box center [349, 426] width 92 height 42
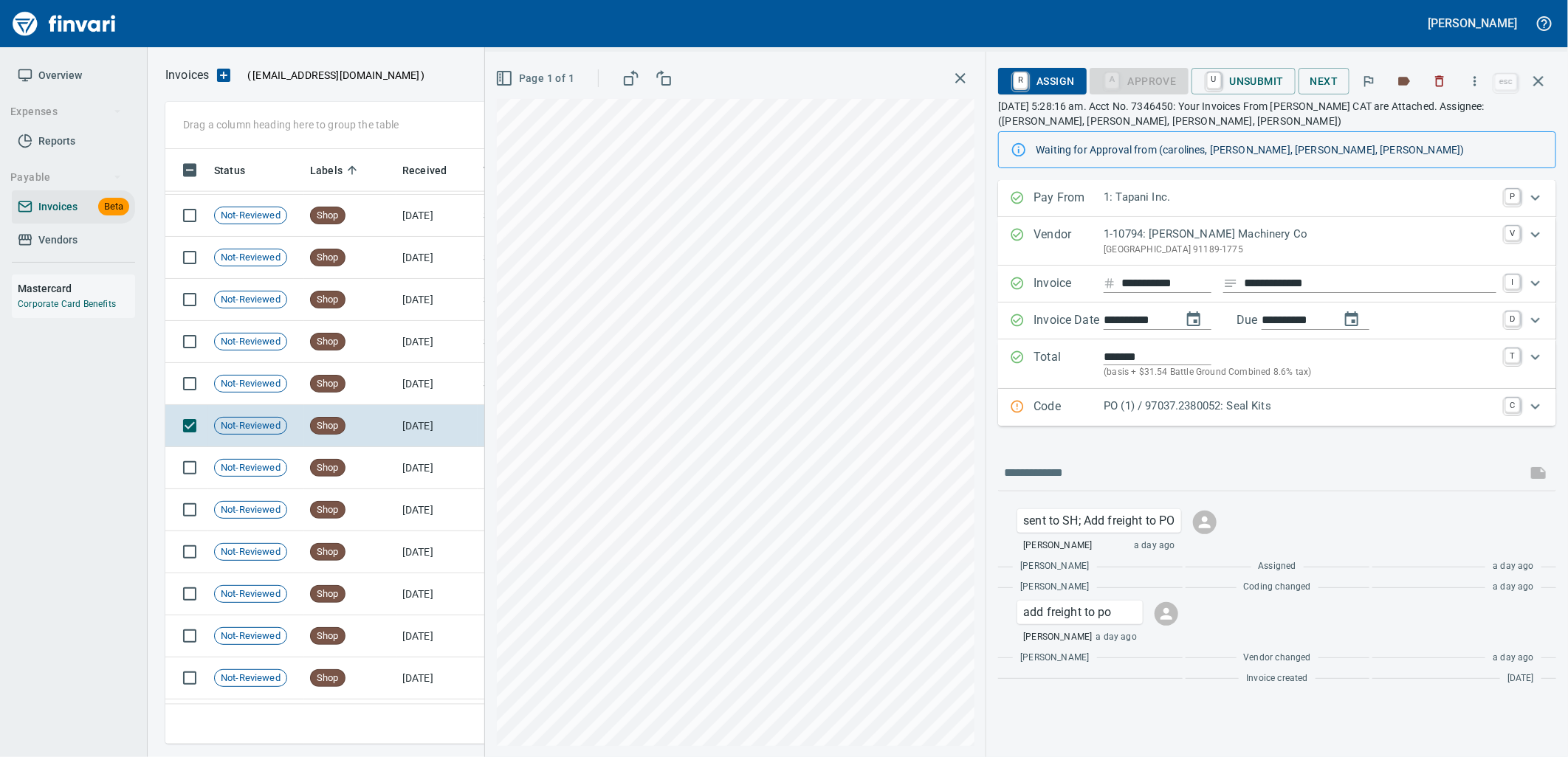
click at [1166, 406] on p "PO (1) / 97037.2380052: Seal Kits" at bounding box center [1299, 406] width 392 height 17
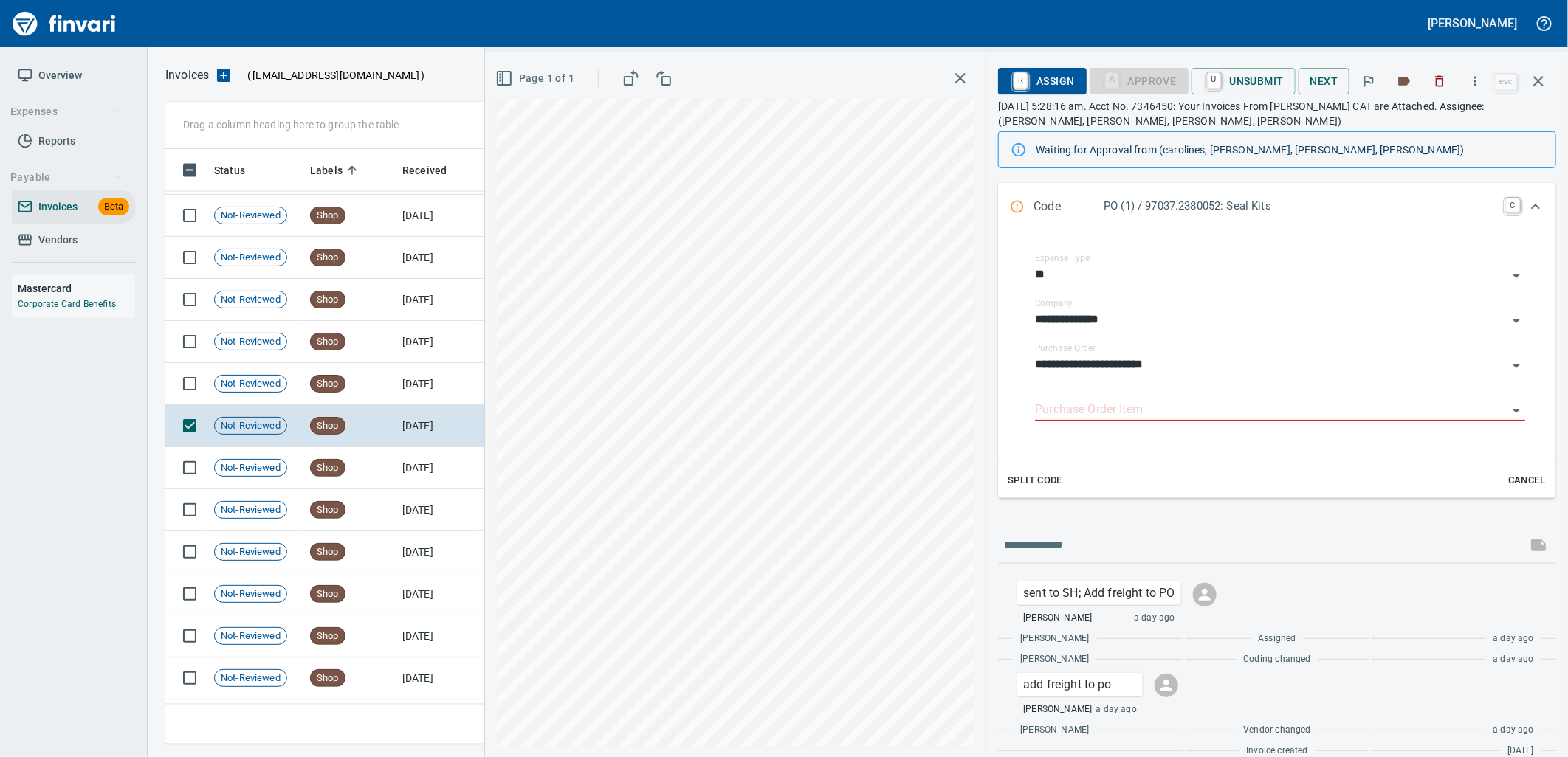
scroll to position [237, 0]
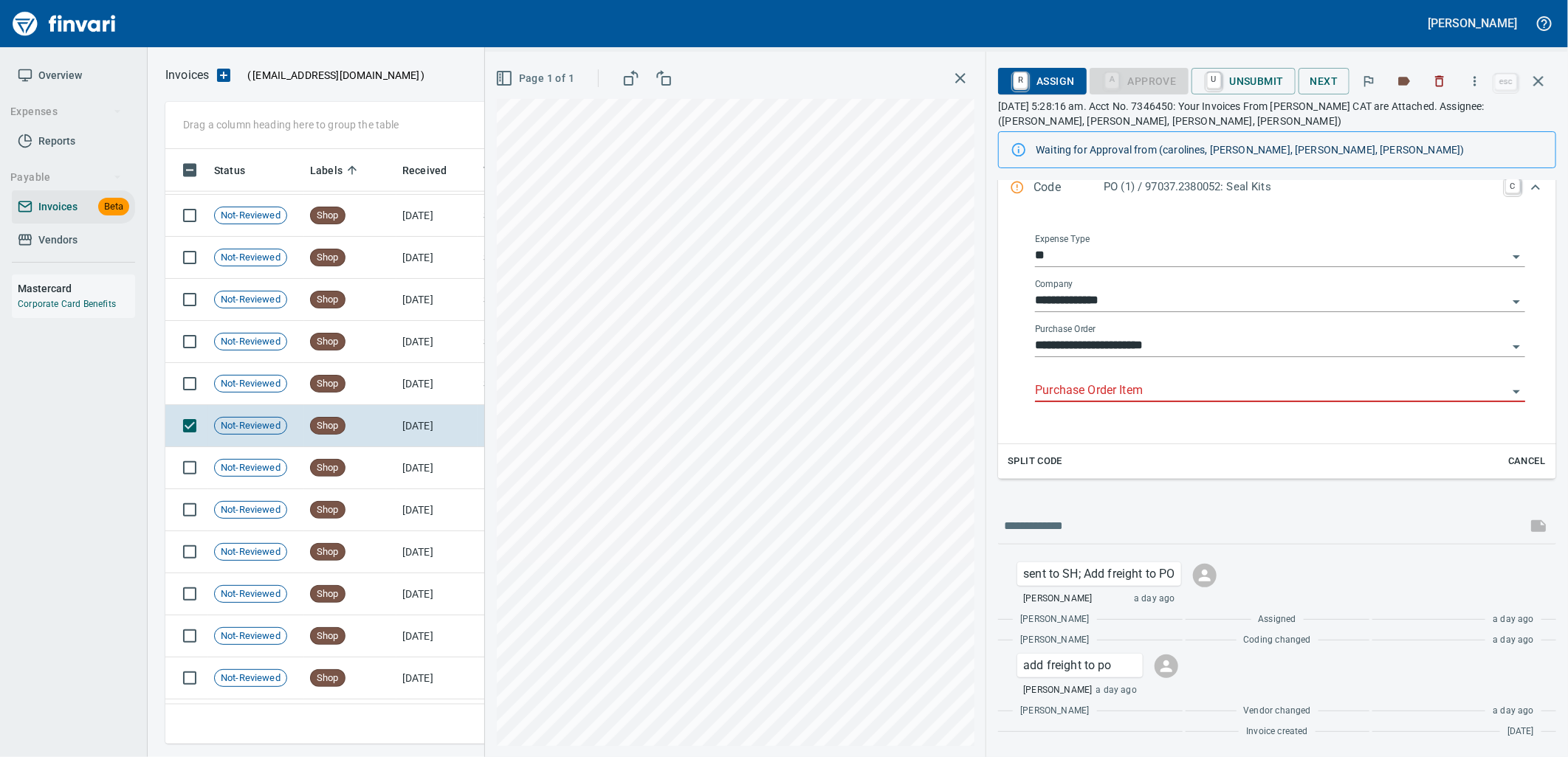
click at [1103, 392] on input "Purchase Order Item" at bounding box center [1271, 391] width 472 height 21
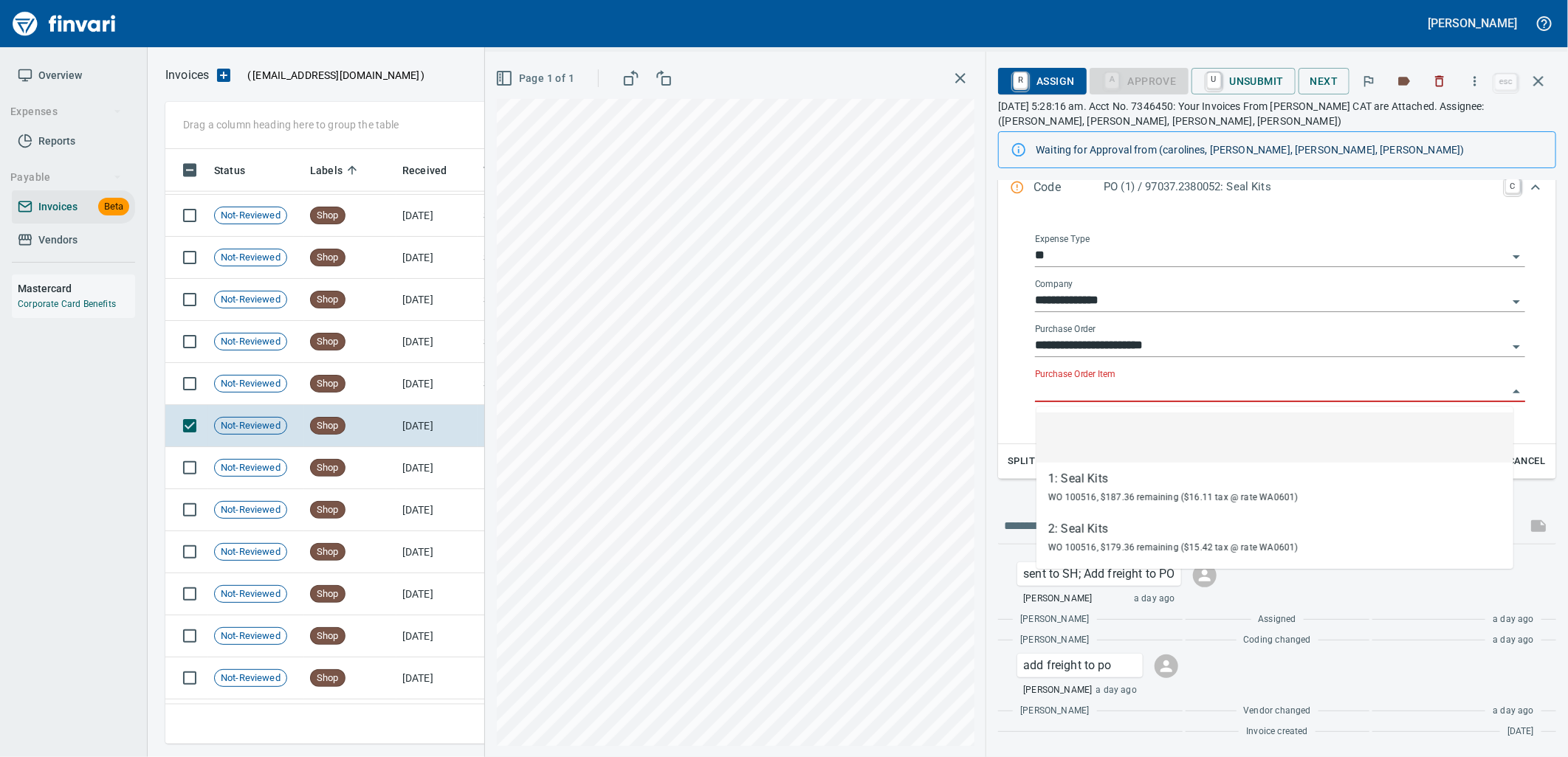
scroll to position [583, 1360]
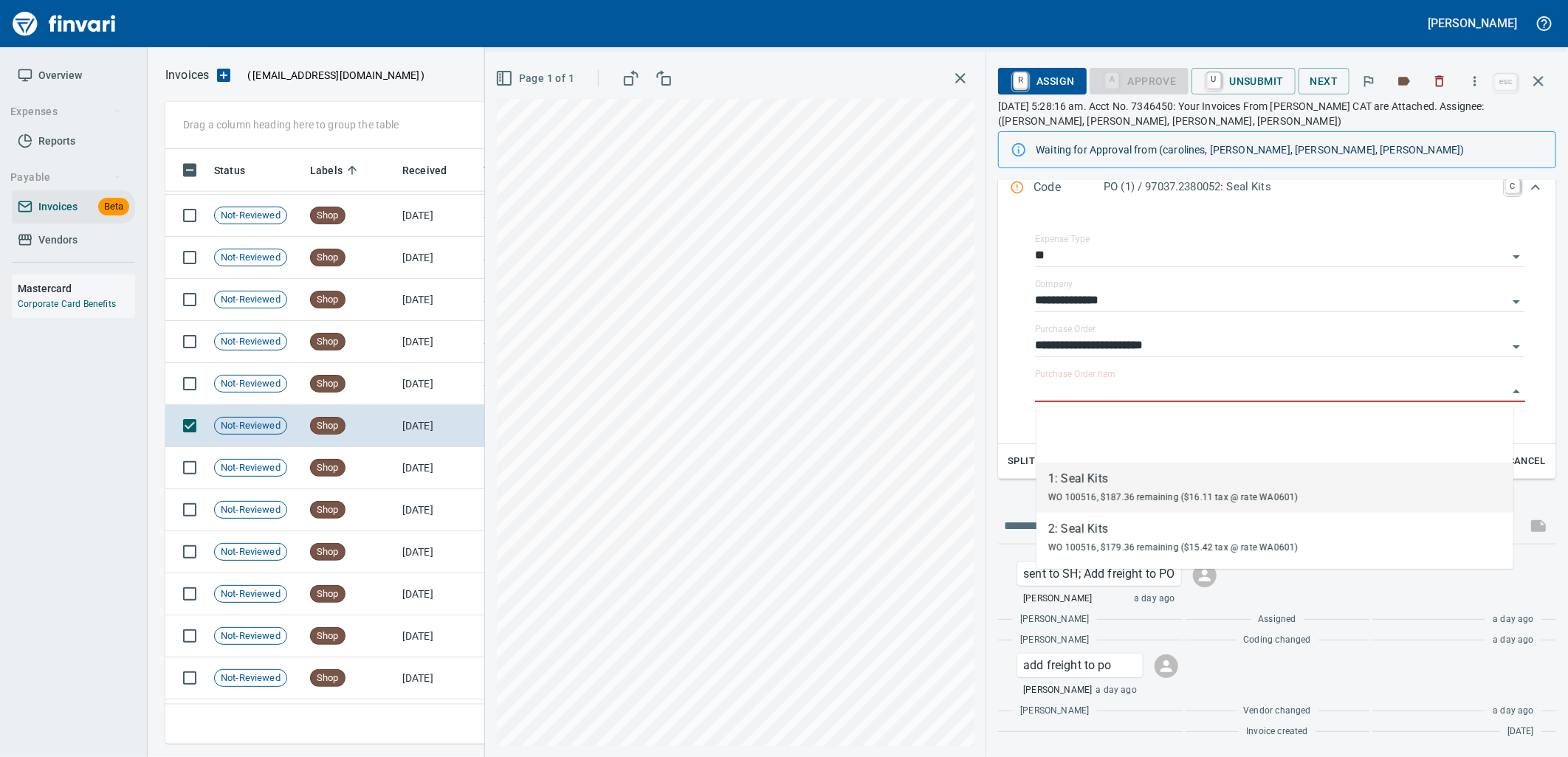
click at [1092, 495] on span "WO 100516, $187.36 remaining ($16.11 tax @ rate WA0601)" at bounding box center [1173, 497] width 250 height 10
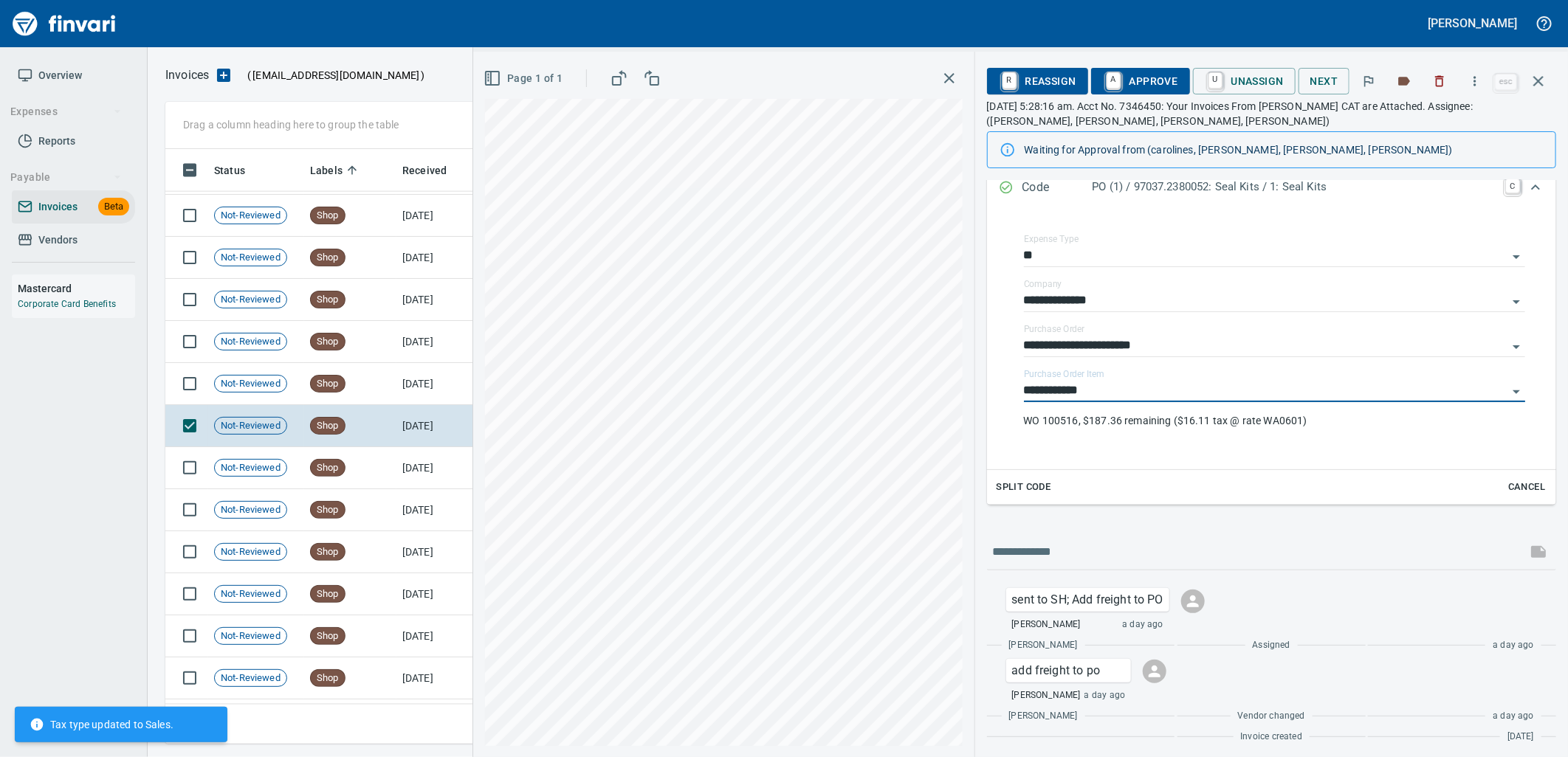
type input "**********"
click at [1026, 488] on span "Split Code" at bounding box center [1023, 488] width 54 height 17
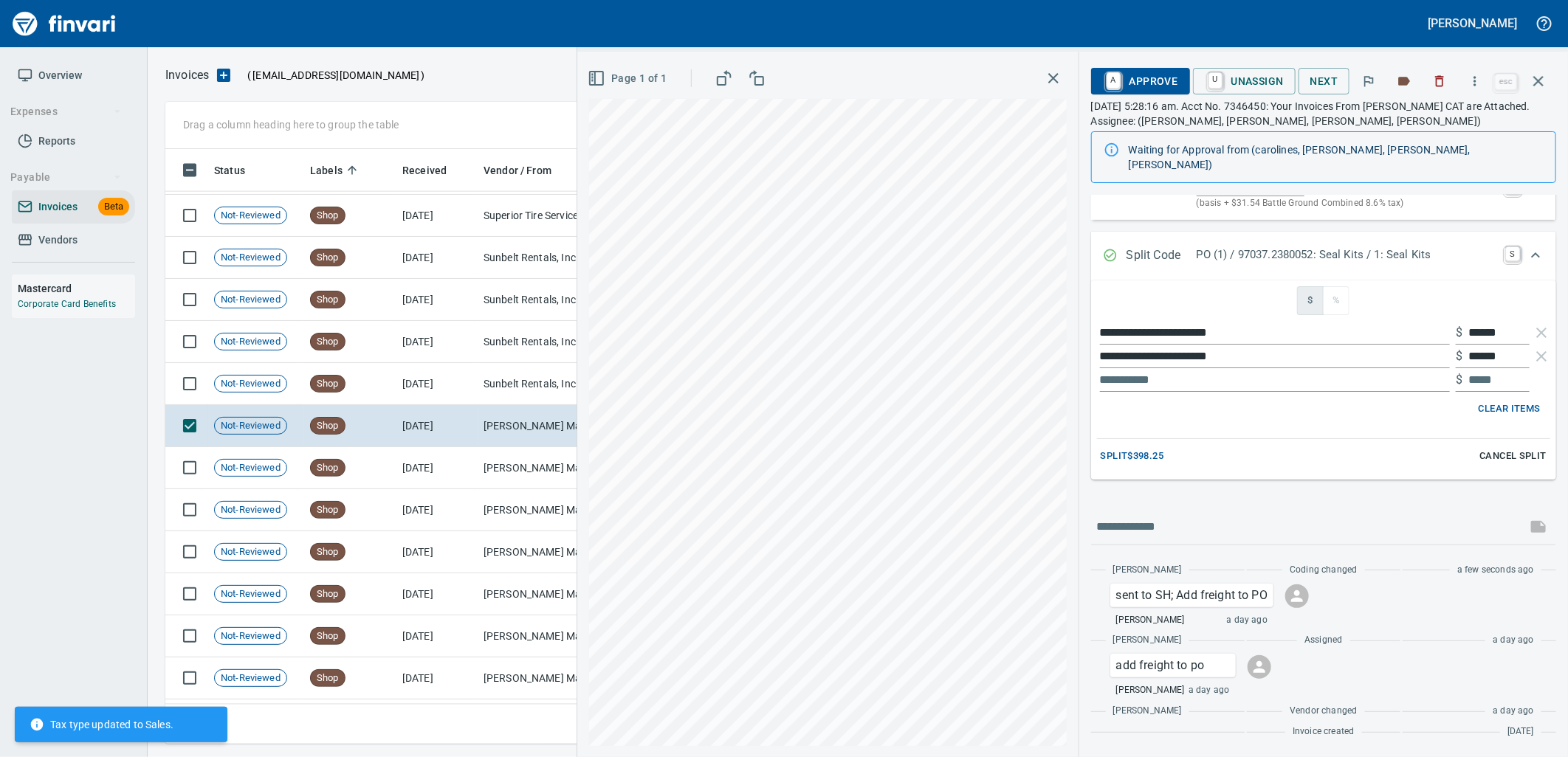
scroll to position [169, 0]
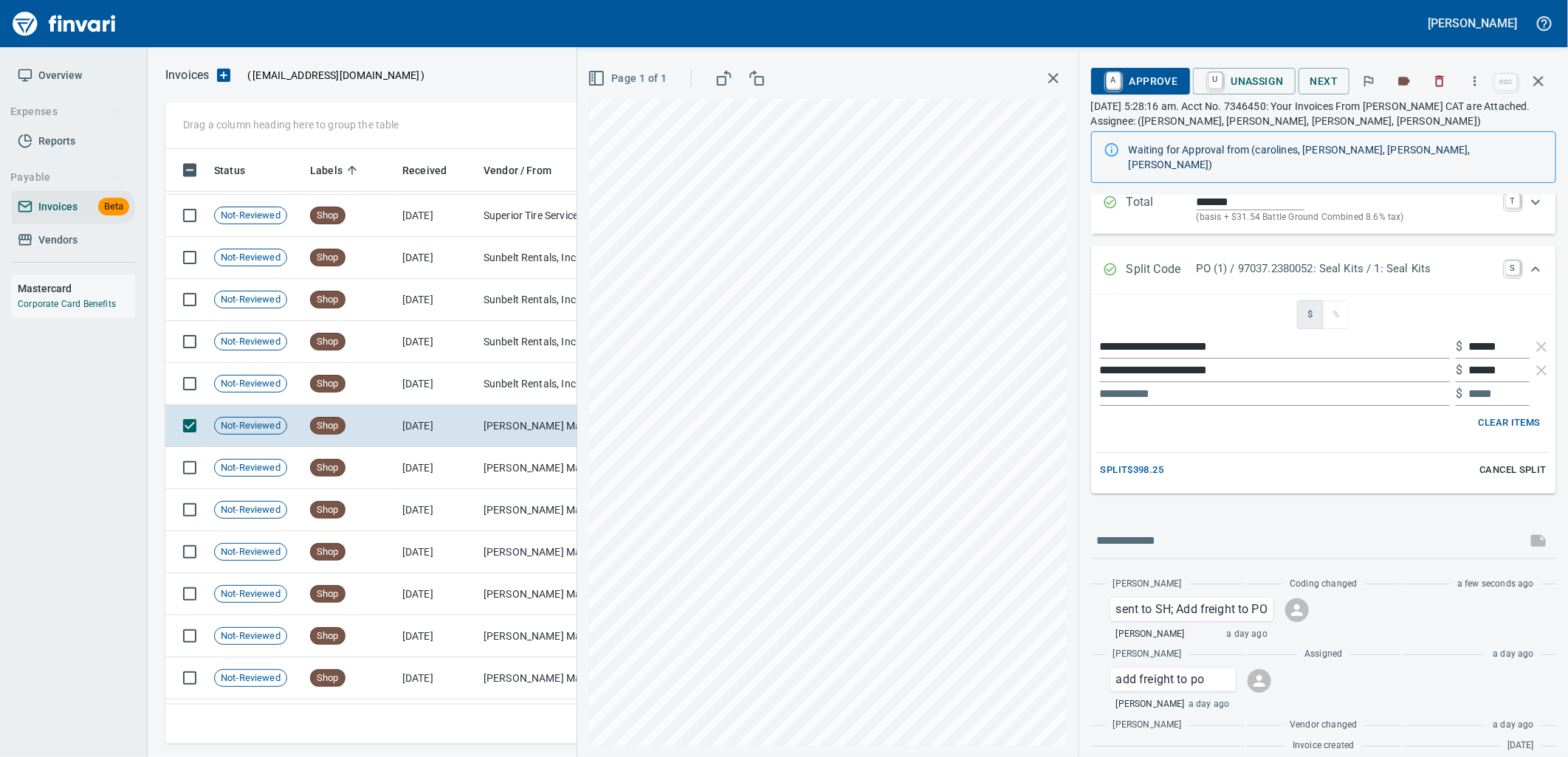
click at [1146, 84] on span "A Approve" at bounding box center [1139, 81] width 75 height 25
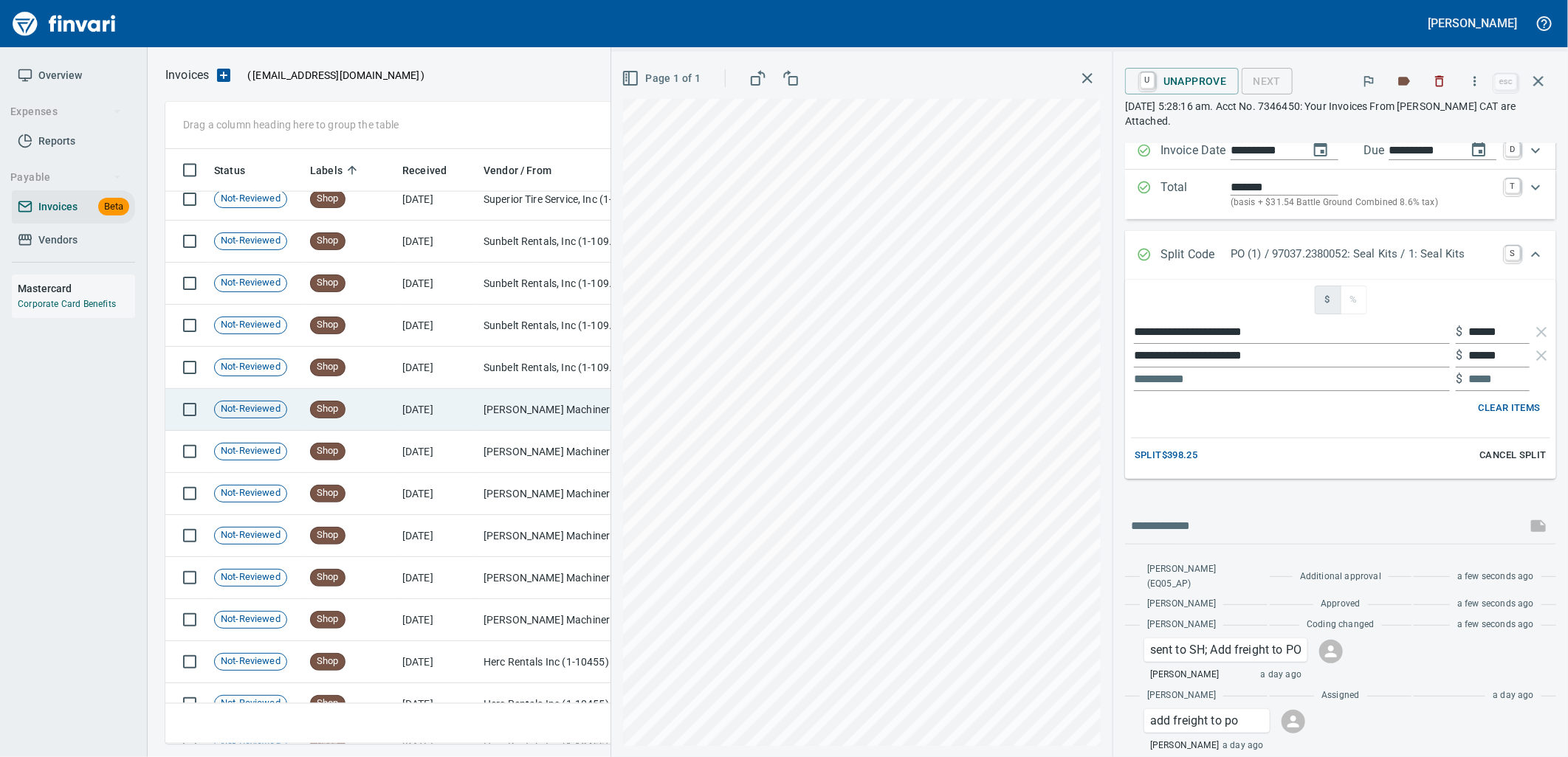
scroll to position [0, 0]
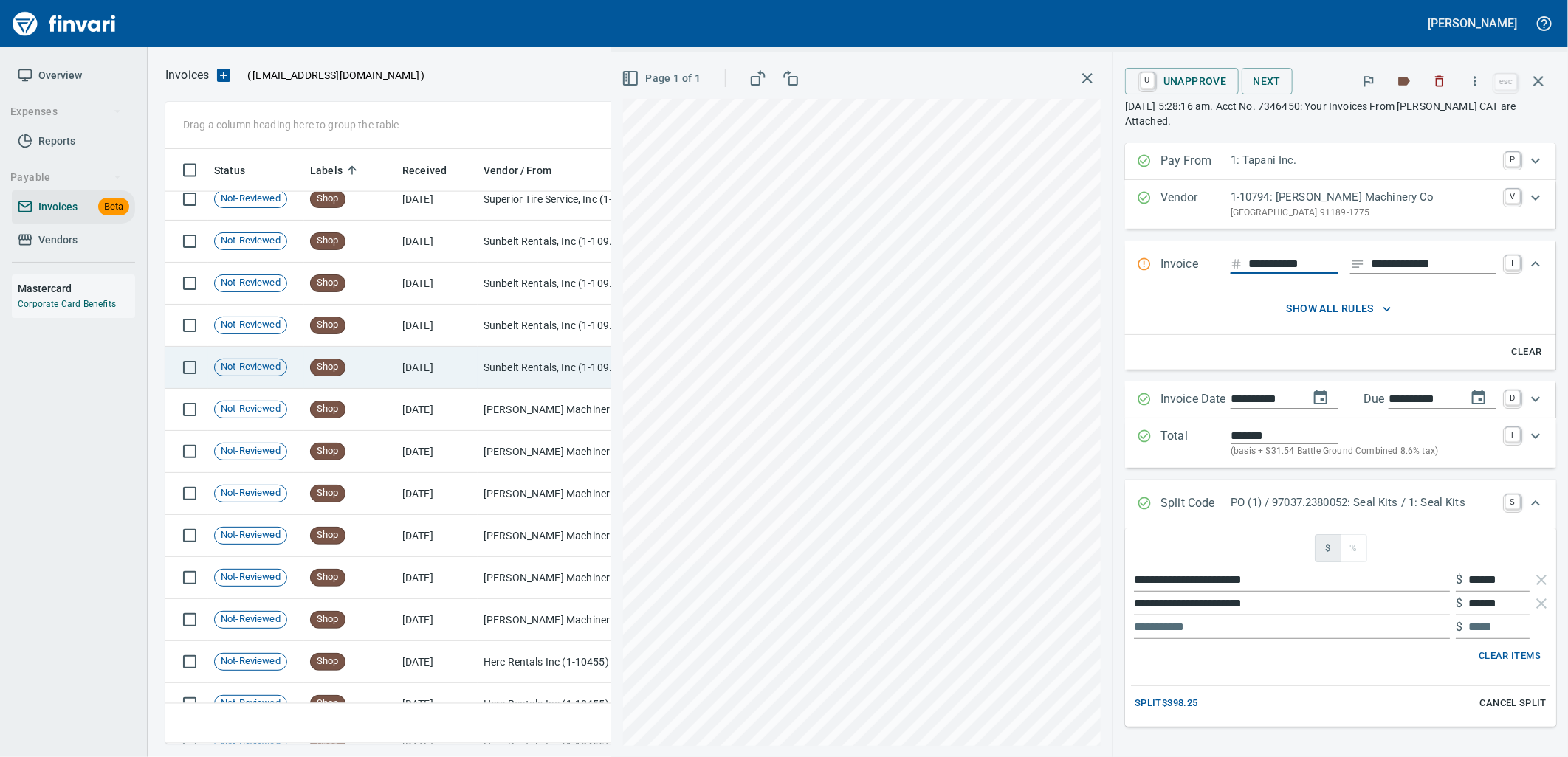
click at [371, 366] on td "Shop" at bounding box center [349, 367] width 92 height 42
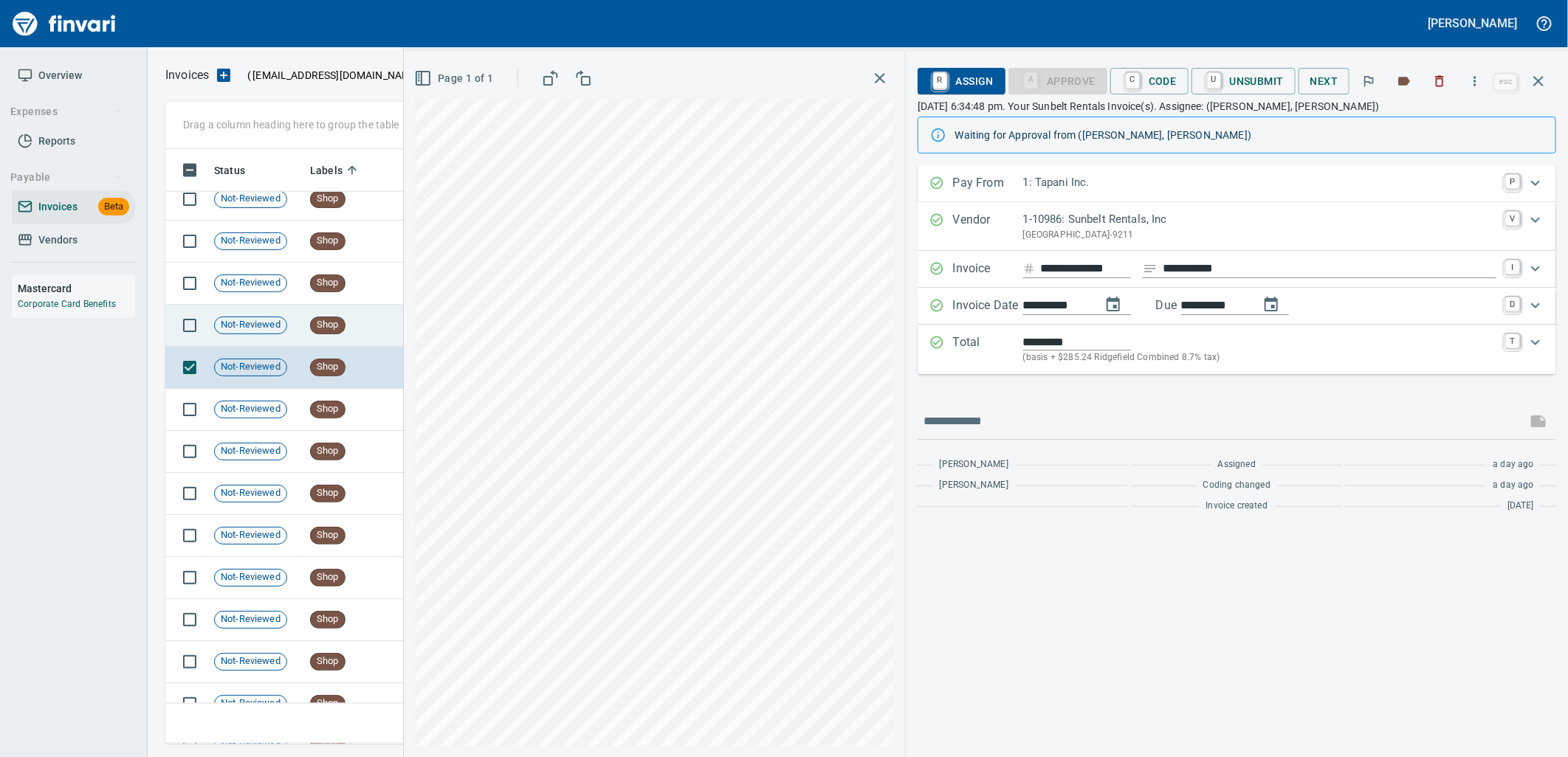
click at [349, 327] on td "Shop" at bounding box center [349, 325] width 92 height 42
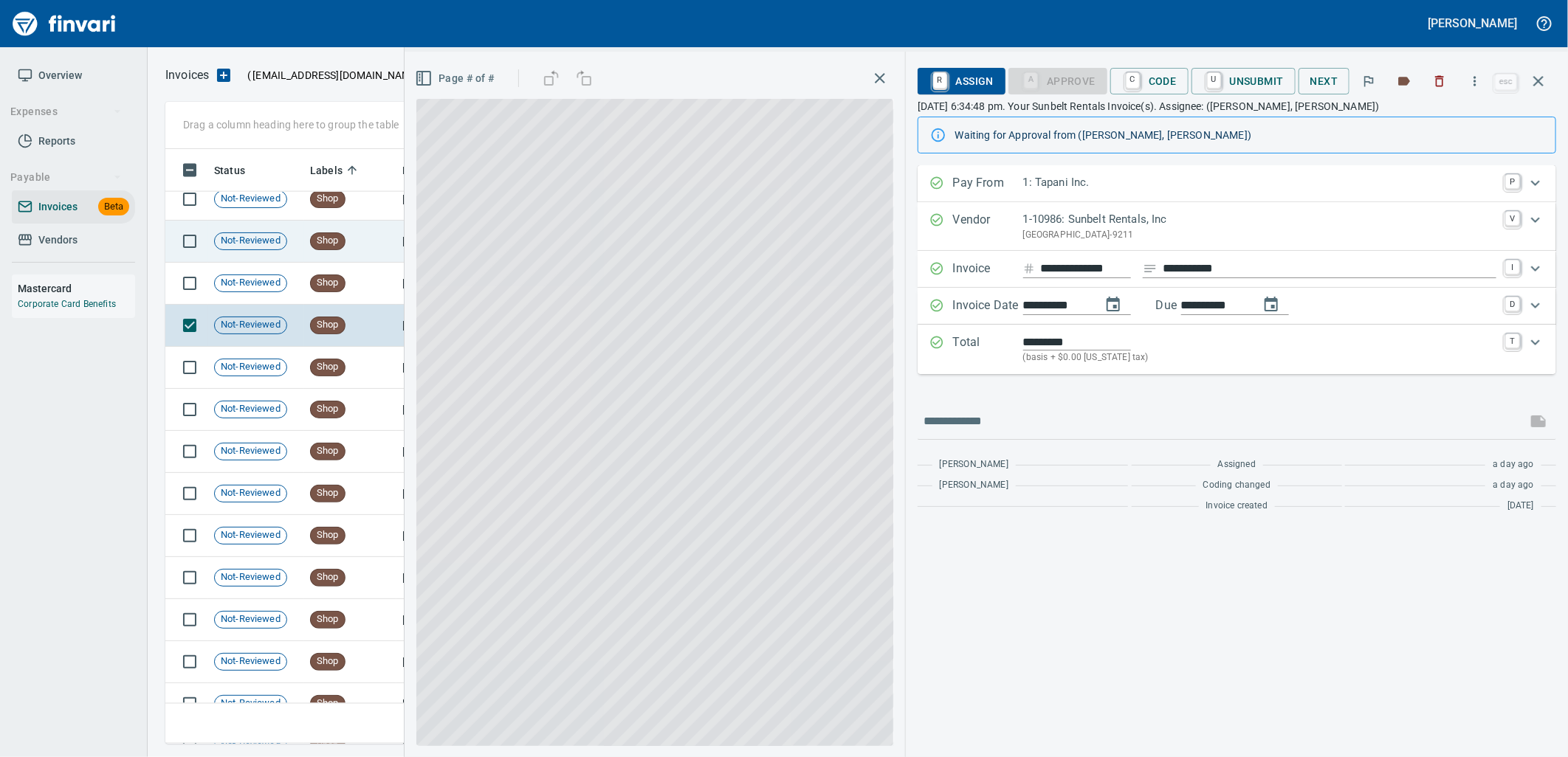
click at [343, 286] on span "Shop" at bounding box center [327, 283] width 34 height 14
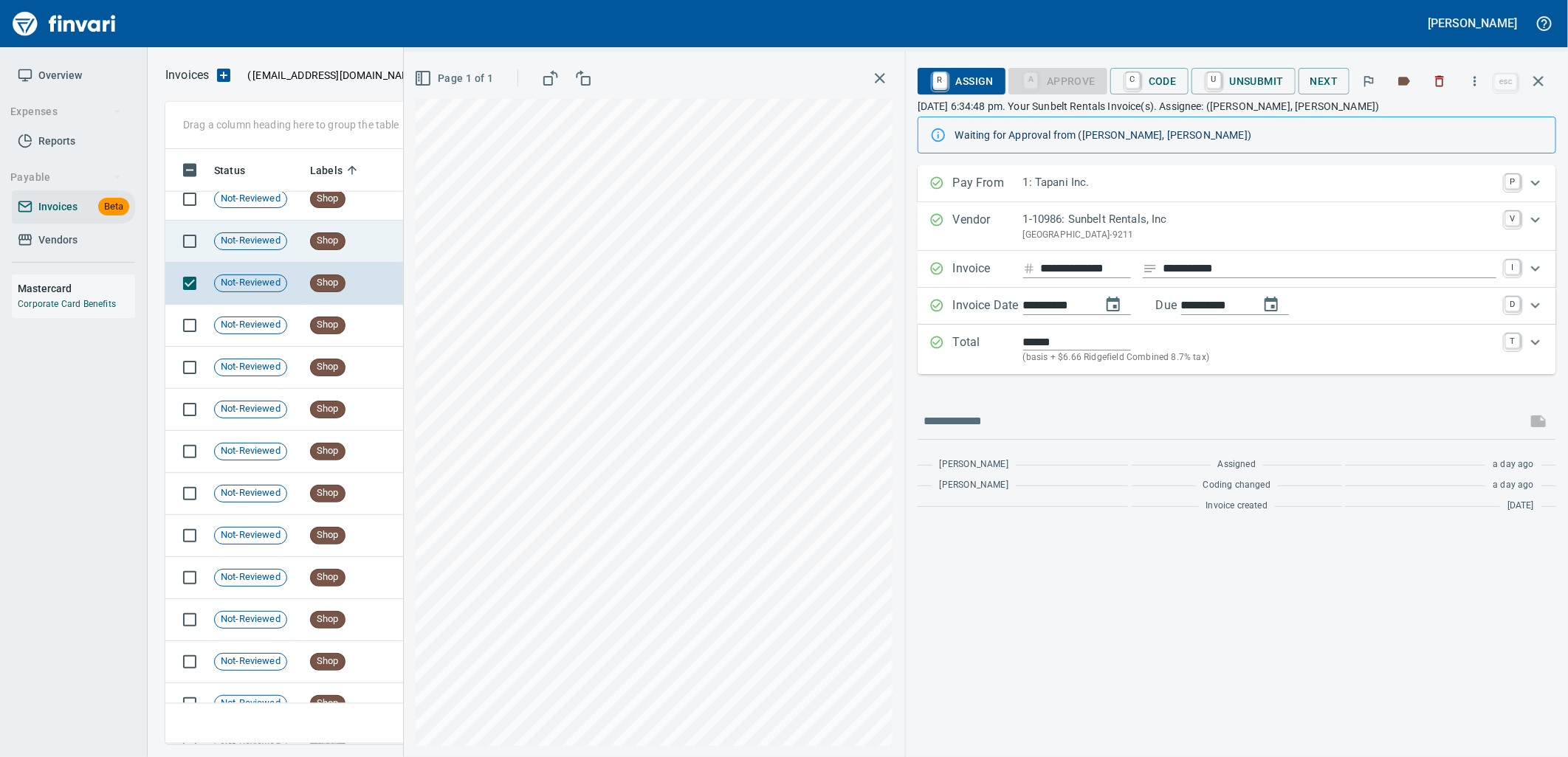
click at [337, 248] on div "Shop" at bounding box center [327, 241] width 35 height 18
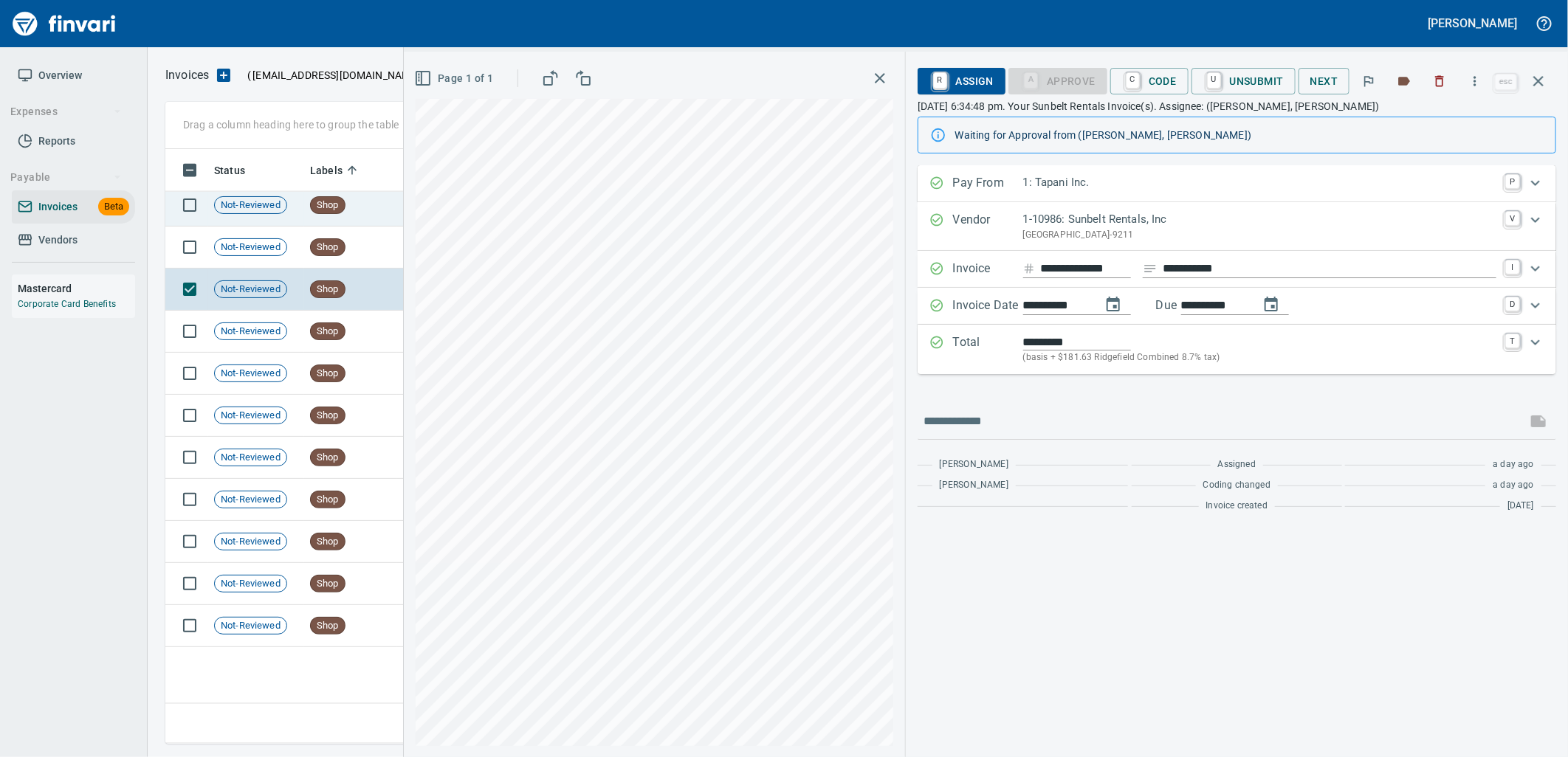
scroll to position [15209, 0]
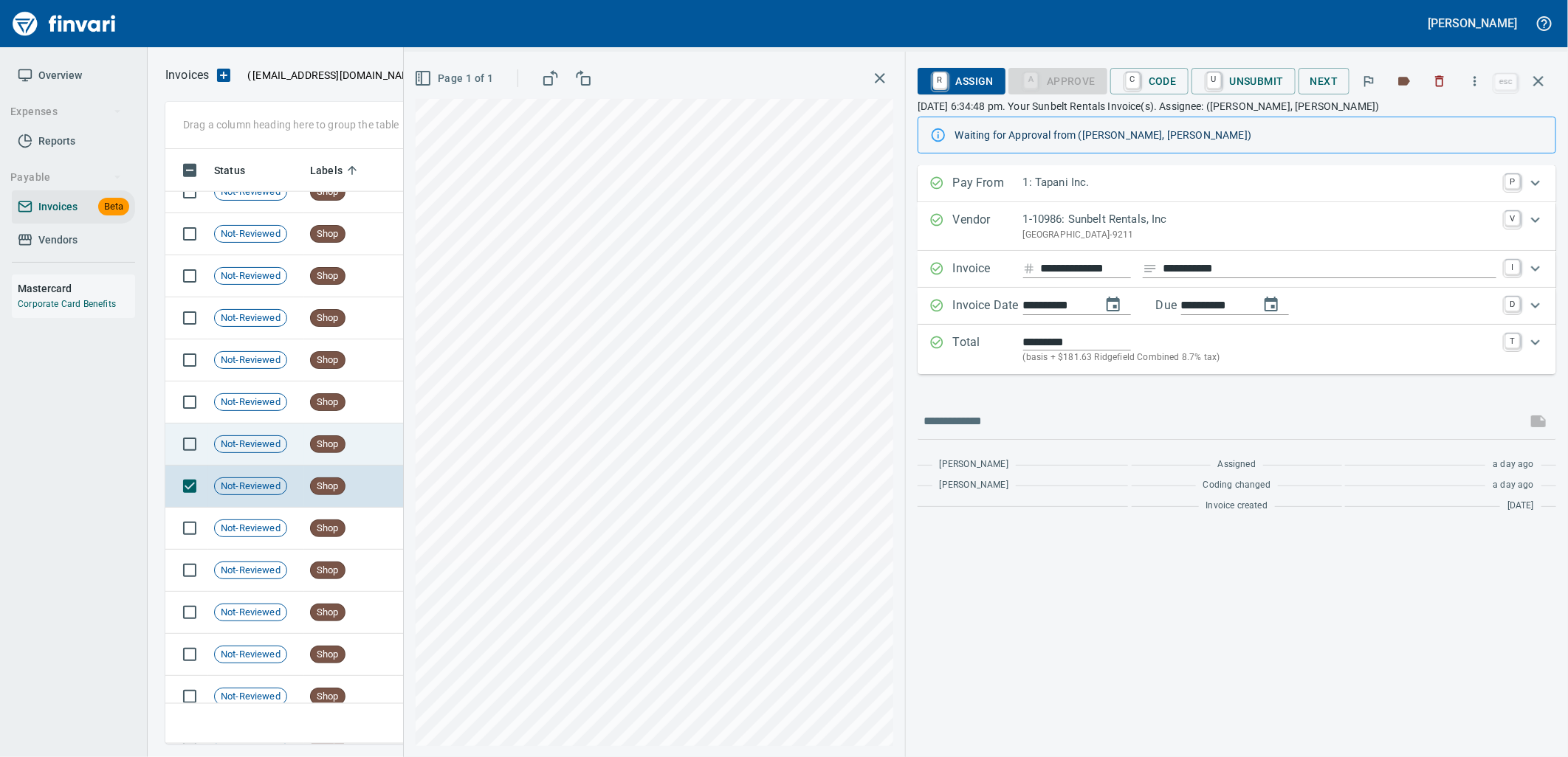
click at [345, 455] on td "Shop" at bounding box center [349, 444] width 92 height 42
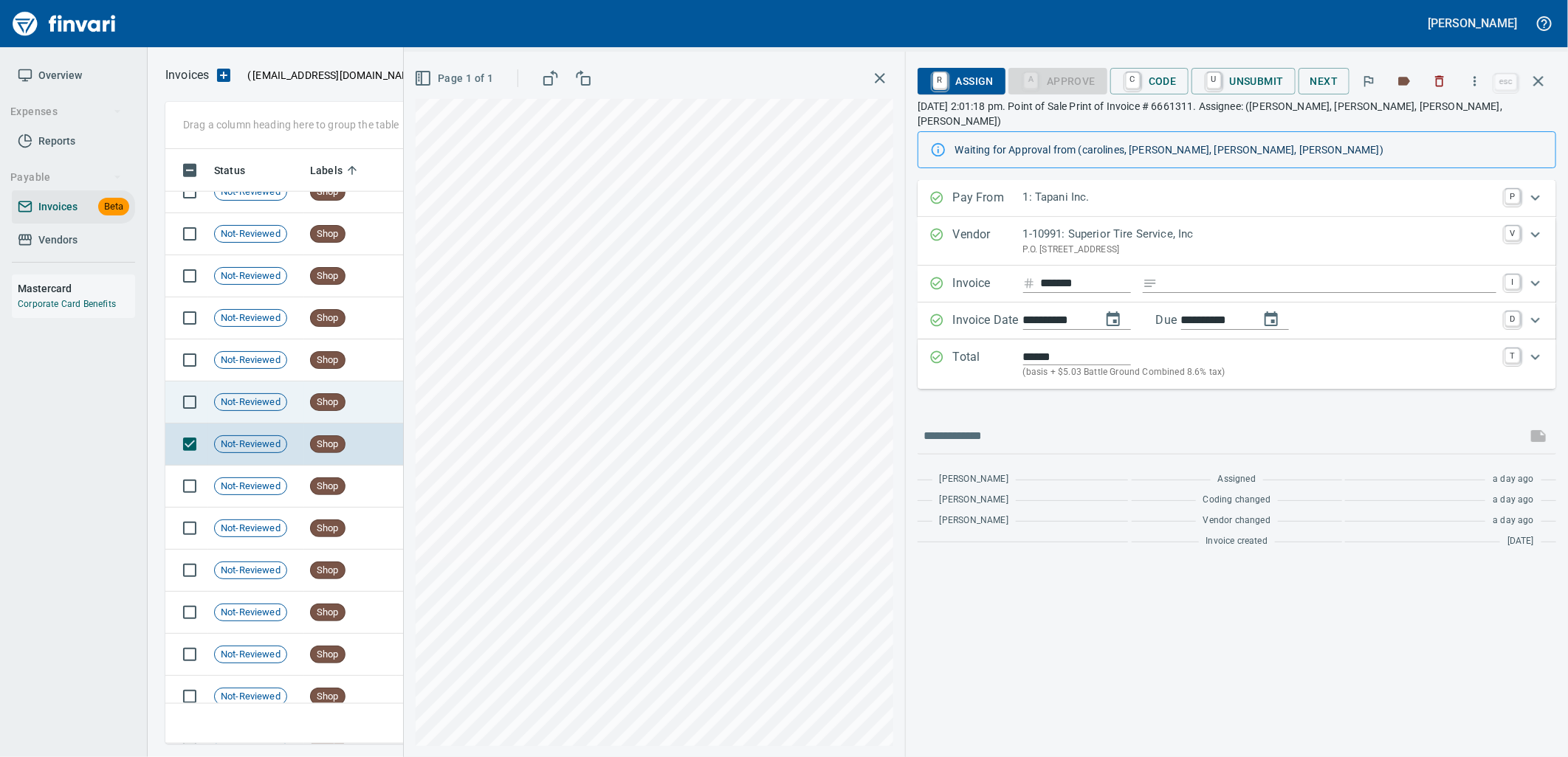
click at [357, 416] on td "Shop" at bounding box center [349, 402] width 92 height 42
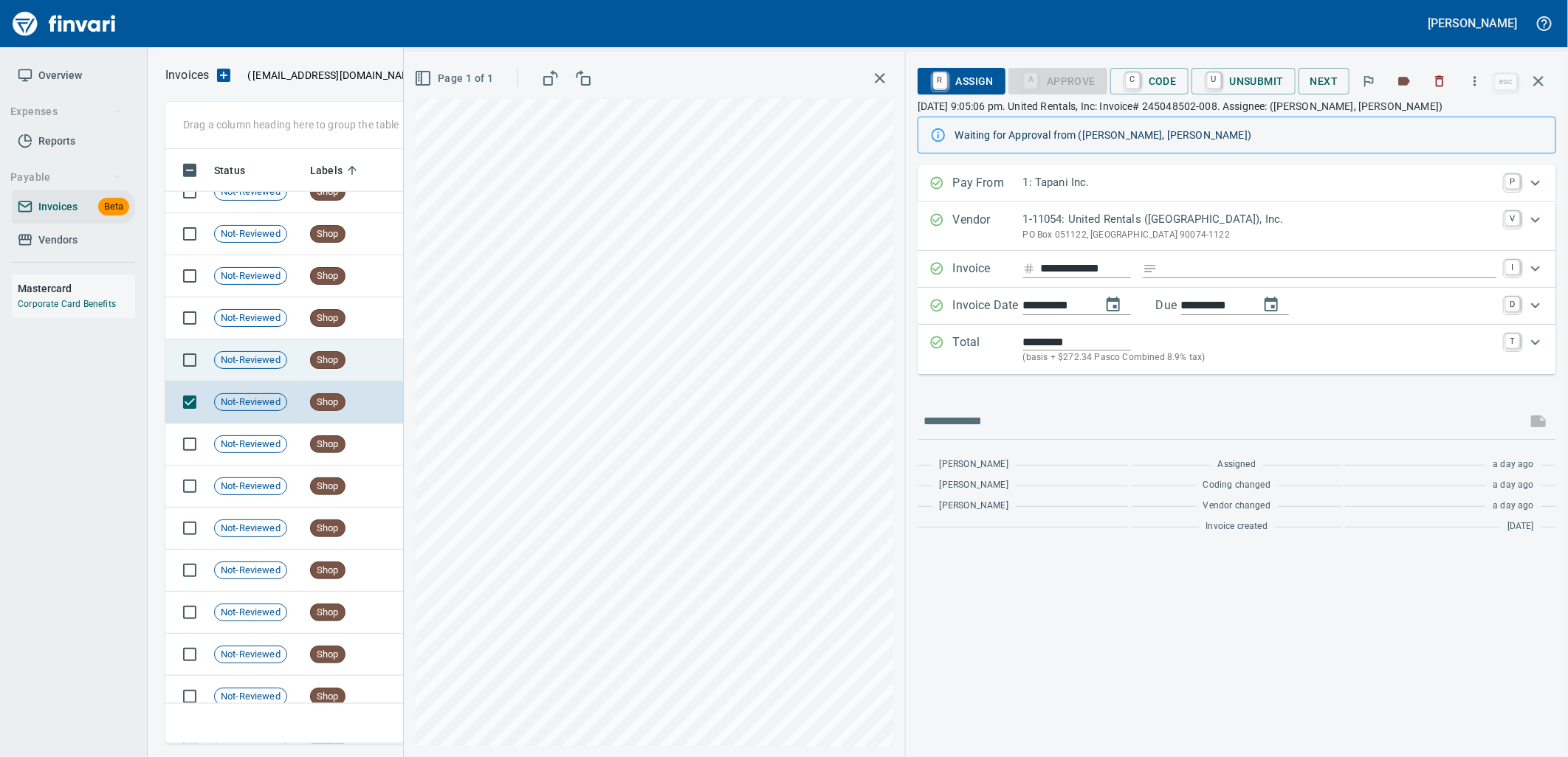
click at [335, 370] on td "Shop" at bounding box center [349, 360] width 92 height 42
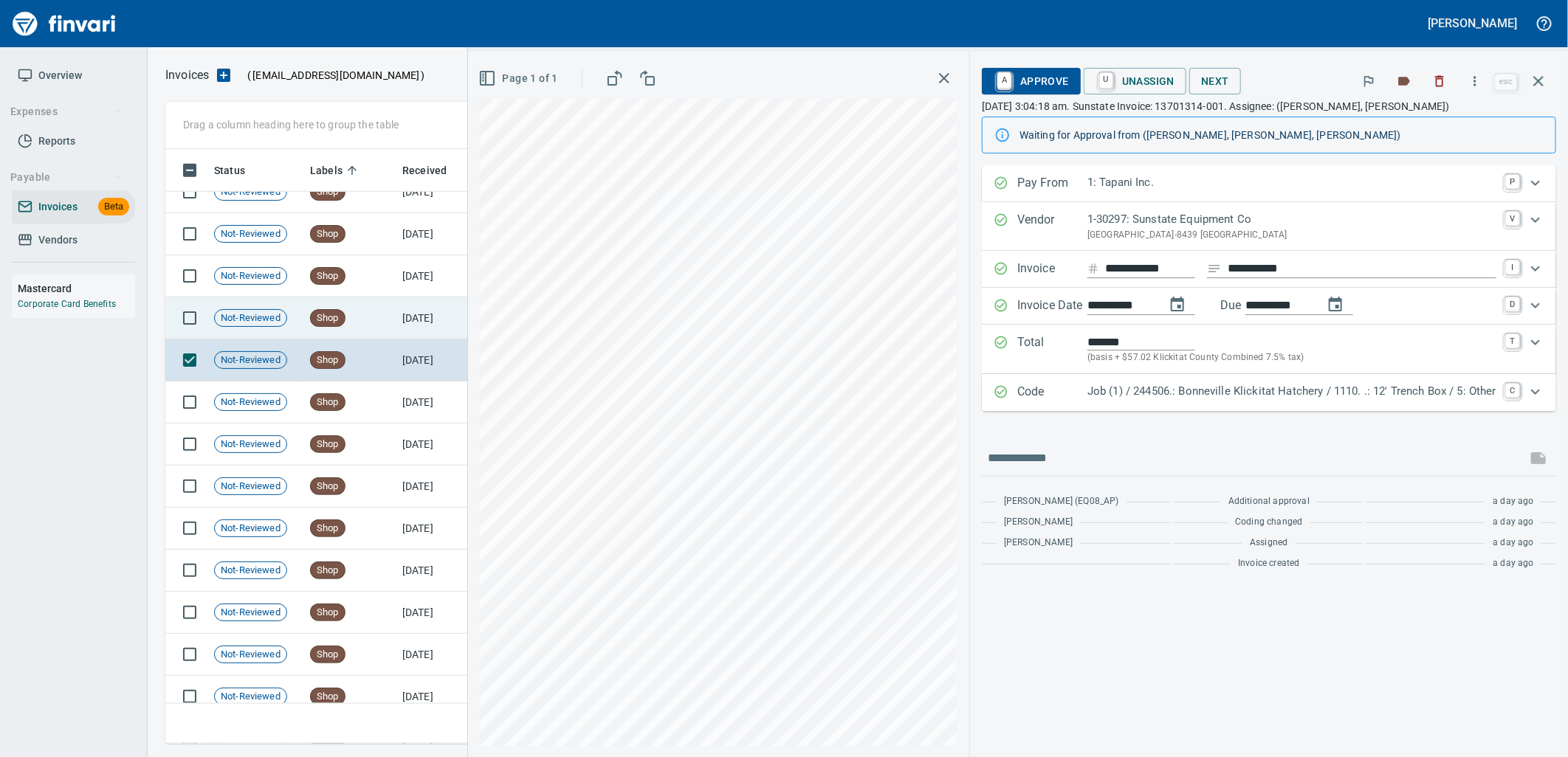
click at [345, 319] on div "Shop" at bounding box center [327, 317] width 35 height 18
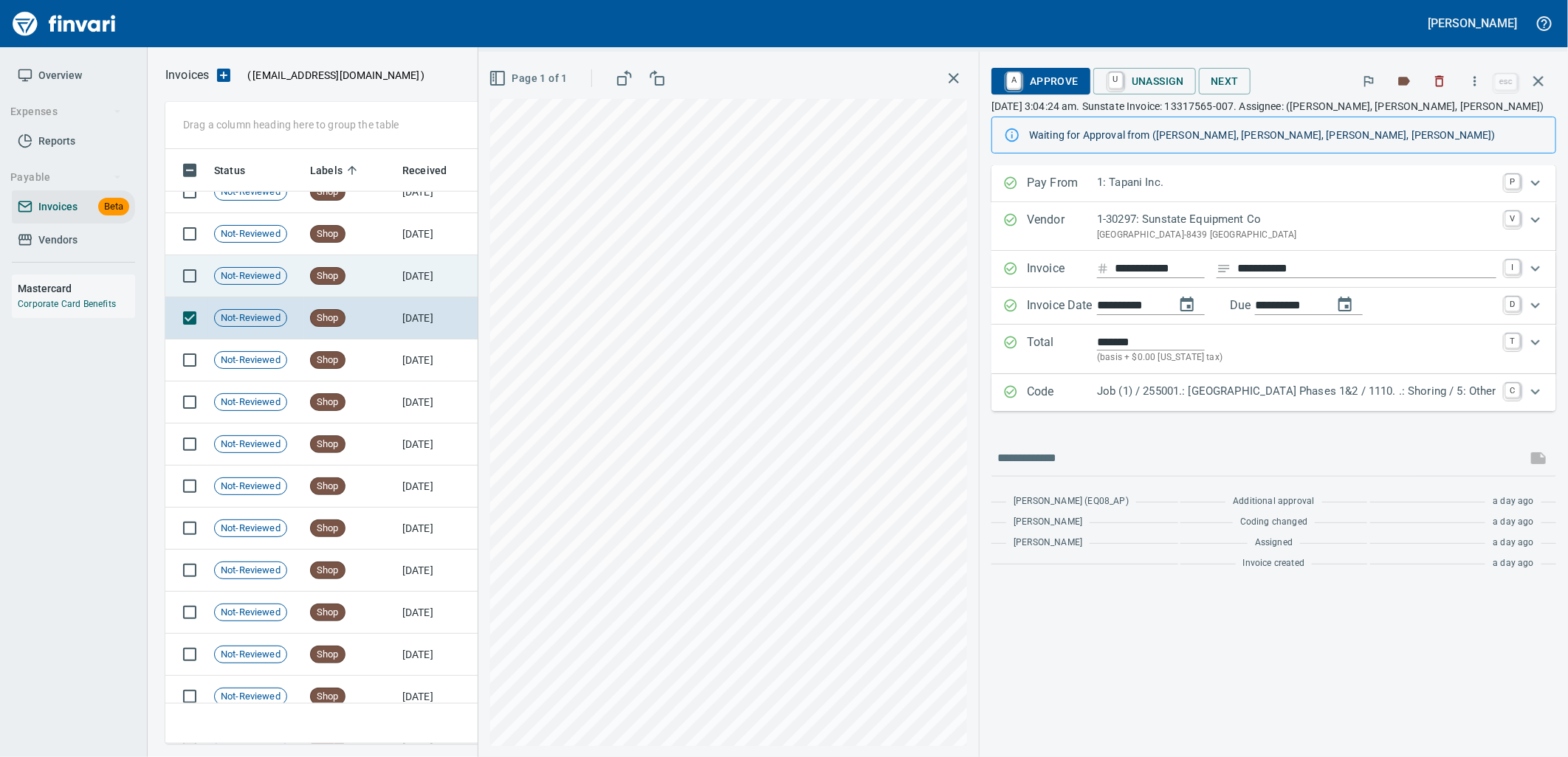
click at [362, 286] on td "Shop" at bounding box center [349, 276] width 92 height 42
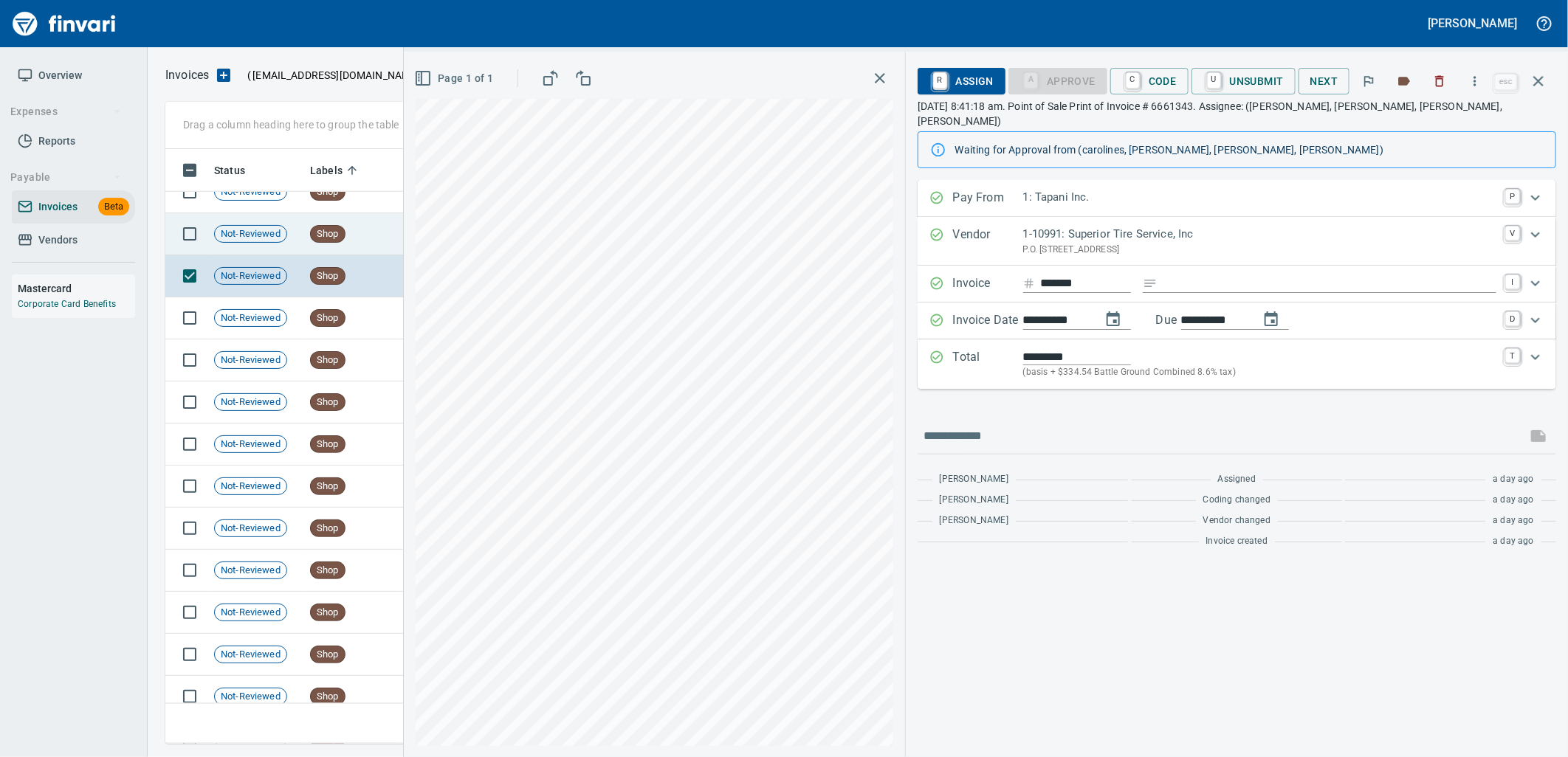
click at [344, 232] on span "Shop" at bounding box center [327, 234] width 34 height 14
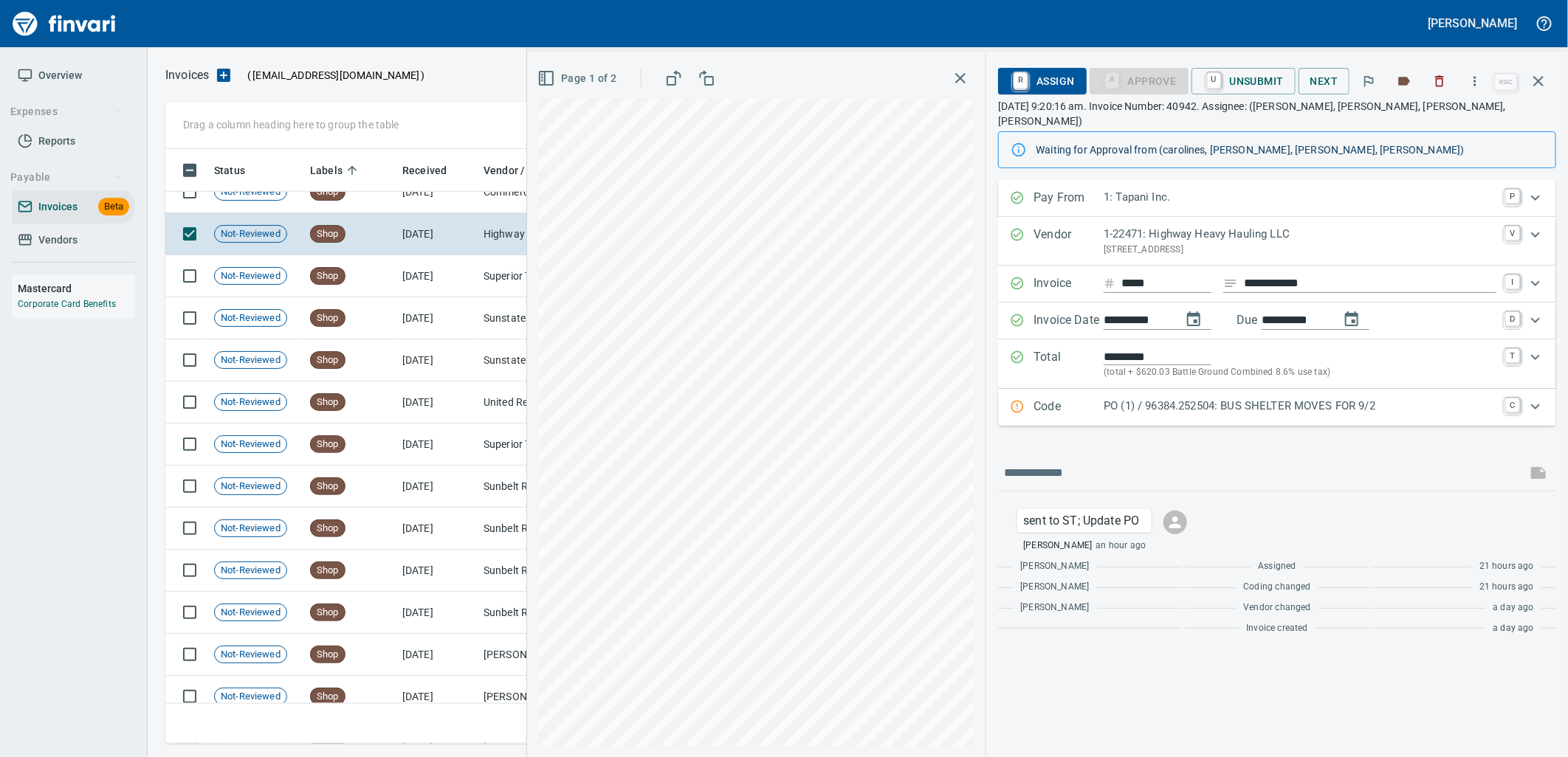
click at [1207, 397] on p "PO (1) / 96384.252504: BUS SHELTER MOVES FOR 9/2" at bounding box center [1299, 406] width 392 height 17
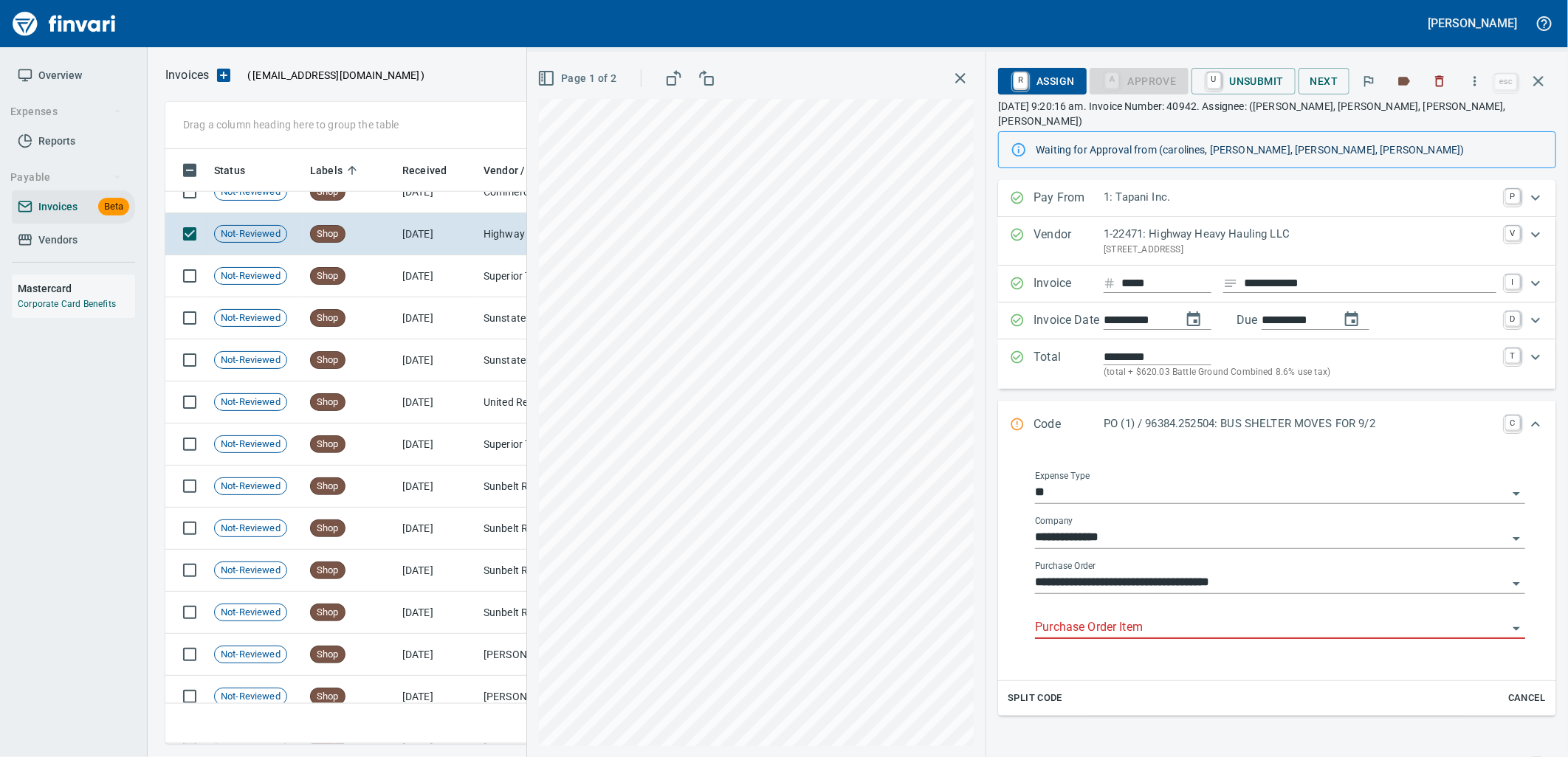
click at [1120, 618] on input "Purchase Order Item" at bounding box center [1271, 628] width 472 height 21
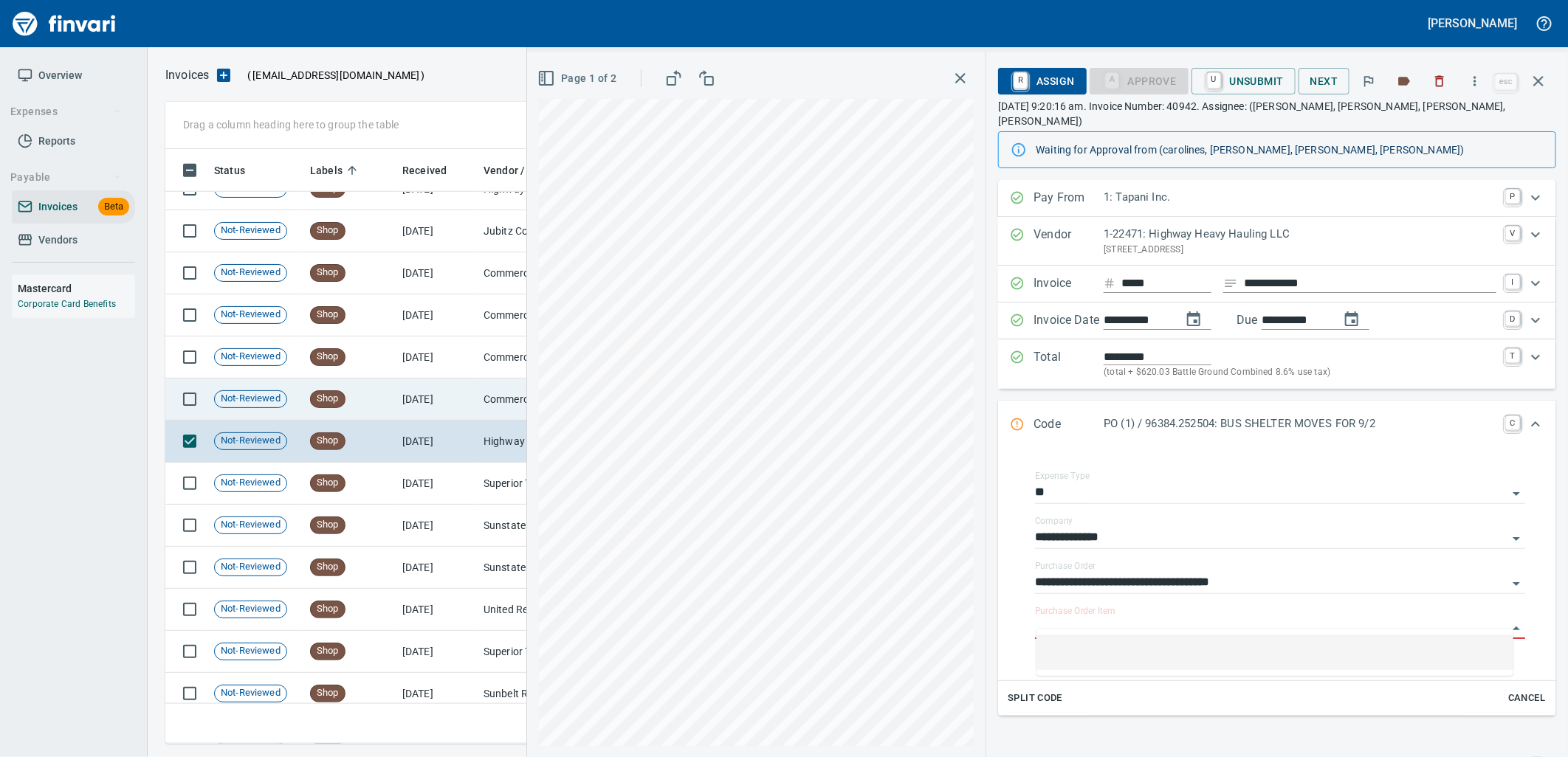
scroll to position [14964, 0]
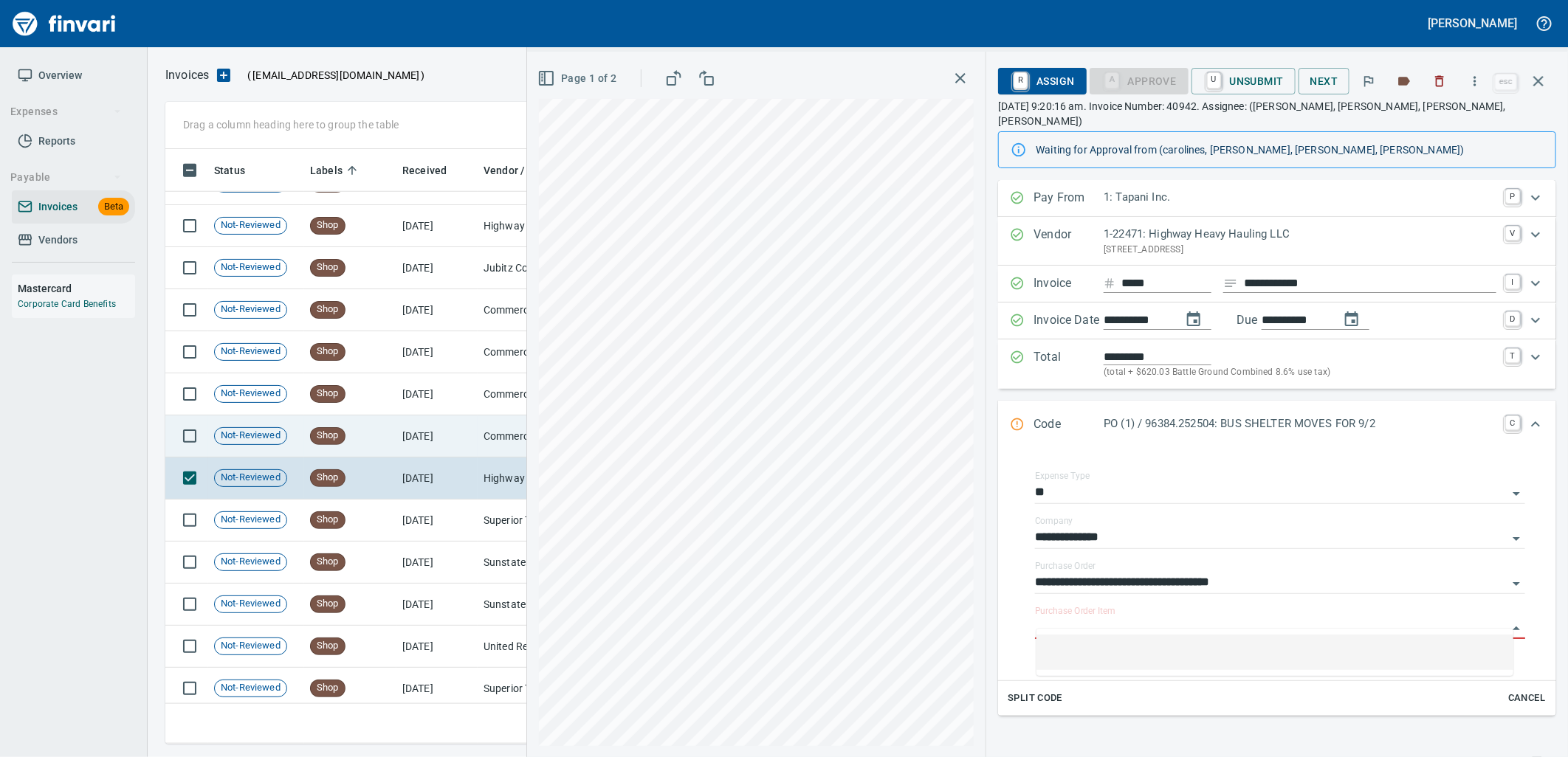
click at [454, 440] on td "[DATE]" at bounding box center [437, 436] width 81 height 42
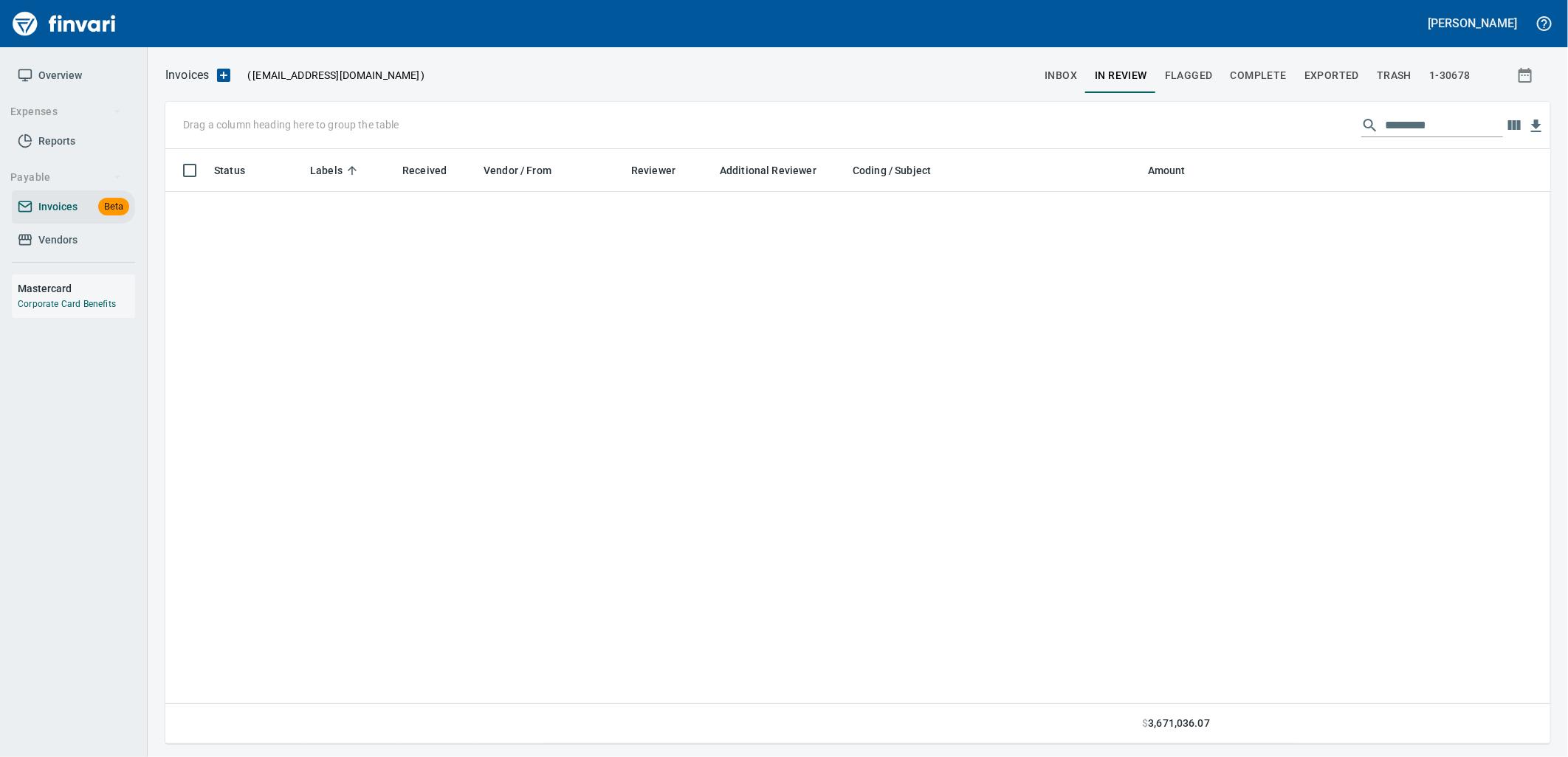
scroll to position [583, 1360]
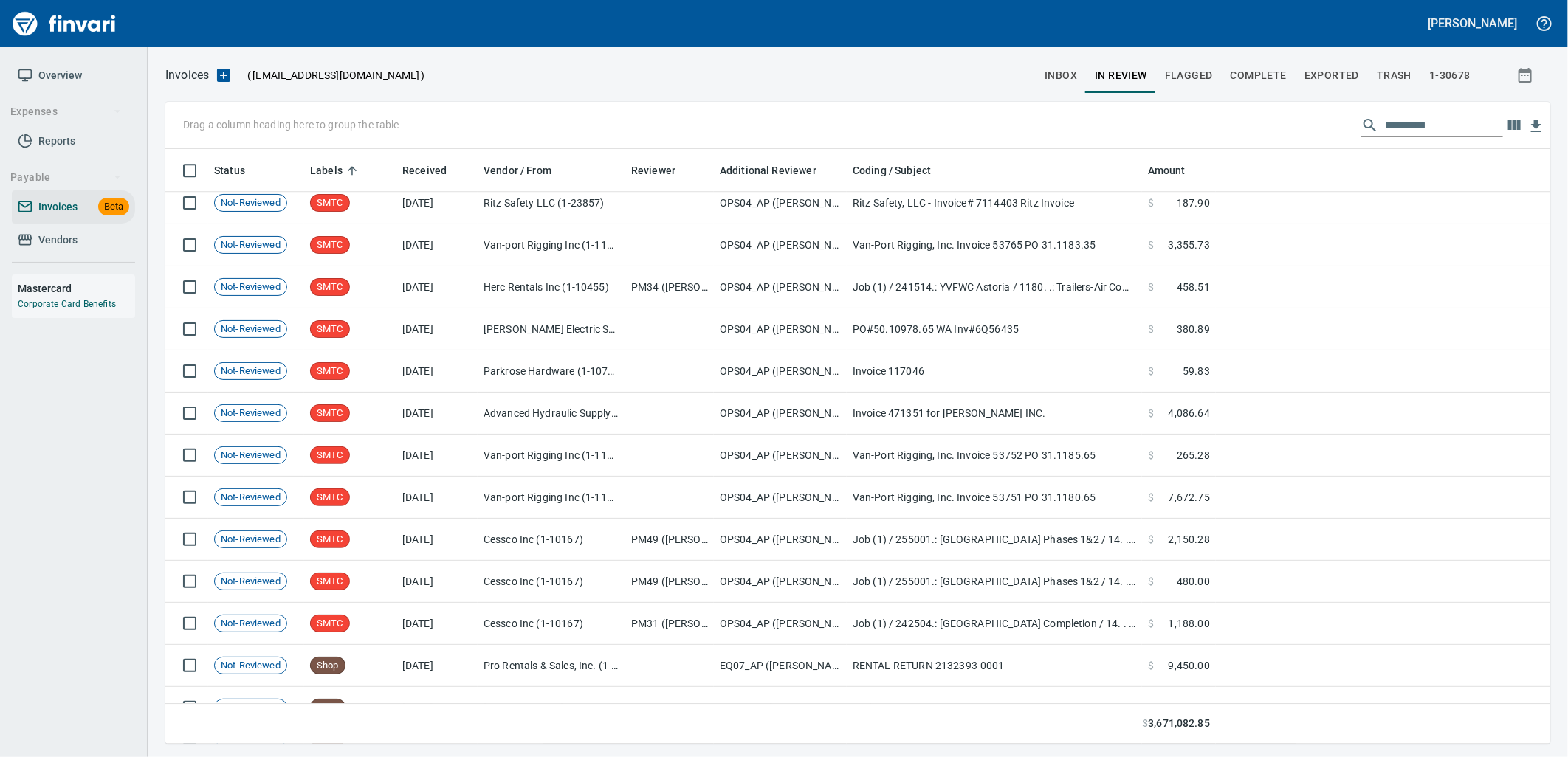
click at [1063, 69] on span "inbox" at bounding box center [1061, 75] width 33 height 18
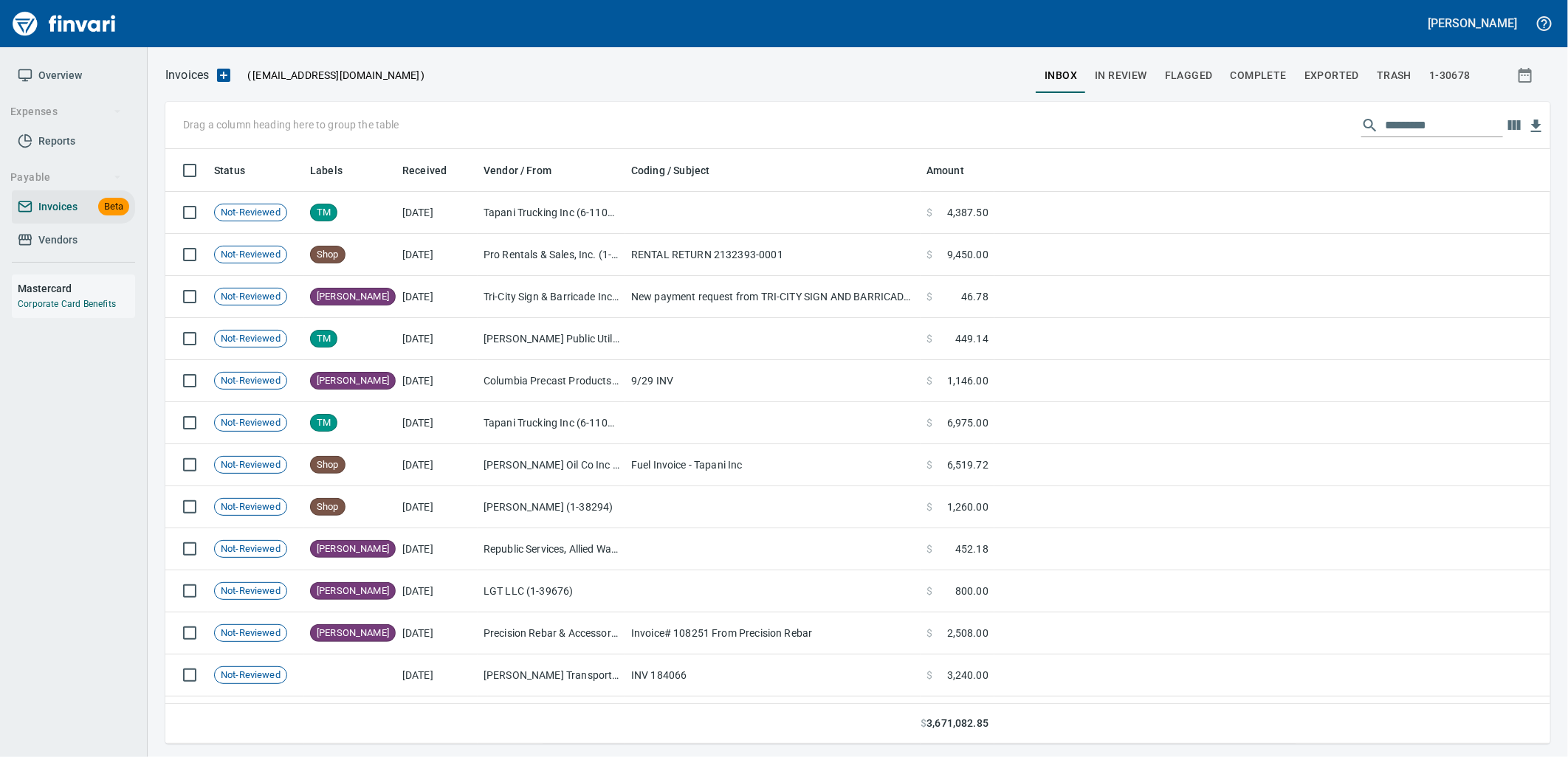
scroll to position [583, 1361]
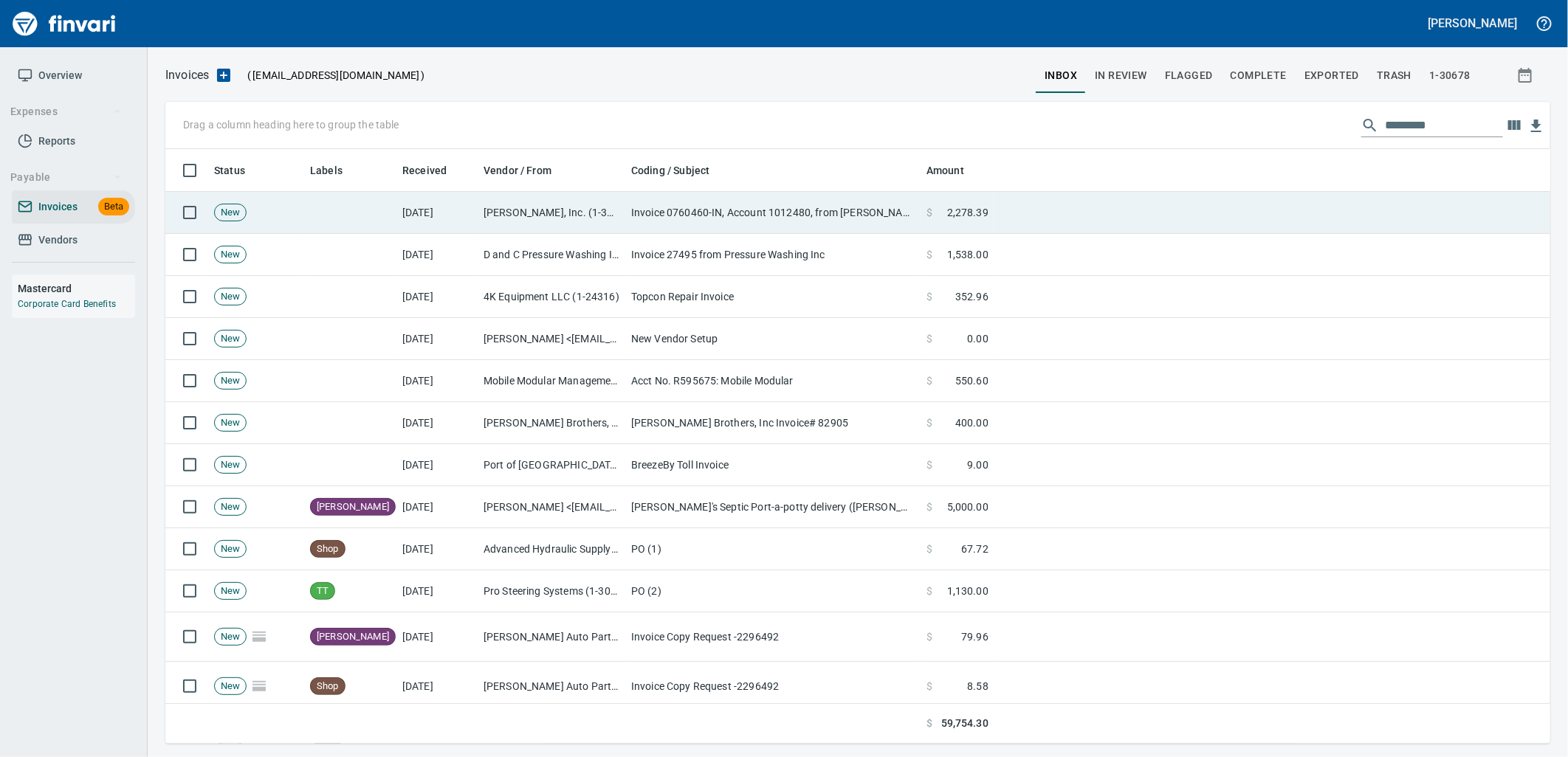
click at [521, 205] on td "[PERSON_NAME], Inc. (1-39587)" at bounding box center [552, 212] width 148 height 42
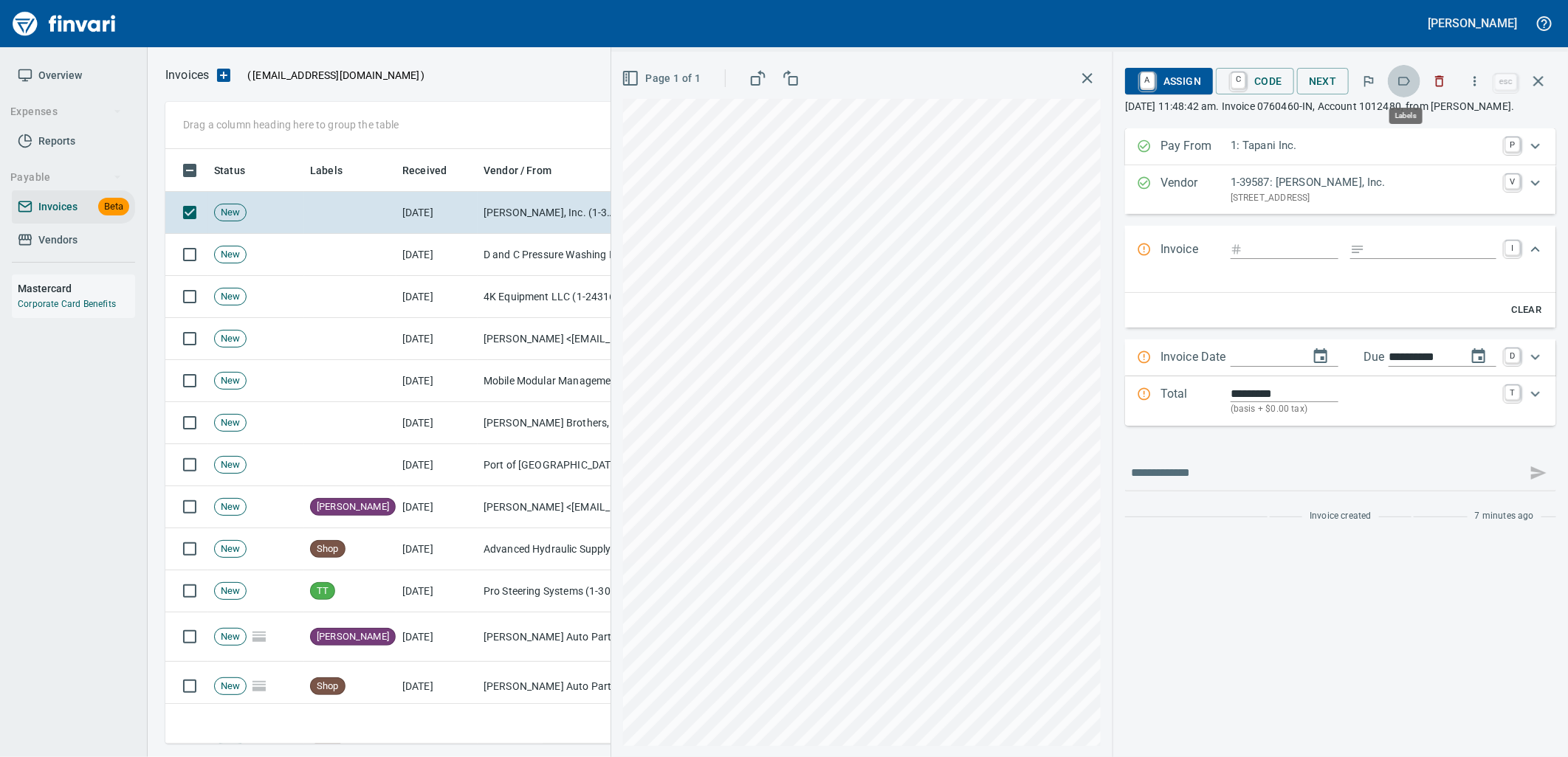
click at [1409, 82] on icon "button" at bounding box center [1404, 81] width 15 height 15
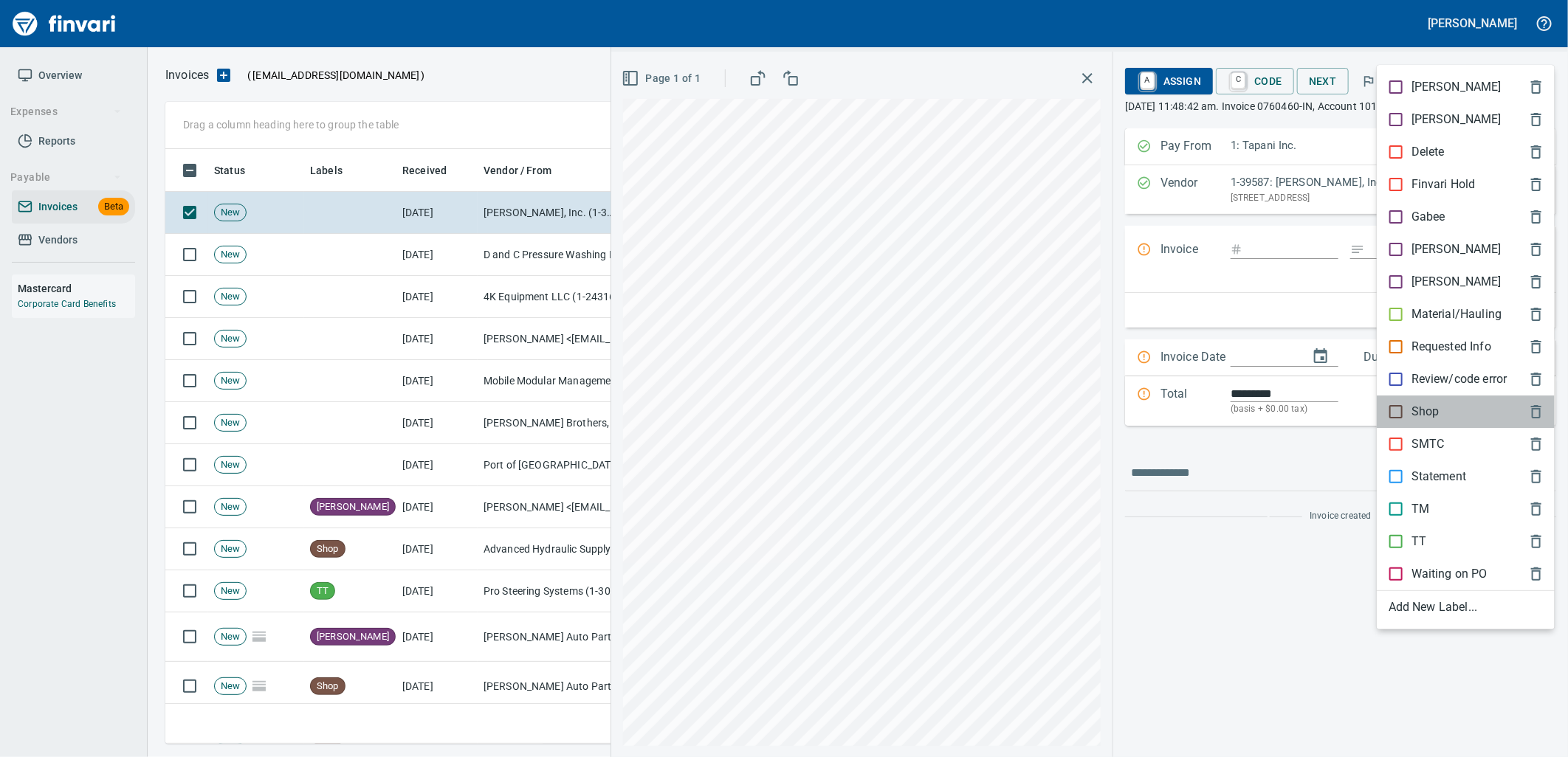
click at [1415, 407] on p "Shop" at bounding box center [1425, 411] width 28 height 18
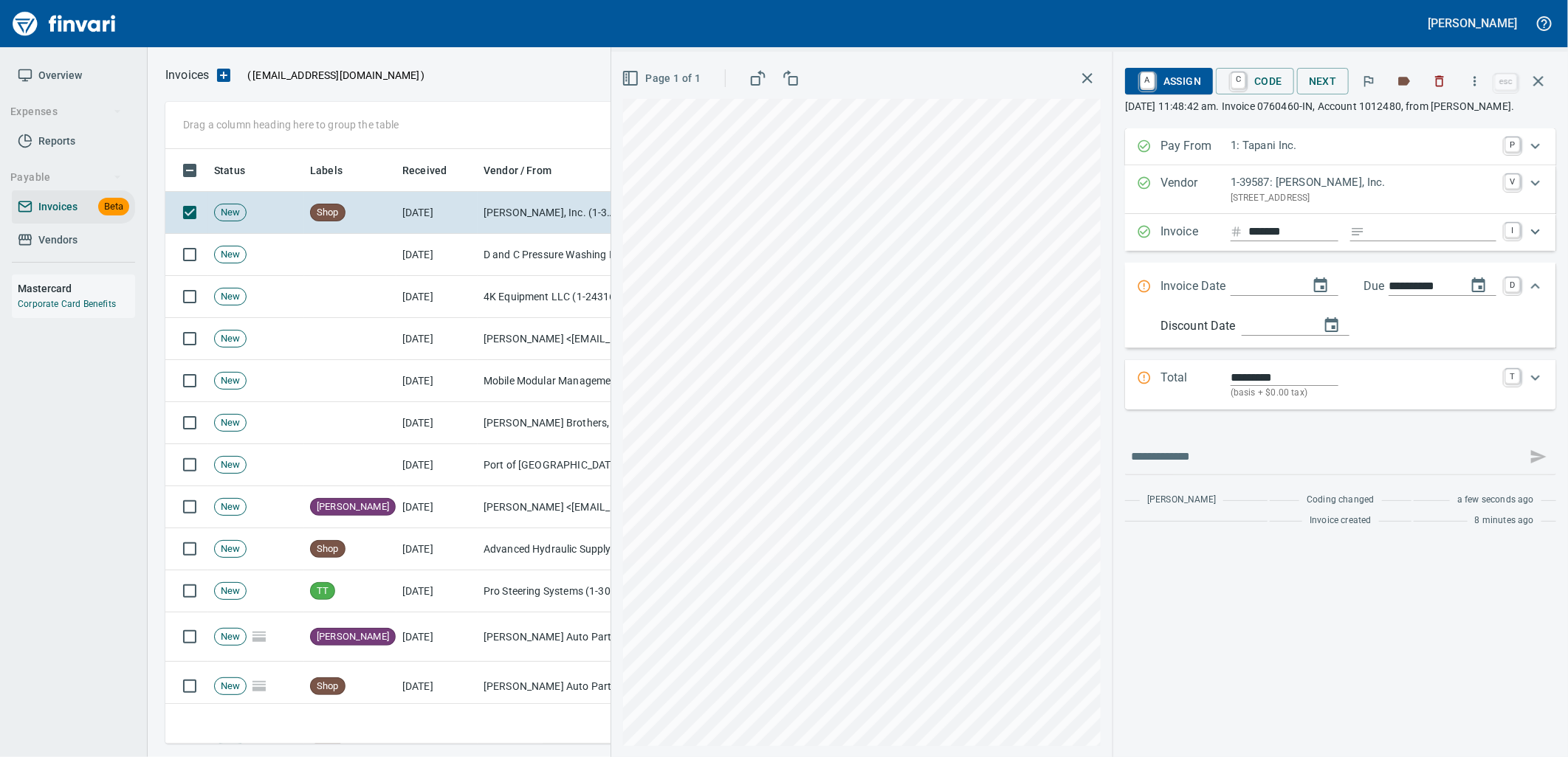
click at [1315, 241] on input "*******" at bounding box center [1293, 231] width 90 height 18
type input "**********"
click at [1309, 401] on p "(basis + $0.00 tax)" at bounding box center [1363, 393] width 266 height 15
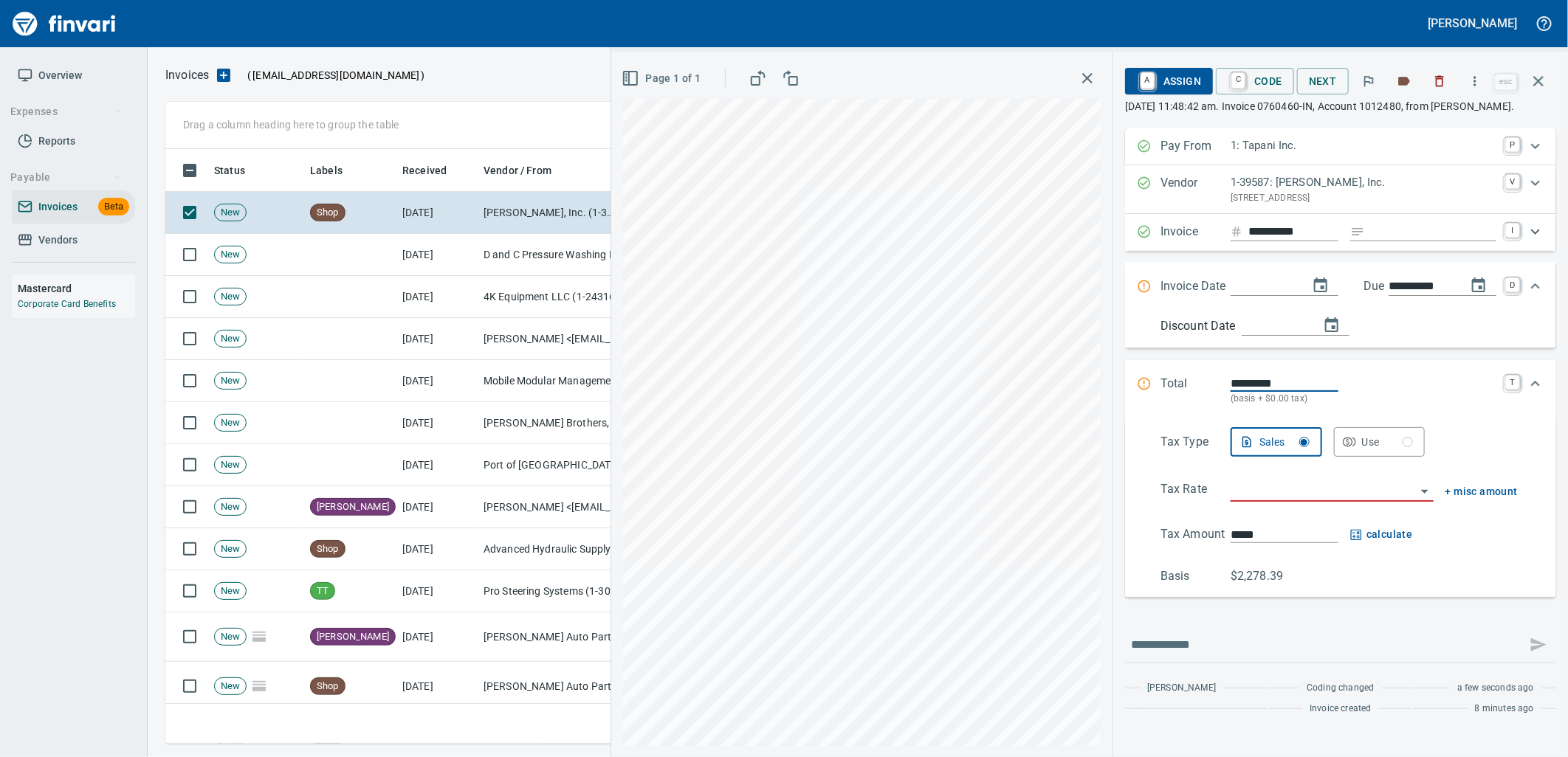
click at [1253, 491] on body "[PERSON_NAME] Overview Expenses Reports Payable Invoices Beta Vendors Mastercar…" at bounding box center [784, 378] width 1568 height 757
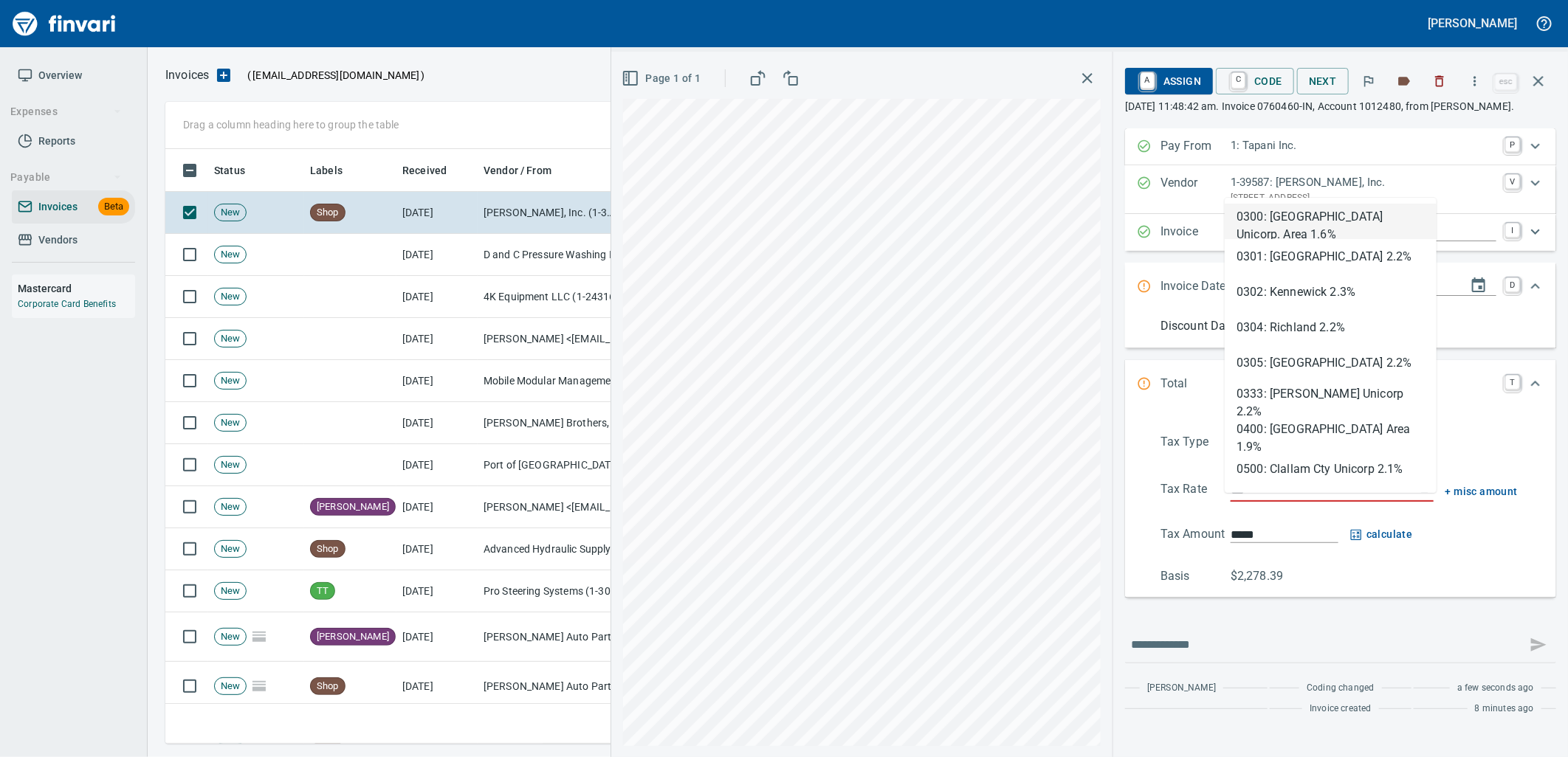
type input "****"
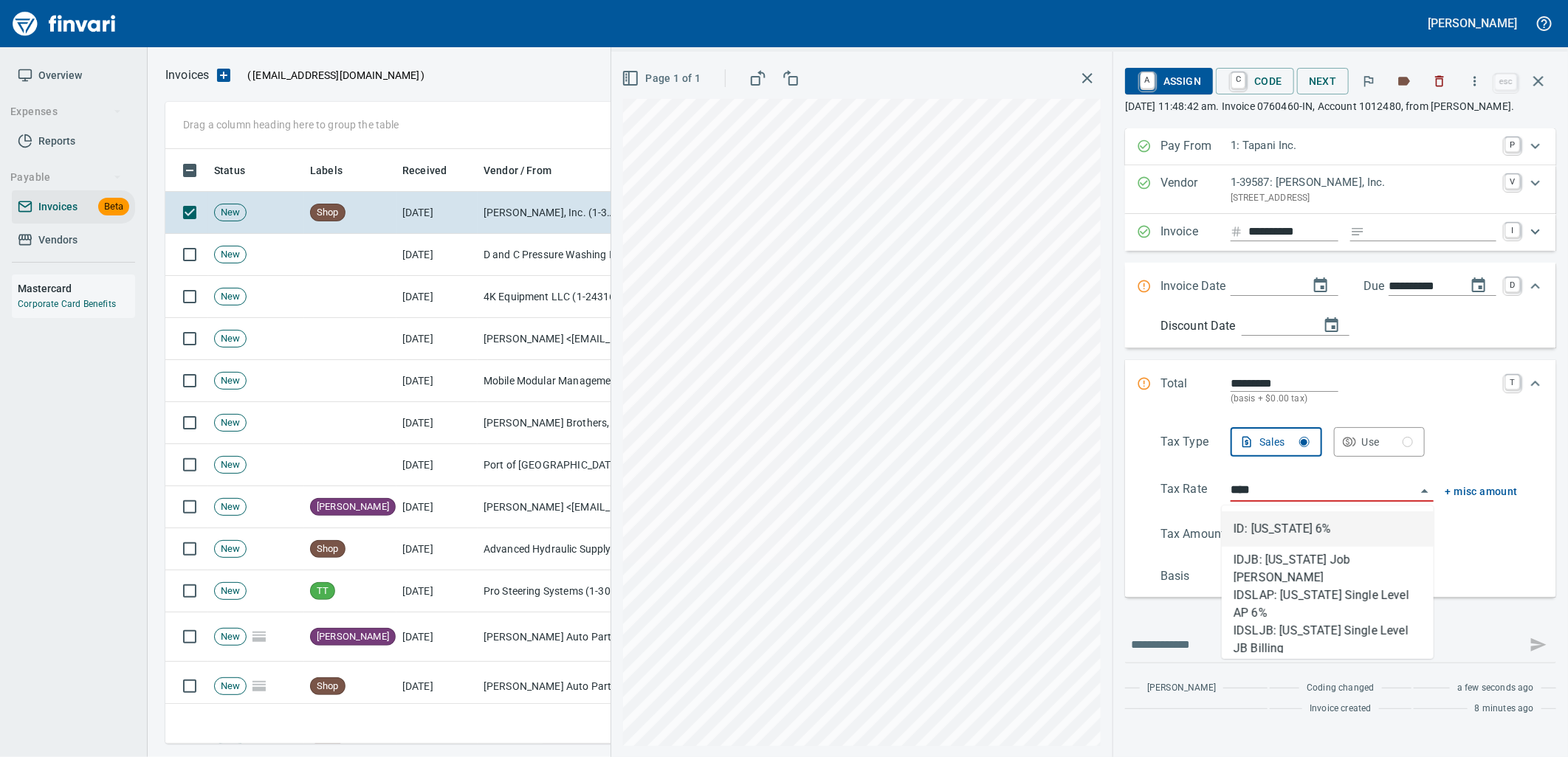
type input "*******"
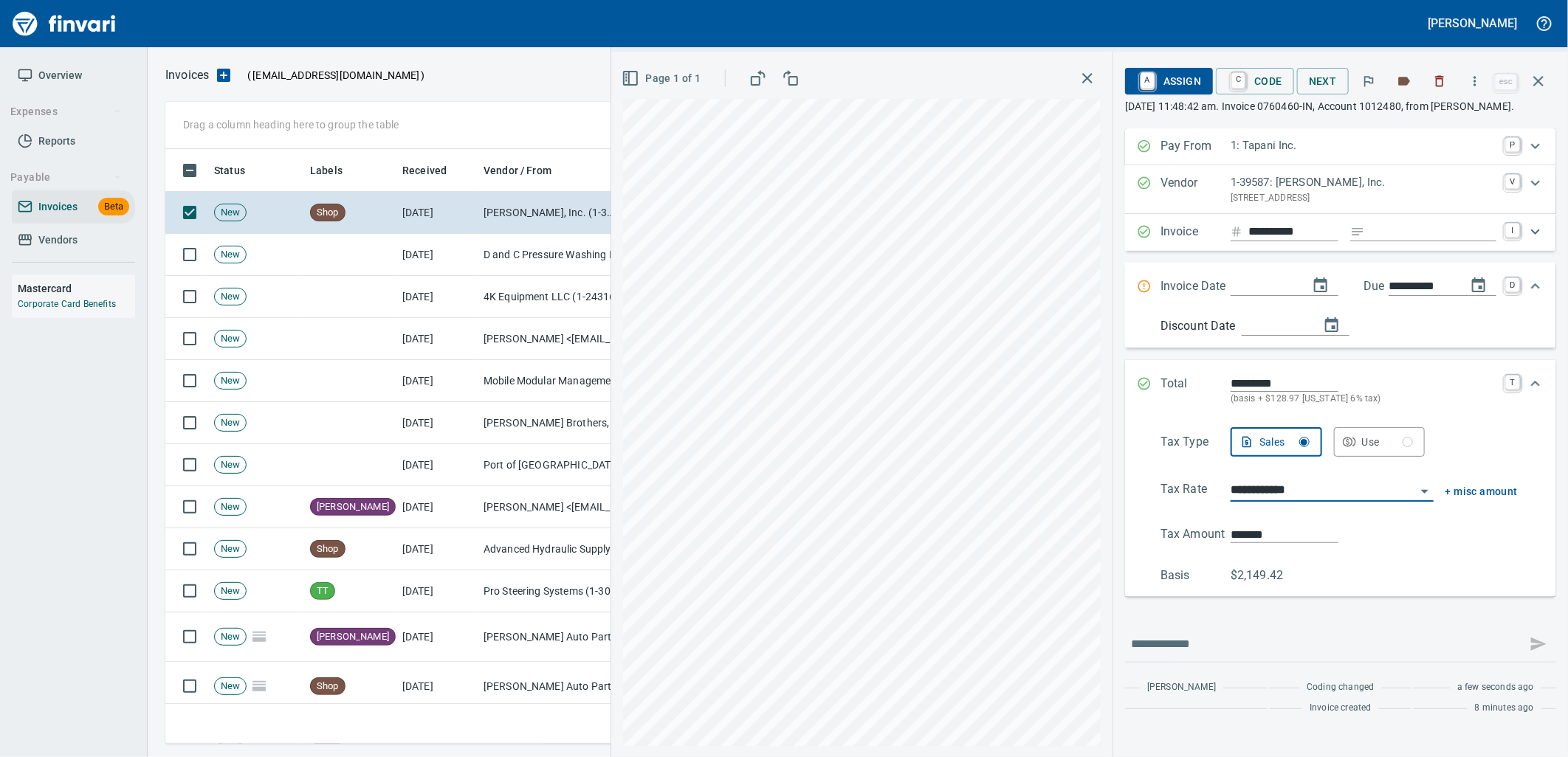
type input "**********"
drag, startPoint x: 1275, startPoint y: 529, endPoint x: 1230, endPoint y: 537, distance: 45.7
click at [1230, 537] on div "**********" at bounding box center [1340, 506] width 407 height 157
type input "*******"
click at [1532, 392] on icon "Expand" at bounding box center [1535, 384] width 18 height 18
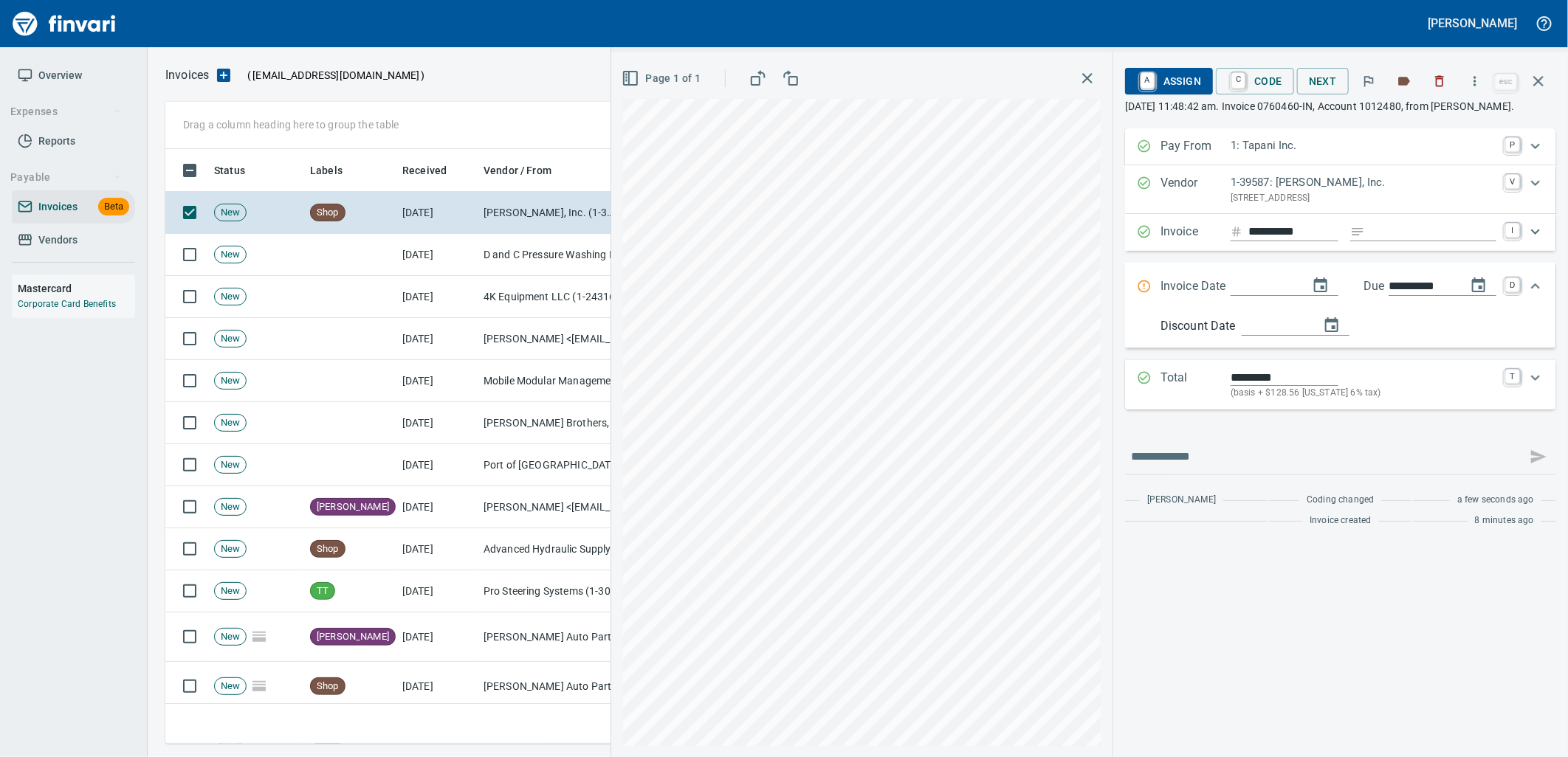
click at [1181, 87] on span "A Assign" at bounding box center [1169, 81] width 65 height 25
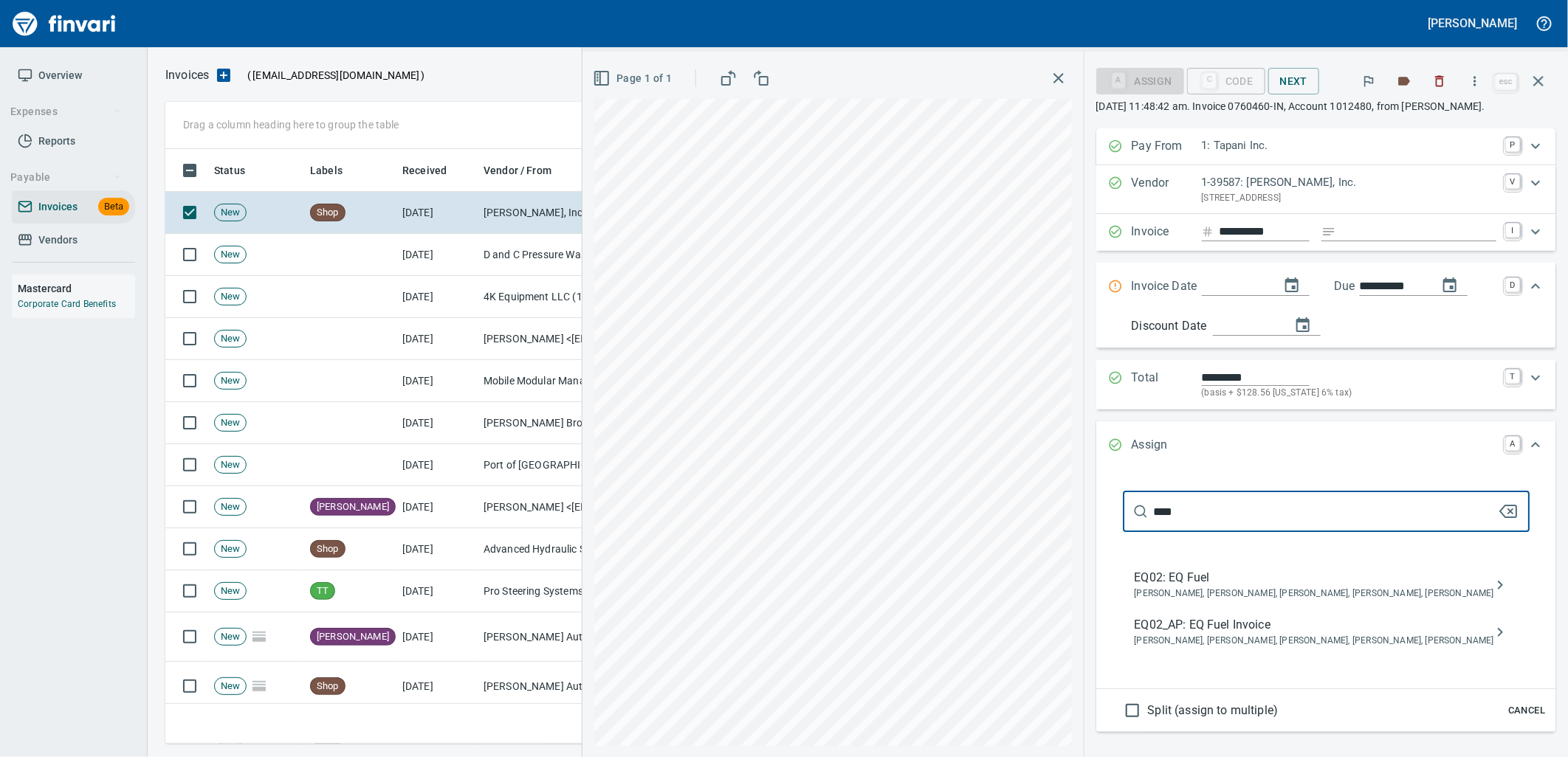
type input "****"
click at [1230, 630] on span "EQ02_AP: EQ Fuel Invoice" at bounding box center [1314, 625] width 360 height 18
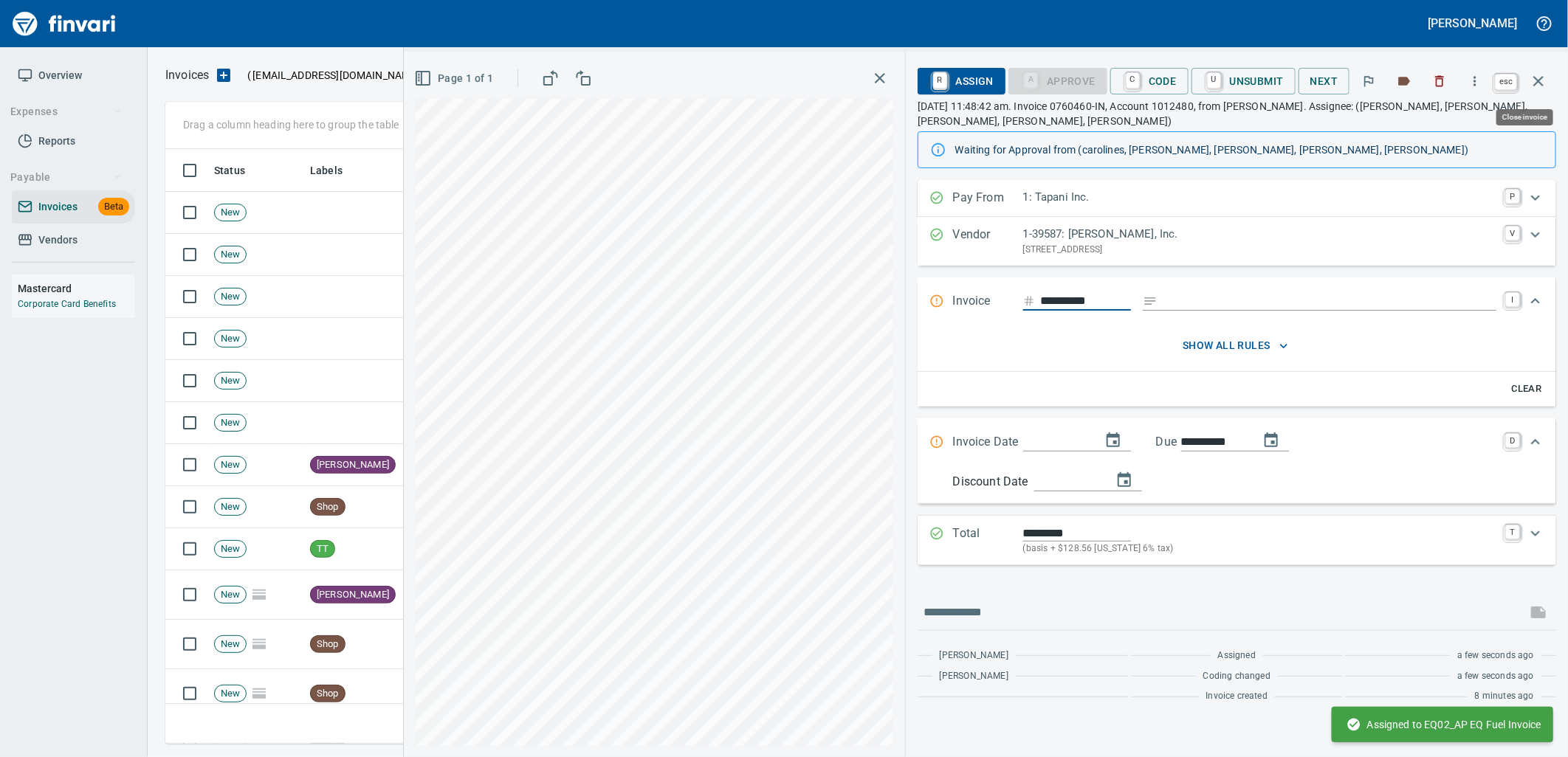
click at [1540, 74] on icon "button" at bounding box center [1538, 81] width 18 height 18
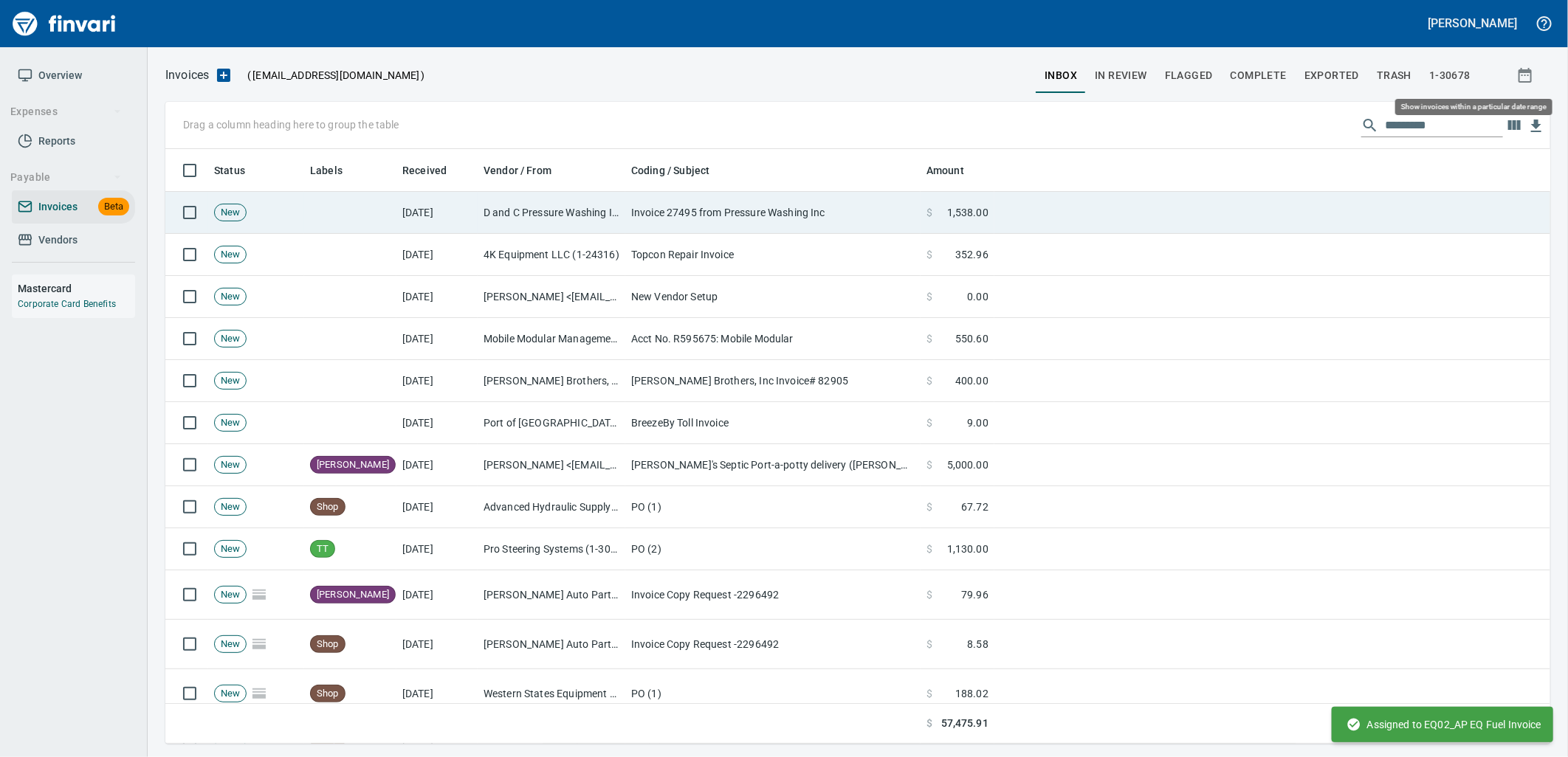
scroll to position [583, 1361]
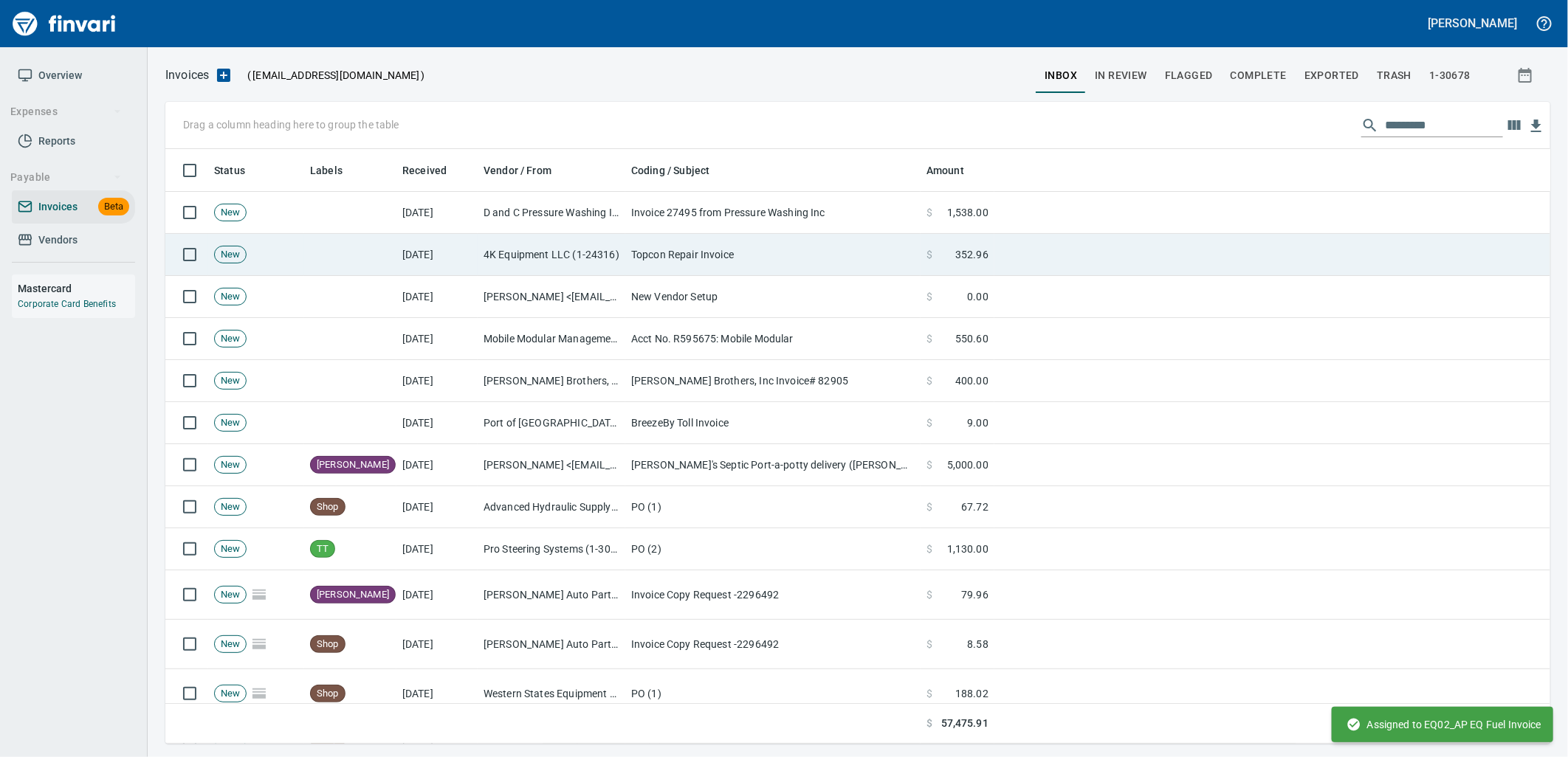
click at [724, 261] on td "Topcon Repair Invoice" at bounding box center [772, 255] width 295 height 42
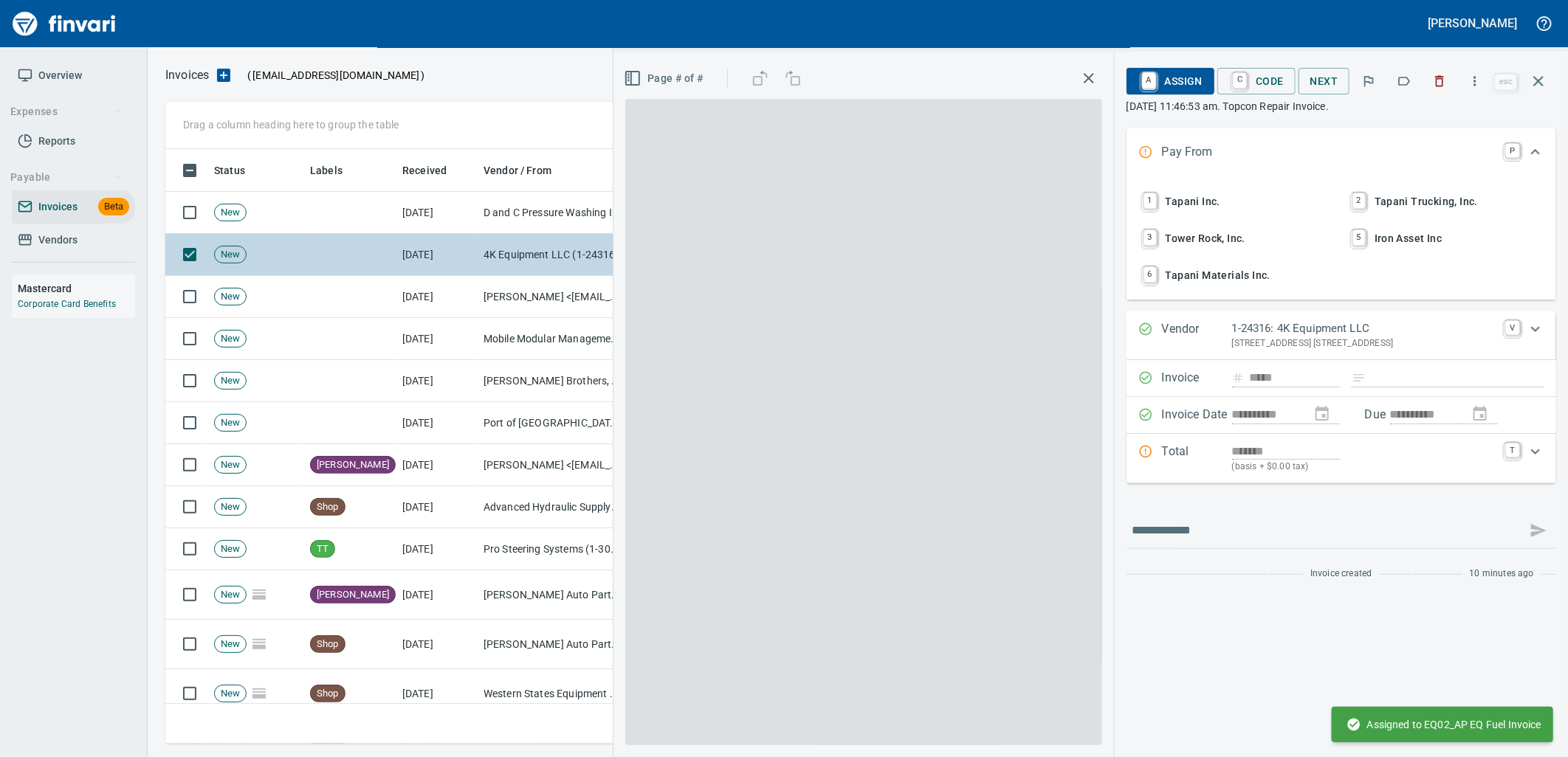
scroll to position [583, 1360]
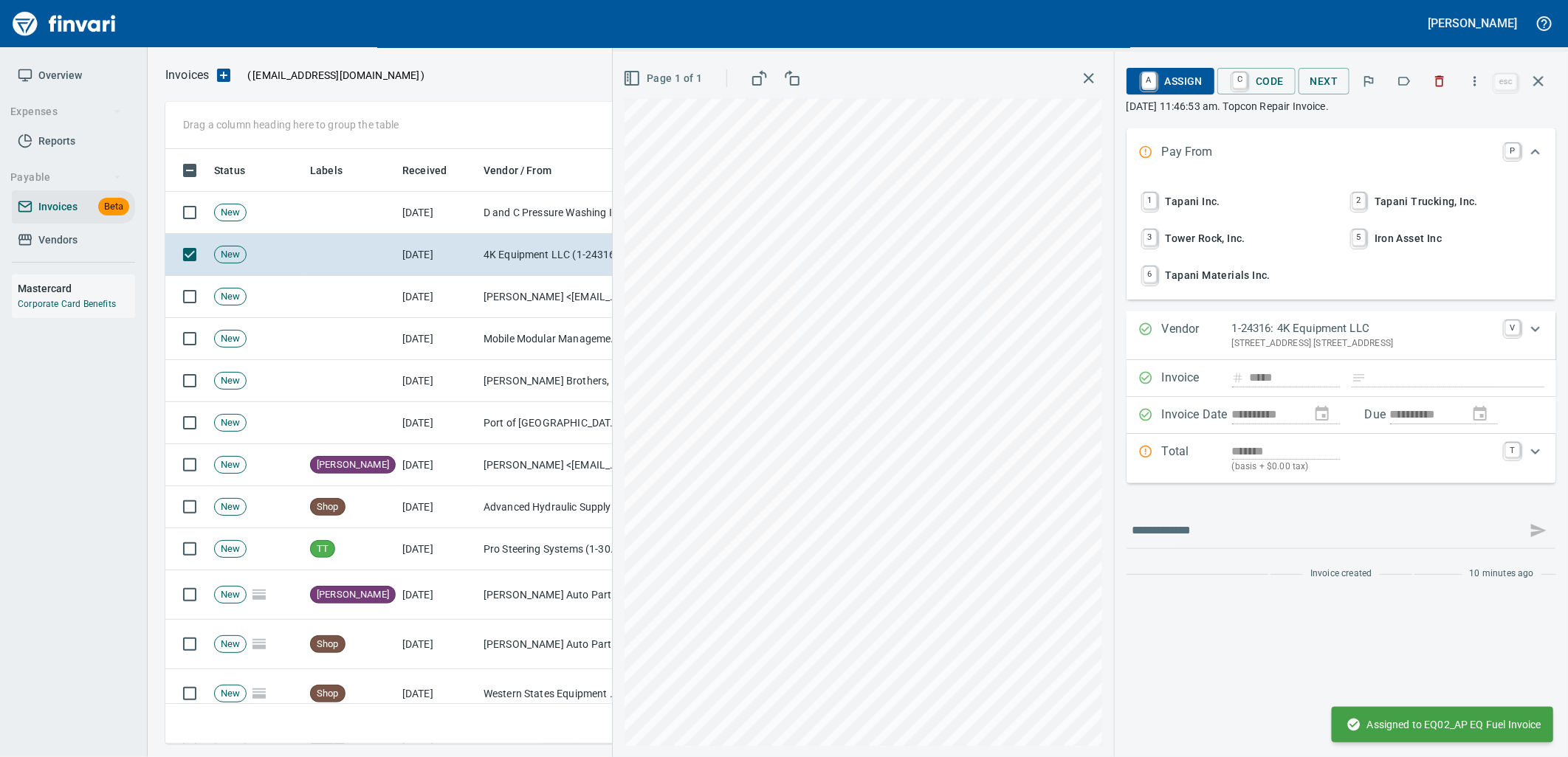
click at [1215, 202] on span "1 Tapani Inc." at bounding box center [1237, 201] width 194 height 25
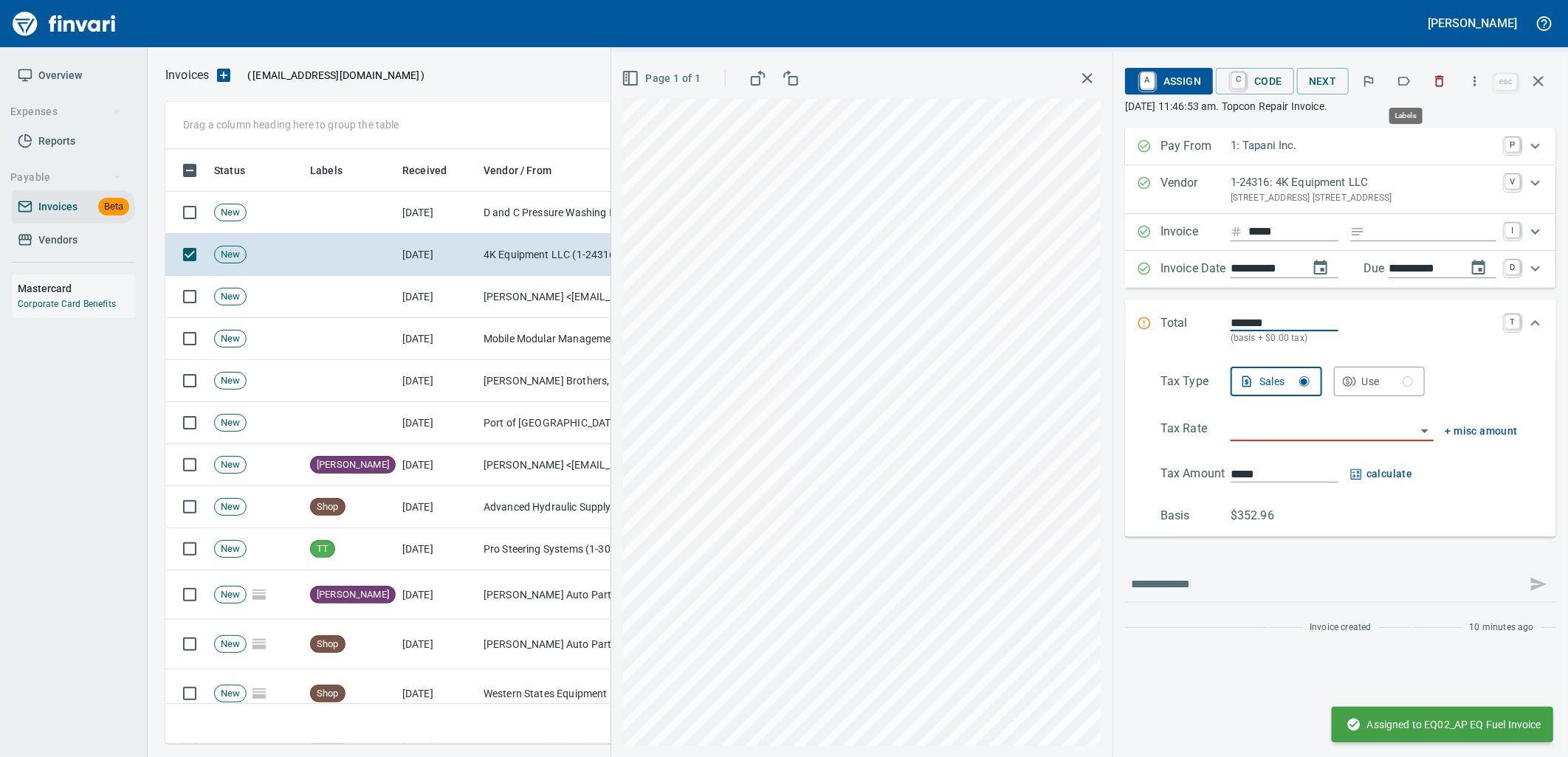
click at [1406, 85] on icon "button" at bounding box center [1404, 81] width 12 height 9
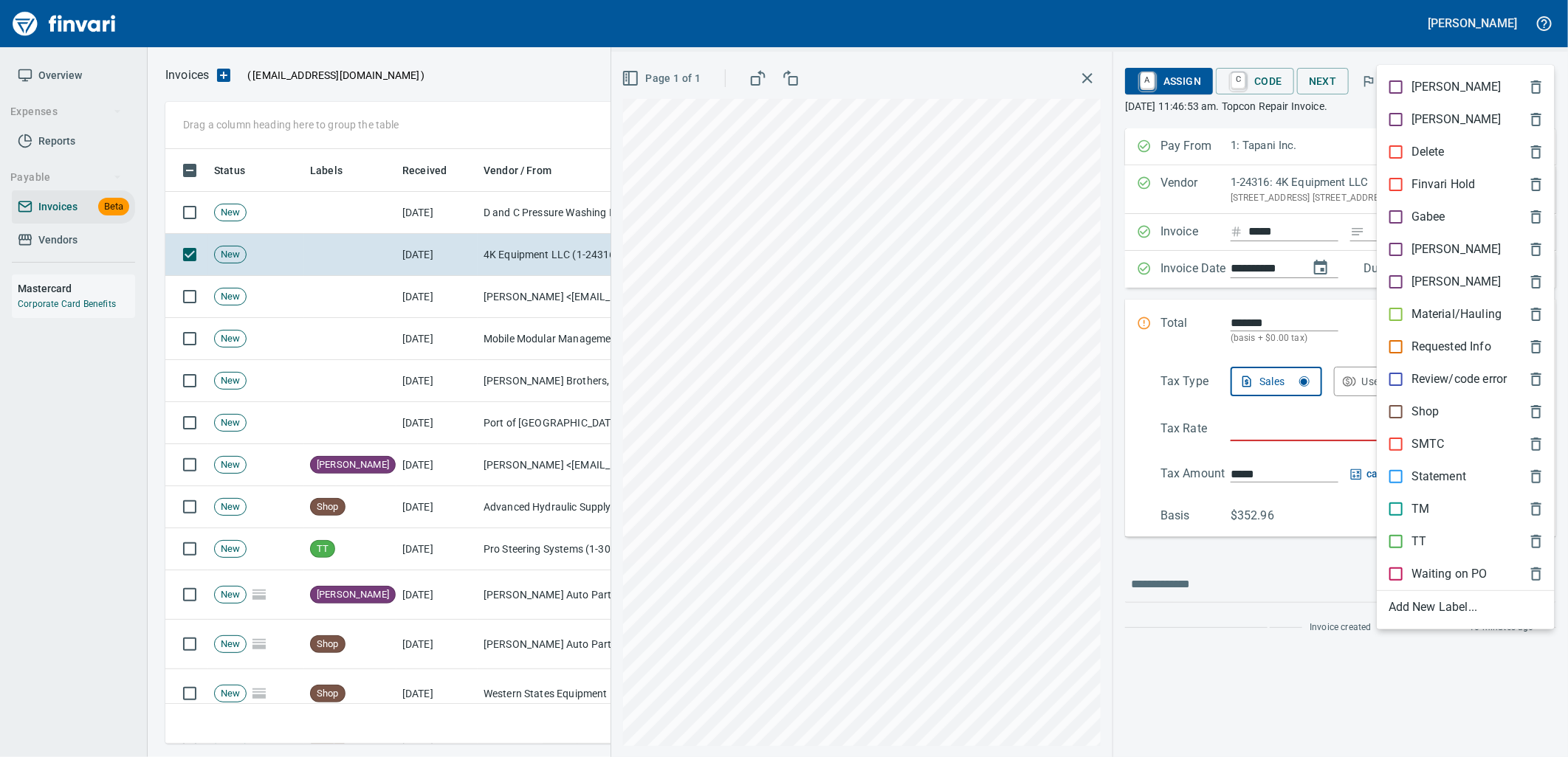
click at [1421, 443] on p "SMTC" at bounding box center [1428, 444] width 34 height 18
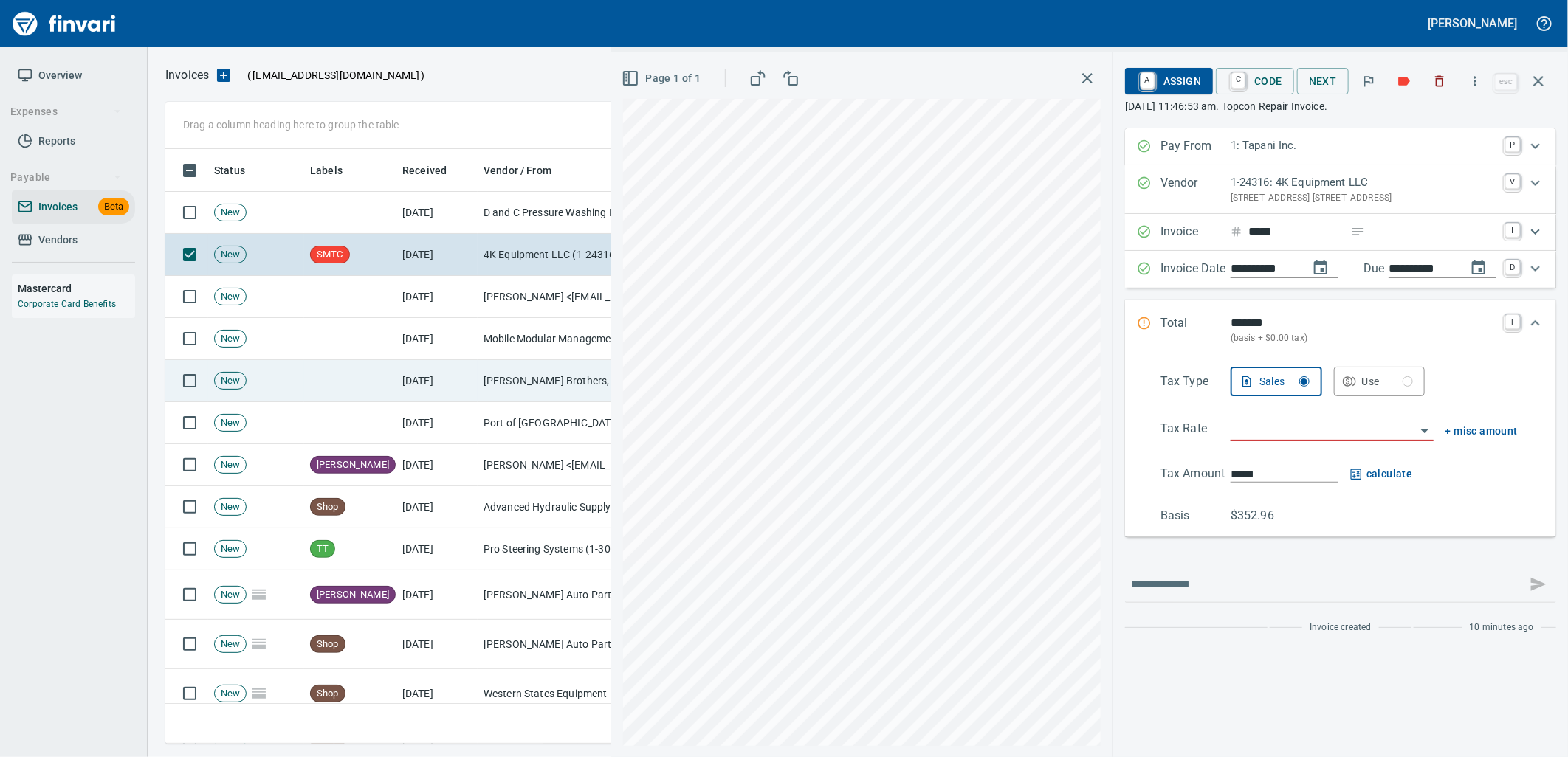
click at [500, 386] on td "[PERSON_NAME] Brothers, Inc. (1-10059)" at bounding box center [552, 381] width 148 height 42
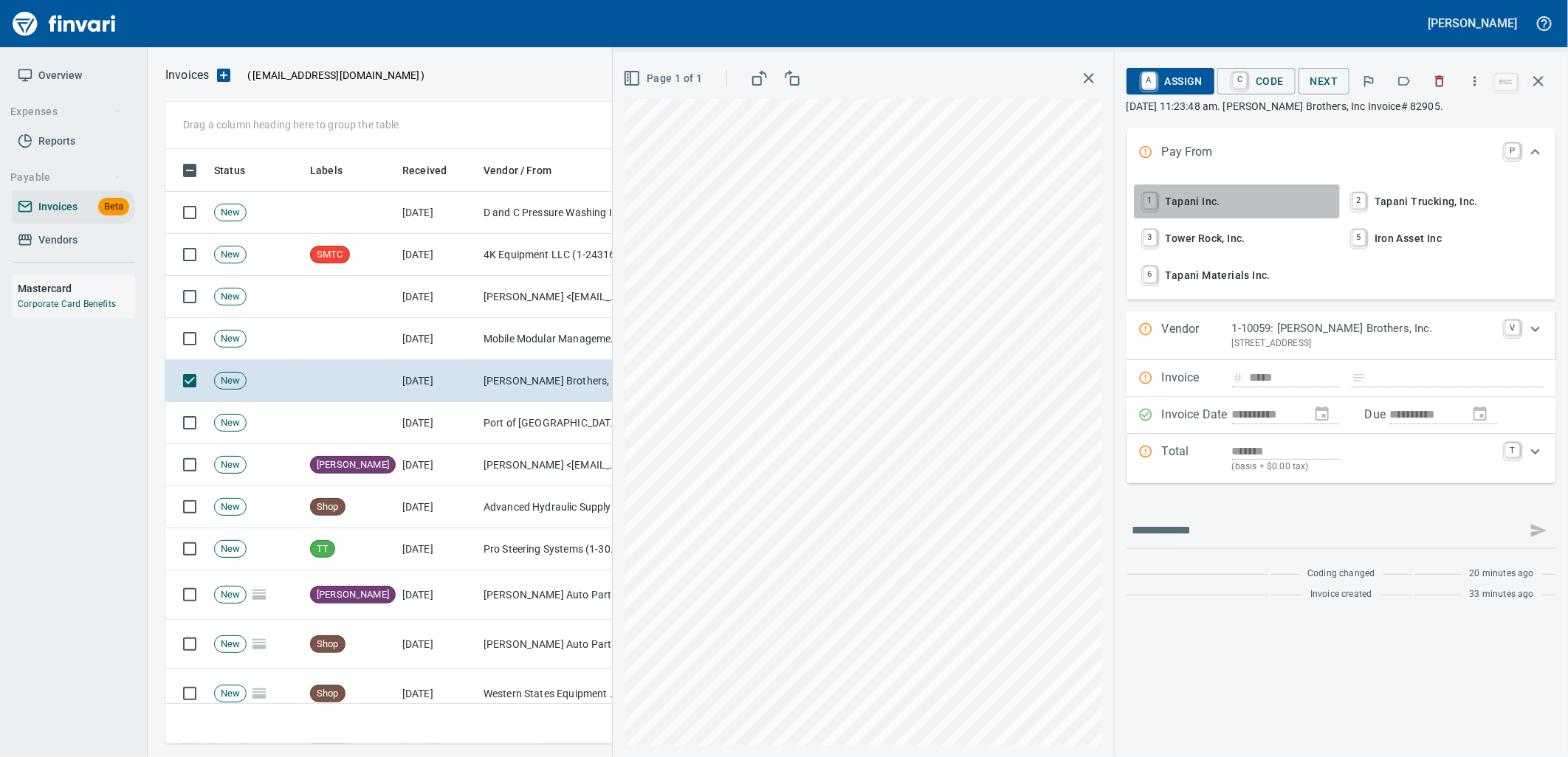
click at [1238, 189] on span "1 Tapani Inc." at bounding box center [1237, 201] width 194 height 25
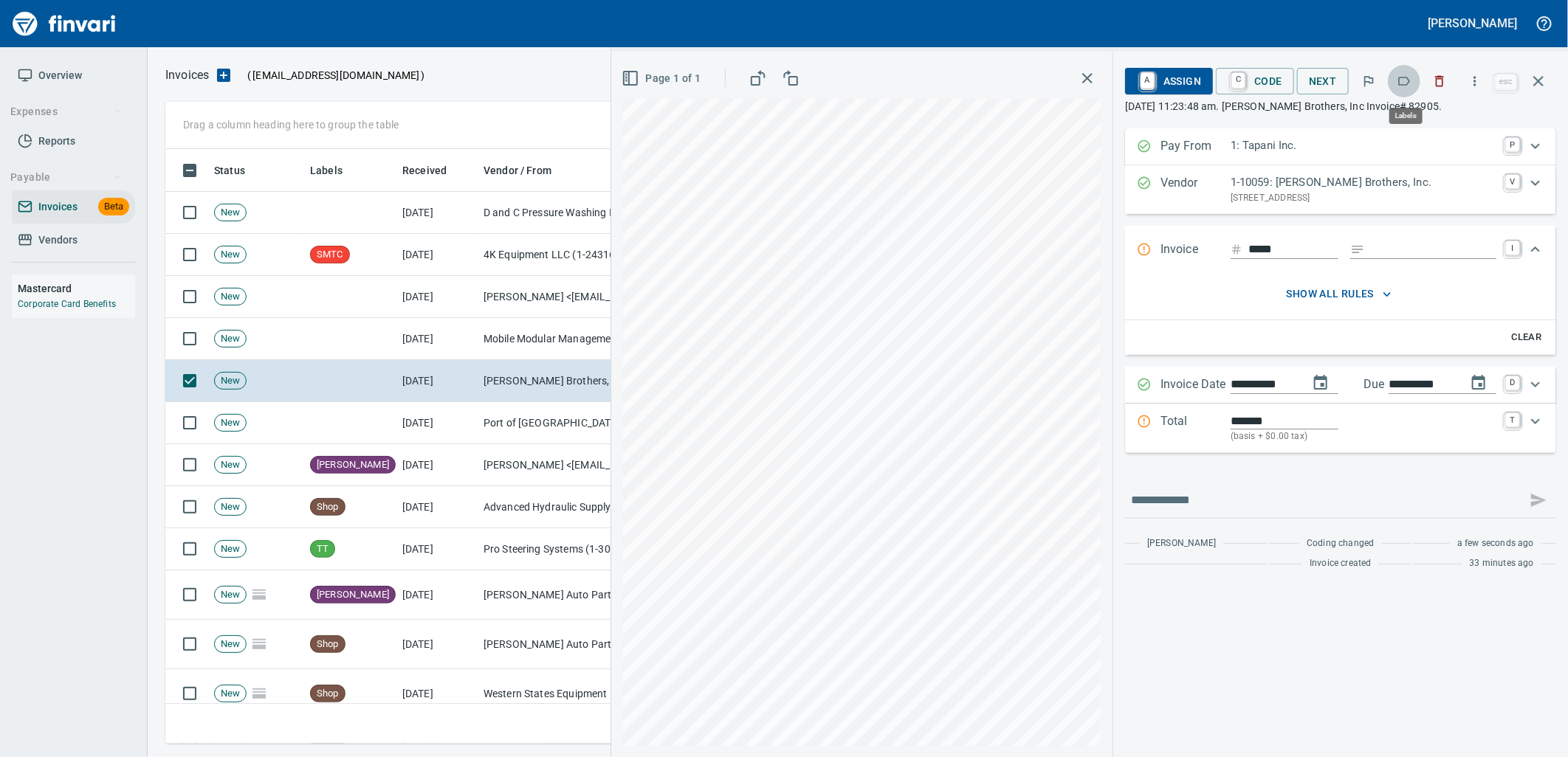
click at [1406, 78] on icon "button" at bounding box center [1404, 81] width 15 height 15
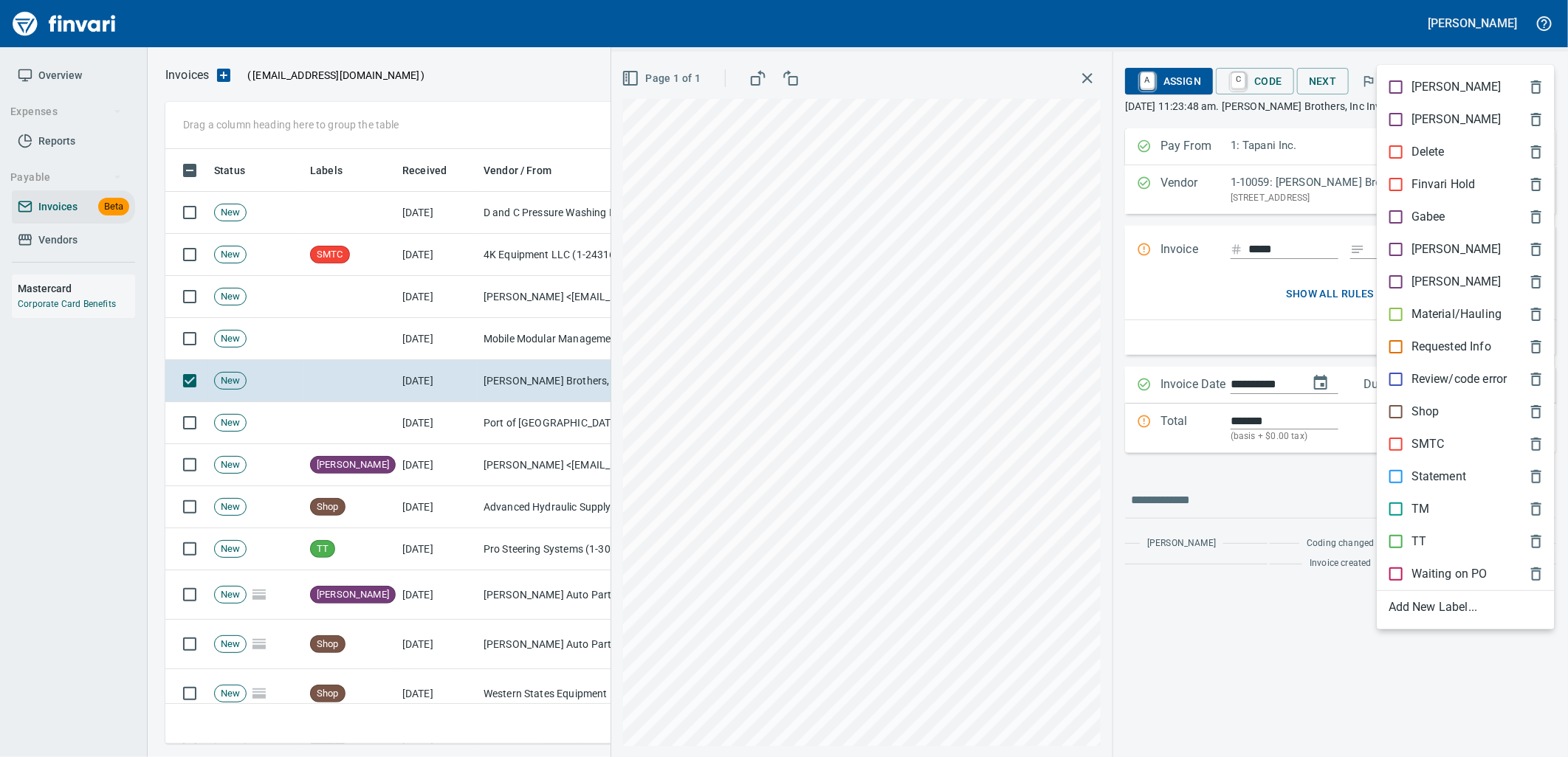
click at [1417, 408] on p "Shop" at bounding box center [1425, 411] width 28 height 18
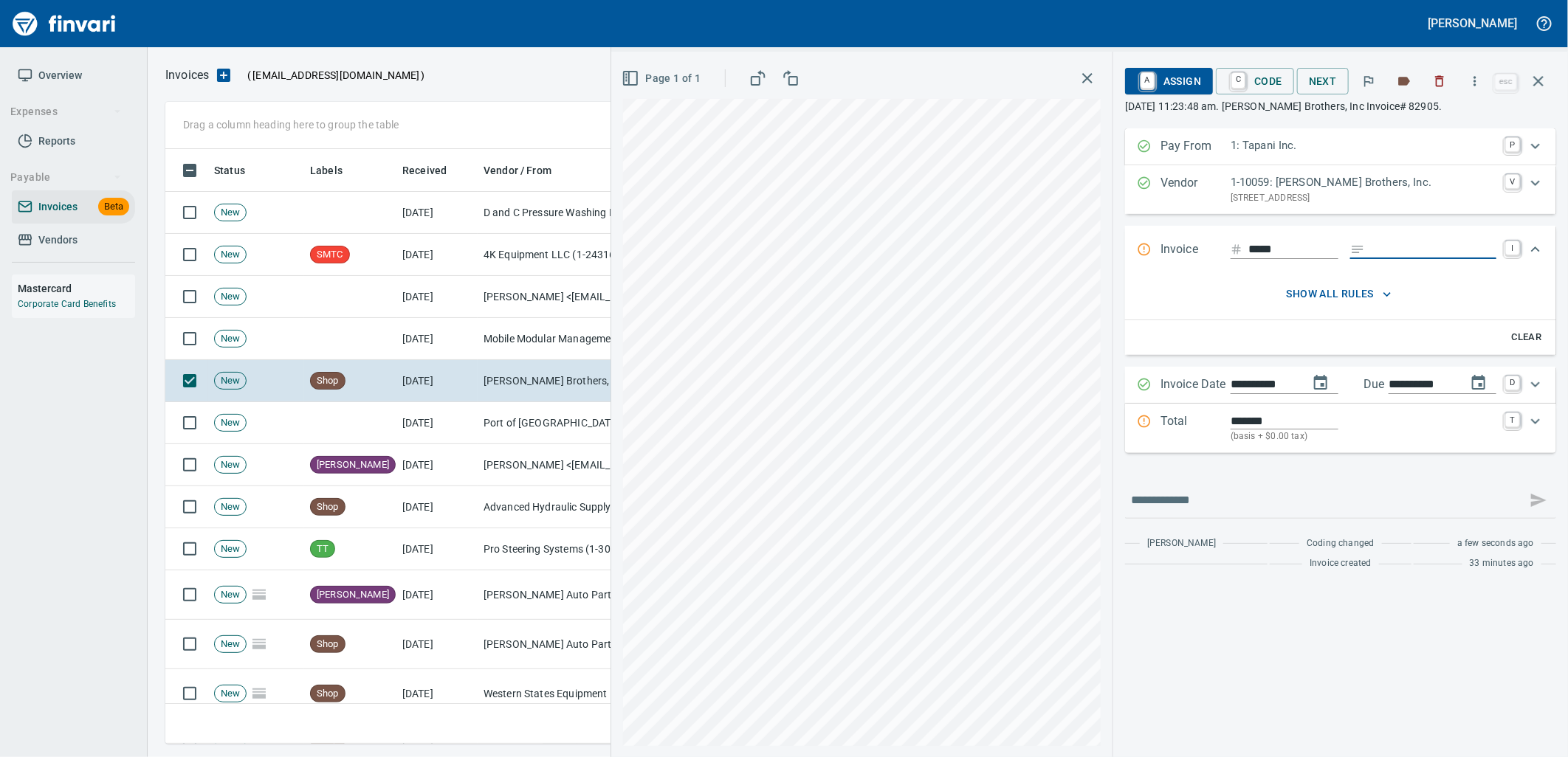
click at [1392, 249] on input "Expand" at bounding box center [1434, 249] width 126 height 18
type input "**********"
click at [1231, 422] on input "*******" at bounding box center [1284, 421] width 108 height 17
type input "********"
click at [1303, 436] on p "(basis + $0.00 tax)" at bounding box center [1363, 436] width 266 height 15
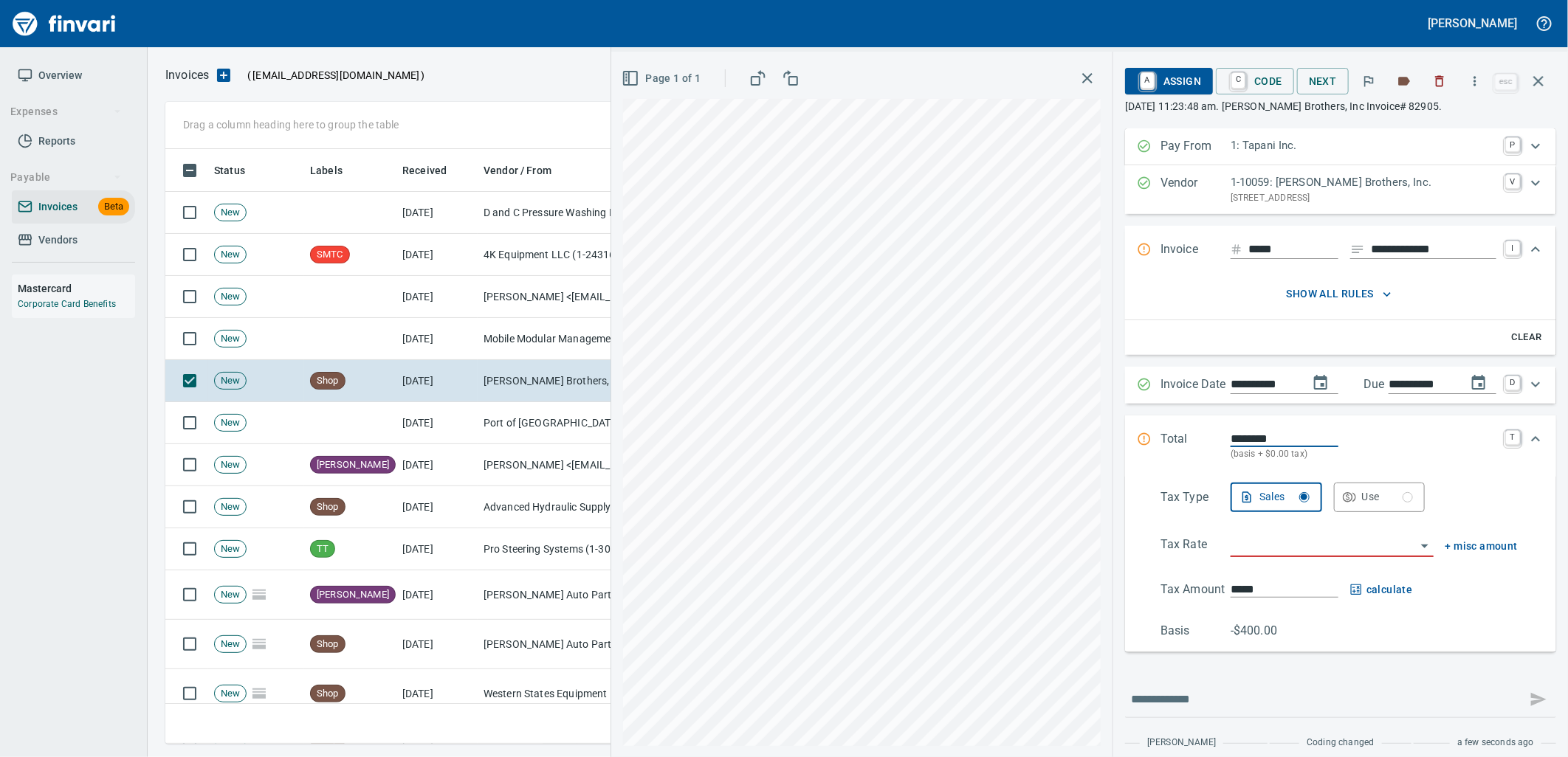
click at [1349, 513] on div "Tax Type Sales Use Tax Rate + misc amount Tax Amount ***** calculate Basis -$40…" at bounding box center [1340, 562] width 407 height 158
click at [1343, 499] on icon "button" at bounding box center [1348, 497] width 10 height 10
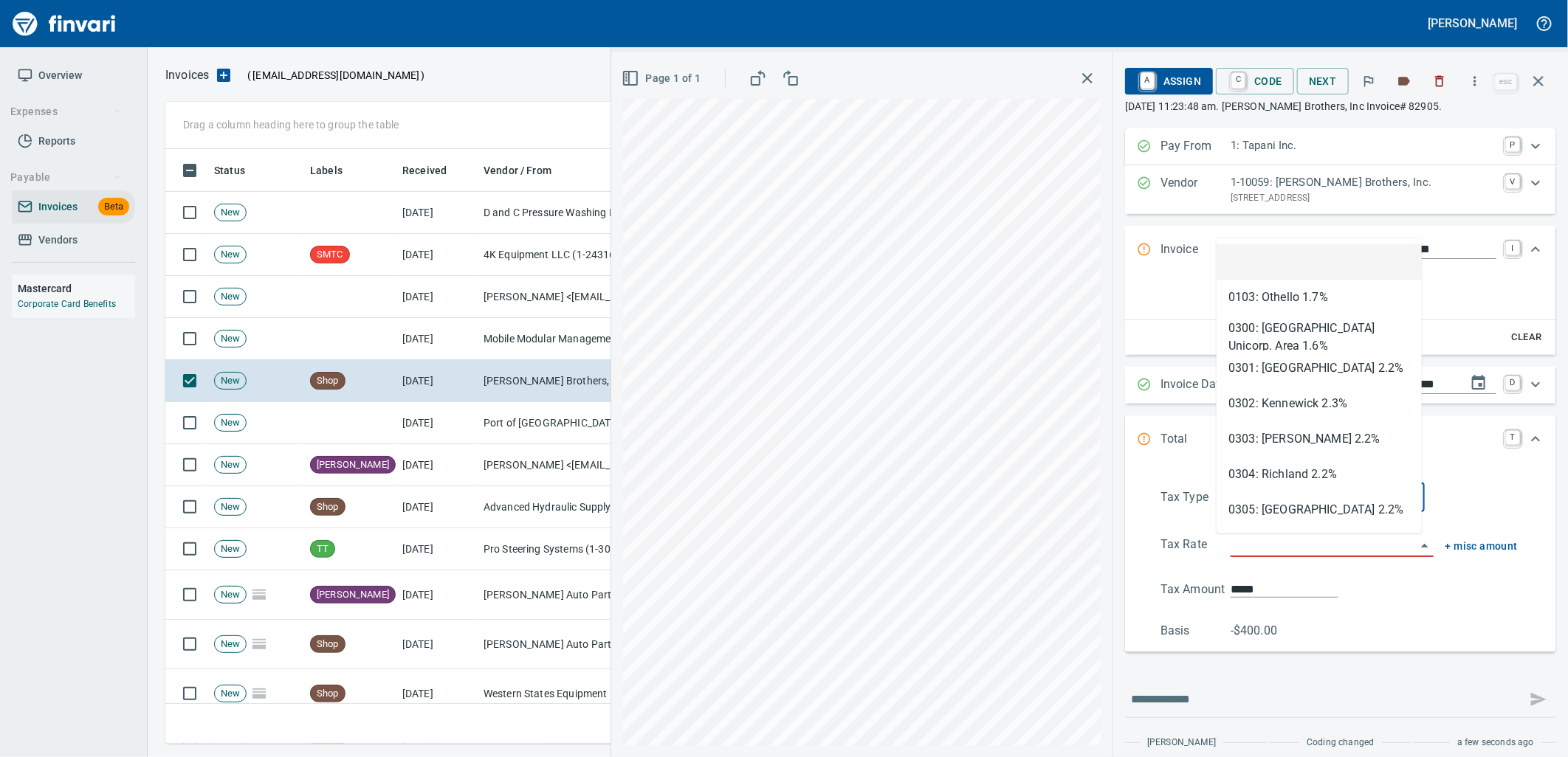
click at [1295, 554] on input "search" at bounding box center [1323, 546] width 185 height 21
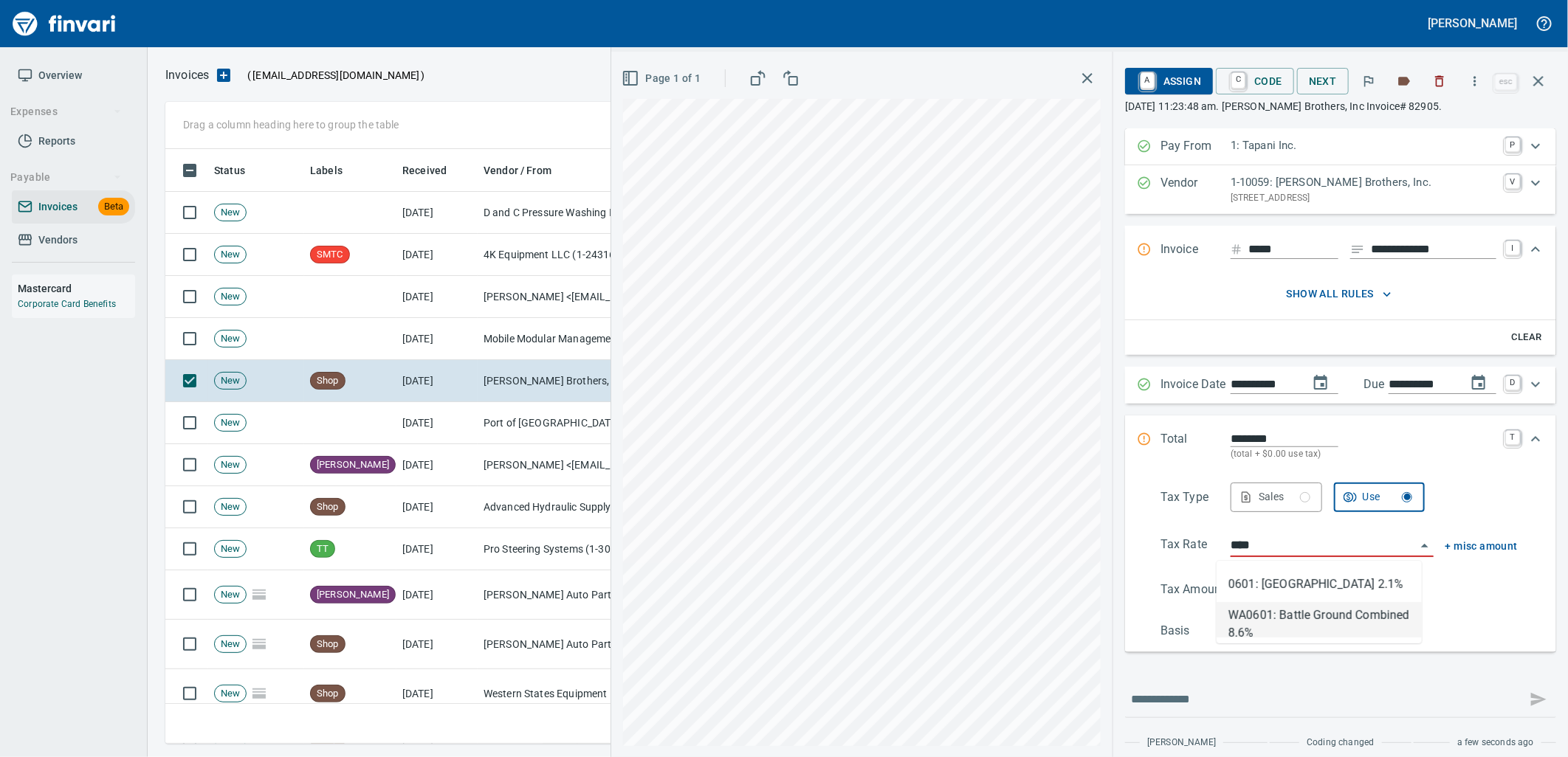
type input "**********"
type input "*******"
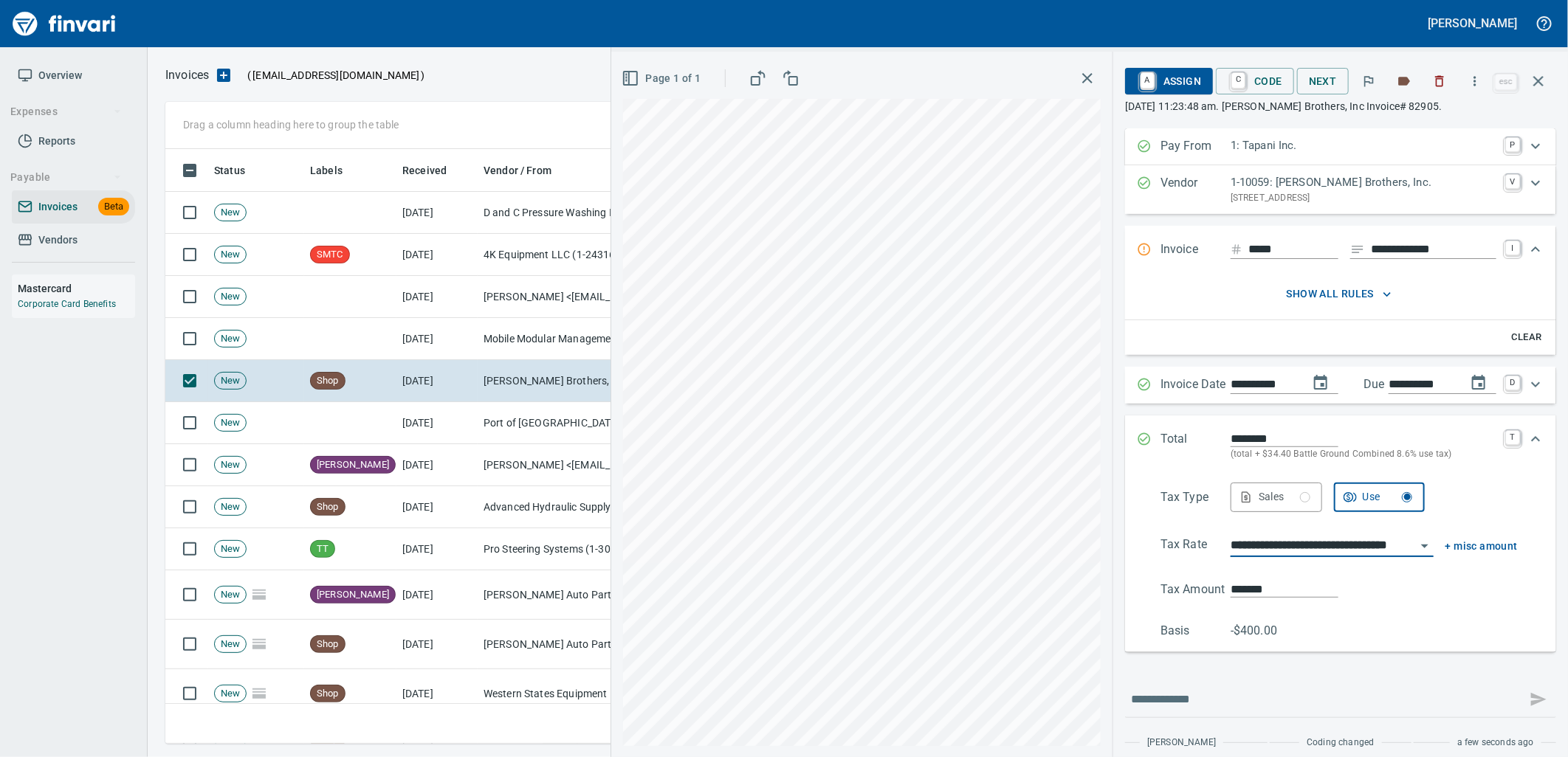
type input "**********"
click at [1164, 76] on span "A Assign" at bounding box center [1169, 81] width 65 height 25
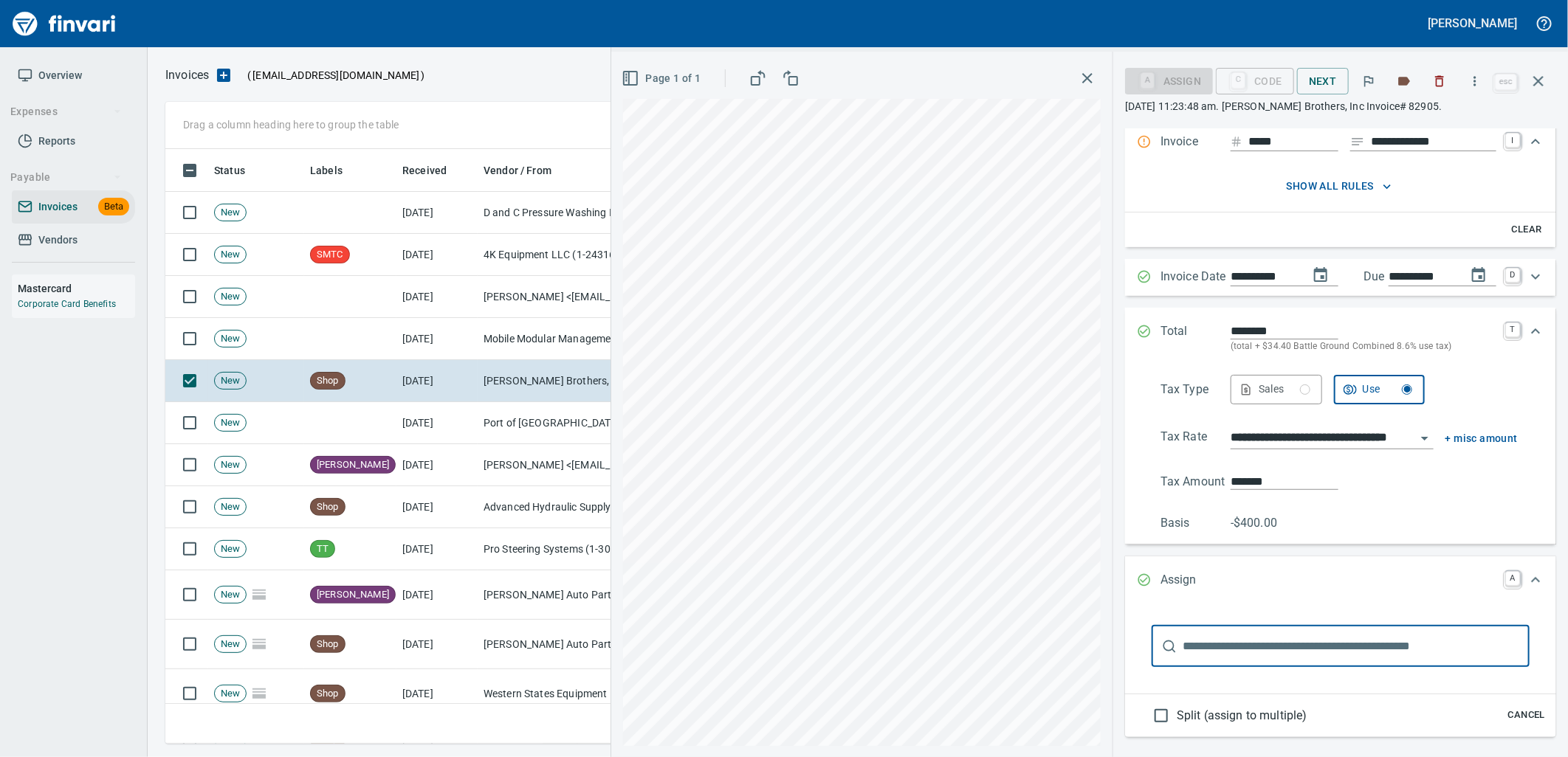
scroll to position [225, 0]
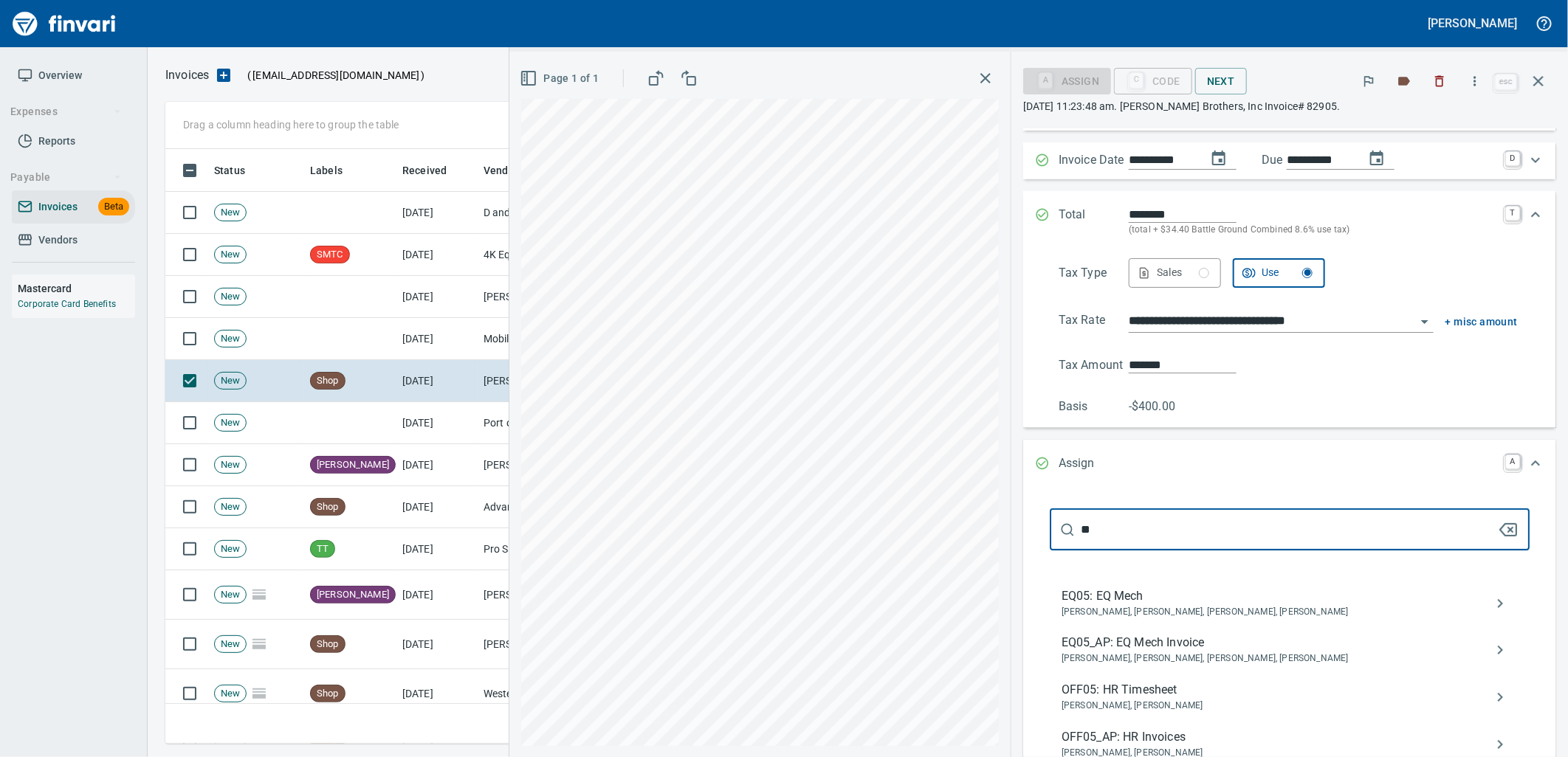
type input "**"
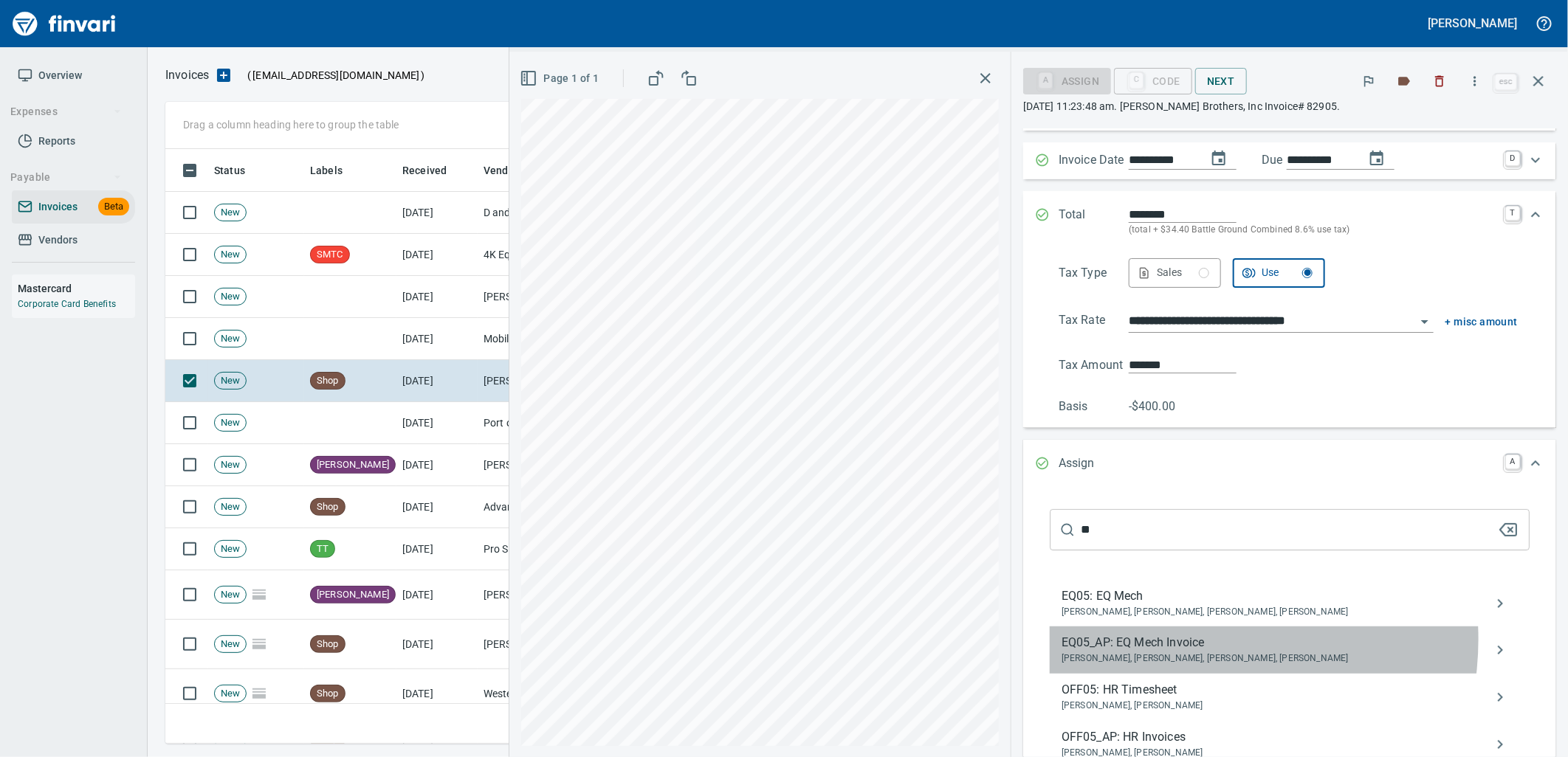
click at [1220, 640] on span "EQ05_AP: EQ Mech Invoice" at bounding box center [1277, 643] width 433 height 18
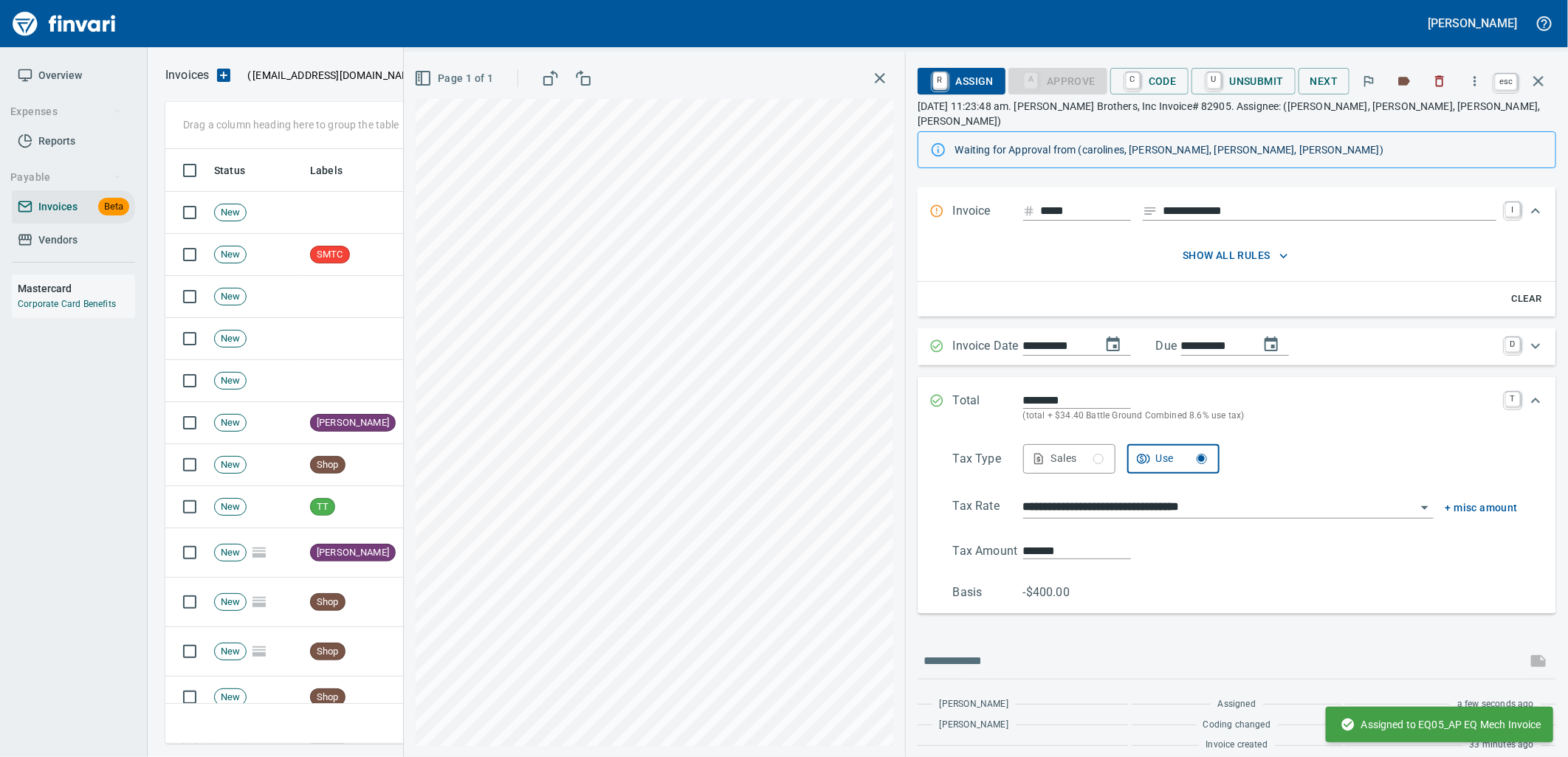
scroll to position [89, 0]
click at [1546, 76] on icon "button" at bounding box center [1538, 81] width 18 height 18
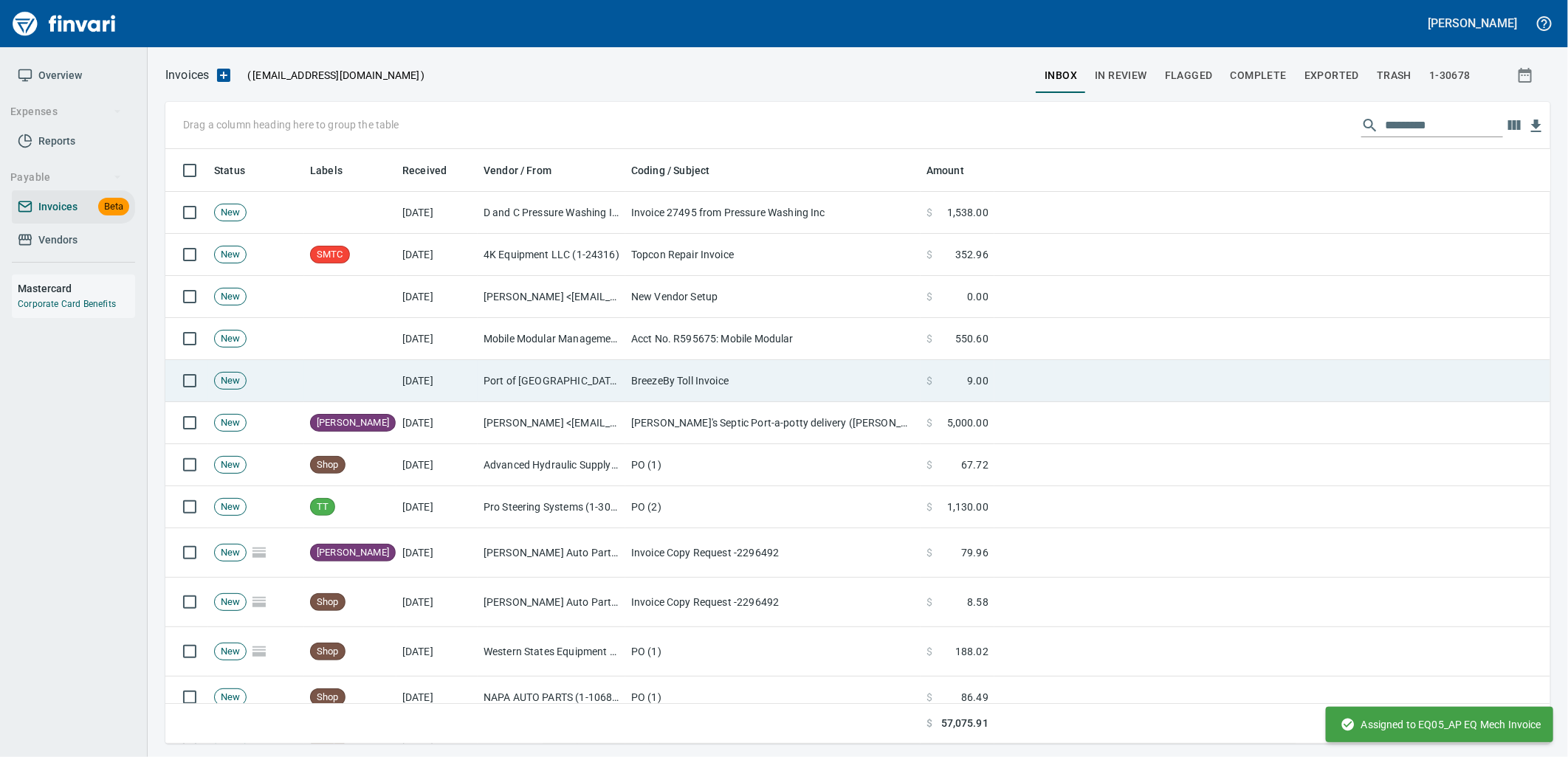
click at [598, 386] on td "Port of [GEOGRAPHIC_DATA] (1-24796)" at bounding box center [552, 381] width 148 height 42
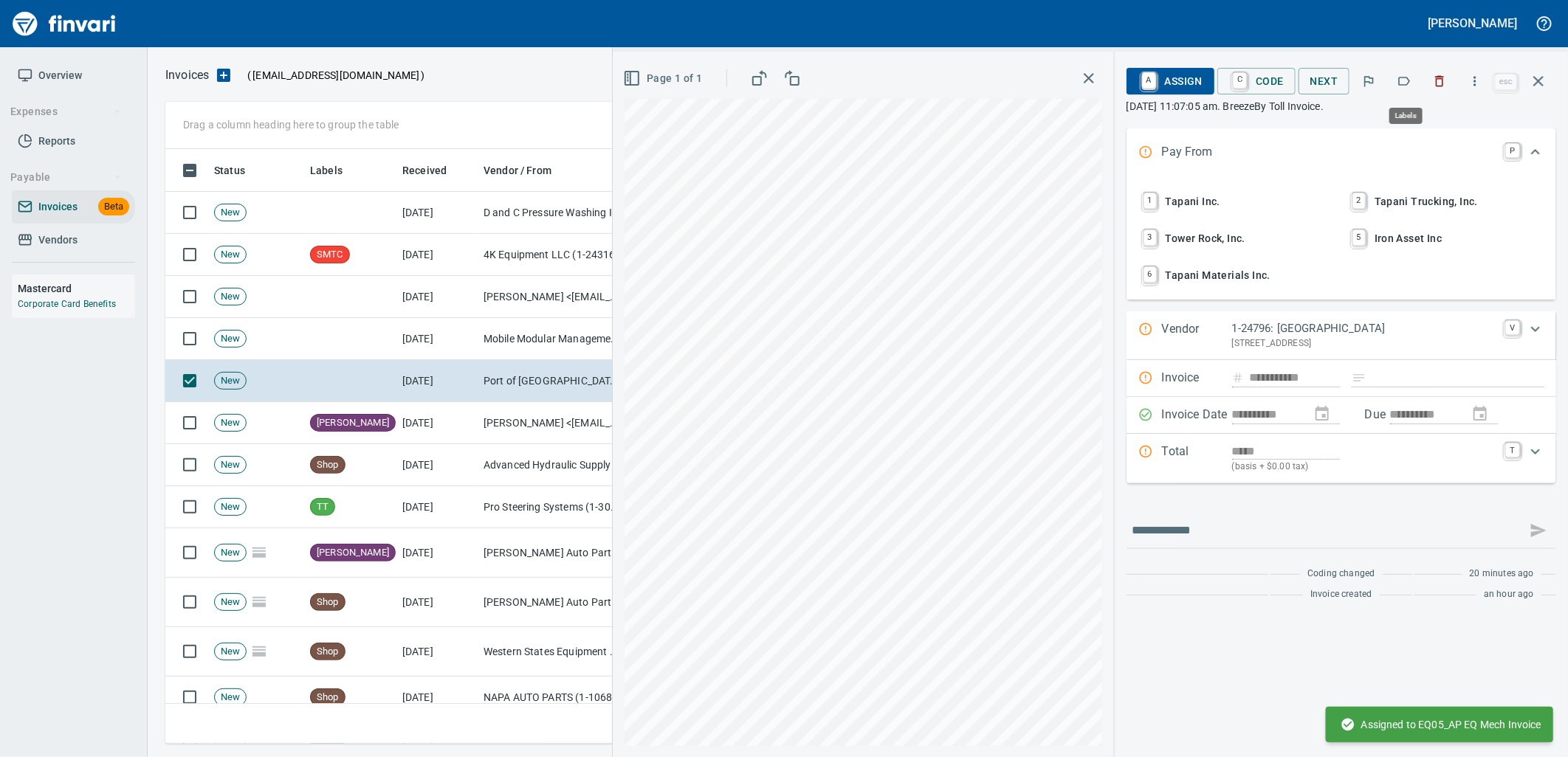
click at [1401, 71] on button "button" at bounding box center [1404, 81] width 33 height 33
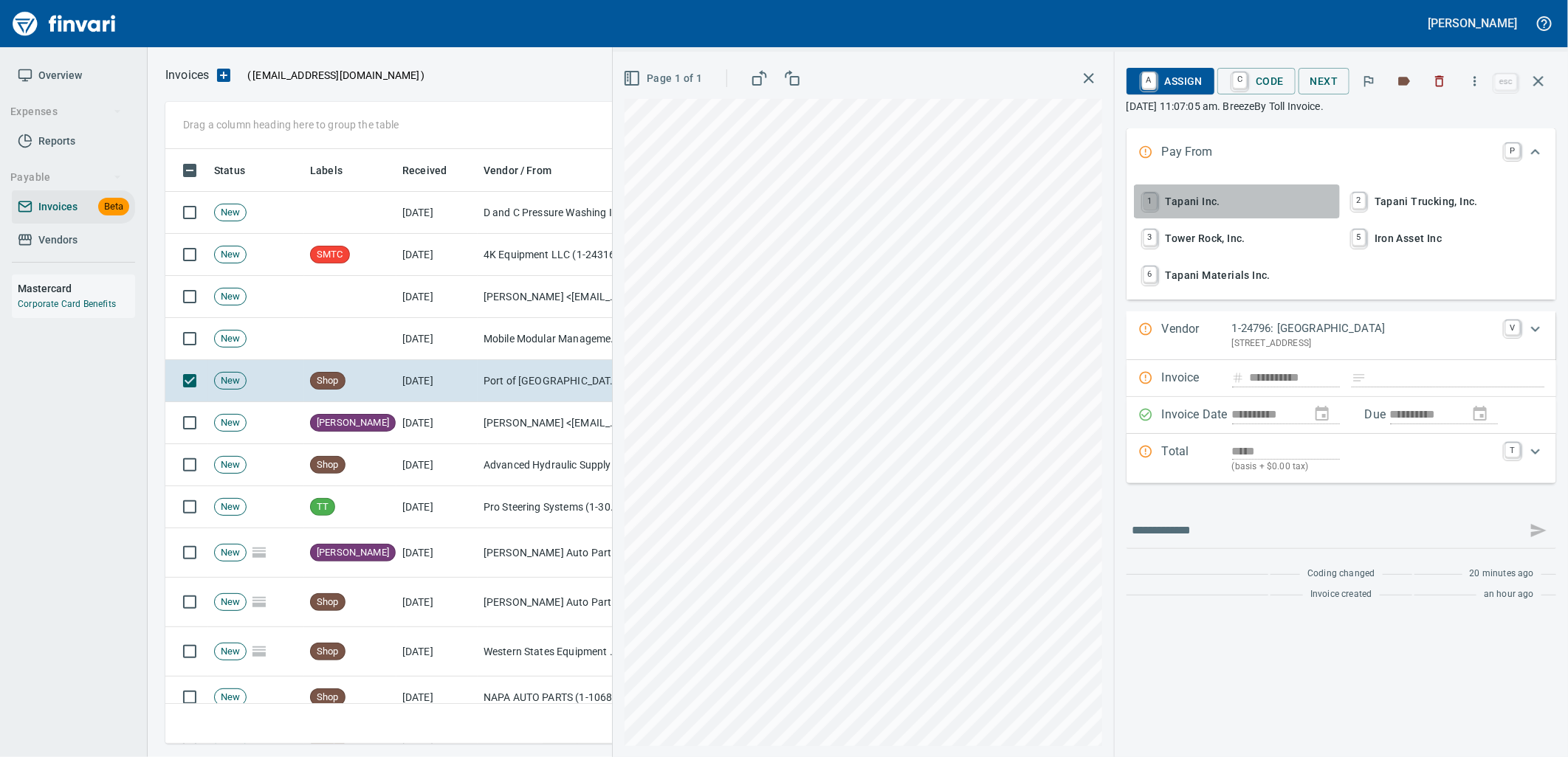
click at [1155, 194] on link "1" at bounding box center [1150, 201] width 13 height 16
